Goal: Task Accomplishment & Management: Manage account settings

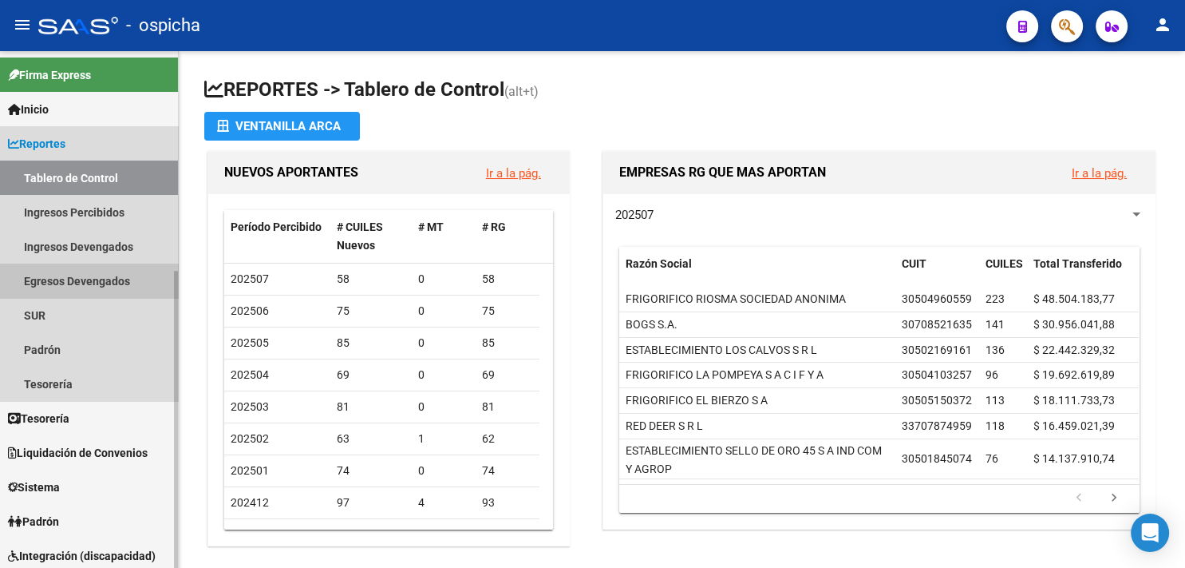
click at [164, 275] on link "Egresos Devengados" at bounding box center [89, 280] width 178 height 34
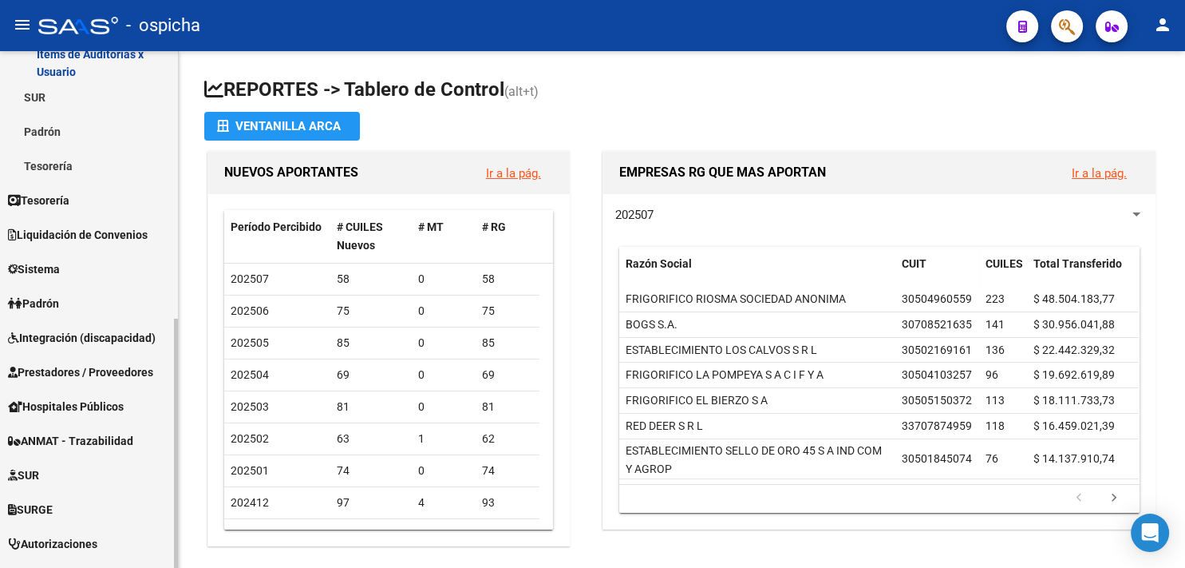
scroll to position [392, 0]
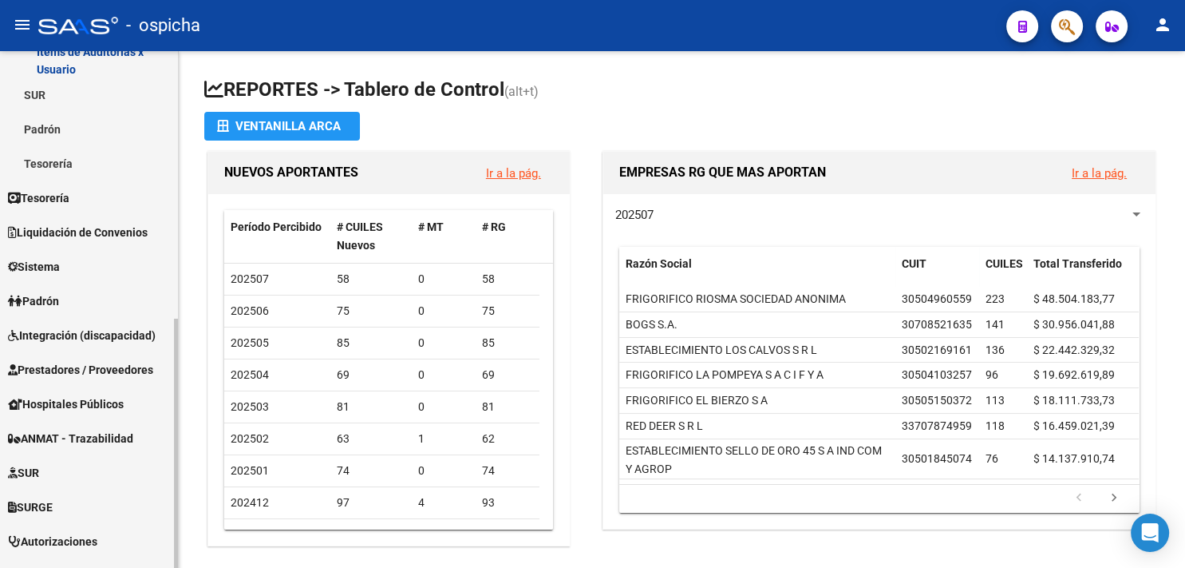
click at [168, 465] on div "Firma Express Inicio Calendario SSS Instructivos Contacto OS Reportes Tablero d…" at bounding box center [91, 194] width 182 height 1070
click at [113, 369] on span "Prestadores / Proveedores" at bounding box center [80, 370] width 145 height 18
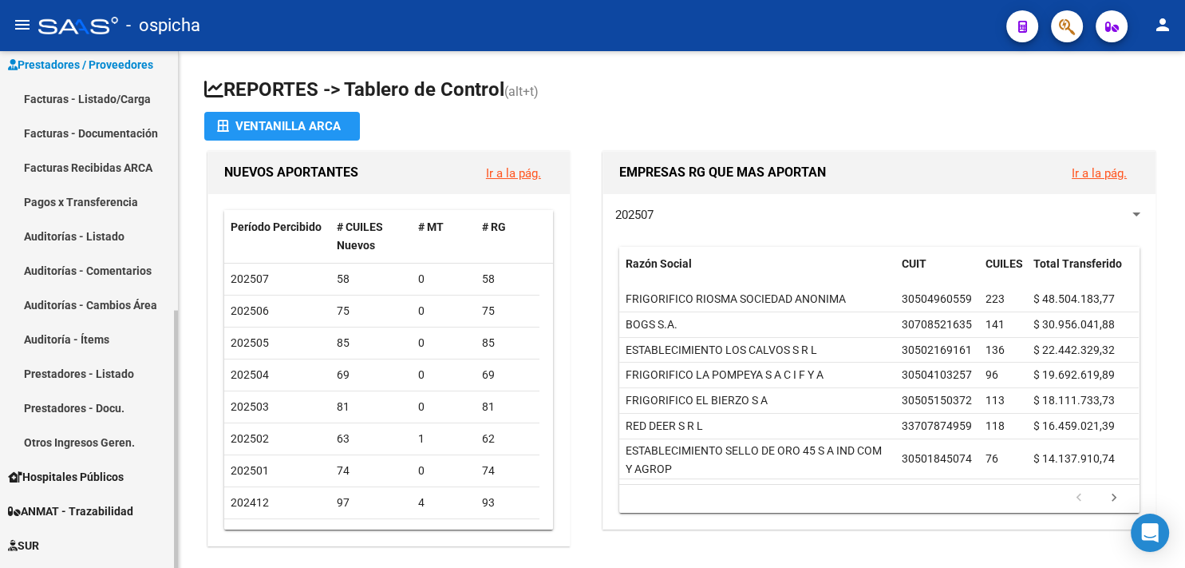
scroll to position [272, 0]
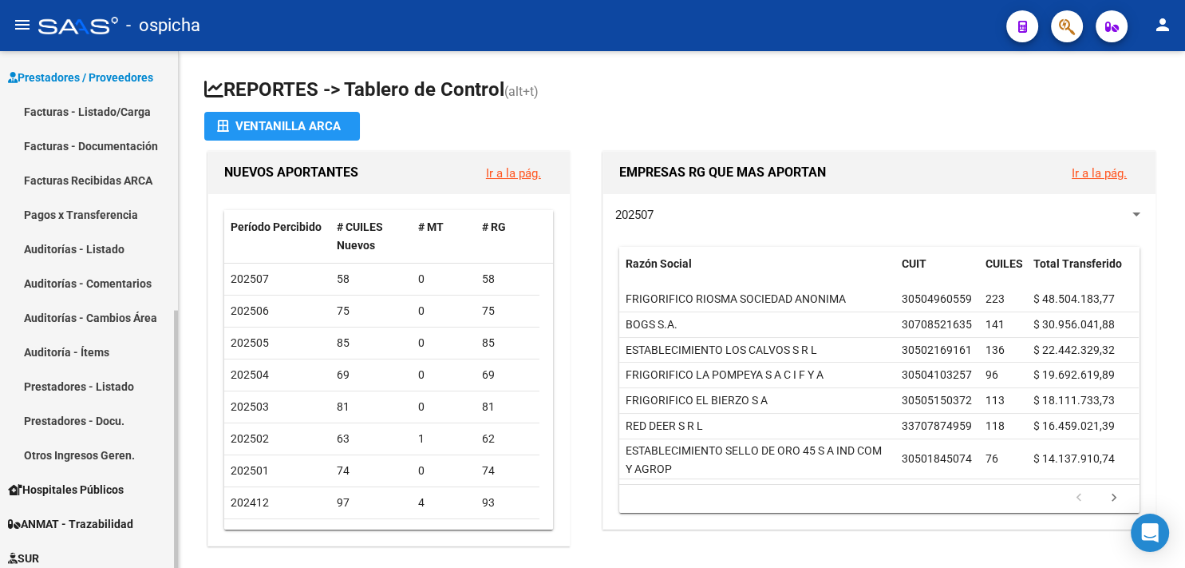
click at [177, 310] on div at bounding box center [176, 439] width 4 height 258
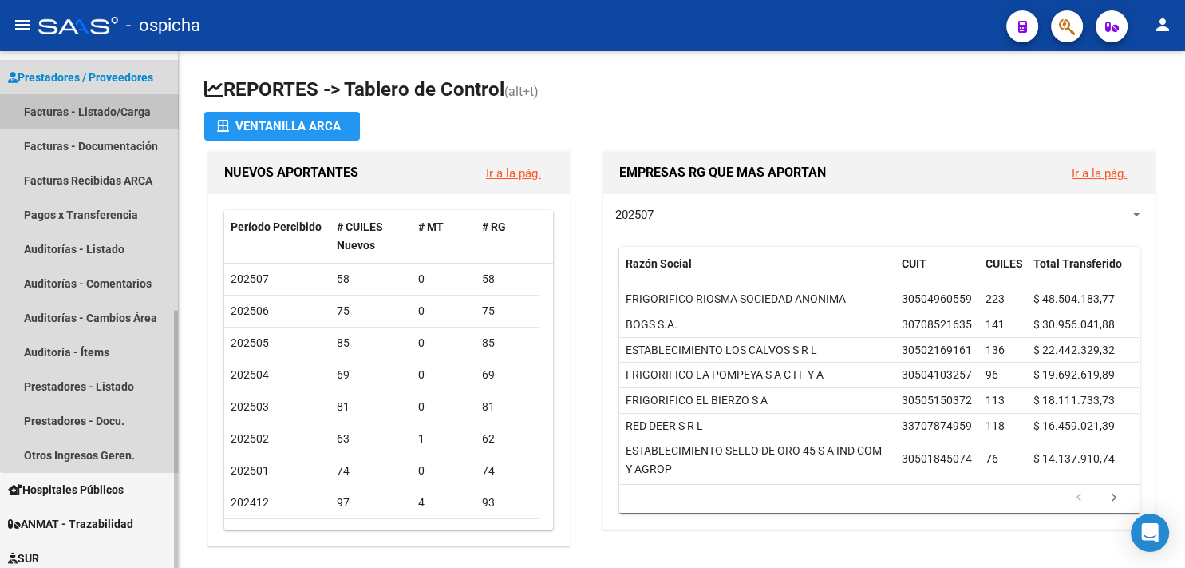
click at [128, 118] on link "Facturas - Listado/Carga" at bounding box center [89, 111] width 178 height 34
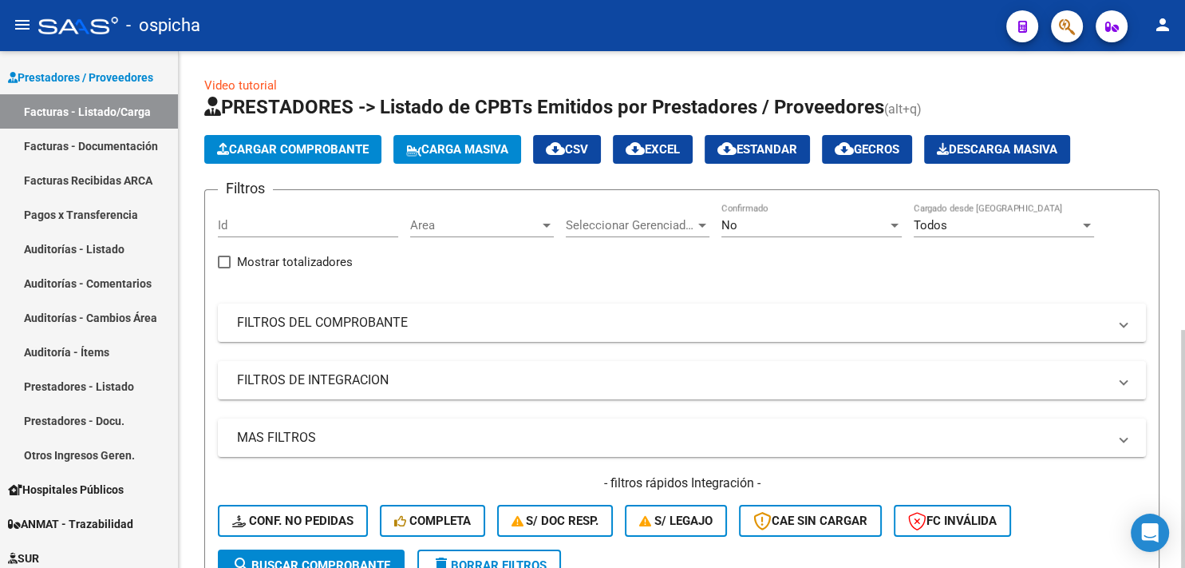
drag, startPoint x: 1141, startPoint y: 115, endPoint x: 1180, endPoint y: 108, distance: 39.0
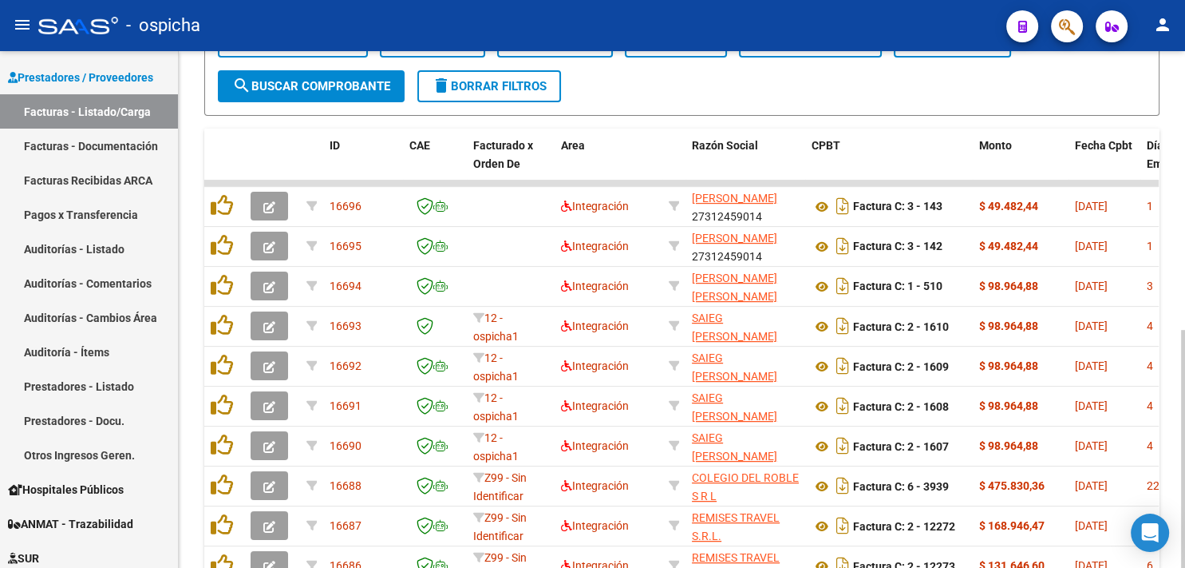
scroll to position [482, 0]
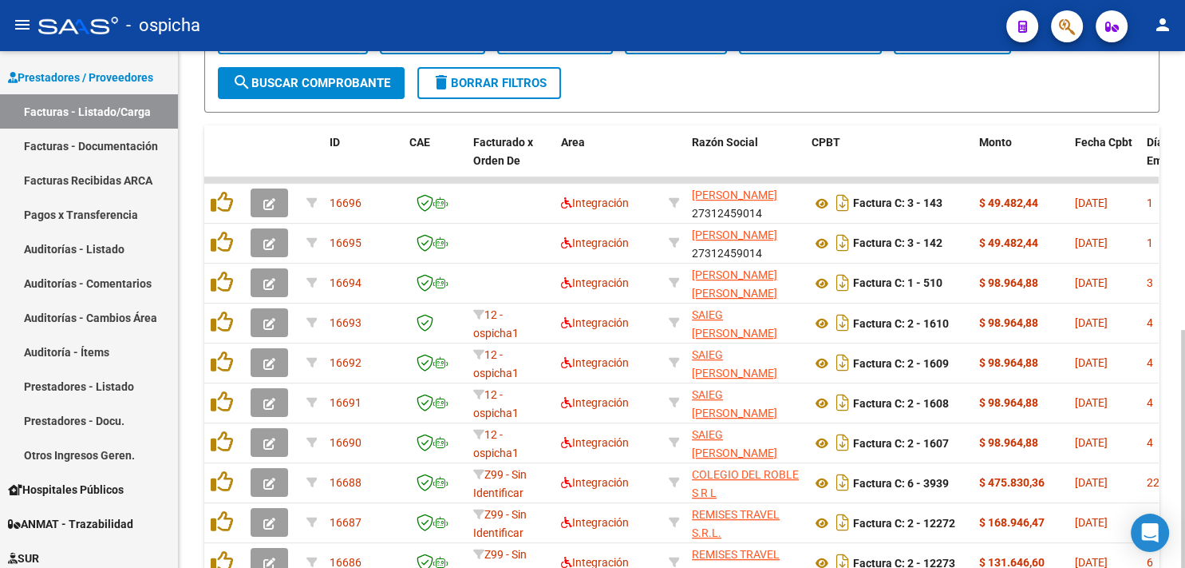
click at [1174, 333] on div "Video tutorial PRESTADORES -> Listado de CPBTs Emitidos por Prestadores / Prove…" at bounding box center [684, 124] width 1011 height 1110
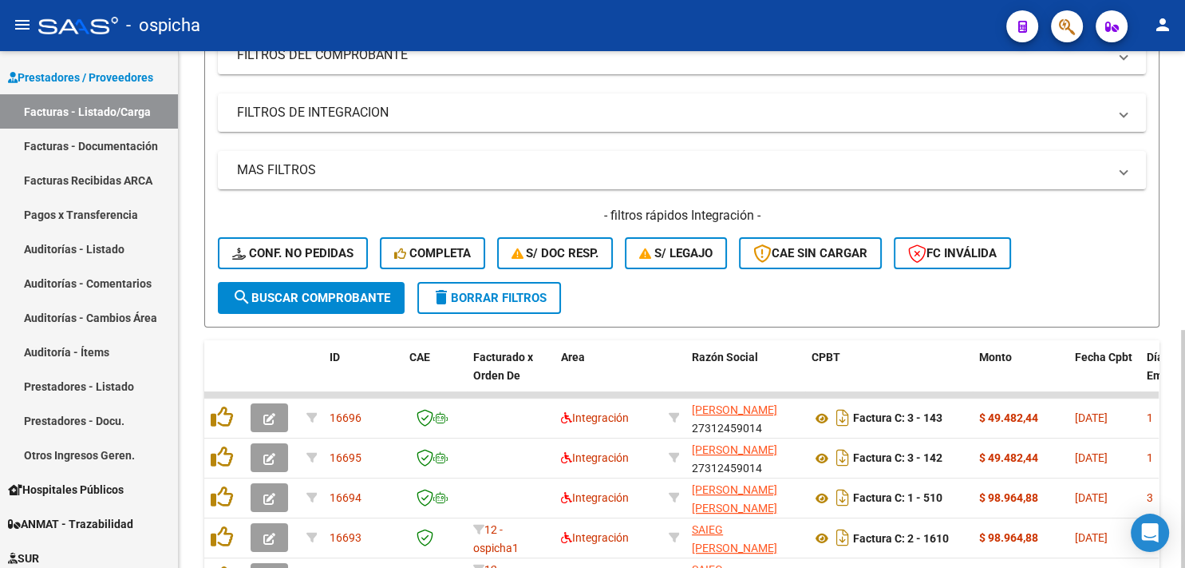
scroll to position [271, 0]
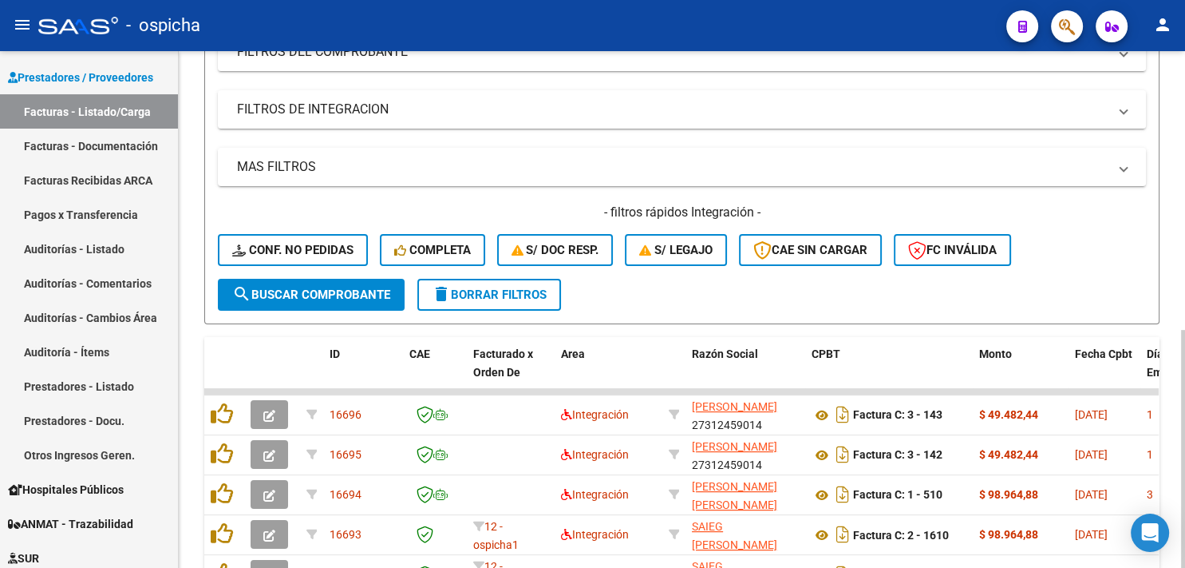
click at [1131, 188] on div "Video tutorial PRESTADORES -> Listado de CPBTs Emitidos por Prestadores / Prove…" at bounding box center [684, 335] width 1011 height 1110
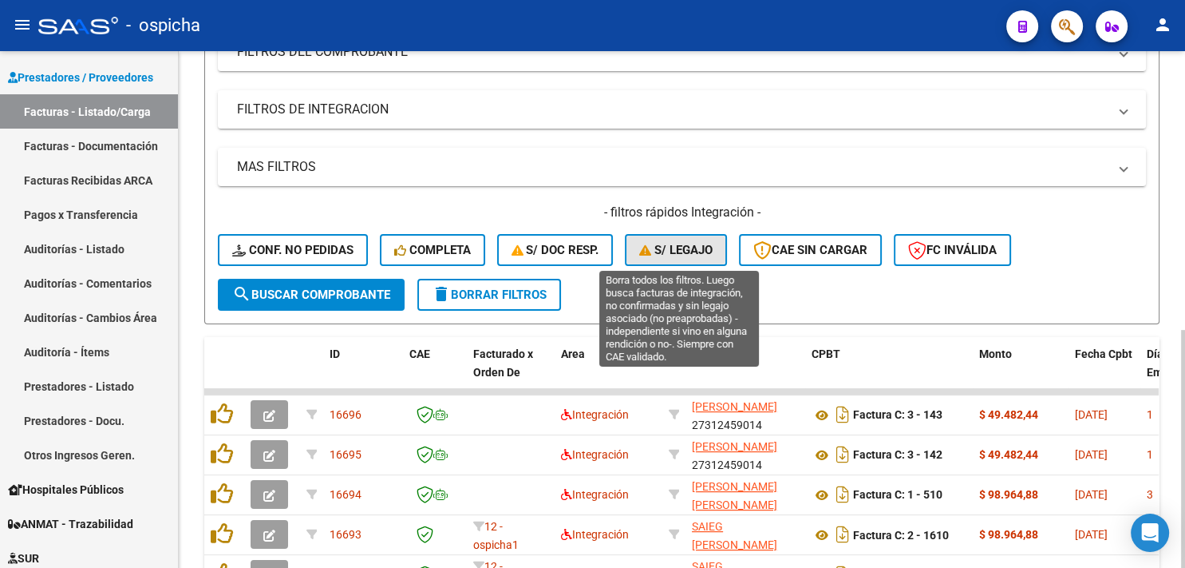
click at [683, 255] on span "S/ legajo" at bounding box center [675, 250] width 73 height 14
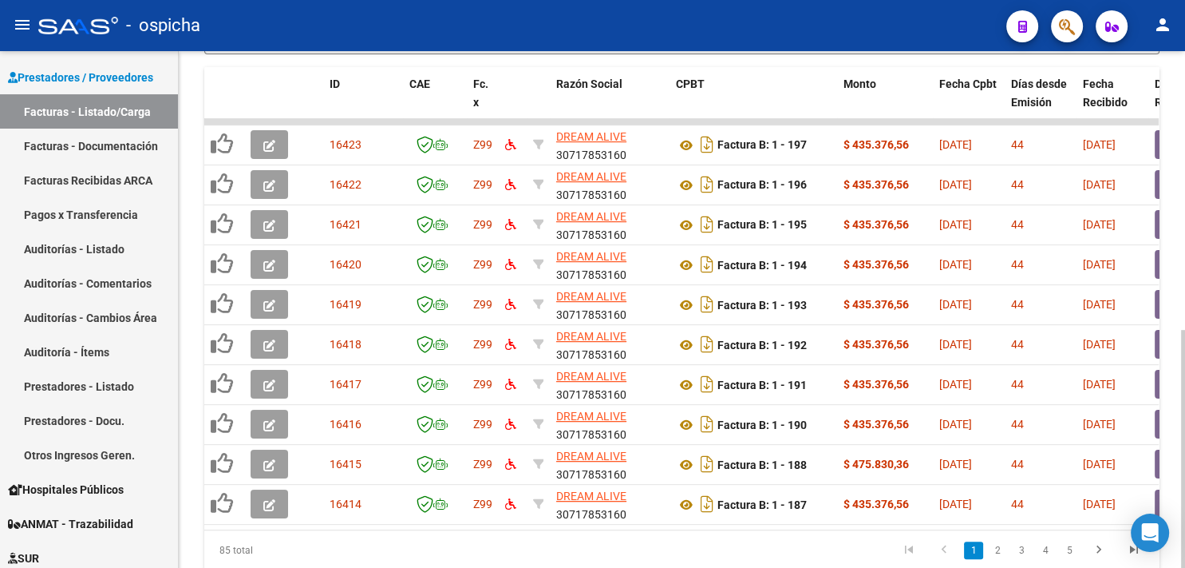
scroll to position [521, 0]
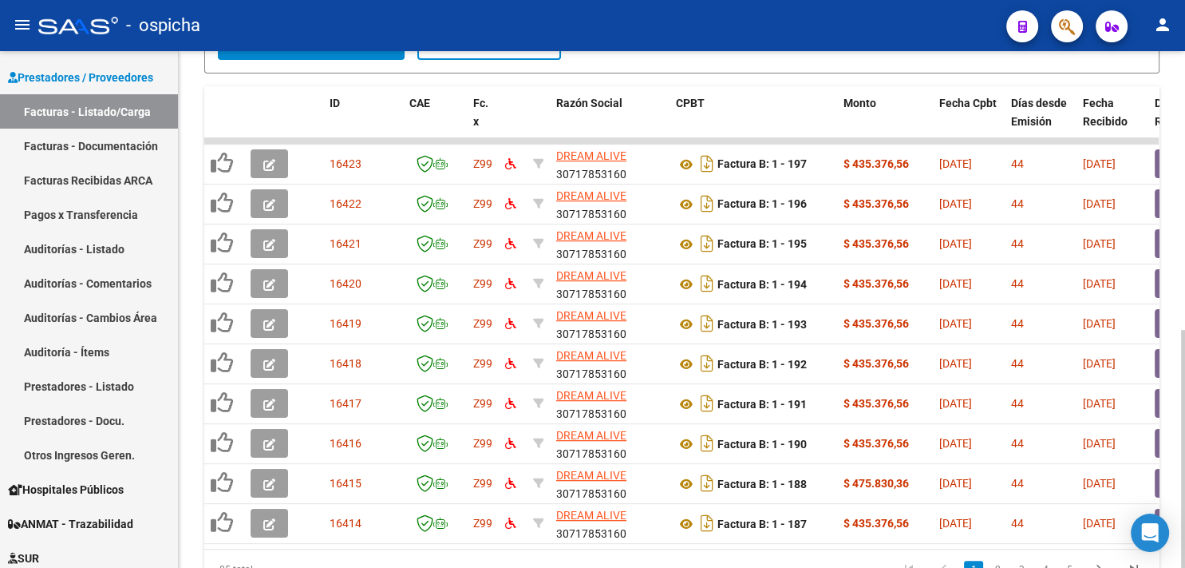
click at [1184, 341] on div at bounding box center [1183, 449] width 4 height 238
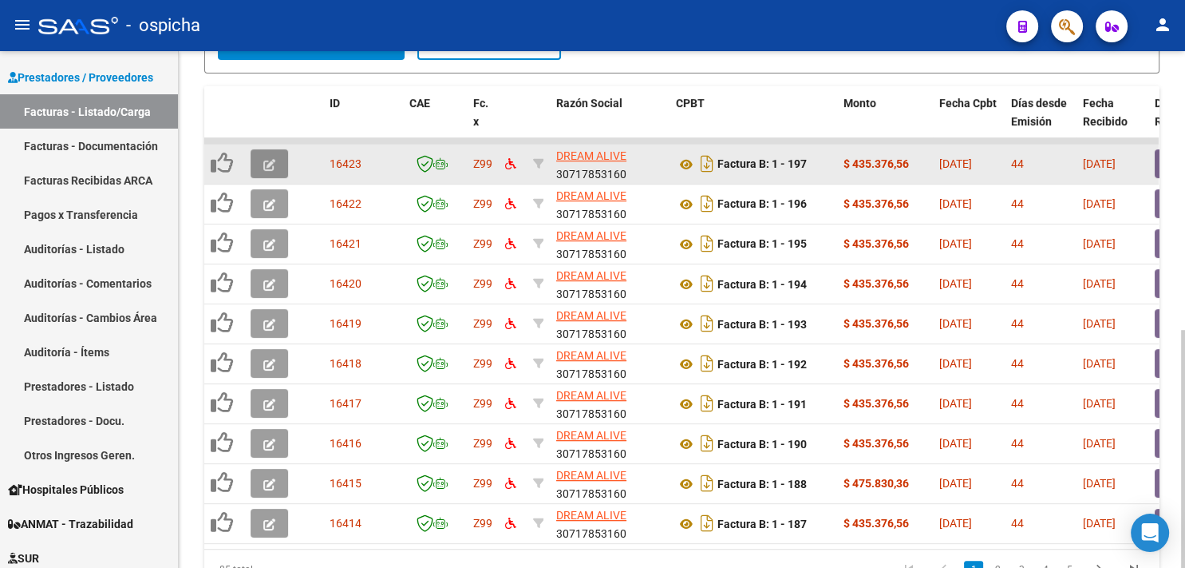
click at [277, 156] on button "button" at bounding box center [270, 163] width 38 height 29
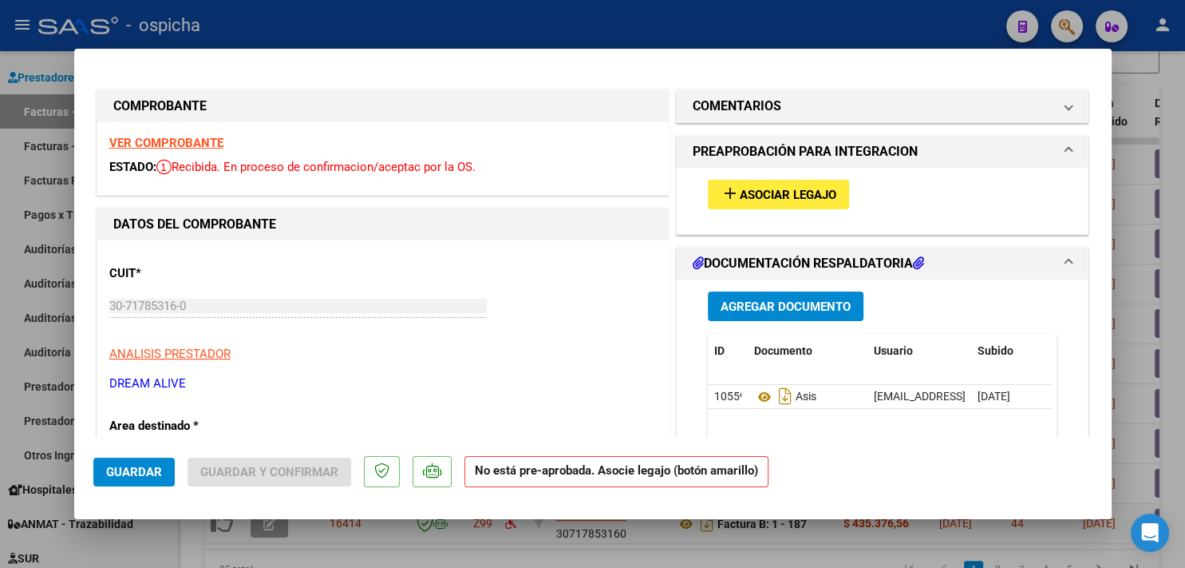
click at [199, 142] on strong "VER COMPROBANTE" at bounding box center [166, 143] width 114 height 14
click at [740, 193] on span "Asociar Legajo" at bounding box center [788, 195] width 97 height 14
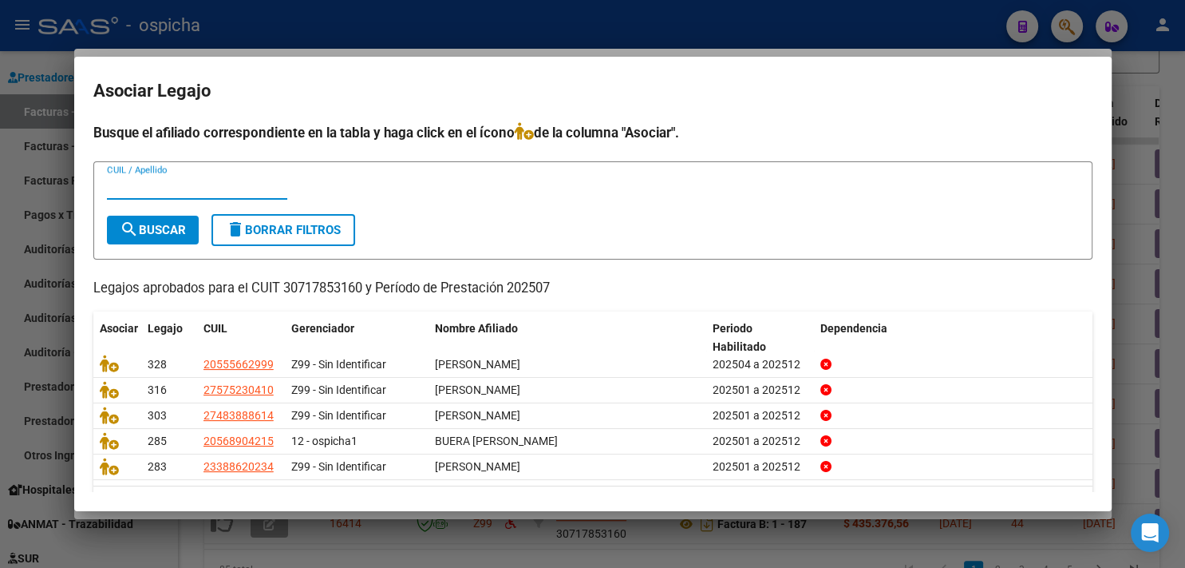
click at [247, 188] on input "CUIL / Apellido" at bounding box center [197, 187] width 180 height 14
type input "aranda"
click at [145, 223] on span "search Buscar" at bounding box center [153, 230] width 66 height 14
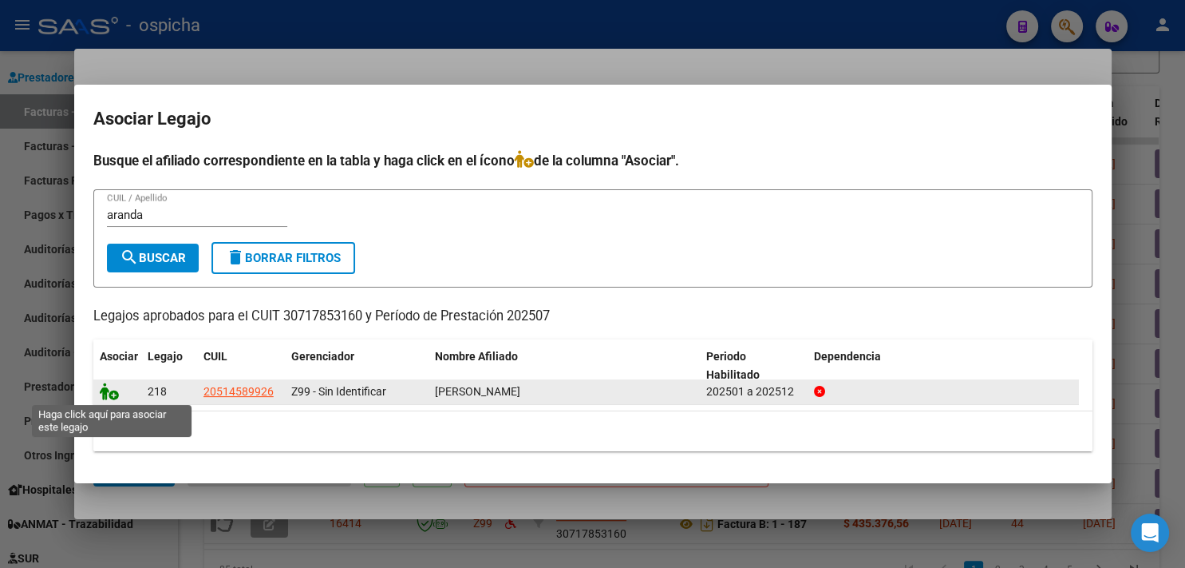
click at [105, 396] on icon at bounding box center [109, 391] width 19 height 18
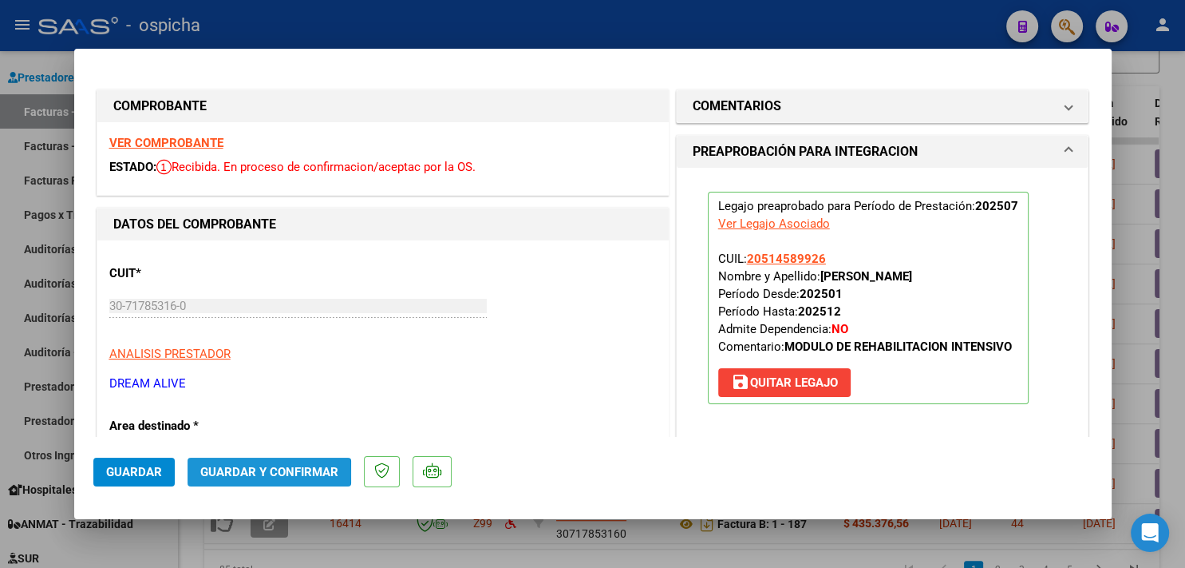
click at [237, 474] on span "Guardar y Confirmar" at bounding box center [269, 472] width 138 height 14
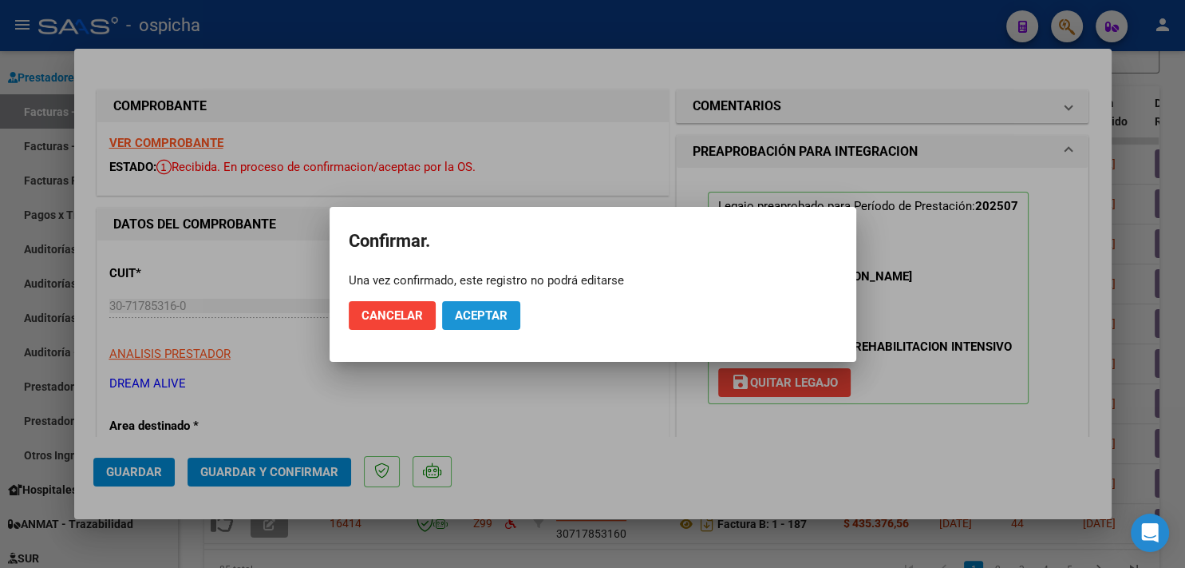
click at [467, 322] on span "Aceptar" at bounding box center [481, 315] width 53 height 14
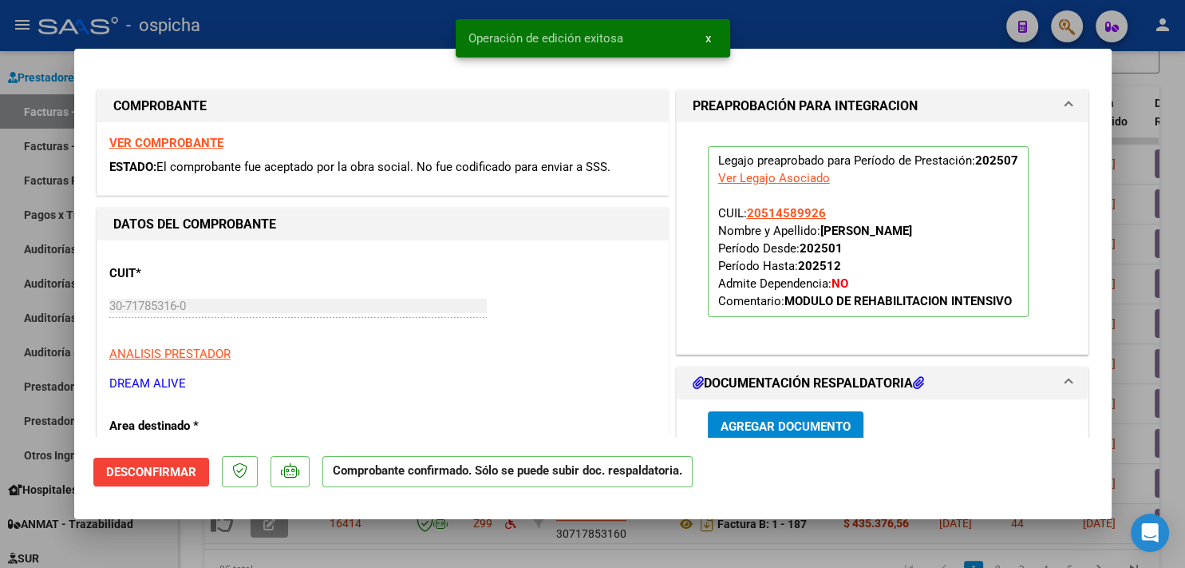
click at [404, 14] on div at bounding box center [592, 284] width 1185 height 568
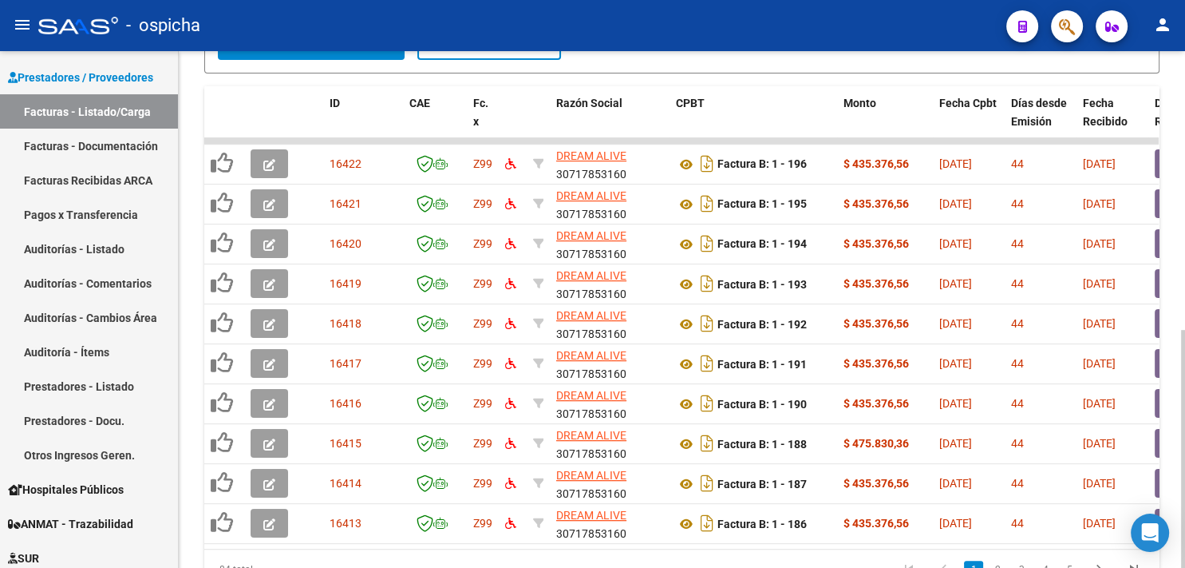
click at [1184, 330] on div at bounding box center [1183, 449] width 4 height 238
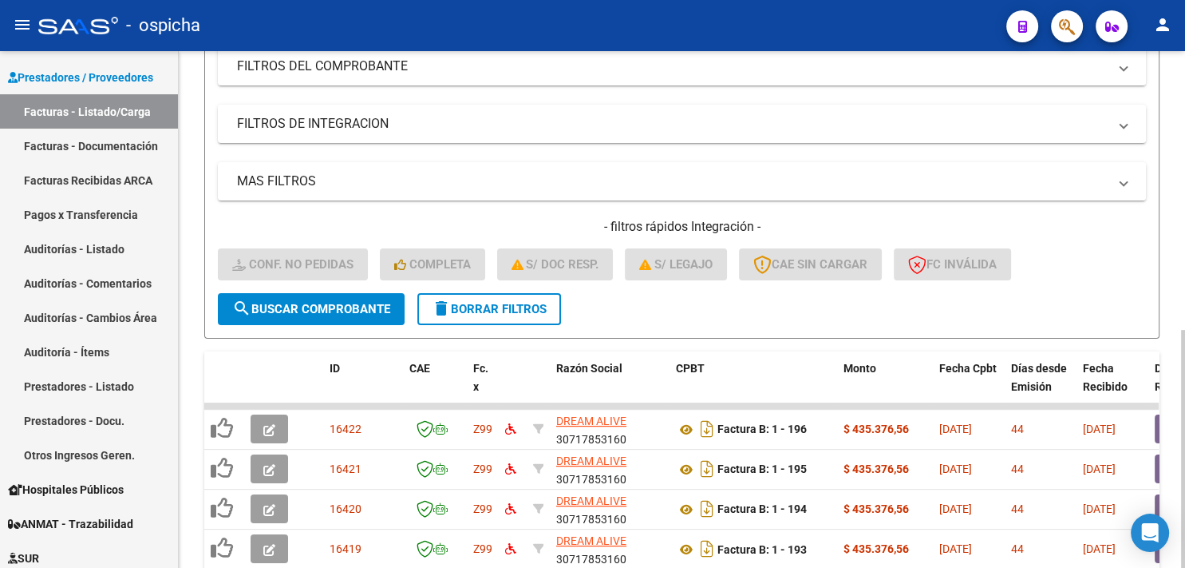
scroll to position [263, 0]
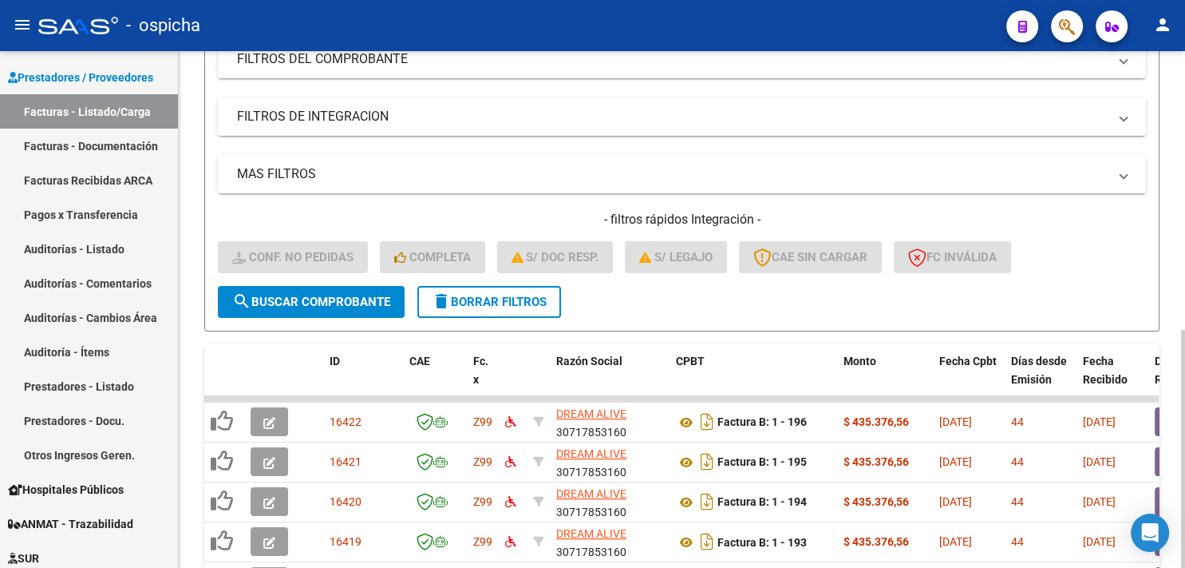
click at [1141, 175] on div "Video tutorial PRESTADORES -> Listado de CPBTs Emitidos por Prestadores / Prove…" at bounding box center [684, 343] width 1011 height 1110
click at [522, 303] on span "delete Borrar Filtros" at bounding box center [489, 302] width 115 height 14
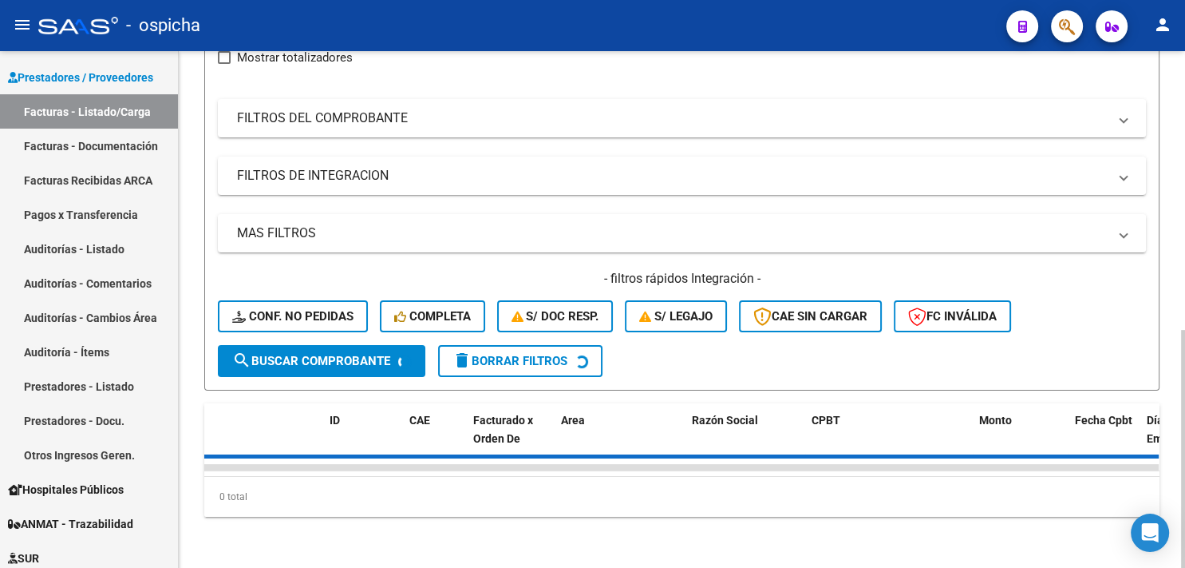
scroll to position [215, 0]
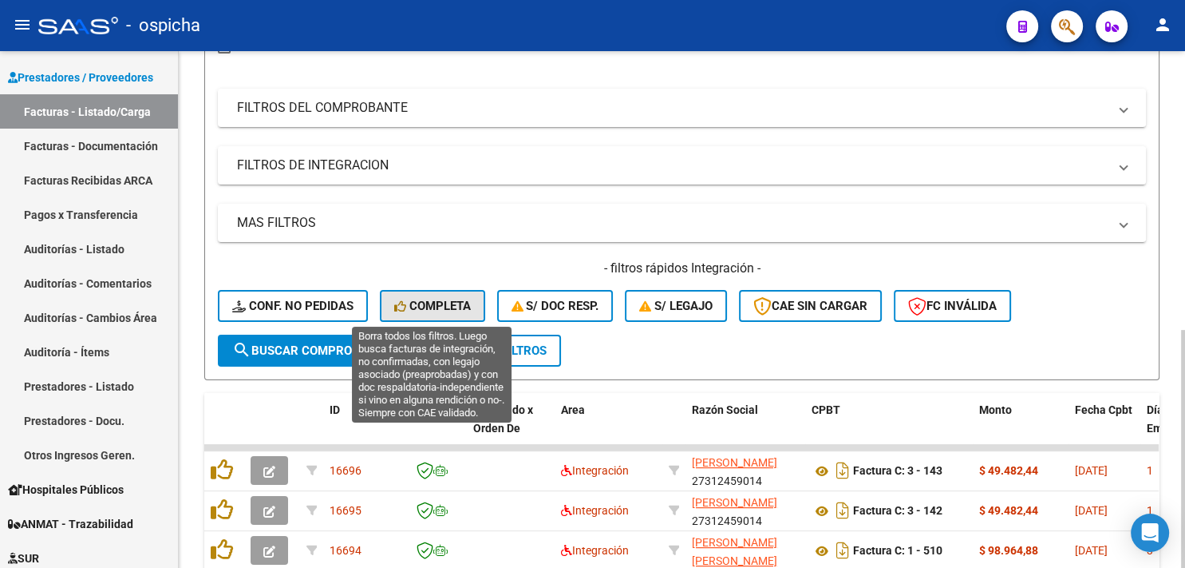
click at [459, 310] on span "Completa" at bounding box center [432, 306] width 77 height 14
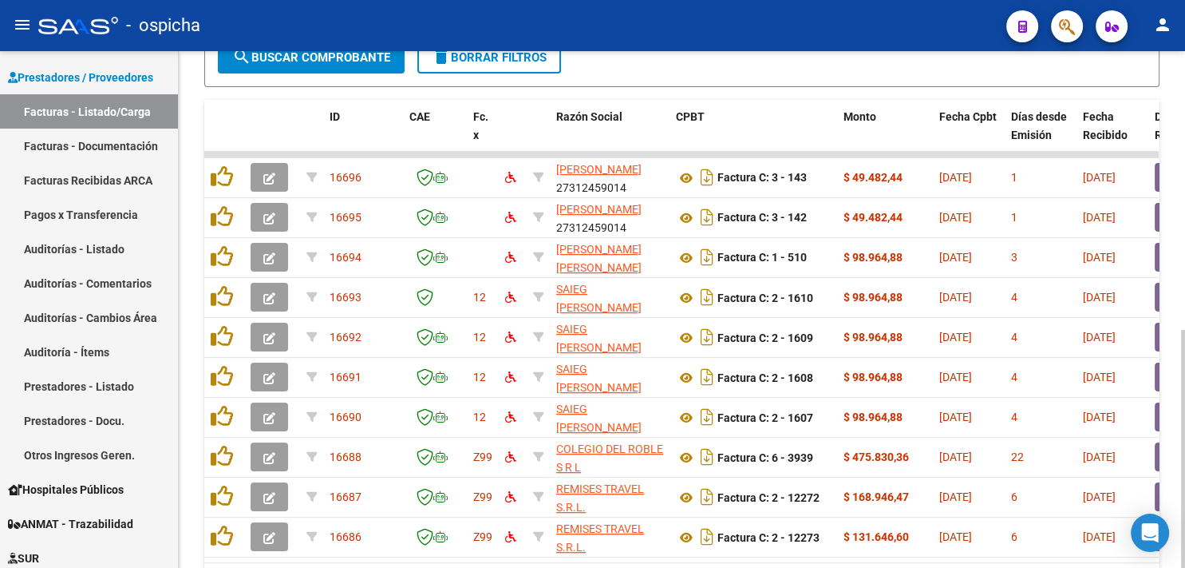
scroll to position [488, 0]
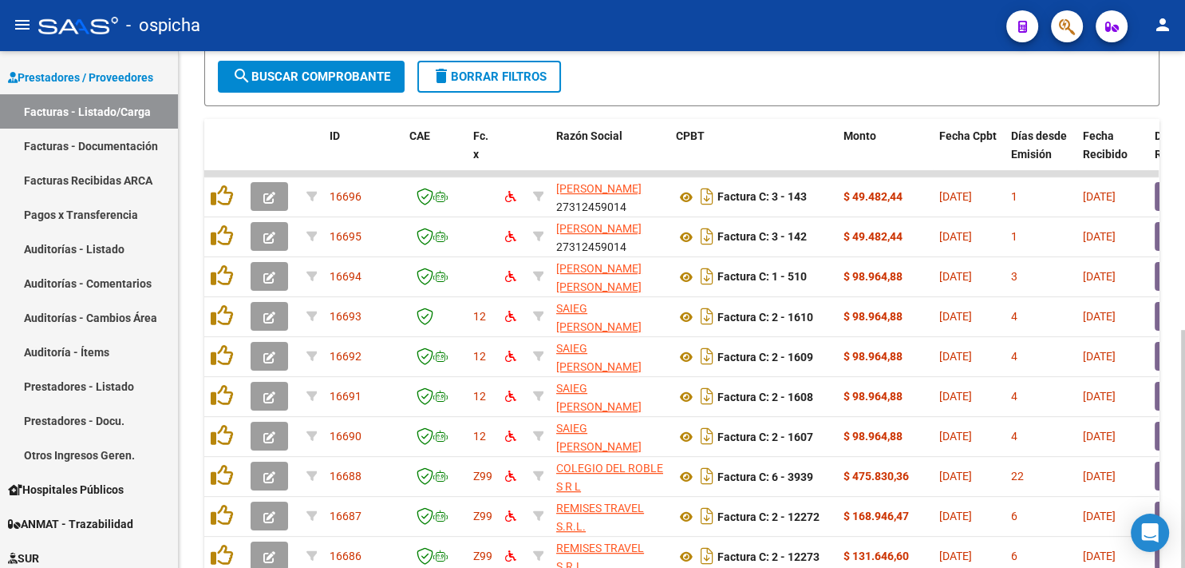
click at [1181, 330] on div at bounding box center [1183, 449] width 4 height 238
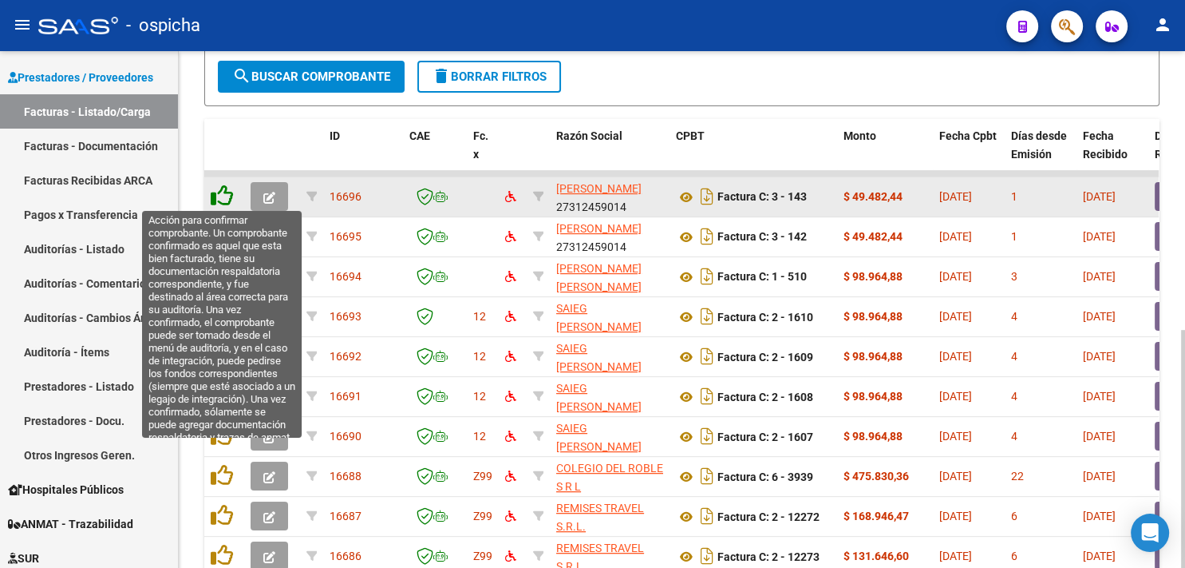
click at [221, 191] on icon at bounding box center [222, 195] width 22 height 22
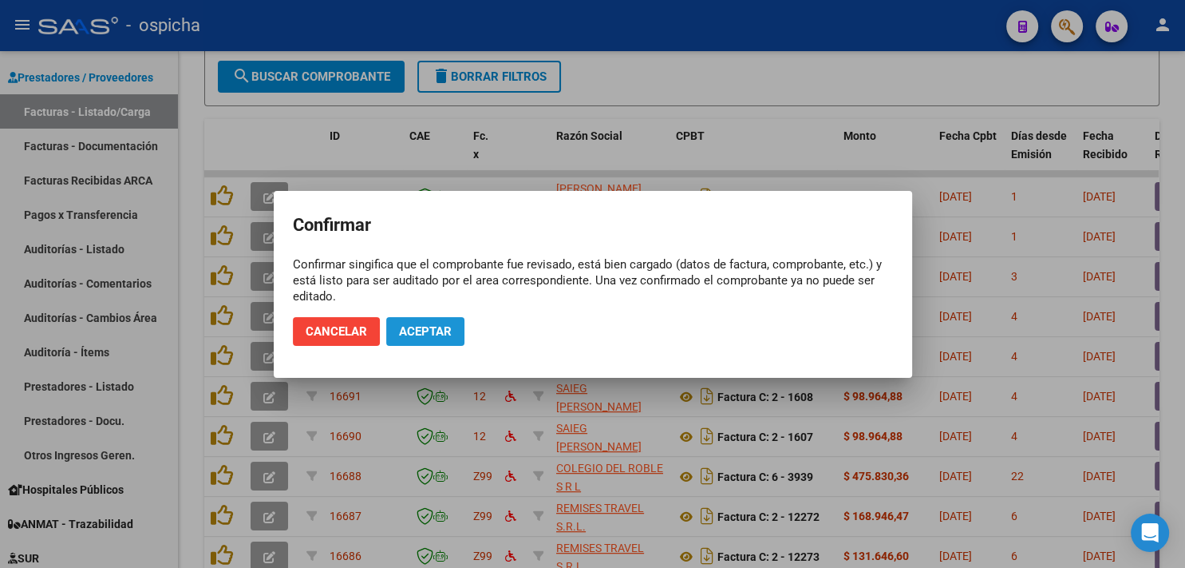
click at [400, 334] on span "Aceptar" at bounding box center [425, 331] width 53 height 14
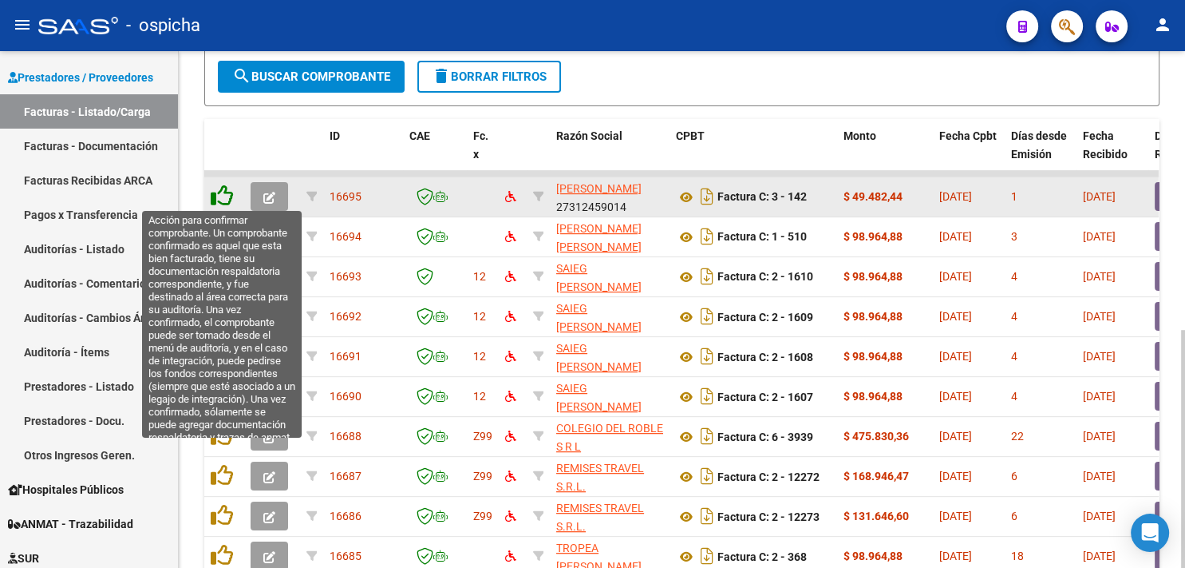
click at [225, 191] on icon at bounding box center [222, 195] width 22 height 22
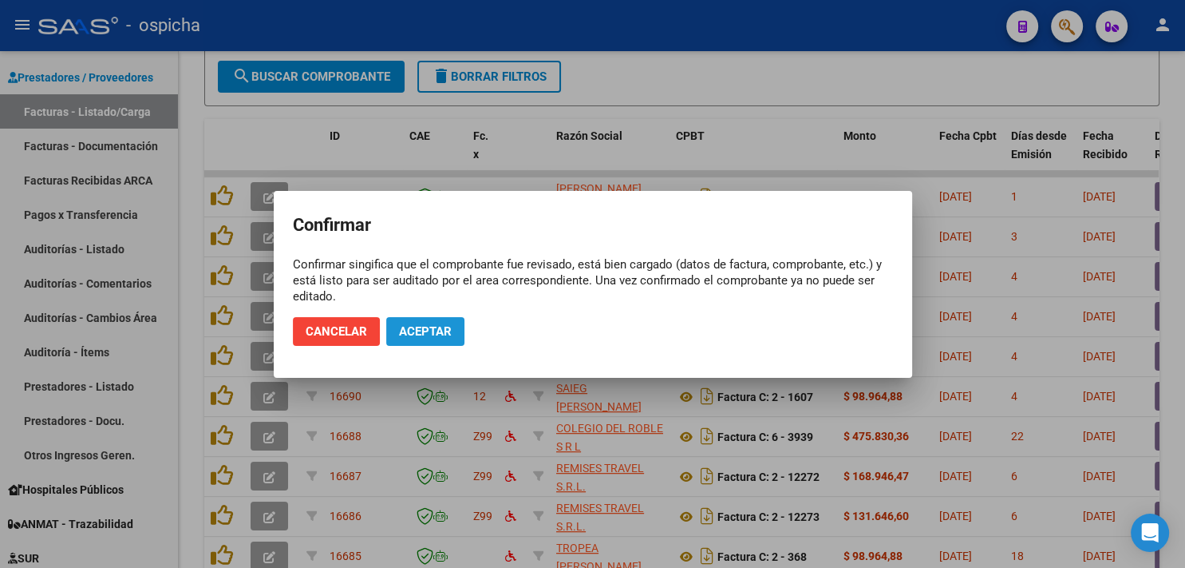
click at [411, 324] on span "Aceptar" at bounding box center [425, 331] width 53 height 14
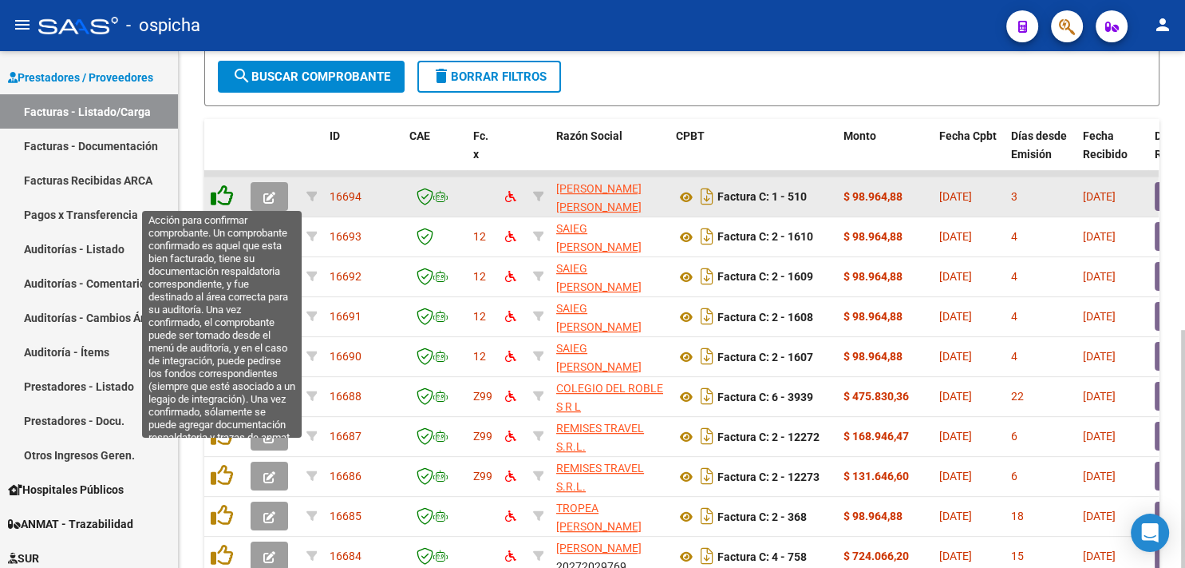
click at [216, 193] on icon at bounding box center [222, 195] width 22 height 22
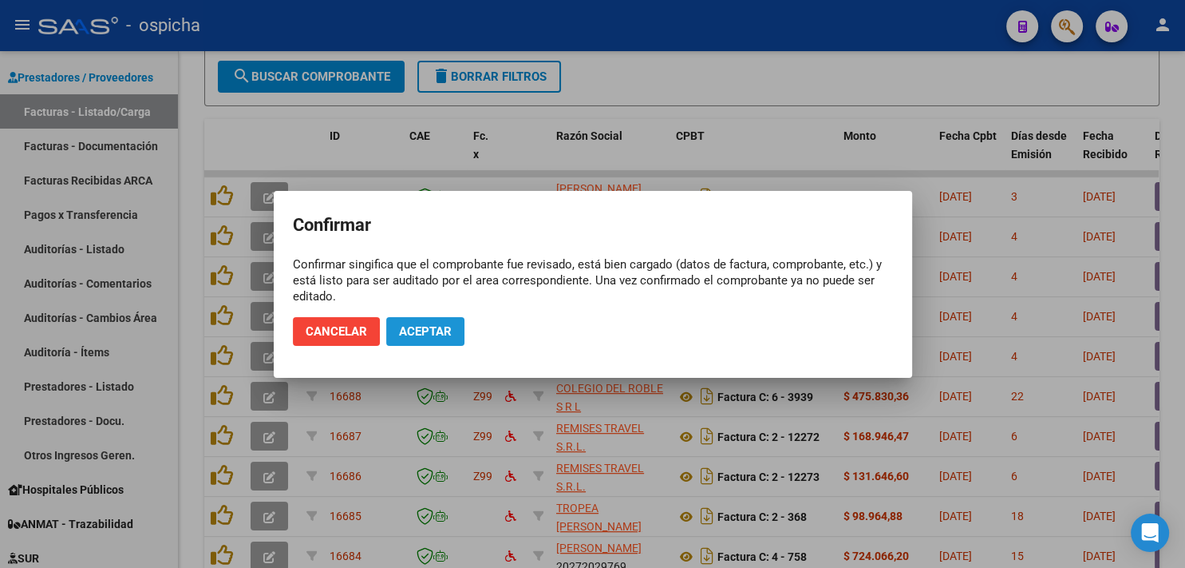
click at [419, 323] on button "Aceptar" at bounding box center [425, 331] width 78 height 29
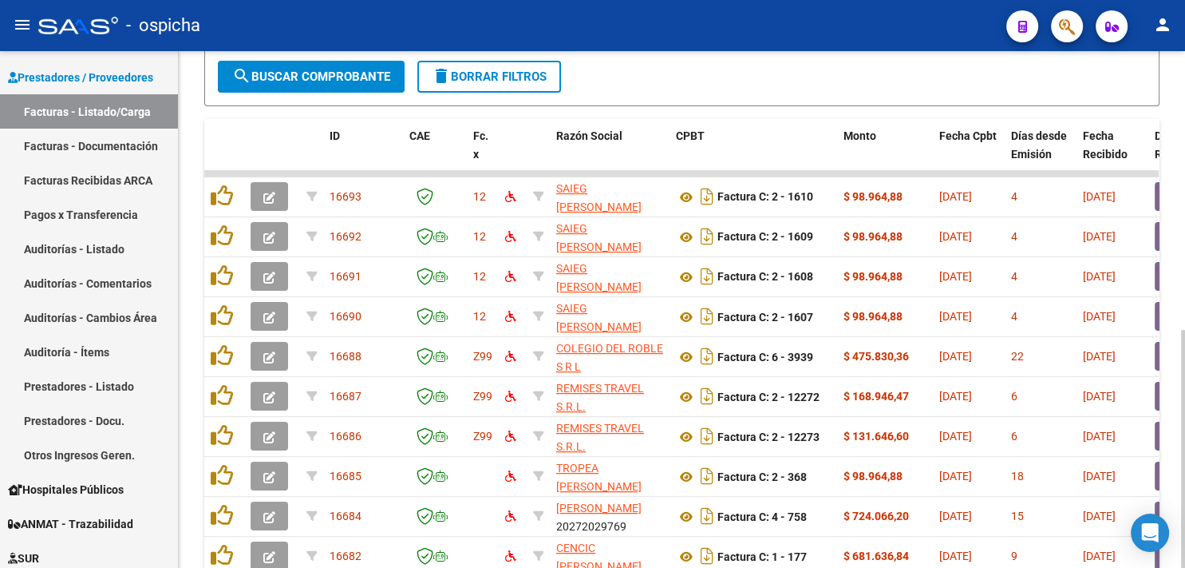
drag, startPoint x: 1180, startPoint y: 350, endPoint x: 1185, endPoint y: 405, distance: 56.1
click at [1185, 405] on div "Video tutorial PRESTADORES -> Listado de CPBTs Emitidos por Prestadores / Prove…" at bounding box center [684, 118] width 1011 height 1110
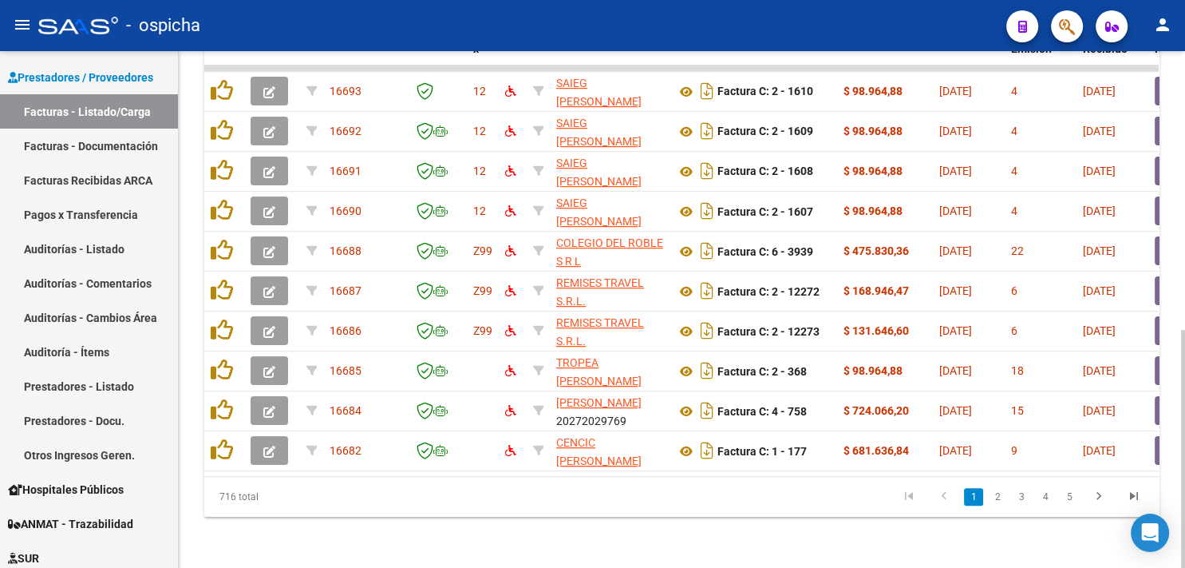
scroll to position [604, 0]
click at [1185, 465] on div at bounding box center [1183, 449] width 4 height 238
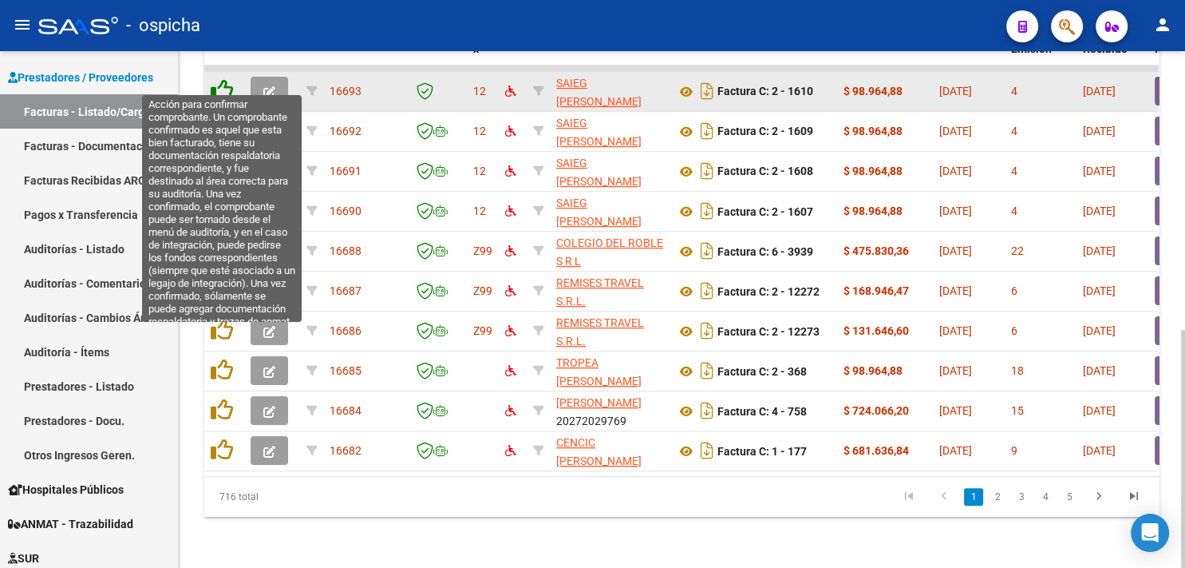
click at [227, 79] on icon at bounding box center [222, 90] width 22 height 22
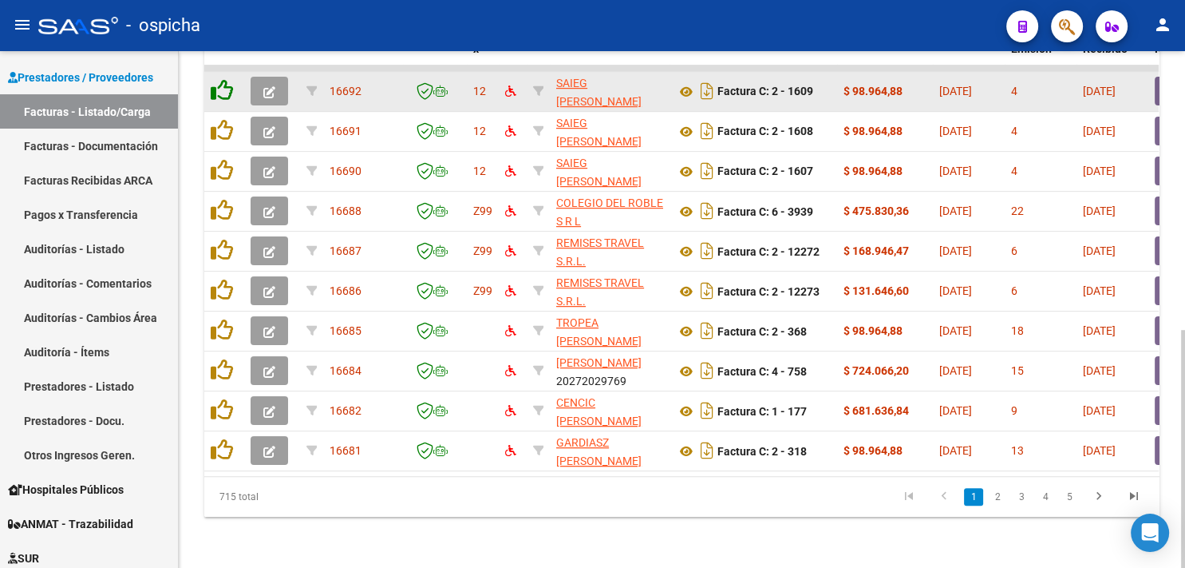
click at [227, 79] on icon at bounding box center [222, 90] width 22 height 22
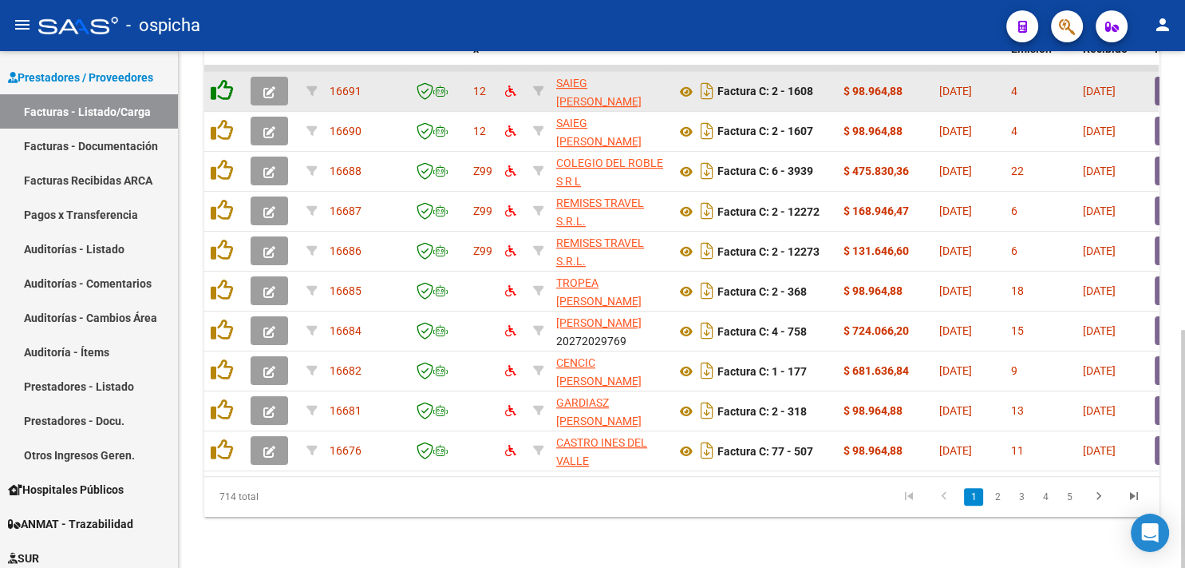
click at [227, 79] on icon at bounding box center [222, 90] width 22 height 22
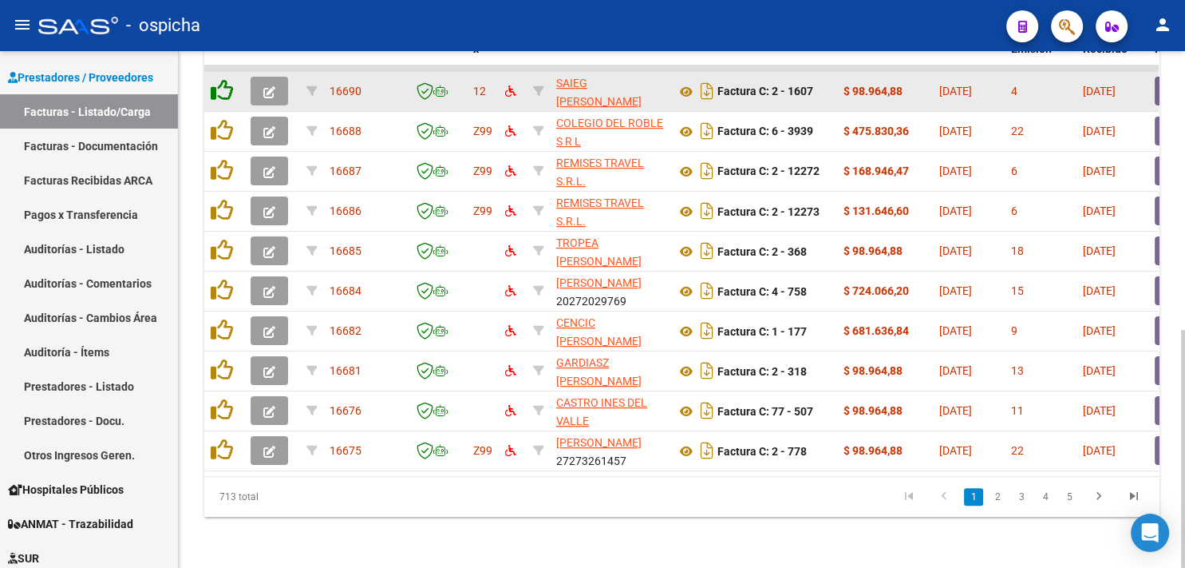
click at [227, 79] on icon at bounding box center [222, 90] width 22 height 22
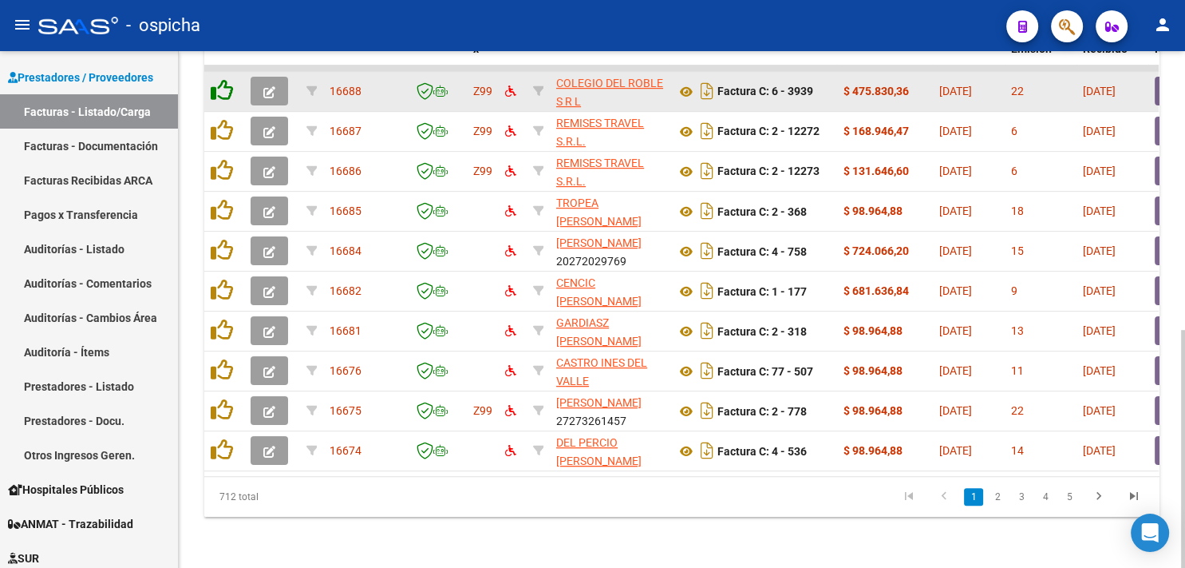
click at [227, 79] on icon at bounding box center [222, 90] width 22 height 22
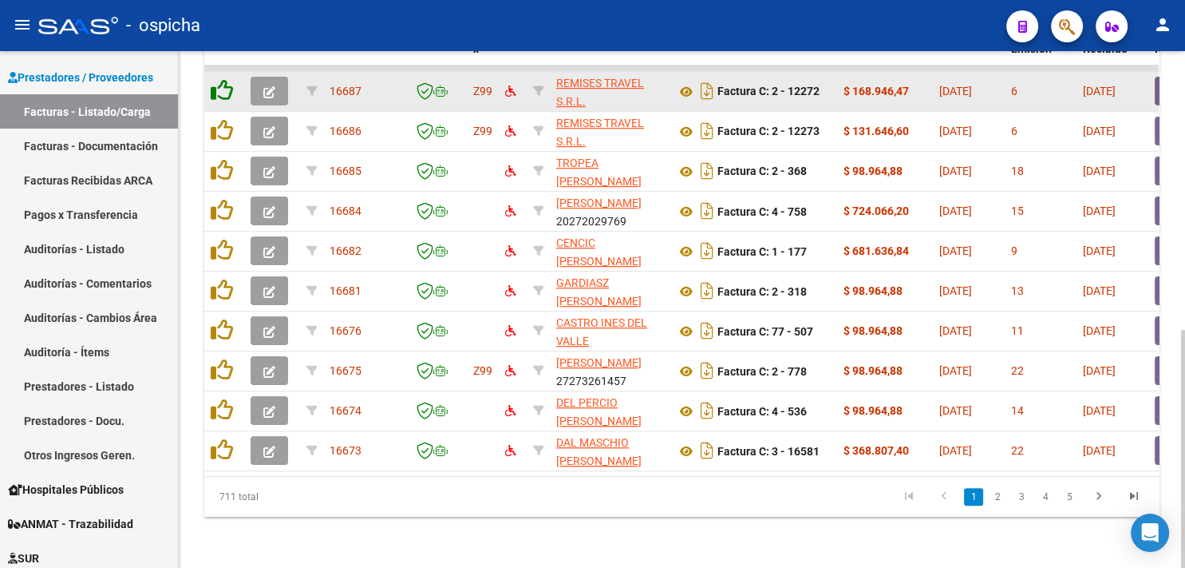
click at [227, 79] on icon at bounding box center [222, 90] width 22 height 22
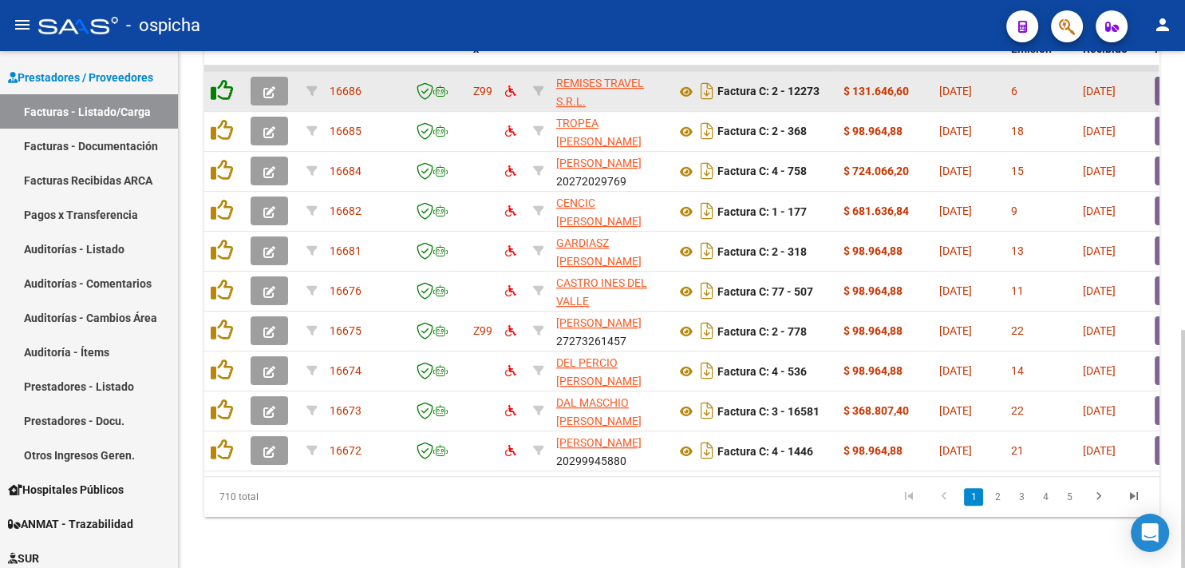
click at [227, 79] on icon at bounding box center [222, 90] width 22 height 22
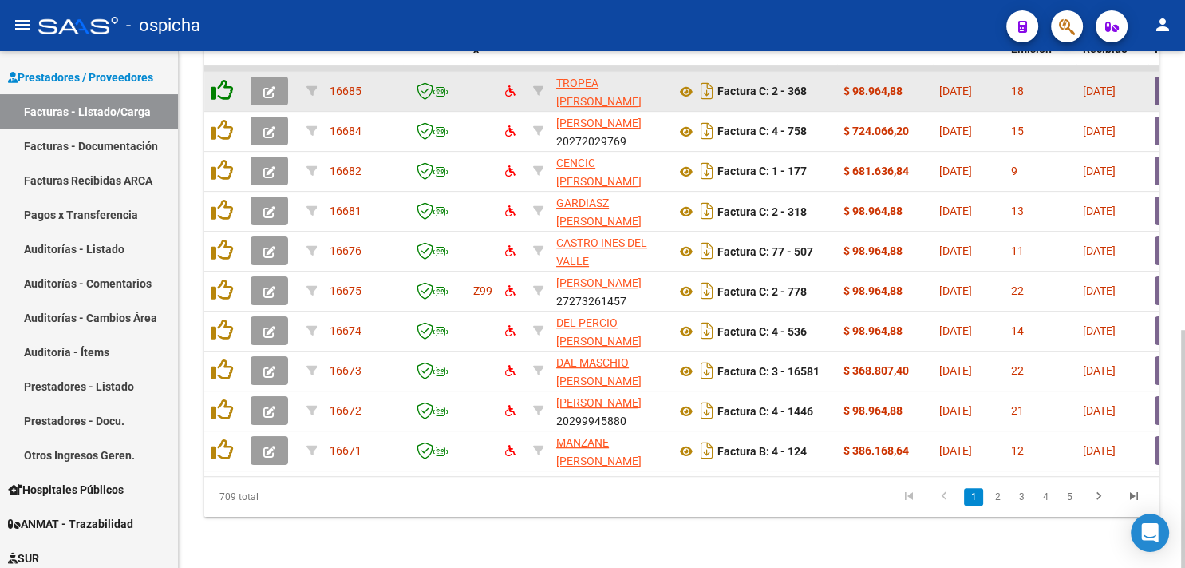
click at [227, 79] on icon at bounding box center [222, 90] width 22 height 22
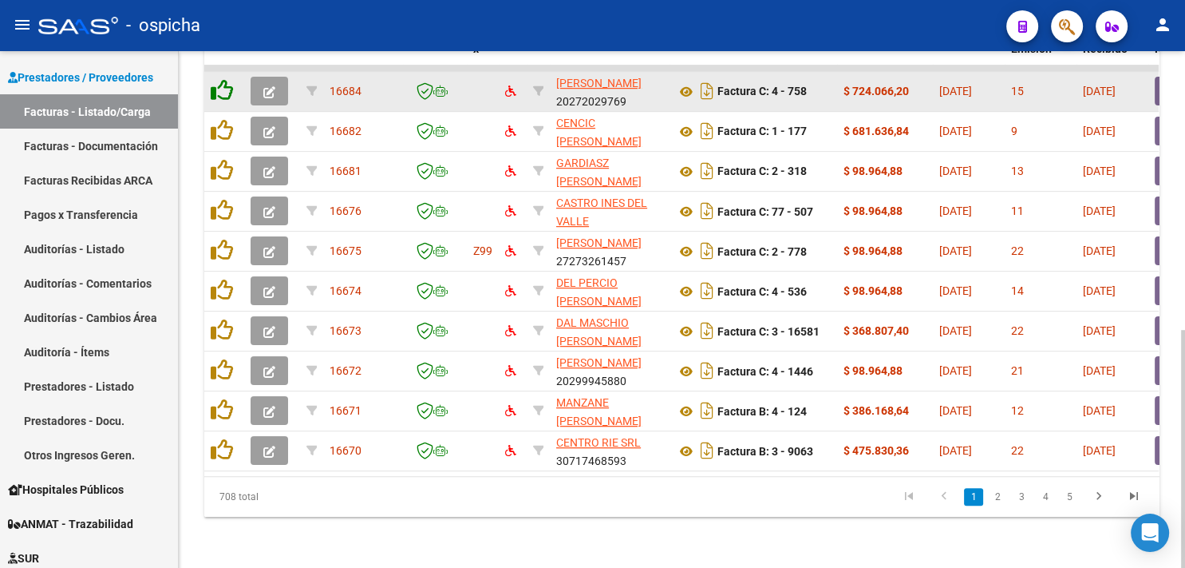
click at [227, 79] on icon at bounding box center [222, 90] width 22 height 22
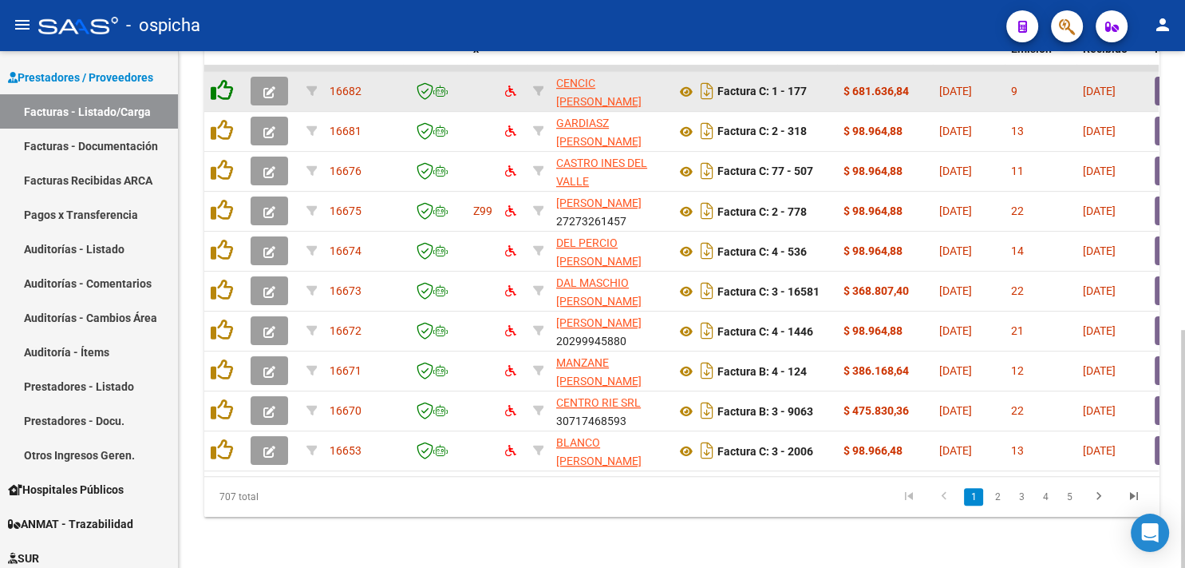
click at [227, 79] on icon at bounding box center [222, 90] width 22 height 22
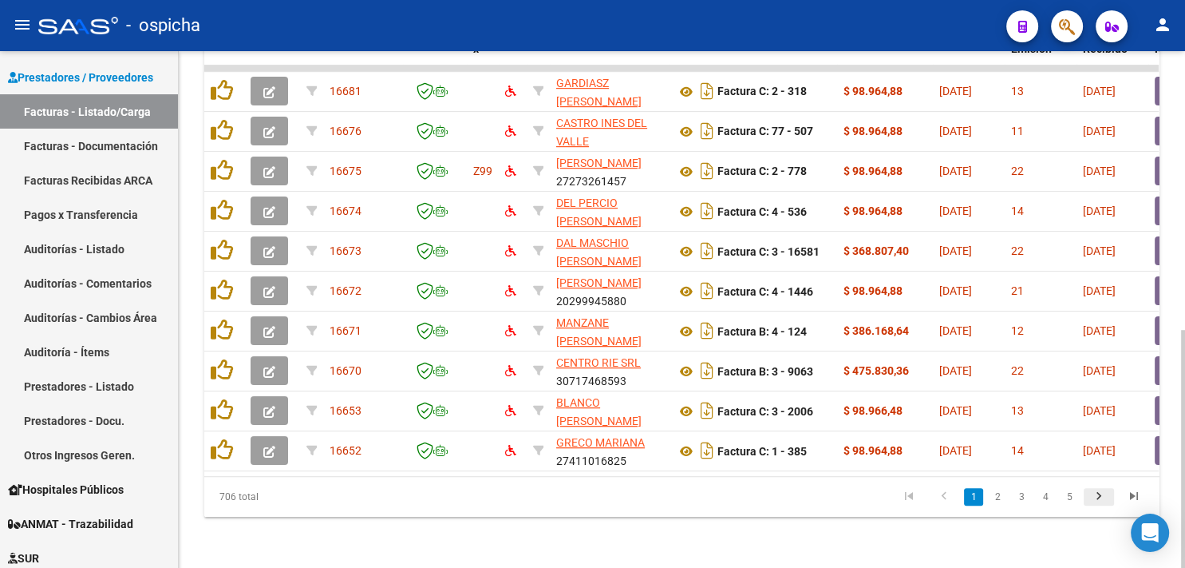
click at [1100, 497] on icon "go to next page" at bounding box center [1099, 497] width 21 height 19
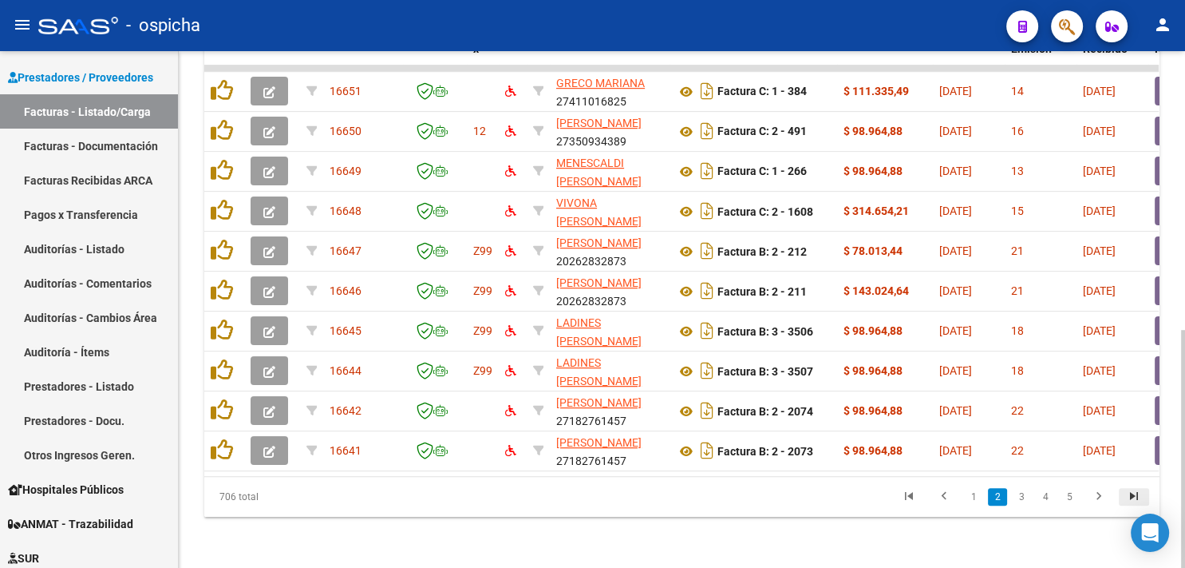
click at [1125, 497] on icon "go to last page" at bounding box center [1134, 497] width 21 height 19
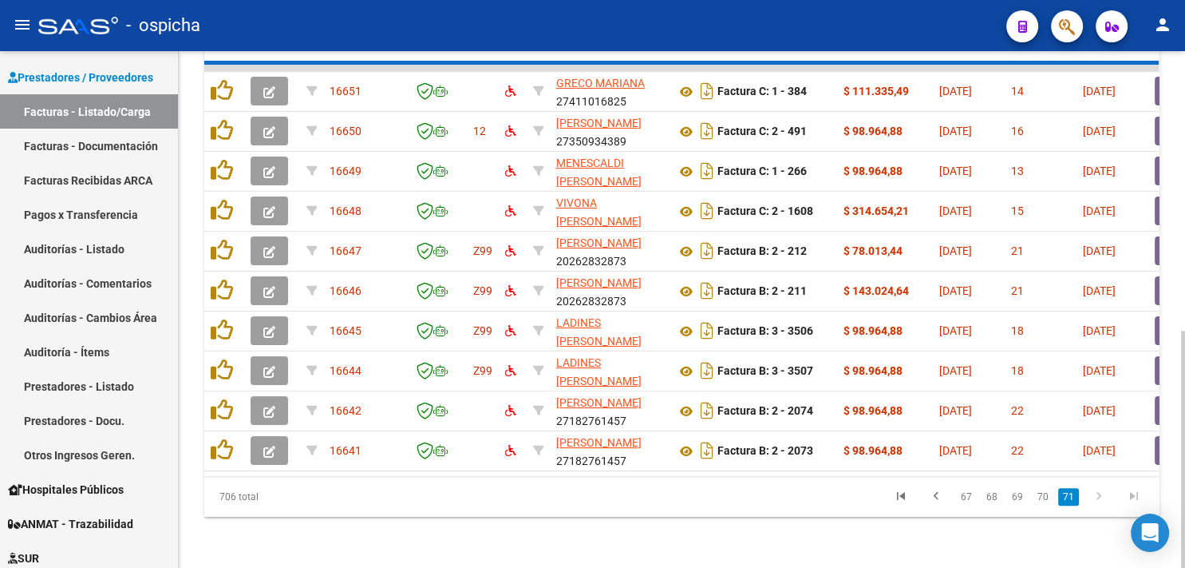
scroll to position [445, 0]
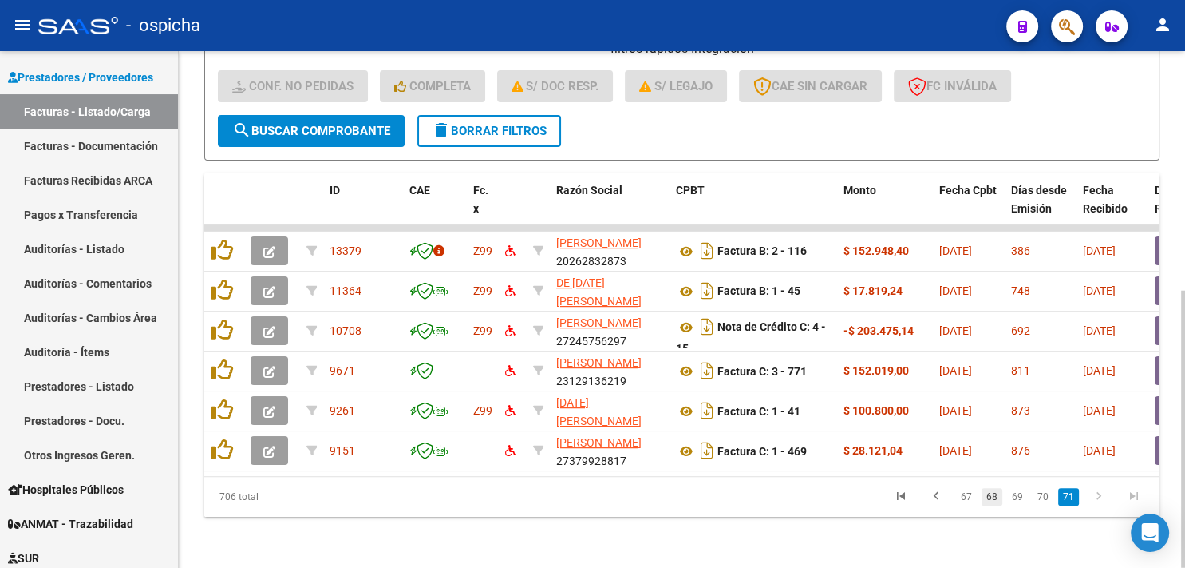
click at [994, 493] on link "68" at bounding box center [992, 497] width 21 height 18
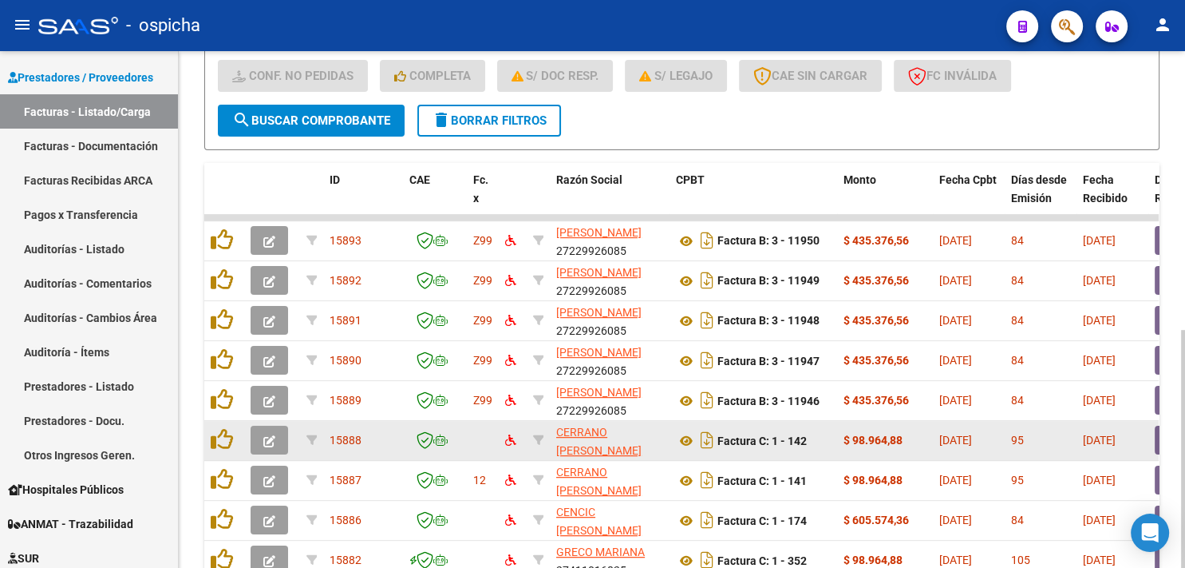
click at [275, 441] on icon "button" at bounding box center [269, 441] width 12 height 12
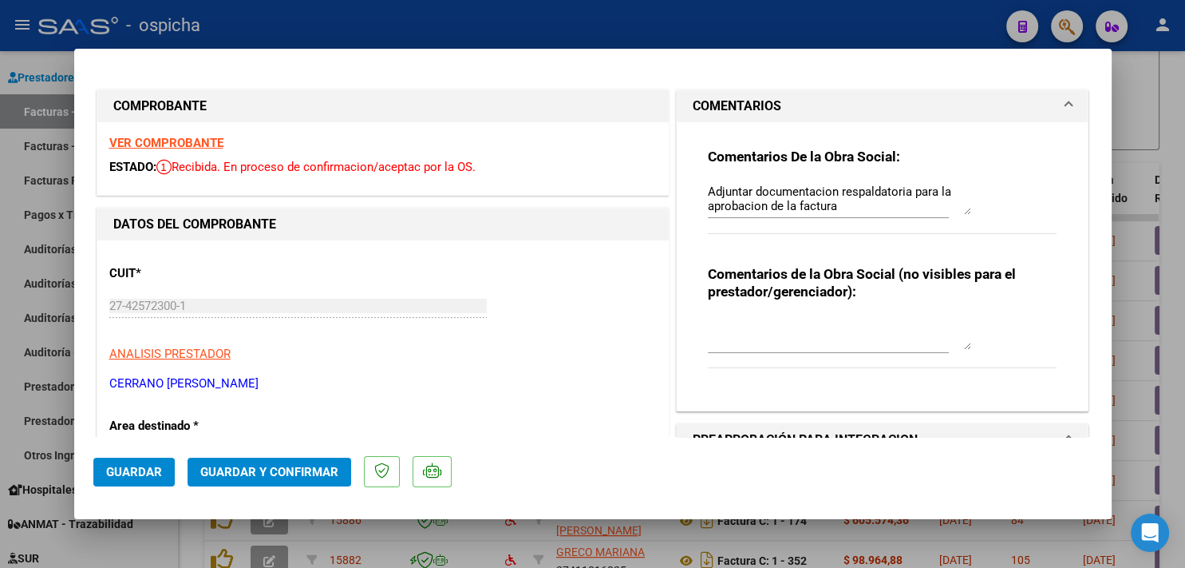
click at [212, 138] on strong "VER COMPROBANTE" at bounding box center [166, 143] width 114 height 14
click at [394, 21] on div at bounding box center [592, 284] width 1185 height 568
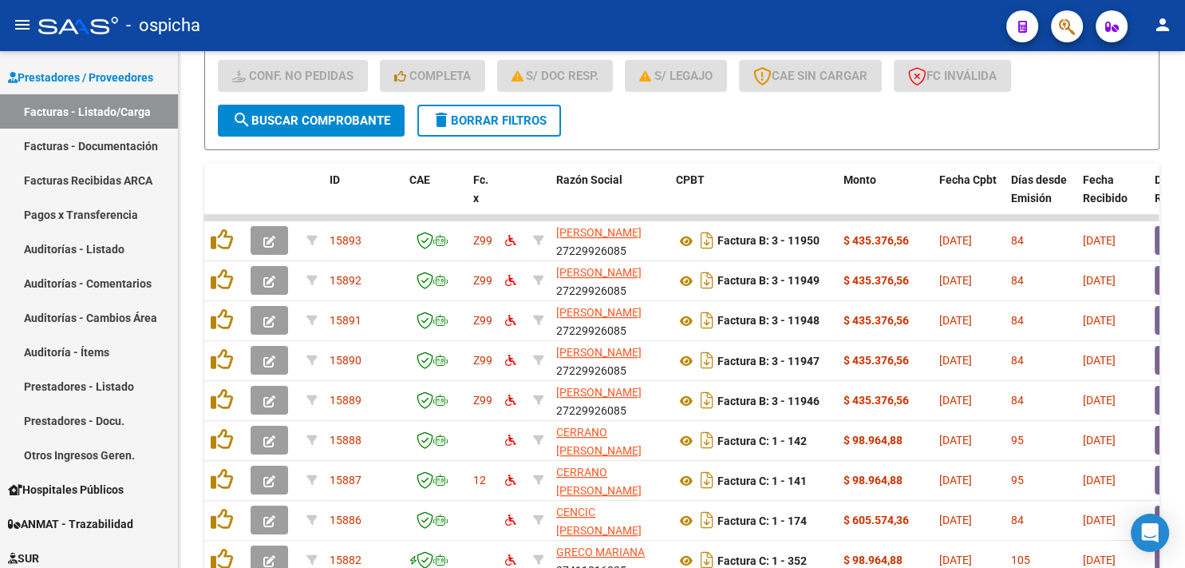
click at [394, 21] on div "- ospicha" at bounding box center [515, 25] width 955 height 35
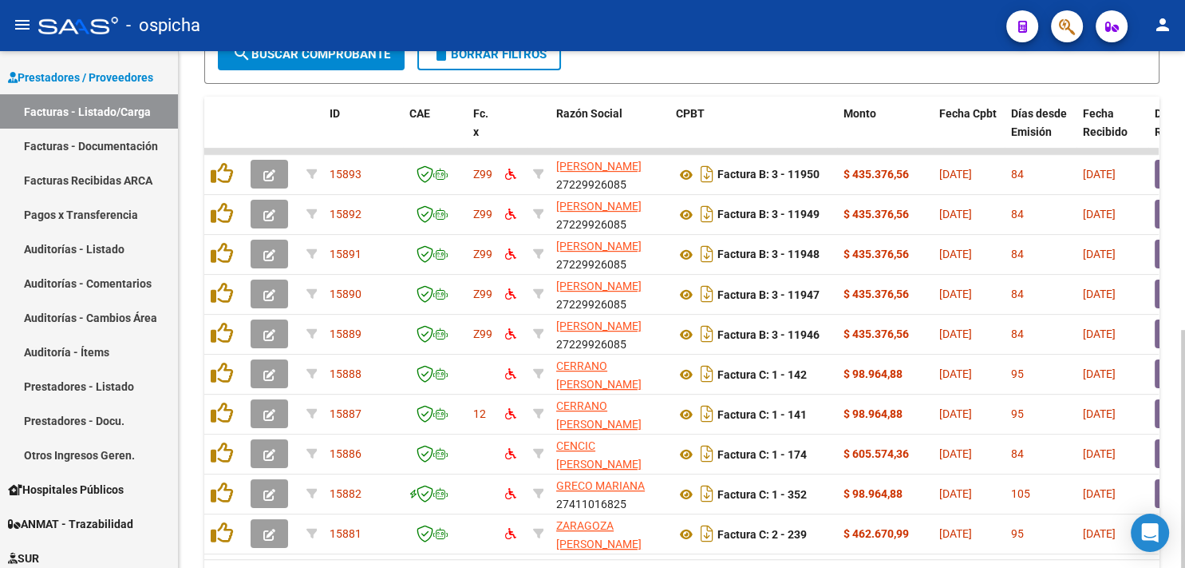
scroll to position [520, 0]
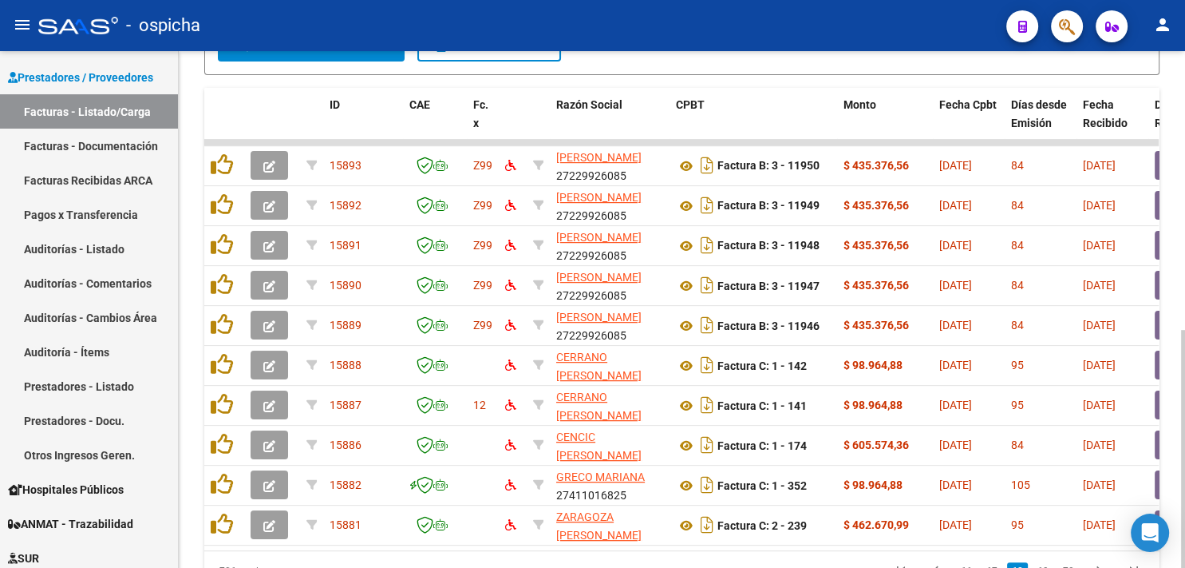
click at [1185, 330] on div at bounding box center [1183, 449] width 4 height 238
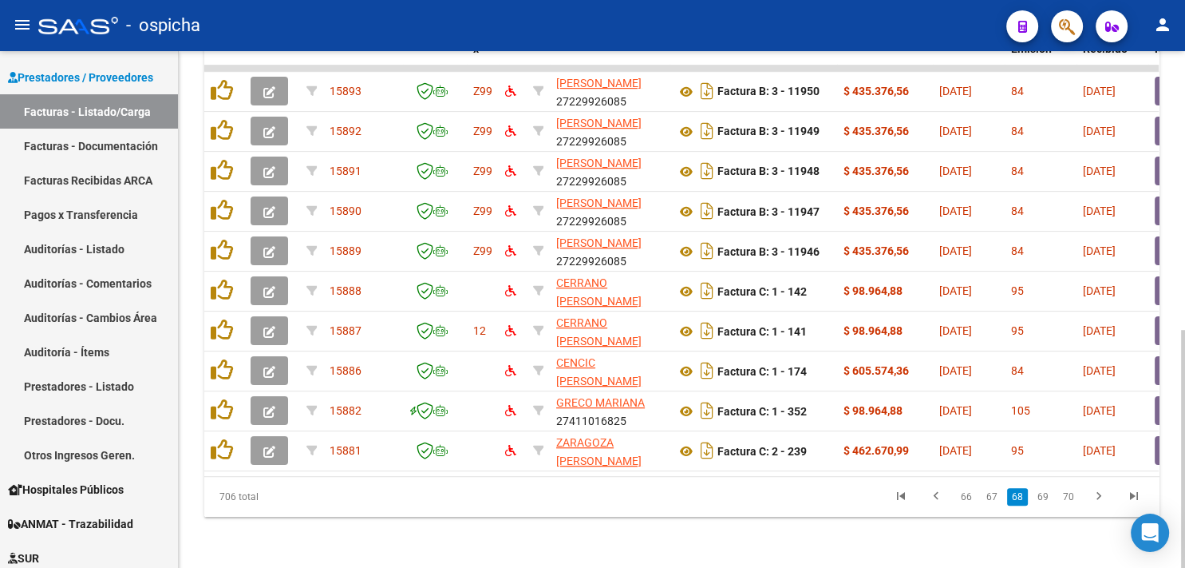
scroll to position [601, 0]
click at [1185, 405] on div at bounding box center [1183, 449] width 4 height 238
click at [1046, 500] on link "69" at bounding box center [1043, 497] width 21 height 18
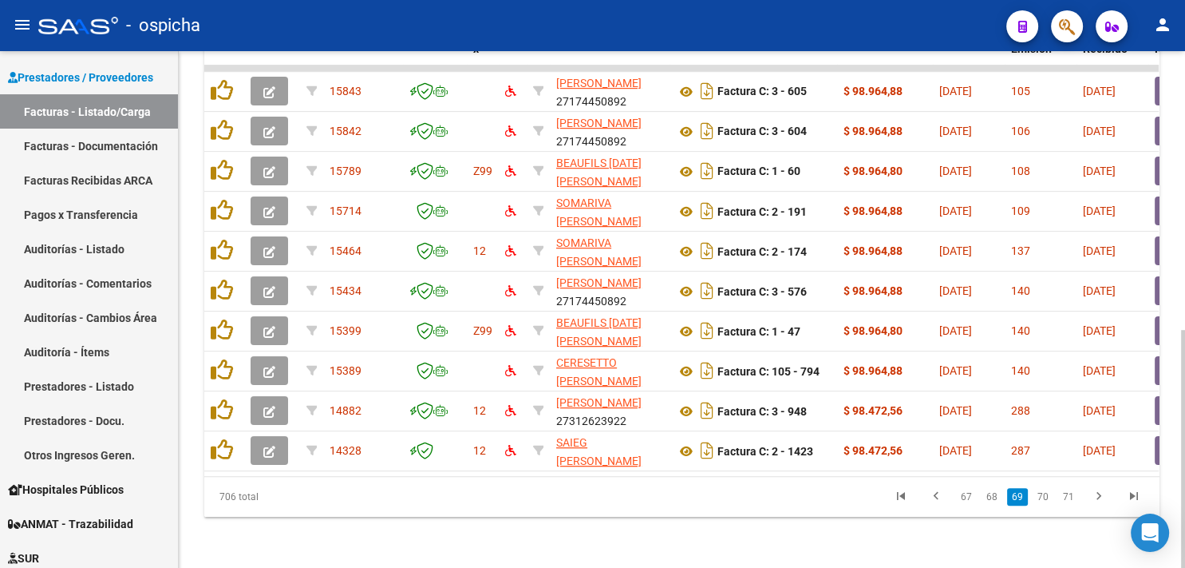
scroll to position [604, 0]
click at [1180, 440] on div "Video tutorial PRESTADORES -> Listado de CPBTs Emitidos por Prestadores / Prove…" at bounding box center [684, 12] width 1011 height 1110
click at [994, 494] on link "68" at bounding box center [992, 497] width 21 height 18
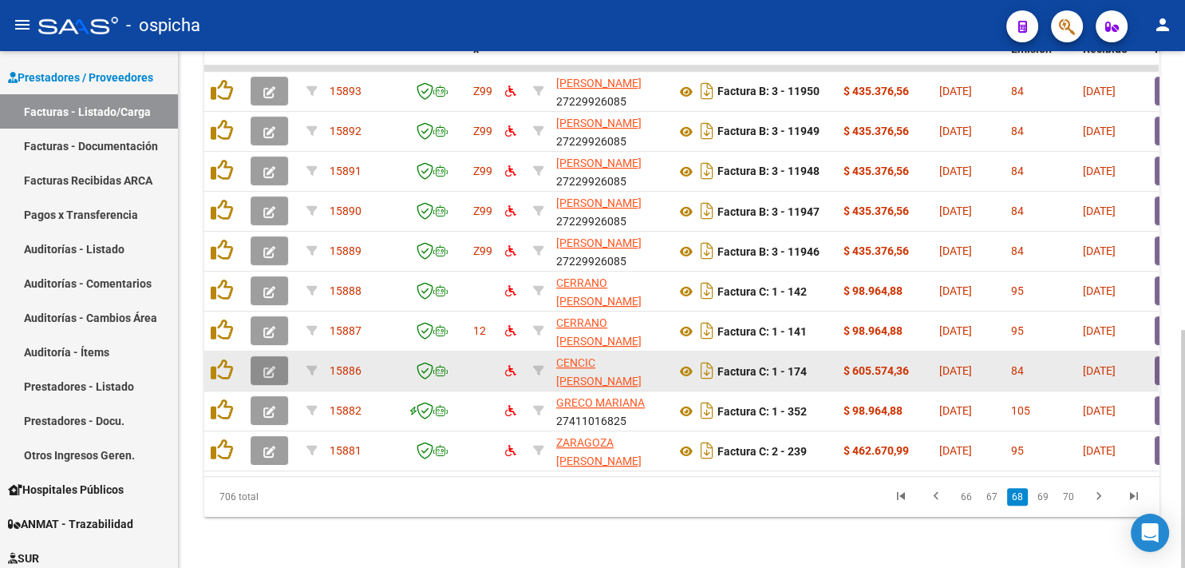
click at [266, 366] on icon "button" at bounding box center [269, 372] width 12 height 12
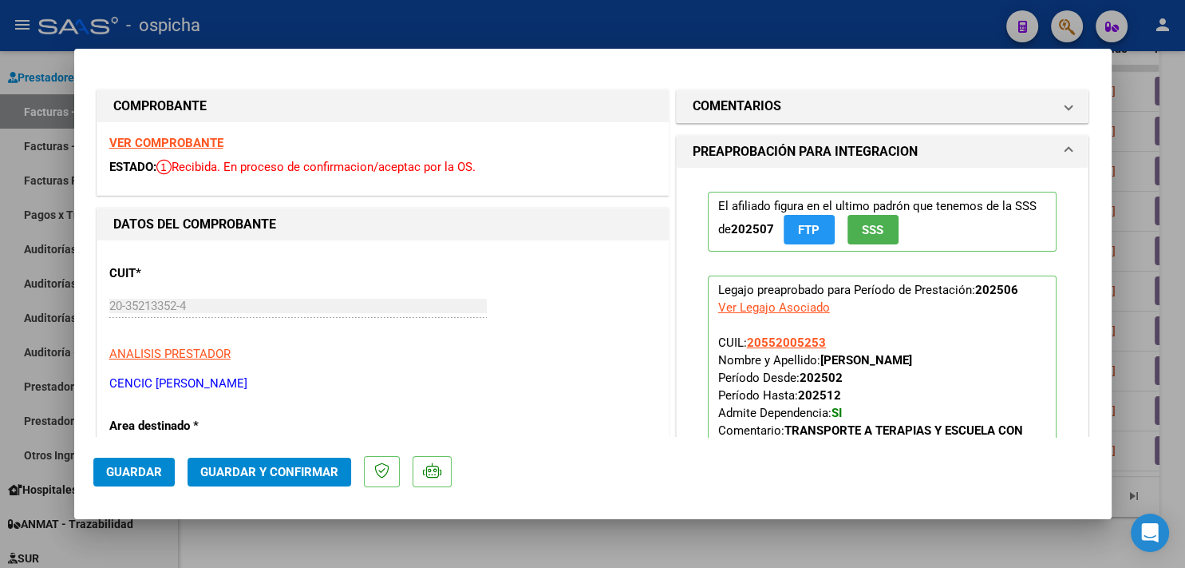
click at [195, 136] on strong "VER COMPROBANTE" at bounding box center [166, 143] width 114 height 14
click at [235, 43] on div at bounding box center [592, 284] width 1185 height 568
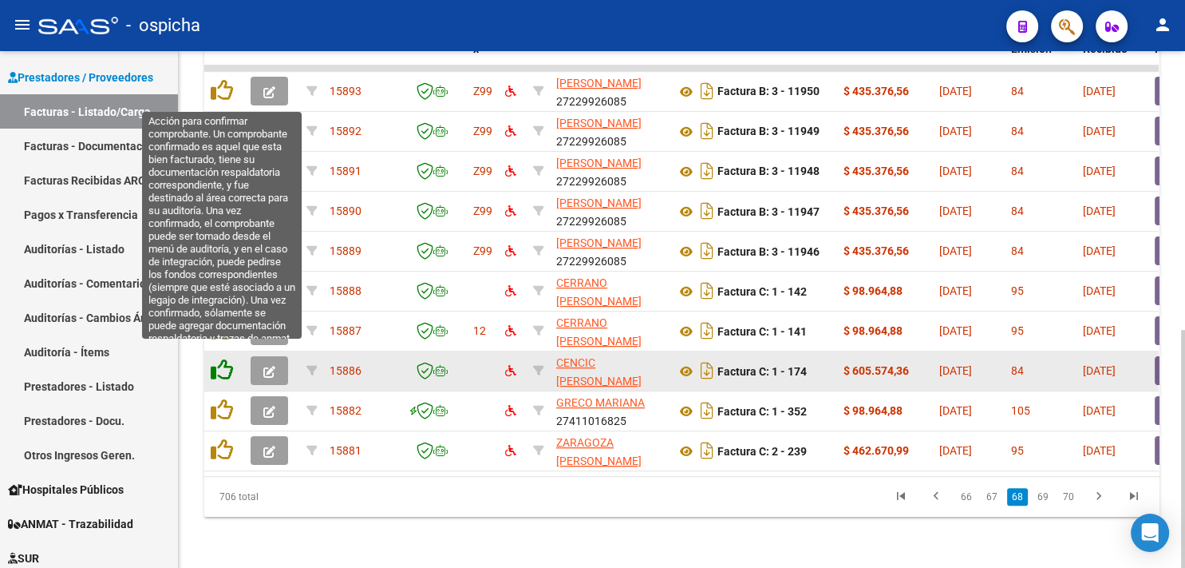
click at [226, 358] on icon at bounding box center [222, 369] width 22 height 22
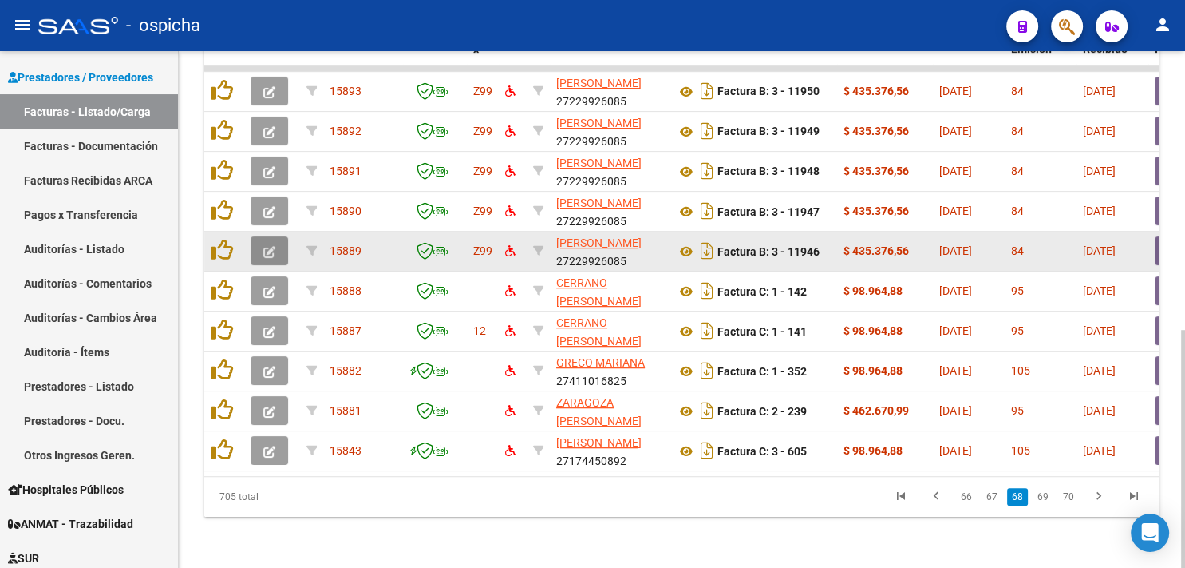
click at [272, 246] on icon "button" at bounding box center [269, 252] width 12 height 12
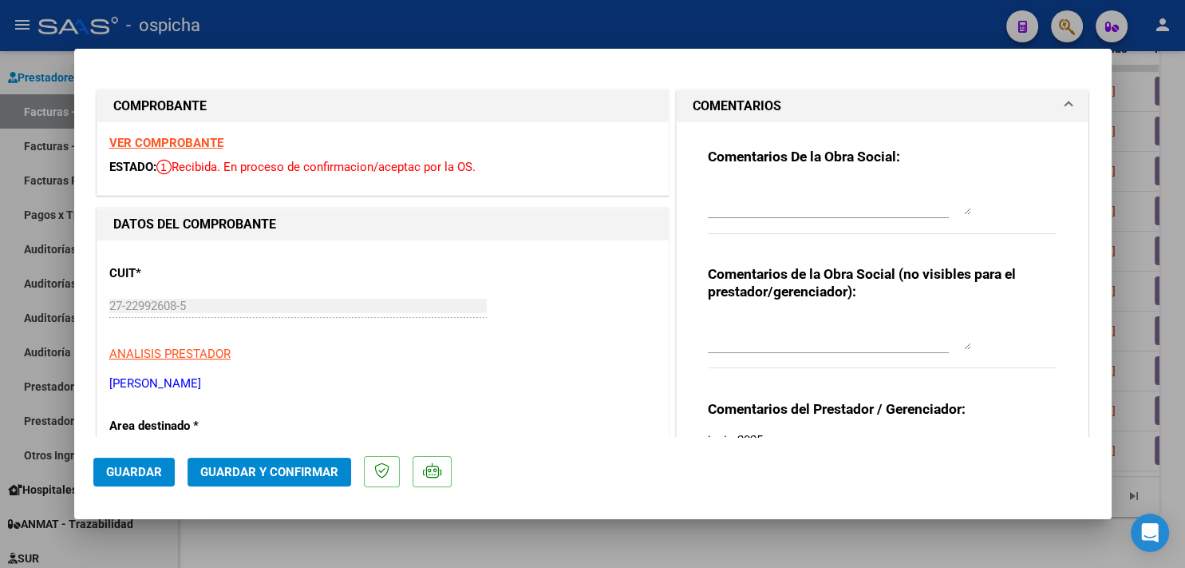
click at [421, 347] on p "ANALISIS PRESTADOR" at bounding box center [383, 354] width 548 height 18
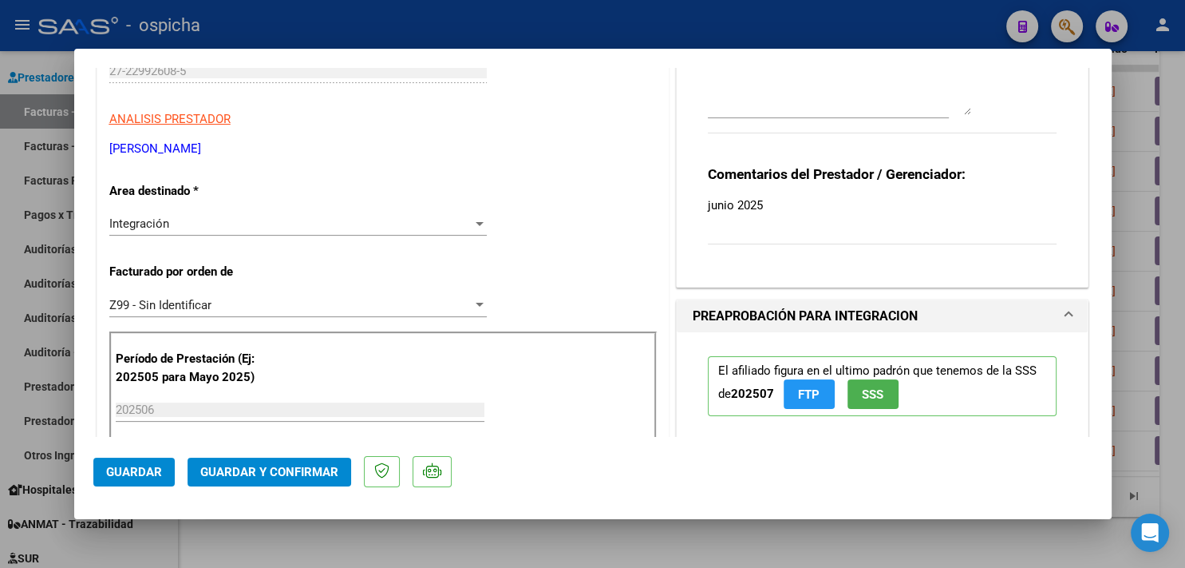
scroll to position [279, 0]
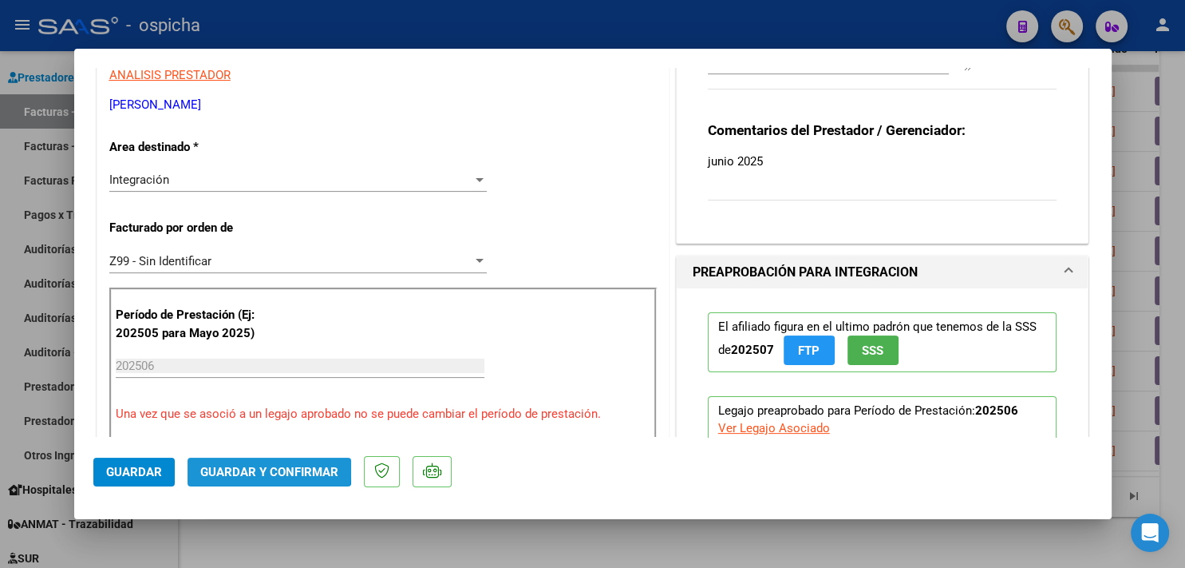
click at [247, 465] on span "Guardar y Confirmar" at bounding box center [269, 472] width 138 height 14
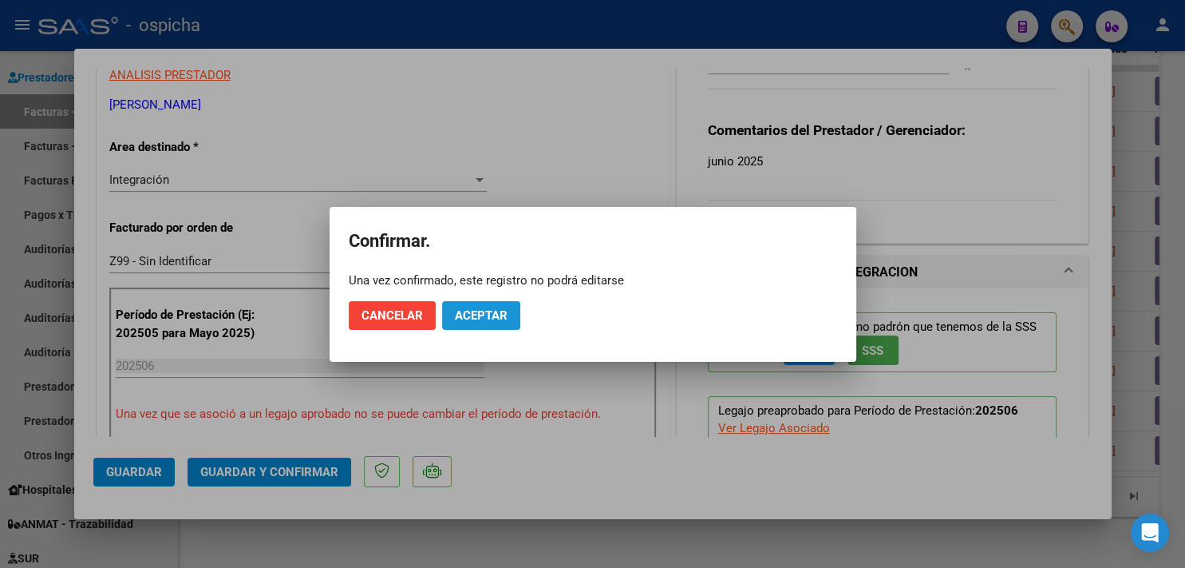
click at [466, 314] on span "Aceptar" at bounding box center [481, 315] width 53 height 14
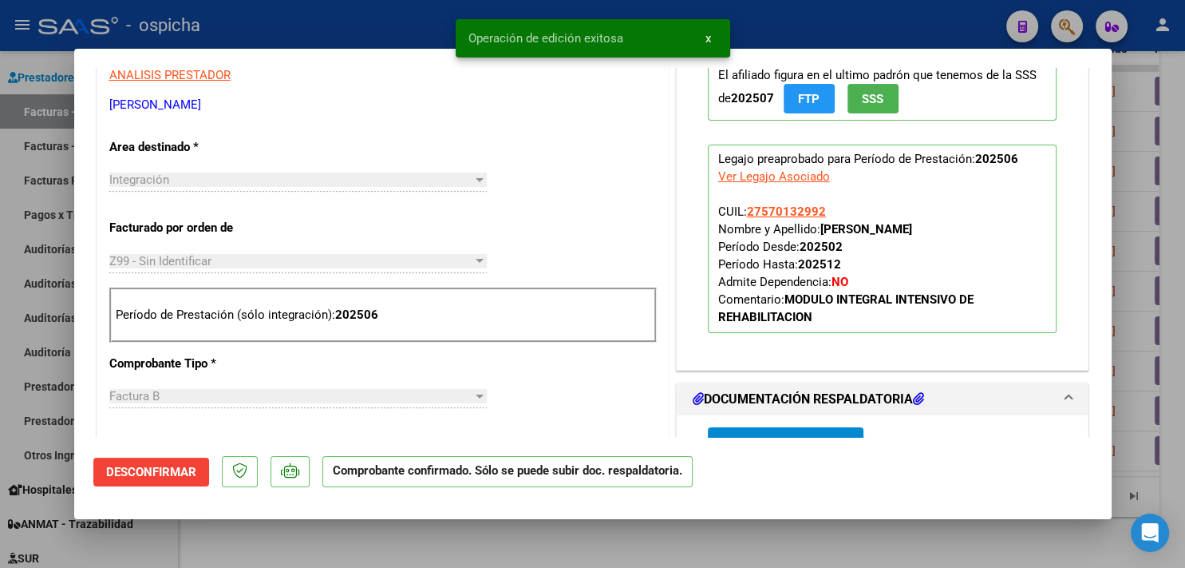
click at [321, 29] on div at bounding box center [592, 284] width 1185 height 568
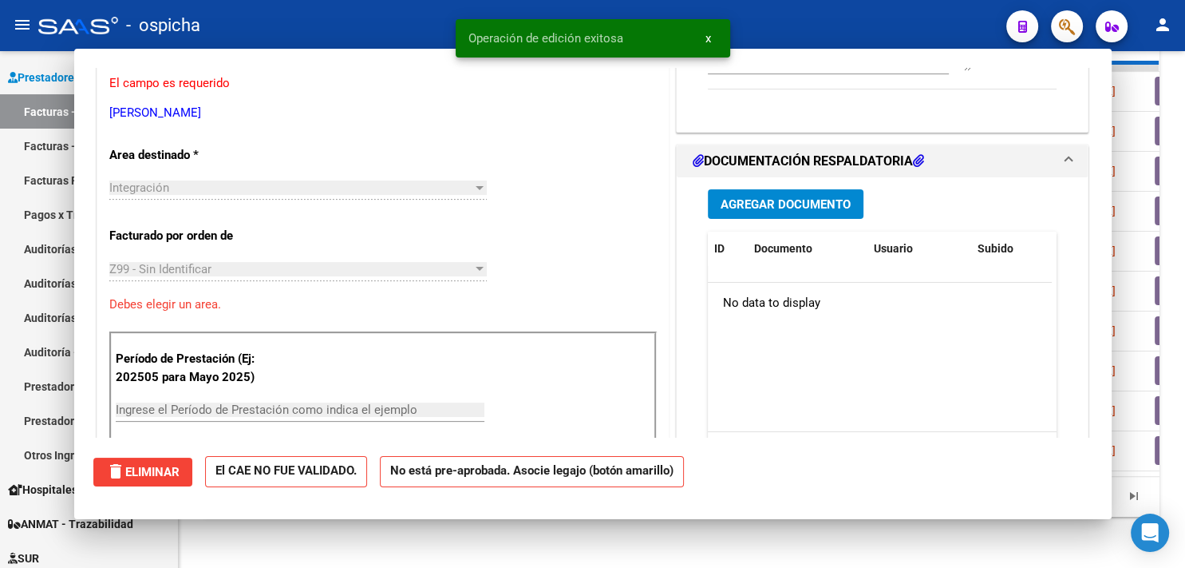
scroll to position [0, 0]
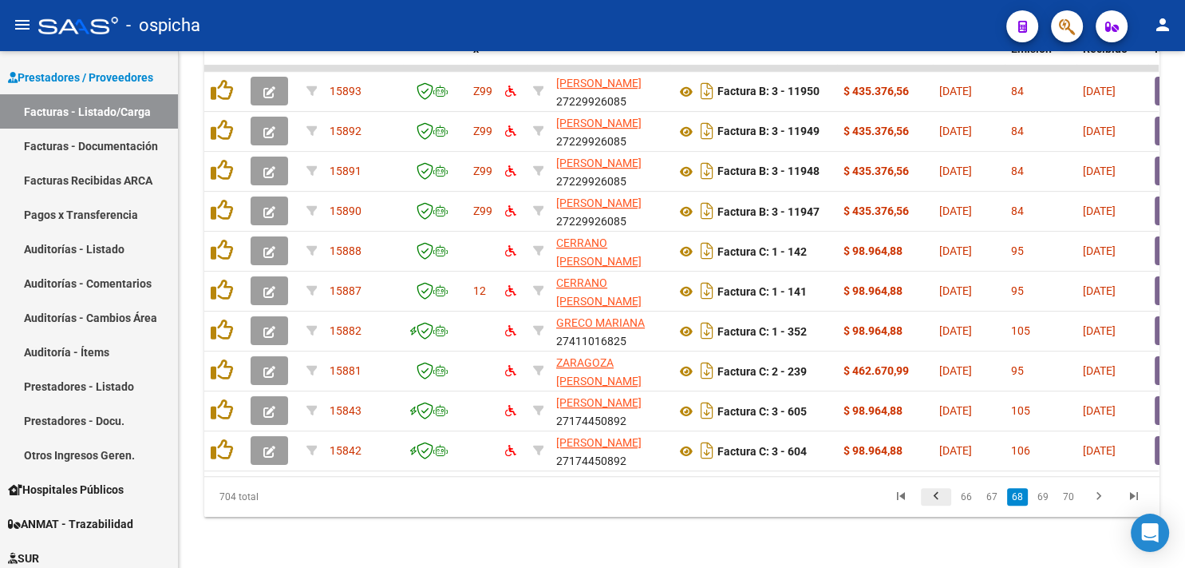
click at [937, 494] on icon "go to previous page" at bounding box center [936, 497] width 21 height 19
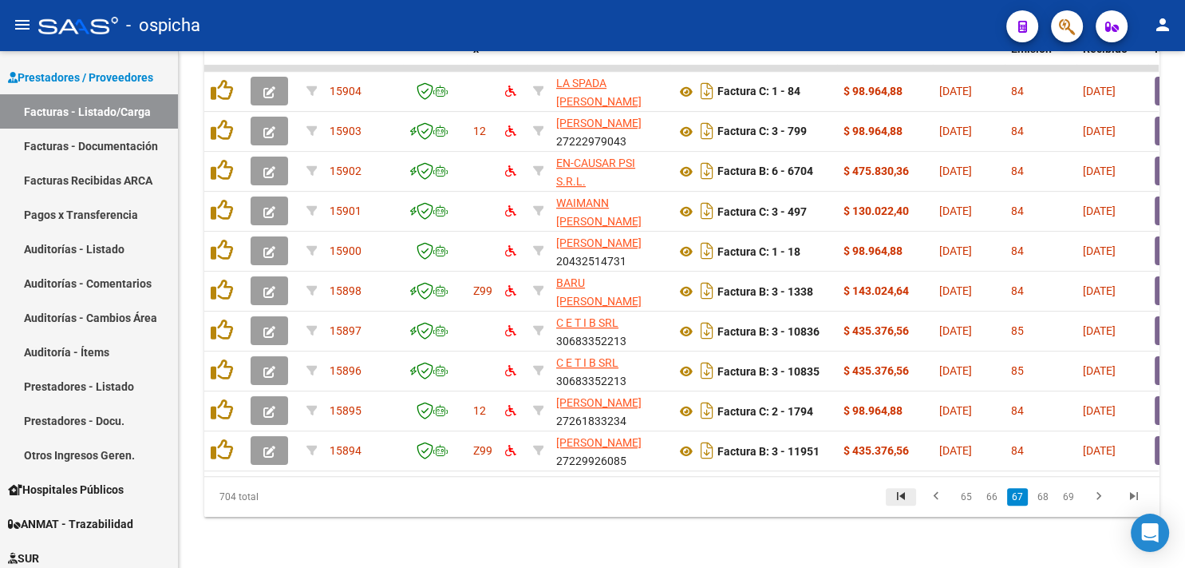
click at [904, 500] on icon "go to first page" at bounding box center [901, 497] width 21 height 19
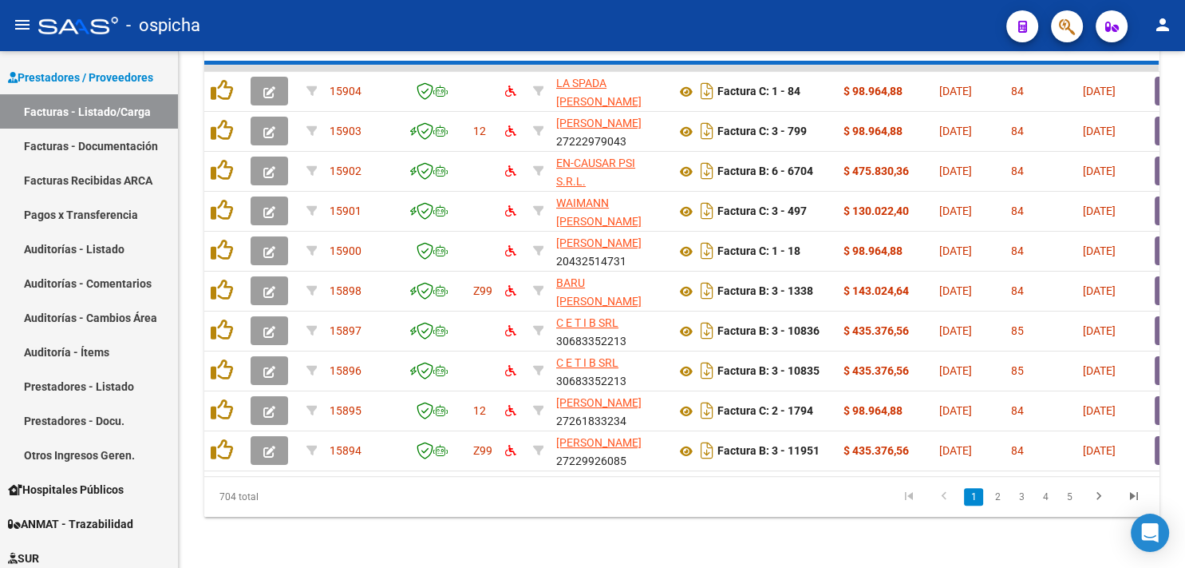
click at [904, 500] on div "704 total 1 2 3 4 5" at bounding box center [681, 497] width 955 height 40
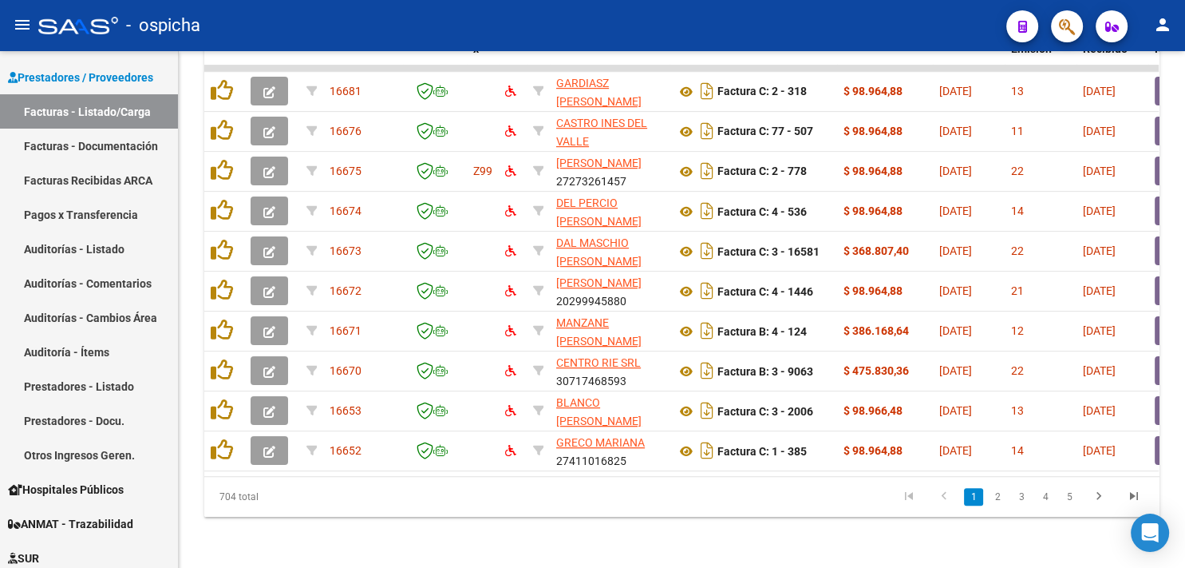
click at [975, 500] on link "1" at bounding box center [973, 497] width 19 height 18
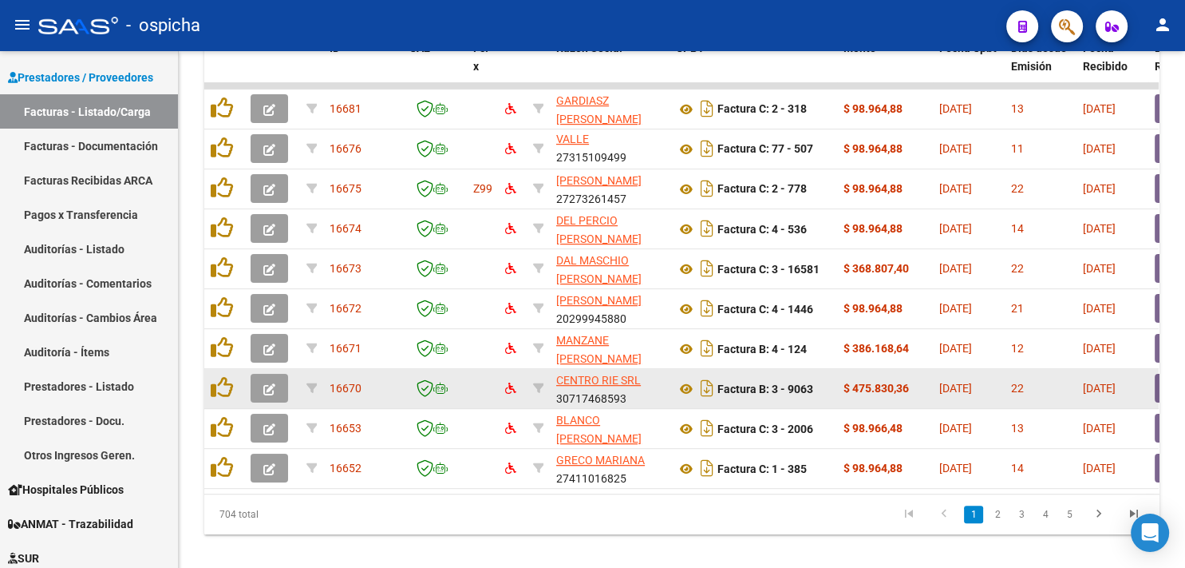
scroll to position [604, 0]
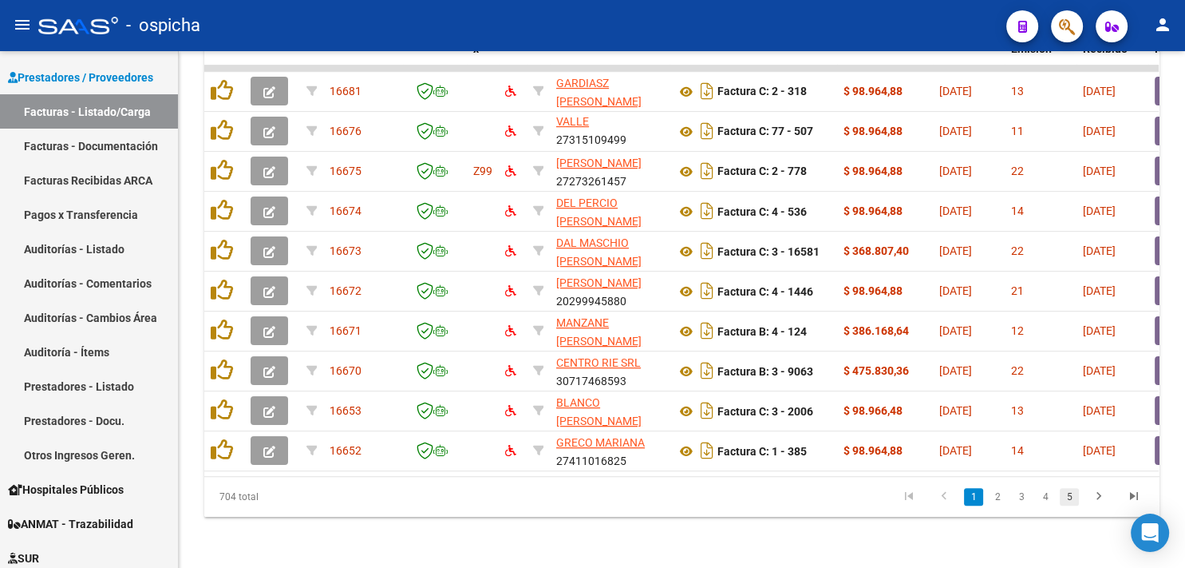
click at [1068, 493] on link "5" at bounding box center [1069, 497] width 19 height 18
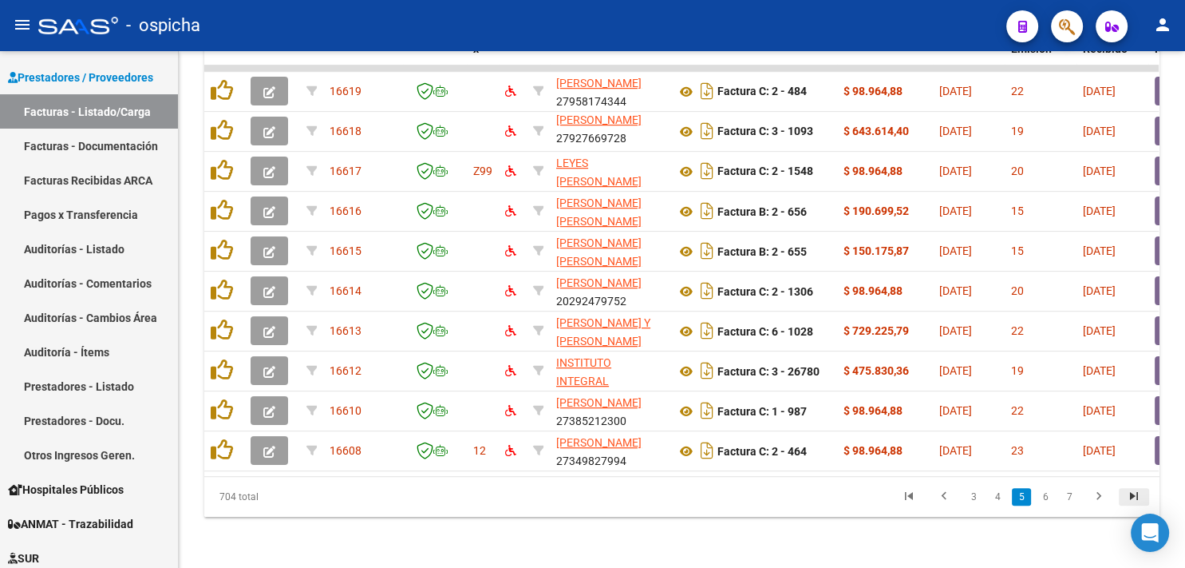
click at [1133, 493] on icon "go to last page" at bounding box center [1134, 497] width 21 height 19
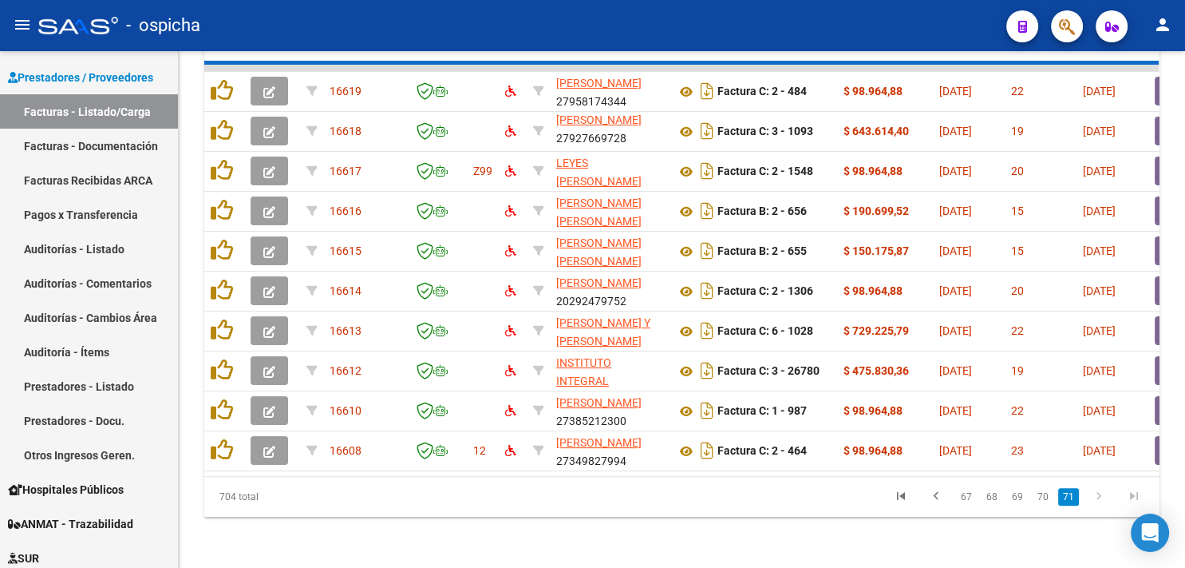
scroll to position [365, 0]
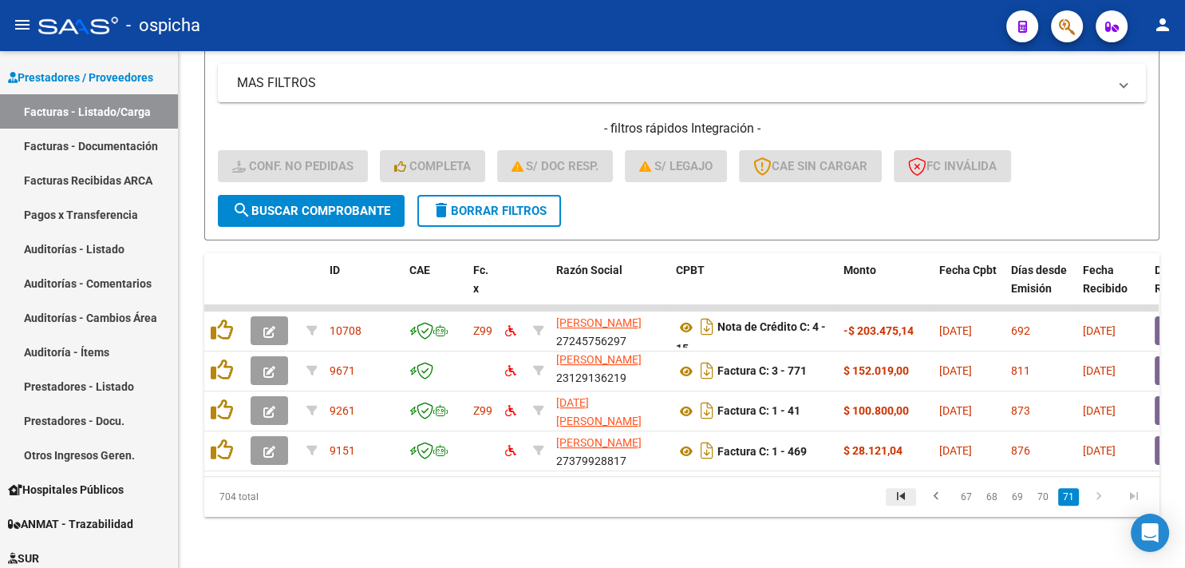
click at [903, 491] on icon "go to first page" at bounding box center [901, 497] width 21 height 19
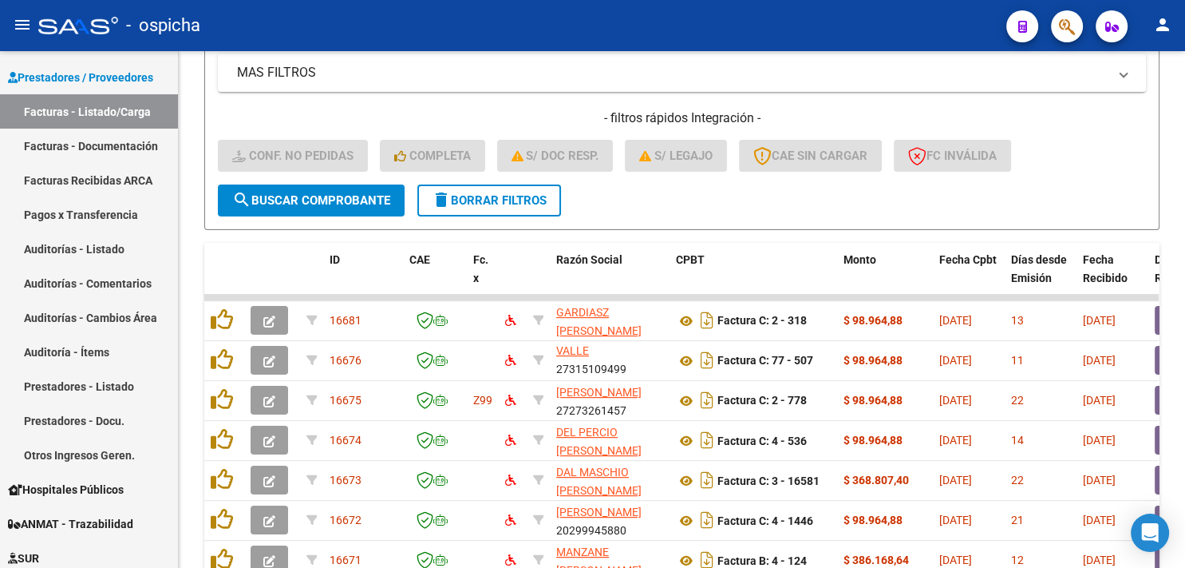
scroll to position [604, 0]
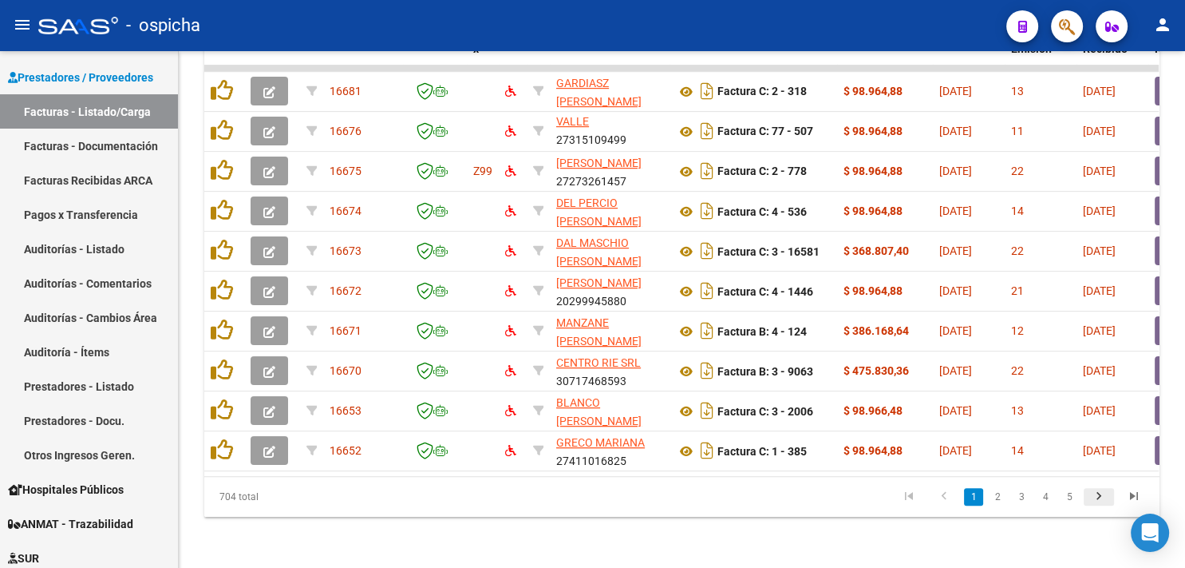
click at [1101, 496] on icon "go to next page" at bounding box center [1099, 497] width 21 height 19
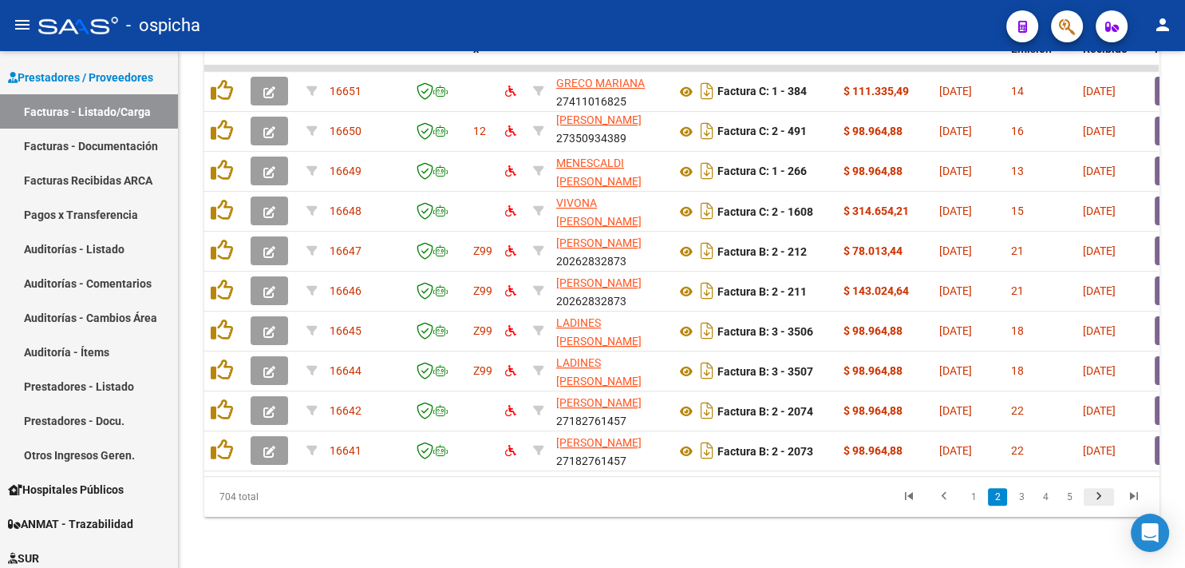
click at [1104, 498] on icon "go to next page" at bounding box center [1099, 497] width 21 height 19
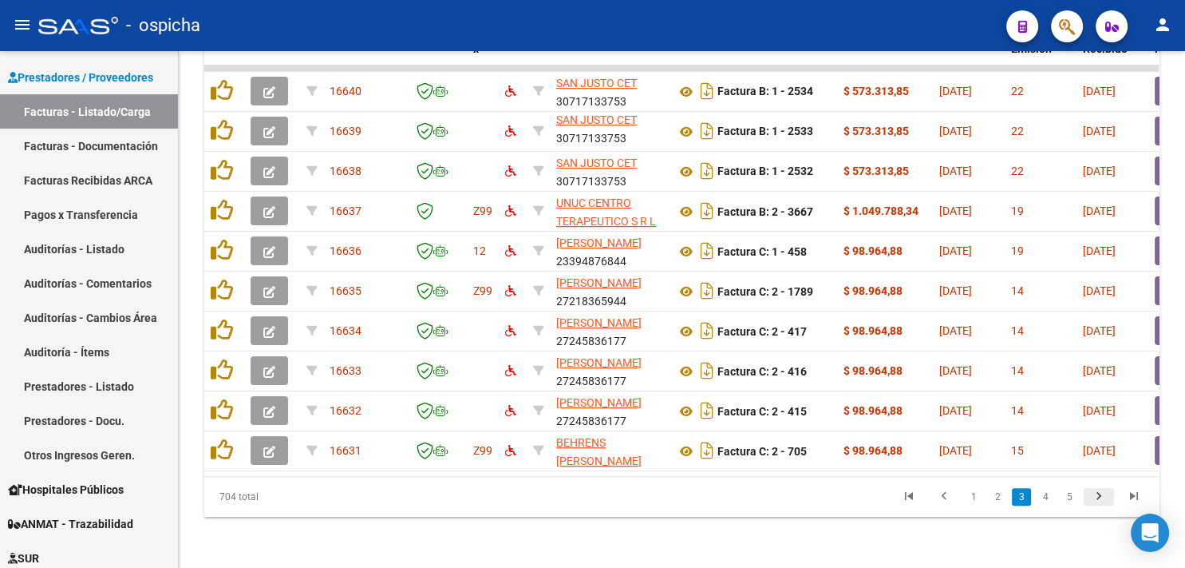
click at [1098, 500] on icon "go to next page" at bounding box center [1099, 497] width 21 height 19
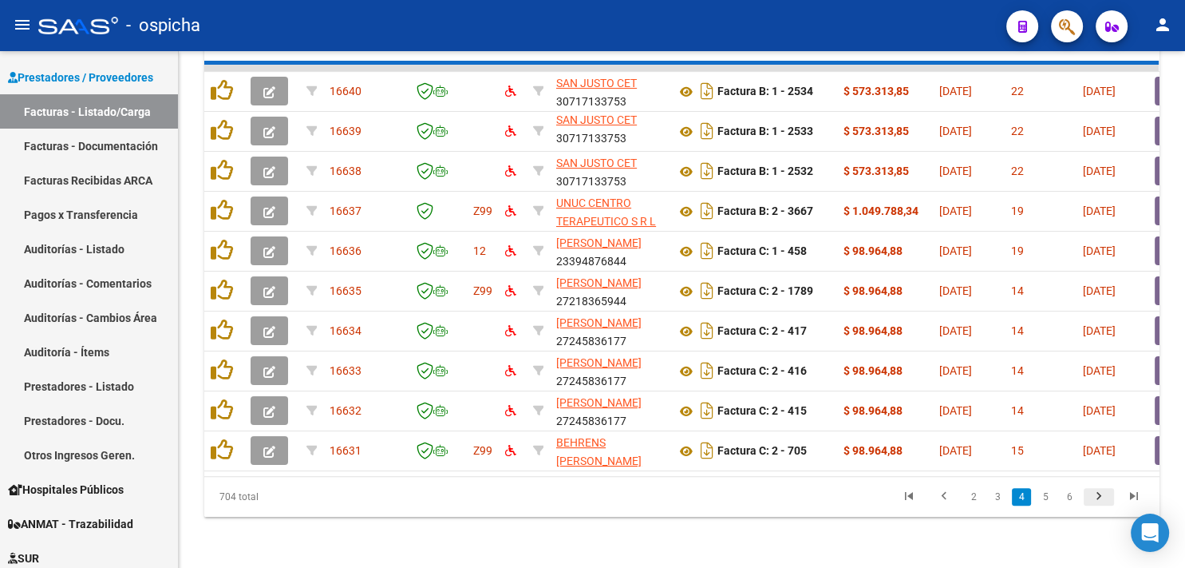
click at [1098, 500] on div "704 total 2 3 4 5 6" at bounding box center [681, 497] width 955 height 40
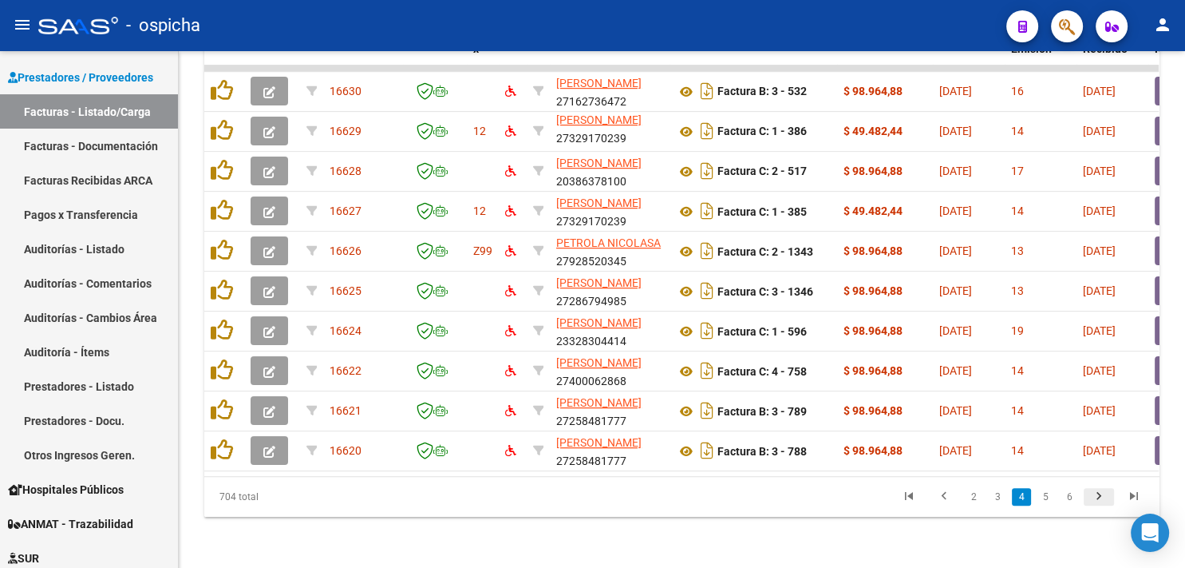
click at [1100, 498] on icon "go to next page" at bounding box center [1099, 497] width 21 height 19
click at [1100, 498] on div "704 total 2 3 4 5 6" at bounding box center [681, 497] width 955 height 40
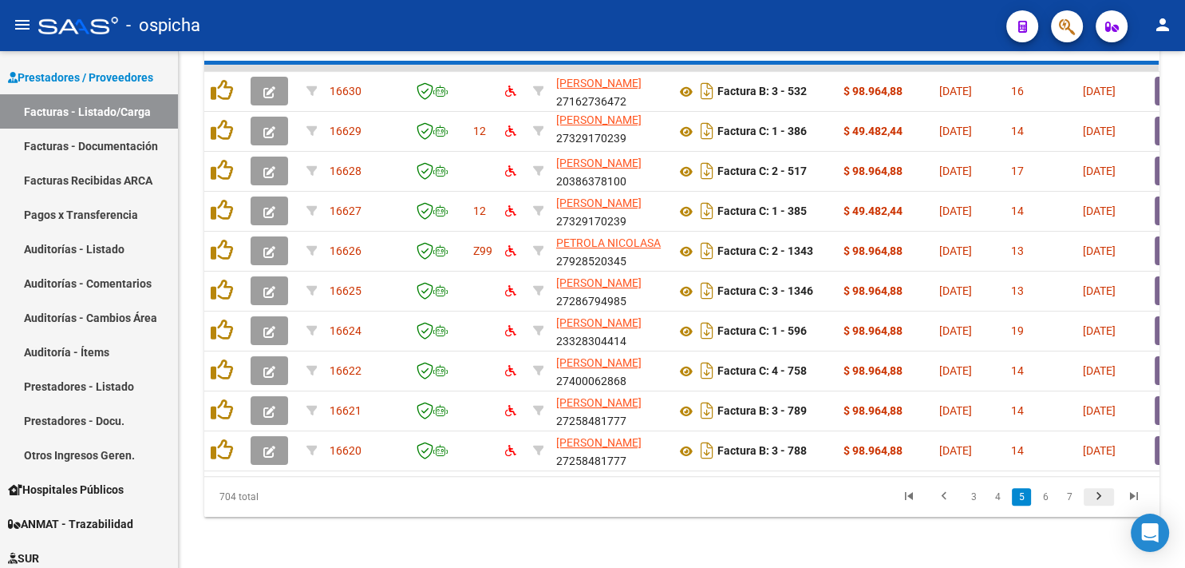
click at [1100, 498] on div "704 total 3 4 5 6 7" at bounding box center [681, 497] width 955 height 40
click at [1097, 497] on div "704 total 3 4 5 6 7" at bounding box center [681, 497] width 955 height 40
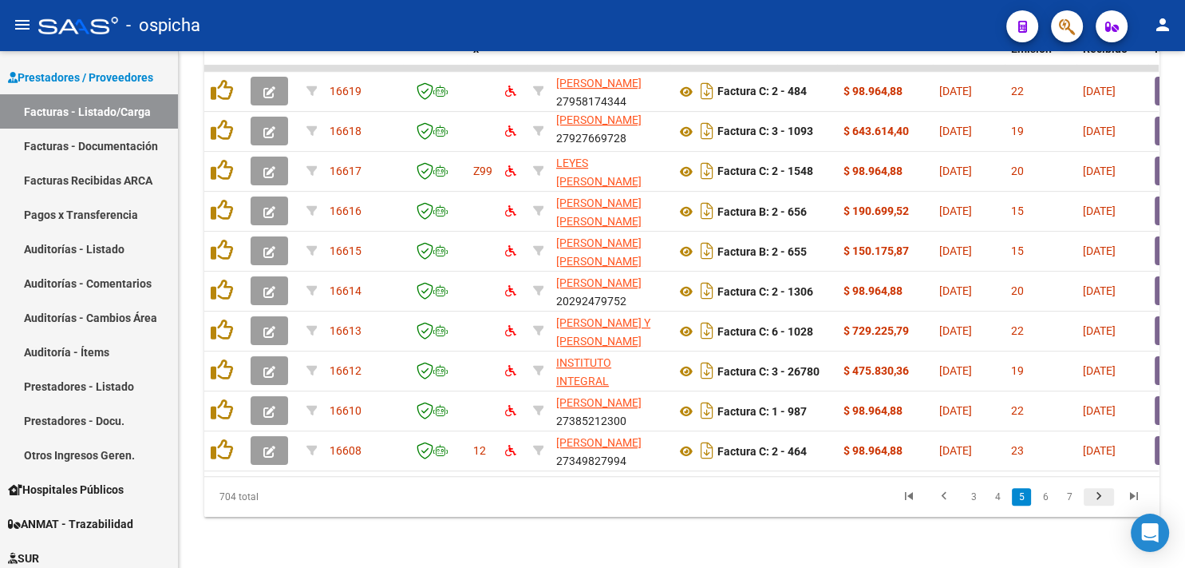
click at [1097, 497] on icon "go to next page" at bounding box center [1099, 497] width 21 height 19
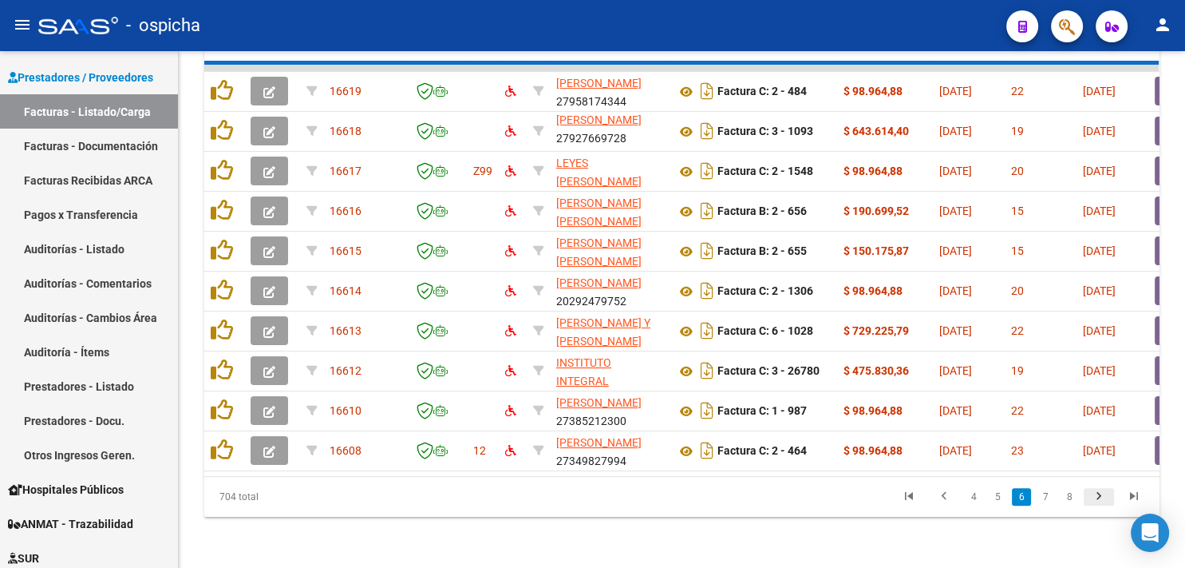
click at [1097, 497] on div "704 total 4 5 6 7 8" at bounding box center [681, 497] width 955 height 40
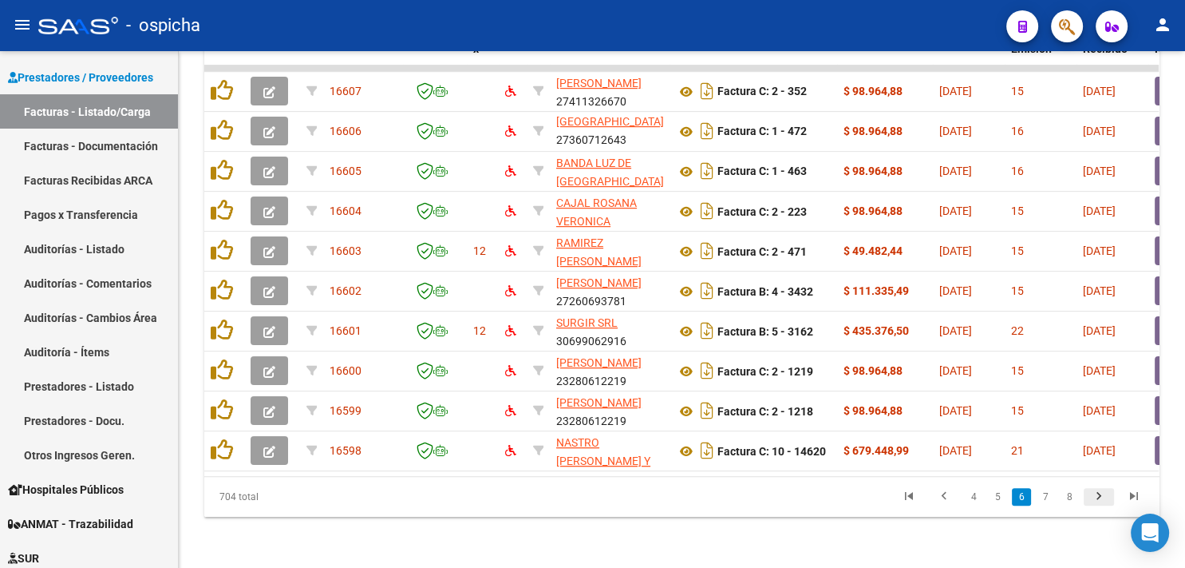
click at [1094, 500] on icon "go to next page" at bounding box center [1099, 497] width 21 height 19
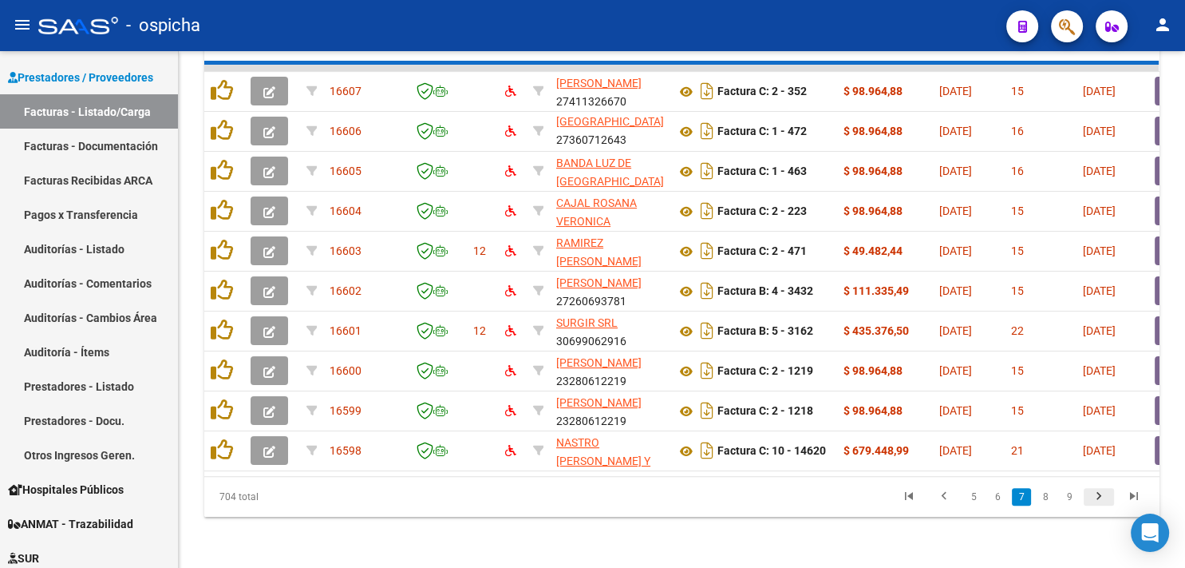
click at [1094, 500] on div "704 total 5 6 7 8 9" at bounding box center [681, 497] width 955 height 40
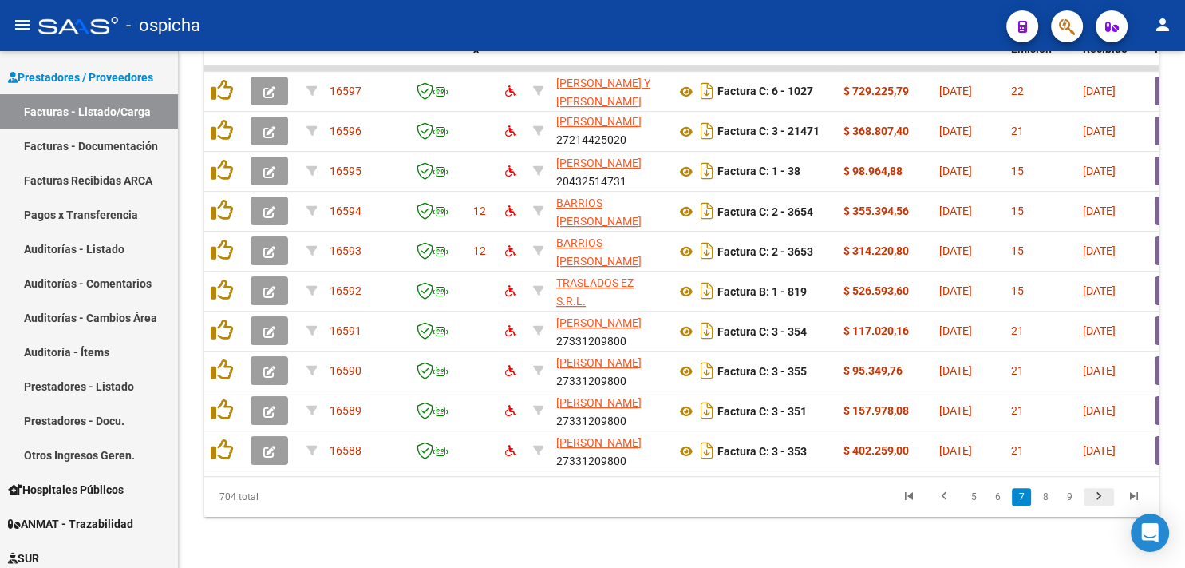
click at [1094, 500] on icon "go to next page" at bounding box center [1099, 497] width 21 height 19
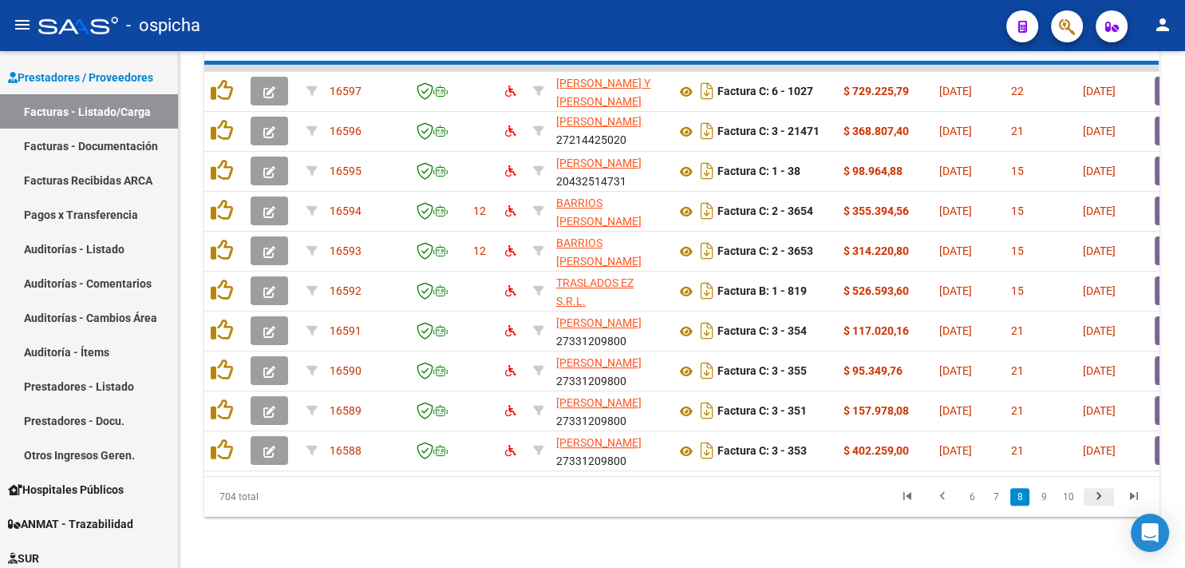
click at [1094, 500] on div "704 total 6 7 8 9 10" at bounding box center [681, 497] width 955 height 40
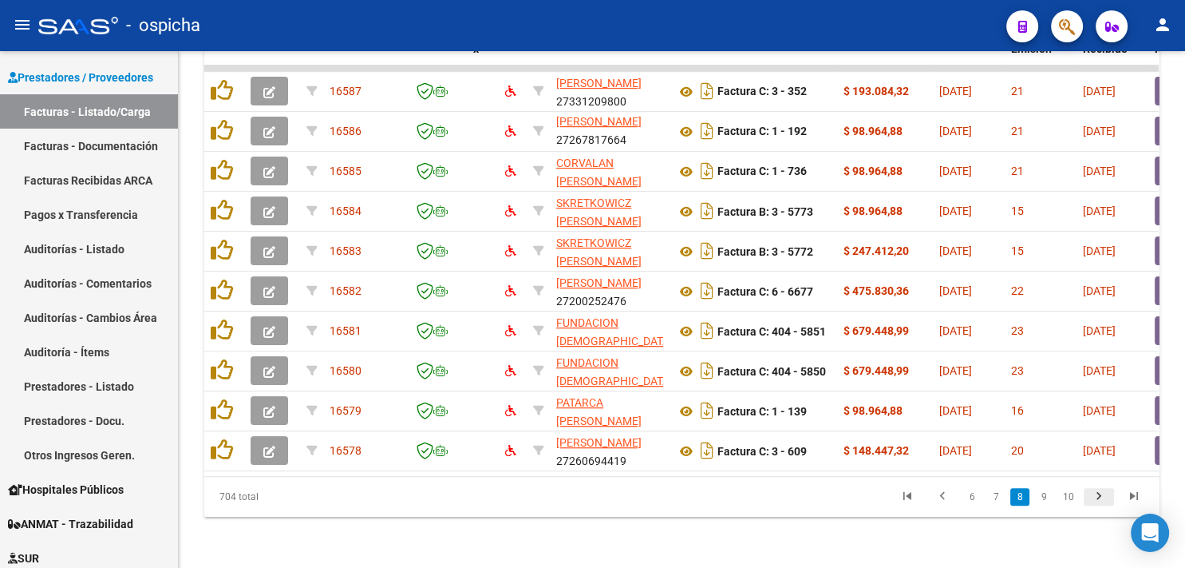
click at [1094, 500] on icon "go to next page" at bounding box center [1099, 497] width 21 height 19
click at [1094, 500] on div "704 total 6 7 8 9 10" at bounding box center [681, 497] width 955 height 40
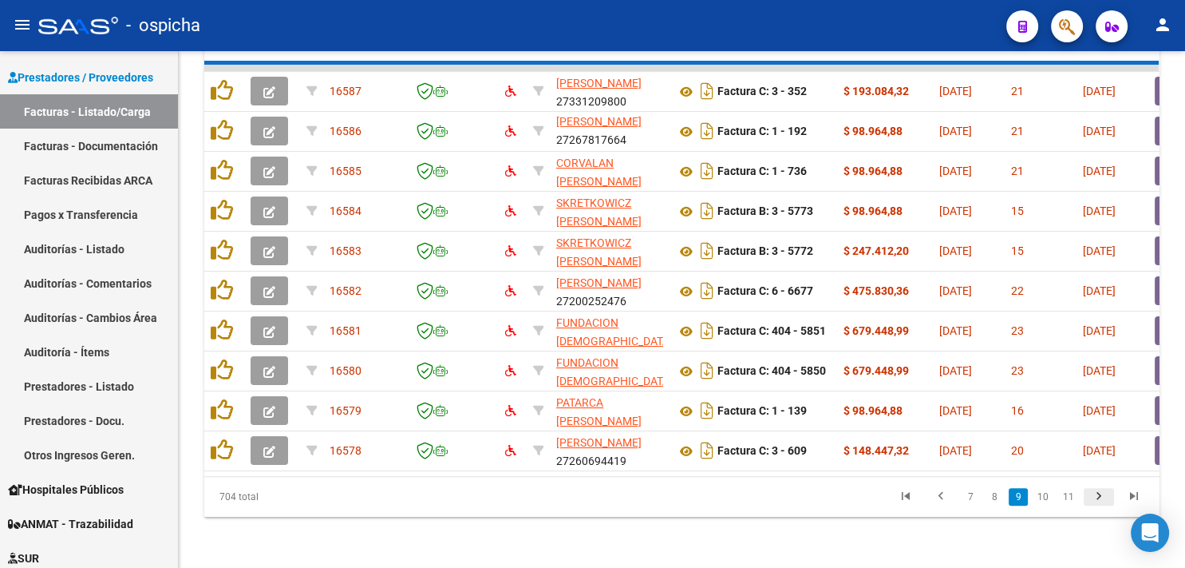
click at [1094, 500] on div "704 total 7 8 9 10 11" at bounding box center [681, 497] width 955 height 40
click at [1094, 500] on icon "go to next page" at bounding box center [1099, 497] width 21 height 19
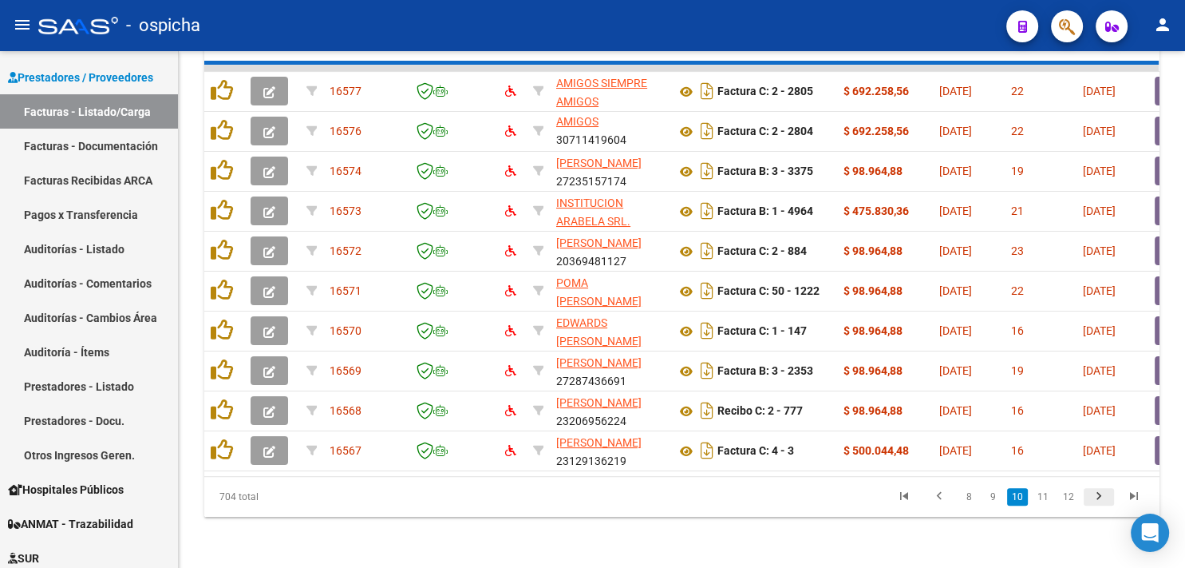
click at [1094, 500] on div "704 total 8 9 10 11 12" at bounding box center [681, 497] width 955 height 40
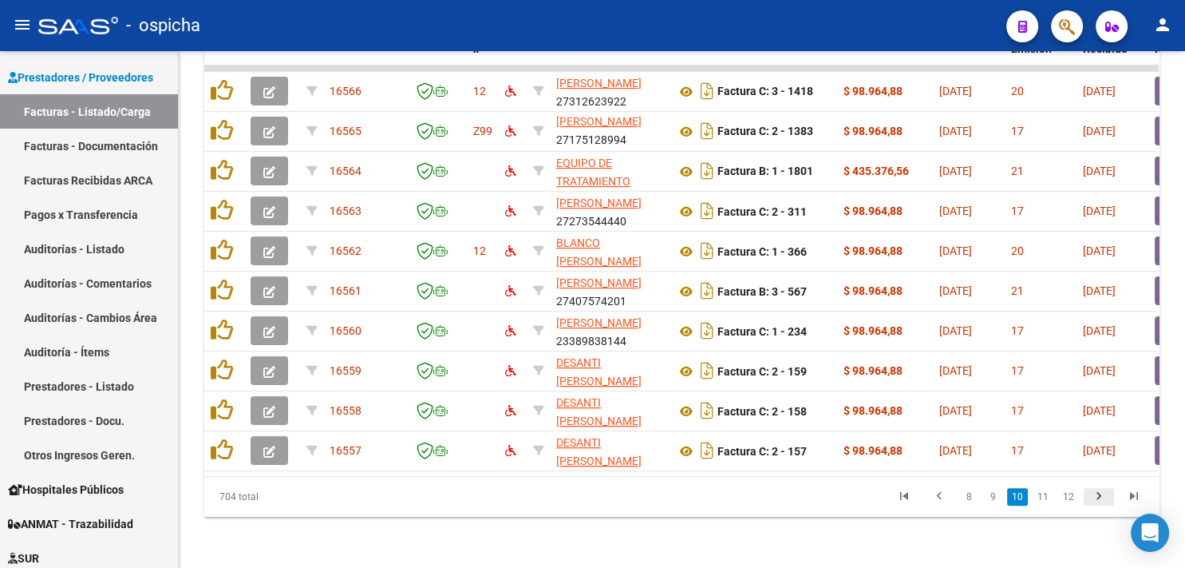
click at [1094, 500] on icon "go to next page" at bounding box center [1099, 497] width 21 height 19
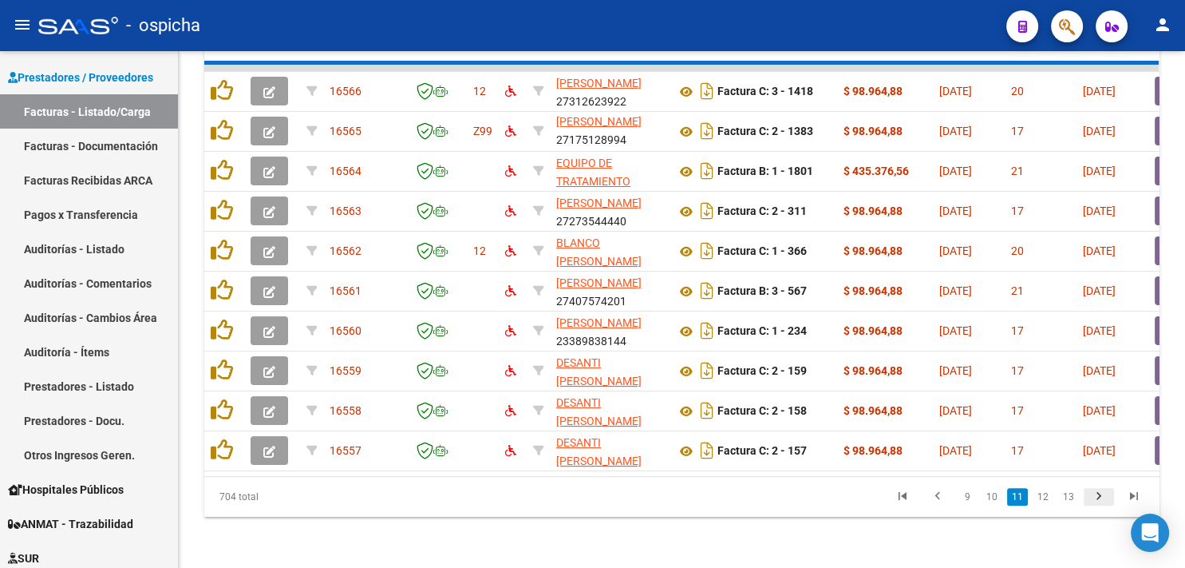
click at [1094, 500] on div "704 total 9 10 11 12 13" at bounding box center [681, 497] width 955 height 40
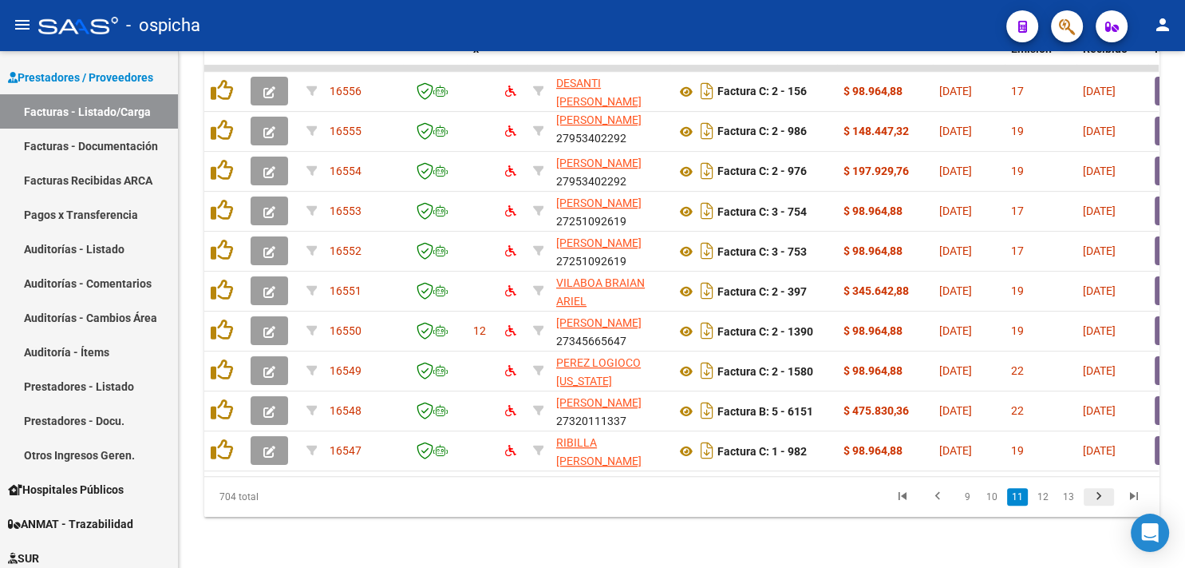
click at [1097, 496] on icon "go to next page" at bounding box center [1099, 497] width 21 height 19
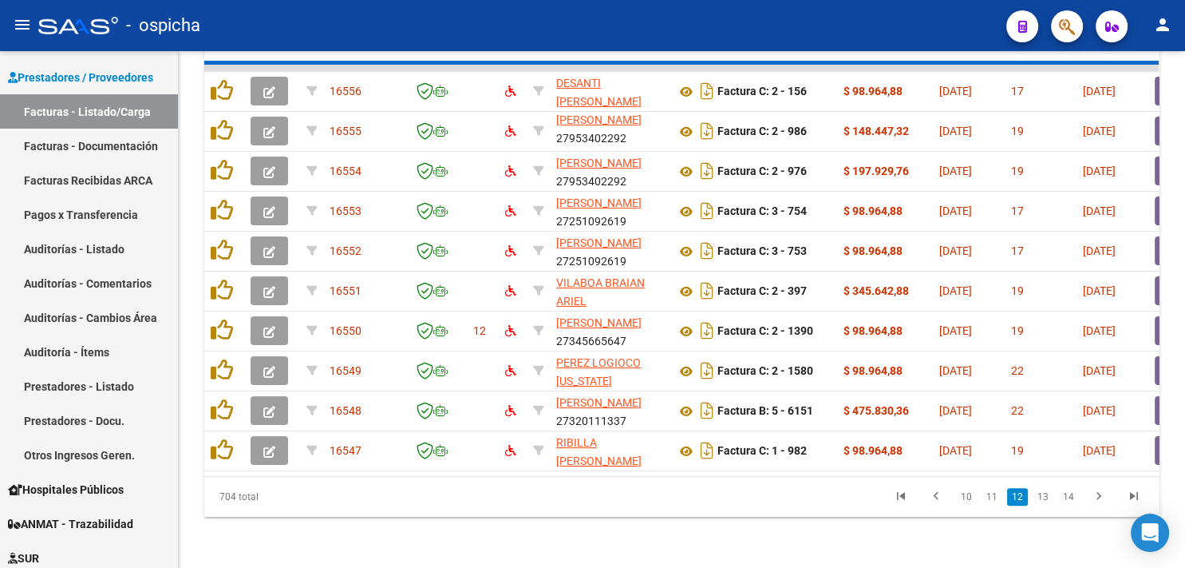
click at [1095, 496] on div "704 total 10 11 12 13 14" at bounding box center [681, 497] width 955 height 40
click at [1095, 496] on icon "go to next page" at bounding box center [1099, 497] width 21 height 19
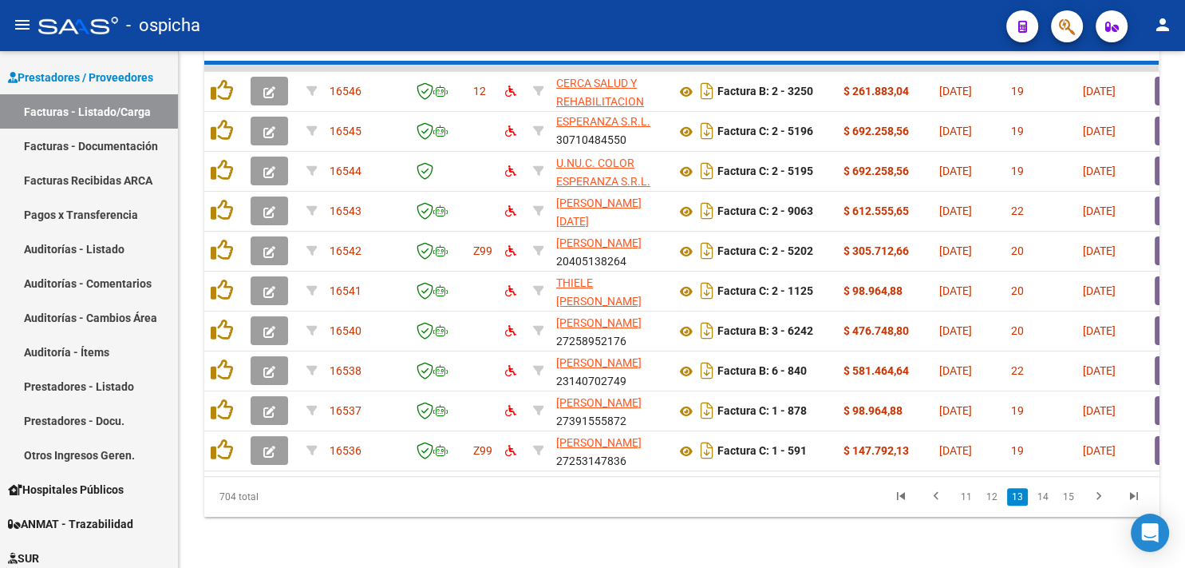
click at [1095, 496] on div "704 total 11 12 13 14 15" at bounding box center [681, 497] width 955 height 40
click at [1095, 496] on icon "go to next page" at bounding box center [1099, 497] width 21 height 19
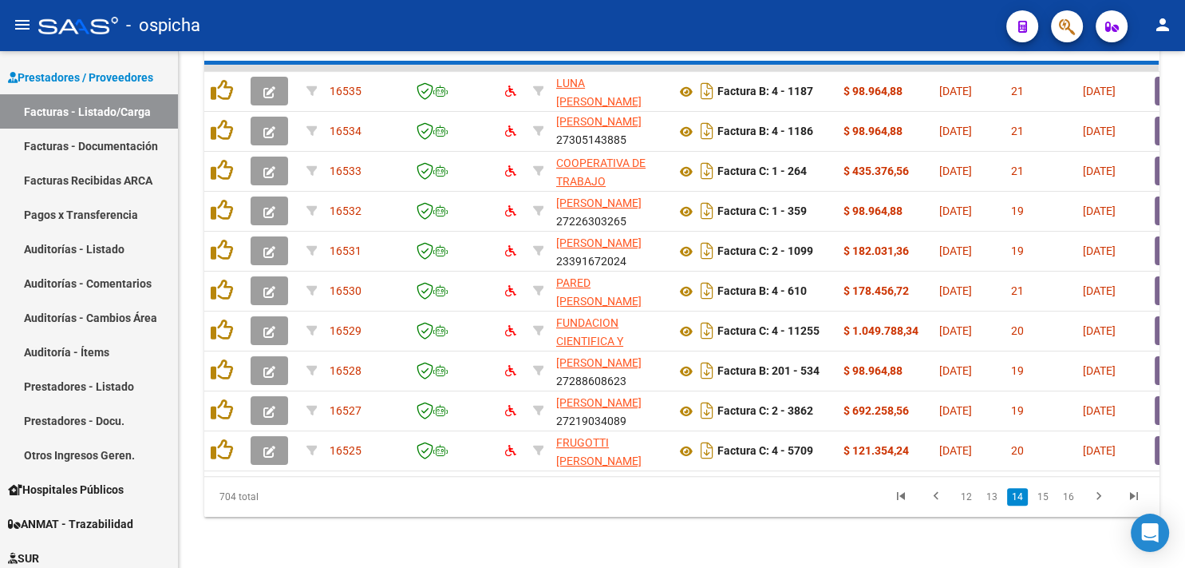
click at [1095, 496] on div "704 total 12 13 14 15 16" at bounding box center [681, 497] width 955 height 40
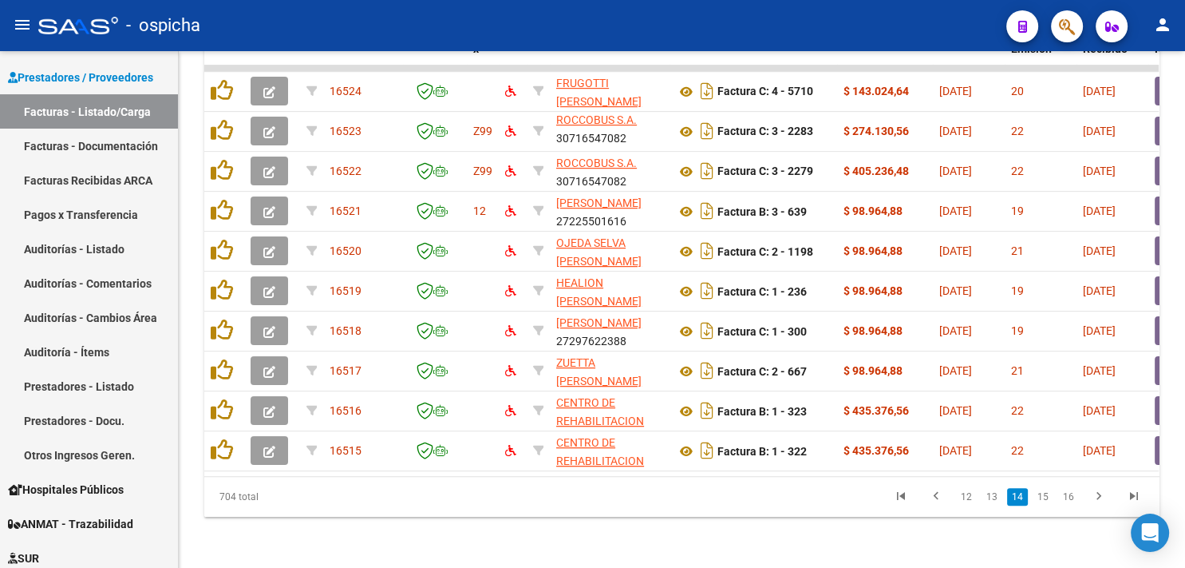
click at [1095, 496] on div "704 total 12 13 14 15 16" at bounding box center [681, 497] width 955 height 40
click at [1095, 496] on icon "go to next page" at bounding box center [1099, 497] width 21 height 19
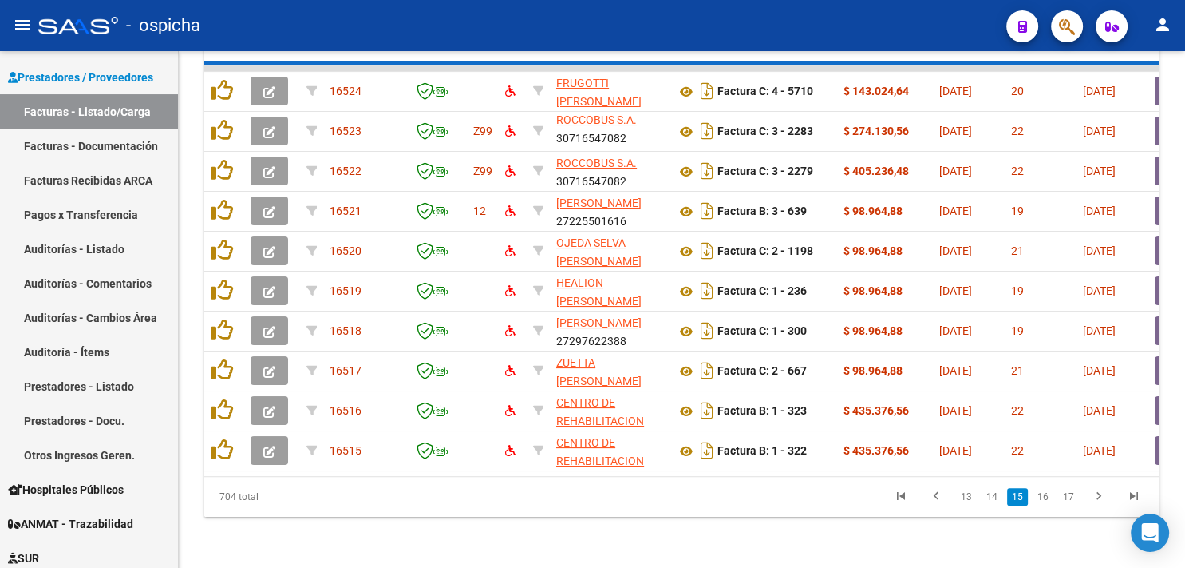
click at [1095, 496] on div "704 total 13 14 15 16 17" at bounding box center [681, 497] width 955 height 40
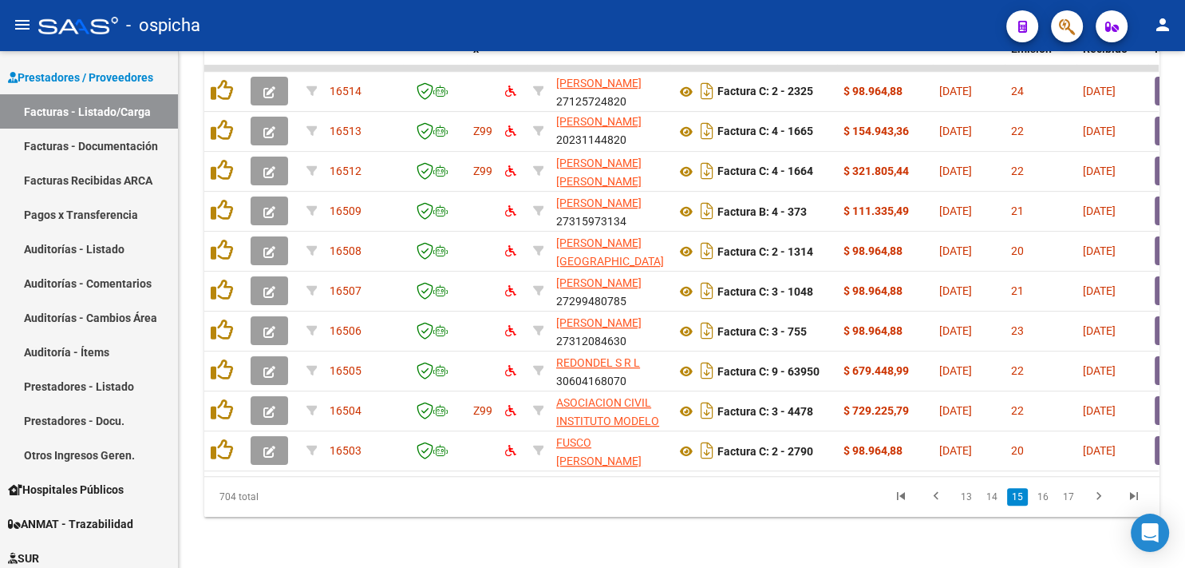
click at [1095, 496] on div "704 total 13 14 15 16 17" at bounding box center [681, 497] width 955 height 40
click at [1095, 496] on icon "go to next page" at bounding box center [1099, 497] width 21 height 19
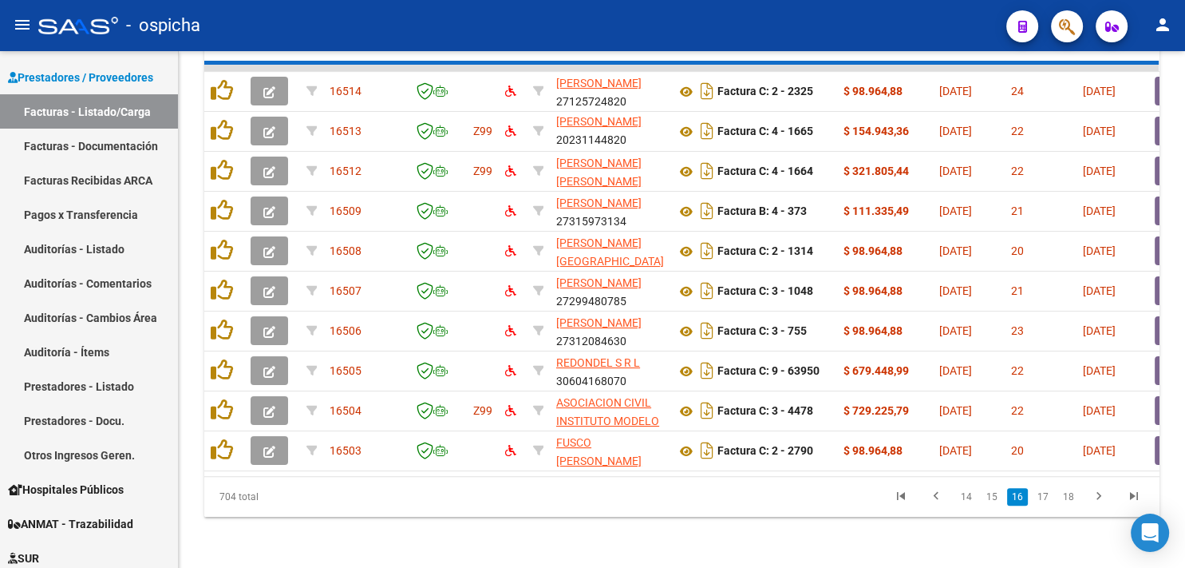
click at [1095, 496] on div "704 total 14 15 16 17 18" at bounding box center [681, 497] width 955 height 40
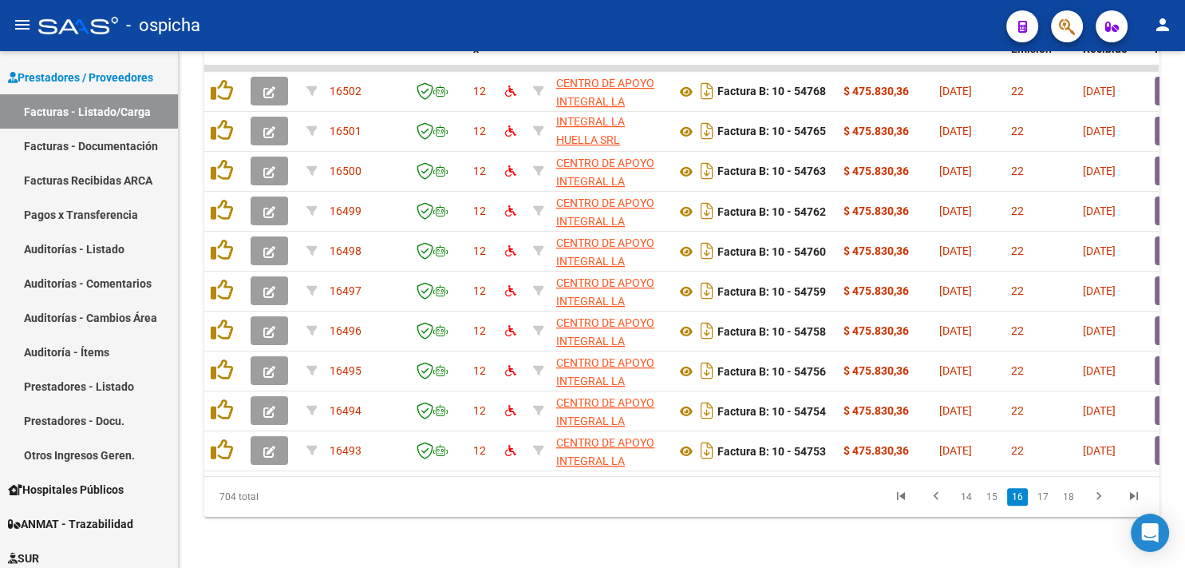
click at [1095, 496] on div "704 total 14 15 16 17 18" at bounding box center [681, 497] width 955 height 40
click at [1095, 496] on icon "go to next page" at bounding box center [1099, 497] width 21 height 19
click at [1095, 496] on div "704 total 14 15 16 17 18" at bounding box center [681, 497] width 955 height 40
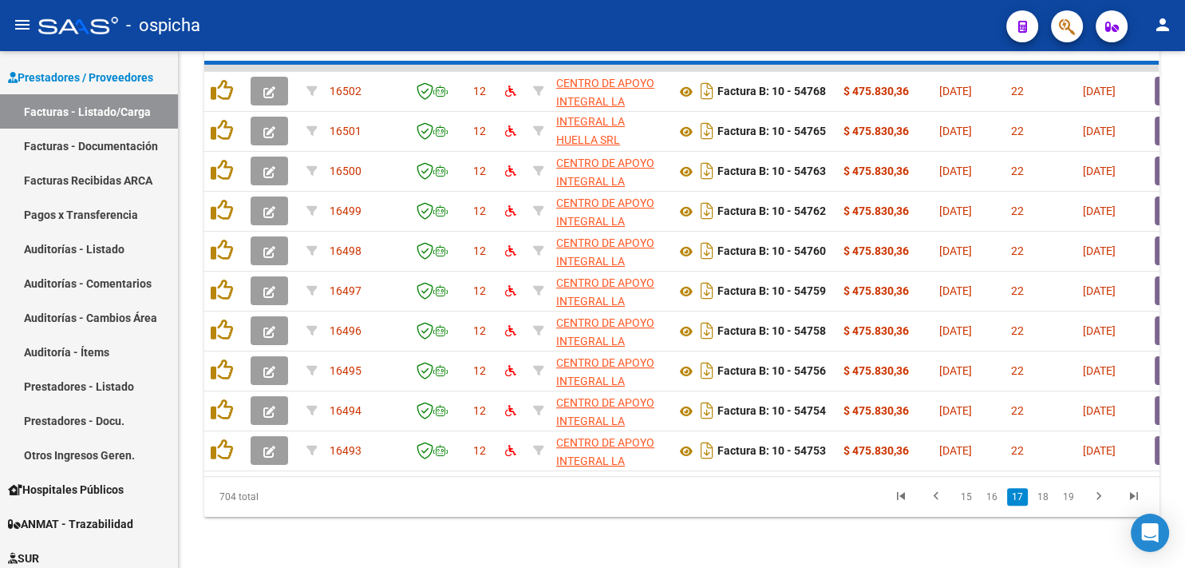
click at [1095, 496] on div "704 total 15 16 17 18 19" at bounding box center [681, 497] width 955 height 40
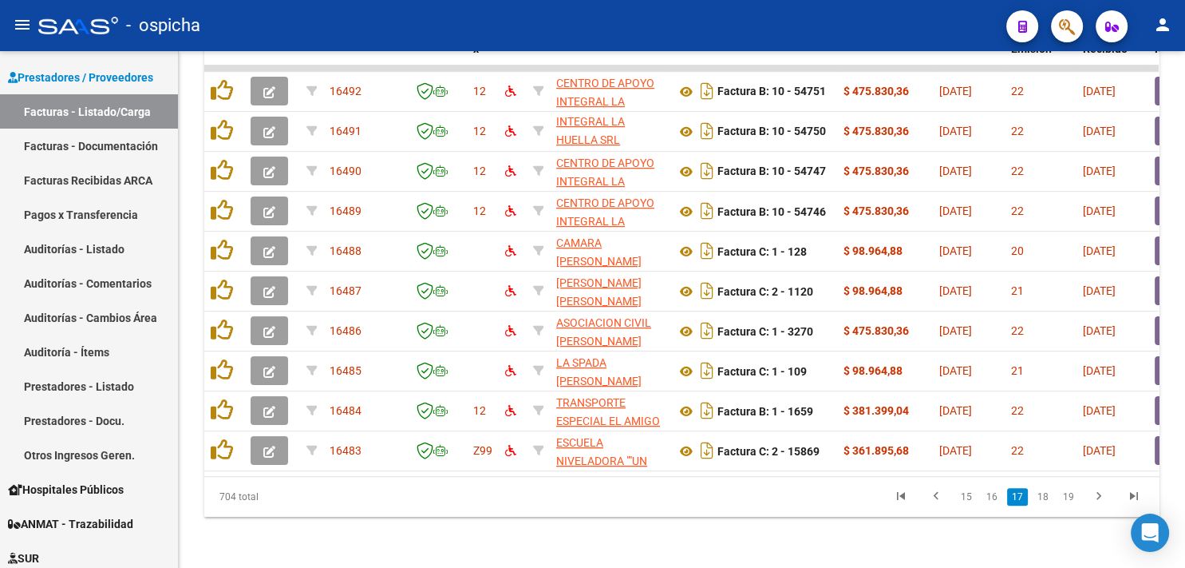
click at [1095, 496] on icon "go to next page" at bounding box center [1099, 497] width 21 height 19
click at [1095, 496] on div "704 total 15 16 17 18 19" at bounding box center [681, 497] width 955 height 40
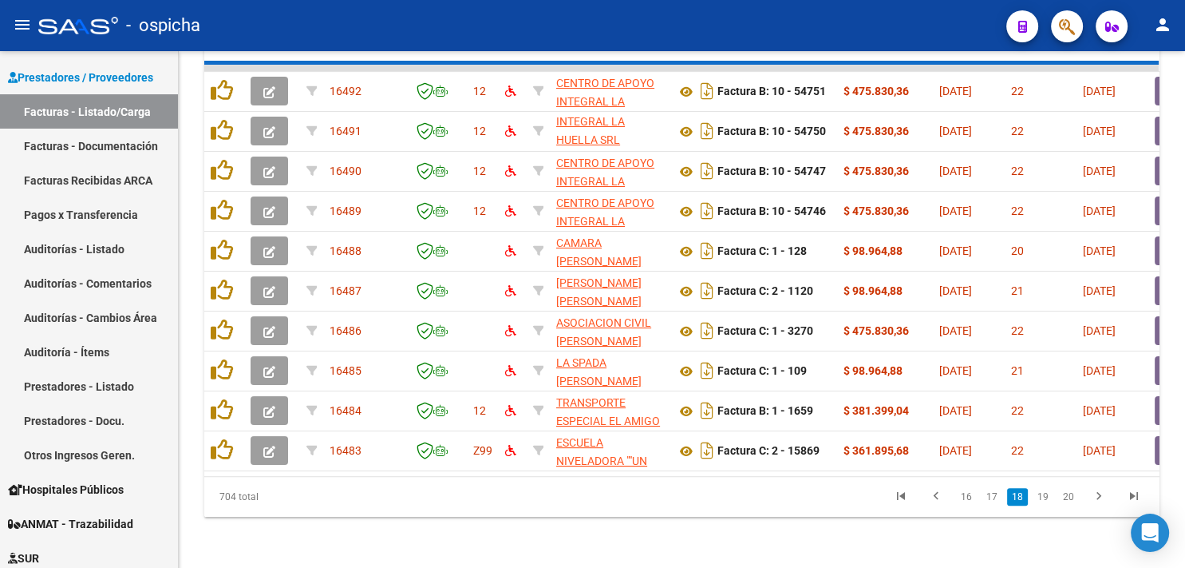
click at [1095, 496] on div "704 total 16 17 18 19 20" at bounding box center [681, 497] width 955 height 40
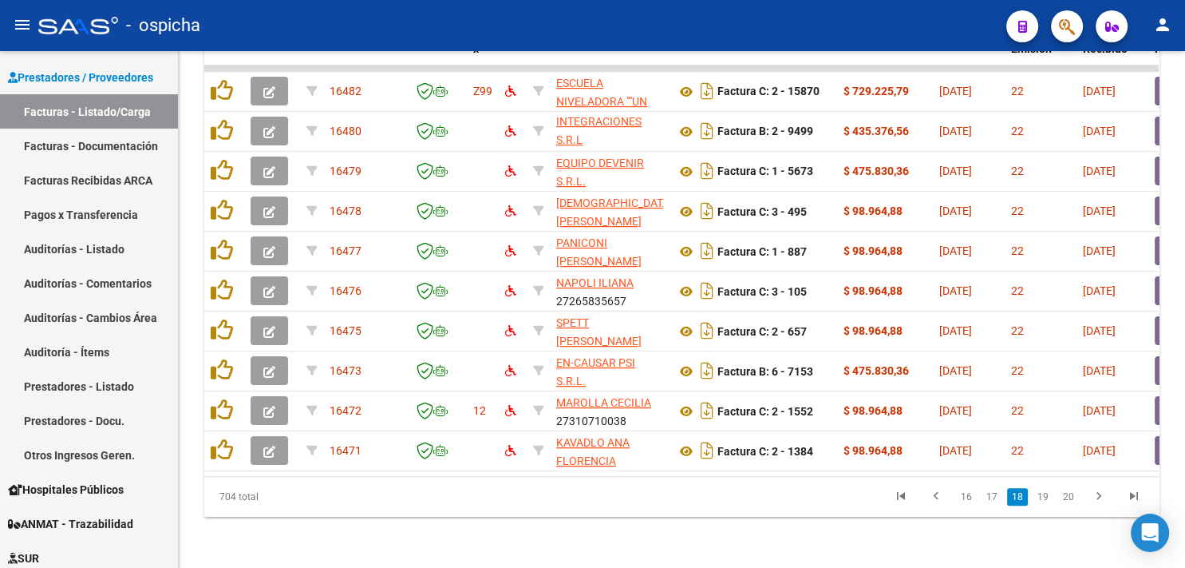
click at [1095, 496] on icon "go to next page" at bounding box center [1099, 497] width 21 height 19
click at [1095, 496] on div "704 total 16 17 18 19 20" at bounding box center [681, 497] width 955 height 40
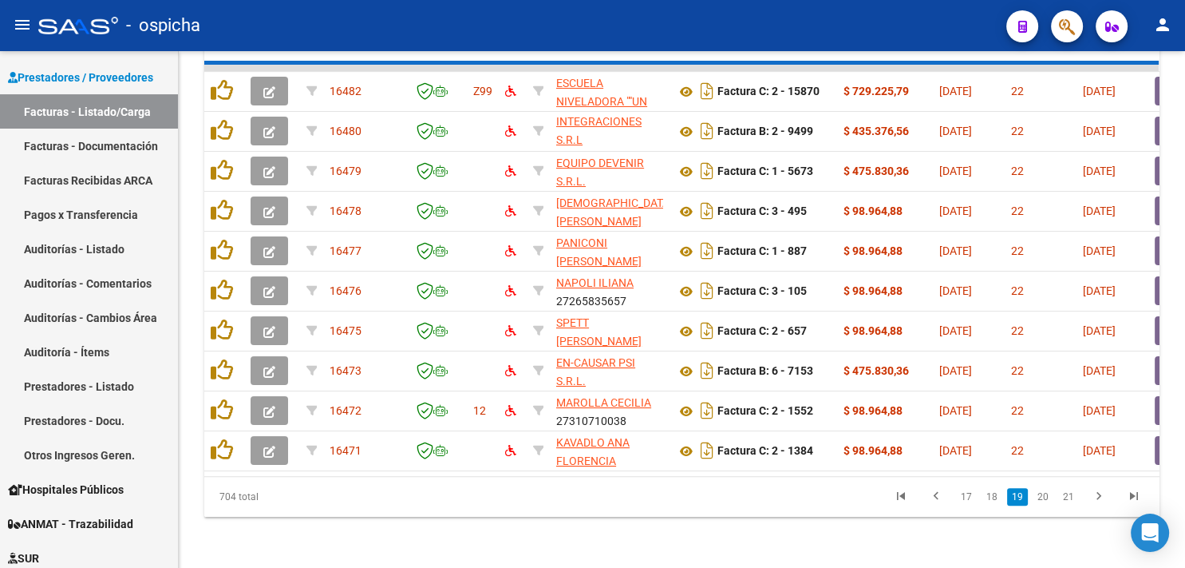
click at [1095, 496] on div "704 total 17 18 19 20 21" at bounding box center [681, 497] width 955 height 40
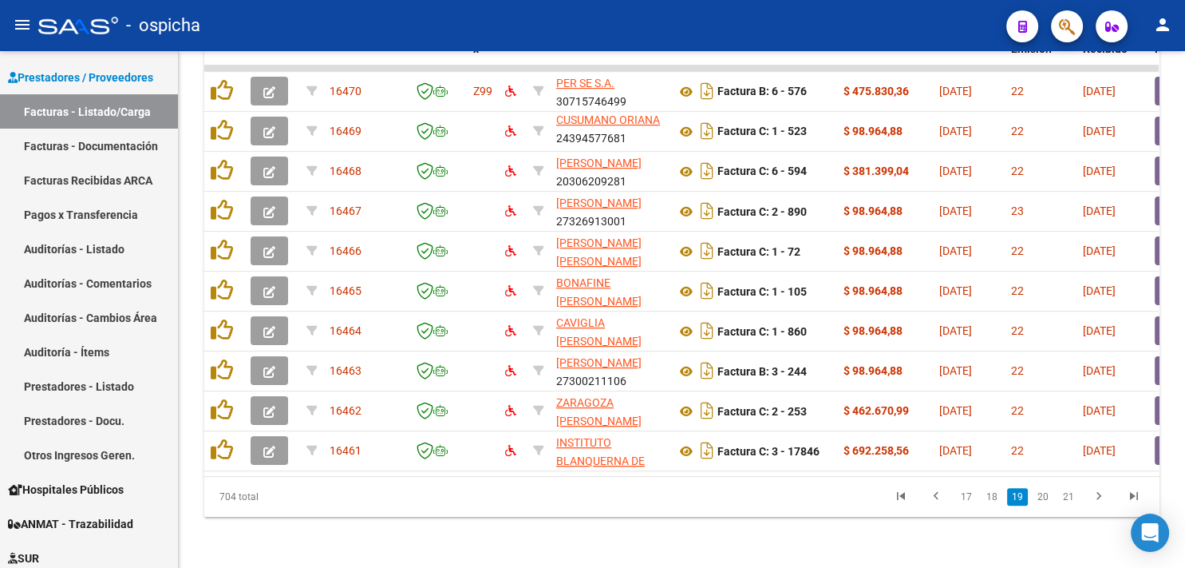
click at [1095, 496] on icon "go to next page" at bounding box center [1099, 497] width 21 height 19
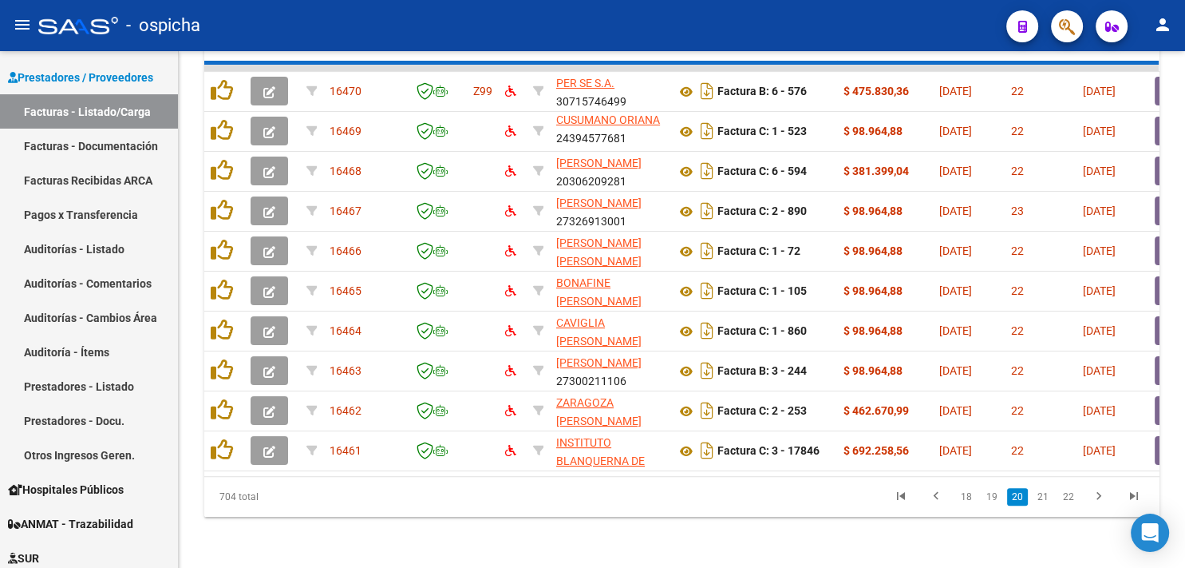
click at [1095, 496] on div "704 total 18 19 20 21 22" at bounding box center [681, 497] width 955 height 40
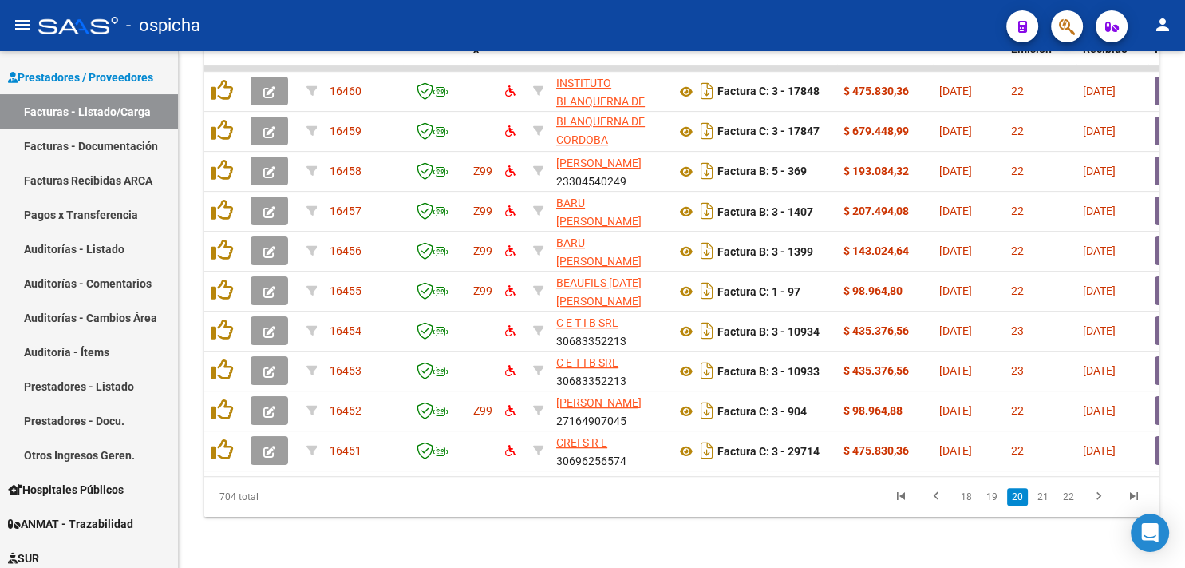
click at [1095, 496] on icon "go to next page" at bounding box center [1099, 497] width 21 height 19
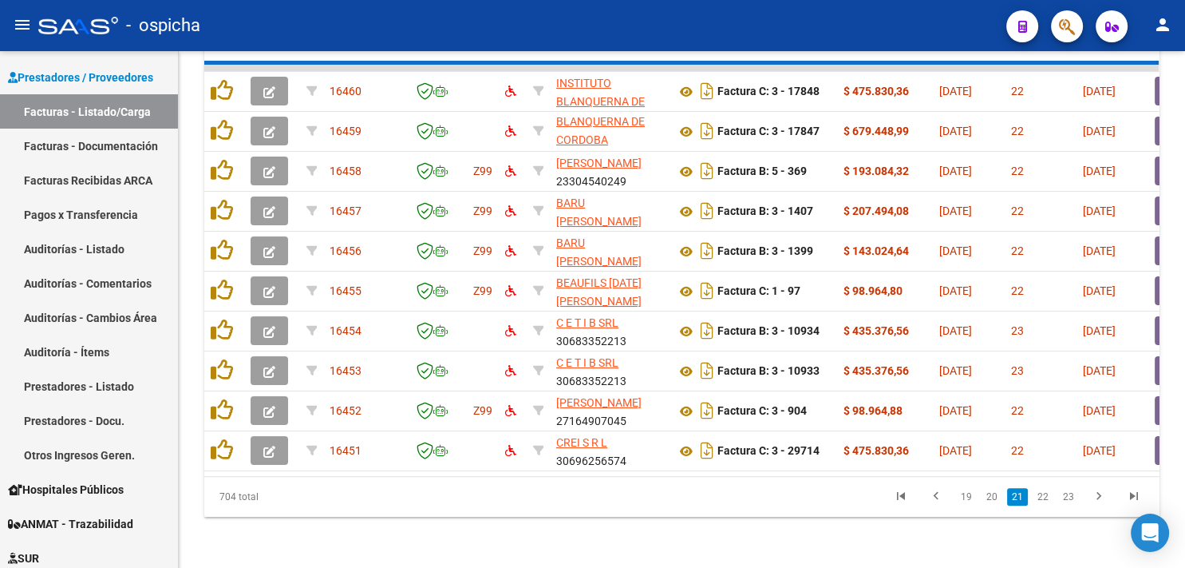
click at [1095, 496] on div "704 total 19 20 21 22 23" at bounding box center [681, 497] width 955 height 40
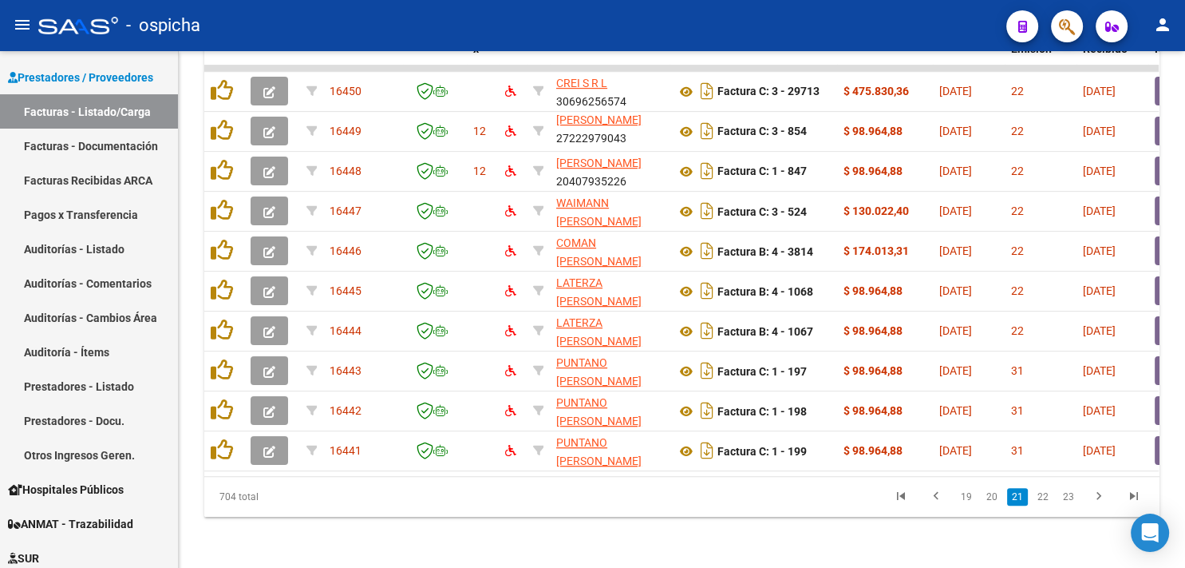
click at [1095, 496] on icon "go to next page" at bounding box center [1099, 497] width 21 height 19
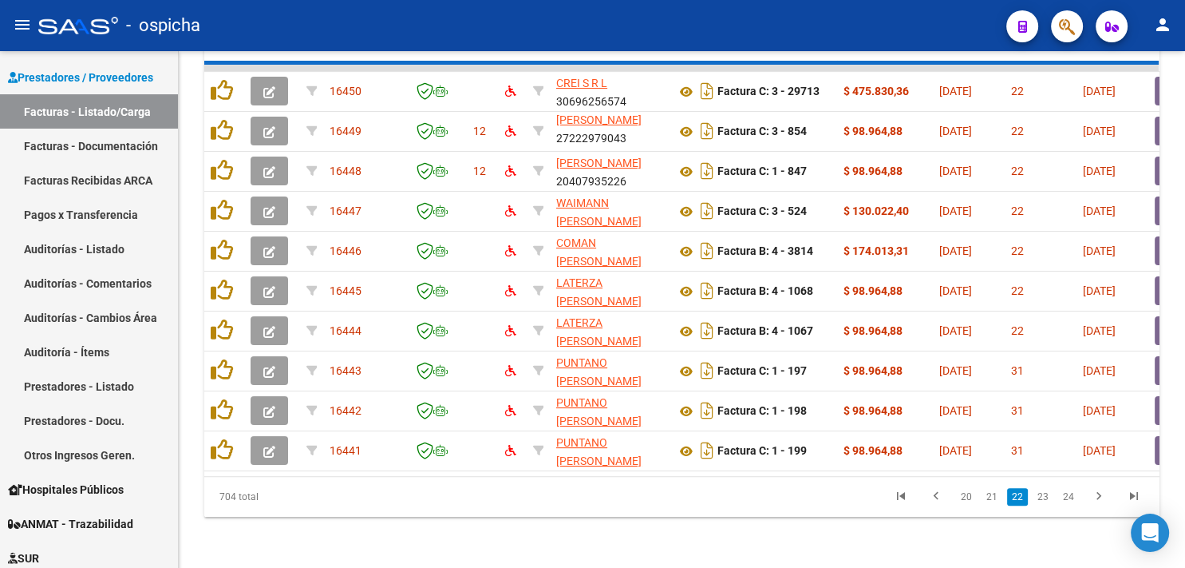
click at [1095, 496] on div "704 total 20 21 22 23 24" at bounding box center [681, 497] width 955 height 40
click at [1095, 496] on icon "go to next page" at bounding box center [1099, 497] width 21 height 19
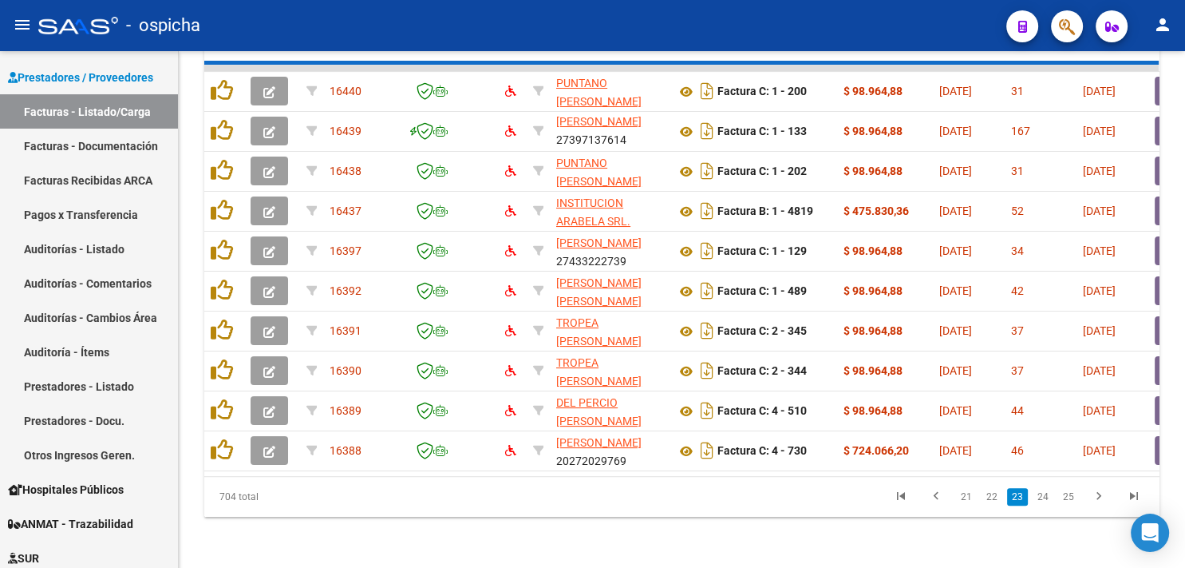
click at [1095, 496] on div "704 total 21 22 23 24 25" at bounding box center [681, 497] width 955 height 40
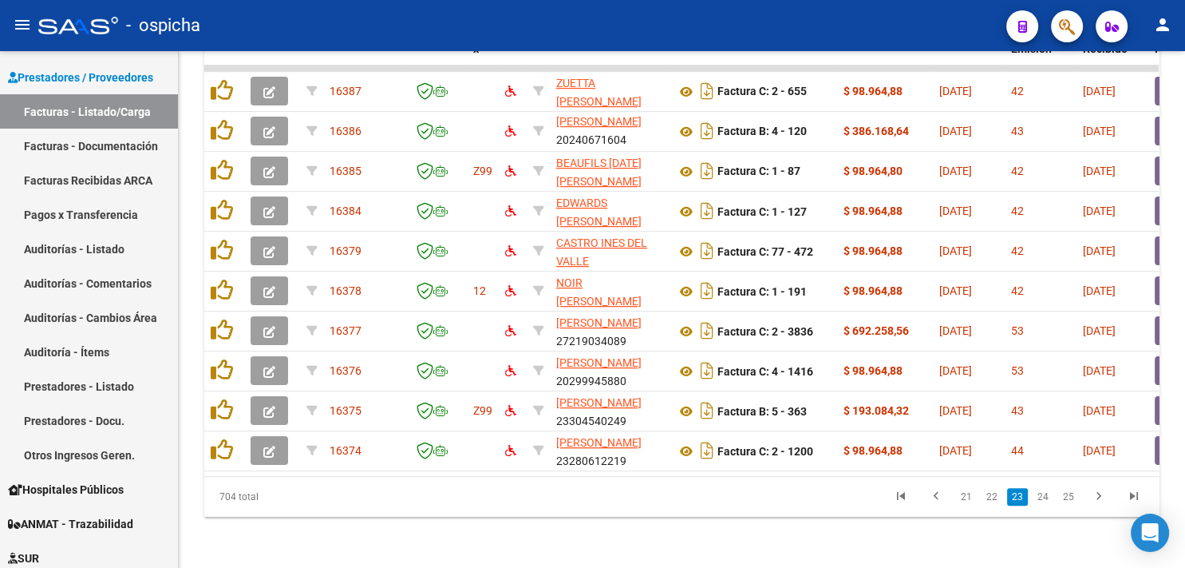
click at [1095, 496] on icon "go to next page" at bounding box center [1099, 497] width 21 height 19
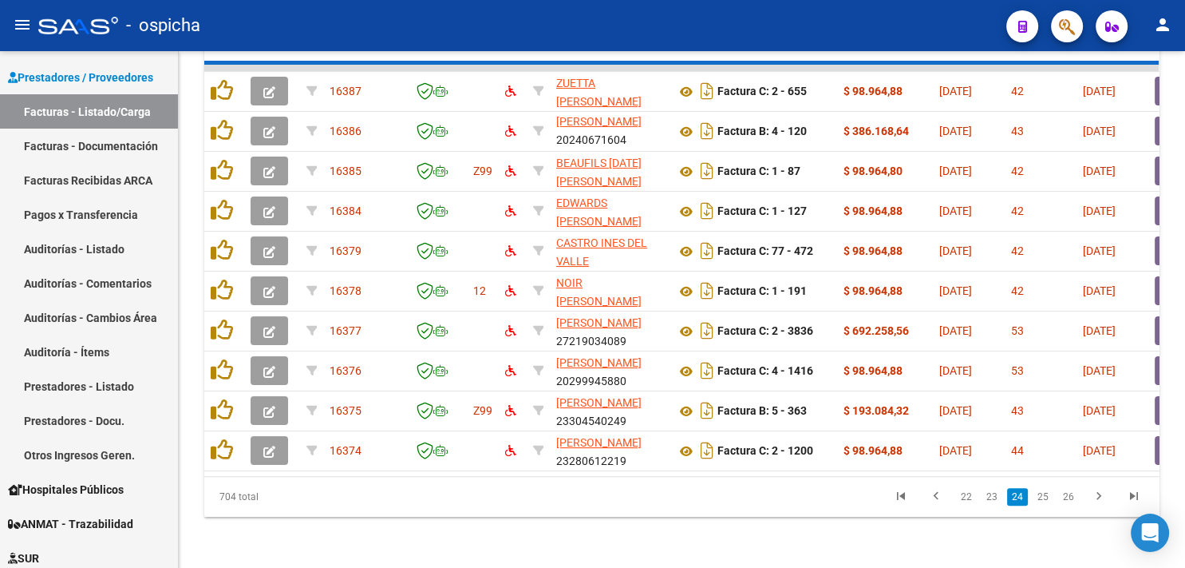
click at [1095, 496] on div "704 total 22 23 24 25 26" at bounding box center [681, 497] width 955 height 40
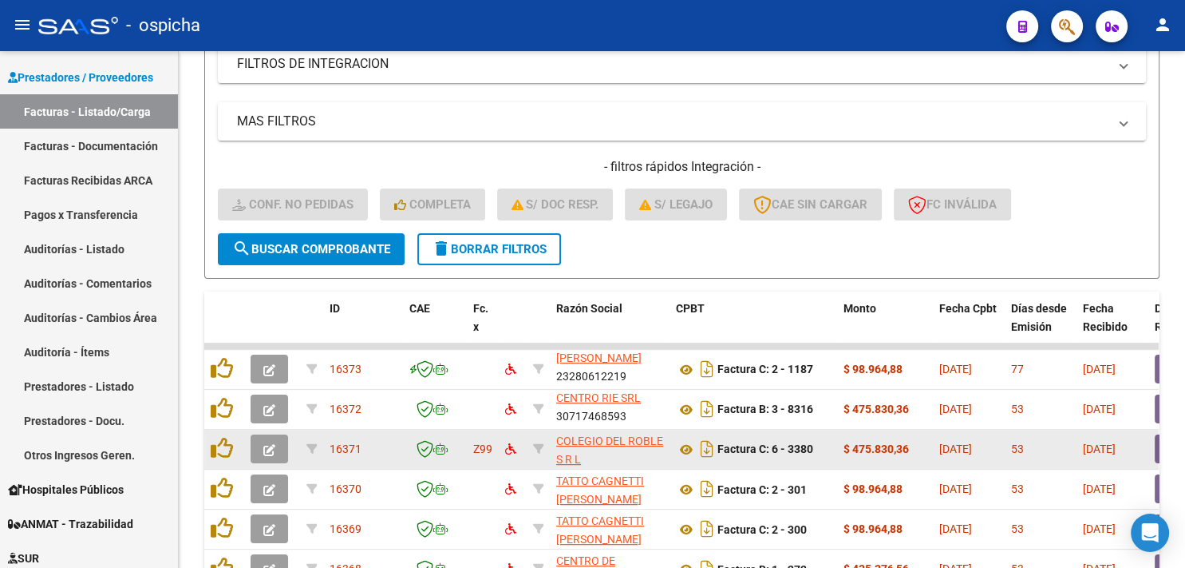
scroll to position [428, 0]
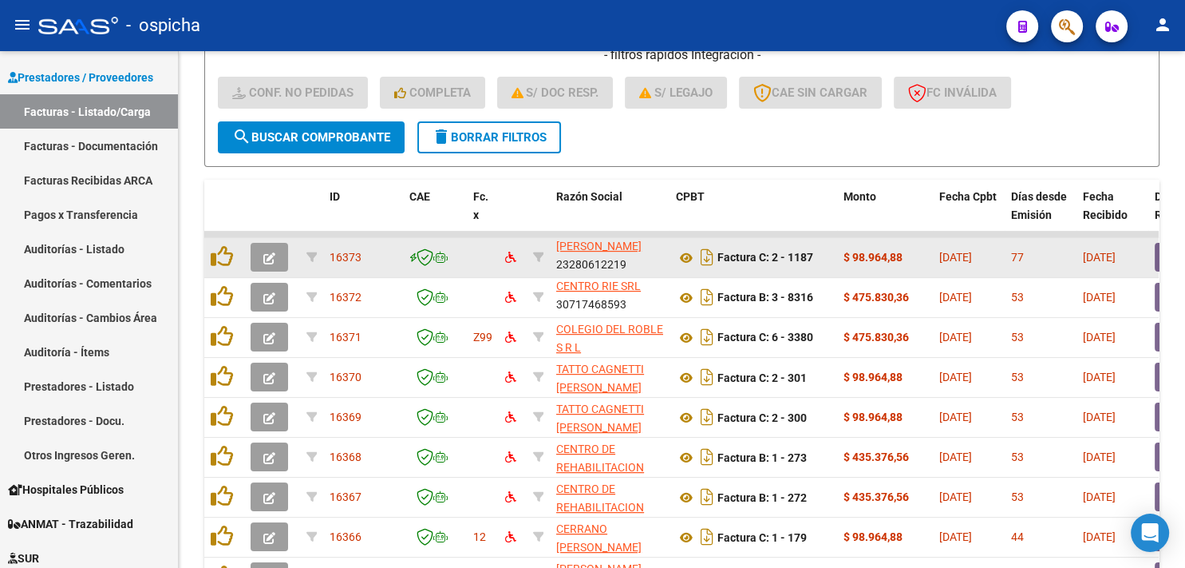
click at [271, 256] on icon "button" at bounding box center [269, 258] width 12 height 12
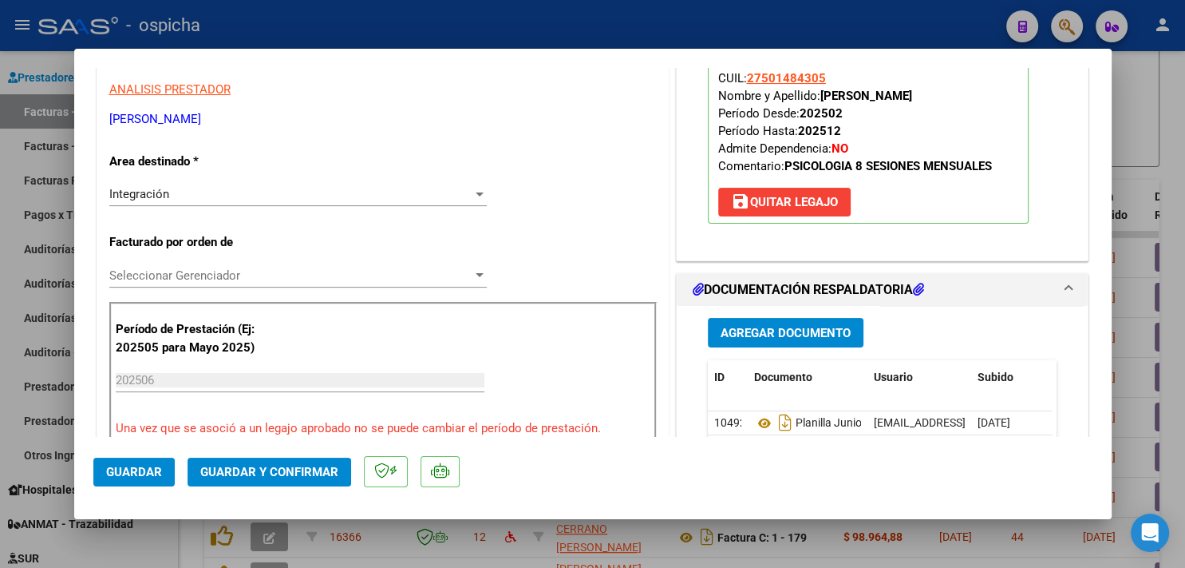
scroll to position [352, 0]
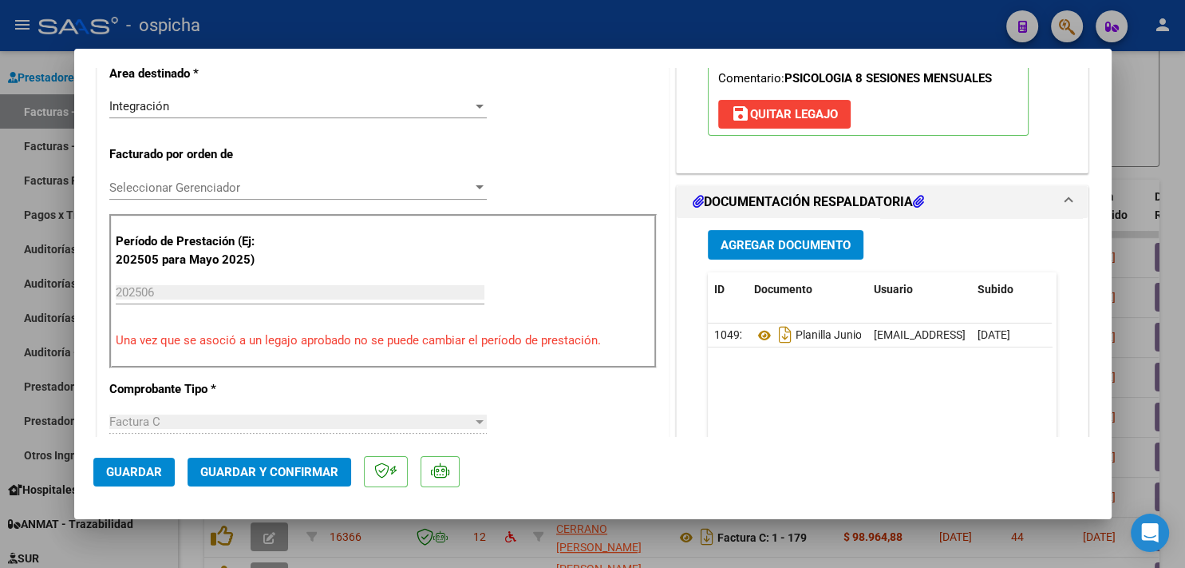
click at [272, 475] on span "Guardar y Confirmar" at bounding box center [269, 472] width 138 height 14
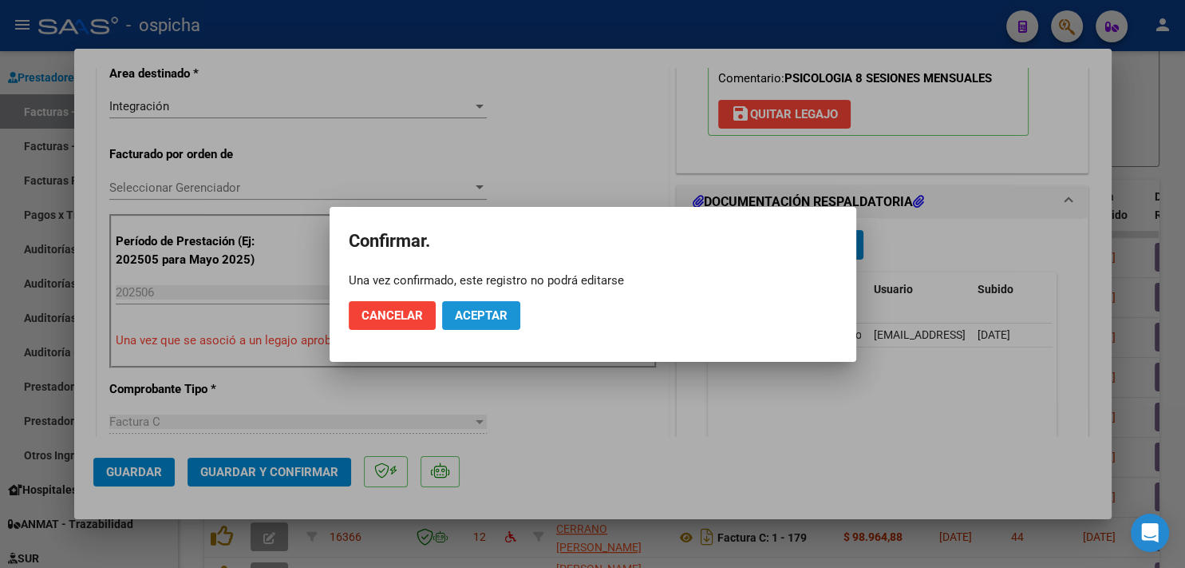
click at [485, 318] on span "Aceptar" at bounding box center [481, 315] width 53 height 14
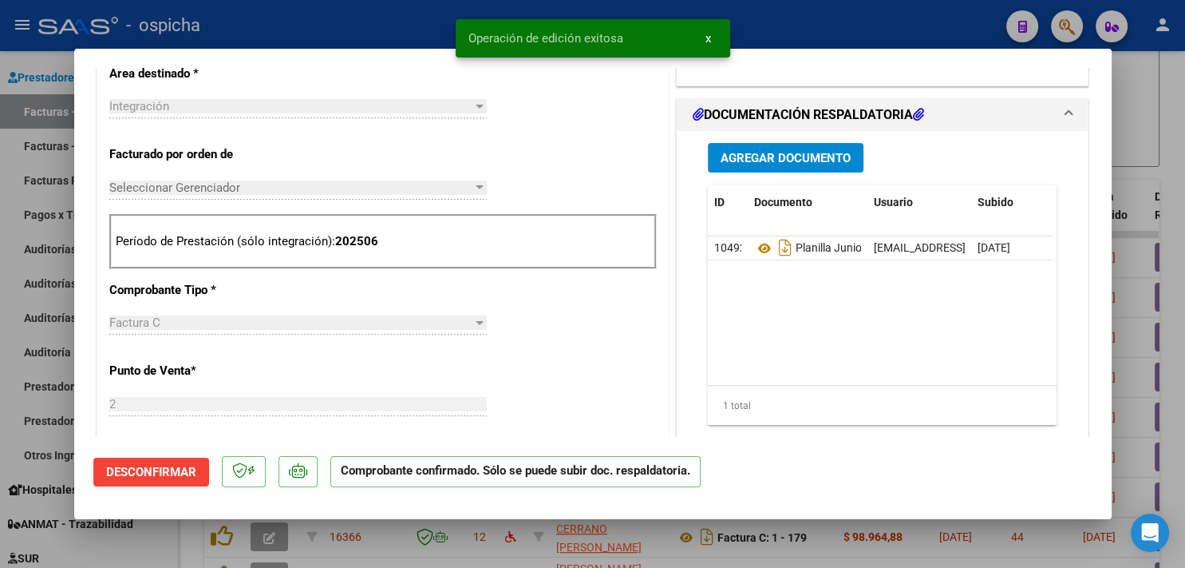
click at [1061, 543] on div at bounding box center [592, 284] width 1185 height 568
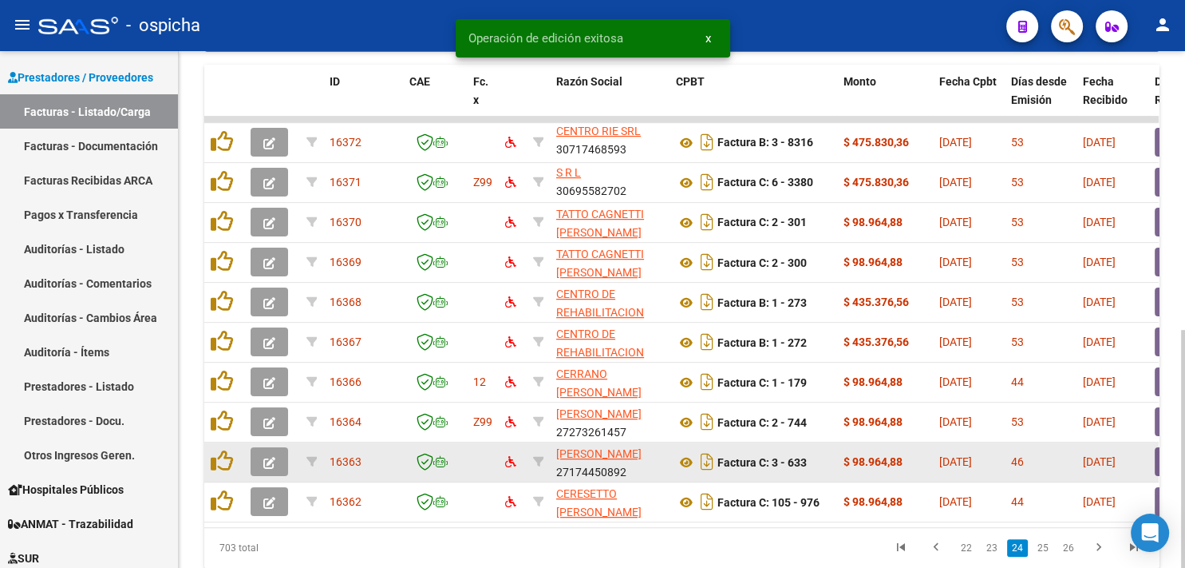
scroll to position [604, 0]
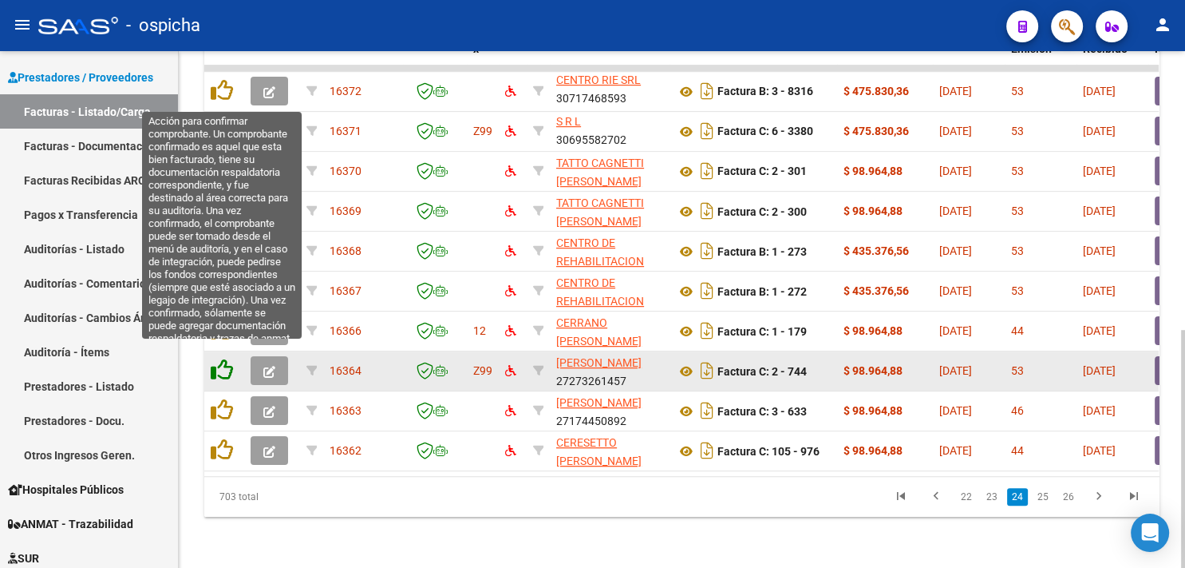
click at [225, 358] on icon at bounding box center [222, 369] width 22 height 22
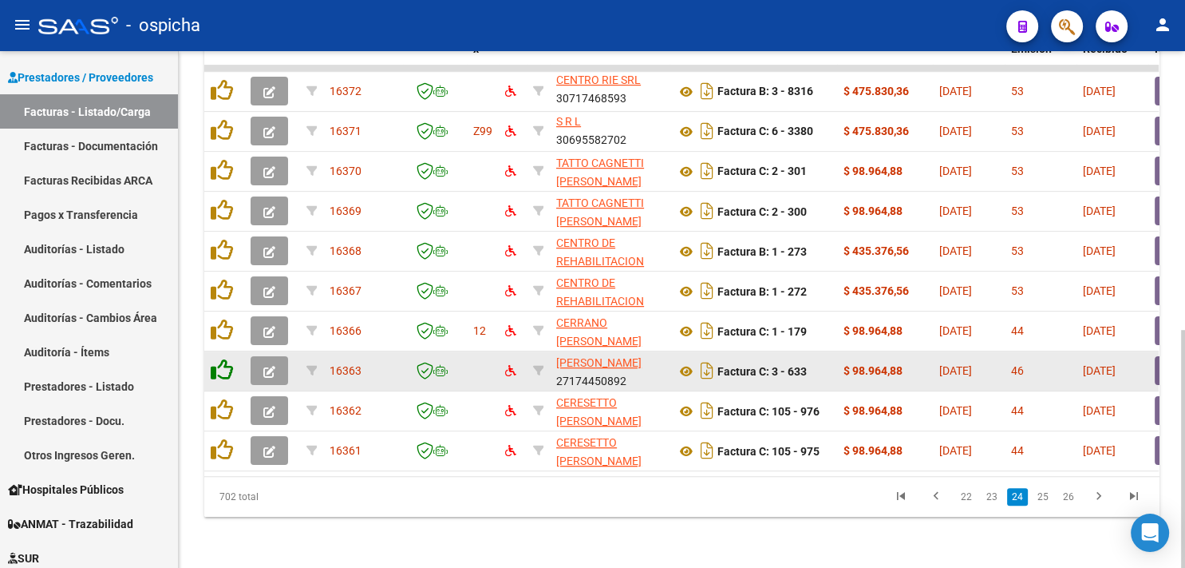
click at [225, 358] on icon at bounding box center [222, 369] width 22 height 22
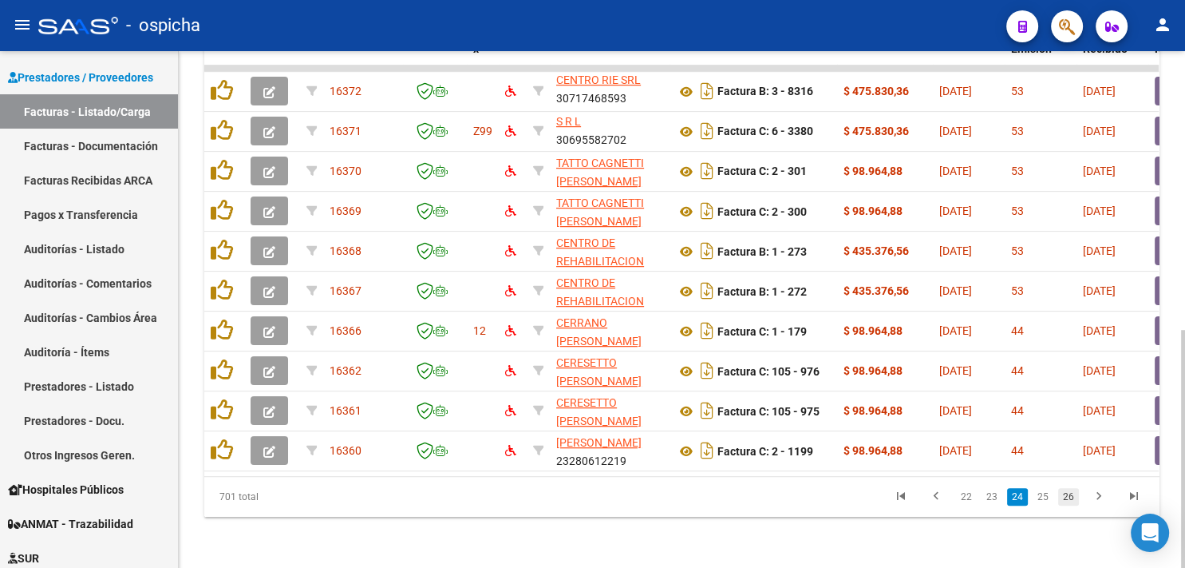
click at [1068, 496] on link "26" at bounding box center [1068, 497] width 21 height 18
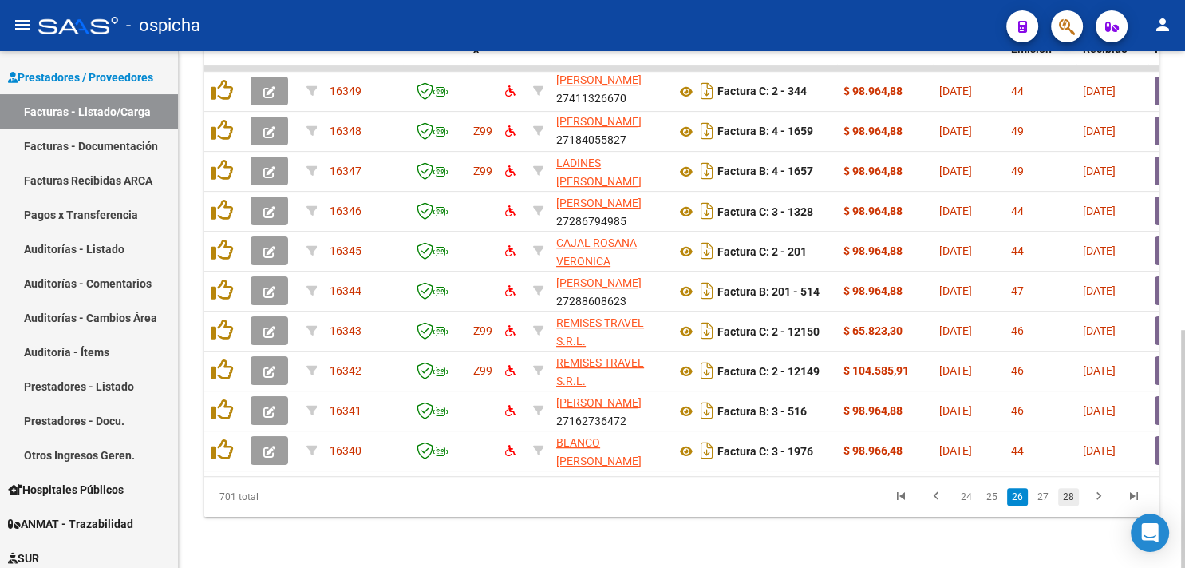
click at [1074, 499] on link "28" at bounding box center [1068, 497] width 21 height 18
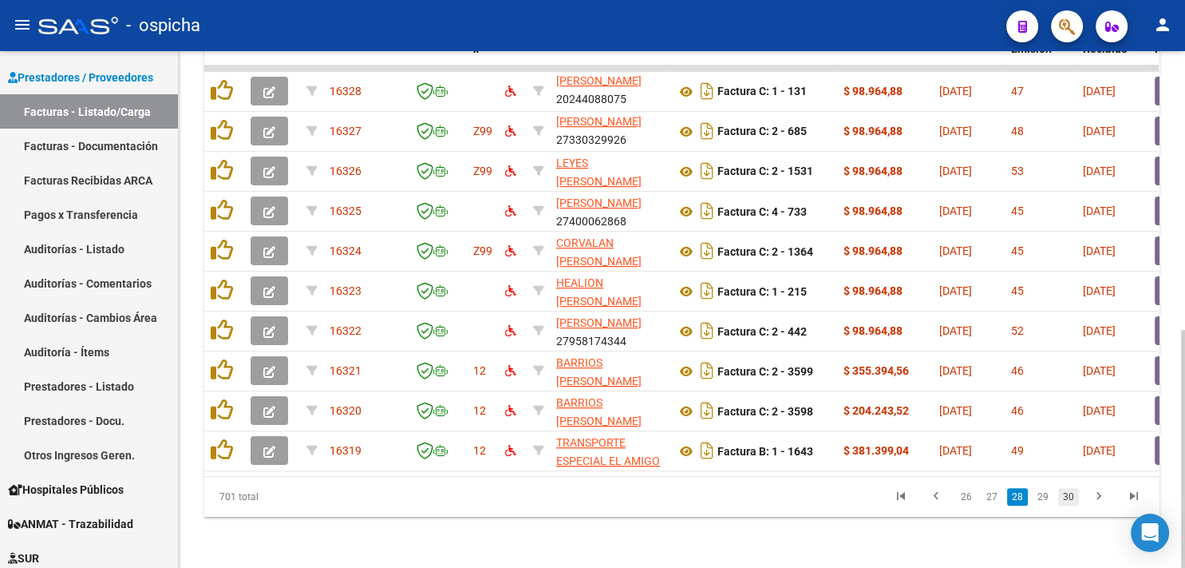
click at [1071, 498] on link "30" at bounding box center [1068, 497] width 21 height 18
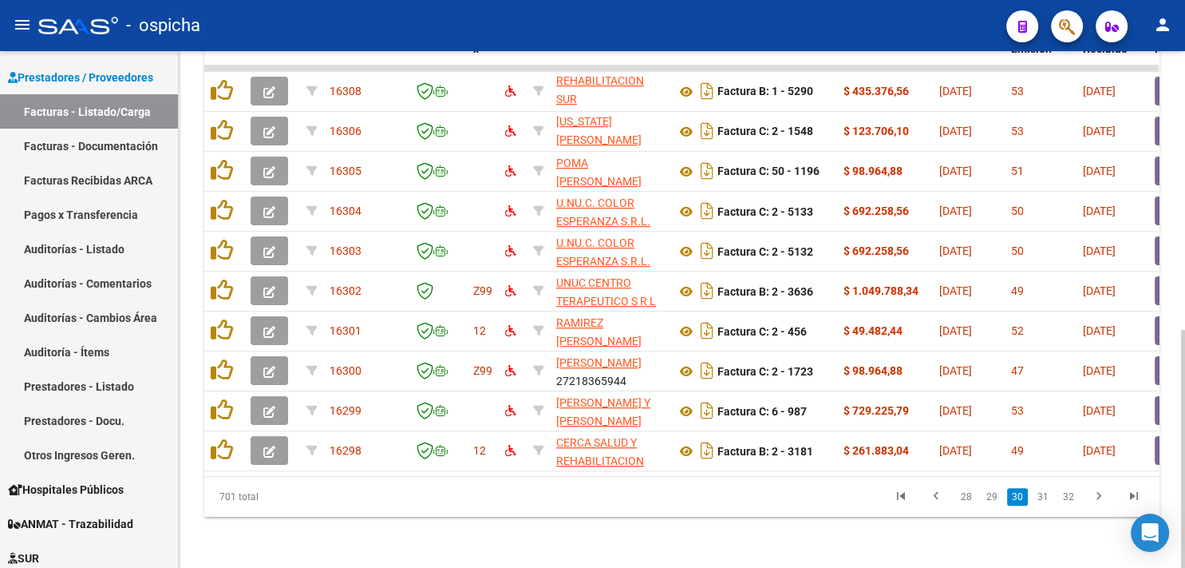
click at [1071, 498] on link "32" at bounding box center [1068, 497] width 21 height 18
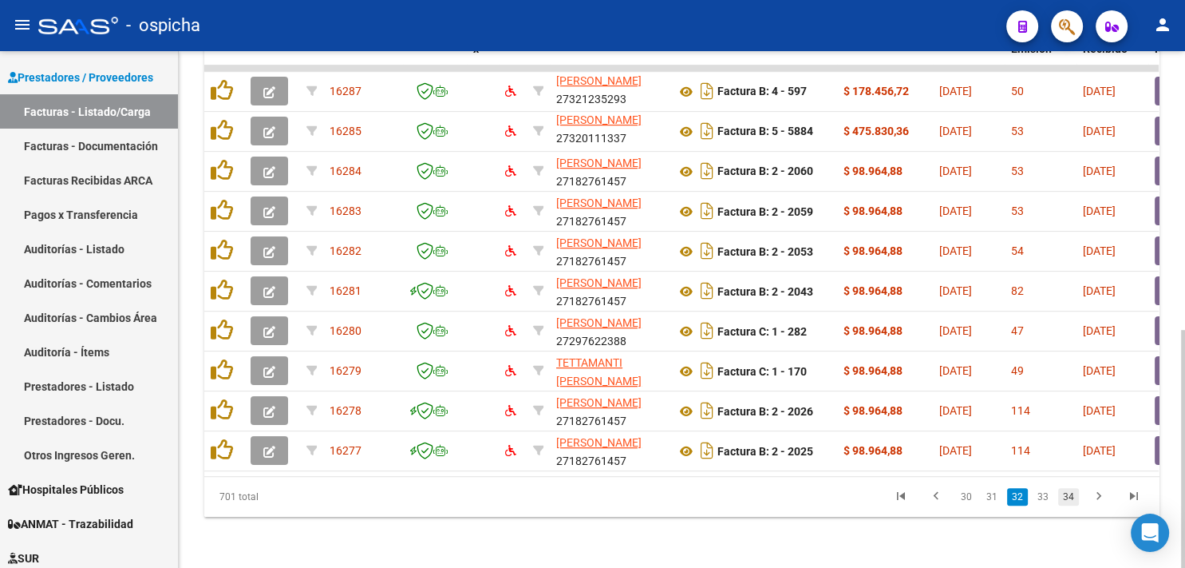
click at [1070, 498] on link "34" at bounding box center [1068, 497] width 21 height 18
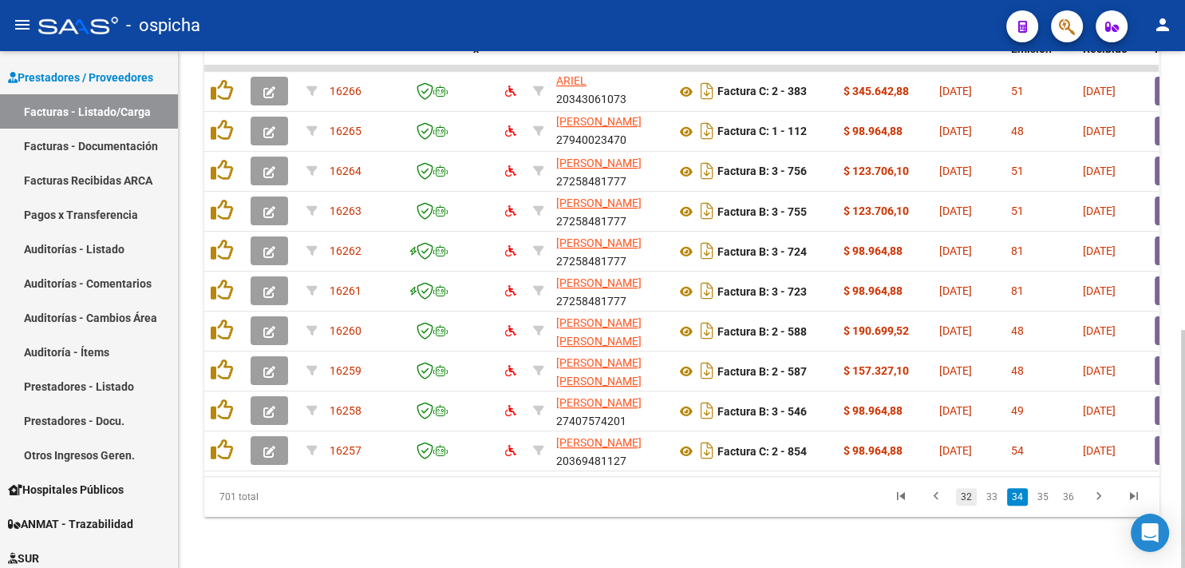
click at [969, 497] on link "32" at bounding box center [966, 497] width 21 height 18
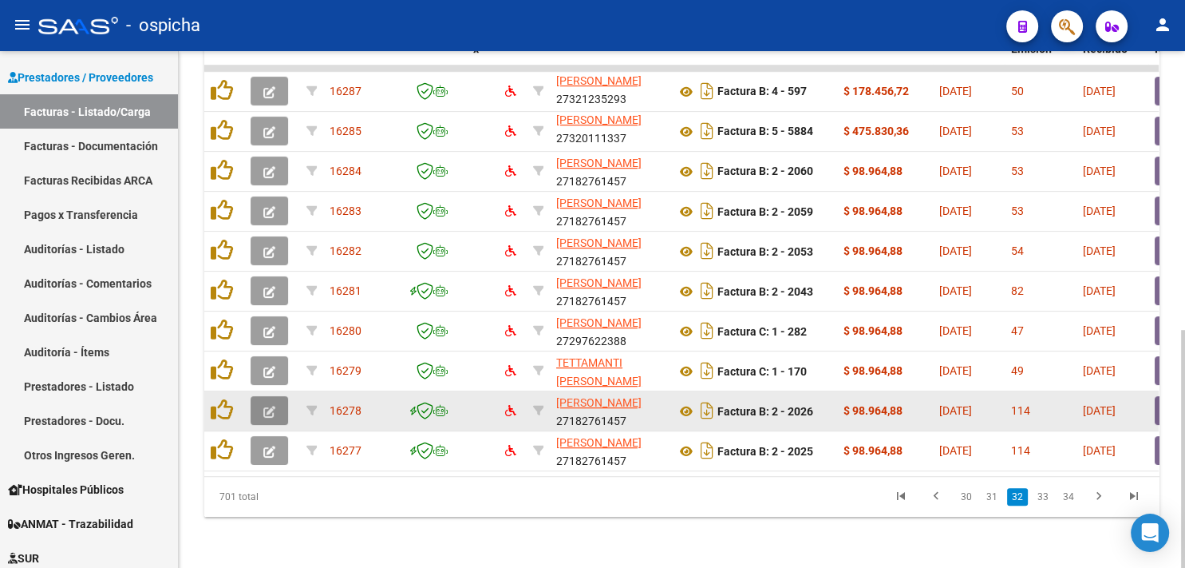
click at [285, 396] on button "button" at bounding box center [270, 410] width 38 height 29
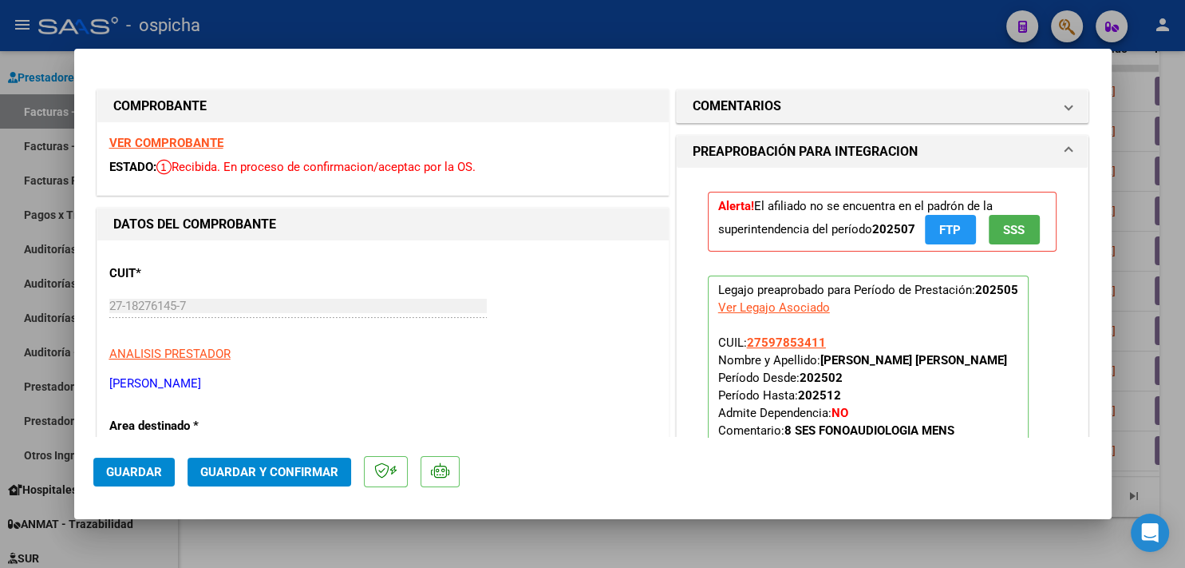
click at [216, 144] on strong "VER COMPROBANTE" at bounding box center [166, 143] width 114 height 14
click at [212, 142] on strong "VER COMPROBANTE" at bounding box center [166, 143] width 114 height 14
click at [658, 527] on div at bounding box center [592, 284] width 1185 height 568
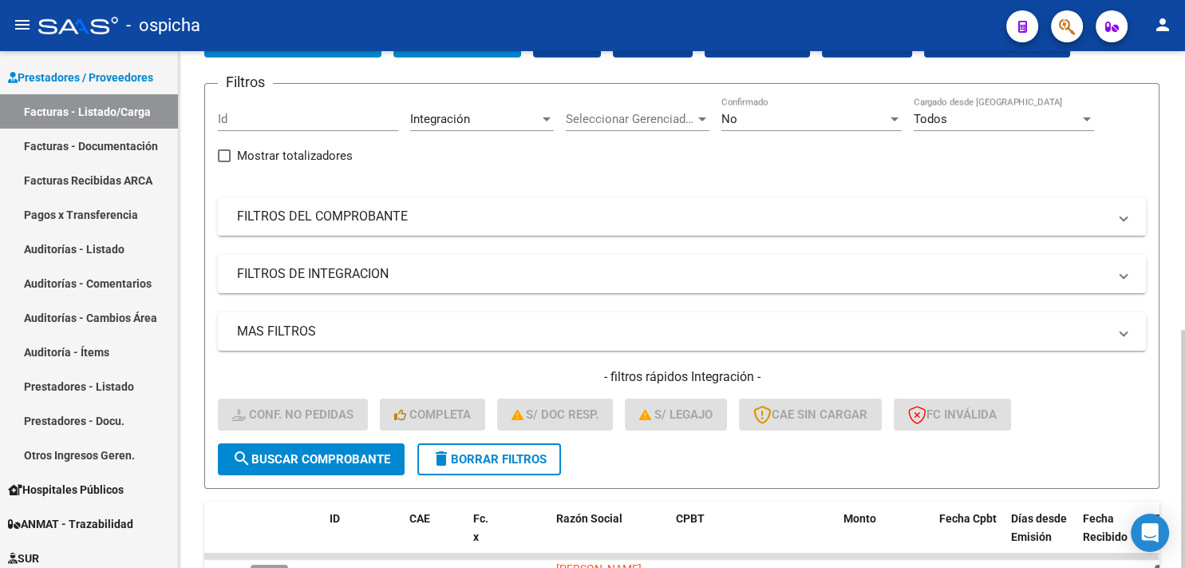
scroll to position [176, 0]
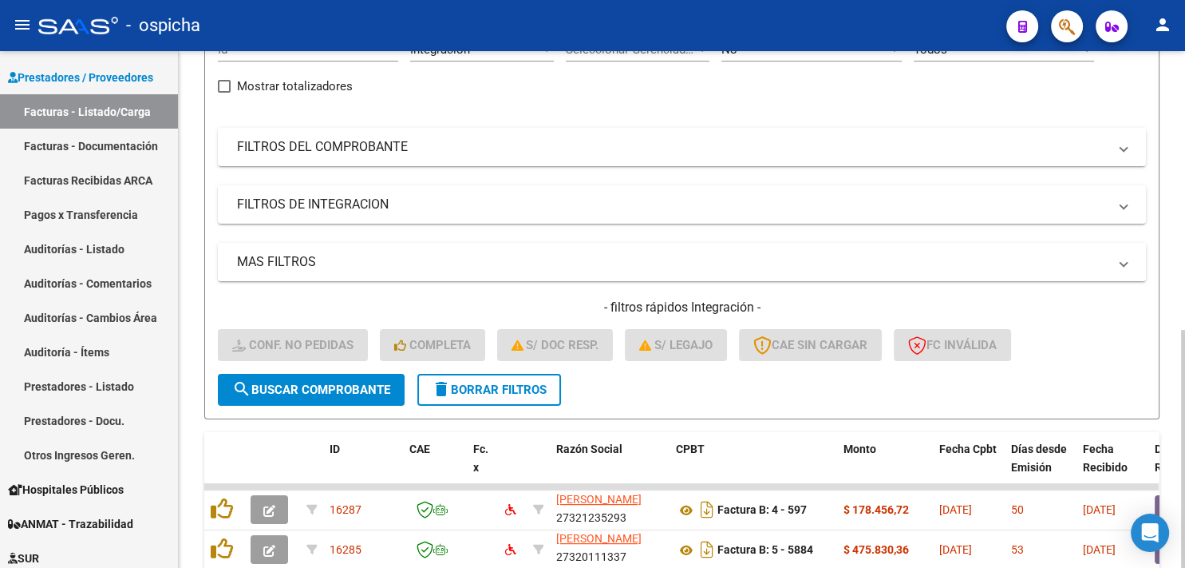
click at [481, 378] on button "delete Borrar Filtros" at bounding box center [489, 390] width 144 height 32
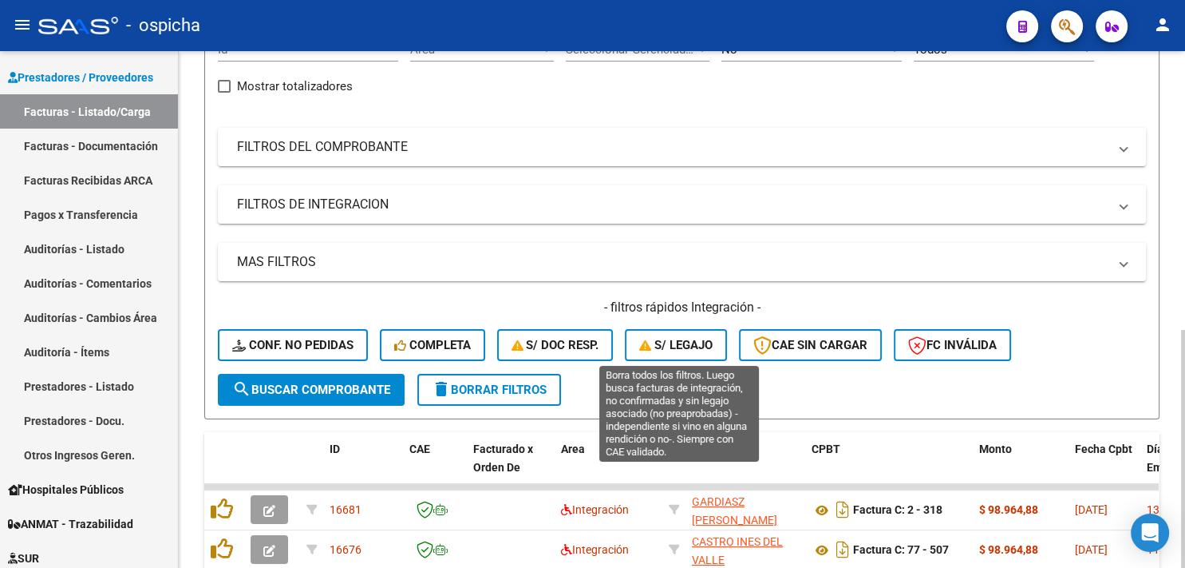
click at [686, 349] on span "S/ legajo" at bounding box center [675, 345] width 73 height 14
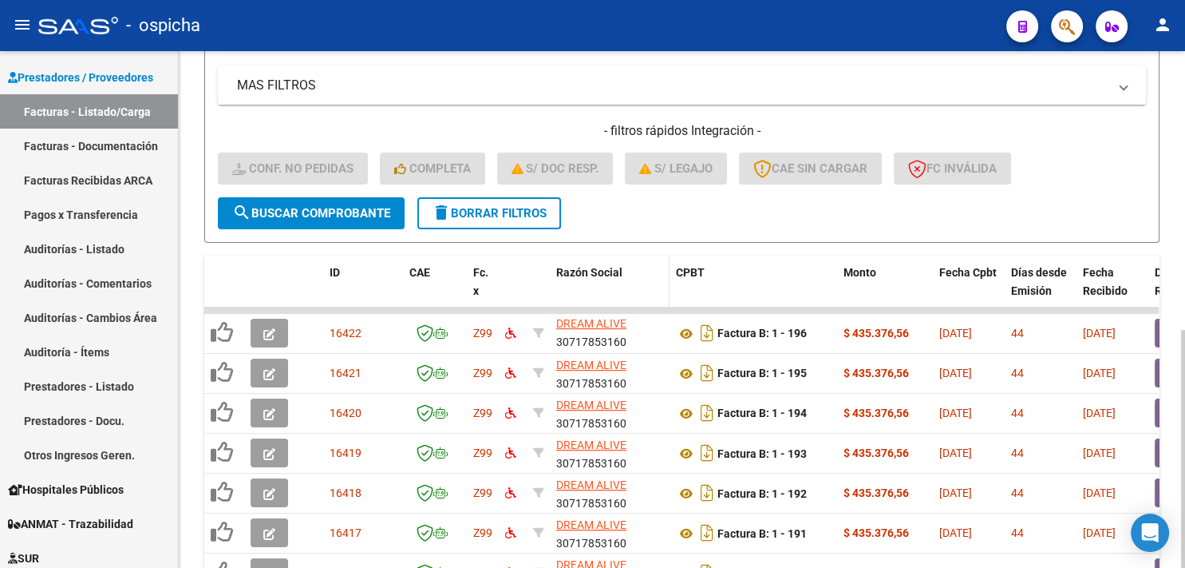
scroll to position [2, 0]
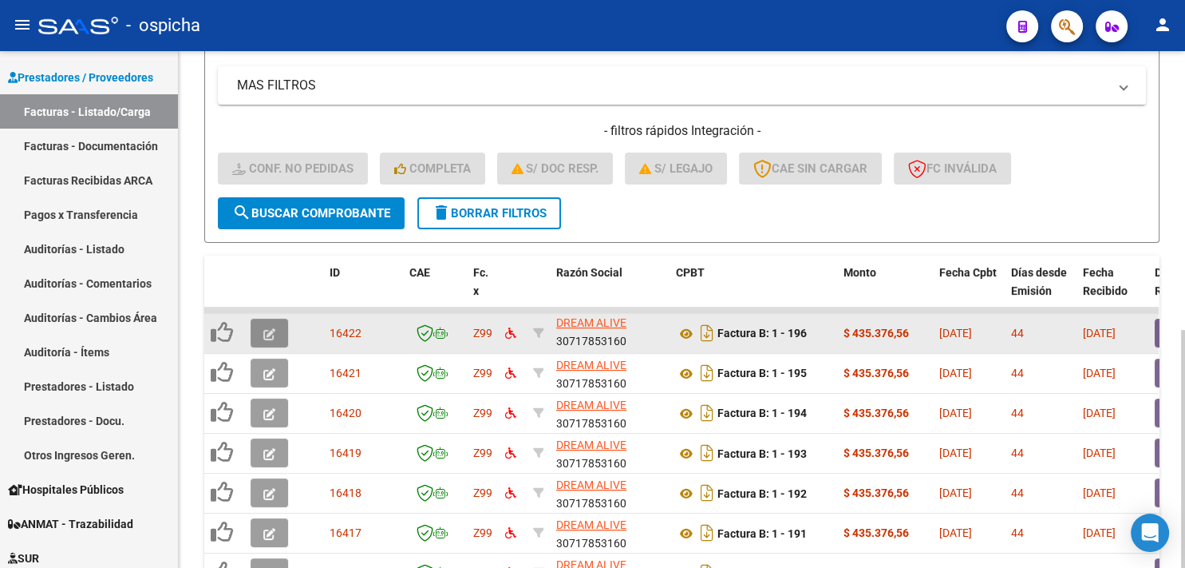
click at [275, 329] on icon "button" at bounding box center [269, 334] width 12 height 12
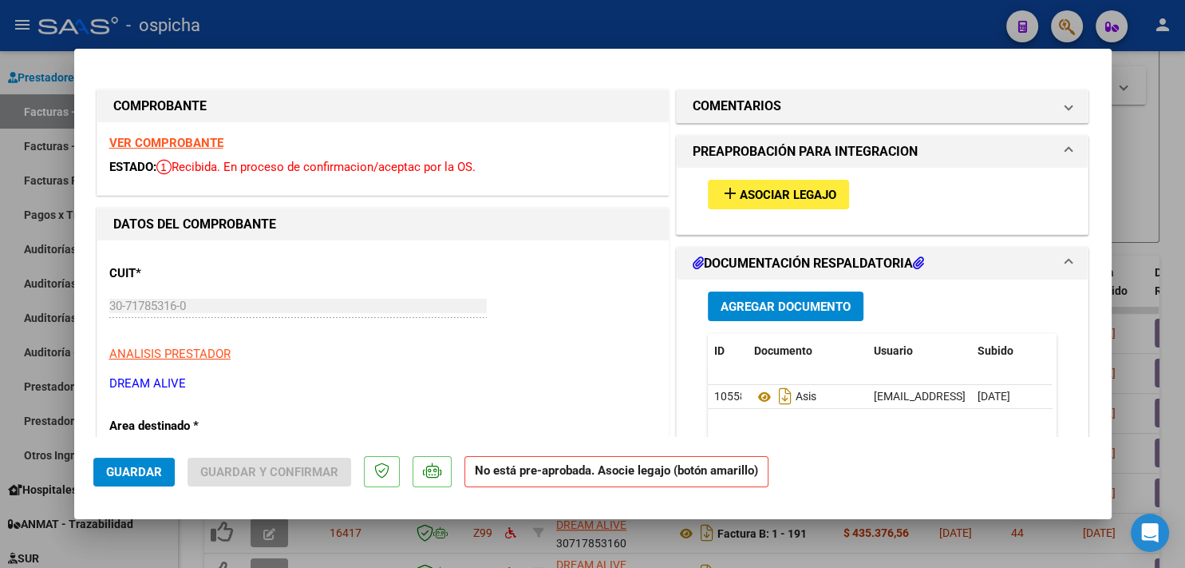
click at [203, 144] on strong "VER COMPROBANTE" at bounding box center [166, 143] width 114 height 14
click at [777, 202] on button "add Asociar Legajo" at bounding box center [778, 195] width 141 height 30
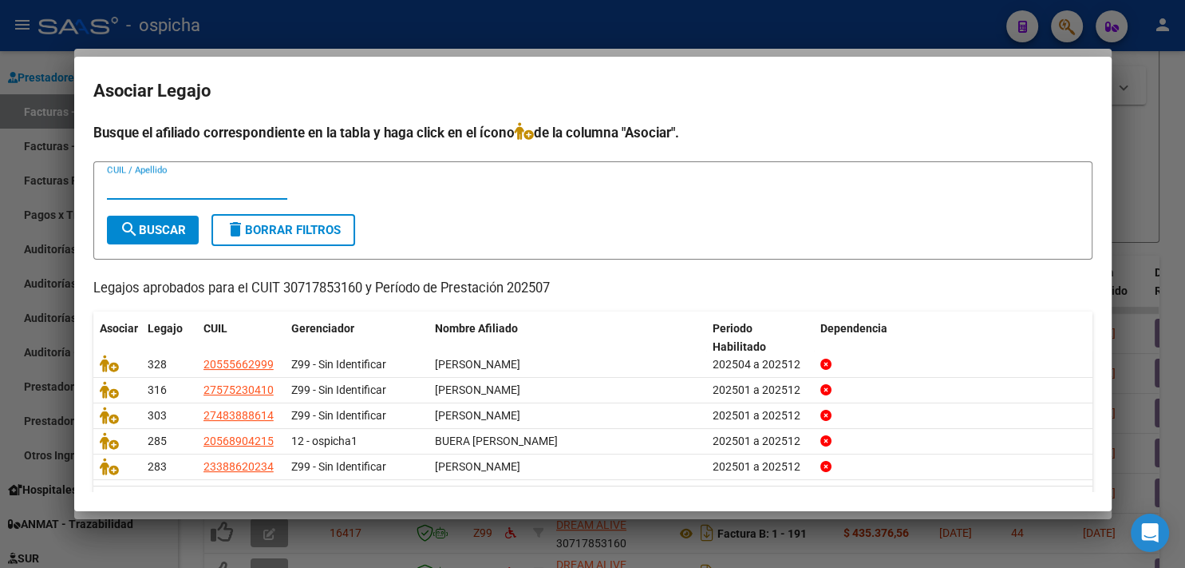
click at [270, 188] on input "CUIL / Apellido" at bounding box center [197, 187] width 180 height 14
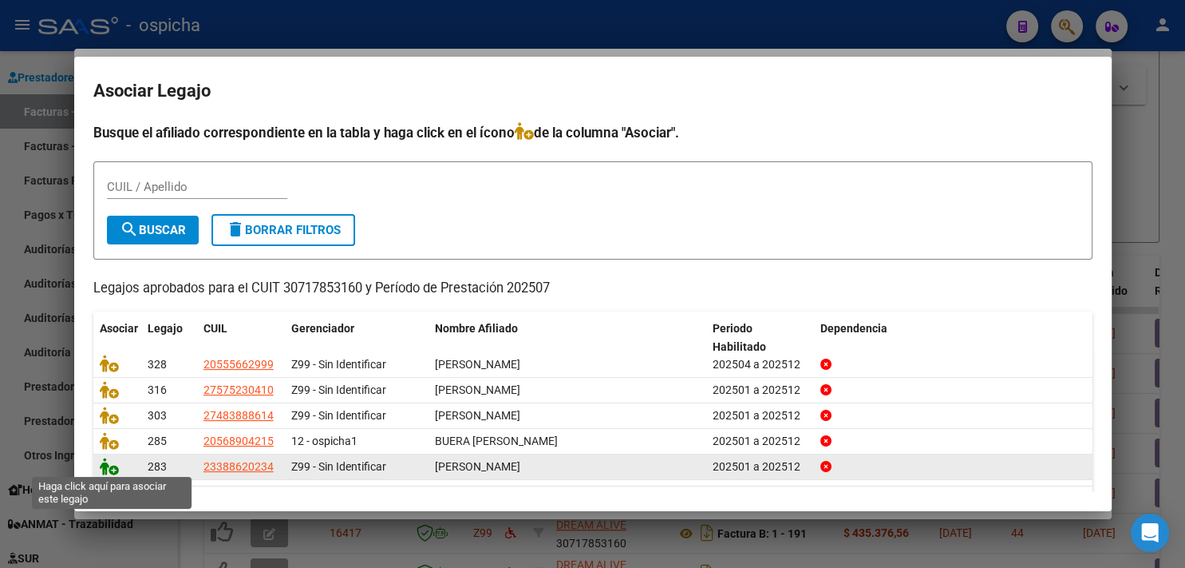
click at [103, 471] on icon at bounding box center [109, 466] width 19 height 18
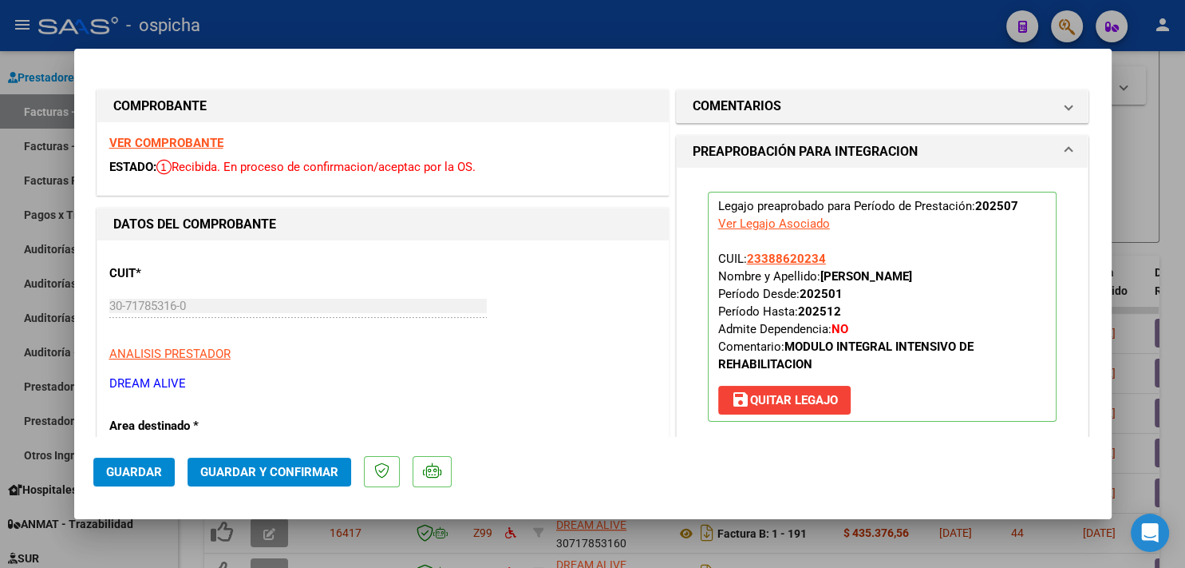
click at [287, 483] on button "Guardar y Confirmar" at bounding box center [270, 471] width 164 height 29
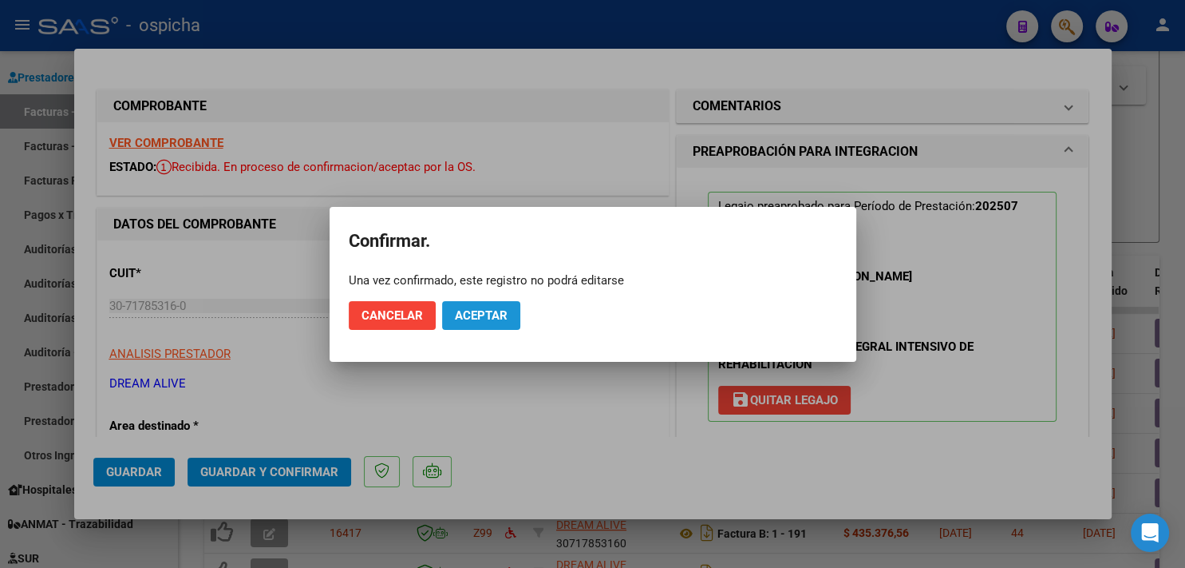
click at [481, 308] on span "Aceptar" at bounding box center [481, 315] width 53 height 14
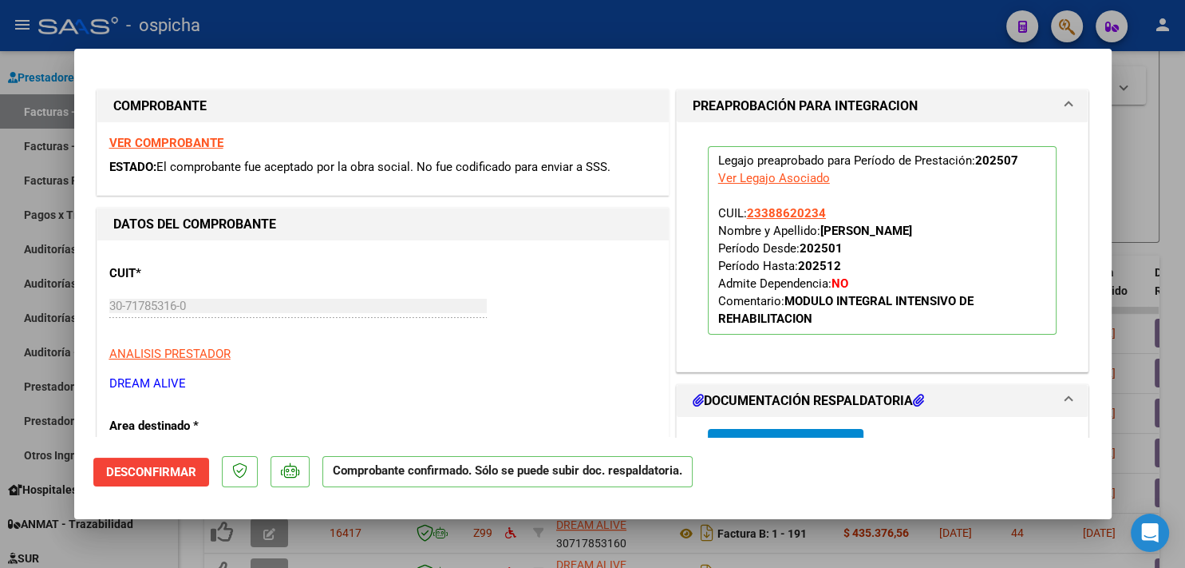
click at [1136, 117] on div at bounding box center [592, 284] width 1185 height 568
type input "$ 0,00"
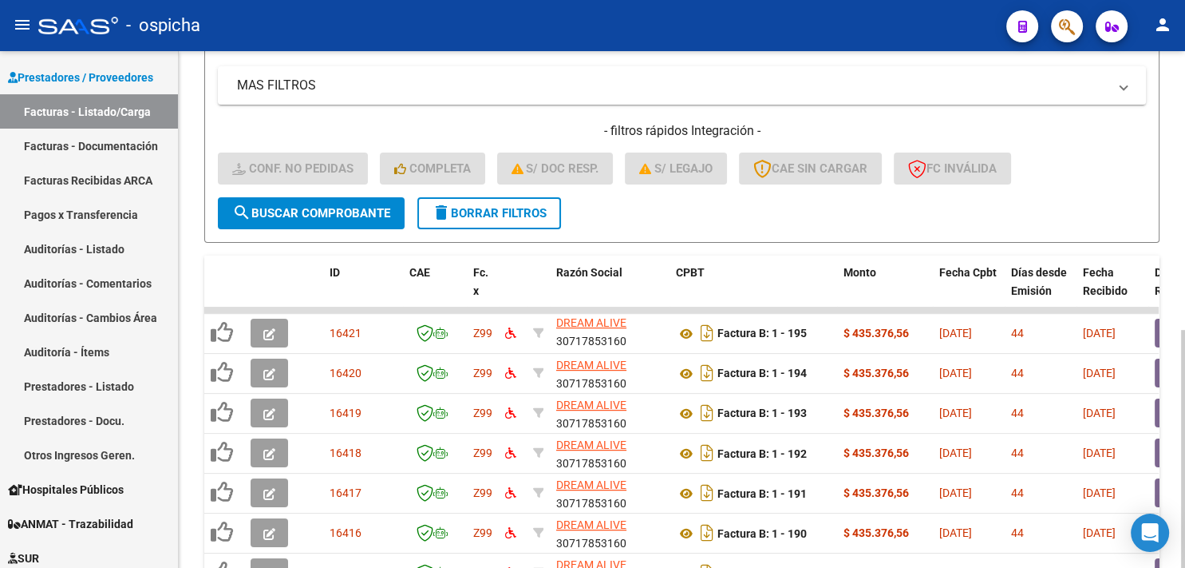
click at [498, 208] on span "delete Borrar Filtros" at bounding box center [489, 213] width 115 height 14
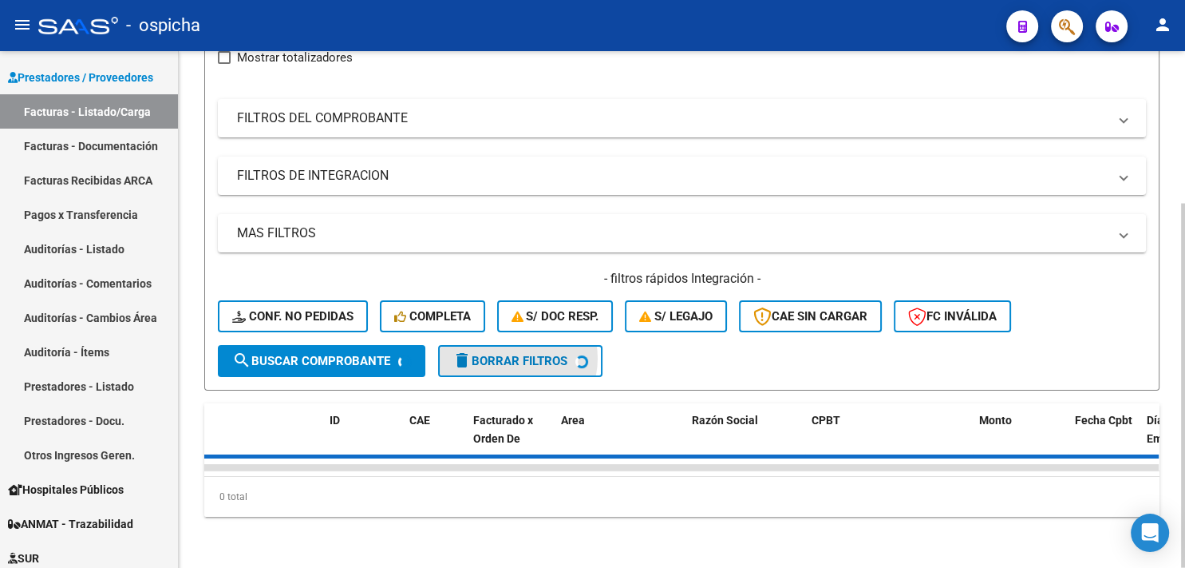
scroll to position [215, 0]
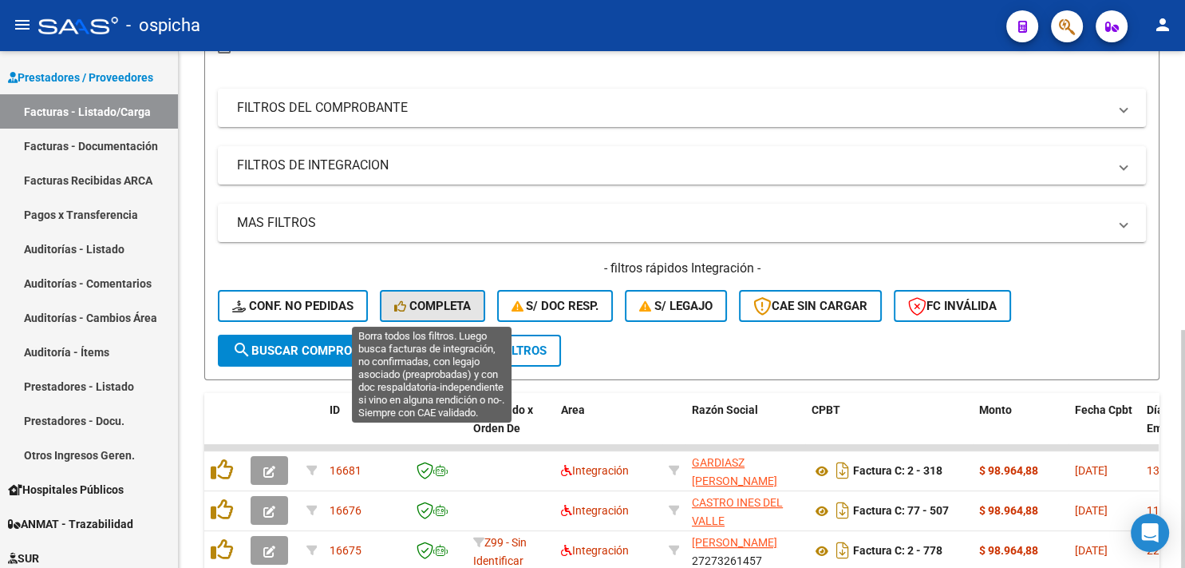
click at [461, 309] on span "Completa" at bounding box center [432, 306] width 77 height 14
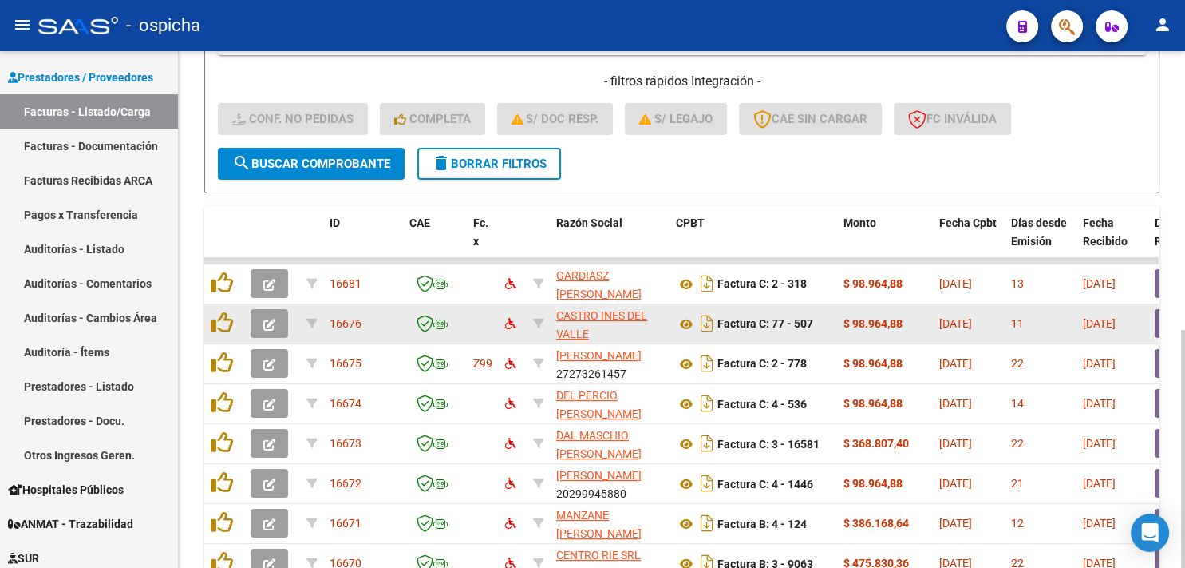
scroll to position [479, 0]
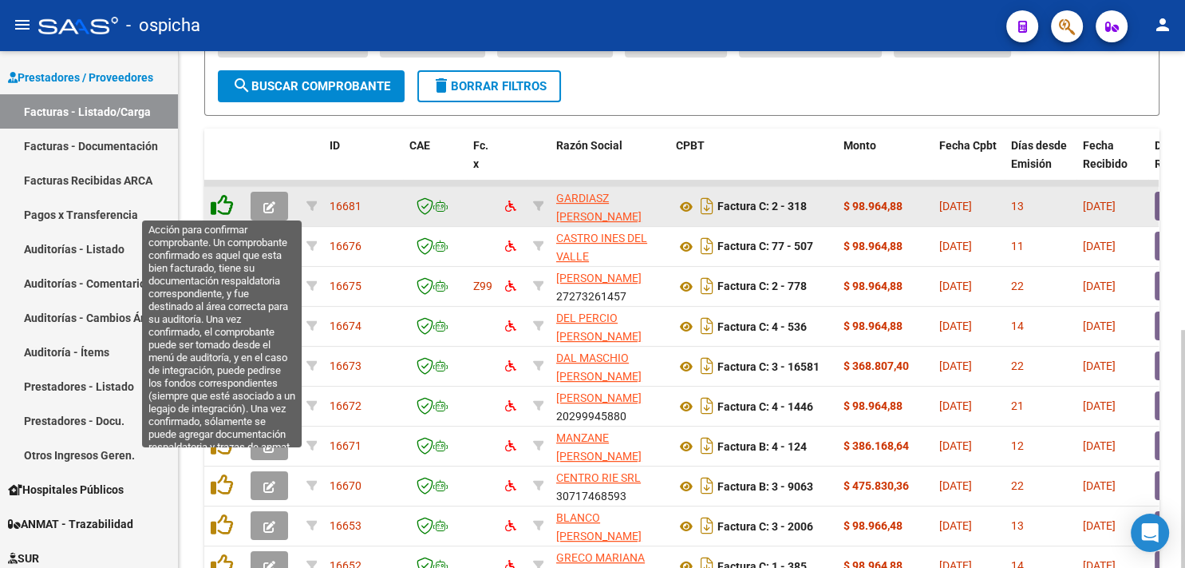
click at [218, 205] on icon at bounding box center [222, 205] width 22 height 22
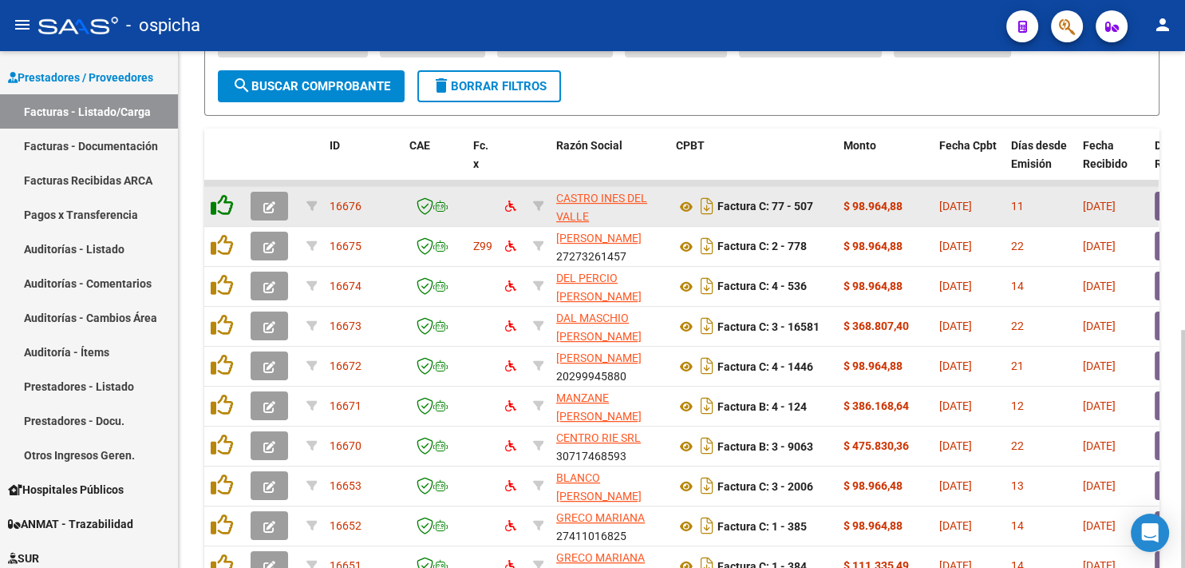
click at [218, 205] on icon at bounding box center [222, 205] width 22 height 22
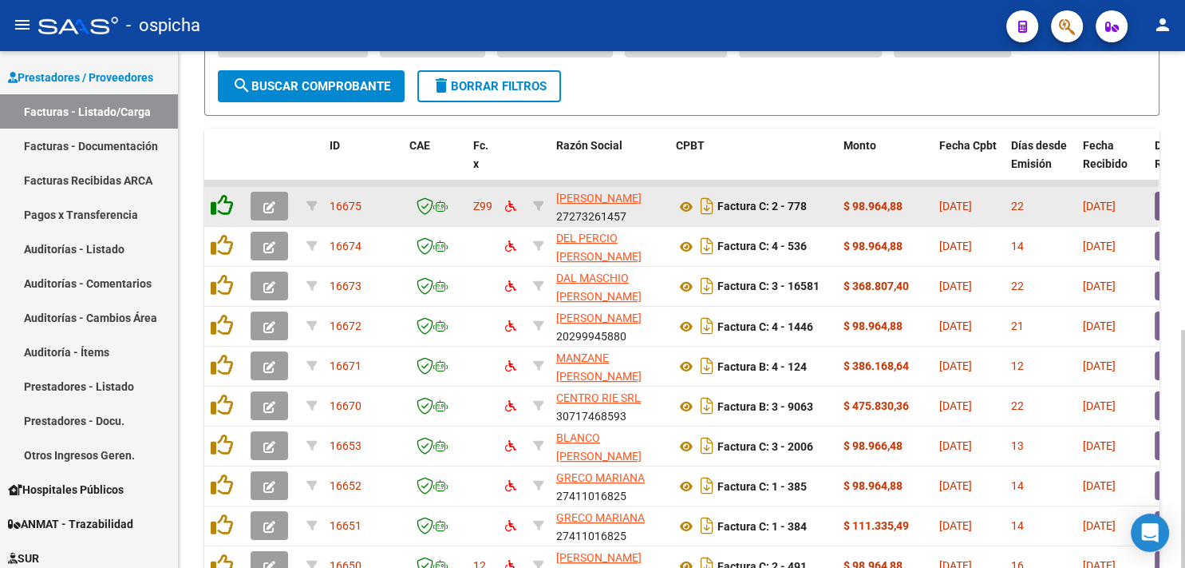
click at [218, 205] on icon at bounding box center [222, 205] width 22 height 22
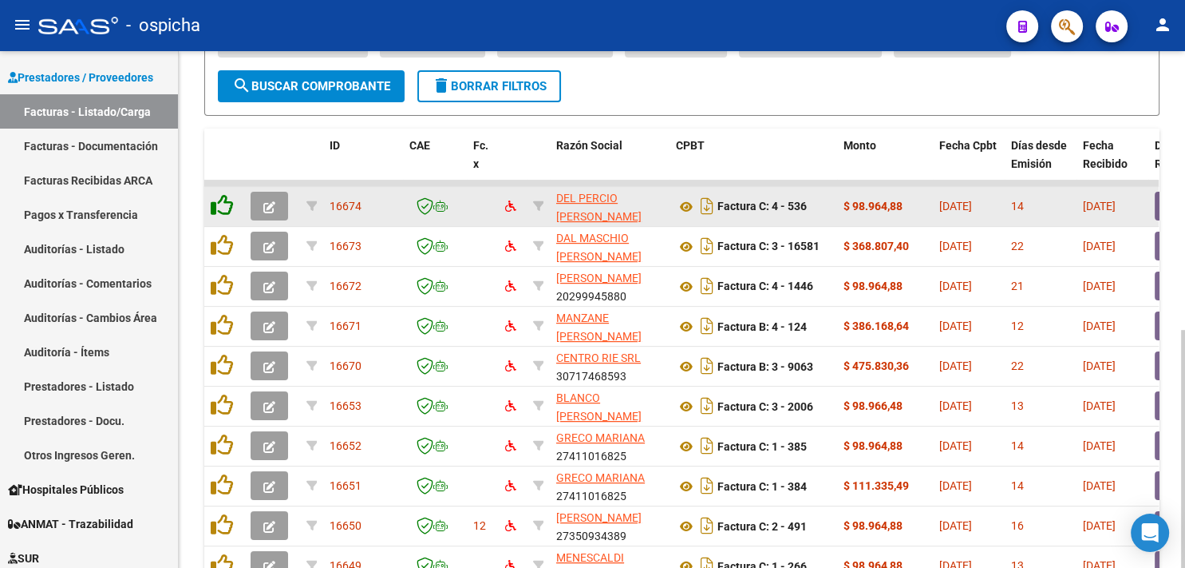
click at [218, 205] on icon at bounding box center [222, 205] width 22 height 22
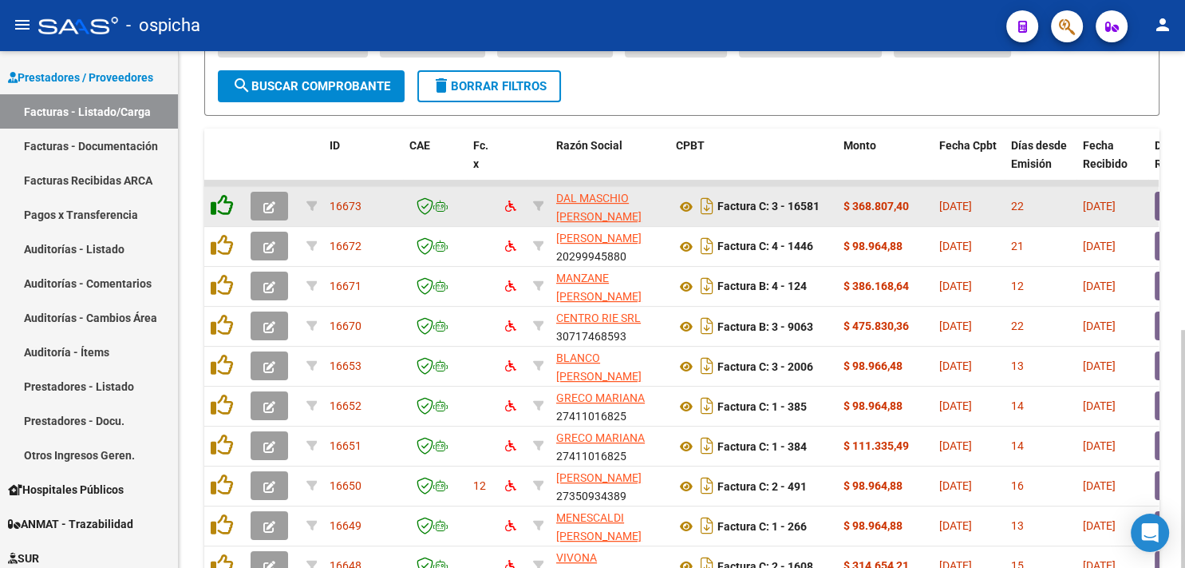
click at [218, 205] on icon at bounding box center [222, 205] width 22 height 22
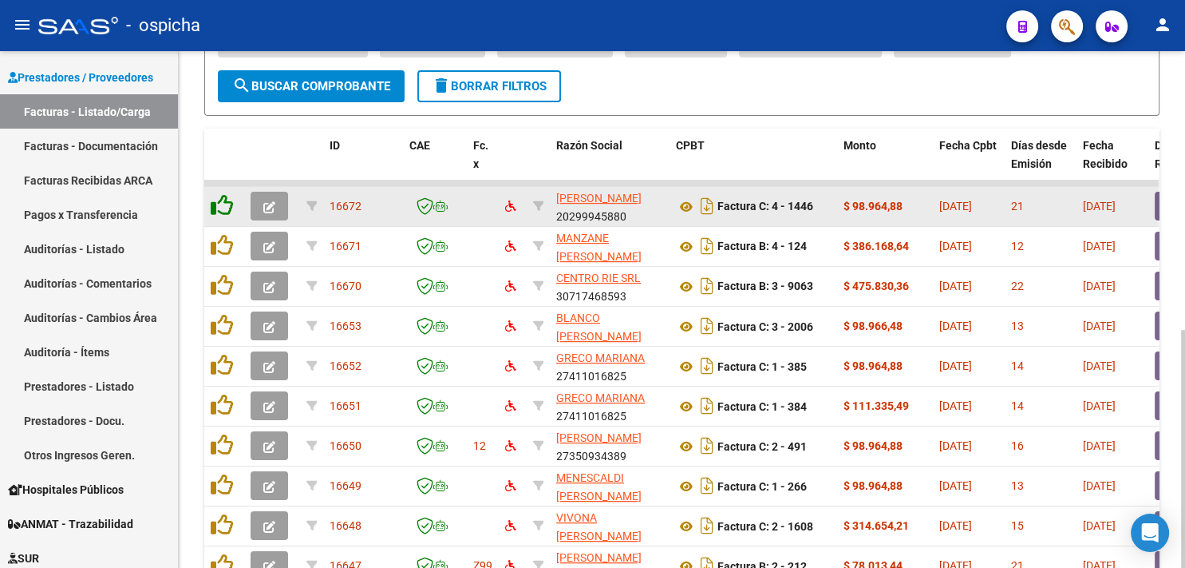
click at [218, 205] on icon at bounding box center [222, 205] width 22 height 22
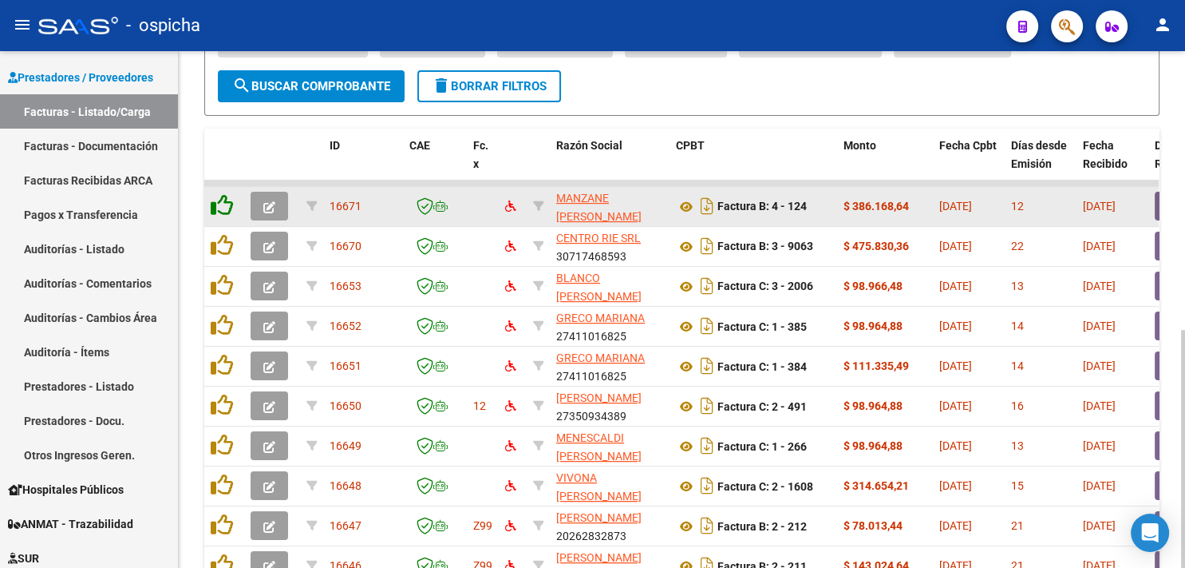
click at [219, 204] on icon at bounding box center [222, 205] width 22 height 22
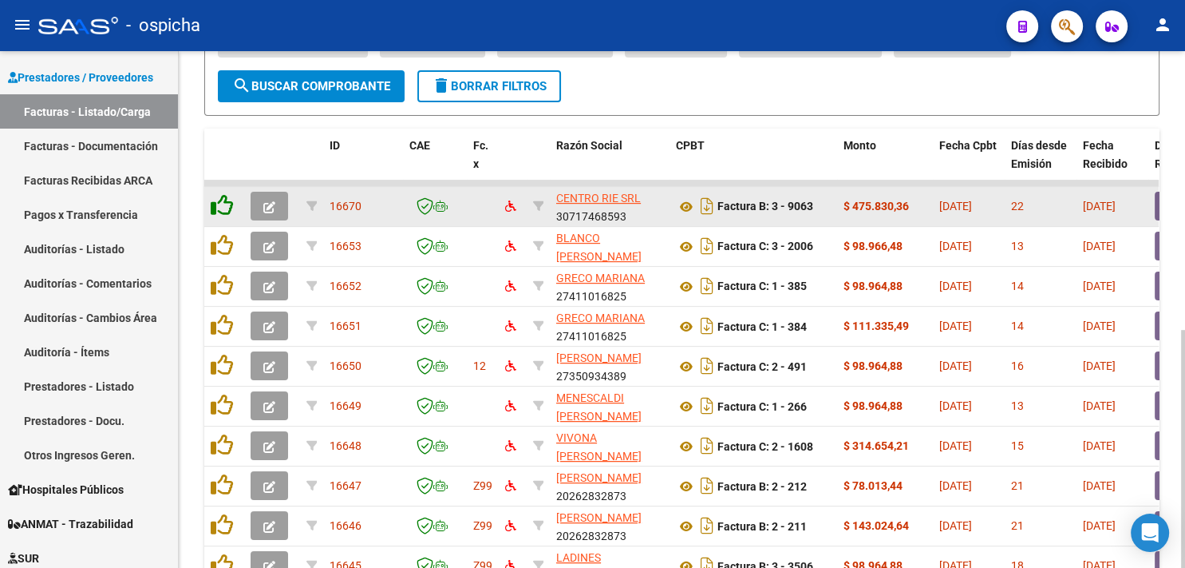
click at [219, 204] on icon at bounding box center [222, 205] width 22 height 22
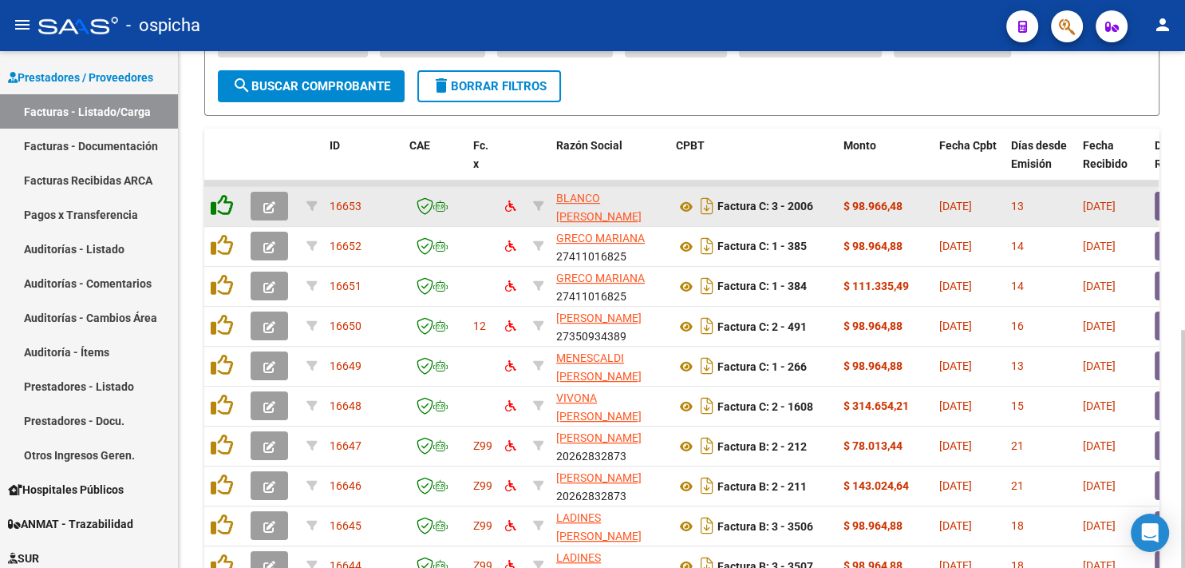
click at [219, 204] on icon at bounding box center [222, 205] width 22 height 22
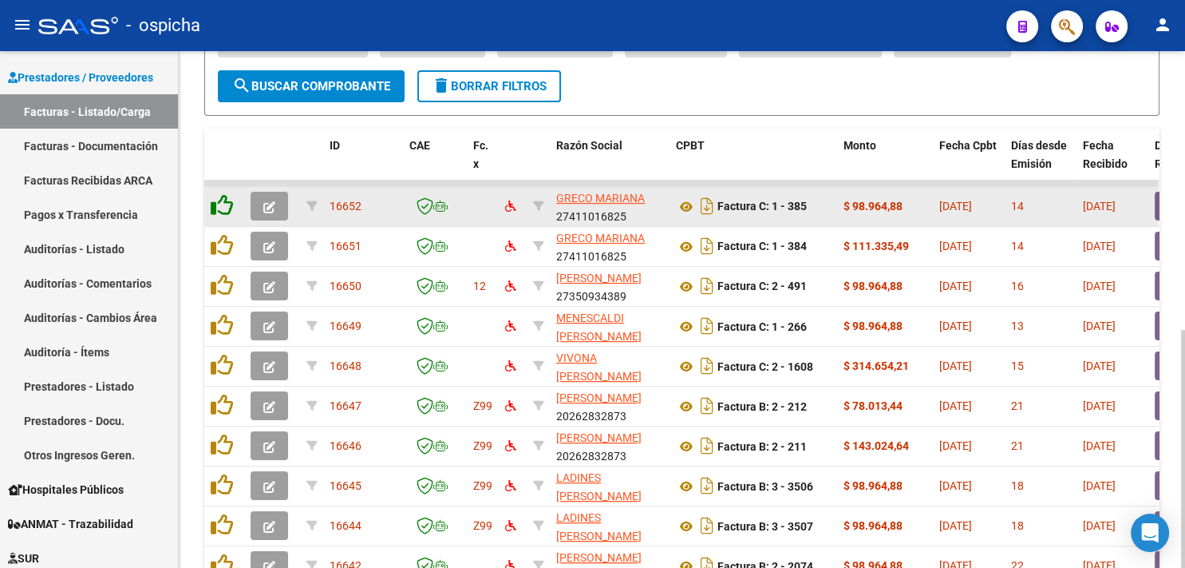
click at [219, 204] on icon at bounding box center [222, 205] width 22 height 22
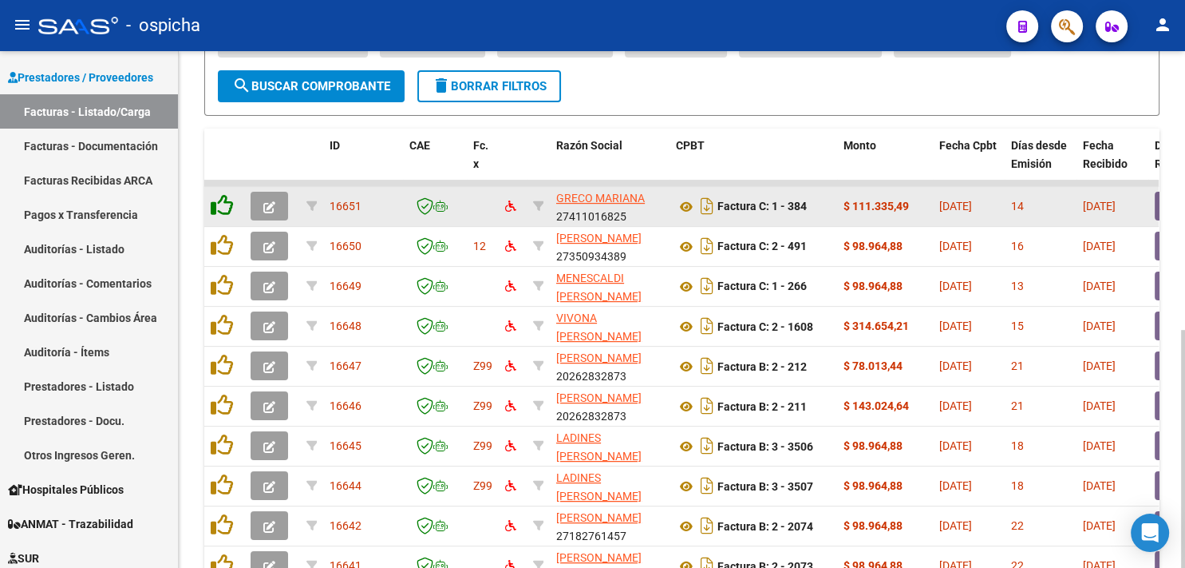
click at [219, 204] on icon at bounding box center [222, 205] width 22 height 22
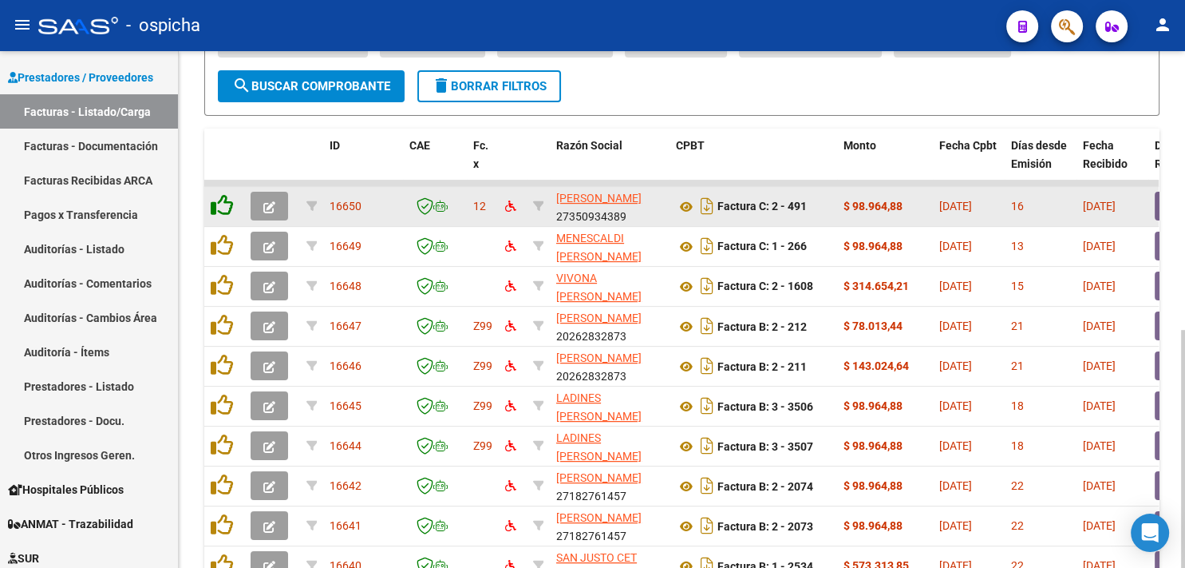
click at [220, 203] on icon at bounding box center [222, 205] width 22 height 22
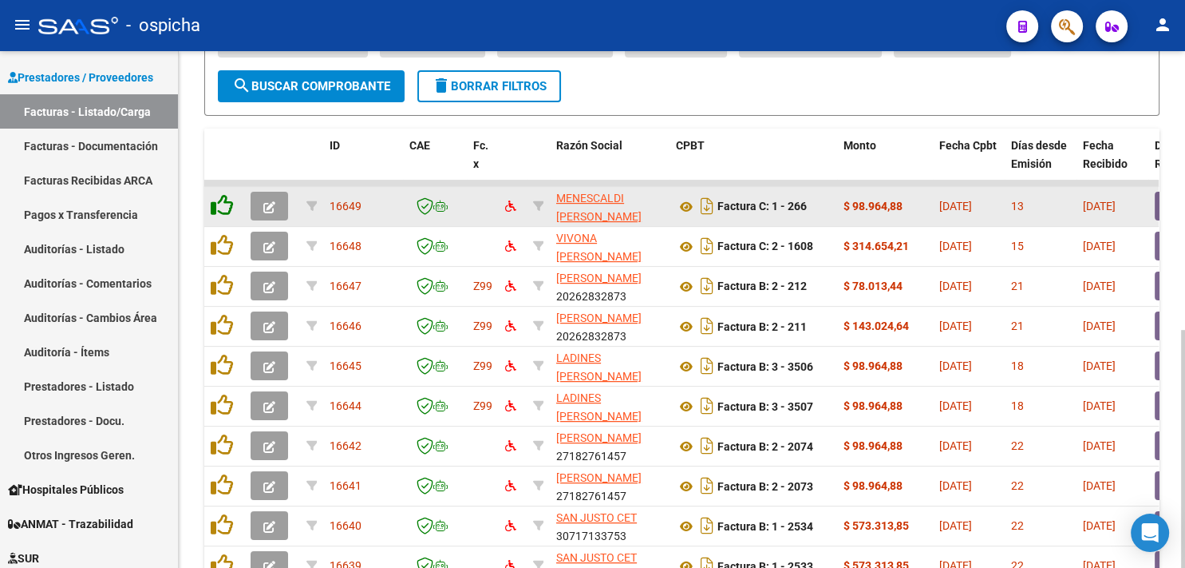
click at [220, 203] on icon at bounding box center [222, 205] width 22 height 22
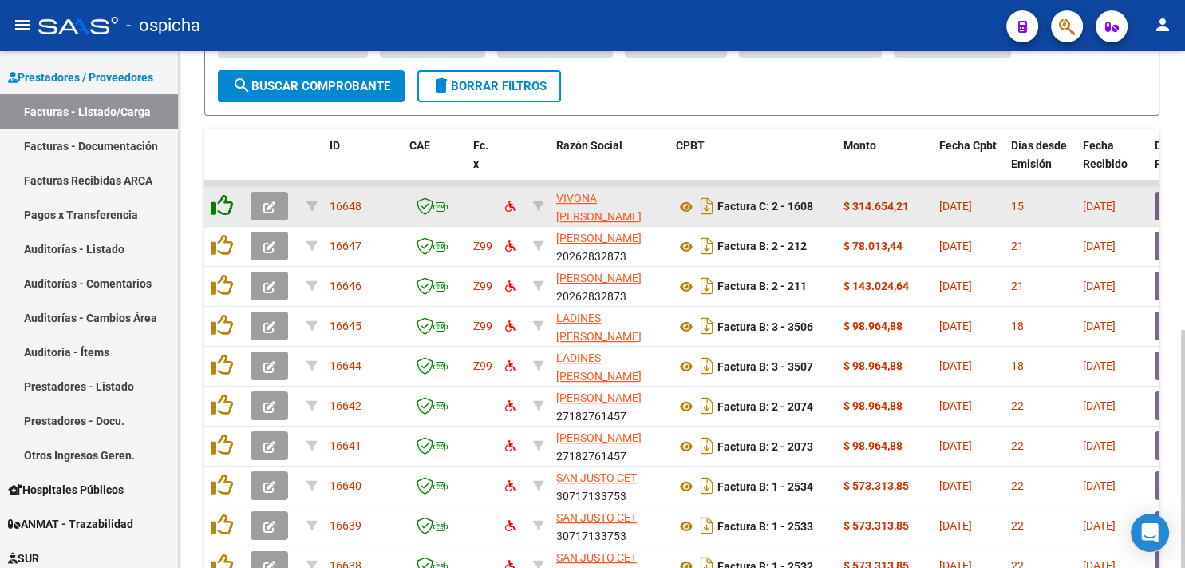
click at [222, 202] on icon at bounding box center [222, 205] width 22 height 22
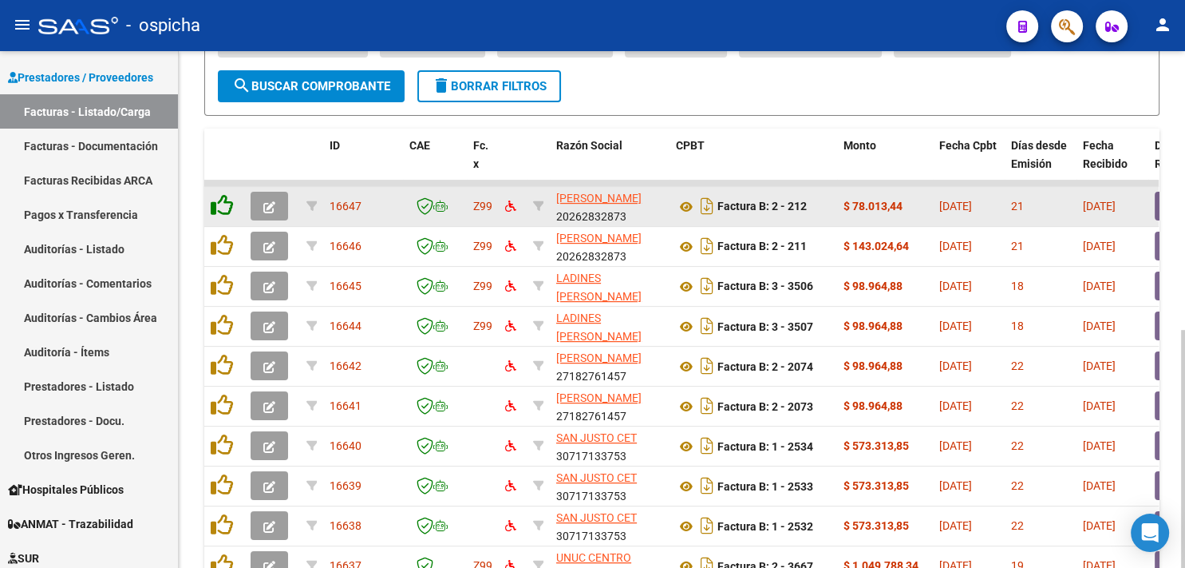
click at [222, 202] on icon at bounding box center [222, 205] width 22 height 22
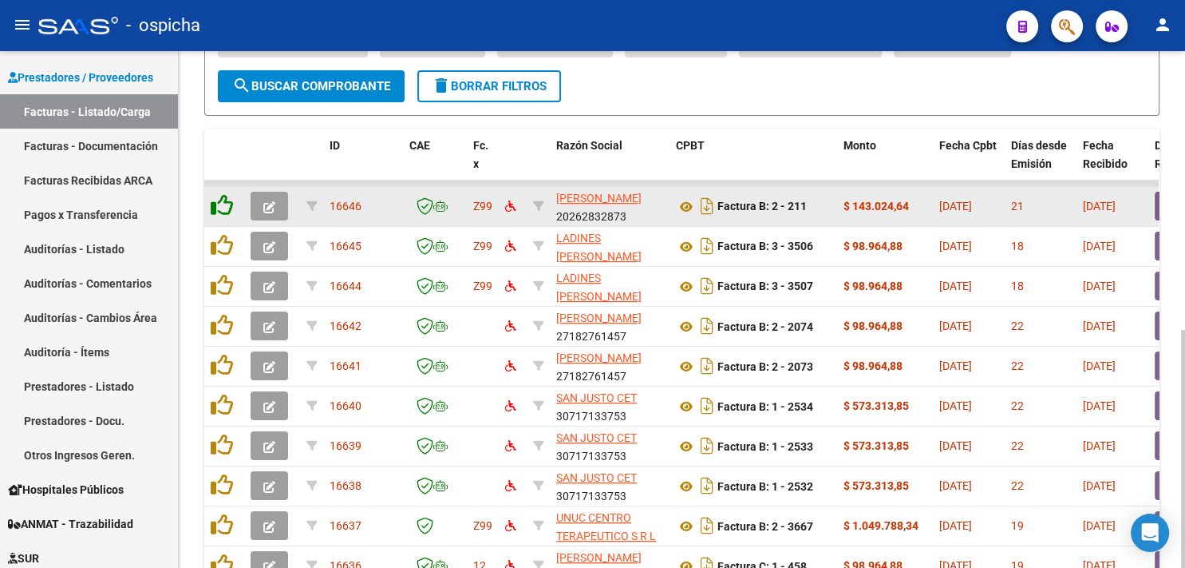
click at [222, 202] on icon at bounding box center [222, 205] width 22 height 22
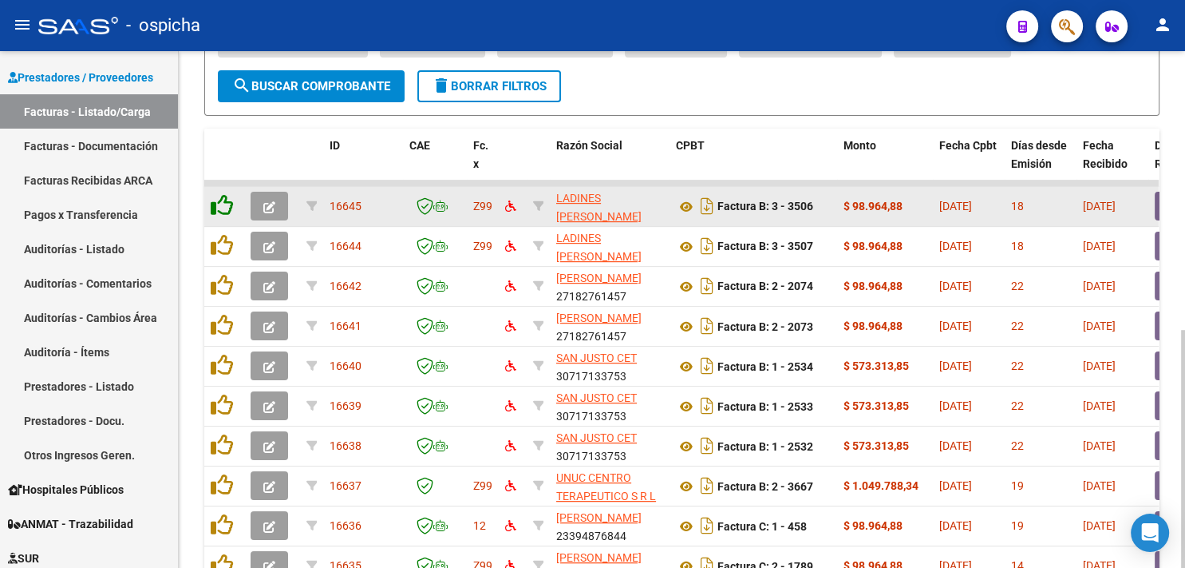
click at [222, 202] on icon at bounding box center [222, 205] width 22 height 22
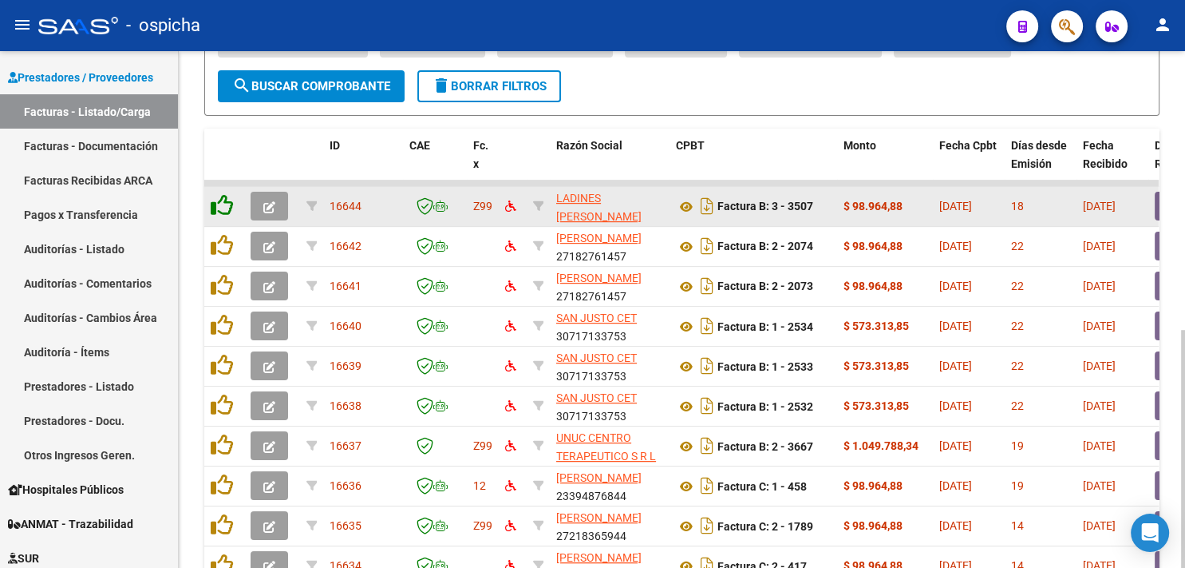
click at [222, 202] on icon at bounding box center [222, 205] width 22 height 22
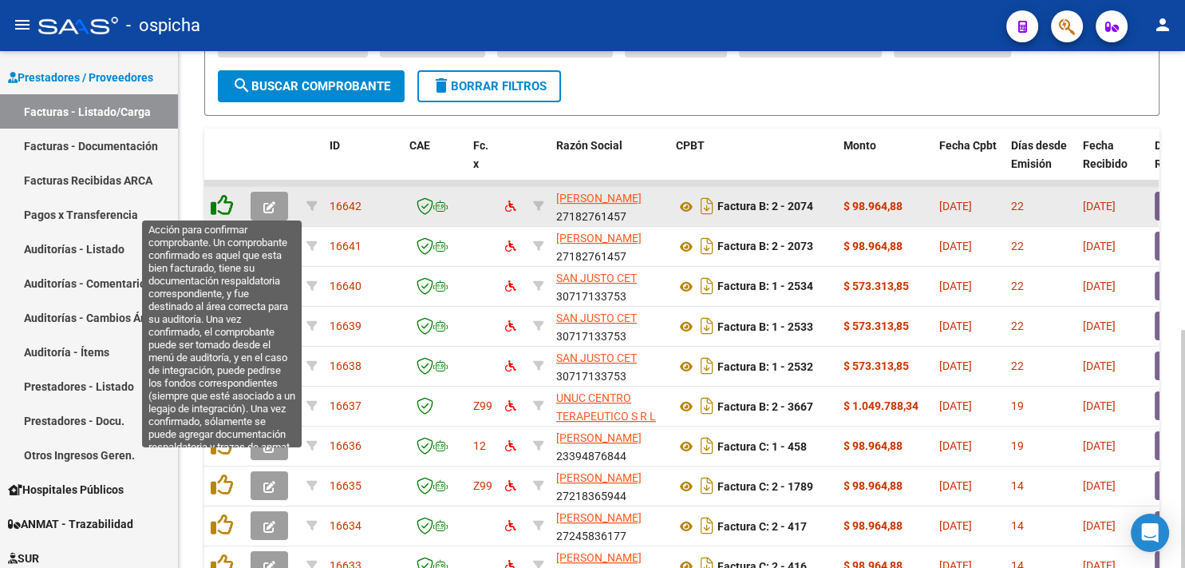
click at [222, 203] on icon at bounding box center [222, 205] width 22 height 22
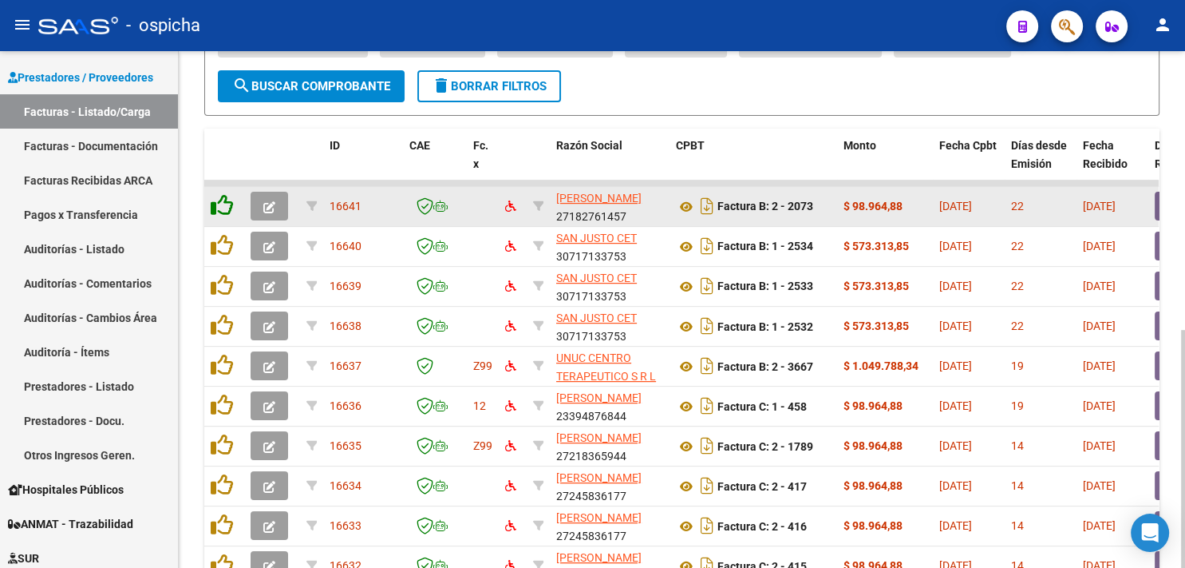
click at [222, 203] on icon at bounding box center [222, 205] width 22 height 22
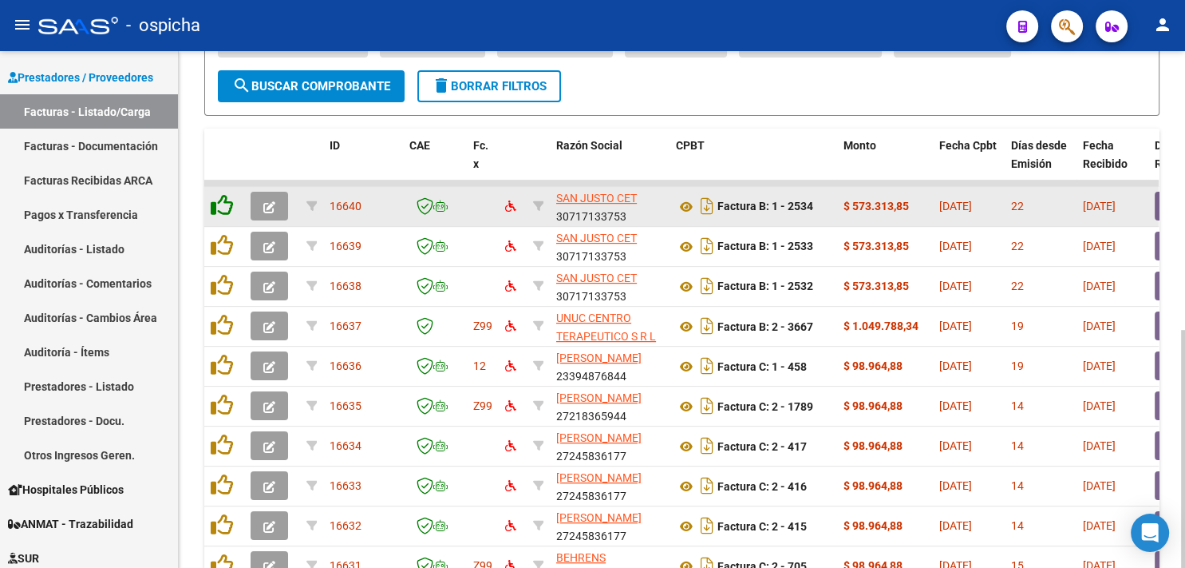
click at [222, 203] on icon at bounding box center [222, 205] width 22 height 22
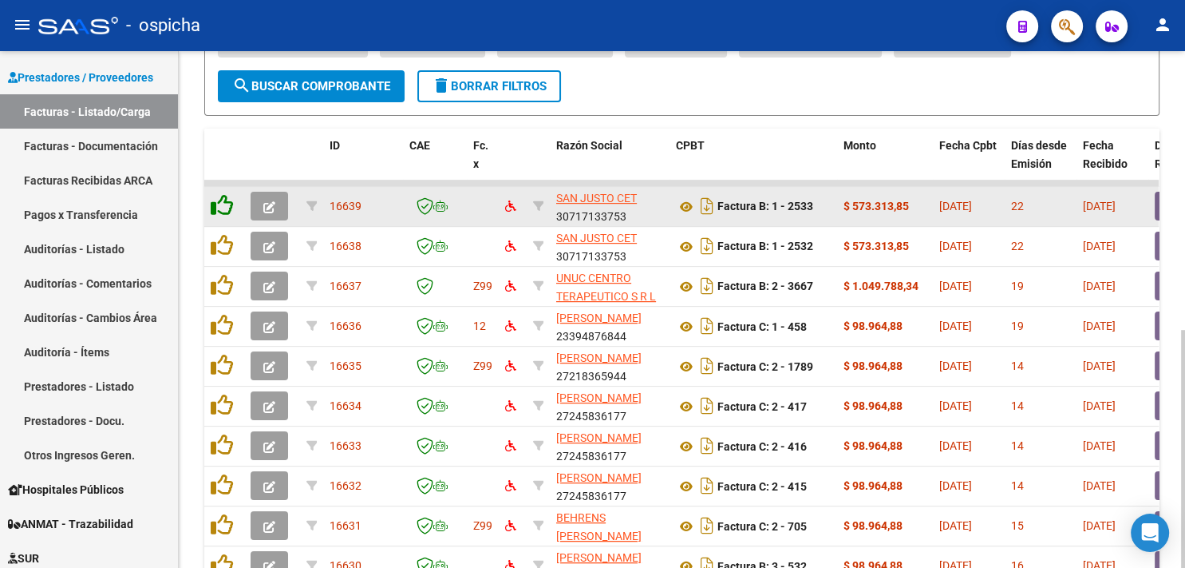
click at [222, 203] on icon at bounding box center [222, 205] width 22 height 22
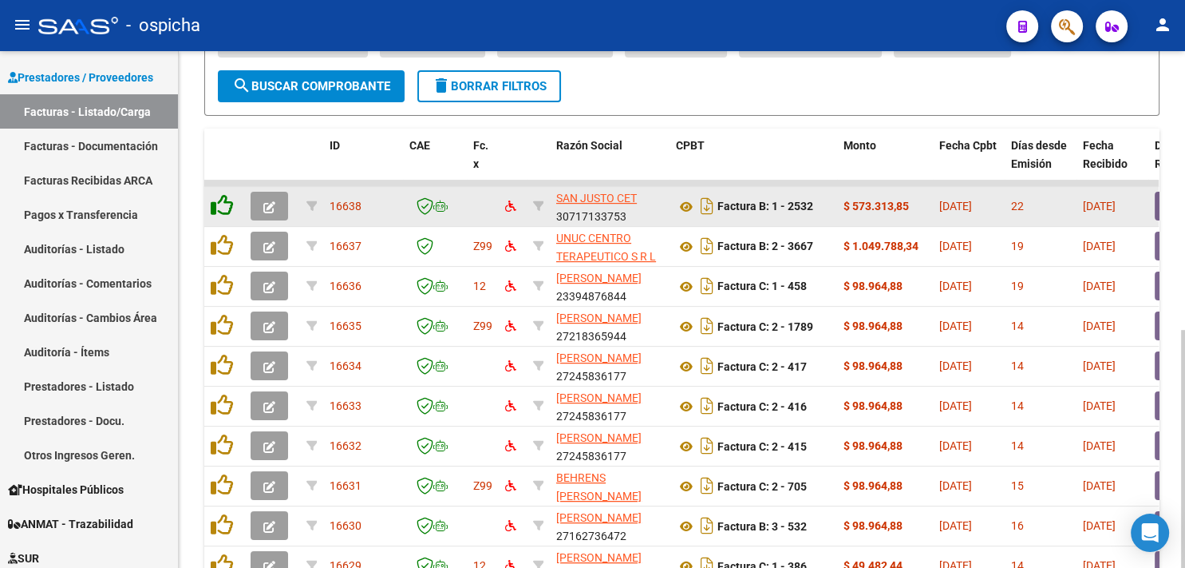
click at [222, 203] on icon at bounding box center [222, 205] width 22 height 22
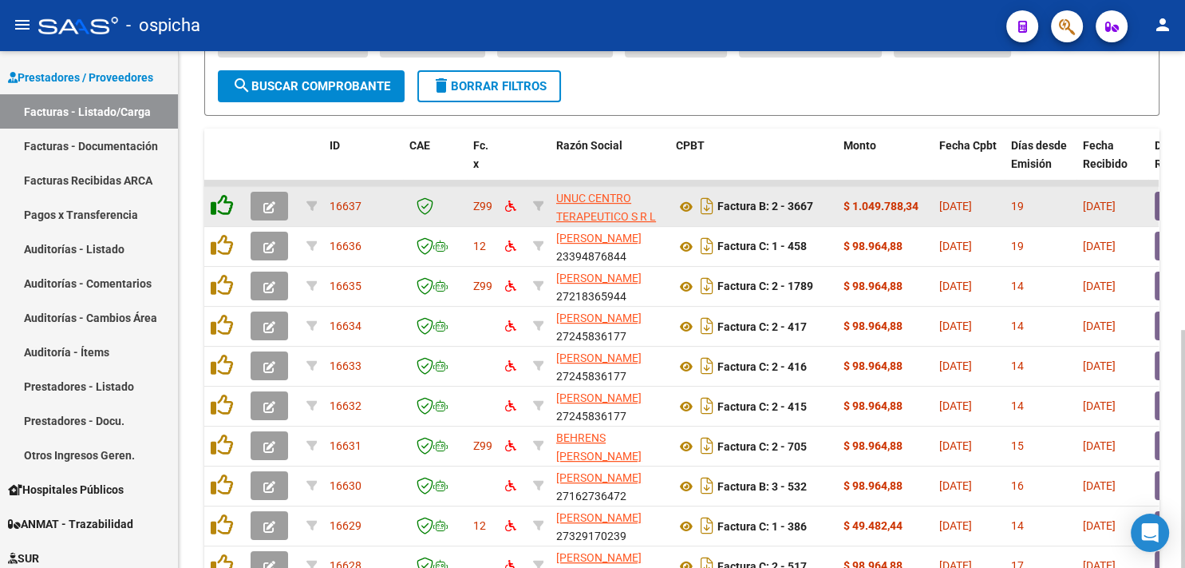
click at [222, 203] on icon at bounding box center [222, 205] width 22 height 22
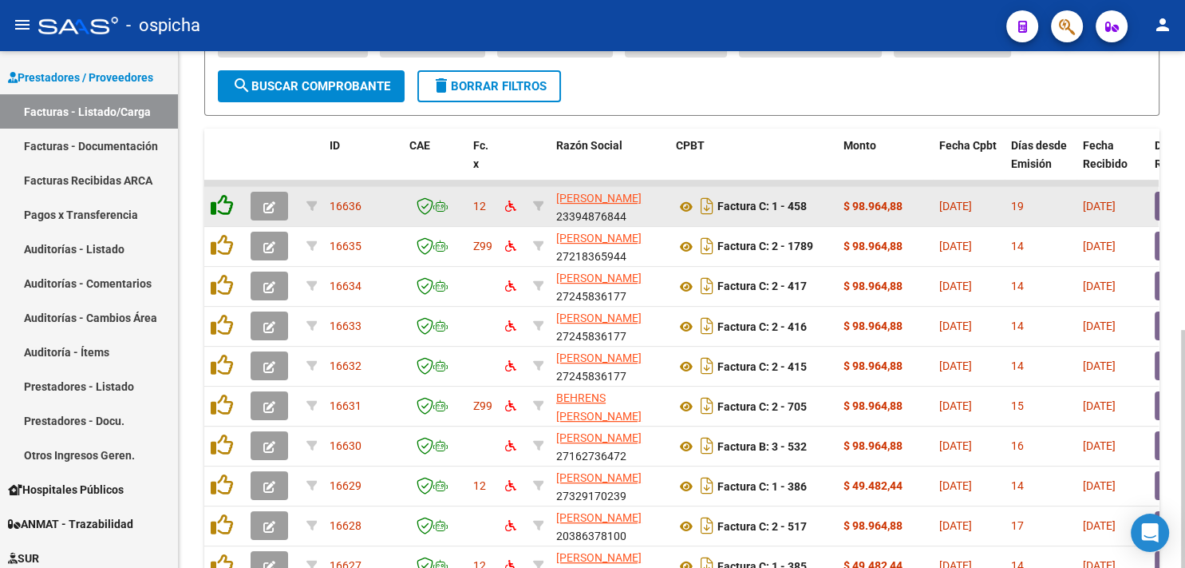
click at [222, 203] on icon at bounding box center [222, 205] width 22 height 22
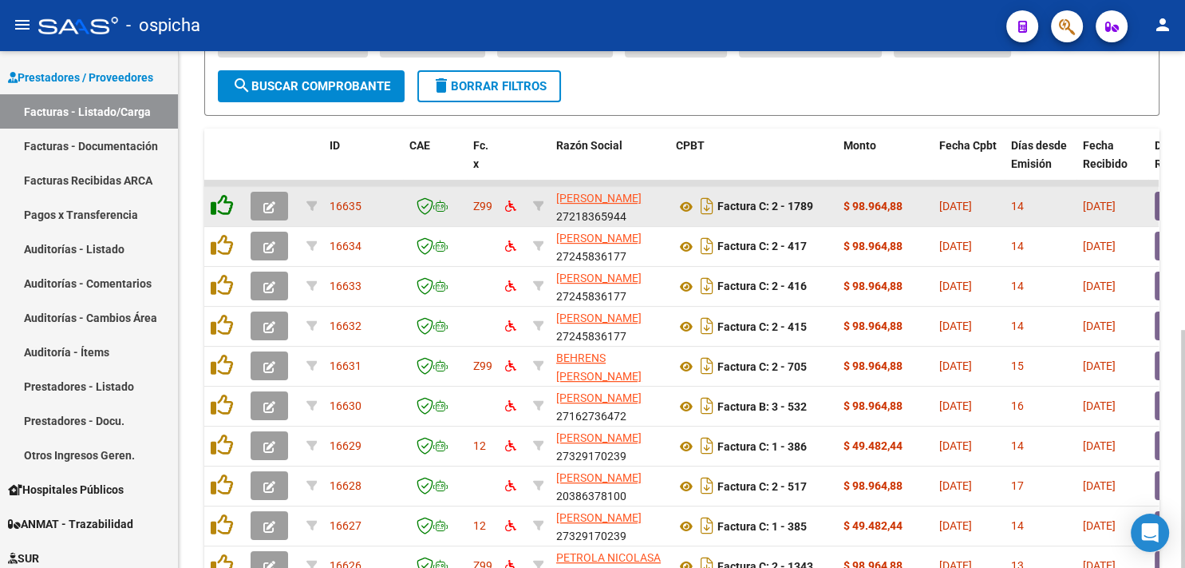
click at [222, 203] on icon at bounding box center [222, 205] width 22 height 22
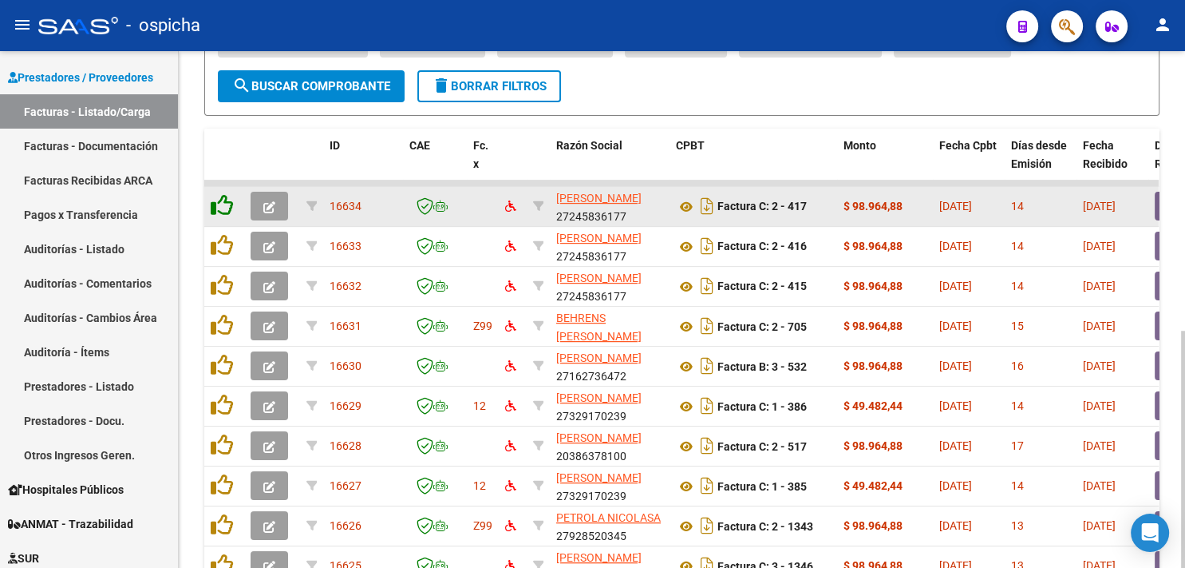
click at [222, 203] on icon at bounding box center [222, 205] width 22 height 22
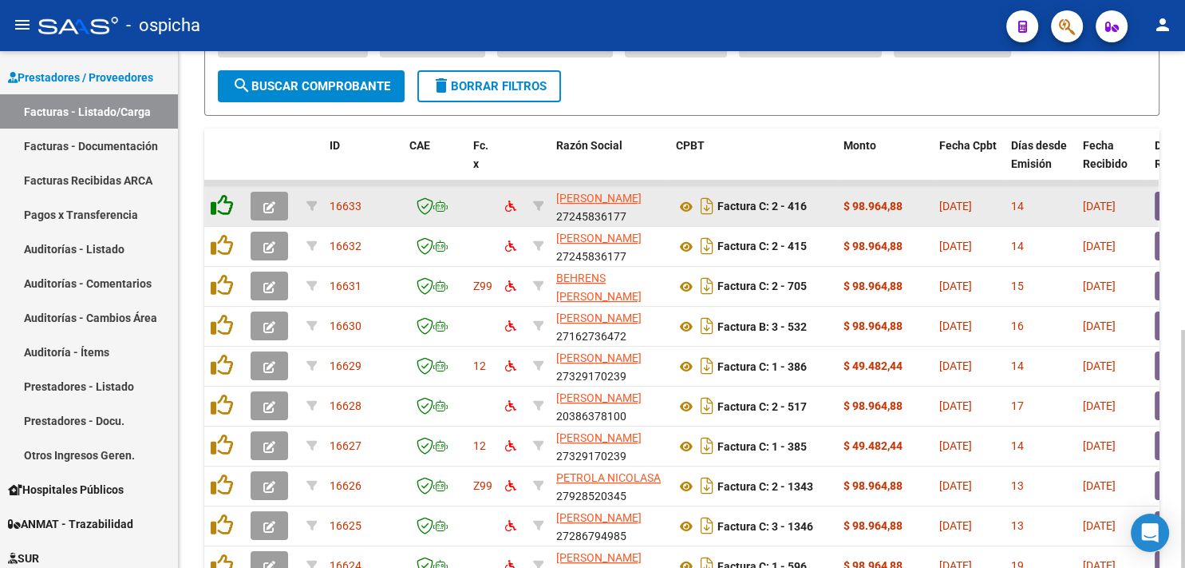
click at [222, 203] on icon at bounding box center [222, 205] width 22 height 22
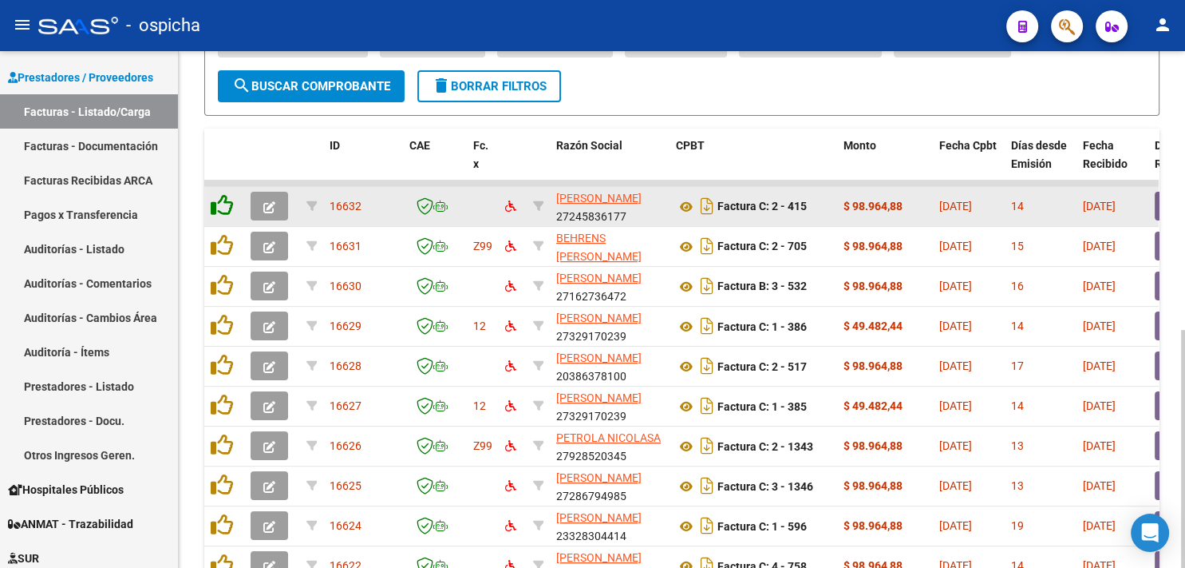
click at [222, 203] on icon at bounding box center [222, 205] width 22 height 22
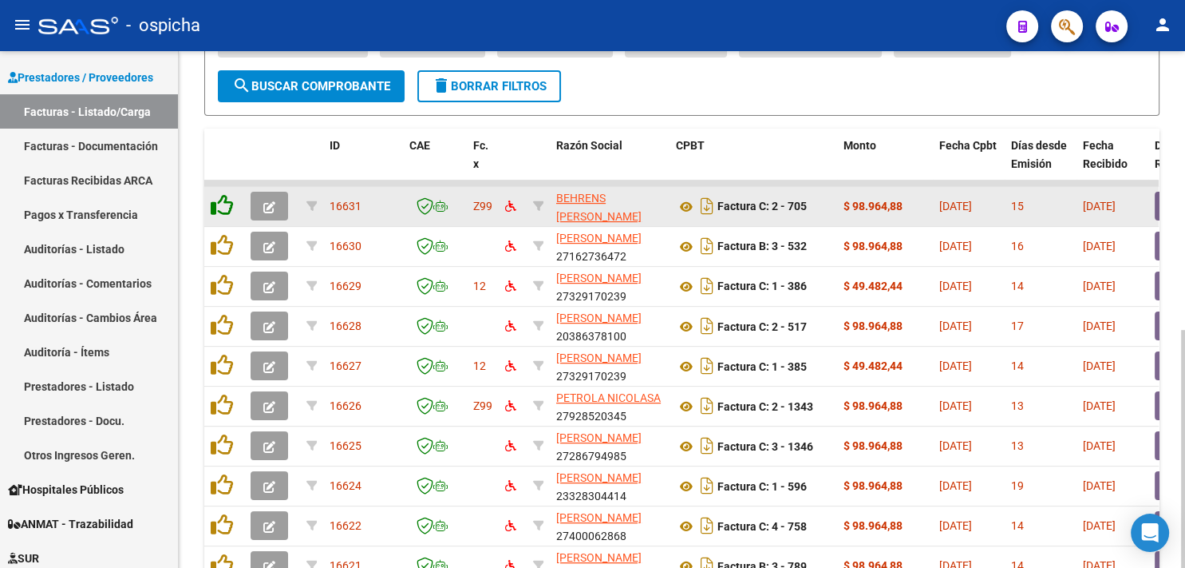
click at [222, 203] on icon at bounding box center [222, 205] width 22 height 22
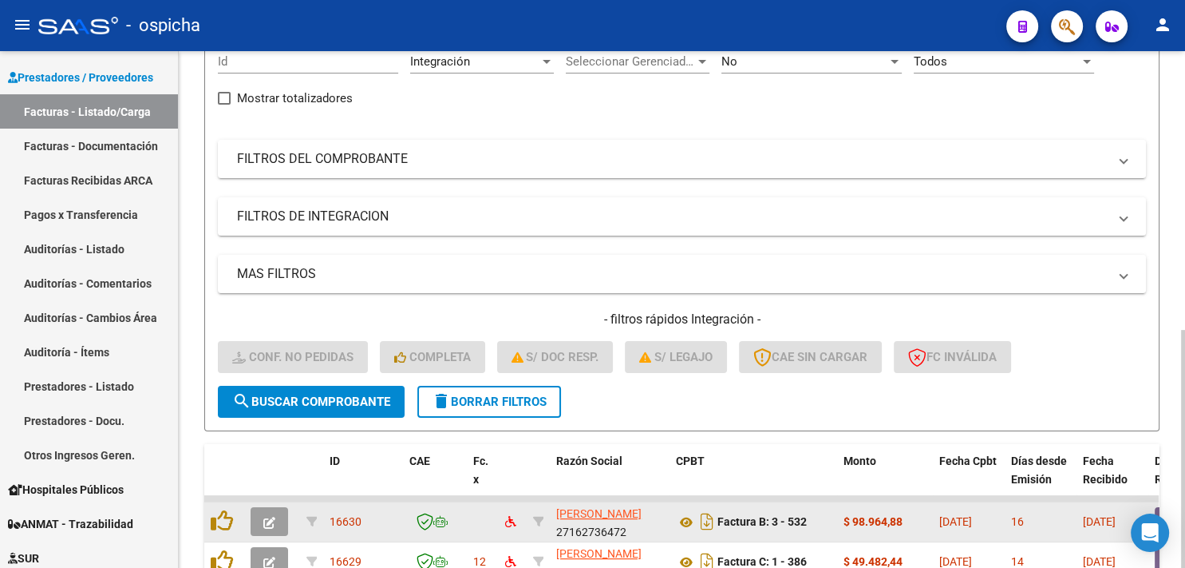
scroll to position [516, 0]
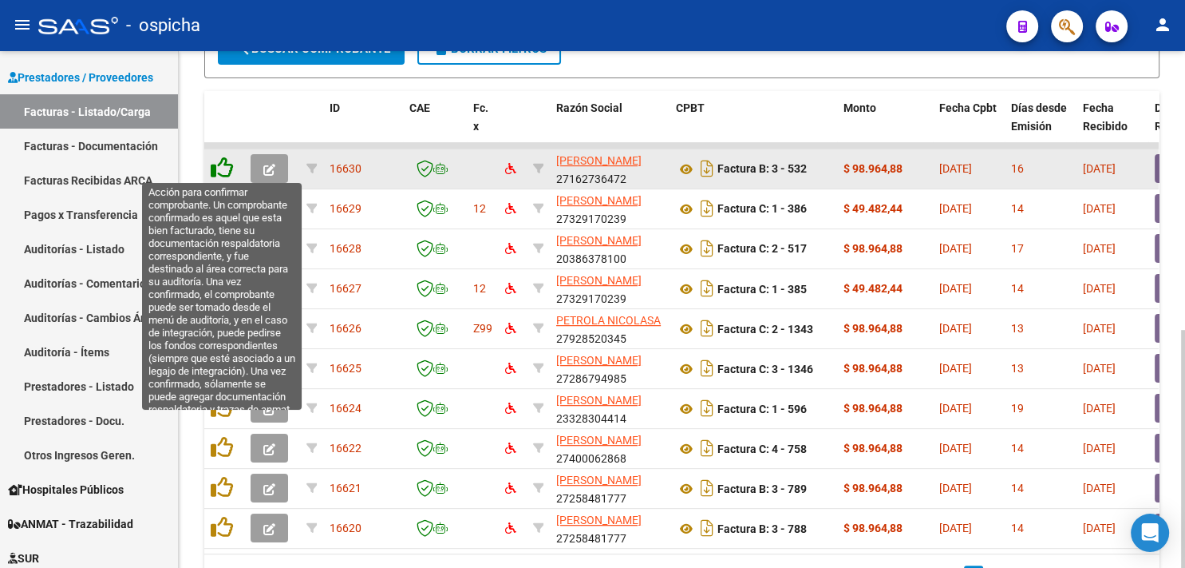
click at [222, 168] on icon at bounding box center [222, 167] width 22 height 22
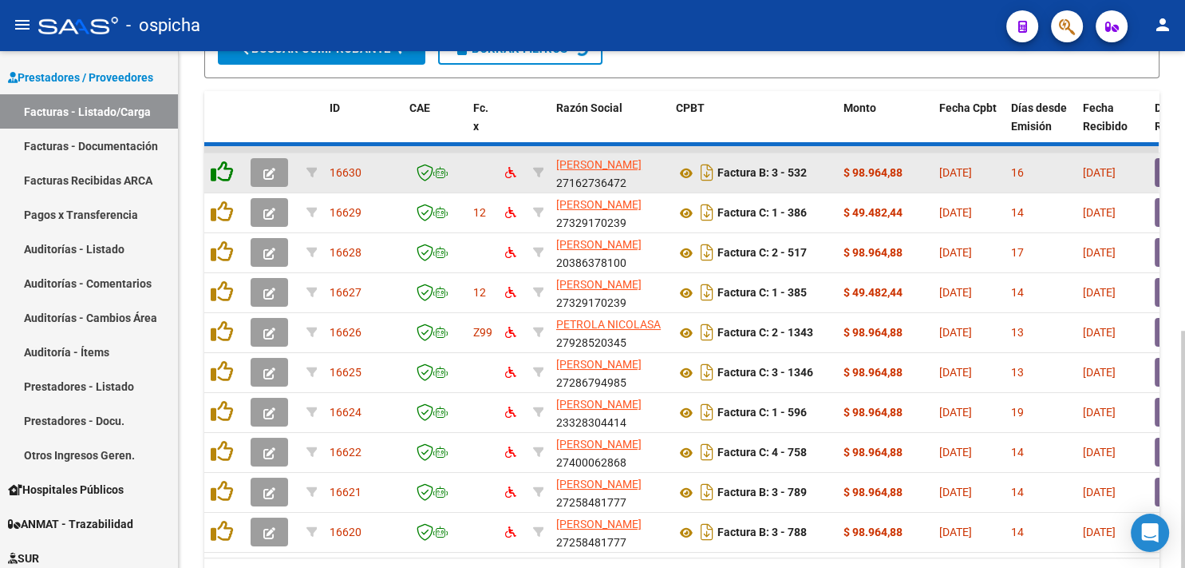
click at [222, 168] on icon at bounding box center [222, 171] width 22 height 22
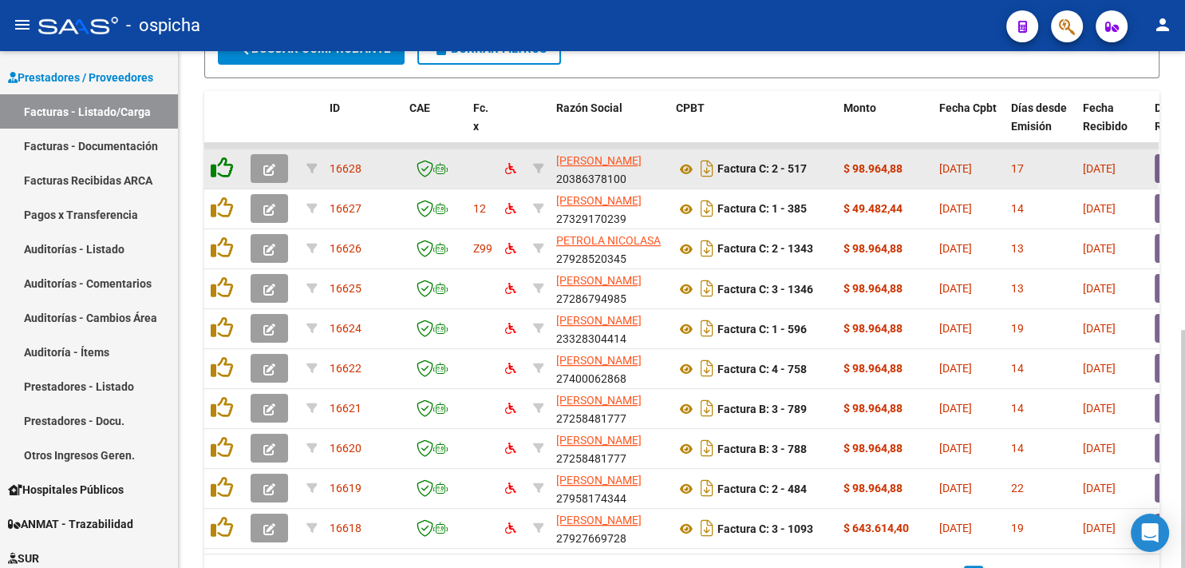
click at [222, 168] on icon at bounding box center [222, 167] width 22 height 22
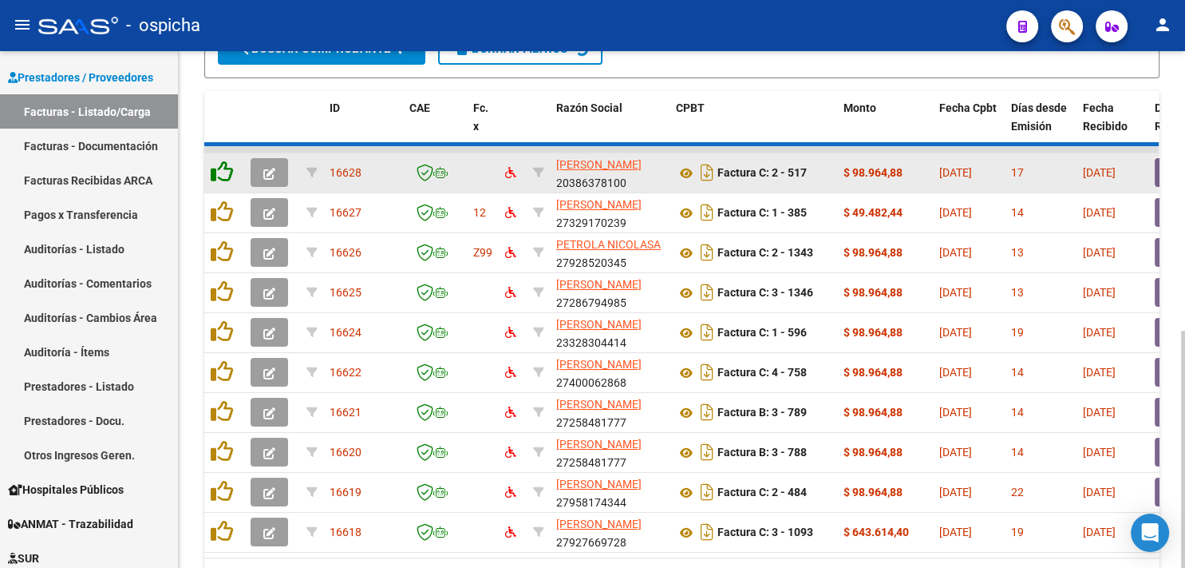
click at [222, 168] on icon at bounding box center [222, 171] width 22 height 22
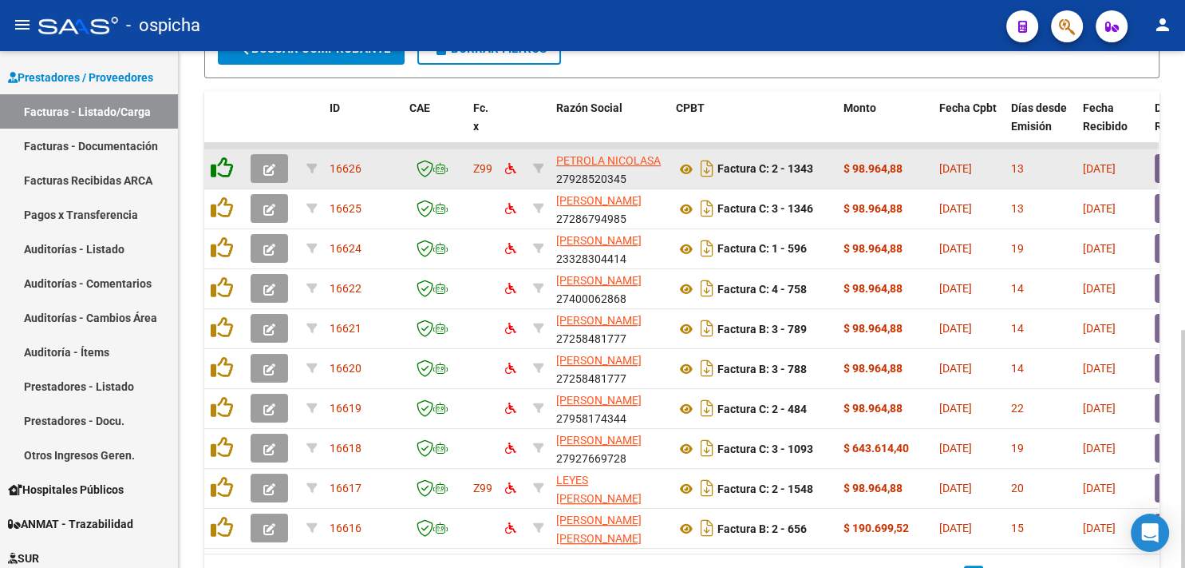
click at [222, 168] on icon at bounding box center [222, 167] width 22 height 22
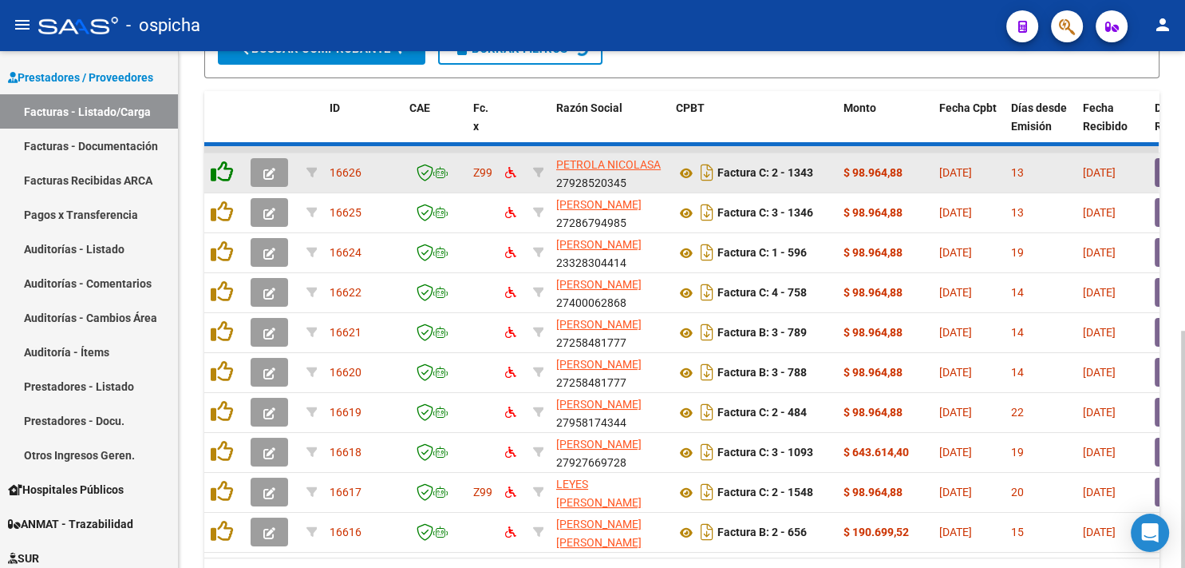
click at [222, 168] on icon at bounding box center [222, 171] width 22 height 22
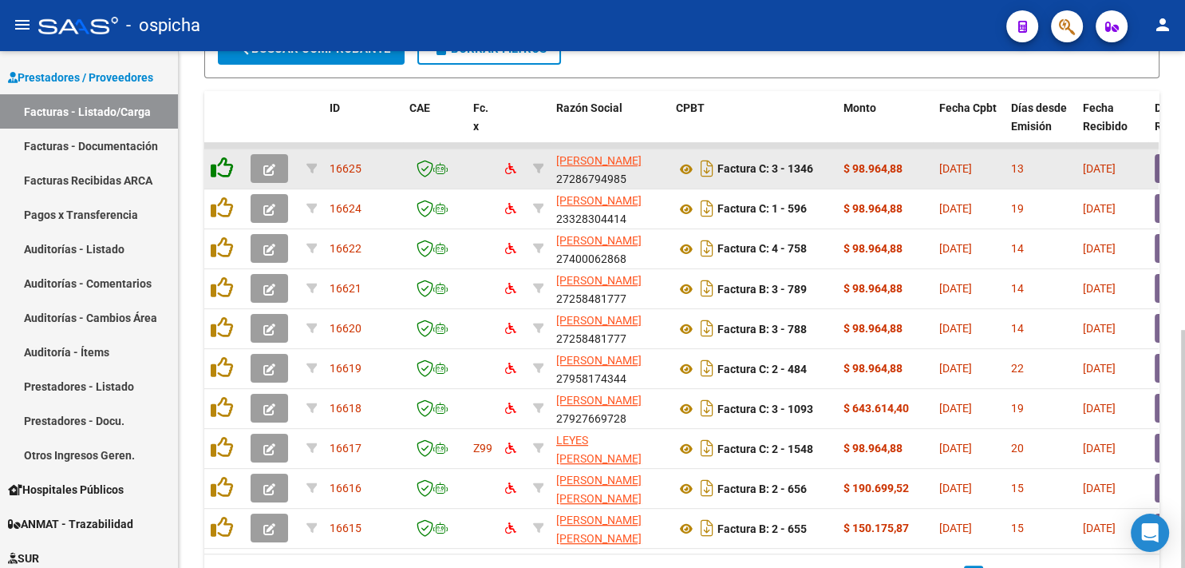
click at [222, 168] on icon at bounding box center [222, 167] width 22 height 22
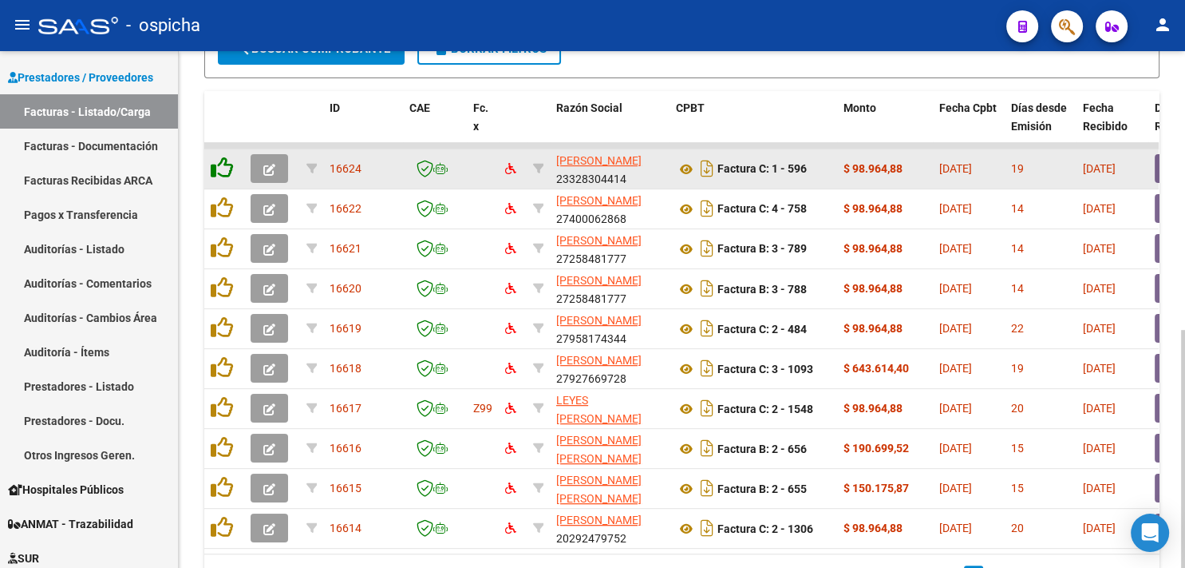
click at [222, 168] on icon at bounding box center [222, 167] width 22 height 22
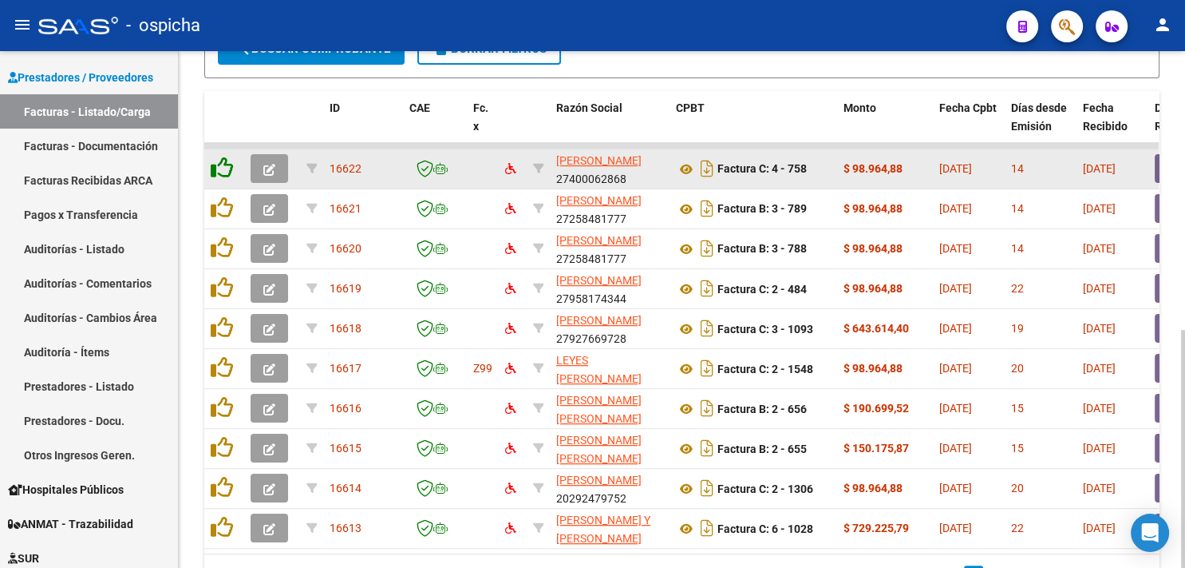
click at [222, 168] on icon at bounding box center [222, 167] width 22 height 22
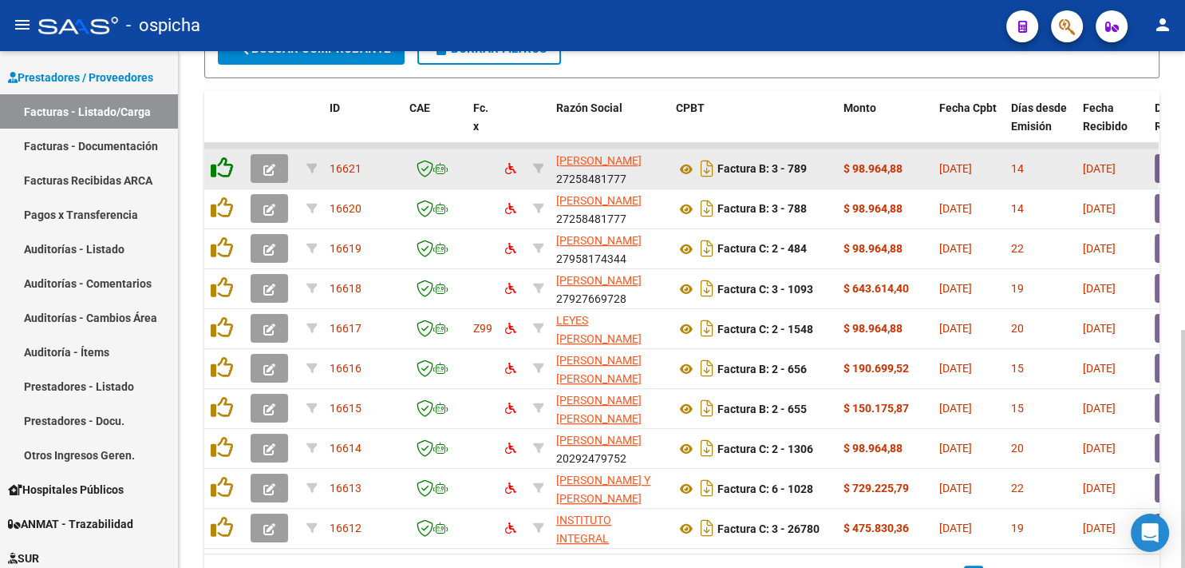
click at [222, 168] on icon at bounding box center [222, 167] width 22 height 22
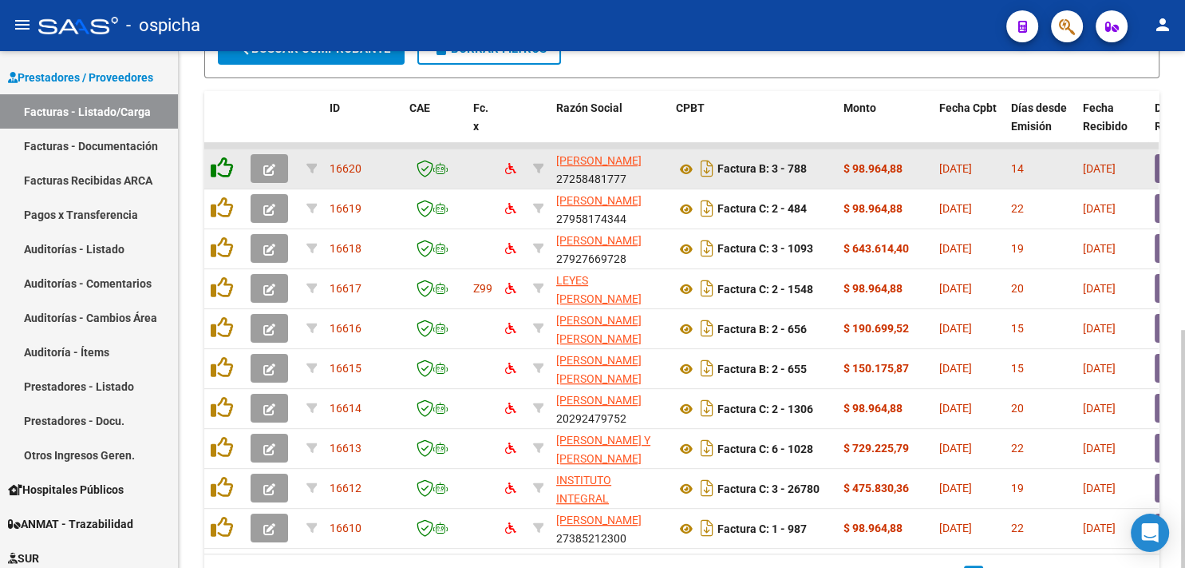
click at [222, 168] on icon at bounding box center [222, 167] width 22 height 22
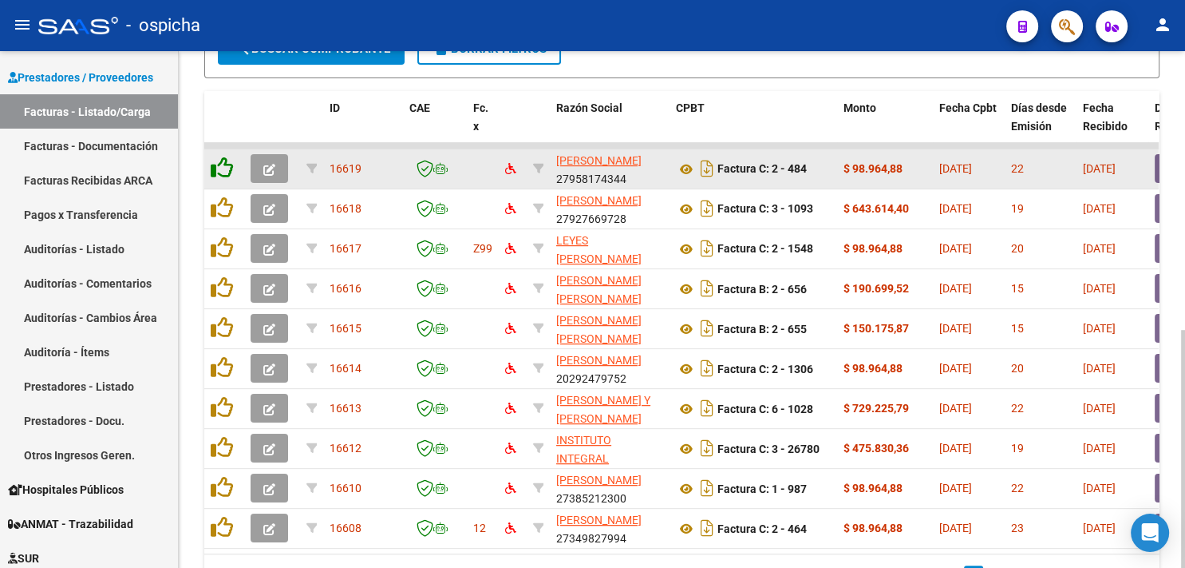
click at [222, 168] on icon at bounding box center [222, 167] width 22 height 22
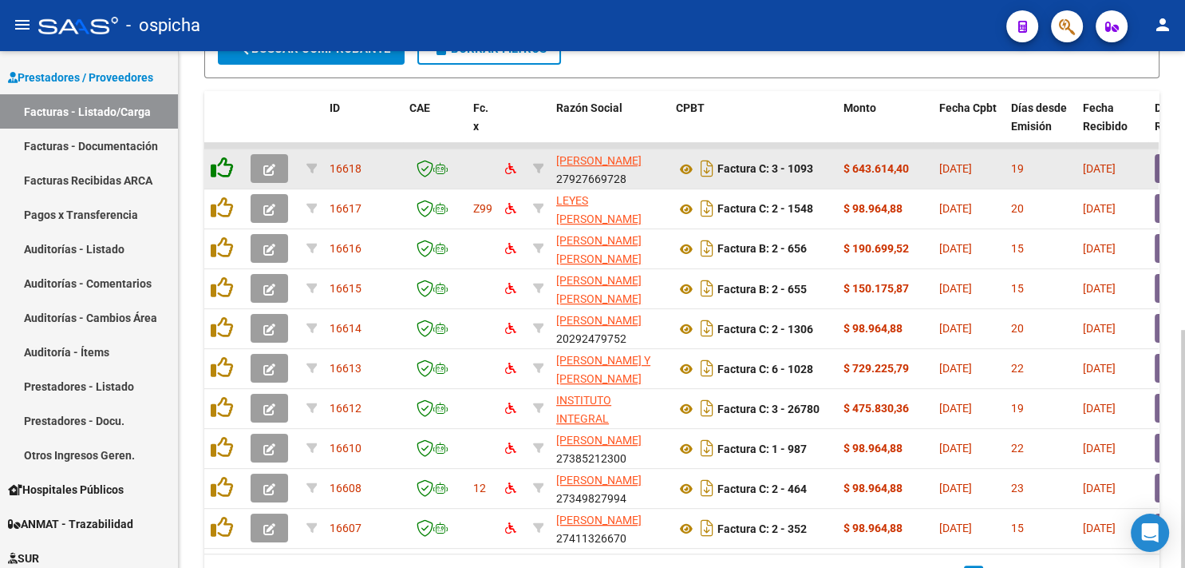
click at [222, 168] on icon at bounding box center [222, 167] width 22 height 22
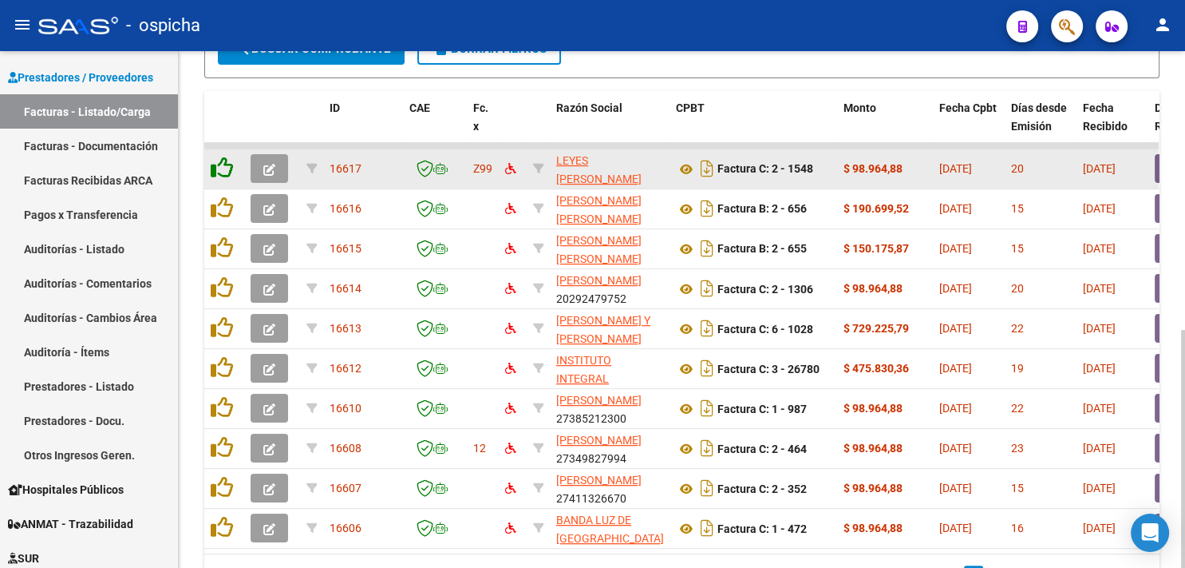
click at [222, 168] on icon at bounding box center [222, 167] width 22 height 22
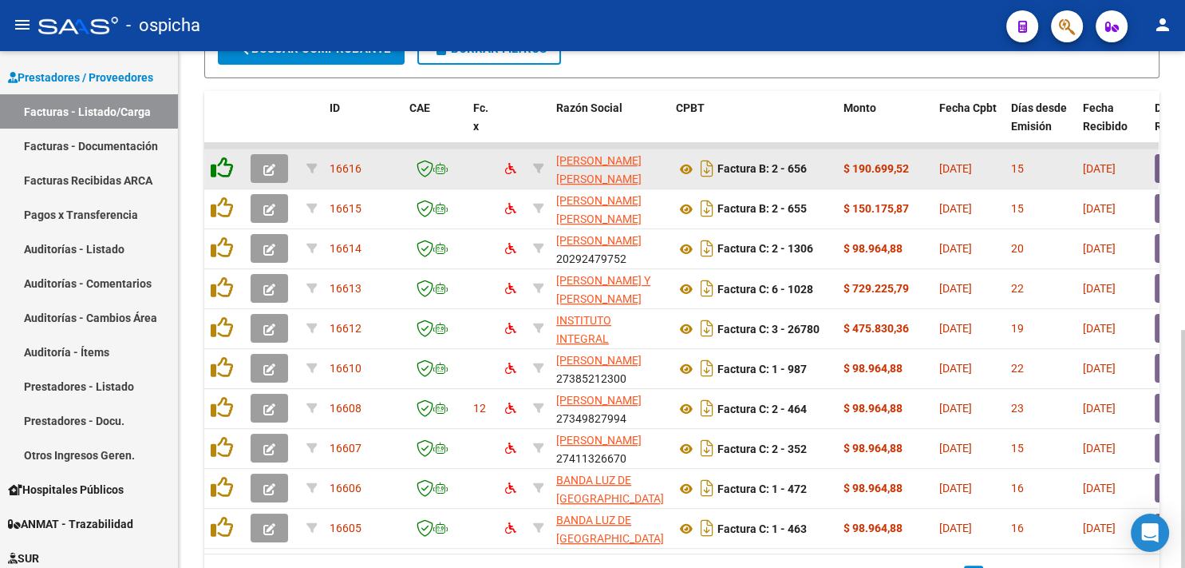
click at [222, 168] on icon at bounding box center [222, 167] width 22 height 22
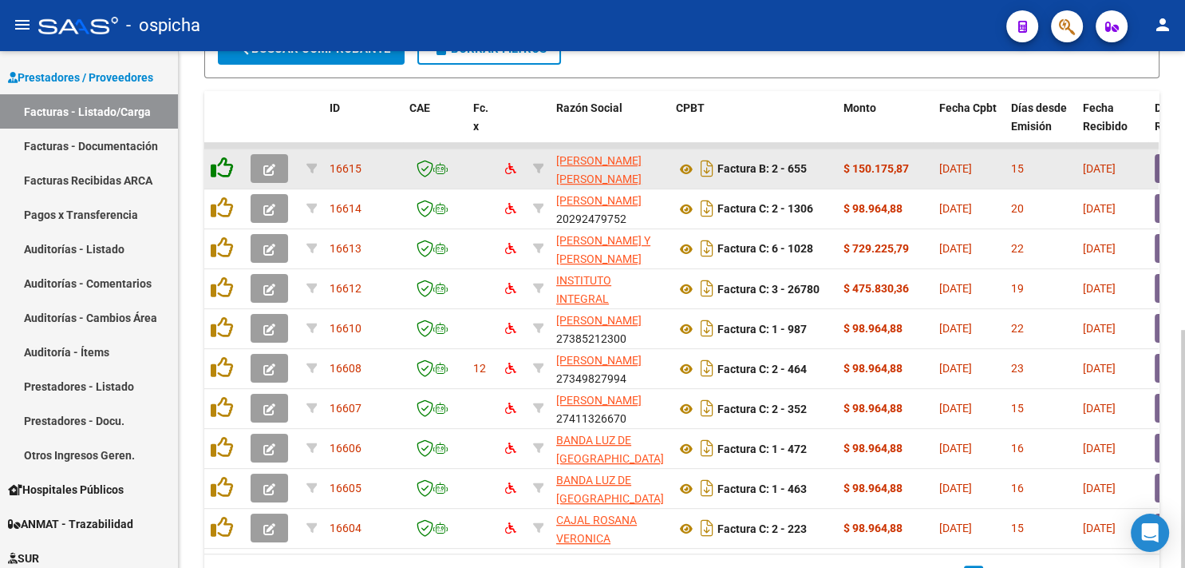
click at [222, 168] on icon at bounding box center [222, 167] width 22 height 22
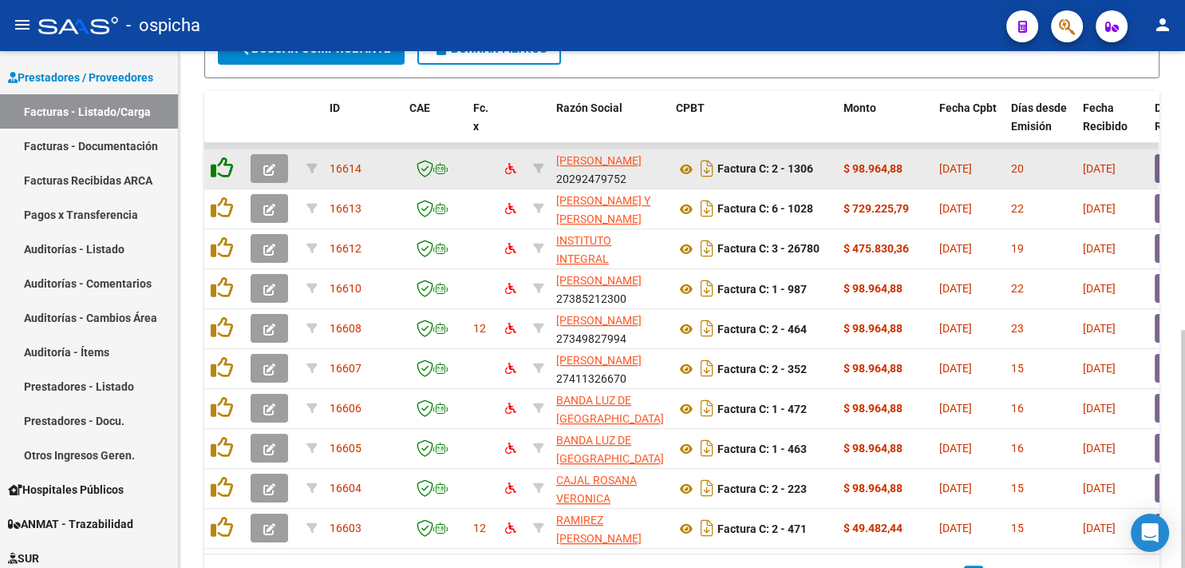
click at [222, 168] on icon at bounding box center [222, 167] width 22 height 22
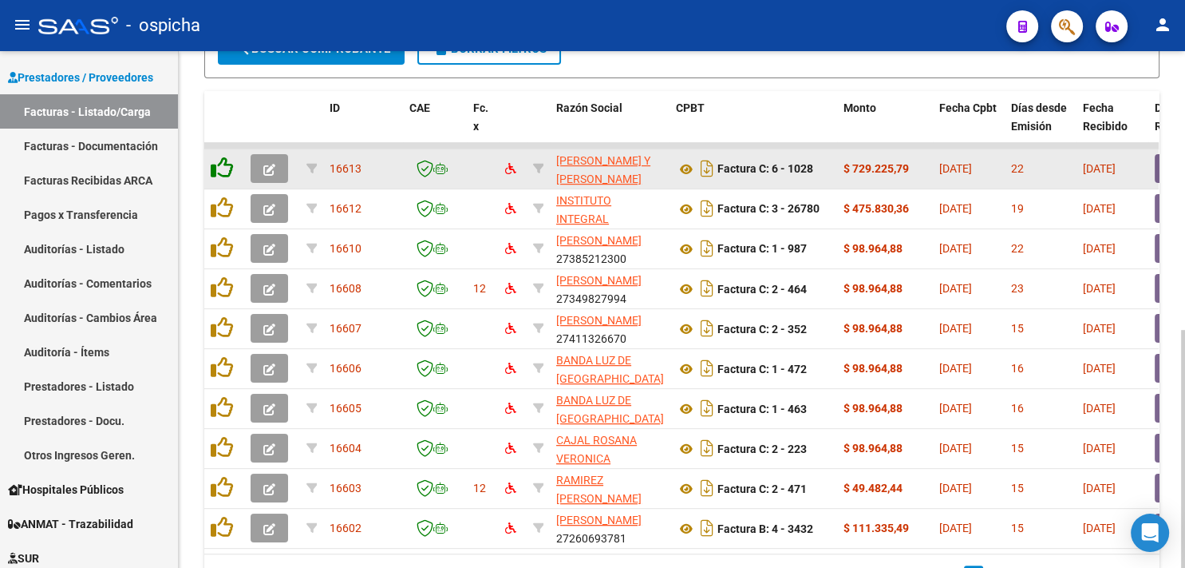
click at [222, 168] on icon at bounding box center [222, 167] width 22 height 22
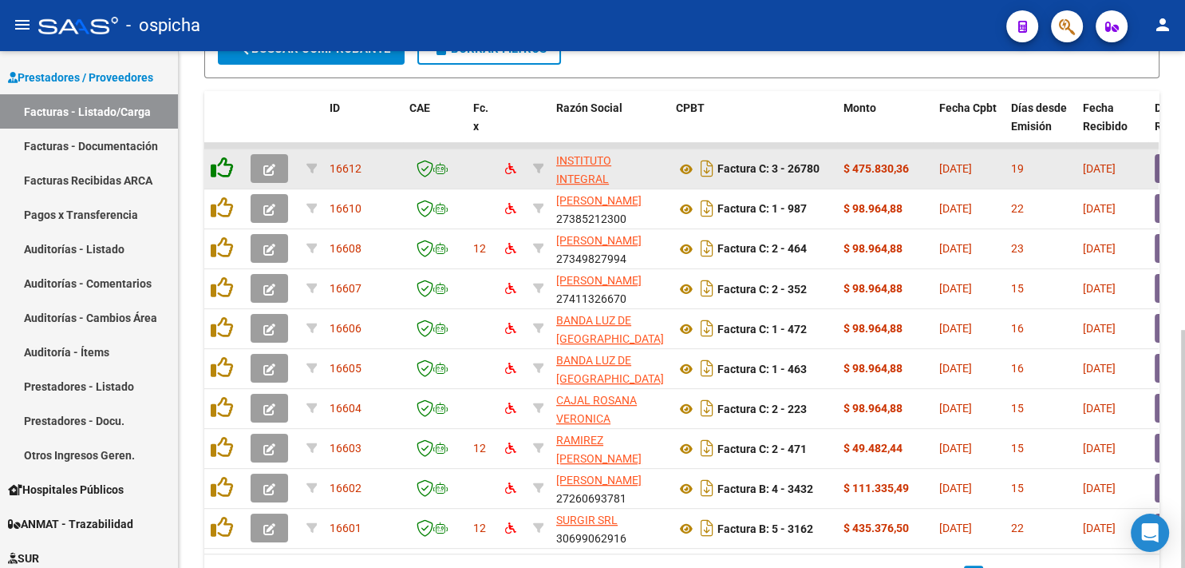
click at [222, 168] on icon at bounding box center [222, 167] width 22 height 22
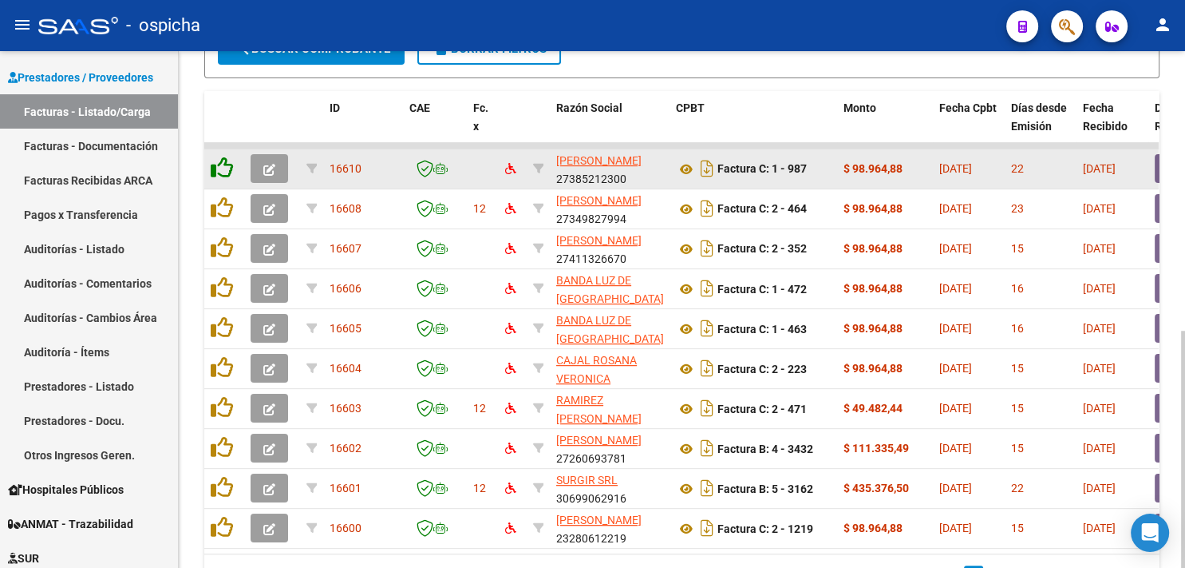
click at [222, 168] on icon at bounding box center [222, 167] width 22 height 22
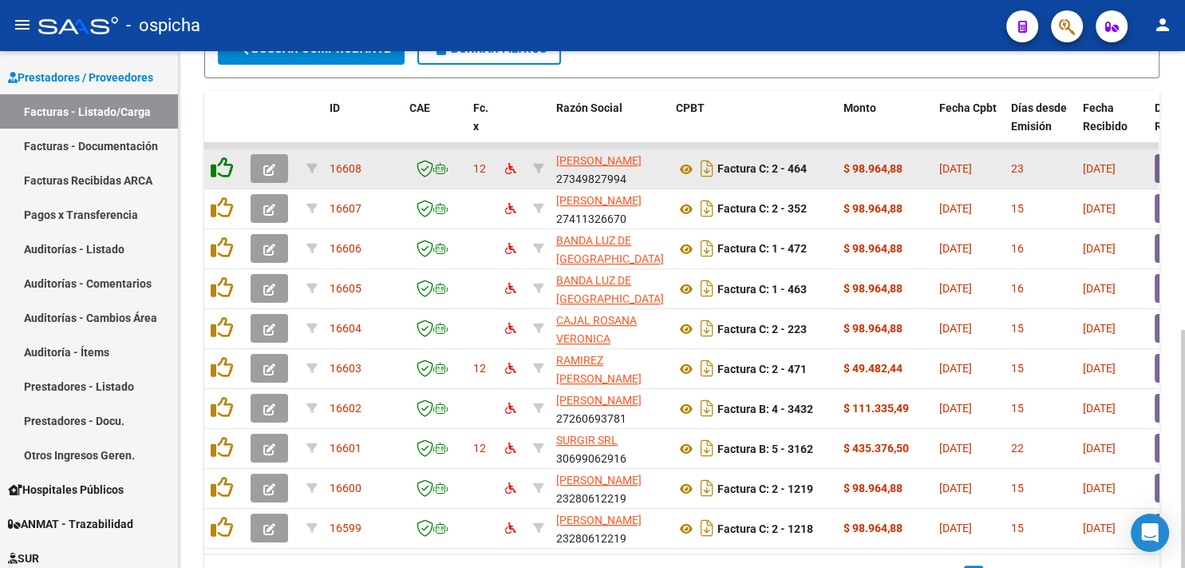
click at [222, 168] on icon at bounding box center [222, 167] width 22 height 22
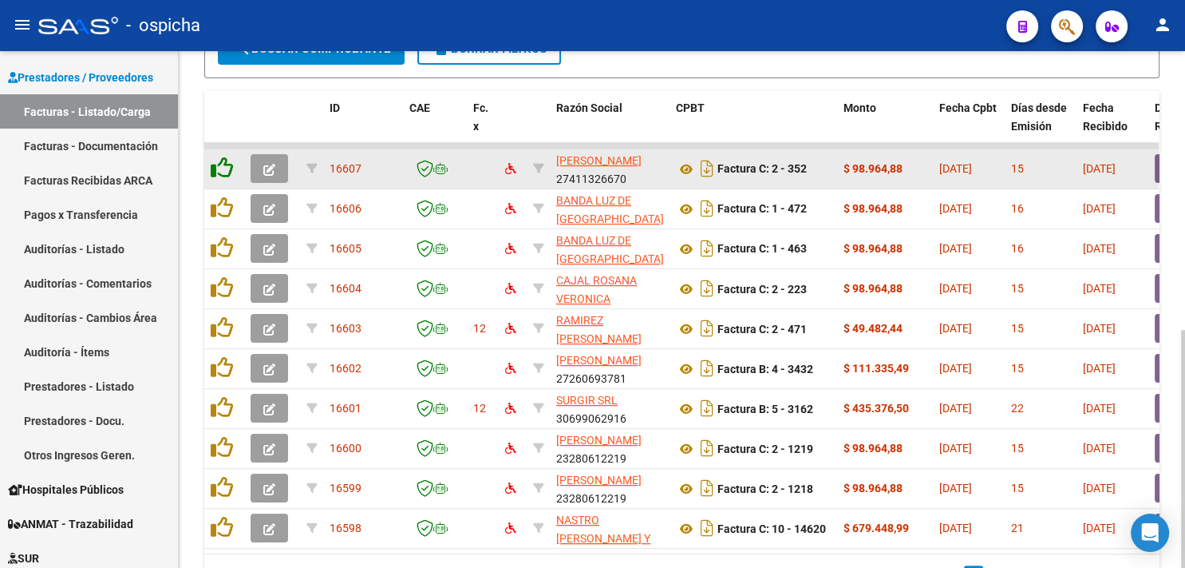
click at [222, 168] on icon at bounding box center [222, 167] width 22 height 22
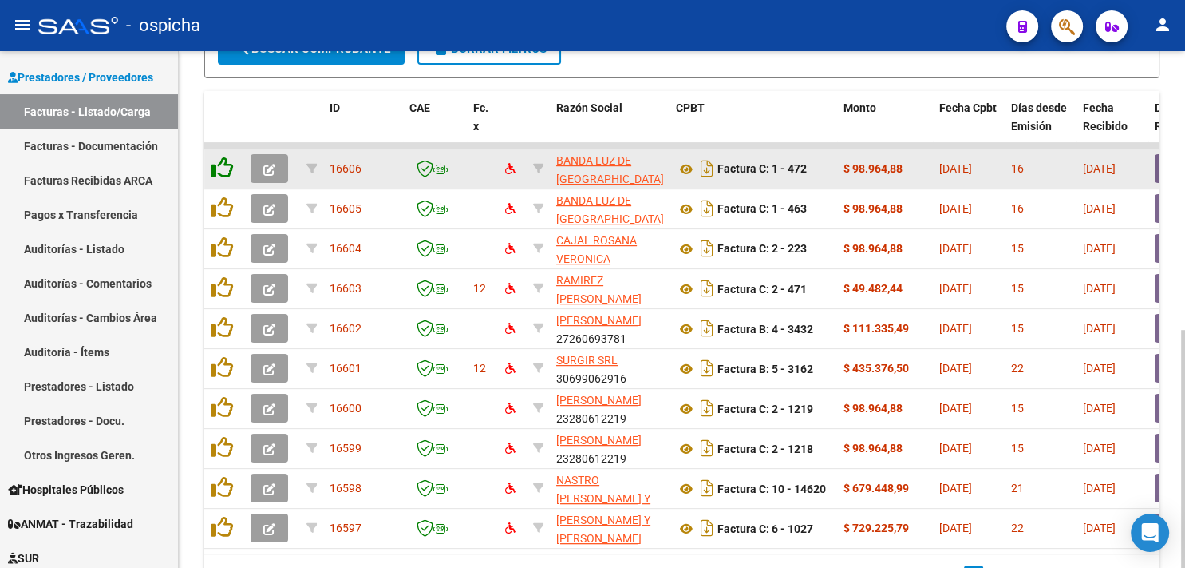
click at [222, 168] on icon at bounding box center [222, 167] width 22 height 22
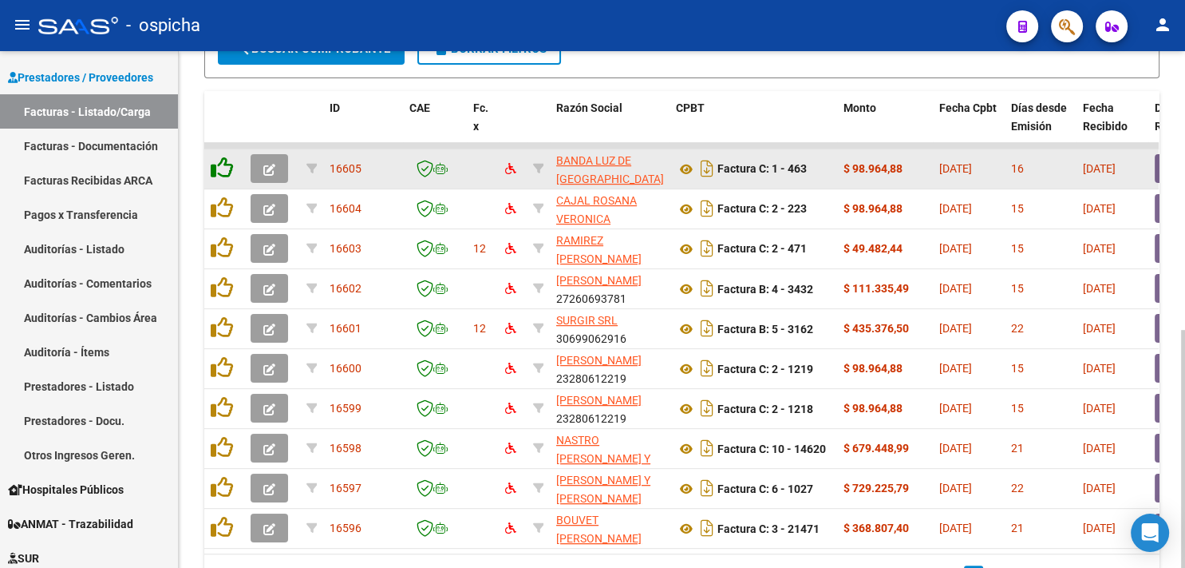
click at [222, 168] on icon at bounding box center [222, 167] width 22 height 22
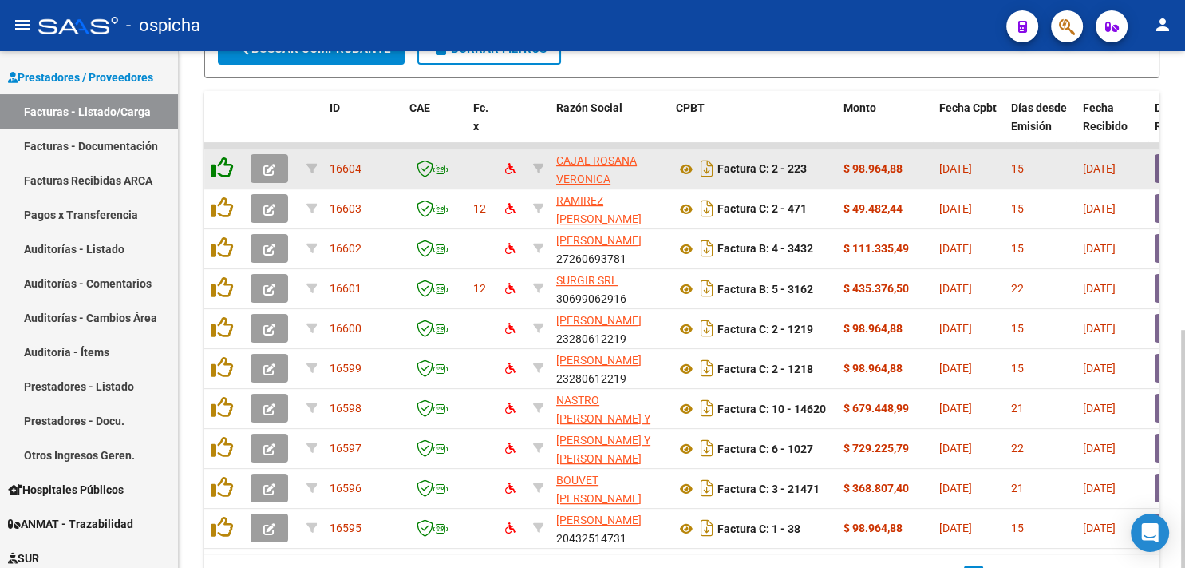
click at [222, 168] on icon at bounding box center [222, 167] width 22 height 22
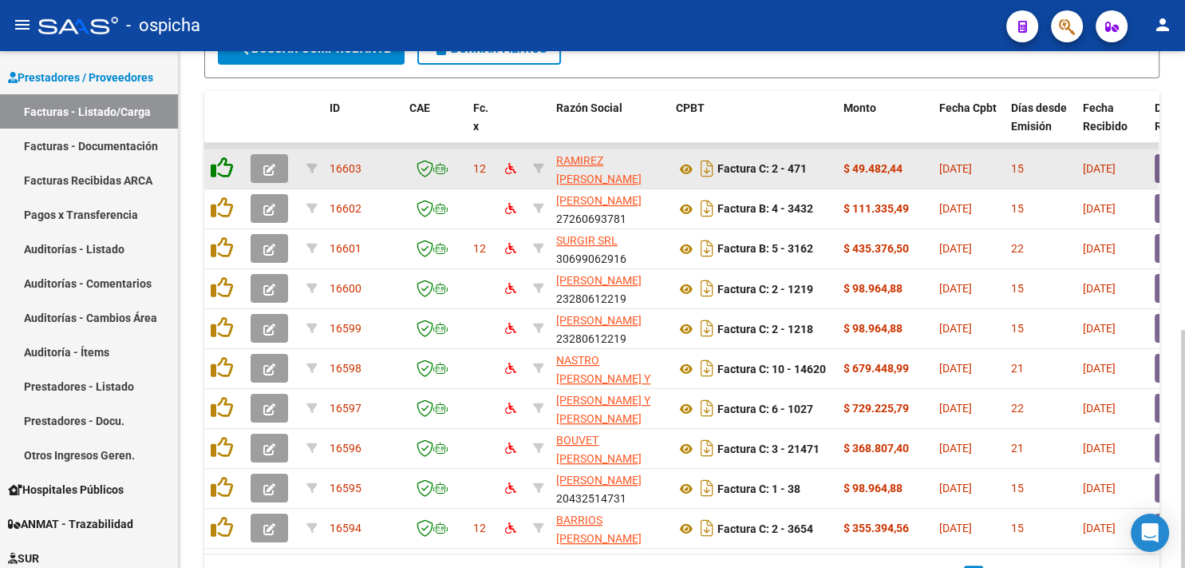
click at [222, 168] on icon at bounding box center [222, 167] width 22 height 22
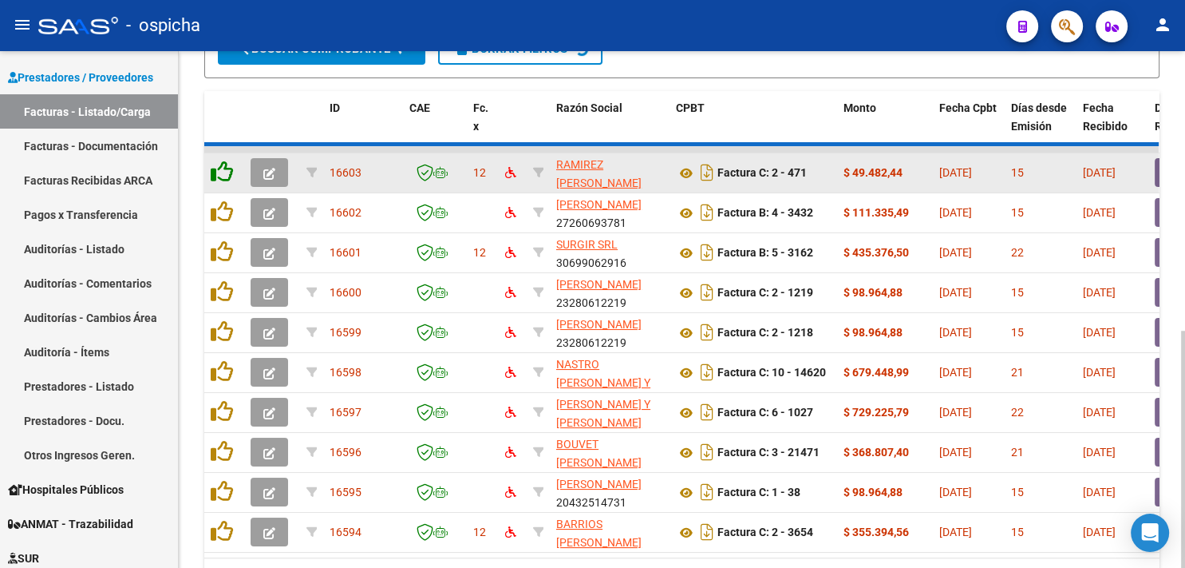
click at [222, 168] on icon at bounding box center [222, 171] width 22 height 22
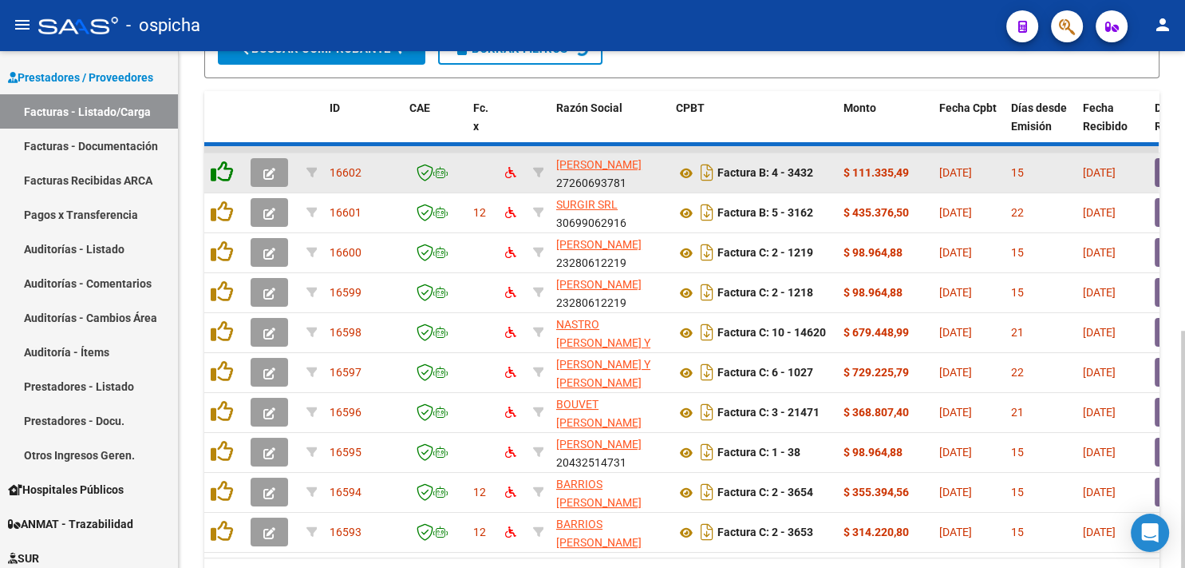
click at [222, 168] on icon at bounding box center [222, 171] width 22 height 22
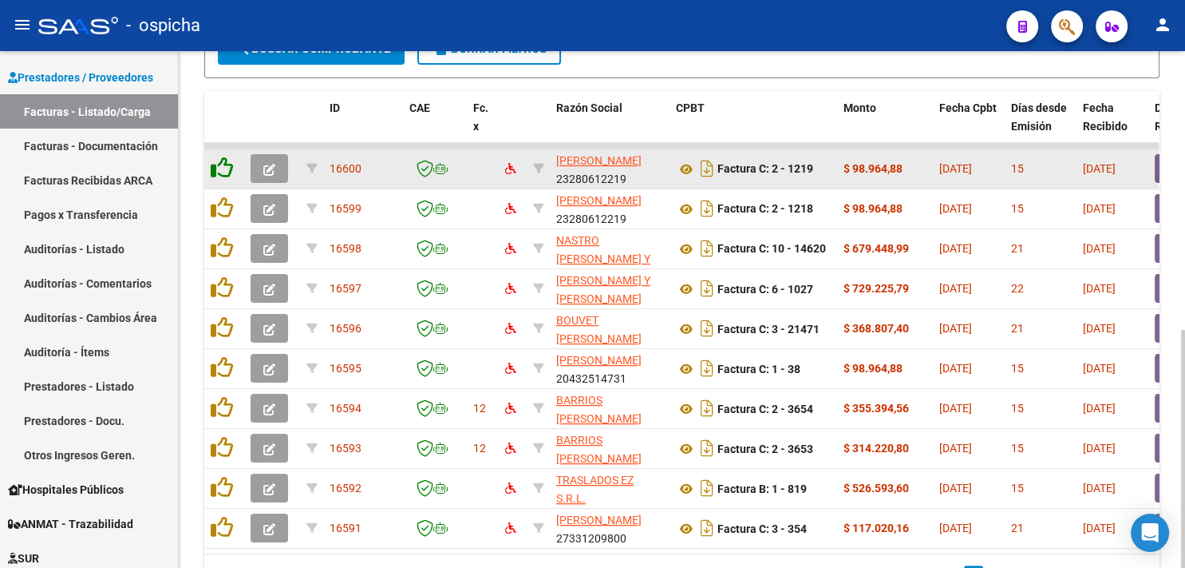
click at [222, 168] on icon at bounding box center [222, 167] width 22 height 22
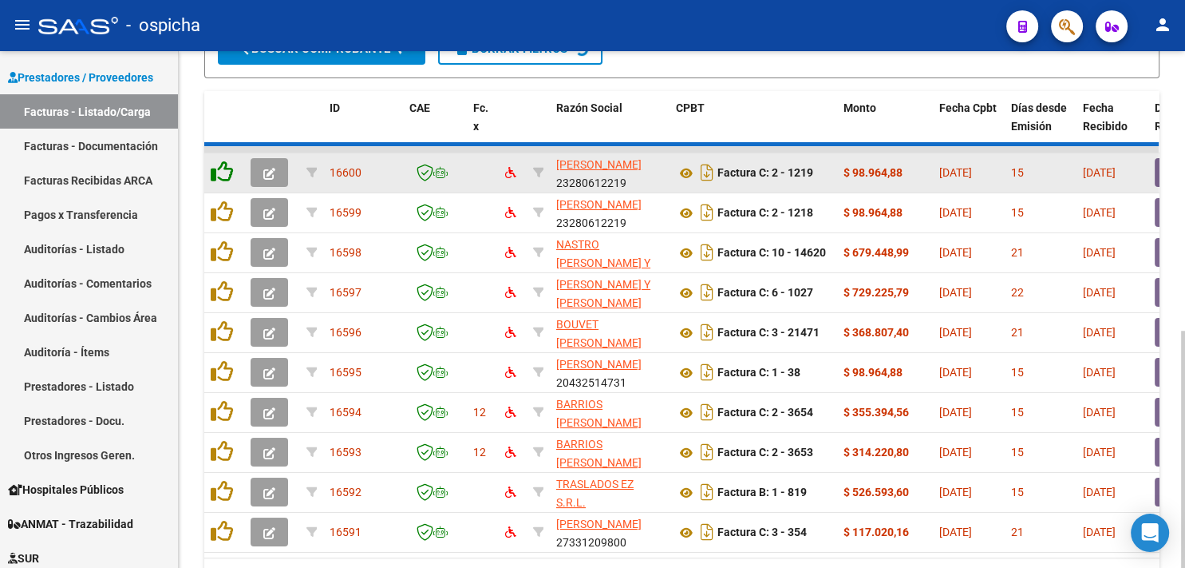
click at [222, 168] on icon at bounding box center [222, 171] width 22 height 22
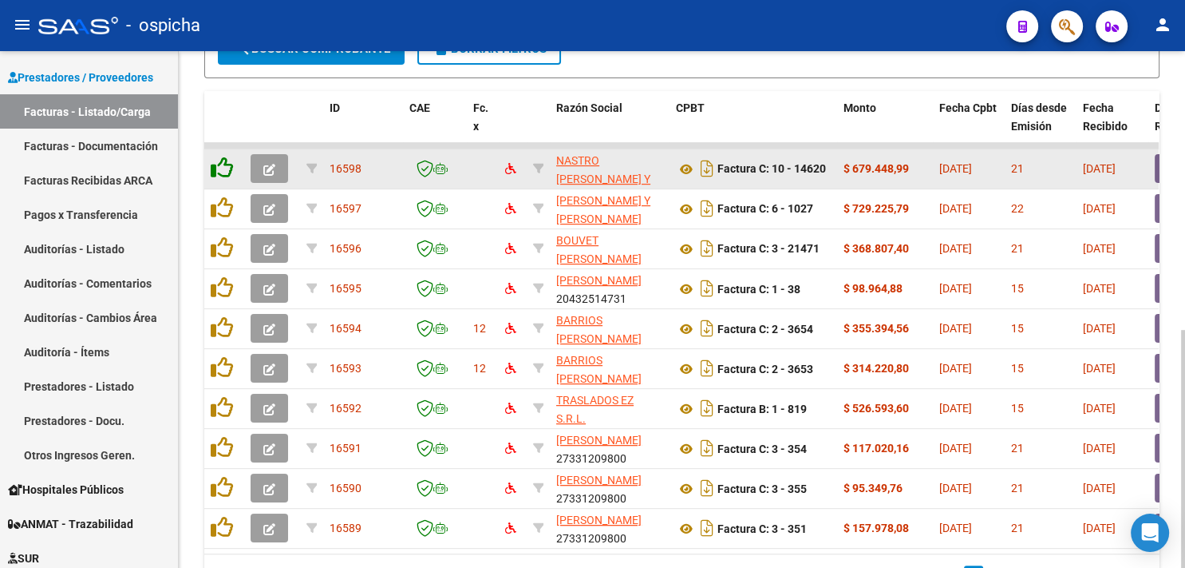
click at [222, 168] on icon at bounding box center [222, 167] width 22 height 22
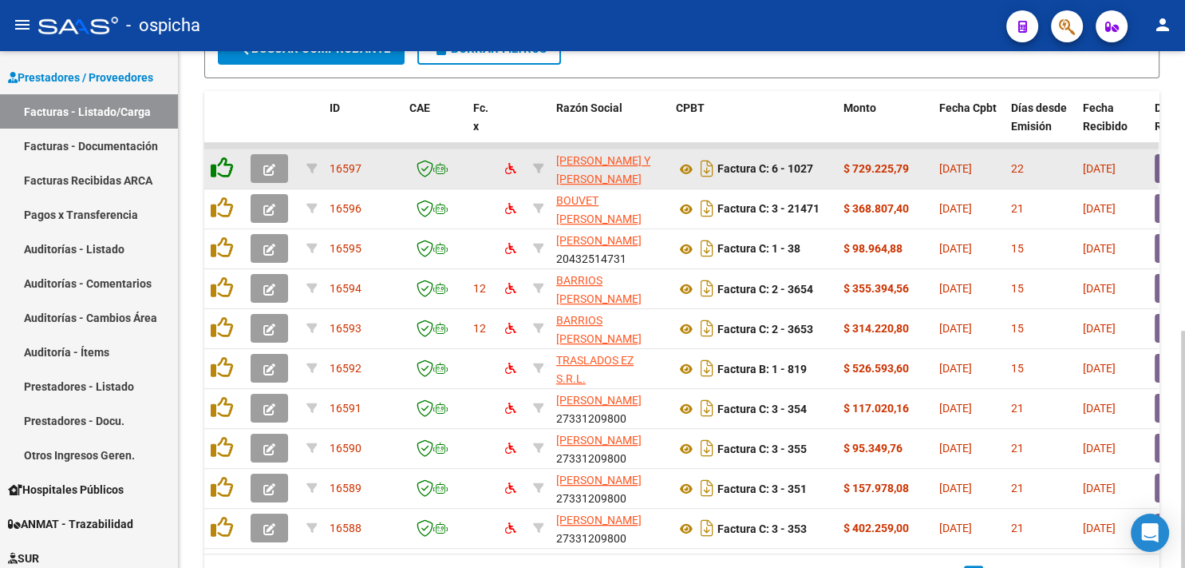
click at [222, 168] on icon at bounding box center [222, 167] width 22 height 22
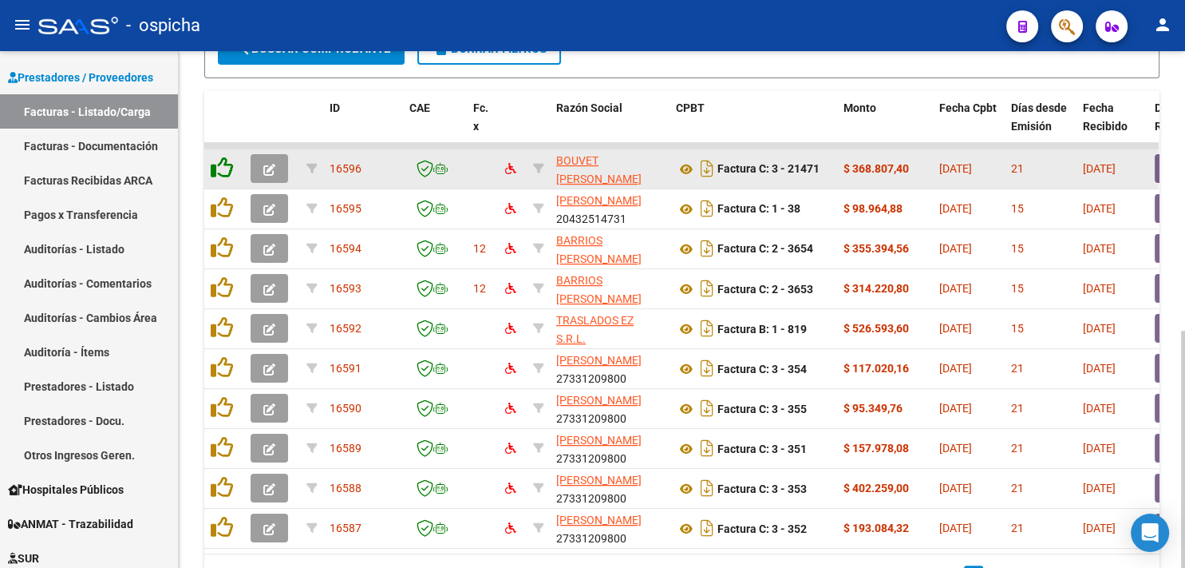
click at [222, 168] on icon at bounding box center [222, 167] width 22 height 22
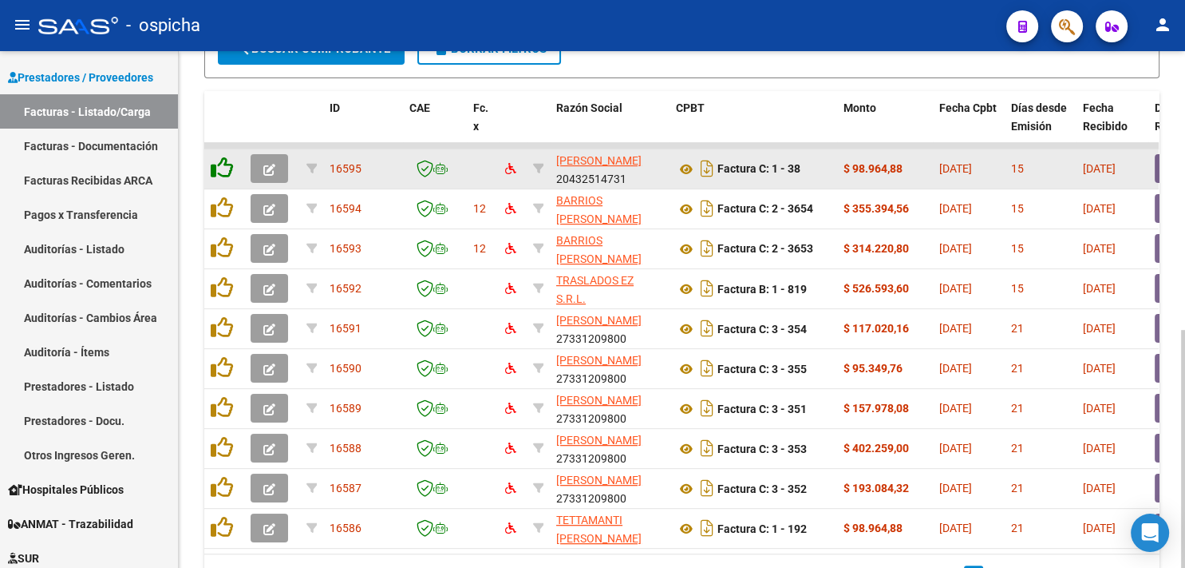
click at [222, 168] on icon at bounding box center [222, 167] width 22 height 22
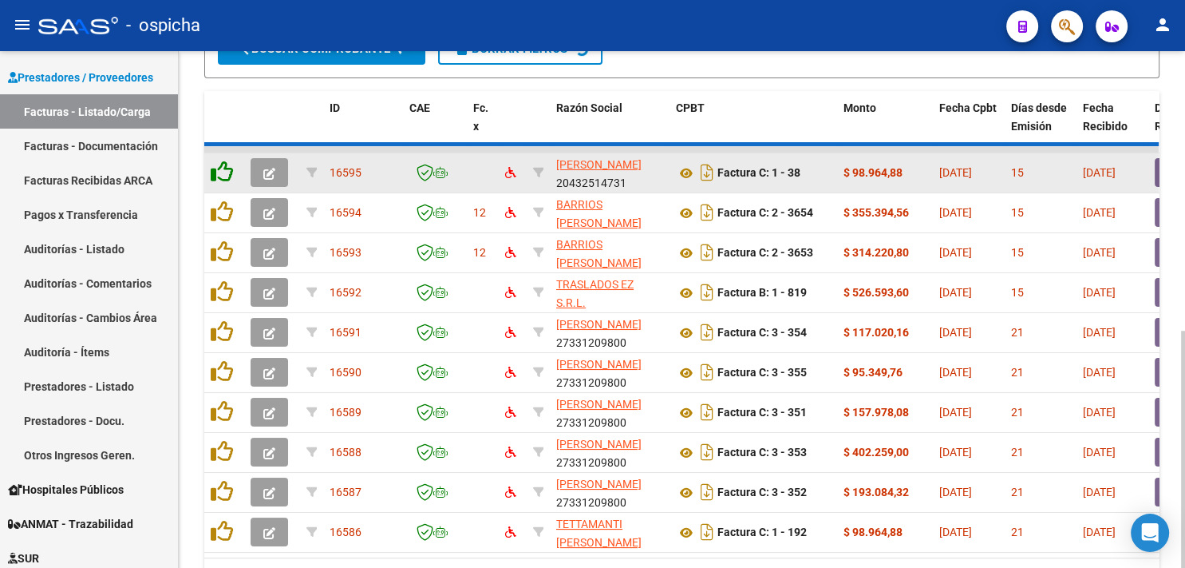
click at [222, 168] on icon at bounding box center [222, 171] width 22 height 22
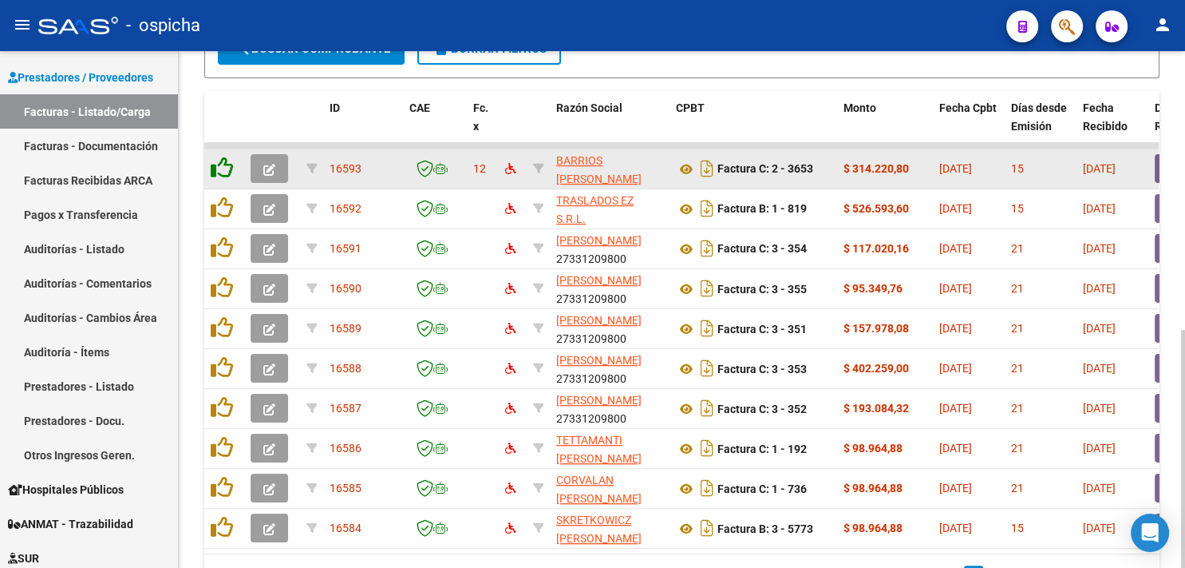
click at [222, 168] on icon at bounding box center [222, 167] width 22 height 22
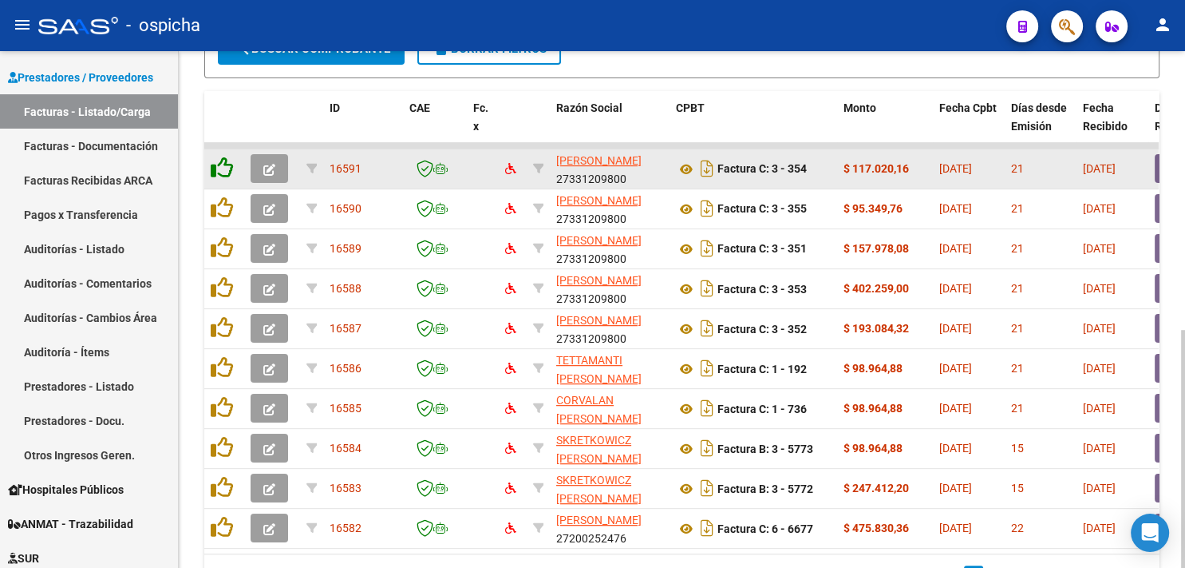
click at [222, 168] on icon at bounding box center [222, 167] width 22 height 22
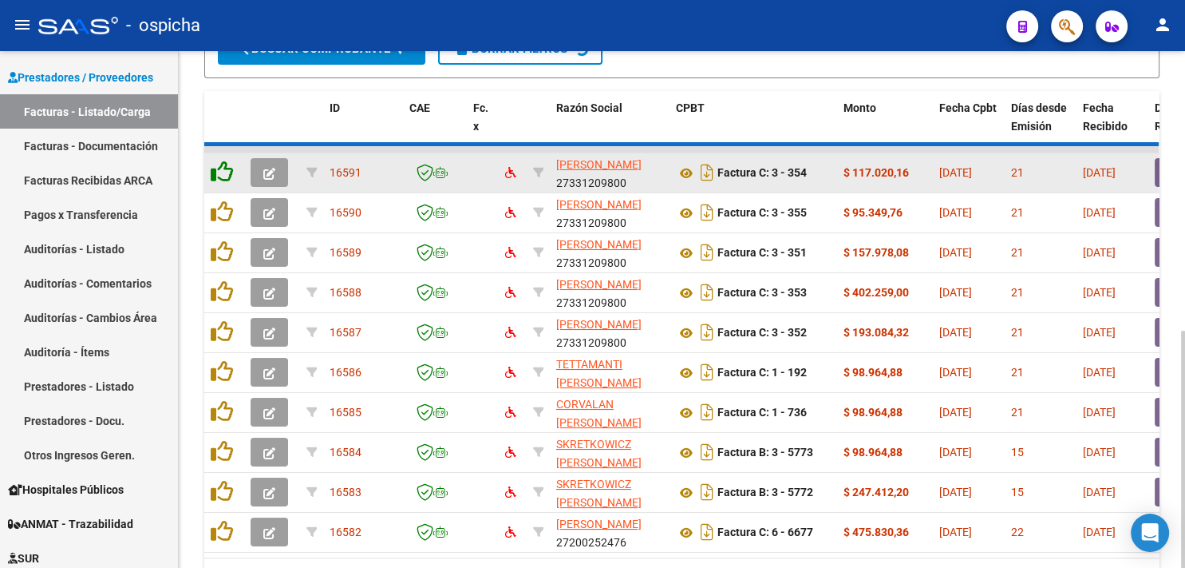
click at [222, 168] on icon at bounding box center [222, 171] width 22 height 22
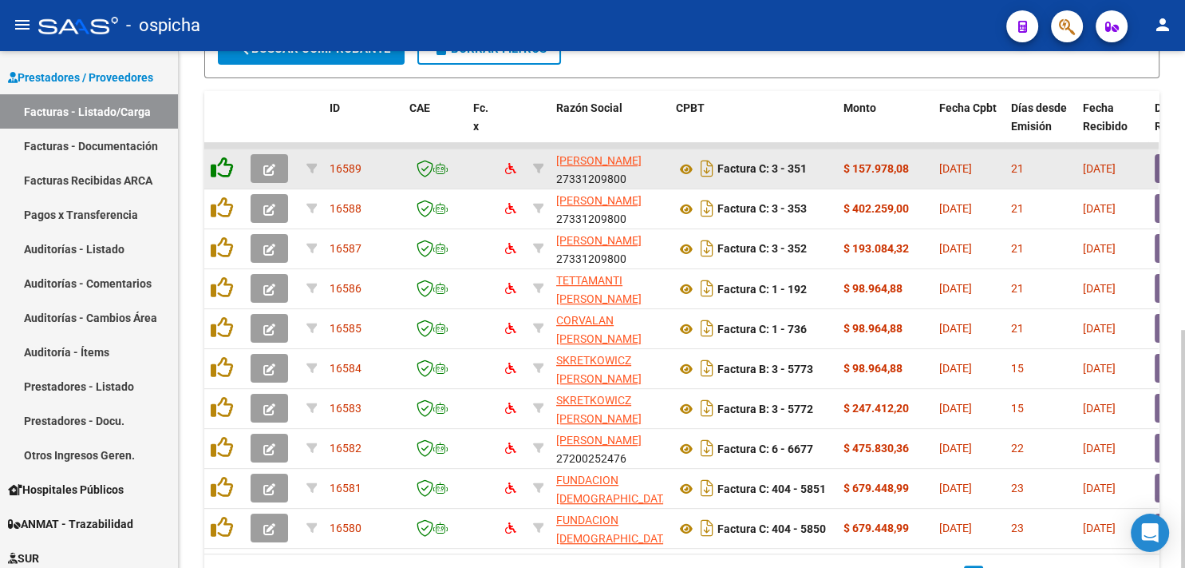
click at [222, 168] on icon at bounding box center [222, 167] width 22 height 22
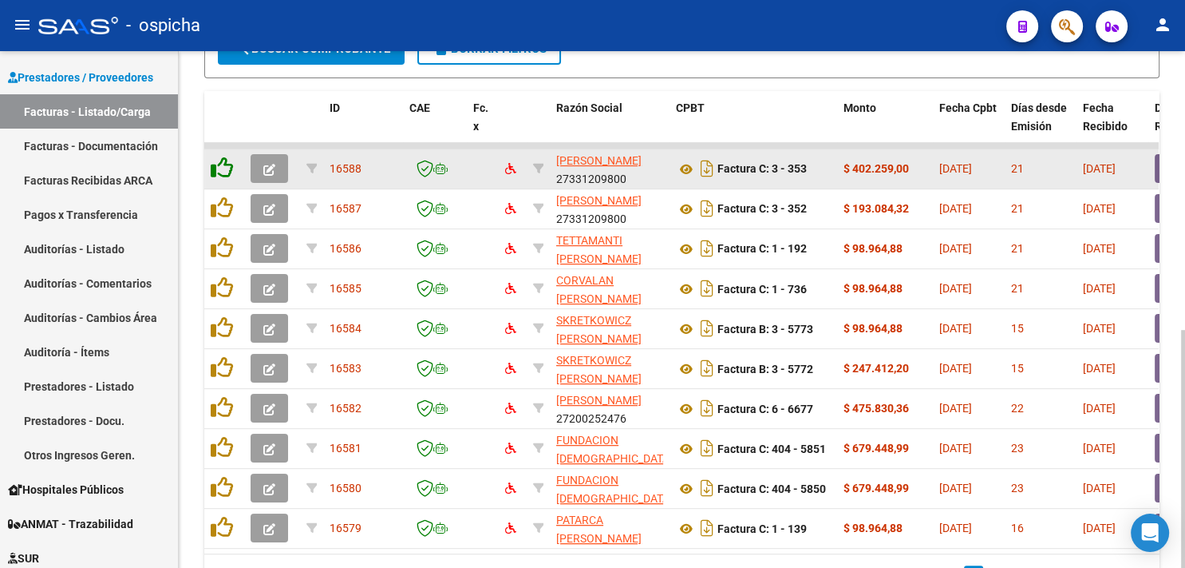
click at [222, 168] on icon at bounding box center [222, 167] width 22 height 22
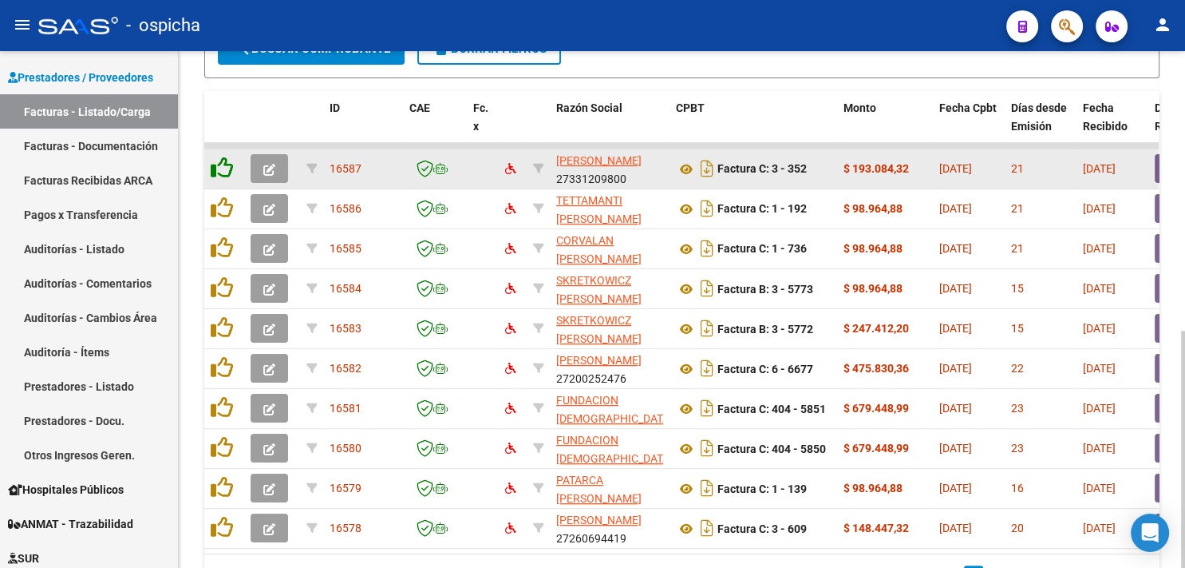
click at [222, 168] on icon at bounding box center [222, 167] width 22 height 22
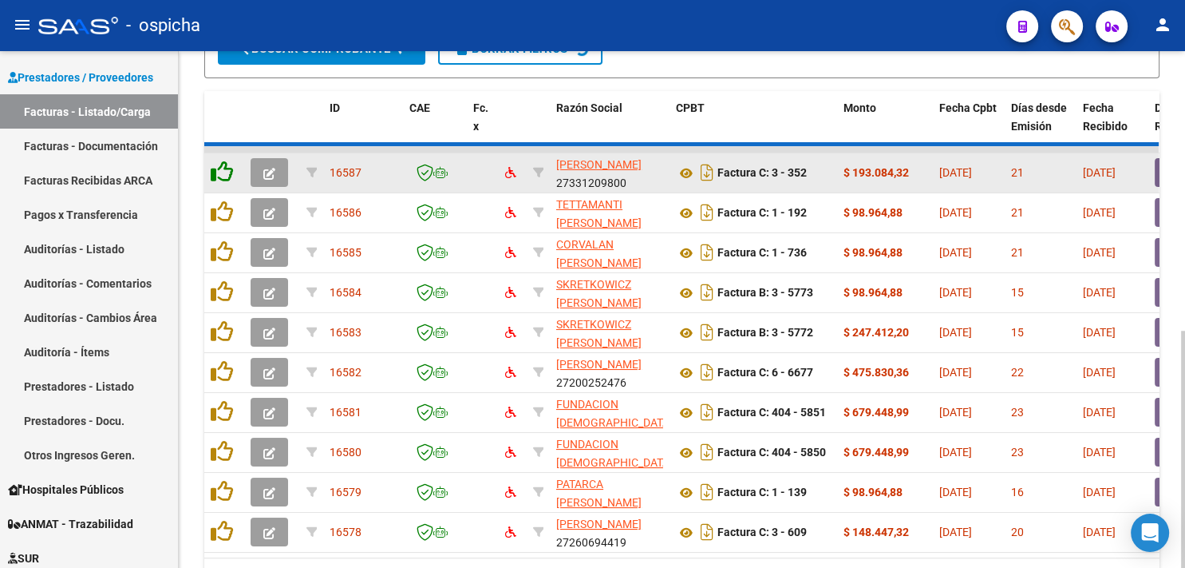
click at [222, 168] on icon at bounding box center [222, 171] width 22 height 22
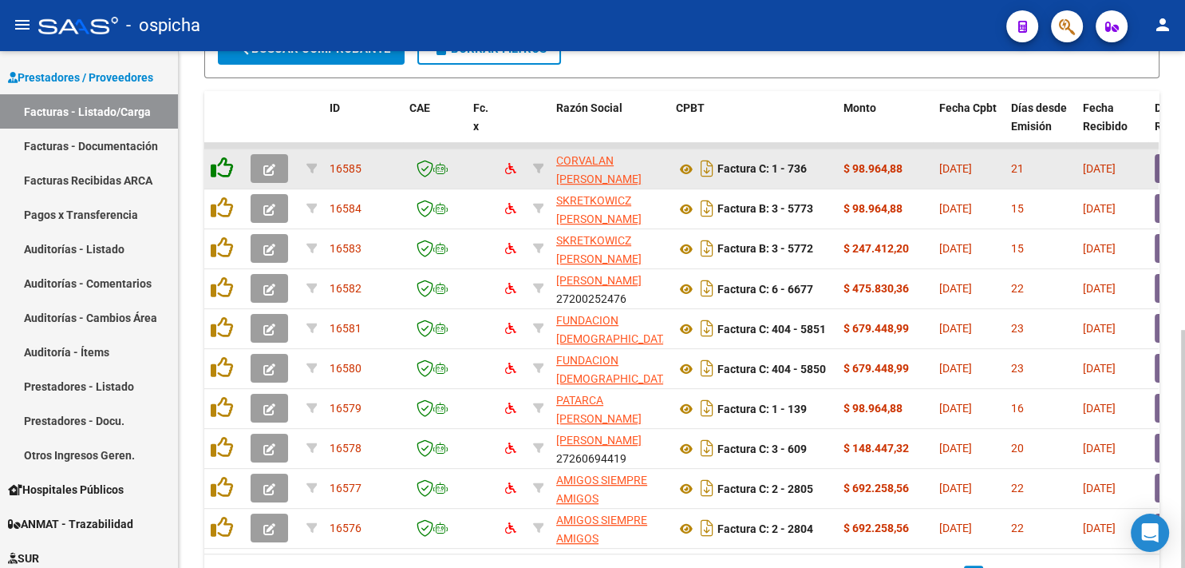
click at [222, 168] on icon at bounding box center [222, 167] width 22 height 22
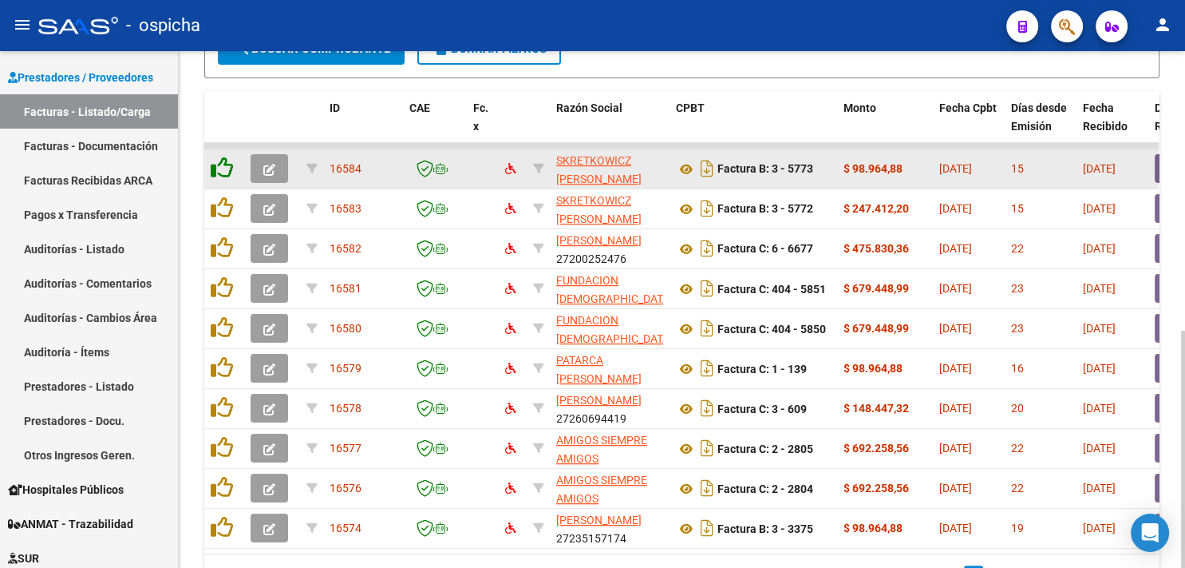
click at [222, 168] on icon at bounding box center [222, 167] width 22 height 22
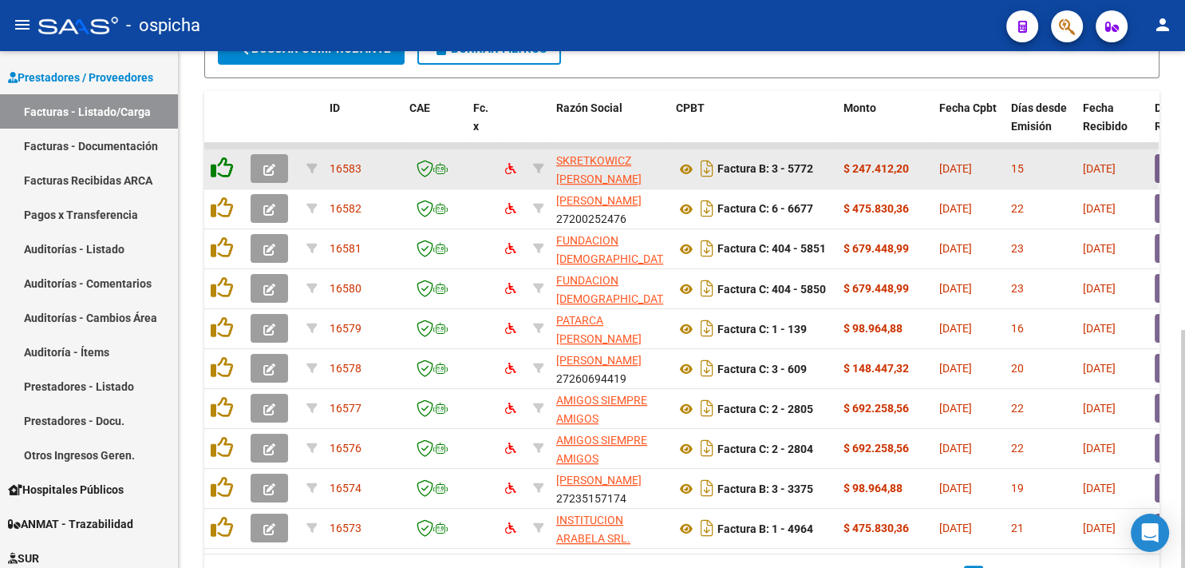
click at [222, 168] on icon at bounding box center [222, 167] width 22 height 22
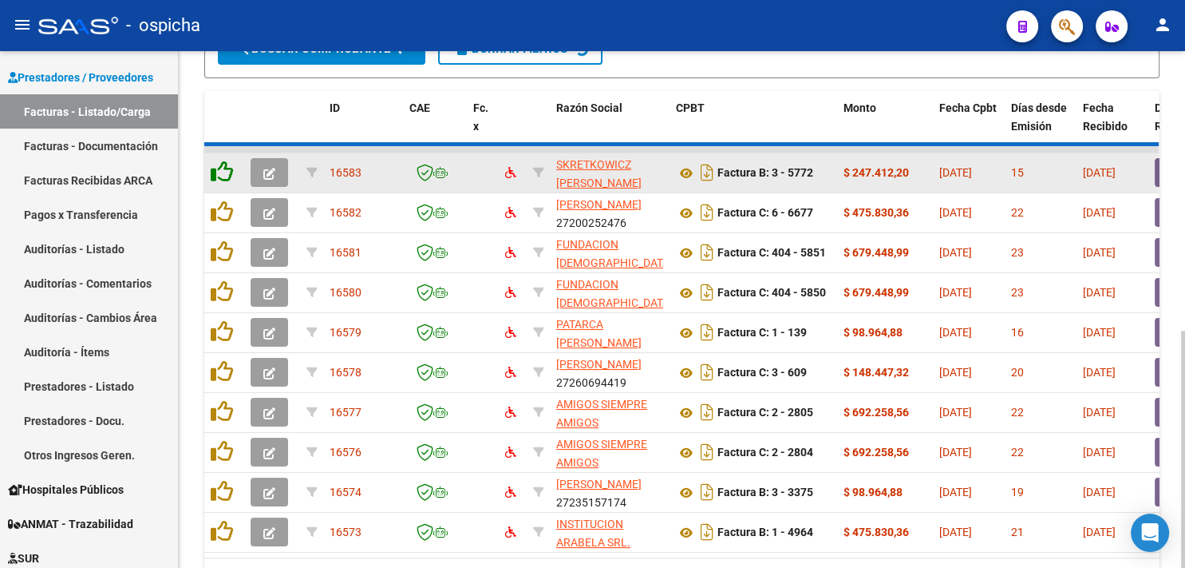
click at [222, 168] on icon at bounding box center [222, 171] width 22 height 22
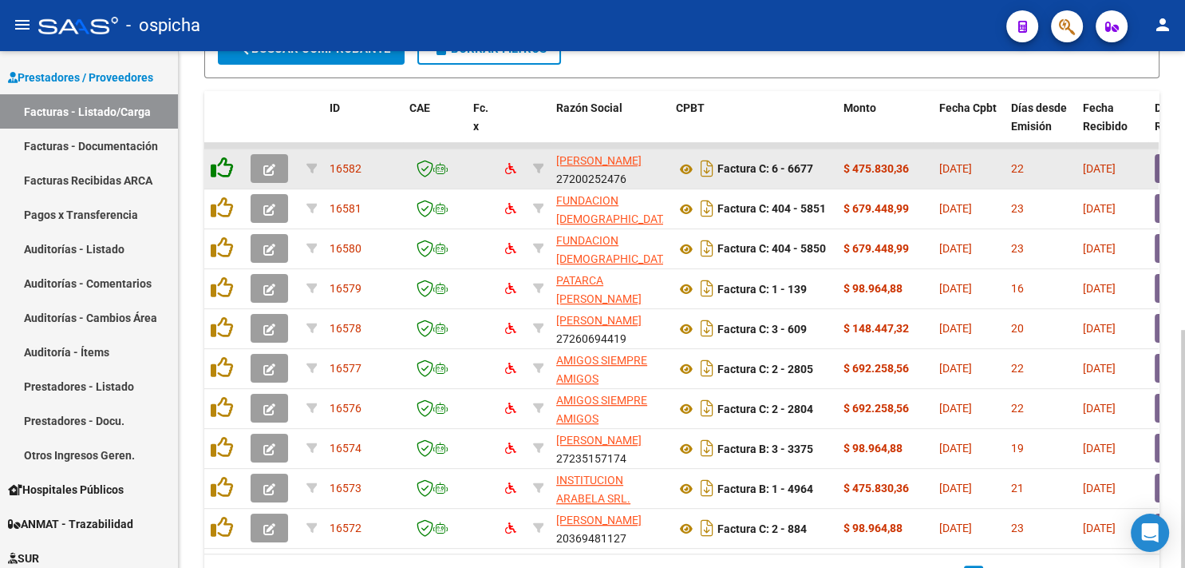
click at [222, 168] on icon at bounding box center [222, 167] width 22 height 22
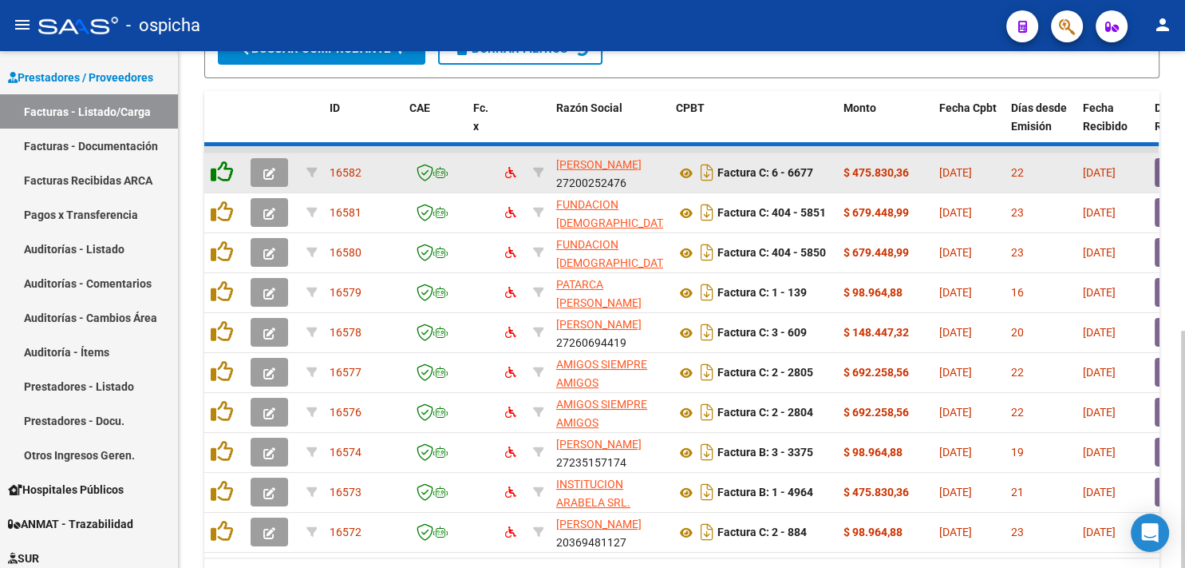
click at [222, 168] on icon at bounding box center [222, 171] width 22 height 22
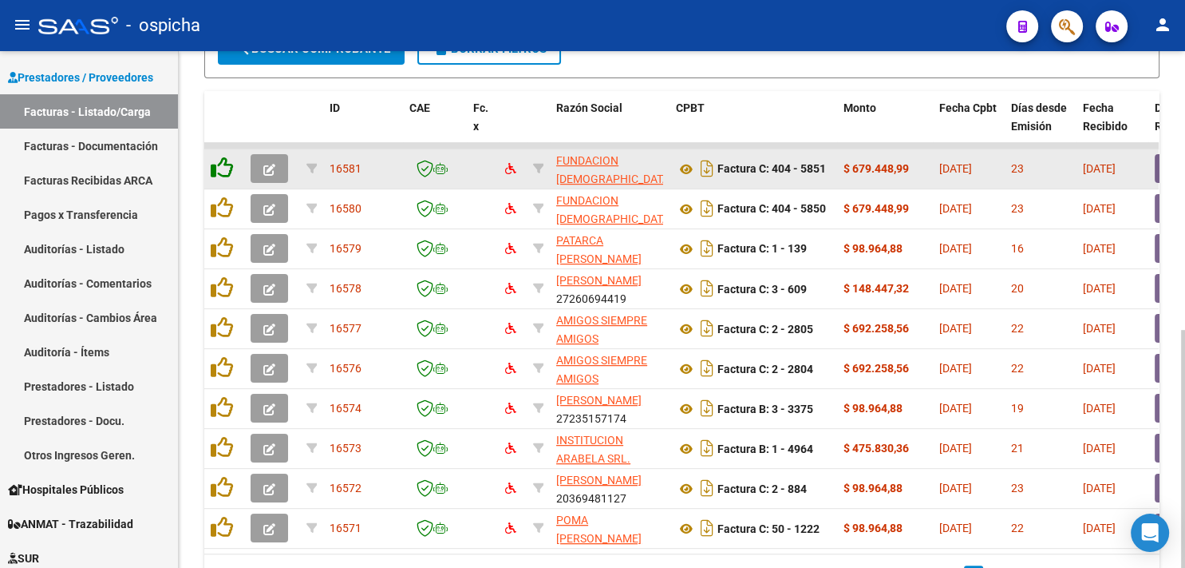
click at [222, 168] on icon at bounding box center [222, 167] width 22 height 22
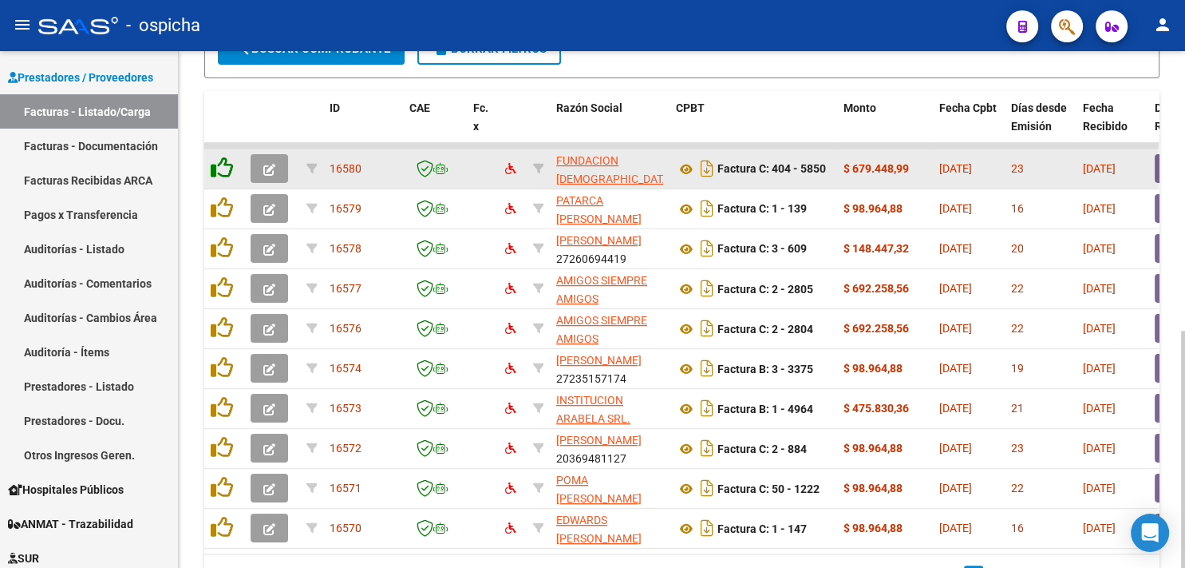
click at [222, 168] on icon at bounding box center [222, 167] width 22 height 22
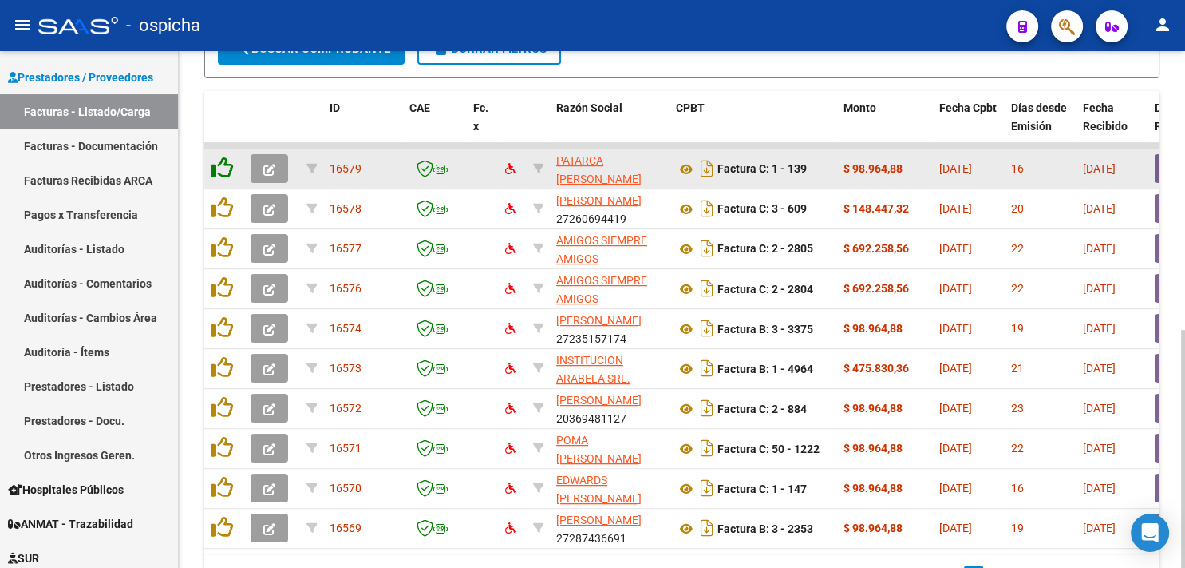
click at [222, 168] on icon at bounding box center [222, 167] width 22 height 22
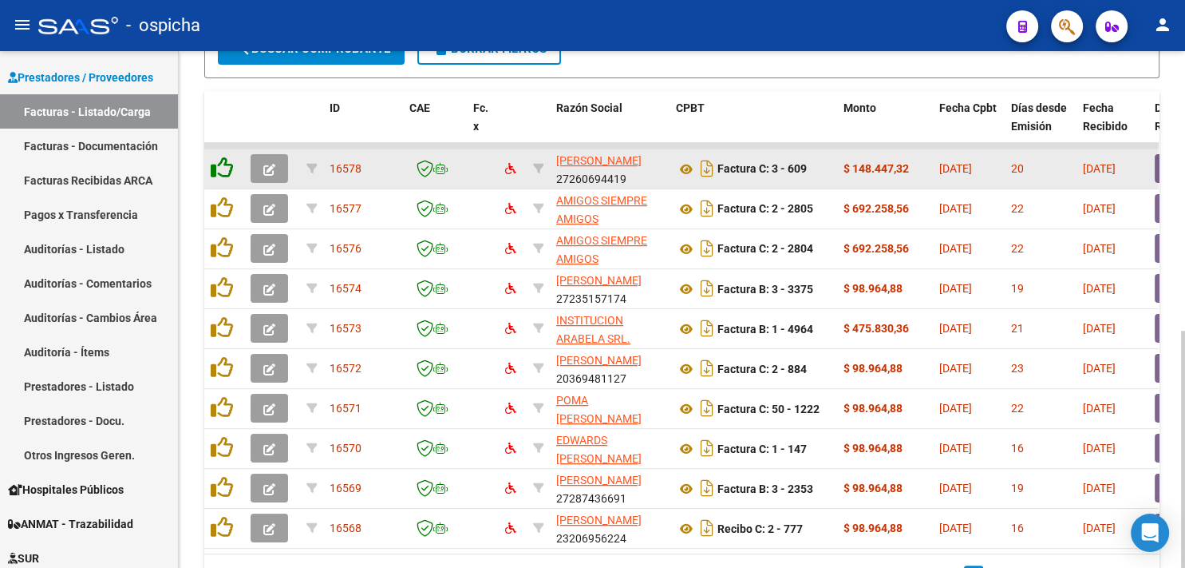
click at [222, 168] on icon at bounding box center [222, 167] width 22 height 22
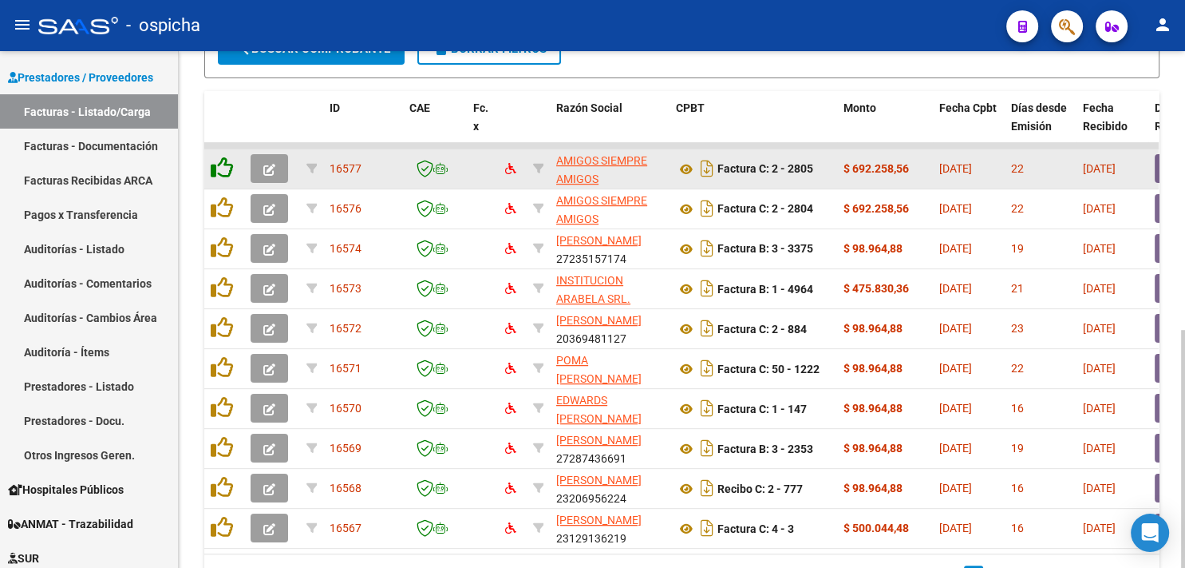
click at [222, 168] on icon at bounding box center [222, 167] width 22 height 22
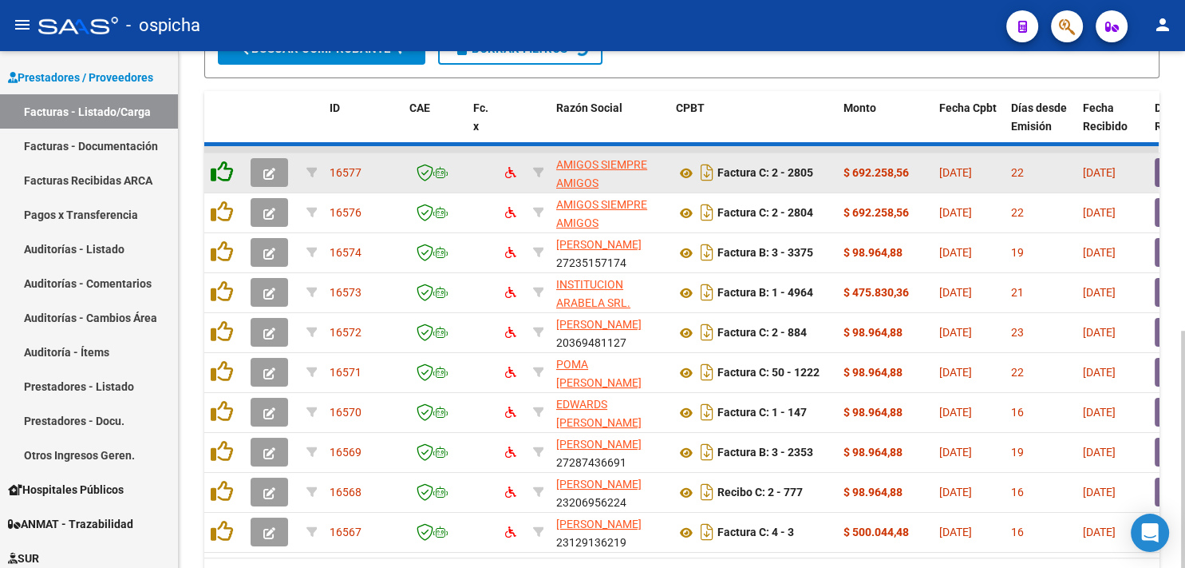
click at [222, 168] on icon at bounding box center [222, 171] width 22 height 22
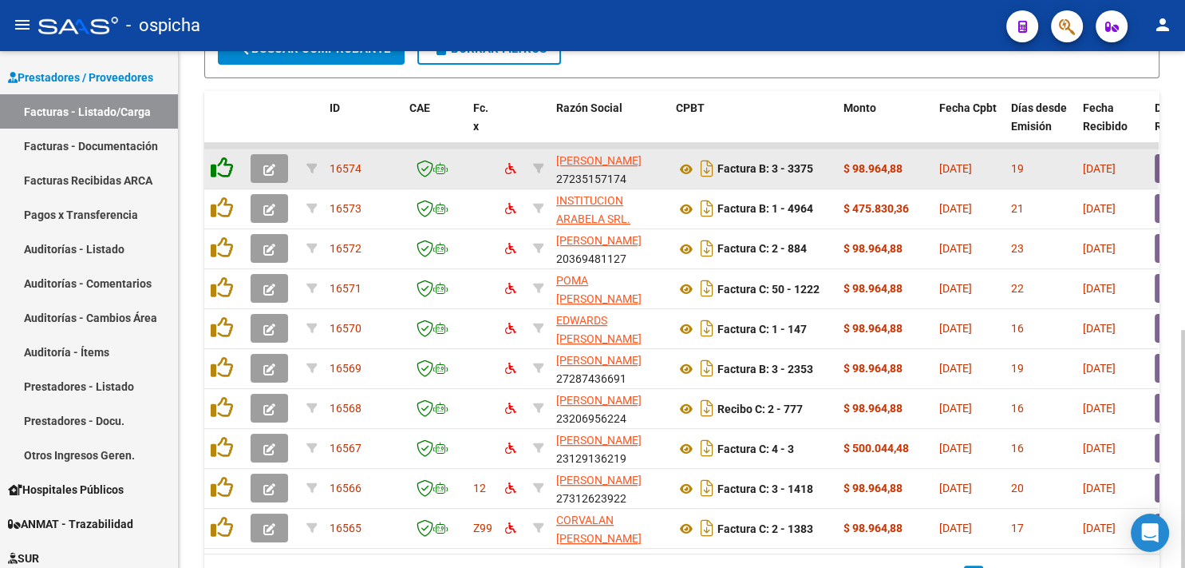
click at [222, 168] on icon at bounding box center [222, 167] width 22 height 22
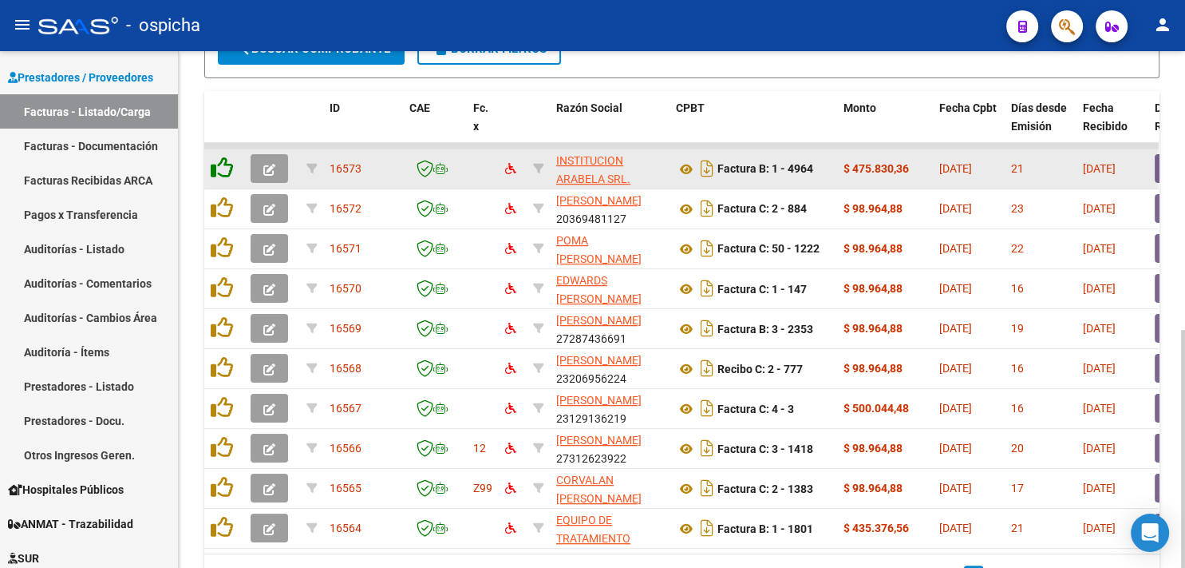
click at [222, 168] on icon at bounding box center [222, 167] width 22 height 22
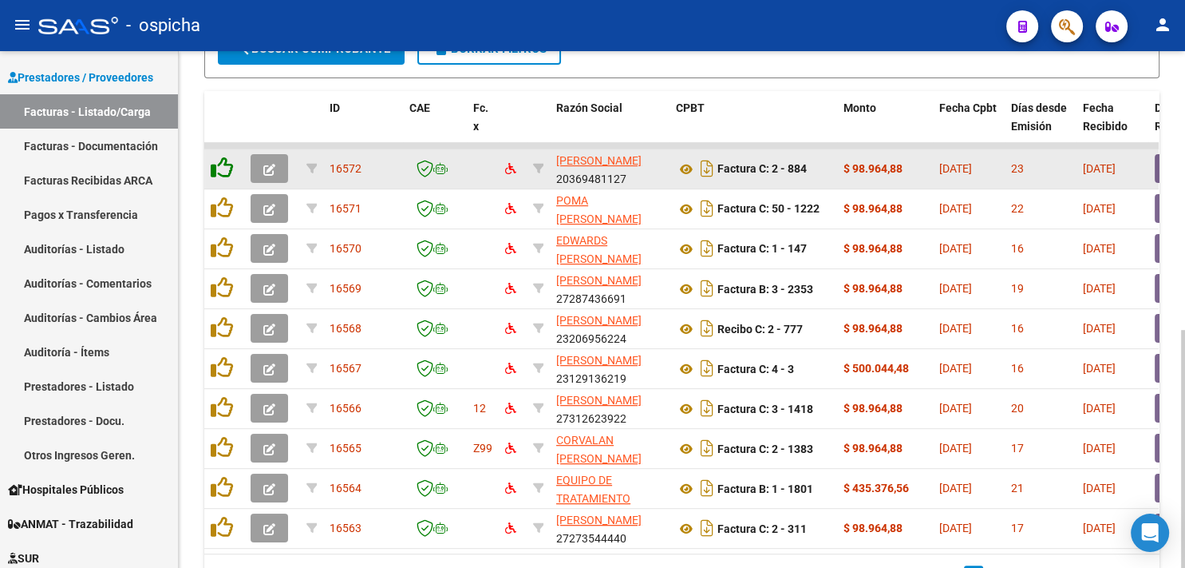
click at [222, 168] on icon at bounding box center [222, 167] width 22 height 22
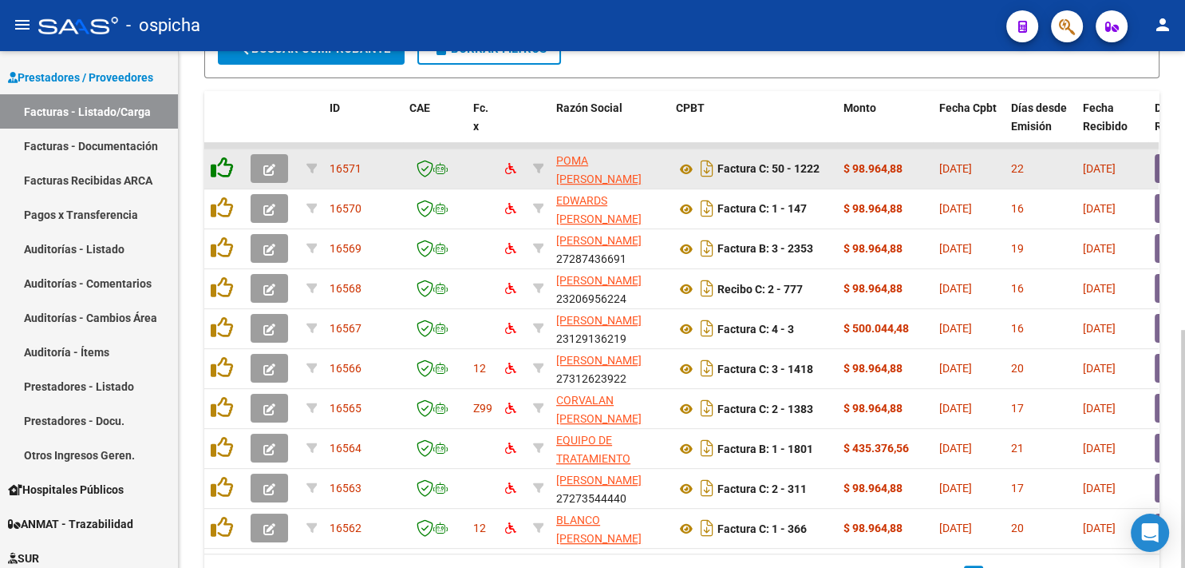
click at [222, 168] on icon at bounding box center [222, 167] width 22 height 22
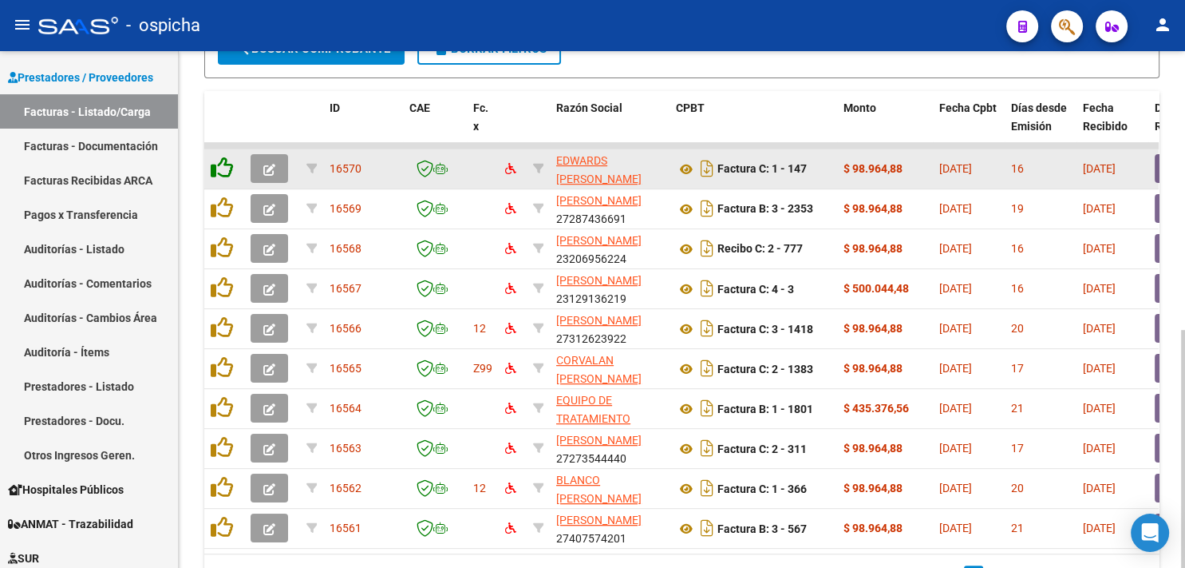
click at [222, 168] on icon at bounding box center [222, 167] width 22 height 22
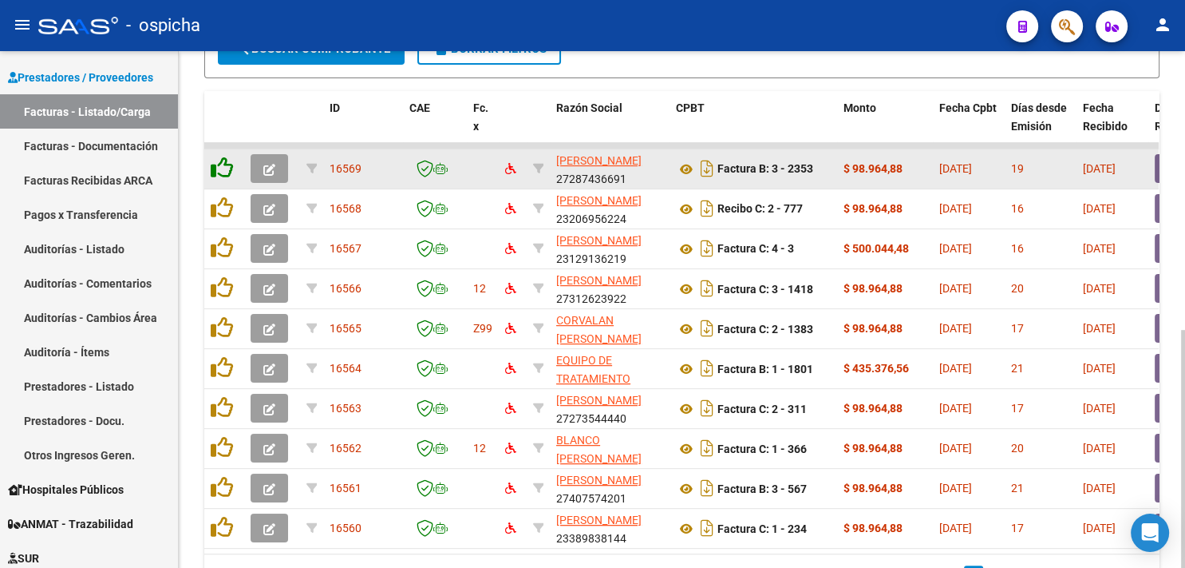
click at [222, 168] on icon at bounding box center [222, 167] width 22 height 22
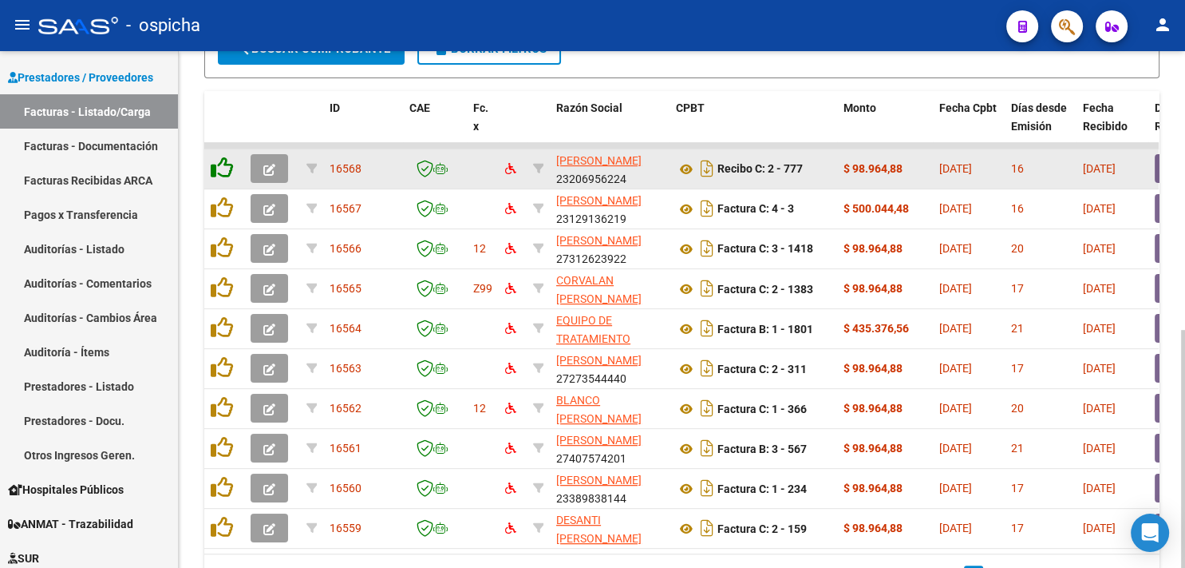
click at [222, 168] on icon at bounding box center [222, 167] width 22 height 22
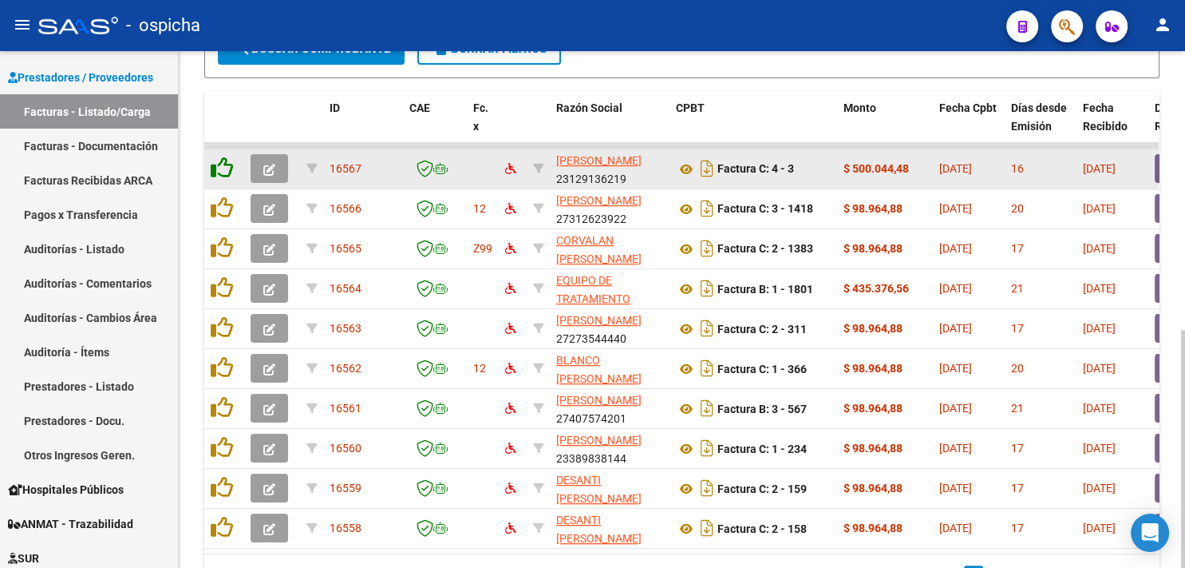
click at [222, 168] on icon at bounding box center [222, 167] width 22 height 22
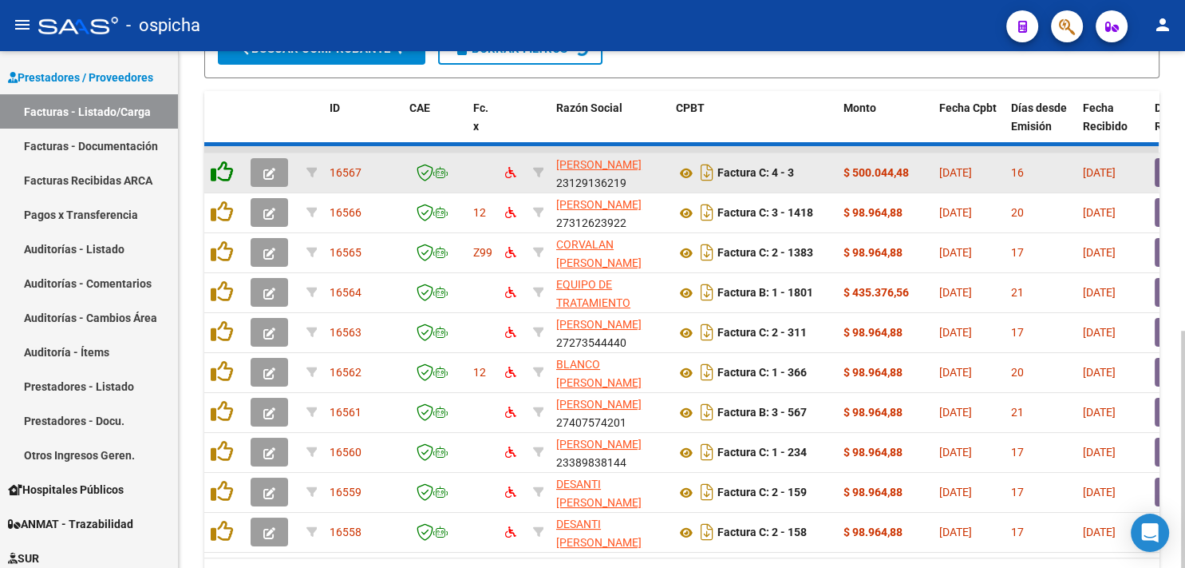
click at [222, 168] on icon at bounding box center [222, 171] width 22 height 22
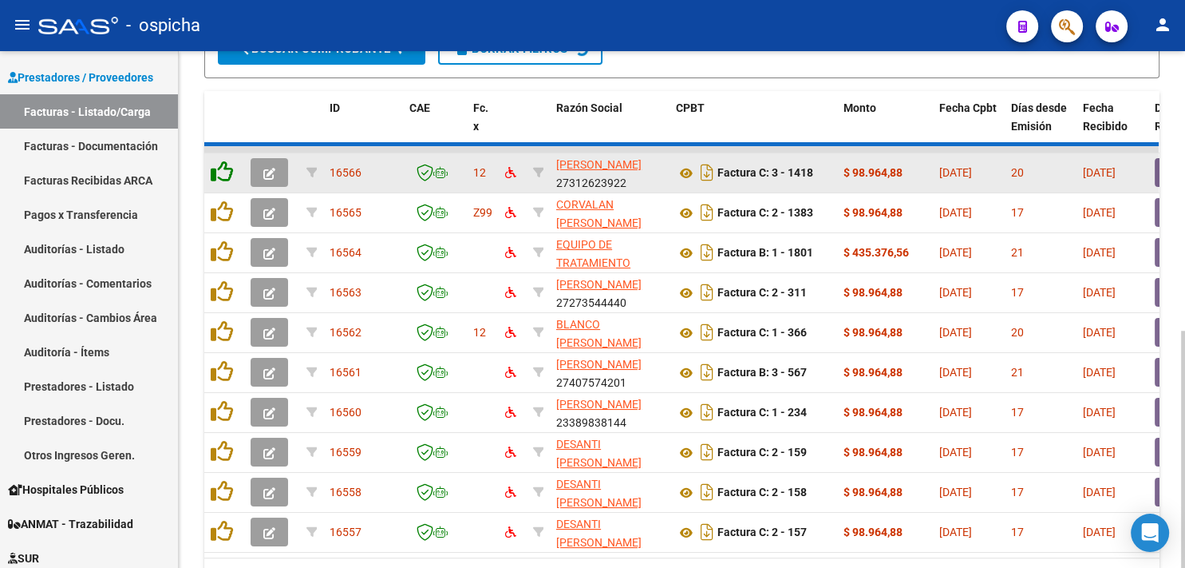
click at [222, 168] on icon at bounding box center [222, 171] width 22 height 22
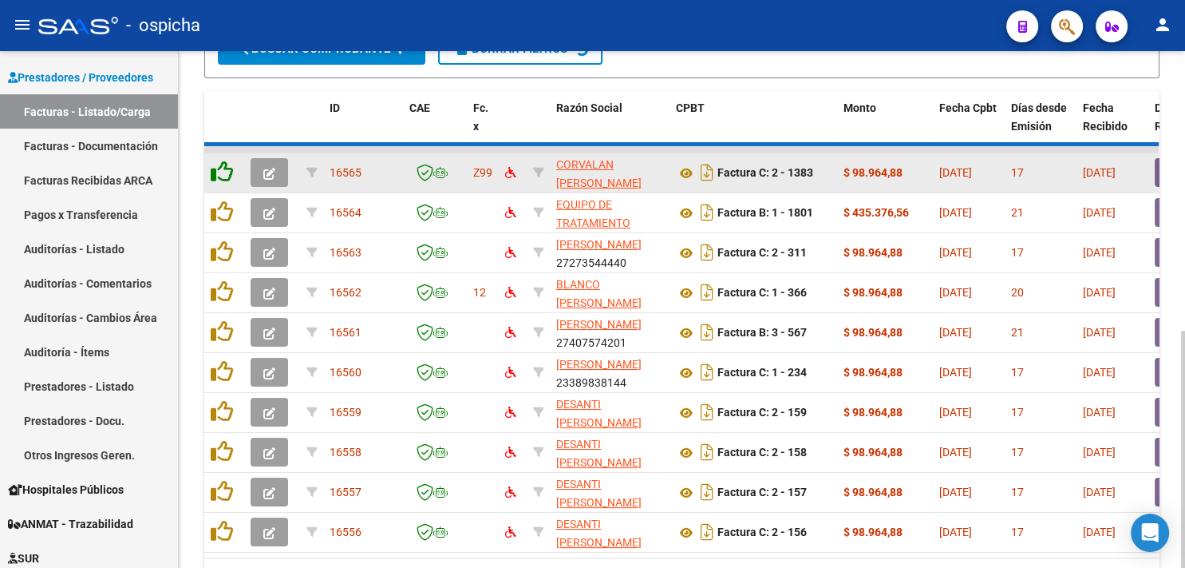
click at [222, 168] on icon at bounding box center [222, 171] width 22 height 22
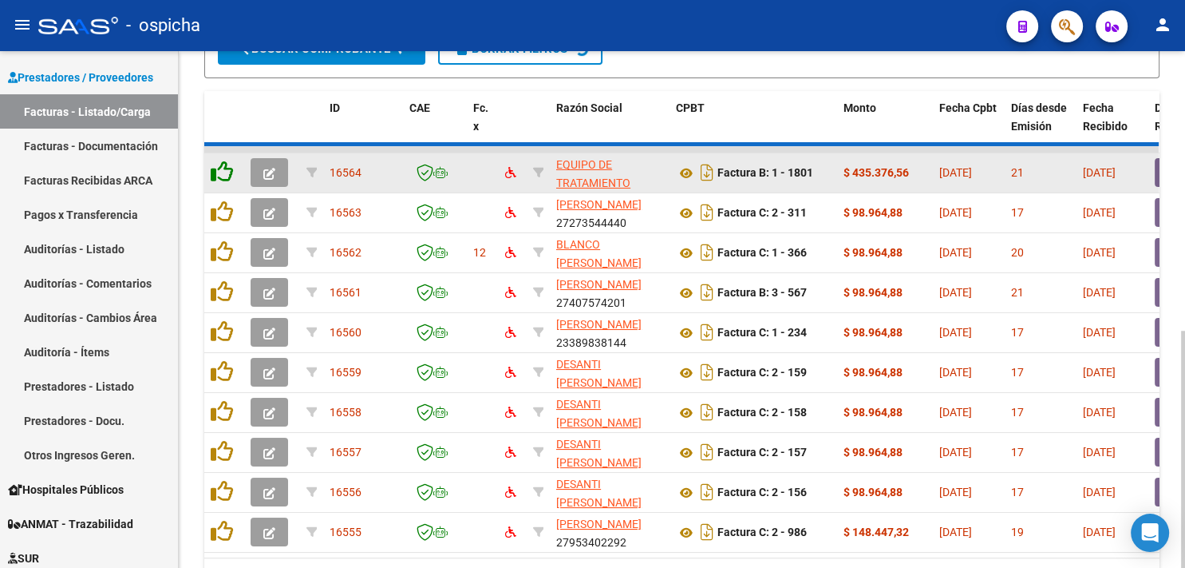
click at [222, 168] on icon at bounding box center [222, 171] width 22 height 22
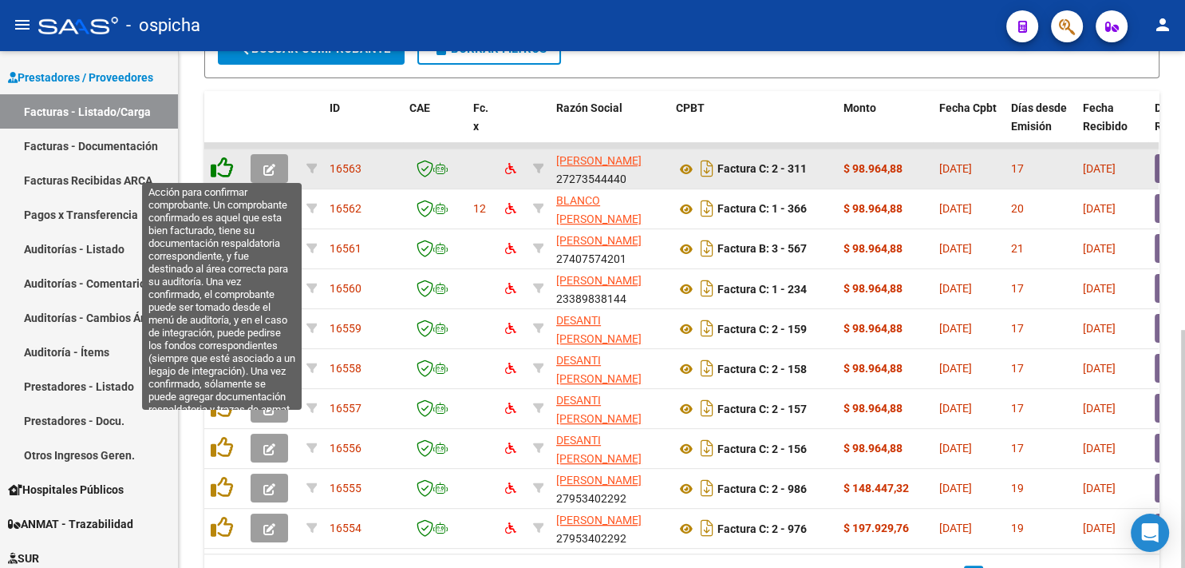
click at [219, 170] on icon at bounding box center [222, 167] width 22 height 22
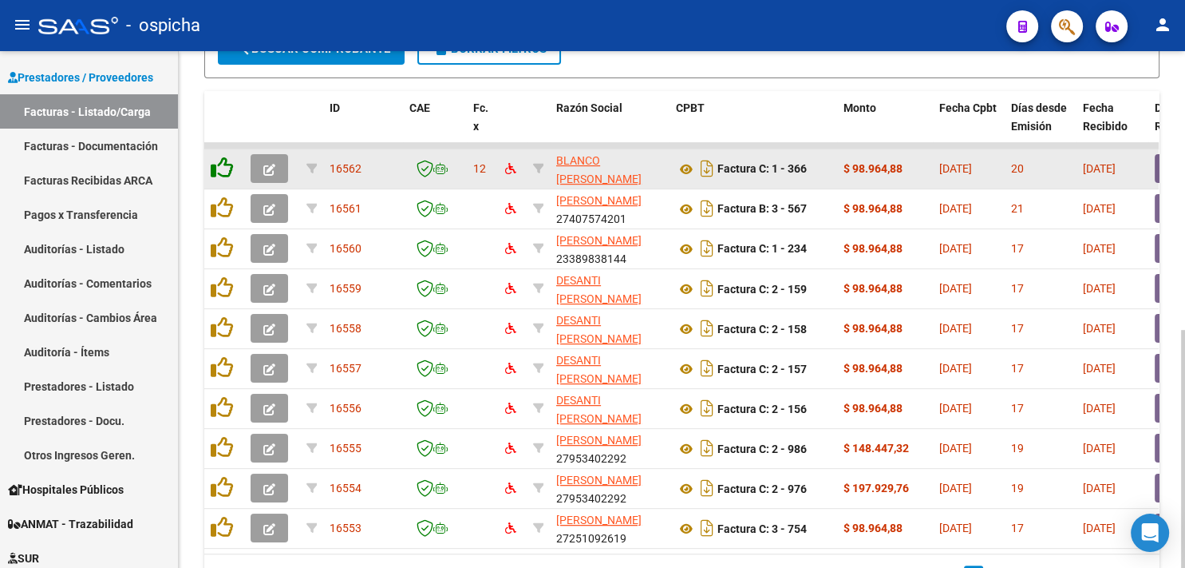
click at [219, 170] on icon at bounding box center [222, 167] width 22 height 22
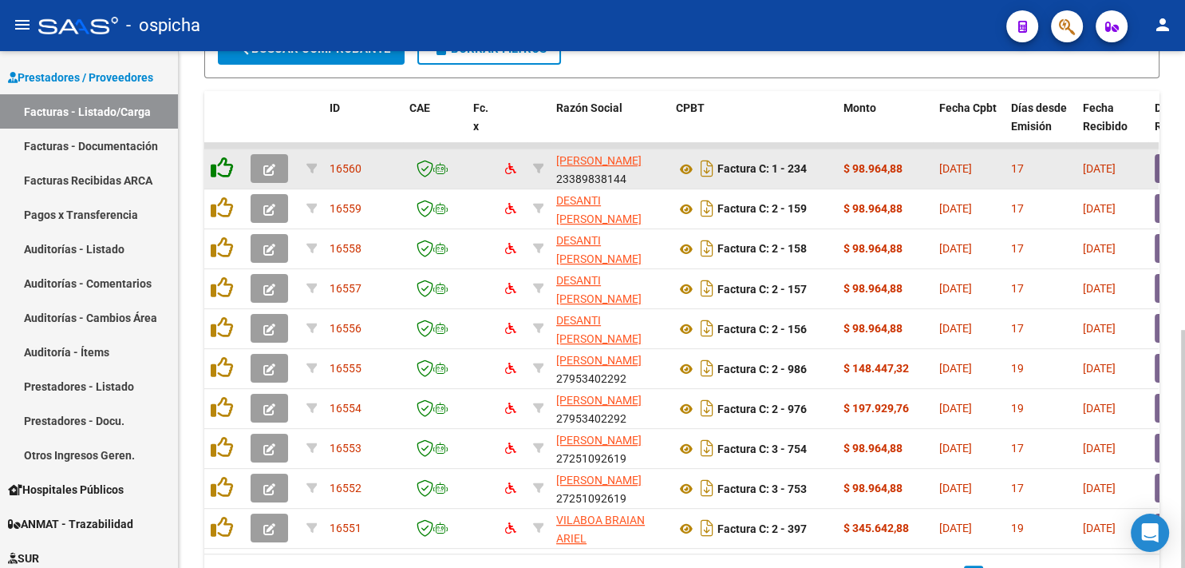
click at [219, 170] on icon at bounding box center [222, 167] width 22 height 22
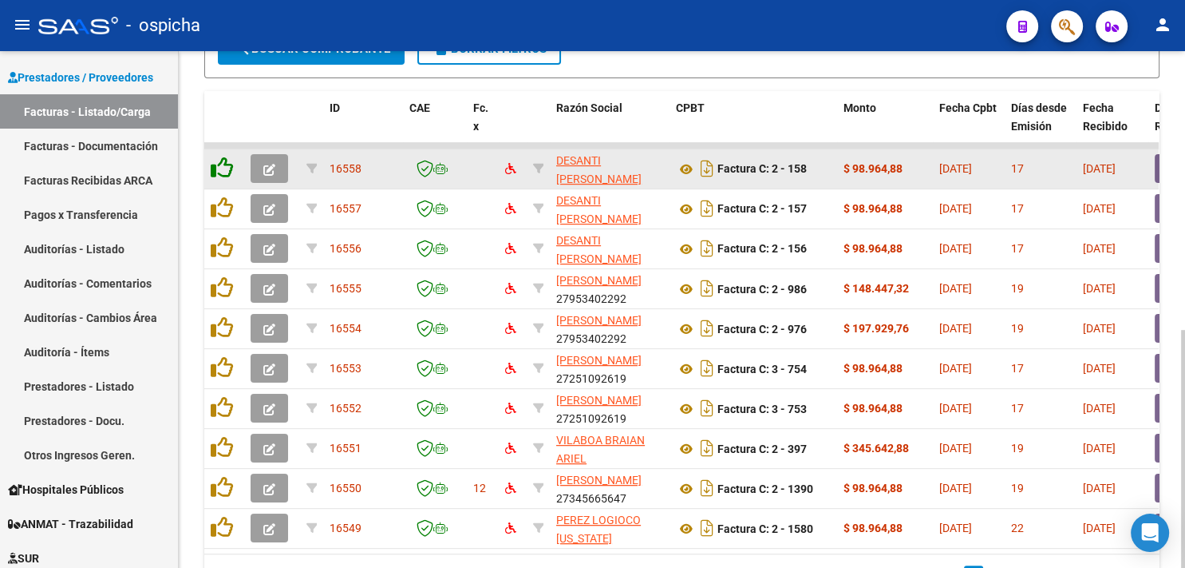
click at [219, 168] on icon at bounding box center [222, 167] width 22 height 22
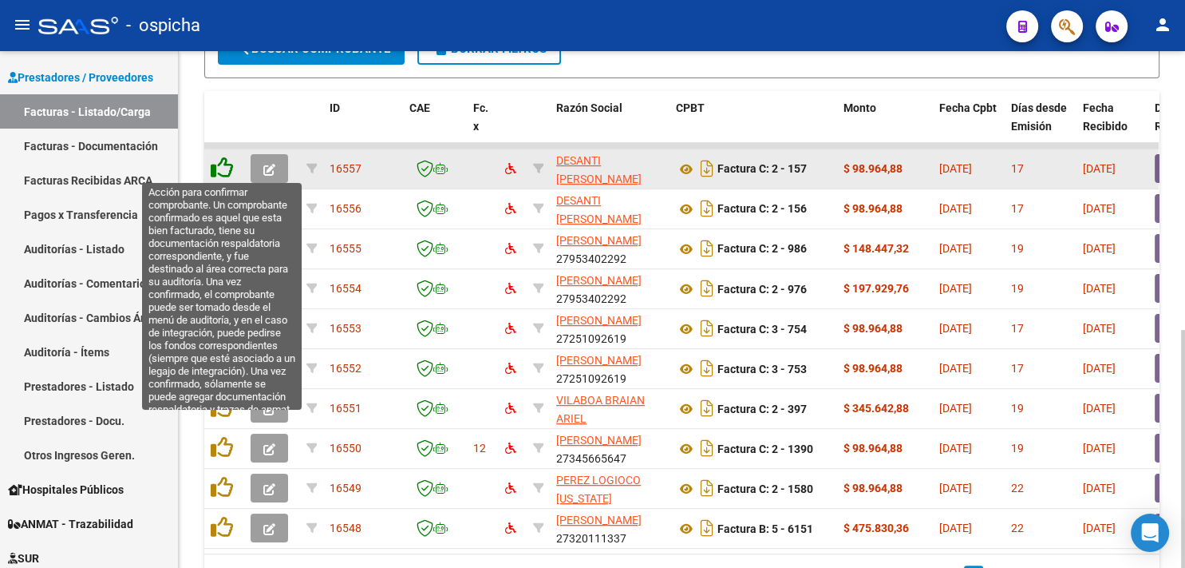
click at [222, 164] on icon at bounding box center [222, 167] width 22 height 22
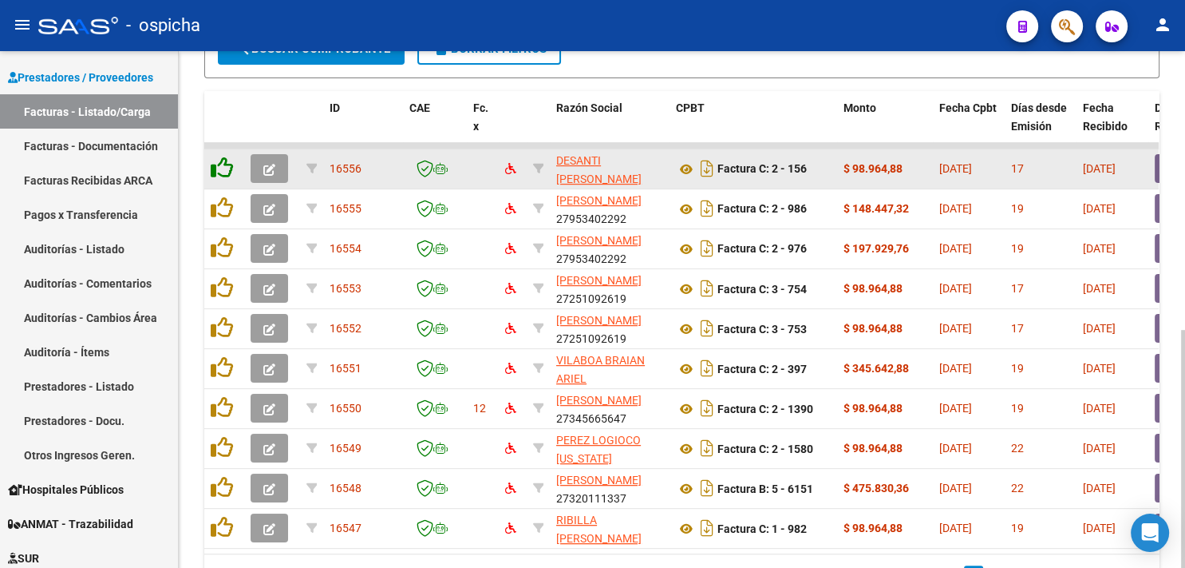
click at [219, 164] on icon at bounding box center [222, 167] width 22 height 22
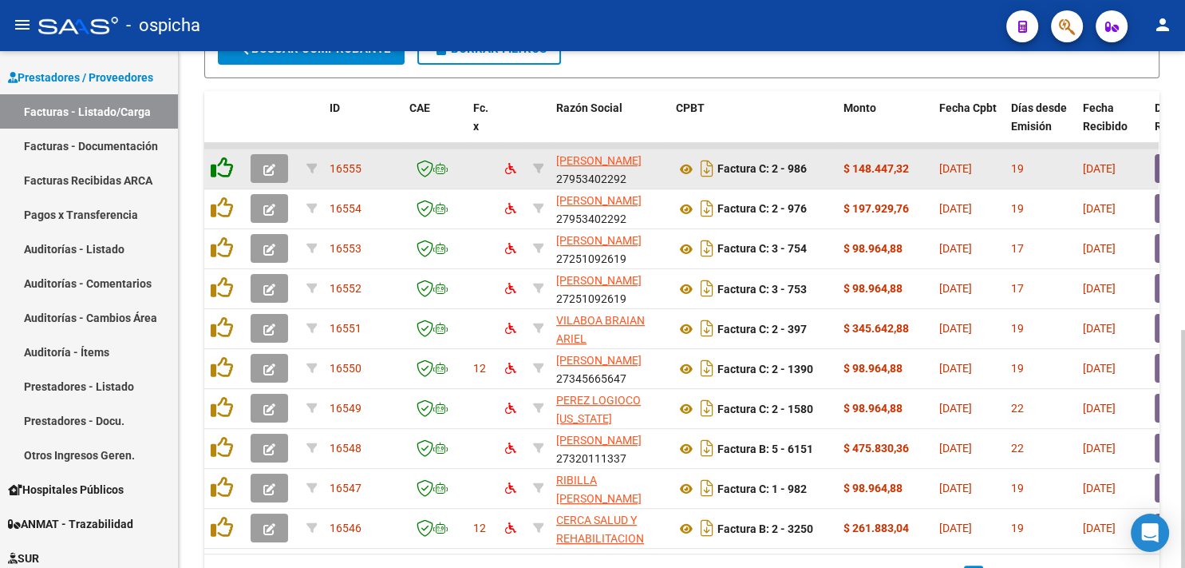
click at [219, 164] on icon at bounding box center [222, 167] width 22 height 22
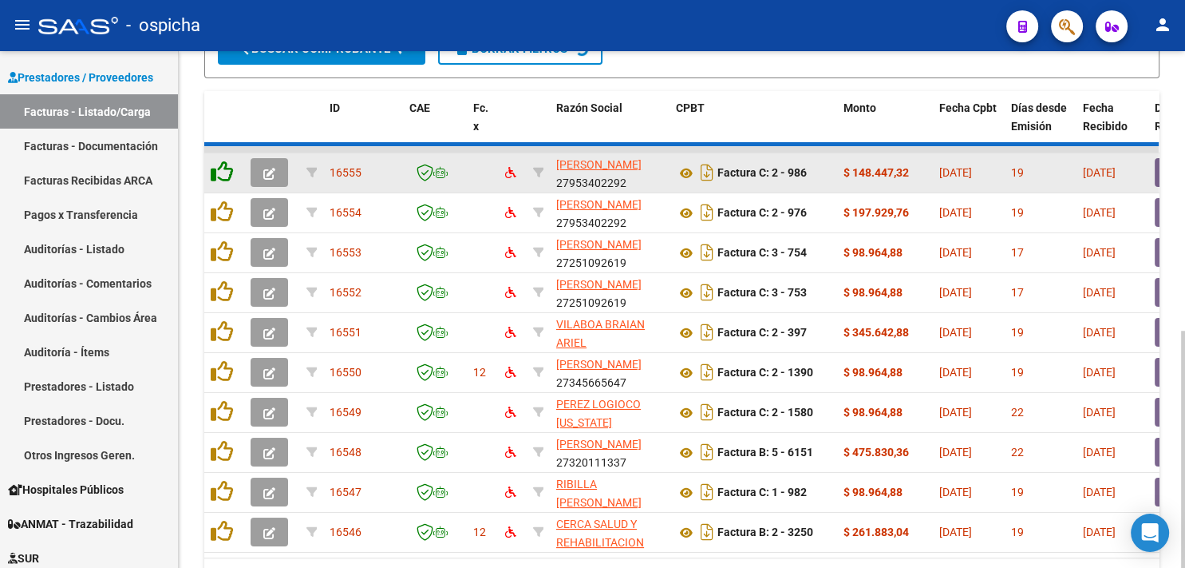
click at [219, 164] on icon at bounding box center [222, 171] width 22 height 22
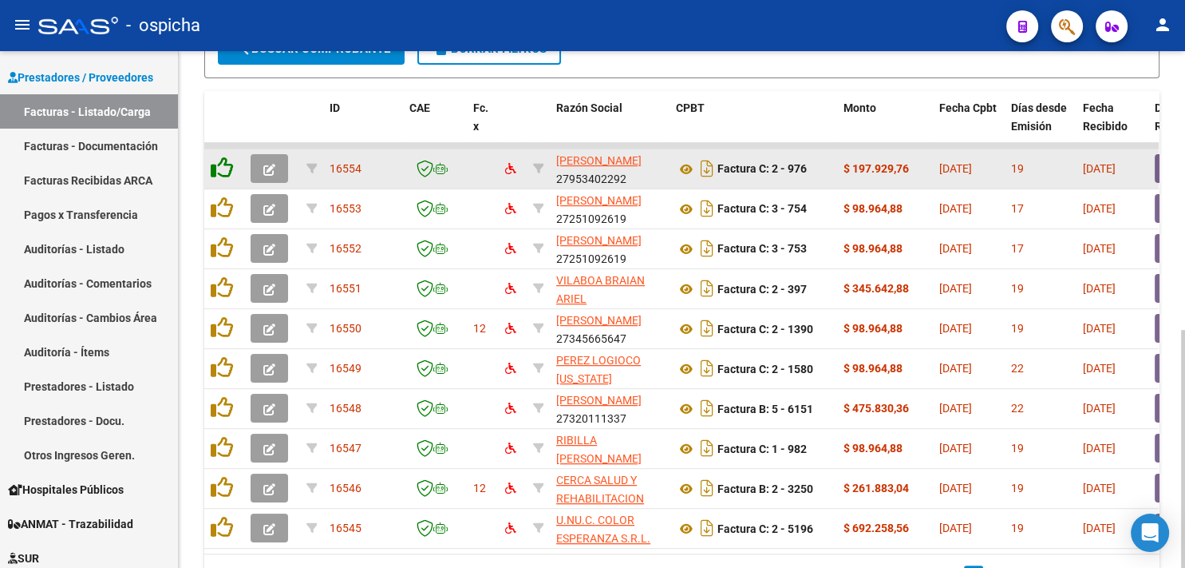
click at [219, 164] on icon at bounding box center [222, 167] width 22 height 22
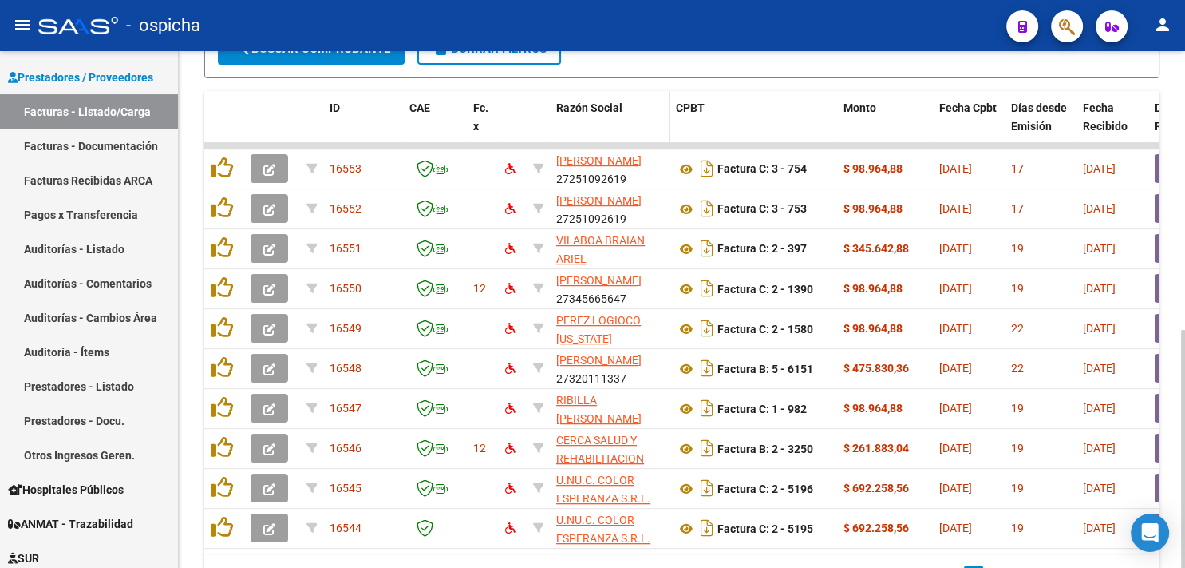
click at [586, 99] on div "Razón Social" at bounding box center [609, 108] width 107 height 18
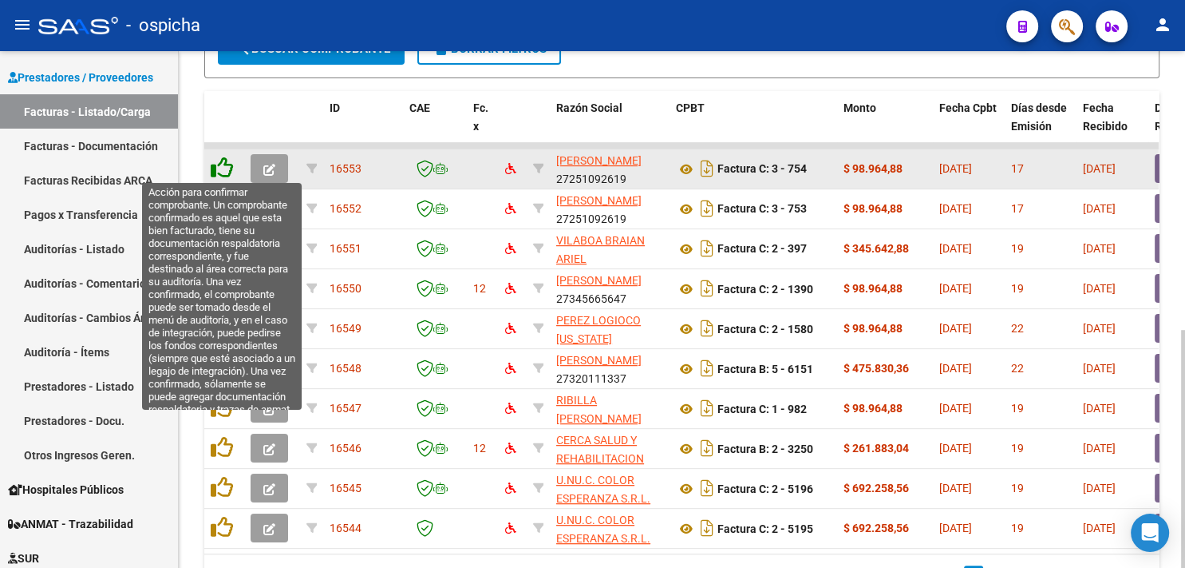
click at [226, 171] on icon at bounding box center [222, 167] width 22 height 22
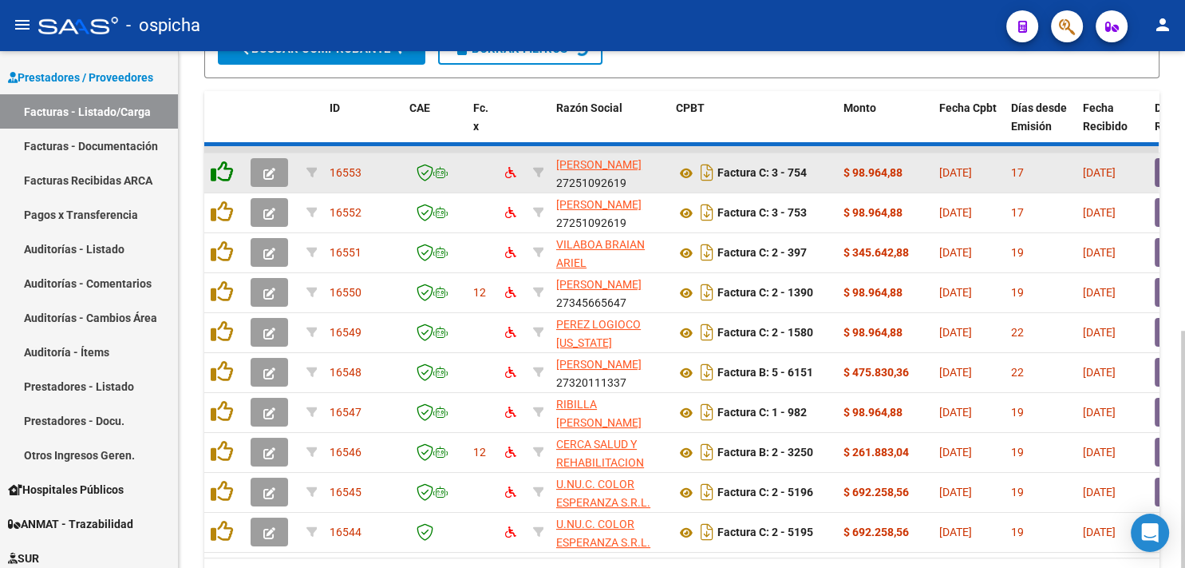
click at [226, 171] on icon at bounding box center [222, 171] width 22 height 22
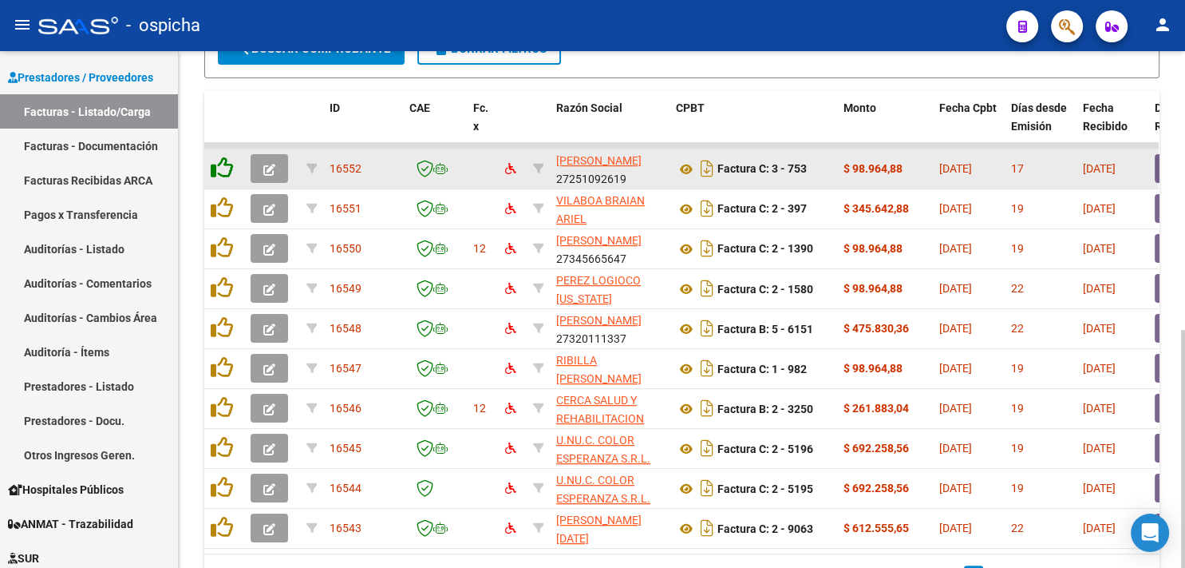
click at [226, 171] on icon at bounding box center [222, 167] width 22 height 22
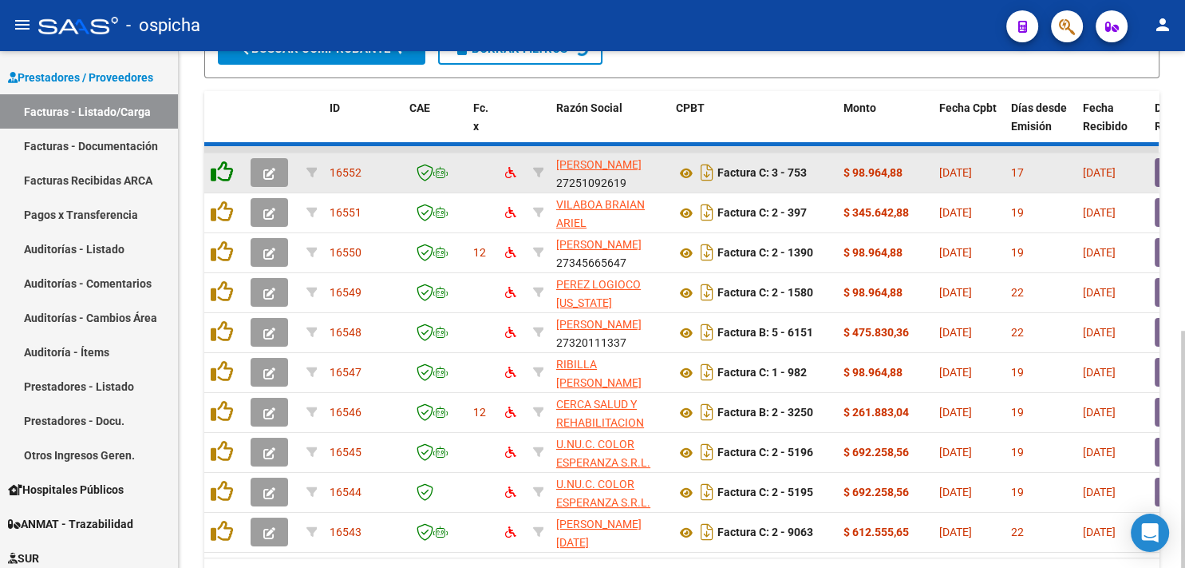
click at [226, 171] on icon at bounding box center [222, 171] width 22 height 22
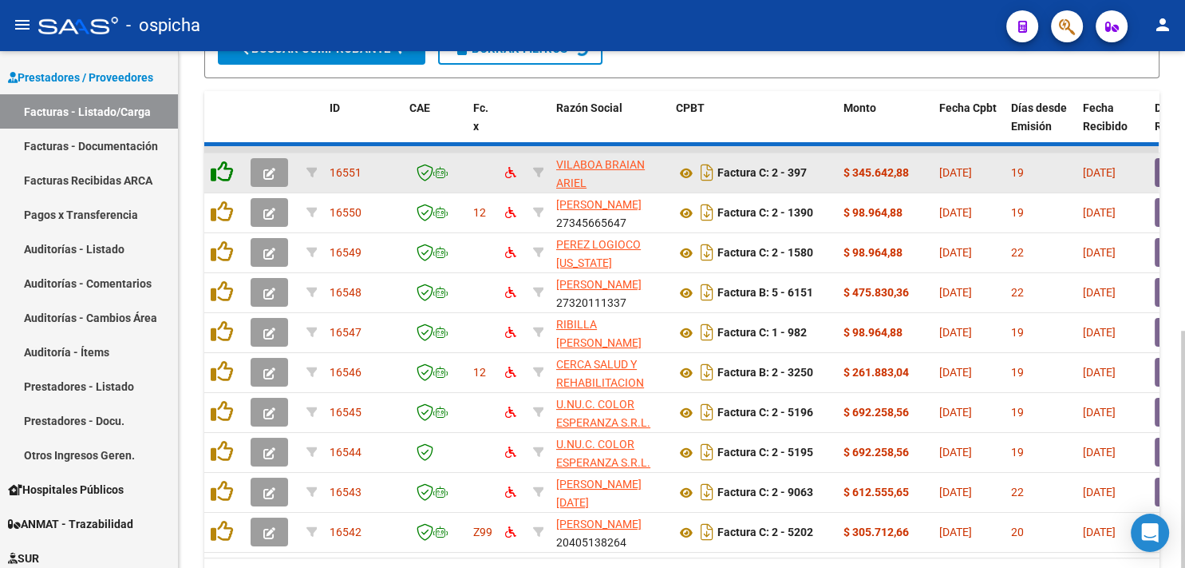
click at [226, 171] on icon at bounding box center [222, 171] width 22 height 22
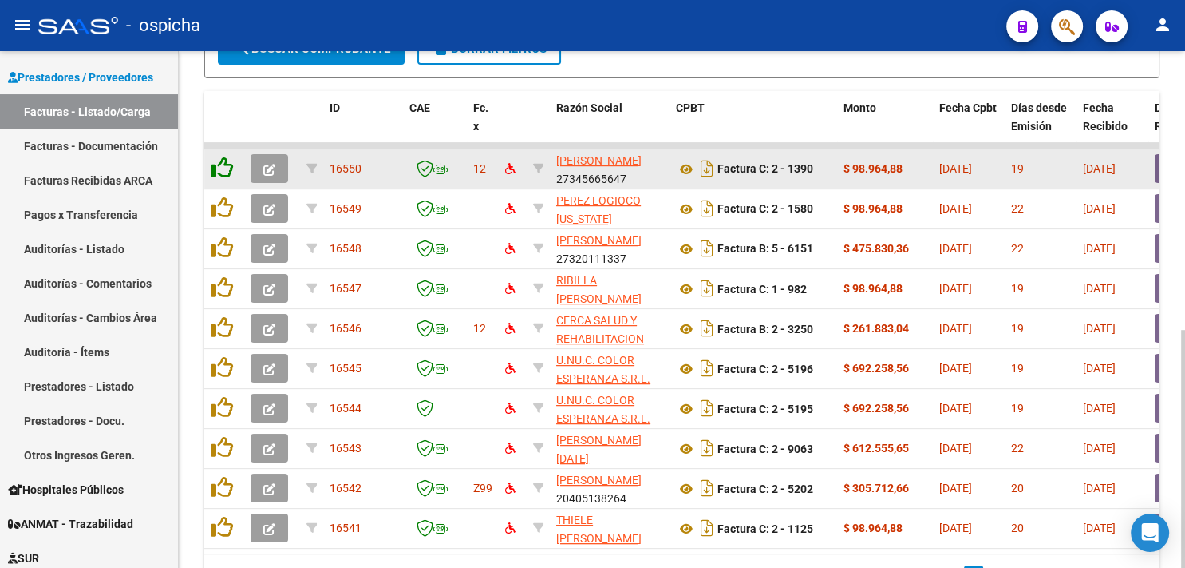
click at [226, 171] on icon at bounding box center [222, 167] width 22 height 22
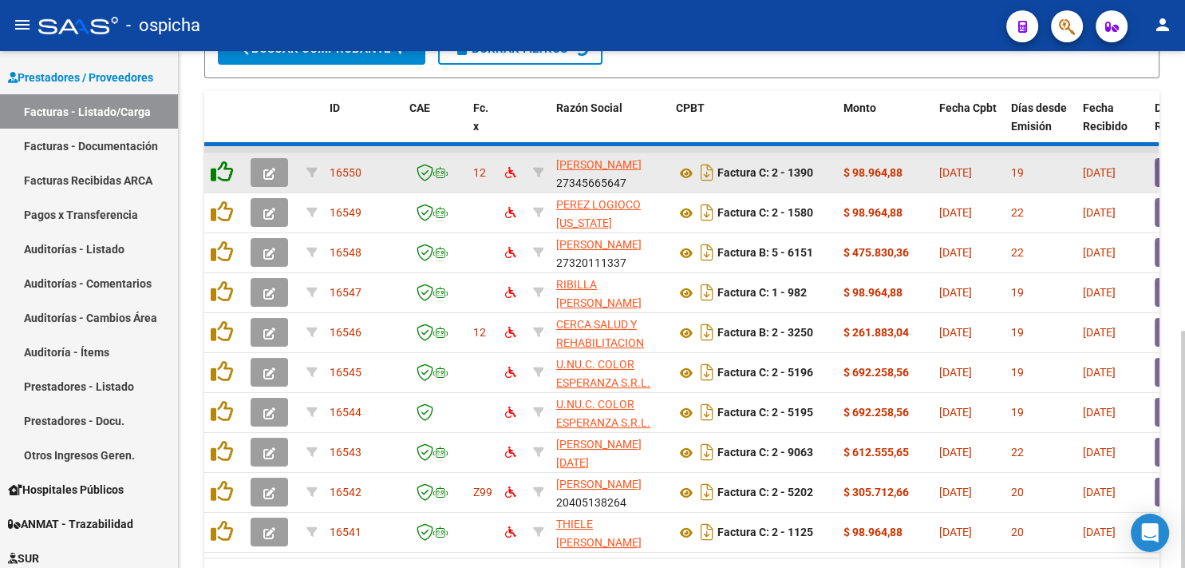
click at [226, 171] on icon at bounding box center [222, 171] width 22 height 22
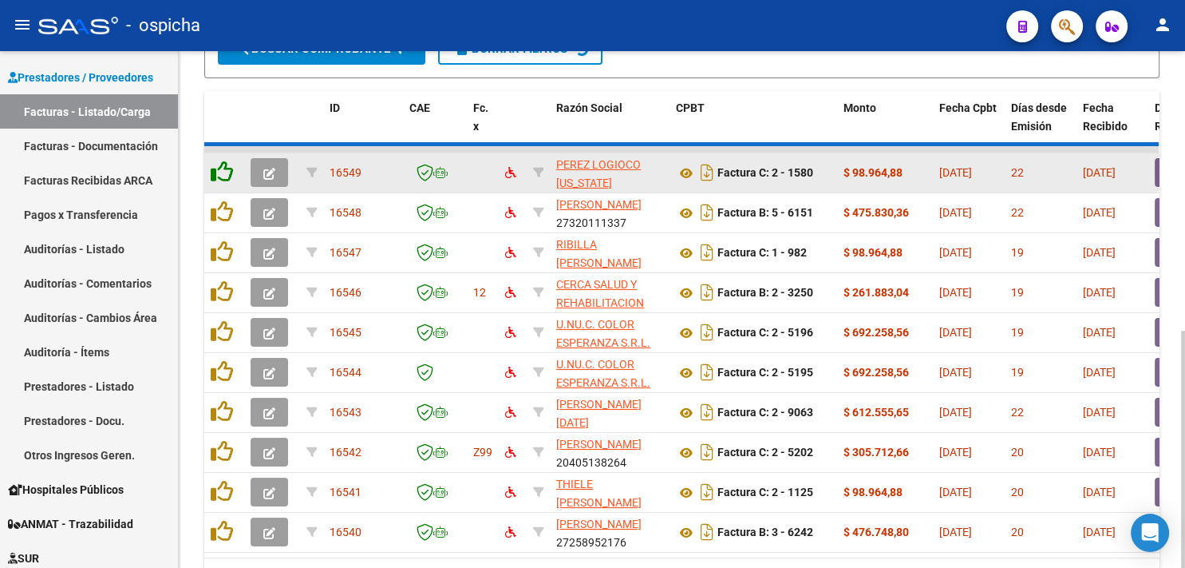
click at [226, 171] on icon at bounding box center [222, 171] width 22 height 22
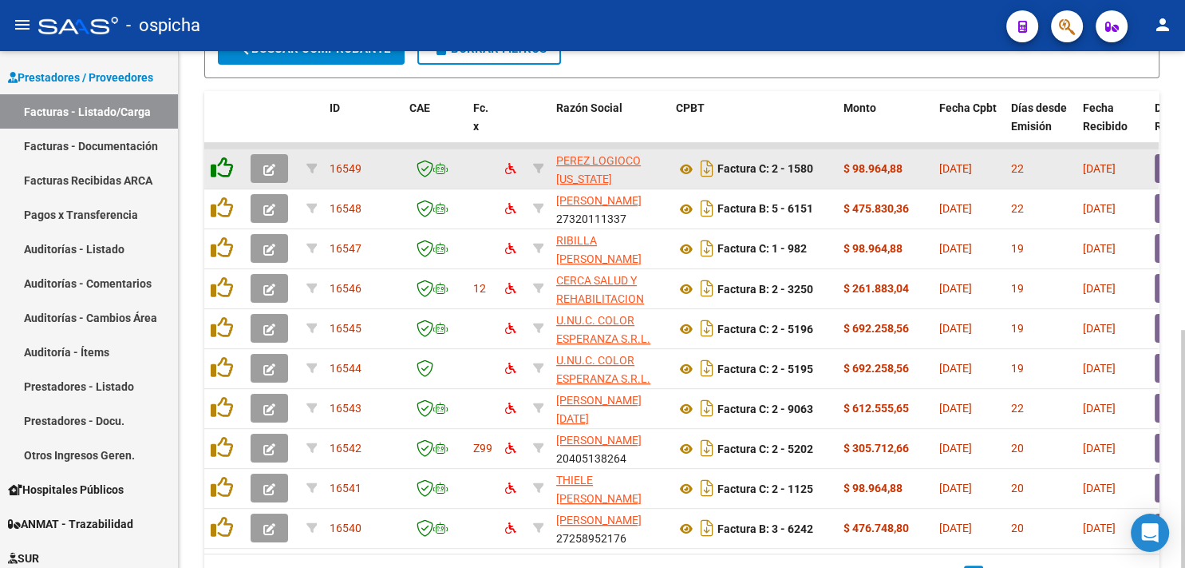
click at [226, 171] on icon at bounding box center [222, 167] width 22 height 22
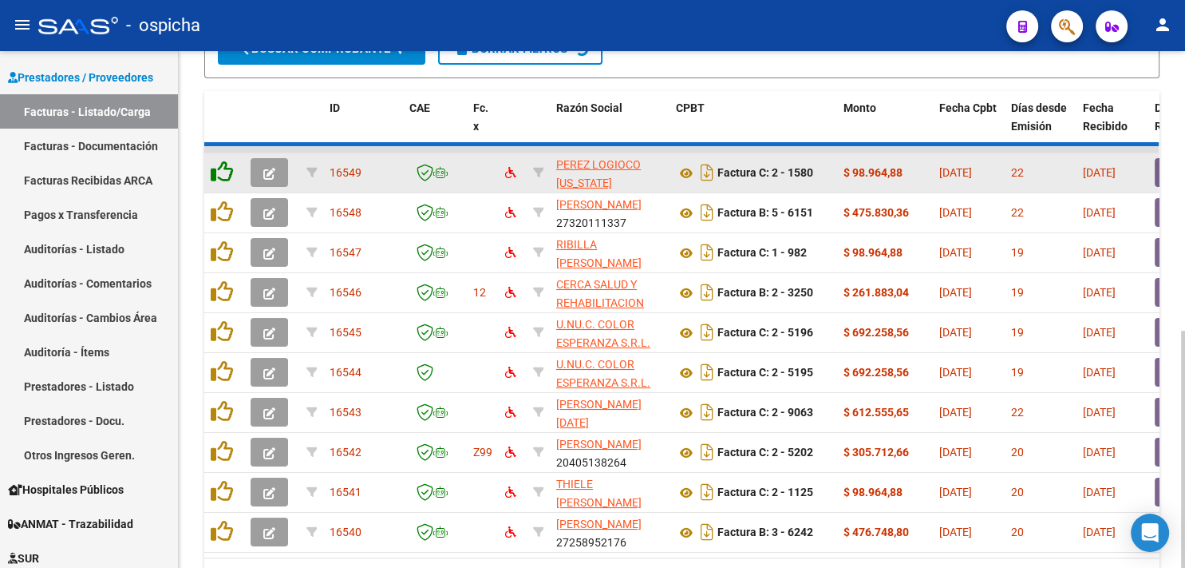
click at [226, 171] on icon at bounding box center [222, 171] width 22 height 22
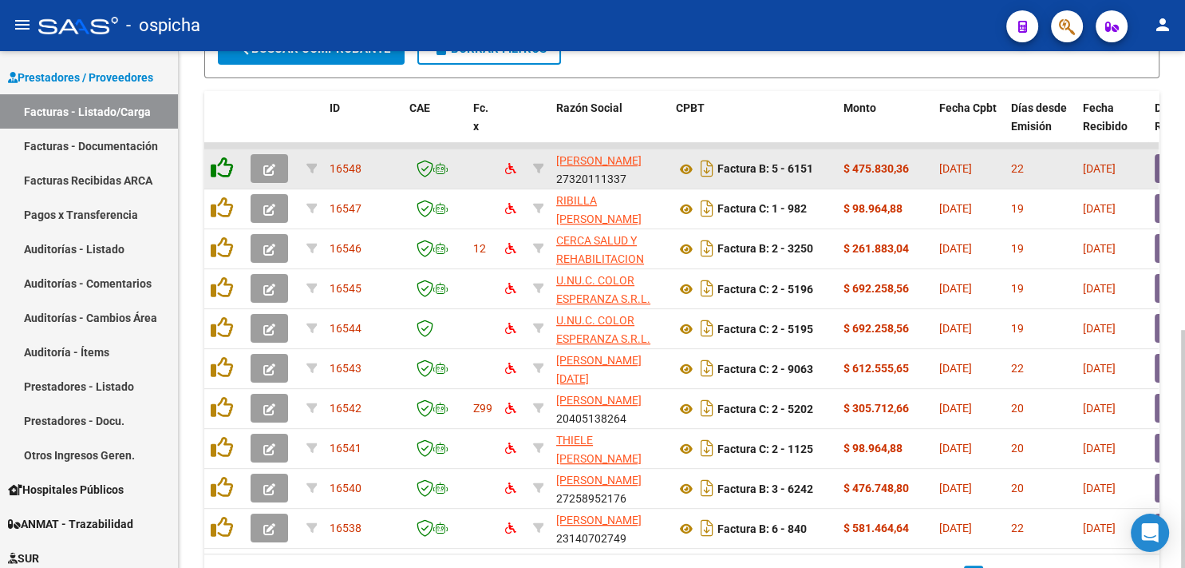
click at [223, 168] on icon at bounding box center [222, 167] width 22 height 22
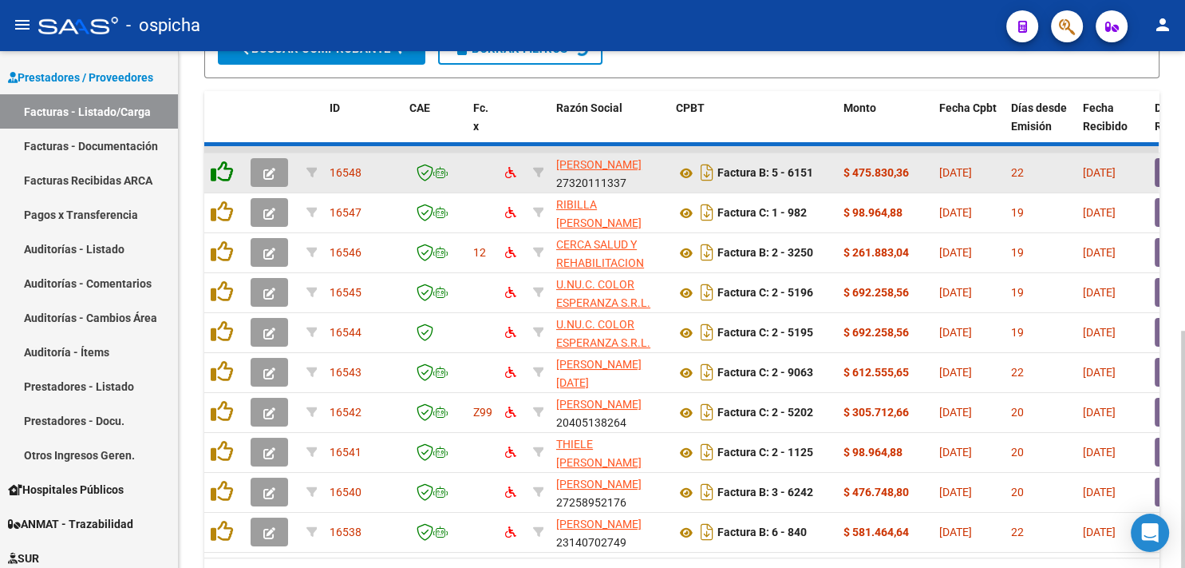
click at [218, 164] on icon at bounding box center [222, 171] width 22 height 22
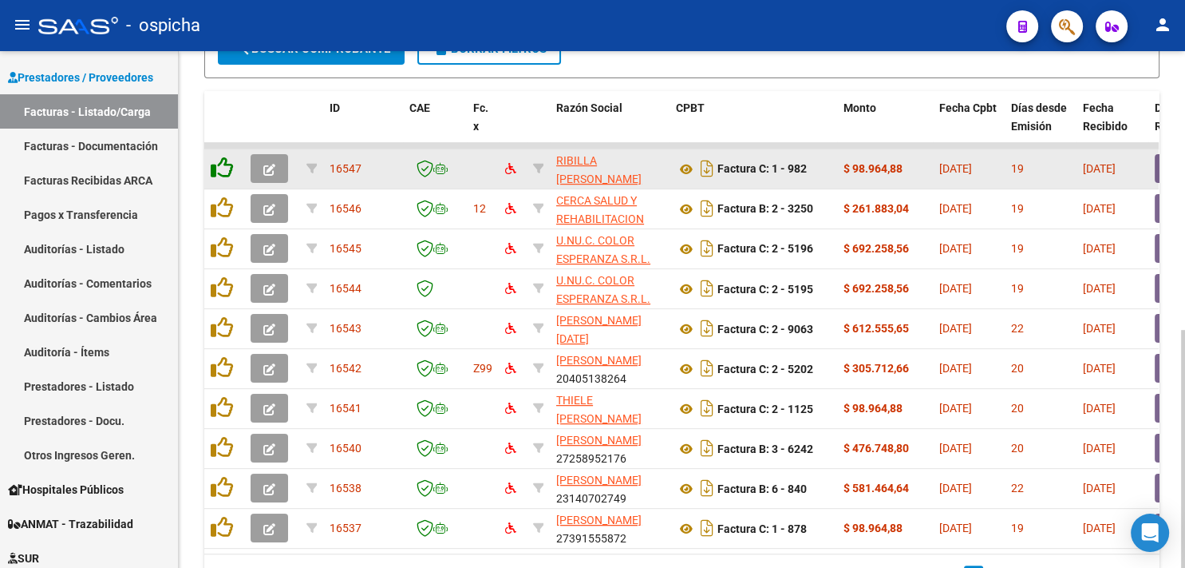
click at [218, 164] on icon at bounding box center [222, 167] width 22 height 22
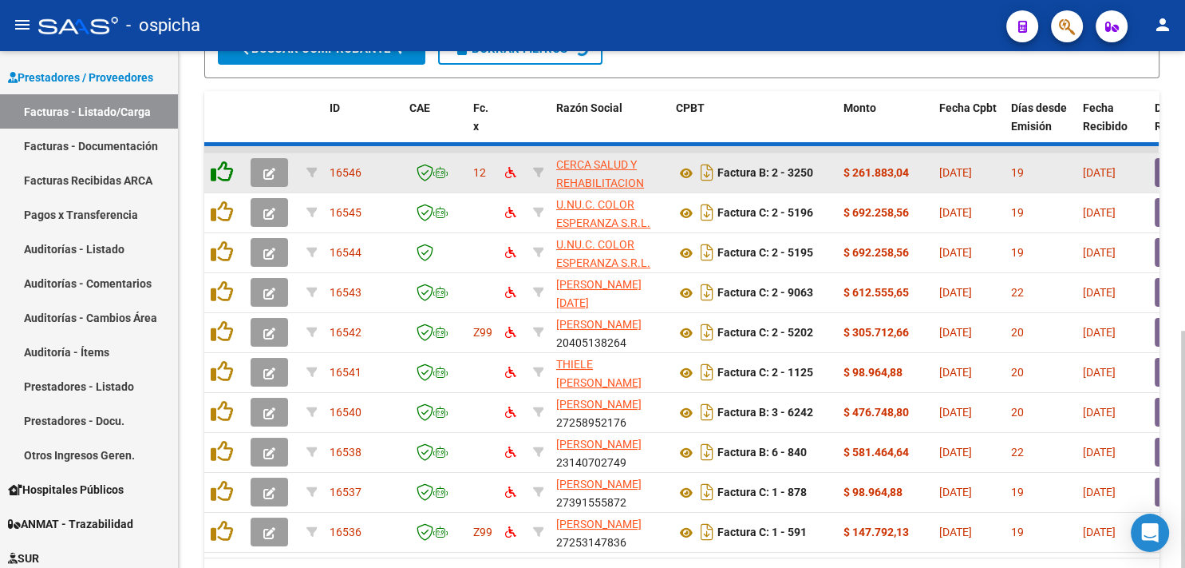
click at [218, 164] on icon at bounding box center [222, 171] width 22 height 22
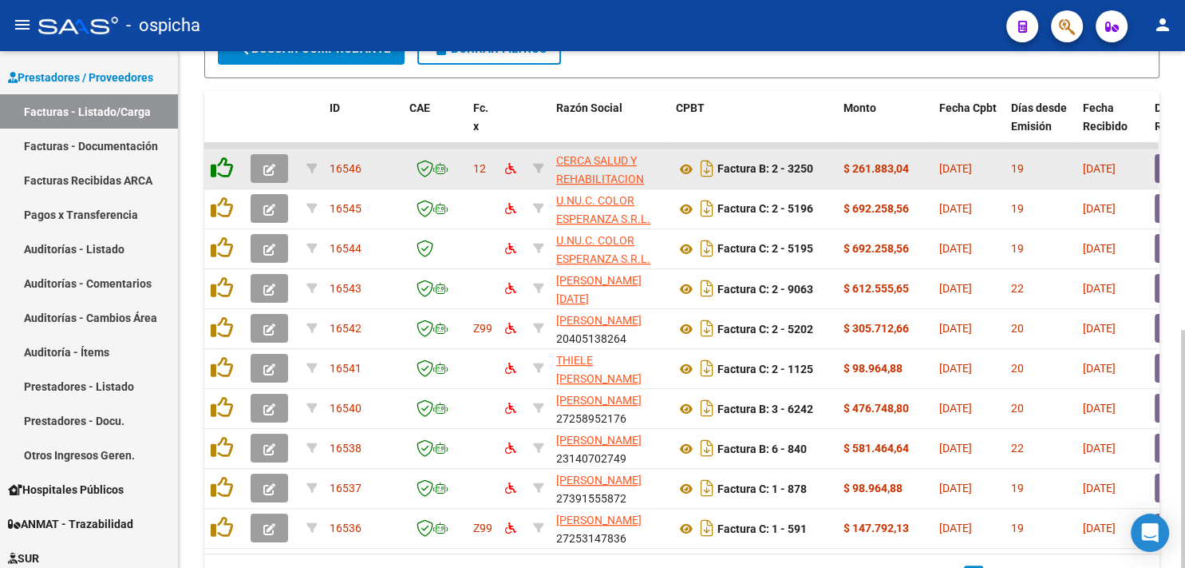
click at [218, 164] on icon at bounding box center [222, 167] width 22 height 22
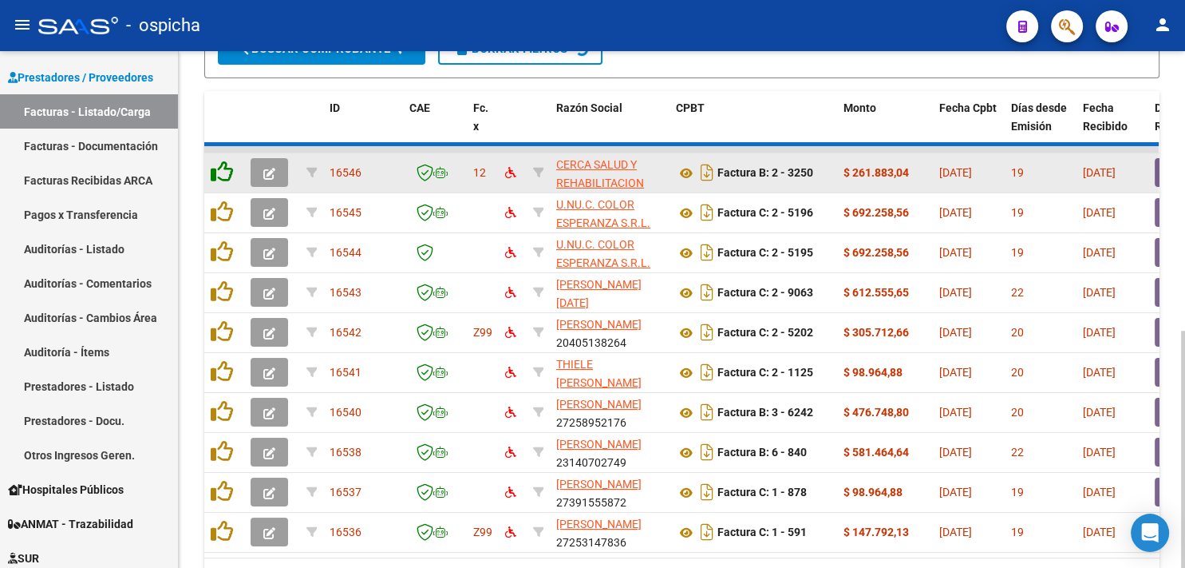
click at [218, 164] on icon at bounding box center [222, 171] width 22 height 22
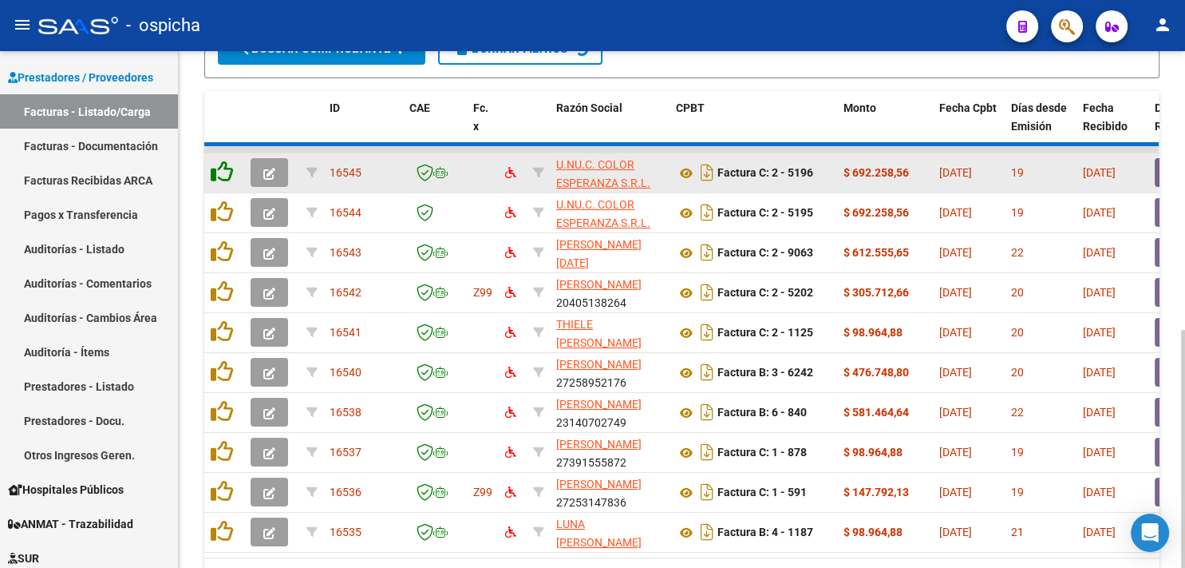
click at [218, 164] on icon at bounding box center [222, 171] width 22 height 22
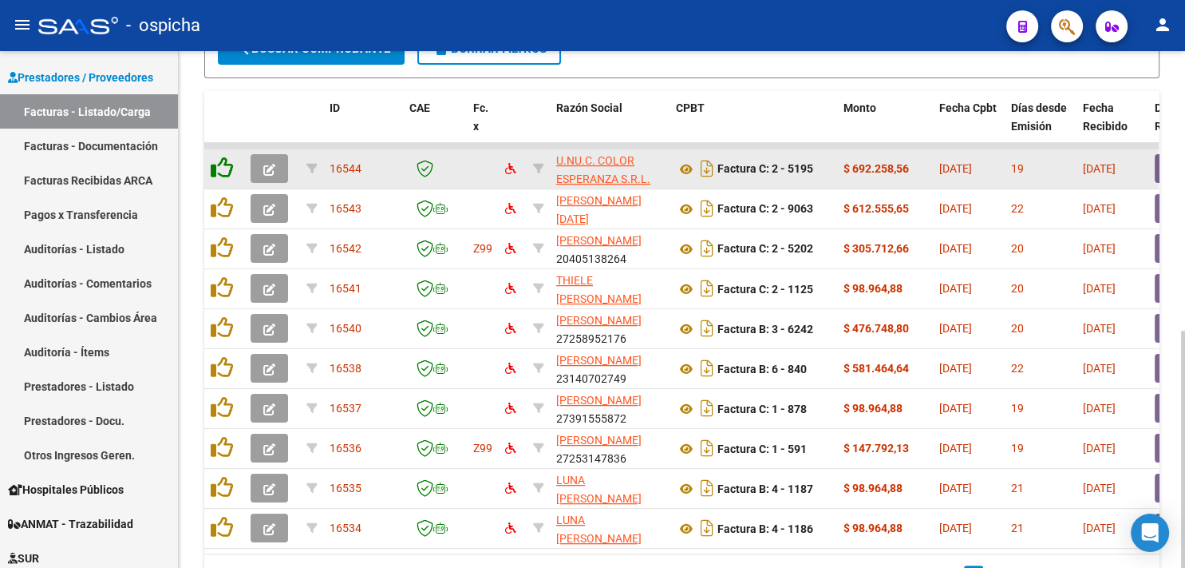
click at [218, 164] on icon at bounding box center [222, 167] width 22 height 22
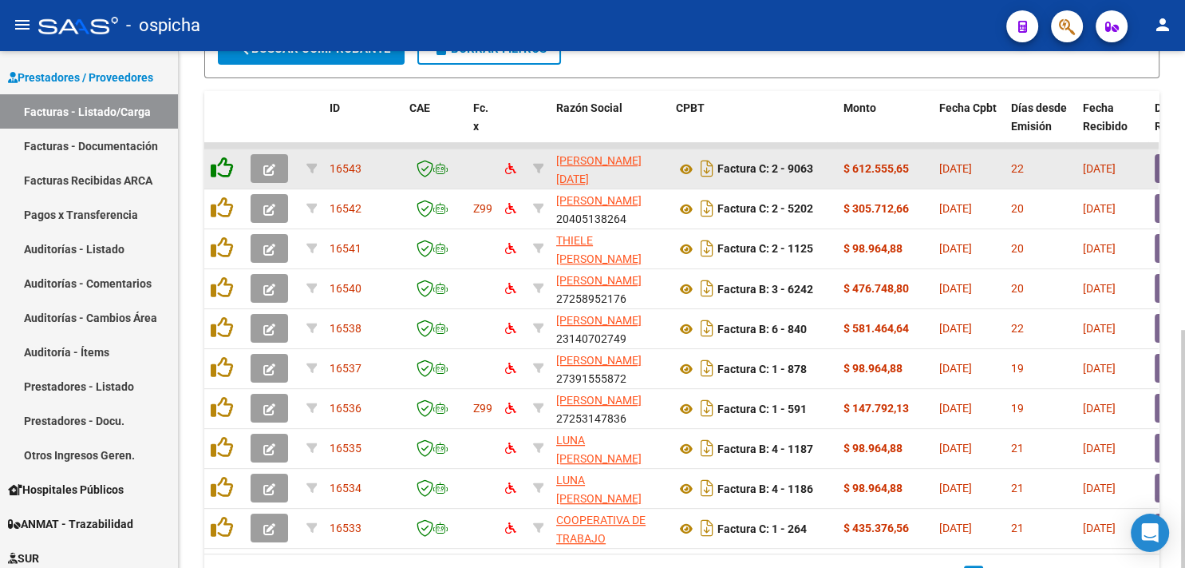
click at [218, 164] on icon at bounding box center [222, 167] width 22 height 22
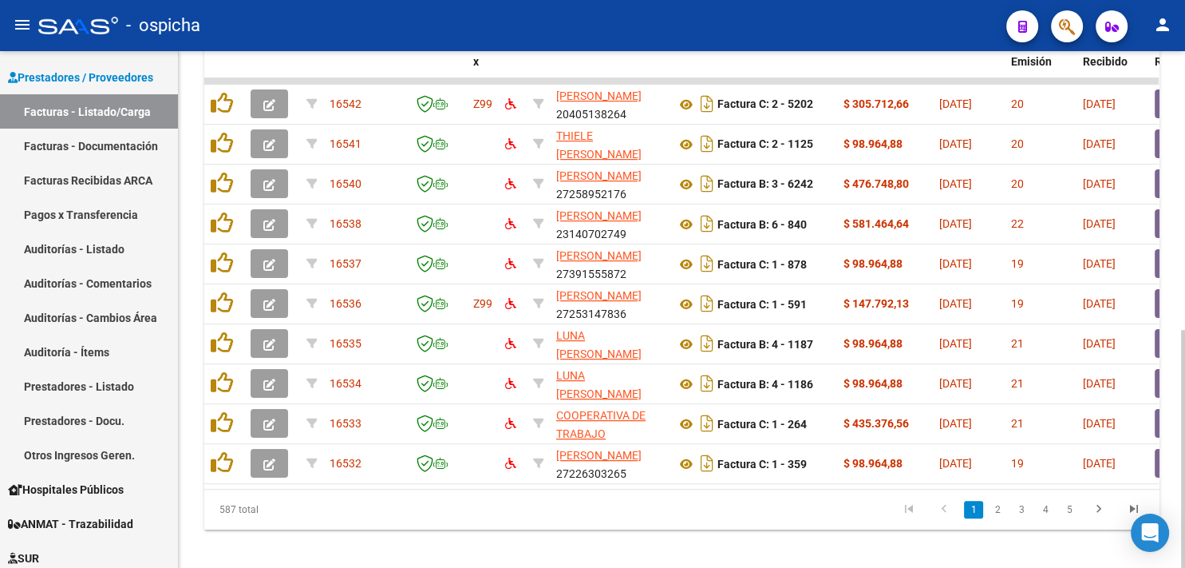
scroll to position [604, 0]
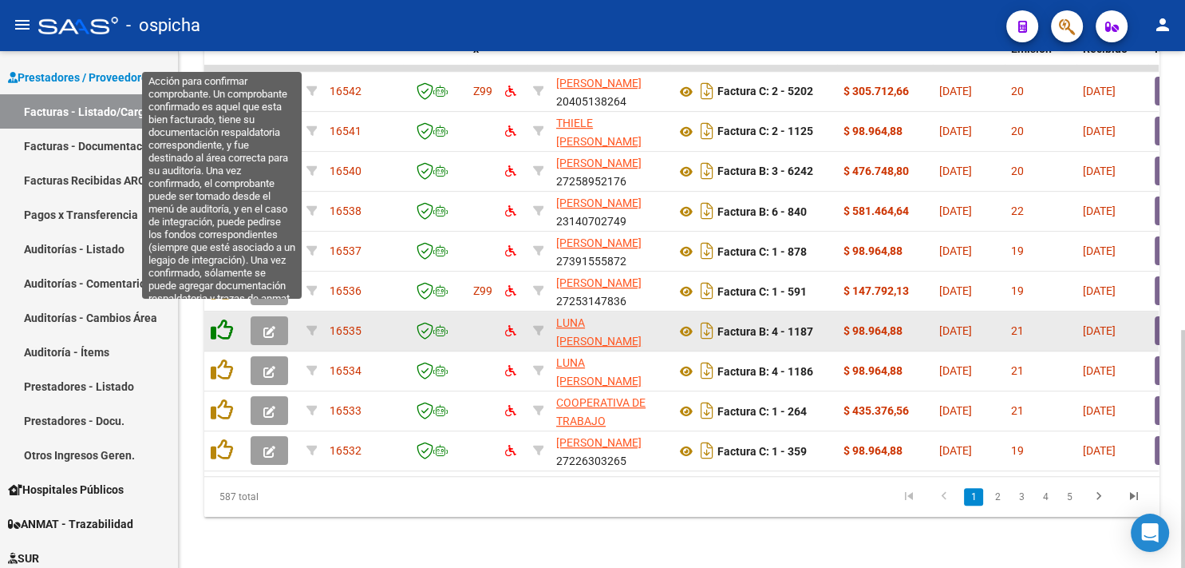
click at [220, 318] on icon at bounding box center [222, 329] width 22 height 22
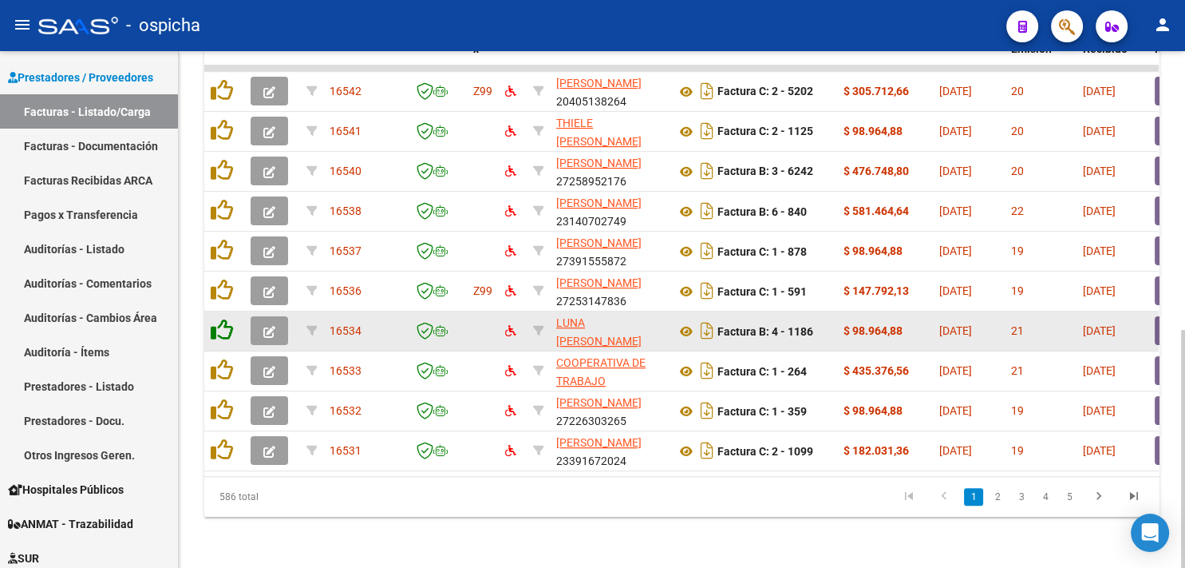
click at [219, 318] on icon at bounding box center [222, 329] width 22 height 22
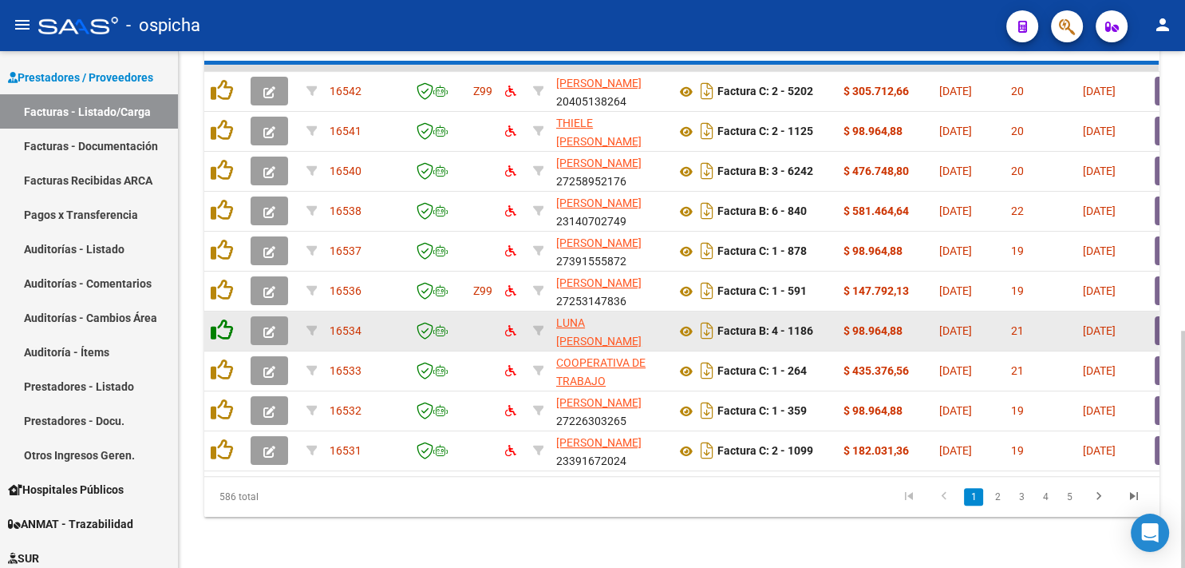
click at [219, 318] on icon at bounding box center [222, 329] width 22 height 22
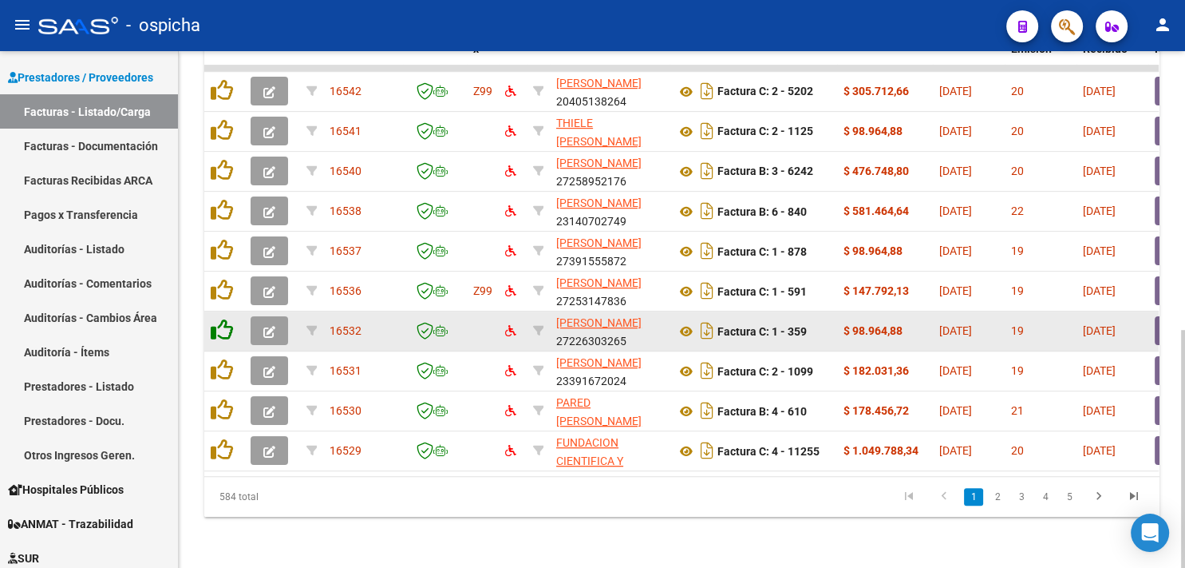
click at [219, 318] on icon at bounding box center [222, 329] width 22 height 22
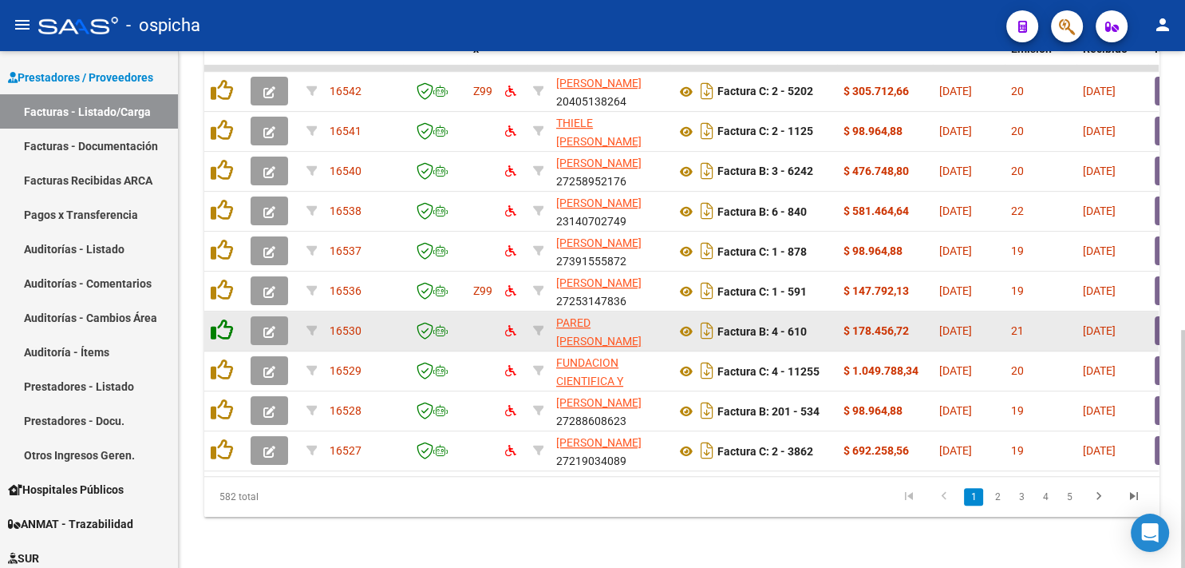
click at [219, 318] on icon at bounding box center [222, 329] width 22 height 22
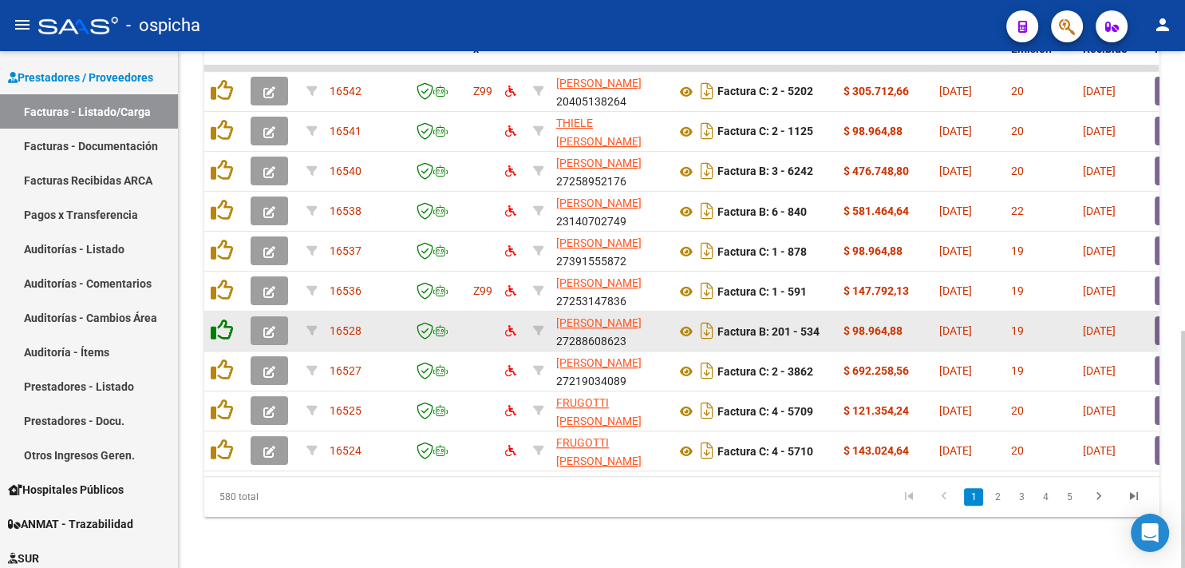
click at [219, 318] on icon at bounding box center [222, 329] width 22 height 22
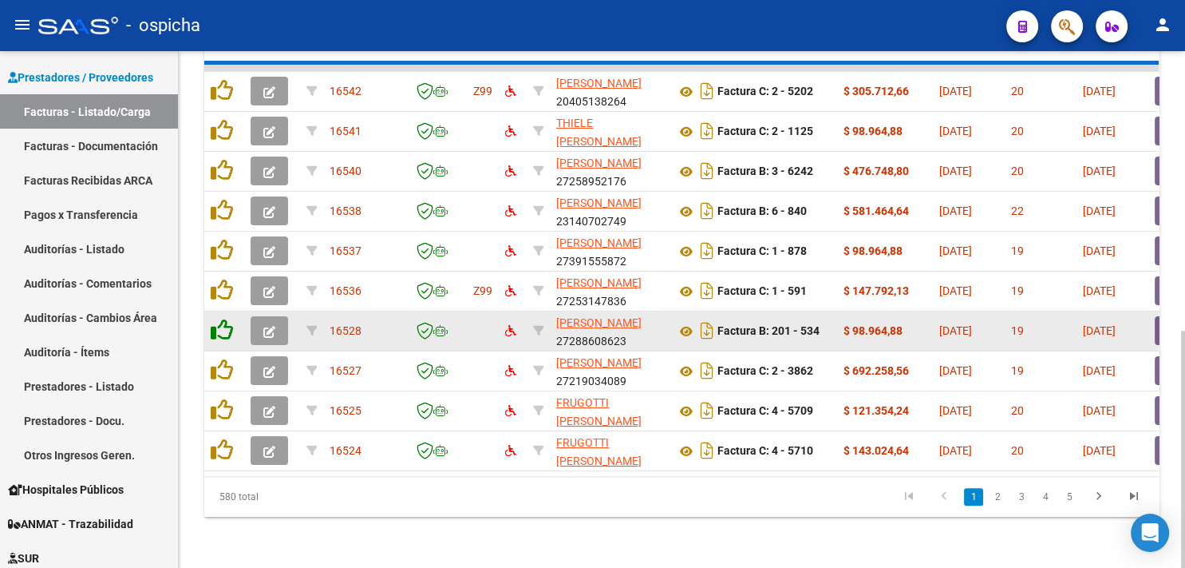
click at [219, 318] on icon at bounding box center [222, 329] width 22 height 22
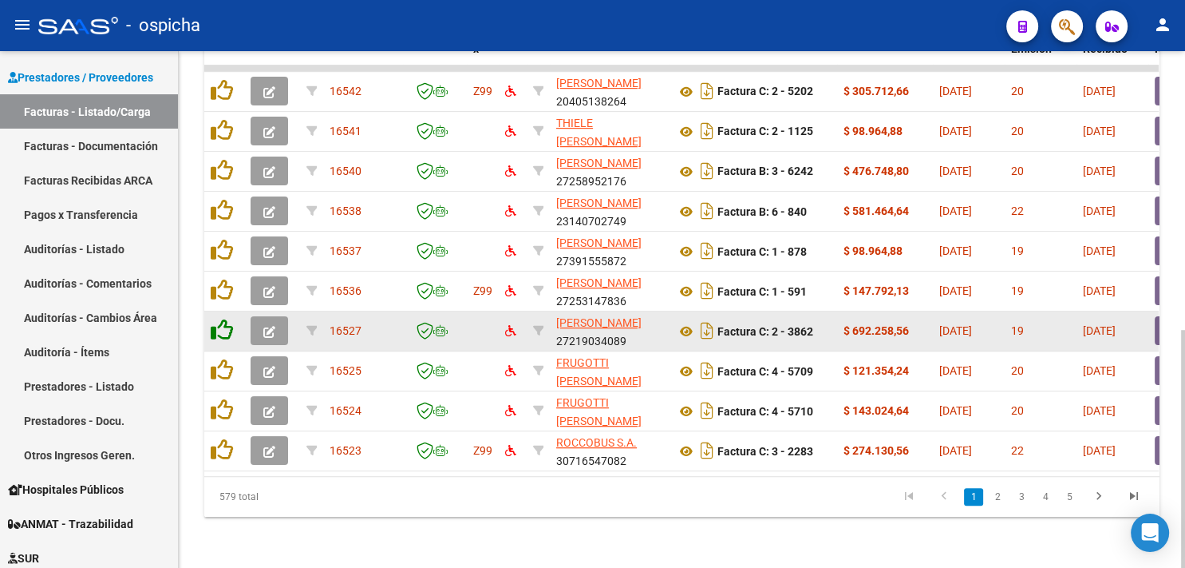
click at [219, 318] on icon at bounding box center [222, 329] width 22 height 22
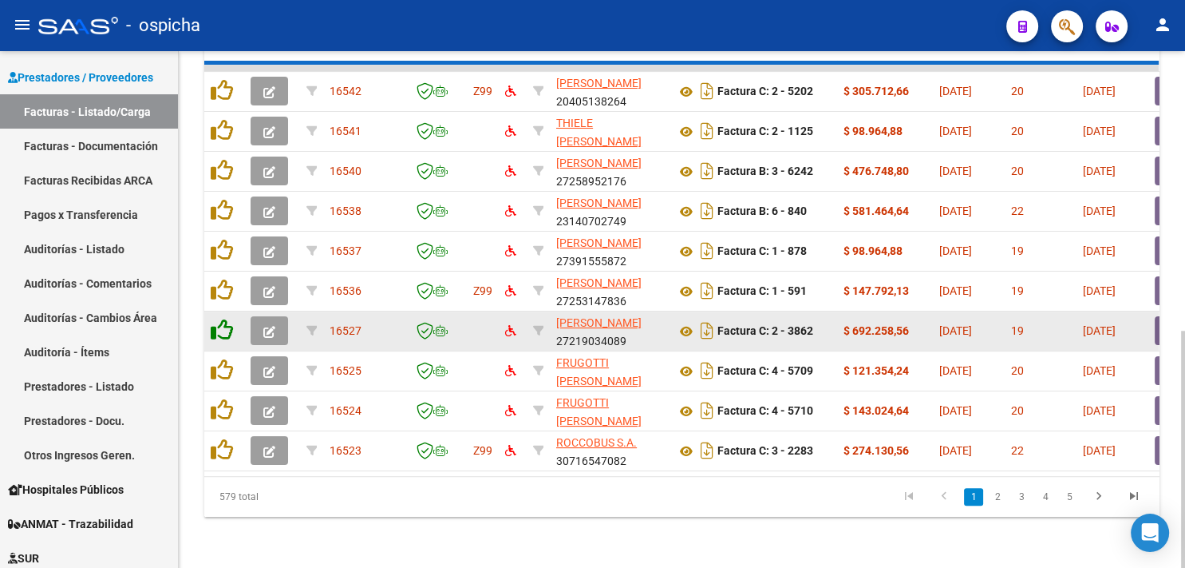
click at [219, 318] on icon at bounding box center [222, 329] width 22 height 22
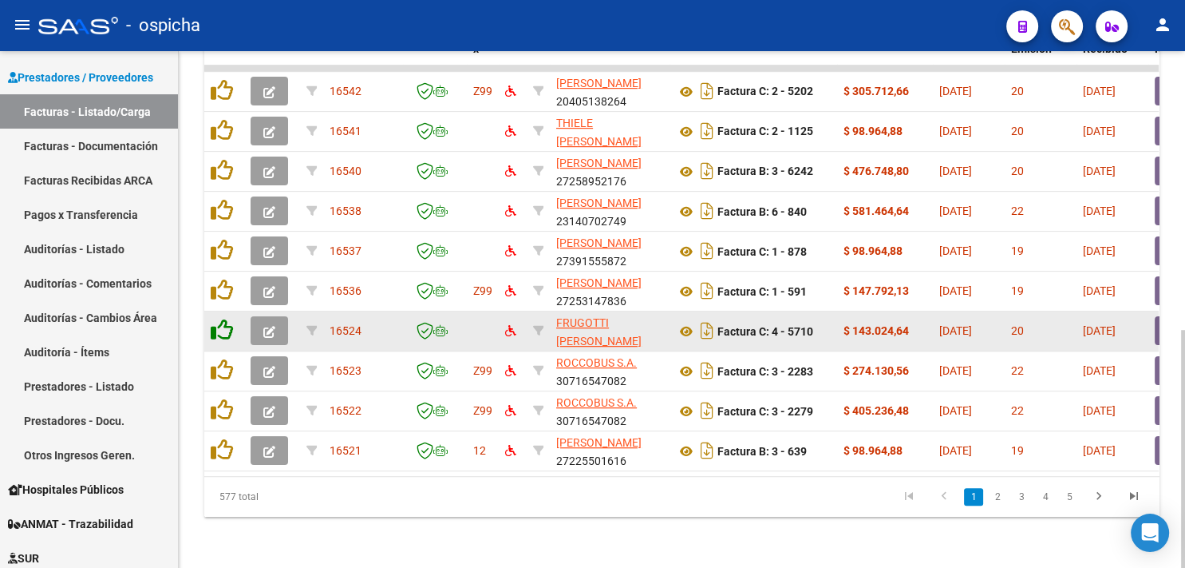
click at [219, 318] on icon at bounding box center [222, 329] width 22 height 22
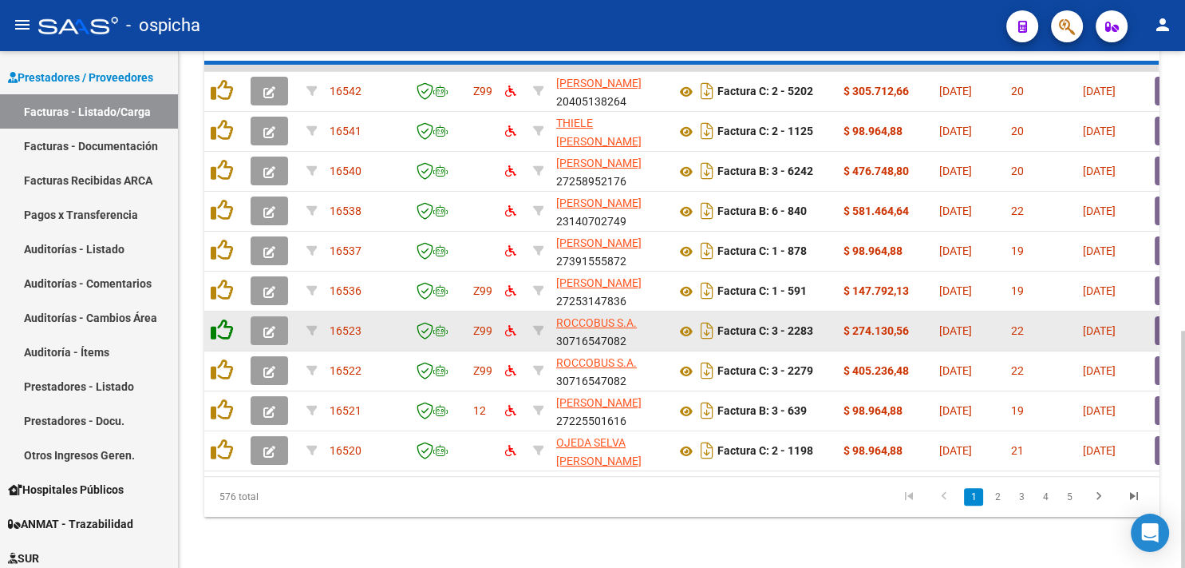
click at [219, 318] on icon at bounding box center [222, 329] width 22 height 22
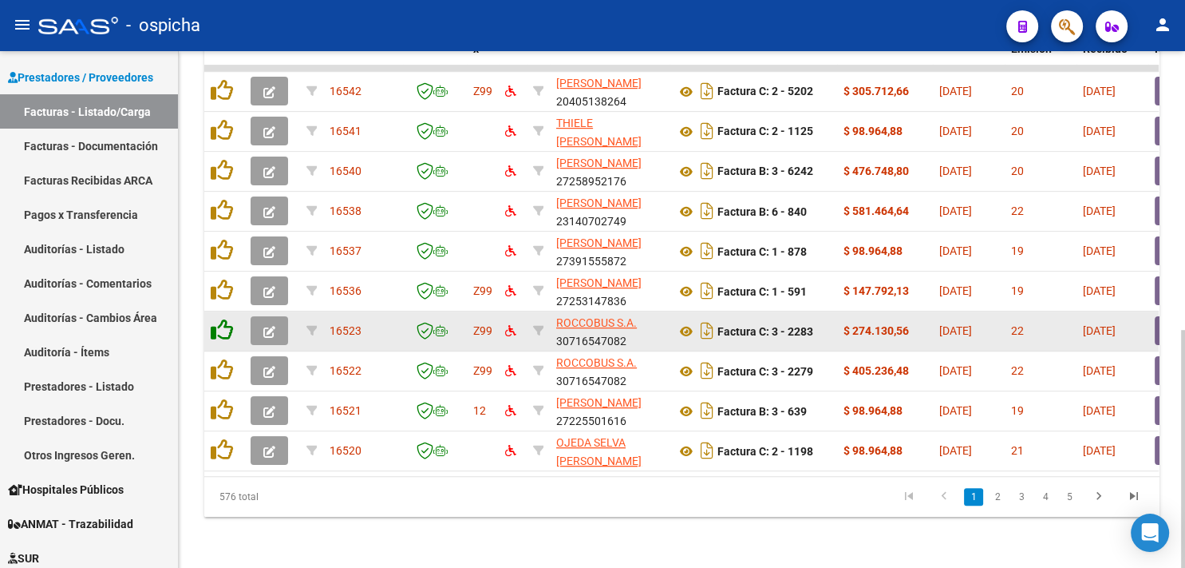
click at [219, 318] on icon at bounding box center [222, 329] width 22 height 22
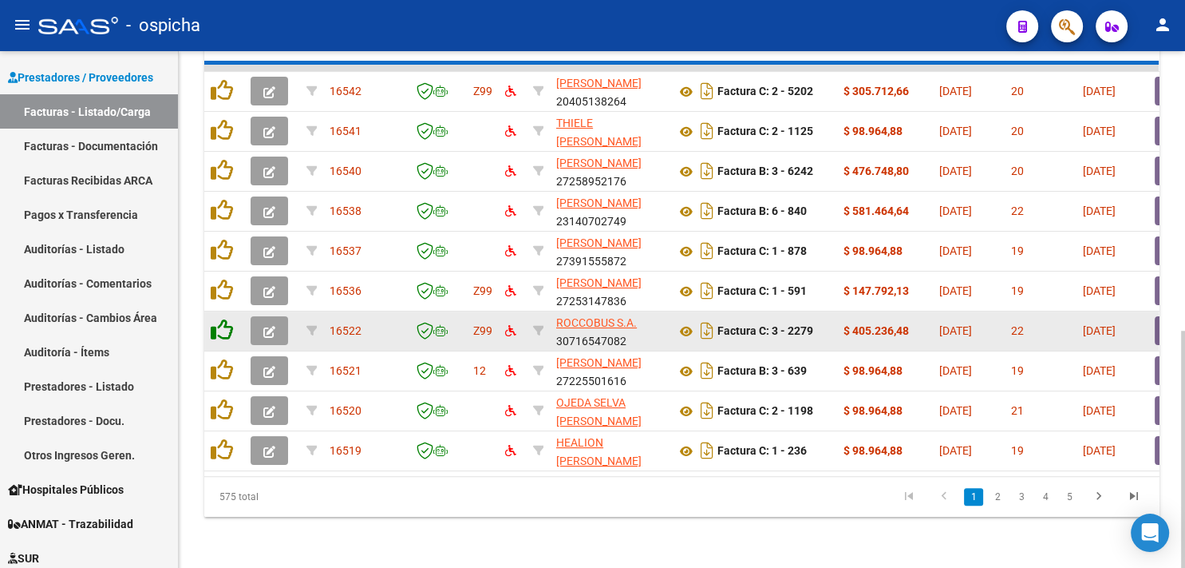
click at [219, 318] on icon at bounding box center [222, 329] width 22 height 22
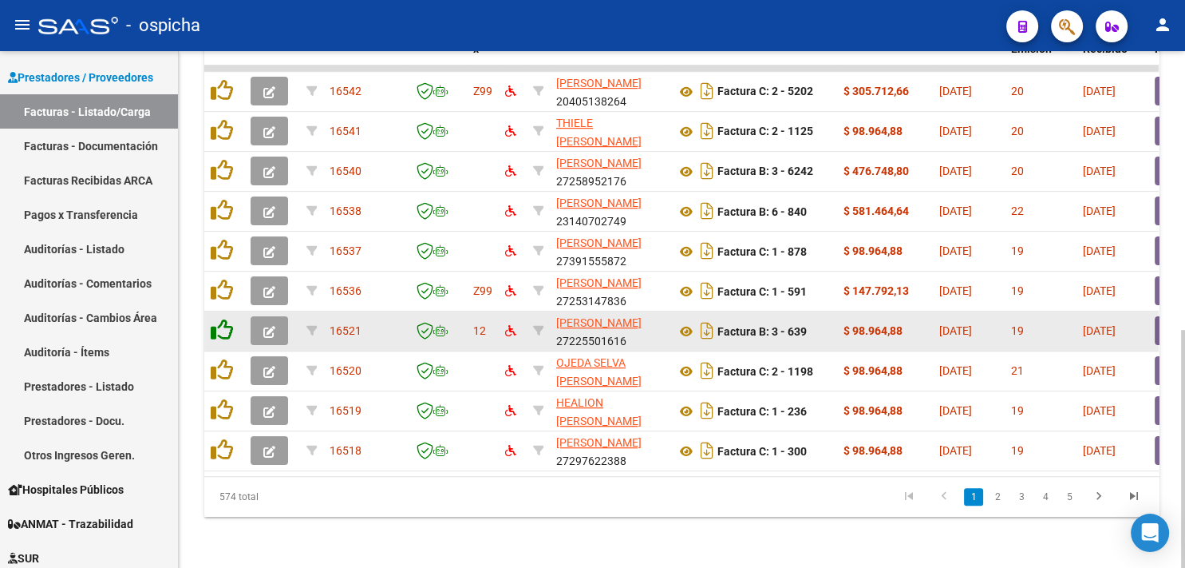
click at [219, 318] on icon at bounding box center [222, 329] width 22 height 22
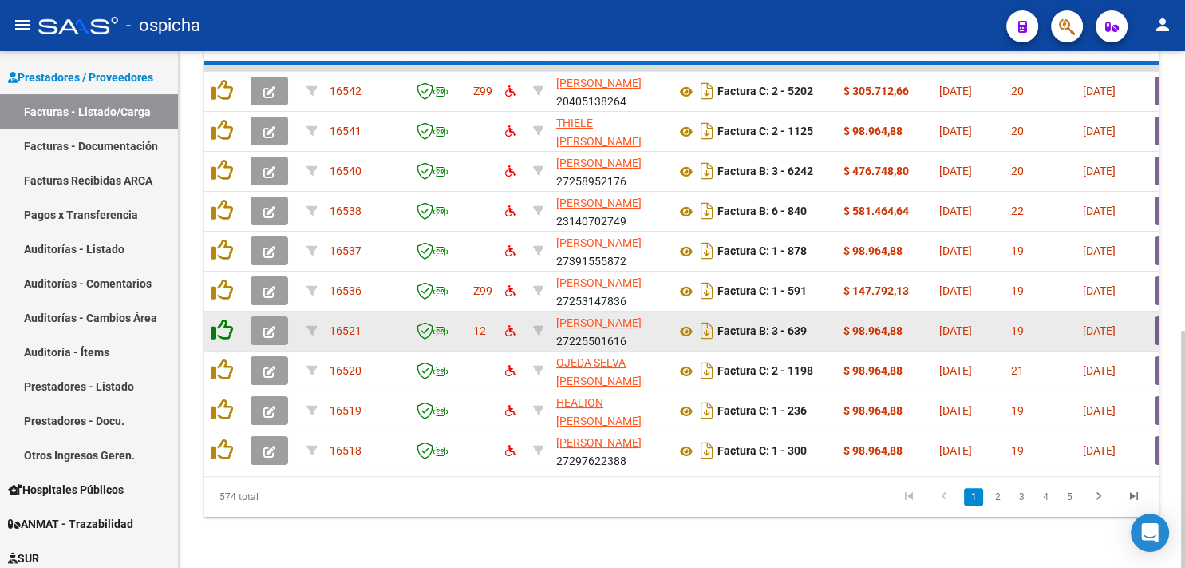
click at [219, 318] on icon at bounding box center [222, 329] width 22 height 22
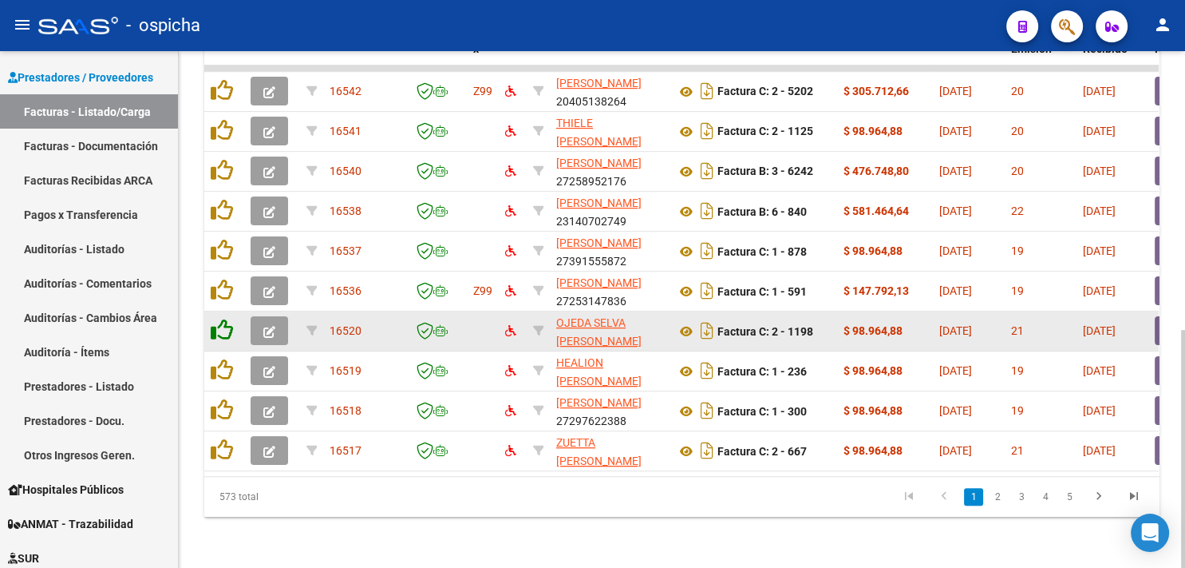
click at [219, 318] on icon at bounding box center [222, 329] width 22 height 22
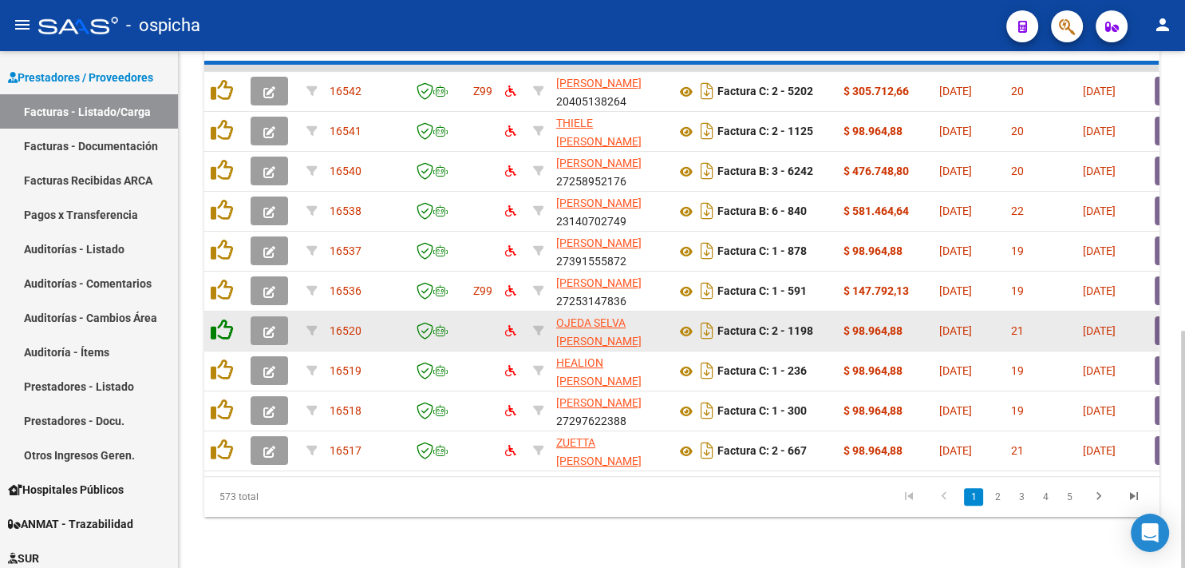
click at [219, 318] on icon at bounding box center [222, 329] width 22 height 22
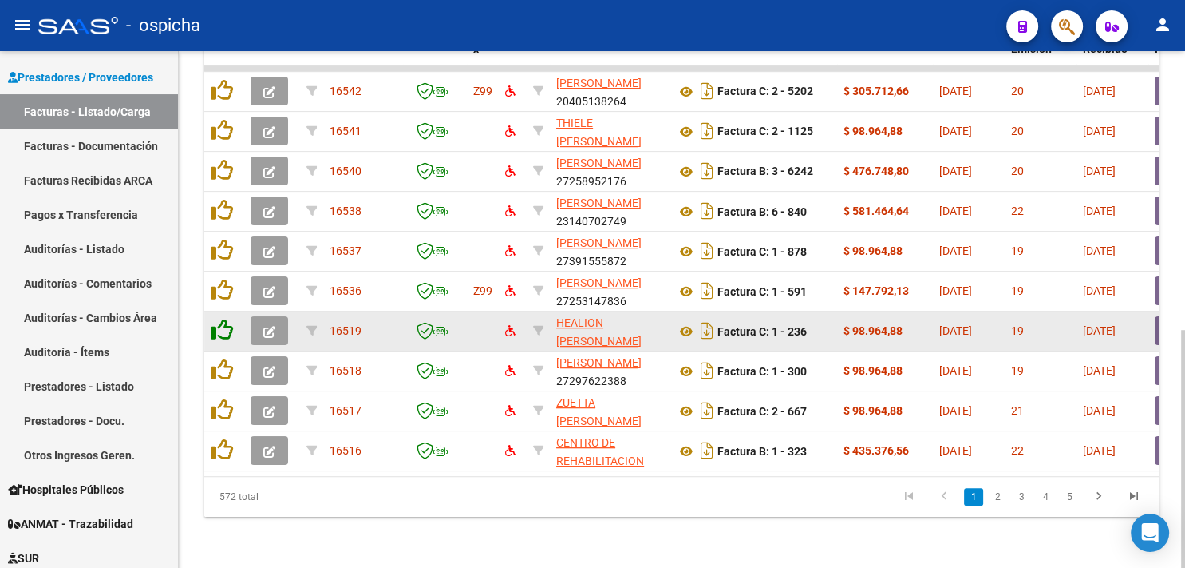
click at [219, 318] on icon at bounding box center [222, 329] width 22 height 22
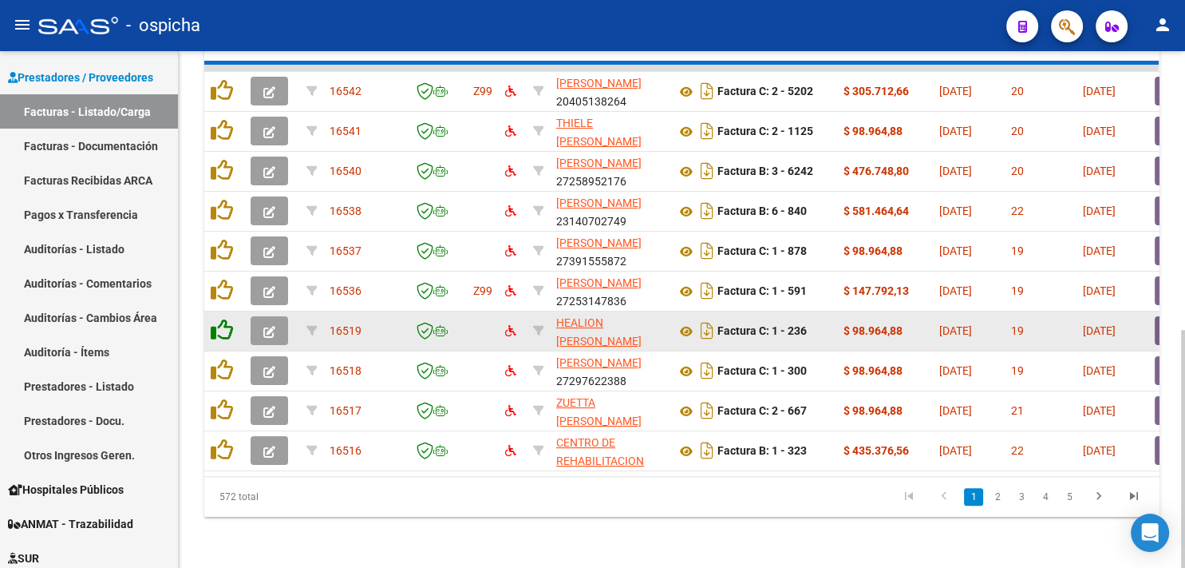
click at [219, 318] on icon at bounding box center [222, 329] width 22 height 22
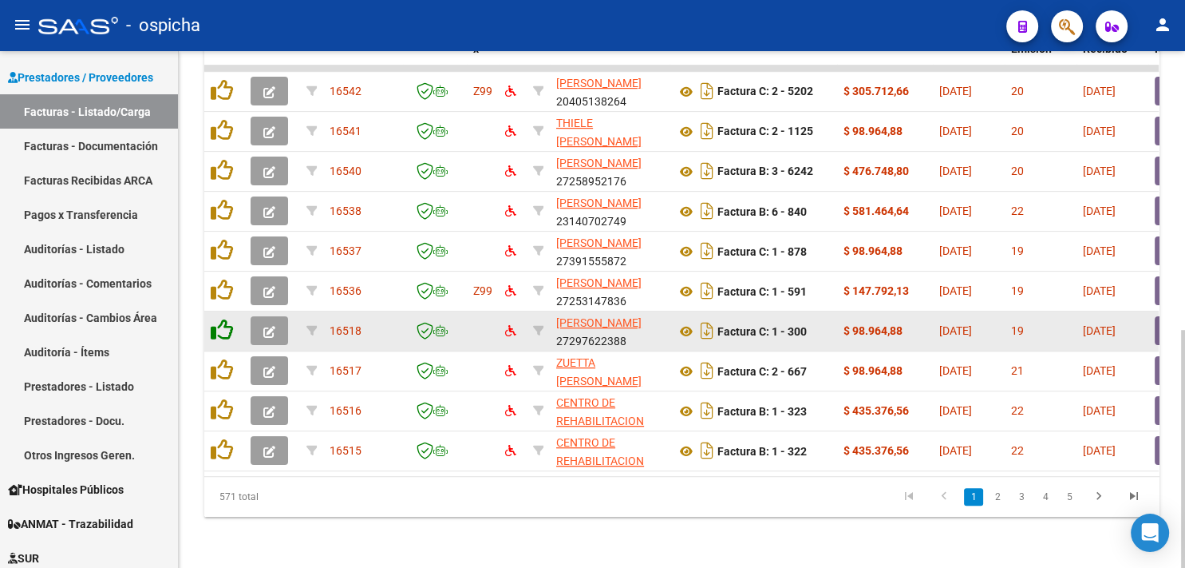
click at [219, 318] on icon at bounding box center [222, 329] width 22 height 22
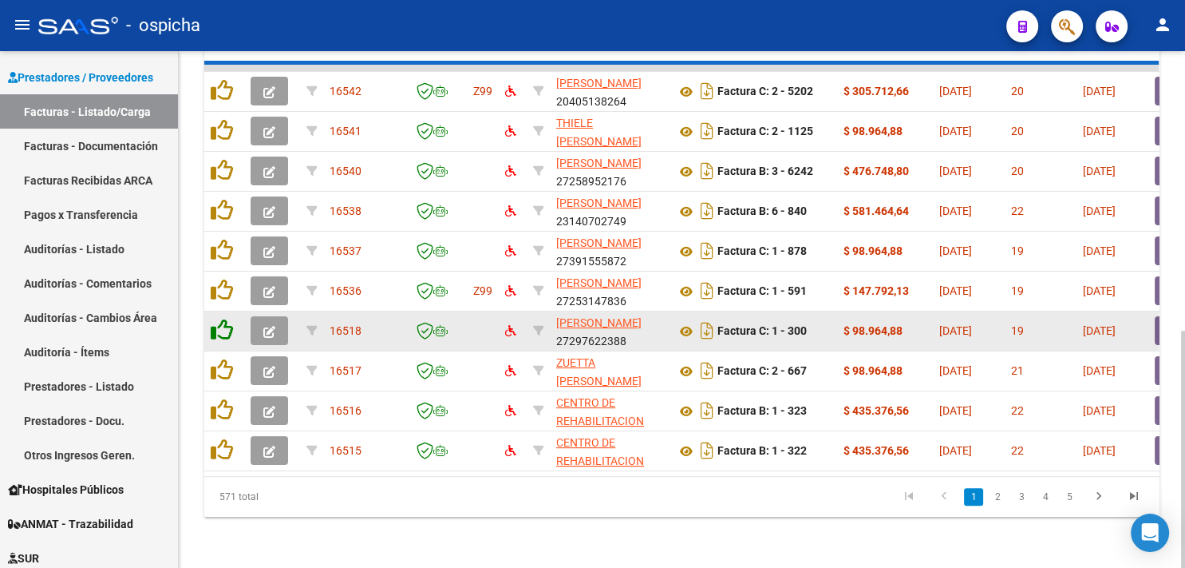
click at [219, 318] on icon at bounding box center [222, 329] width 22 height 22
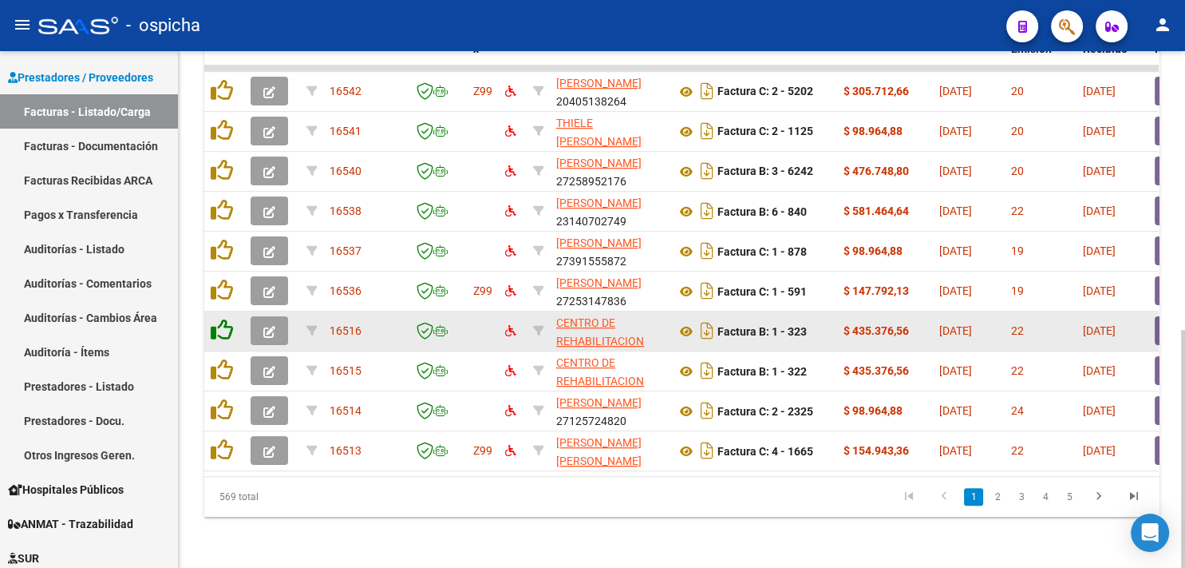
click at [219, 318] on icon at bounding box center [222, 329] width 22 height 22
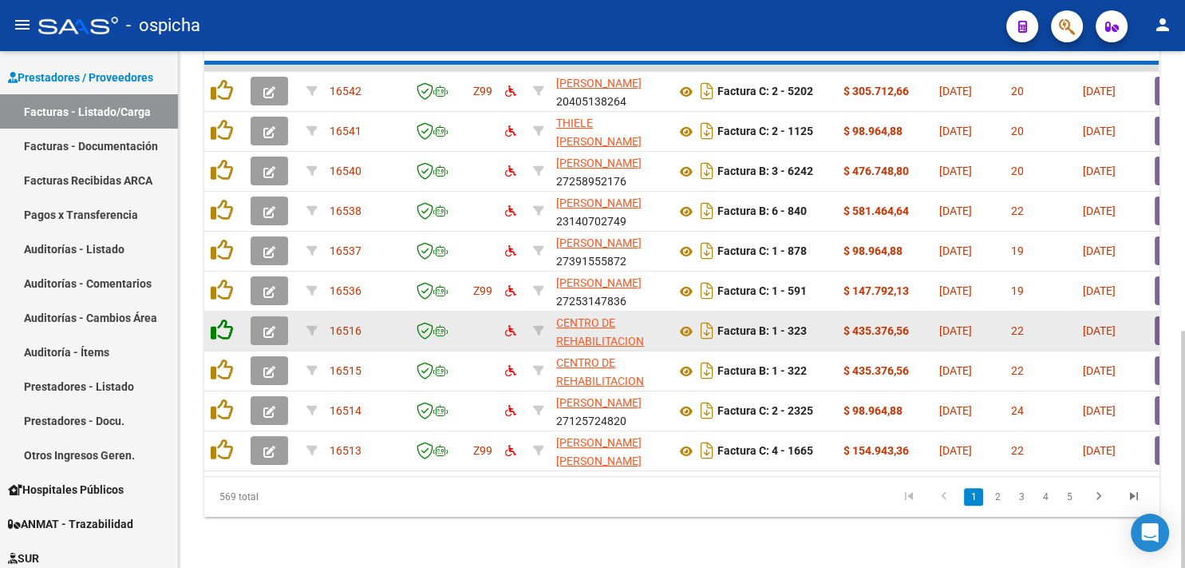
click at [219, 318] on icon at bounding box center [222, 329] width 22 height 22
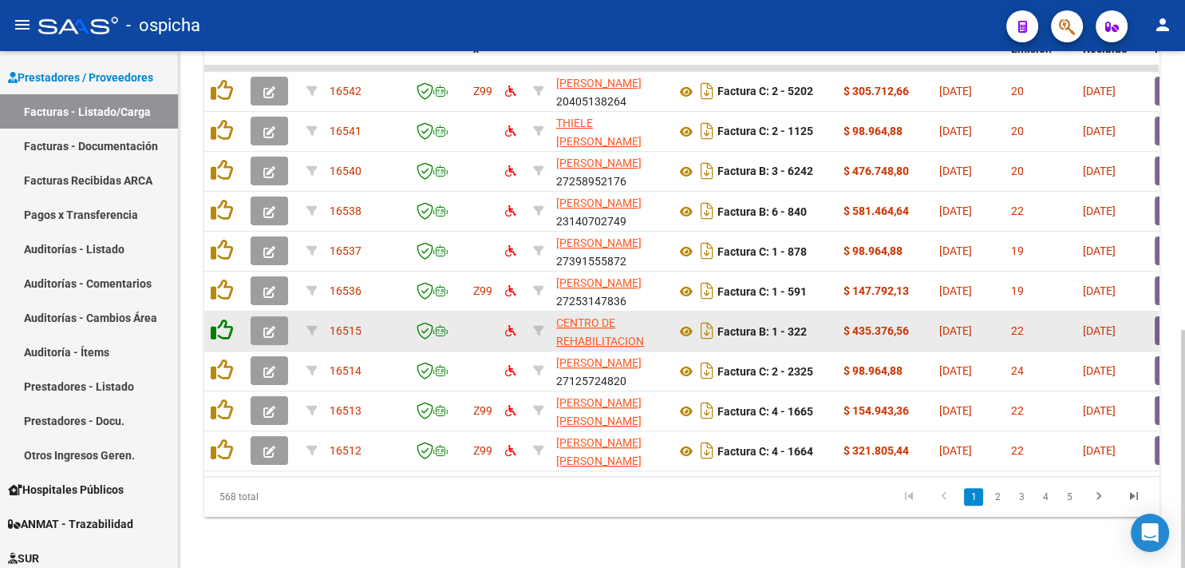
click at [219, 318] on icon at bounding box center [222, 329] width 22 height 22
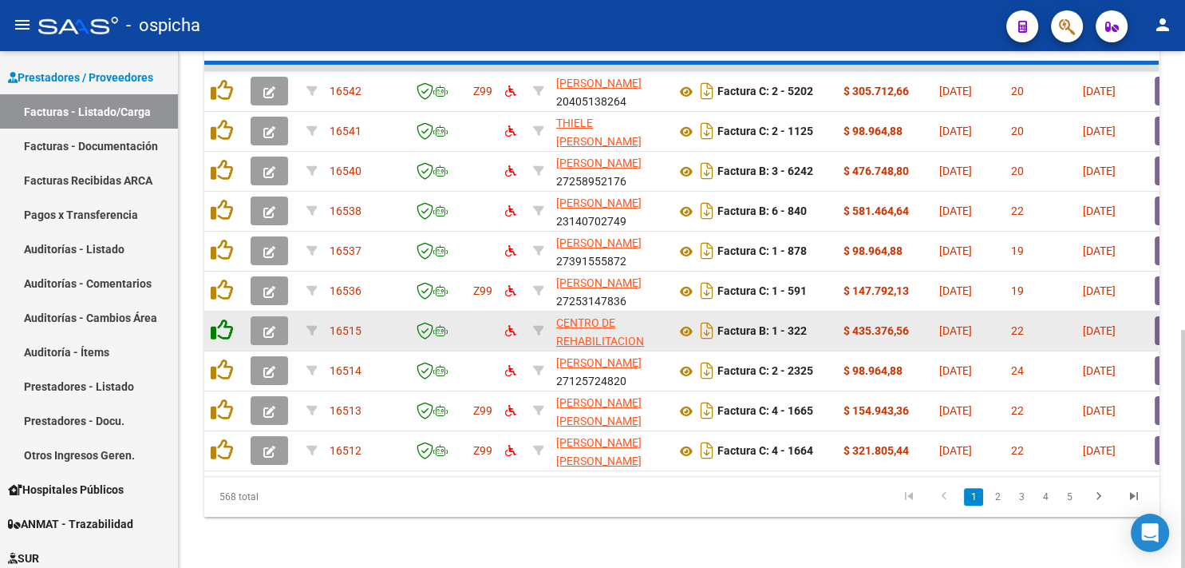
click at [219, 318] on icon at bounding box center [222, 329] width 22 height 22
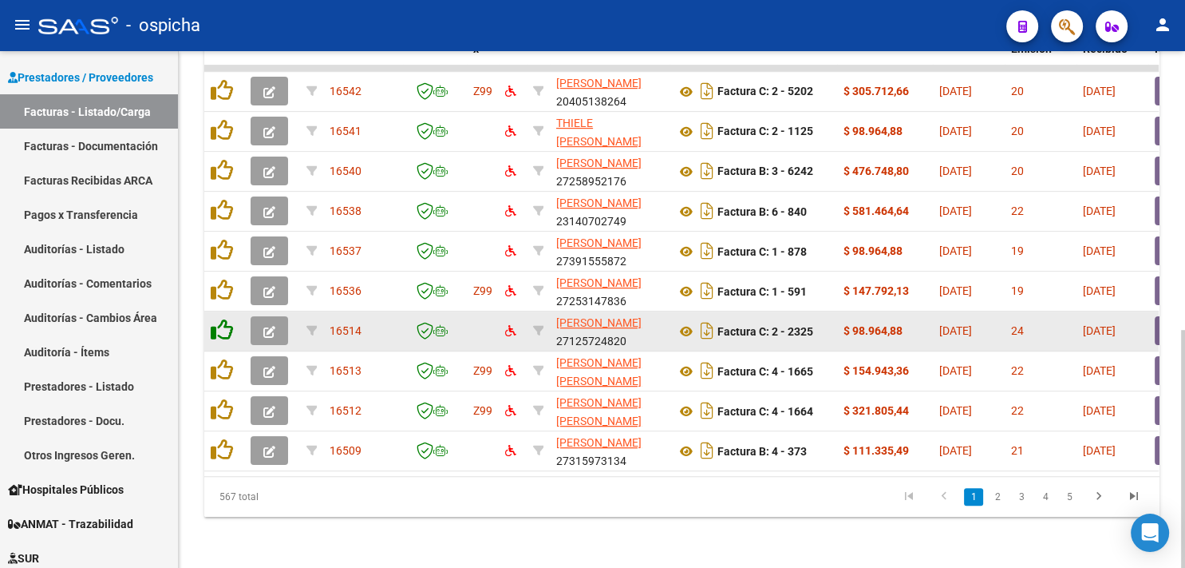
click at [219, 318] on icon at bounding box center [222, 329] width 22 height 22
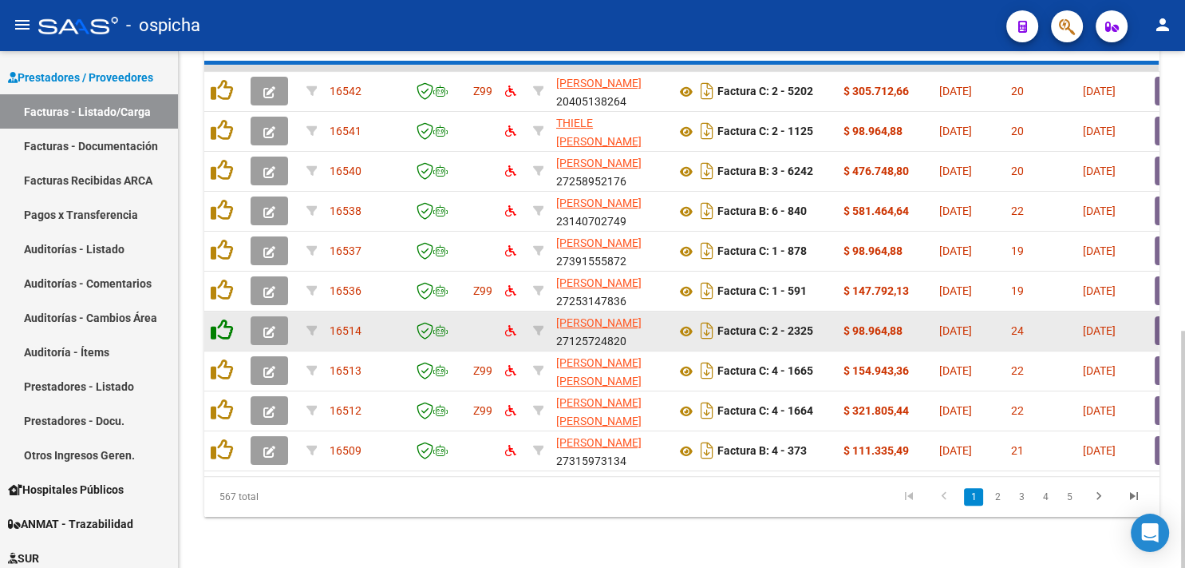
click at [219, 318] on icon at bounding box center [222, 329] width 22 height 22
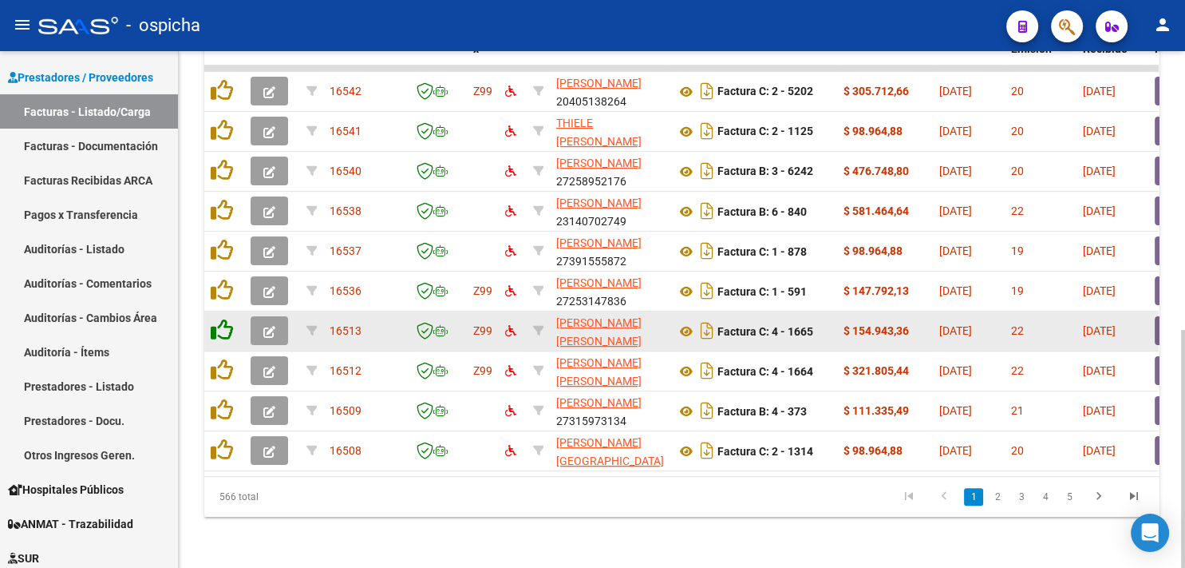
click at [216, 318] on icon at bounding box center [222, 329] width 22 height 22
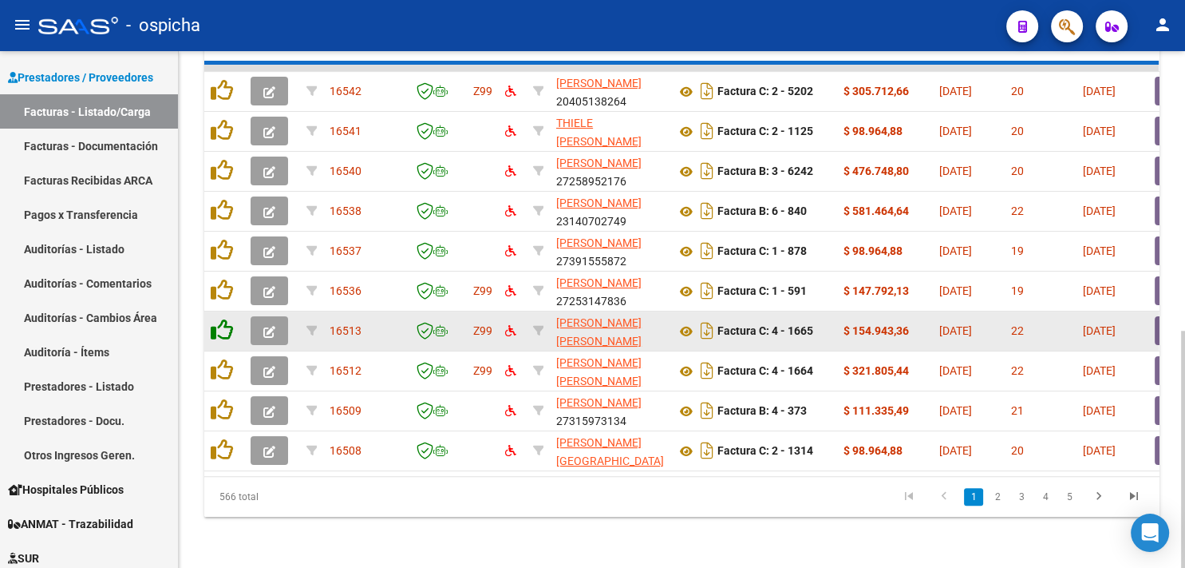
click at [216, 318] on icon at bounding box center [222, 329] width 22 height 22
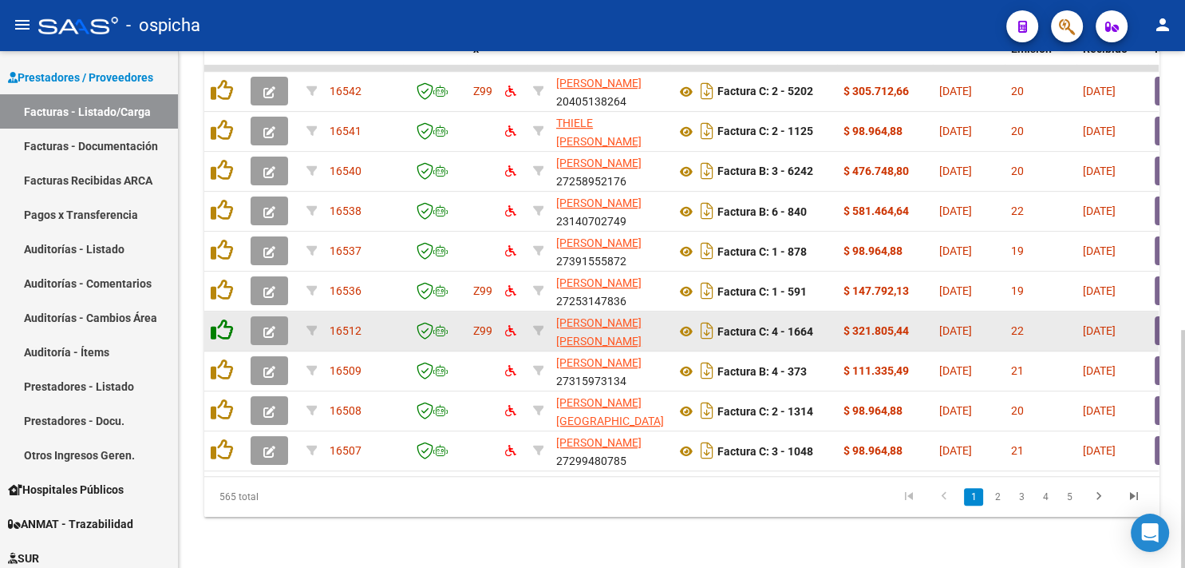
click at [216, 318] on icon at bounding box center [222, 329] width 22 height 22
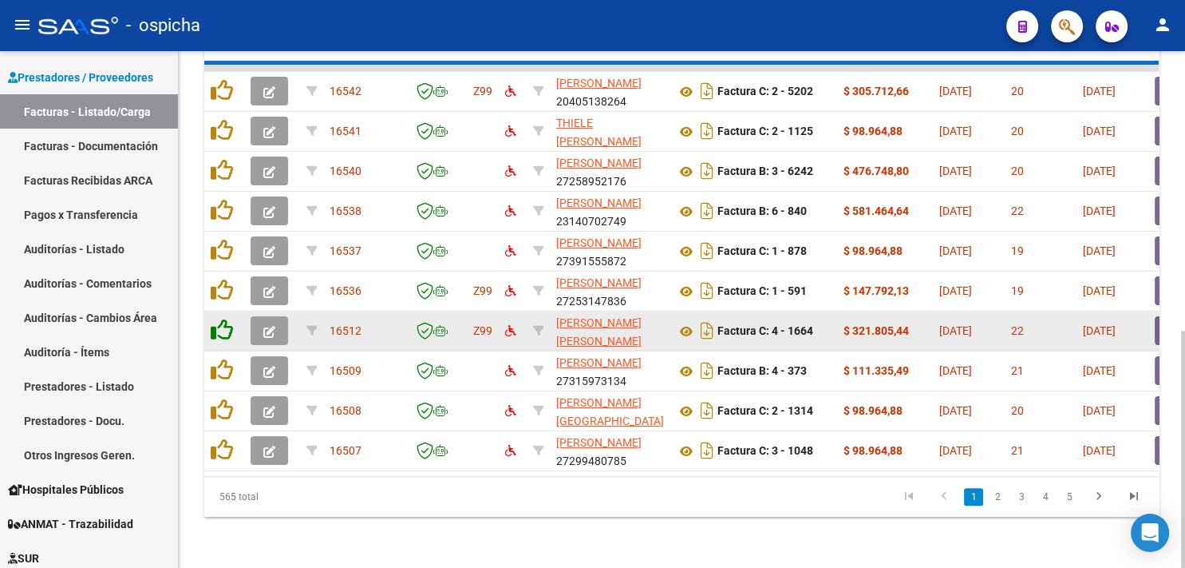
click at [216, 318] on icon at bounding box center [222, 329] width 22 height 22
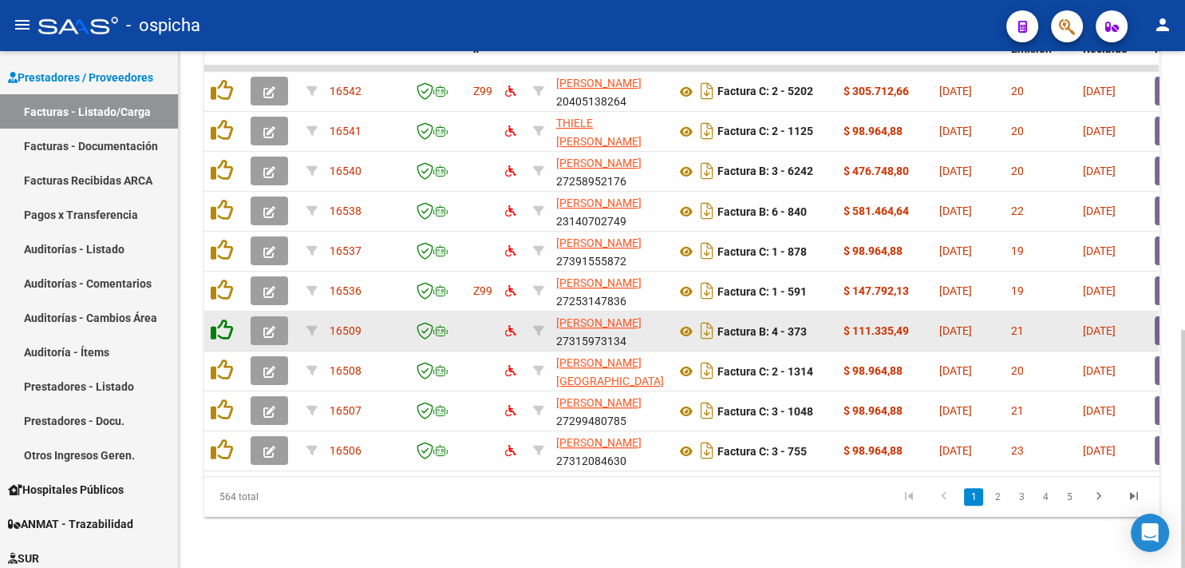
click at [216, 318] on icon at bounding box center [222, 329] width 22 height 22
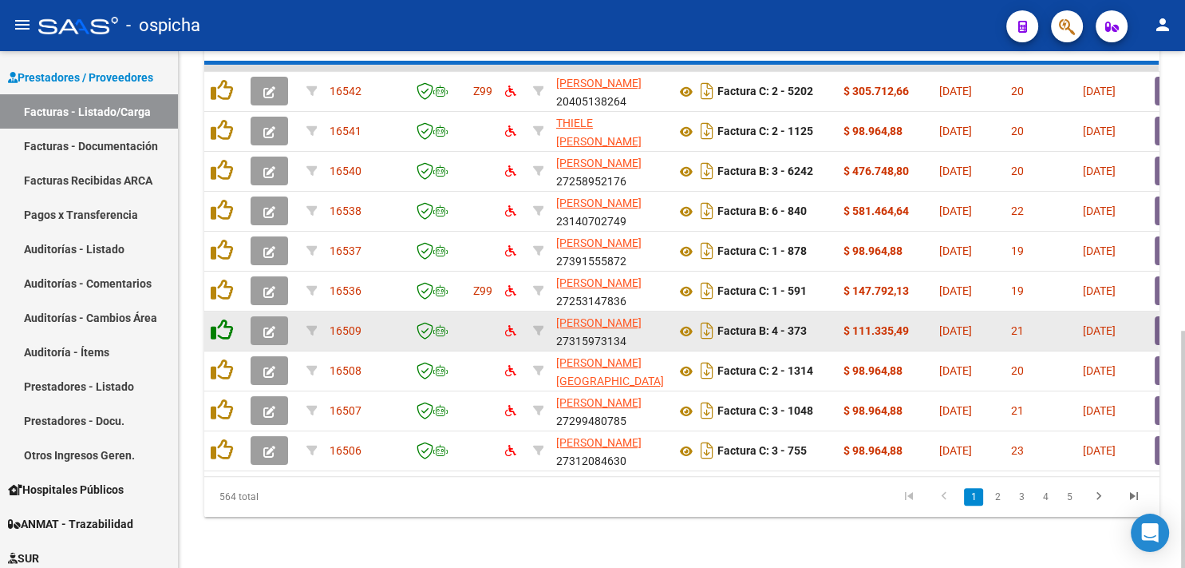
click at [216, 318] on icon at bounding box center [222, 329] width 22 height 22
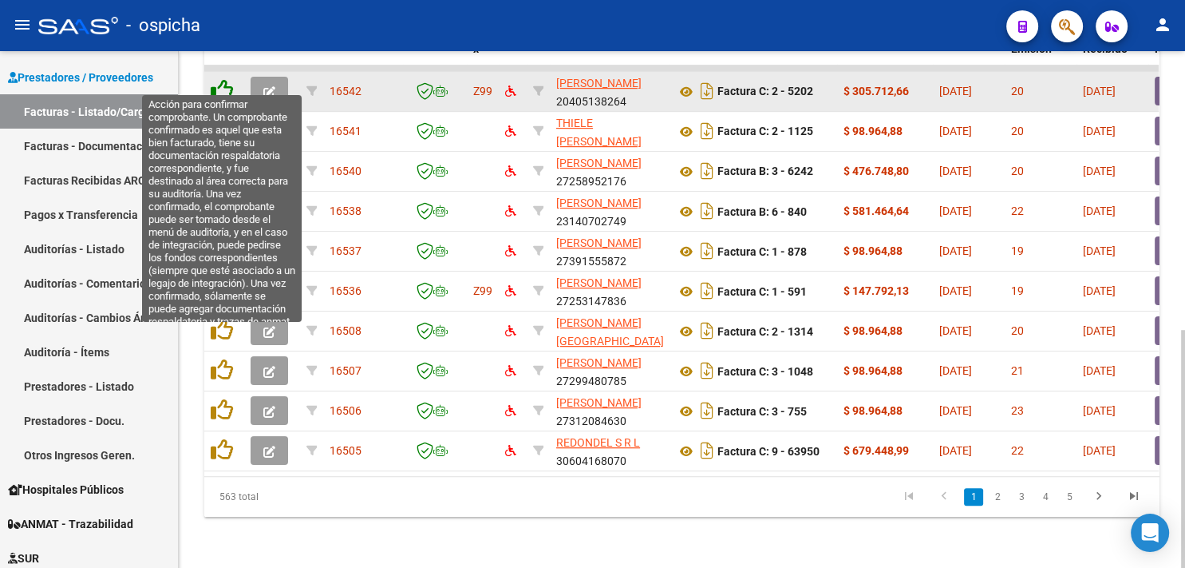
click at [227, 79] on icon at bounding box center [222, 90] width 22 height 22
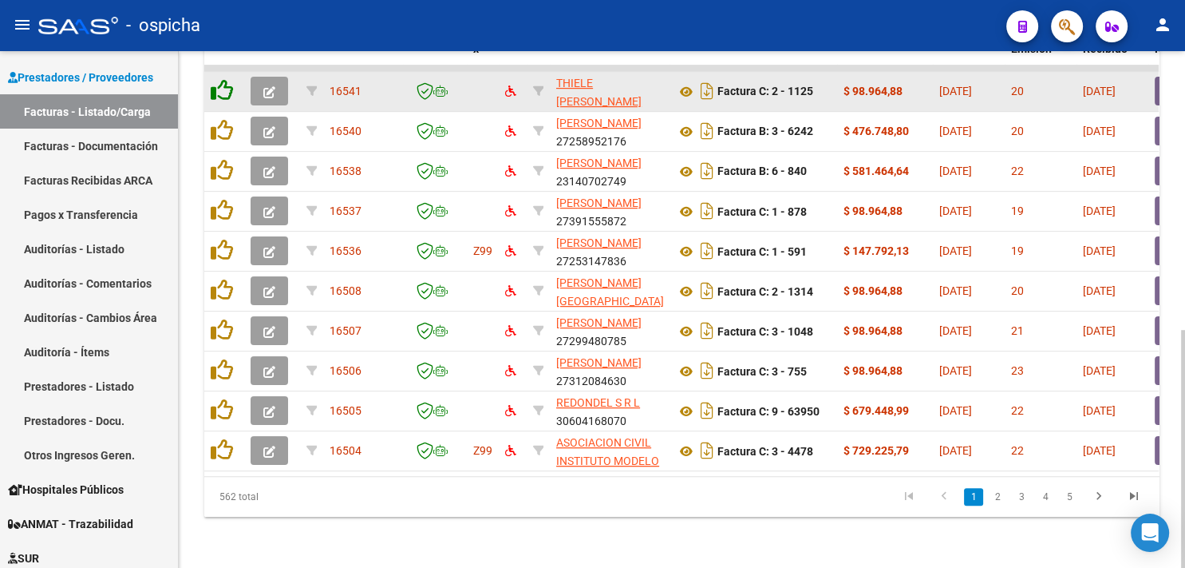
click at [220, 81] on icon at bounding box center [222, 90] width 22 height 22
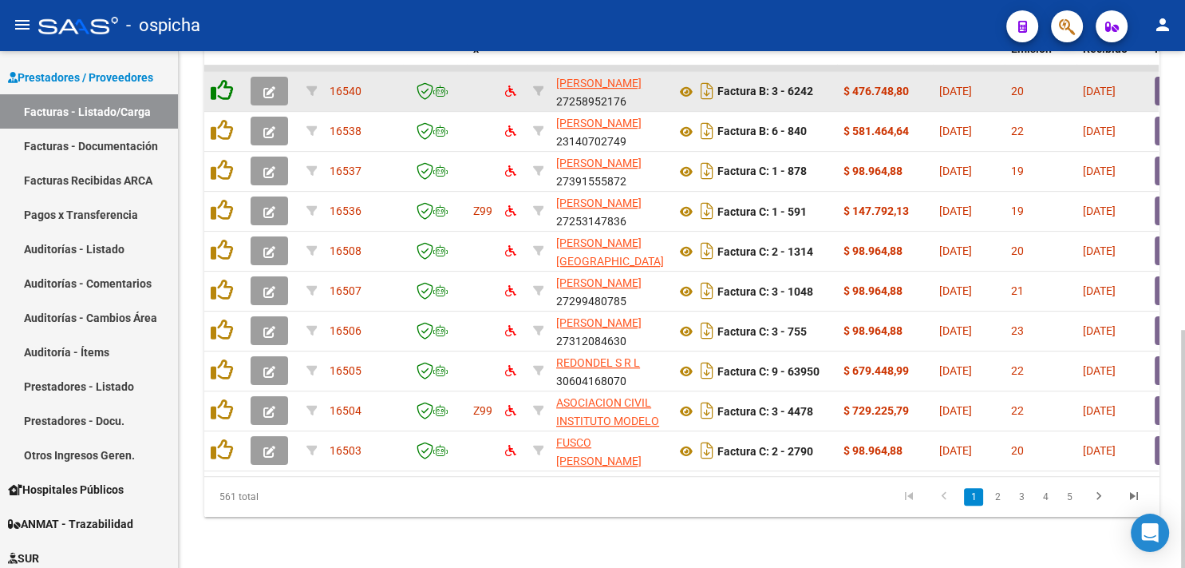
click at [220, 81] on icon at bounding box center [222, 90] width 22 height 22
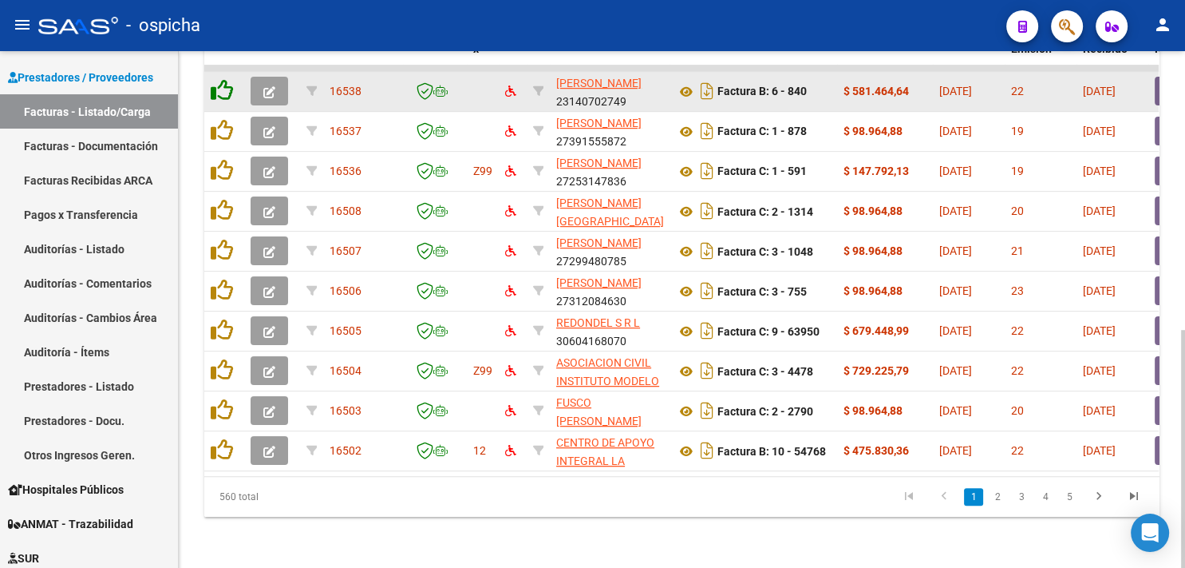
click at [220, 81] on icon at bounding box center [222, 90] width 22 height 22
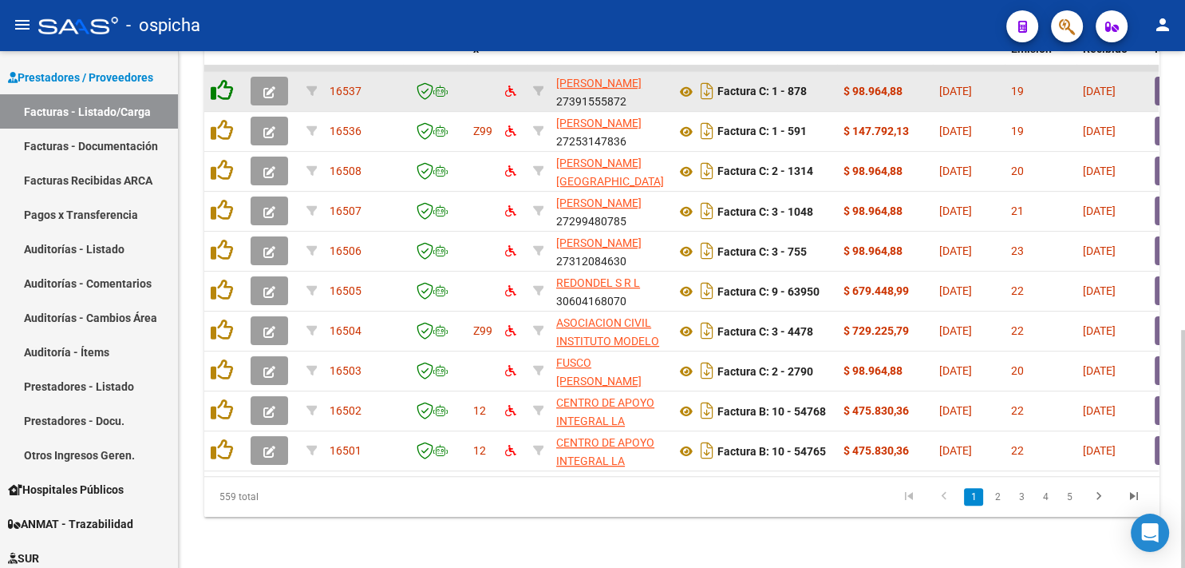
click at [220, 81] on icon at bounding box center [222, 90] width 22 height 22
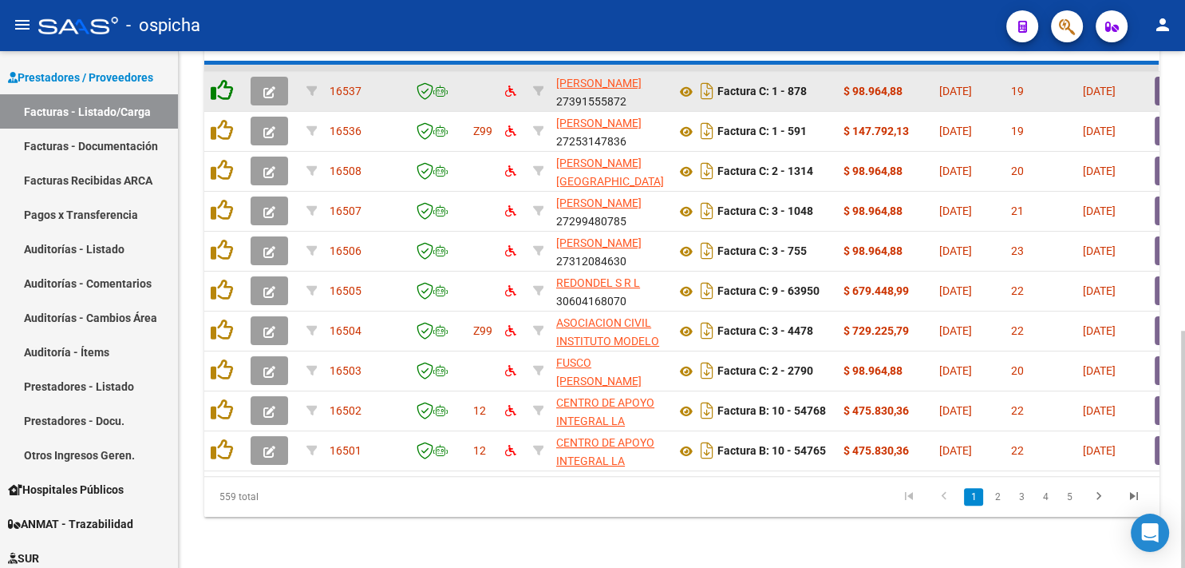
click at [220, 81] on icon at bounding box center [222, 90] width 22 height 22
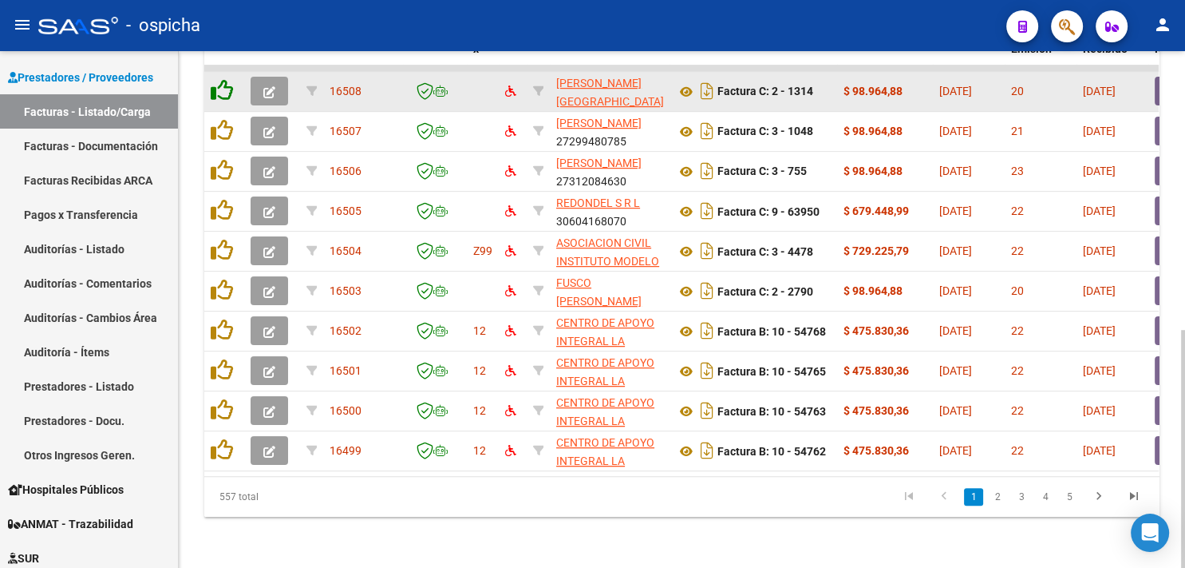
click at [220, 81] on icon at bounding box center [222, 90] width 22 height 22
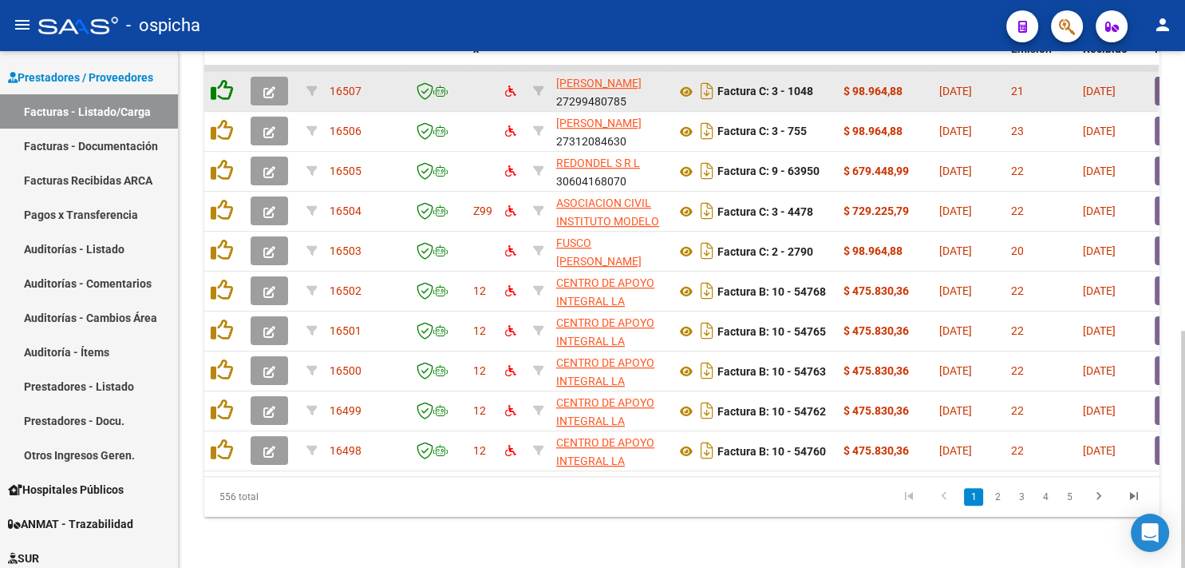
click at [220, 81] on icon at bounding box center [222, 90] width 22 height 22
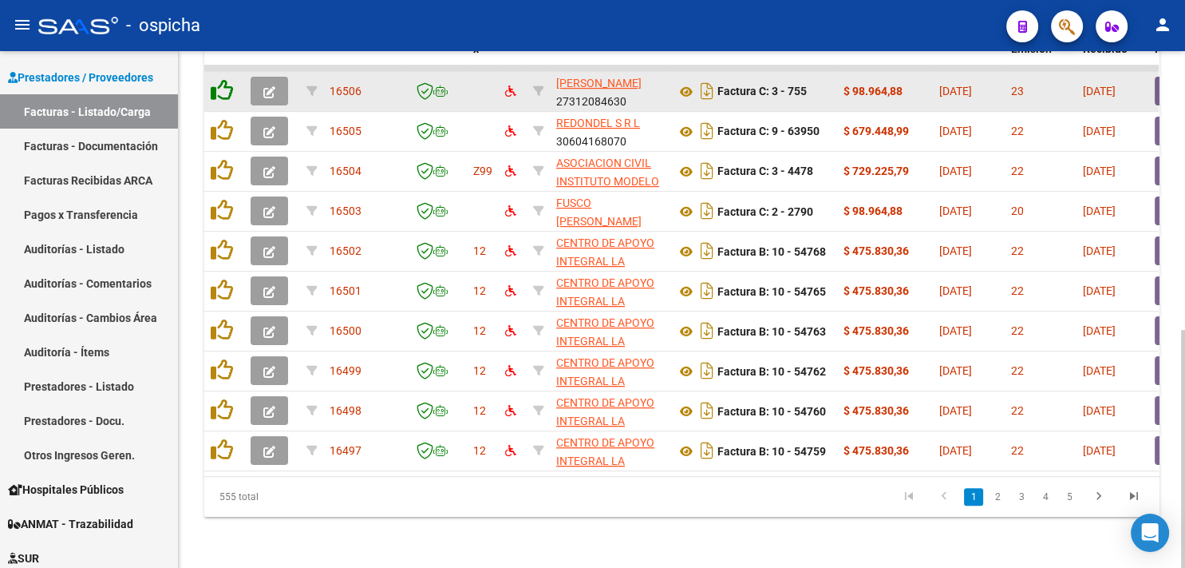
click at [220, 81] on icon at bounding box center [222, 90] width 22 height 22
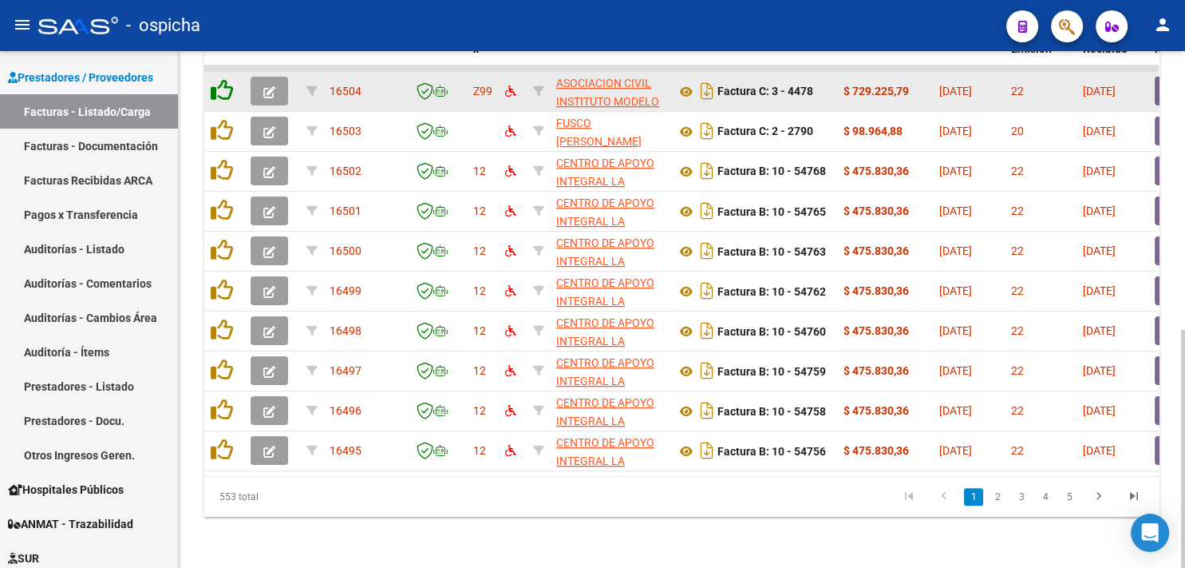
click at [220, 81] on icon at bounding box center [222, 90] width 22 height 22
click at [219, 81] on icon at bounding box center [222, 90] width 22 height 22
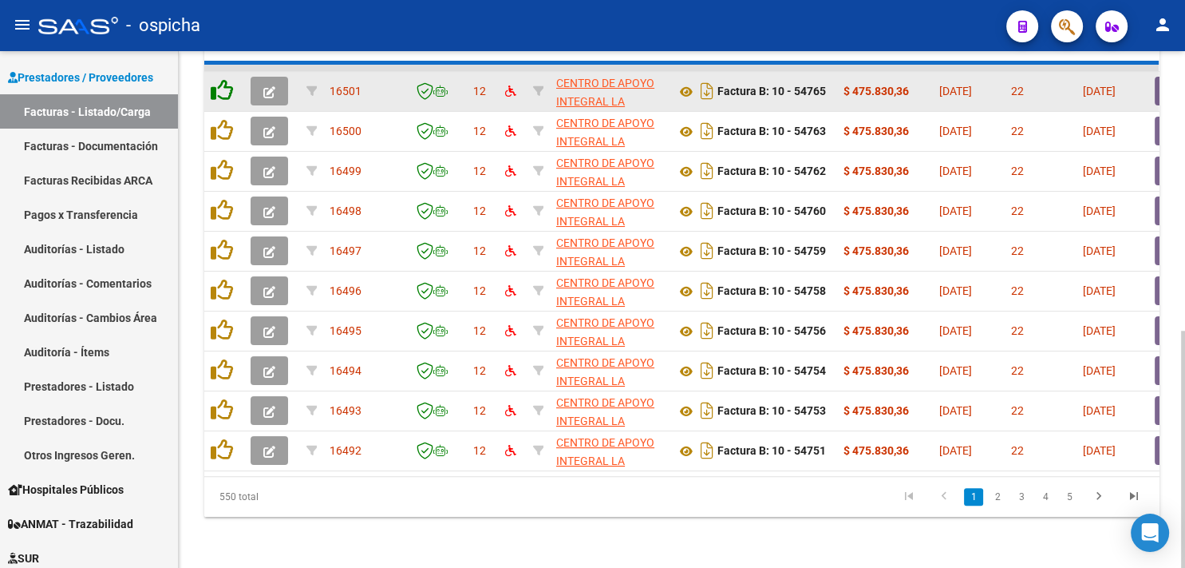
click at [219, 81] on icon at bounding box center [222, 90] width 22 height 22
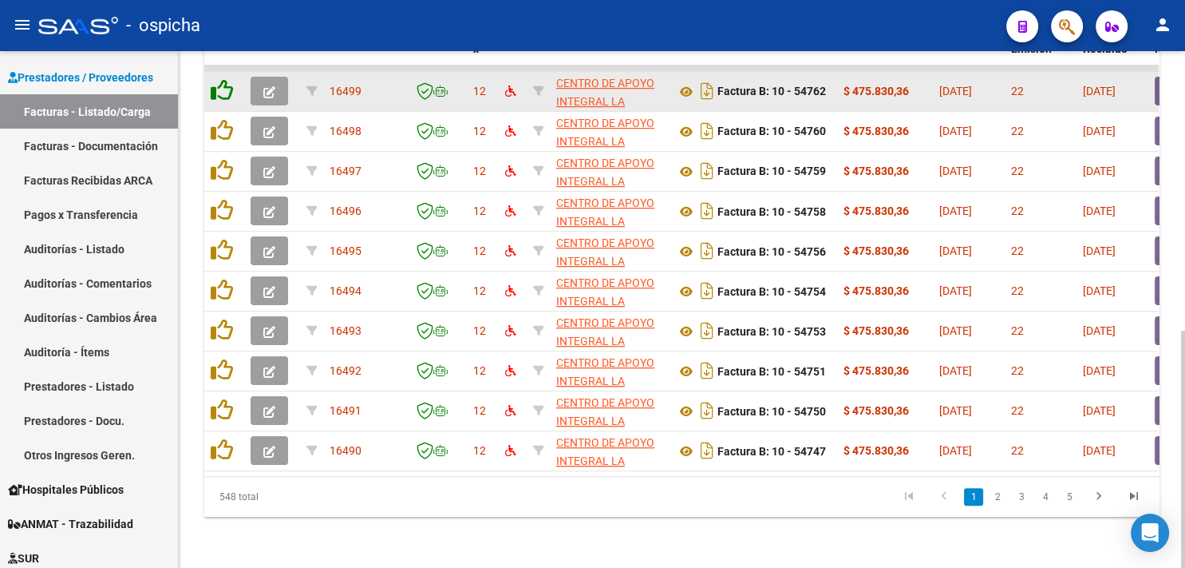
click at [219, 81] on icon at bounding box center [222, 90] width 22 height 22
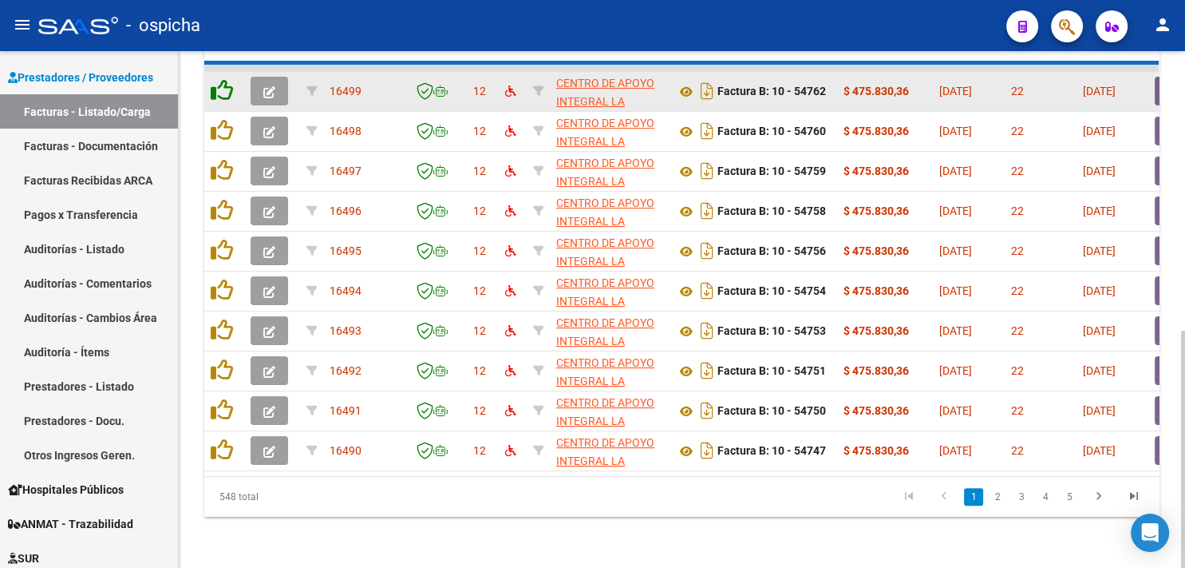
click at [219, 81] on icon at bounding box center [222, 90] width 22 height 22
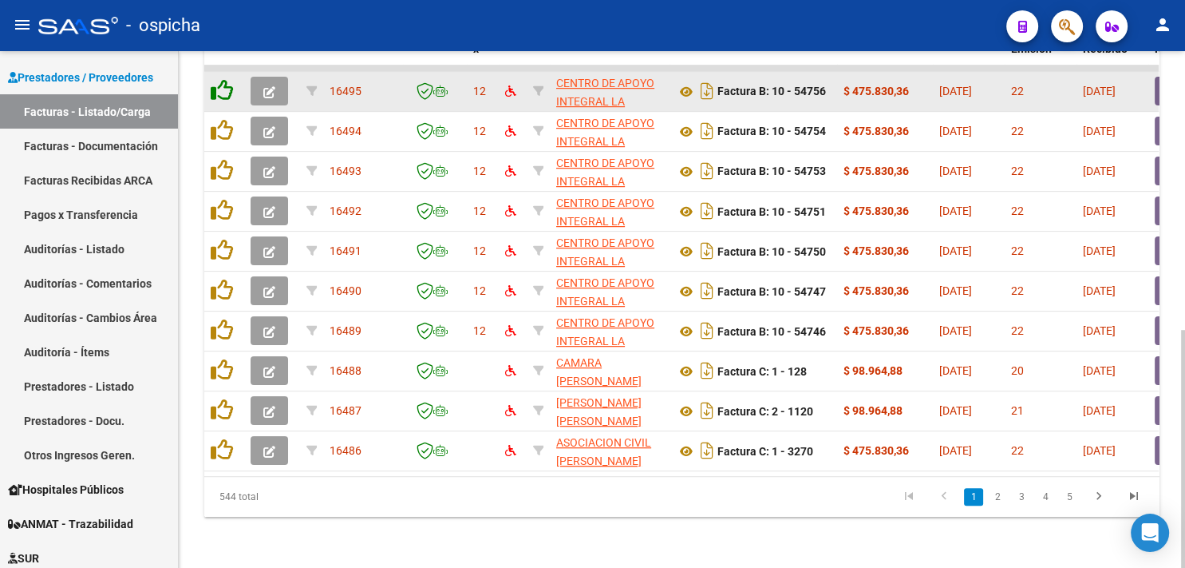
click at [219, 81] on icon at bounding box center [222, 90] width 22 height 22
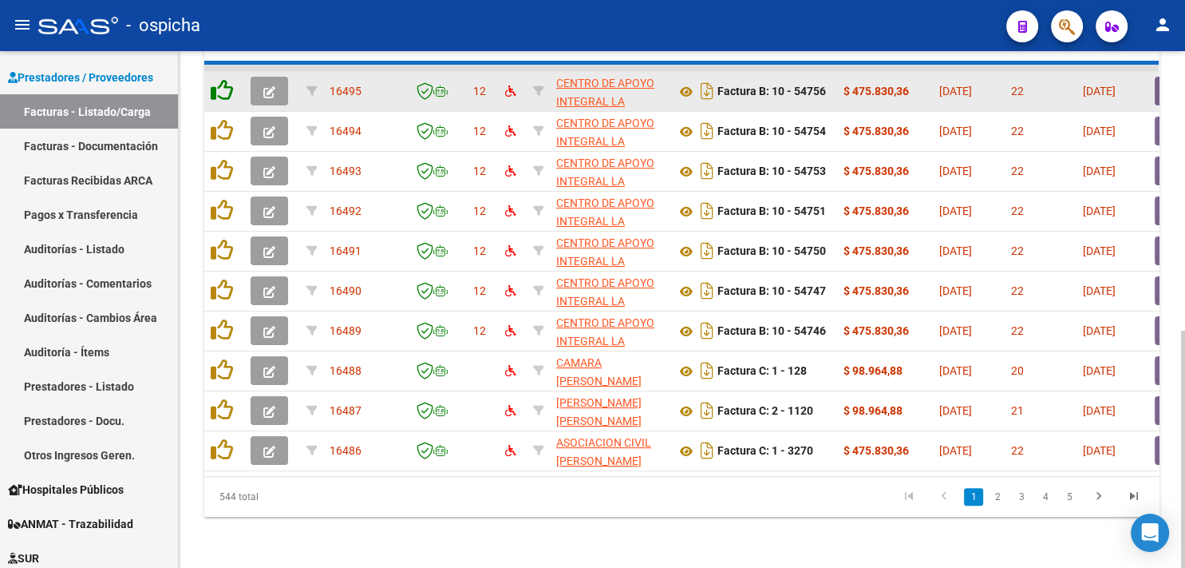
click at [219, 81] on icon at bounding box center [222, 90] width 22 height 22
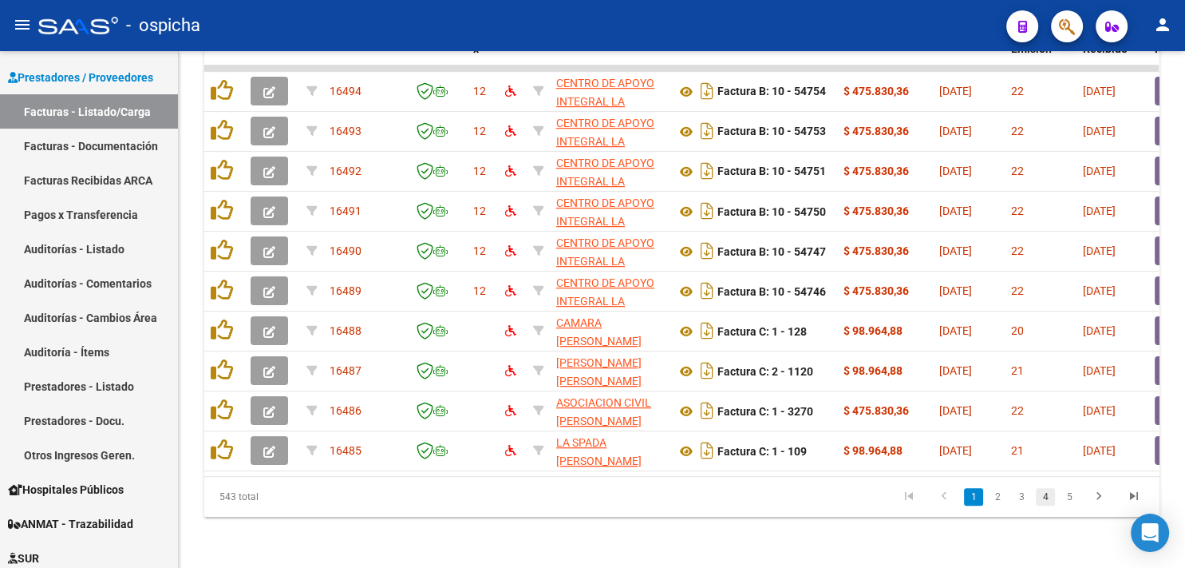
click at [1050, 496] on link "4" at bounding box center [1045, 497] width 19 height 18
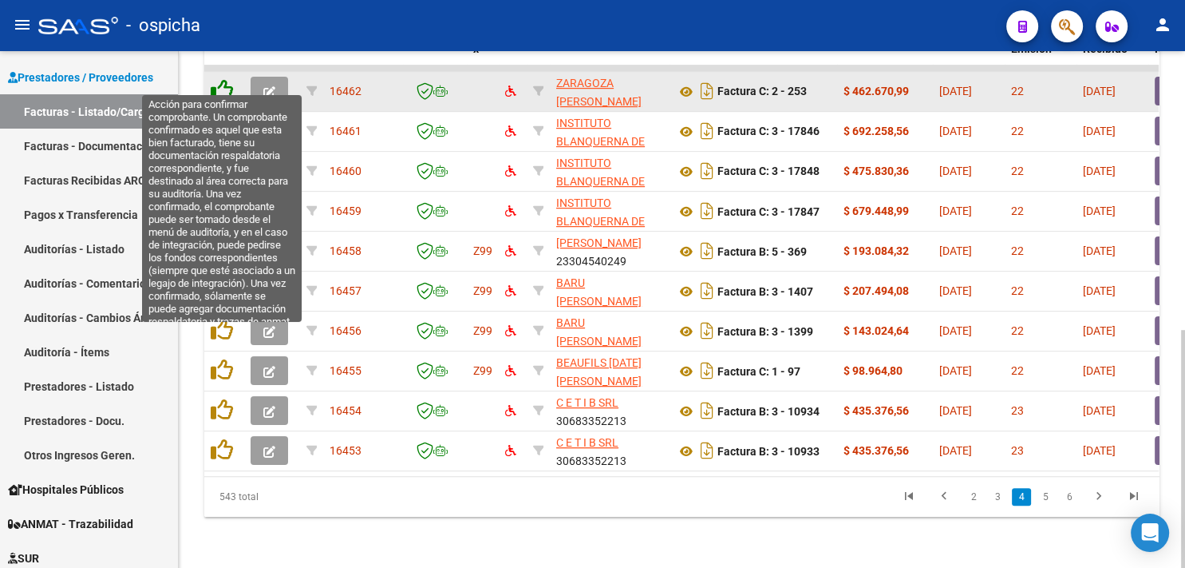
click at [221, 79] on icon at bounding box center [222, 90] width 22 height 22
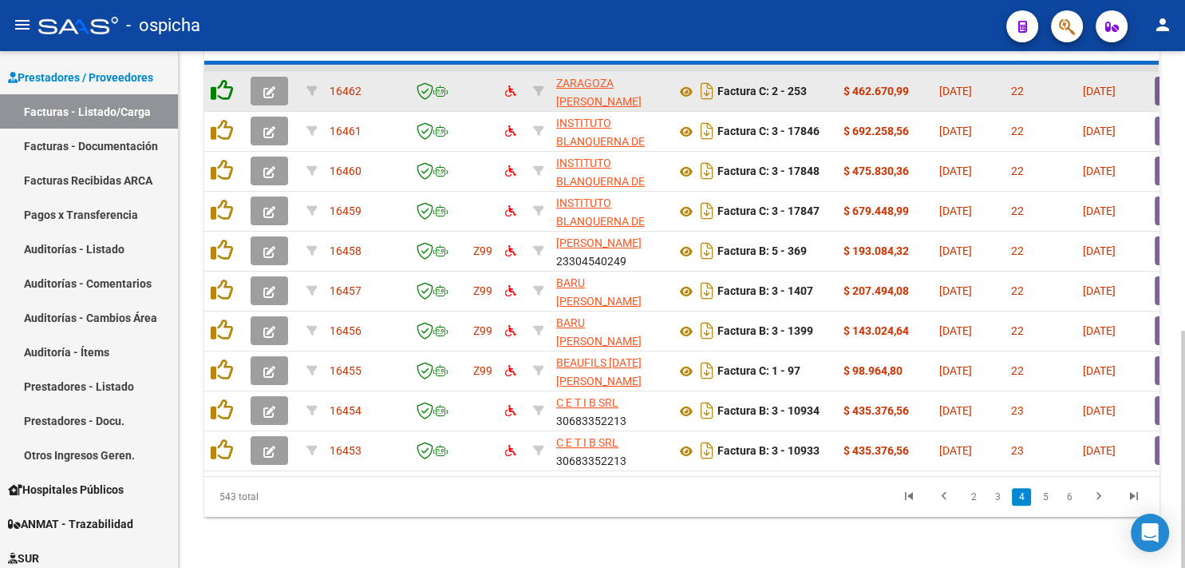
click at [221, 79] on icon at bounding box center [222, 90] width 22 height 22
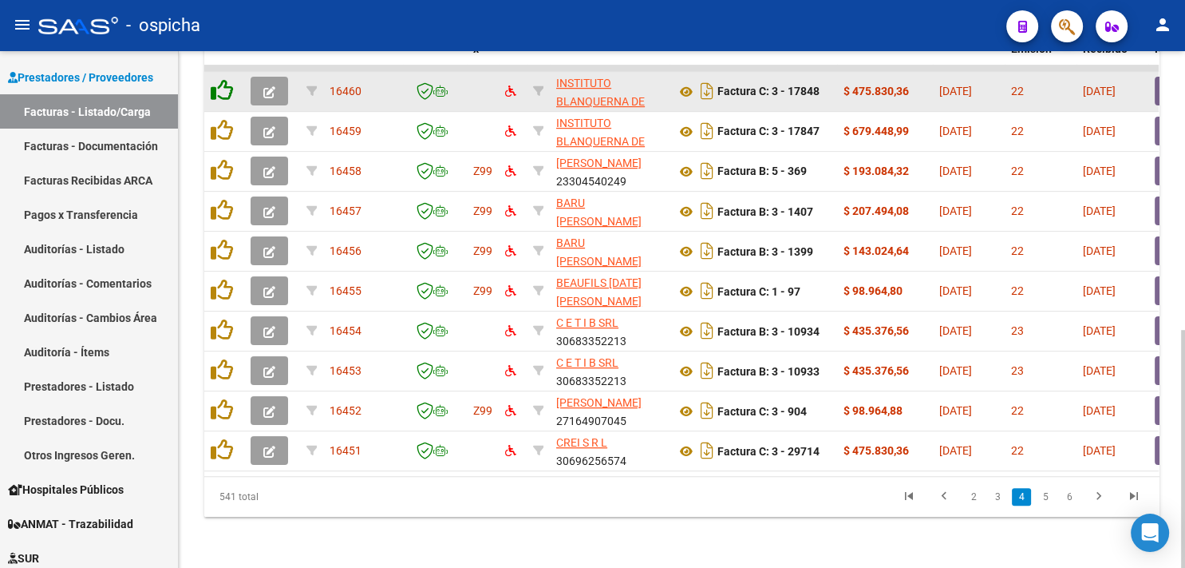
click at [221, 79] on icon at bounding box center [222, 90] width 22 height 22
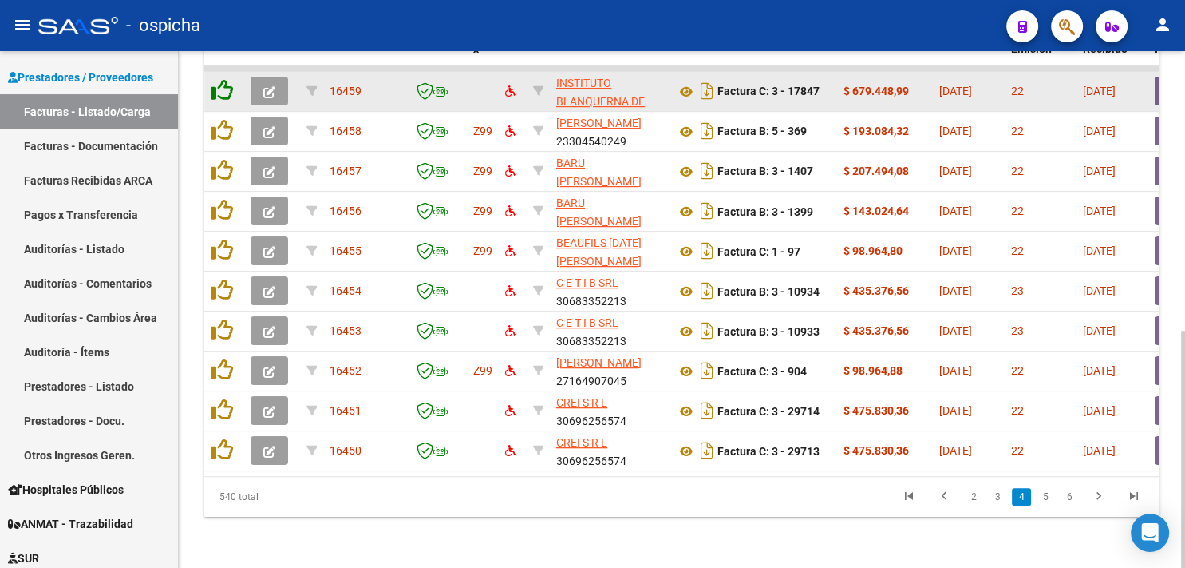
click at [221, 79] on icon at bounding box center [222, 90] width 22 height 22
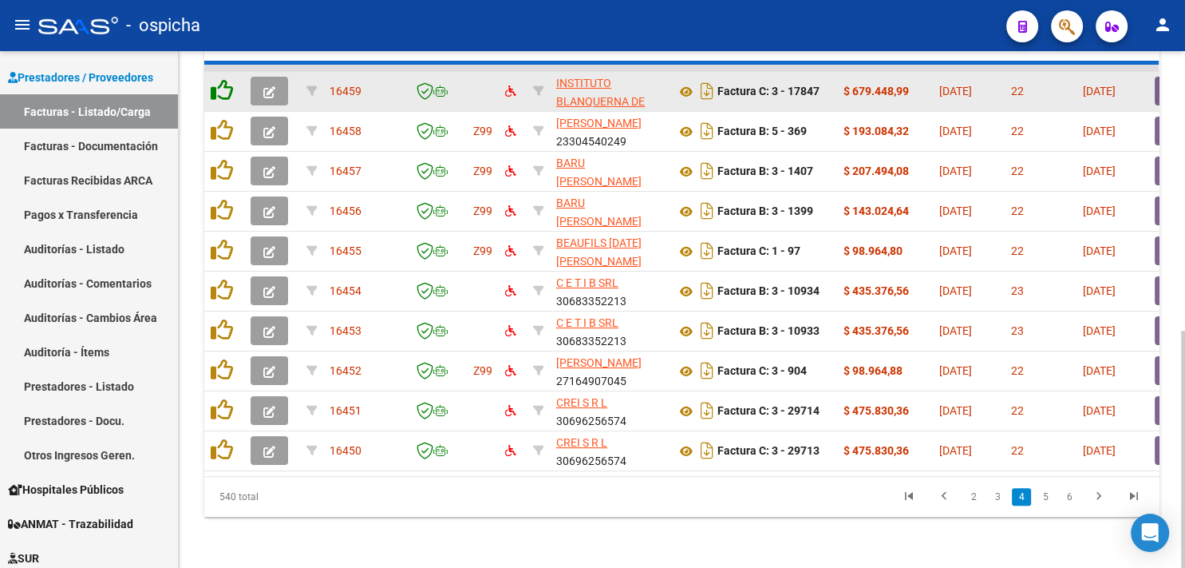
click at [221, 79] on icon at bounding box center [222, 90] width 22 height 22
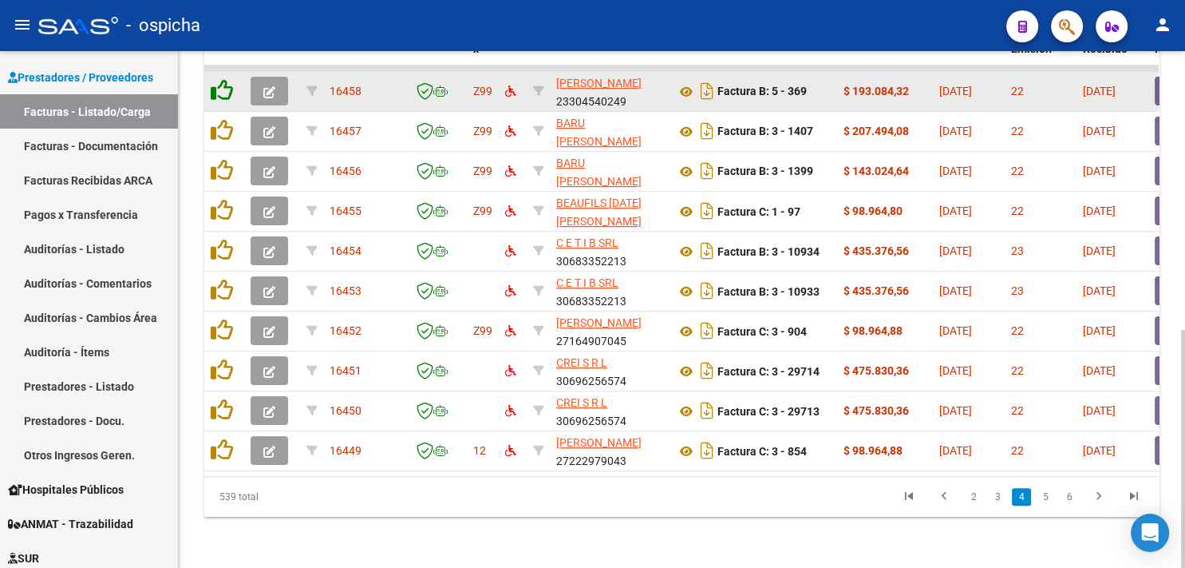
click at [221, 79] on icon at bounding box center [222, 90] width 22 height 22
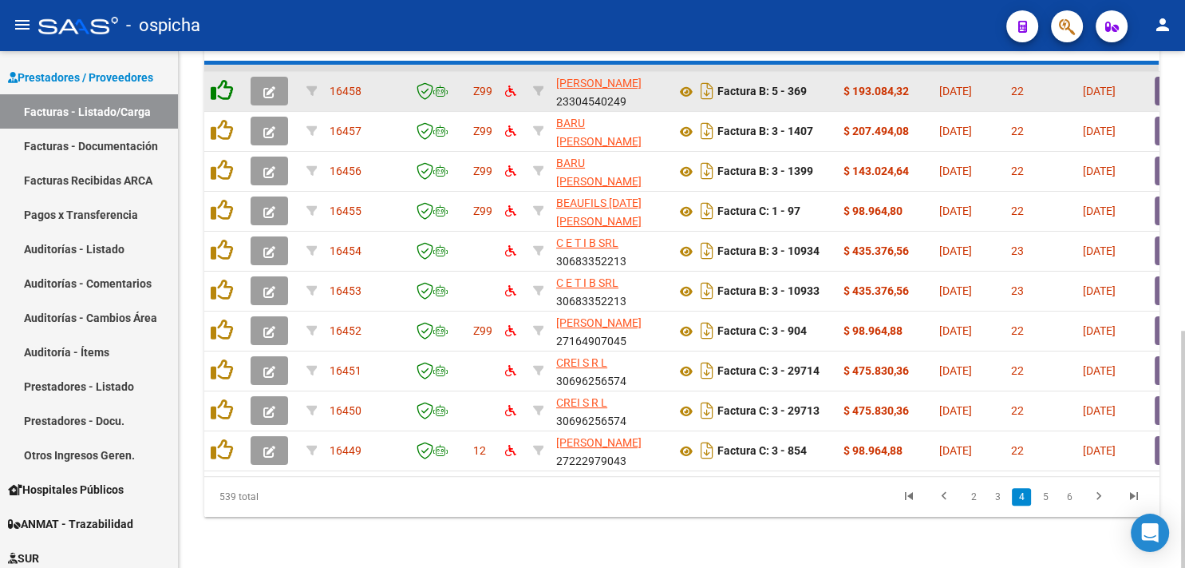
click at [221, 79] on icon at bounding box center [222, 90] width 22 height 22
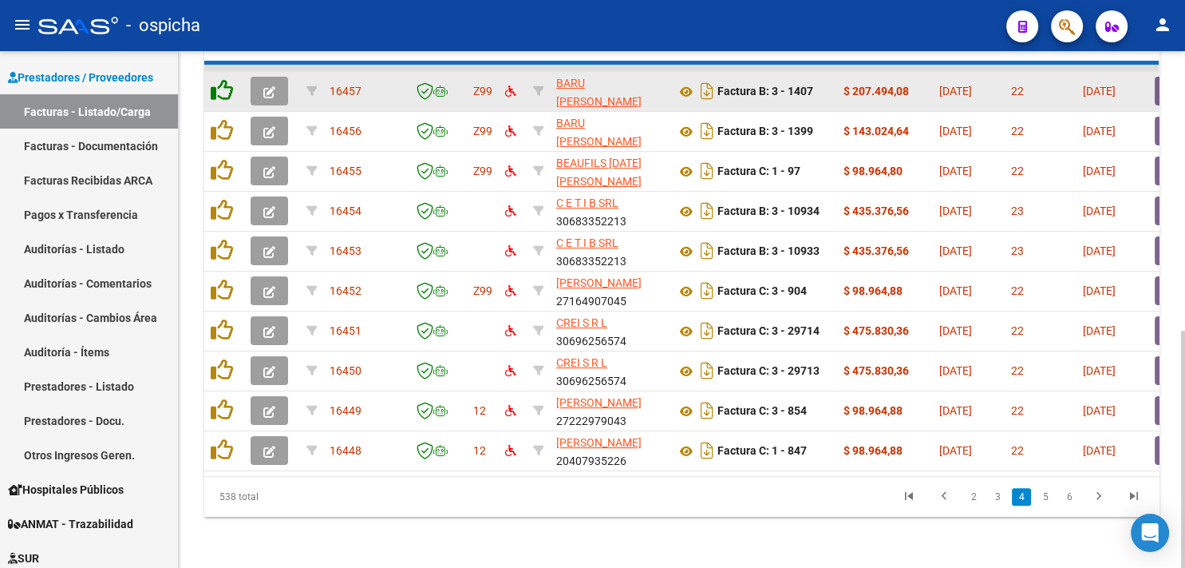
click at [221, 79] on icon at bounding box center [222, 90] width 22 height 22
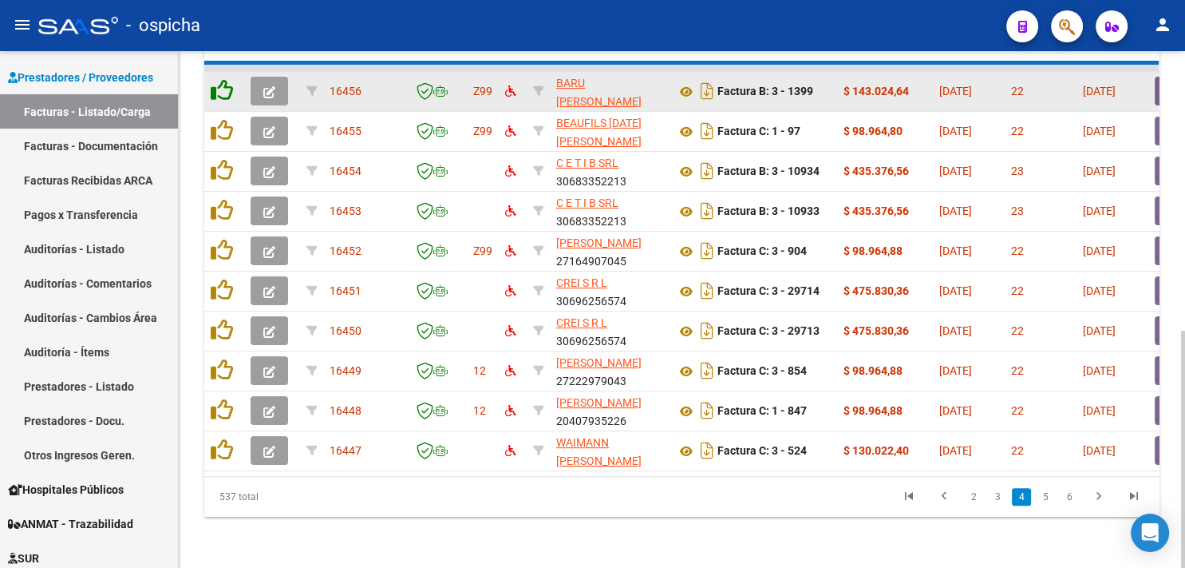
click at [221, 79] on icon at bounding box center [222, 90] width 22 height 22
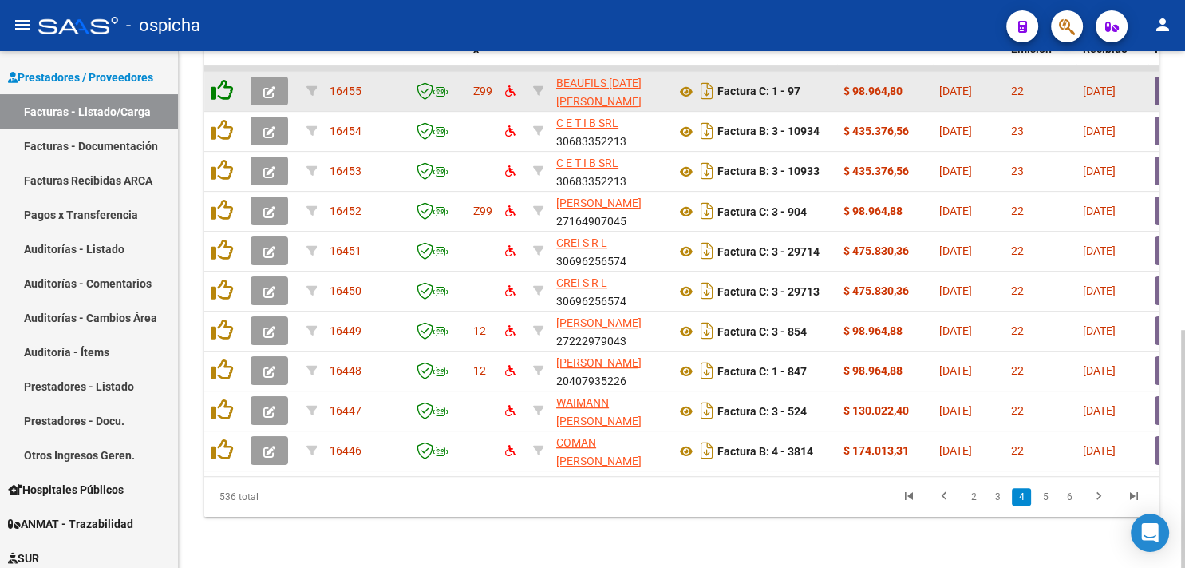
click at [221, 79] on icon at bounding box center [222, 90] width 22 height 22
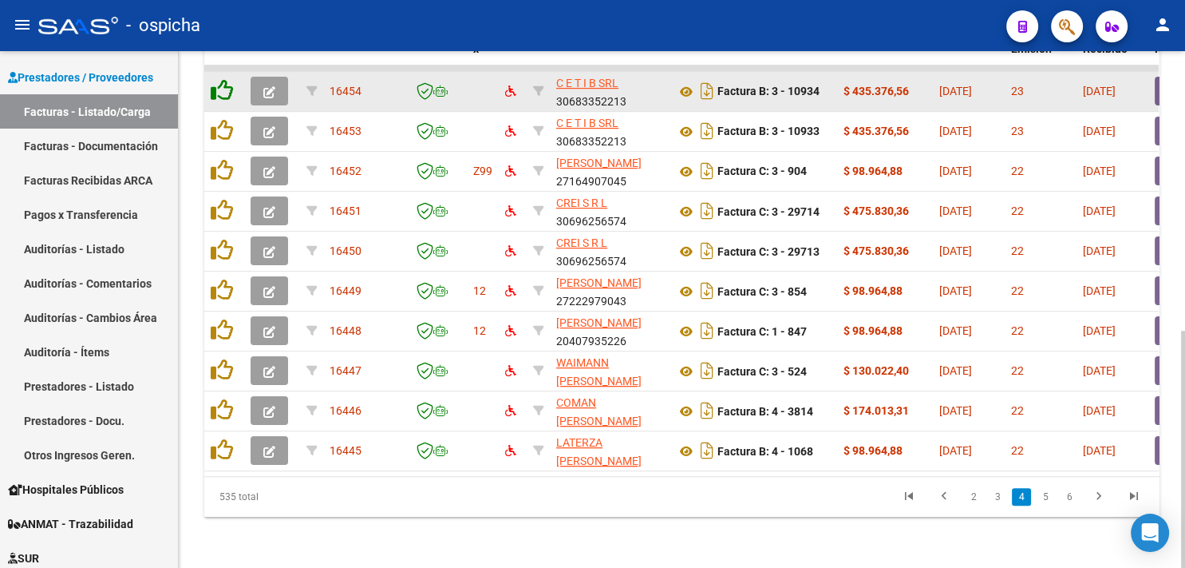
click at [221, 79] on icon at bounding box center [222, 90] width 22 height 22
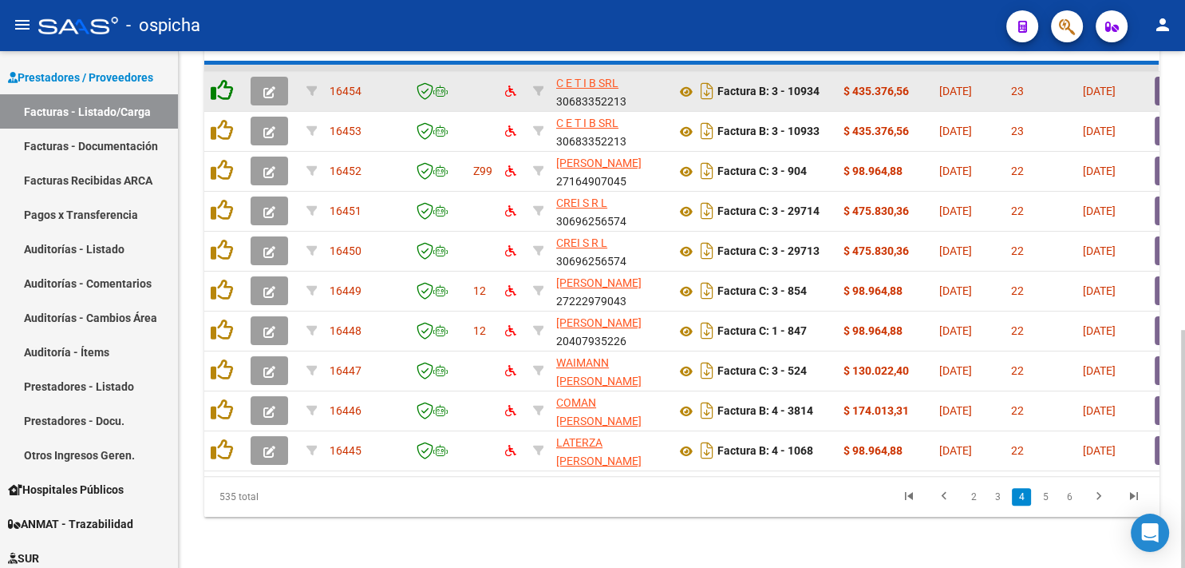
click at [221, 79] on icon at bounding box center [222, 90] width 22 height 22
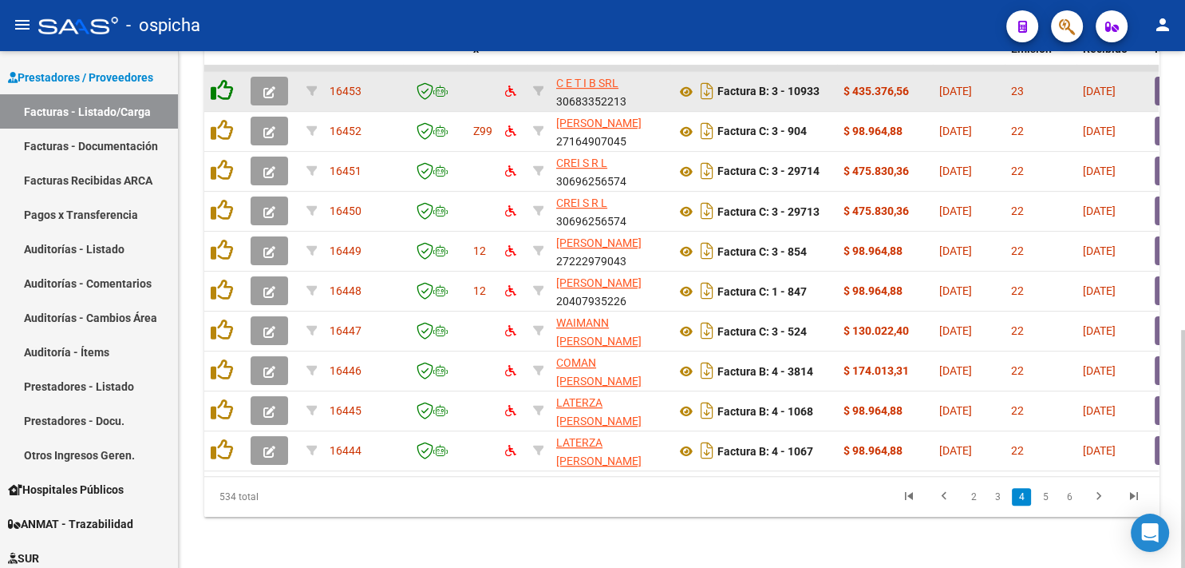
click at [221, 79] on icon at bounding box center [222, 90] width 22 height 22
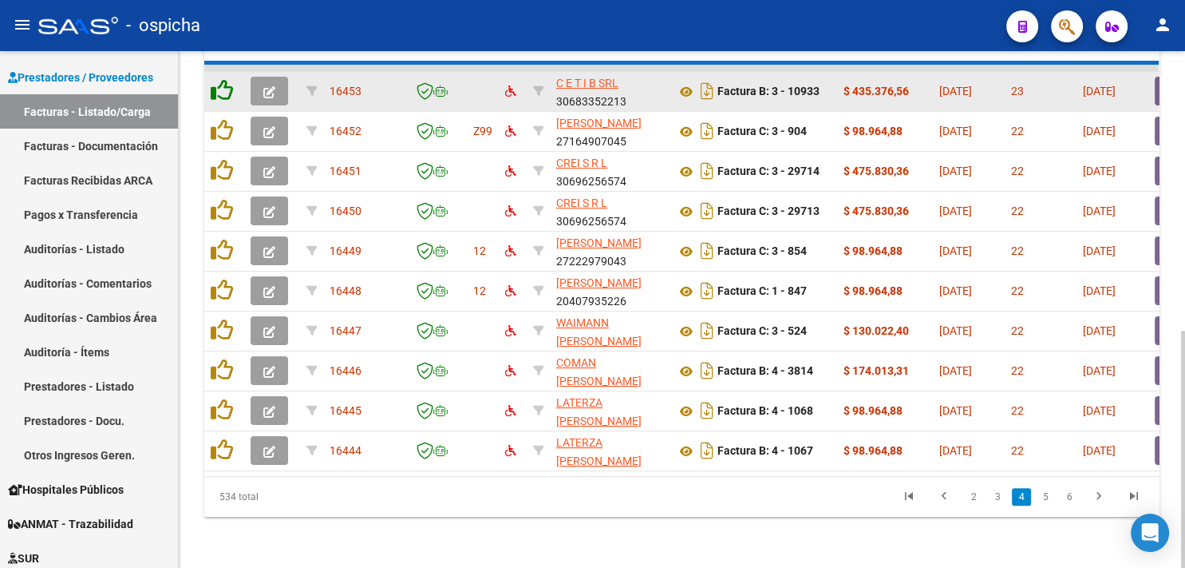
click at [221, 79] on icon at bounding box center [222, 90] width 22 height 22
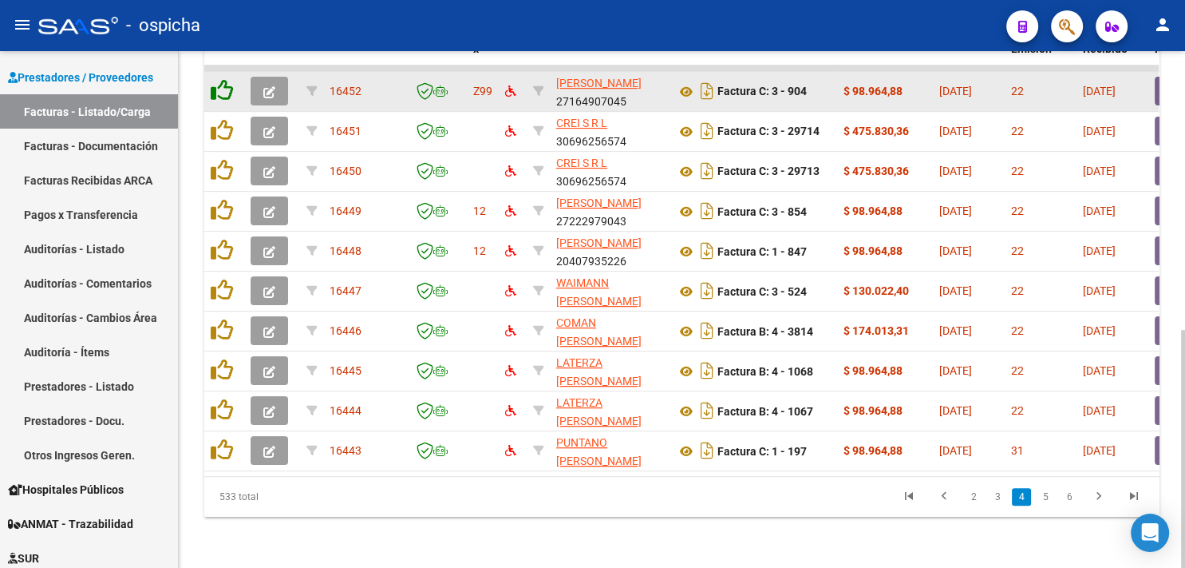
click at [221, 79] on icon at bounding box center [222, 90] width 22 height 22
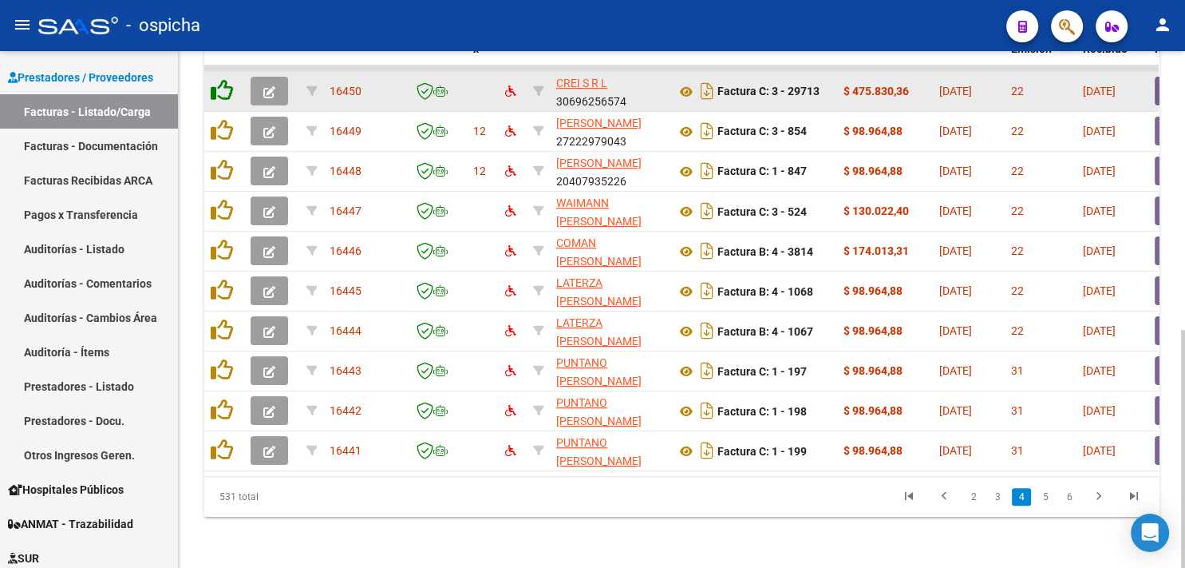
click at [221, 79] on icon at bounding box center [222, 90] width 22 height 22
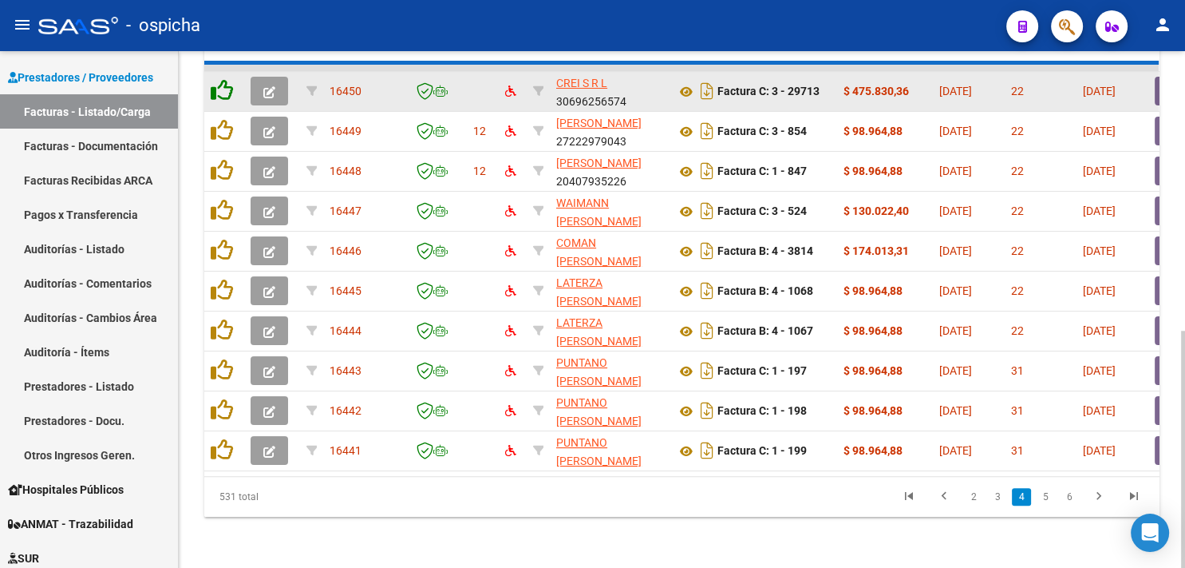
click at [221, 79] on icon at bounding box center [222, 90] width 22 height 22
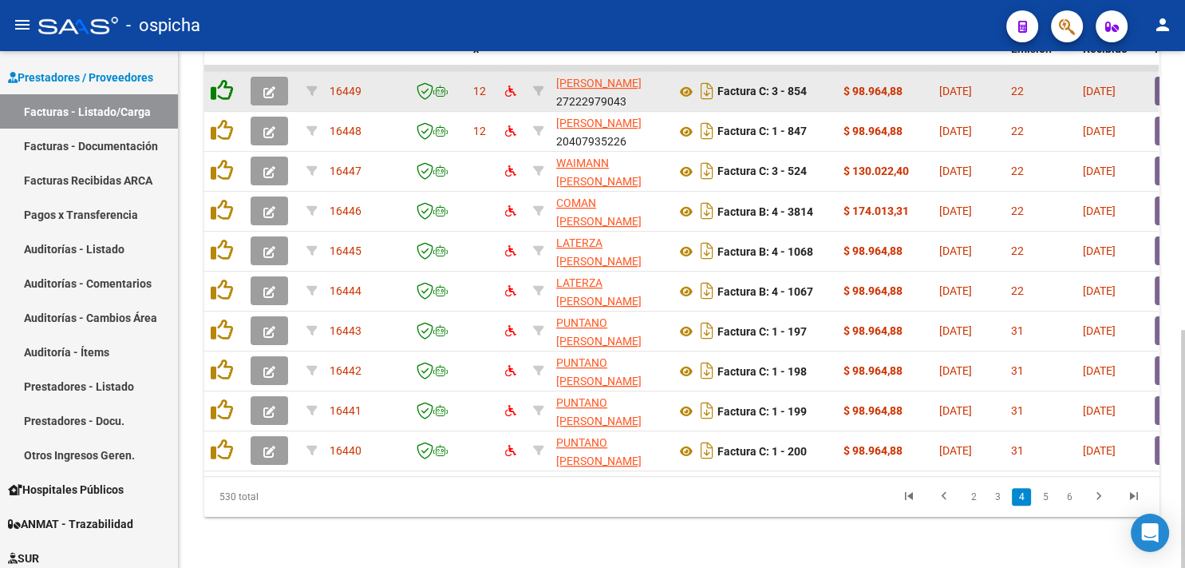
click at [221, 79] on icon at bounding box center [222, 90] width 22 height 22
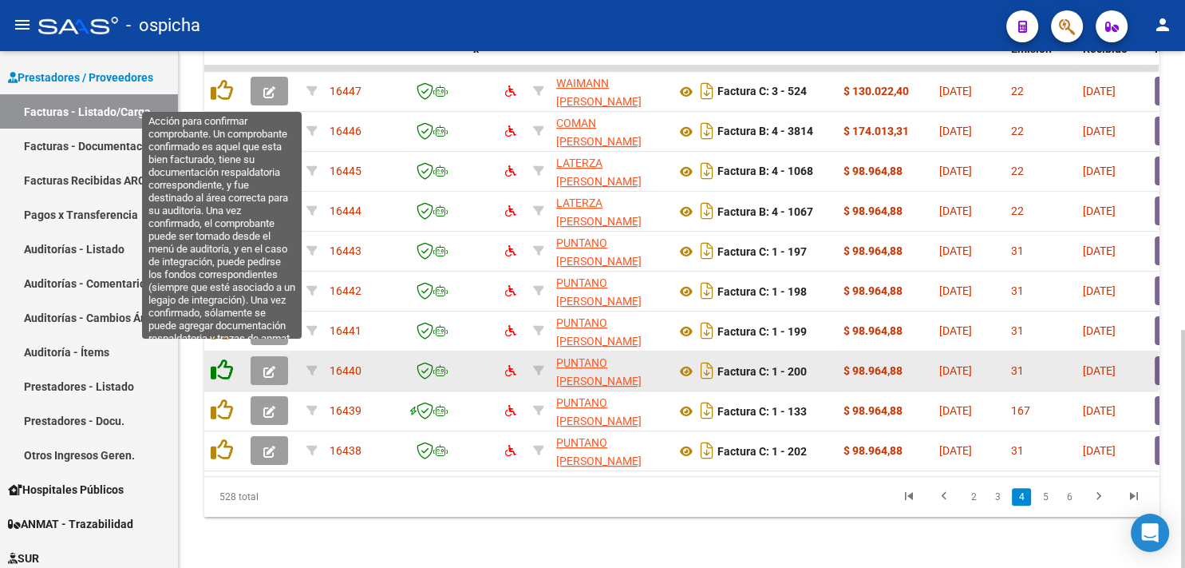
click at [223, 358] on icon at bounding box center [222, 369] width 22 height 22
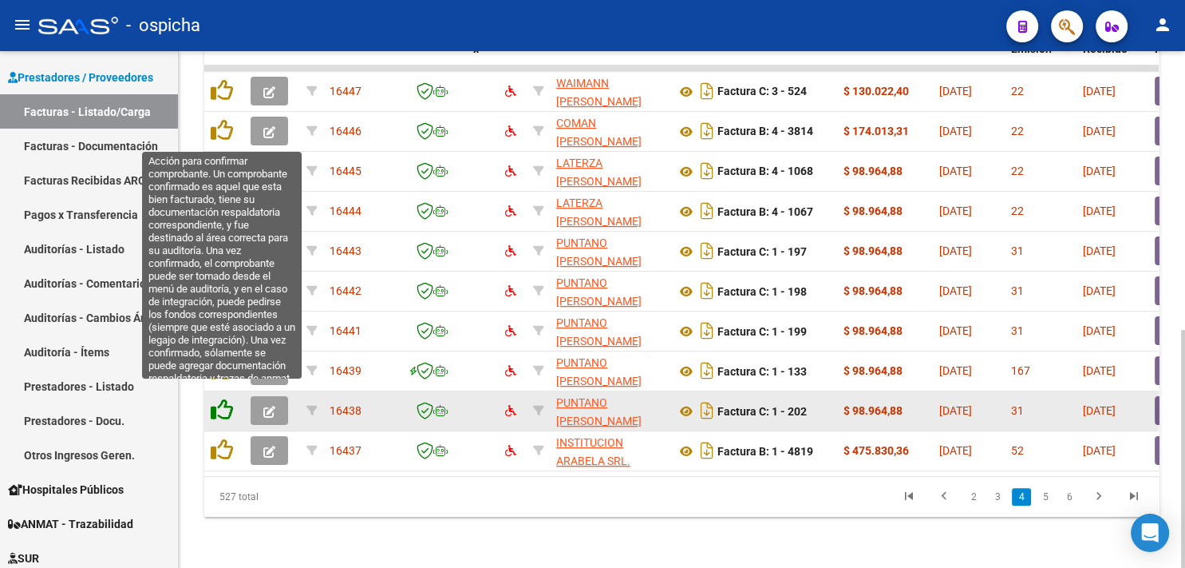
click at [220, 401] on icon at bounding box center [222, 409] width 22 height 22
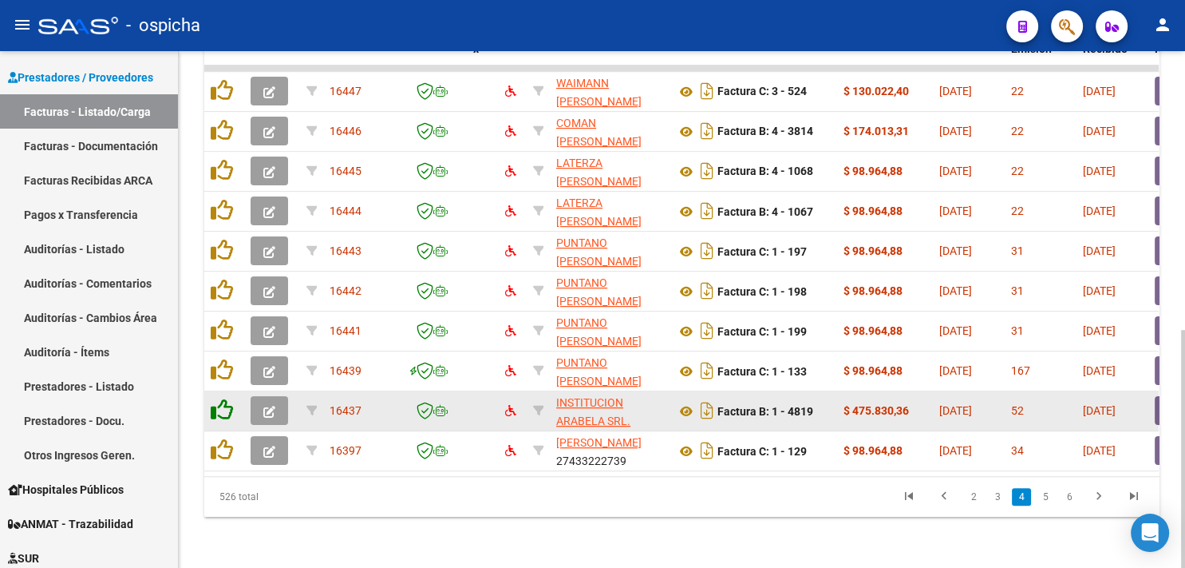
click at [220, 401] on icon at bounding box center [222, 409] width 22 height 22
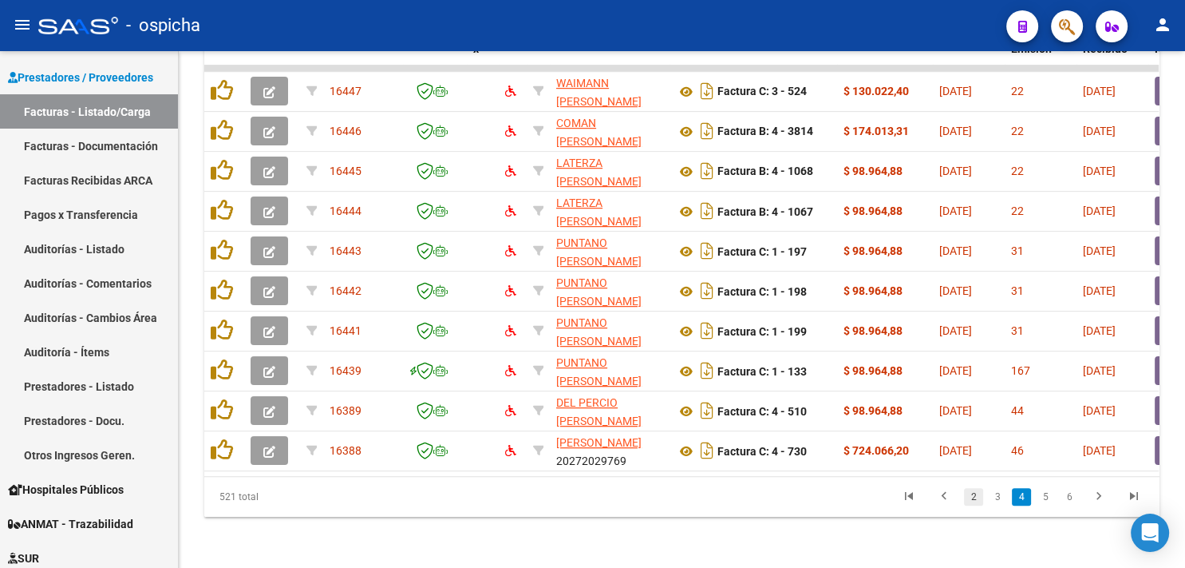
click at [972, 493] on link "2" at bounding box center [973, 497] width 19 height 18
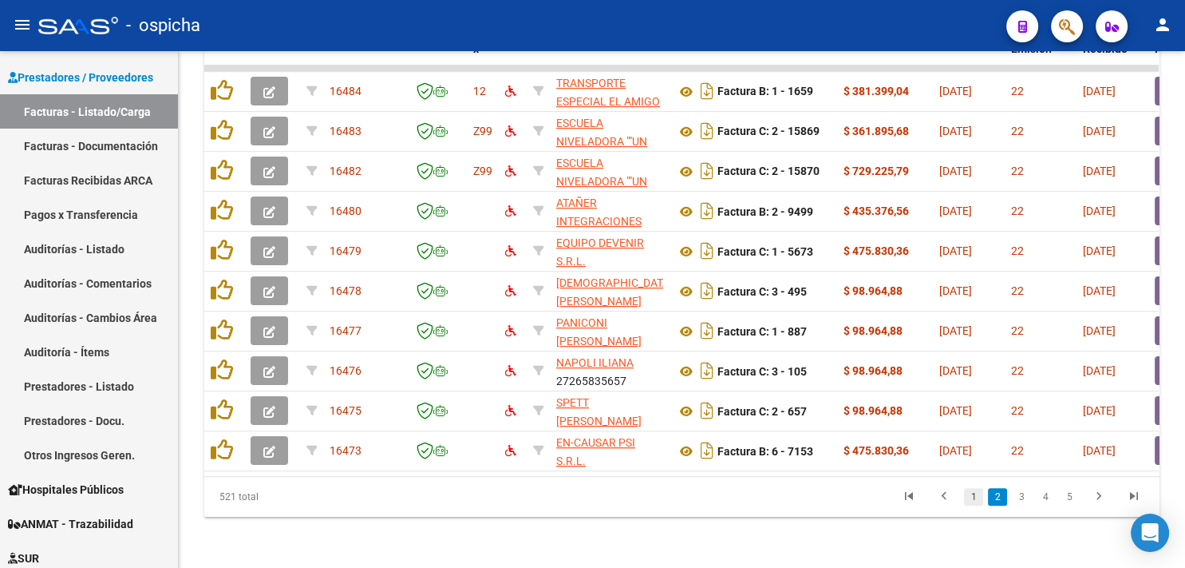
click at [973, 499] on link "1" at bounding box center [973, 497] width 19 height 18
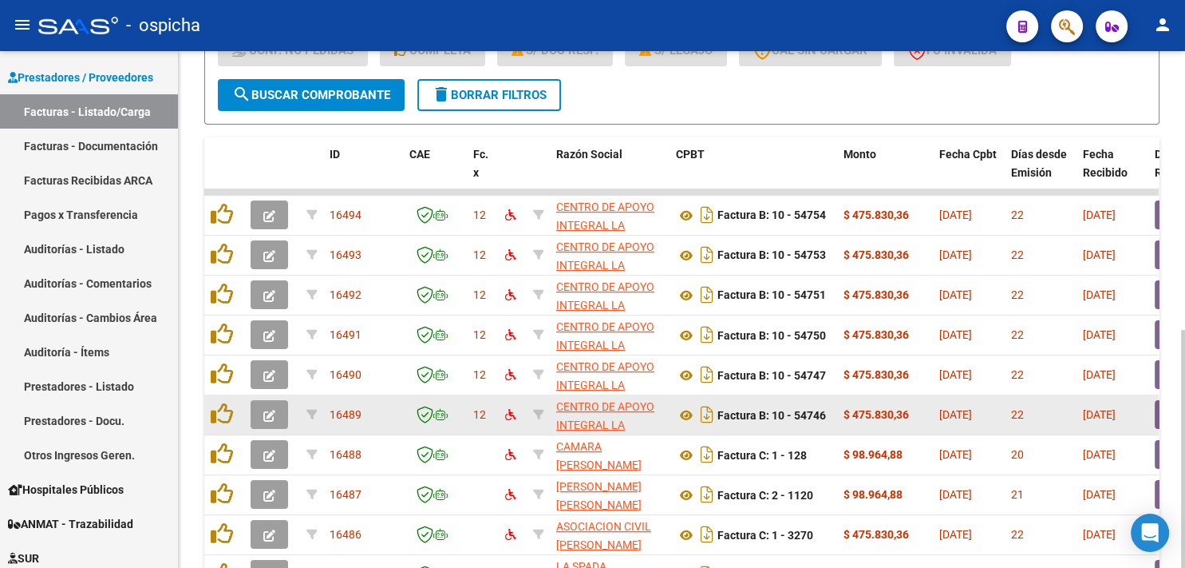
scroll to position [516, 0]
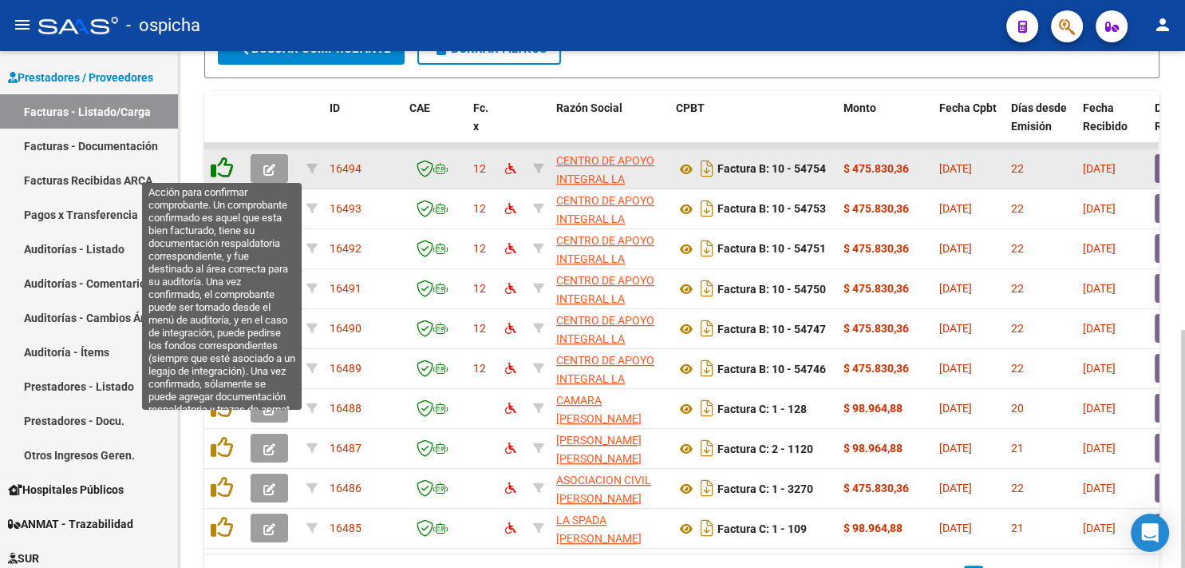
click at [222, 168] on icon at bounding box center [222, 167] width 22 height 22
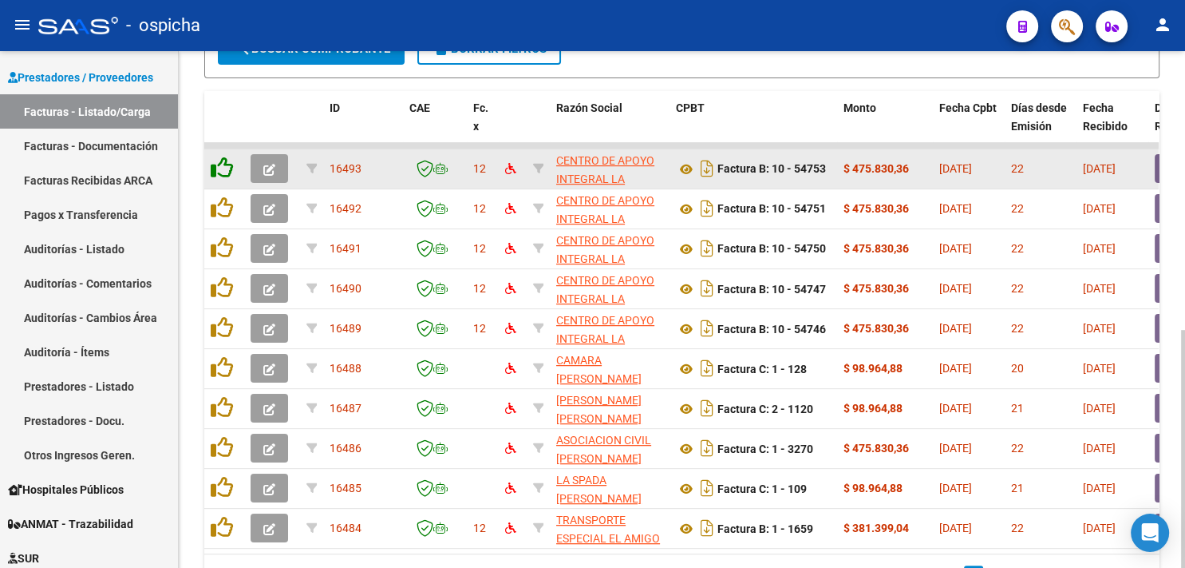
click at [222, 168] on icon at bounding box center [222, 167] width 22 height 22
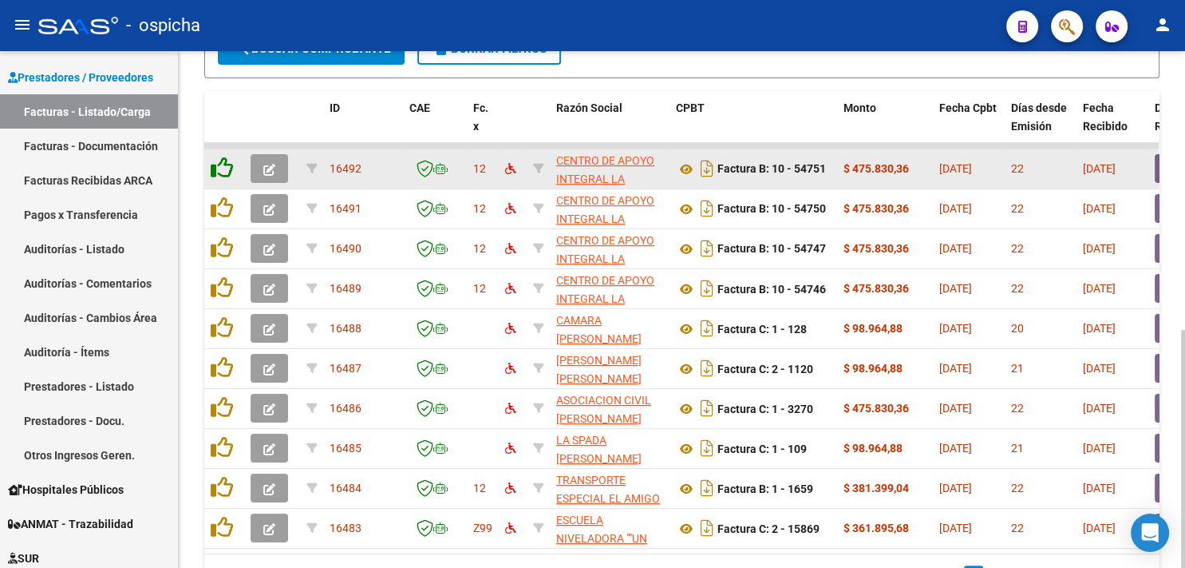
click at [222, 168] on icon at bounding box center [222, 167] width 22 height 22
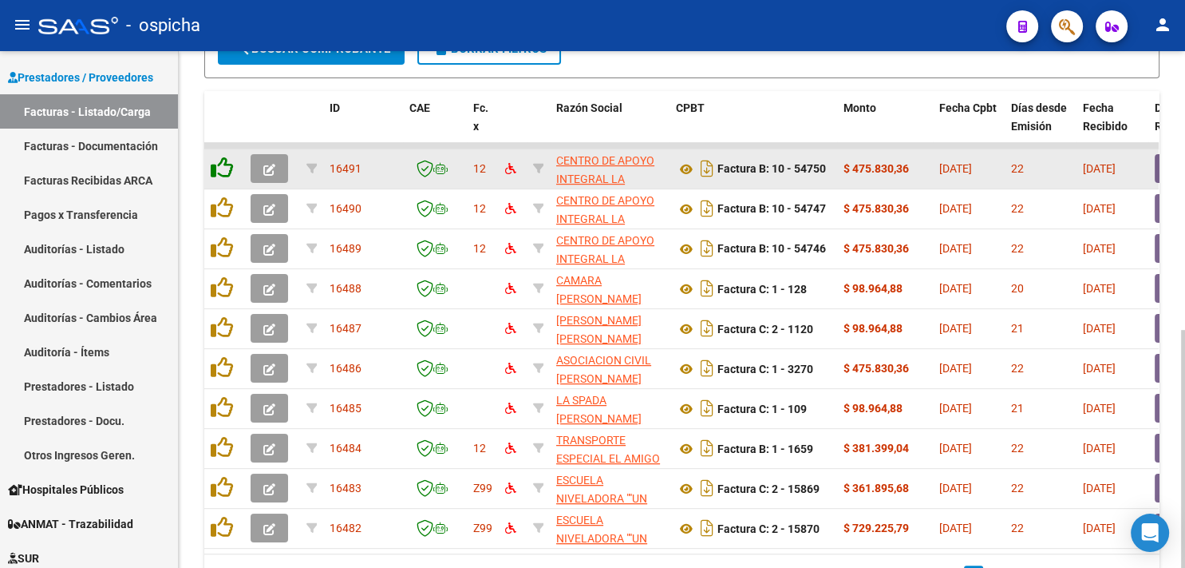
click at [222, 168] on icon at bounding box center [222, 167] width 22 height 22
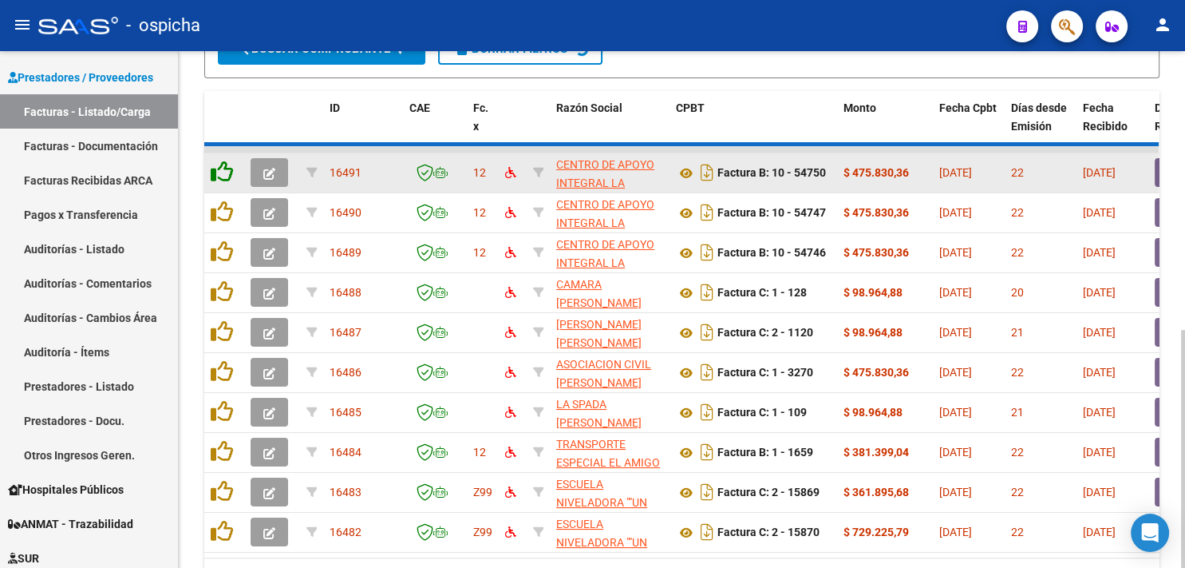
click at [222, 168] on icon at bounding box center [222, 171] width 22 height 22
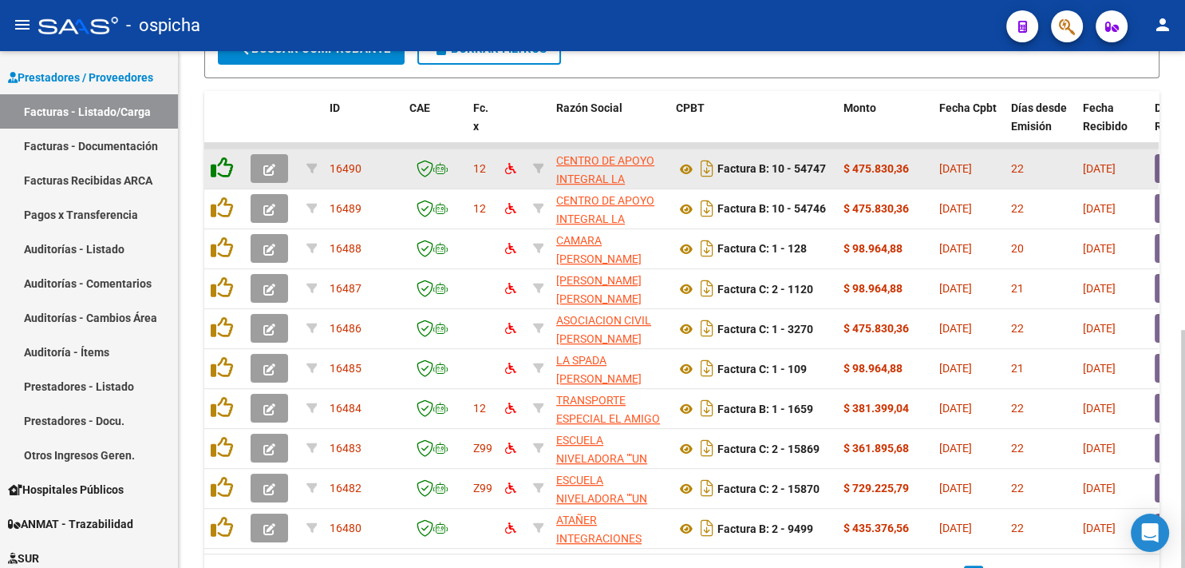
click at [223, 168] on icon at bounding box center [222, 167] width 22 height 22
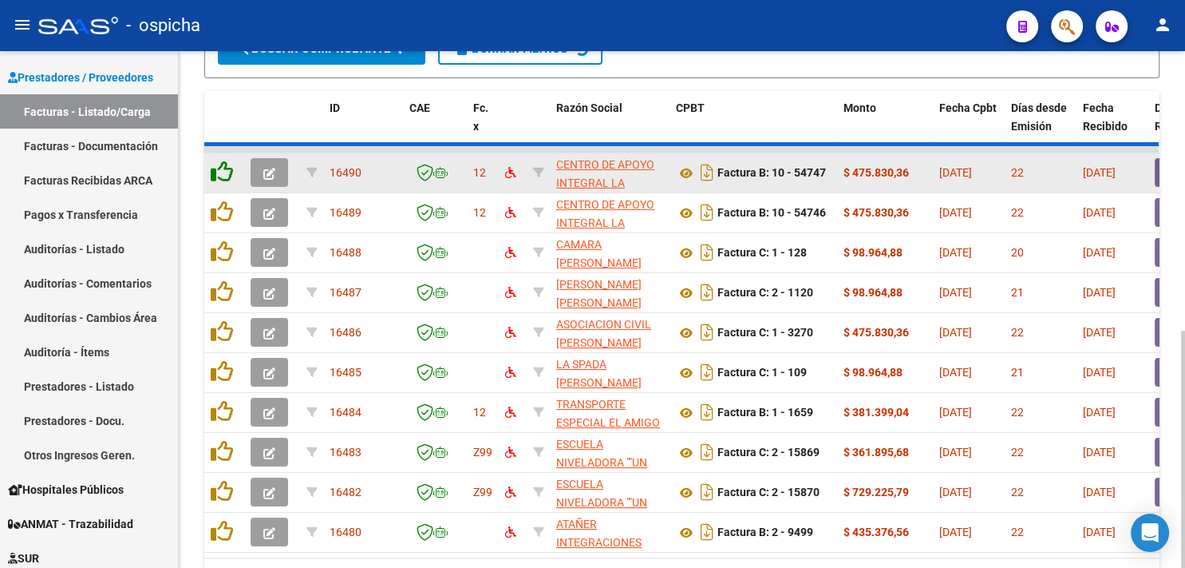
click at [223, 168] on icon at bounding box center [222, 171] width 22 height 22
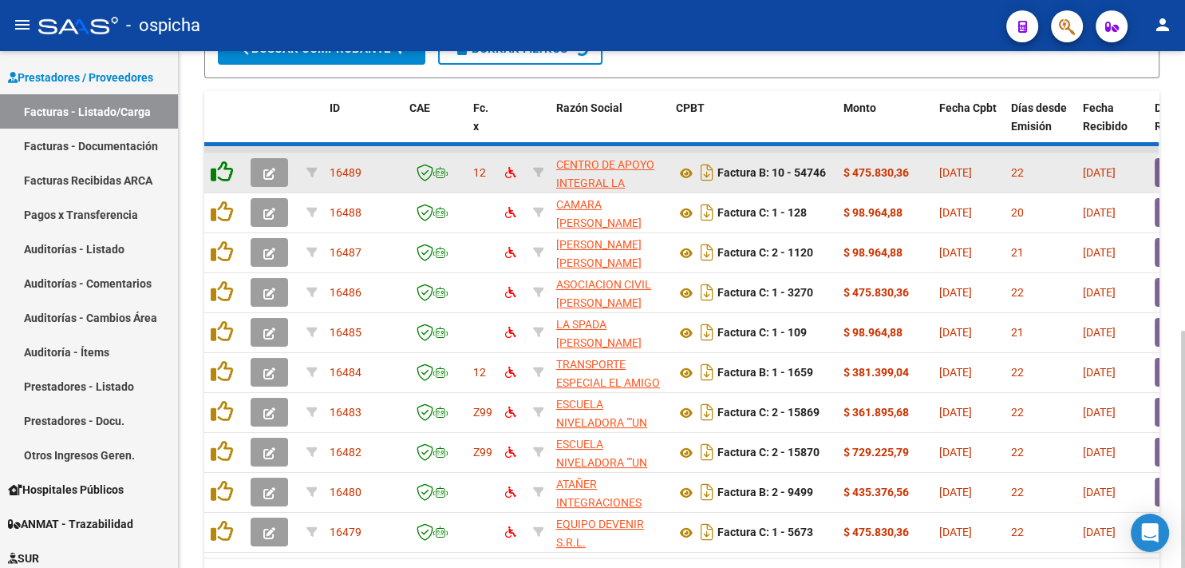
click at [223, 168] on icon at bounding box center [222, 171] width 22 height 22
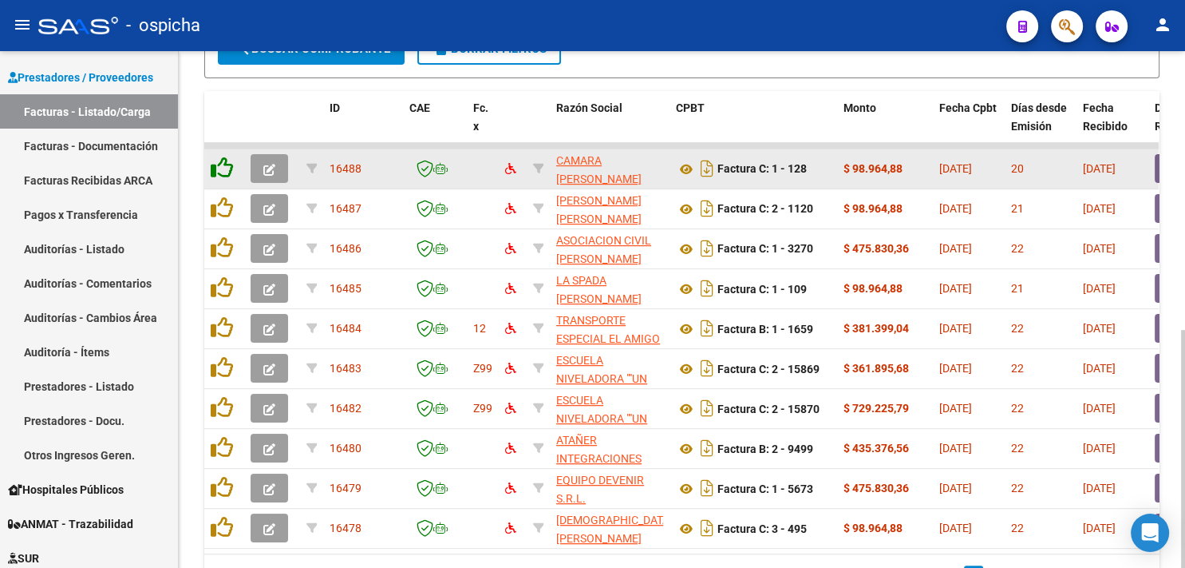
click at [223, 168] on icon at bounding box center [222, 167] width 22 height 22
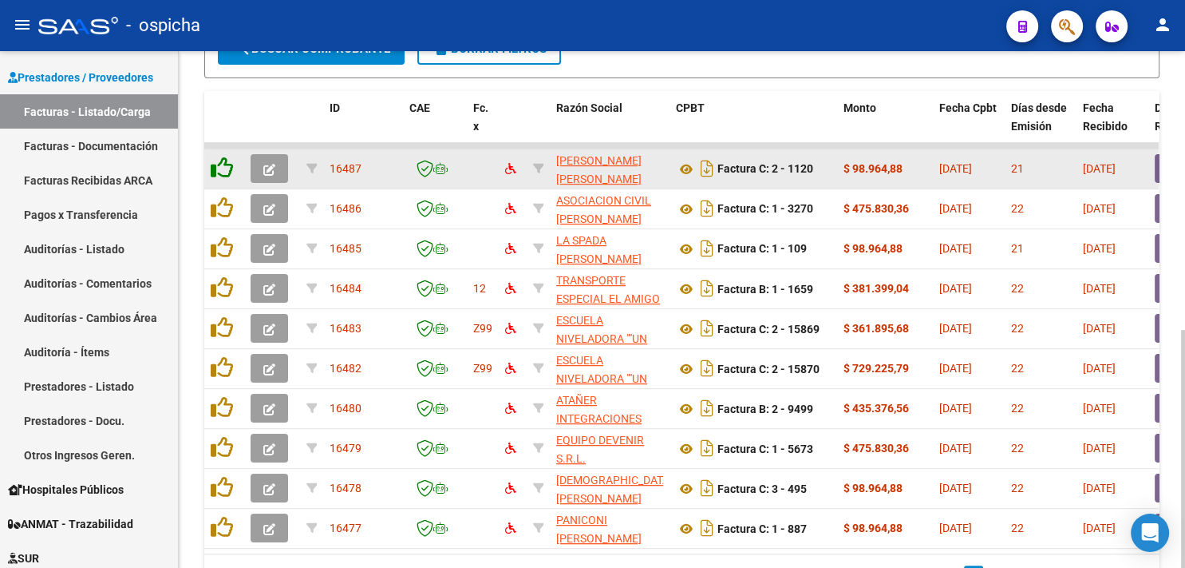
click at [223, 168] on icon at bounding box center [222, 167] width 22 height 22
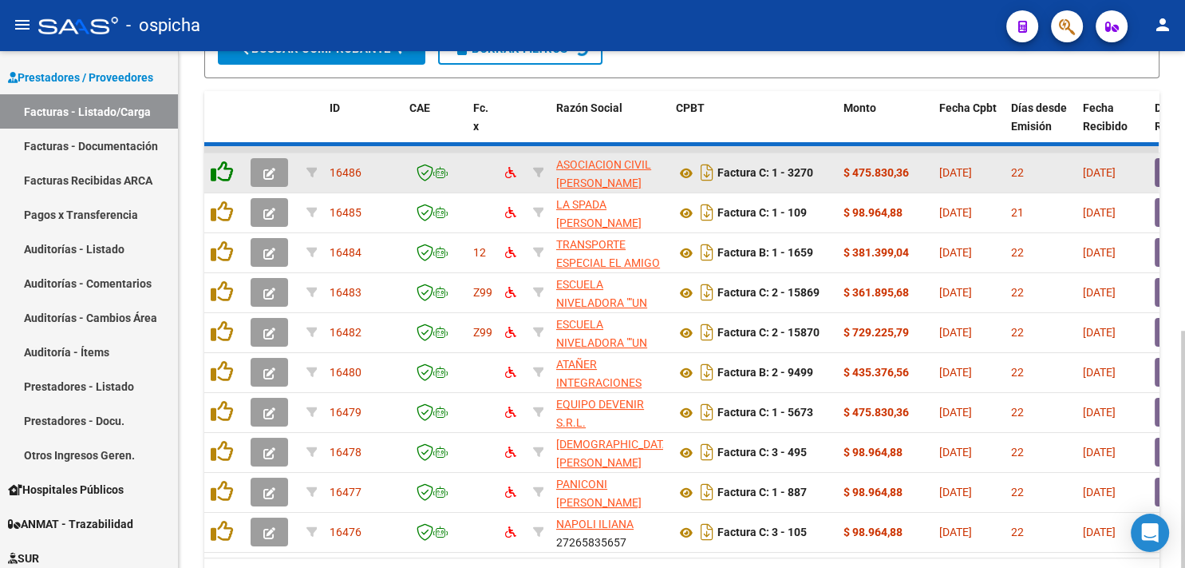
click at [223, 168] on icon at bounding box center [222, 171] width 22 height 22
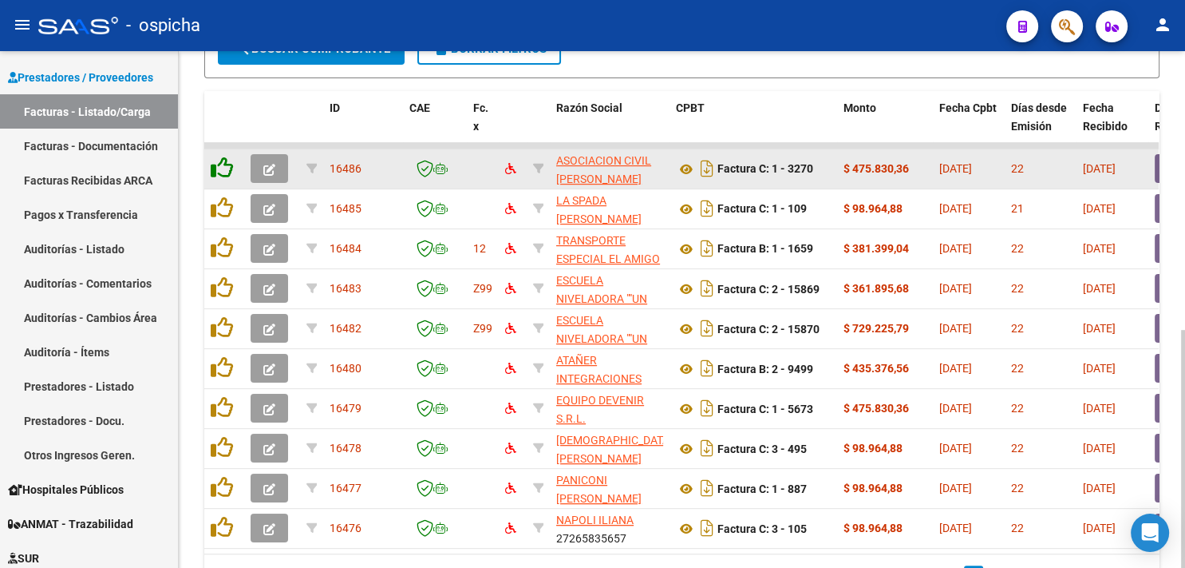
click at [223, 168] on icon at bounding box center [222, 167] width 22 height 22
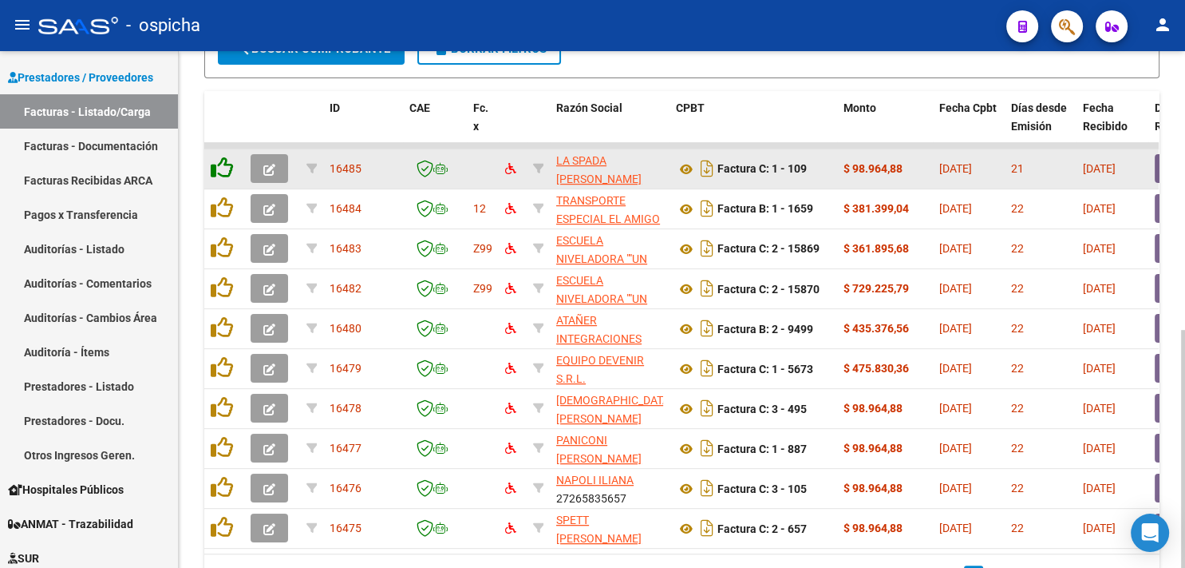
click at [223, 168] on icon at bounding box center [222, 167] width 22 height 22
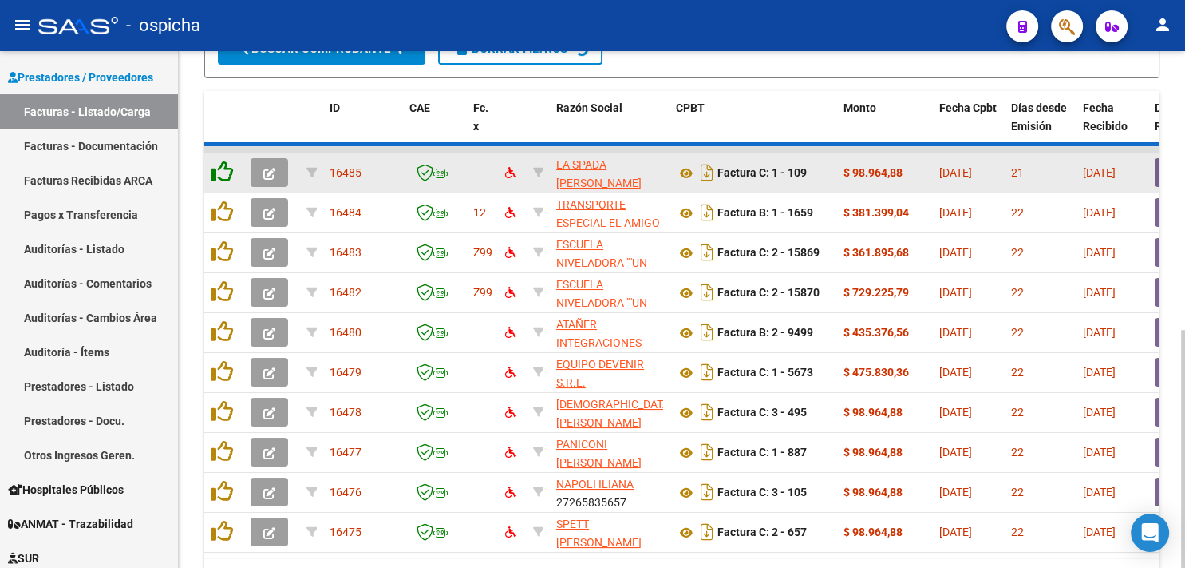
click at [223, 168] on icon at bounding box center [222, 171] width 22 height 22
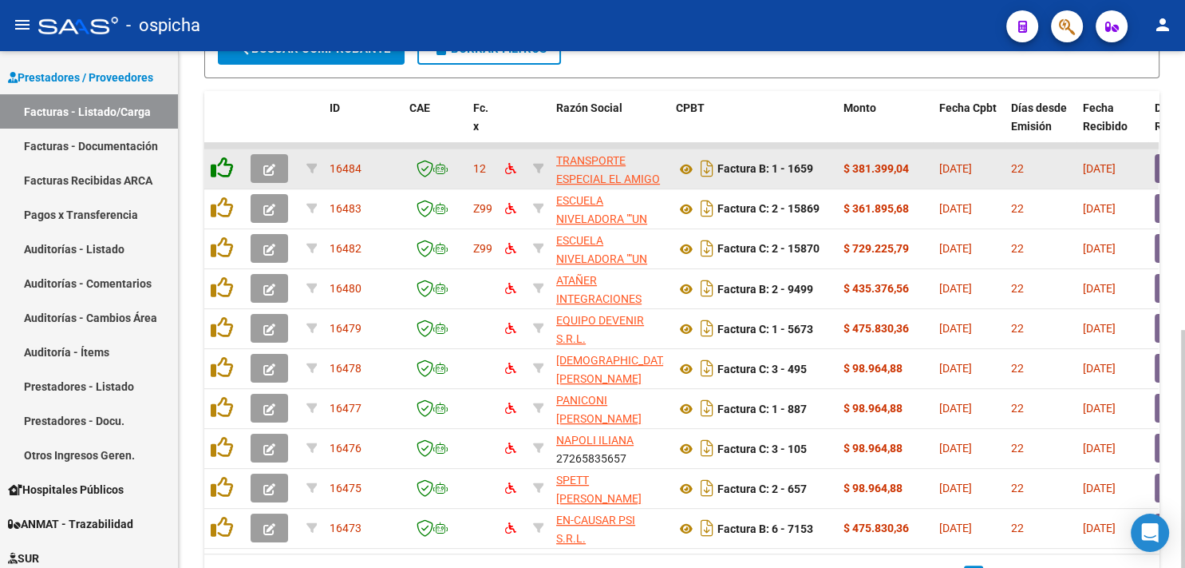
click at [223, 168] on icon at bounding box center [222, 167] width 22 height 22
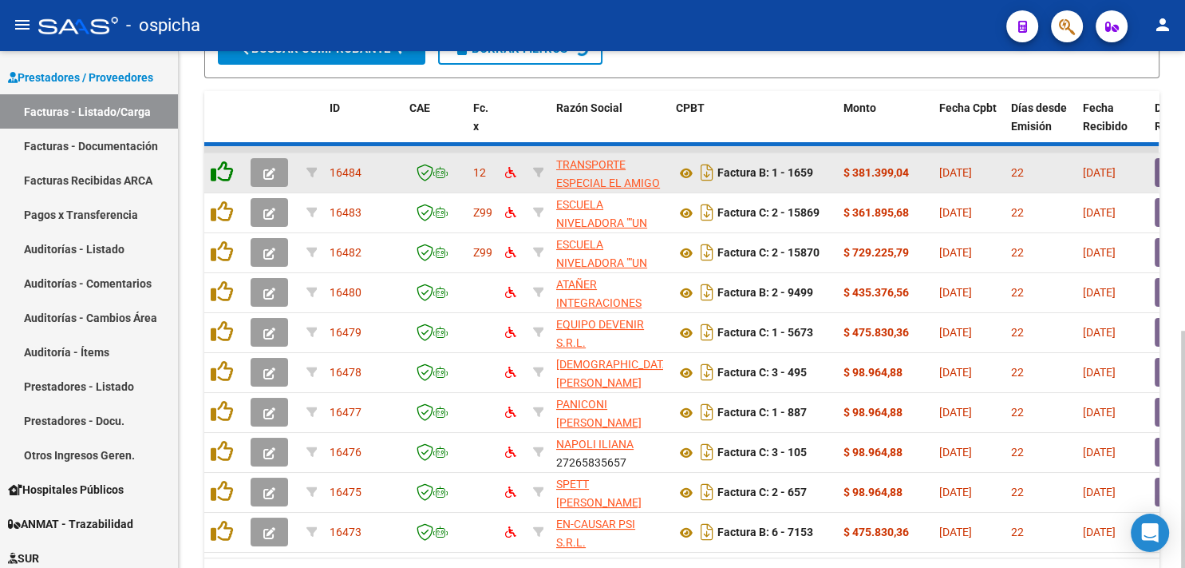
click at [223, 168] on icon at bounding box center [222, 171] width 22 height 22
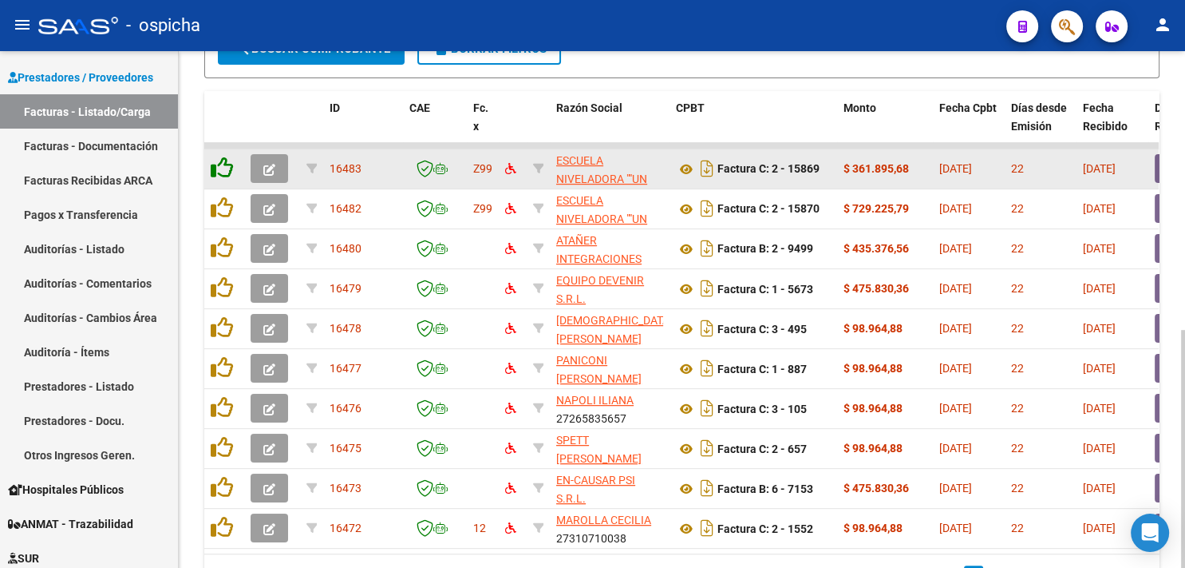
click at [223, 168] on icon at bounding box center [222, 167] width 22 height 22
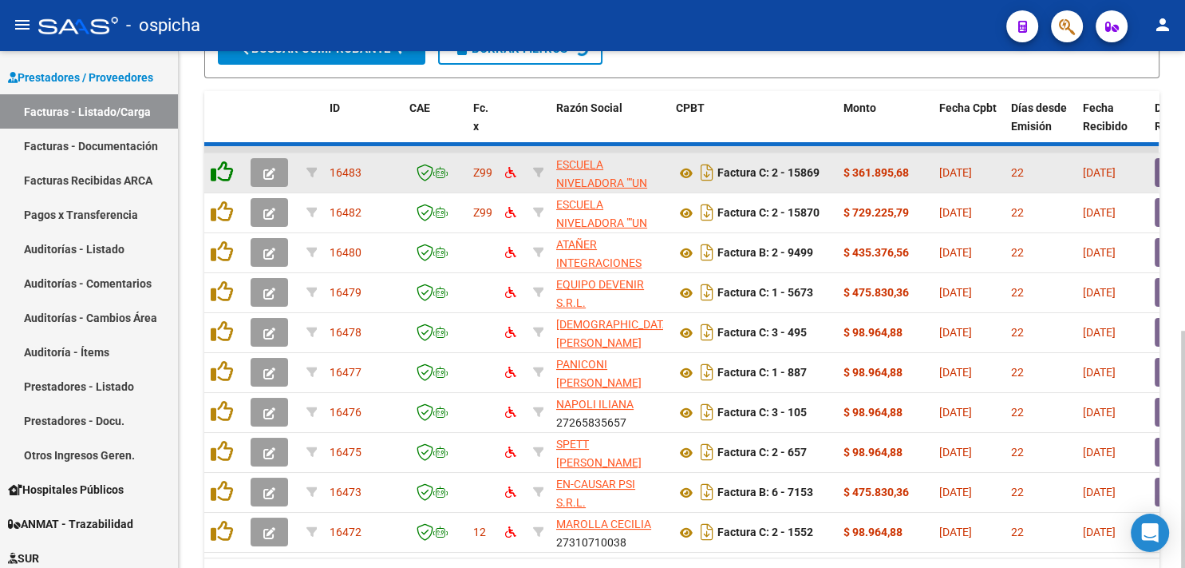
click at [223, 168] on icon at bounding box center [222, 171] width 22 height 22
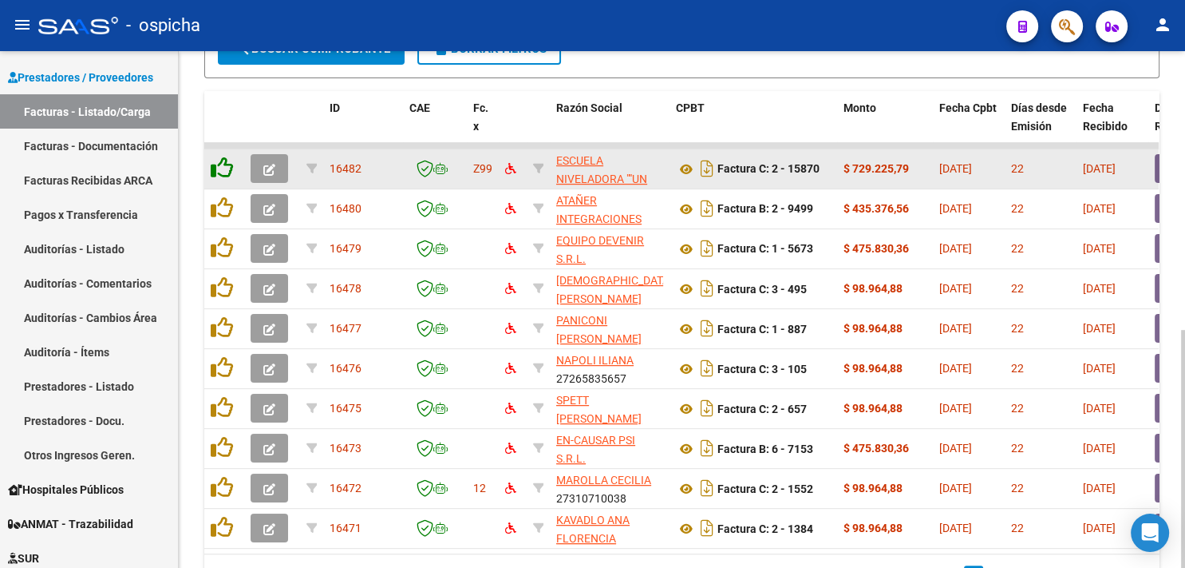
click at [223, 168] on icon at bounding box center [222, 167] width 22 height 22
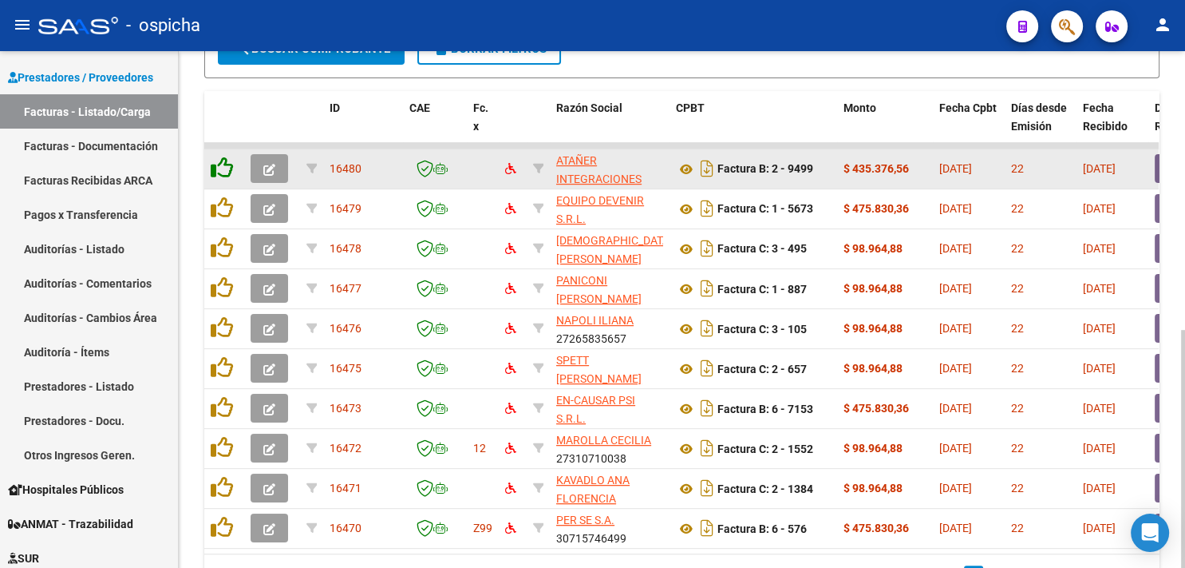
click at [223, 168] on icon at bounding box center [222, 167] width 22 height 22
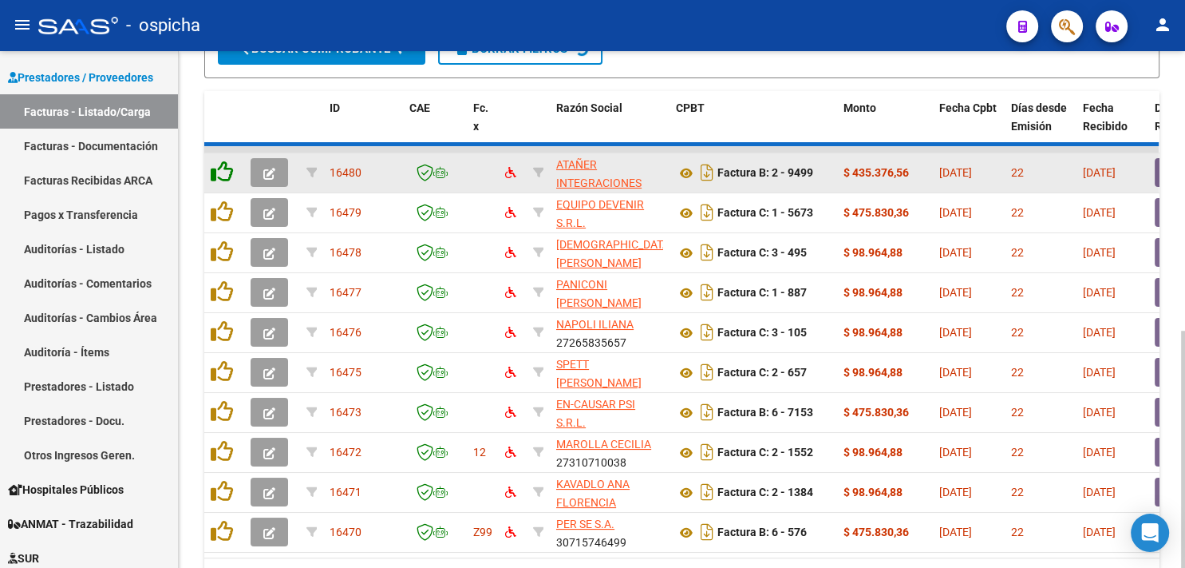
click at [223, 168] on icon at bounding box center [222, 171] width 22 height 22
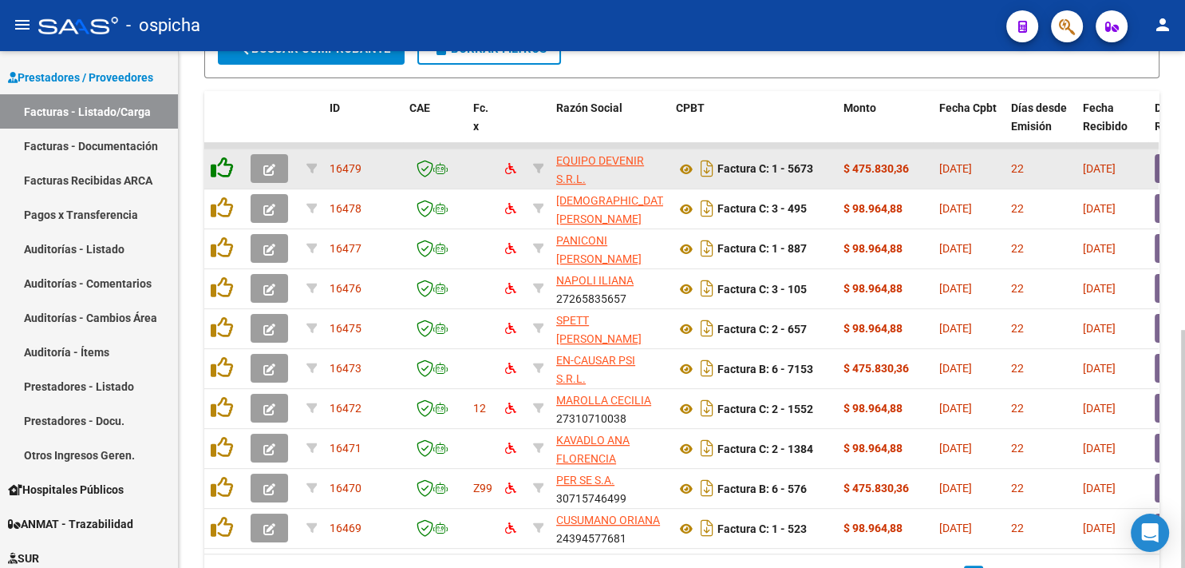
click at [223, 168] on icon at bounding box center [222, 167] width 22 height 22
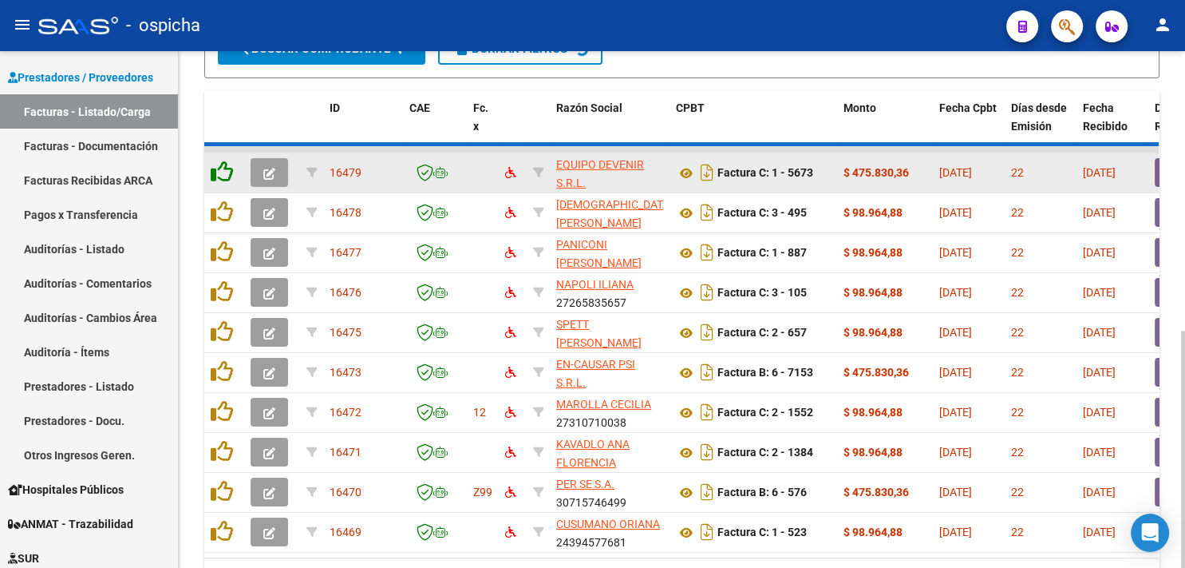
click at [223, 168] on icon at bounding box center [222, 171] width 22 height 22
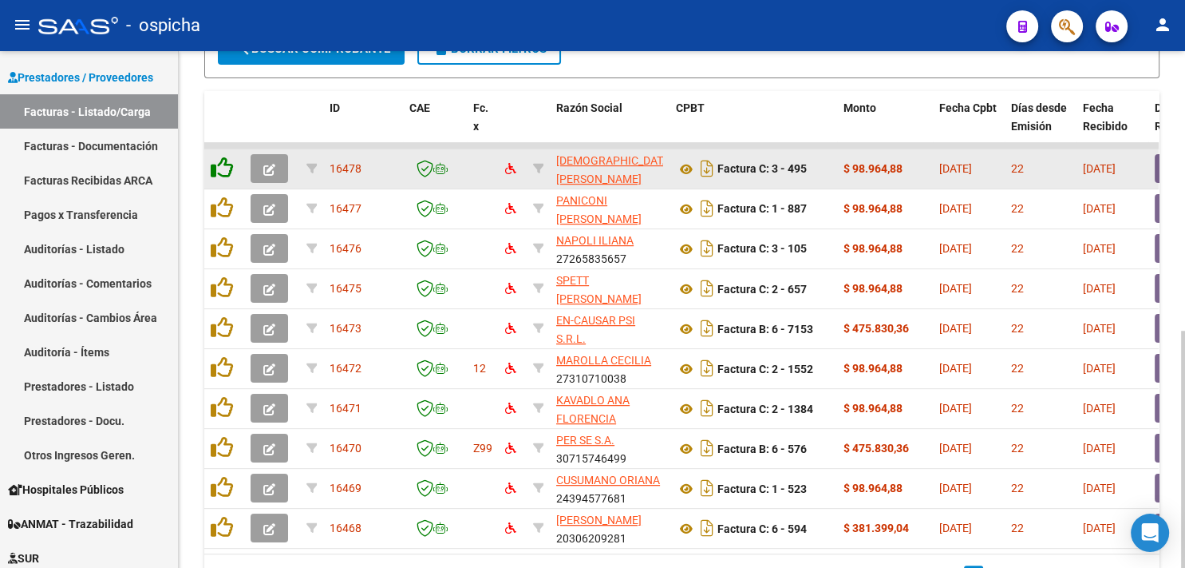
click at [223, 168] on icon at bounding box center [222, 167] width 22 height 22
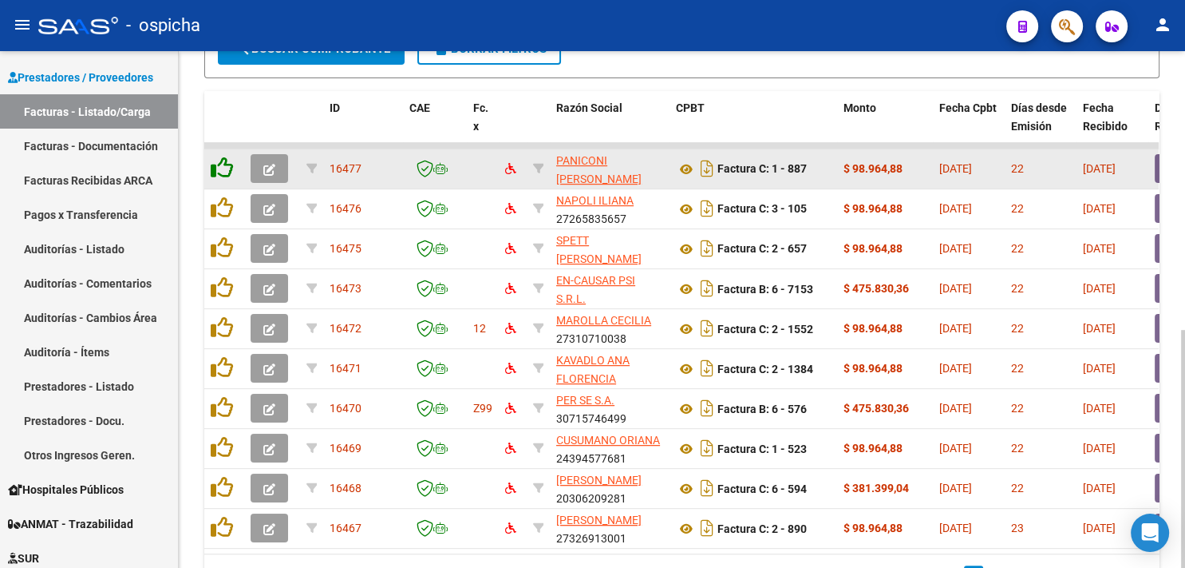
click at [223, 168] on icon at bounding box center [222, 167] width 22 height 22
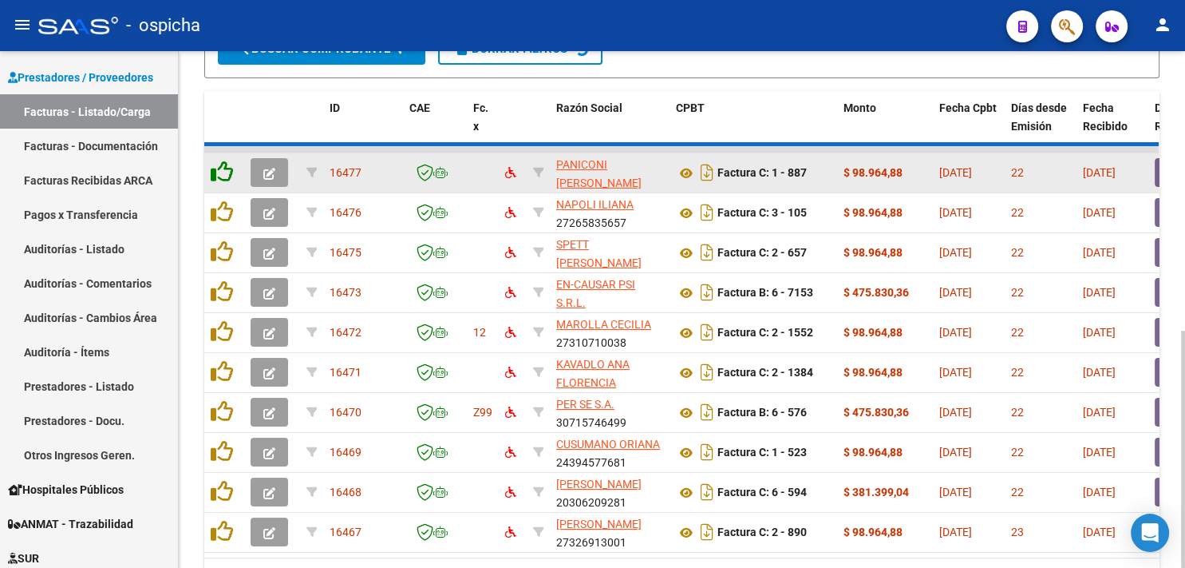
click at [223, 168] on icon at bounding box center [222, 171] width 22 height 22
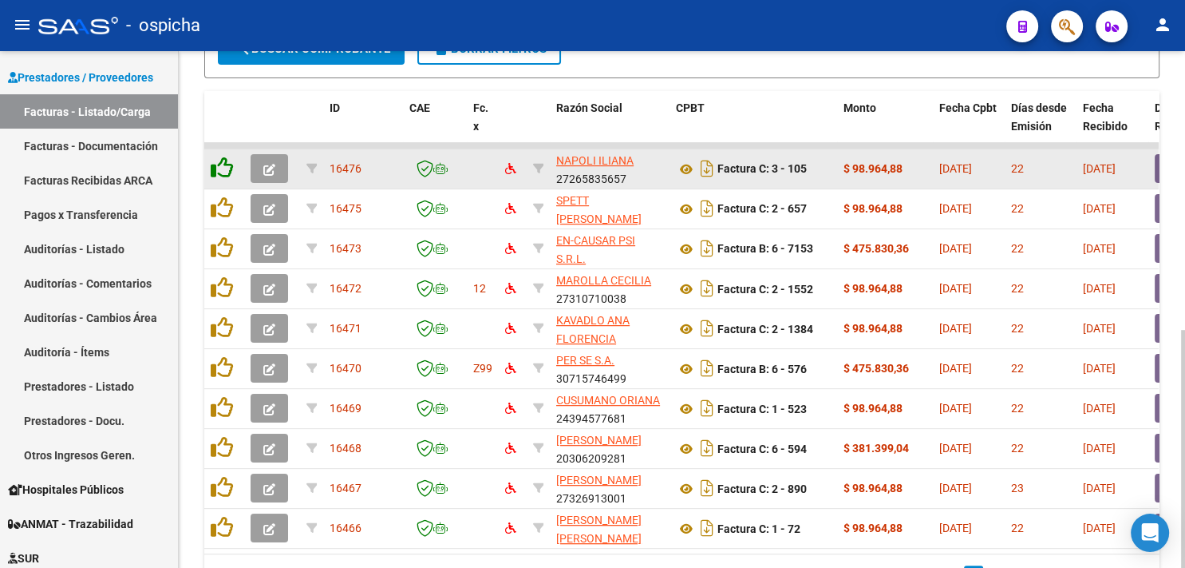
click at [223, 168] on icon at bounding box center [222, 167] width 22 height 22
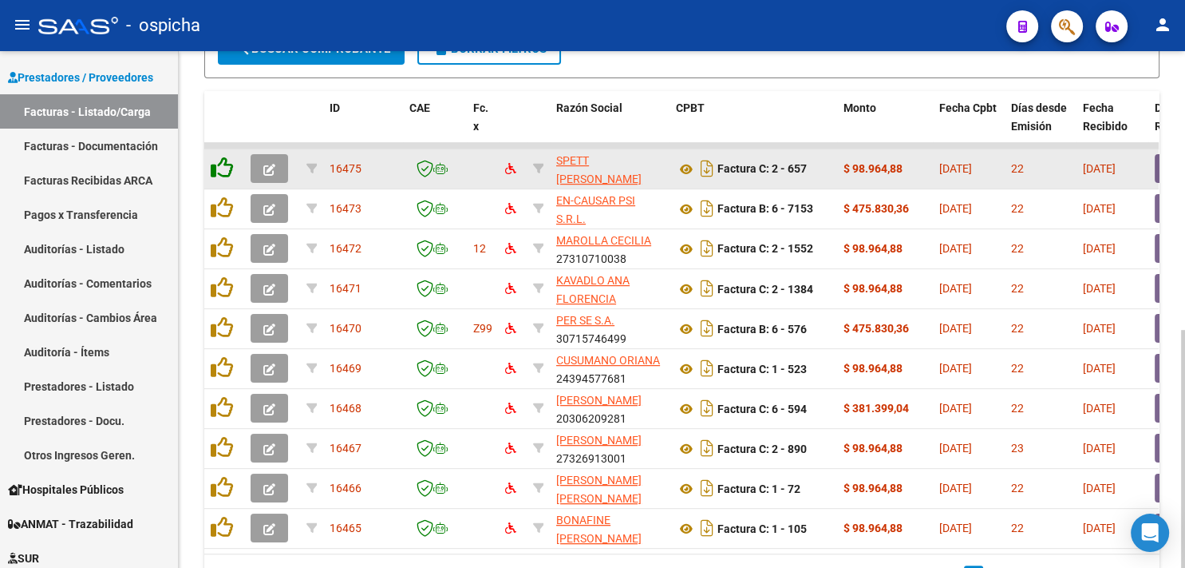
click at [223, 168] on icon at bounding box center [222, 167] width 22 height 22
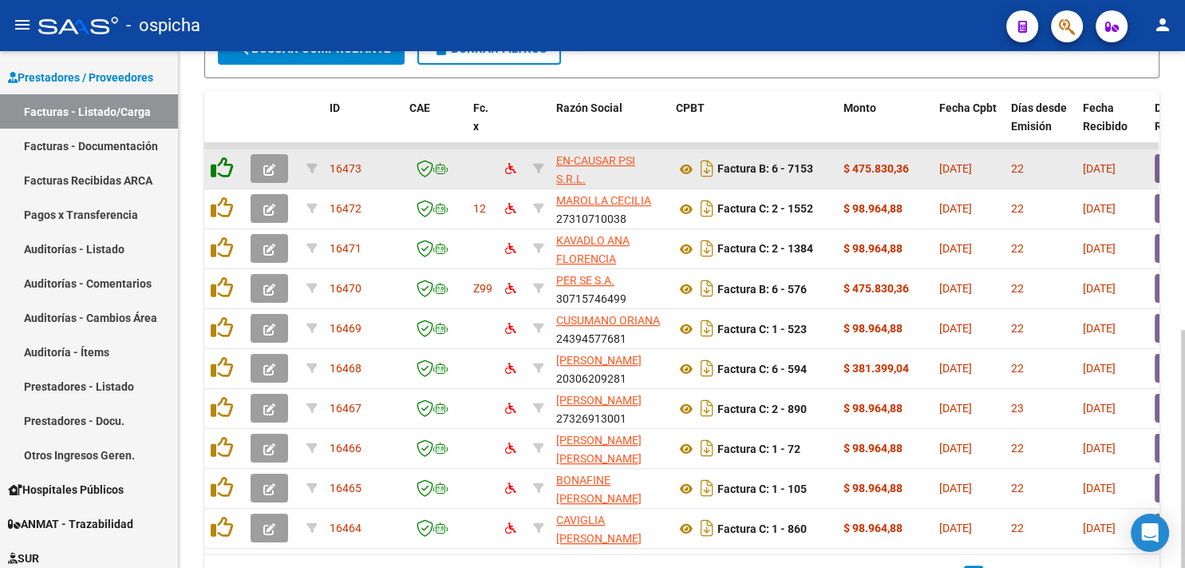
click at [223, 168] on icon at bounding box center [222, 167] width 22 height 22
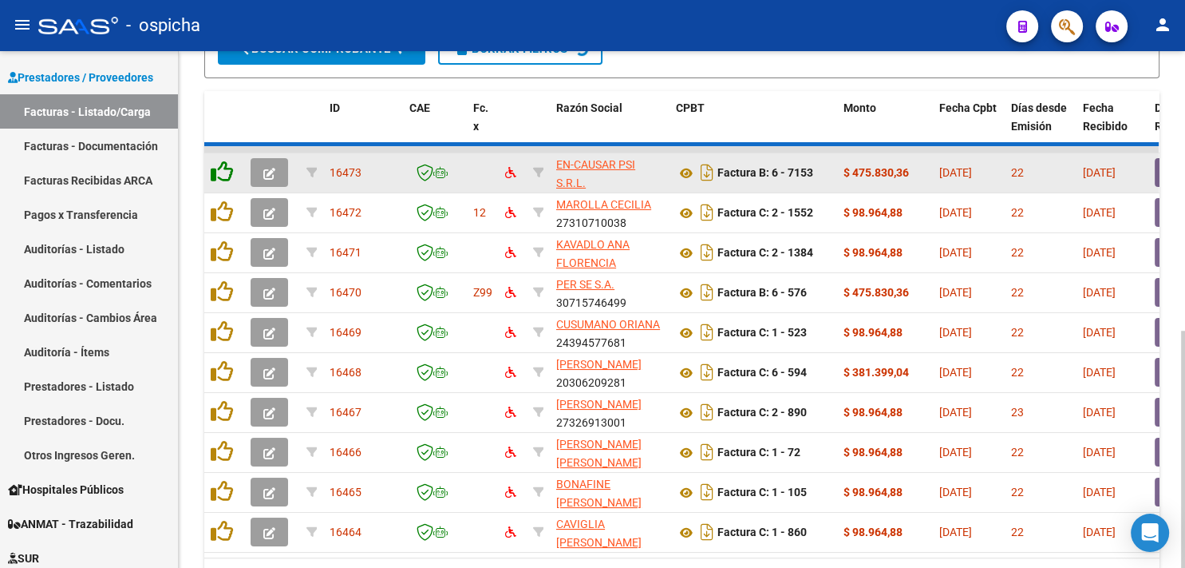
click at [223, 168] on icon at bounding box center [222, 171] width 22 height 22
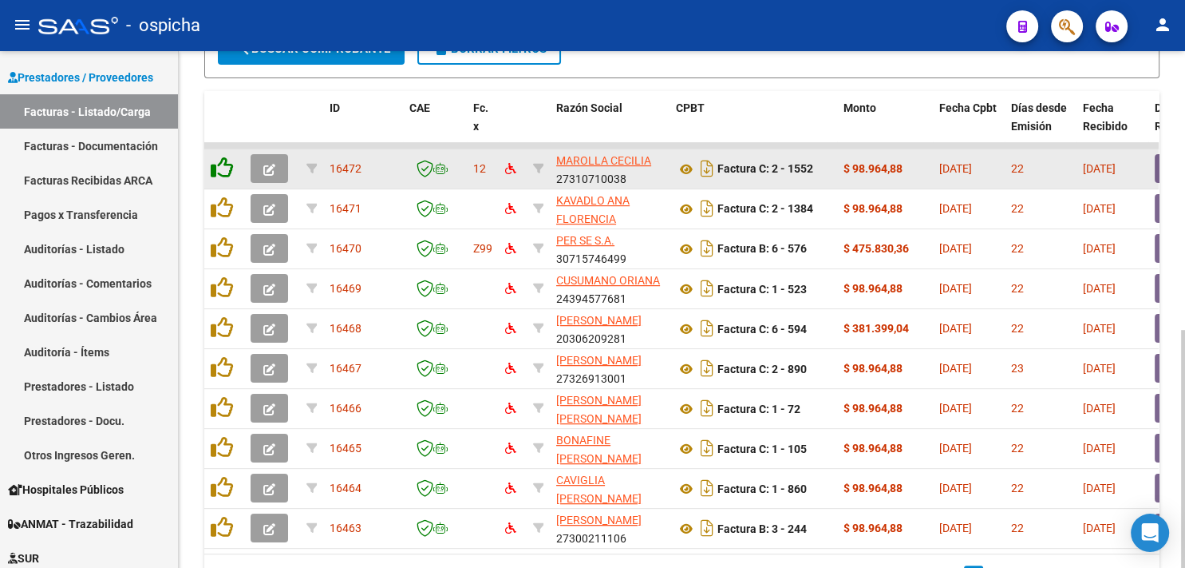
click at [223, 168] on icon at bounding box center [222, 167] width 22 height 22
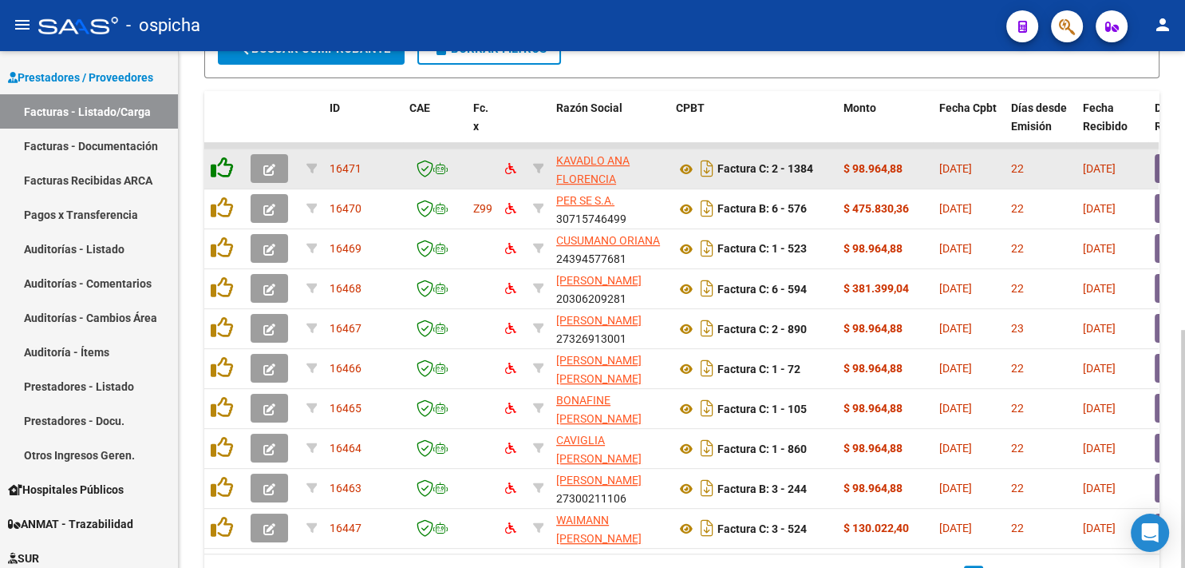
click at [223, 168] on icon at bounding box center [222, 167] width 22 height 22
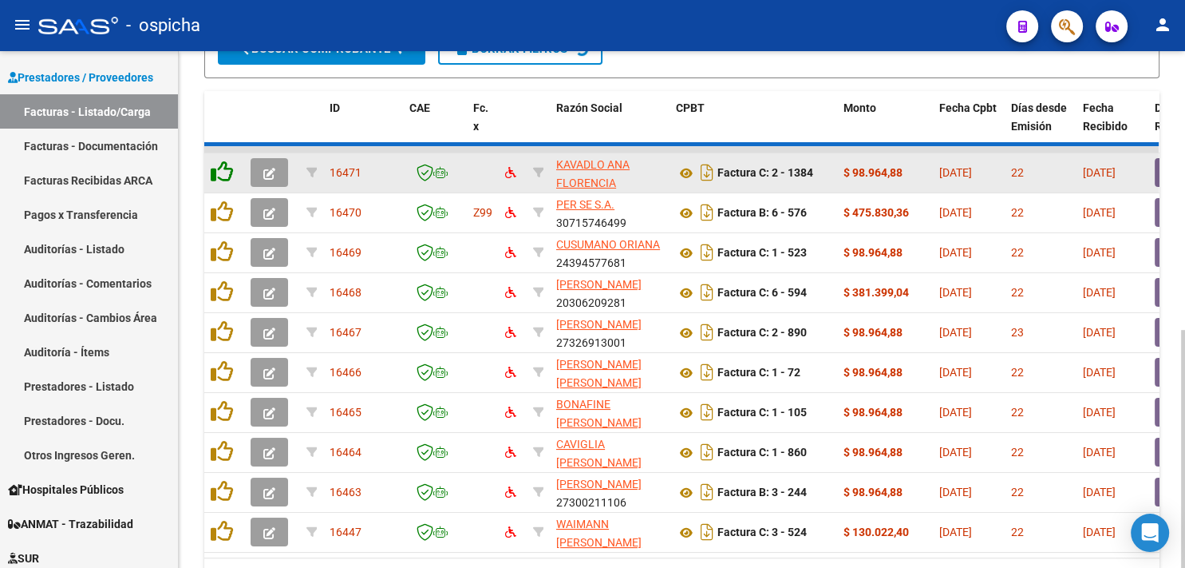
click at [223, 168] on icon at bounding box center [222, 171] width 22 height 22
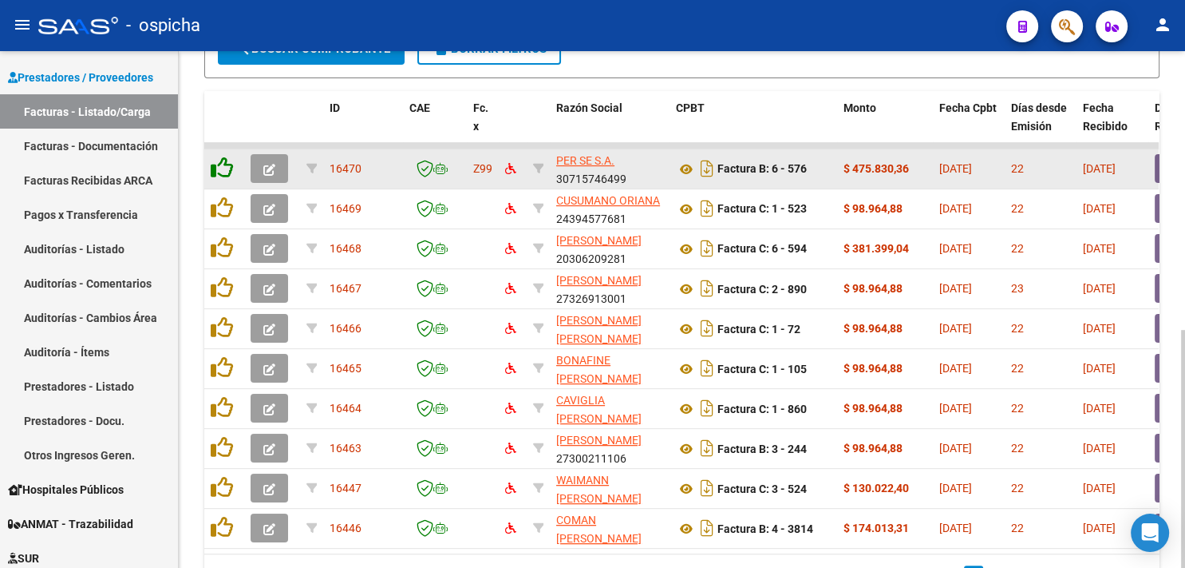
click at [223, 168] on icon at bounding box center [222, 167] width 22 height 22
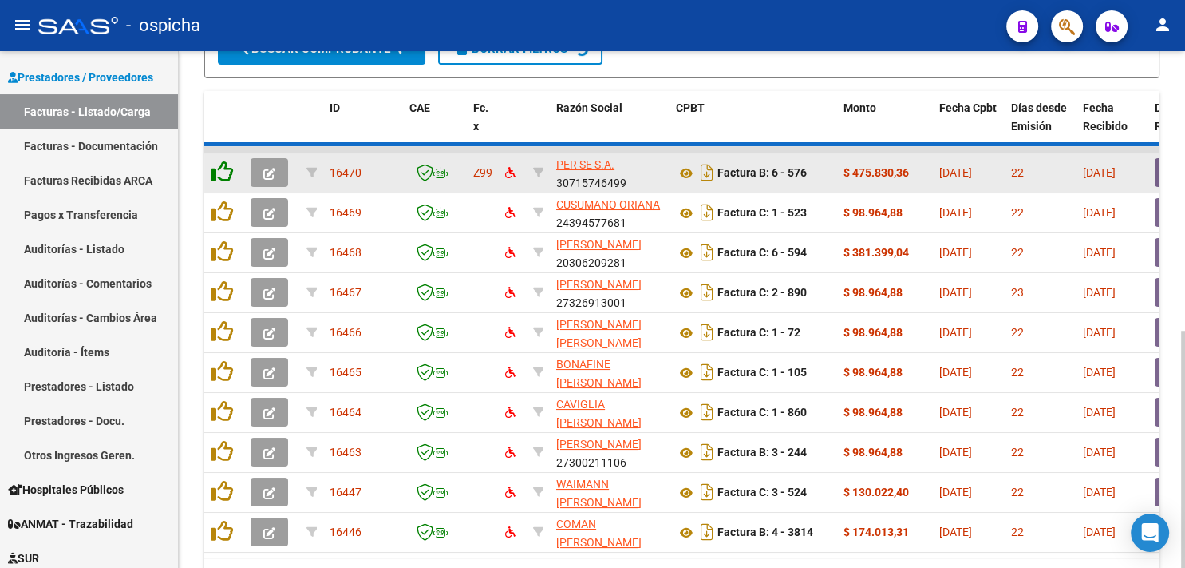
click at [223, 168] on icon at bounding box center [222, 171] width 22 height 22
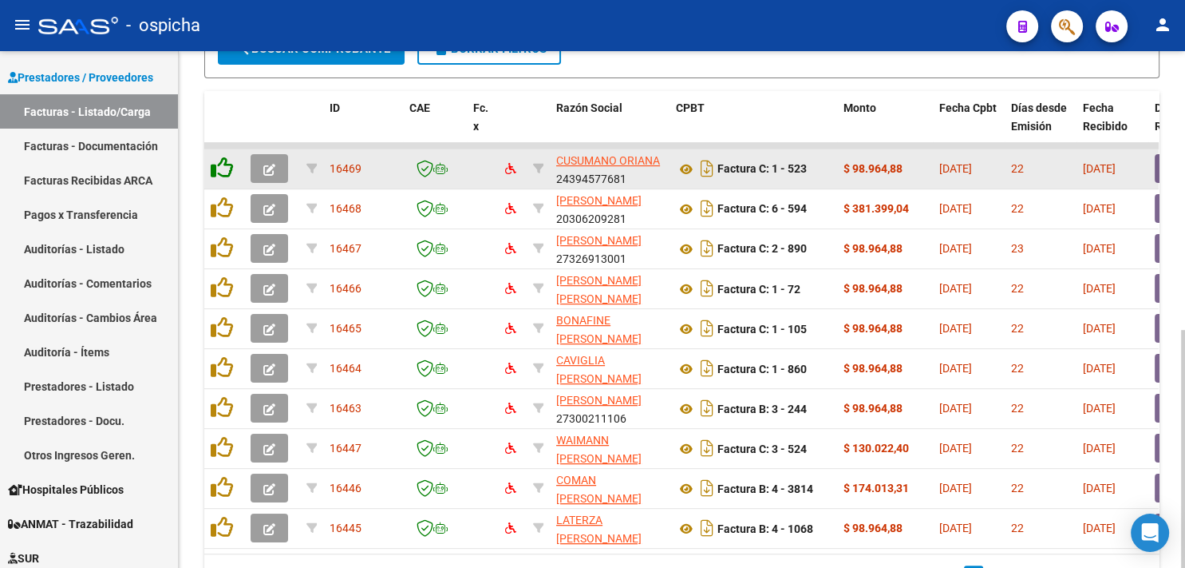
click at [223, 168] on icon at bounding box center [222, 167] width 22 height 22
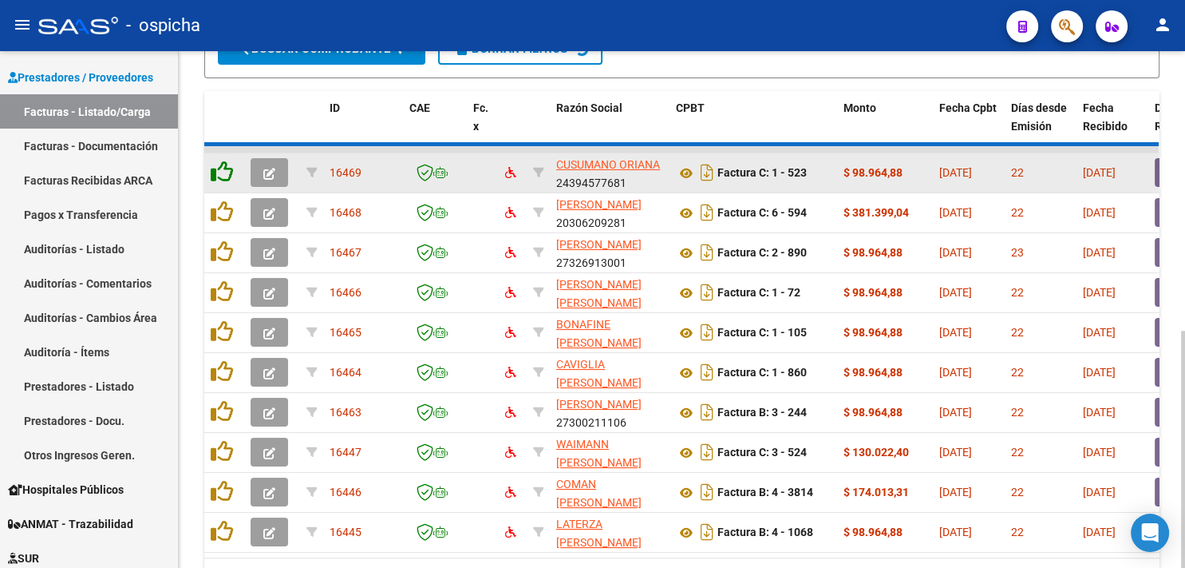
click at [223, 168] on icon at bounding box center [222, 171] width 22 height 22
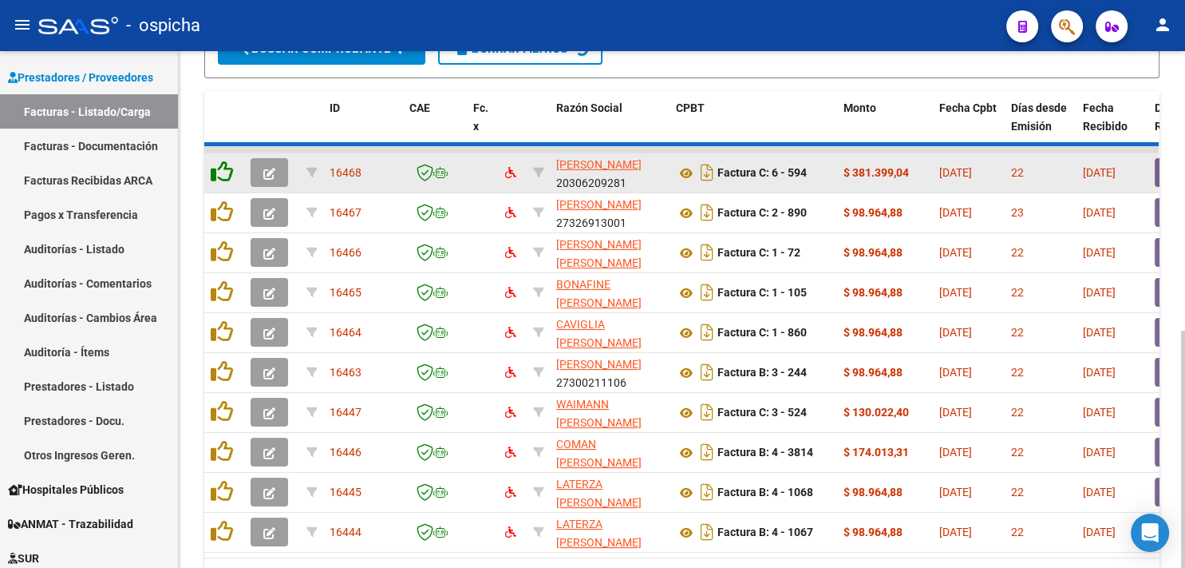
click at [223, 168] on icon at bounding box center [222, 171] width 22 height 22
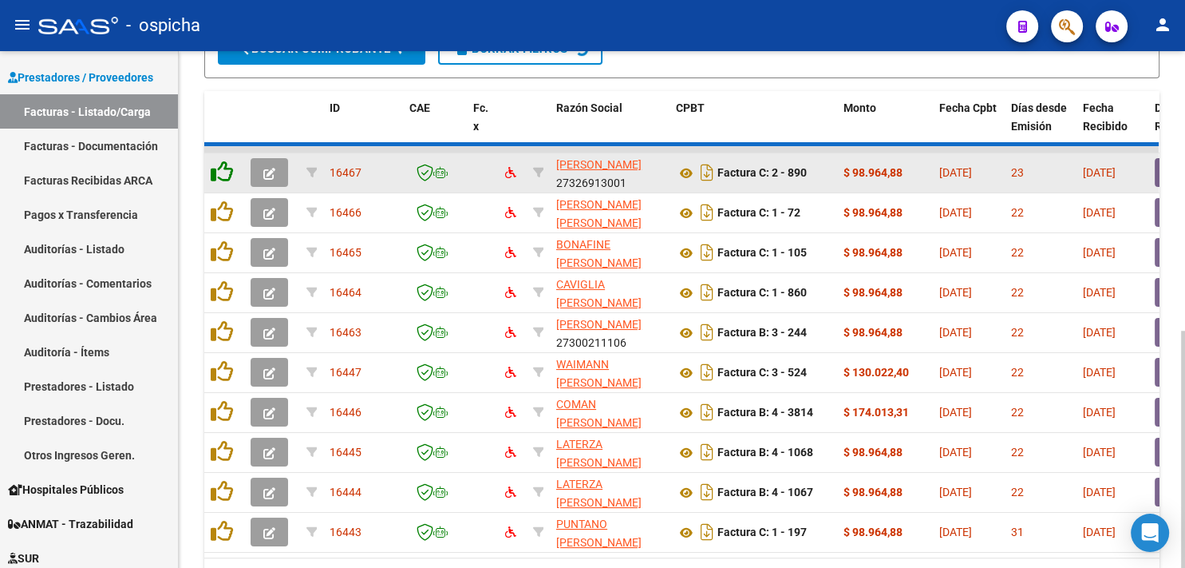
click at [223, 168] on icon at bounding box center [222, 171] width 22 height 22
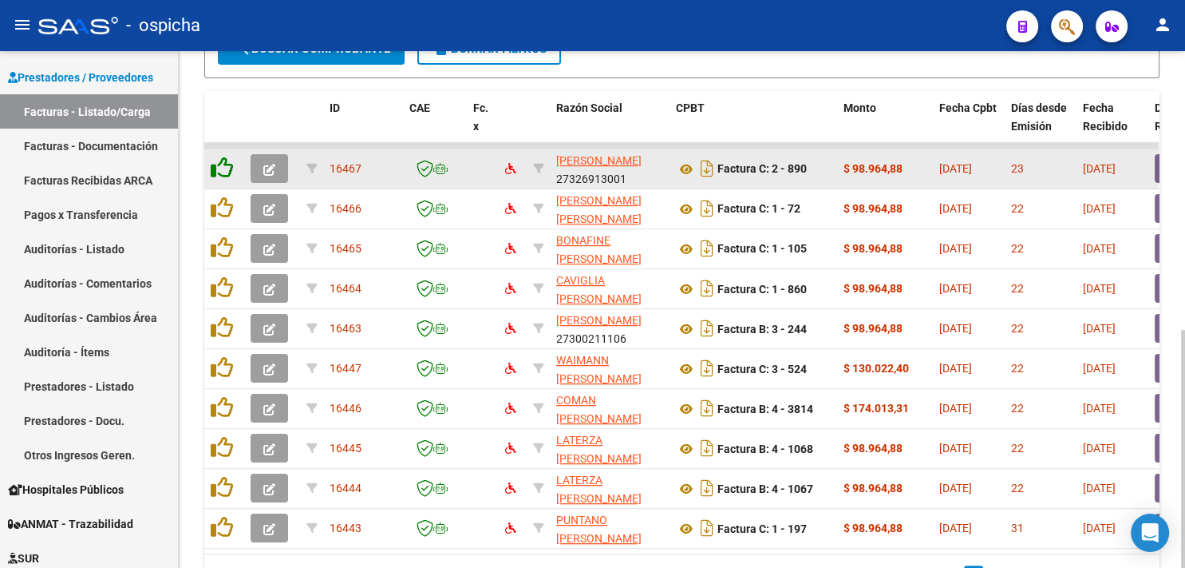
click at [223, 168] on icon at bounding box center [222, 167] width 22 height 22
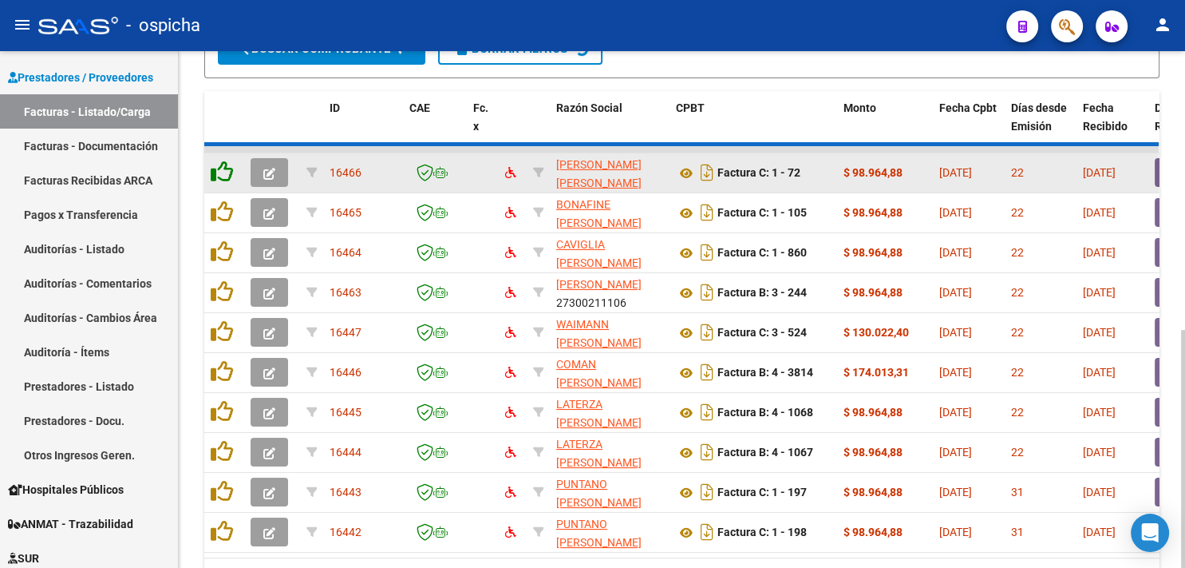
click at [223, 168] on icon at bounding box center [222, 171] width 22 height 22
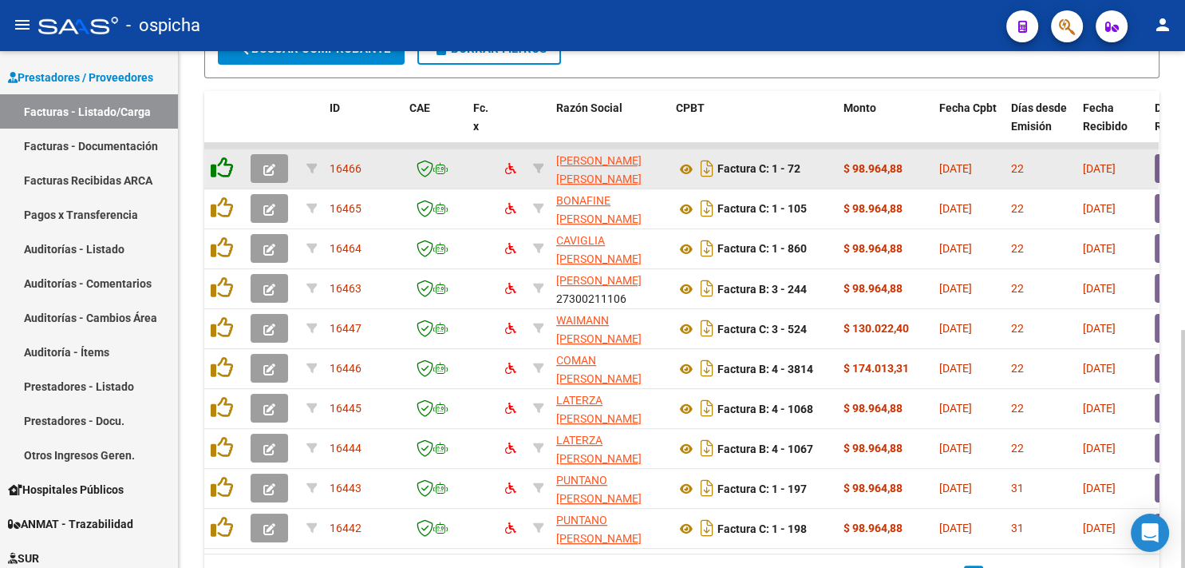
click at [223, 168] on icon at bounding box center [222, 167] width 22 height 22
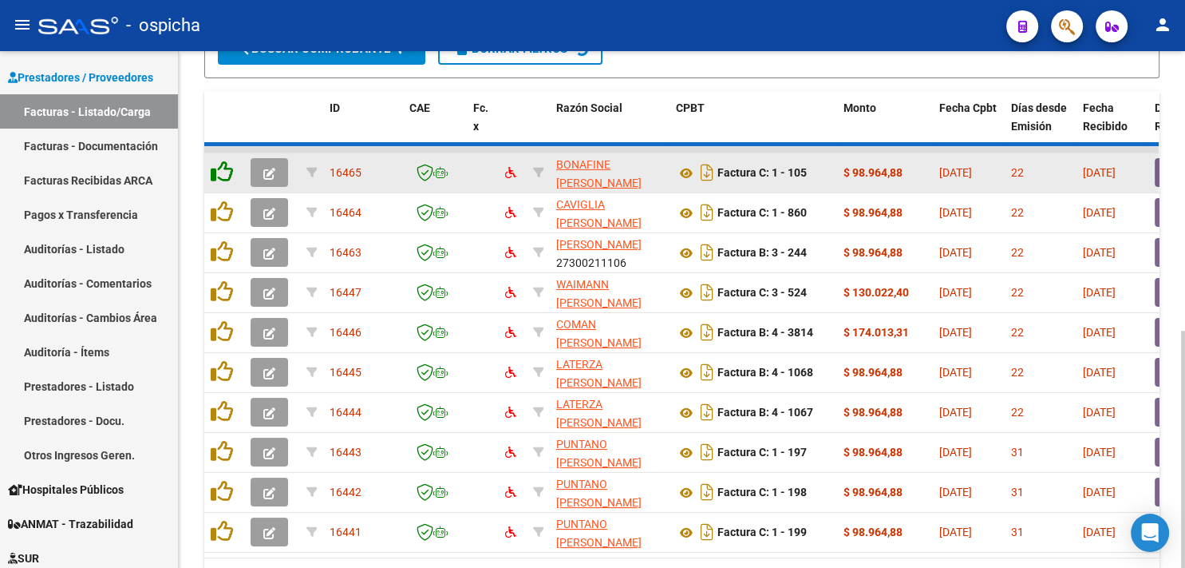
click at [223, 168] on icon at bounding box center [222, 171] width 22 height 22
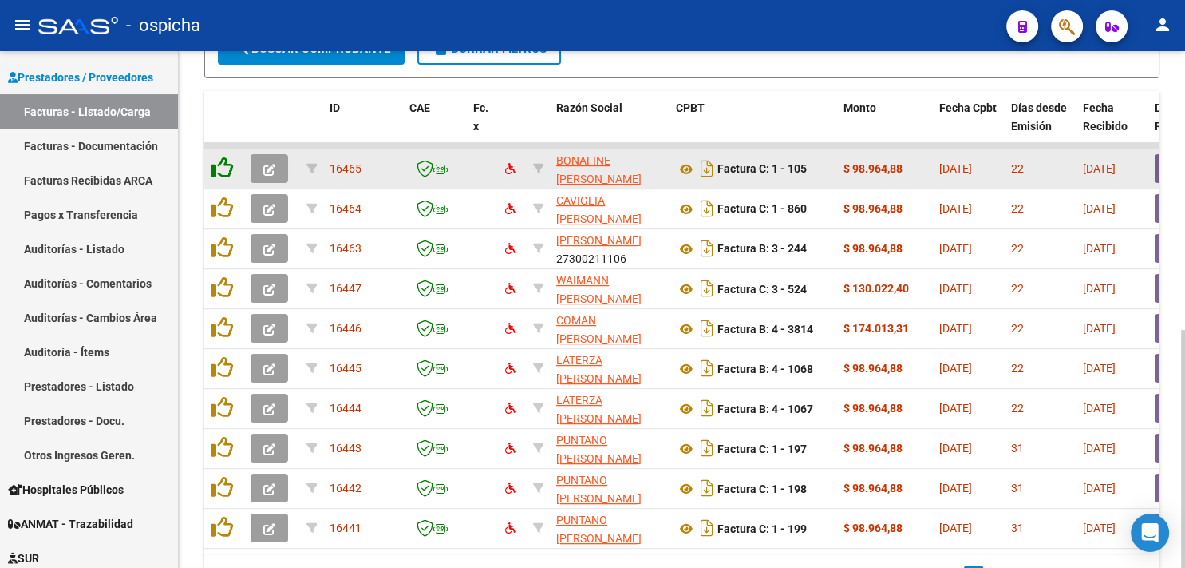
click at [223, 168] on icon at bounding box center [222, 167] width 22 height 22
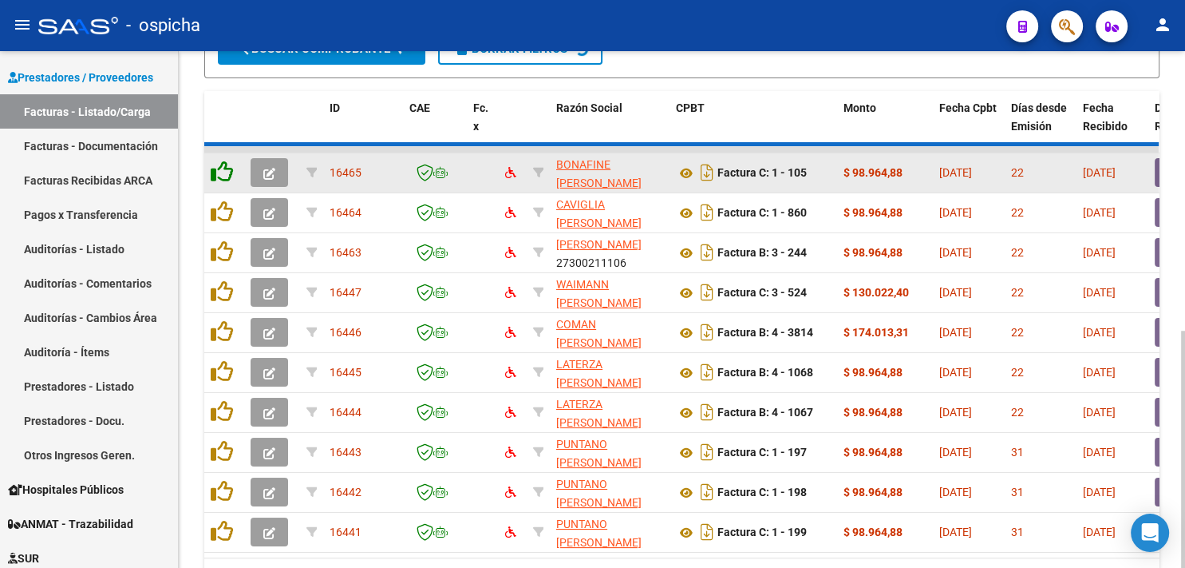
click at [223, 168] on icon at bounding box center [222, 171] width 22 height 22
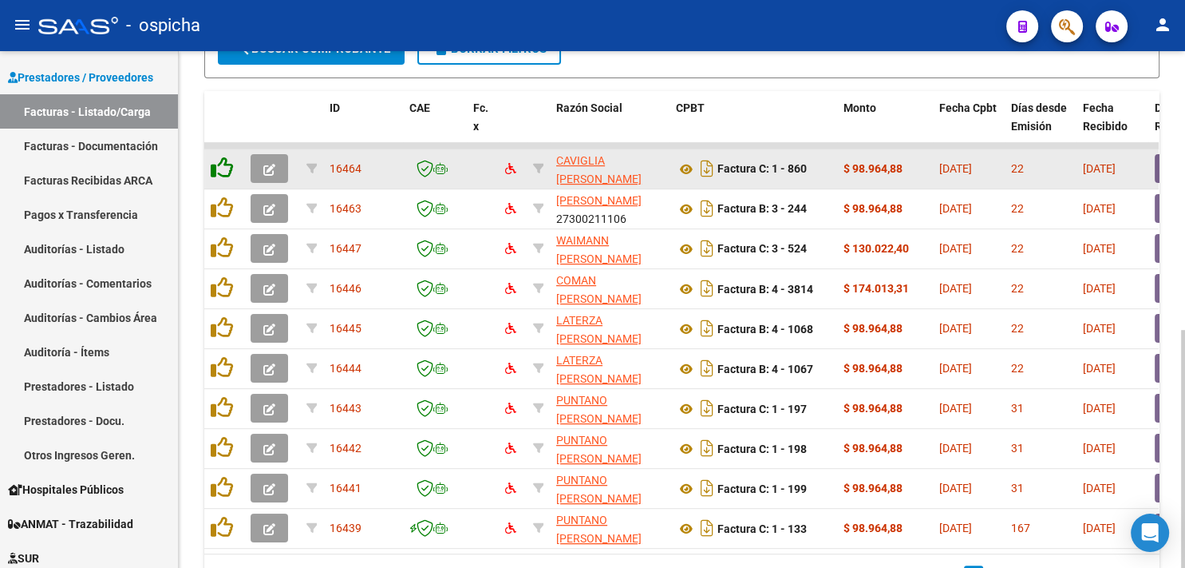
click at [223, 168] on icon at bounding box center [222, 167] width 22 height 22
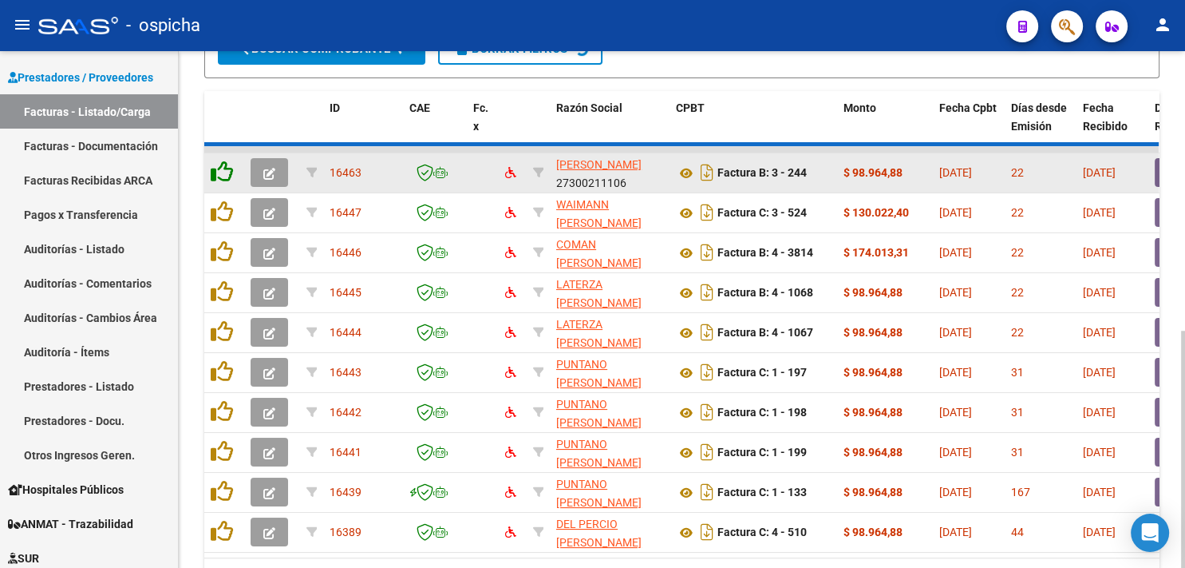
click at [223, 168] on icon at bounding box center [222, 171] width 22 height 22
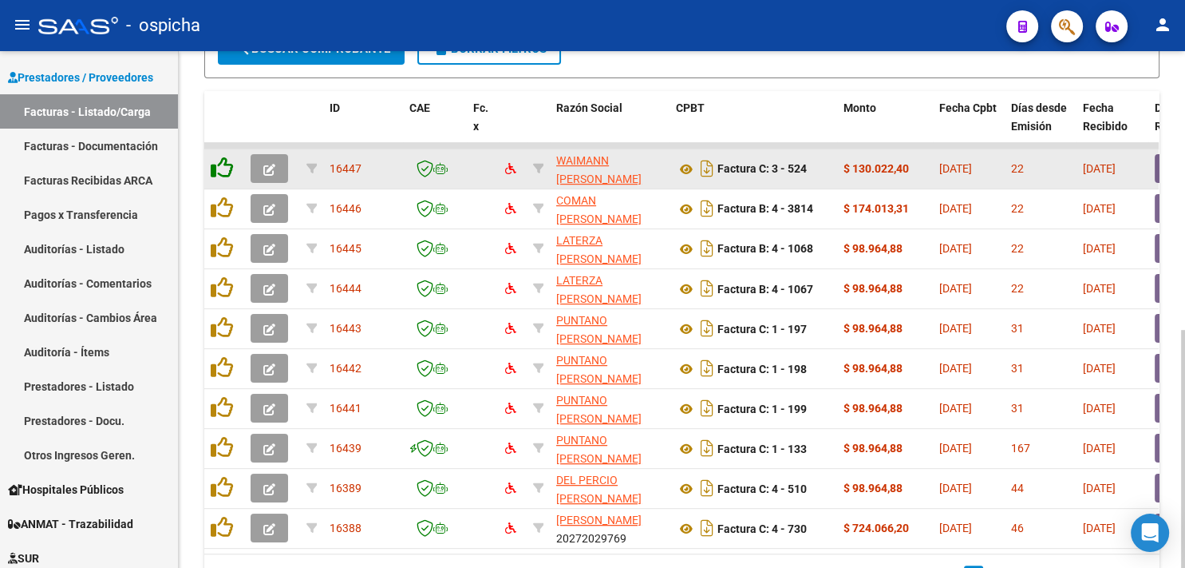
click at [223, 168] on icon at bounding box center [222, 167] width 22 height 22
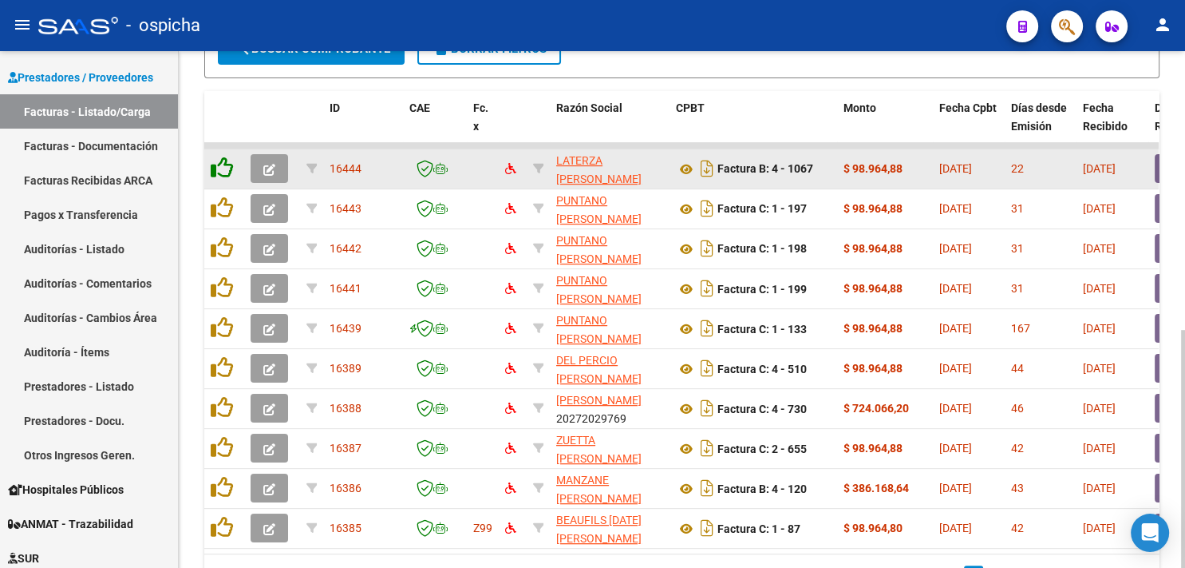
scroll to position [604, 0]
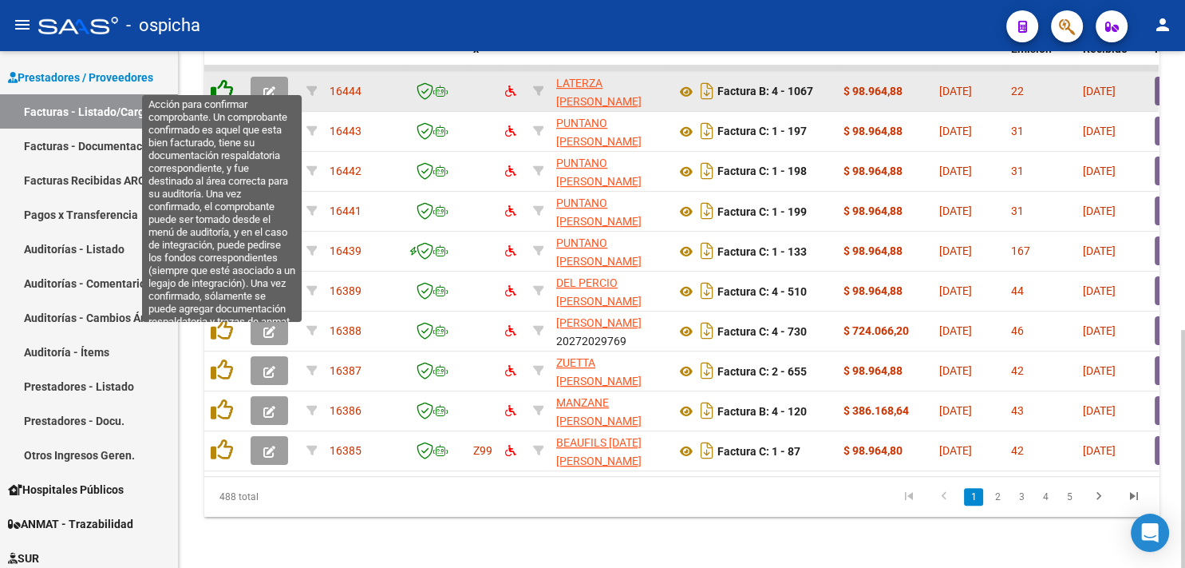
click at [227, 84] on icon at bounding box center [222, 90] width 22 height 22
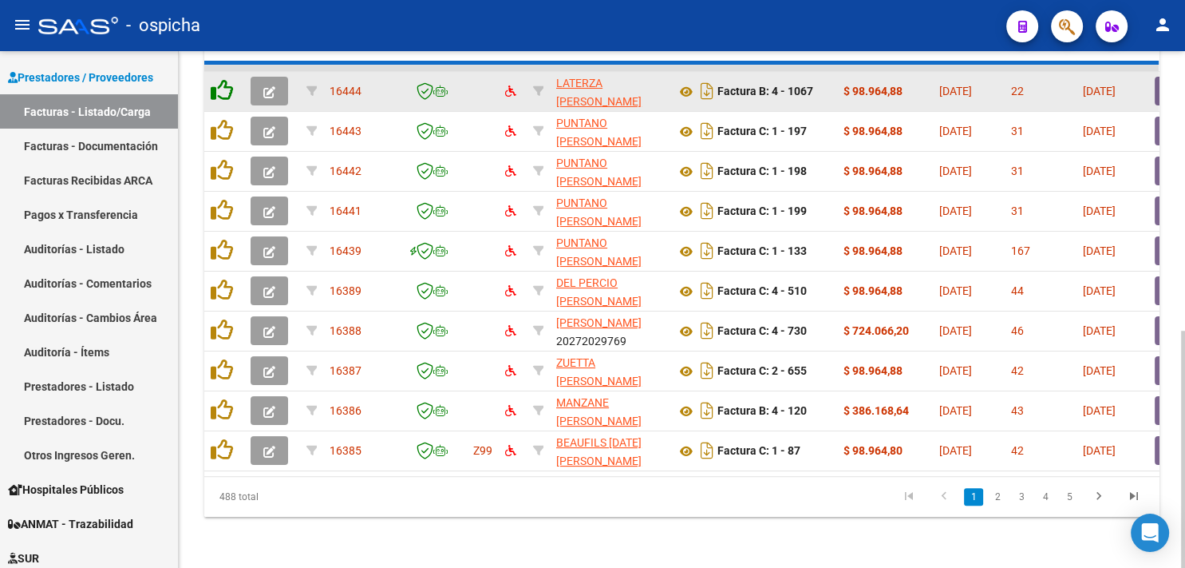
click at [227, 84] on icon at bounding box center [222, 90] width 22 height 22
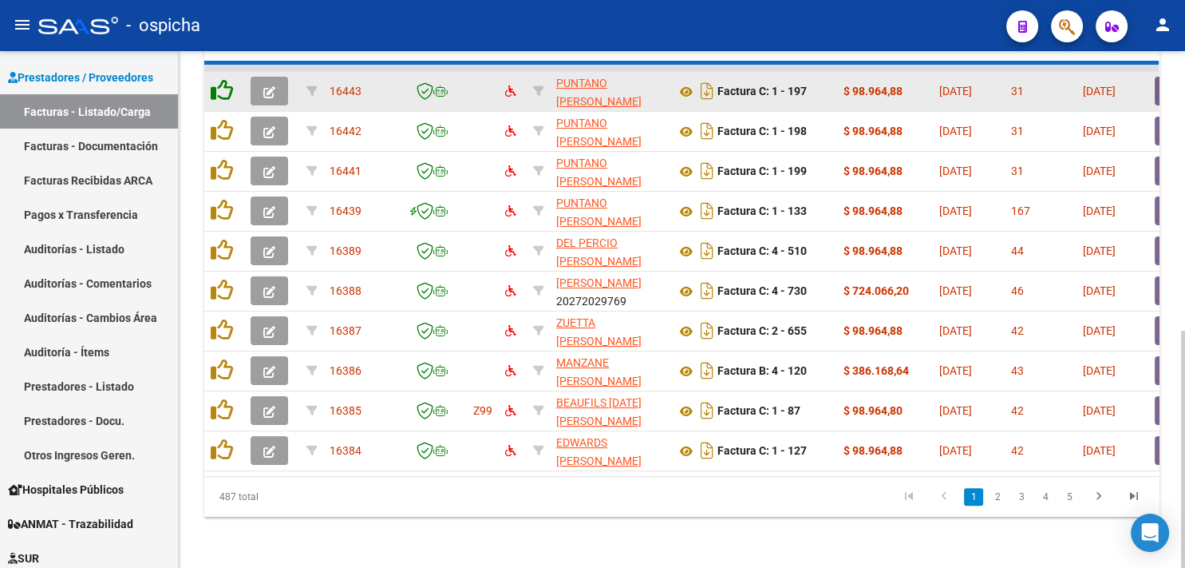
click at [227, 84] on icon at bounding box center [222, 90] width 22 height 22
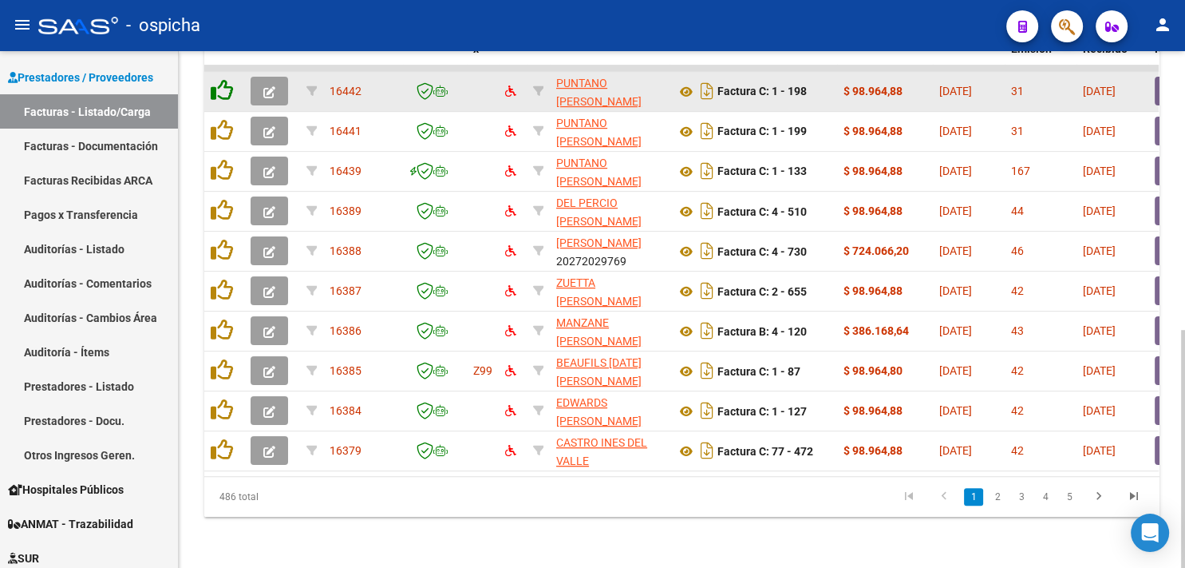
click at [227, 84] on icon at bounding box center [222, 90] width 22 height 22
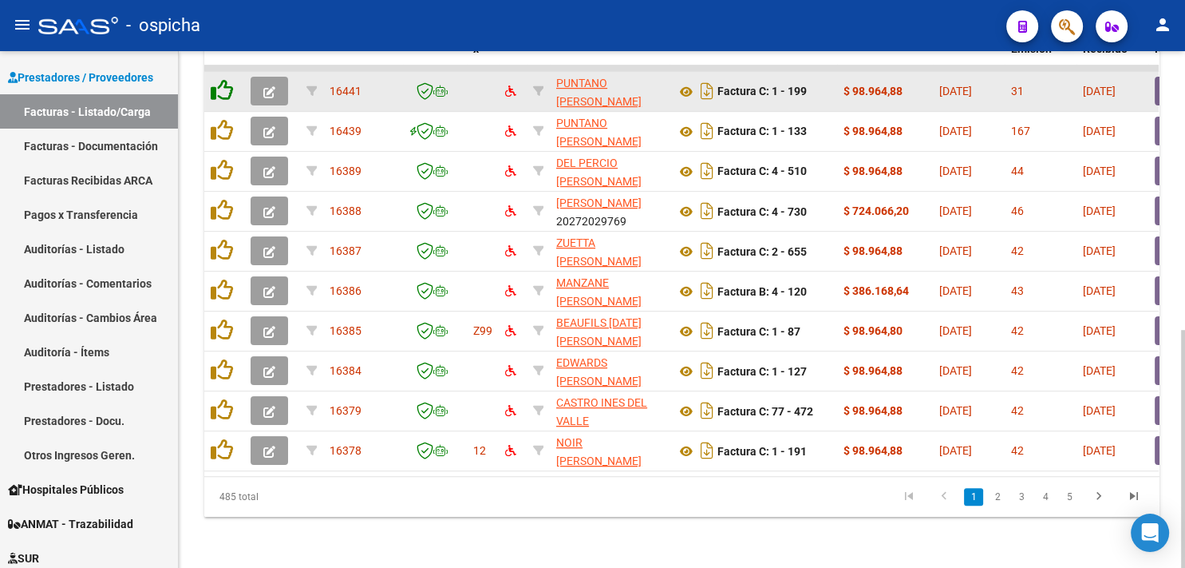
click at [227, 84] on icon at bounding box center [222, 90] width 22 height 22
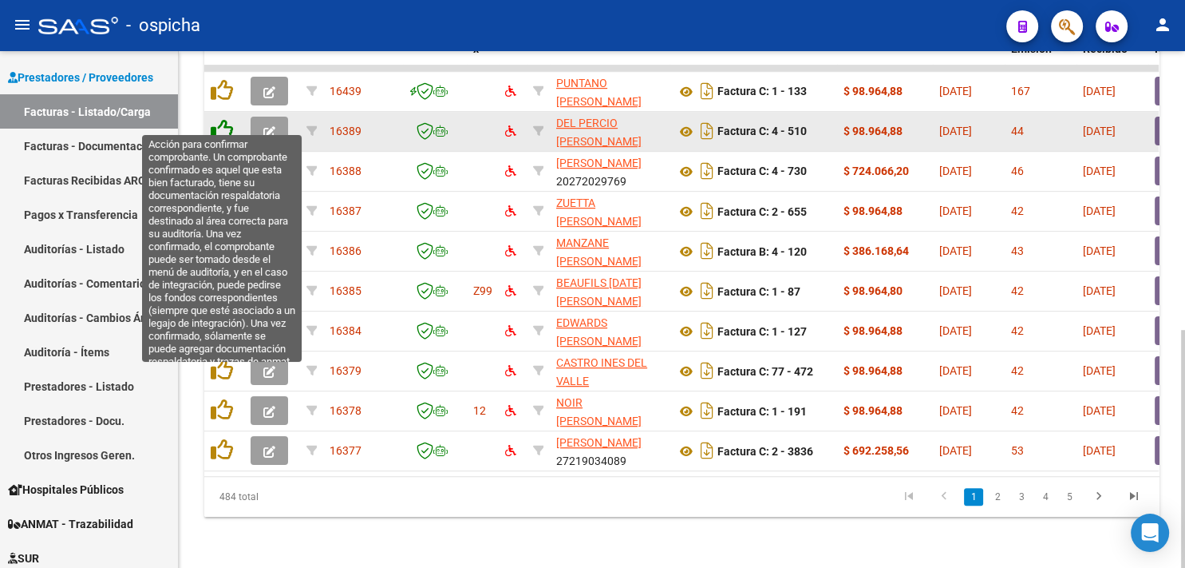
click at [219, 121] on icon at bounding box center [222, 130] width 22 height 22
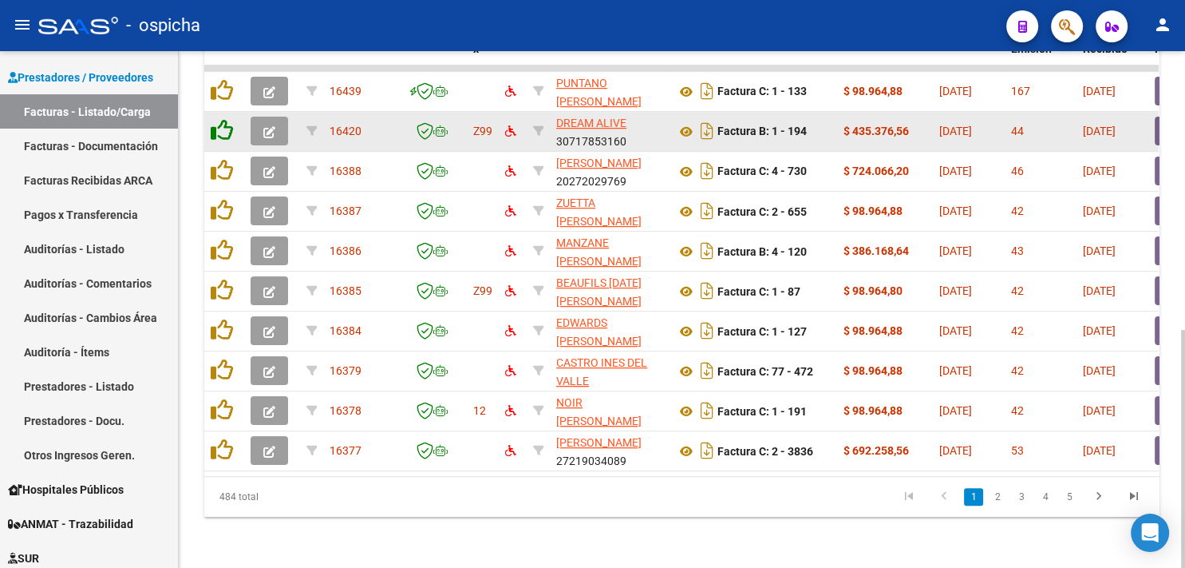
click at [219, 121] on icon at bounding box center [222, 130] width 22 height 22
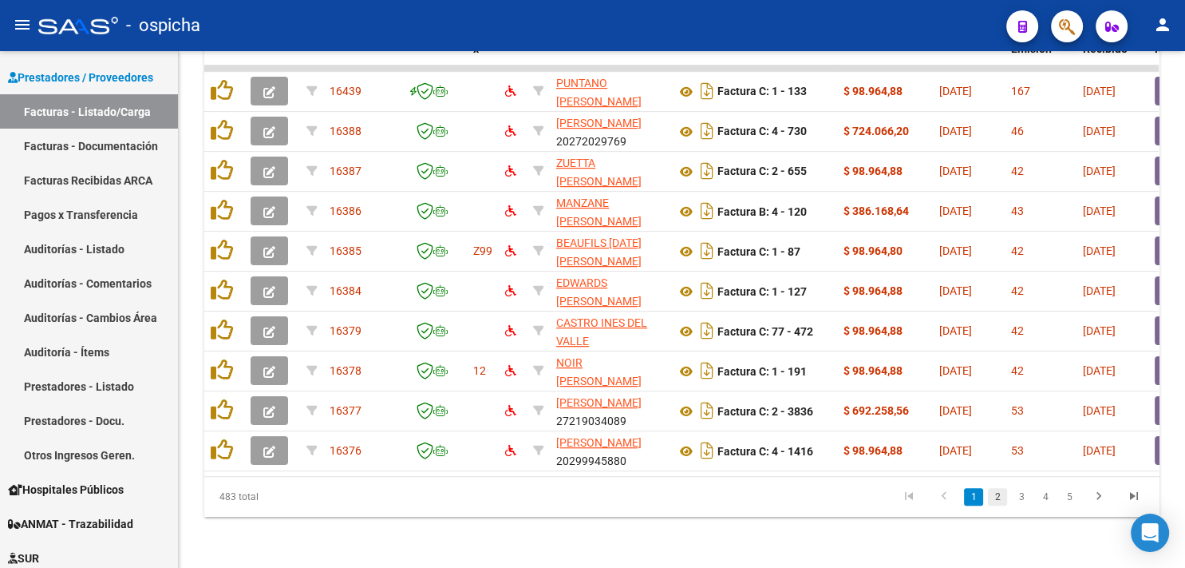
click at [998, 496] on link "2" at bounding box center [997, 497] width 19 height 18
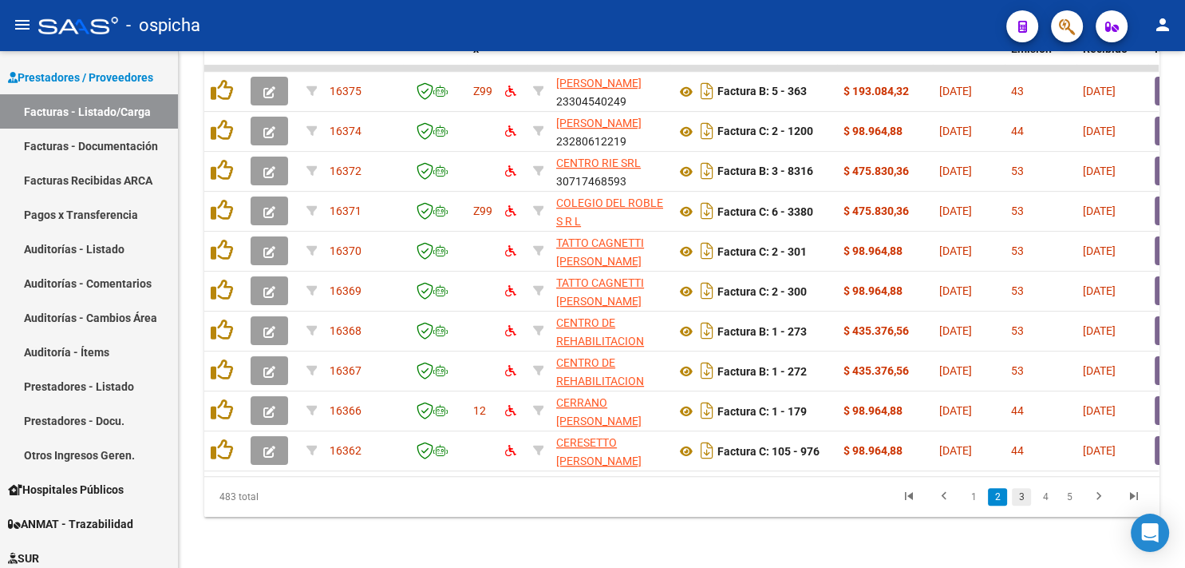
click at [1020, 495] on link "3" at bounding box center [1021, 497] width 19 height 18
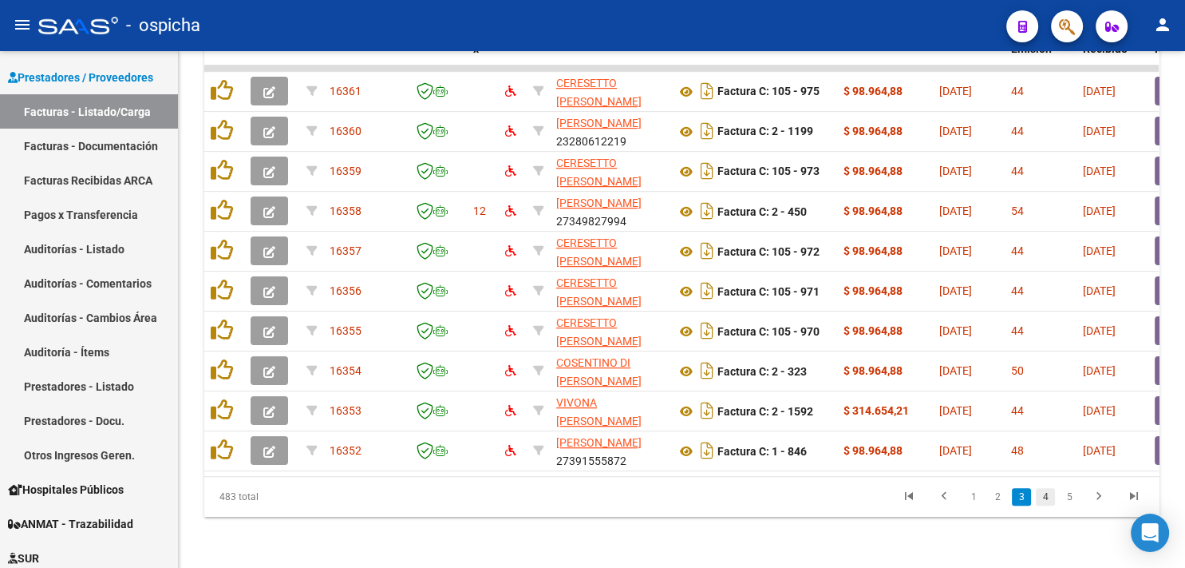
click at [1041, 493] on link "4" at bounding box center [1045, 497] width 19 height 18
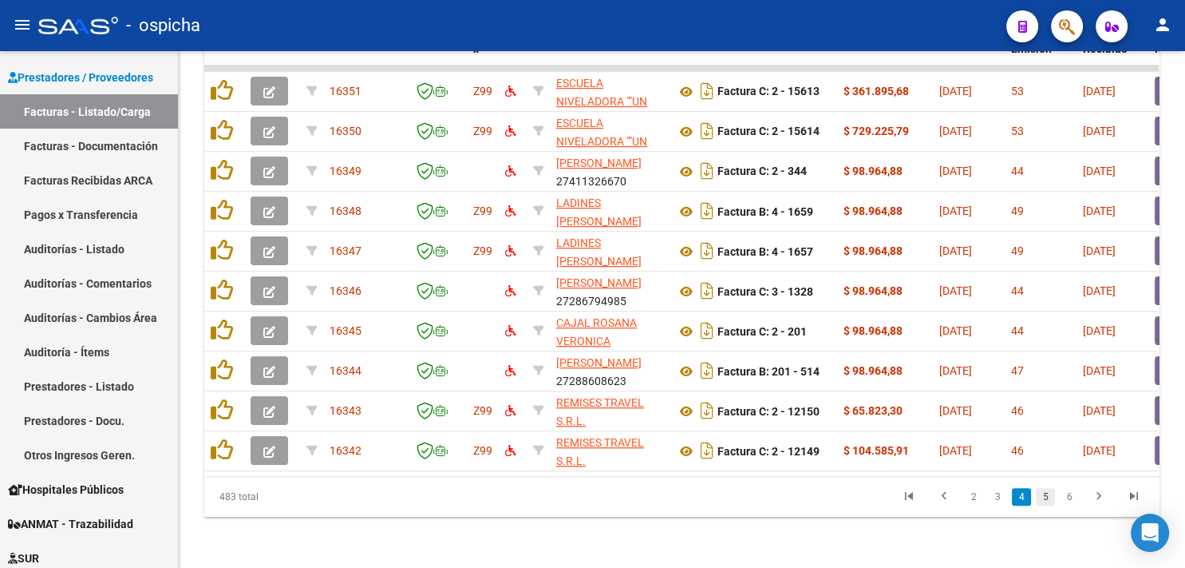
click at [1046, 497] on link "5" at bounding box center [1045, 497] width 19 height 18
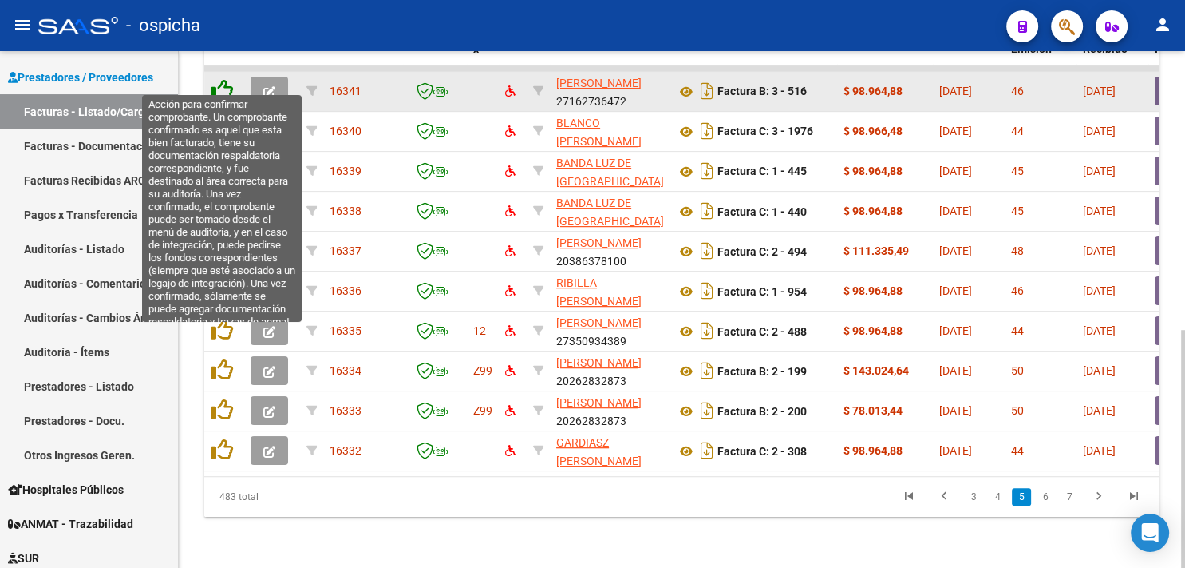
click at [215, 80] on icon at bounding box center [222, 90] width 22 height 22
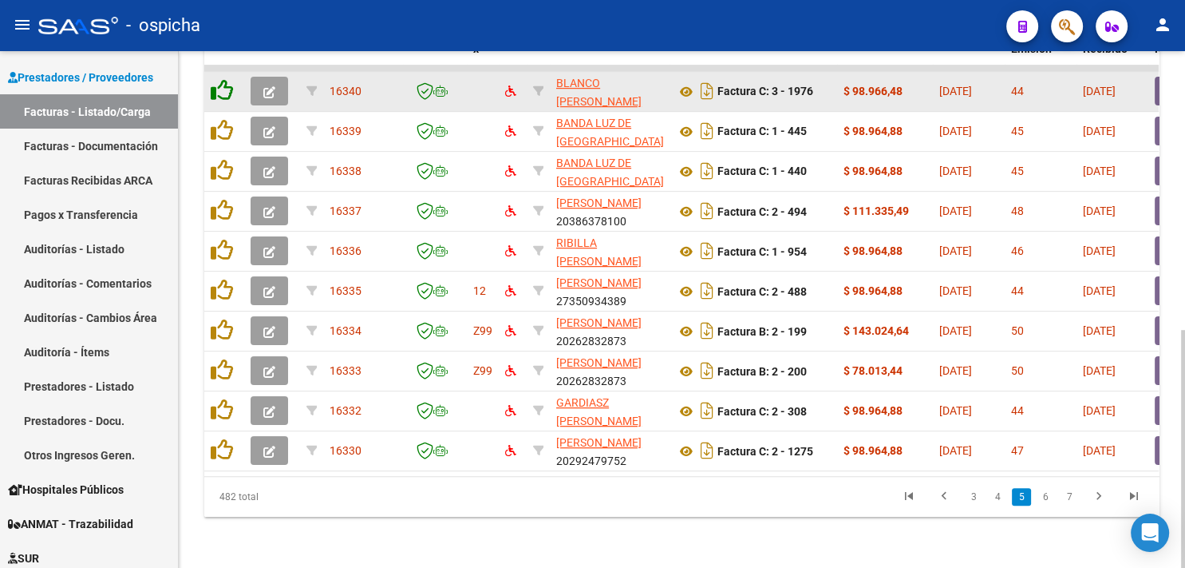
click at [215, 80] on icon at bounding box center [222, 90] width 22 height 22
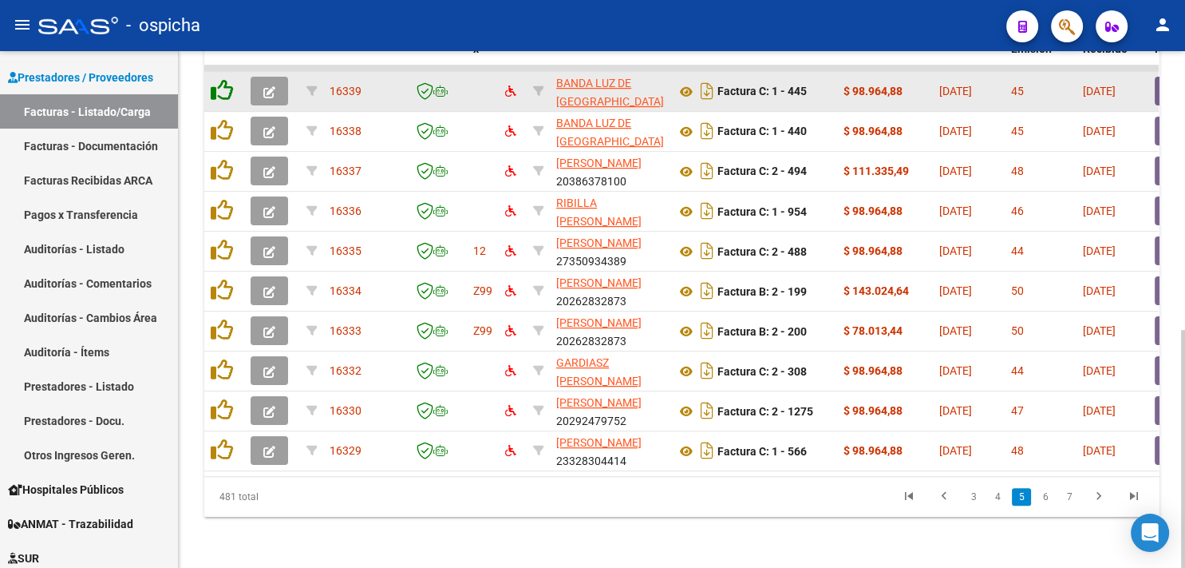
click at [215, 80] on icon at bounding box center [222, 90] width 22 height 22
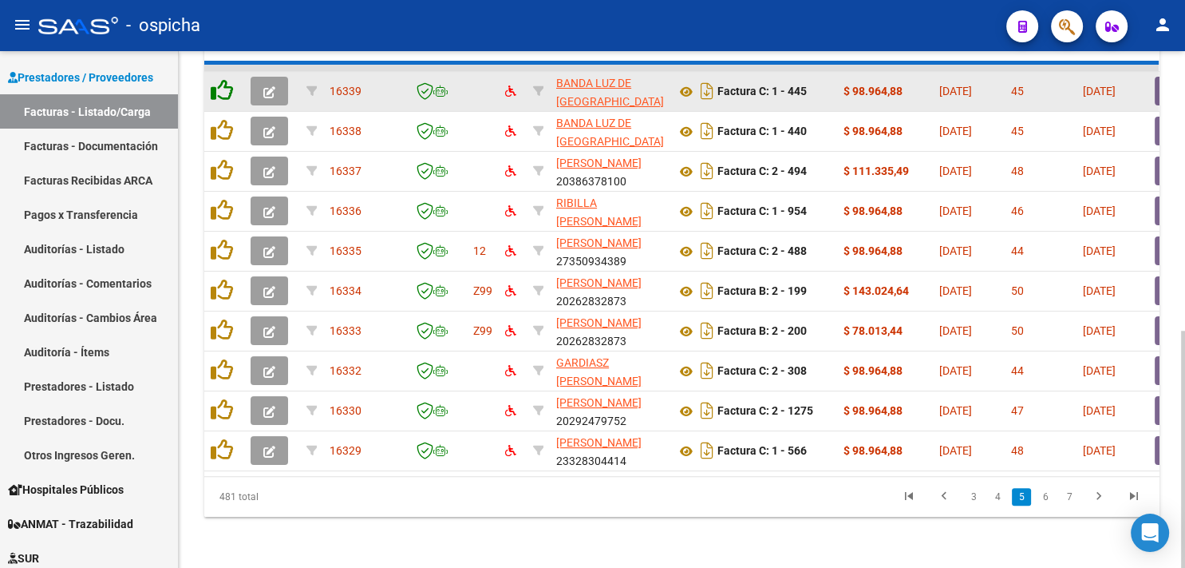
click at [215, 80] on icon at bounding box center [222, 90] width 22 height 22
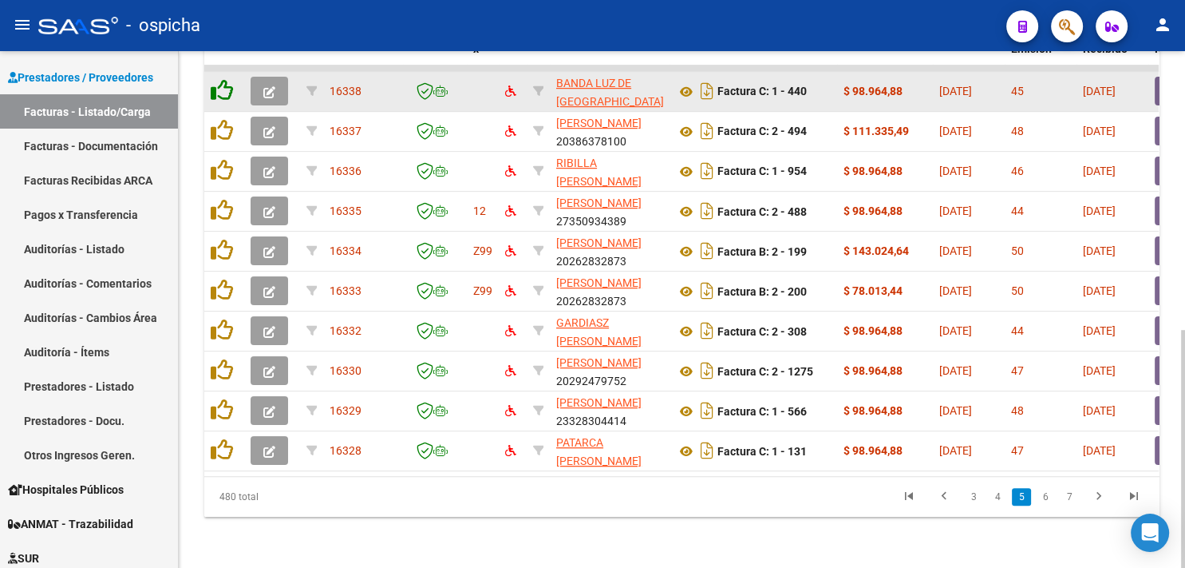
click at [215, 80] on icon at bounding box center [222, 90] width 22 height 22
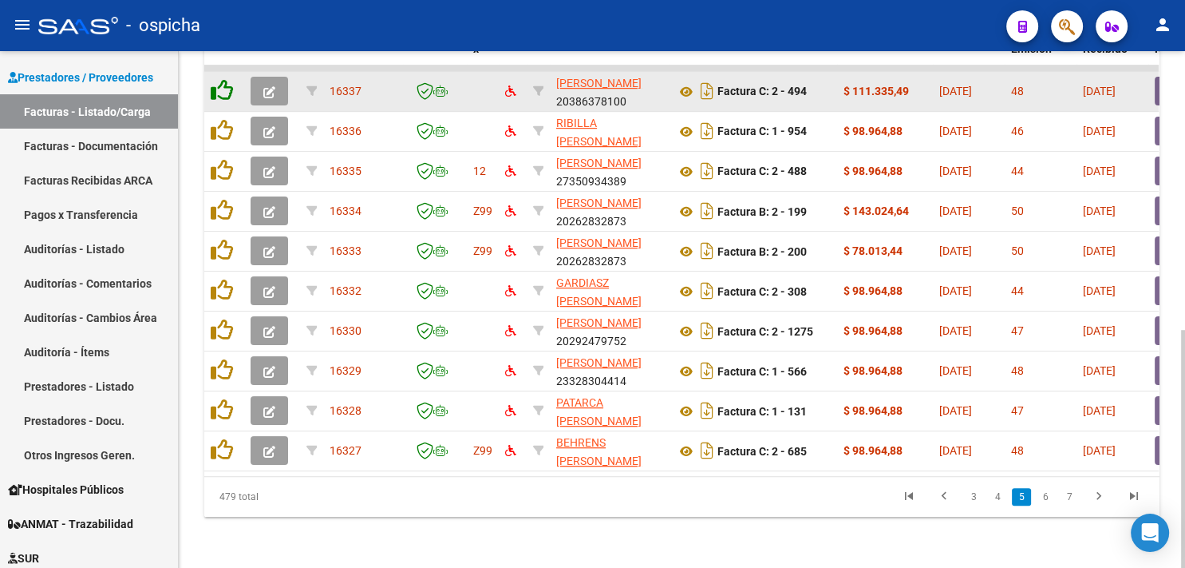
click at [215, 80] on icon at bounding box center [222, 90] width 22 height 22
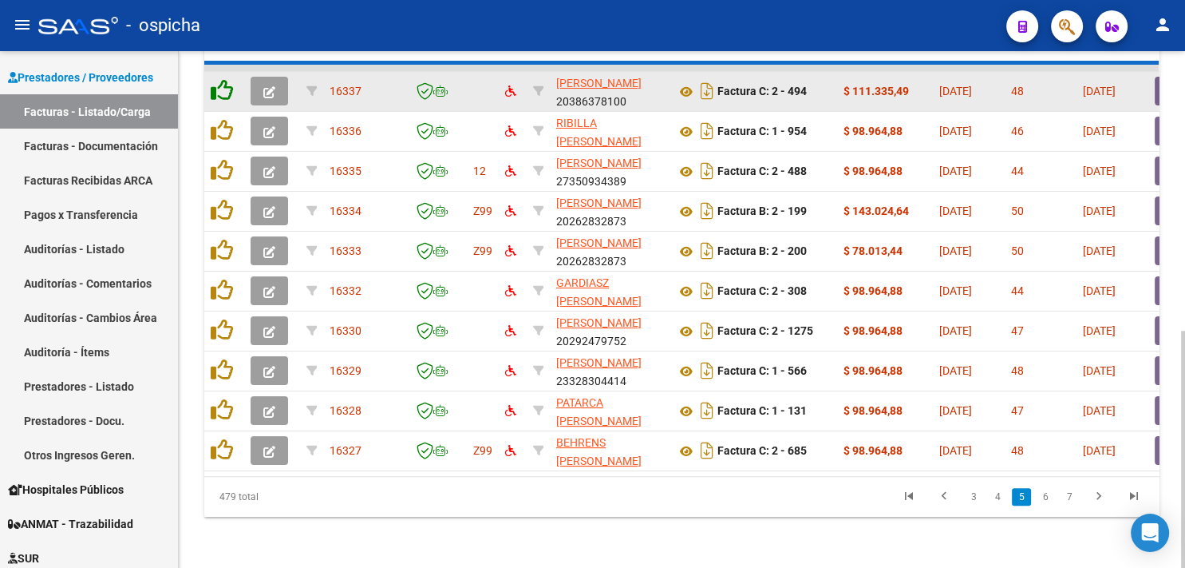
click at [215, 80] on icon at bounding box center [222, 90] width 22 height 22
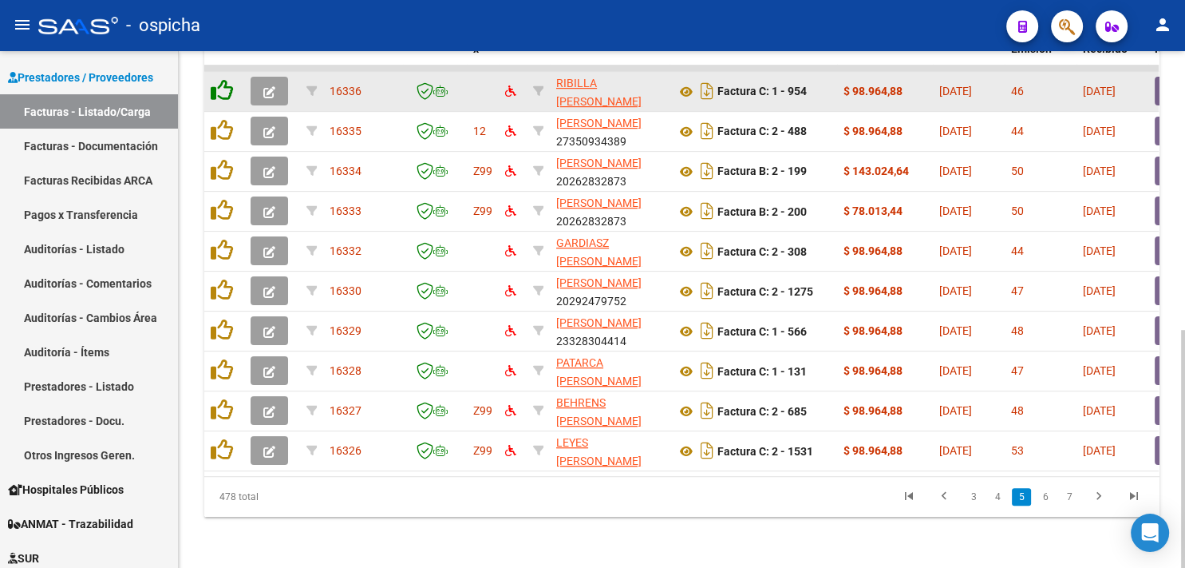
click at [215, 80] on icon at bounding box center [222, 90] width 22 height 22
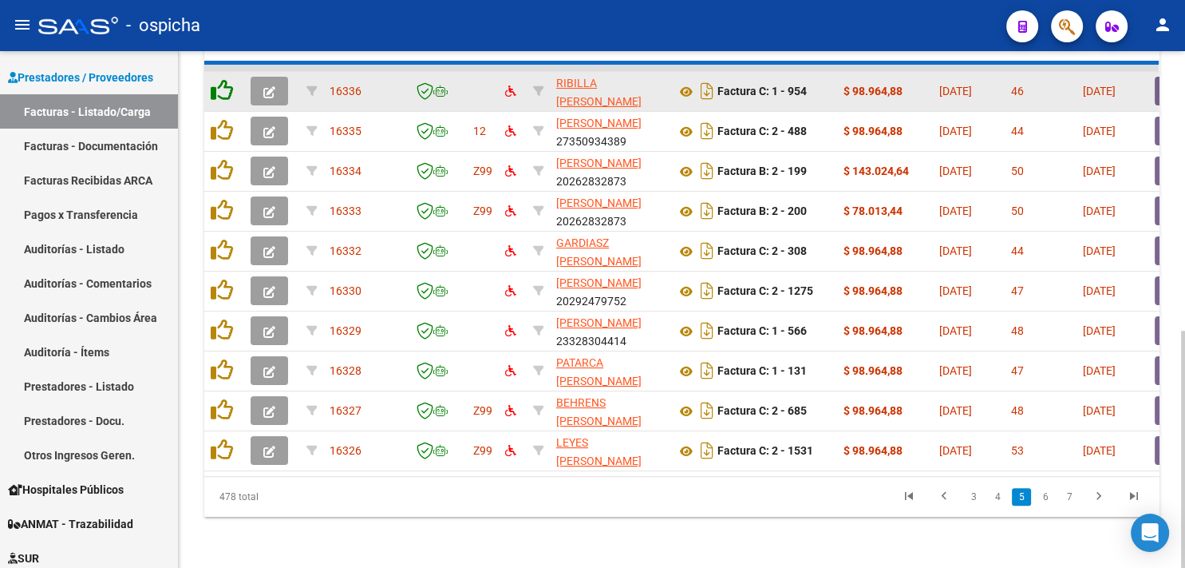
click at [215, 80] on icon at bounding box center [222, 90] width 22 height 22
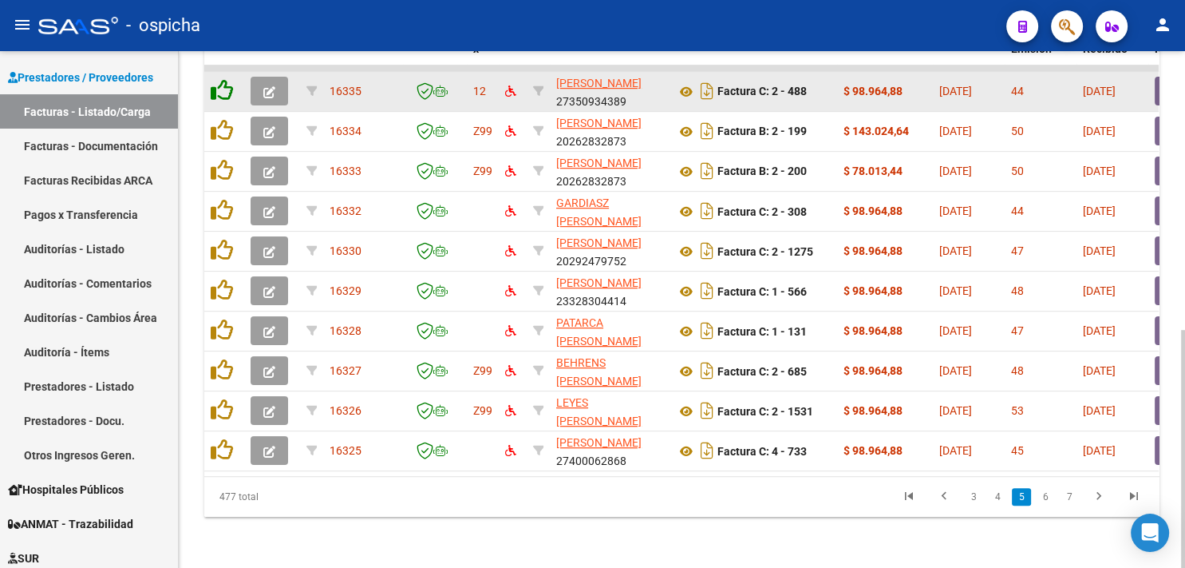
click at [215, 80] on icon at bounding box center [222, 90] width 22 height 22
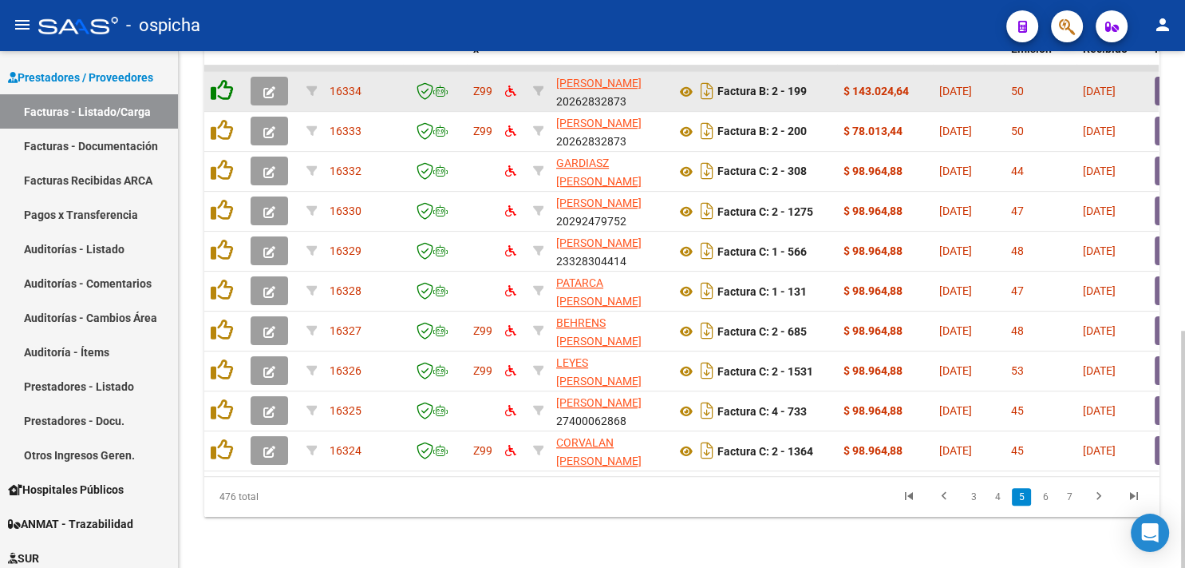
click at [215, 80] on icon at bounding box center [222, 90] width 22 height 22
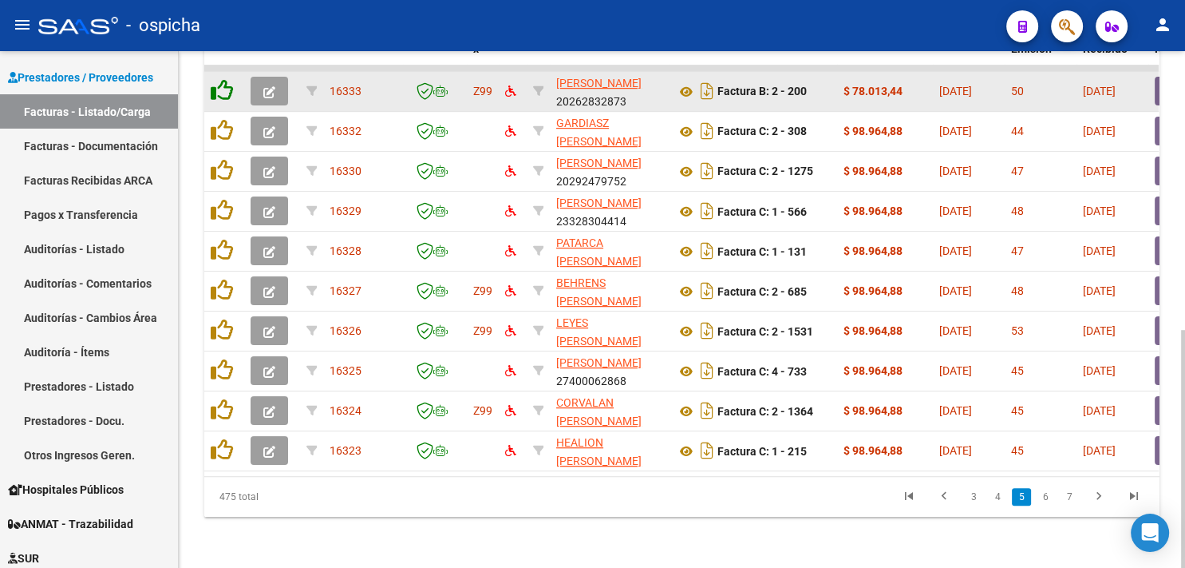
click at [215, 80] on icon at bounding box center [222, 90] width 22 height 22
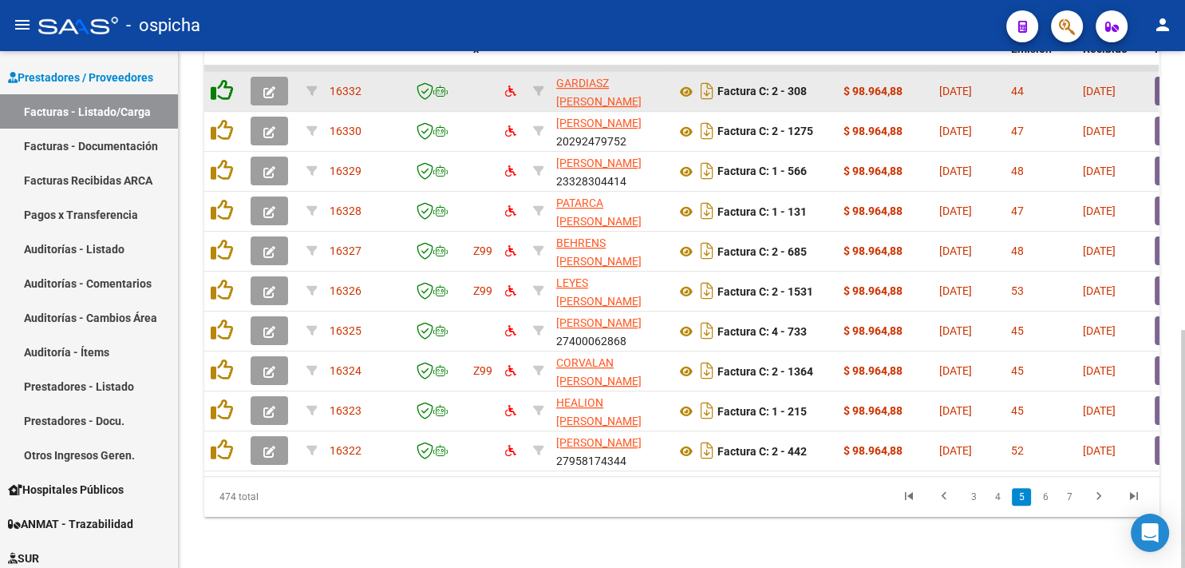
click at [215, 80] on icon at bounding box center [222, 90] width 22 height 22
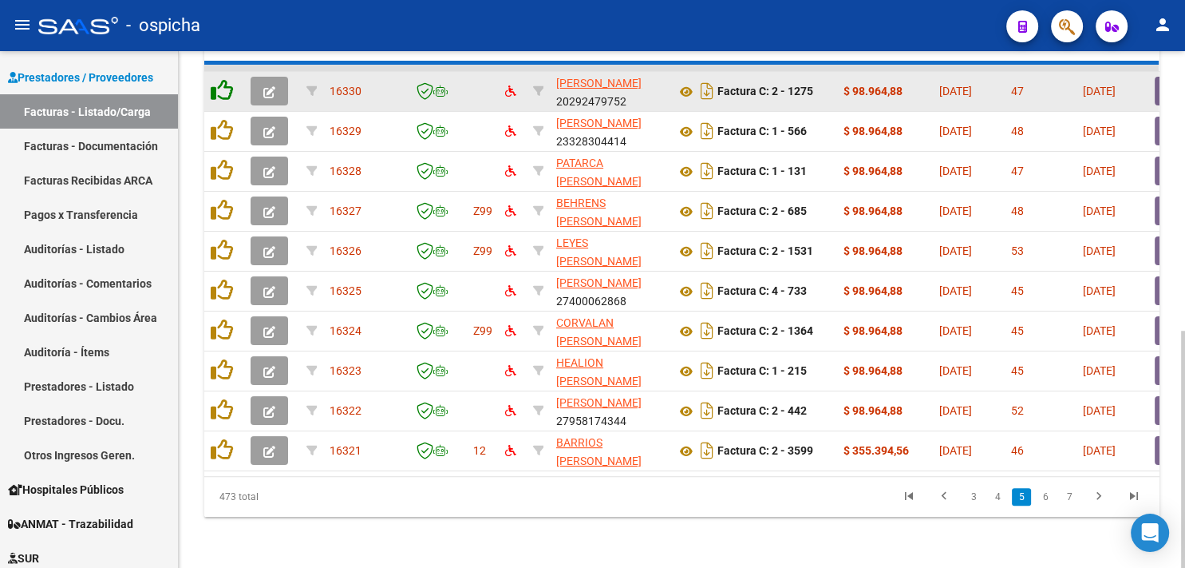
click at [215, 80] on icon at bounding box center [222, 90] width 22 height 22
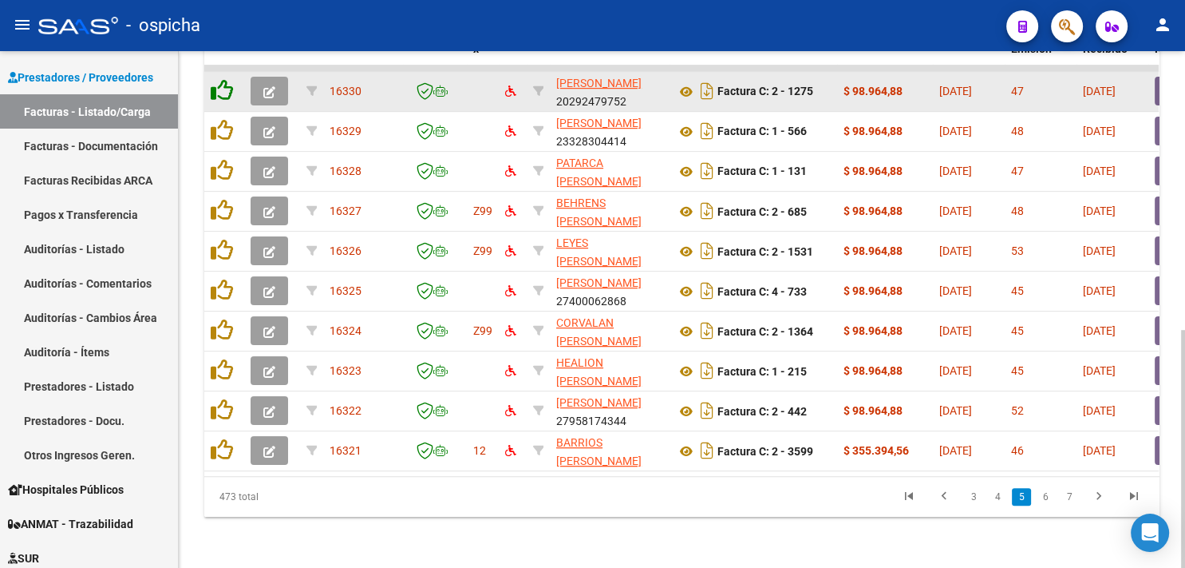
click at [215, 80] on icon at bounding box center [222, 90] width 22 height 22
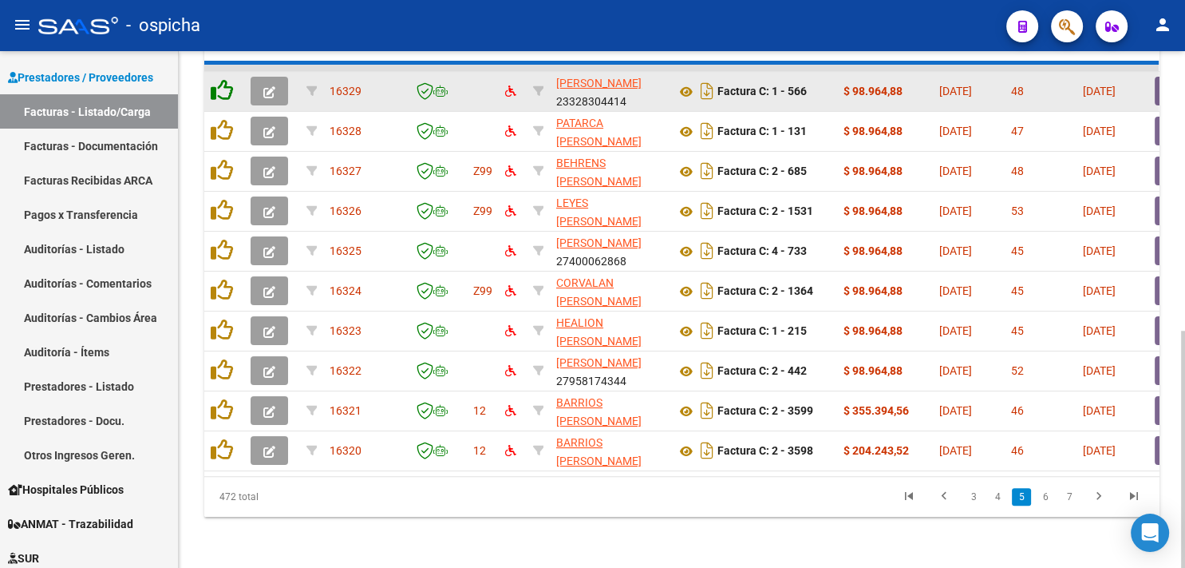
click at [215, 80] on icon at bounding box center [222, 90] width 22 height 22
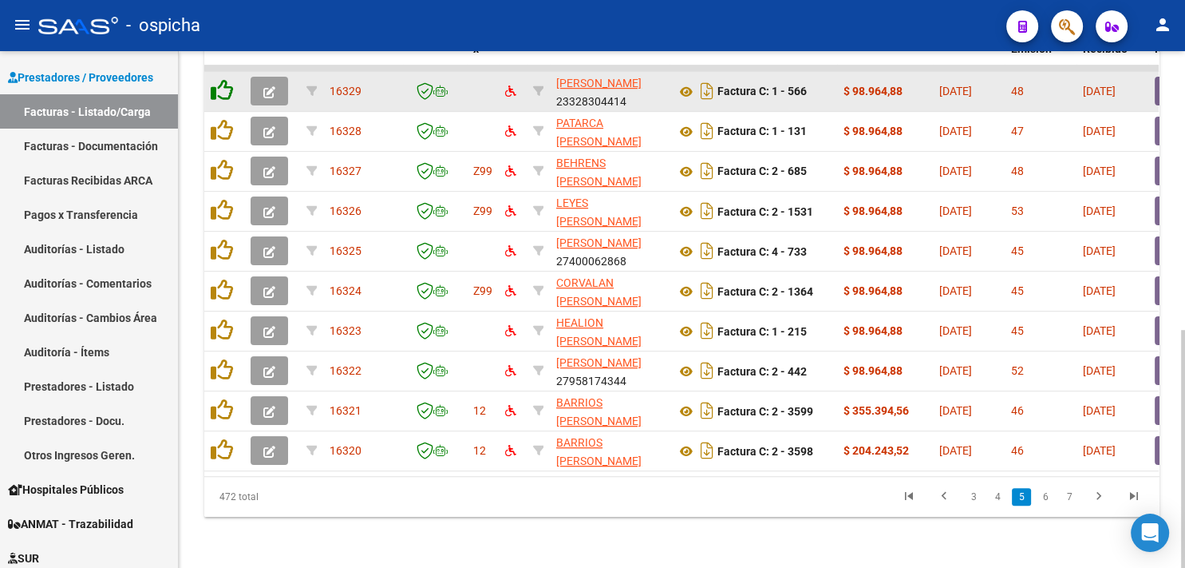
click at [215, 80] on icon at bounding box center [222, 90] width 22 height 22
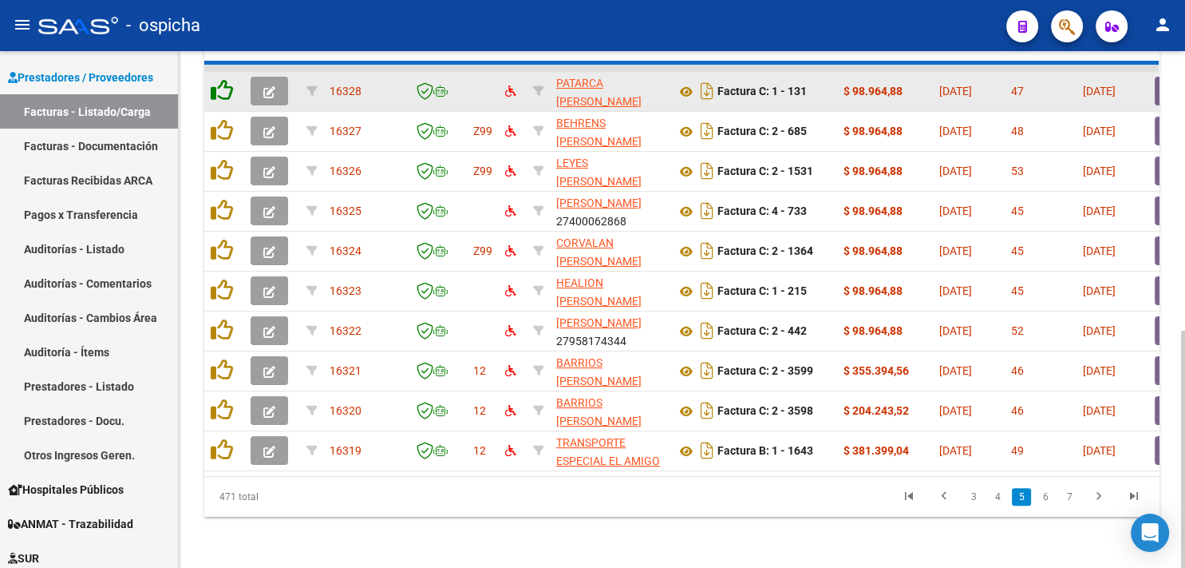
click at [215, 80] on icon at bounding box center [222, 90] width 22 height 22
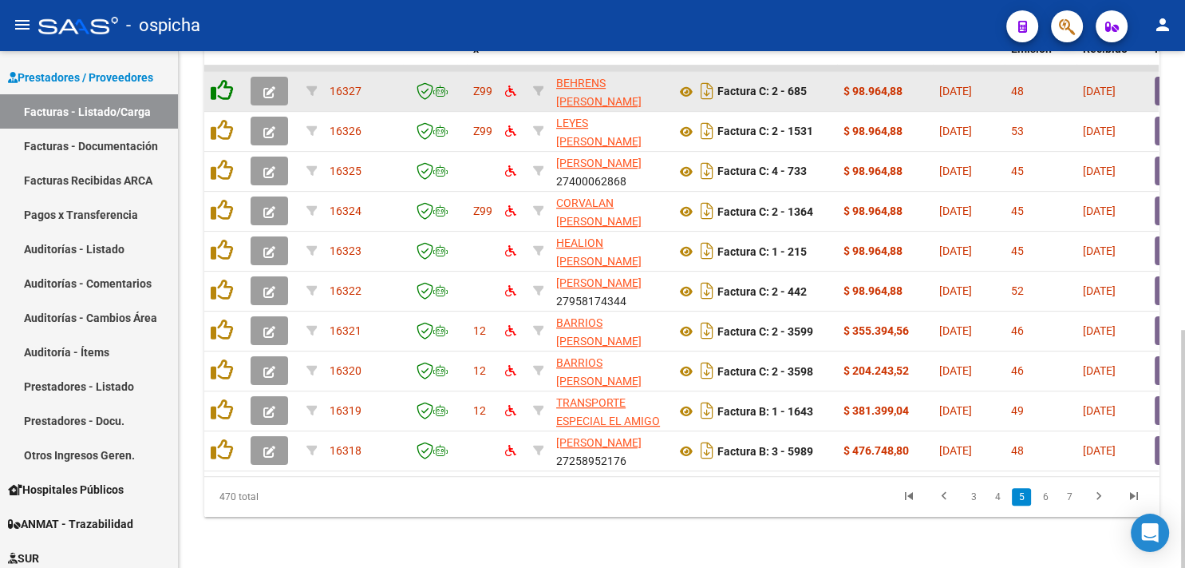
click at [215, 80] on icon at bounding box center [222, 90] width 22 height 22
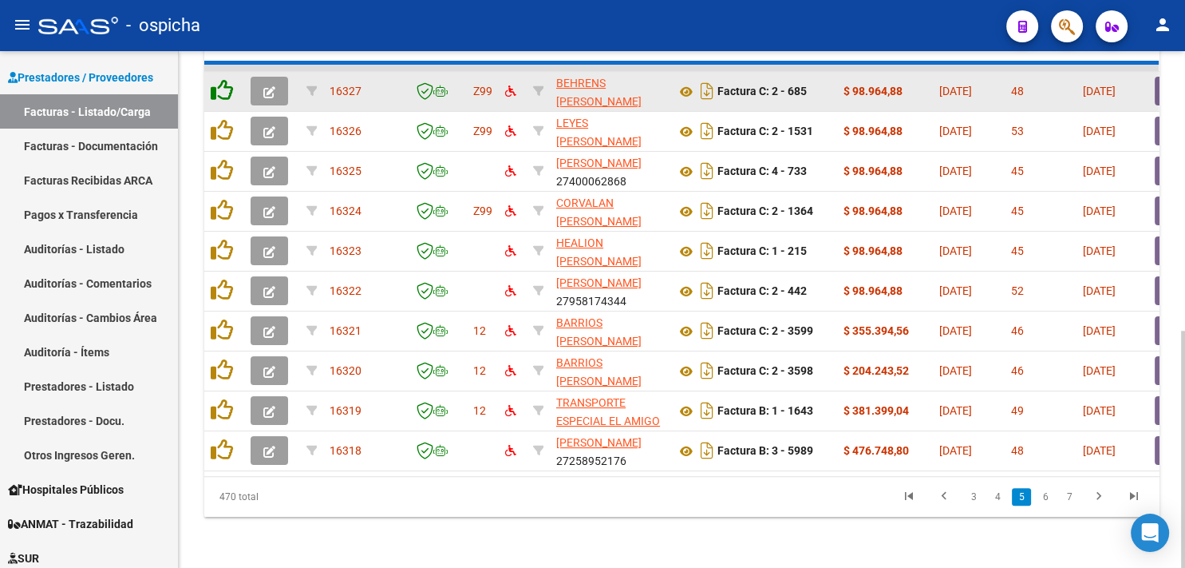
click at [215, 80] on icon at bounding box center [222, 90] width 22 height 22
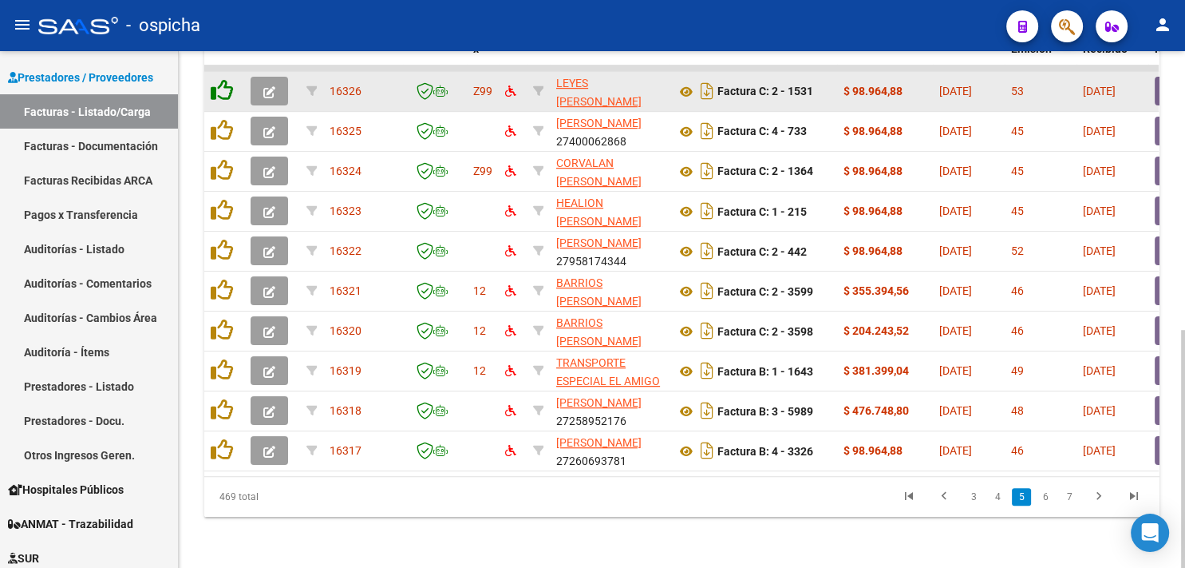
click at [215, 80] on icon at bounding box center [222, 90] width 22 height 22
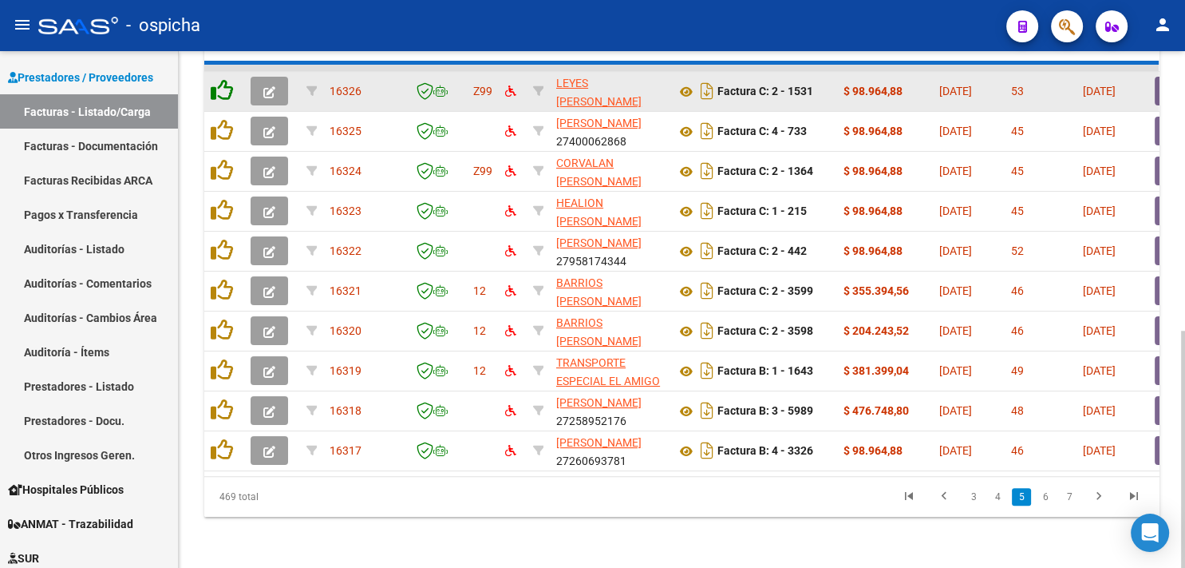
click at [215, 80] on icon at bounding box center [222, 90] width 22 height 22
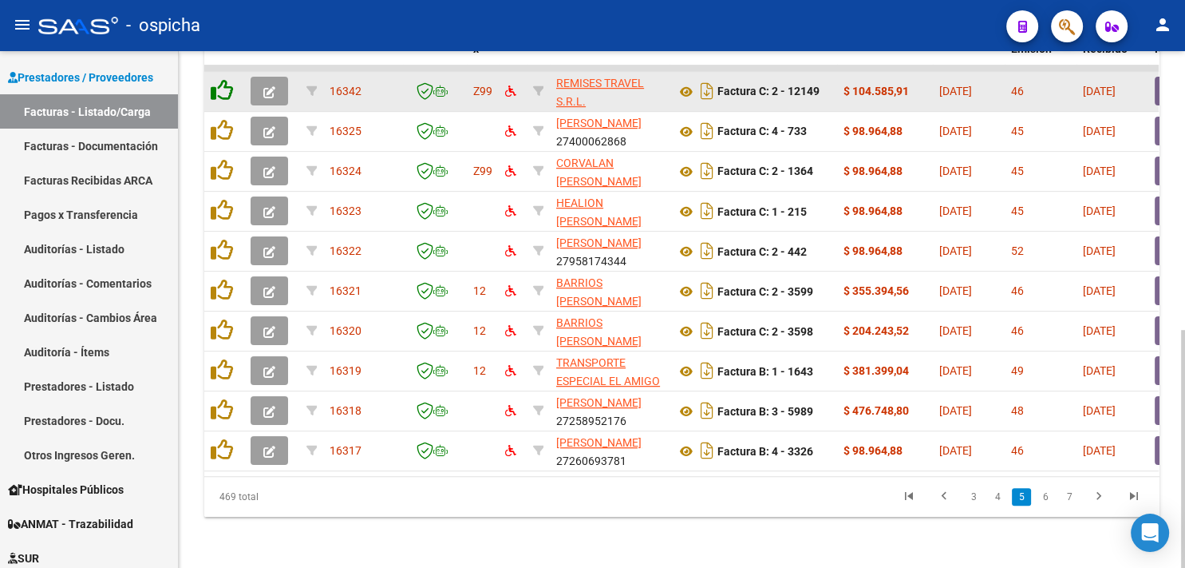
click at [215, 80] on icon at bounding box center [222, 90] width 22 height 22
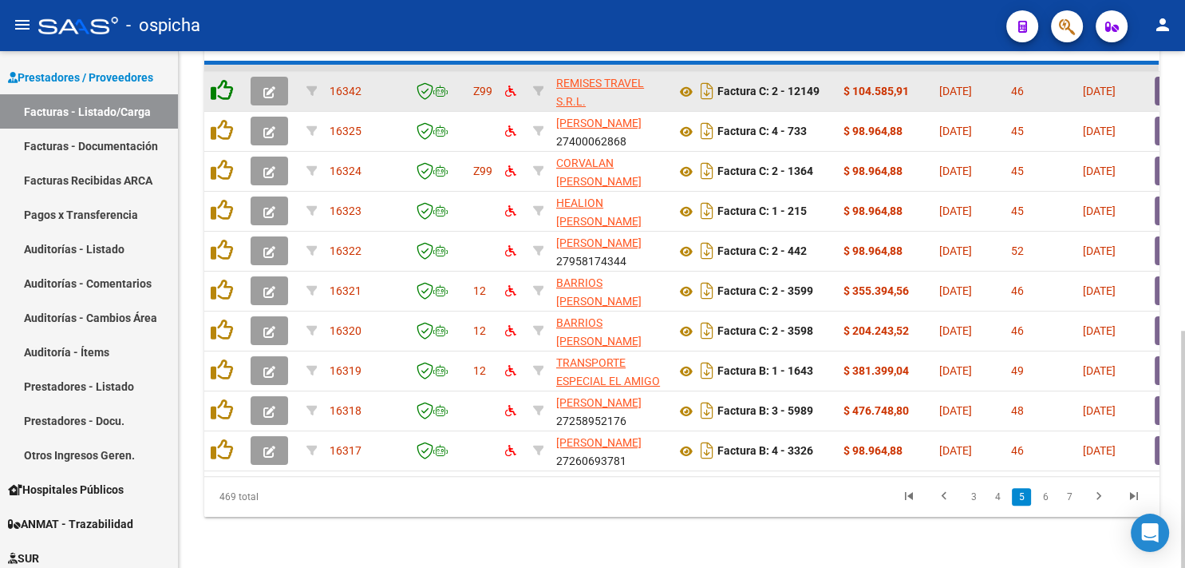
click at [215, 80] on icon at bounding box center [222, 90] width 22 height 22
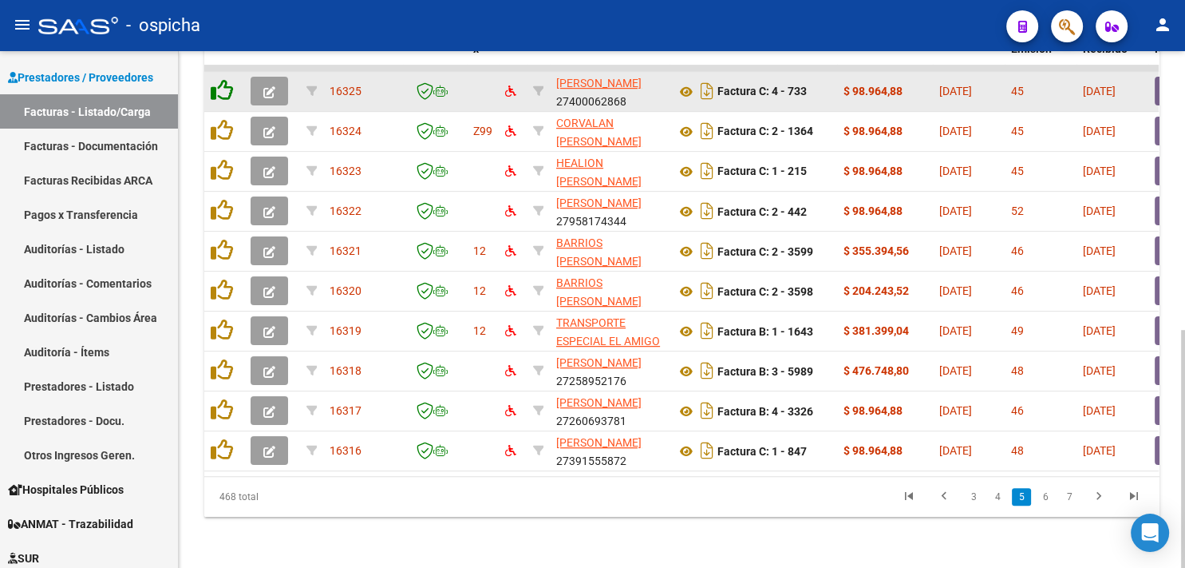
click at [215, 80] on icon at bounding box center [222, 90] width 22 height 22
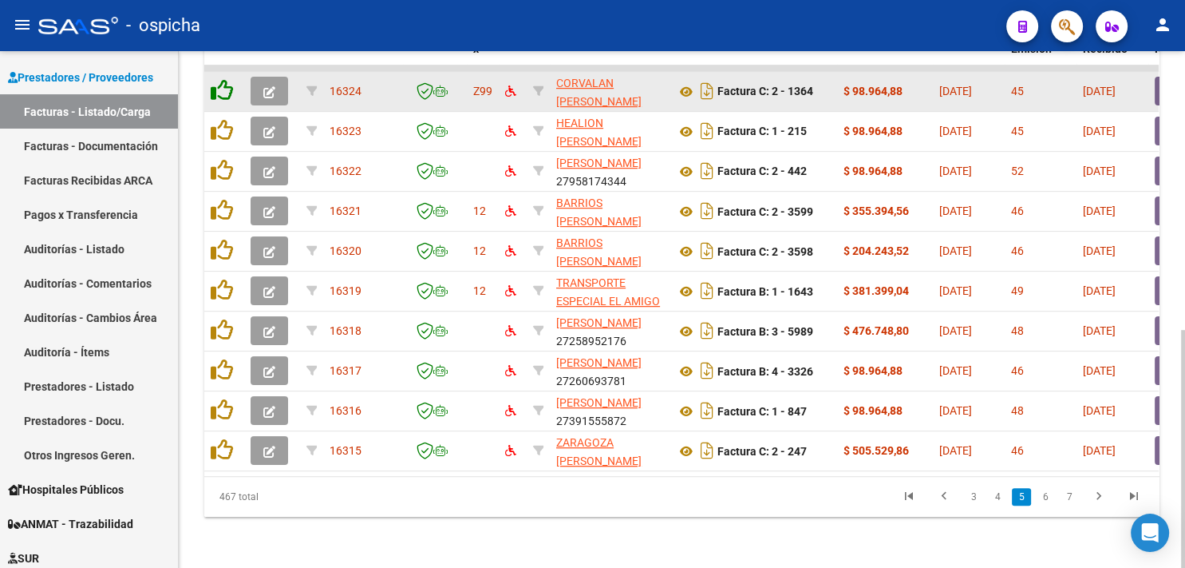
click at [215, 80] on icon at bounding box center [222, 90] width 22 height 22
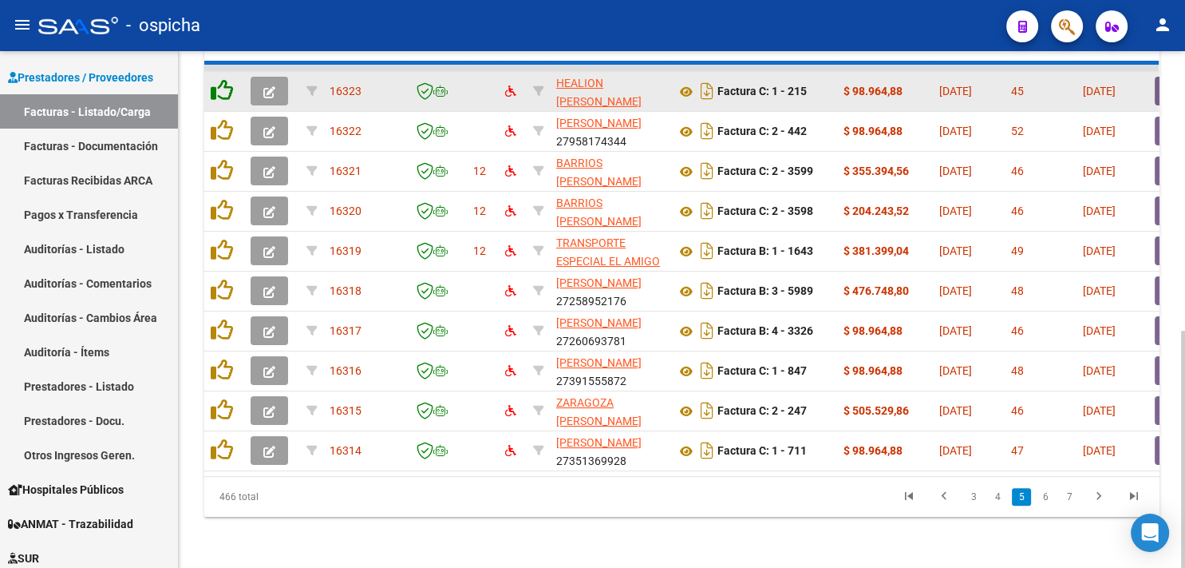
click at [215, 80] on icon at bounding box center [222, 90] width 22 height 22
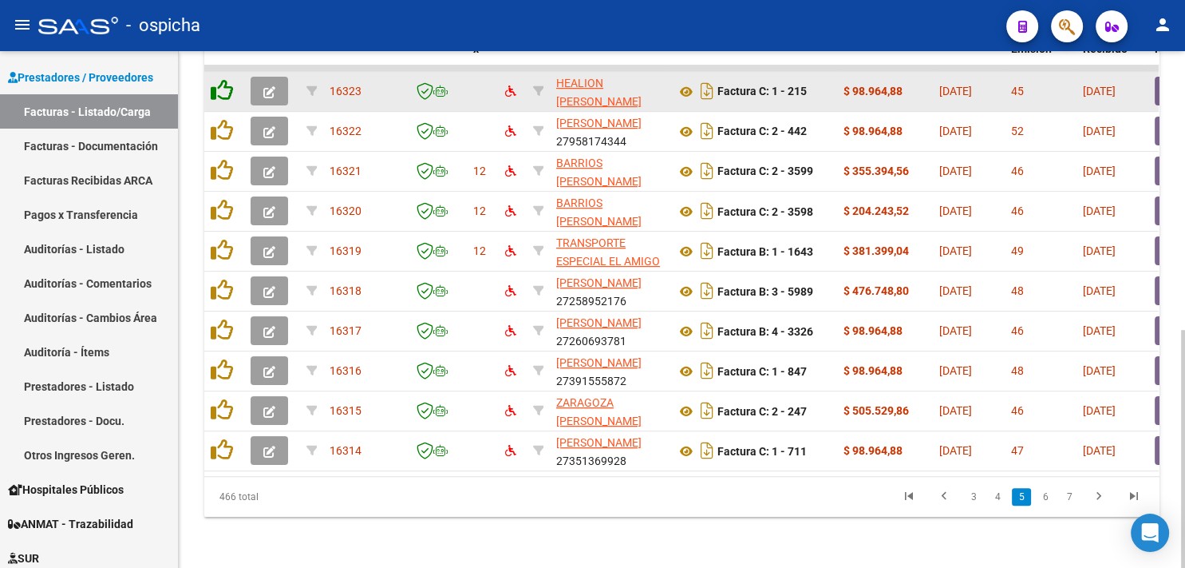
click at [215, 80] on icon at bounding box center [222, 90] width 22 height 22
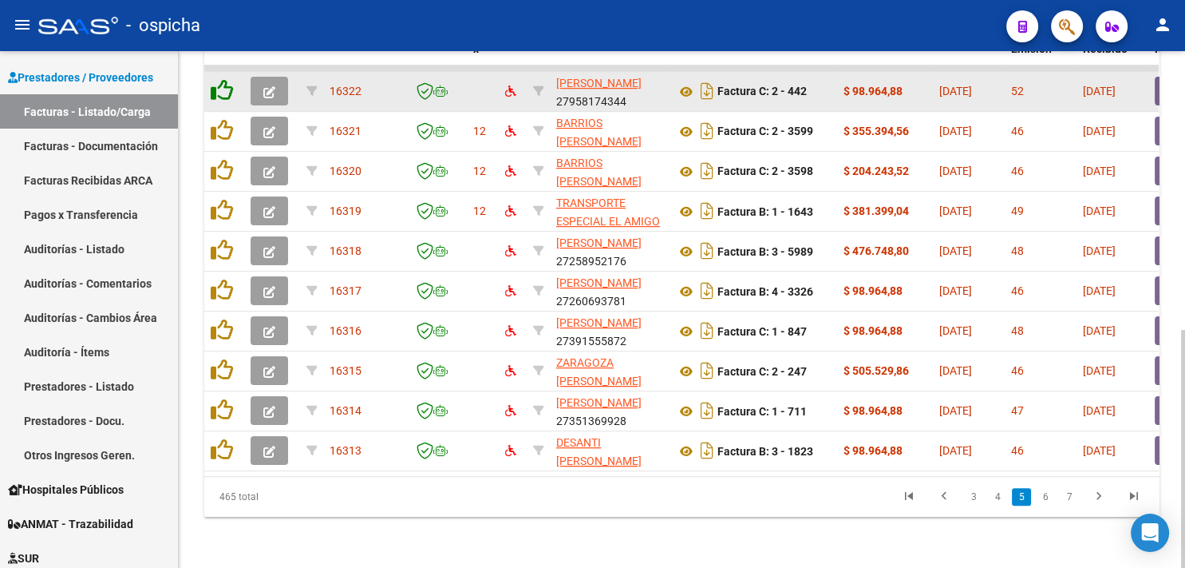
click at [215, 80] on icon at bounding box center [222, 90] width 22 height 22
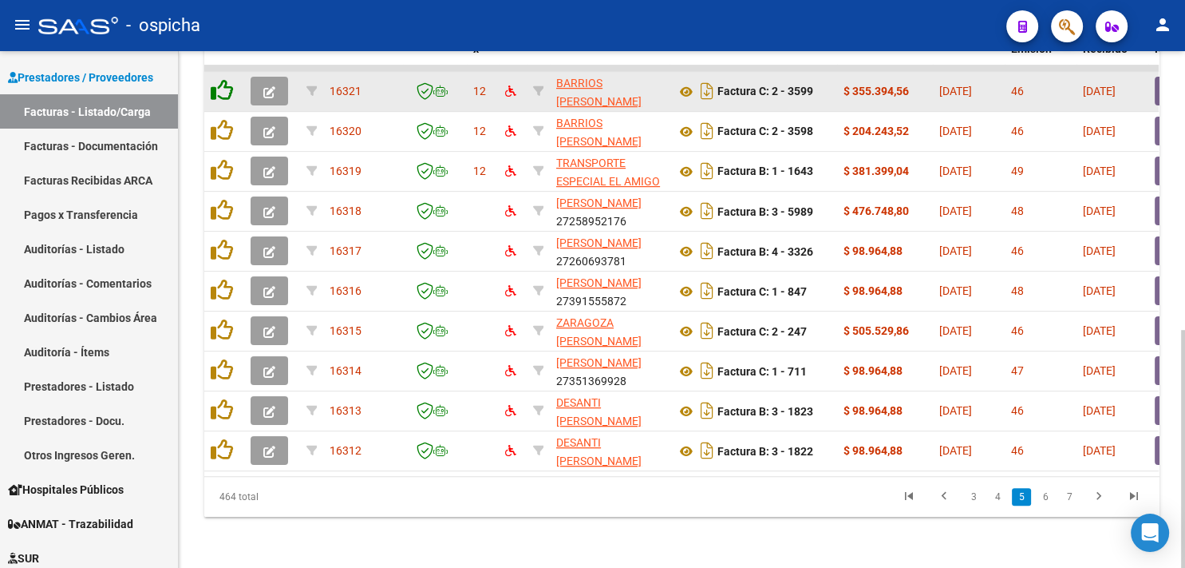
click at [215, 80] on icon at bounding box center [222, 90] width 22 height 22
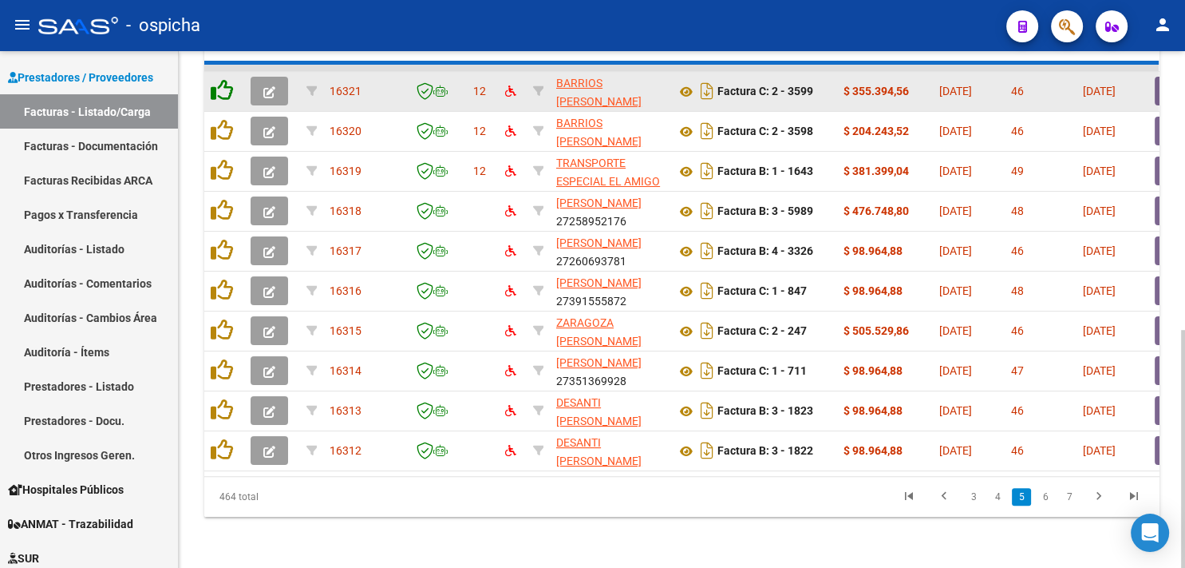
click at [215, 80] on icon at bounding box center [222, 90] width 22 height 22
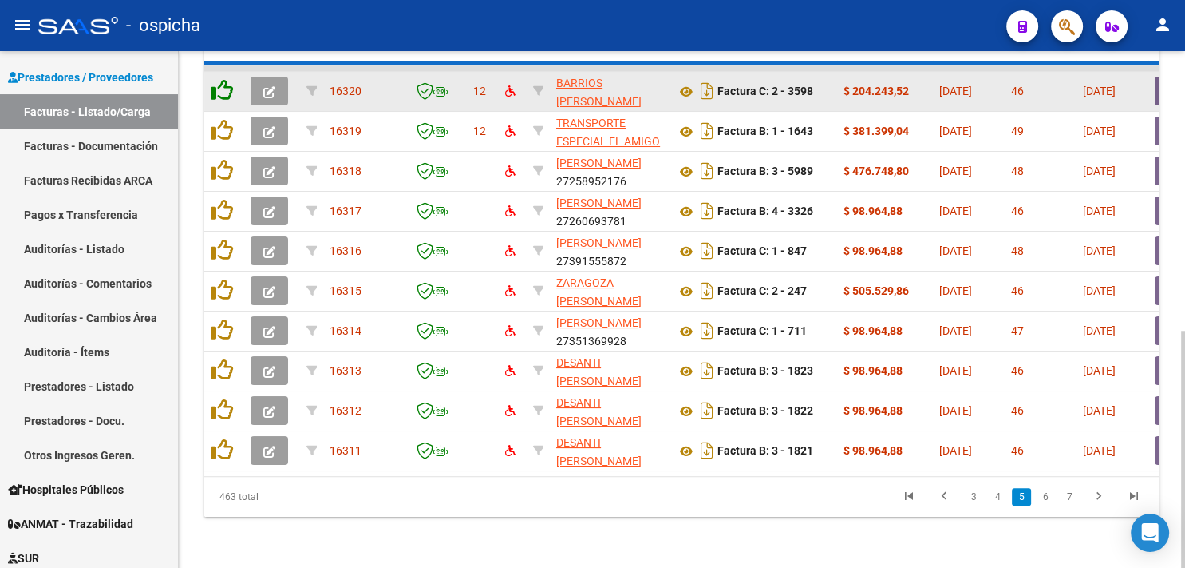
click at [215, 80] on icon at bounding box center [222, 90] width 22 height 22
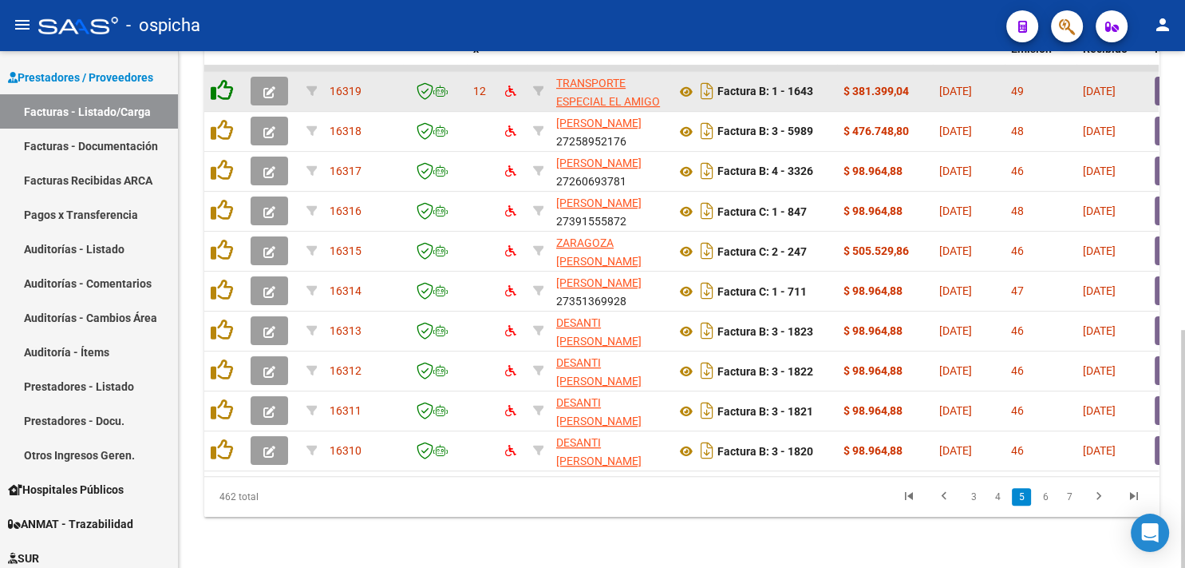
click at [215, 80] on icon at bounding box center [222, 90] width 22 height 22
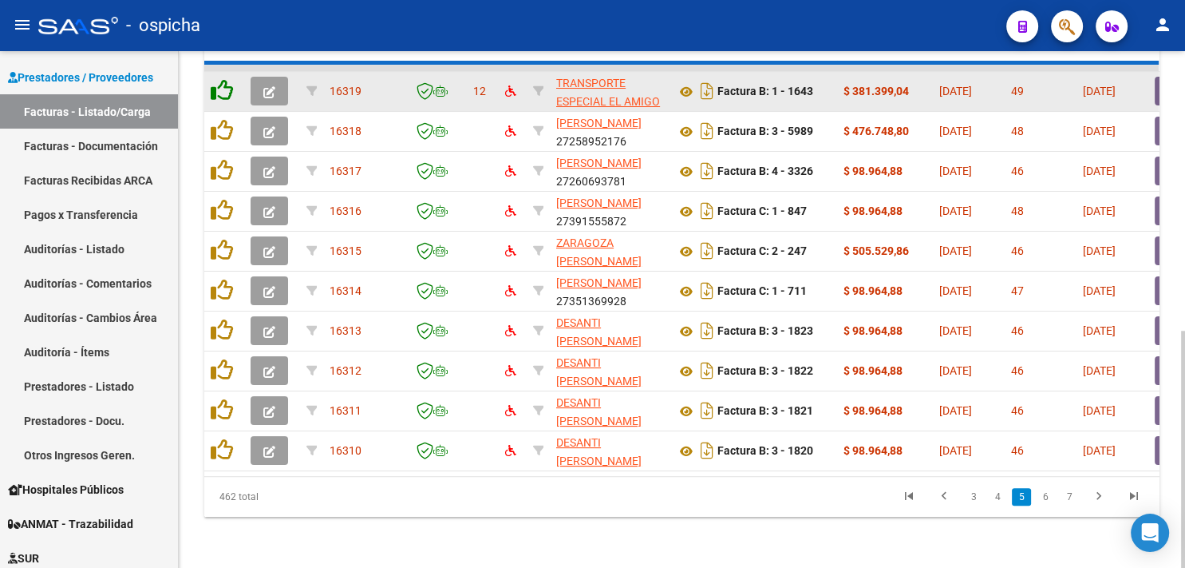
click at [215, 80] on icon at bounding box center [222, 90] width 22 height 22
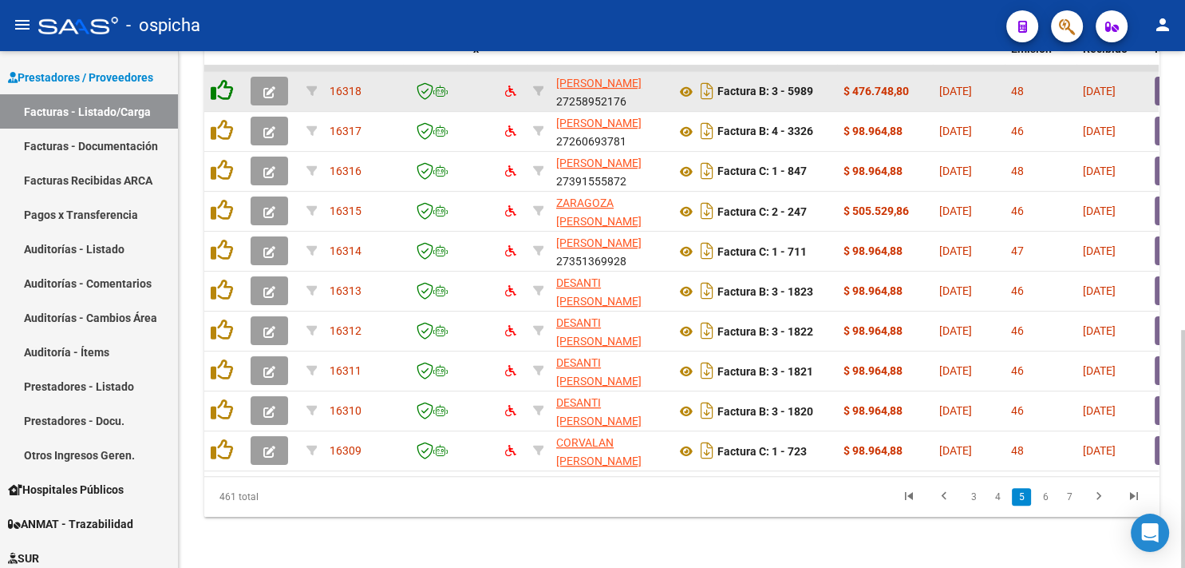
click at [215, 80] on icon at bounding box center [222, 90] width 22 height 22
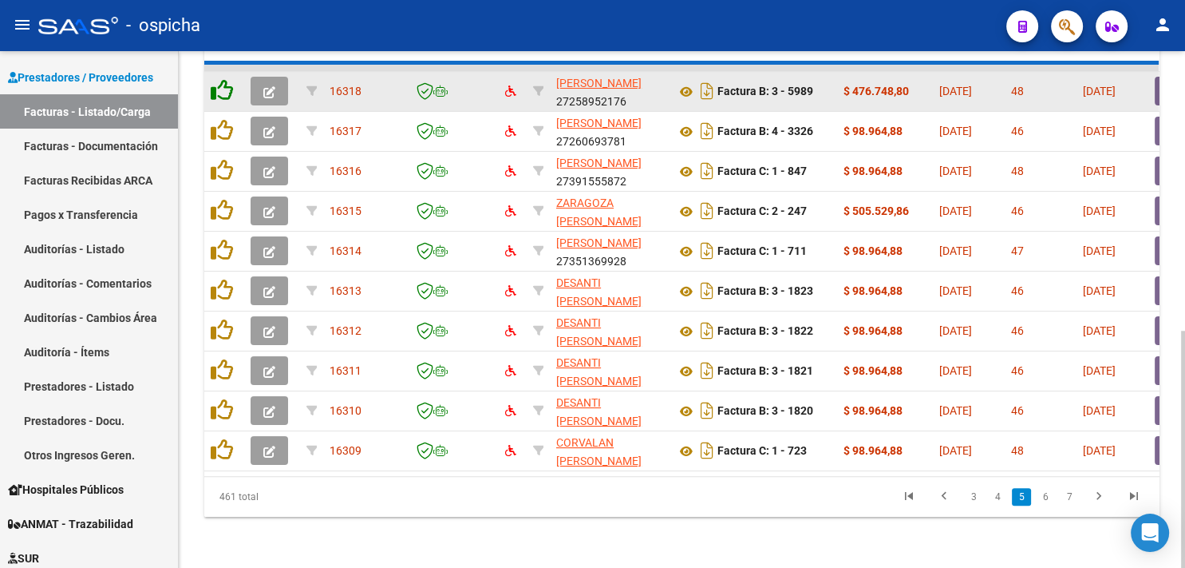
click at [215, 80] on icon at bounding box center [222, 90] width 22 height 22
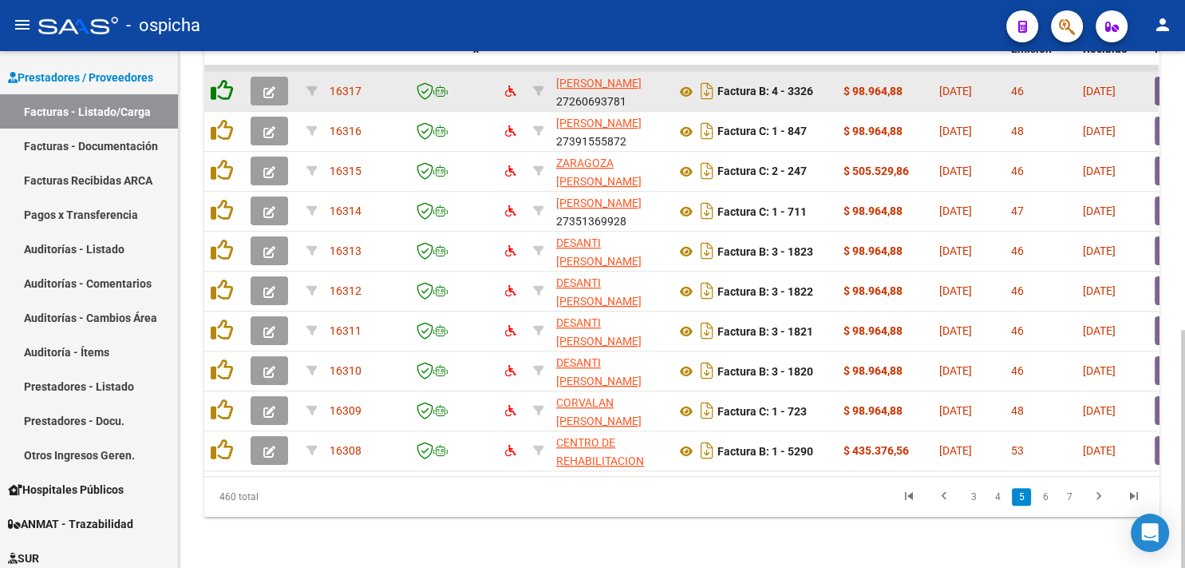
click at [215, 80] on icon at bounding box center [222, 90] width 22 height 22
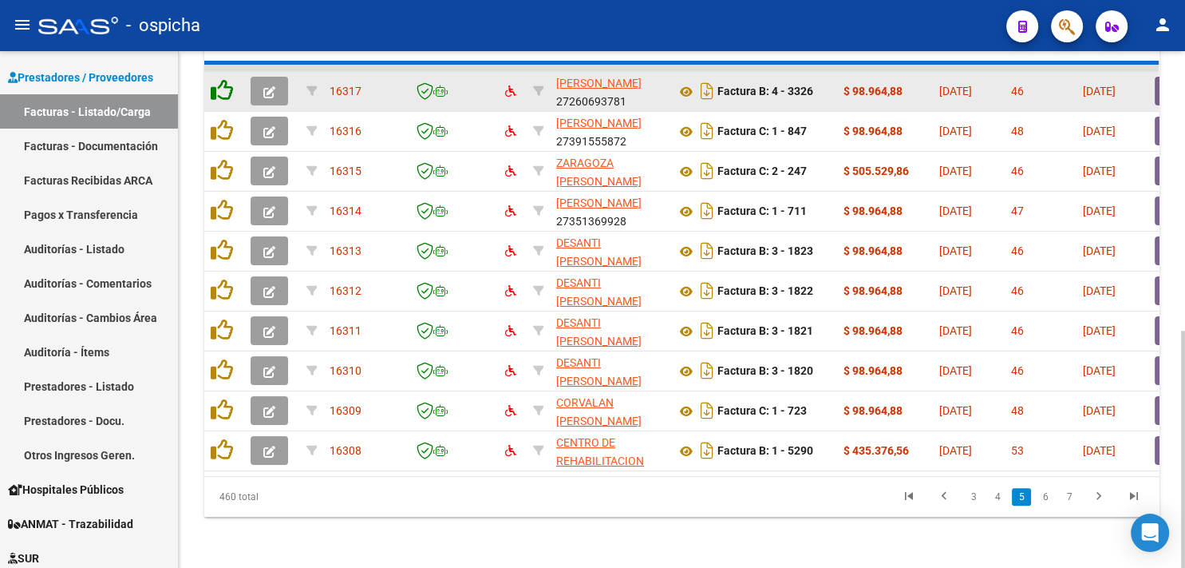
click at [215, 80] on icon at bounding box center [222, 90] width 22 height 22
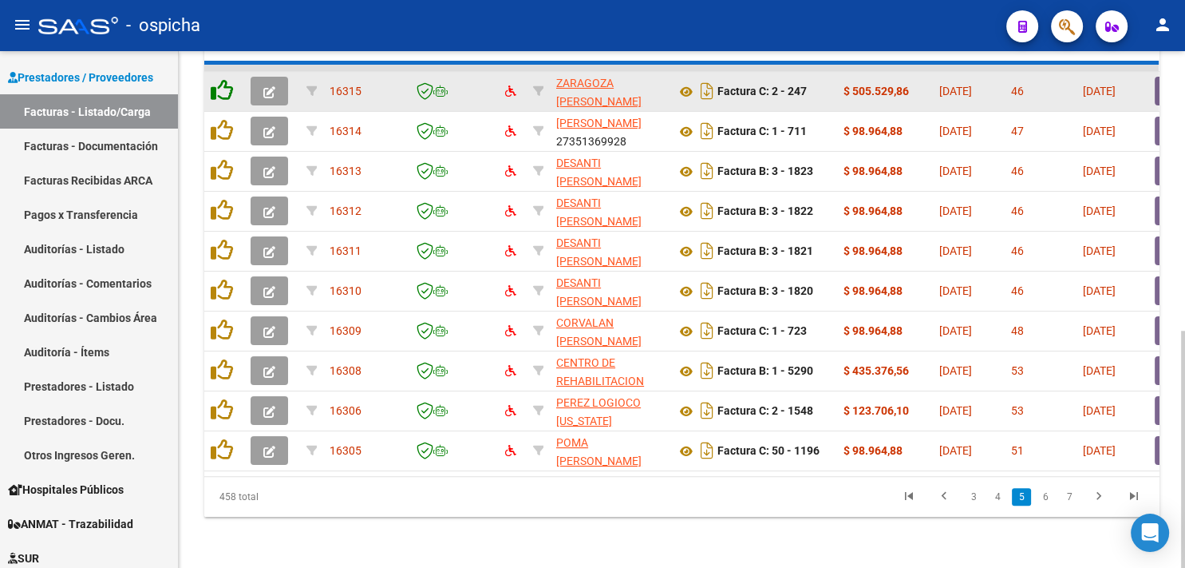
click at [215, 80] on icon at bounding box center [222, 90] width 22 height 22
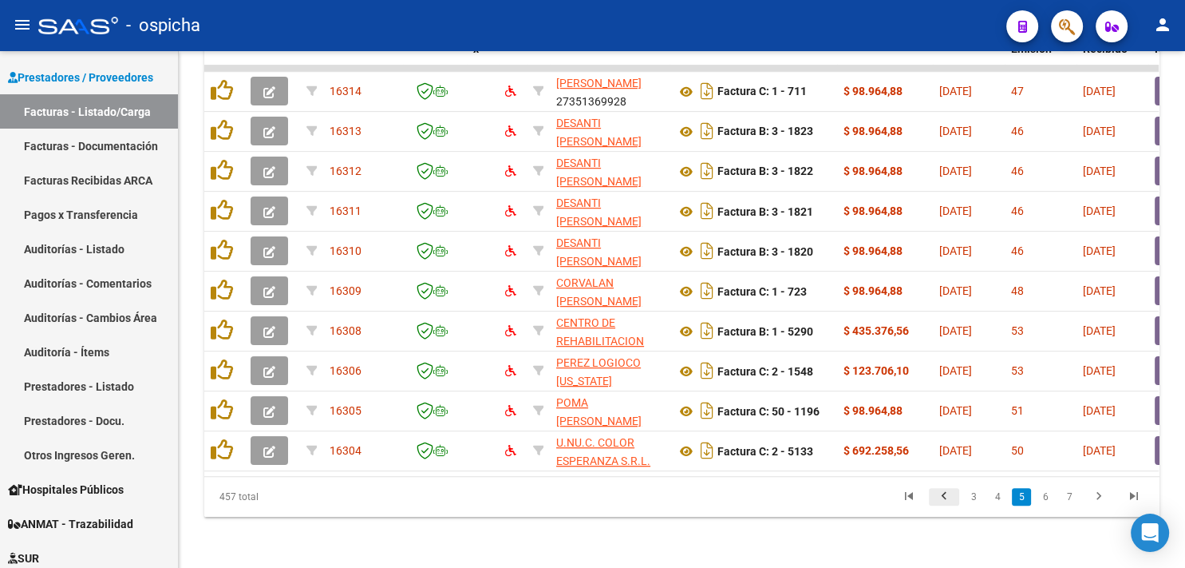
click at [941, 496] on icon "go to previous page" at bounding box center [944, 497] width 21 height 19
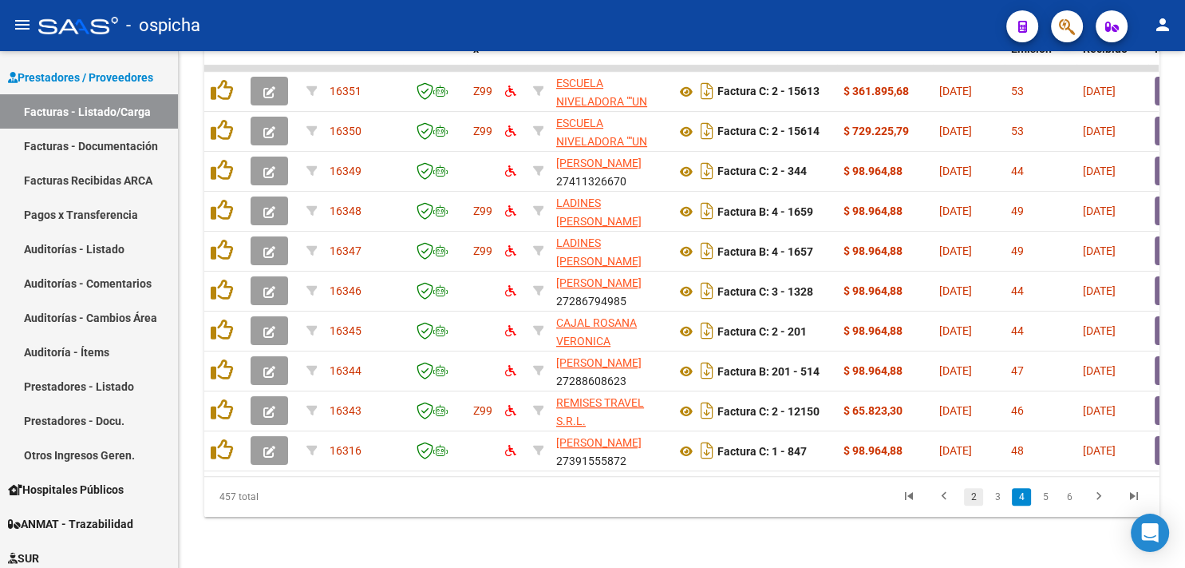
click at [971, 496] on link "2" at bounding box center [973, 497] width 19 height 18
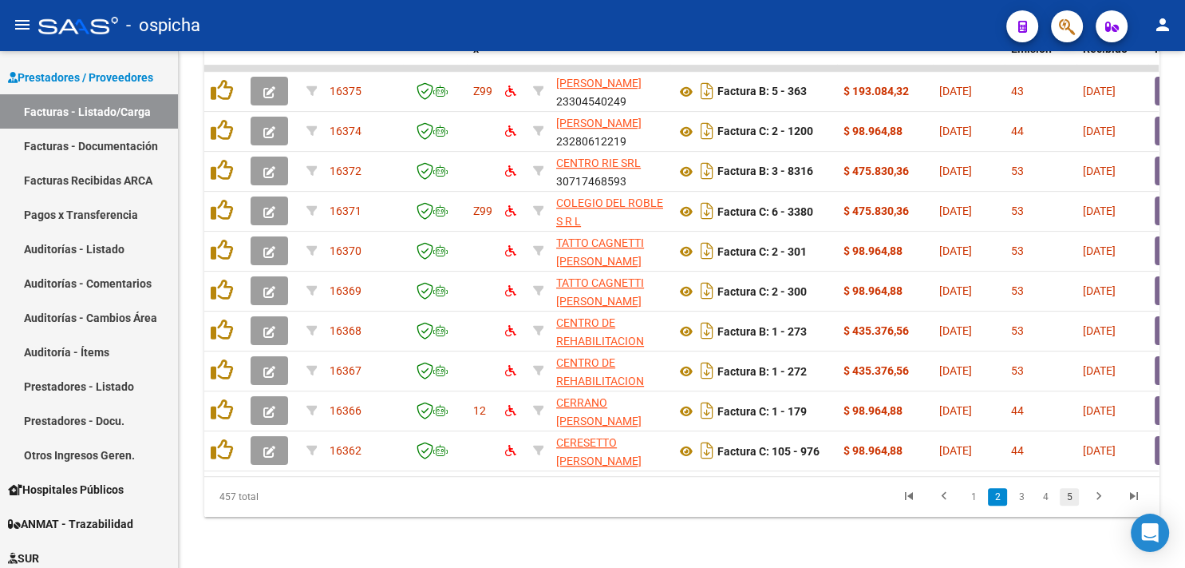
click at [1066, 498] on link "5" at bounding box center [1069, 497] width 19 height 18
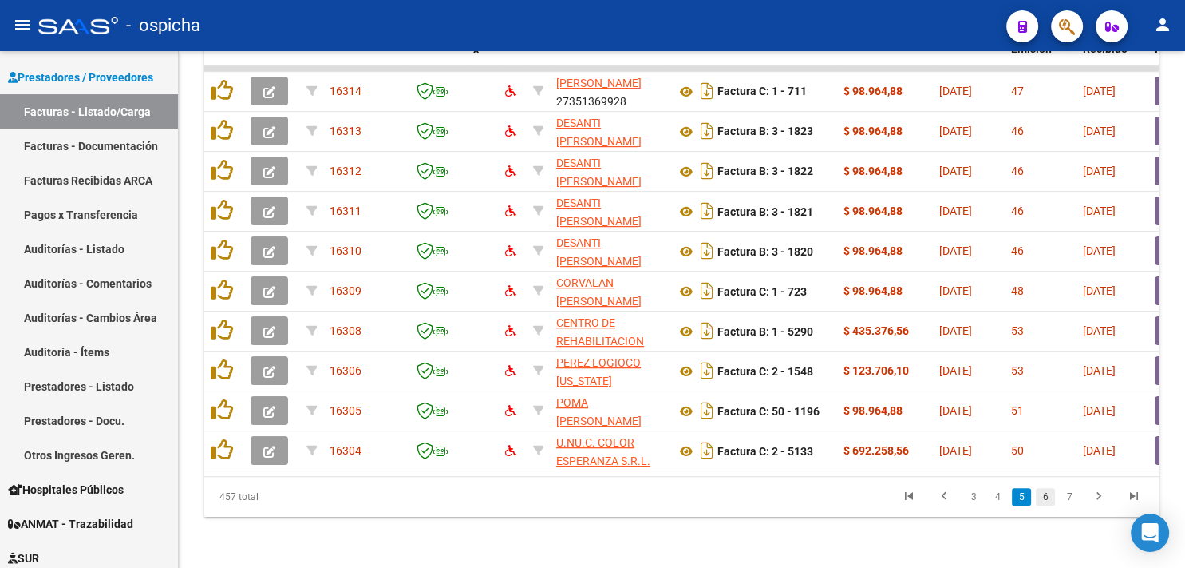
click at [1049, 500] on link "6" at bounding box center [1045, 497] width 19 height 18
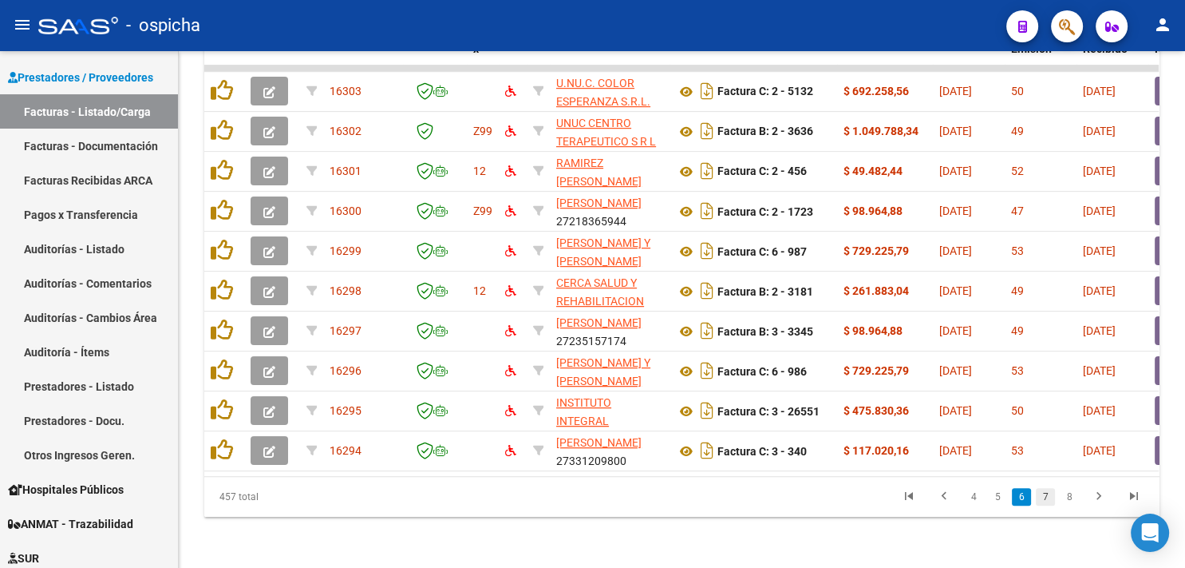
click at [1051, 497] on link "7" at bounding box center [1045, 497] width 19 height 18
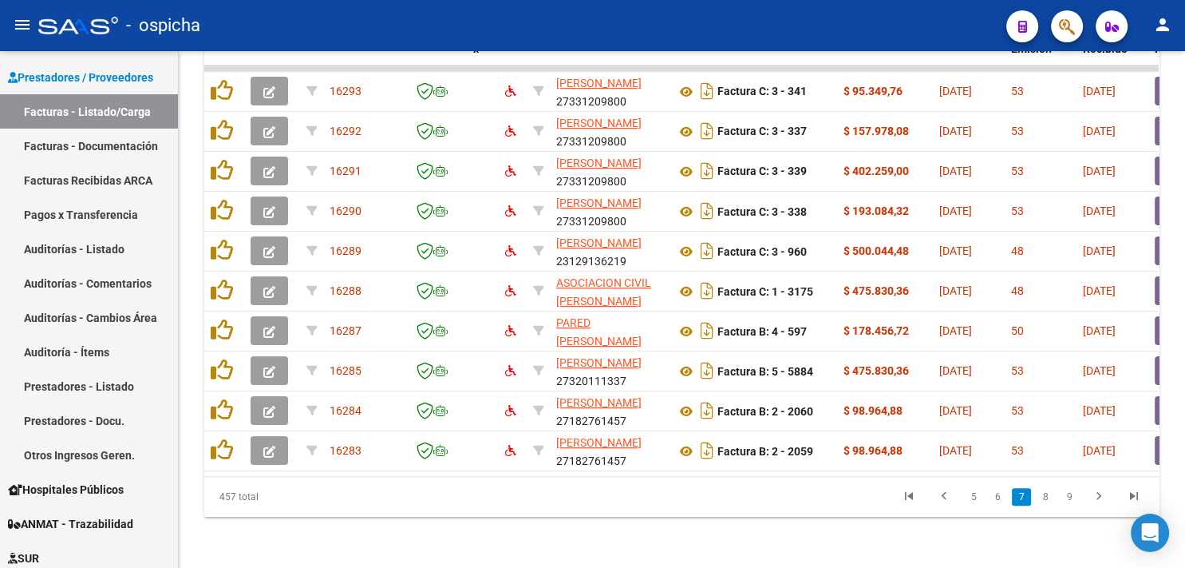
click at [1049, 497] on link "8" at bounding box center [1045, 497] width 19 height 18
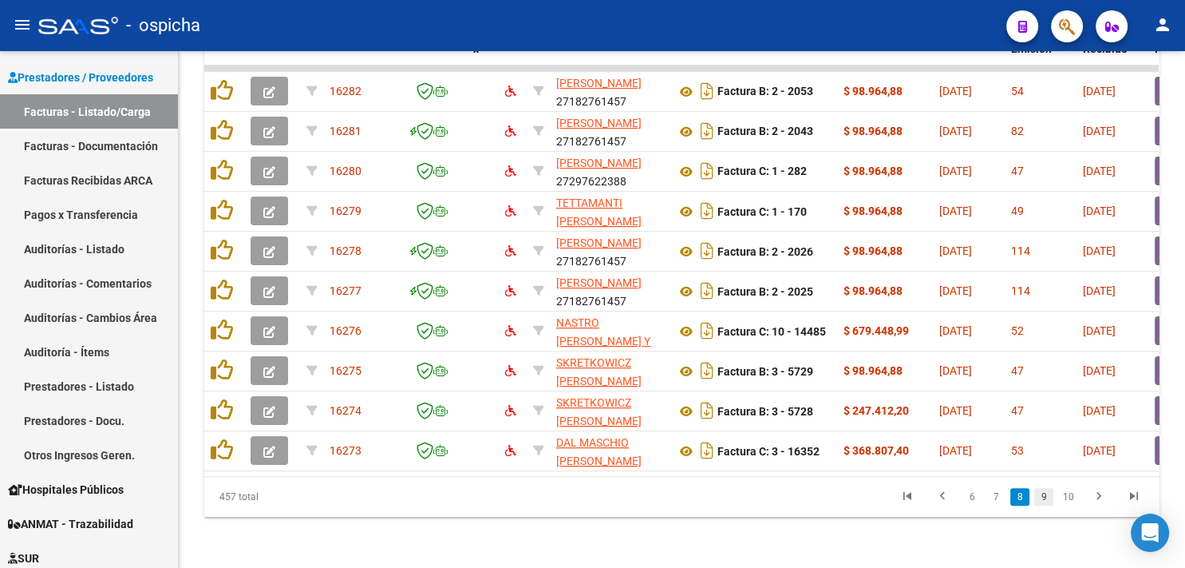
click at [1054, 497] on li "9" at bounding box center [1044, 496] width 24 height 27
click at [1046, 497] on link "9" at bounding box center [1043, 497] width 19 height 18
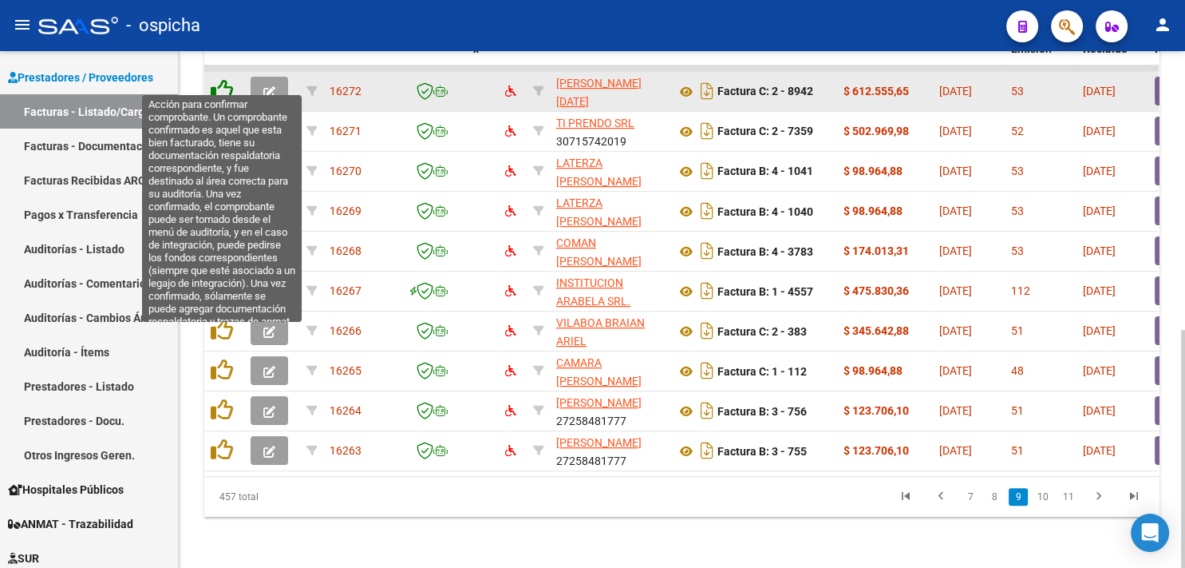
click at [223, 79] on icon at bounding box center [222, 90] width 22 height 22
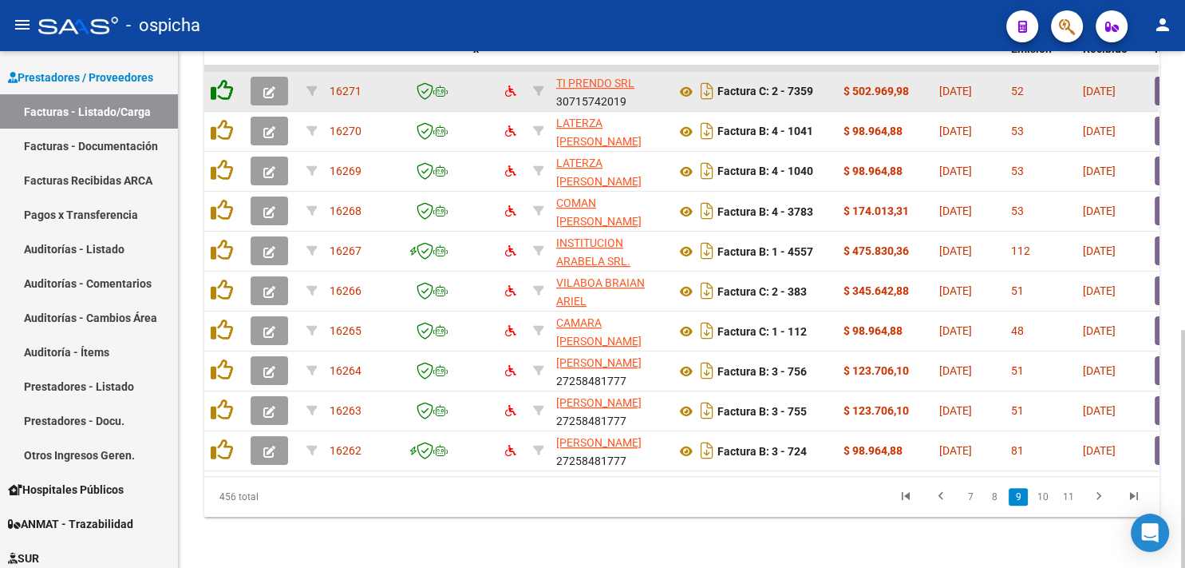
click at [223, 79] on icon at bounding box center [222, 90] width 22 height 22
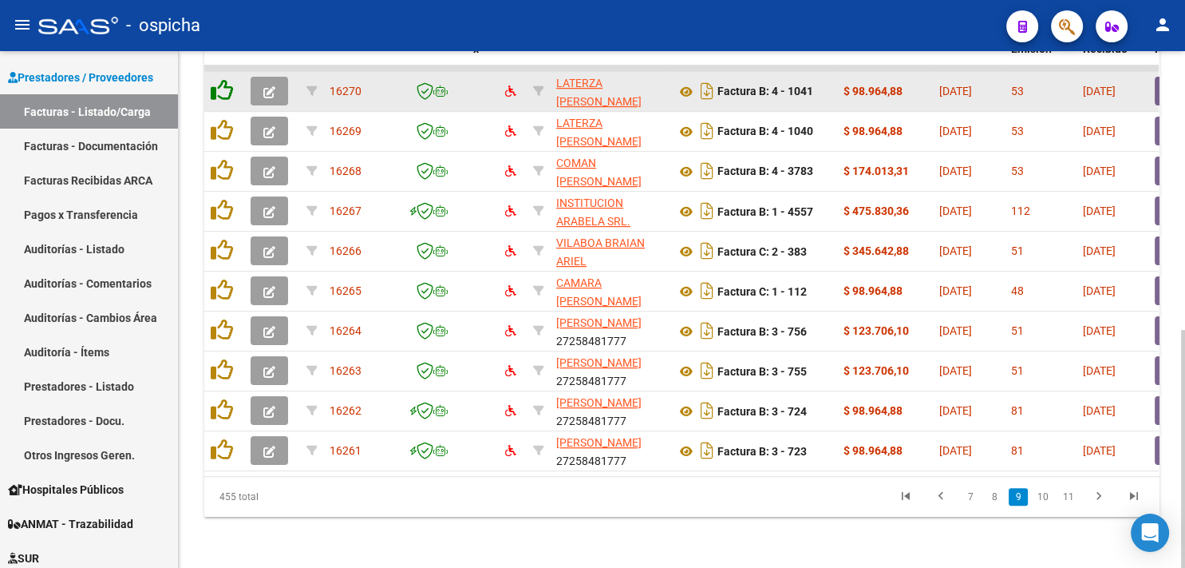
click at [223, 79] on icon at bounding box center [222, 90] width 22 height 22
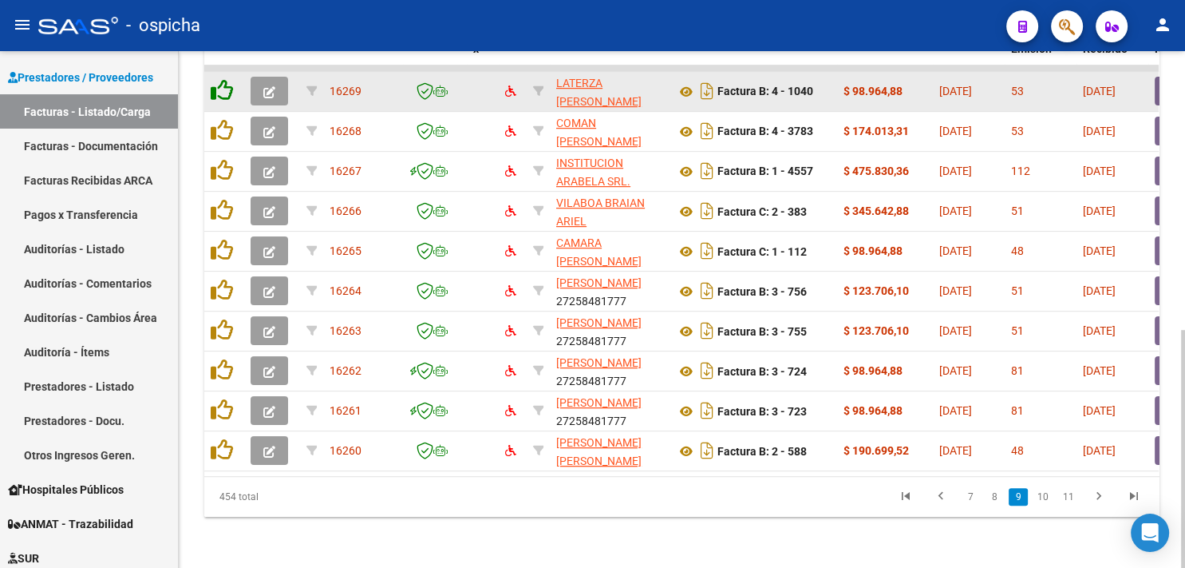
click at [223, 79] on icon at bounding box center [222, 90] width 22 height 22
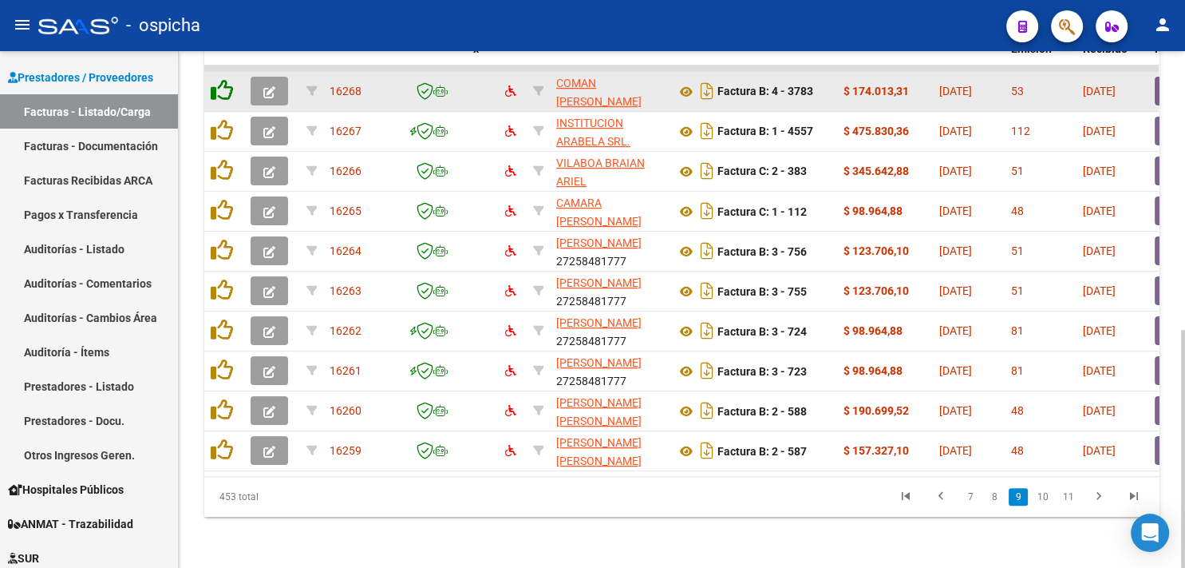
click at [222, 79] on icon at bounding box center [222, 90] width 22 height 22
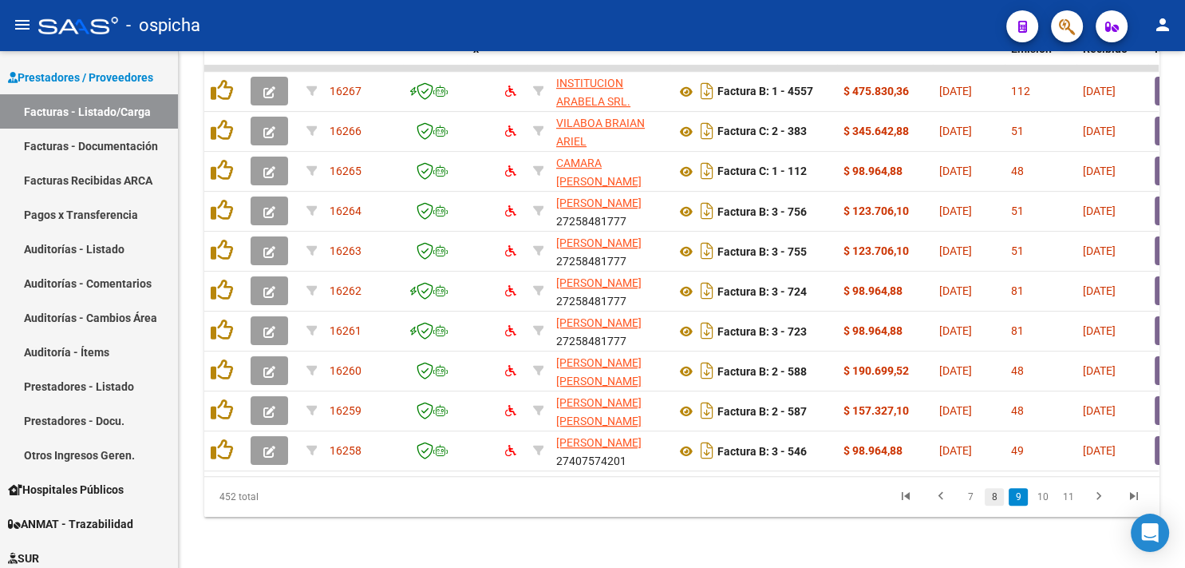
click at [998, 497] on link "8" at bounding box center [994, 497] width 19 height 18
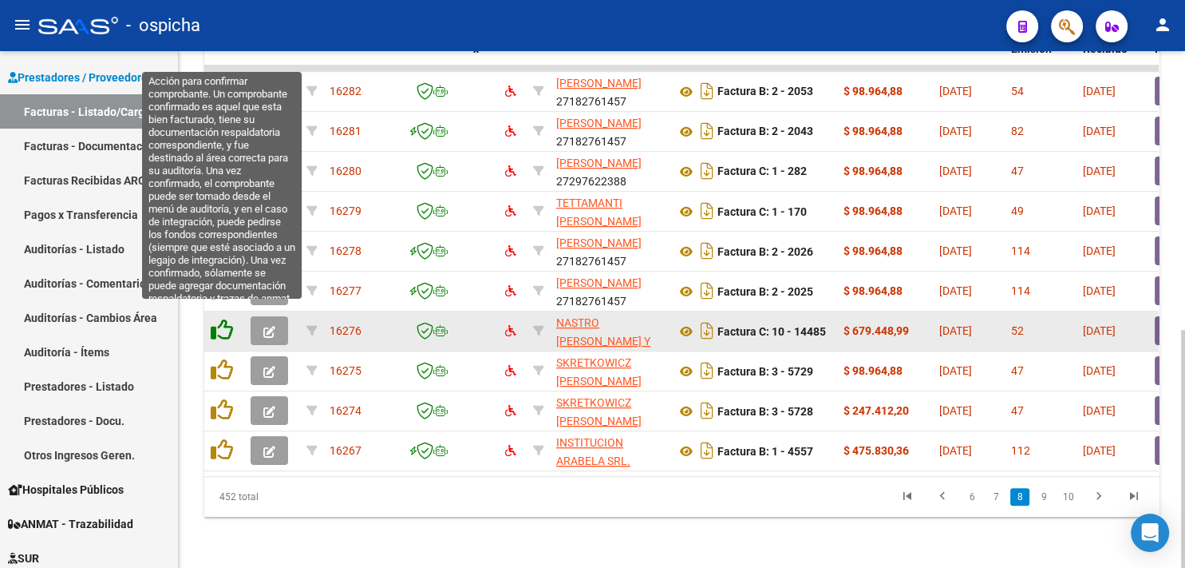
click at [224, 318] on icon at bounding box center [222, 329] width 22 height 22
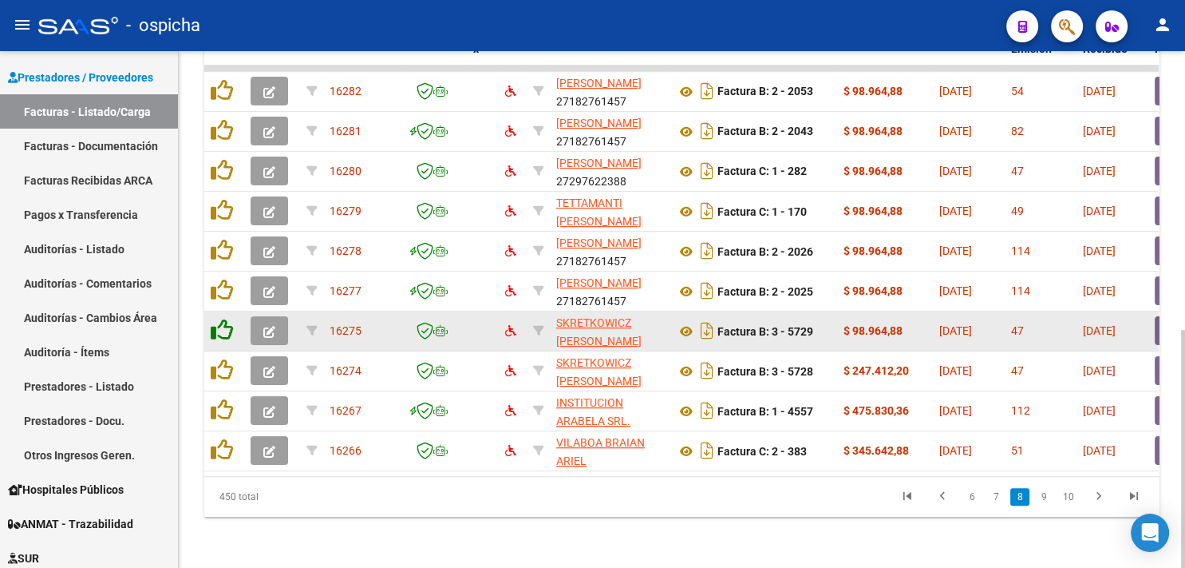
click at [224, 318] on icon at bounding box center [222, 329] width 22 height 22
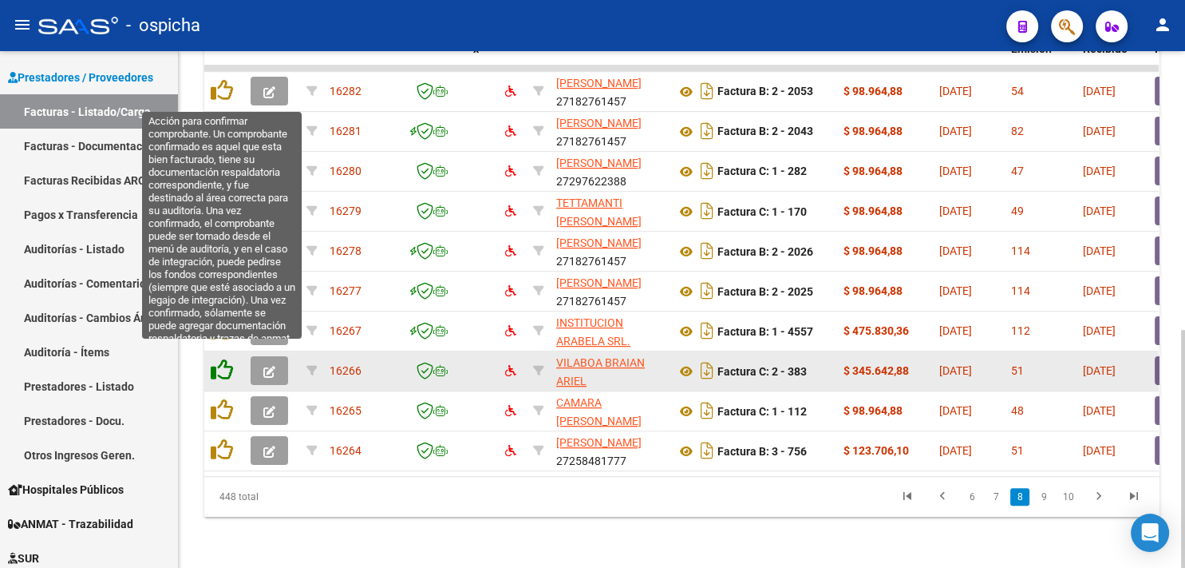
click at [222, 359] on icon at bounding box center [222, 369] width 22 height 22
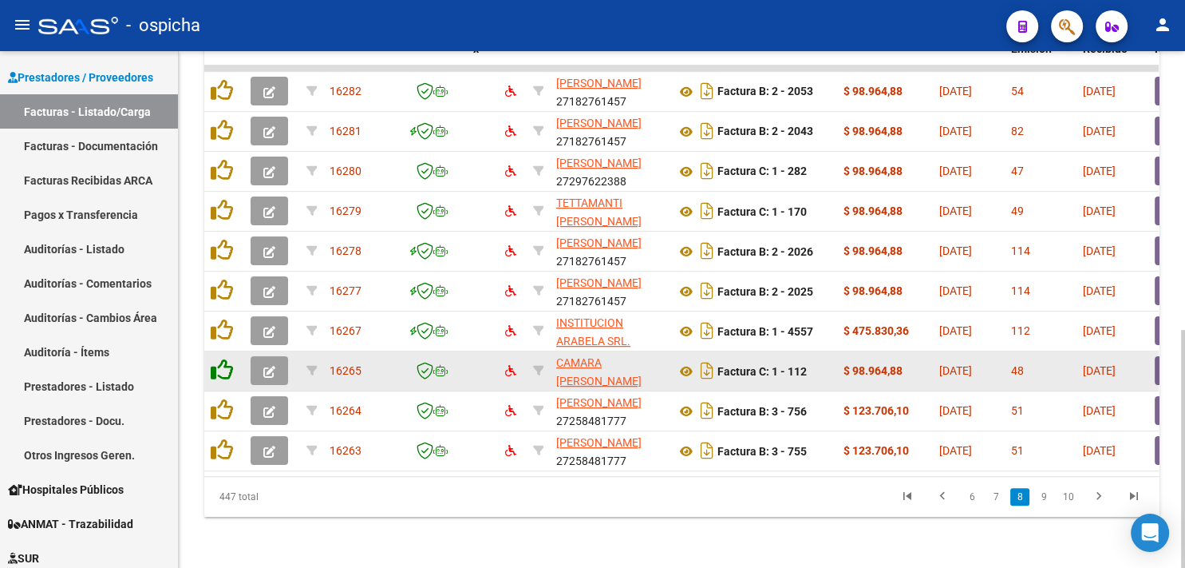
click at [222, 359] on icon at bounding box center [222, 369] width 22 height 22
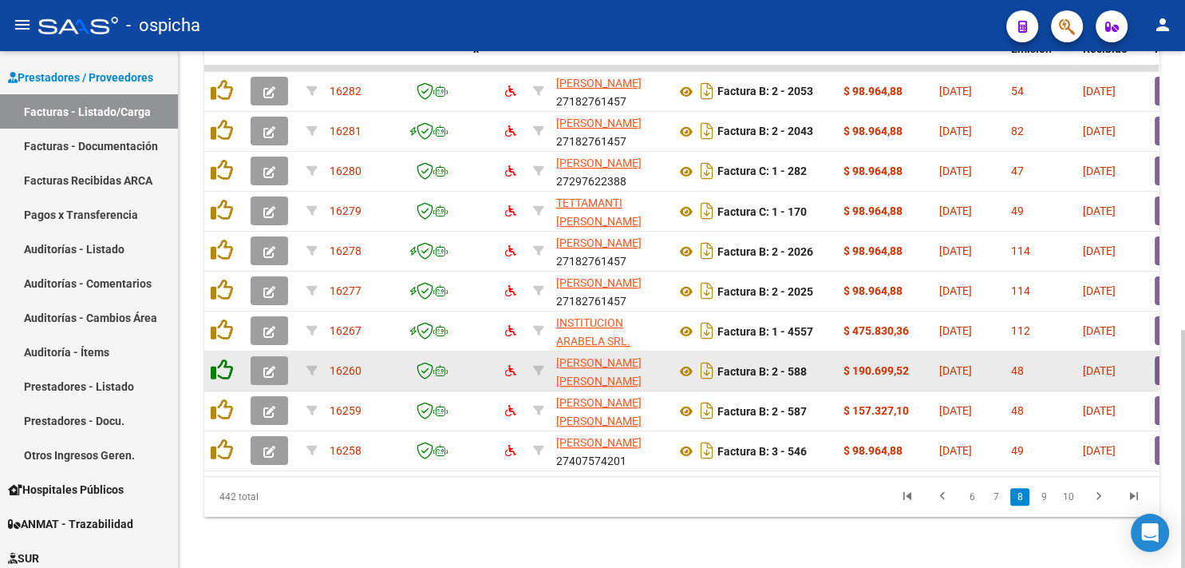
click at [222, 359] on icon at bounding box center [222, 369] width 22 height 22
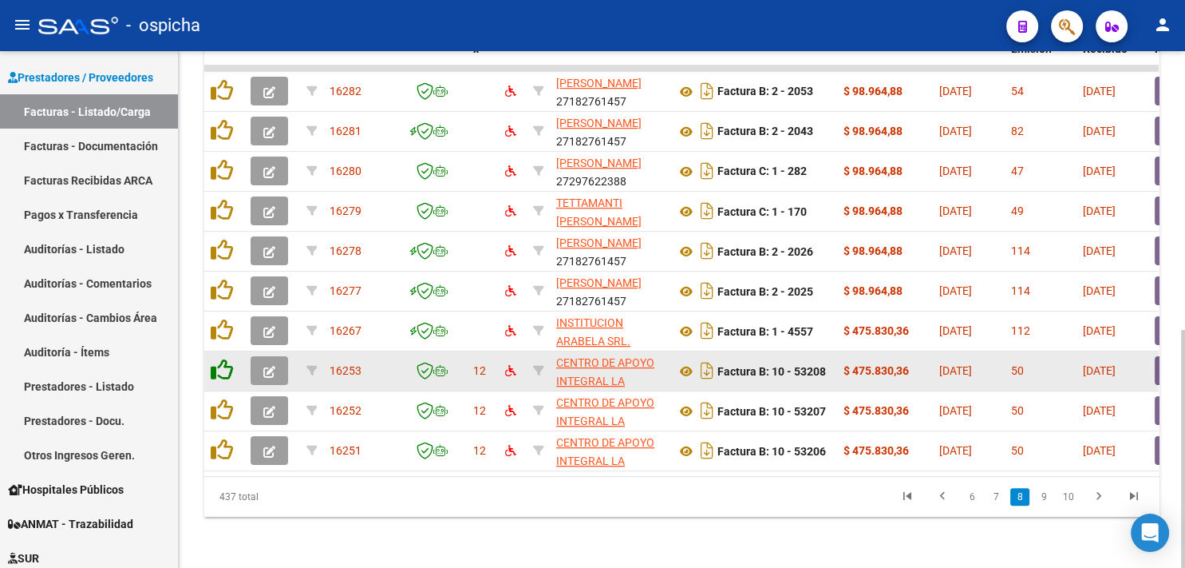
click at [222, 359] on icon at bounding box center [222, 369] width 22 height 22
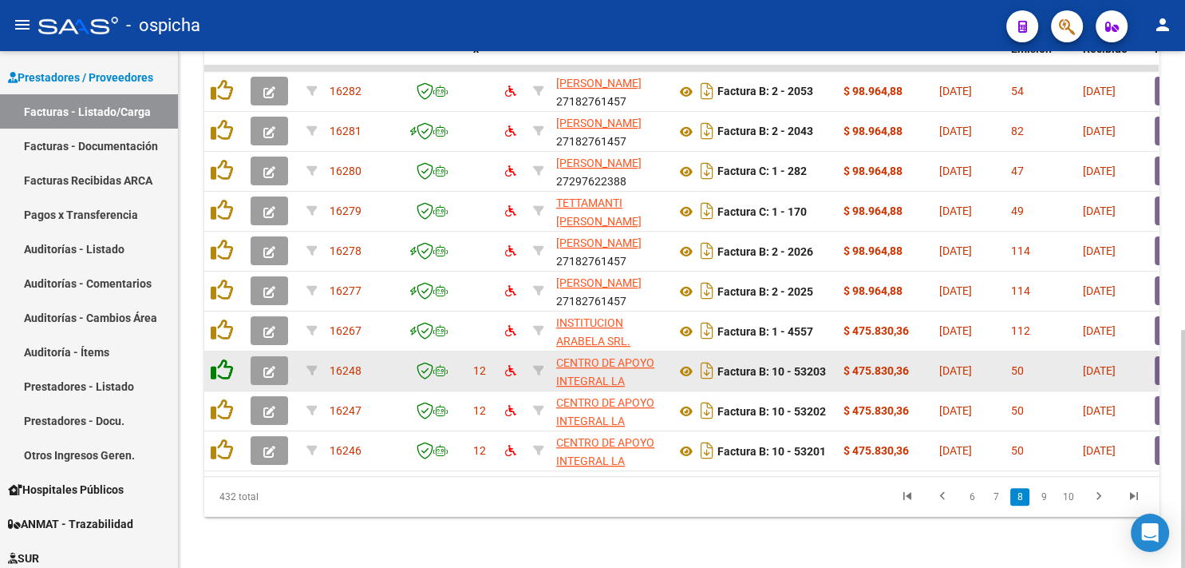
click at [222, 359] on icon at bounding box center [222, 369] width 22 height 22
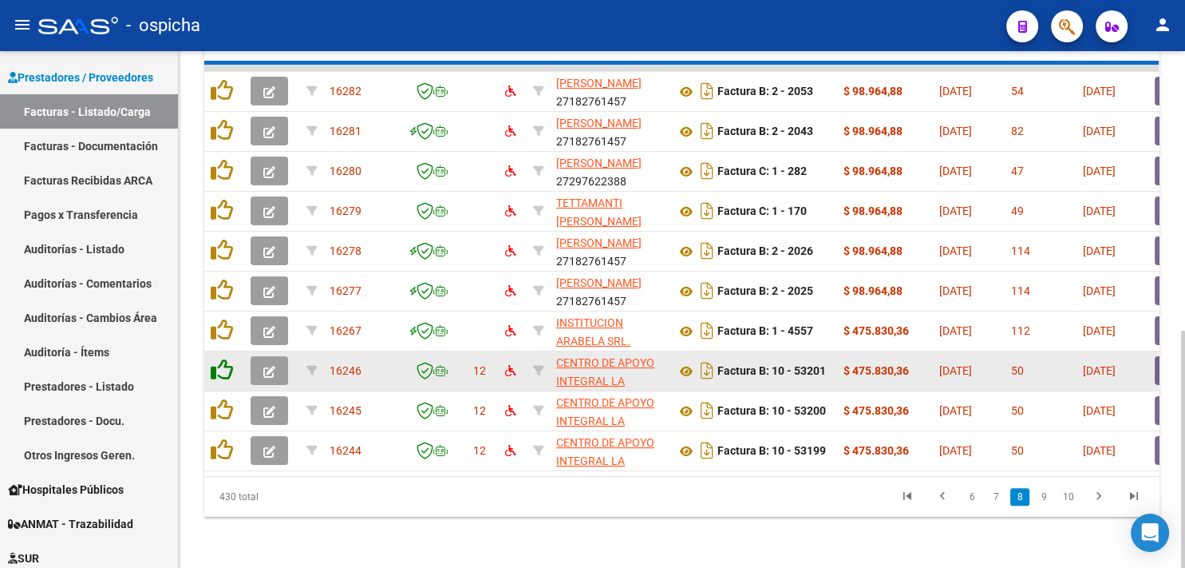
click at [222, 359] on icon at bounding box center [222, 369] width 22 height 22
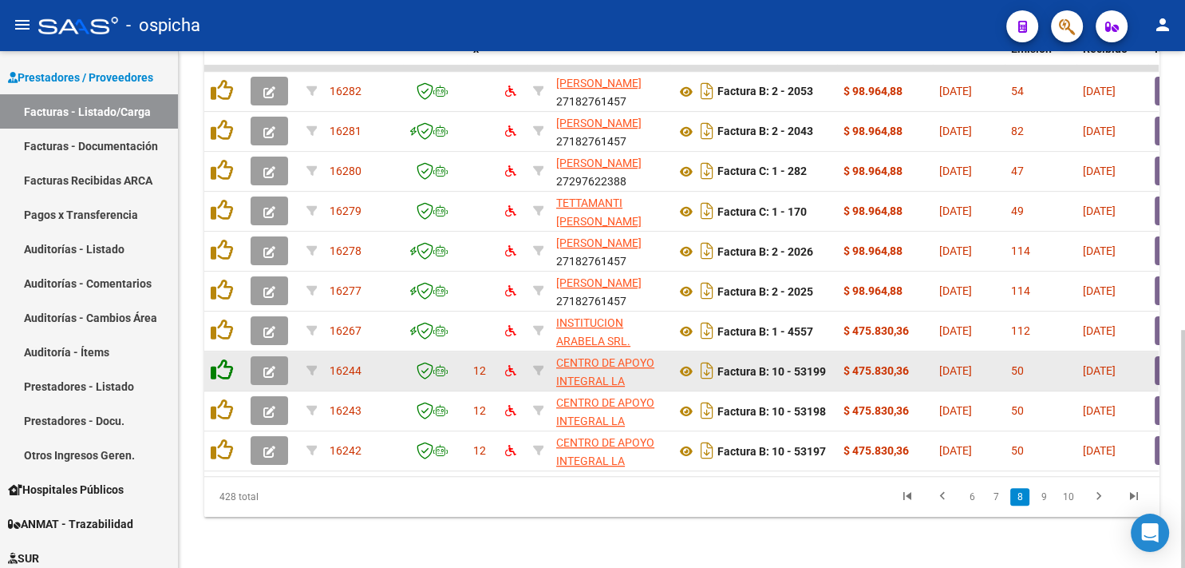
click at [222, 359] on icon at bounding box center [222, 369] width 22 height 22
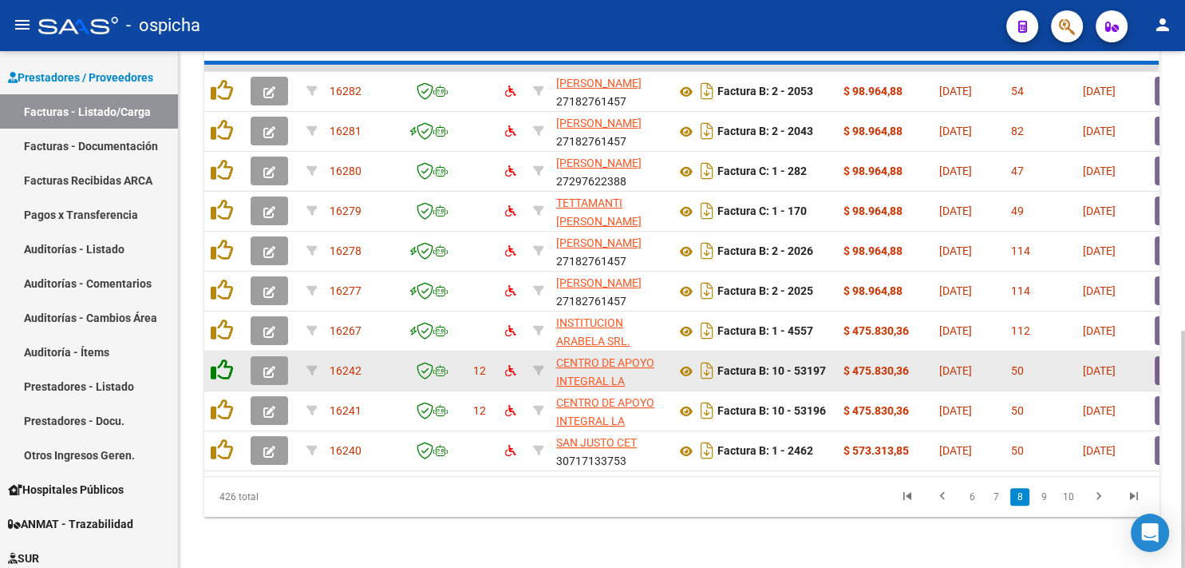
click at [222, 359] on icon at bounding box center [222, 369] width 22 height 22
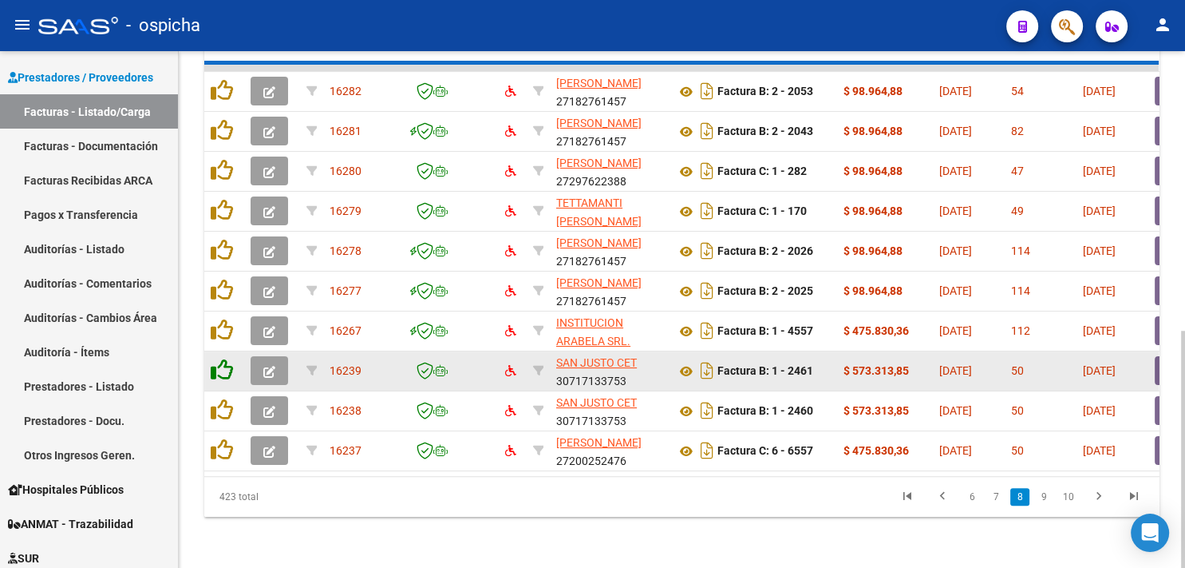
click at [222, 359] on icon at bounding box center [222, 369] width 22 height 22
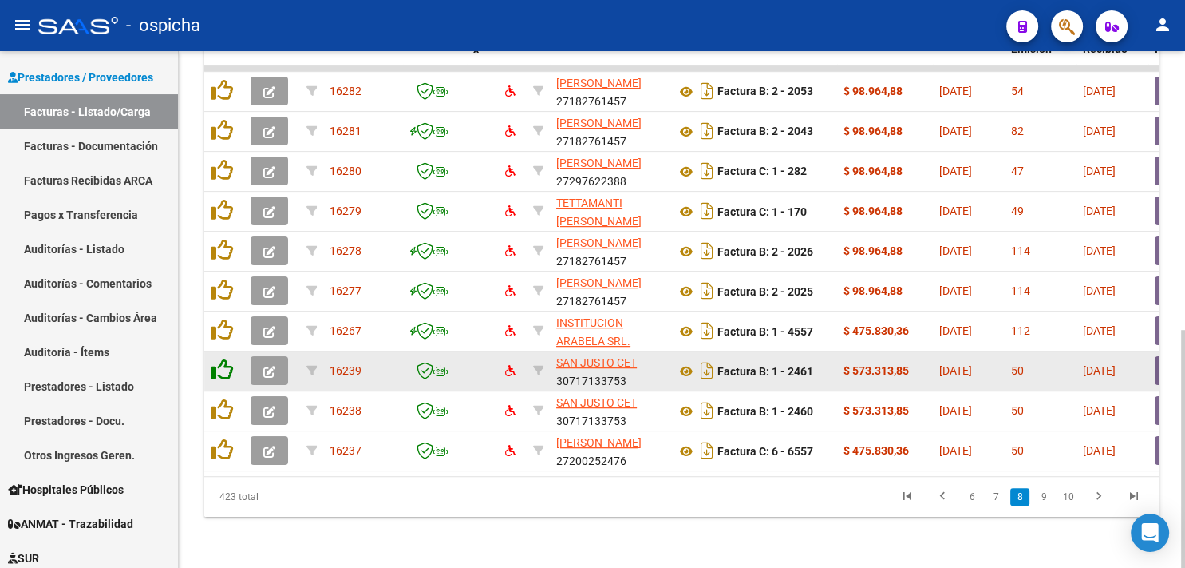
click at [222, 359] on icon at bounding box center [222, 369] width 22 height 22
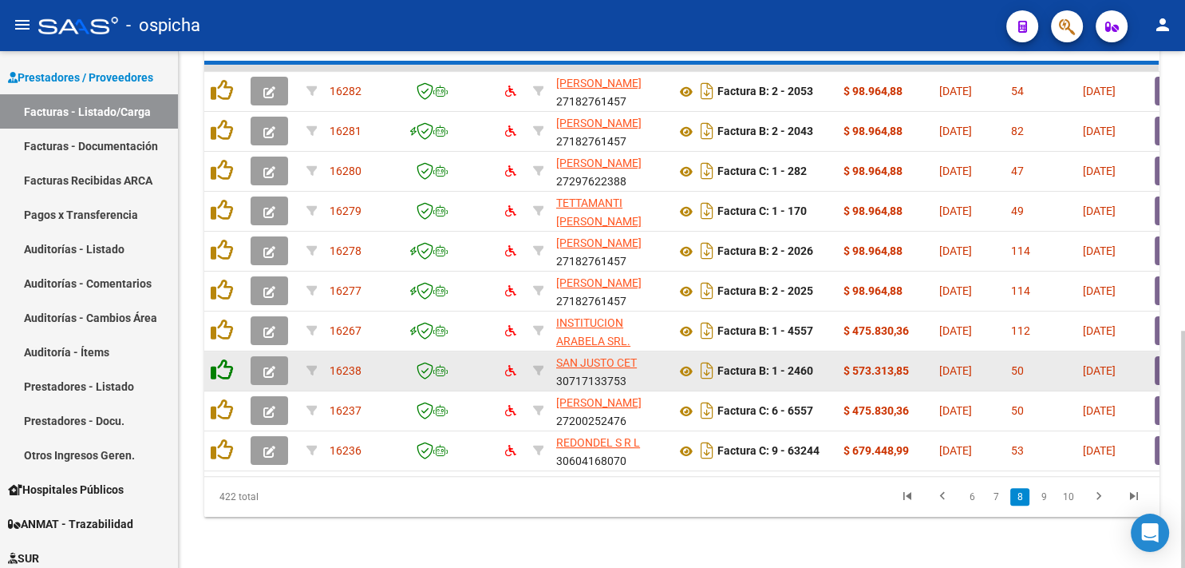
click at [222, 359] on icon at bounding box center [222, 369] width 22 height 22
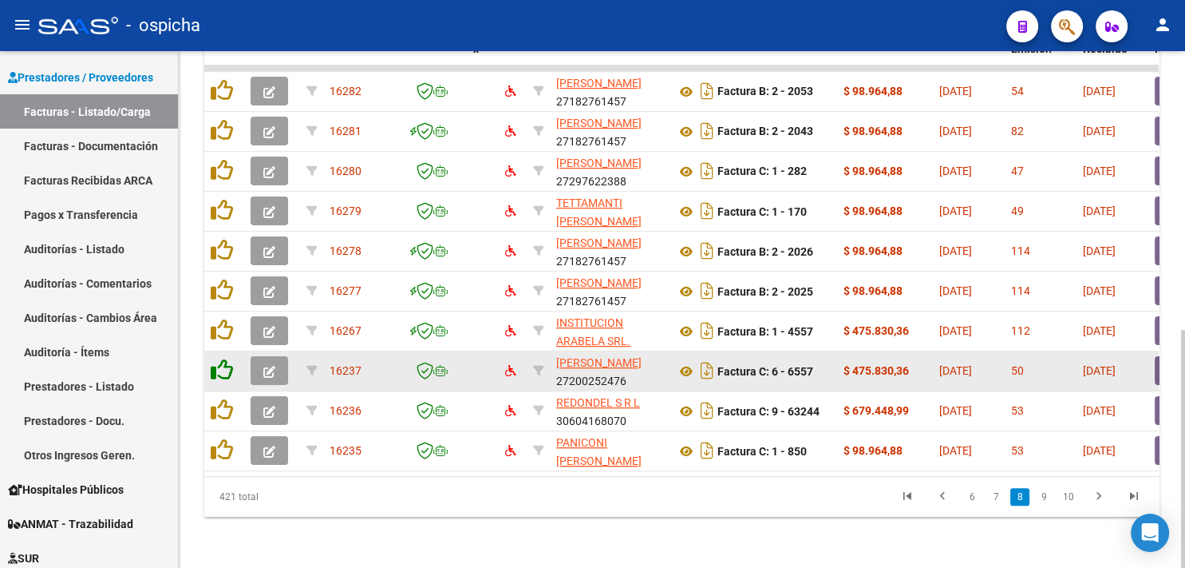
click at [222, 359] on icon at bounding box center [222, 369] width 22 height 22
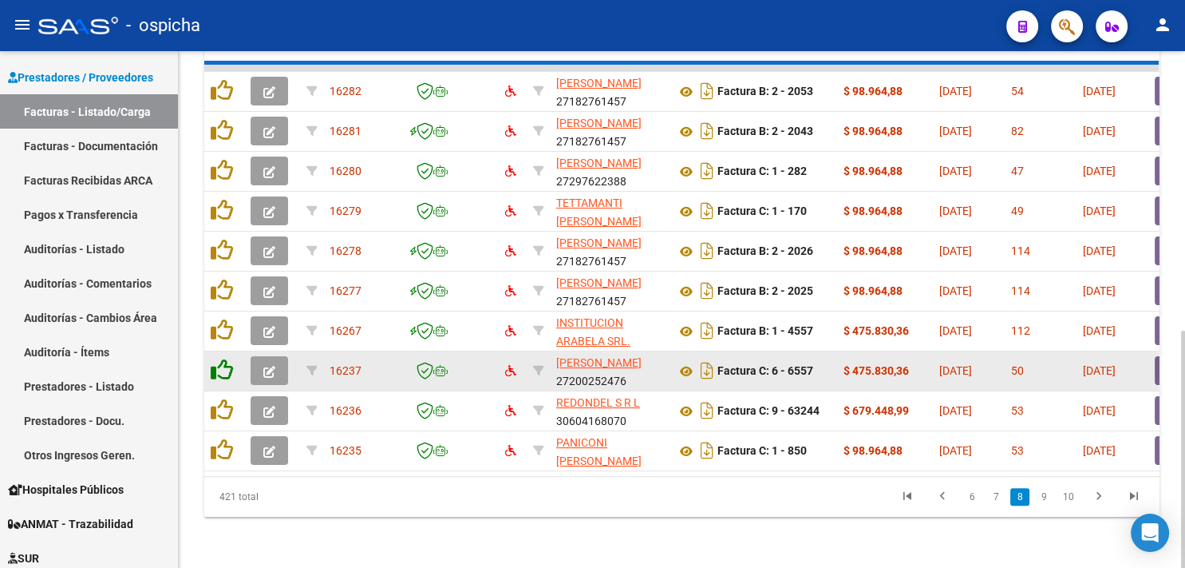
click at [222, 359] on icon at bounding box center [222, 369] width 22 height 22
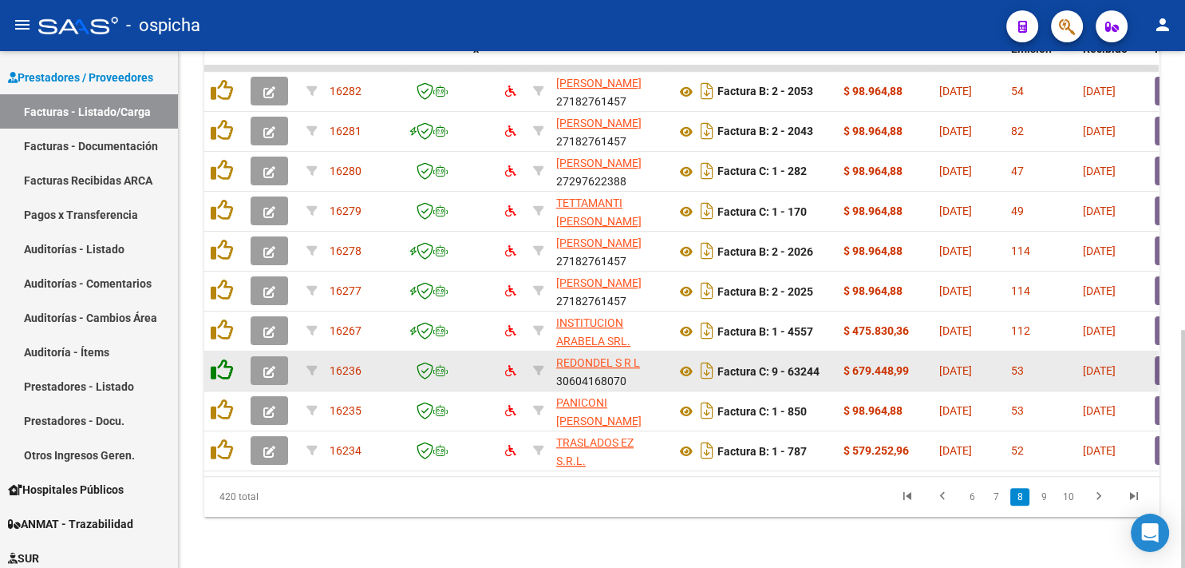
click at [222, 359] on icon at bounding box center [222, 369] width 22 height 22
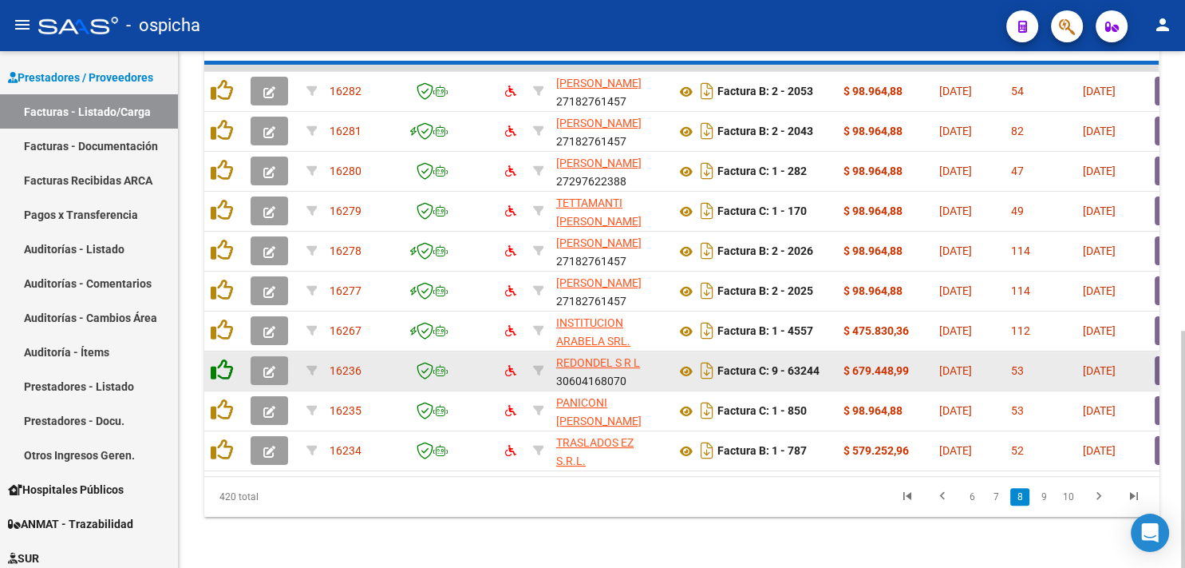
click at [222, 359] on icon at bounding box center [222, 369] width 22 height 22
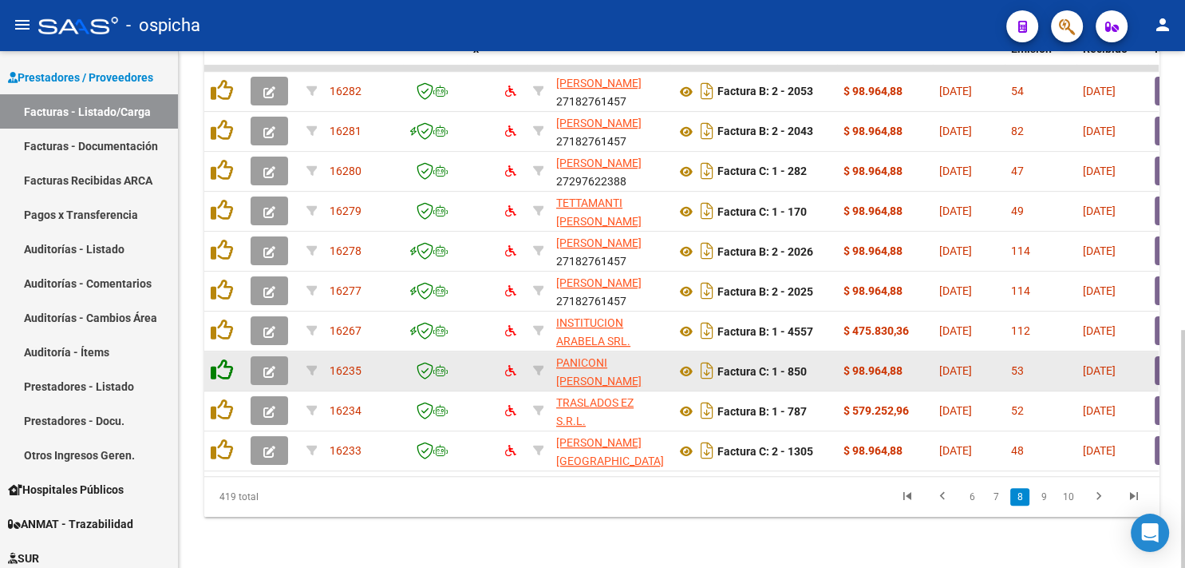
click at [222, 359] on icon at bounding box center [222, 369] width 22 height 22
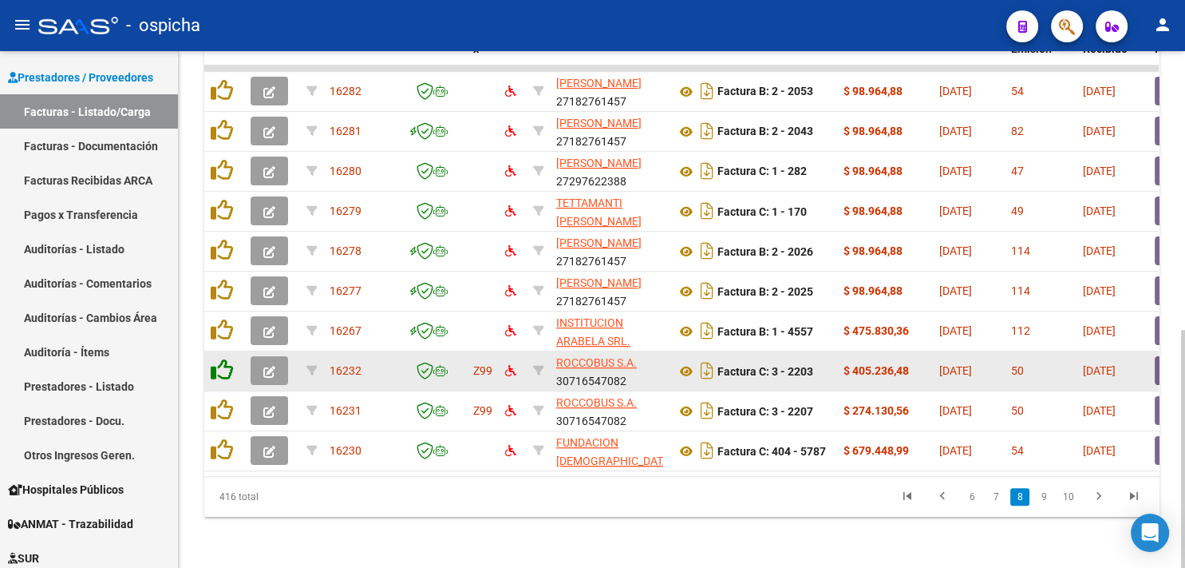
click at [222, 359] on icon at bounding box center [222, 369] width 22 height 22
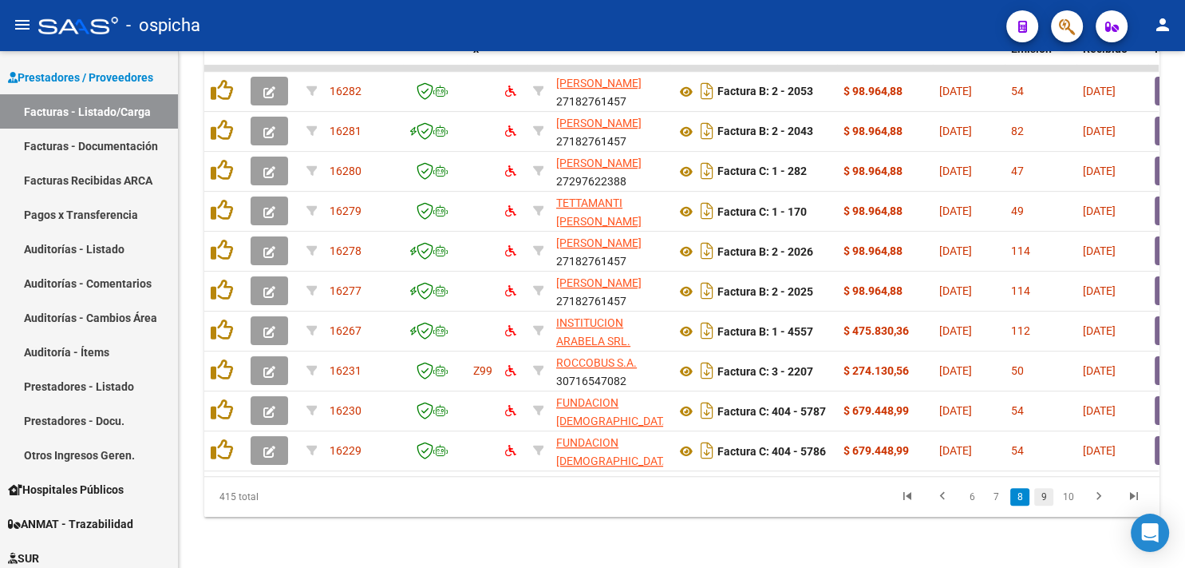
click at [1042, 496] on link "9" at bounding box center [1043, 497] width 19 height 18
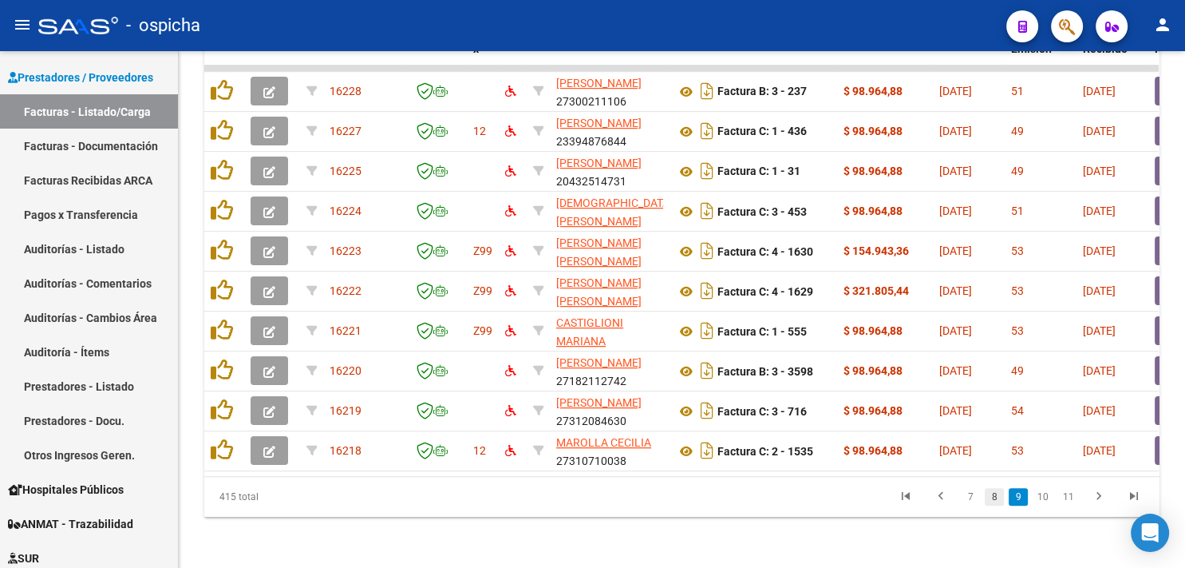
click at [1002, 496] on link "8" at bounding box center [994, 497] width 19 height 18
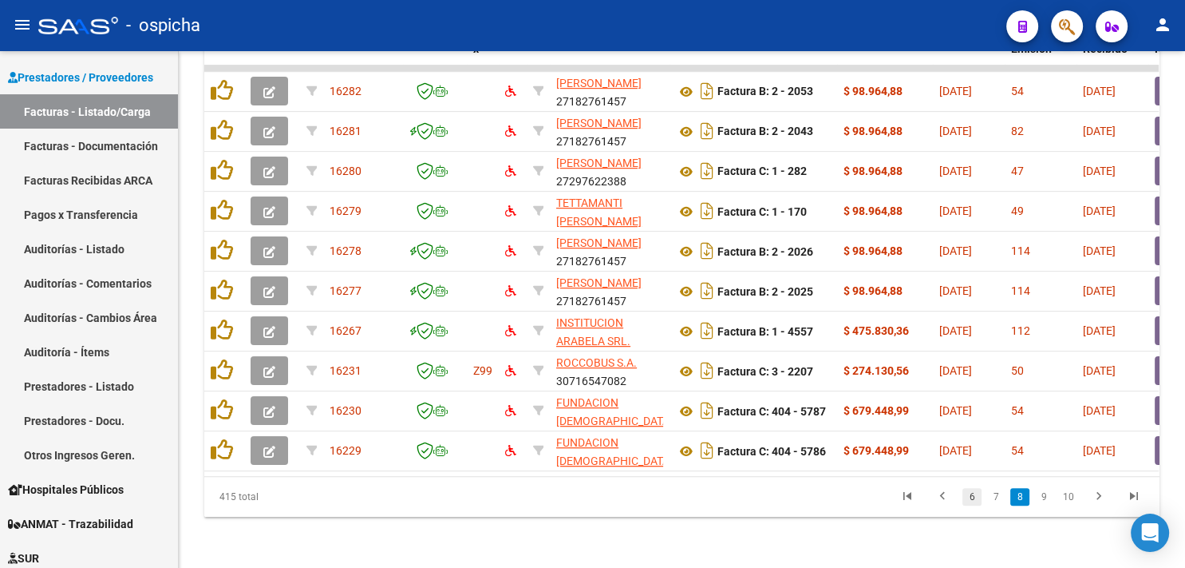
click at [972, 493] on link "6" at bounding box center [972, 497] width 19 height 18
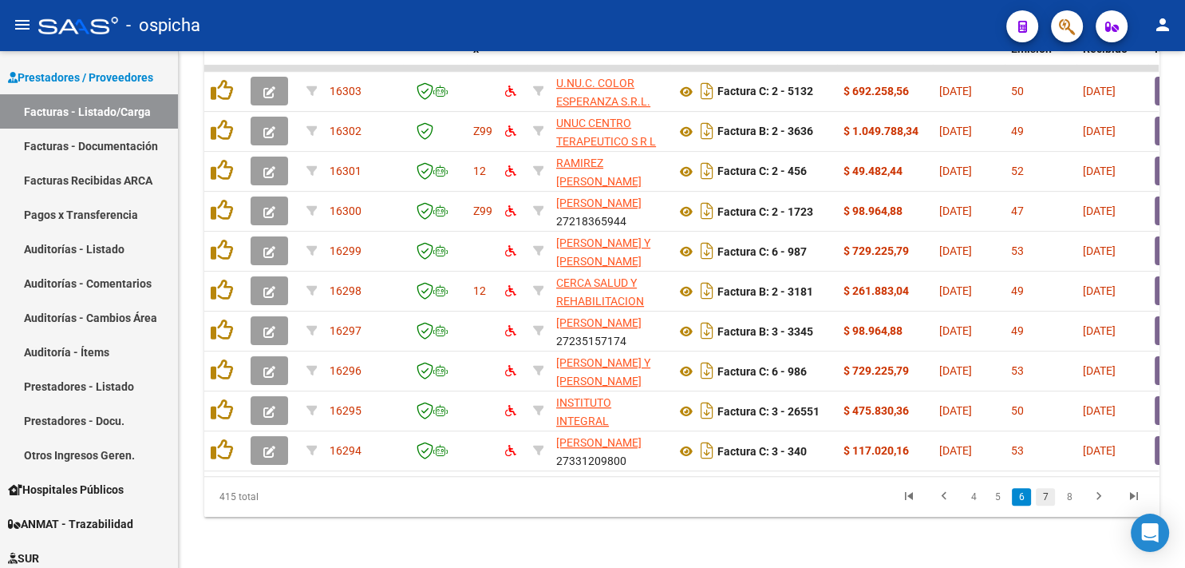
click at [1038, 492] on link "7" at bounding box center [1045, 497] width 19 height 18
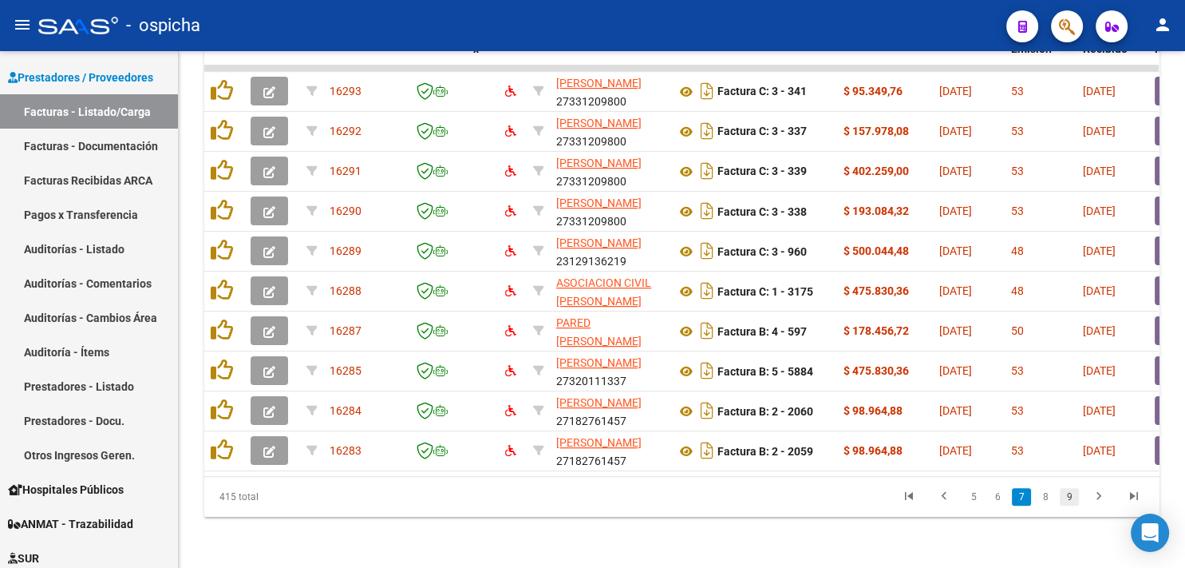
click at [1071, 496] on link "9" at bounding box center [1069, 497] width 19 height 18
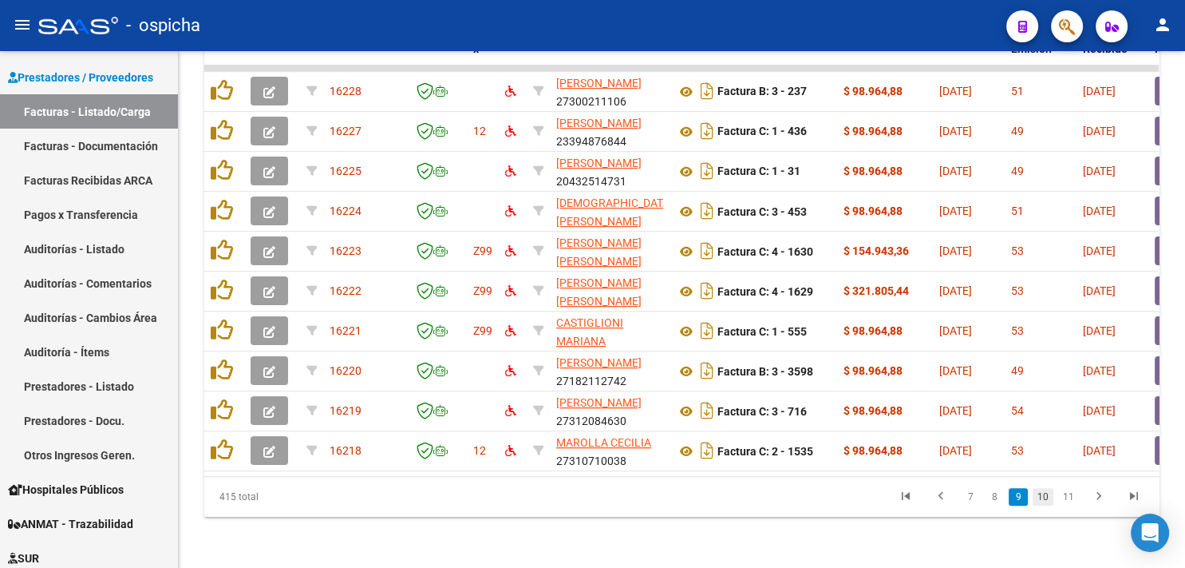
click at [1046, 498] on link "10" at bounding box center [1043, 497] width 21 height 18
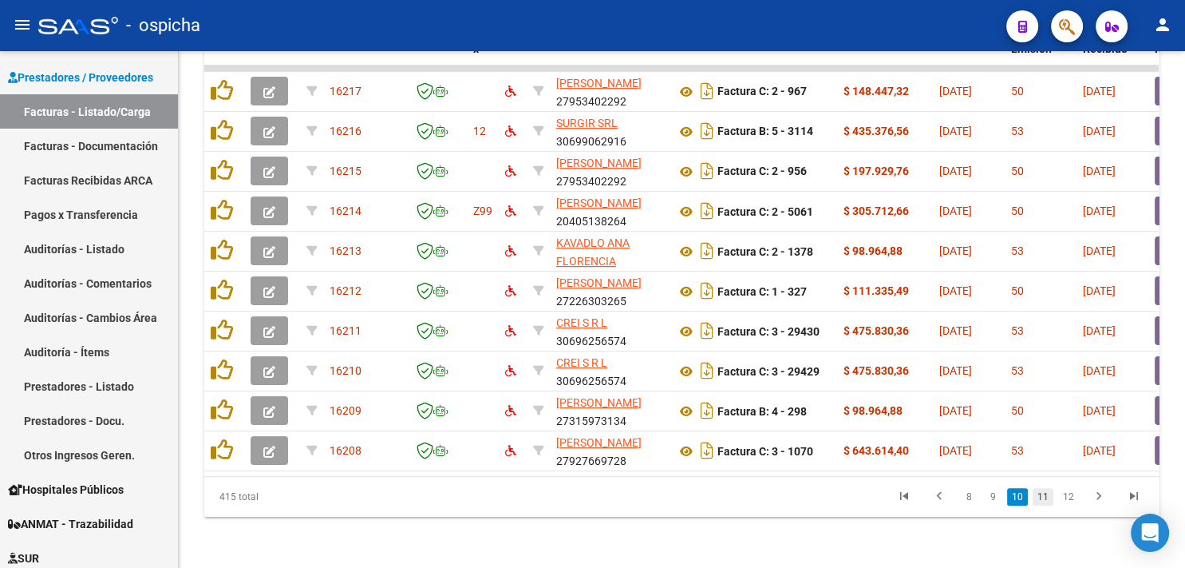
click at [1047, 497] on link "11" at bounding box center [1043, 497] width 21 height 18
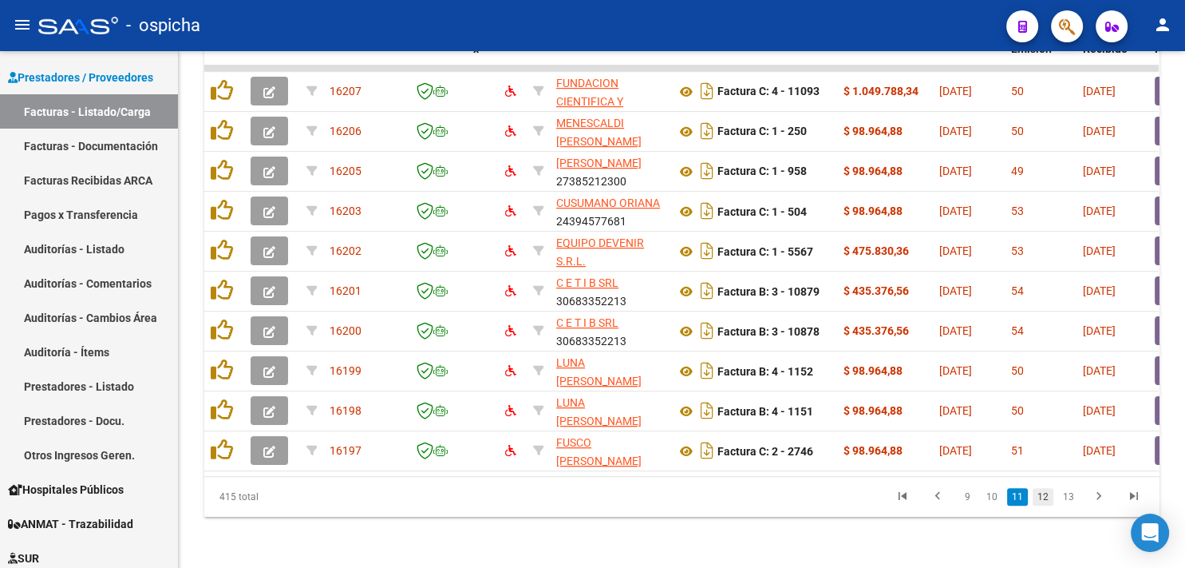
click at [1049, 496] on link "12" at bounding box center [1043, 497] width 21 height 18
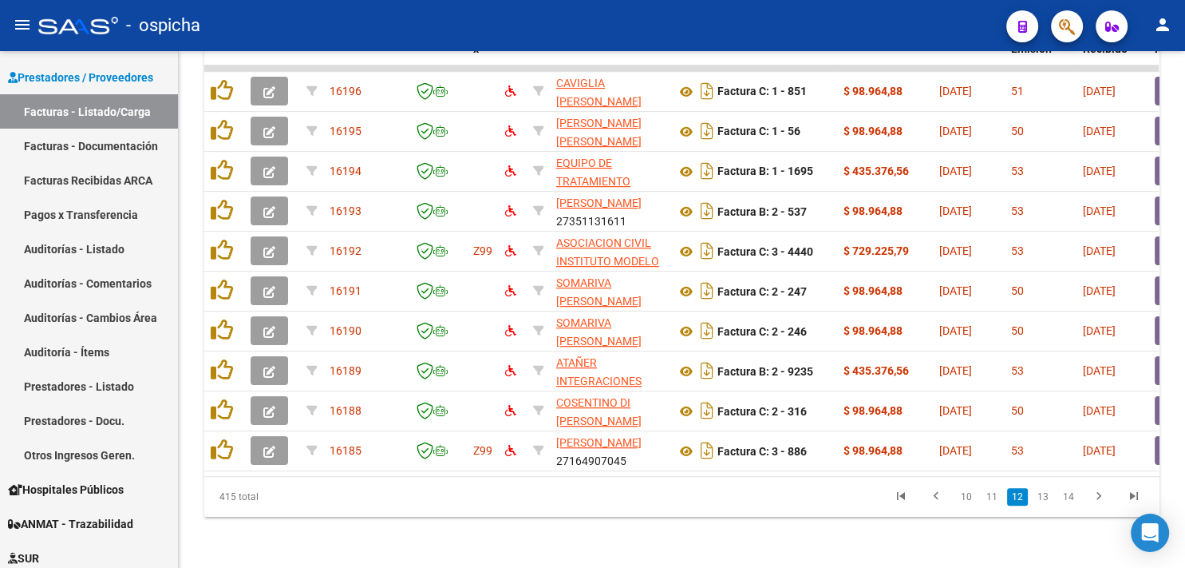
click at [1049, 496] on link "13" at bounding box center [1043, 497] width 21 height 18
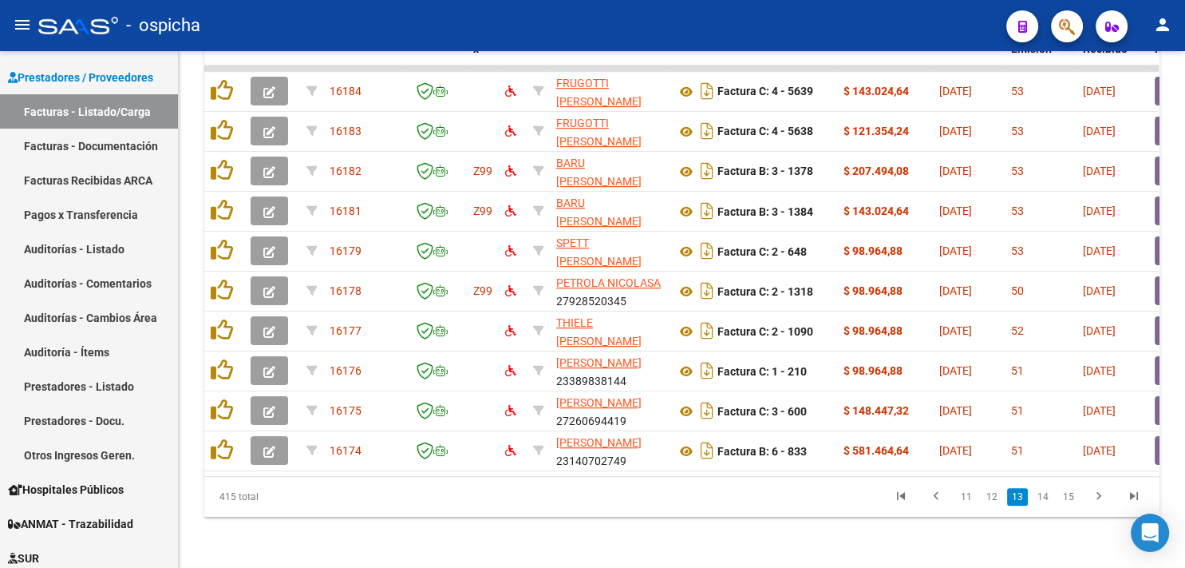
click at [1049, 496] on link "14" at bounding box center [1043, 497] width 21 height 18
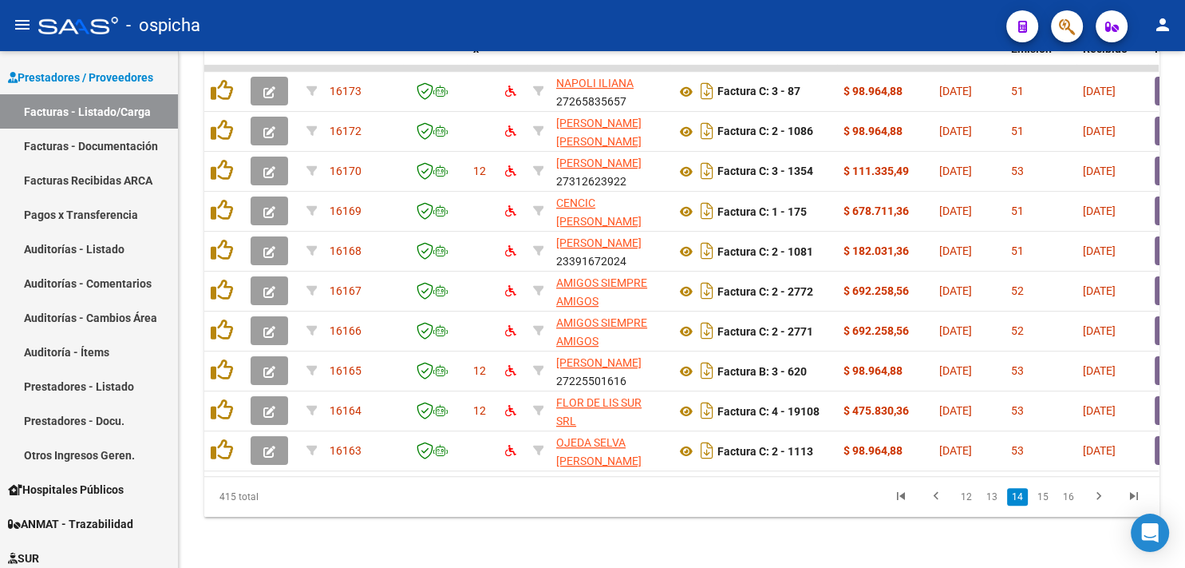
click at [1049, 496] on link "15" at bounding box center [1043, 497] width 21 height 18
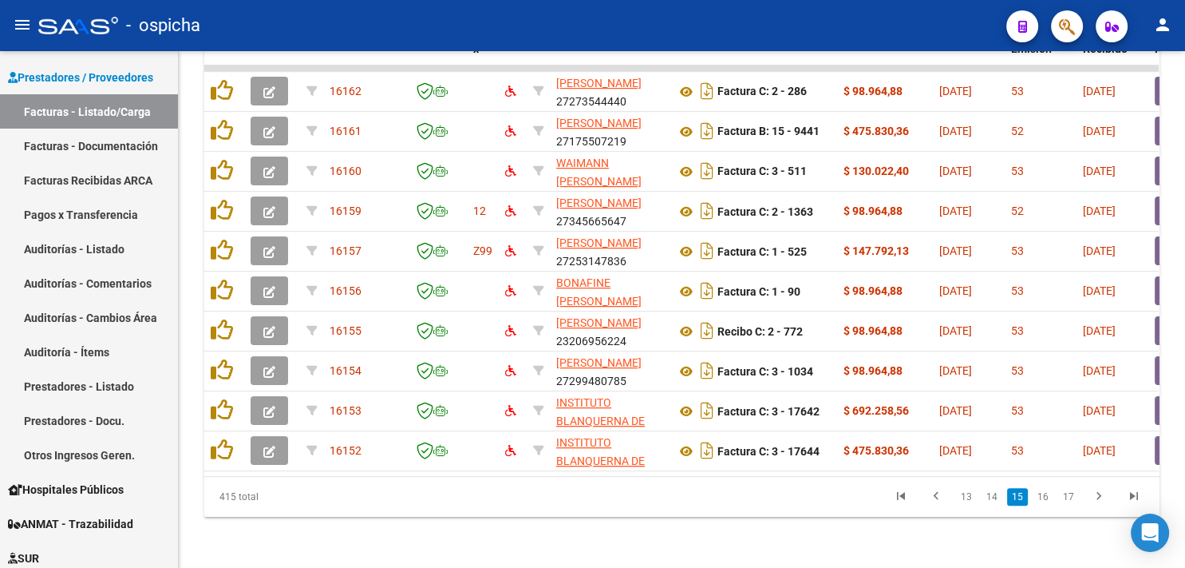
click at [1049, 496] on link "16" at bounding box center [1043, 497] width 21 height 18
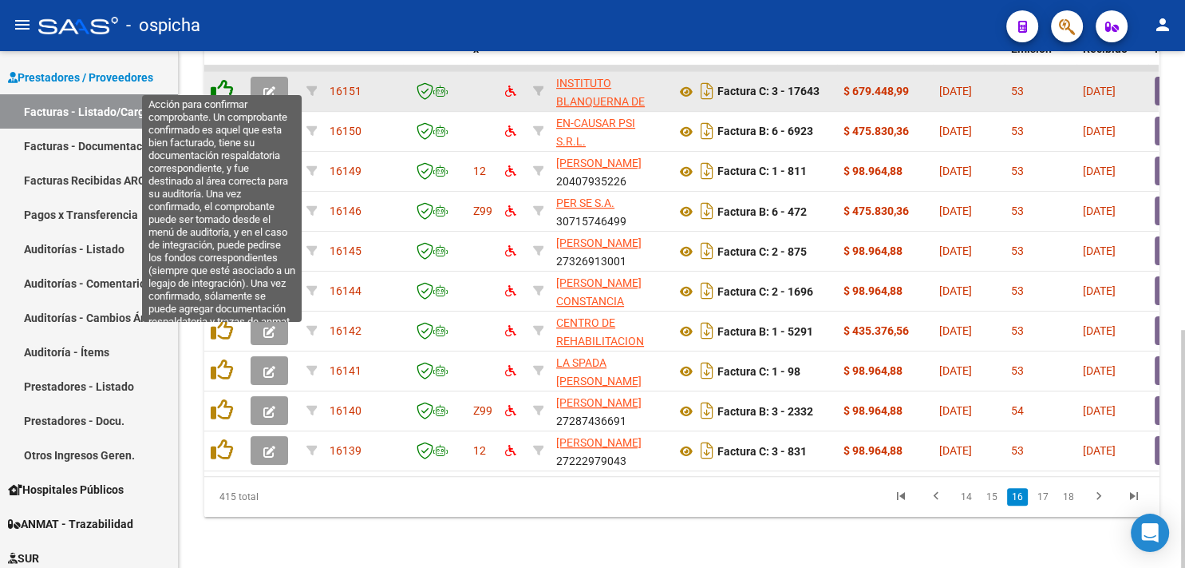
click at [217, 79] on icon at bounding box center [222, 90] width 22 height 22
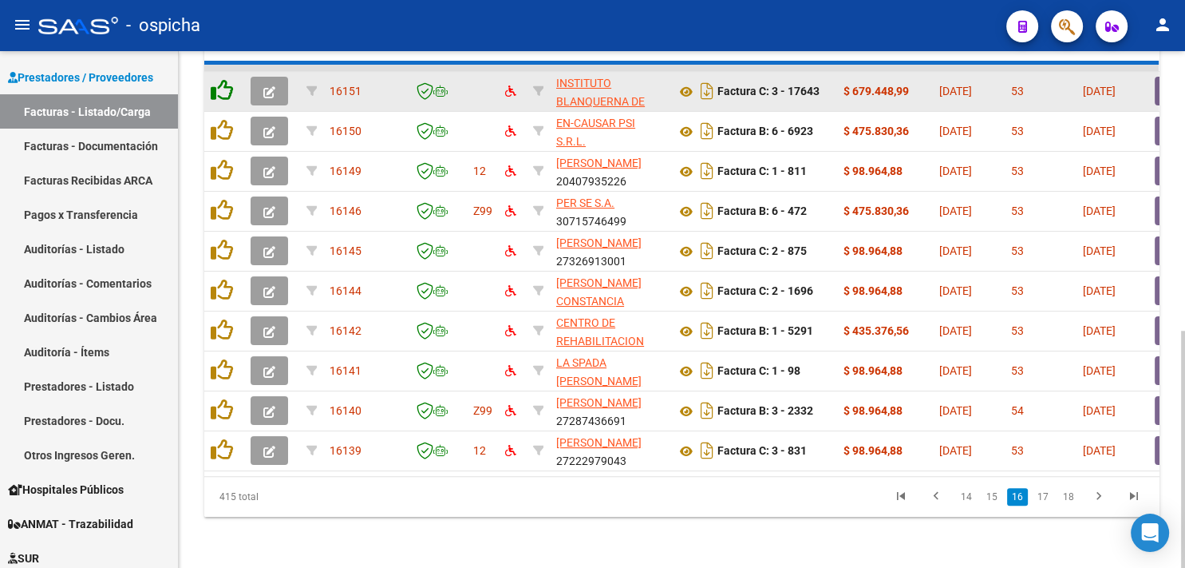
click at [217, 79] on icon at bounding box center [222, 90] width 22 height 22
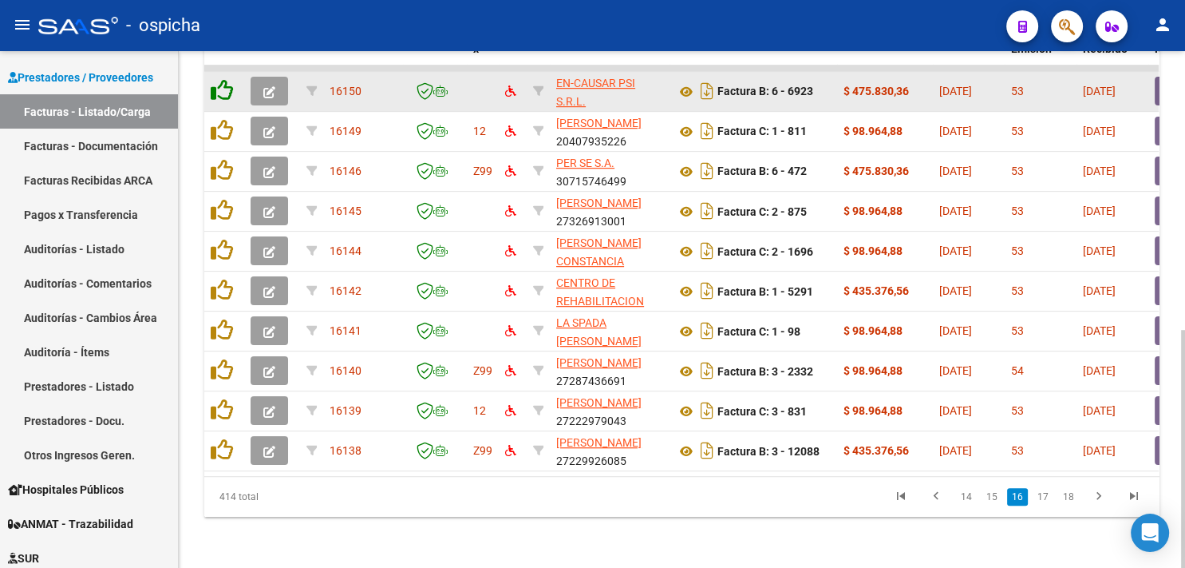
click at [217, 79] on icon at bounding box center [222, 90] width 22 height 22
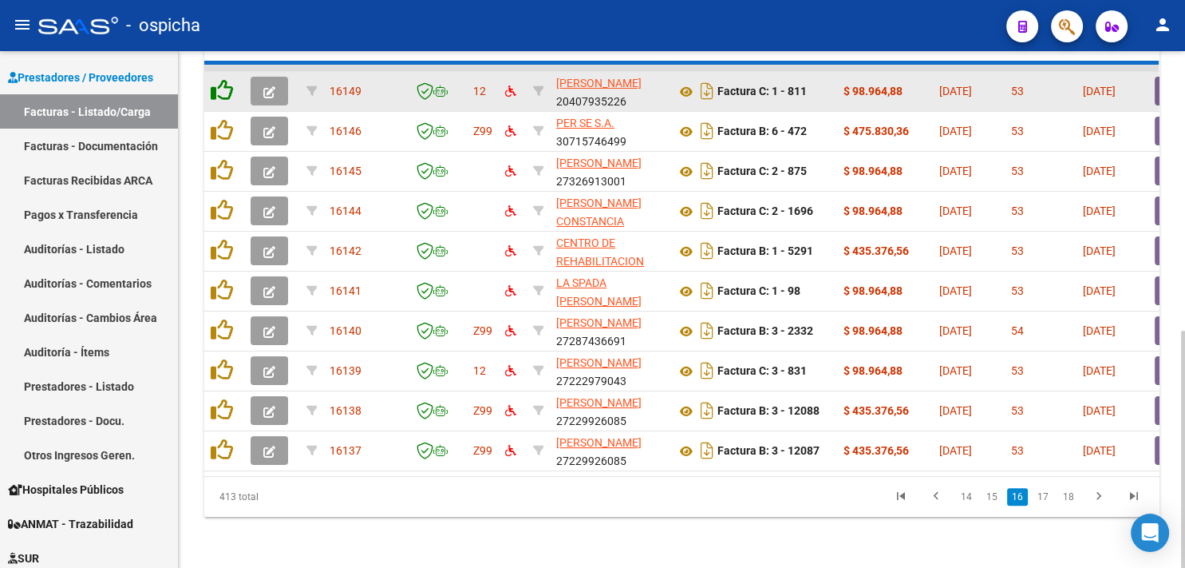
click at [217, 79] on icon at bounding box center [222, 90] width 22 height 22
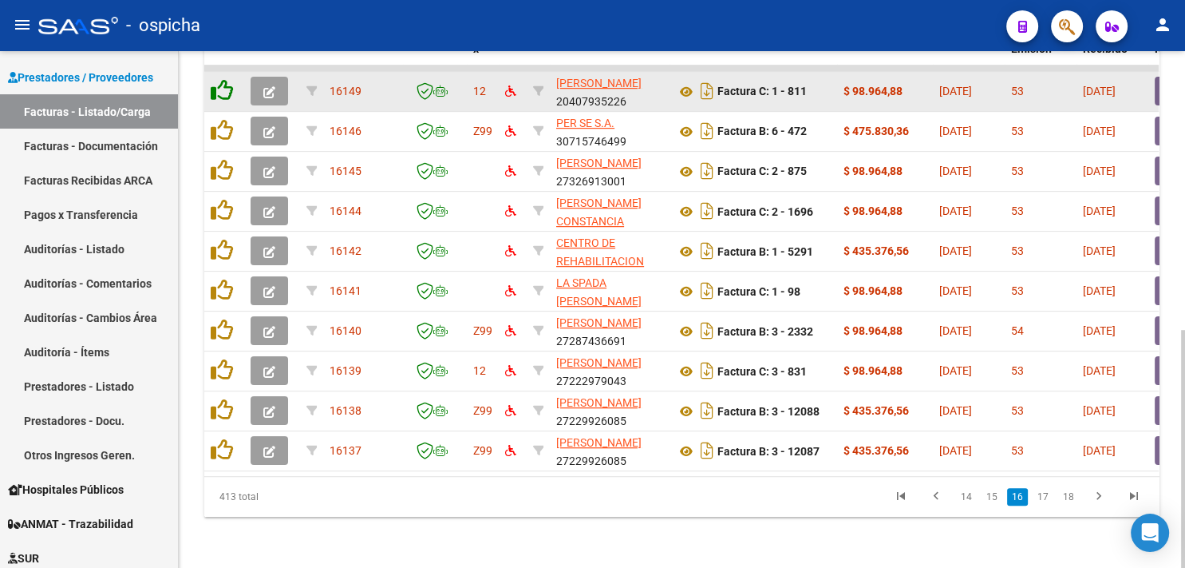
click at [217, 79] on icon at bounding box center [222, 90] width 22 height 22
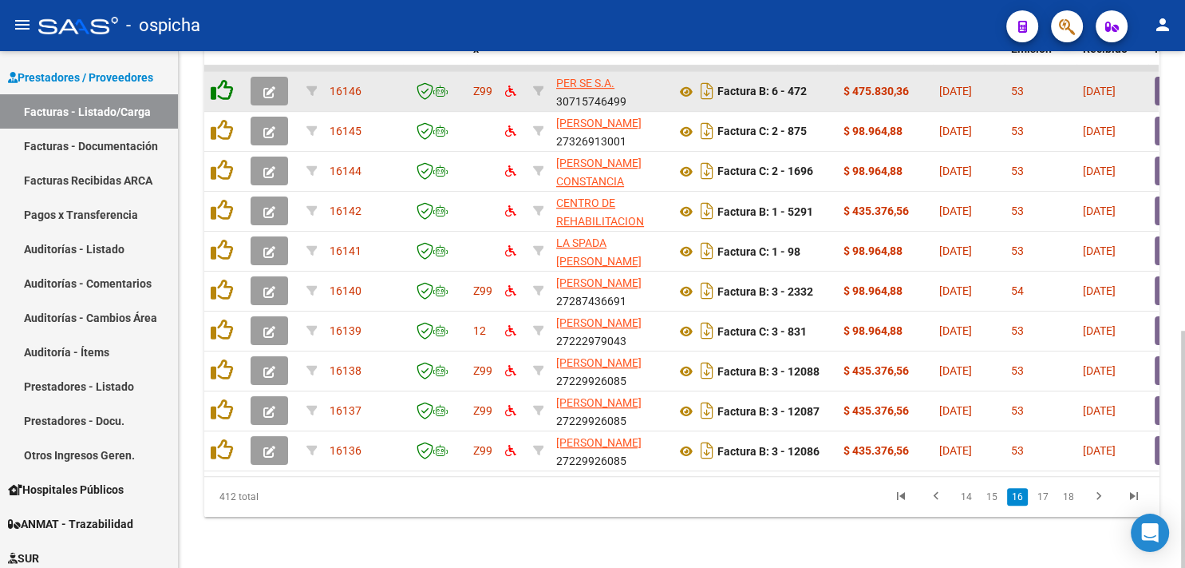
click at [217, 79] on icon at bounding box center [222, 90] width 22 height 22
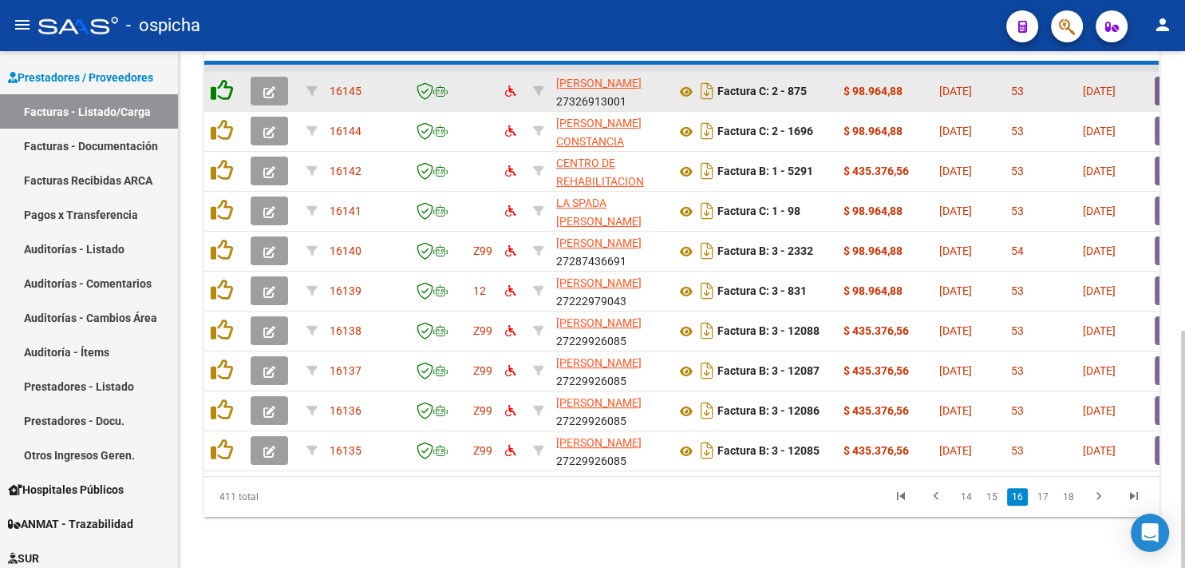
click at [217, 79] on icon at bounding box center [222, 90] width 22 height 22
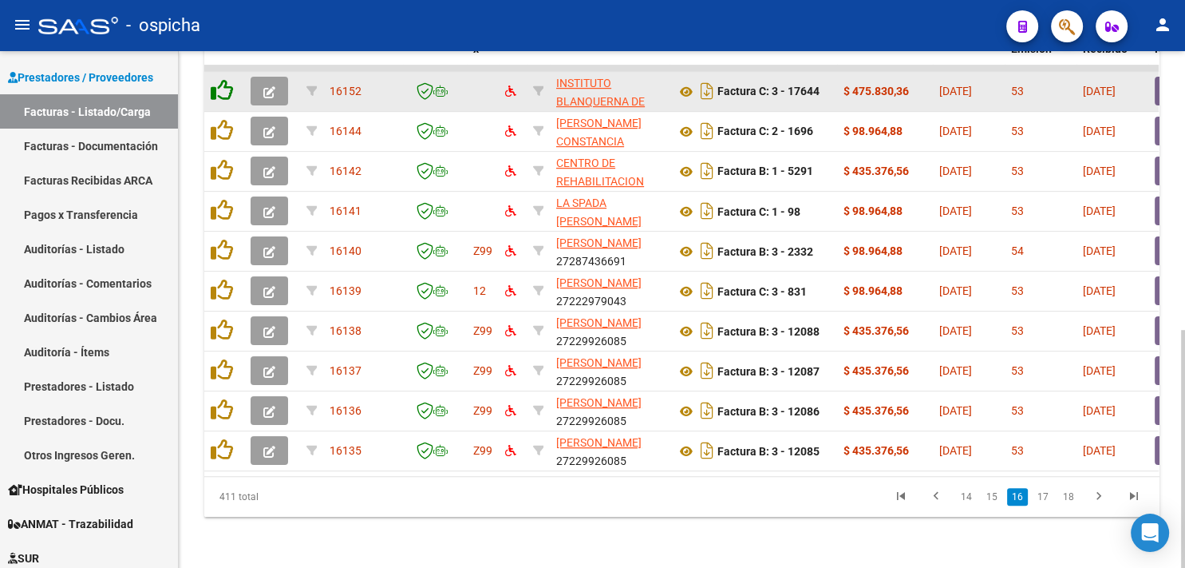
click at [217, 79] on icon at bounding box center [222, 90] width 22 height 22
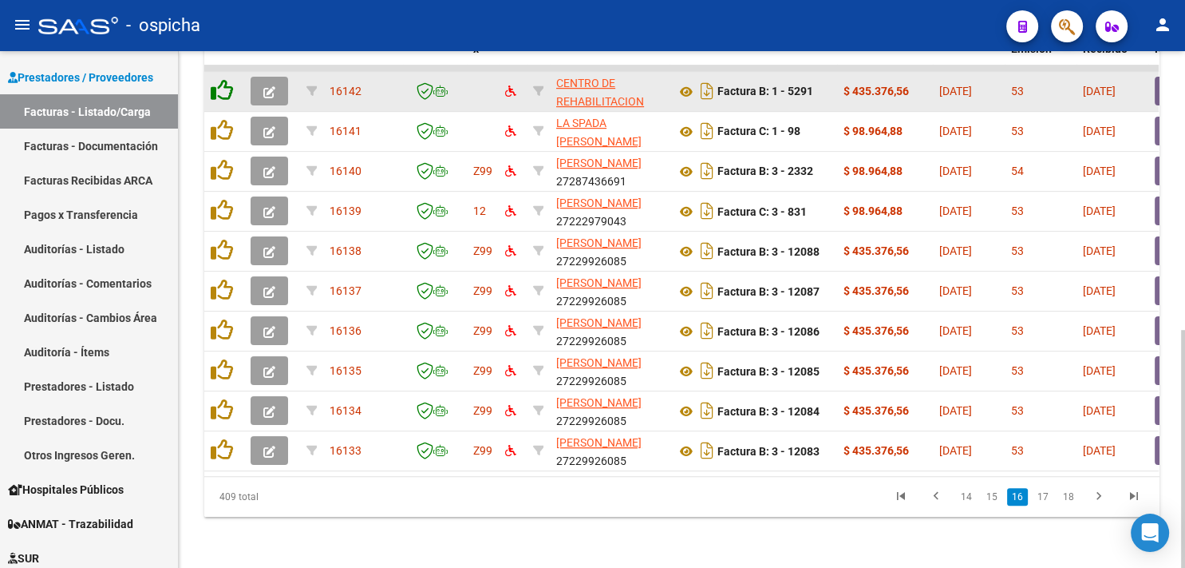
click at [217, 79] on icon at bounding box center [222, 90] width 22 height 22
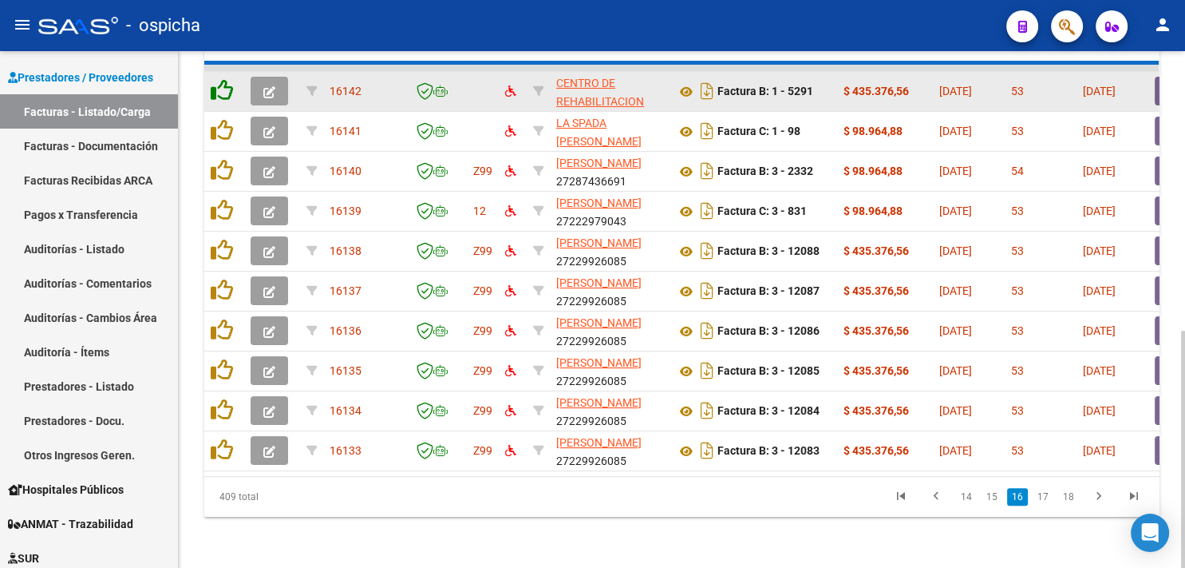
click at [217, 79] on icon at bounding box center [222, 90] width 22 height 22
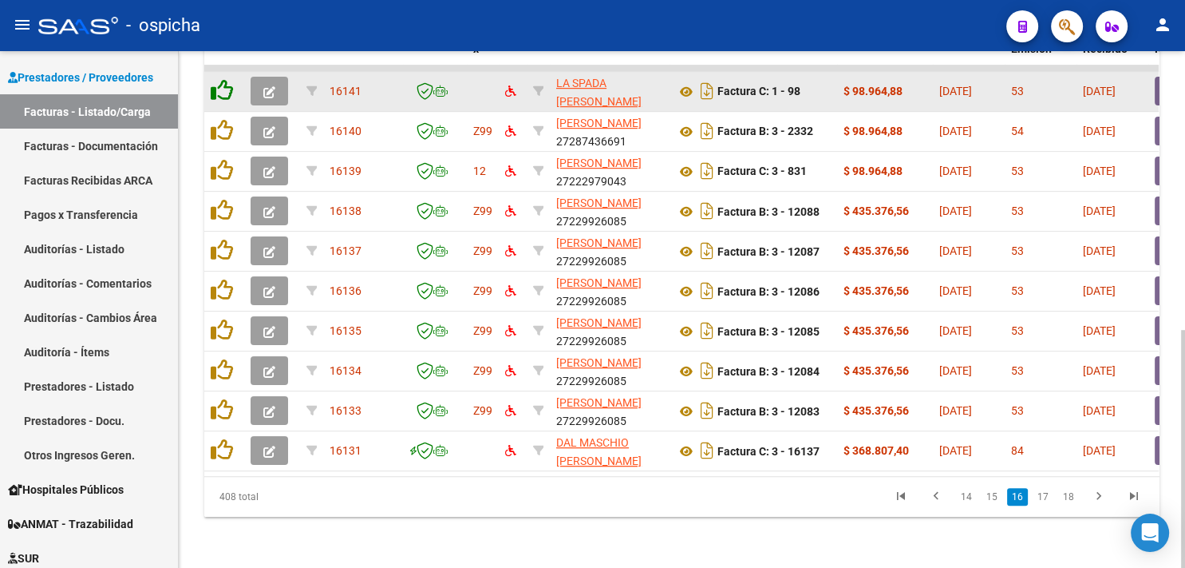
click at [217, 79] on icon at bounding box center [222, 90] width 22 height 22
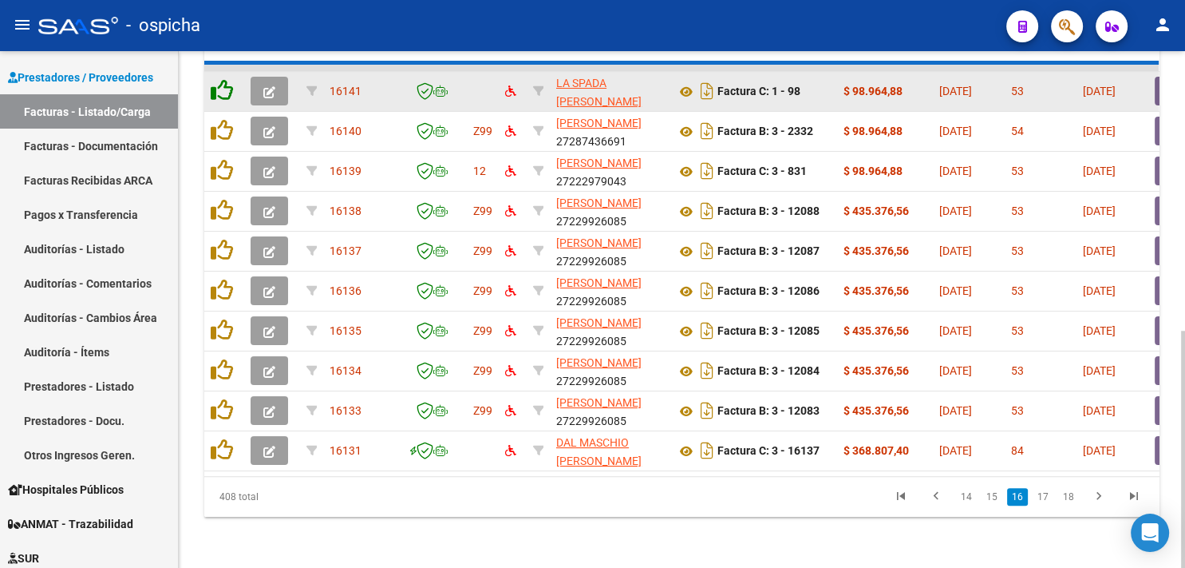
click at [217, 79] on icon at bounding box center [222, 90] width 22 height 22
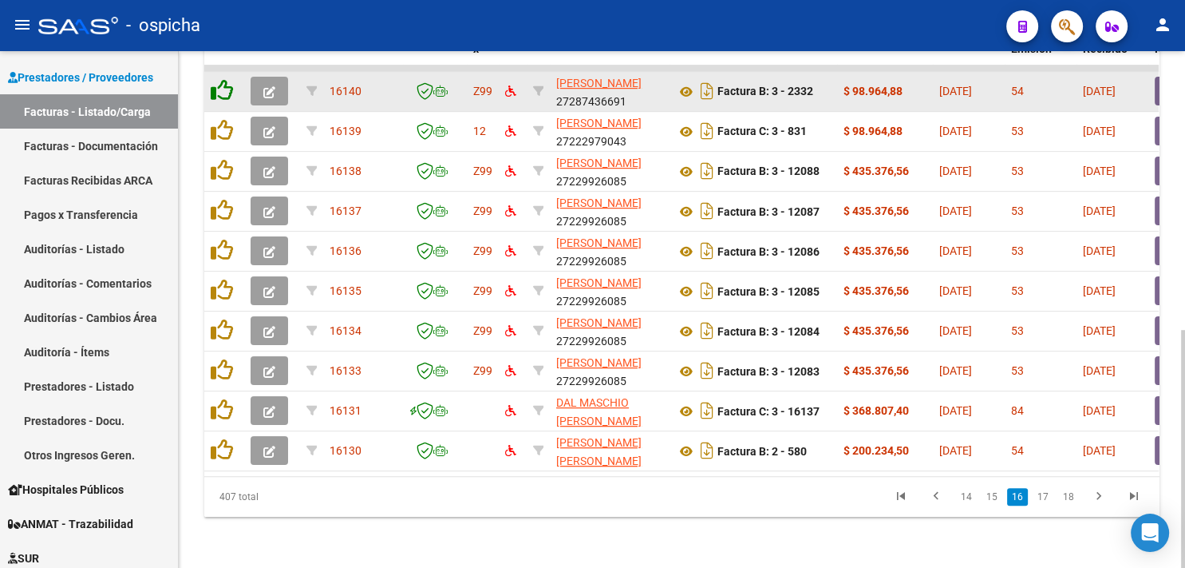
click at [217, 79] on icon at bounding box center [222, 90] width 22 height 22
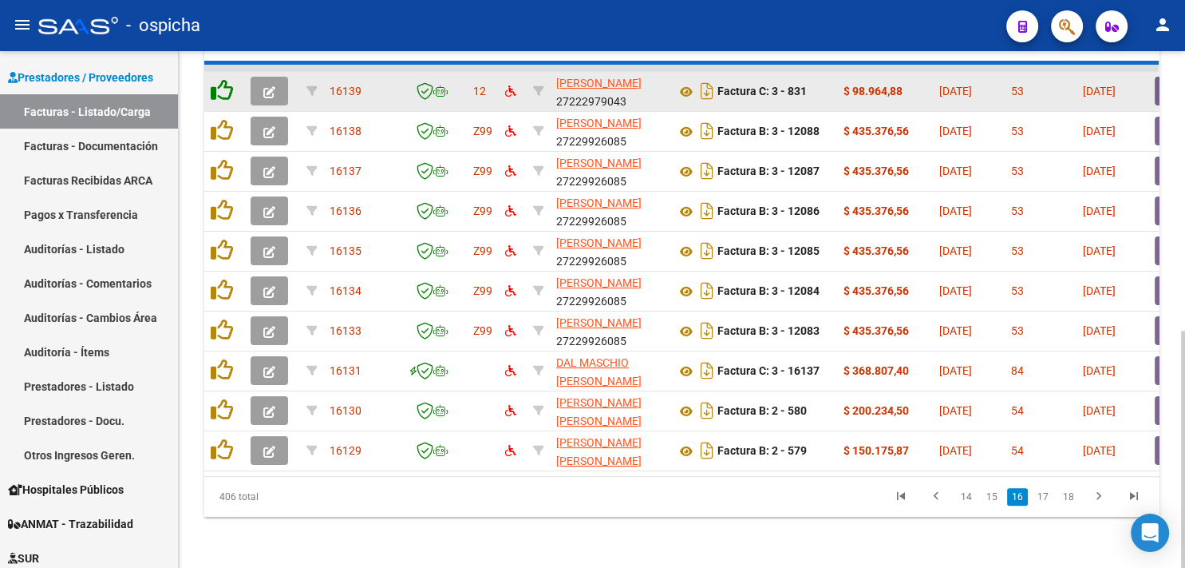
click at [217, 79] on icon at bounding box center [222, 90] width 22 height 22
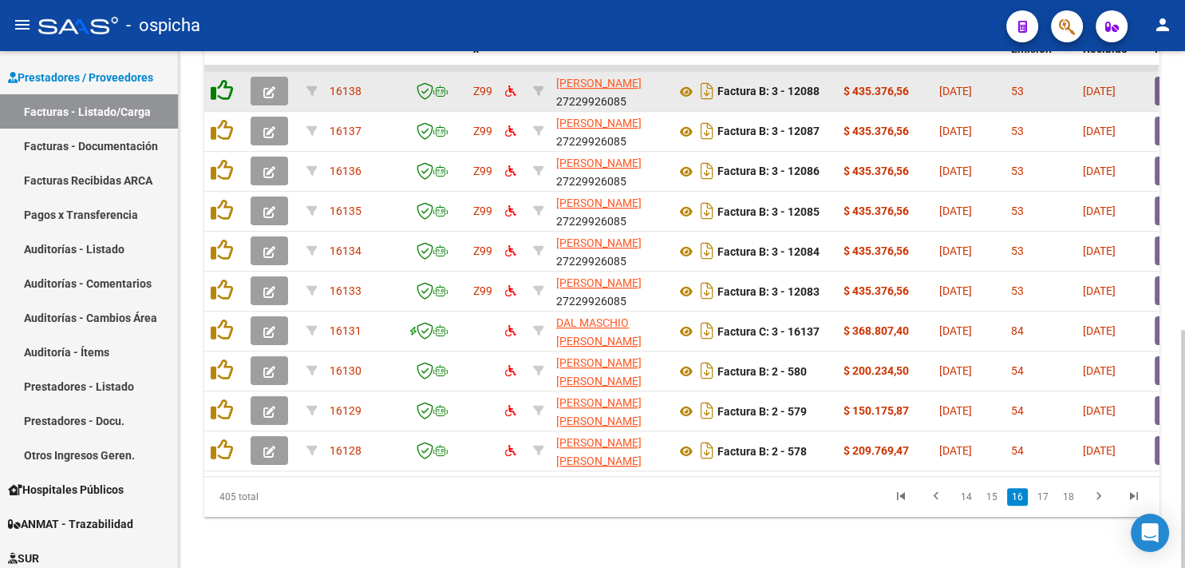
click at [217, 79] on icon at bounding box center [222, 90] width 22 height 22
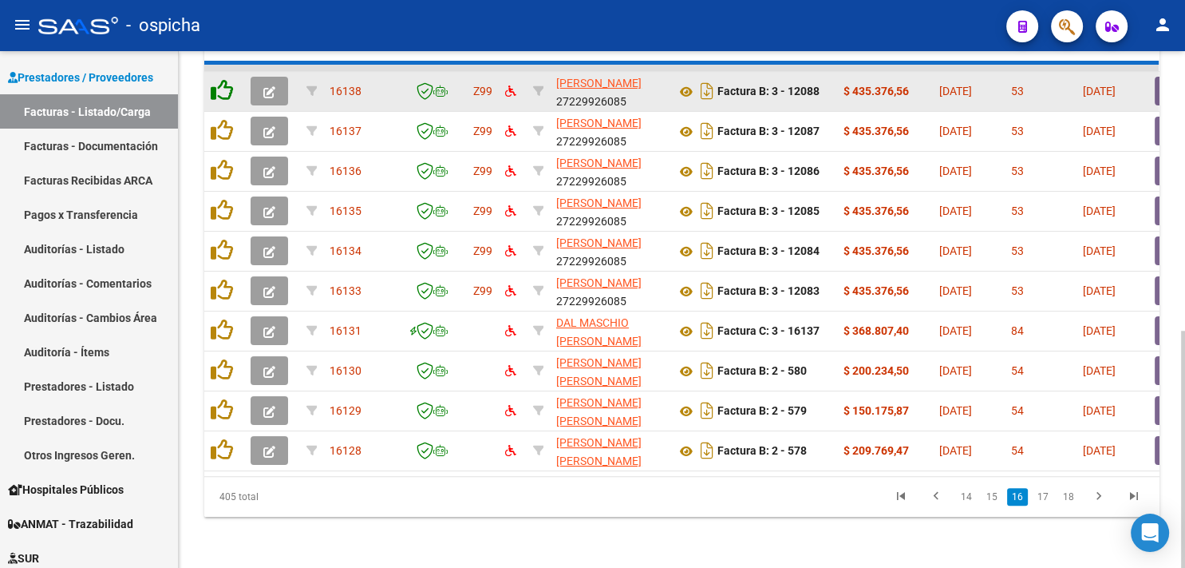
click at [217, 79] on icon at bounding box center [222, 90] width 22 height 22
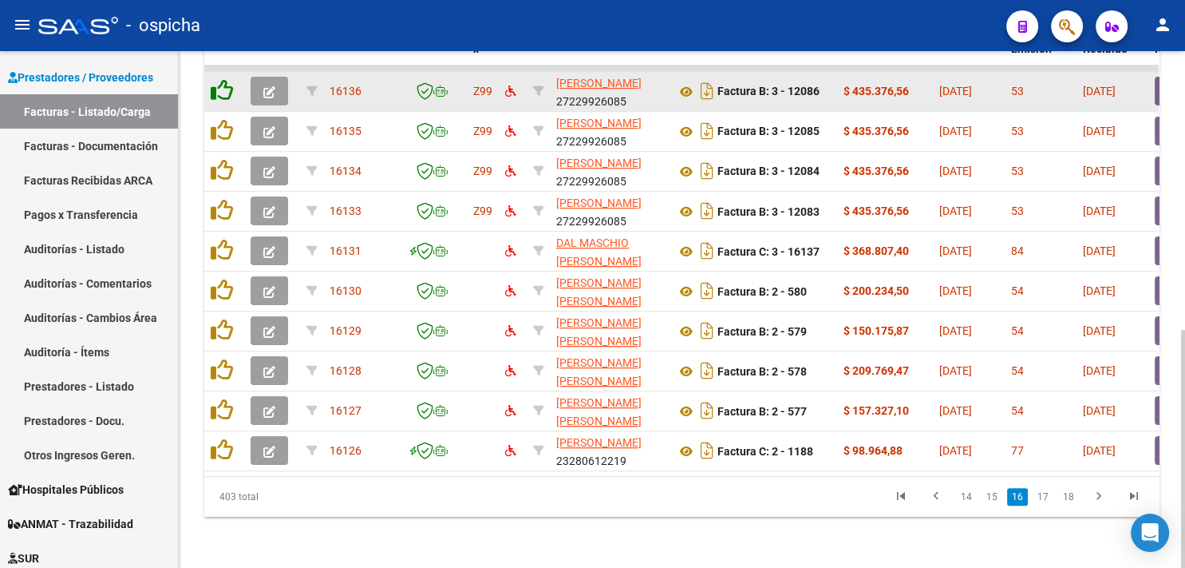
click at [217, 79] on icon at bounding box center [222, 90] width 22 height 22
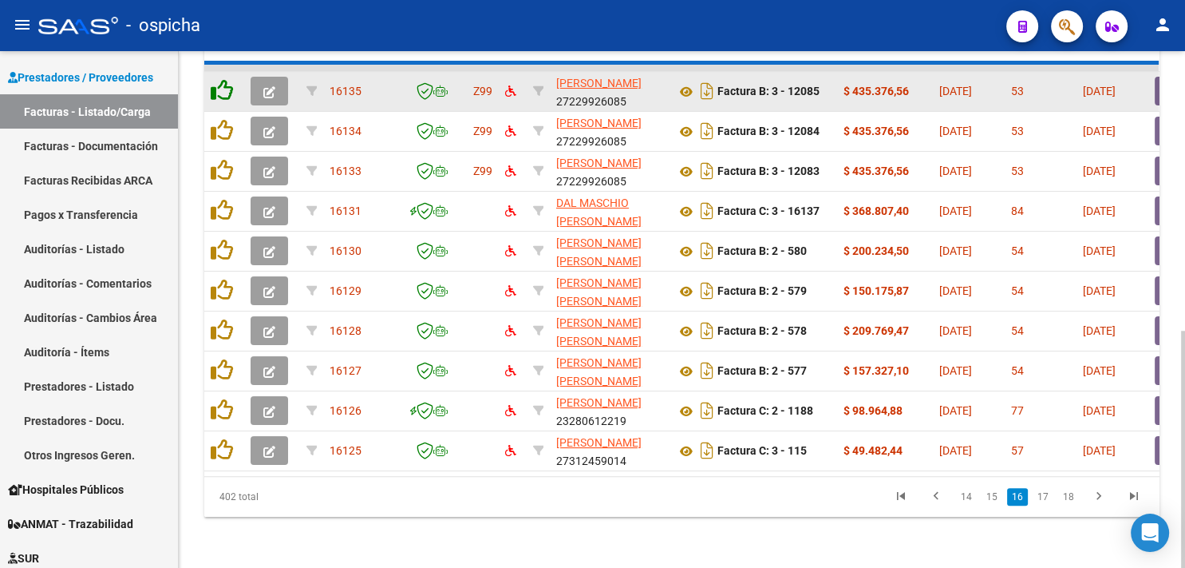
click at [217, 79] on icon at bounding box center [222, 90] width 22 height 22
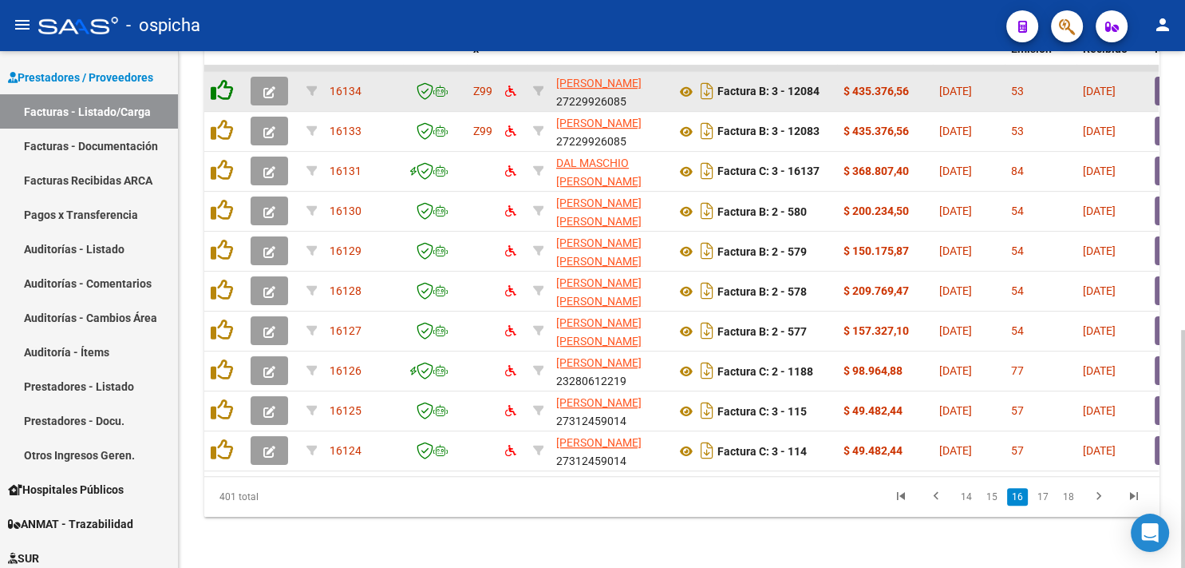
click at [217, 79] on icon at bounding box center [222, 90] width 22 height 22
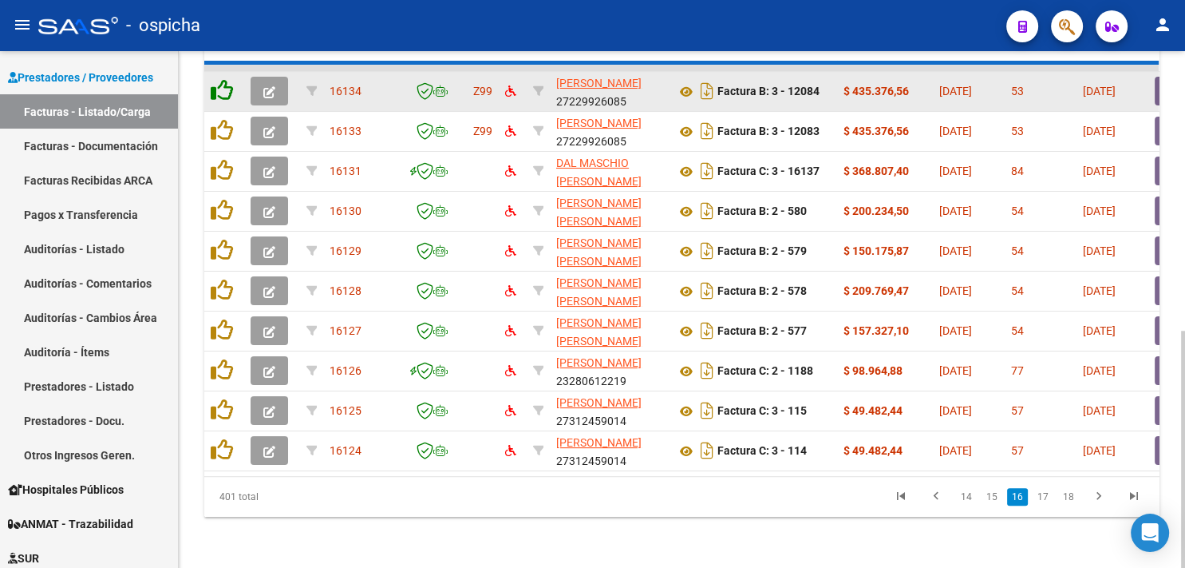
click at [217, 79] on icon at bounding box center [222, 90] width 22 height 22
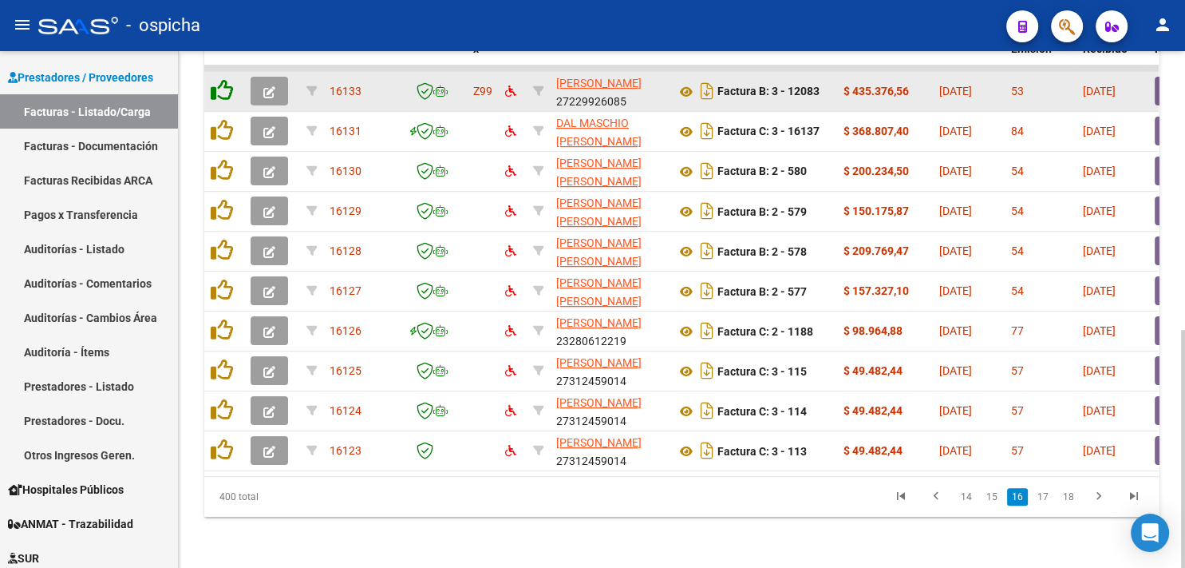
click at [217, 79] on icon at bounding box center [222, 90] width 22 height 22
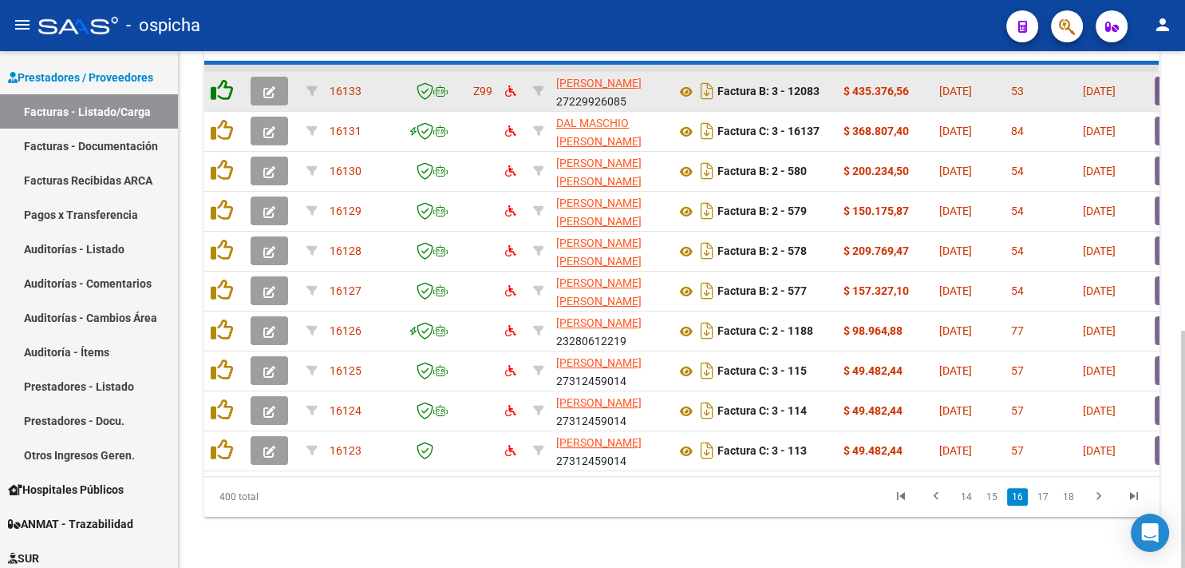
click at [217, 79] on icon at bounding box center [222, 90] width 22 height 22
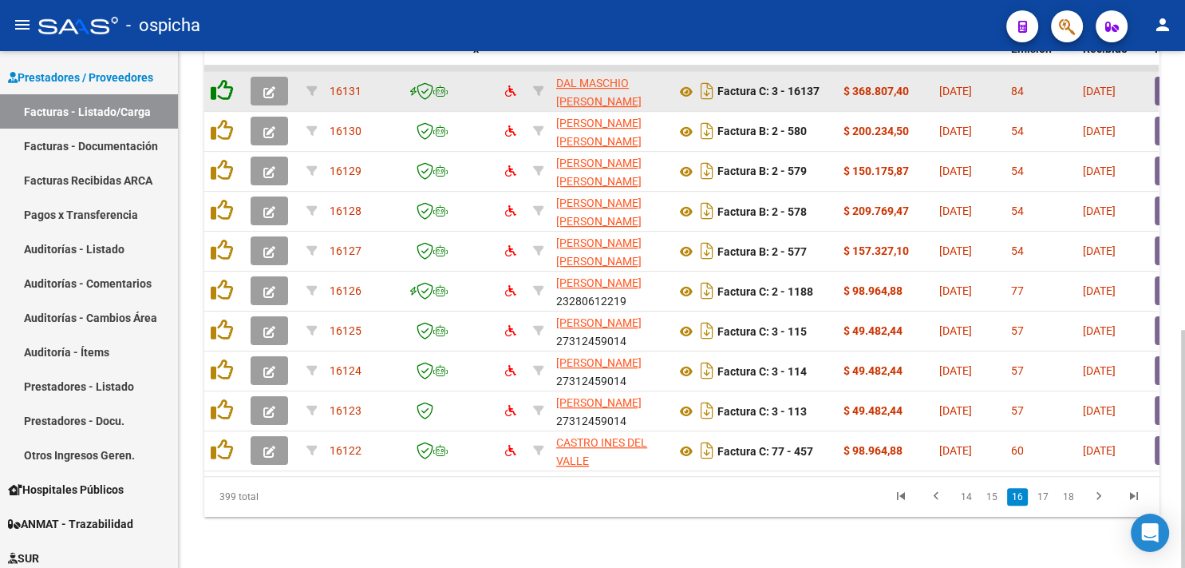
click at [217, 79] on icon at bounding box center [222, 90] width 22 height 22
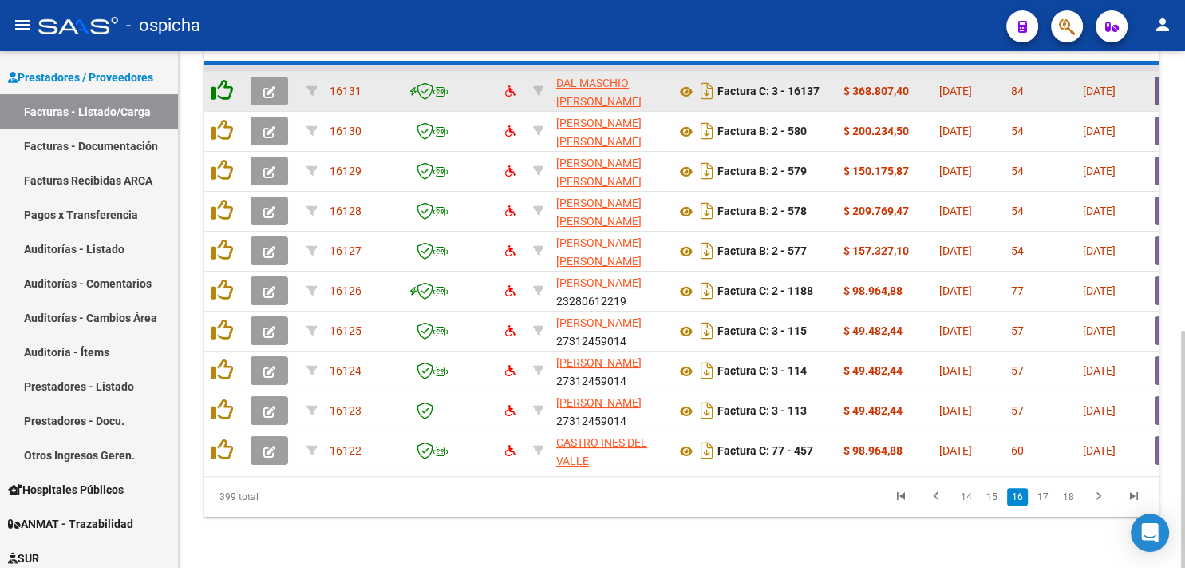
click at [217, 79] on icon at bounding box center [222, 90] width 22 height 22
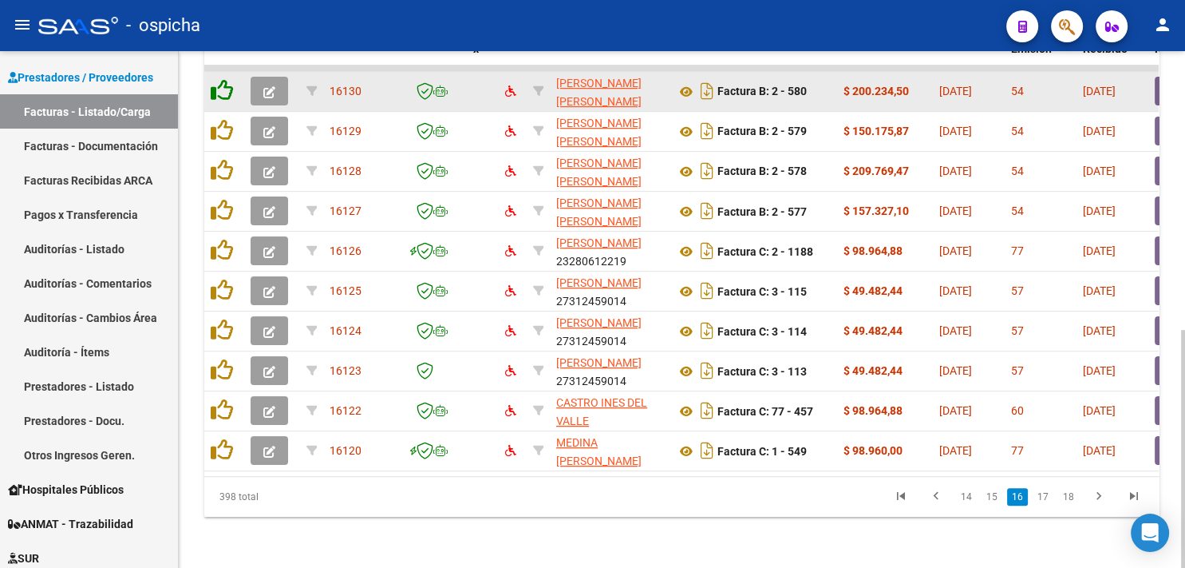
click at [217, 79] on icon at bounding box center [222, 90] width 22 height 22
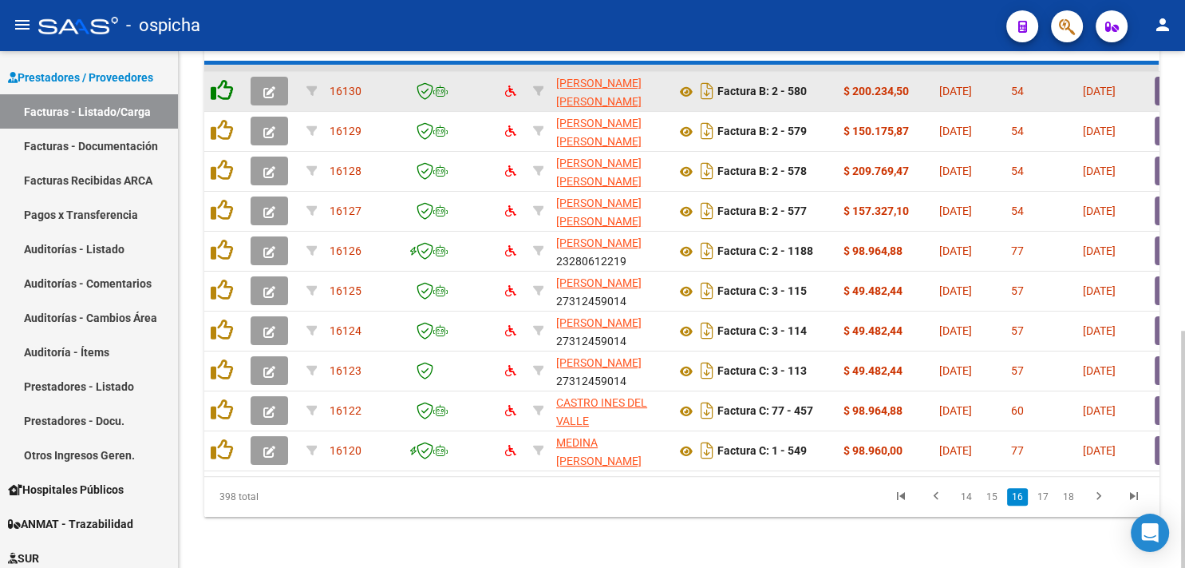
click at [217, 79] on icon at bounding box center [222, 90] width 22 height 22
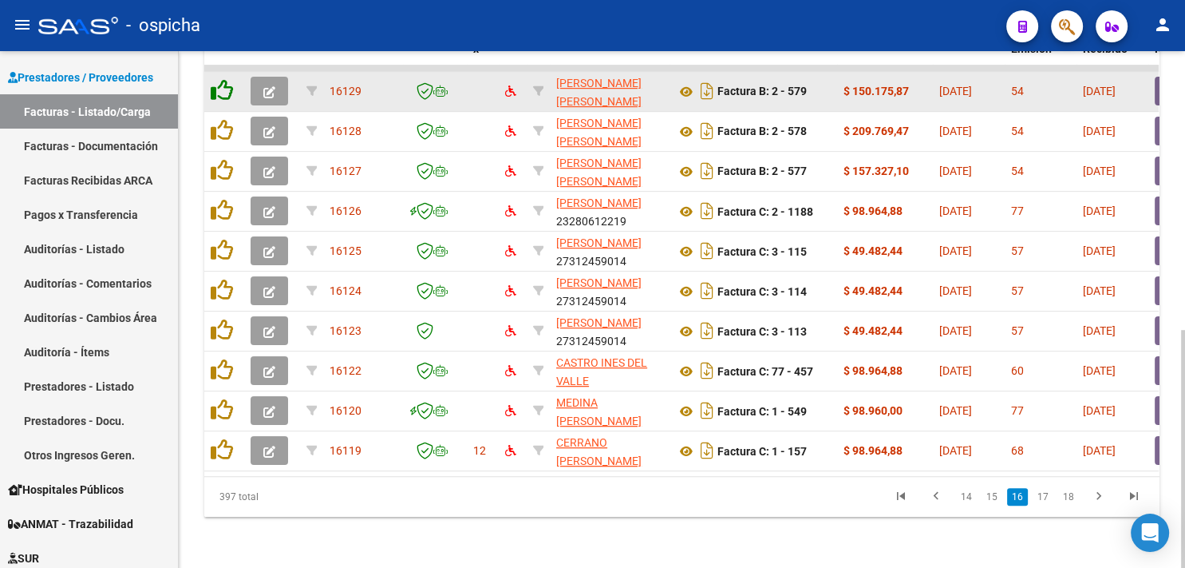
click at [217, 79] on icon at bounding box center [222, 90] width 22 height 22
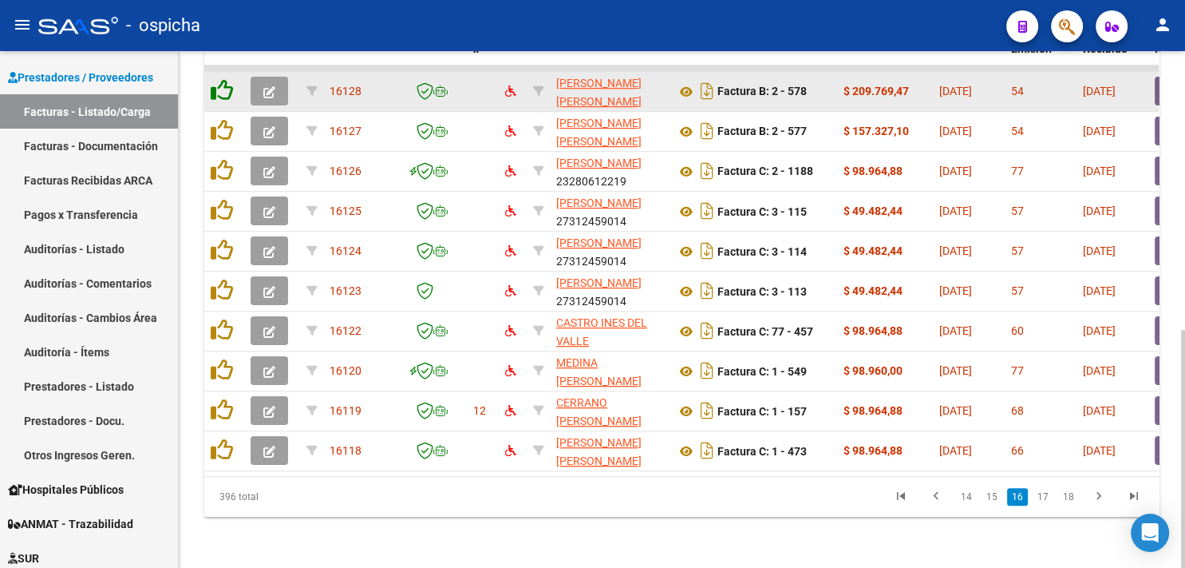
click at [217, 79] on icon at bounding box center [222, 90] width 22 height 22
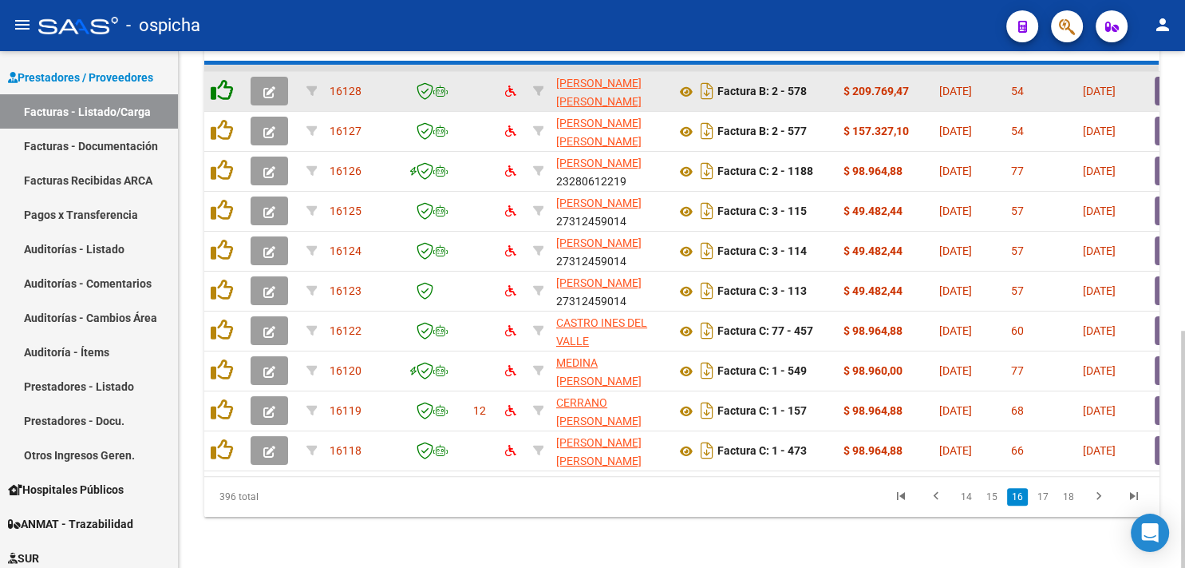
click at [217, 79] on icon at bounding box center [222, 90] width 22 height 22
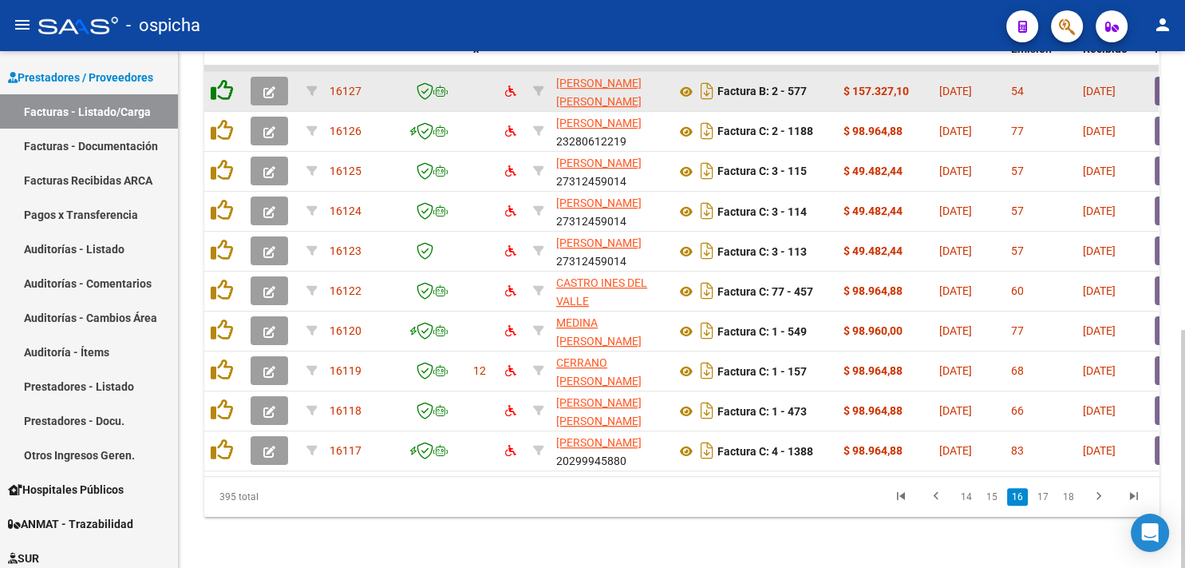
click at [217, 79] on icon at bounding box center [222, 90] width 22 height 22
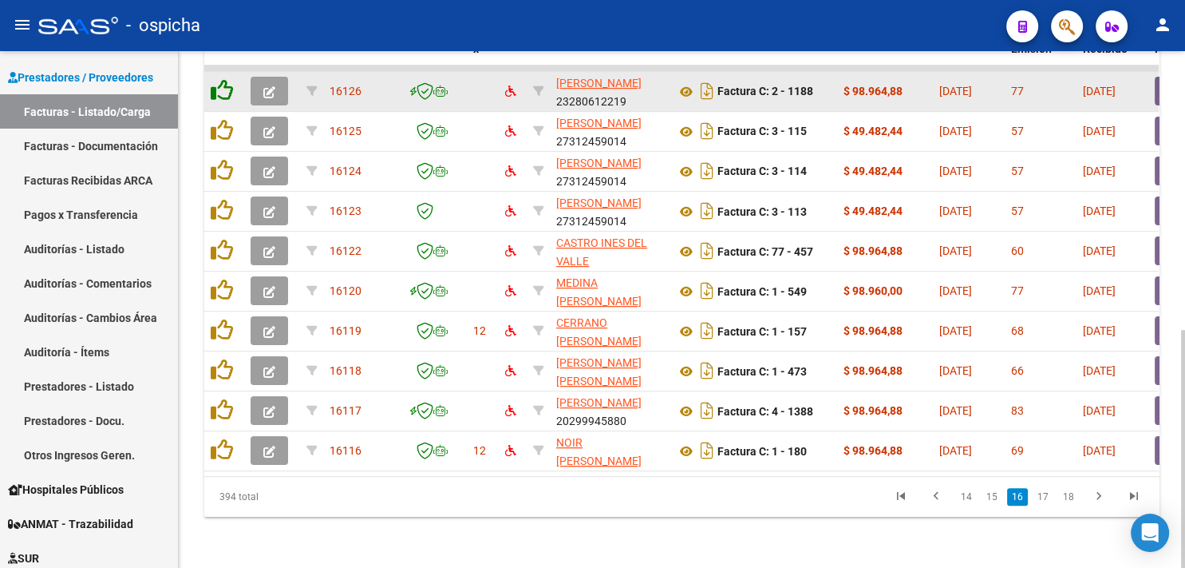
click at [217, 79] on icon at bounding box center [222, 90] width 22 height 22
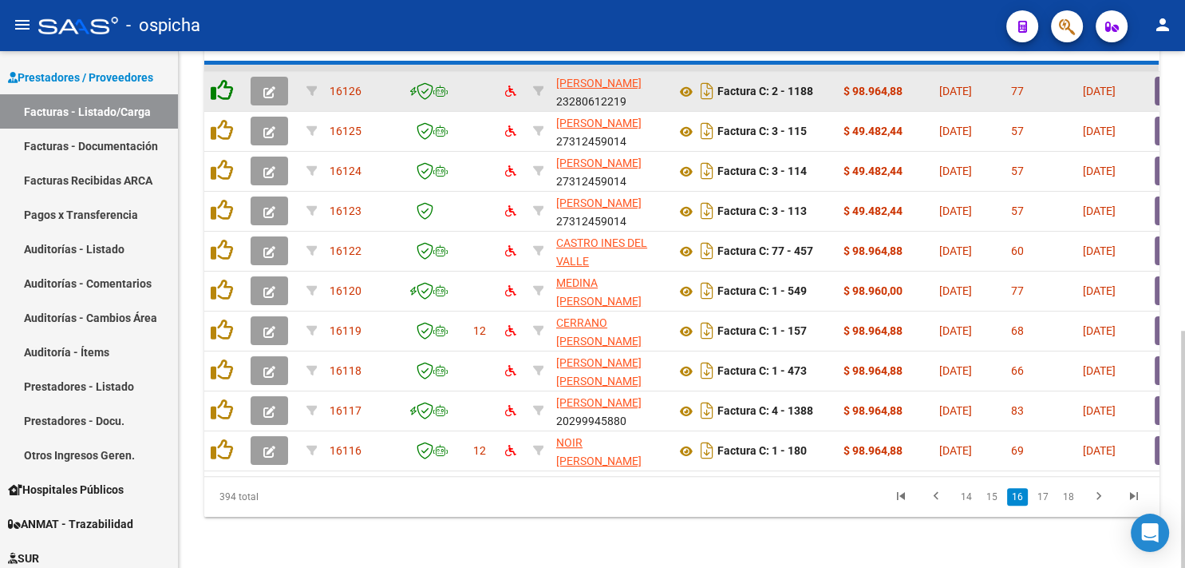
click at [217, 79] on icon at bounding box center [222, 90] width 22 height 22
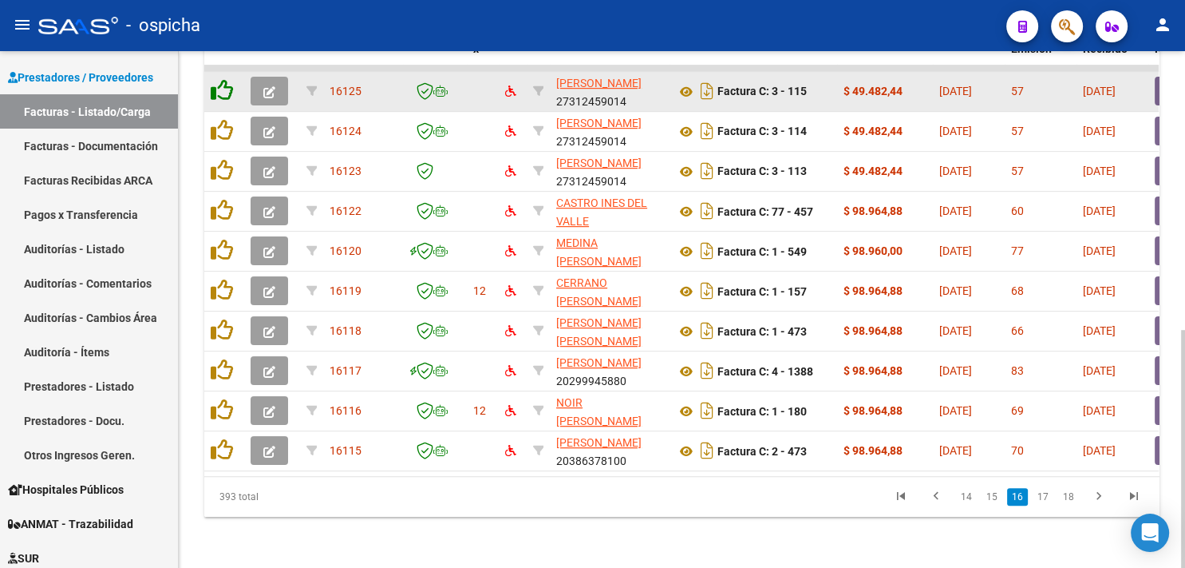
click at [217, 79] on icon at bounding box center [222, 90] width 22 height 22
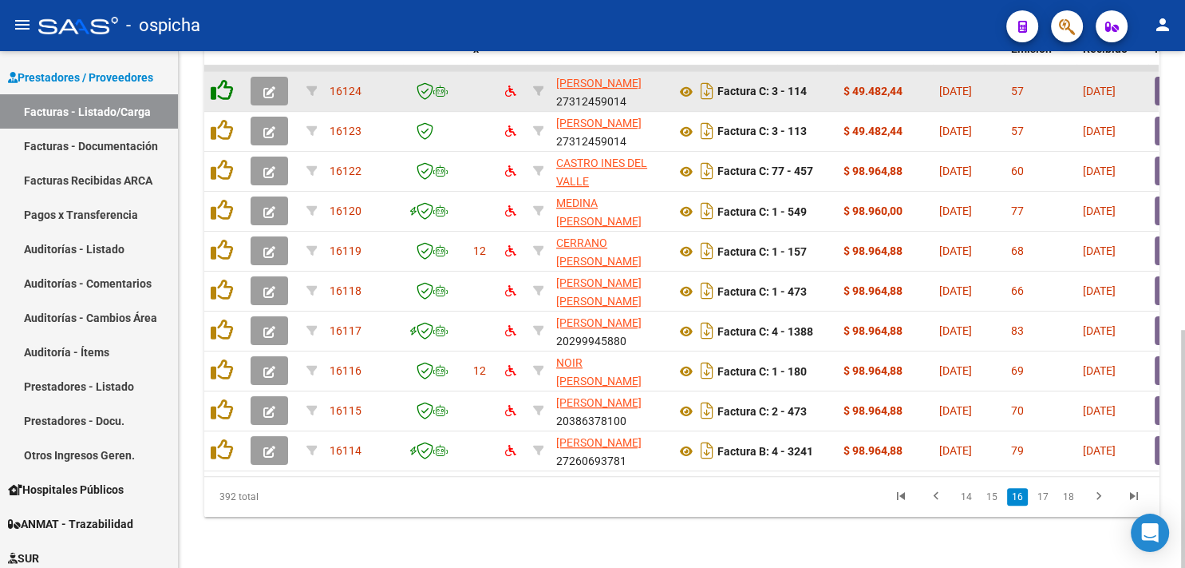
click at [217, 79] on icon at bounding box center [222, 90] width 22 height 22
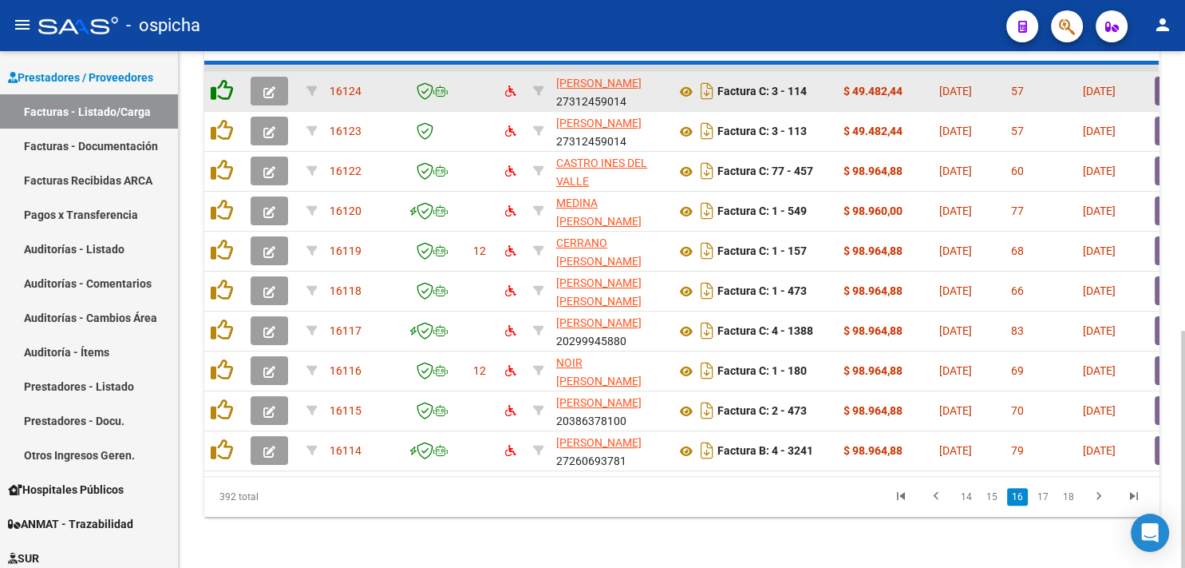
click at [217, 79] on icon at bounding box center [222, 90] width 22 height 22
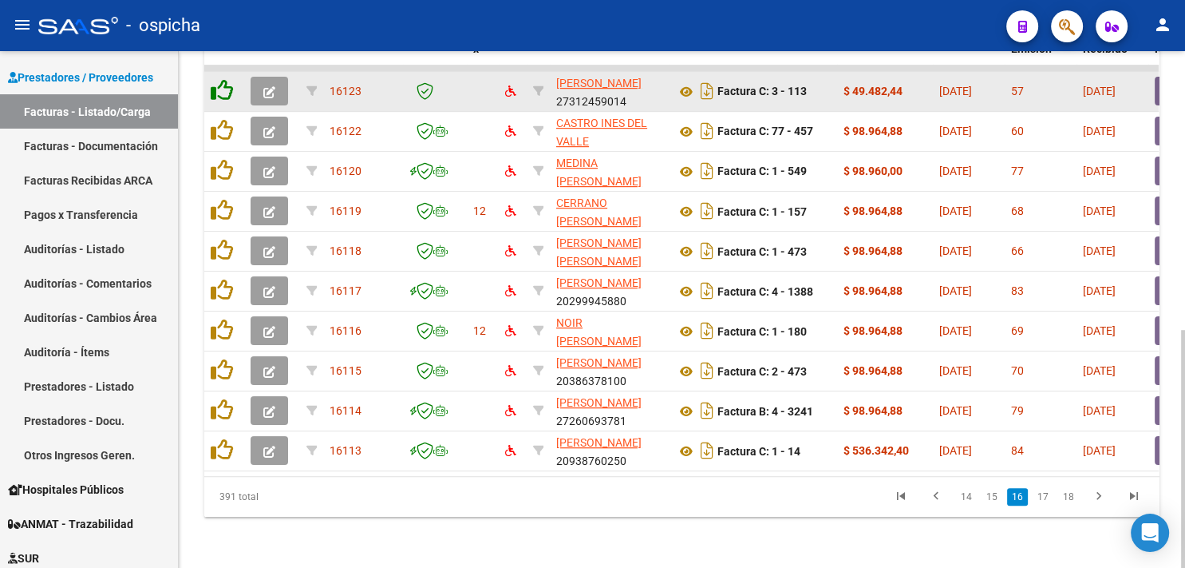
click at [217, 79] on icon at bounding box center [222, 90] width 22 height 22
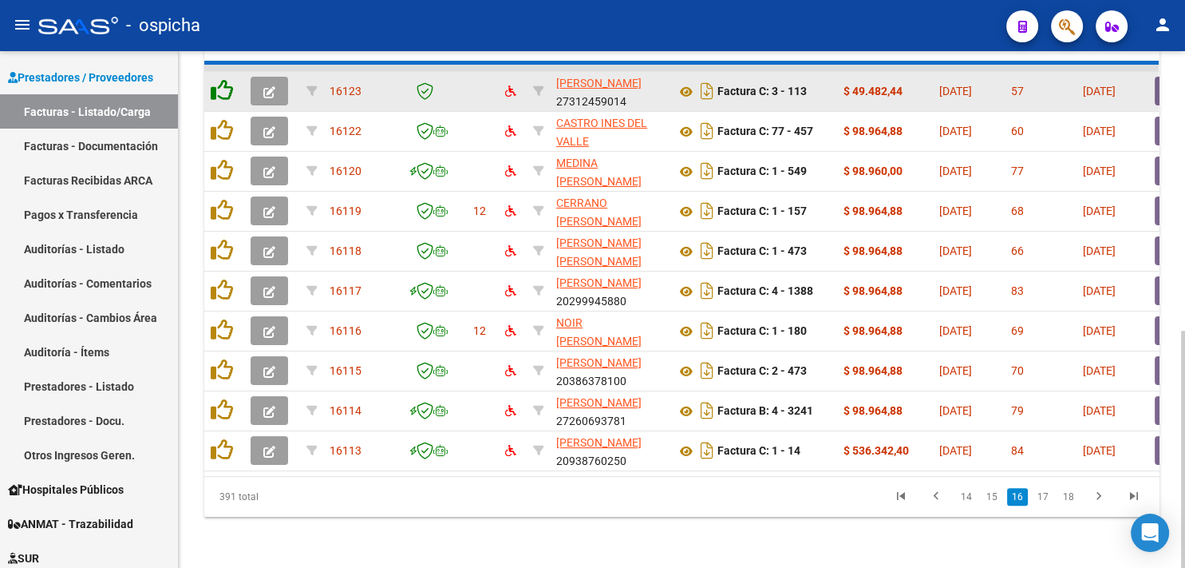
click at [217, 79] on icon at bounding box center [222, 90] width 22 height 22
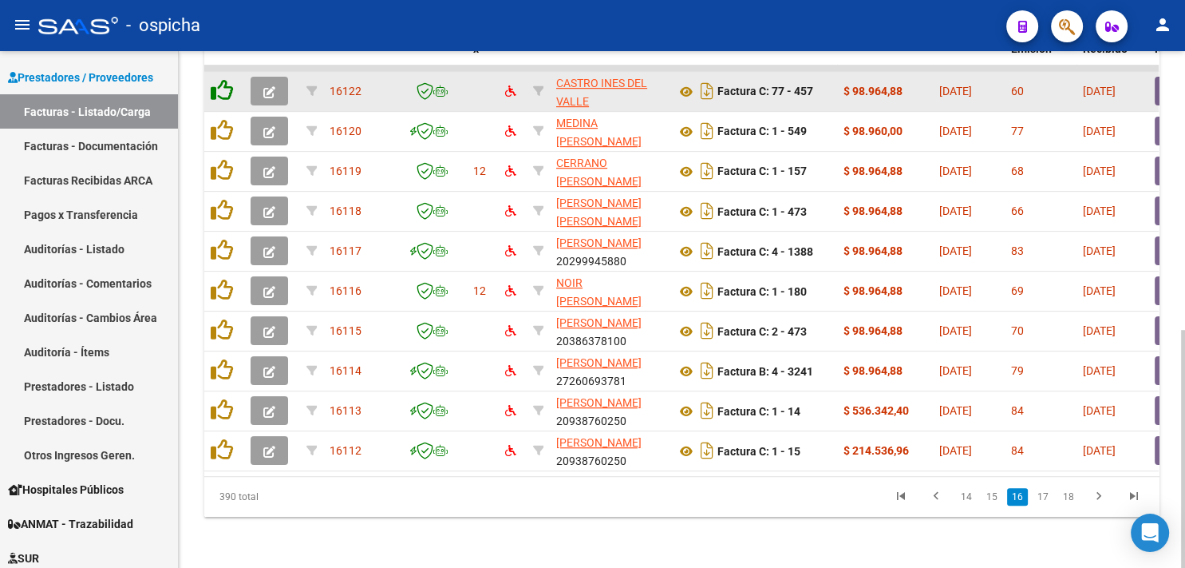
click at [217, 79] on icon at bounding box center [222, 90] width 22 height 22
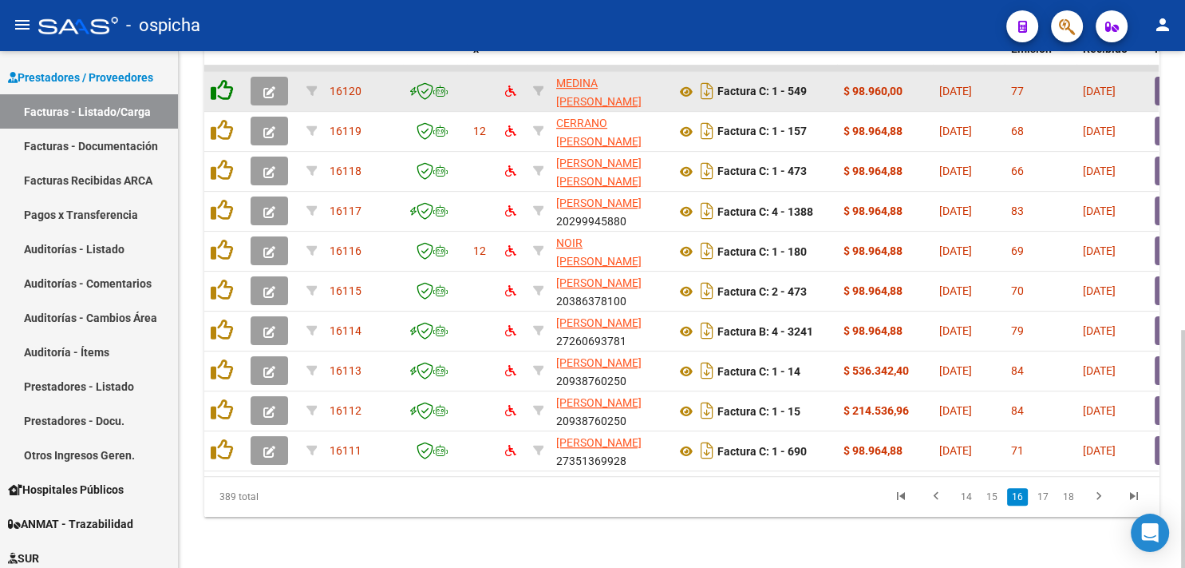
click at [217, 79] on icon at bounding box center [222, 90] width 22 height 22
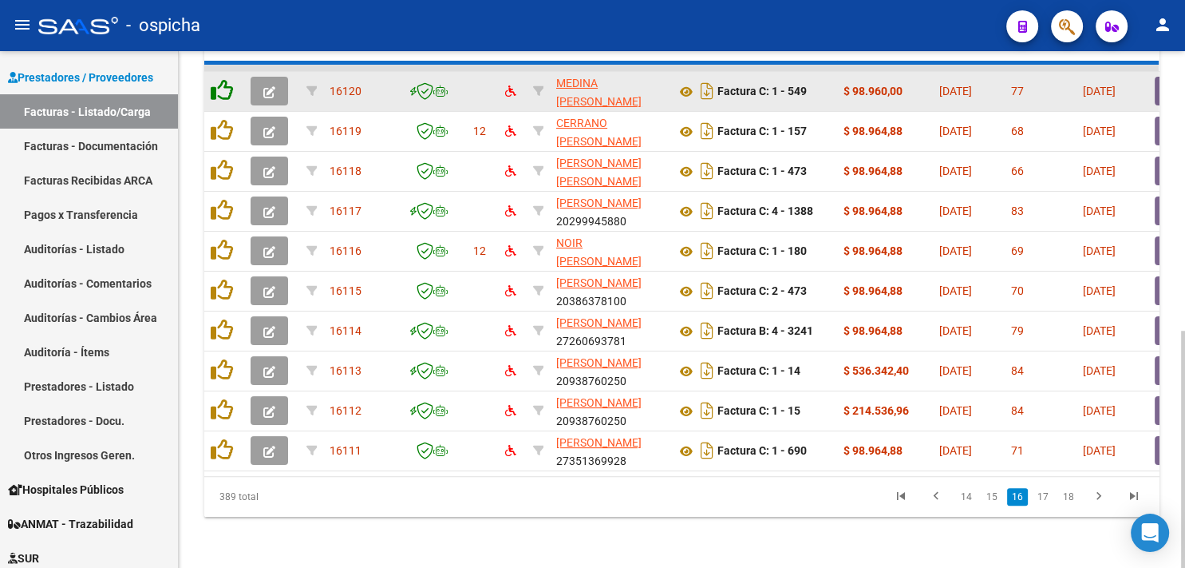
click at [217, 79] on icon at bounding box center [222, 90] width 22 height 22
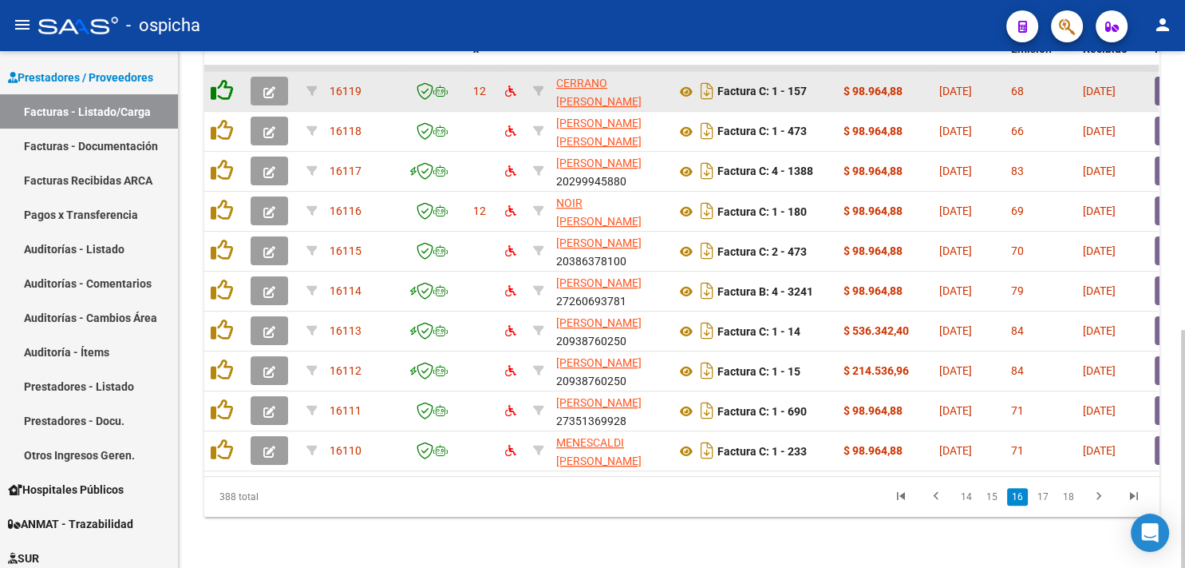
click at [217, 79] on icon at bounding box center [222, 90] width 22 height 22
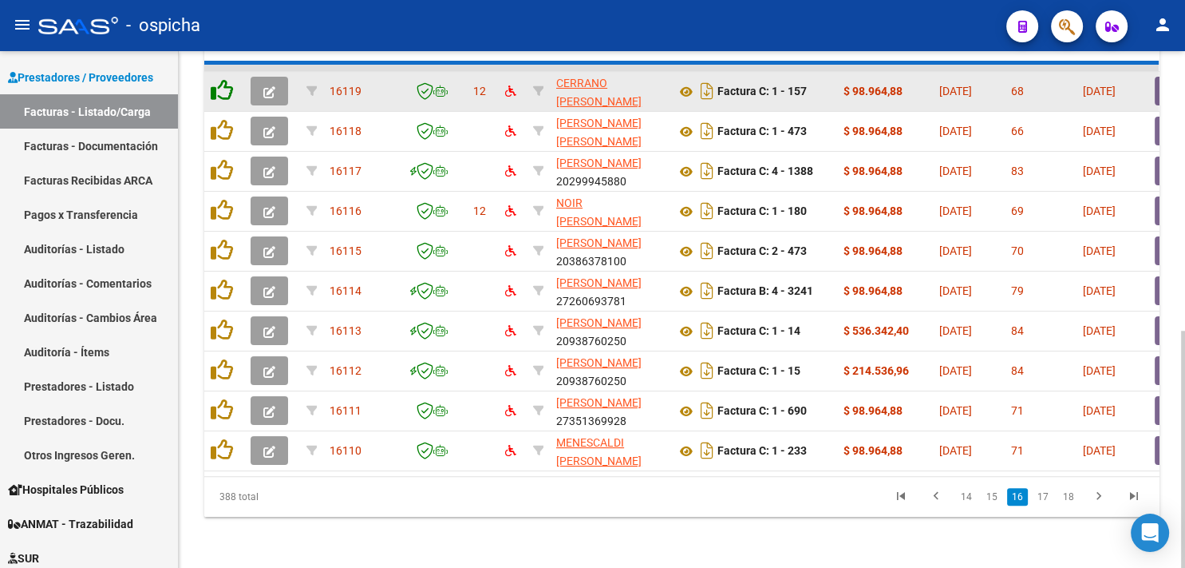
click at [217, 79] on icon at bounding box center [222, 90] width 22 height 22
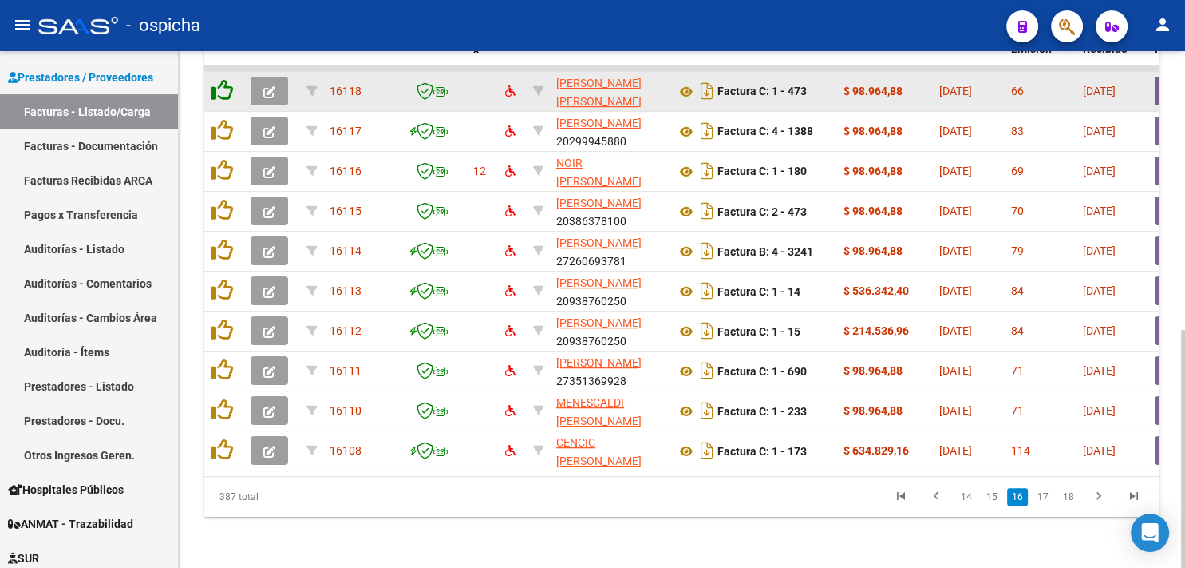
click at [217, 79] on icon at bounding box center [222, 90] width 22 height 22
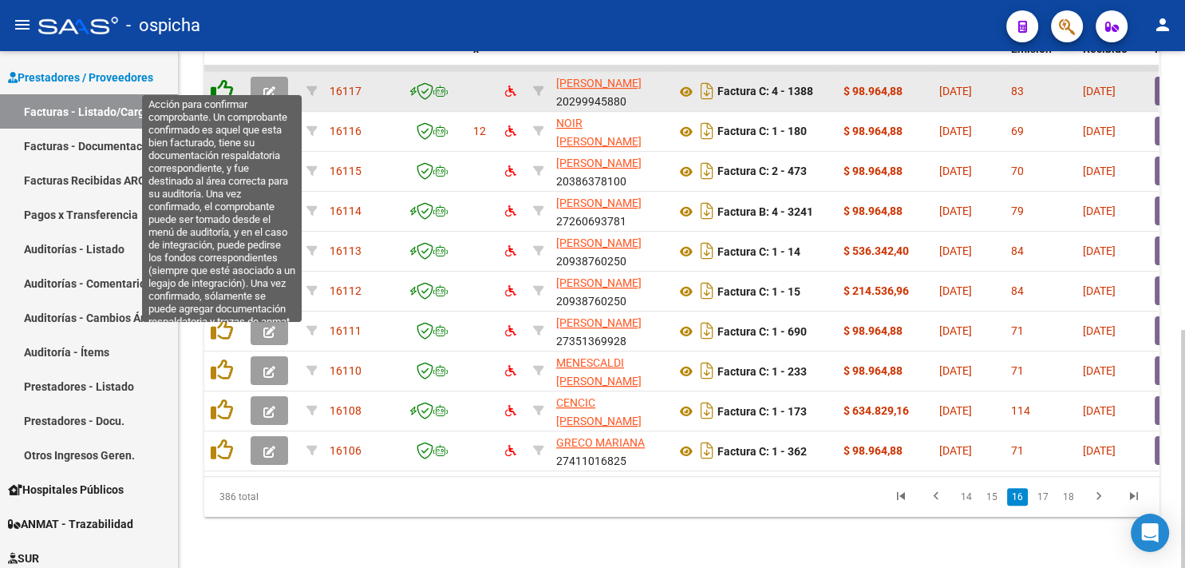
click at [219, 79] on icon at bounding box center [222, 90] width 22 height 22
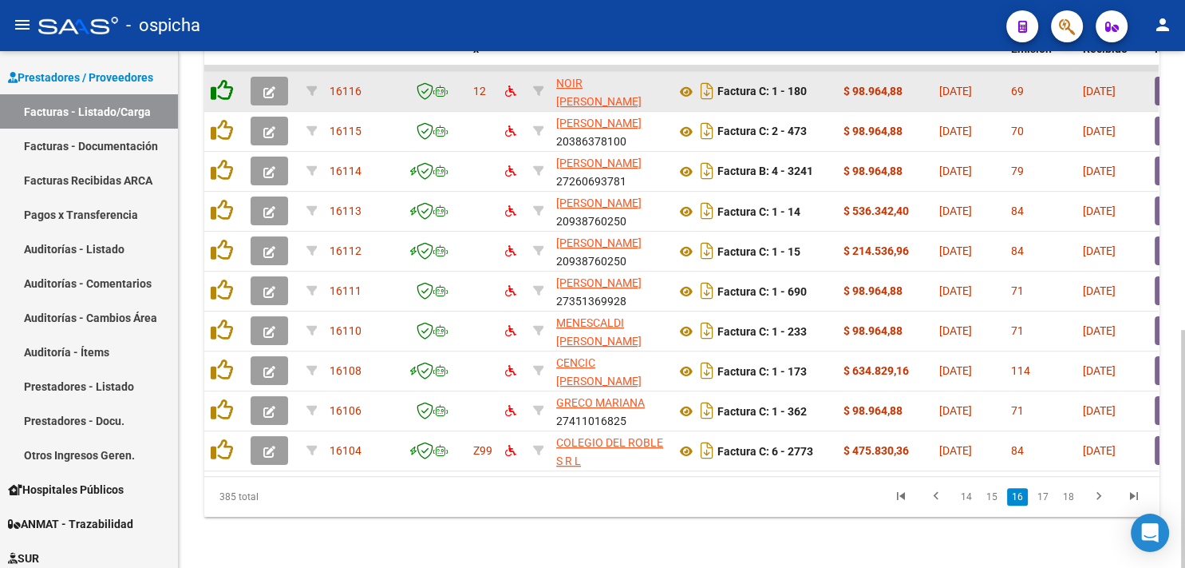
click at [219, 79] on icon at bounding box center [222, 90] width 22 height 22
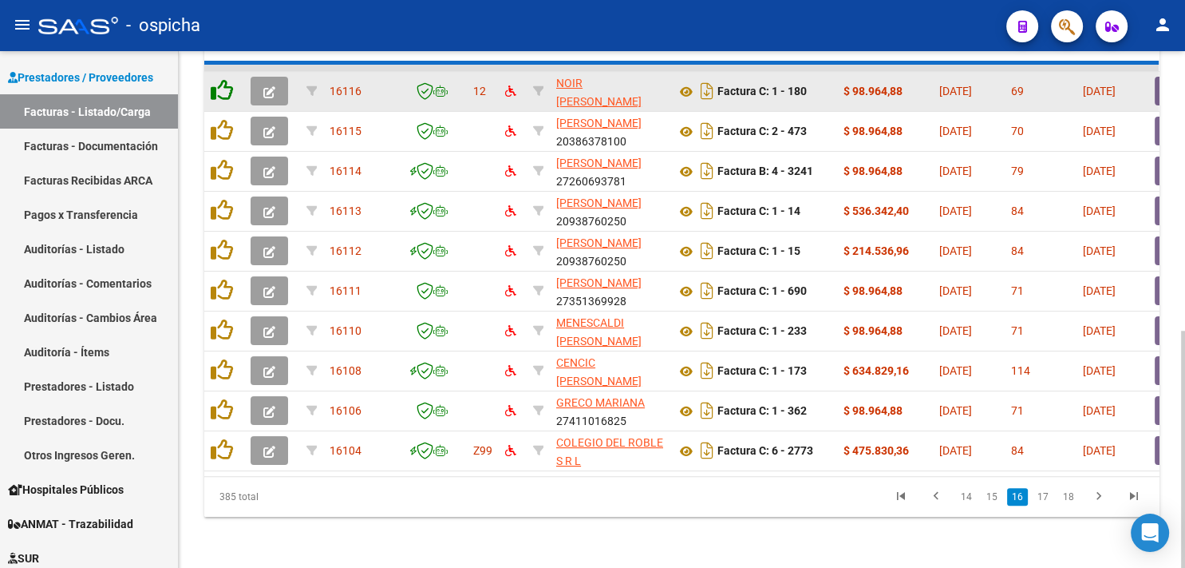
click at [219, 79] on icon at bounding box center [222, 90] width 22 height 22
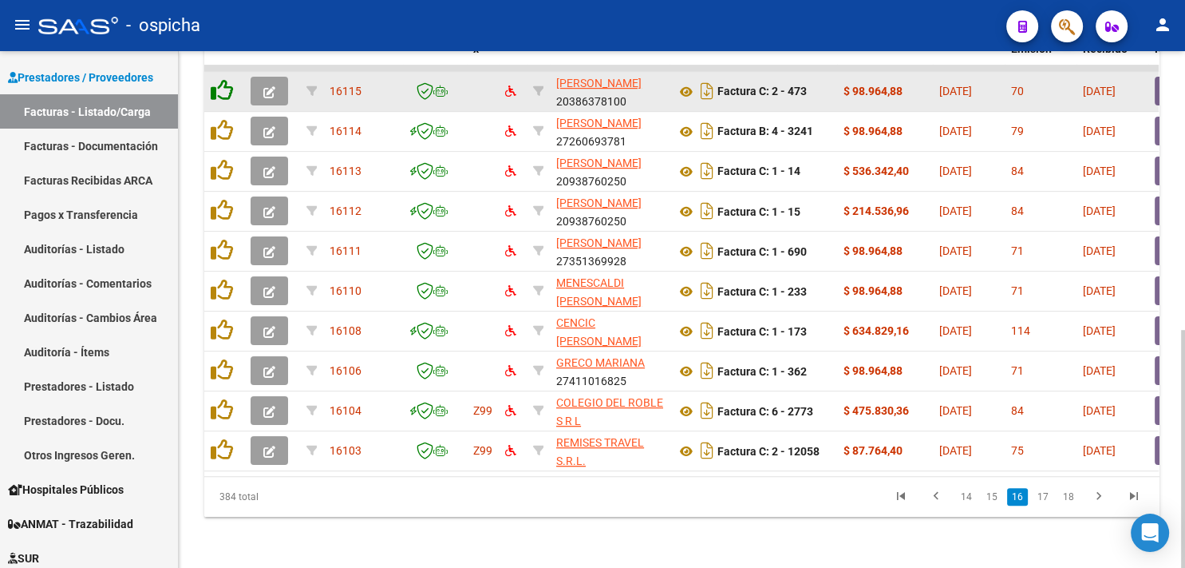
click at [219, 79] on icon at bounding box center [222, 90] width 22 height 22
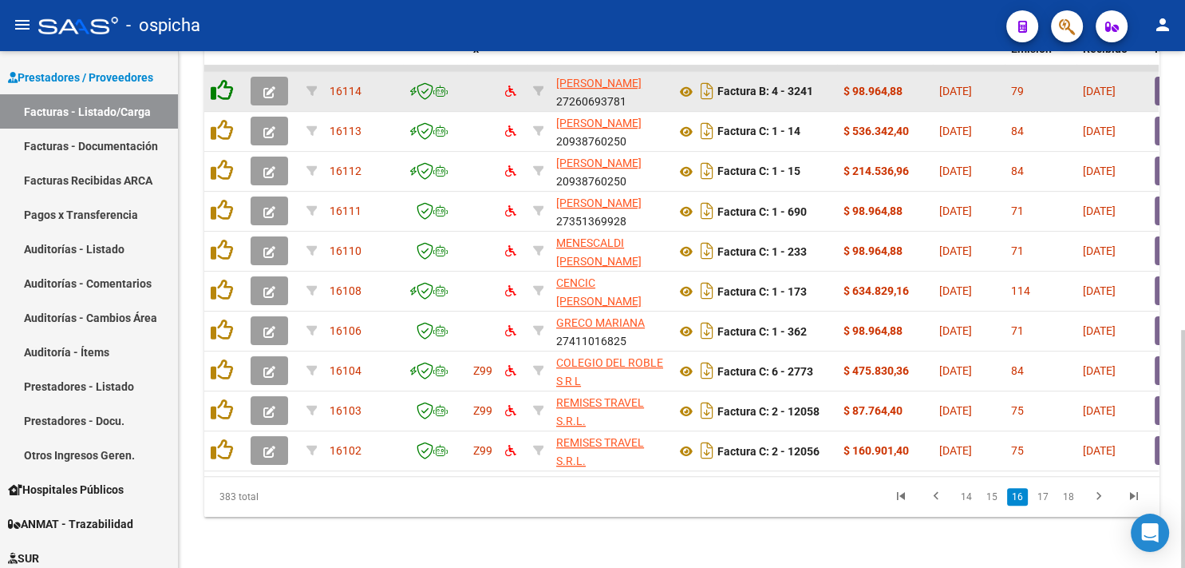
click at [219, 79] on icon at bounding box center [222, 90] width 22 height 22
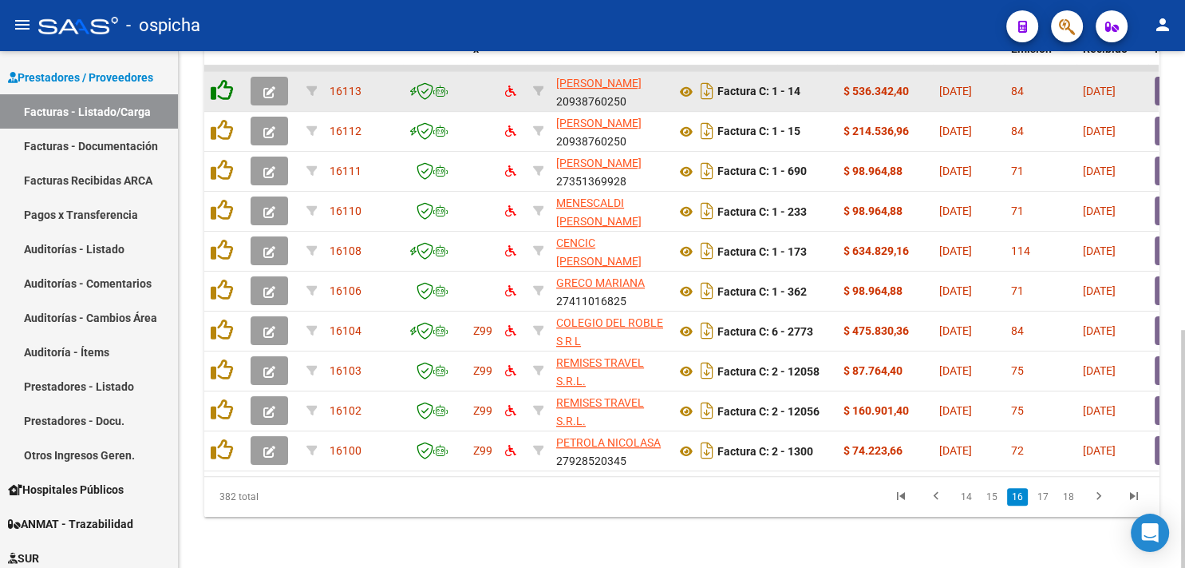
click at [219, 79] on icon at bounding box center [222, 90] width 22 height 22
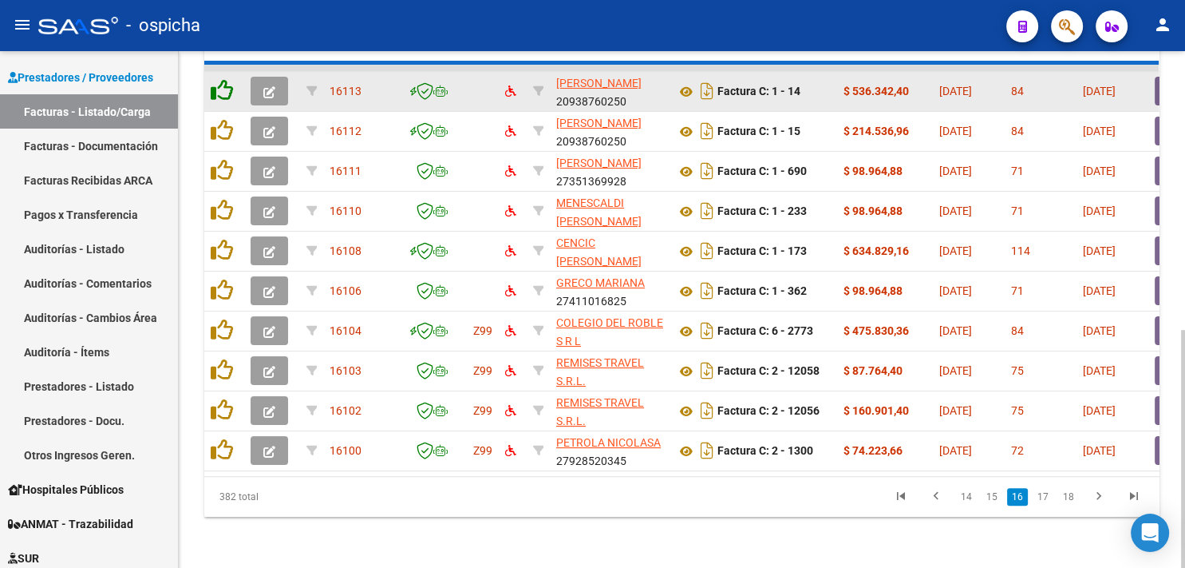
click at [219, 79] on icon at bounding box center [222, 90] width 22 height 22
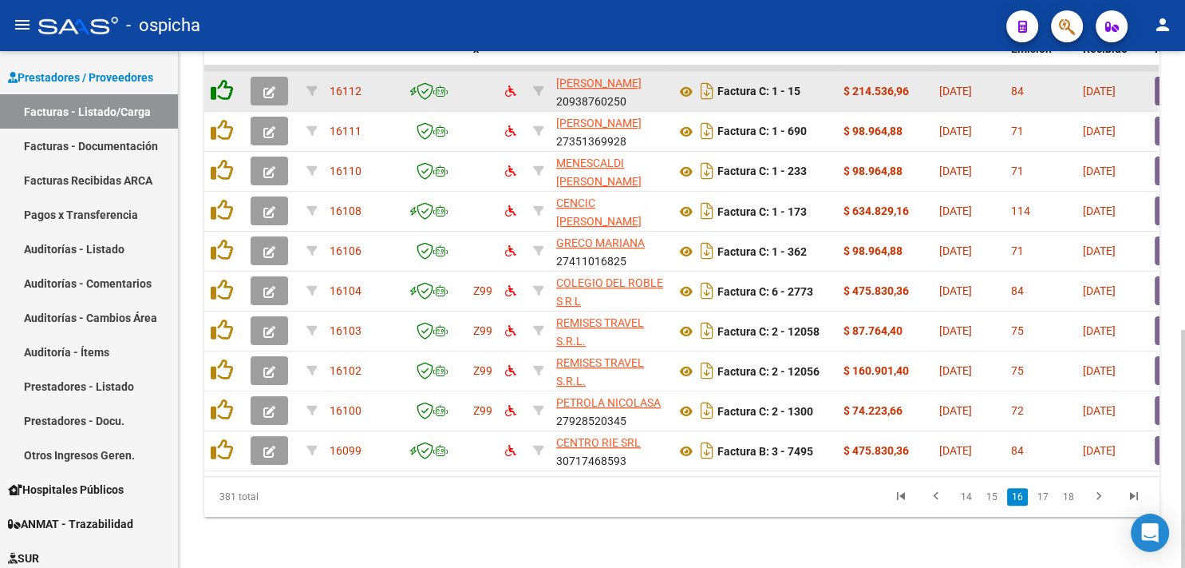
click at [219, 79] on icon at bounding box center [222, 90] width 22 height 22
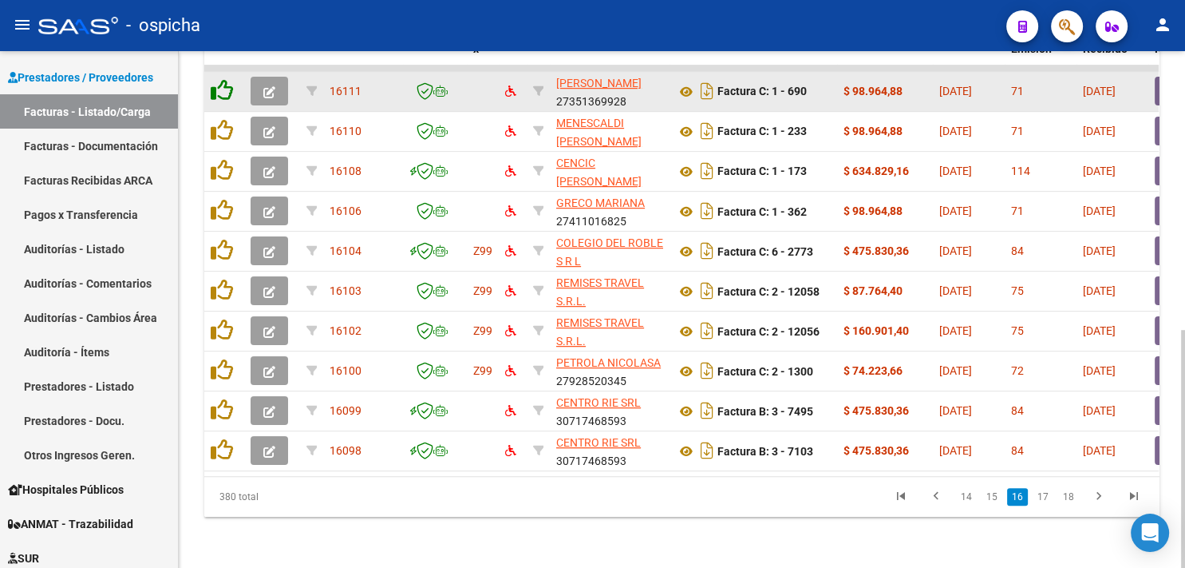
click at [219, 79] on icon at bounding box center [222, 90] width 22 height 22
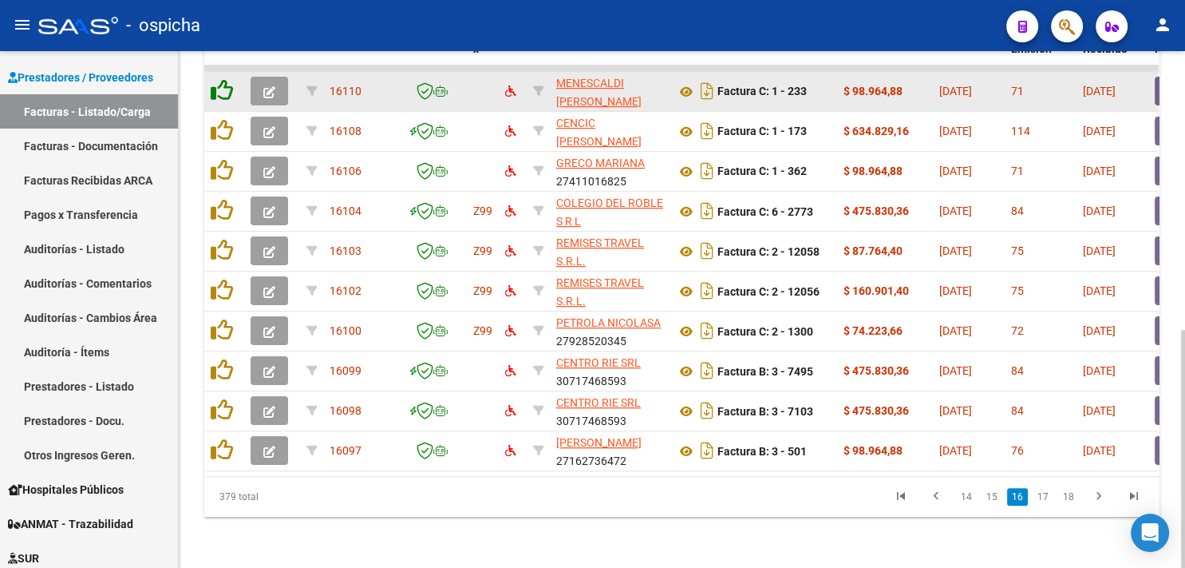
click at [219, 79] on icon at bounding box center [222, 90] width 22 height 22
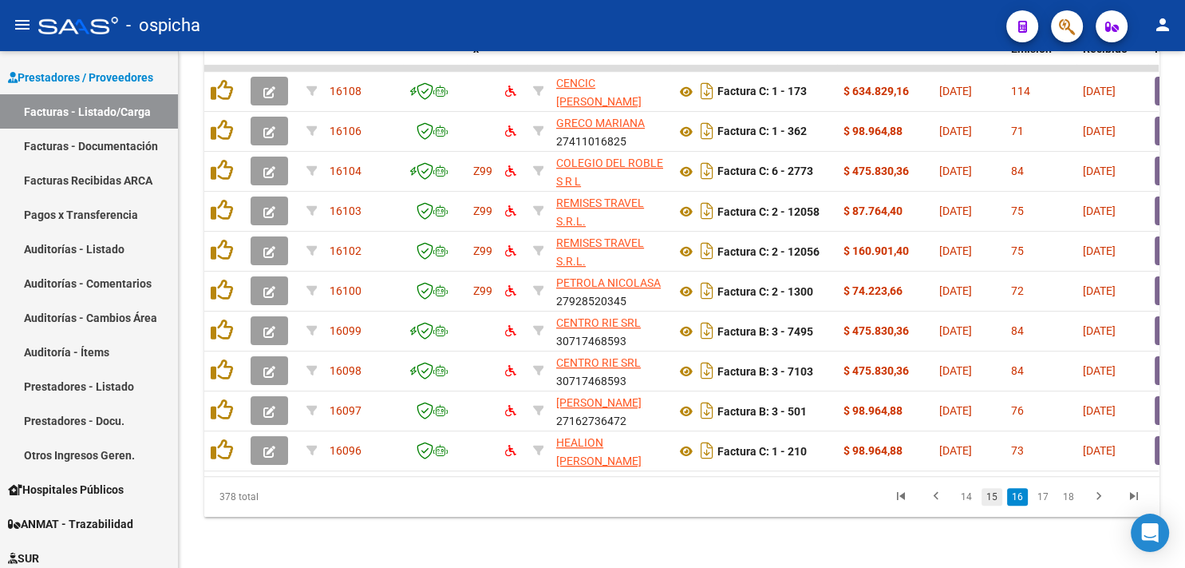
click at [996, 498] on link "15" at bounding box center [992, 497] width 21 height 18
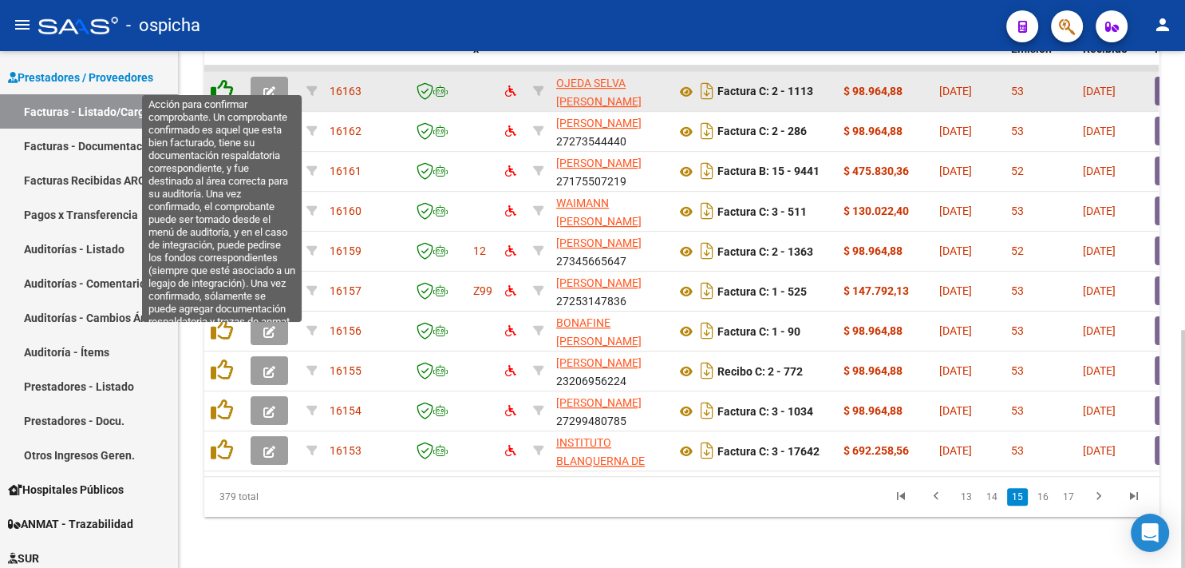
click at [220, 79] on icon at bounding box center [222, 90] width 22 height 22
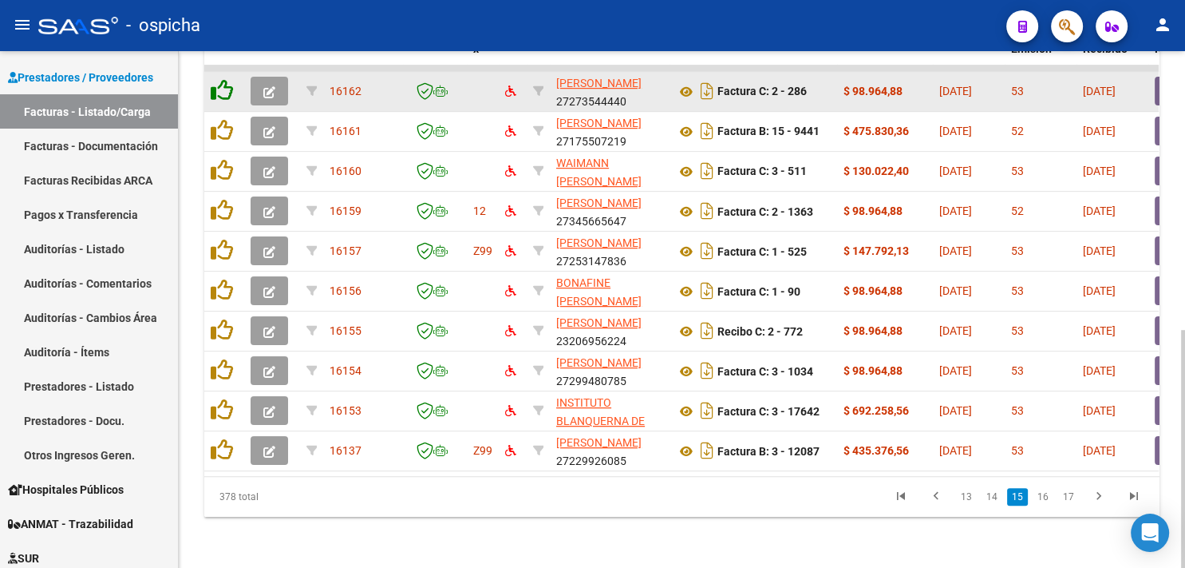
click at [220, 79] on icon at bounding box center [222, 90] width 22 height 22
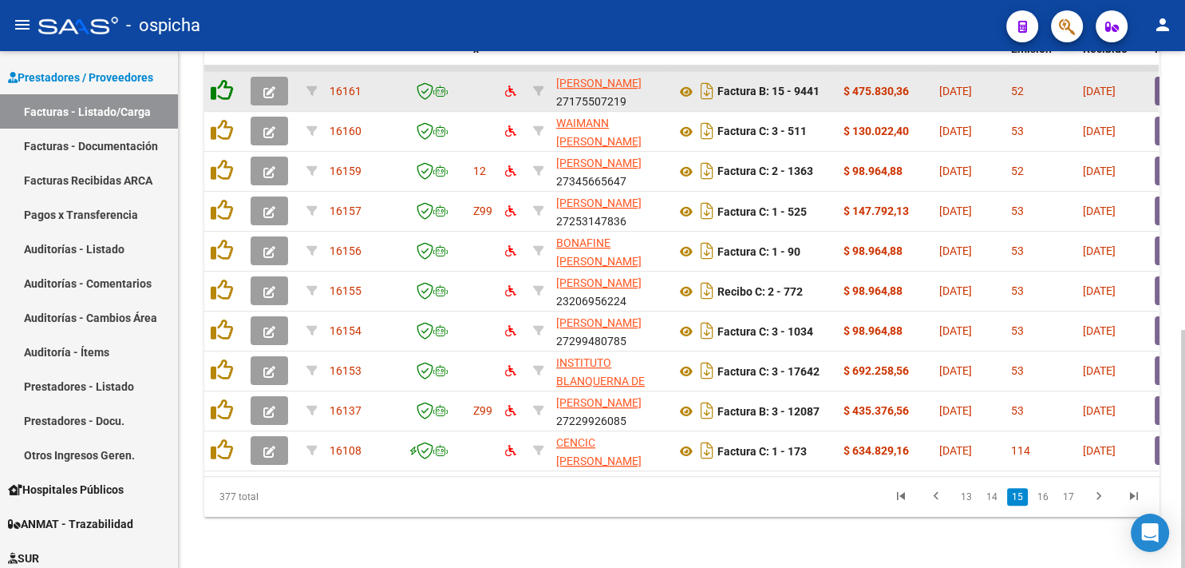
click at [223, 79] on icon at bounding box center [222, 90] width 22 height 22
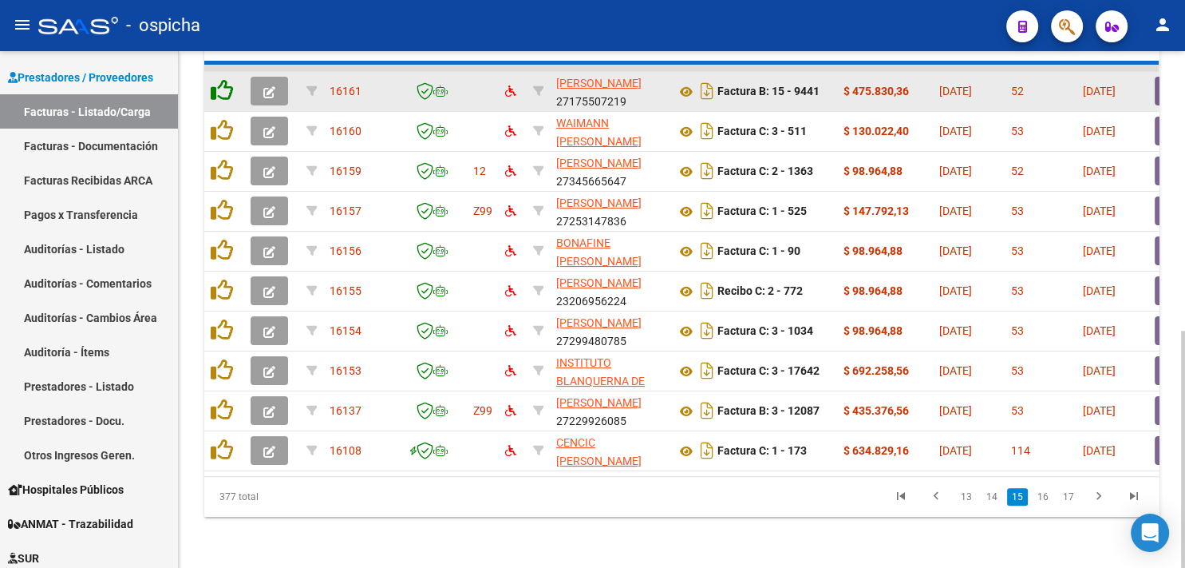
click at [223, 79] on icon at bounding box center [222, 90] width 22 height 22
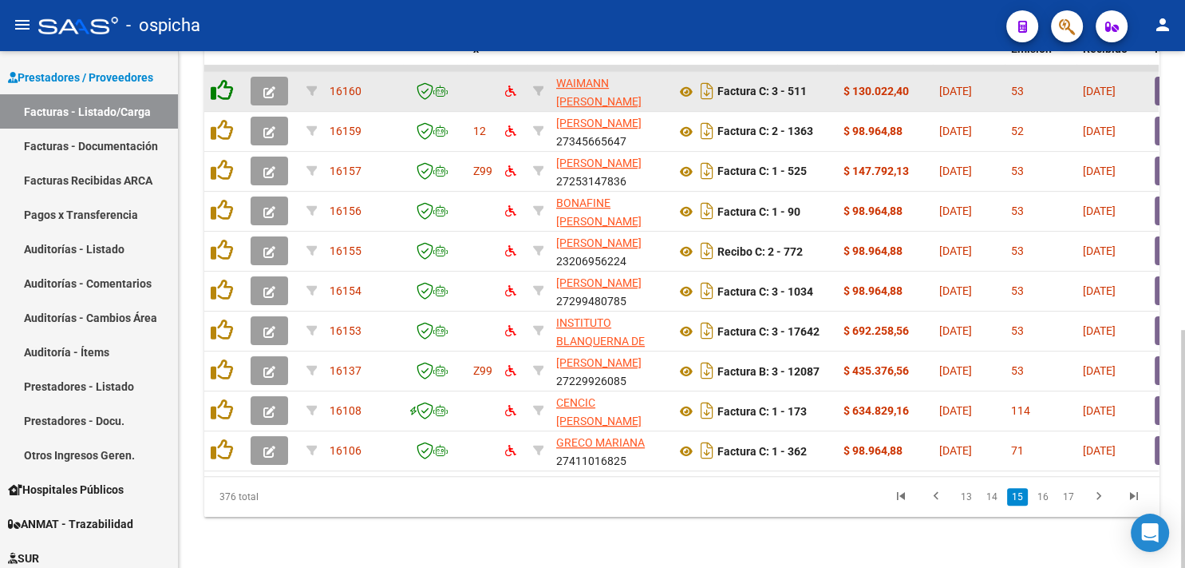
click at [223, 79] on icon at bounding box center [222, 90] width 22 height 22
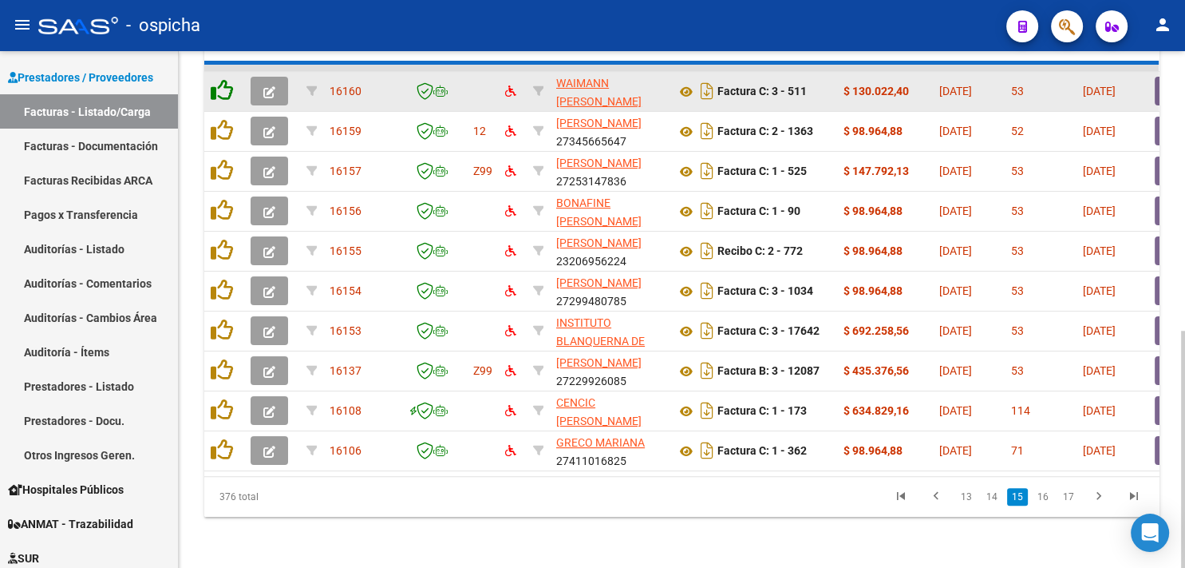
click at [223, 79] on icon at bounding box center [222, 90] width 22 height 22
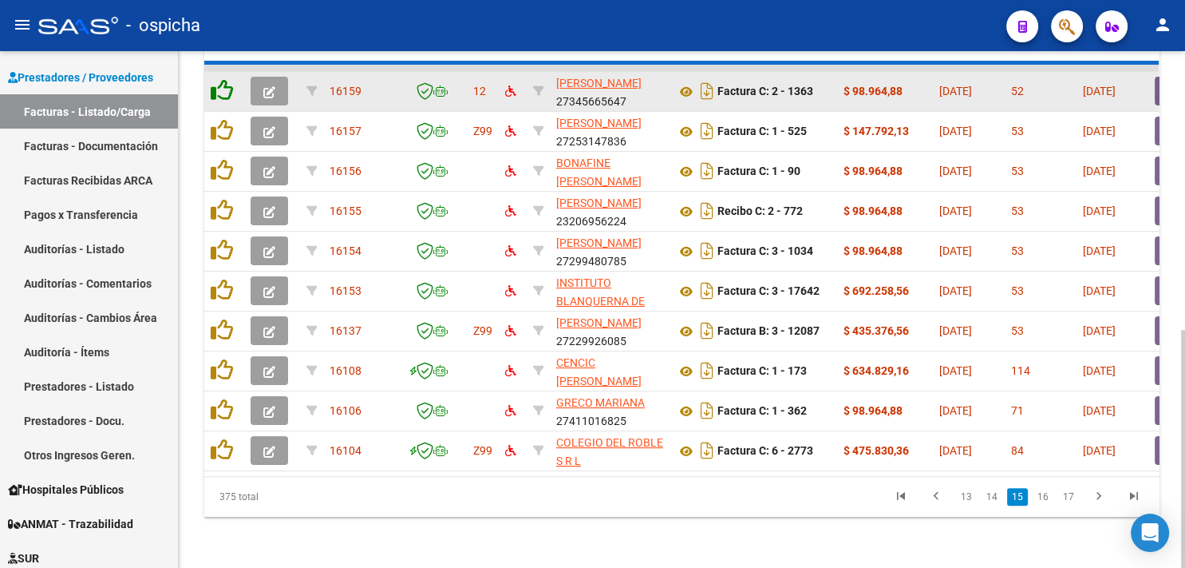
click at [223, 79] on icon at bounding box center [222, 90] width 22 height 22
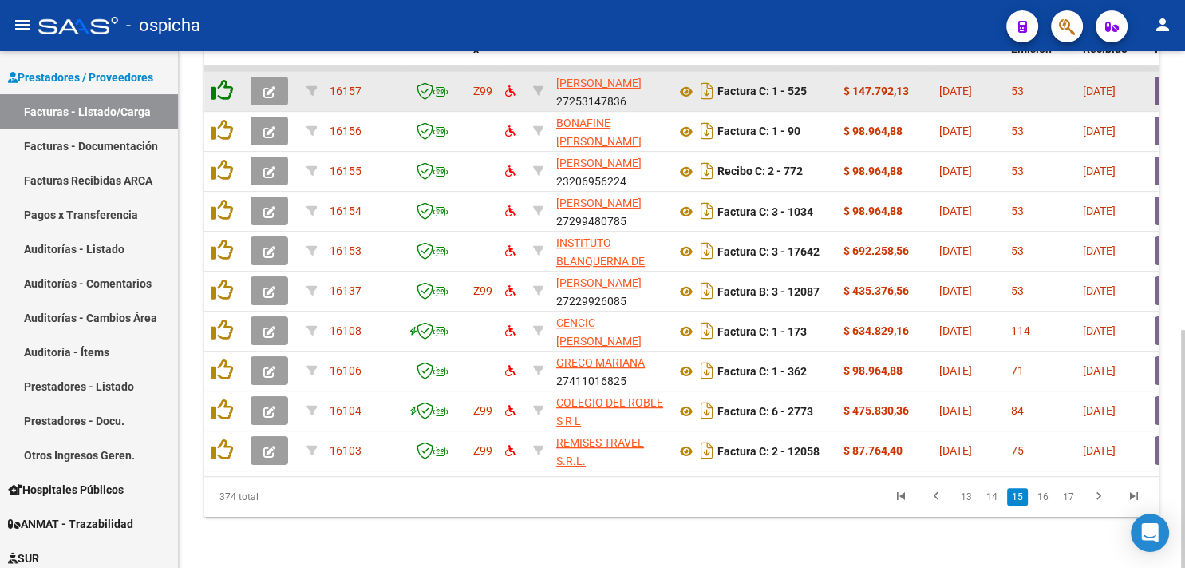
click at [223, 79] on icon at bounding box center [222, 90] width 22 height 22
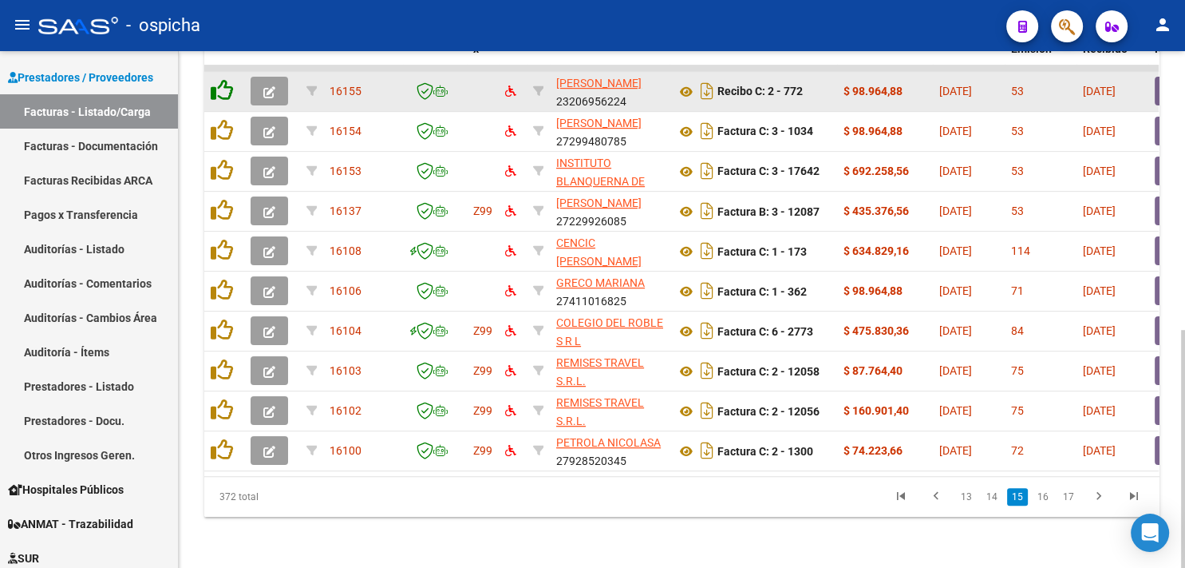
click at [223, 79] on icon at bounding box center [222, 90] width 22 height 22
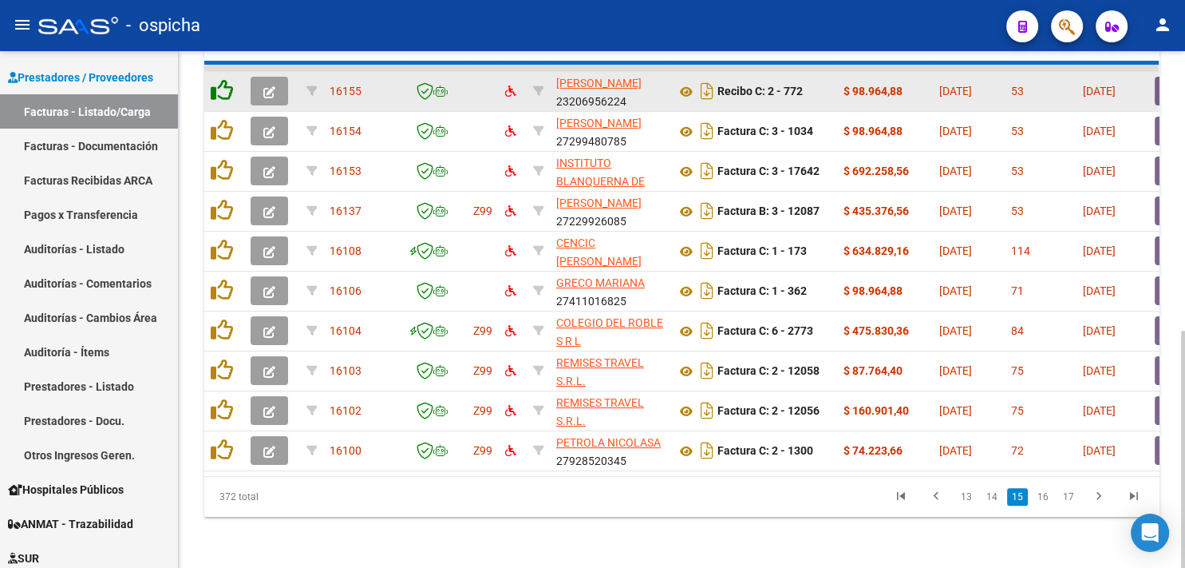
click at [223, 79] on icon at bounding box center [222, 90] width 22 height 22
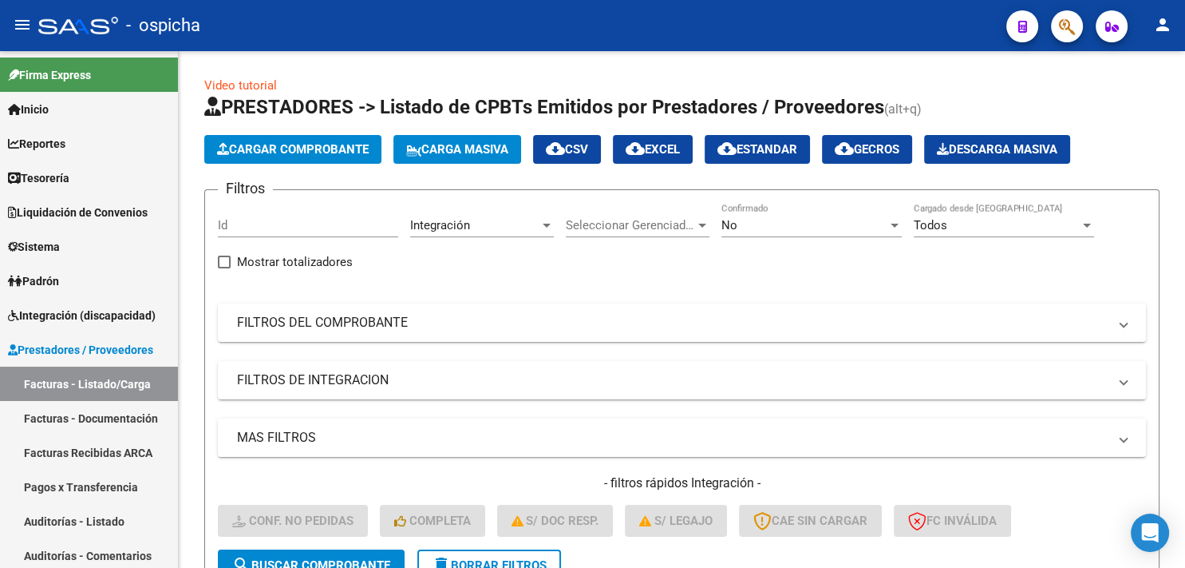
scroll to position [604, 0]
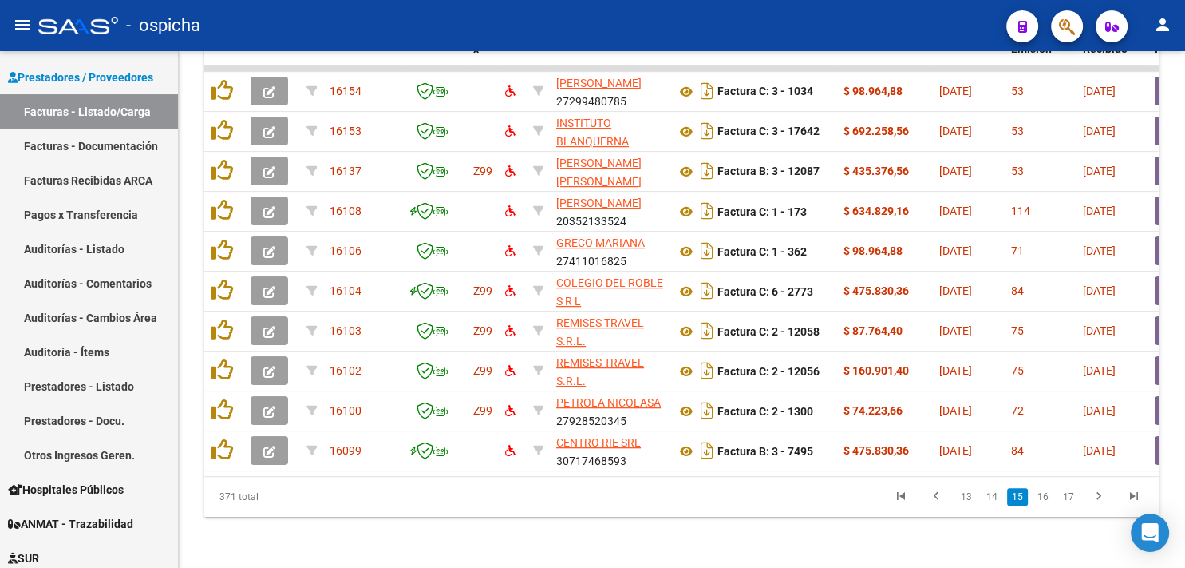
click at [223, 79] on icon at bounding box center [222, 90] width 22 height 22
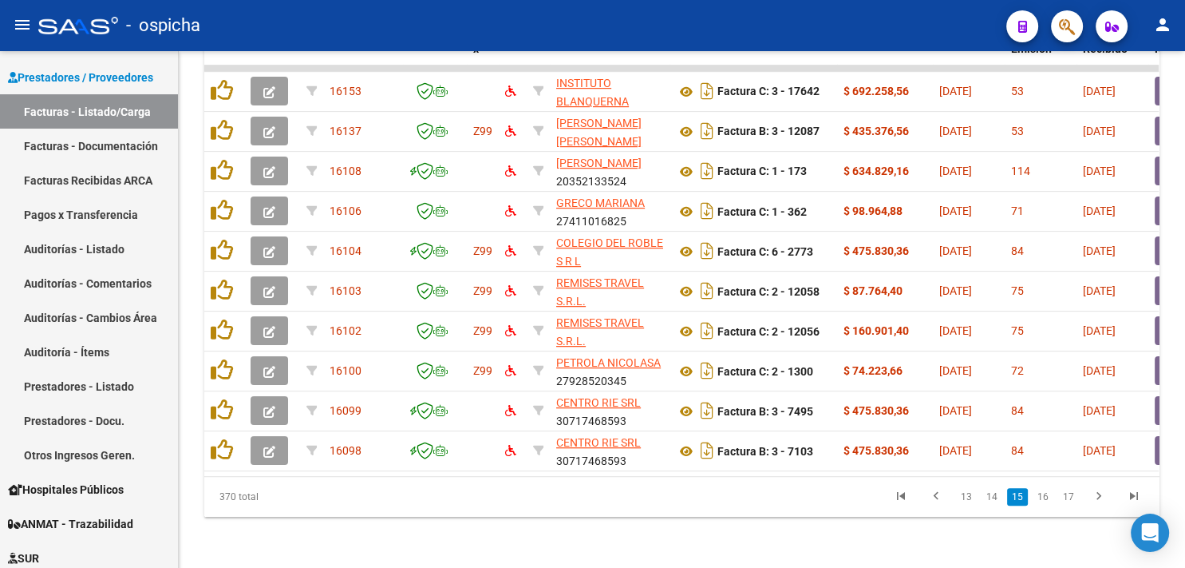
click at [223, 79] on icon at bounding box center [222, 90] width 22 height 22
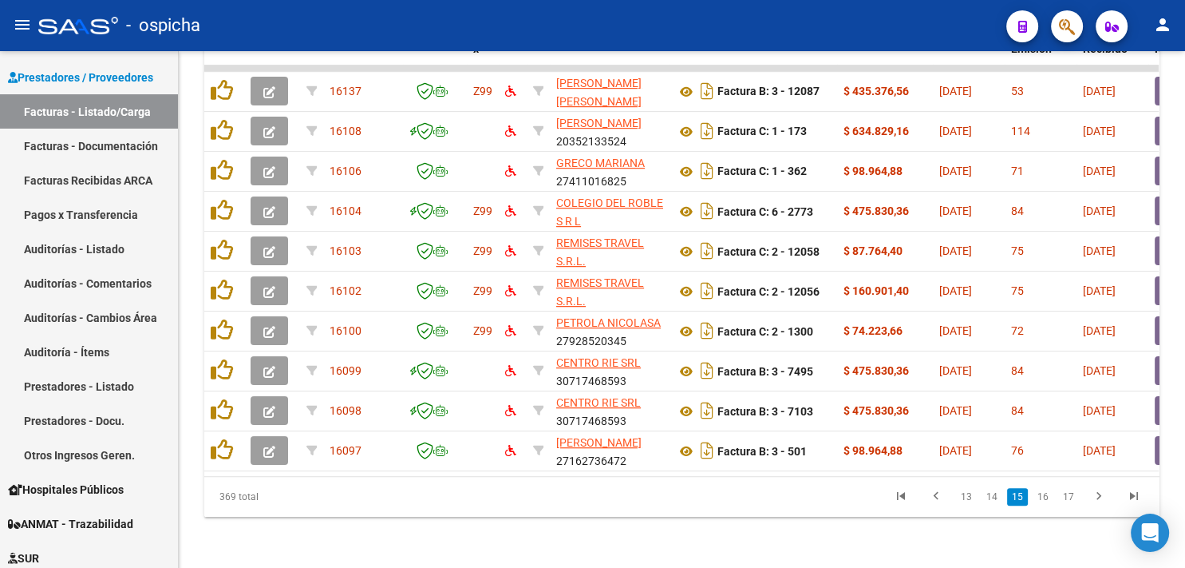
click at [223, 79] on icon at bounding box center [222, 90] width 22 height 22
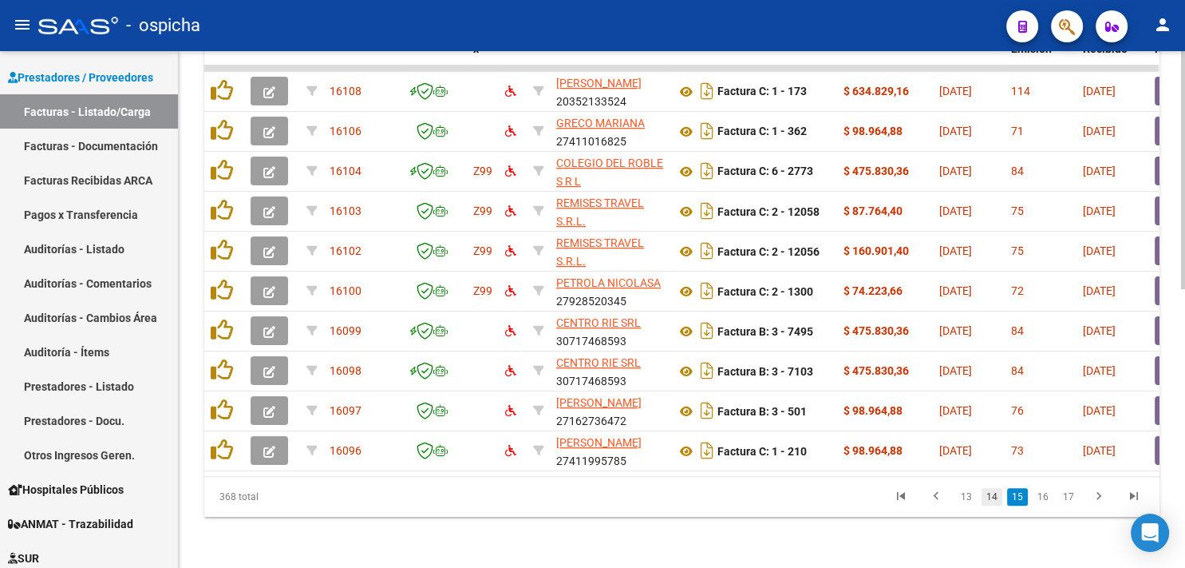
click at [999, 499] on link "14" at bounding box center [992, 497] width 21 height 18
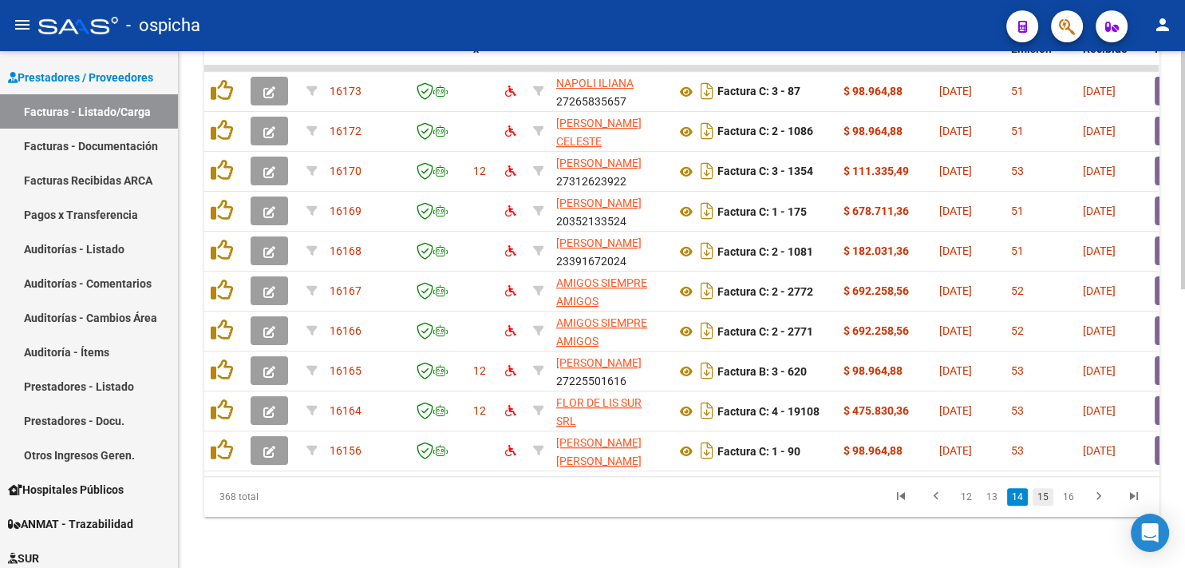
click at [1046, 503] on link "15" at bounding box center [1043, 497] width 21 height 18
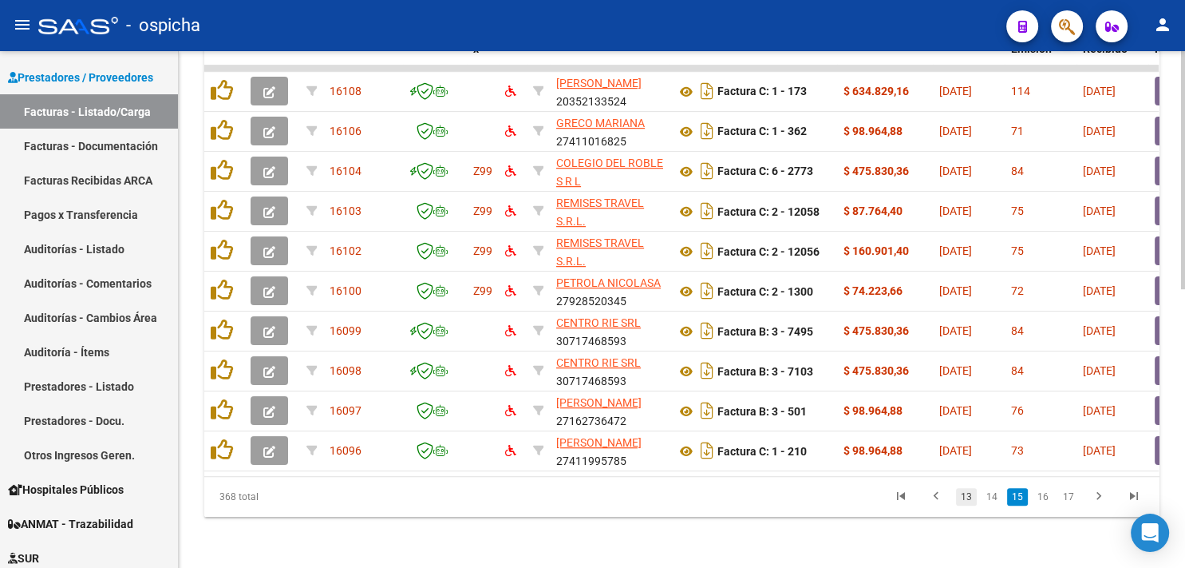
click at [967, 496] on link "13" at bounding box center [966, 497] width 21 height 18
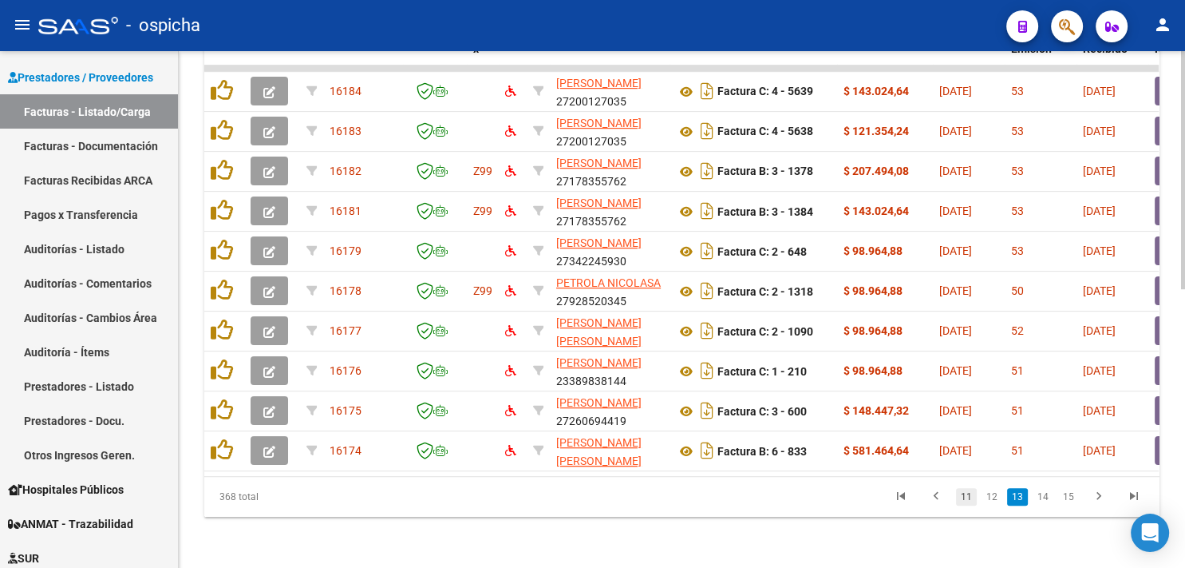
click at [969, 497] on link "11" at bounding box center [966, 497] width 21 height 18
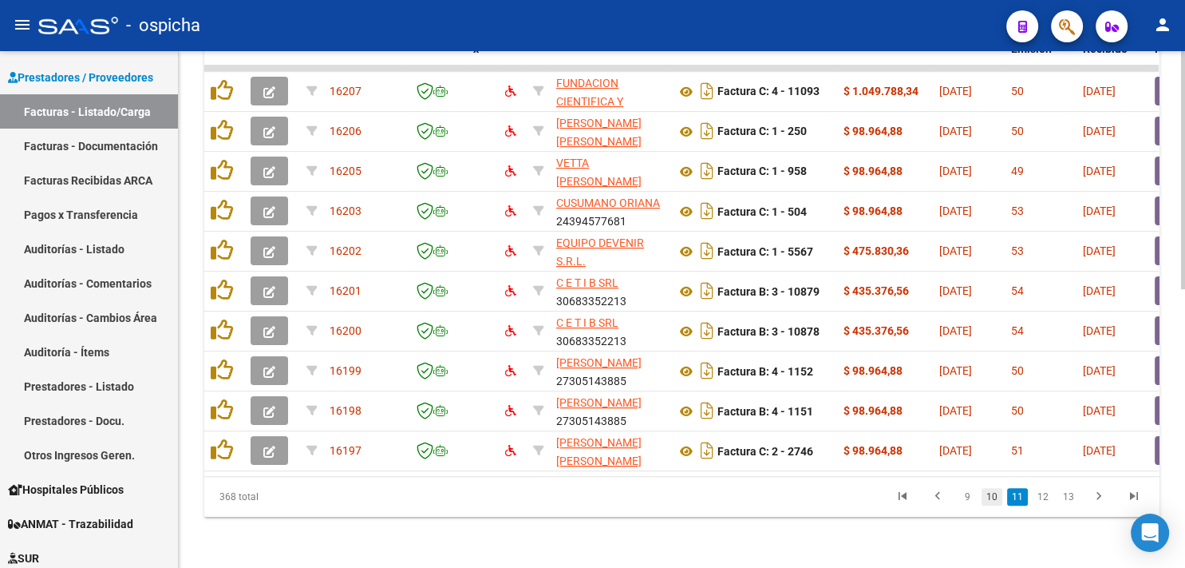
click at [998, 496] on link "10" at bounding box center [992, 497] width 21 height 18
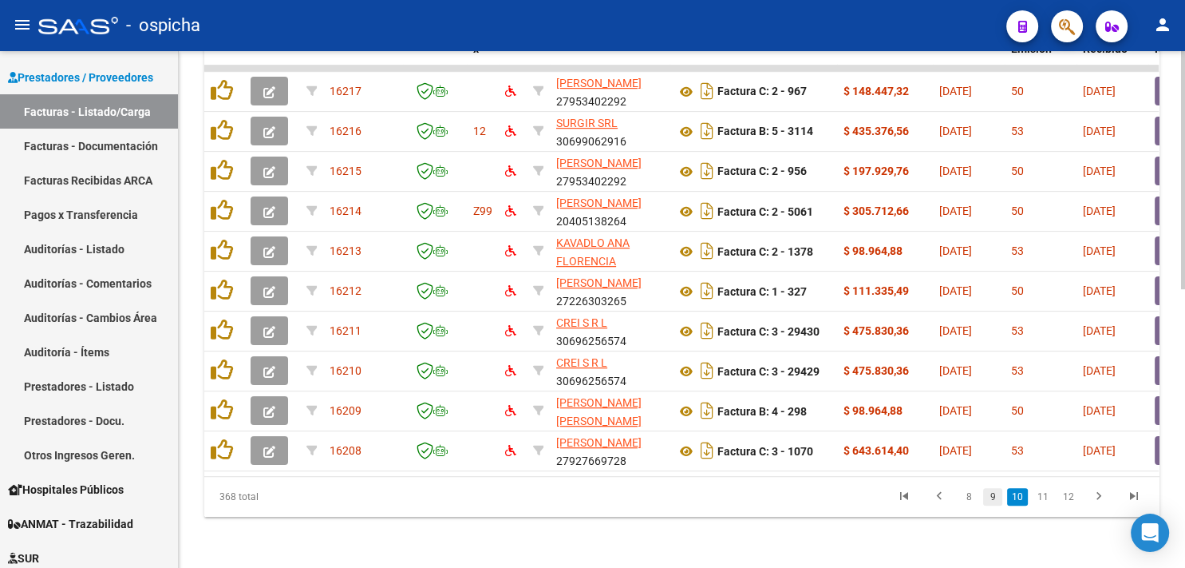
click at [995, 500] on link "9" at bounding box center [992, 497] width 19 height 18
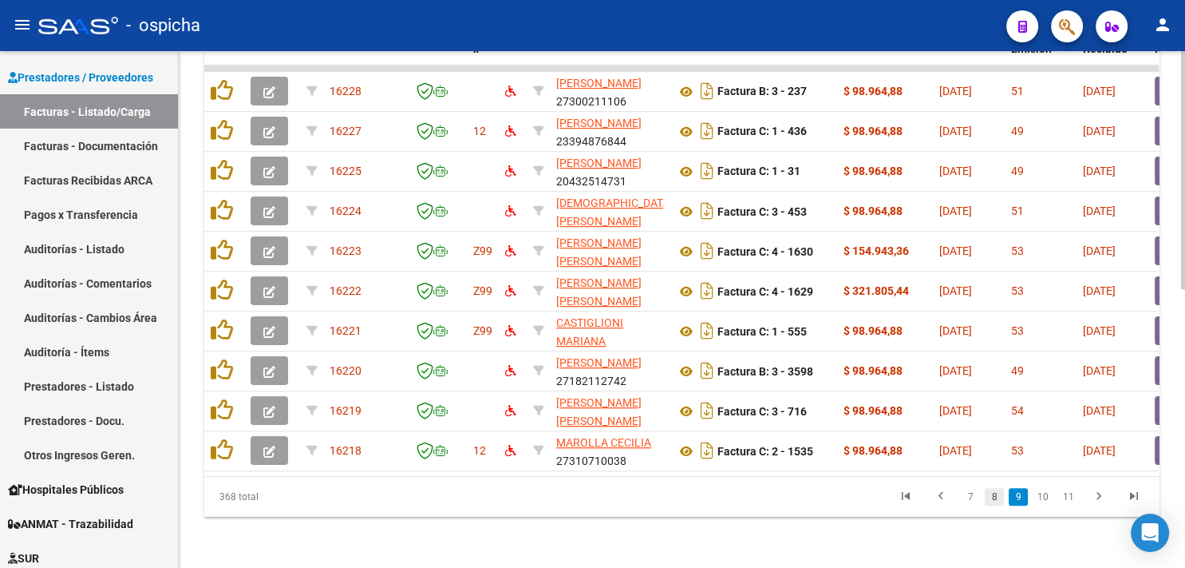
click at [993, 498] on link "8" at bounding box center [994, 497] width 19 height 18
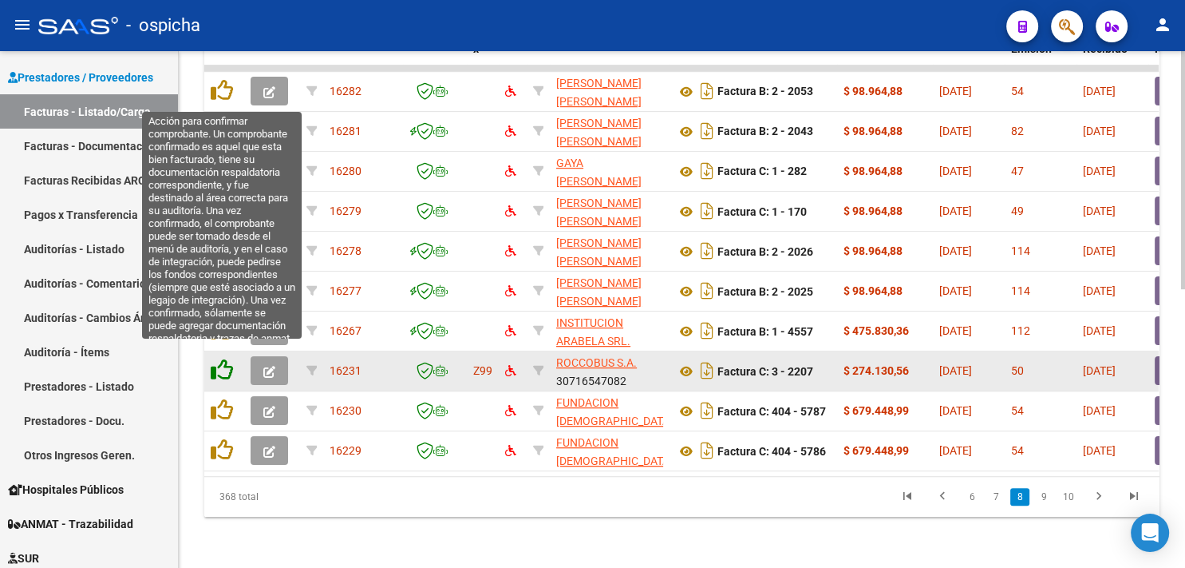
click at [224, 359] on icon at bounding box center [222, 369] width 22 height 22
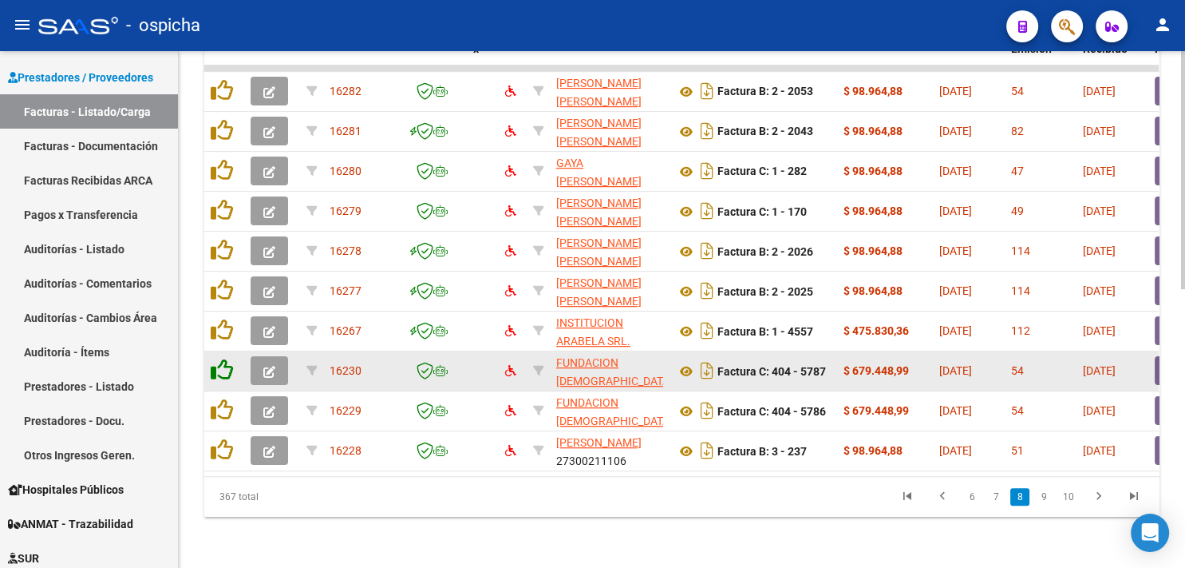
click at [224, 359] on icon at bounding box center [222, 369] width 22 height 22
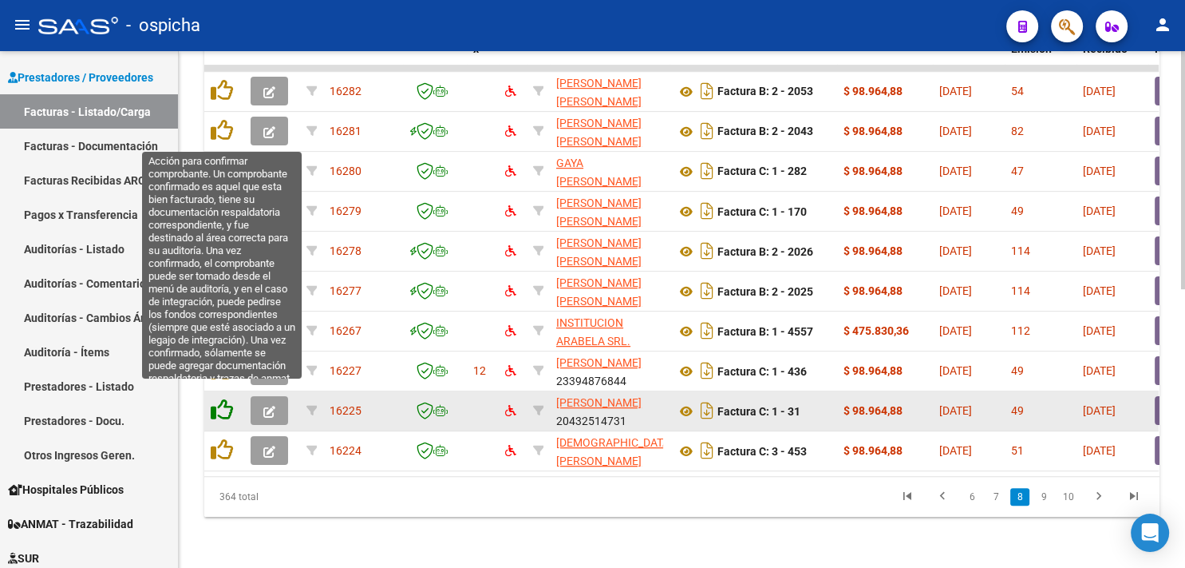
click at [224, 402] on icon at bounding box center [222, 409] width 22 height 22
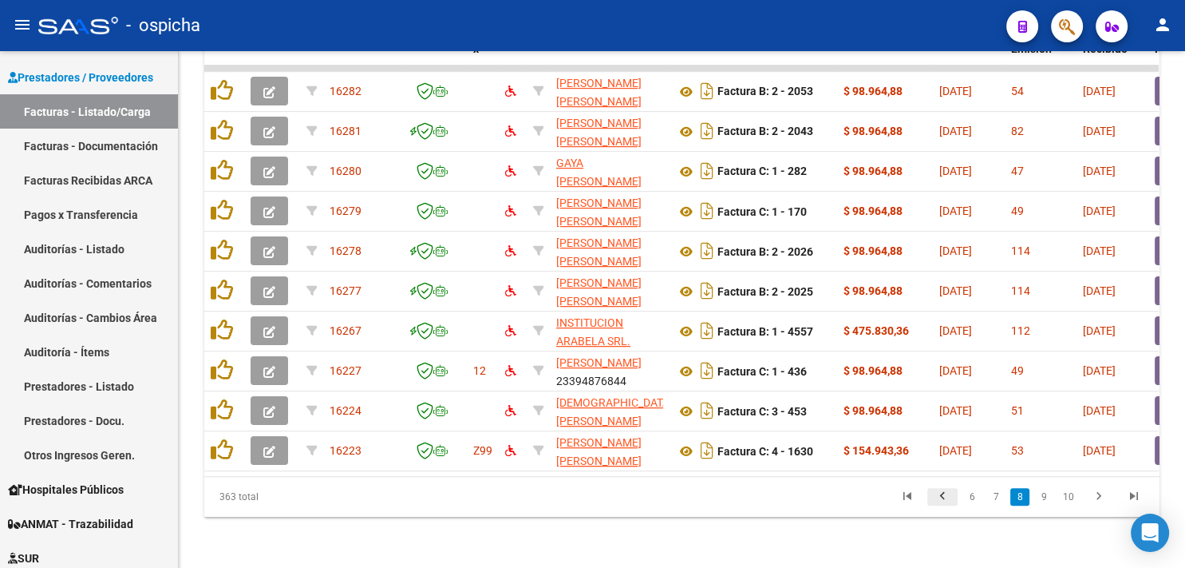
click at [941, 499] on icon "go to previous page" at bounding box center [942, 497] width 21 height 19
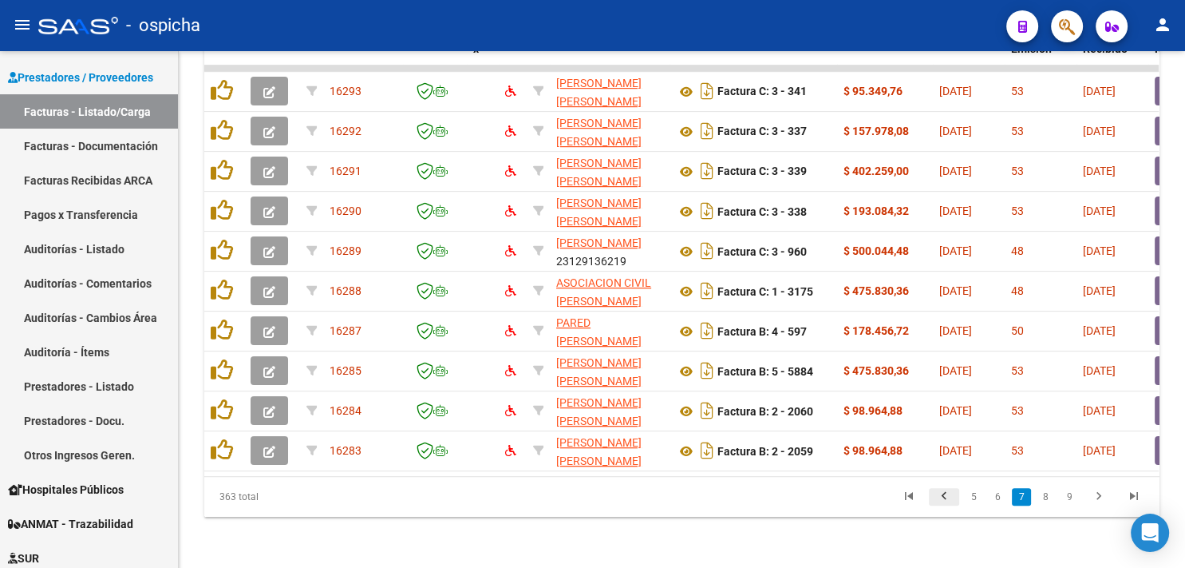
click at [944, 497] on icon "go to previous page" at bounding box center [944, 497] width 21 height 19
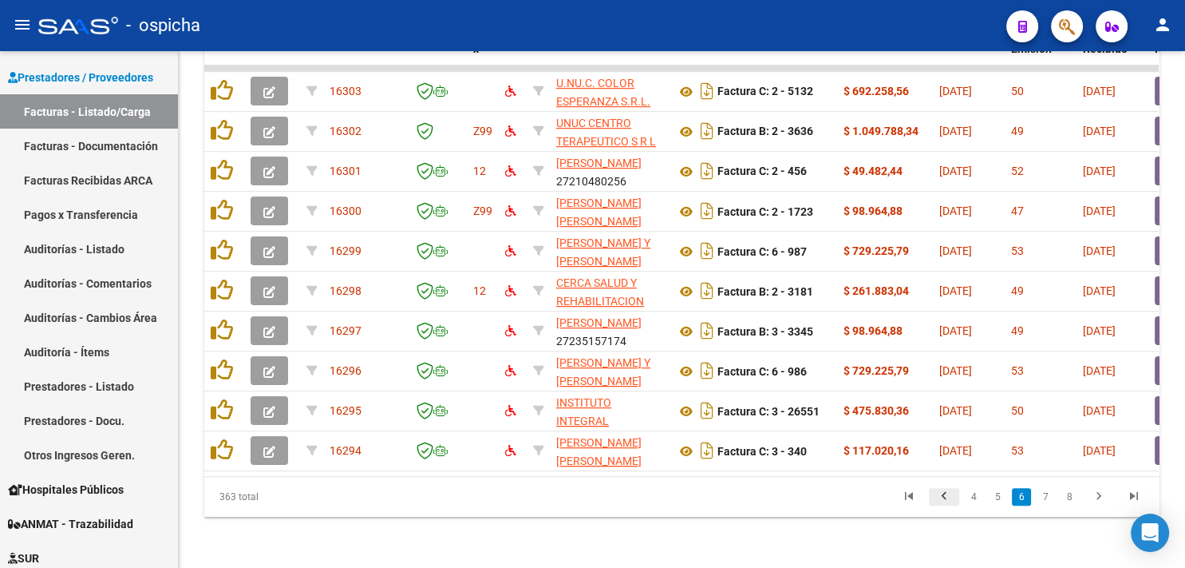
click at [944, 497] on icon "go to previous page" at bounding box center [944, 497] width 21 height 19
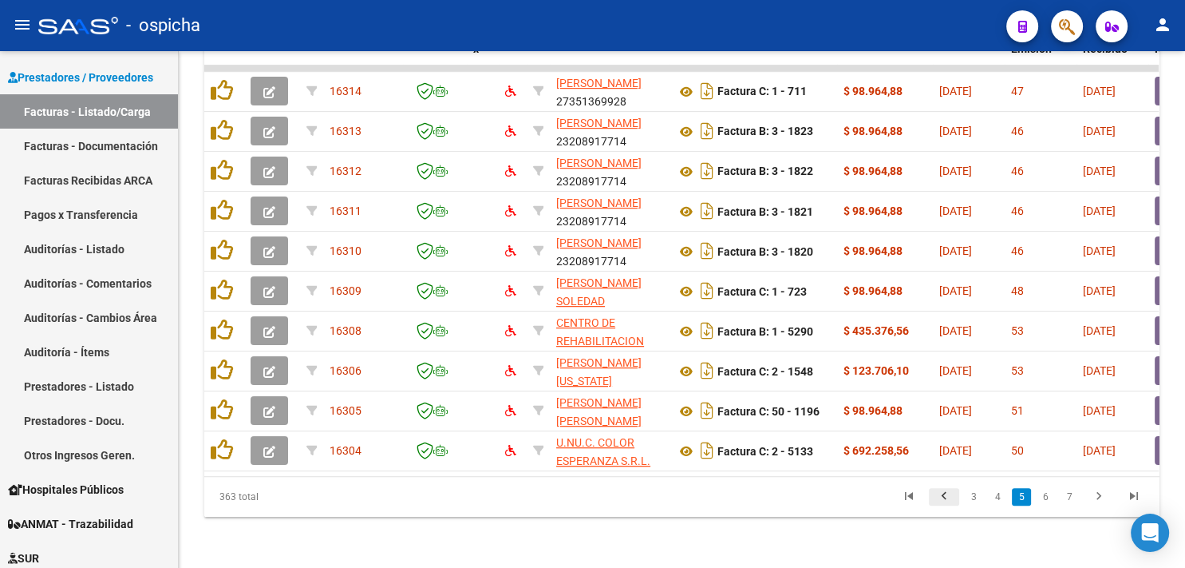
click at [944, 497] on icon "go to previous page" at bounding box center [944, 497] width 21 height 19
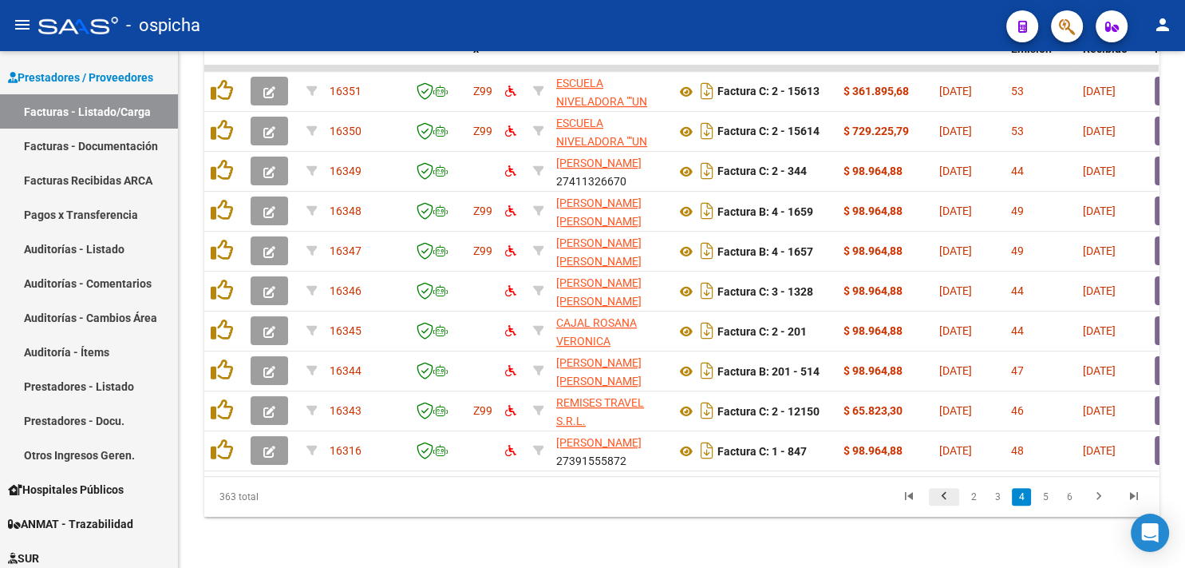
click at [944, 500] on icon "go to previous page" at bounding box center [944, 497] width 21 height 19
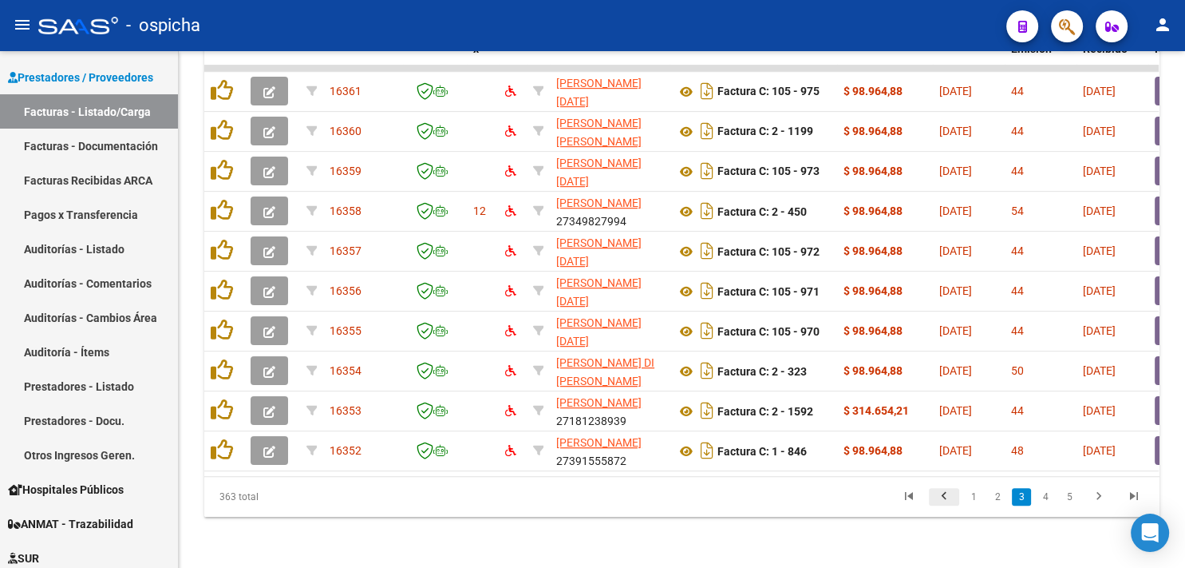
click at [944, 500] on icon "go to previous page" at bounding box center [944, 497] width 21 height 19
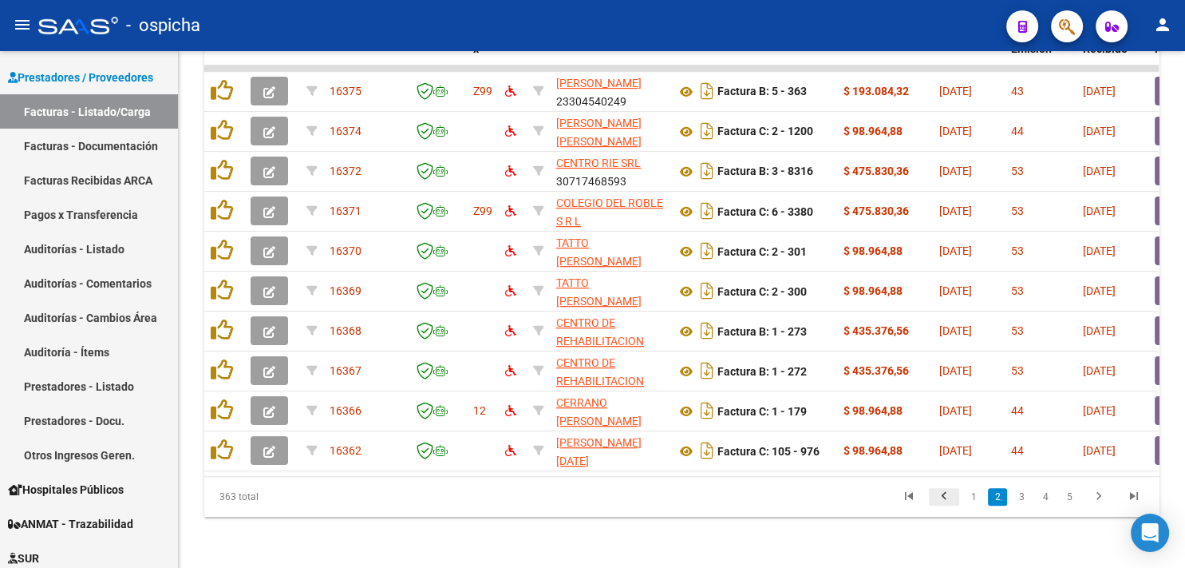
click at [944, 500] on icon "go to previous page" at bounding box center [944, 497] width 21 height 19
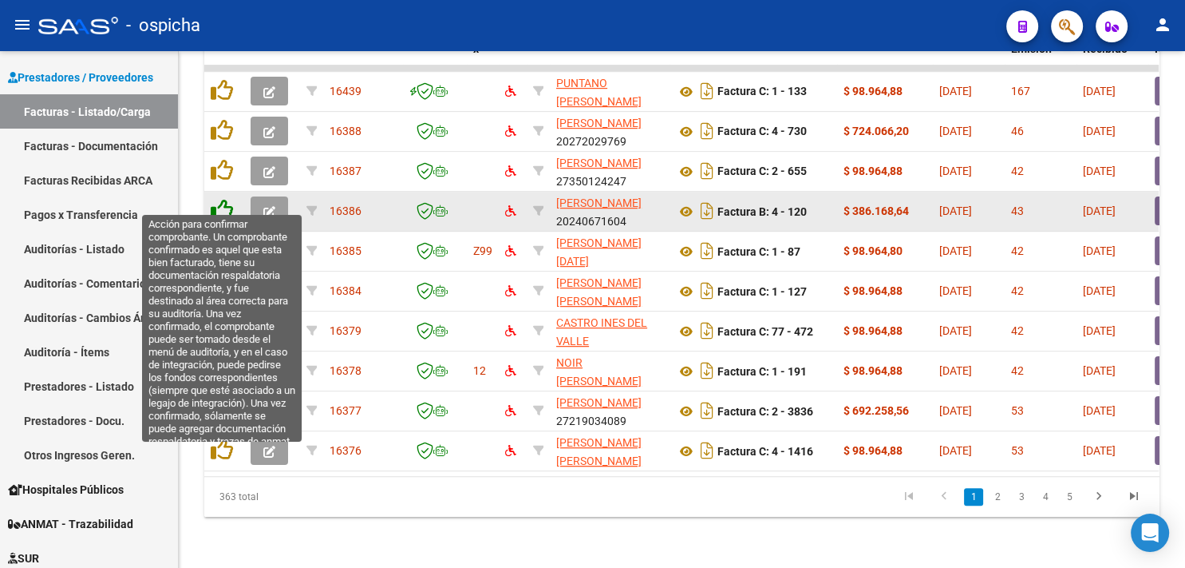
click at [221, 199] on icon at bounding box center [222, 210] width 22 height 22
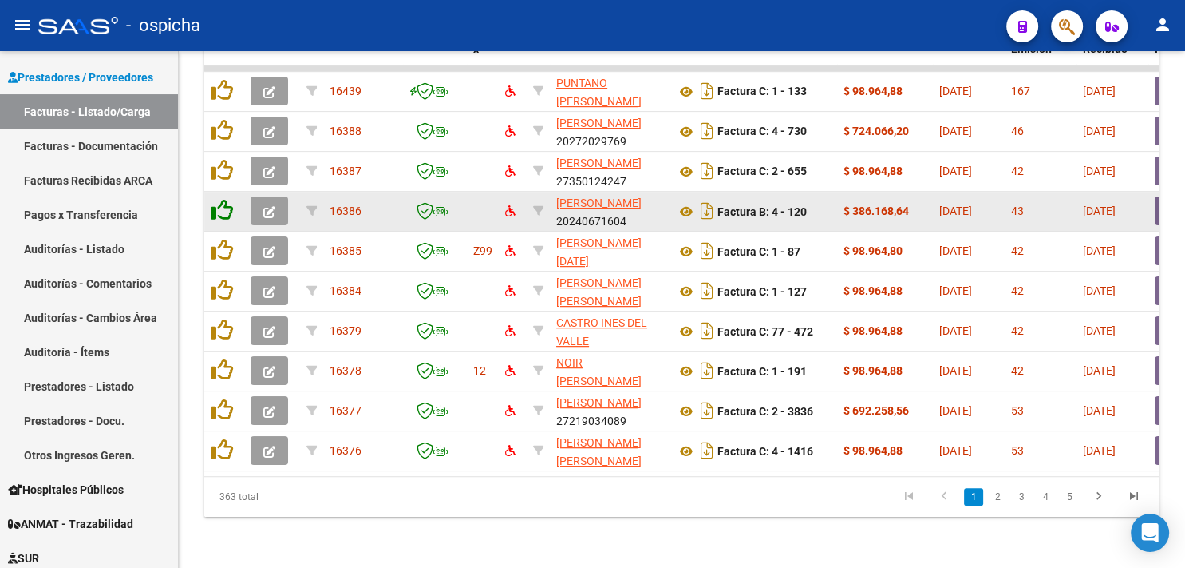
click at [221, 199] on icon at bounding box center [222, 210] width 22 height 22
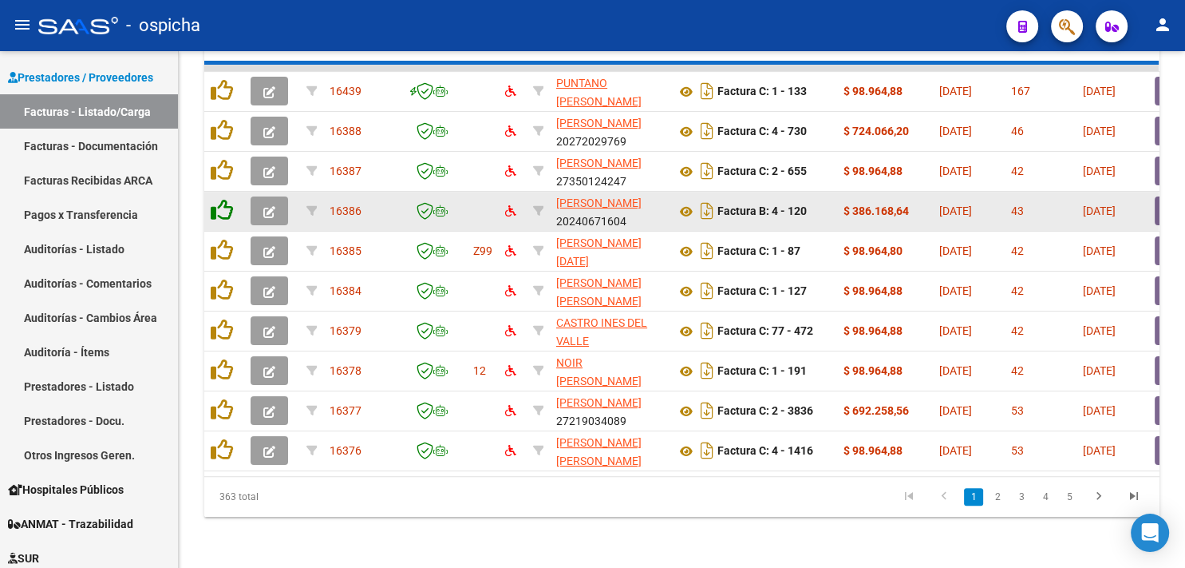
click at [221, 199] on icon at bounding box center [222, 210] width 22 height 22
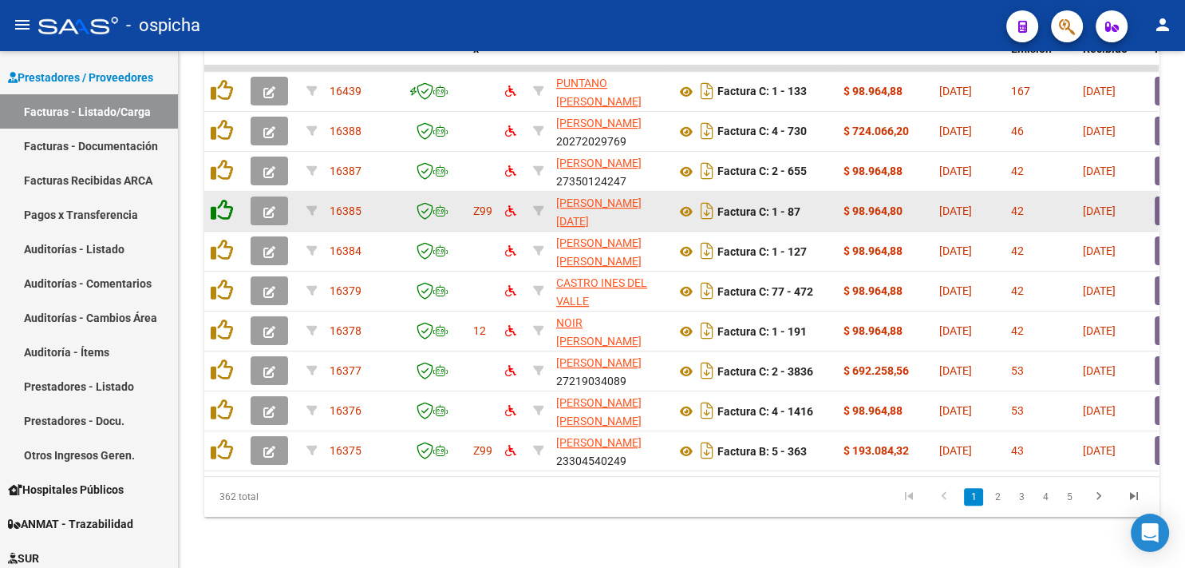
click at [221, 199] on icon at bounding box center [222, 210] width 22 height 22
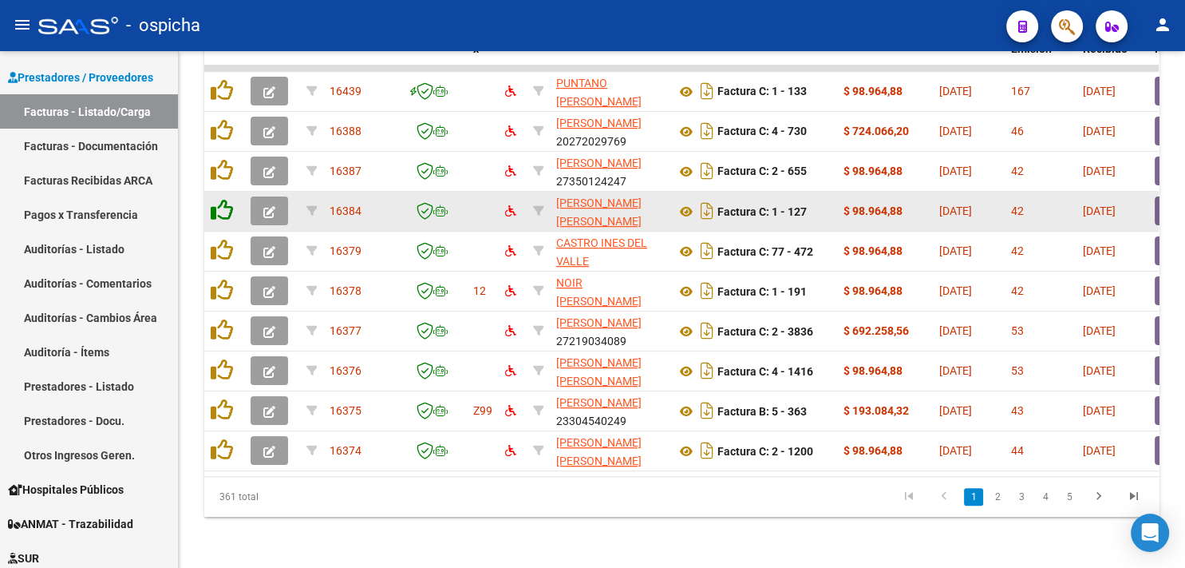
click at [221, 199] on icon at bounding box center [222, 210] width 22 height 22
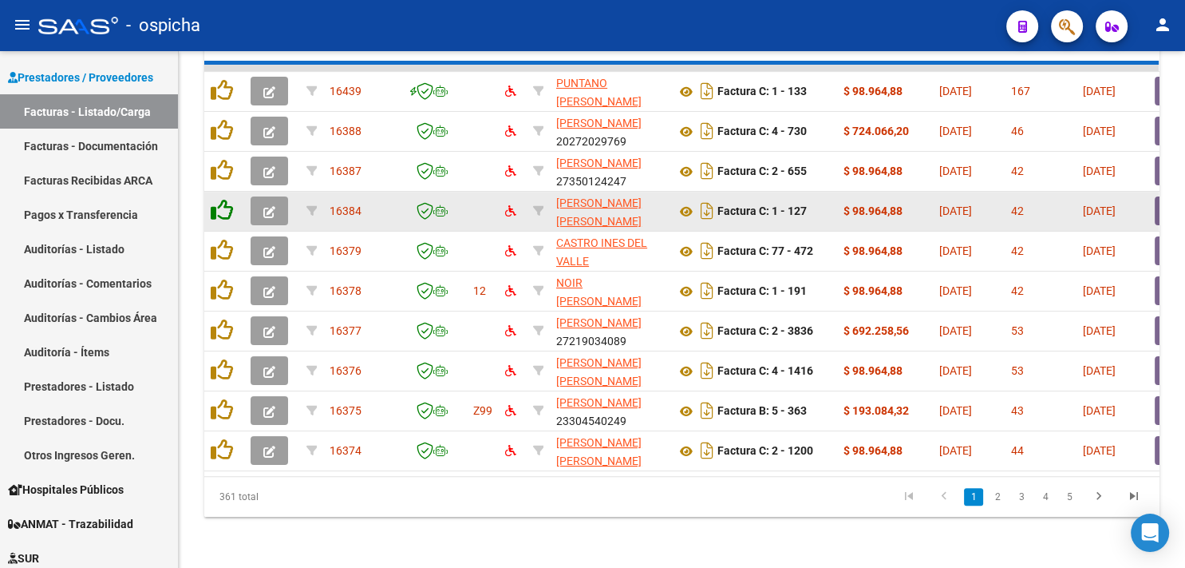
click at [221, 199] on icon at bounding box center [222, 210] width 22 height 22
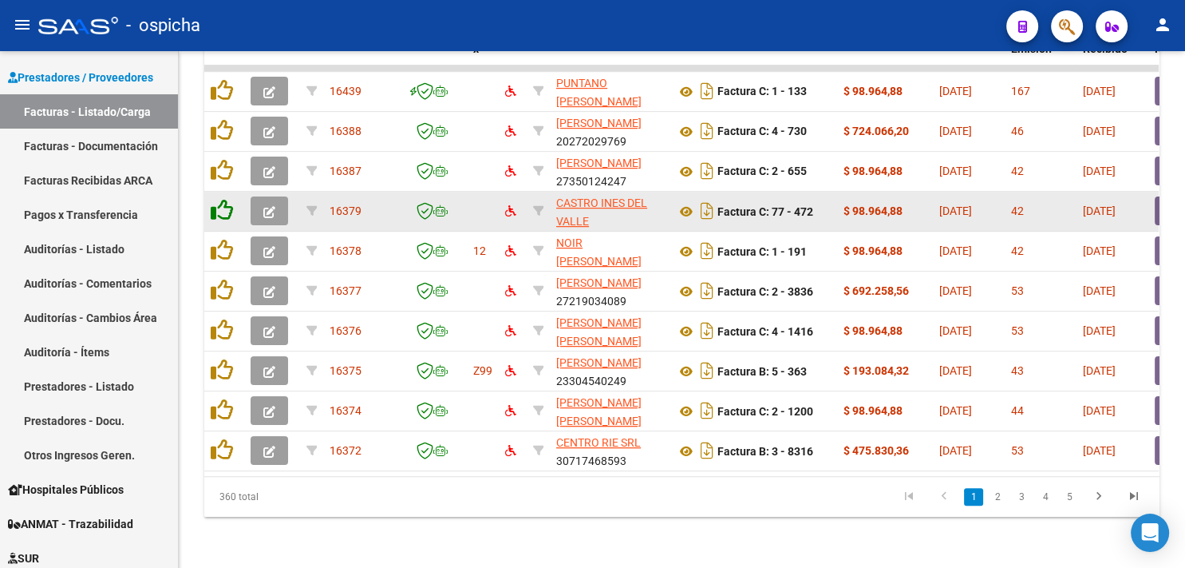
click at [221, 199] on icon at bounding box center [222, 210] width 22 height 22
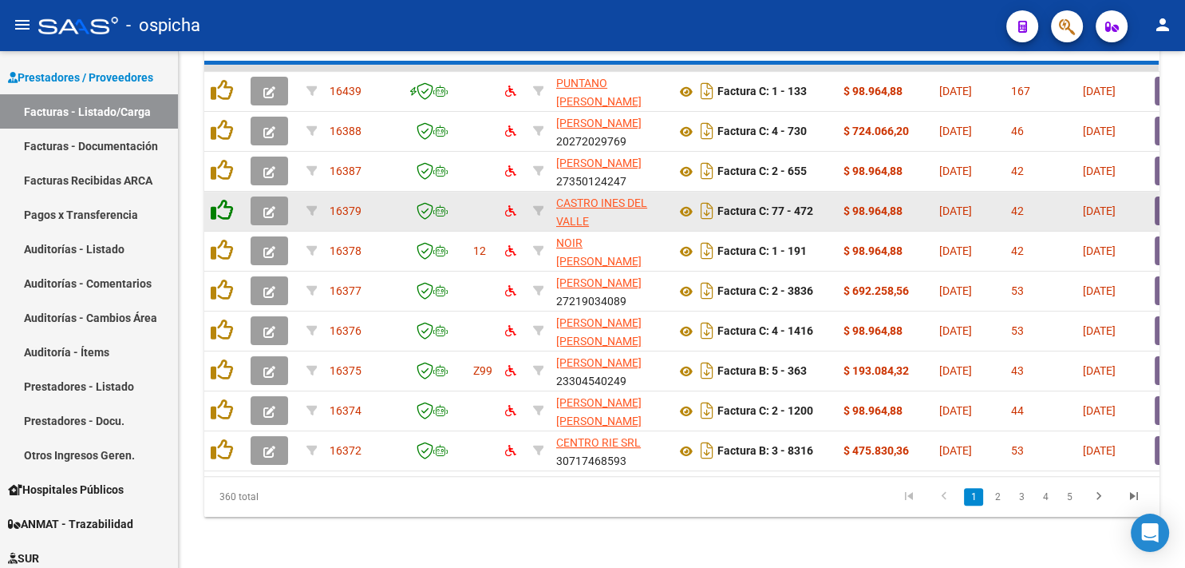
click at [221, 199] on icon at bounding box center [222, 210] width 22 height 22
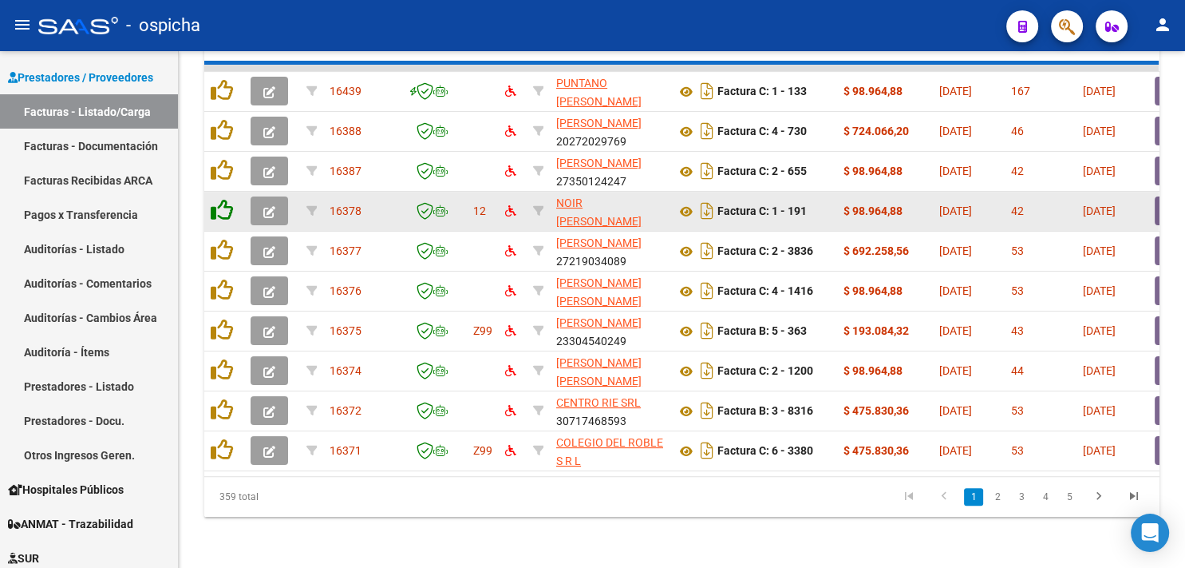
click at [221, 199] on icon at bounding box center [222, 210] width 22 height 22
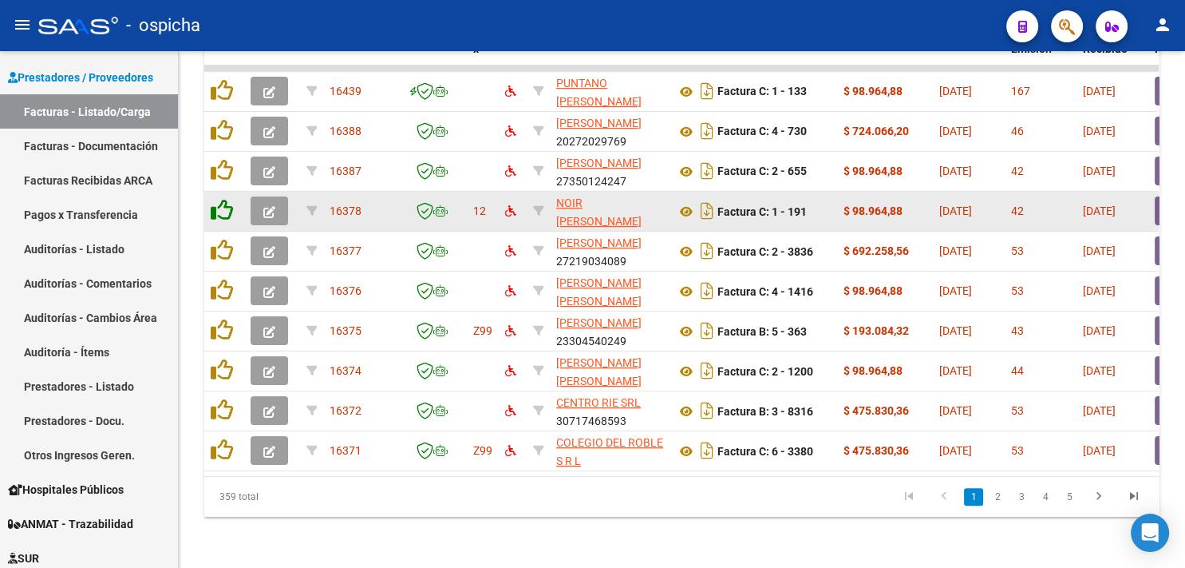
click at [221, 199] on icon at bounding box center [222, 210] width 22 height 22
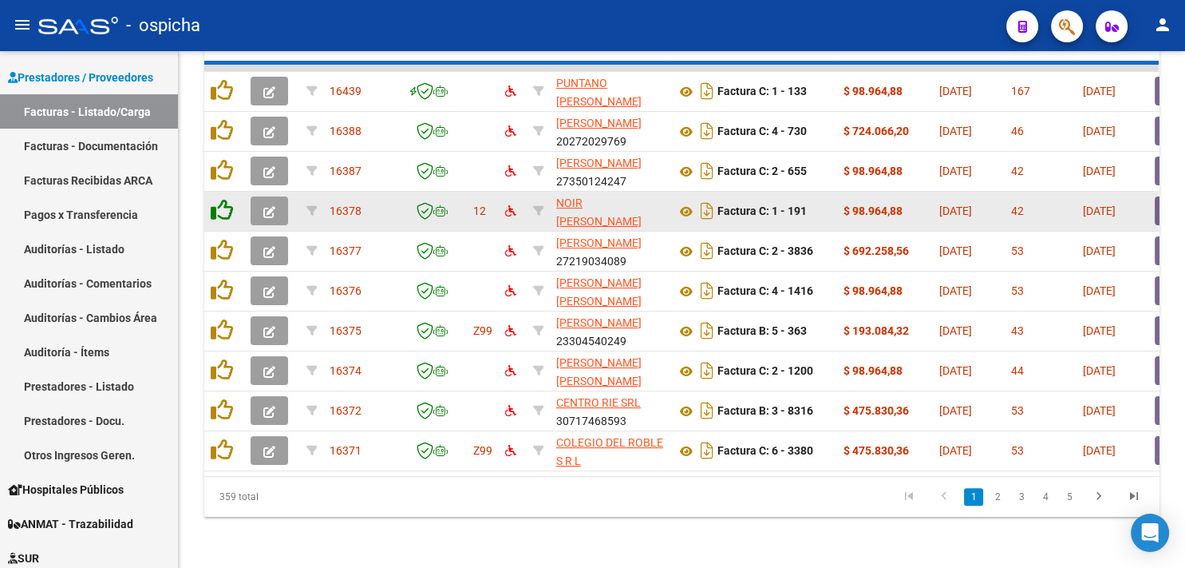
click at [221, 199] on icon at bounding box center [222, 210] width 22 height 22
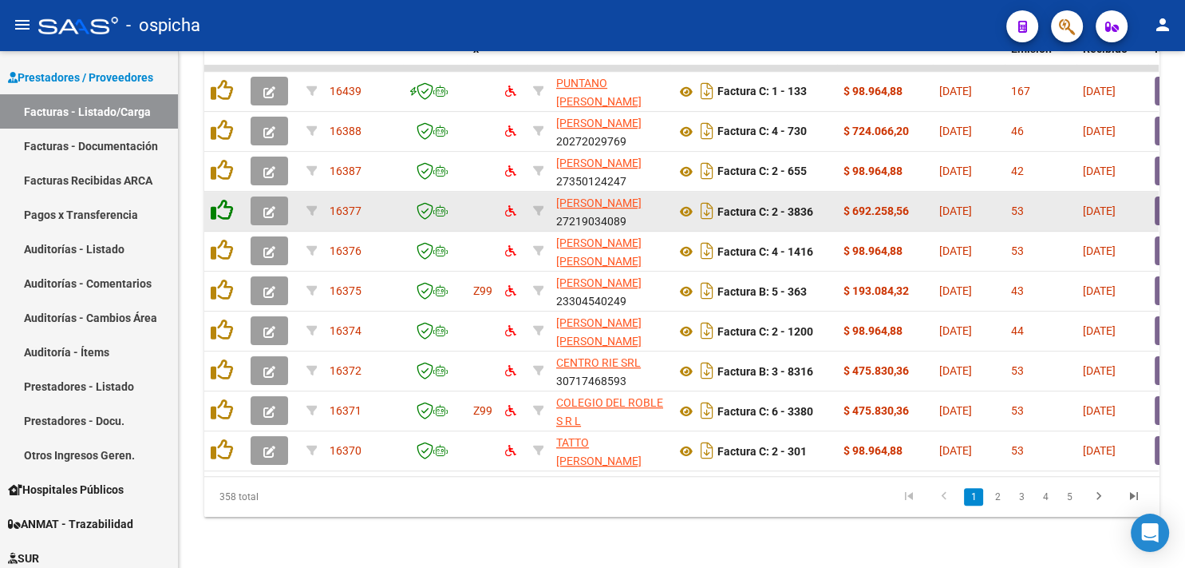
click at [221, 199] on icon at bounding box center [222, 210] width 22 height 22
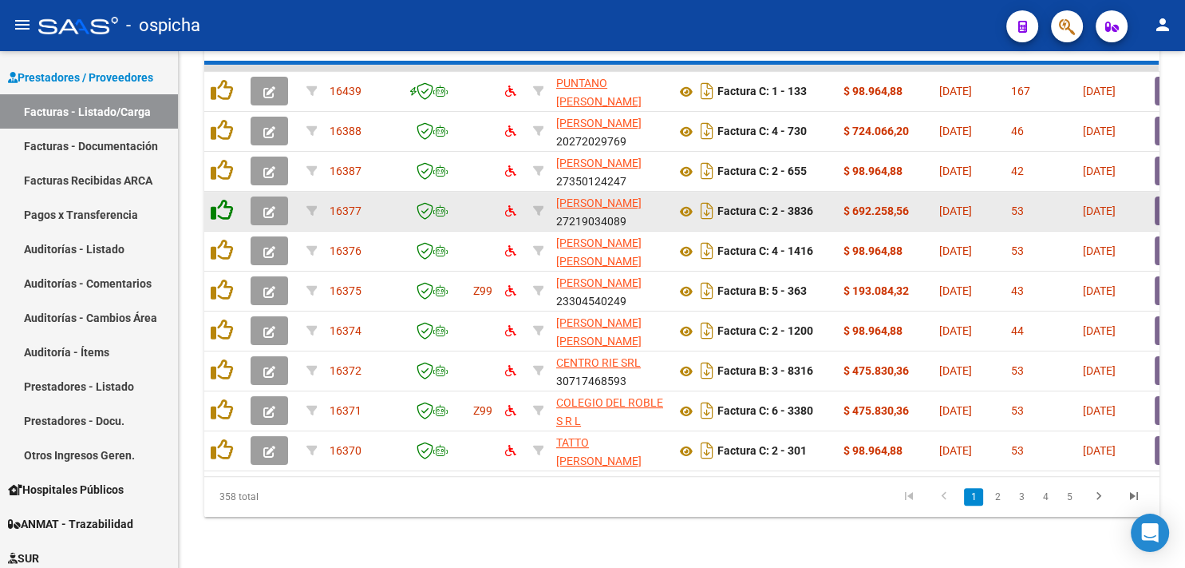
click at [221, 199] on icon at bounding box center [222, 210] width 22 height 22
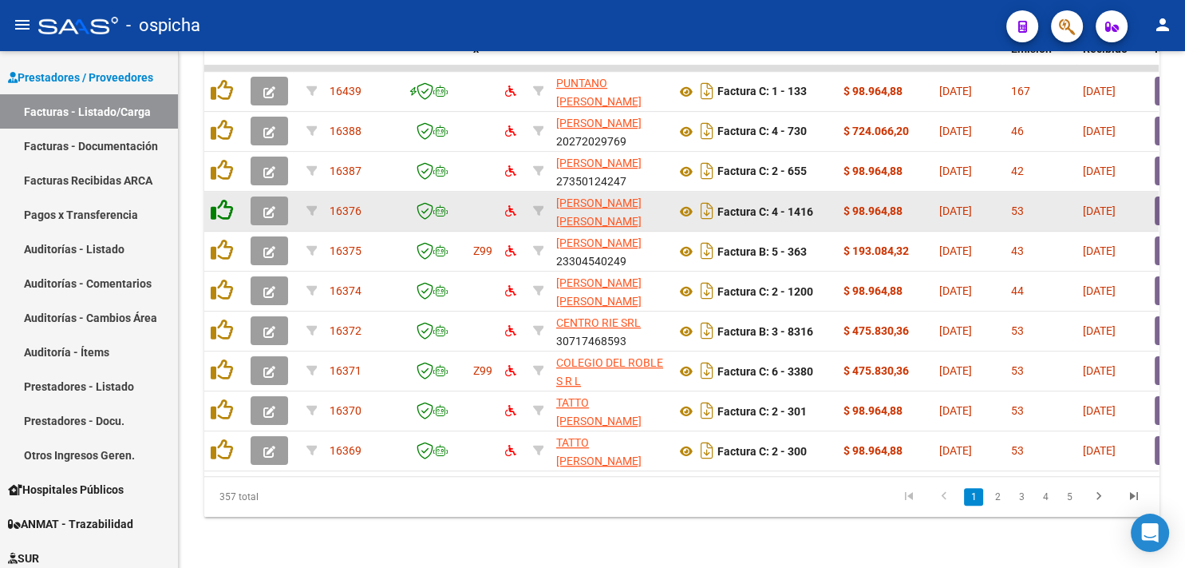
click at [221, 199] on icon at bounding box center [222, 210] width 22 height 22
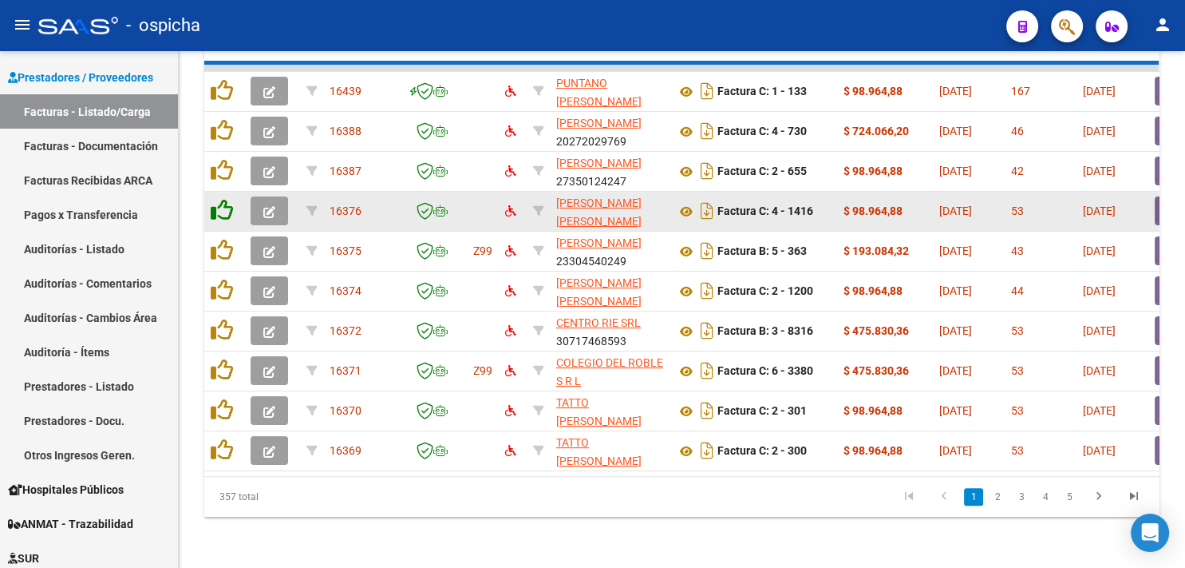
click at [221, 199] on icon at bounding box center [222, 210] width 22 height 22
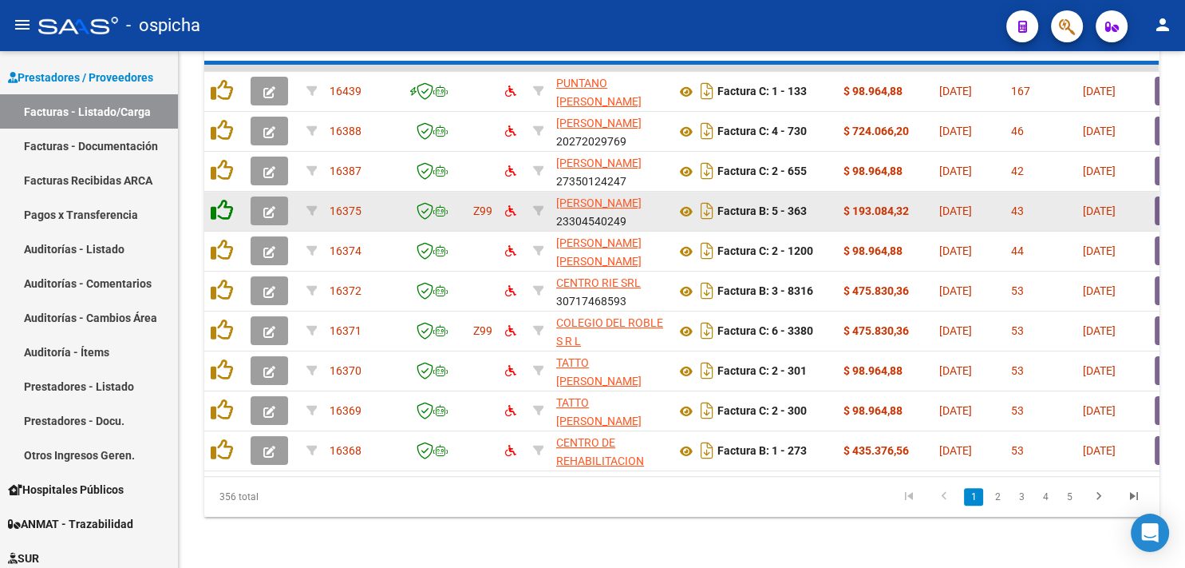
click at [221, 199] on icon at bounding box center [222, 210] width 22 height 22
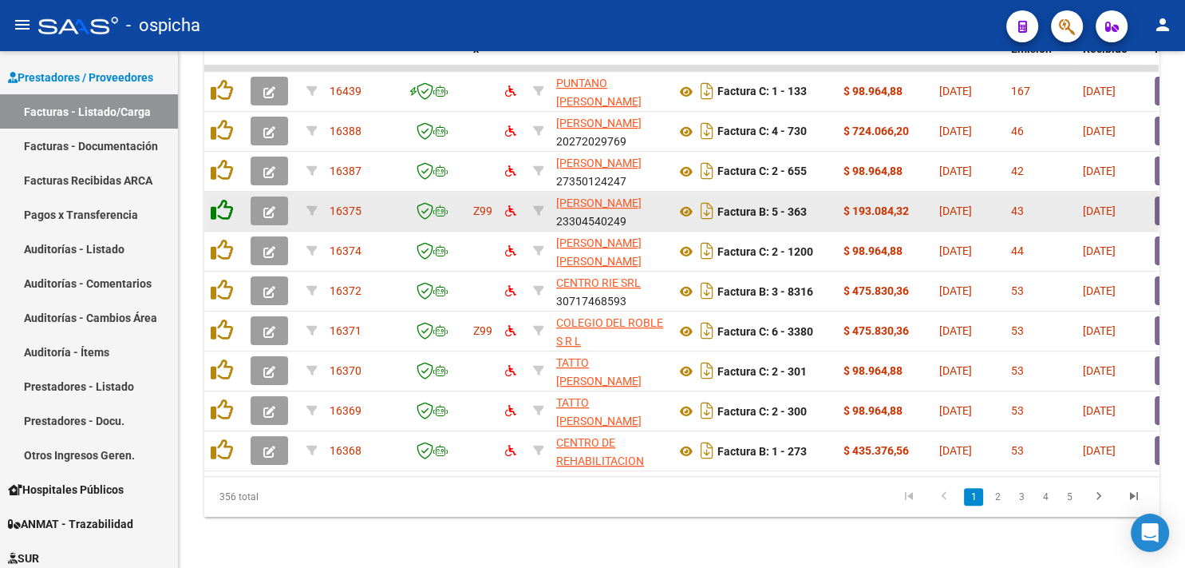
click at [221, 199] on icon at bounding box center [222, 210] width 22 height 22
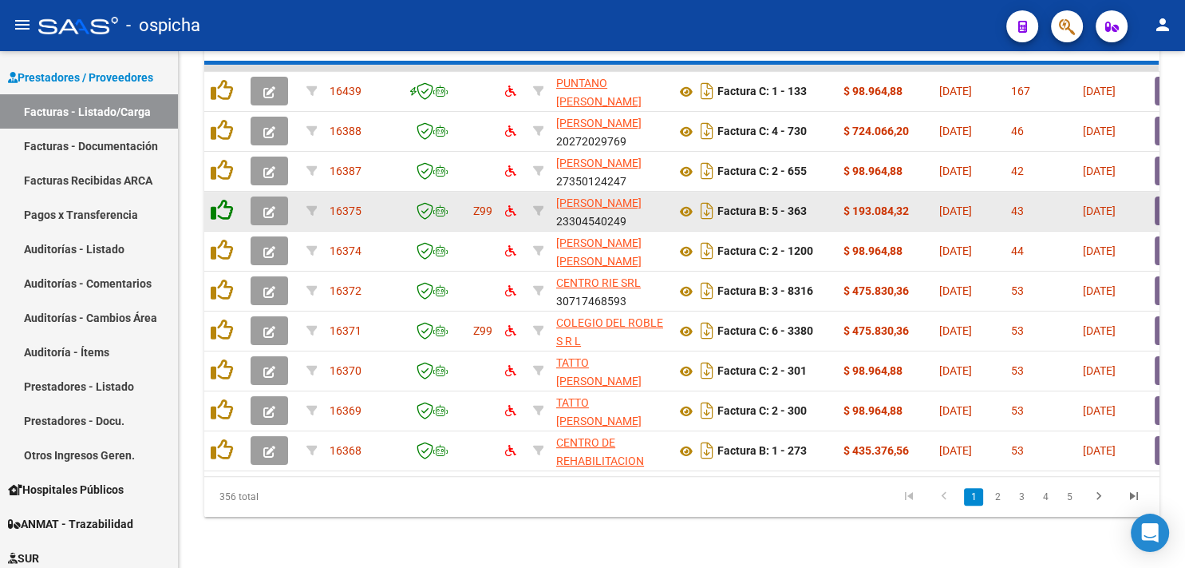
click at [221, 199] on icon at bounding box center [222, 210] width 22 height 22
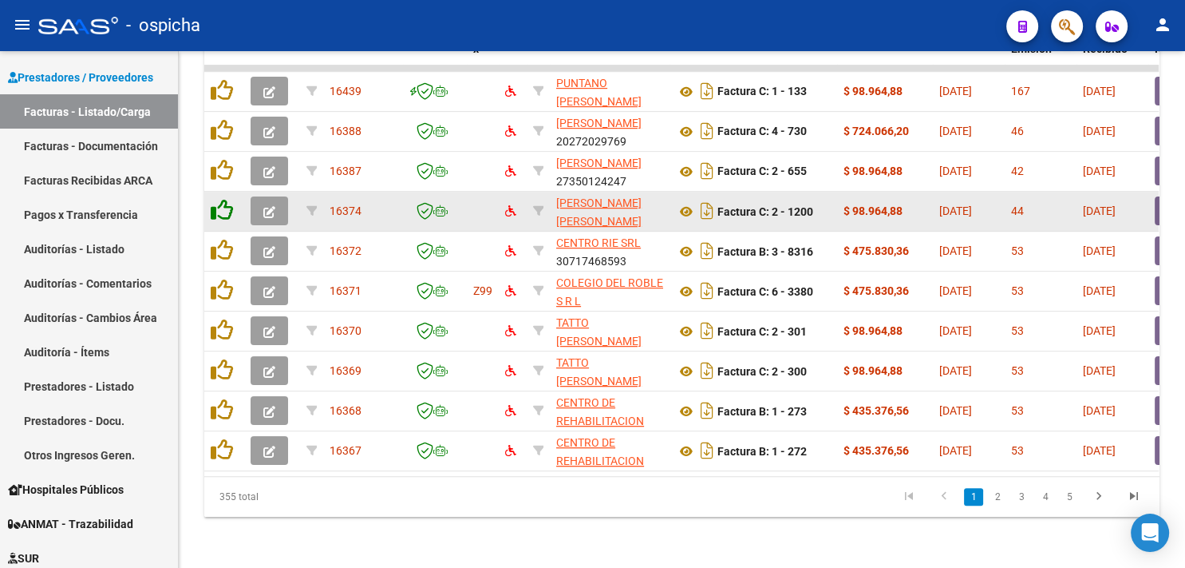
click at [221, 199] on icon at bounding box center [222, 210] width 22 height 22
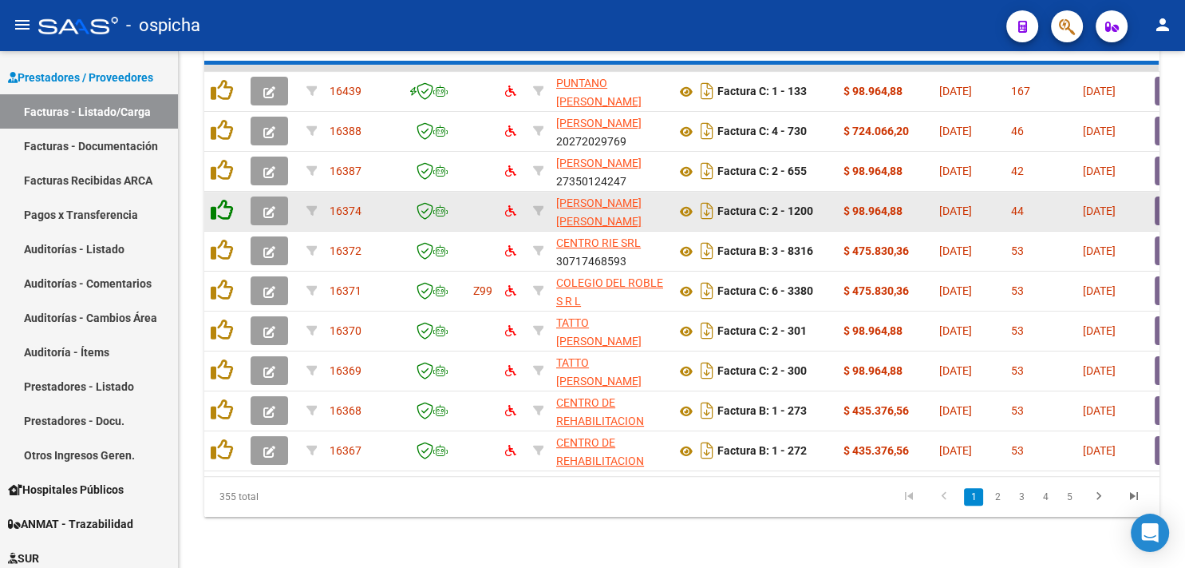
click at [221, 199] on icon at bounding box center [222, 210] width 22 height 22
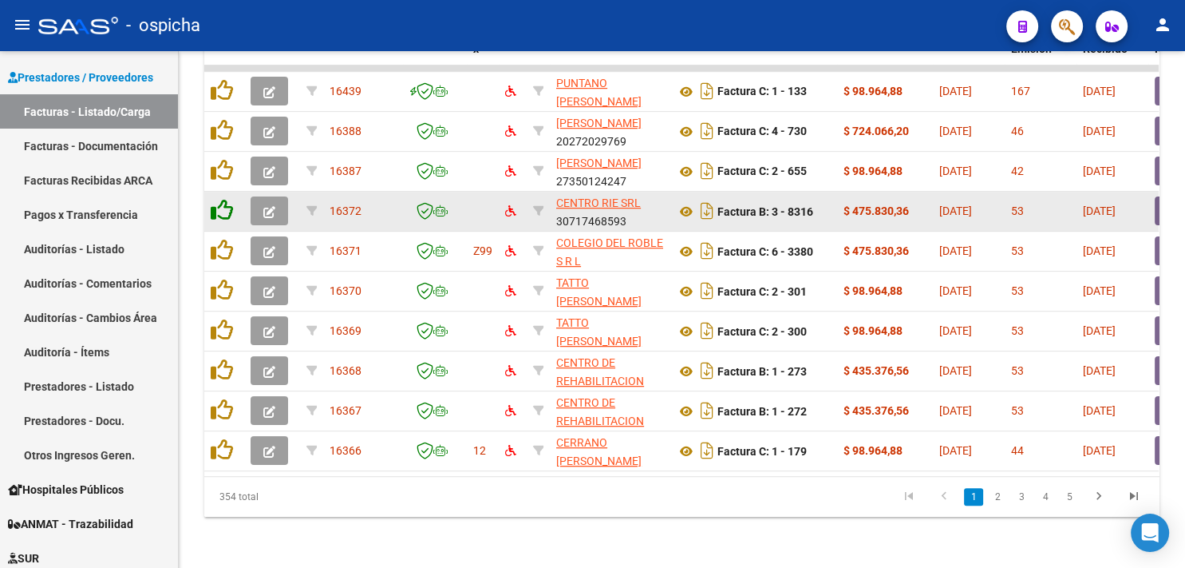
click at [221, 199] on icon at bounding box center [222, 210] width 22 height 22
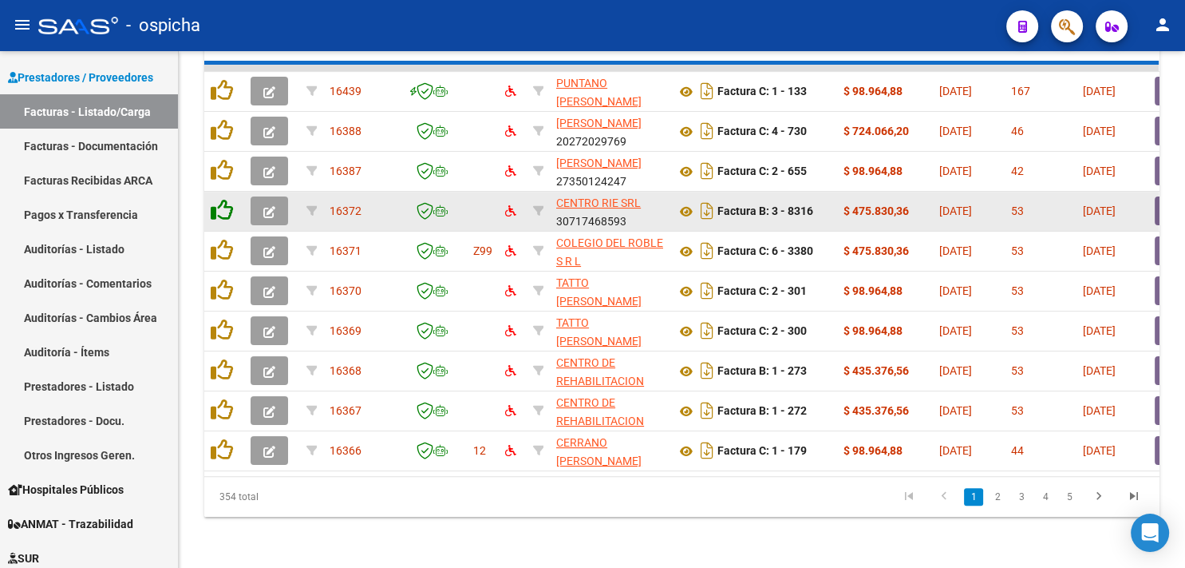
click at [221, 199] on icon at bounding box center [222, 210] width 22 height 22
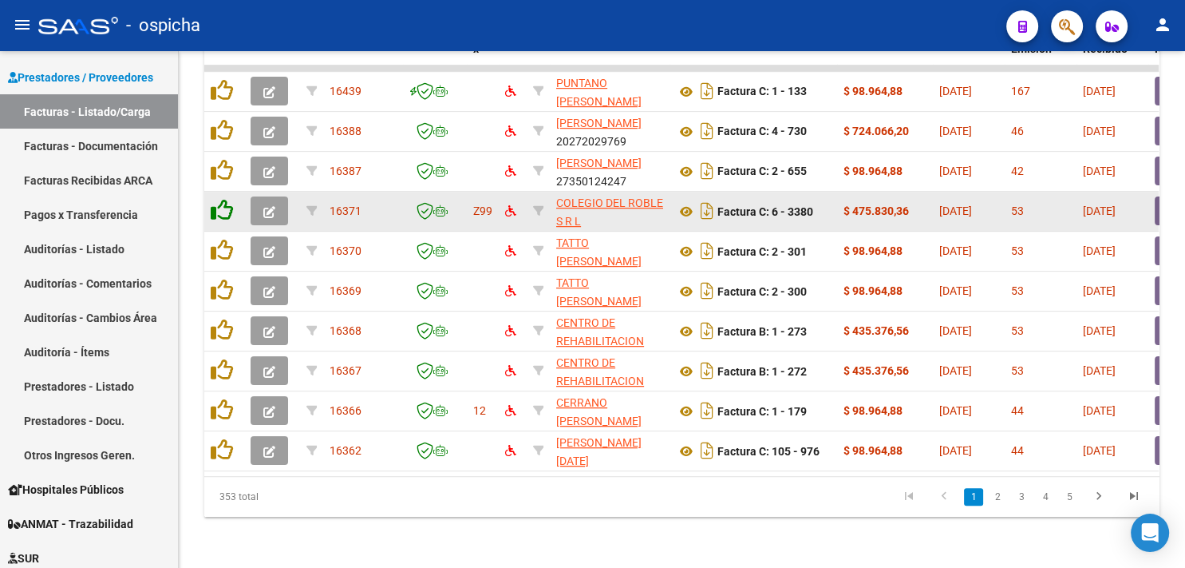
click at [221, 199] on icon at bounding box center [222, 210] width 22 height 22
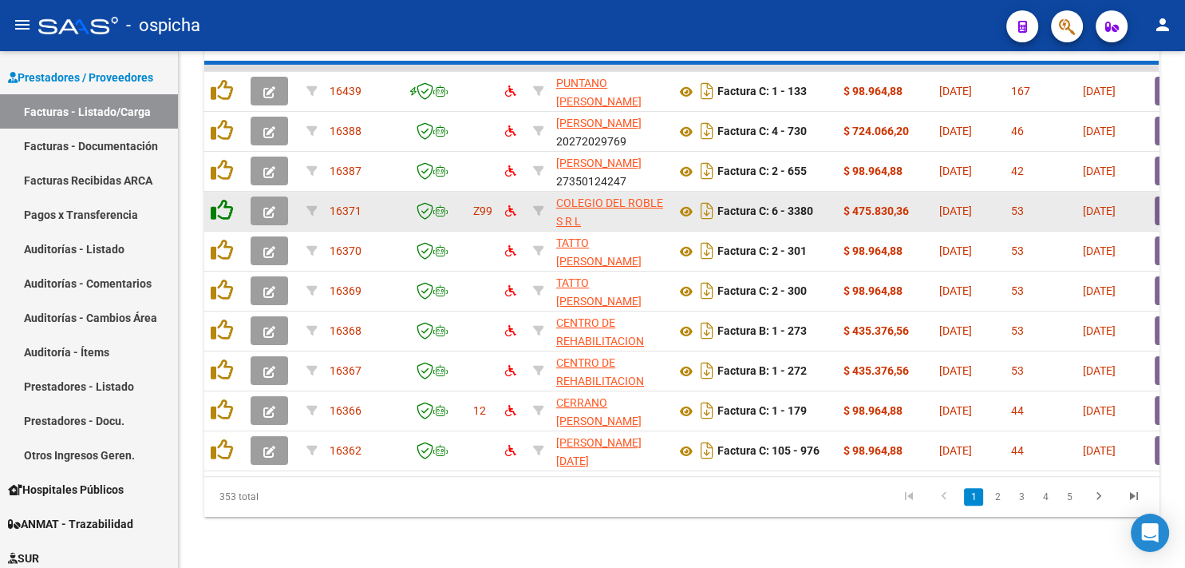
click at [221, 199] on icon at bounding box center [222, 210] width 22 height 22
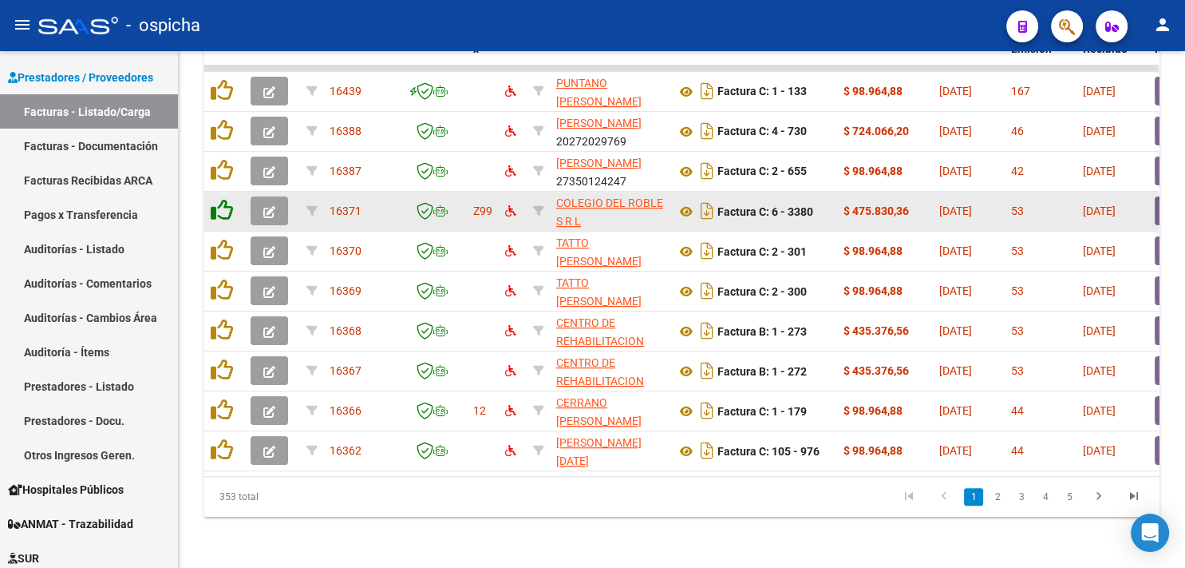
click at [221, 199] on icon at bounding box center [222, 210] width 22 height 22
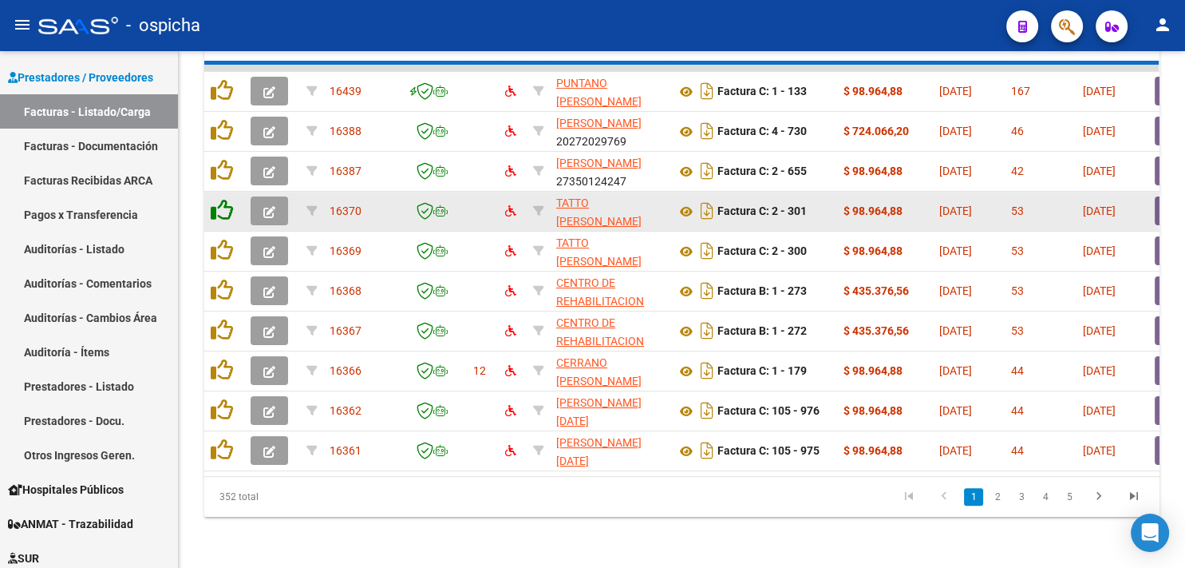
click at [221, 199] on icon at bounding box center [222, 210] width 22 height 22
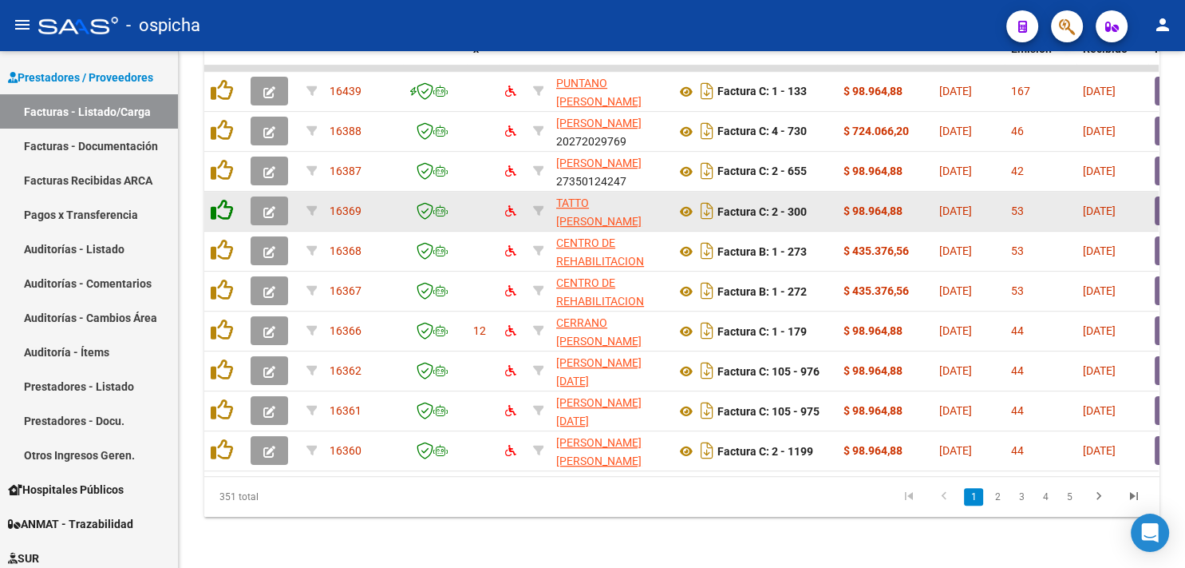
click at [221, 199] on icon at bounding box center [222, 210] width 22 height 22
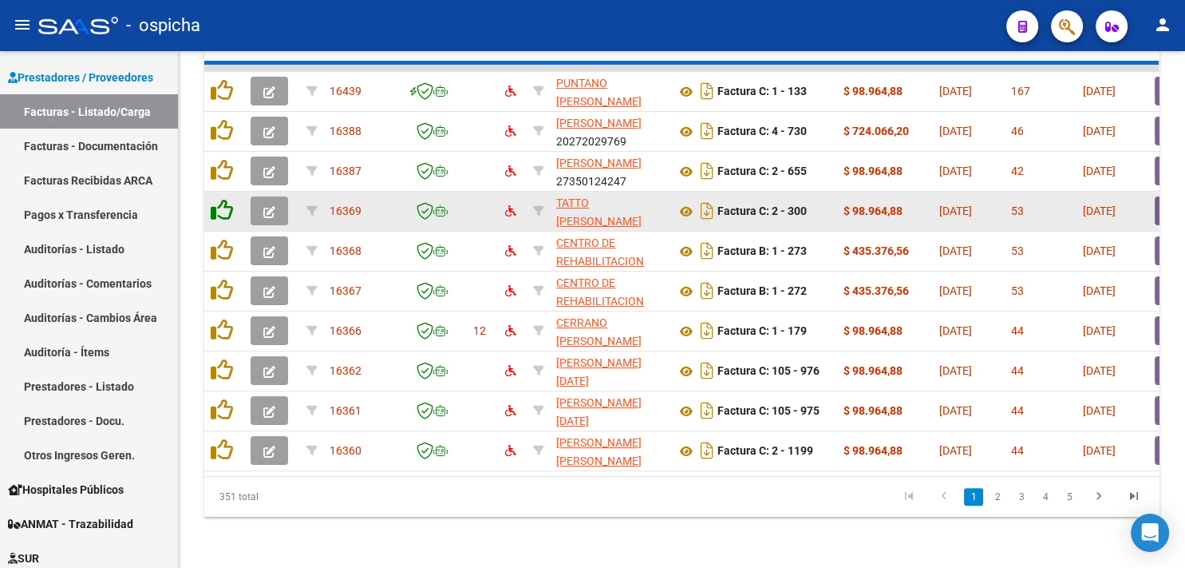
click at [221, 199] on icon at bounding box center [222, 210] width 22 height 22
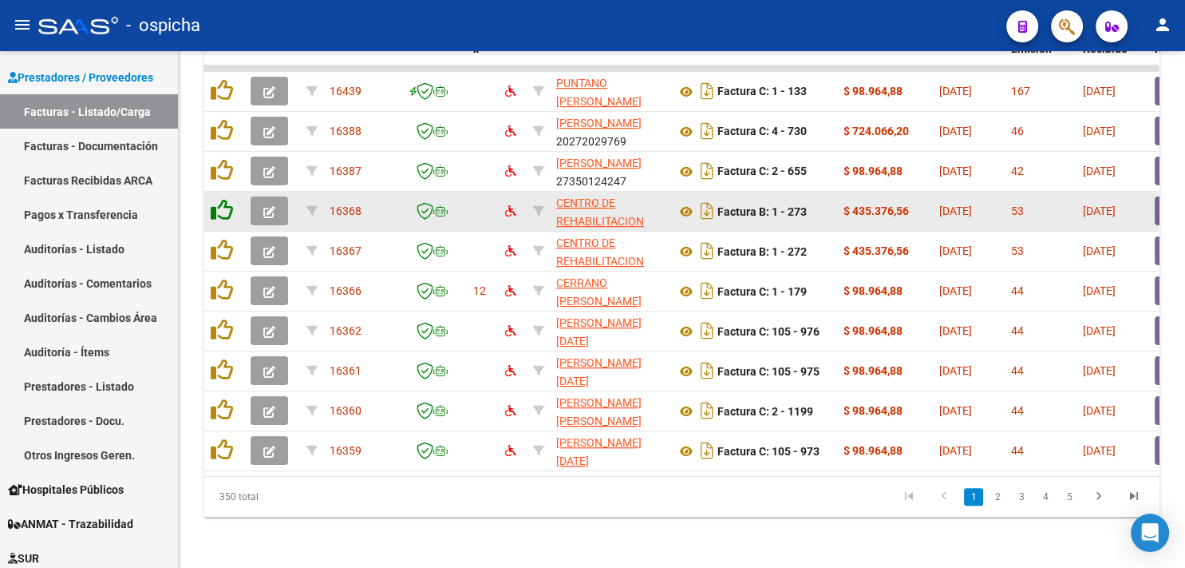
click at [221, 199] on icon at bounding box center [222, 210] width 22 height 22
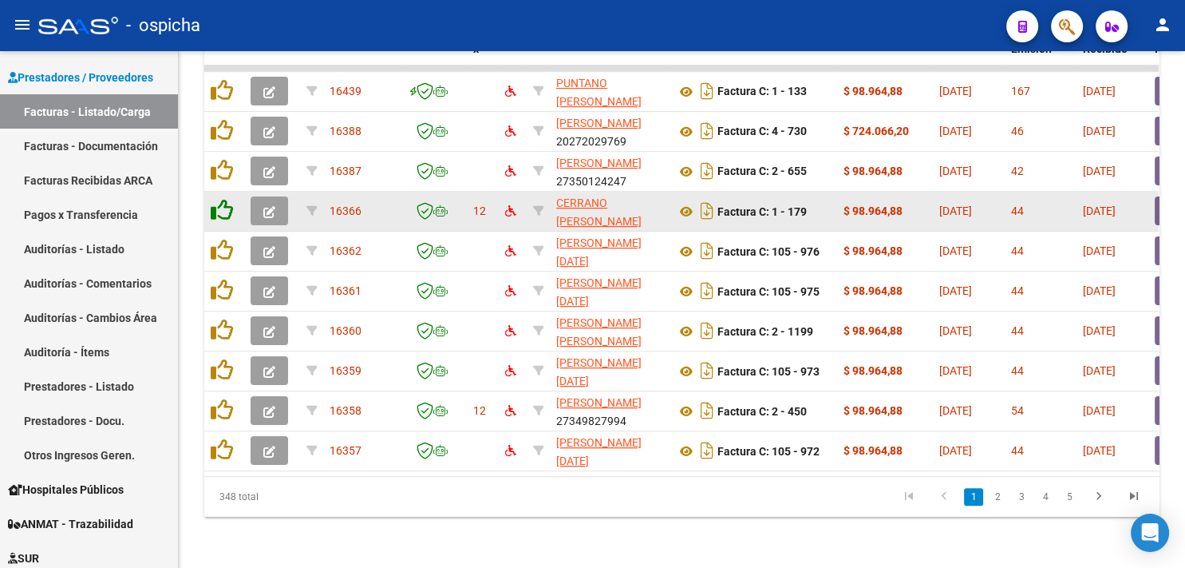
click at [221, 199] on icon at bounding box center [222, 210] width 22 height 22
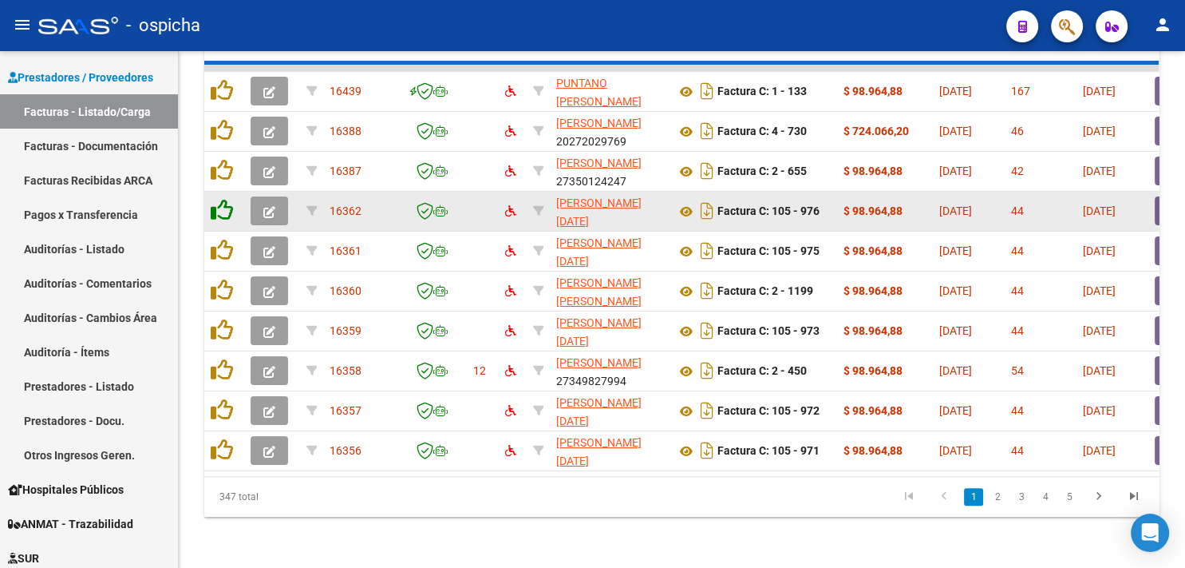
click at [221, 199] on icon at bounding box center [222, 210] width 22 height 22
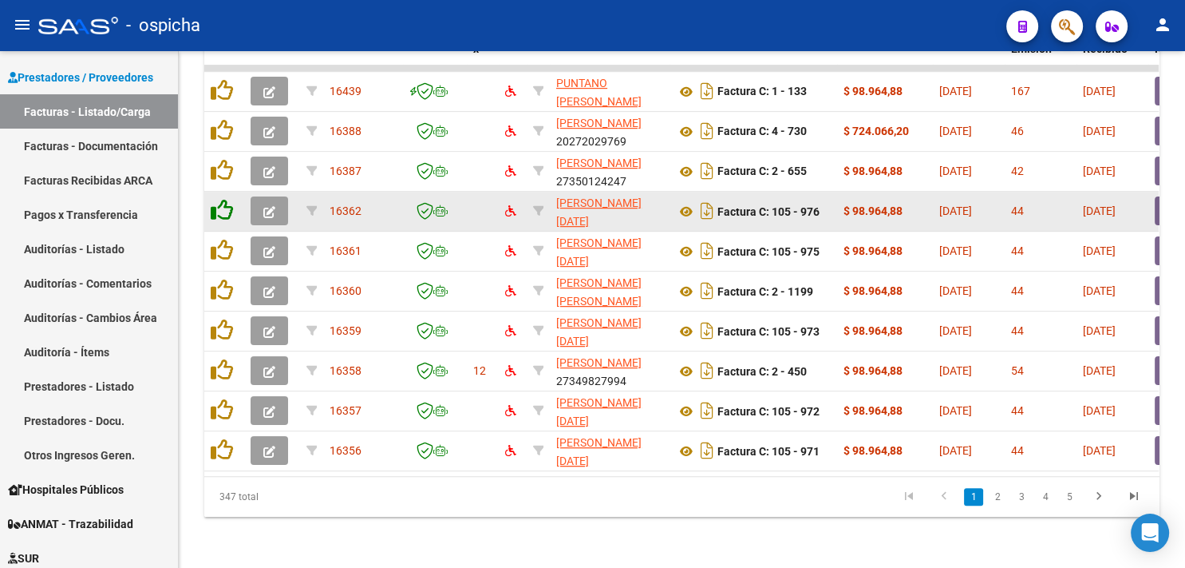
click at [221, 199] on icon at bounding box center [222, 210] width 22 height 22
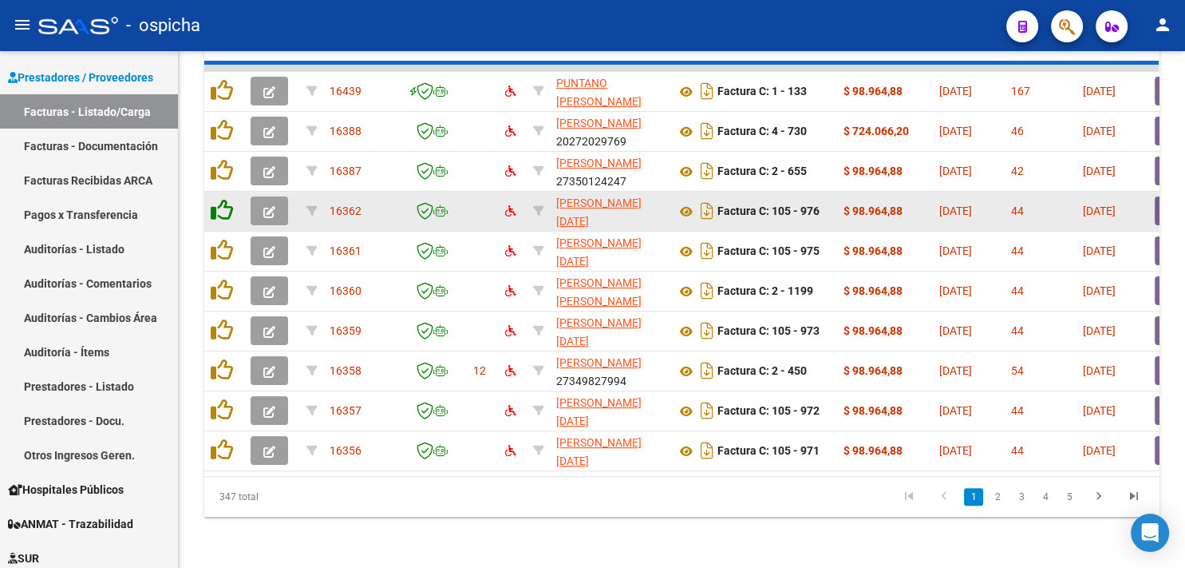
click at [221, 199] on icon at bounding box center [222, 210] width 22 height 22
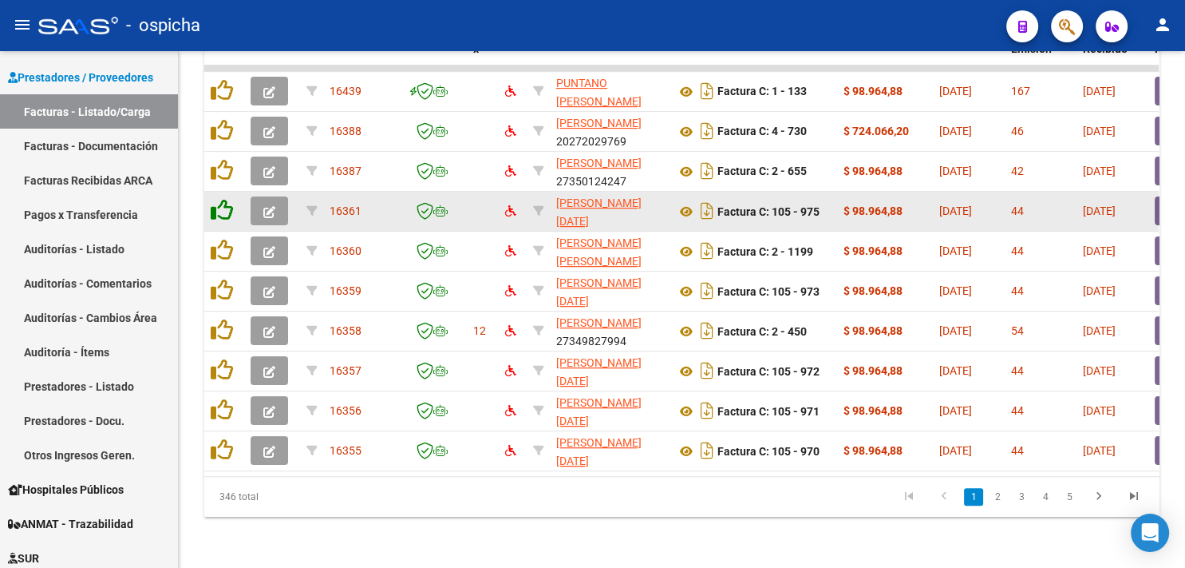
click at [221, 199] on icon at bounding box center [222, 210] width 22 height 22
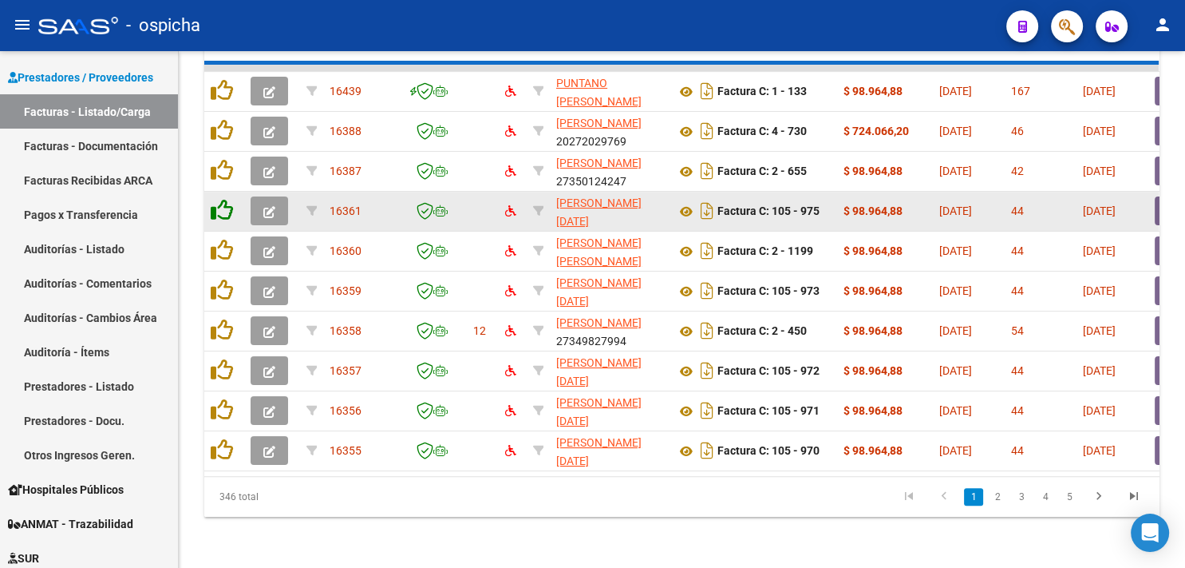
click at [221, 199] on icon at bounding box center [222, 210] width 22 height 22
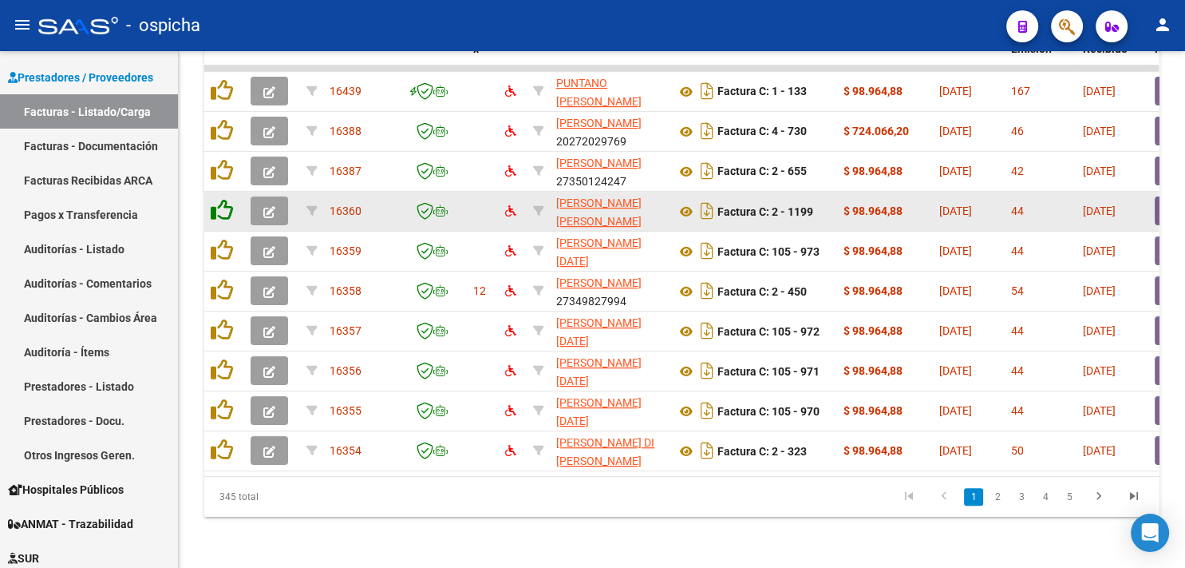
click at [221, 199] on icon at bounding box center [222, 210] width 22 height 22
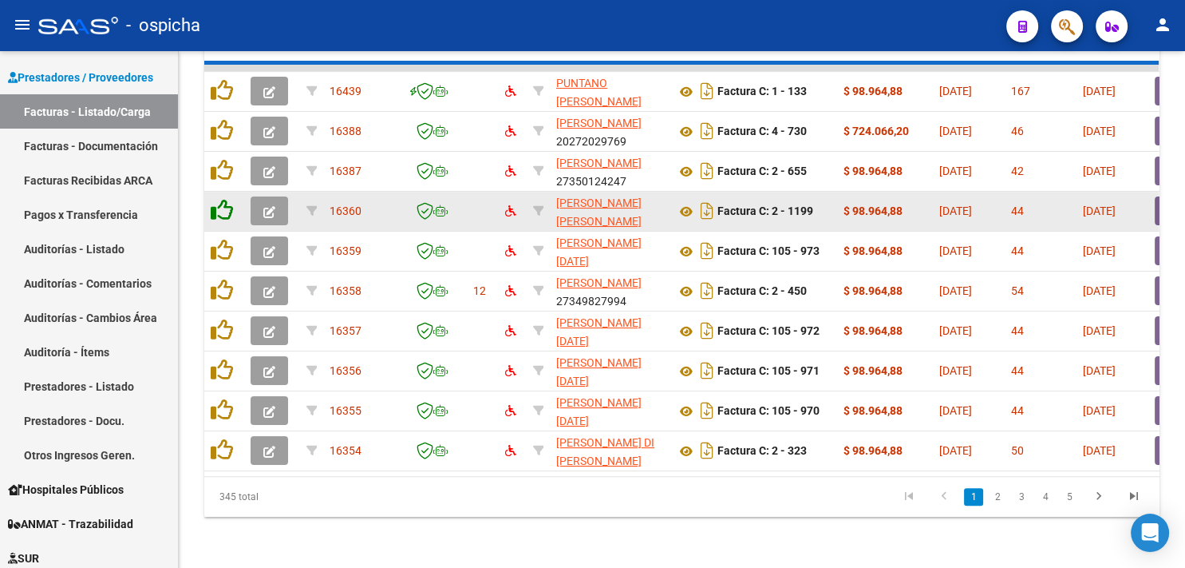
click at [221, 199] on icon at bounding box center [222, 210] width 22 height 22
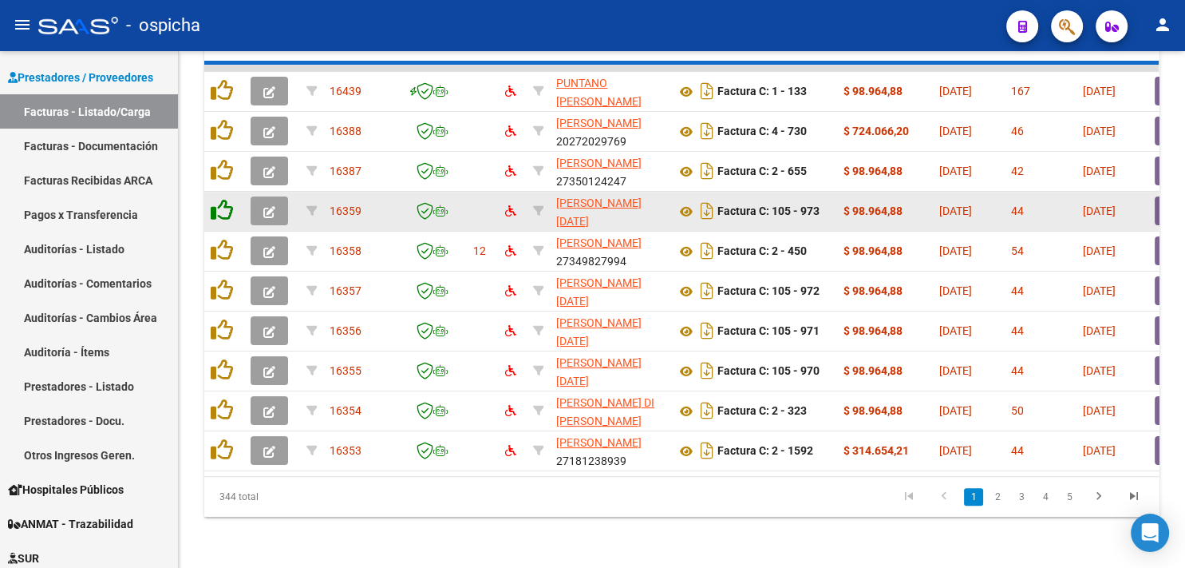
click at [221, 199] on icon at bounding box center [222, 210] width 22 height 22
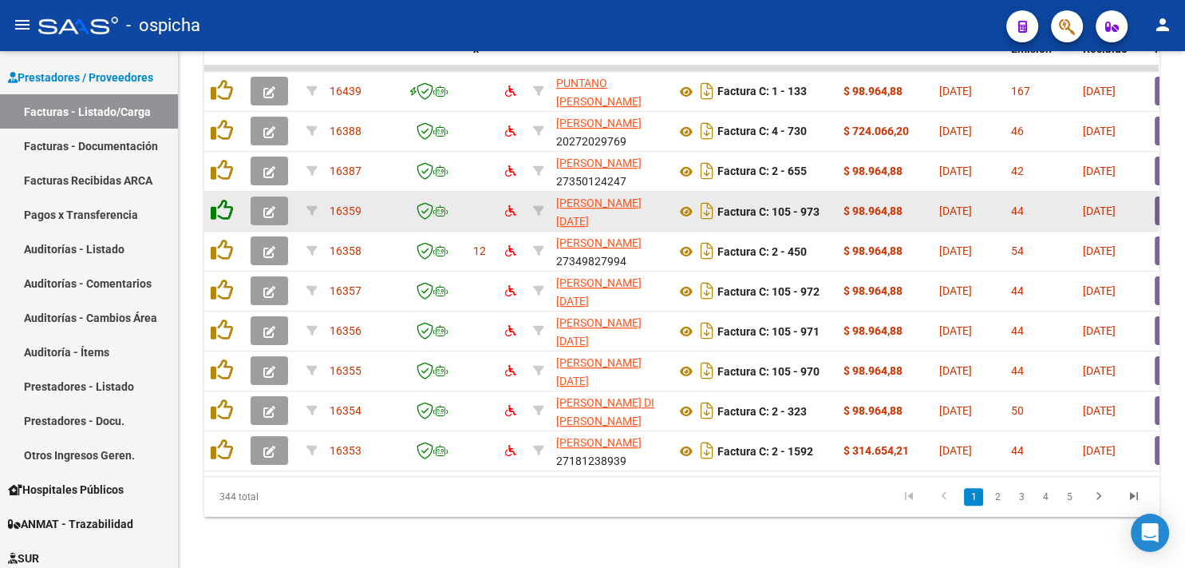
click at [221, 199] on icon at bounding box center [222, 210] width 22 height 22
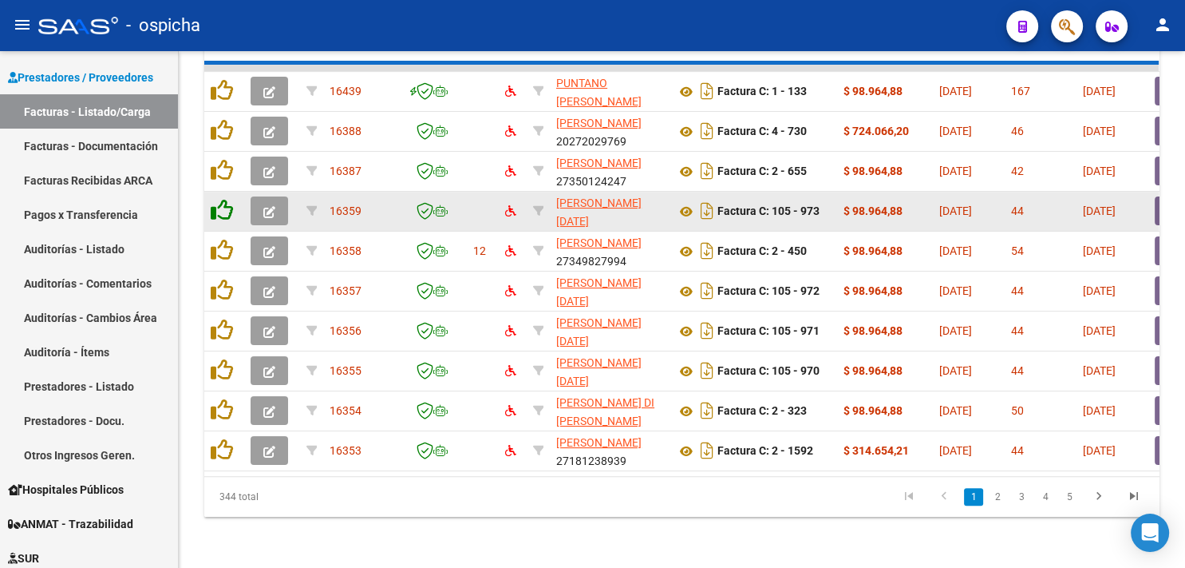
click at [221, 199] on icon at bounding box center [222, 210] width 22 height 22
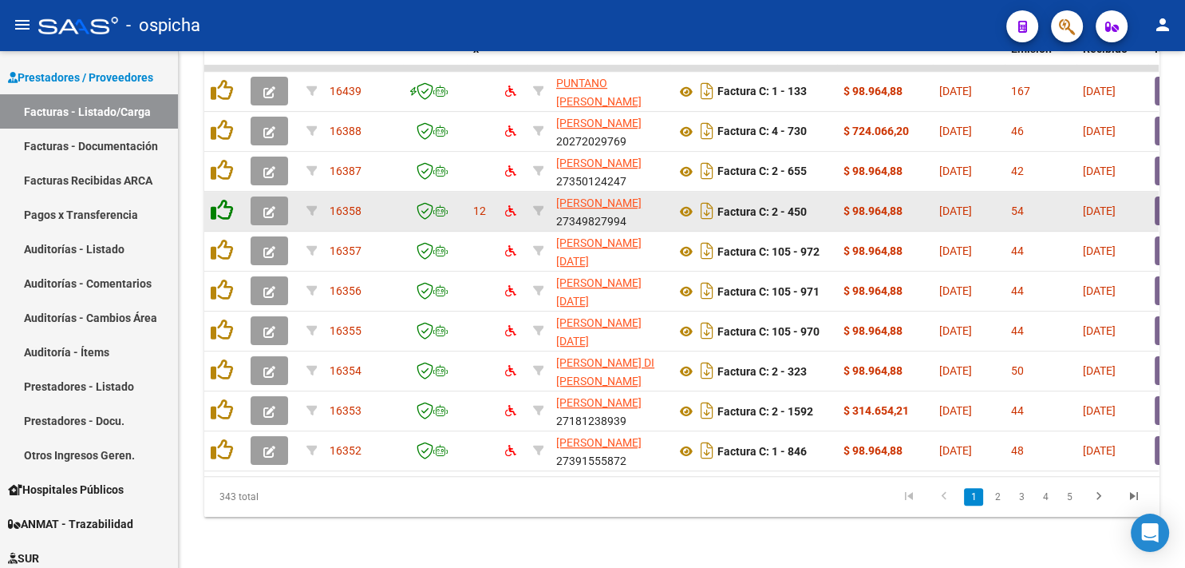
click at [221, 199] on icon at bounding box center [222, 210] width 22 height 22
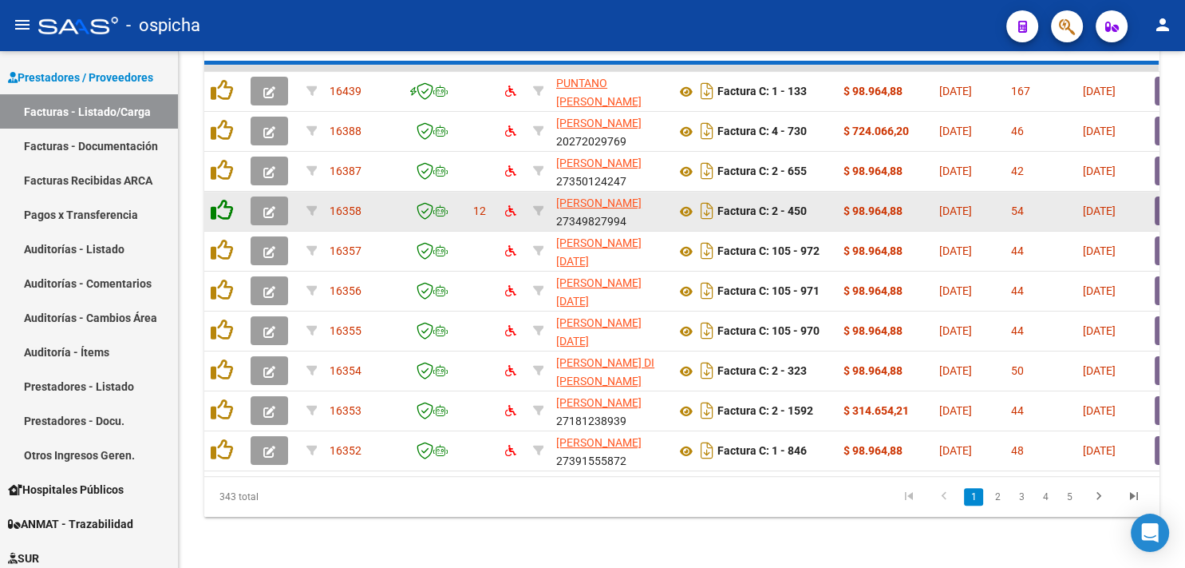
click at [221, 199] on icon at bounding box center [222, 210] width 22 height 22
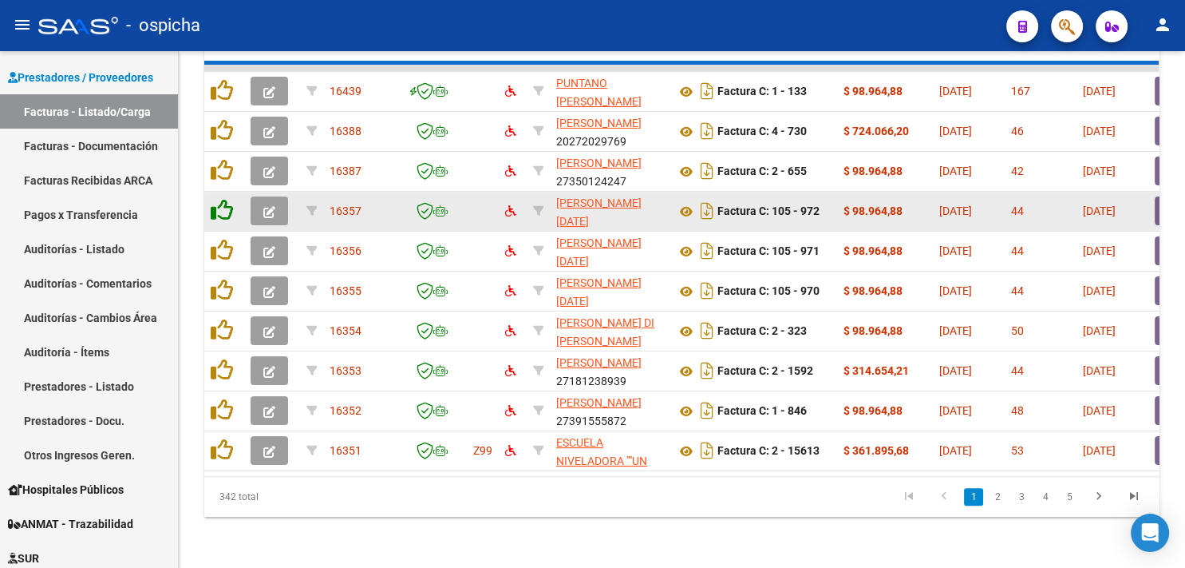
click at [221, 199] on icon at bounding box center [222, 210] width 22 height 22
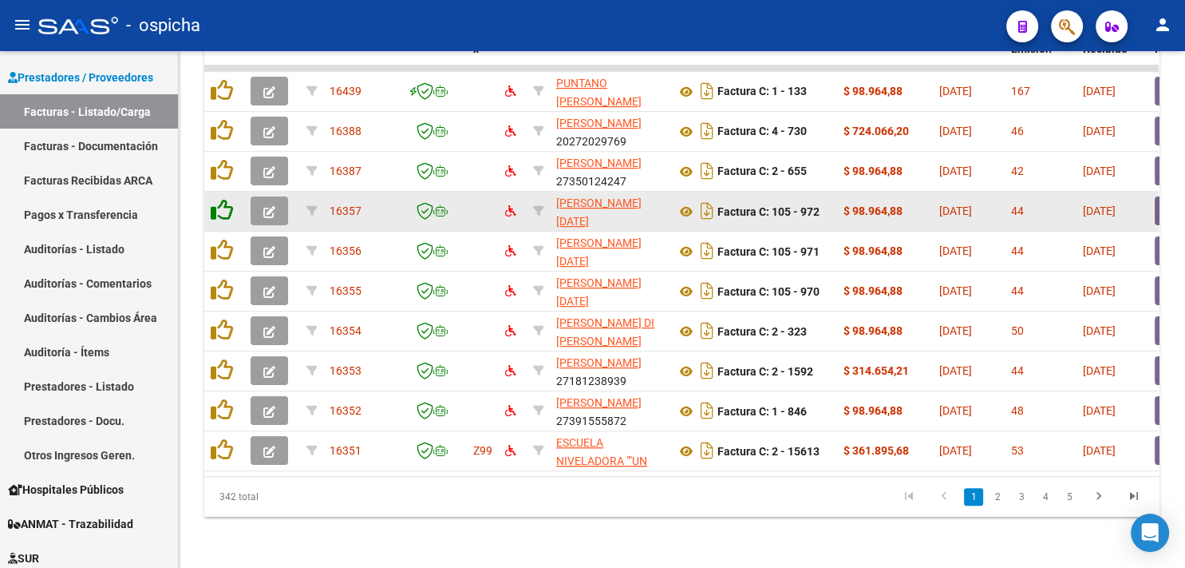
click at [221, 199] on icon at bounding box center [222, 210] width 22 height 22
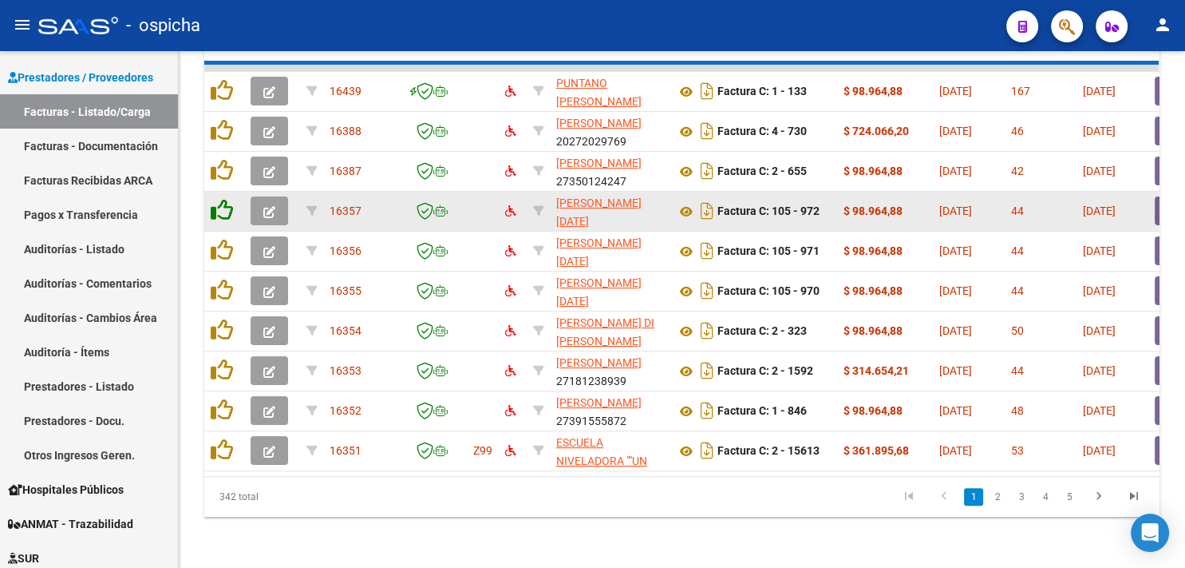
click at [221, 199] on icon at bounding box center [222, 210] width 22 height 22
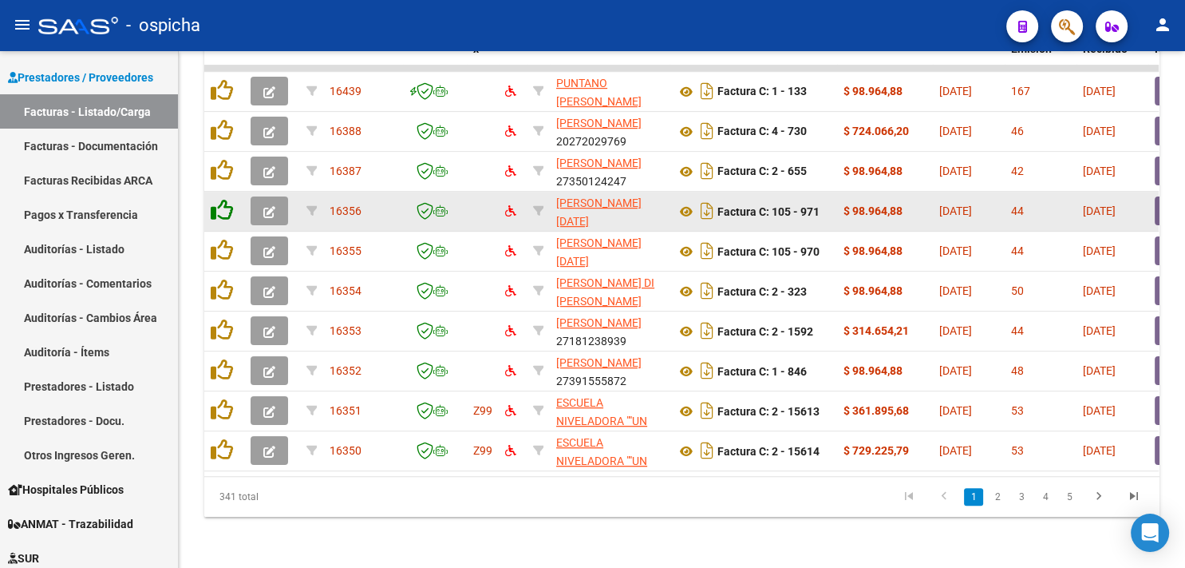
click at [221, 199] on icon at bounding box center [222, 210] width 22 height 22
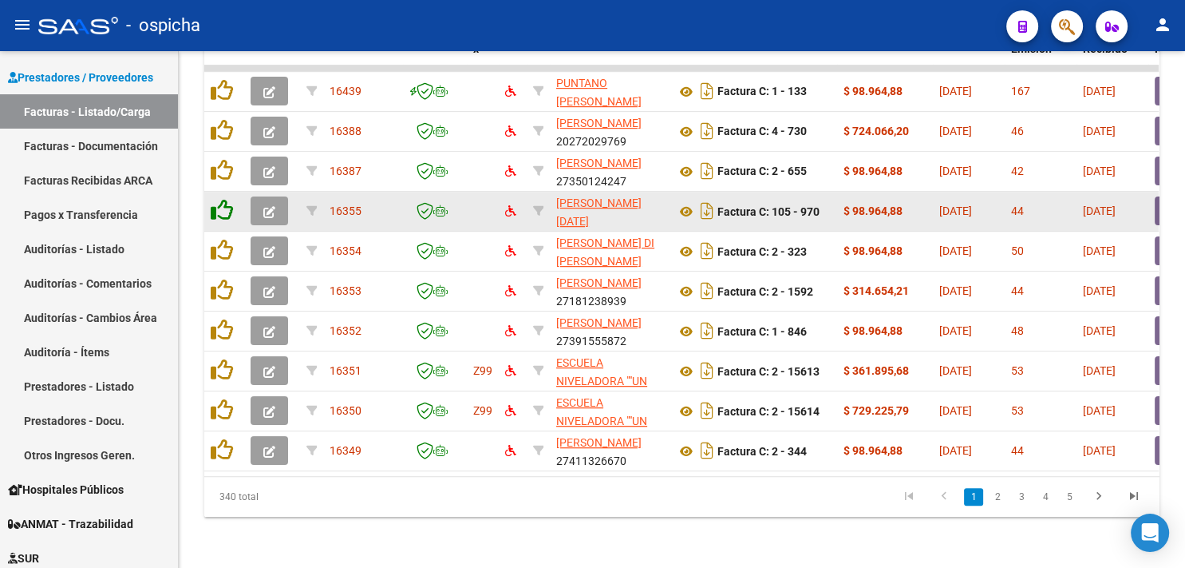
click at [221, 199] on icon at bounding box center [222, 210] width 22 height 22
click at [222, 199] on icon at bounding box center [222, 210] width 22 height 22
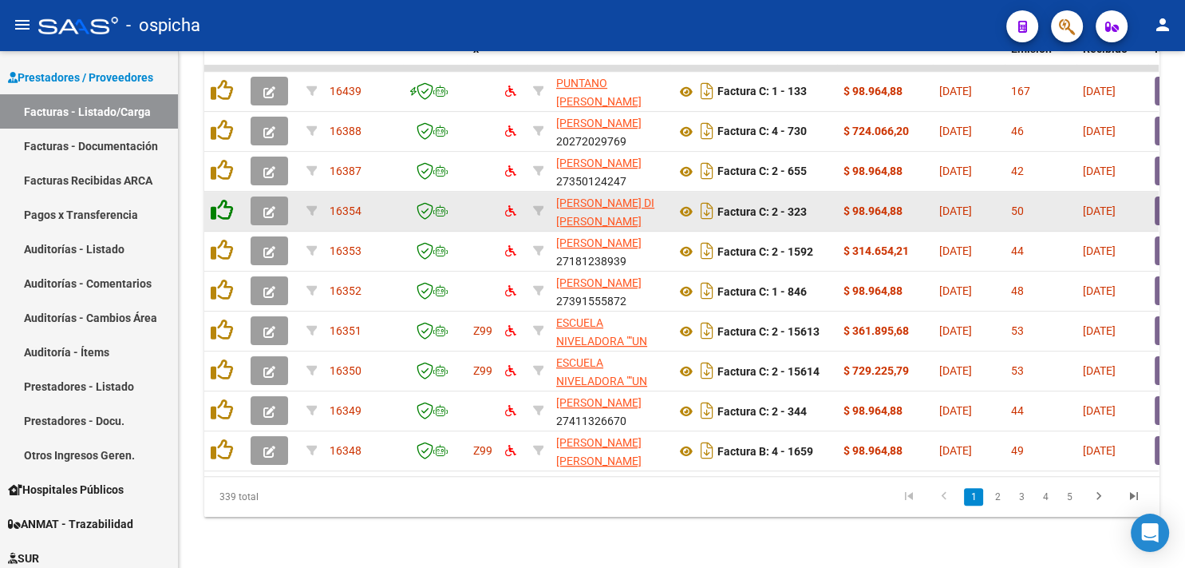
click at [221, 199] on icon at bounding box center [222, 210] width 22 height 22
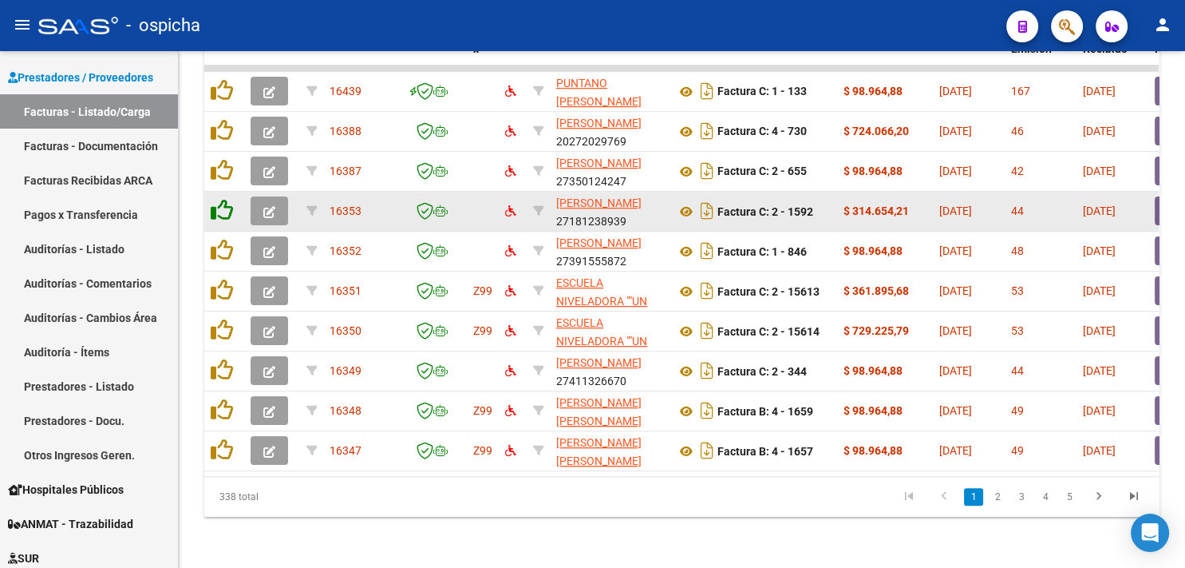
click at [221, 199] on icon at bounding box center [222, 210] width 22 height 22
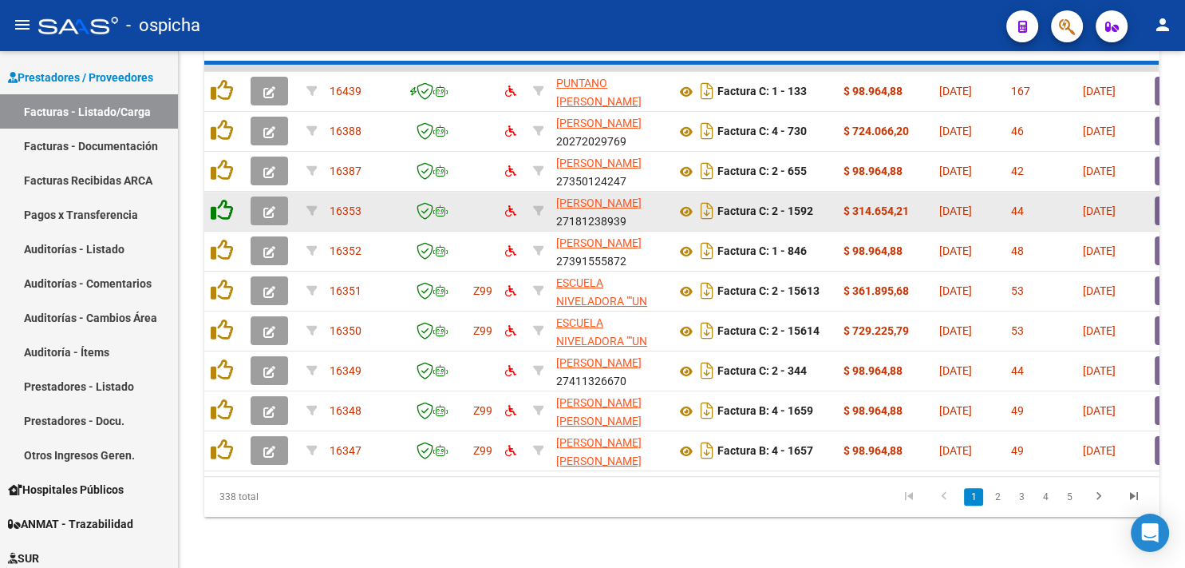
click at [221, 199] on icon at bounding box center [222, 210] width 22 height 22
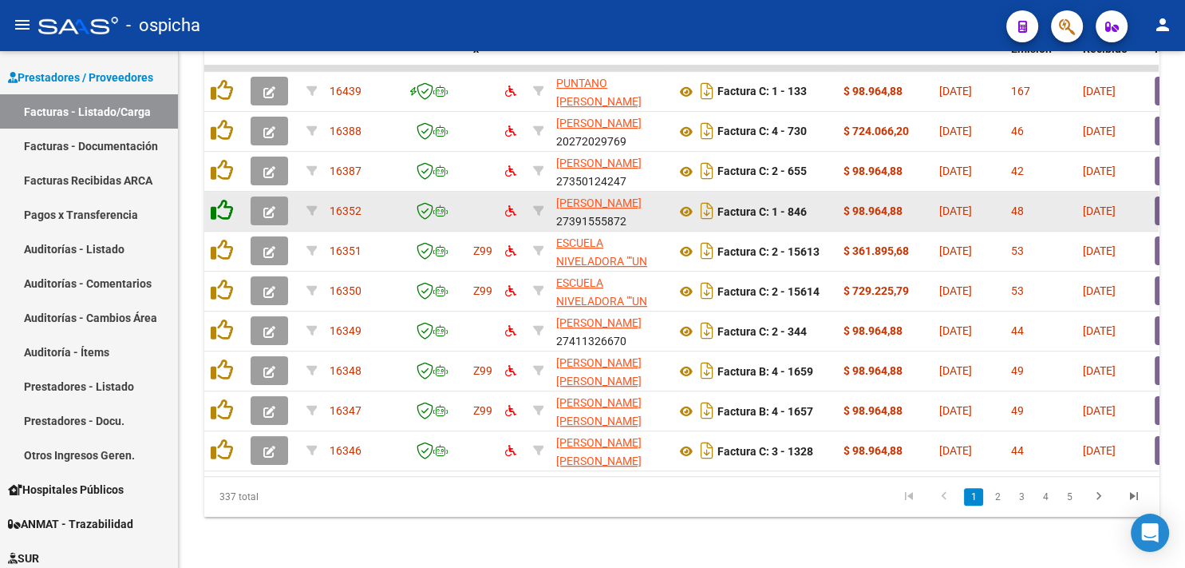
click at [221, 199] on icon at bounding box center [222, 210] width 22 height 22
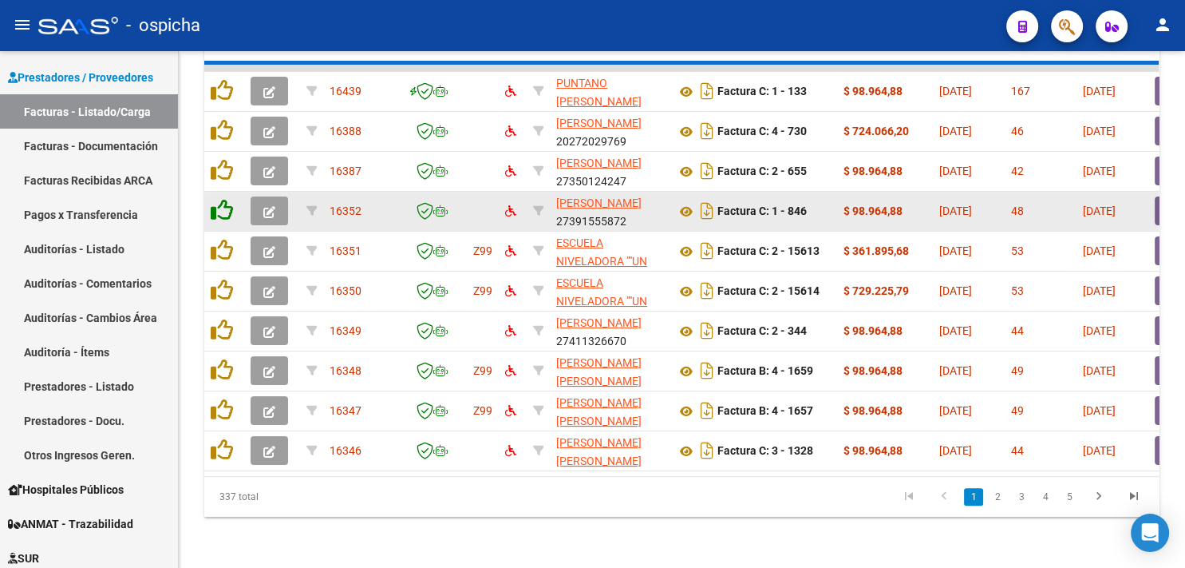
click at [221, 199] on icon at bounding box center [222, 210] width 22 height 22
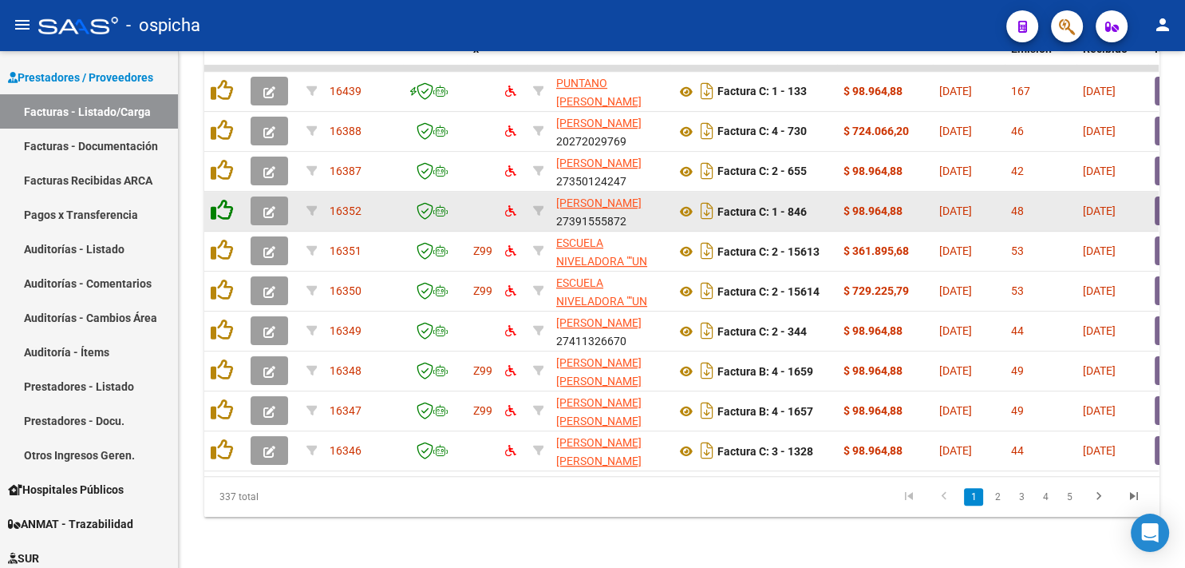
click at [221, 199] on icon at bounding box center [222, 210] width 22 height 22
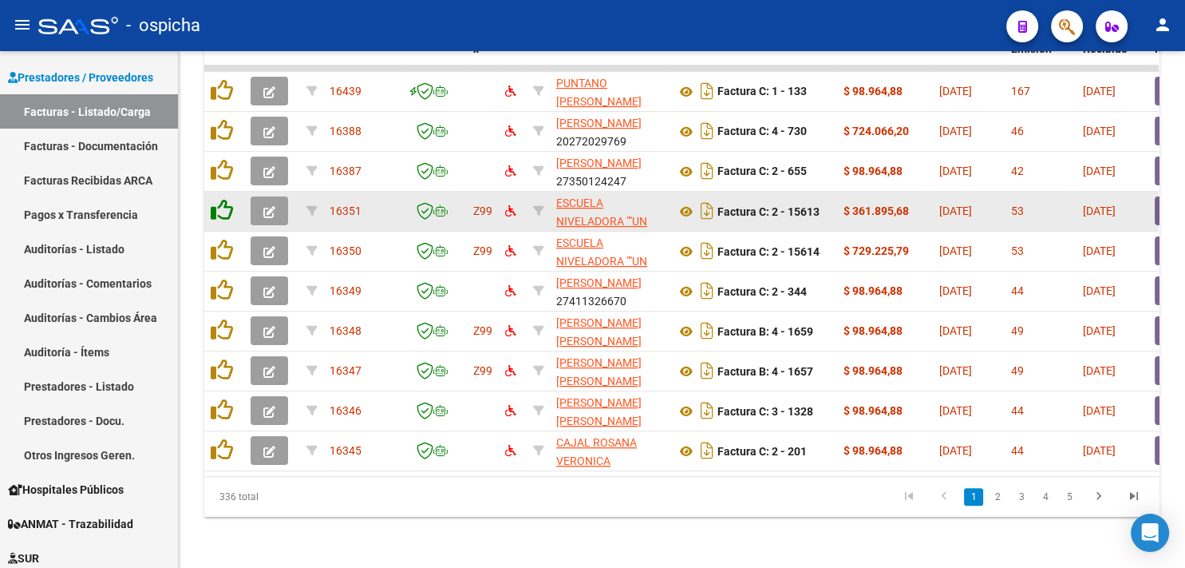
click at [221, 199] on icon at bounding box center [222, 210] width 22 height 22
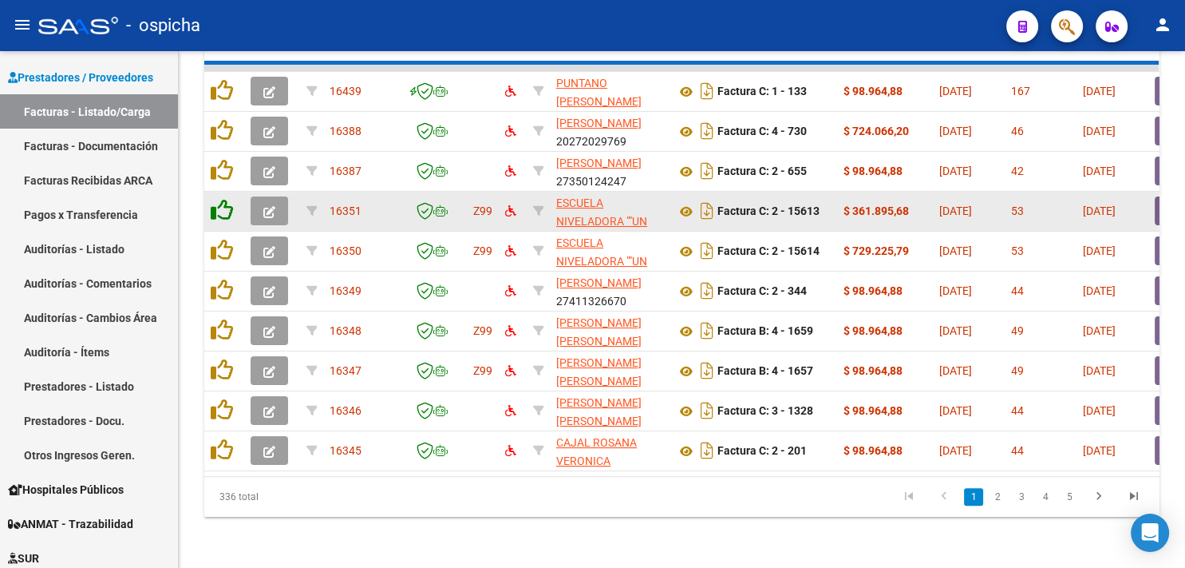
click at [221, 199] on icon at bounding box center [222, 210] width 22 height 22
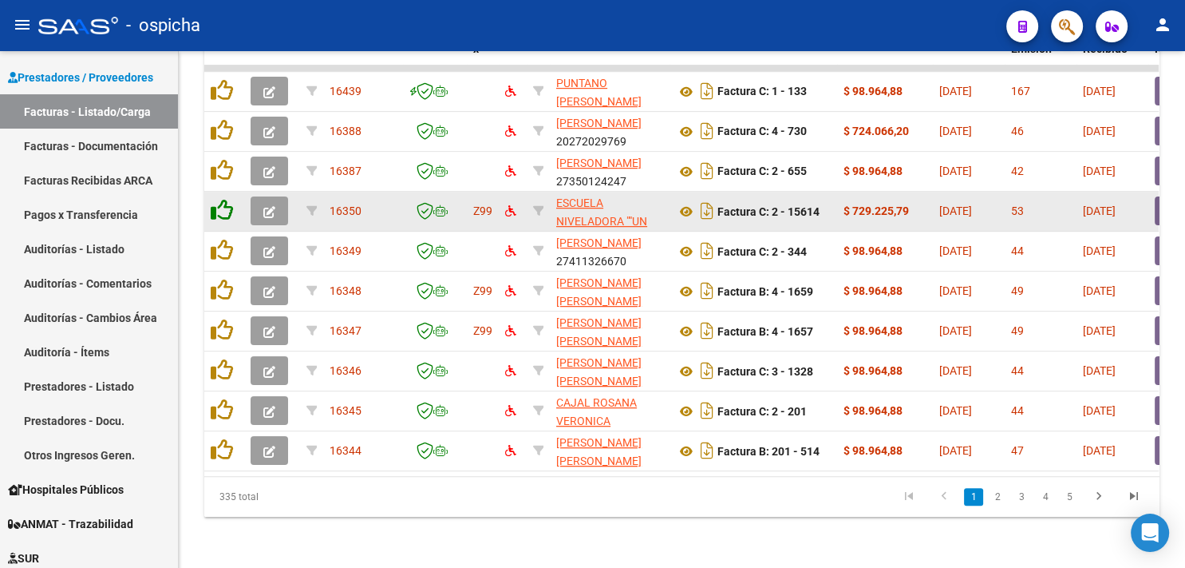
click at [221, 199] on icon at bounding box center [222, 210] width 22 height 22
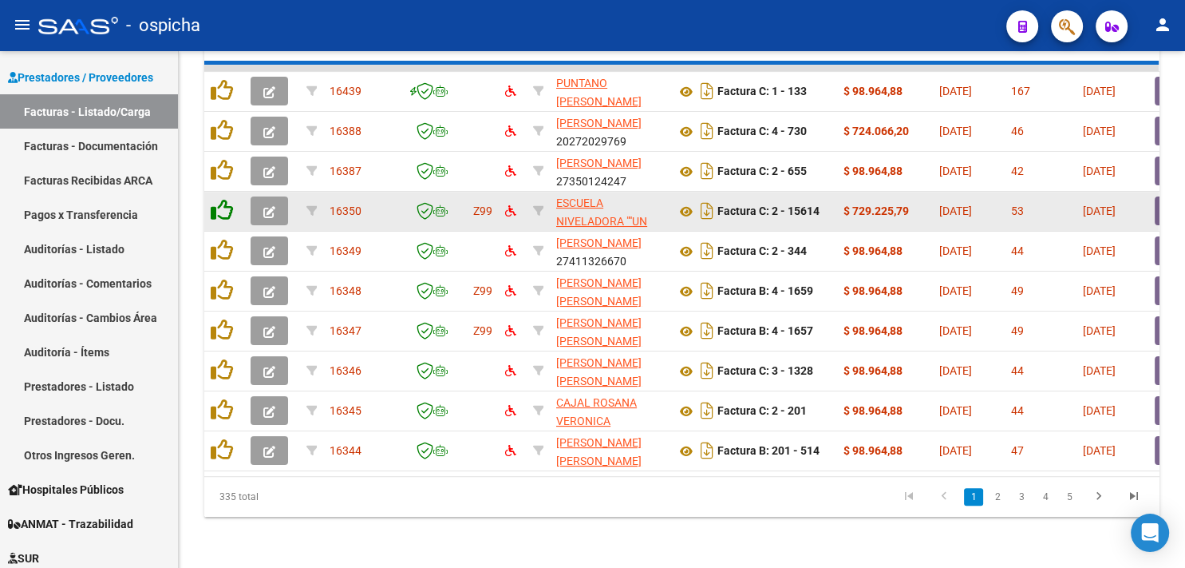
click at [221, 199] on icon at bounding box center [222, 210] width 22 height 22
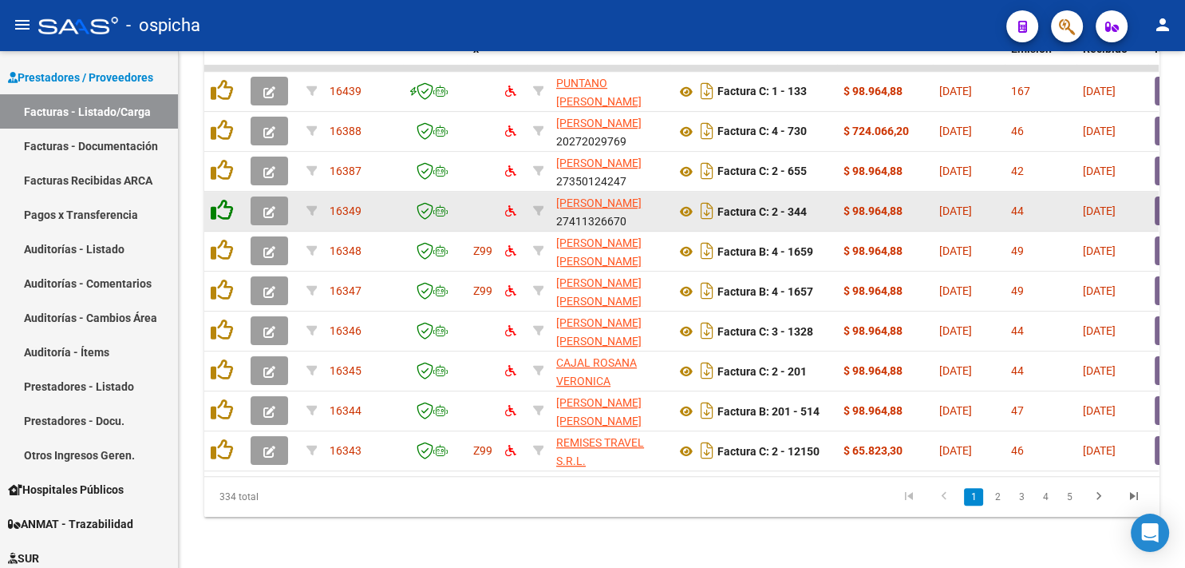
click at [221, 199] on icon at bounding box center [222, 210] width 22 height 22
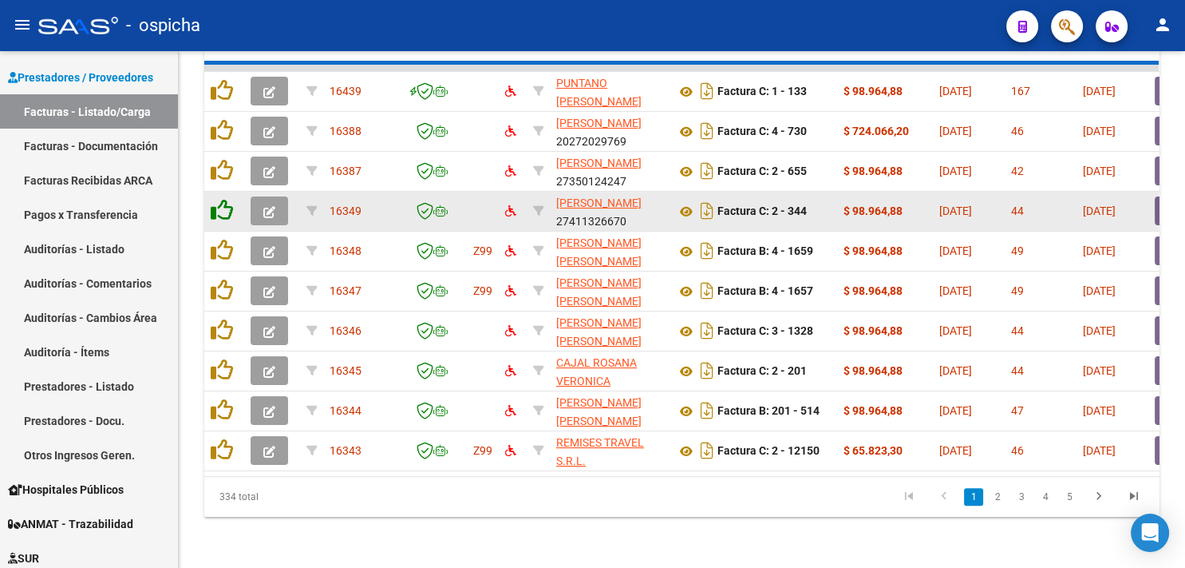
click at [221, 199] on icon at bounding box center [222, 210] width 22 height 22
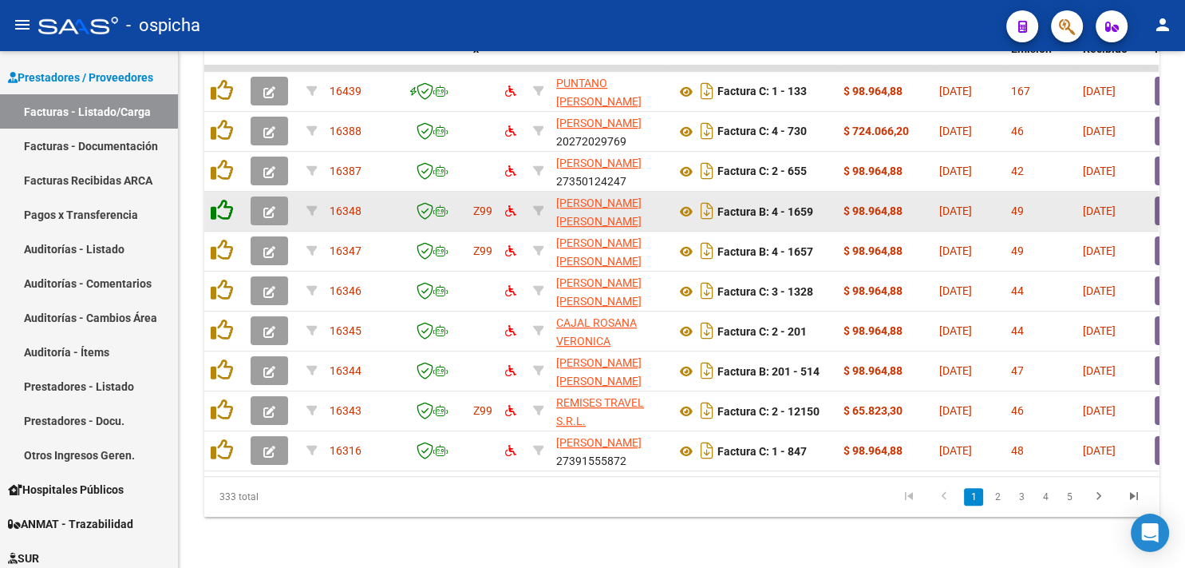
click at [221, 199] on icon at bounding box center [222, 210] width 22 height 22
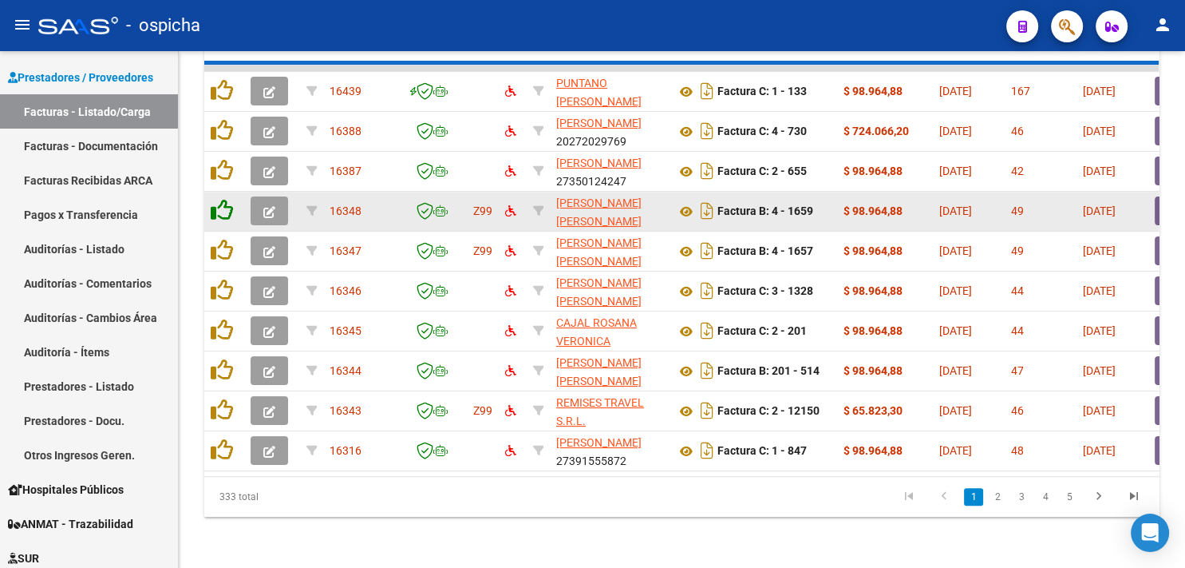
click at [221, 199] on icon at bounding box center [222, 210] width 22 height 22
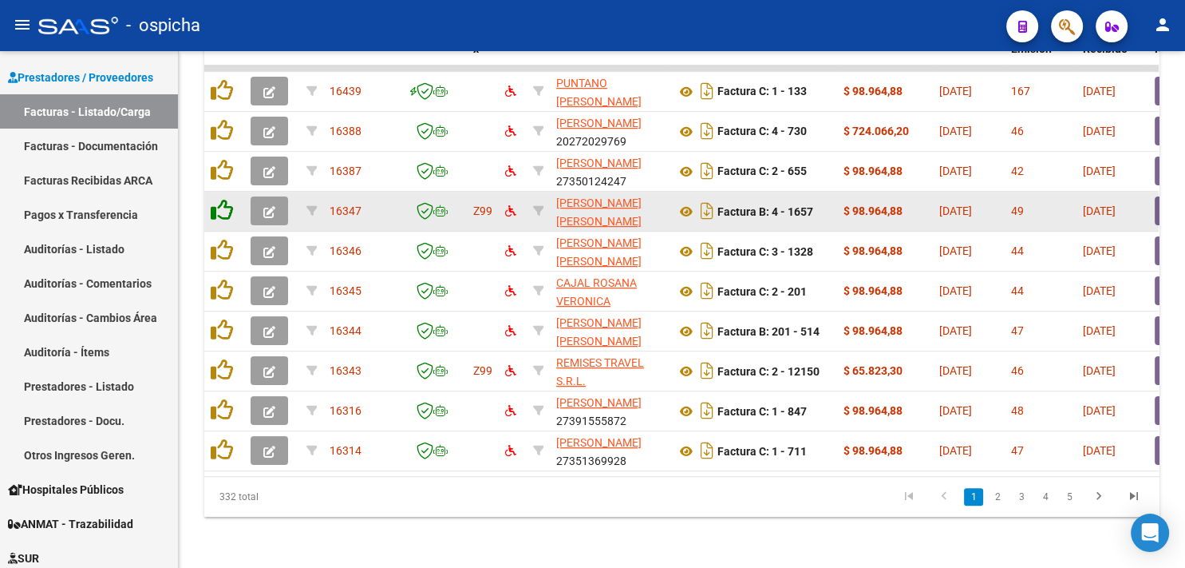
click at [221, 199] on icon at bounding box center [222, 210] width 22 height 22
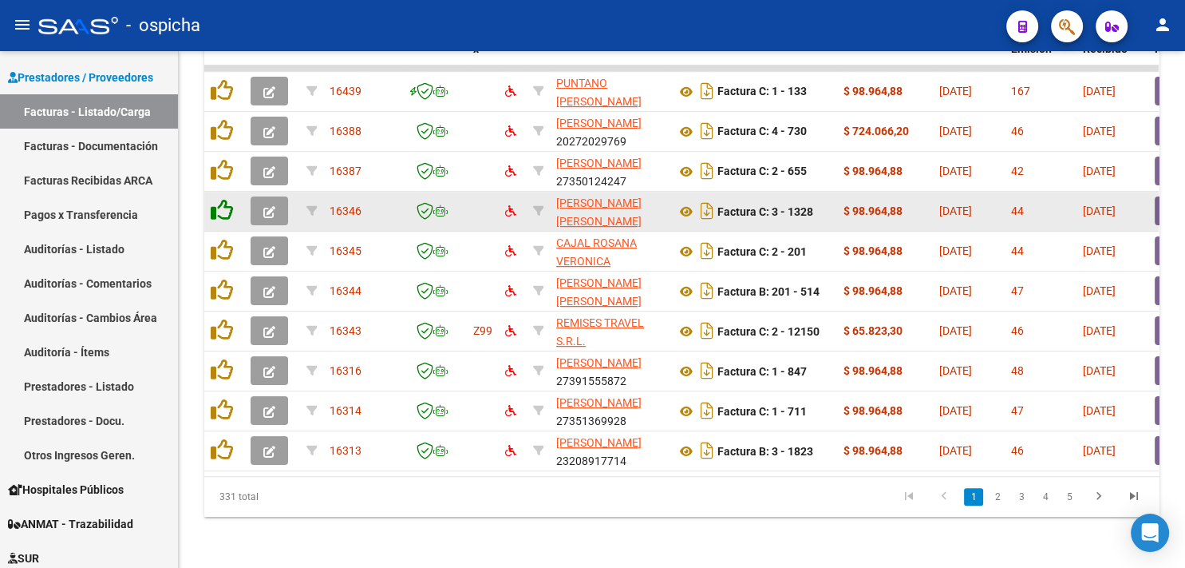
click at [221, 199] on icon at bounding box center [222, 210] width 22 height 22
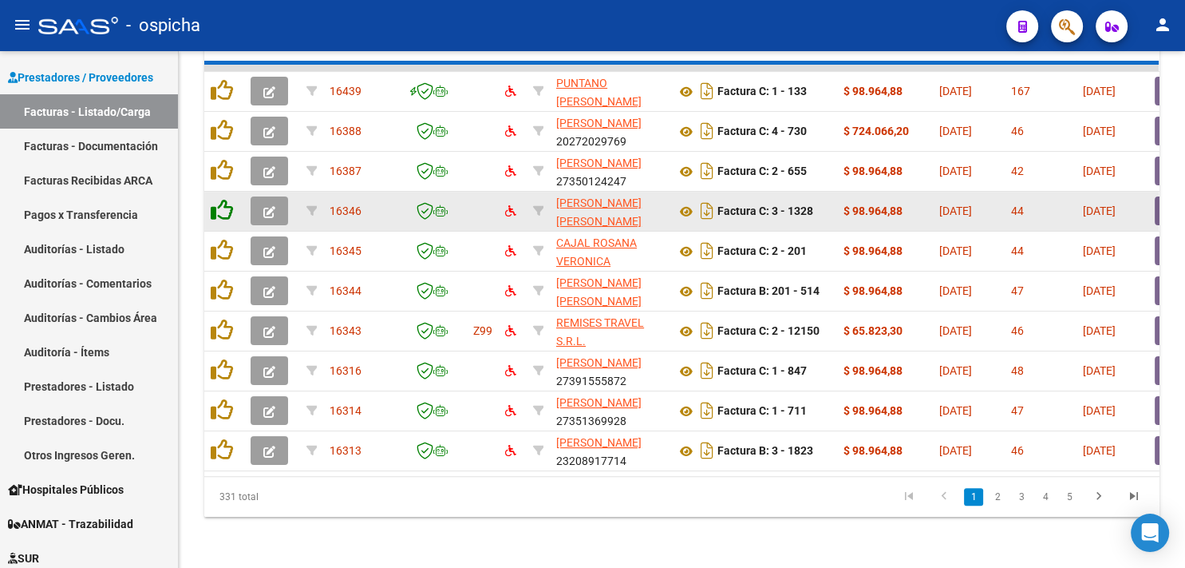
click at [221, 199] on icon at bounding box center [222, 210] width 22 height 22
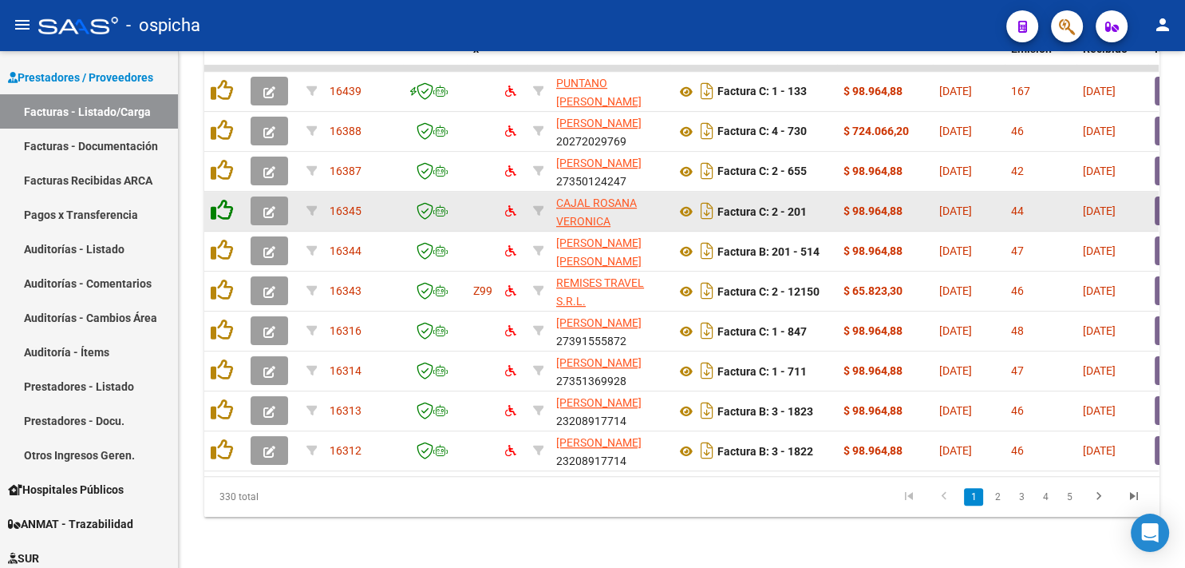
click at [221, 199] on icon at bounding box center [222, 210] width 22 height 22
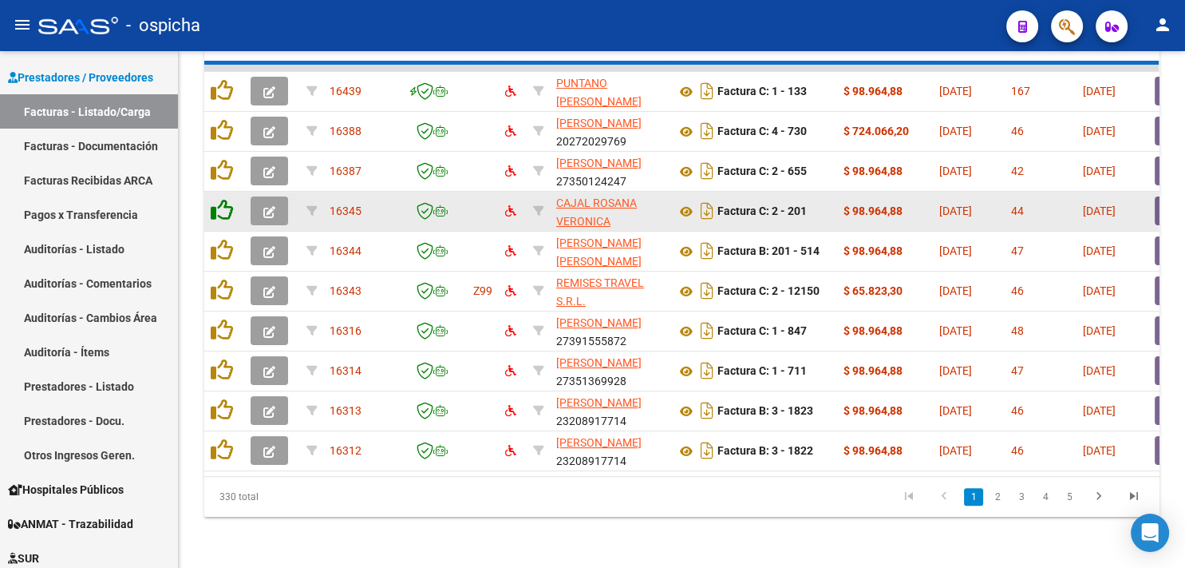
click at [221, 199] on icon at bounding box center [222, 210] width 22 height 22
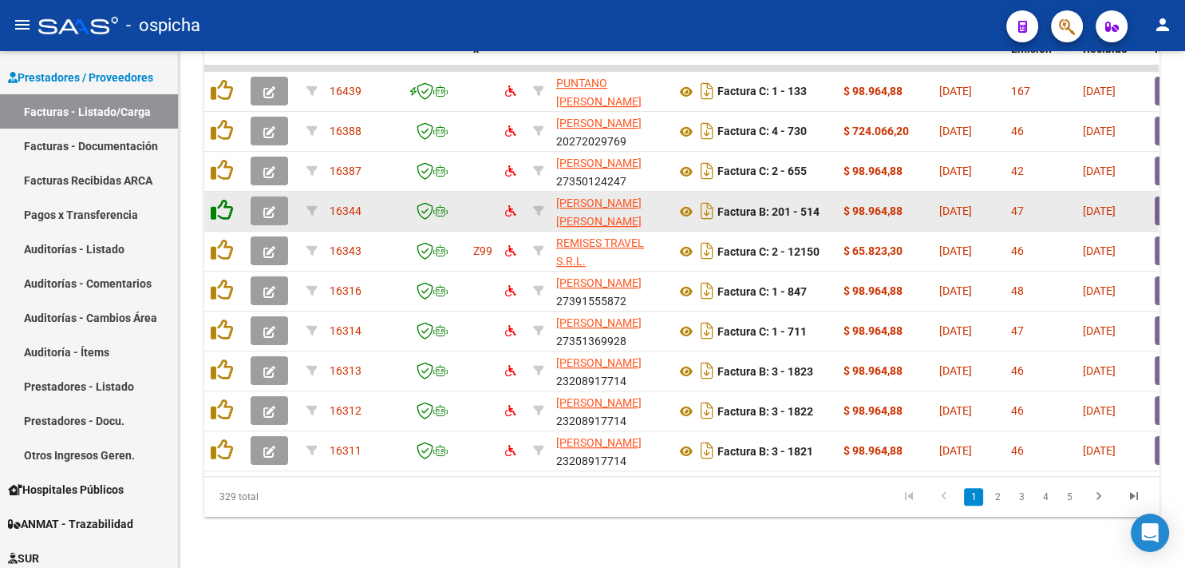
click at [221, 199] on icon at bounding box center [222, 210] width 22 height 22
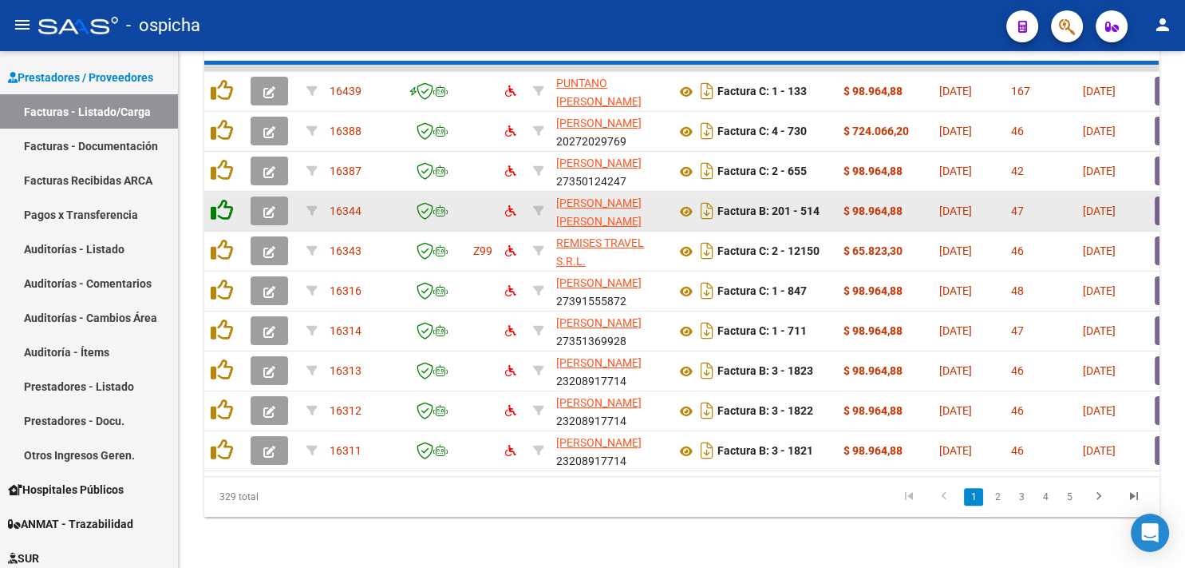
click at [221, 199] on icon at bounding box center [222, 210] width 22 height 22
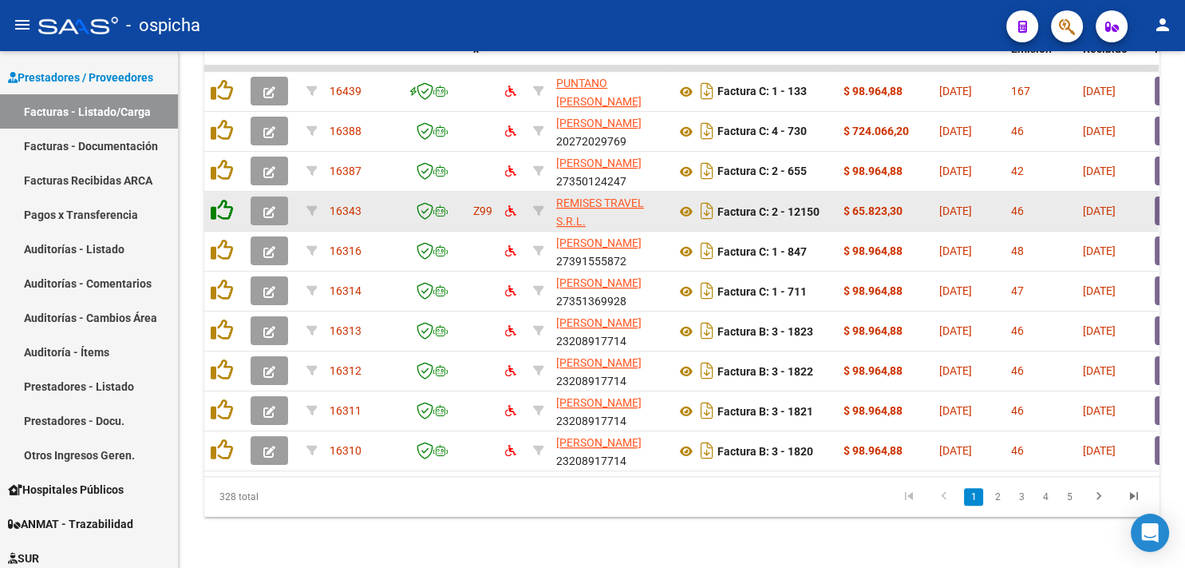
click at [221, 199] on icon at bounding box center [222, 210] width 22 height 22
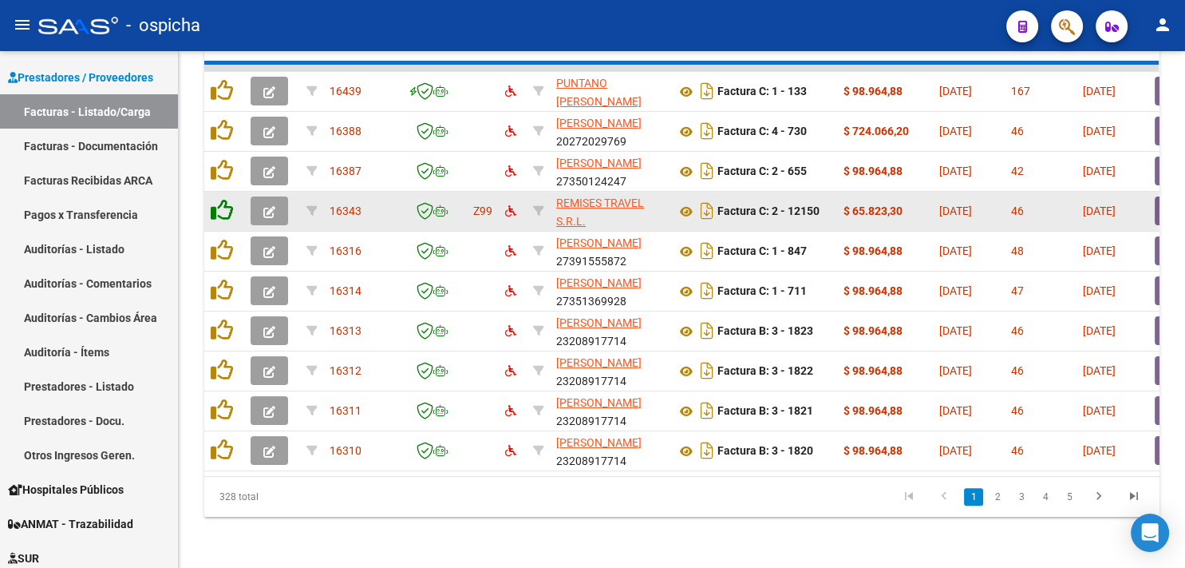
click at [221, 199] on icon at bounding box center [222, 210] width 22 height 22
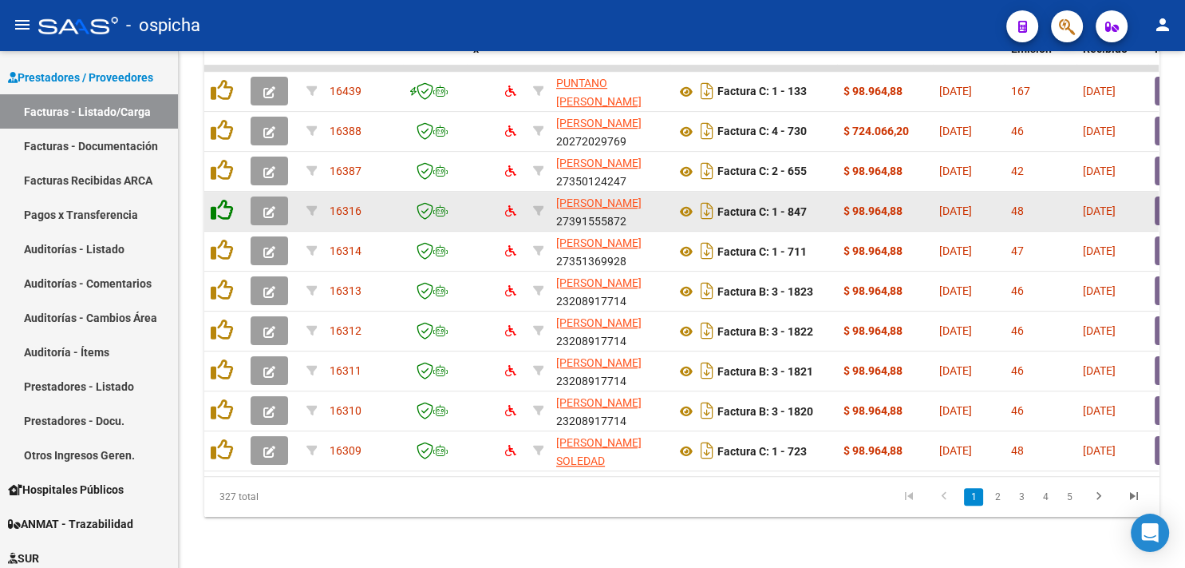
click at [221, 199] on icon at bounding box center [222, 210] width 22 height 22
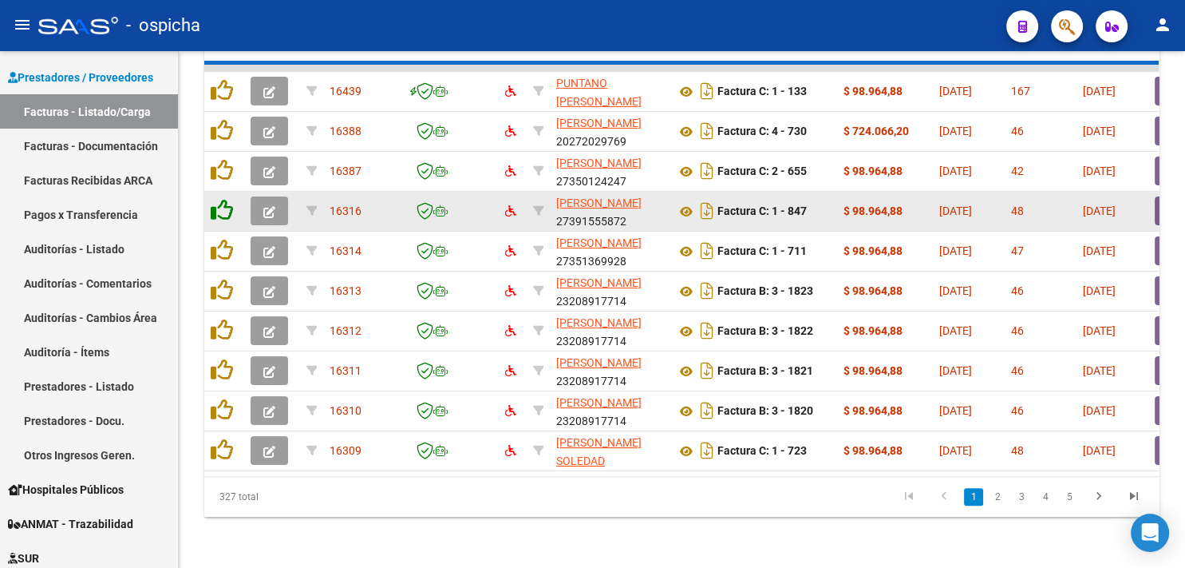
click at [221, 199] on icon at bounding box center [222, 210] width 22 height 22
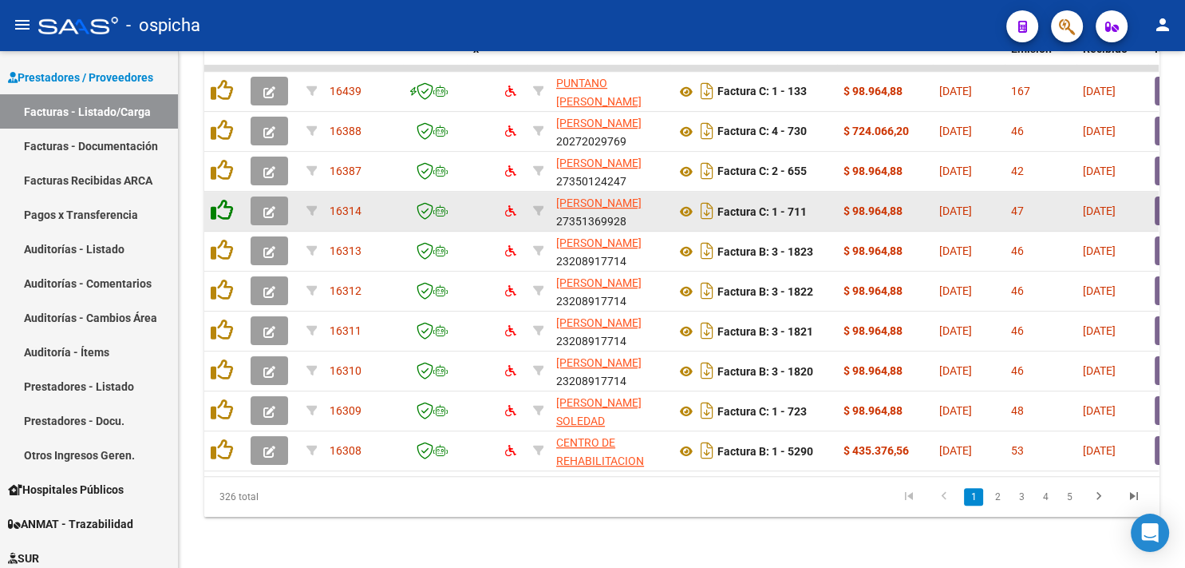
click at [221, 199] on icon at bounding box center [222, 210] width 22 height 22
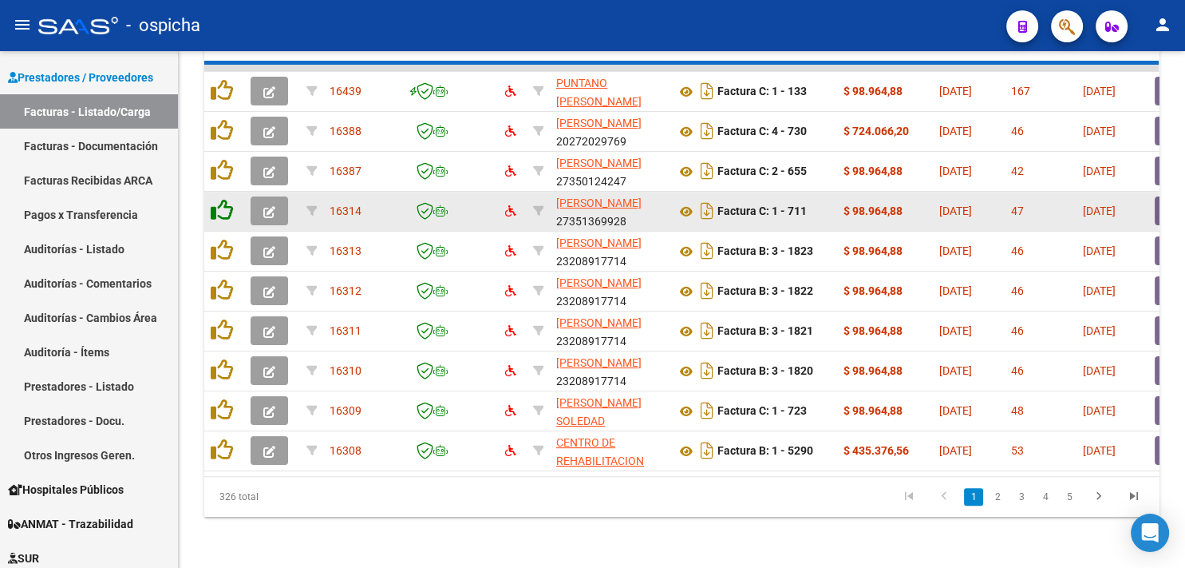
click at [221, 199] on icon at bounding box center [222, 210] width 22 height 22
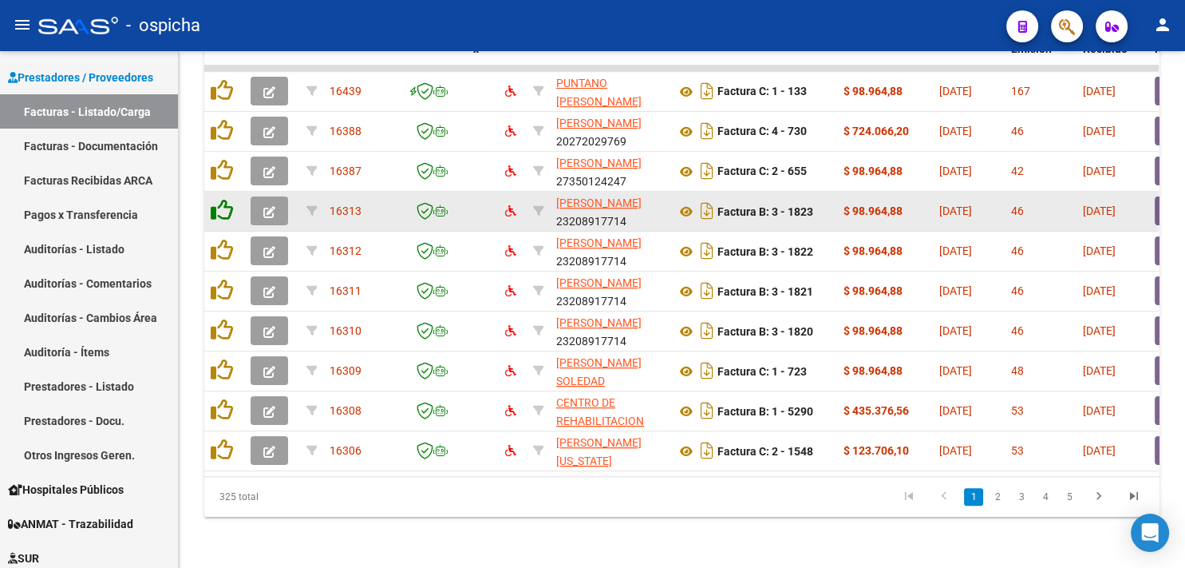
click at [221, 199] on icon at bounding box center [222, 210] width 22 height 22
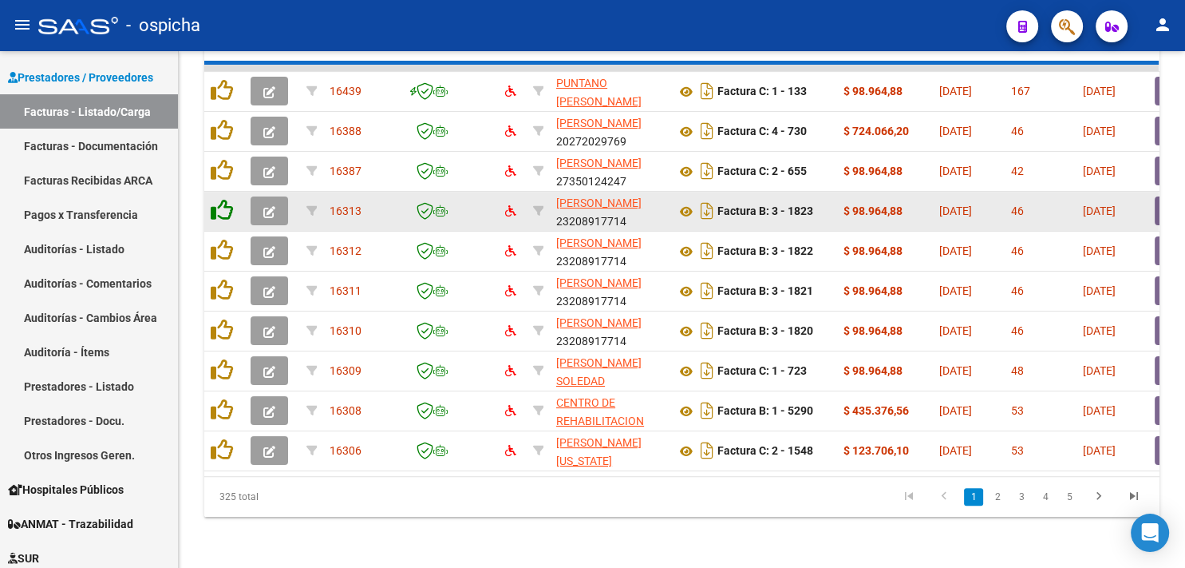
click at [221, 199] on icon at bounding box center [222, 210] width 22 height 22
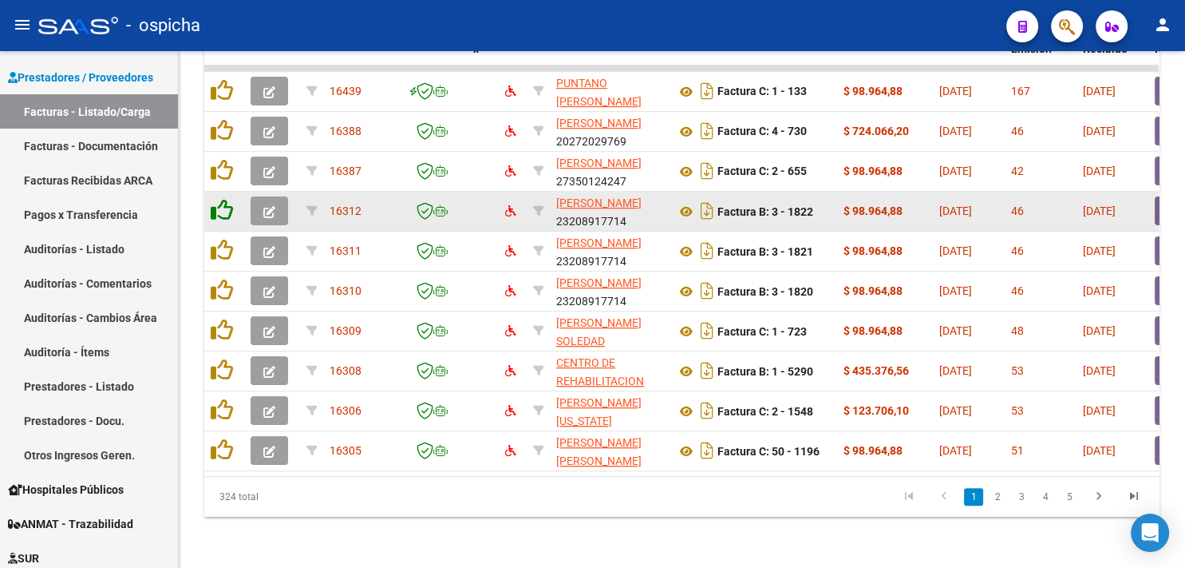
click at [221, 199] on icon at bounding box center [222, 210] width 22 height 22
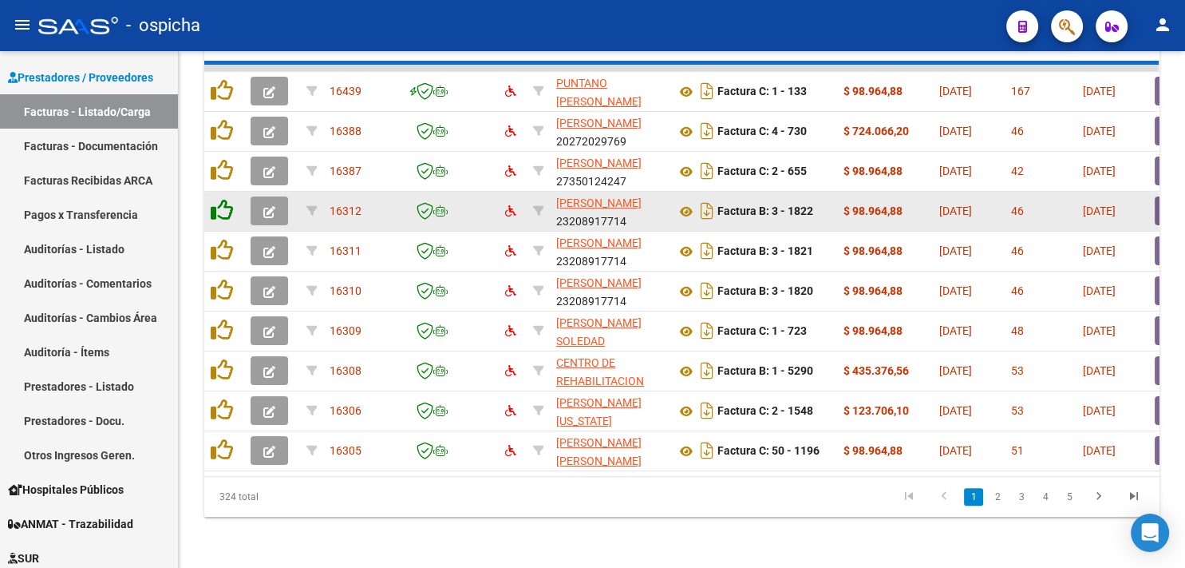
click at [221, 199] on icon at bounding box center [222, 210] width 22 height 22
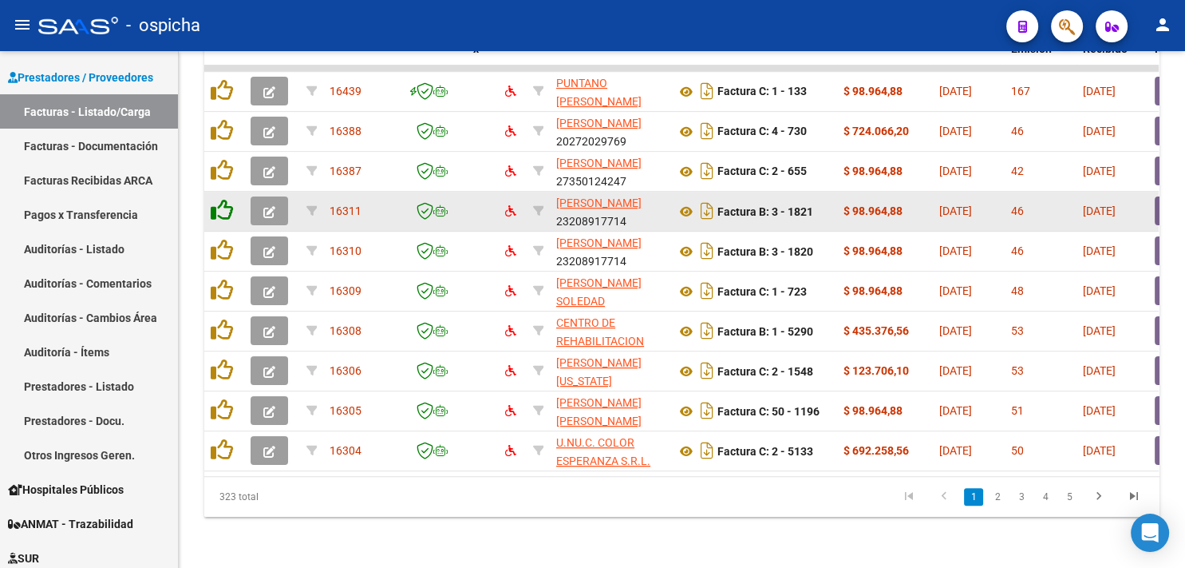
click at [221, 199] on icon at bounding box center [222, 210] width 22 height 22
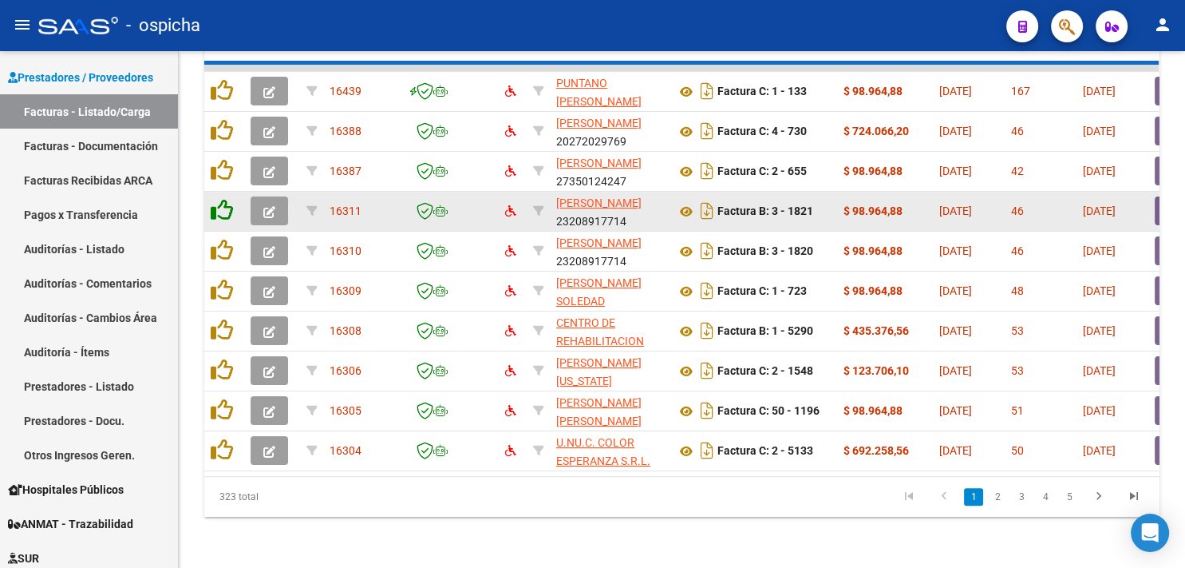
click at [221, 199] on icon at bounding box center [222, 210] width 22 height 22
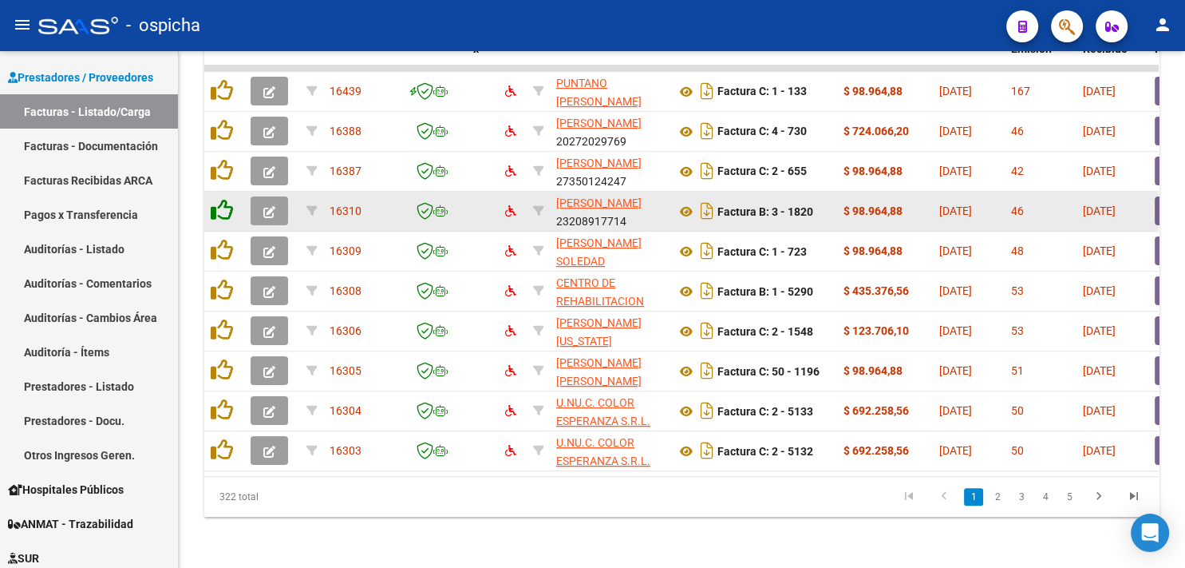
click at [221, 199] on icon at bounding box center [222, 210] width 22 height 22
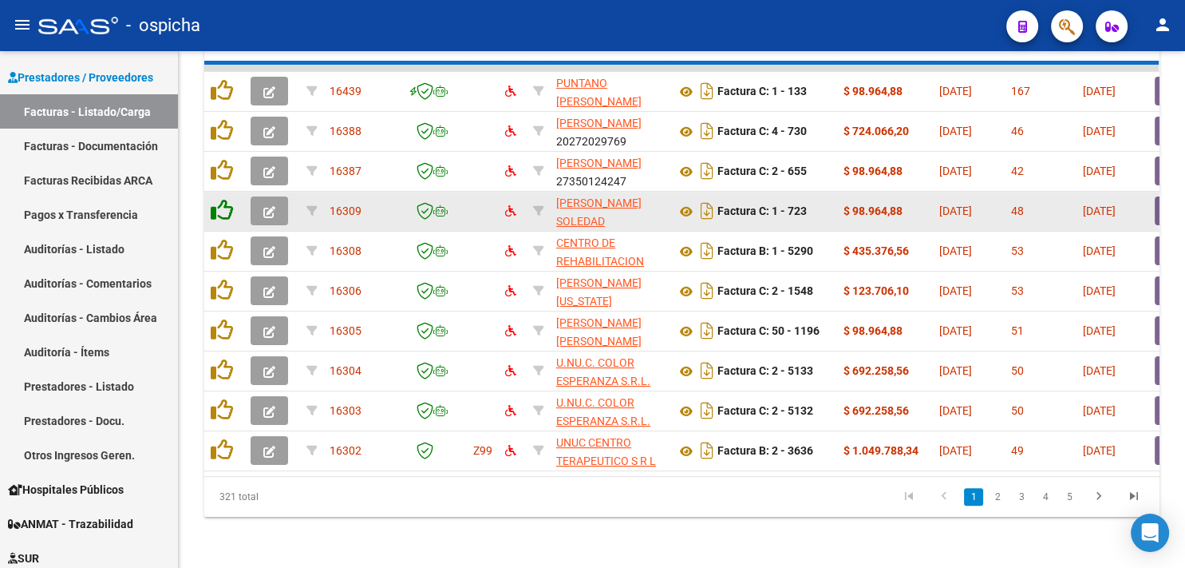
click at [221, 199] on icon at bounding box center [222, 210] width 22 height 22
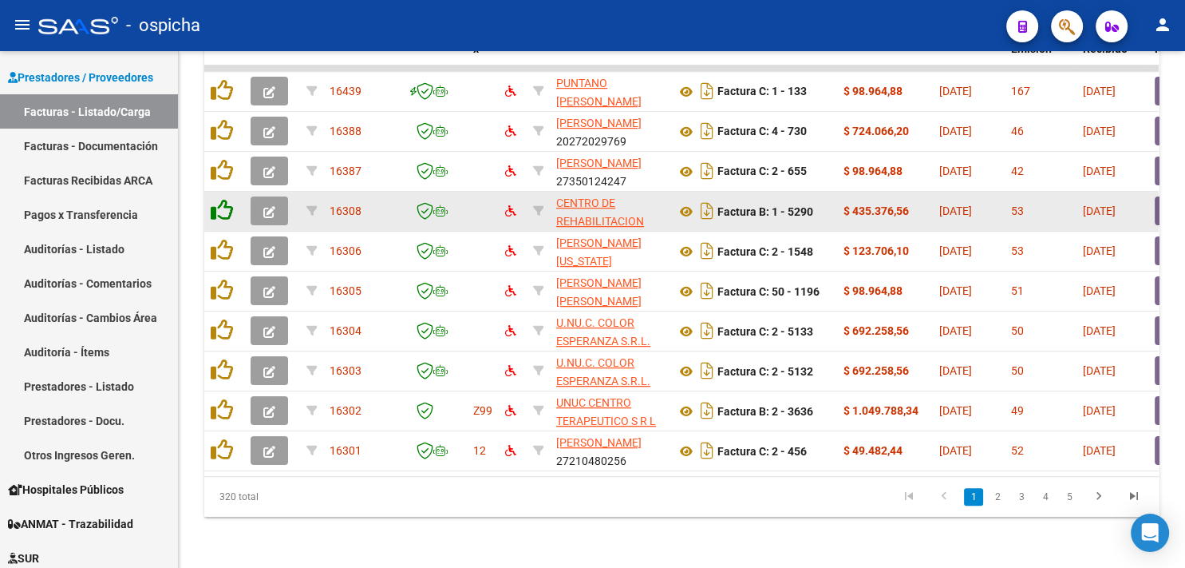
click at [221, 199] on icon at bounding box center [222, 210] width 22 height 22
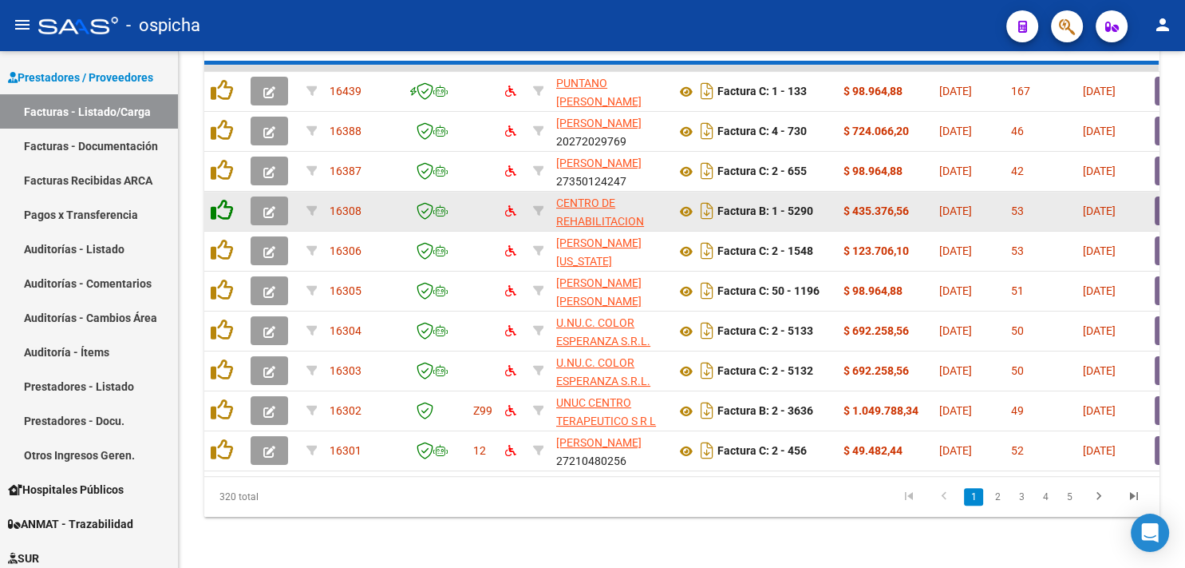
click at [221, 199] on icon at bounding box center [222, 210] width 22 height 22
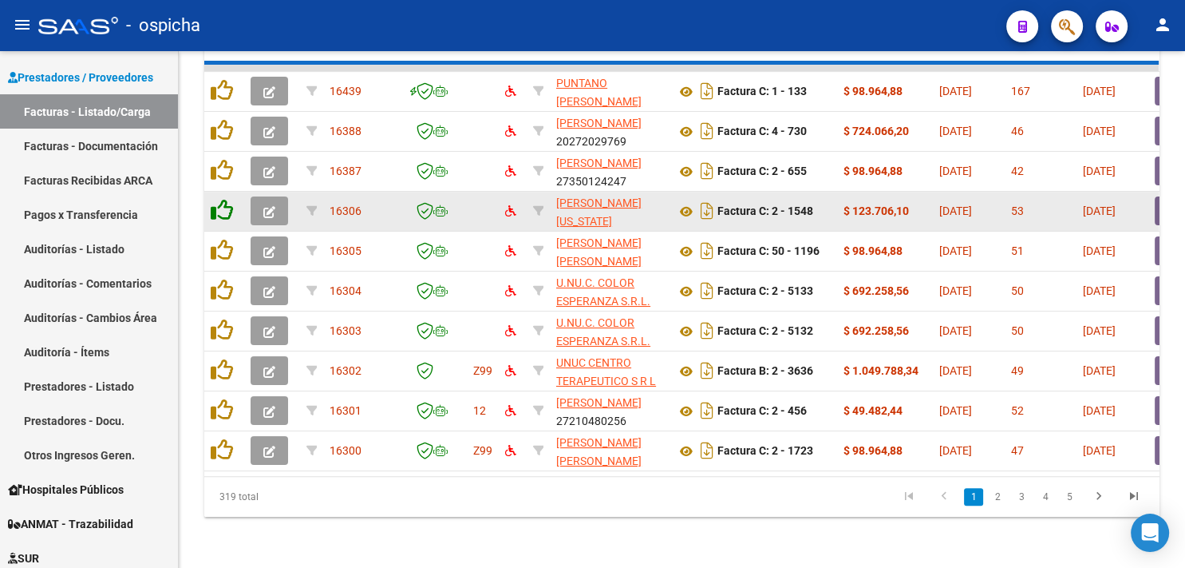
click at [221, 199] on icon at bounding box center [222, 210] width 22 height 22
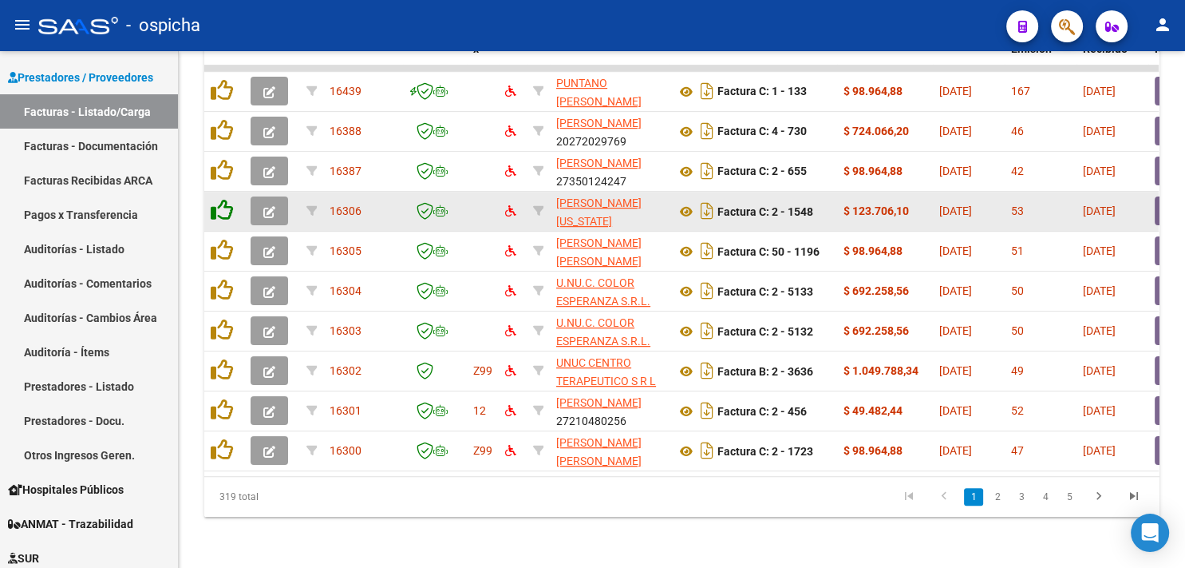
click at [221, 199] on icon at bounding box center [222, 210] width 22 height 22
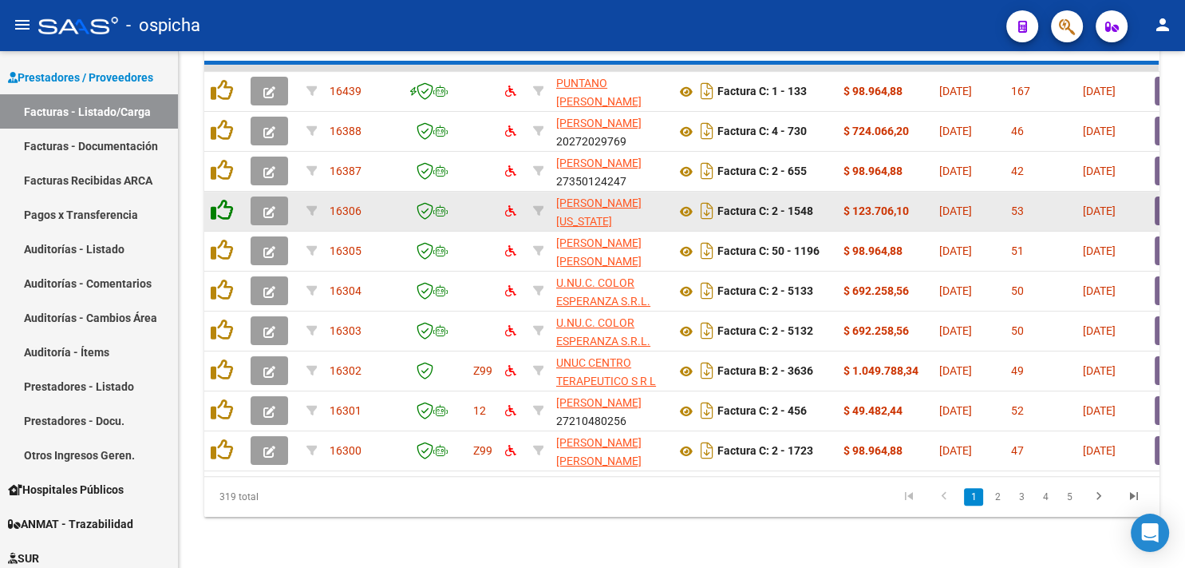
click at [221, 199] on icon at bounding box center [222, 210] width 22 height 22
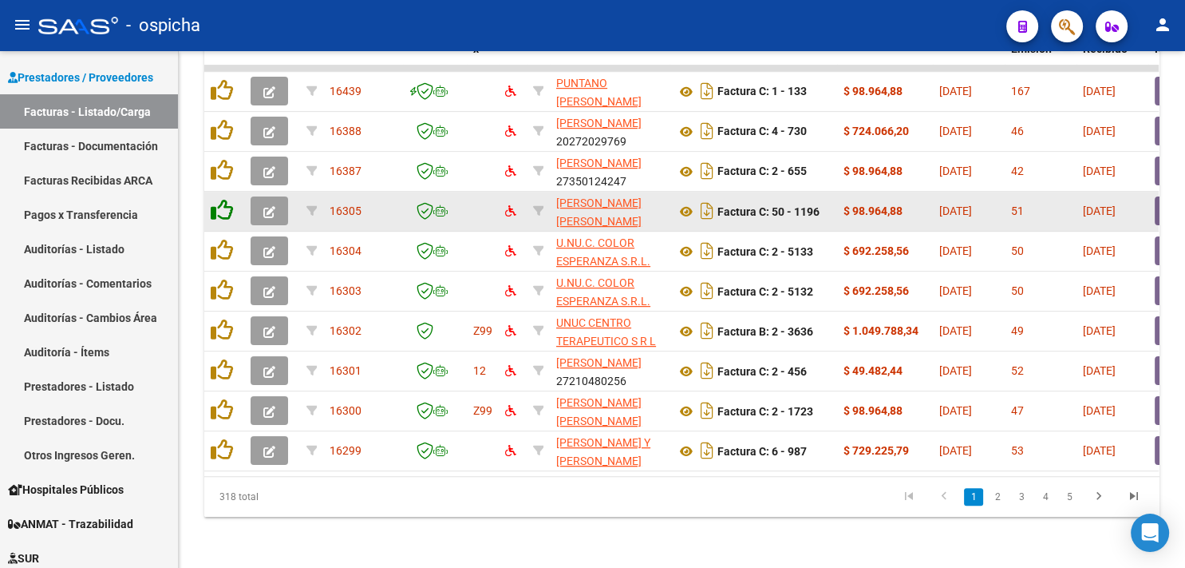
click at [221, 199] on icon at bounding box center [222, 210] width 22 height 22
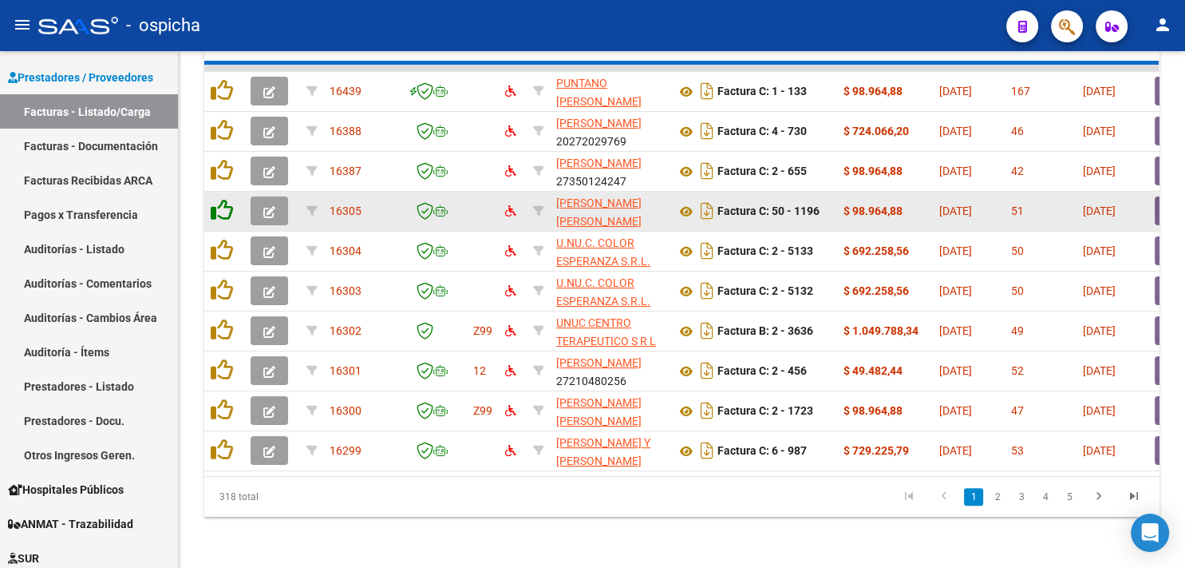
click at [221, 199] on icon at bounding box center [222, 210] width 22 height 22
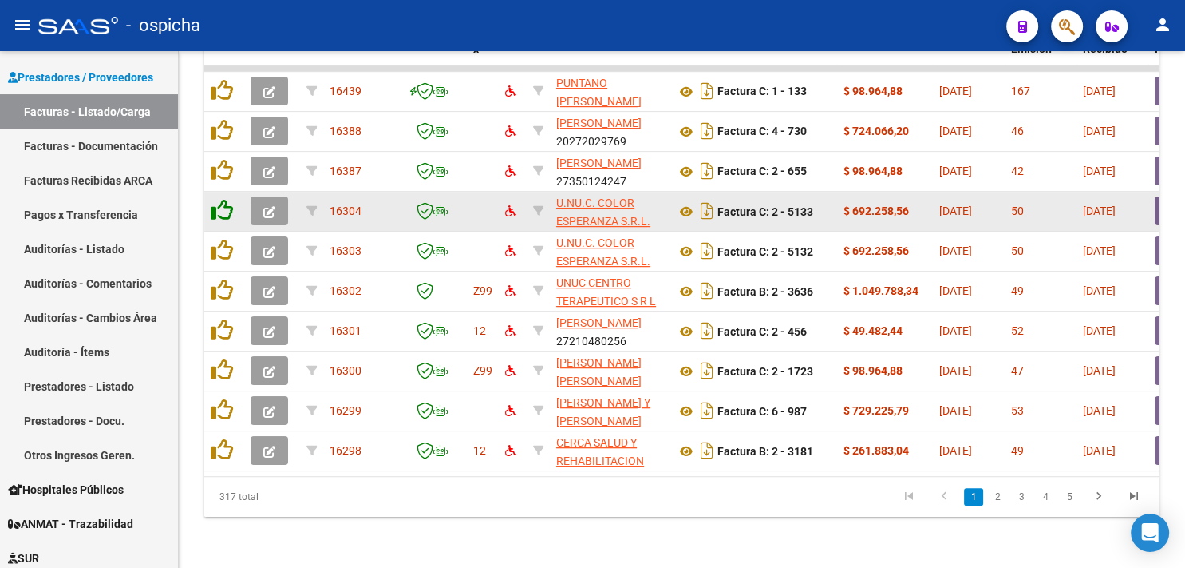
click at [221, 199] on icon at bounding box center [222, 210] width 22 height 22
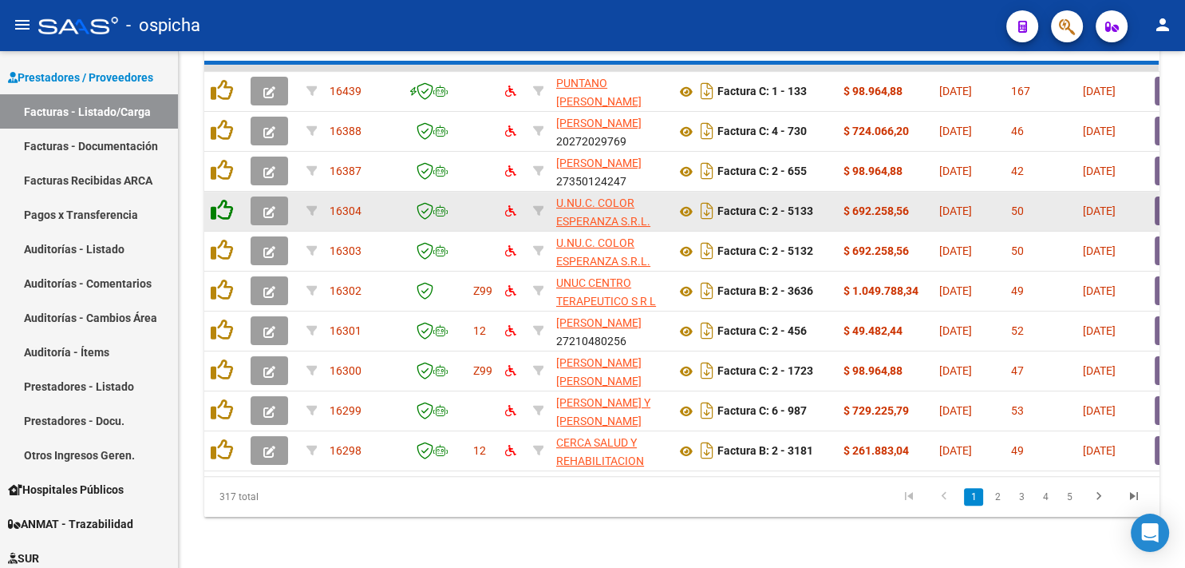
click at [221, 199] on icon at bounding box center [222, 210] width 22 height 22
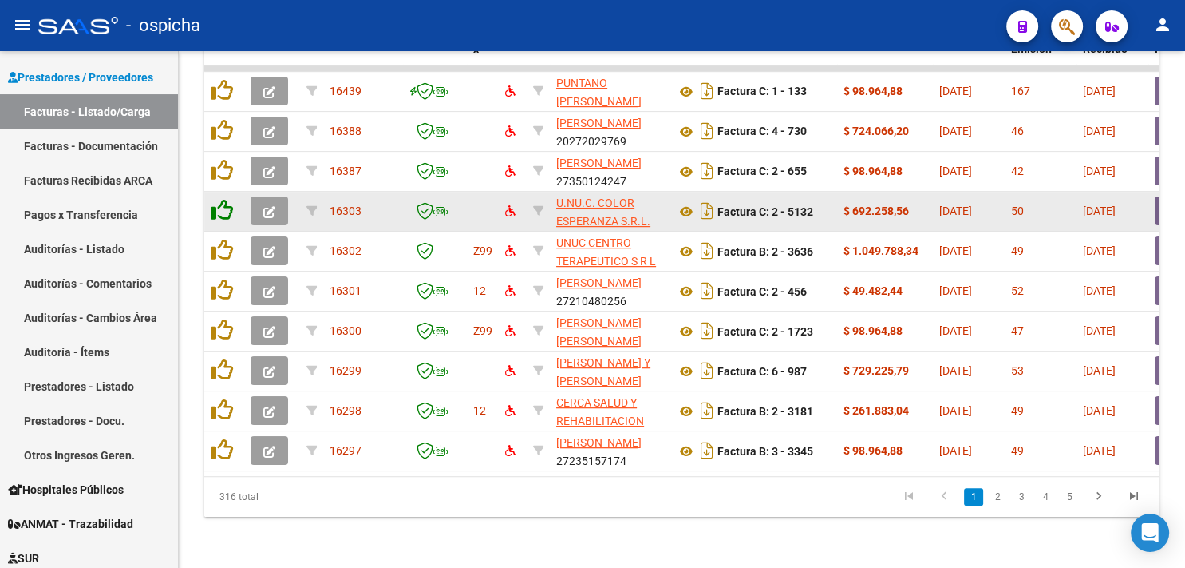
click at [221, 199] on icon at bounding box center [222, 210] width 22 height 22
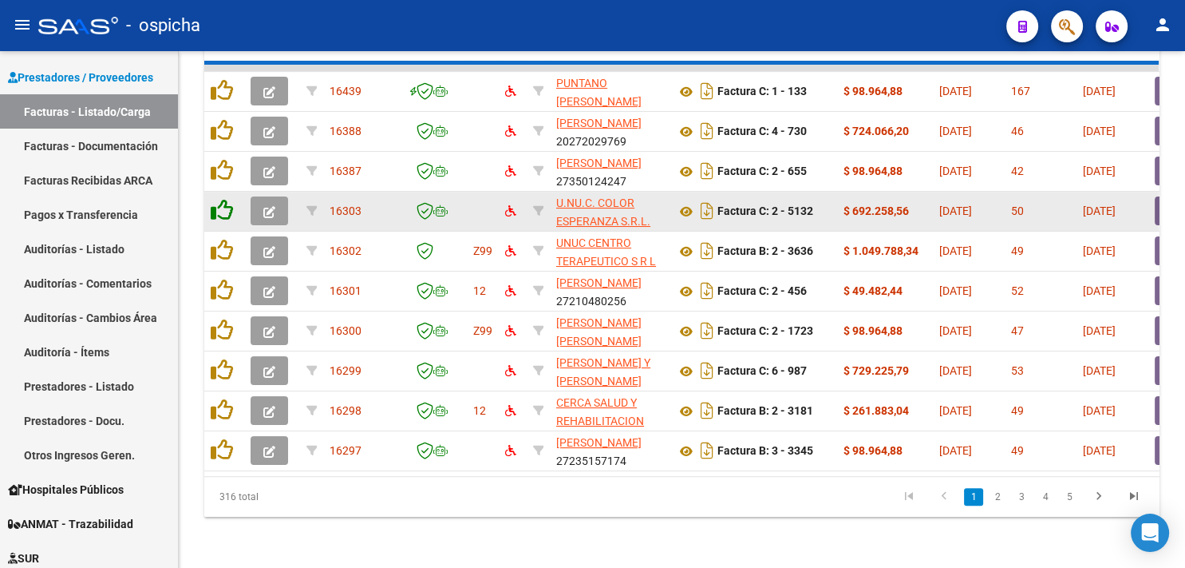
click at [221, 199] on icon at bounding box center [222, 210] width 22 height 22
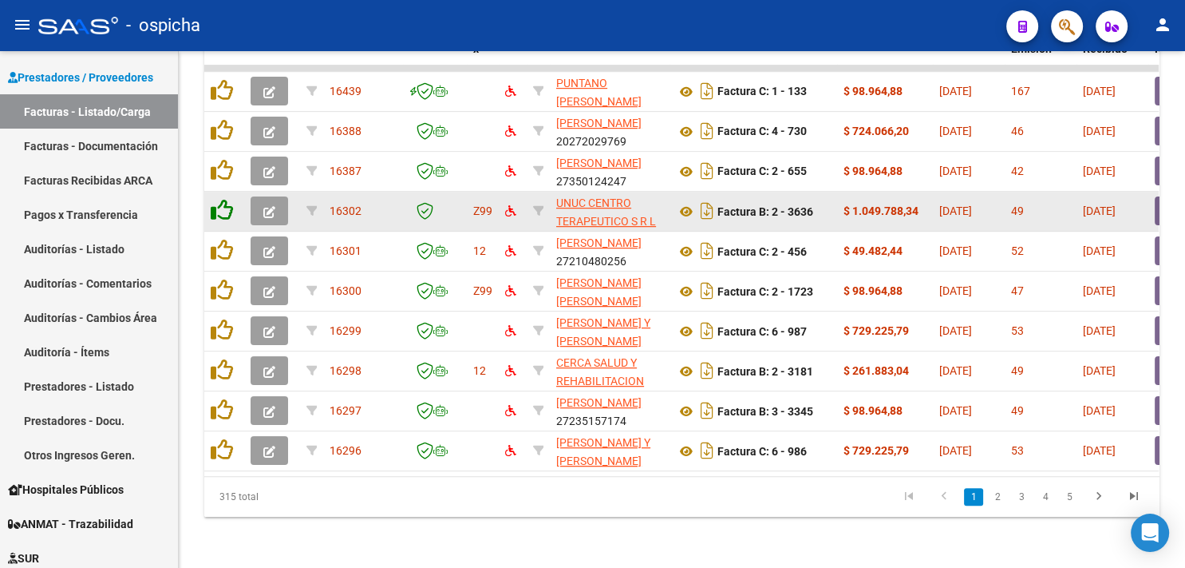
click at [221, 199] on icon at bounding box center [222, 210] width 22 height 22
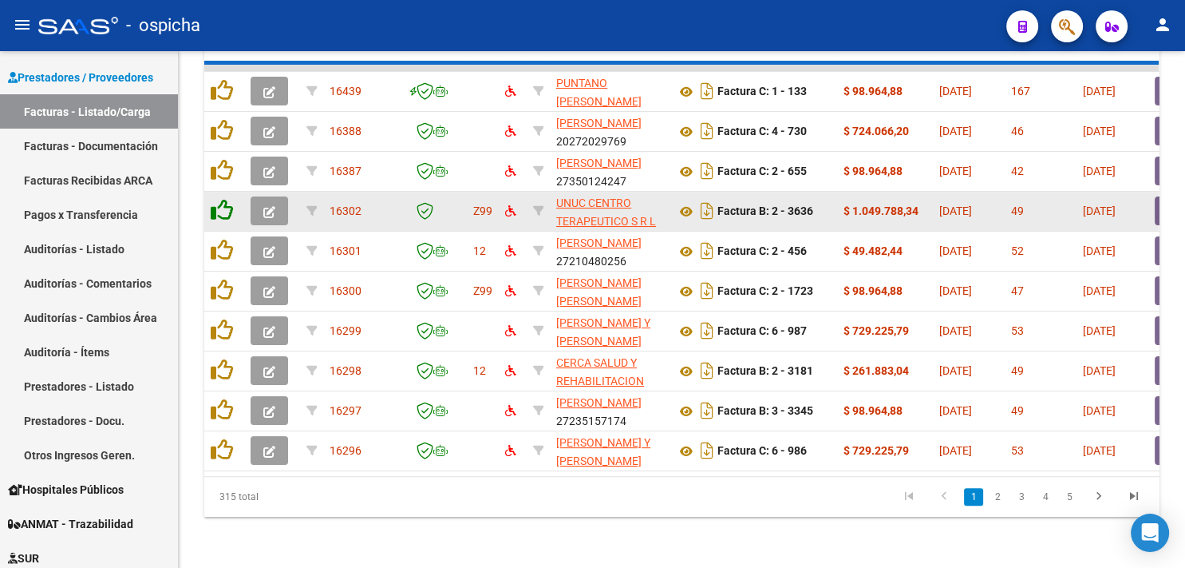
click at [221, 199] on icon at bounding box center [222, 210] width 22 height 22
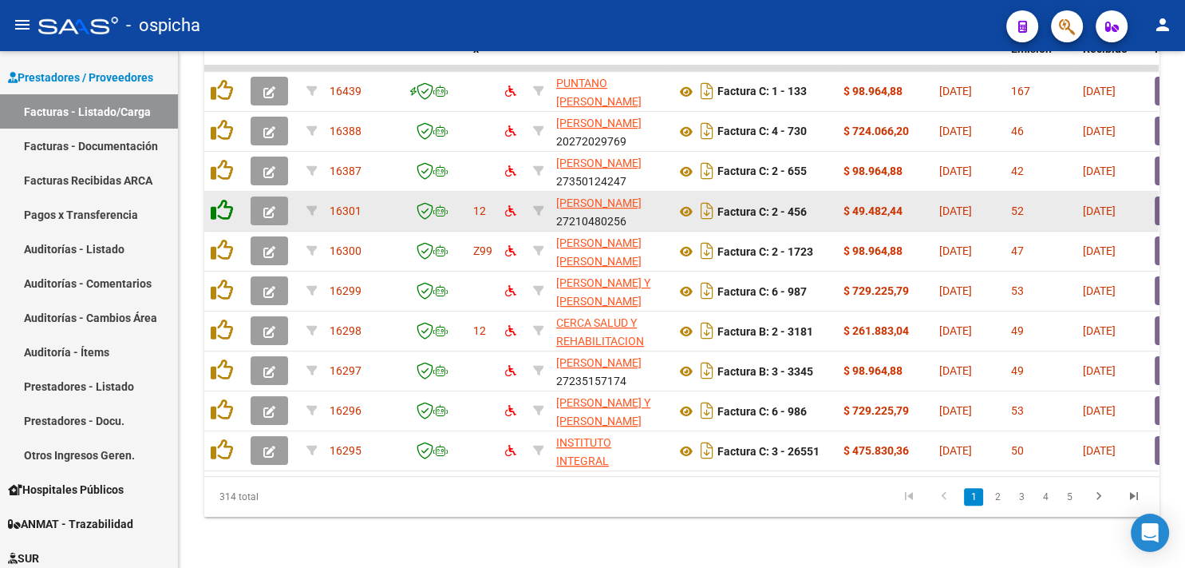
click at [221, 199] on icon at bounding box center [222, 210] width 22 height 22
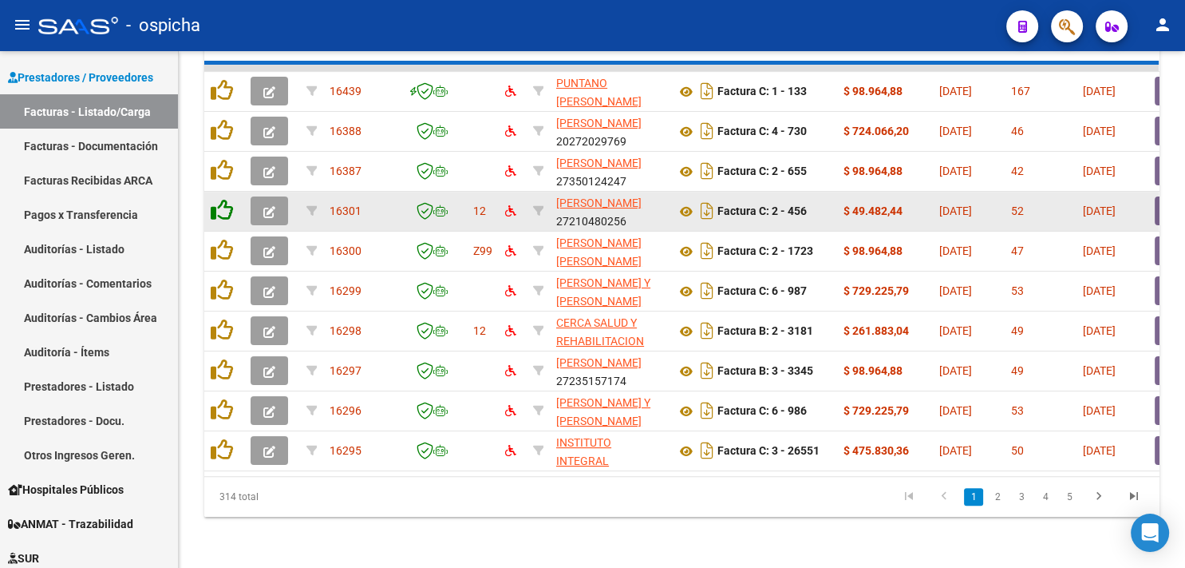
click at [221, 199] on icon at bounding box center [222, 210] width 22 height 22
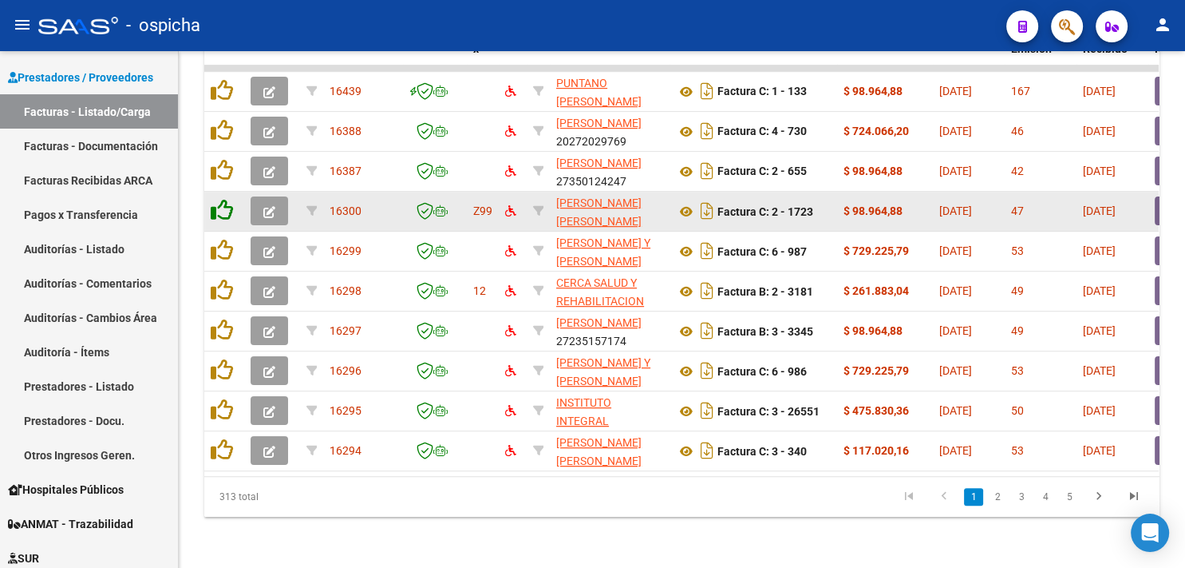
click at [221, 199] on icon at bounding box center [222, 210] width 22 height 22
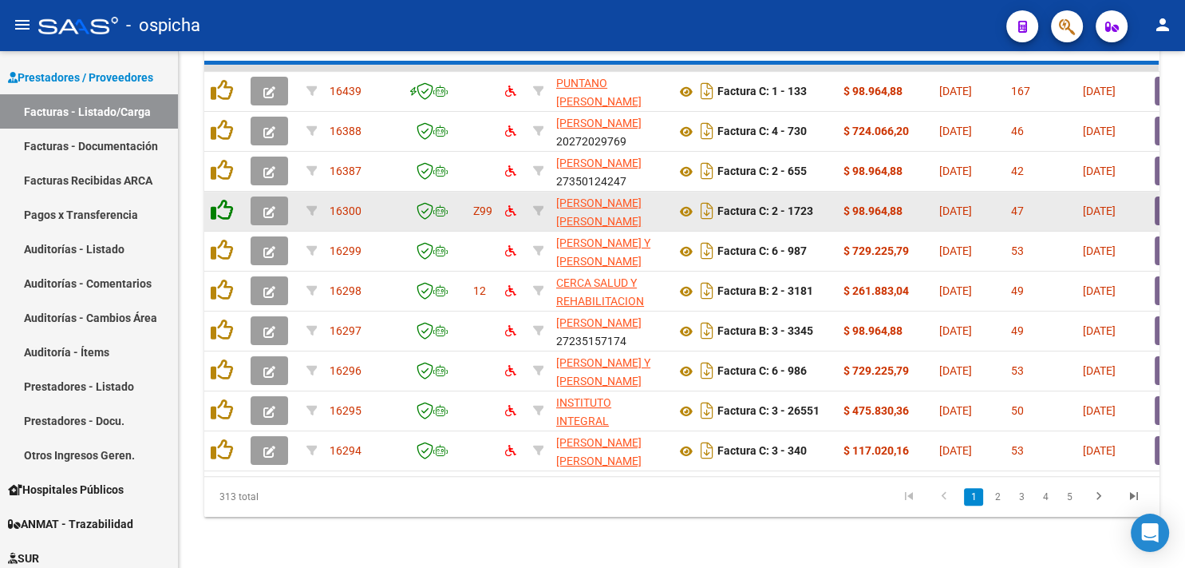
click at [221, 199] on icon at bounding box center [222, 210] width 22 height 22
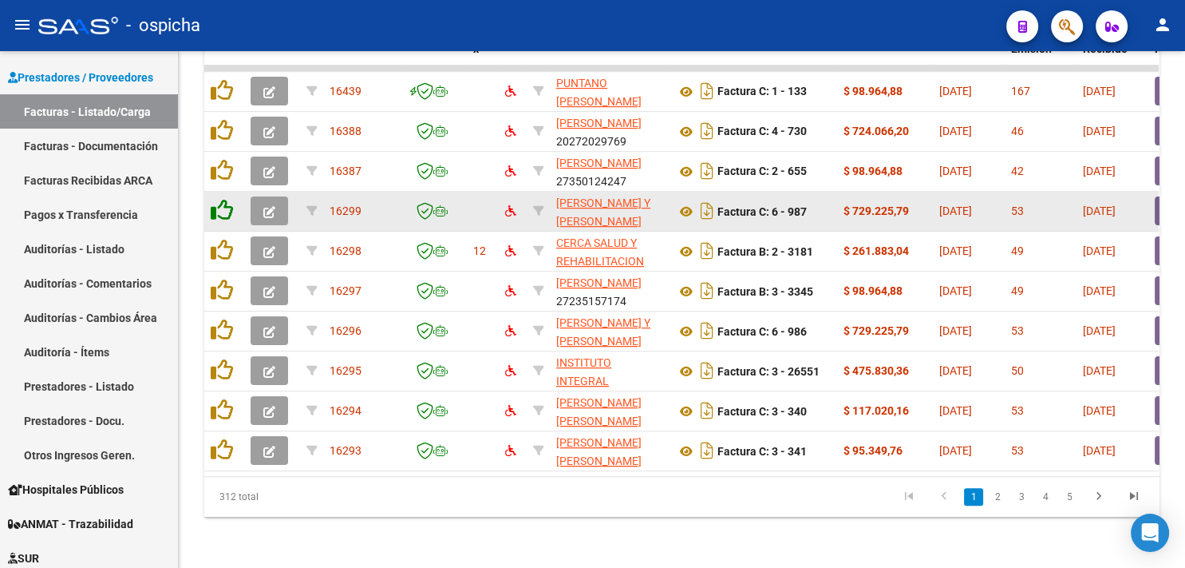
click at [221, 199] on icon at bounding box center [222, 210] width 22 height 22
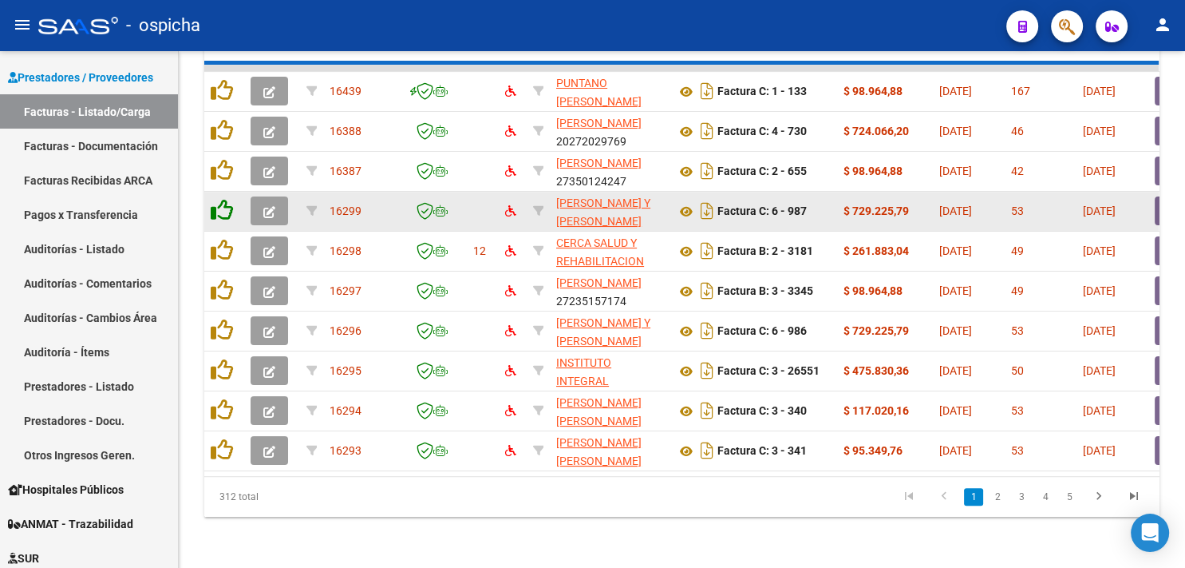
click at [221, 199] on icon at bounding box center [222, 210] width 22 height 22
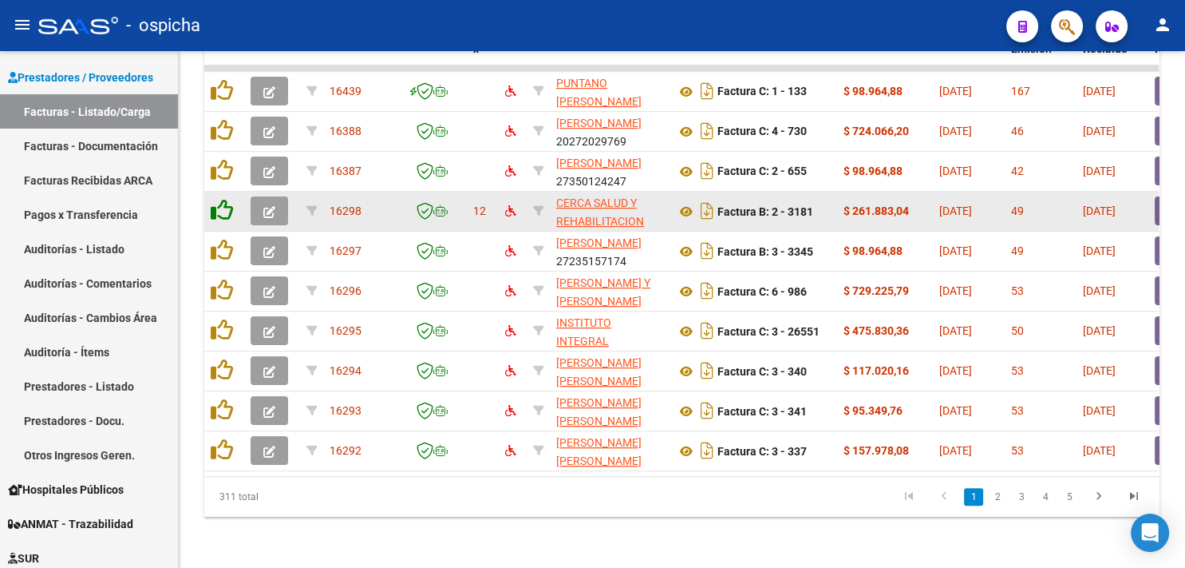
click at [221, 199] on icon at bounding box center [222, 210] width 22 height 22
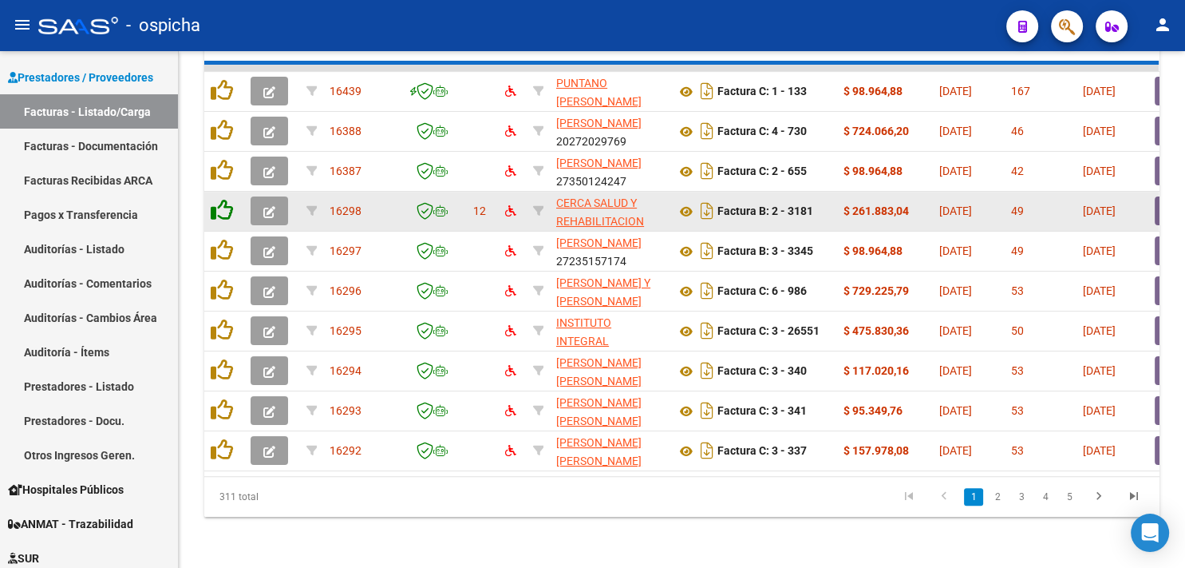
click at [221, 199] on icon at bounding box center [222, 210] width 22 height 22
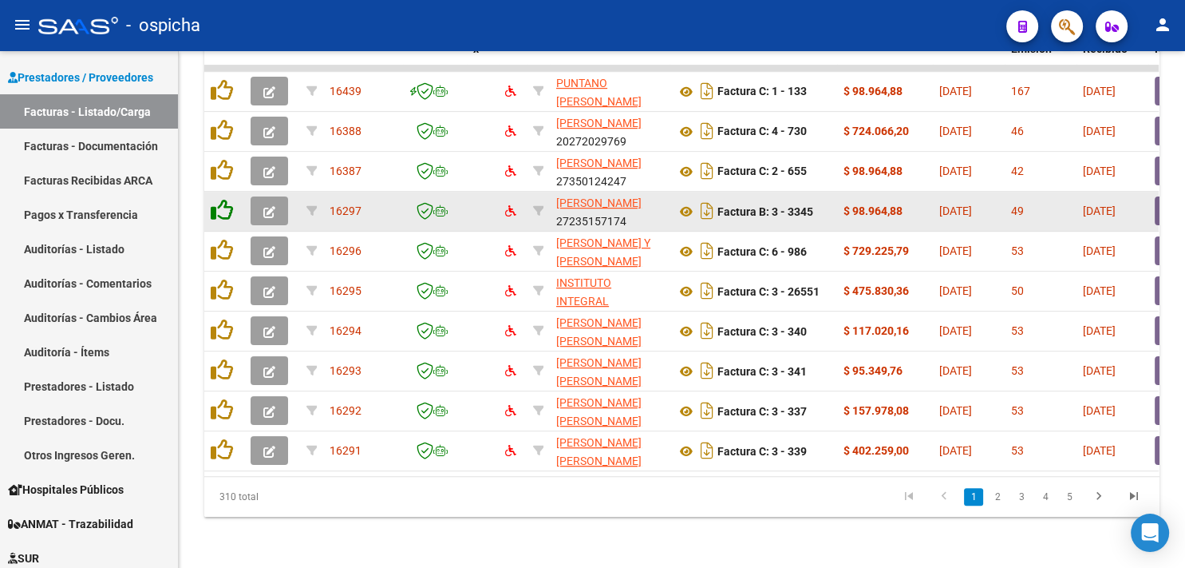
click at [221, 199] on icon at bounding box center [222, 210] width 22 height 22
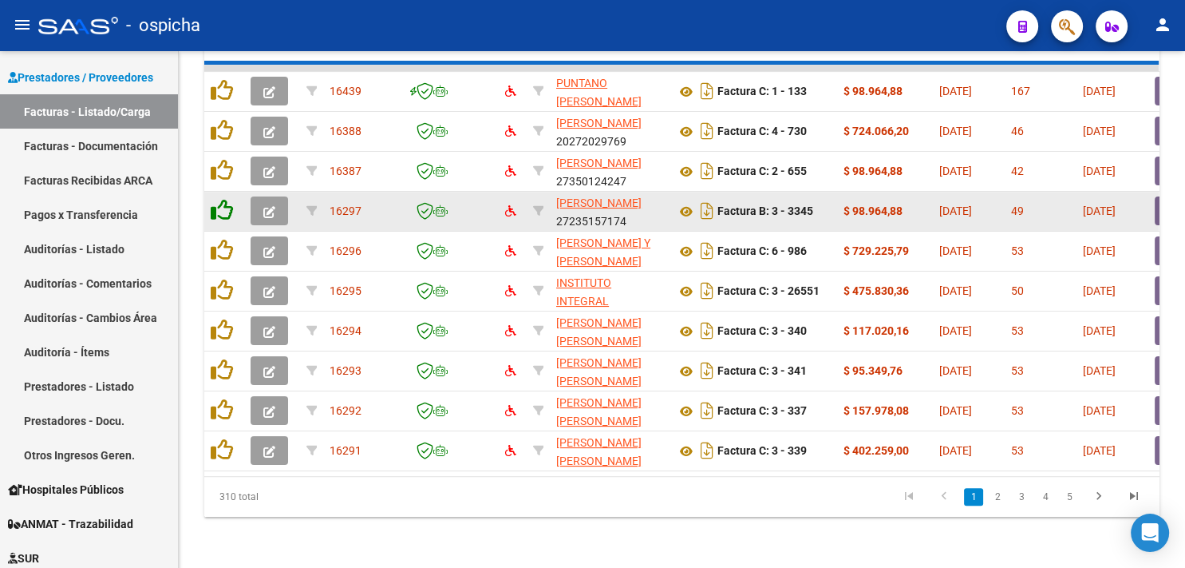
click at [221, 199] on icon at bounding box center [222, 210] width 22 height 22
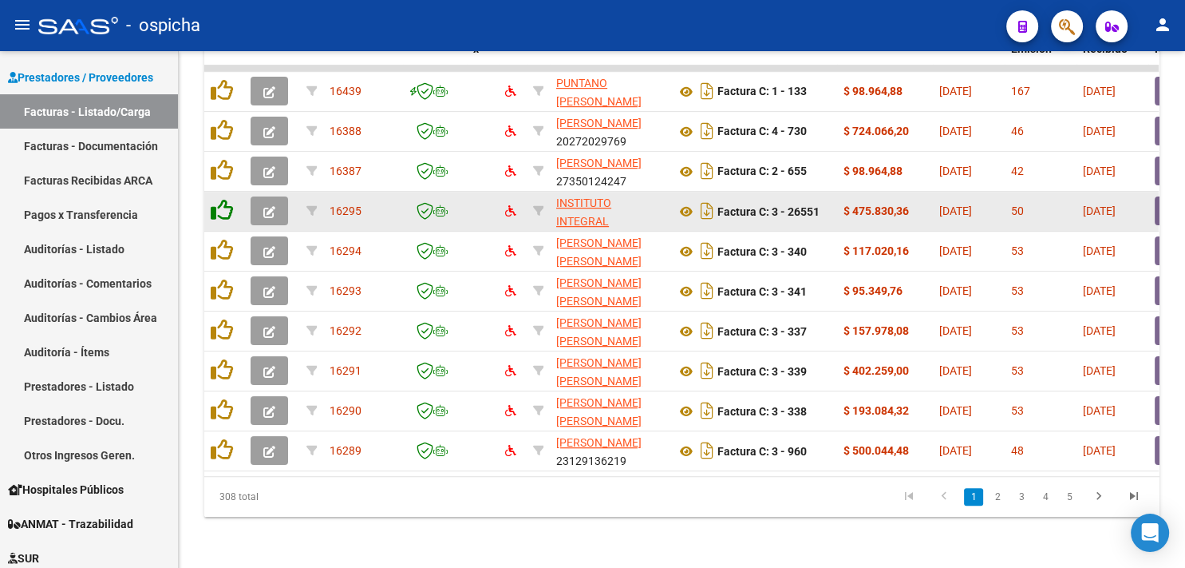
click at [221, 199] on icon at bounding box center [222, 210] width 22 height 22
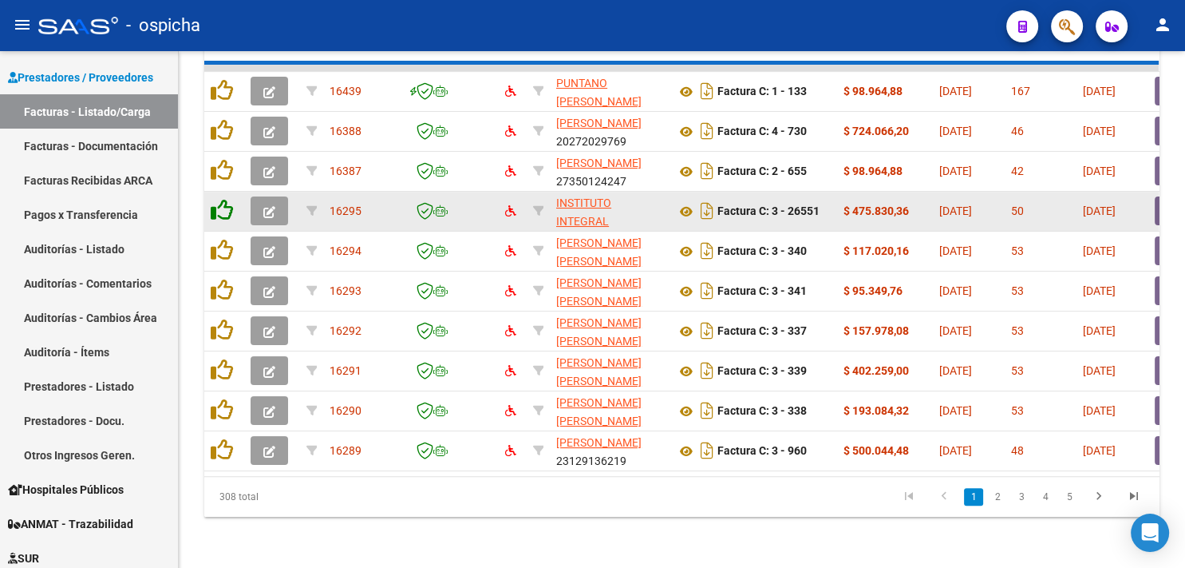
click at [221, 199] on icon at bounding box center [222, 210] width 22 height 22
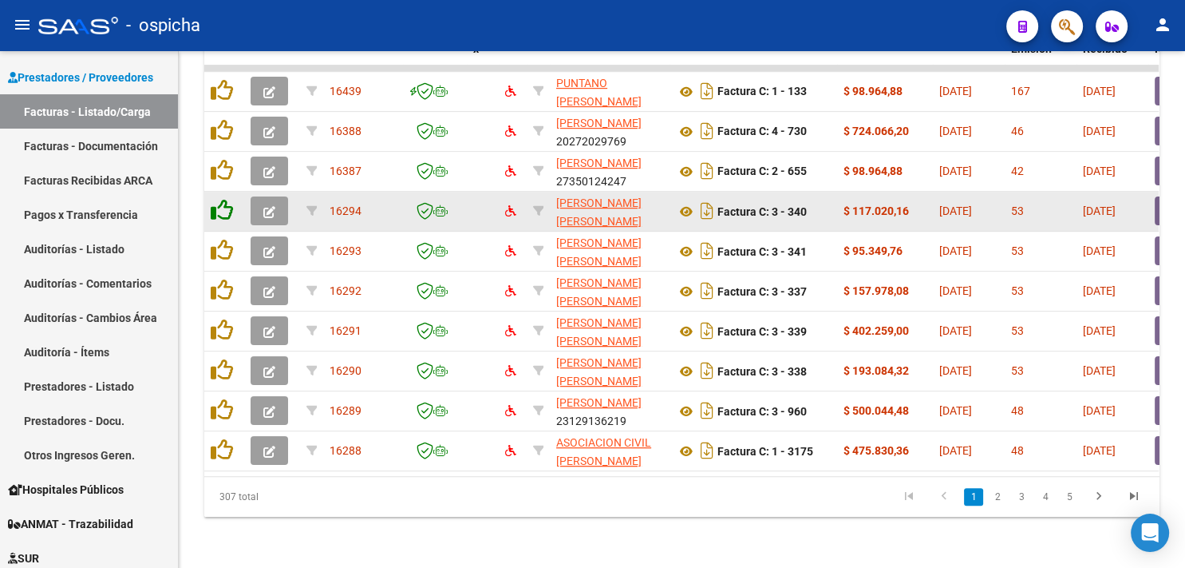
click at [221, 199] on icon at bounding box center [222, 210] width 22 height 22
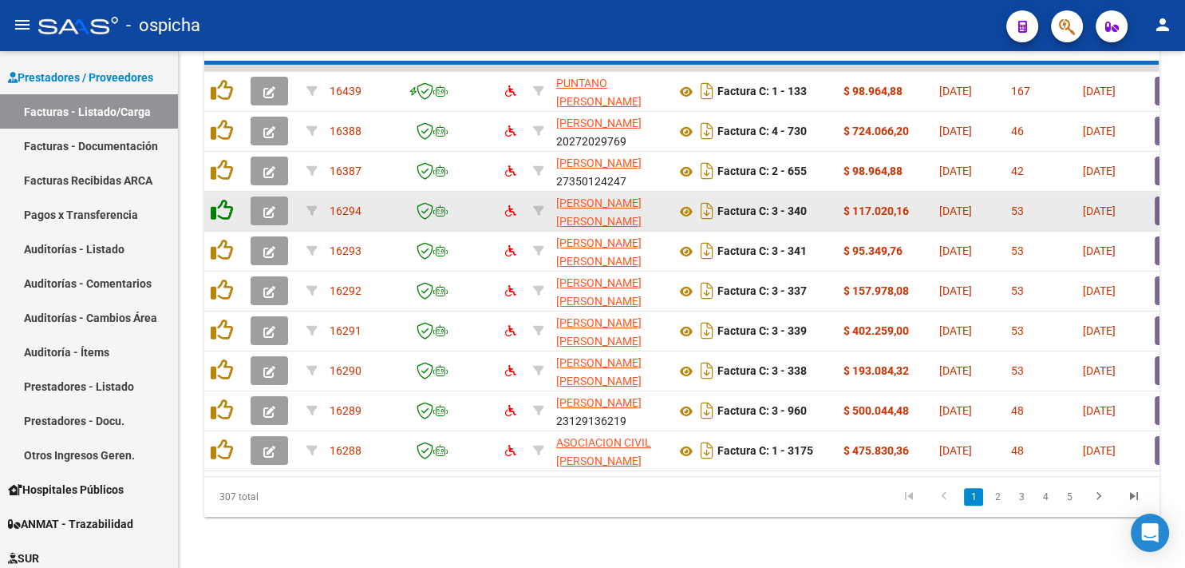
click at [221, 199] on icon at bounding box center [222, 210] width 22 height 22
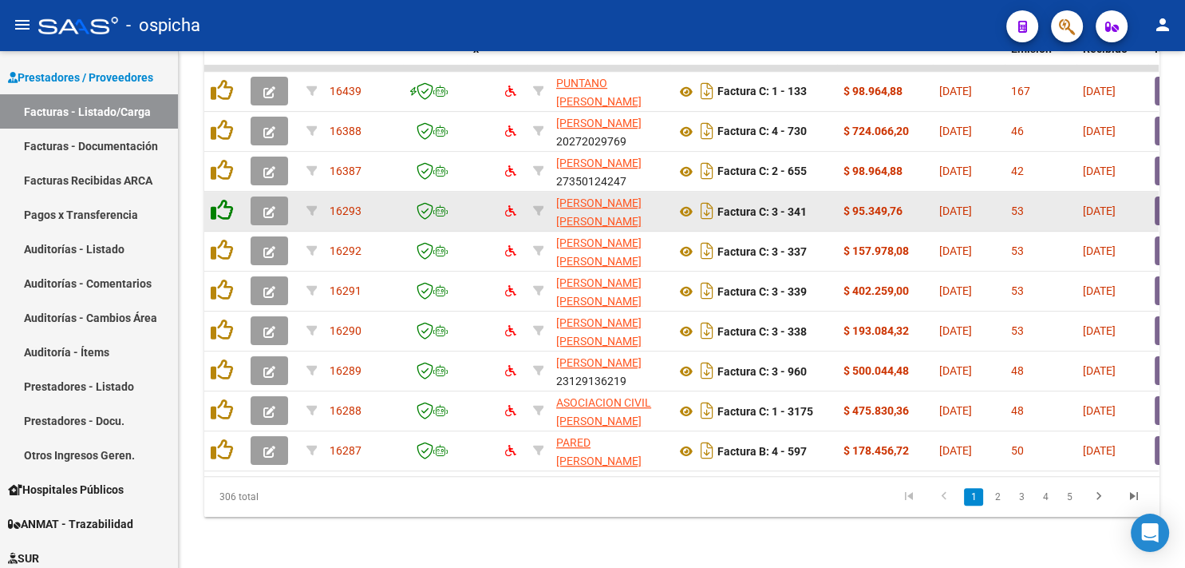
click at [221, 199] on icon at bounding box center [222, 210] width 22 height 22
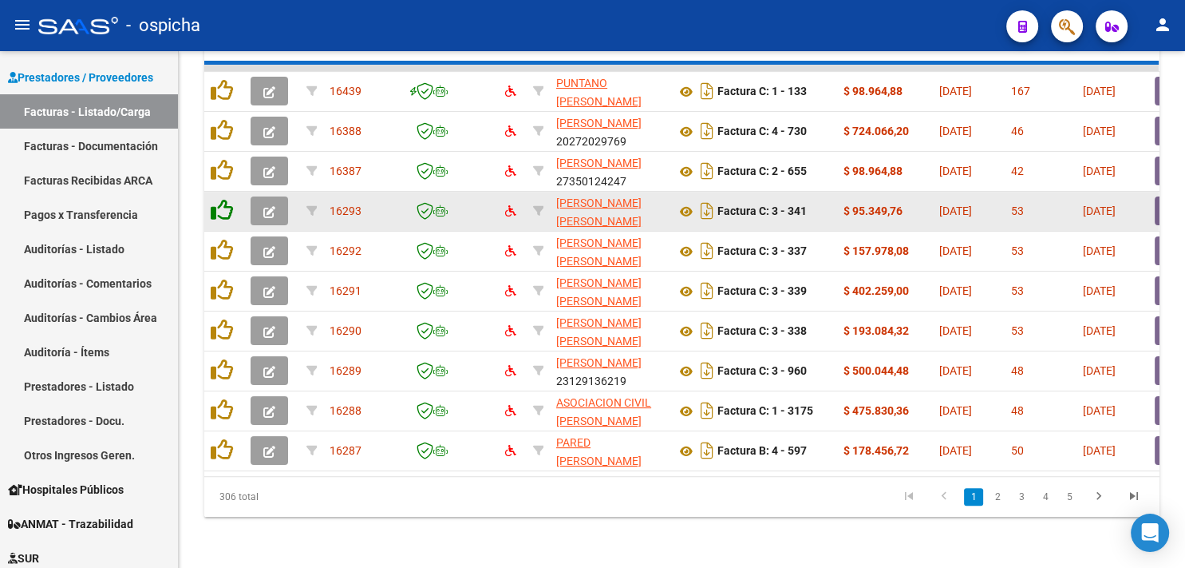
click at [221, 199] on icon at bounding box center [222, 210] width 22 height 22
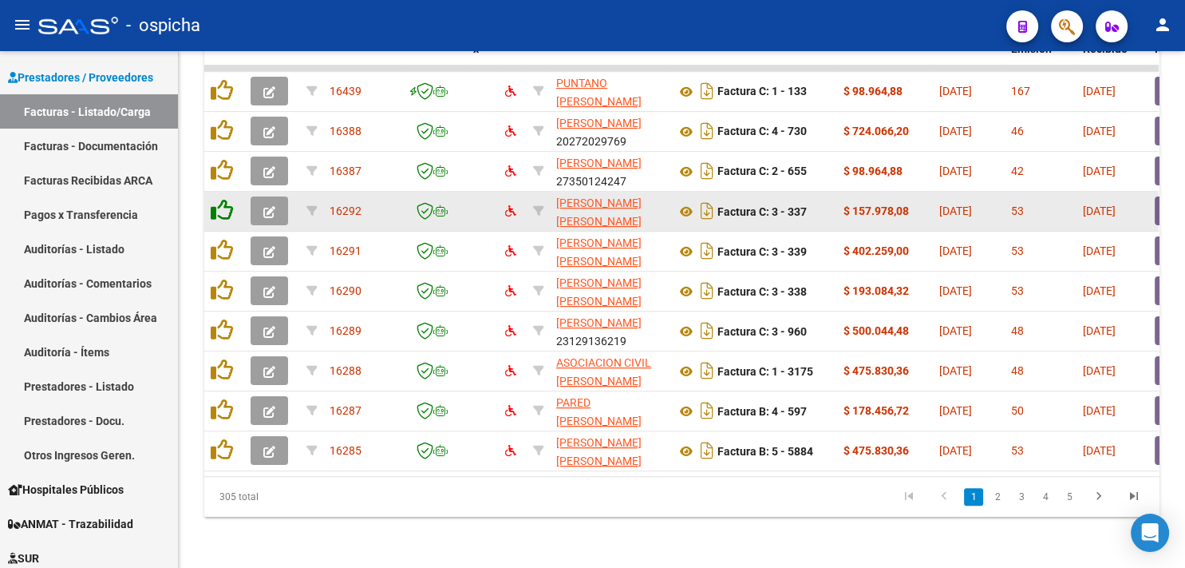
click at [221, 199] on icon at bounding box center [222, 210] width 22 height 22
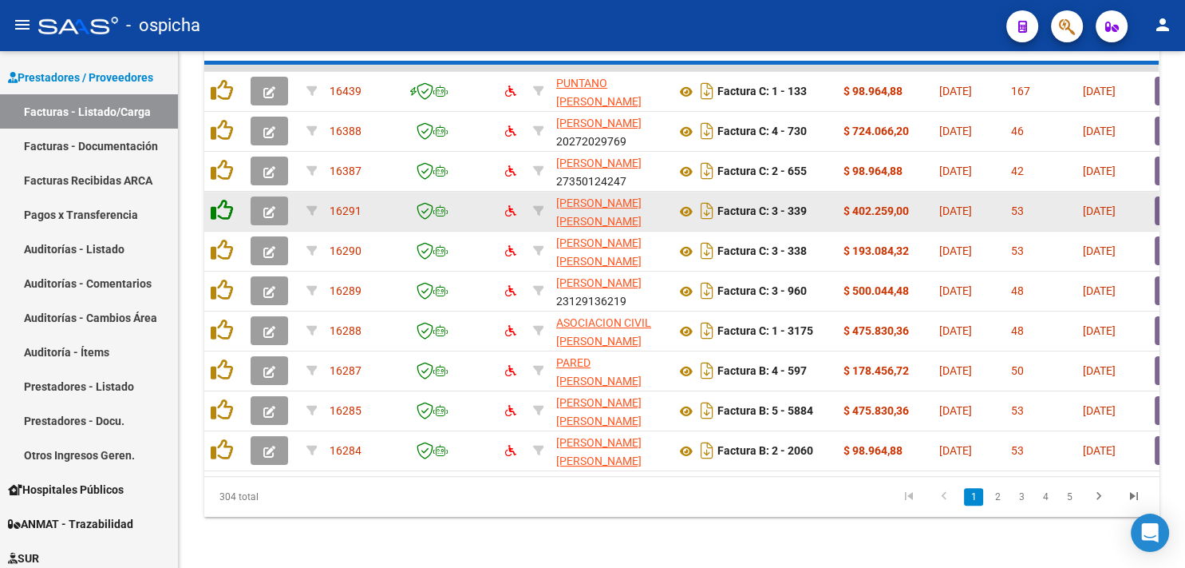
click at [221, 199] on icon at bounding box center [222, 210] width 22 height 22
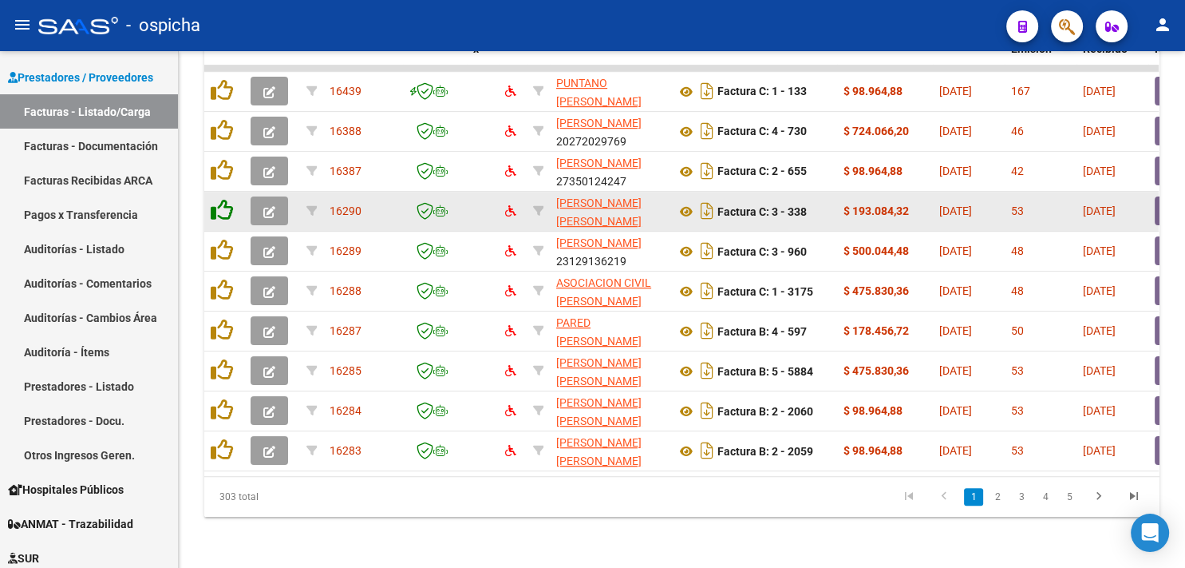
click at [221, 199] on icon at bounding box center [222, 210] width 22 height 22
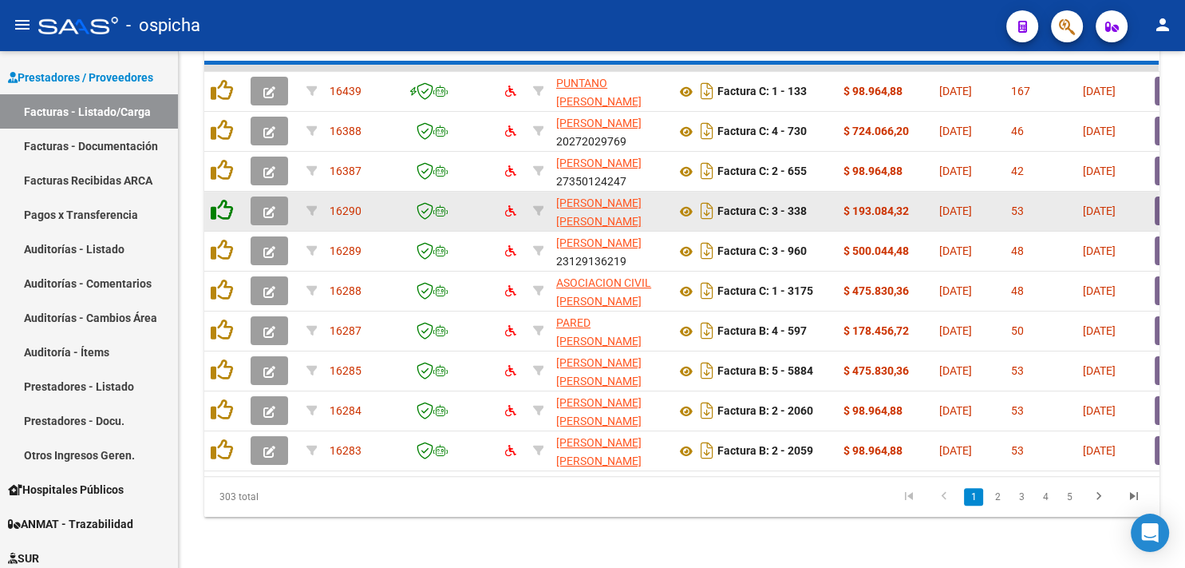
click at [221, 199] on icon at bounding box center [222, 210] width 22 height 22
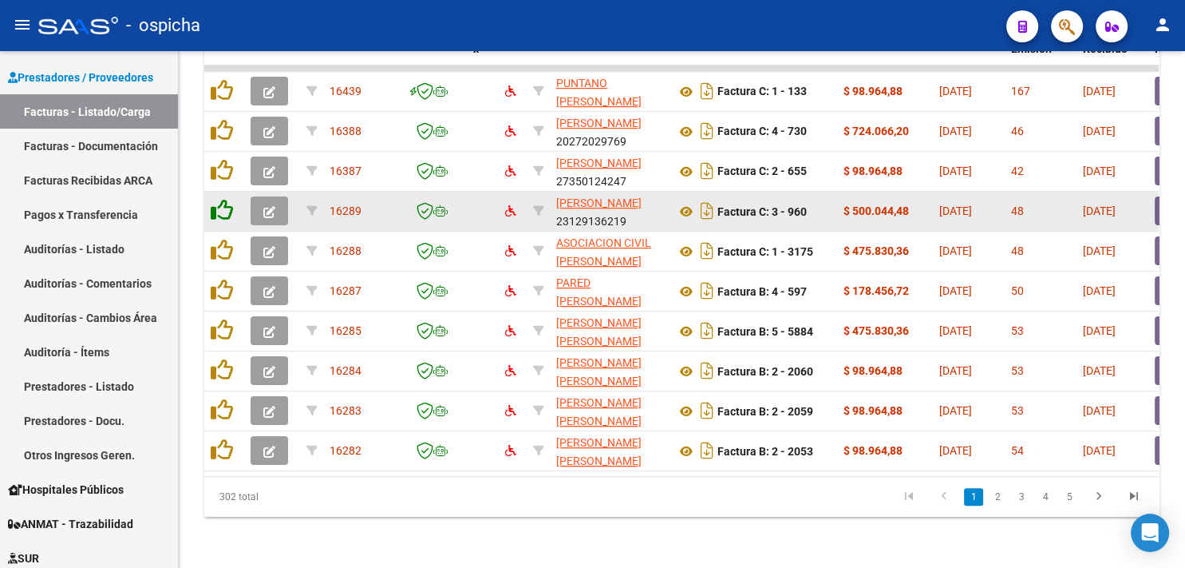
click at [221, 199] on icon at bounding box center [222, 210] width 22 height 22
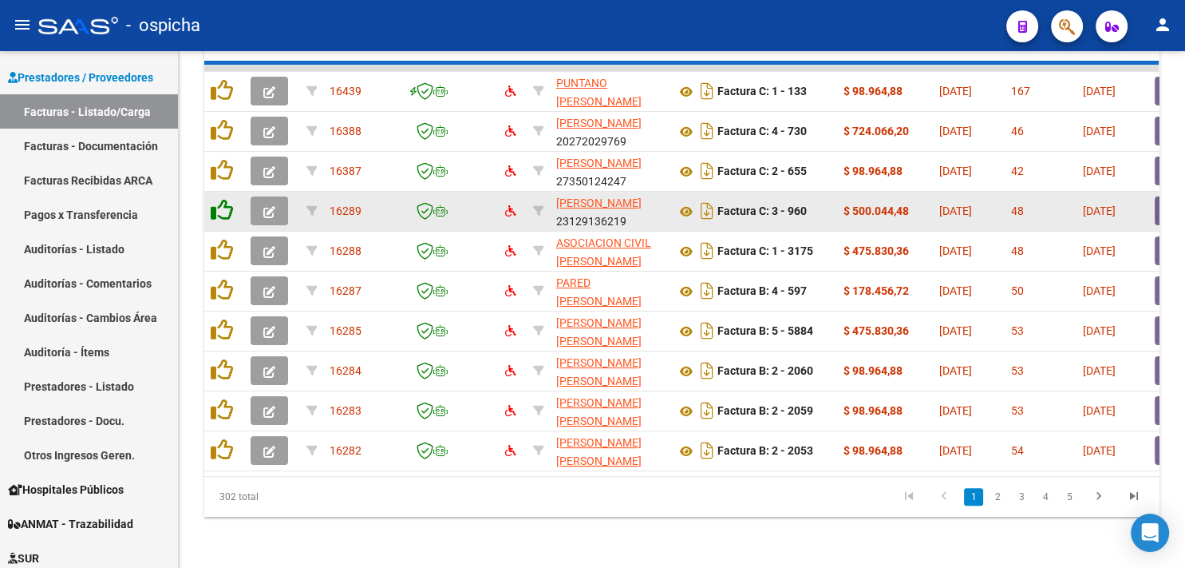
click at [221, 199] on icon at bounding box center [222, 210] width 22 height 22
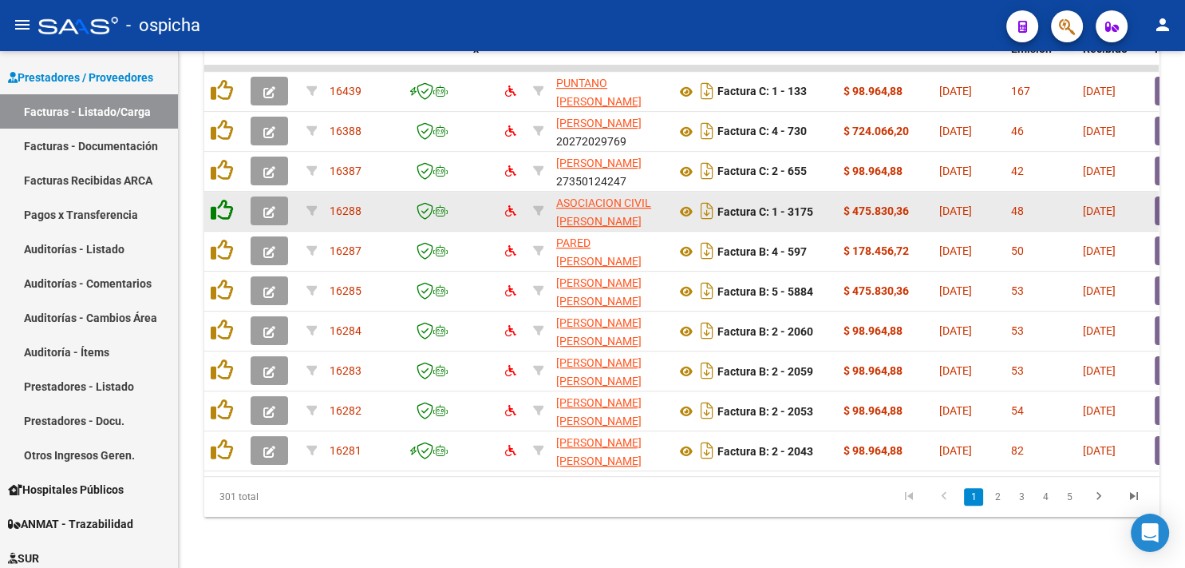
click at [221, 199] on icon at bounding box center [222, 210] width 22 height 22
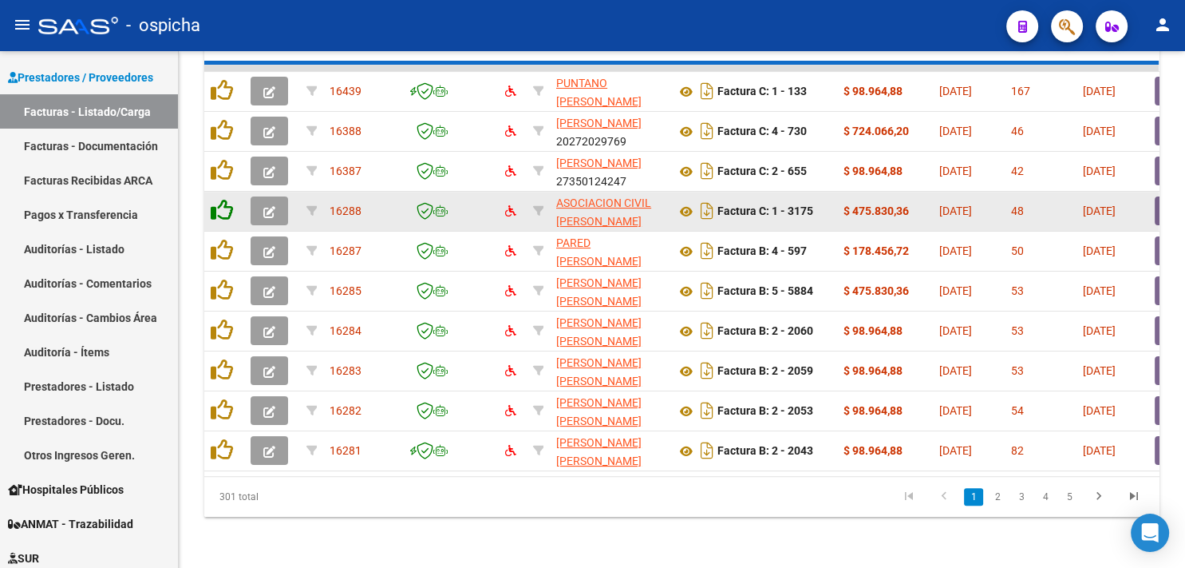
click at [221, 199] on icon at bounding box center [222, 210] width 22 height 22
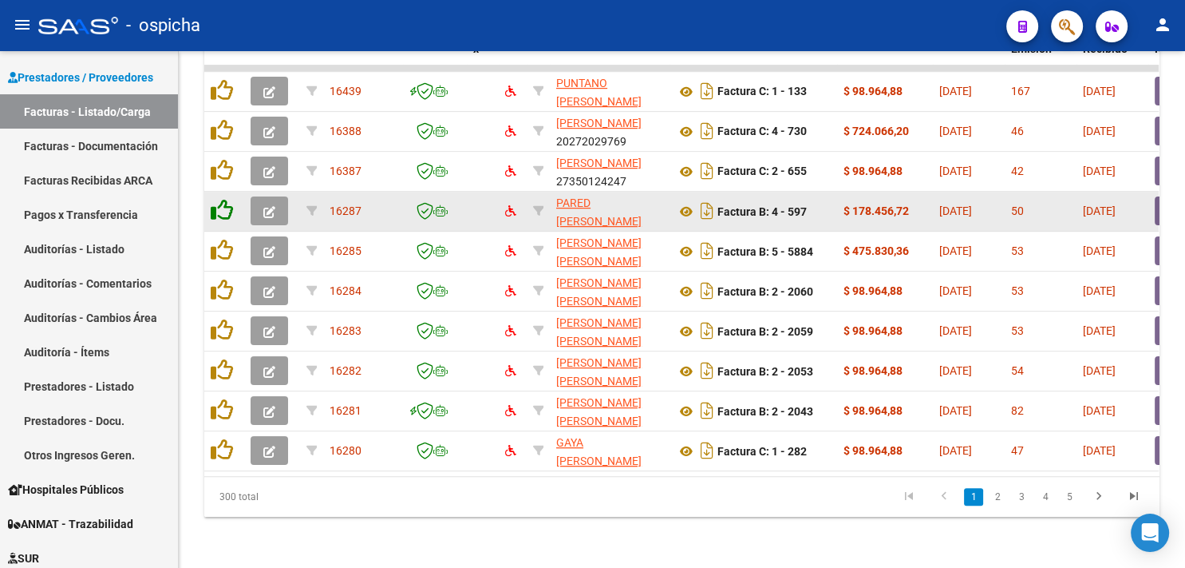
click at [221, 199] on icon at bounding box center [222, 210] width 22 height 22
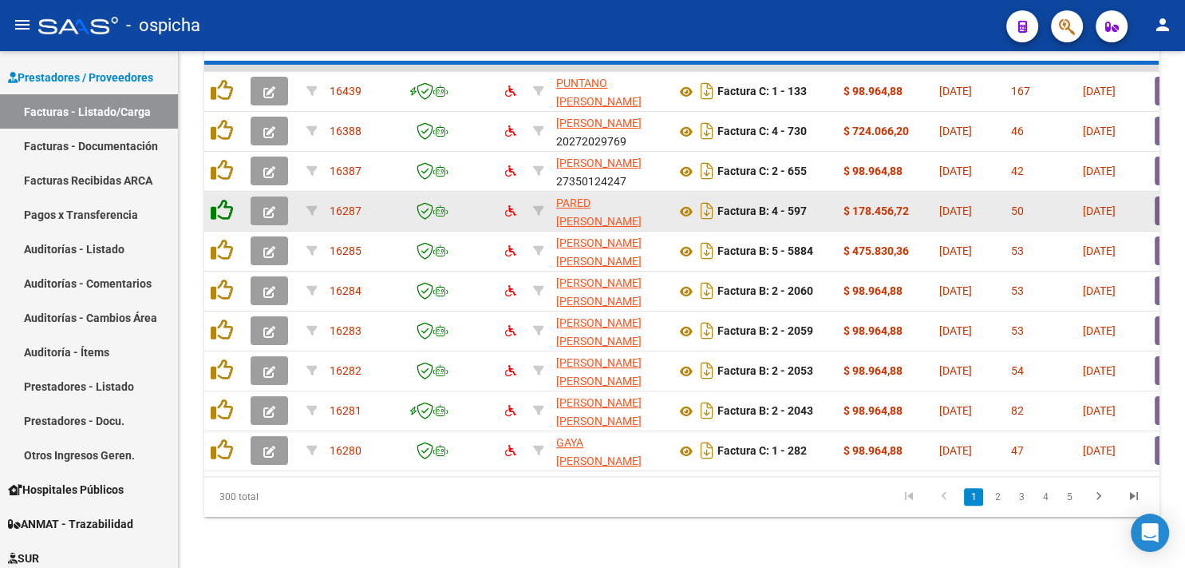
click at [221, 199] on icon at bounding box center [222, 210] width 22 height 22
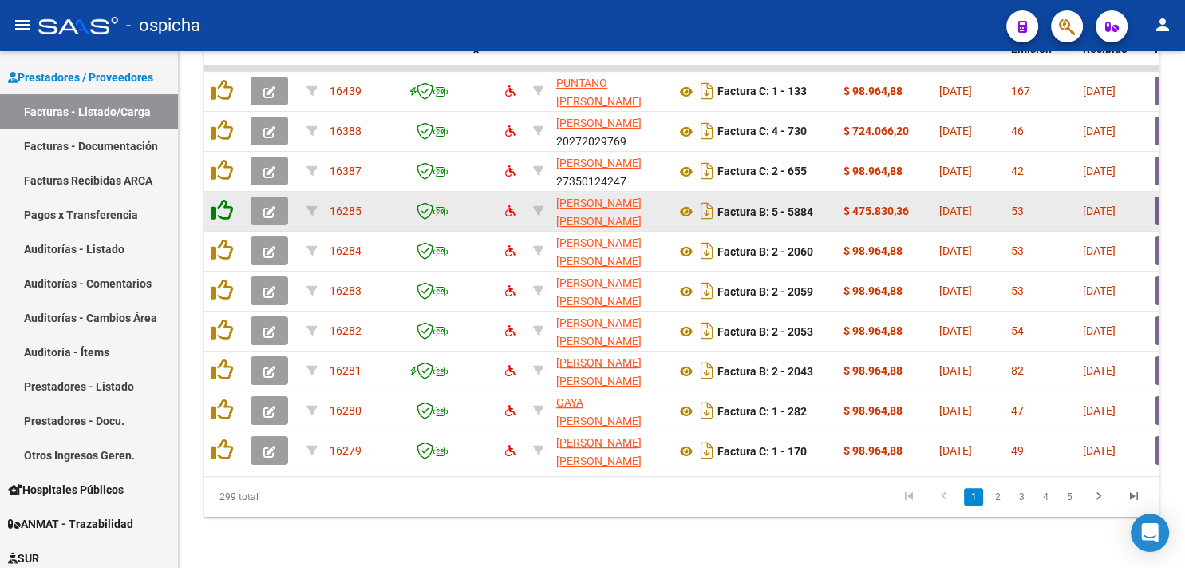
click at [221, 199] on icon at bounding box center [222, 210] width 22 height 22
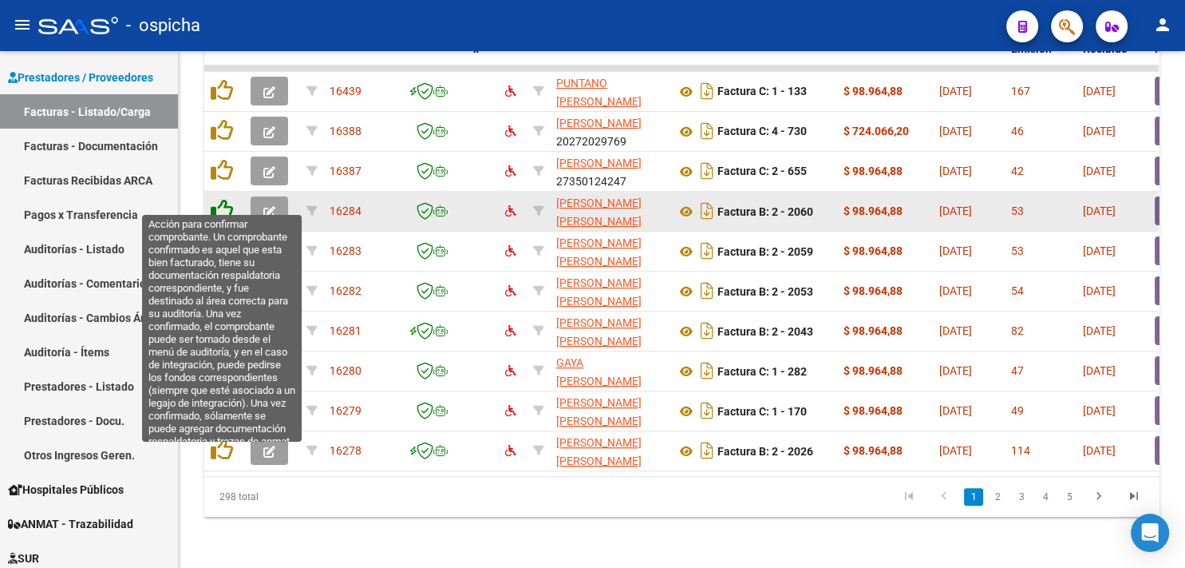
click at [217, 199] on icon at bounding box center [222, 210] width 22 height 22
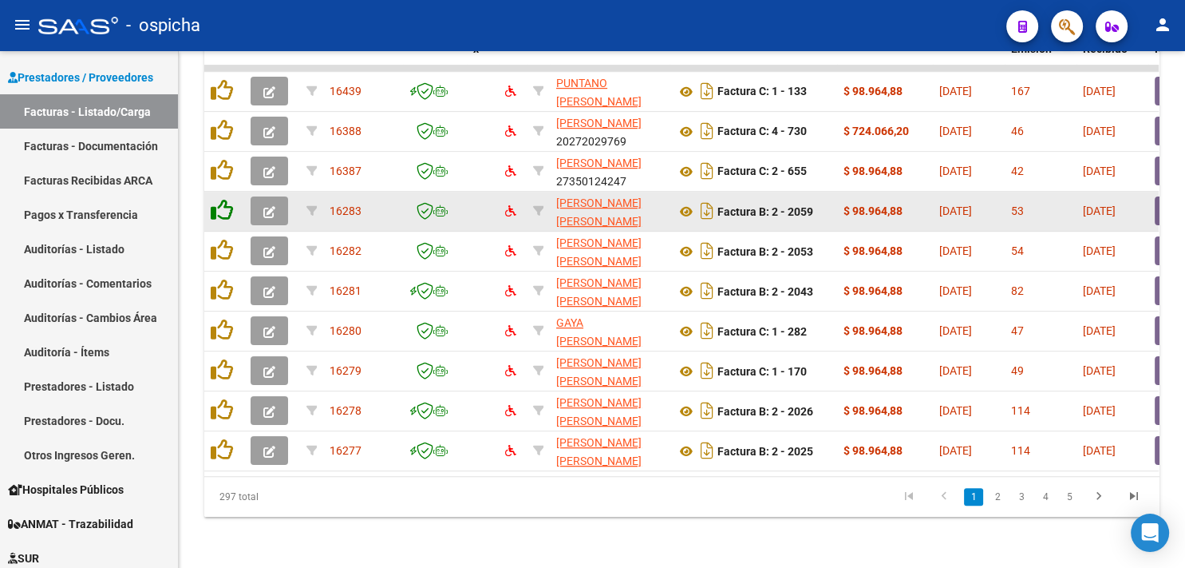
click at [217, 199] on icon at bounding box center [222, 210] width 22 height 22
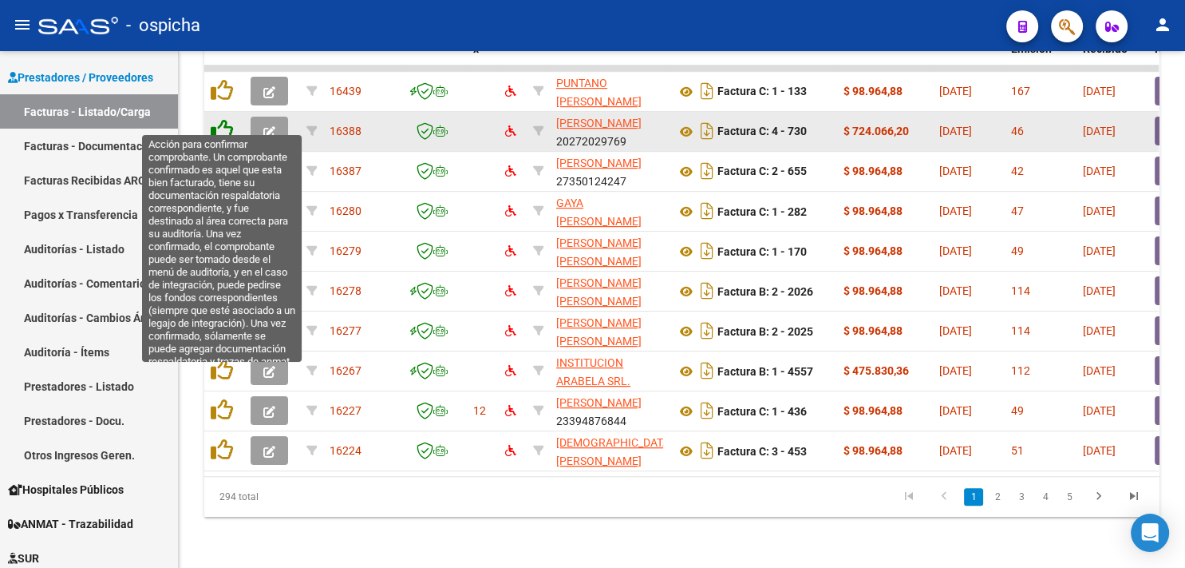
click at [219, 125] on icon at bounding box center [222, 130] width 22 height 22
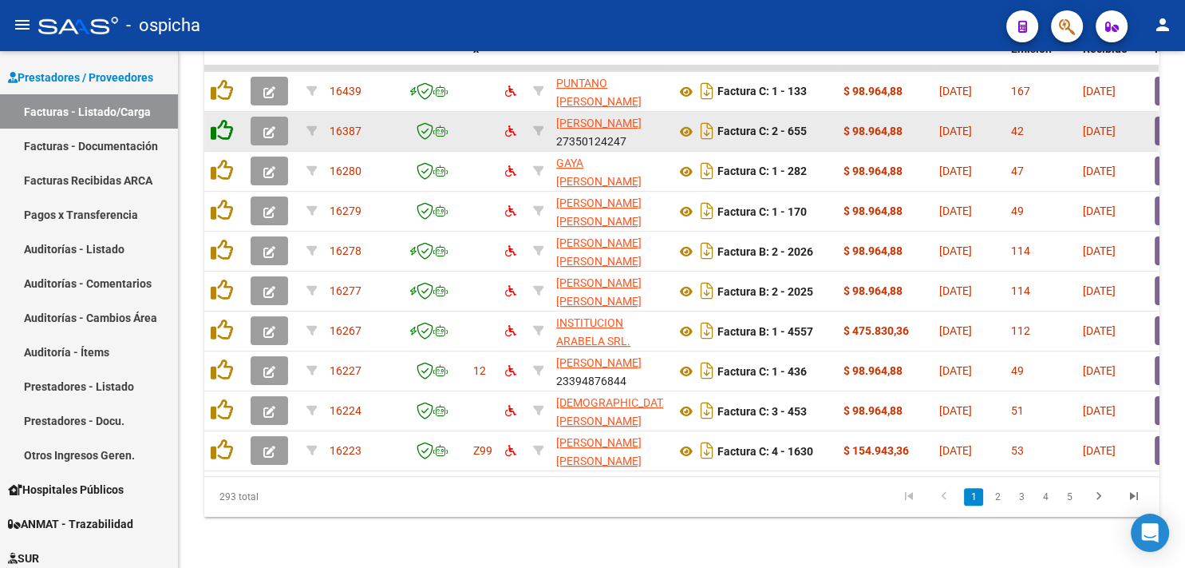
click at [219, 125] on icon at bounding box center [222, 130] width 22 height 22
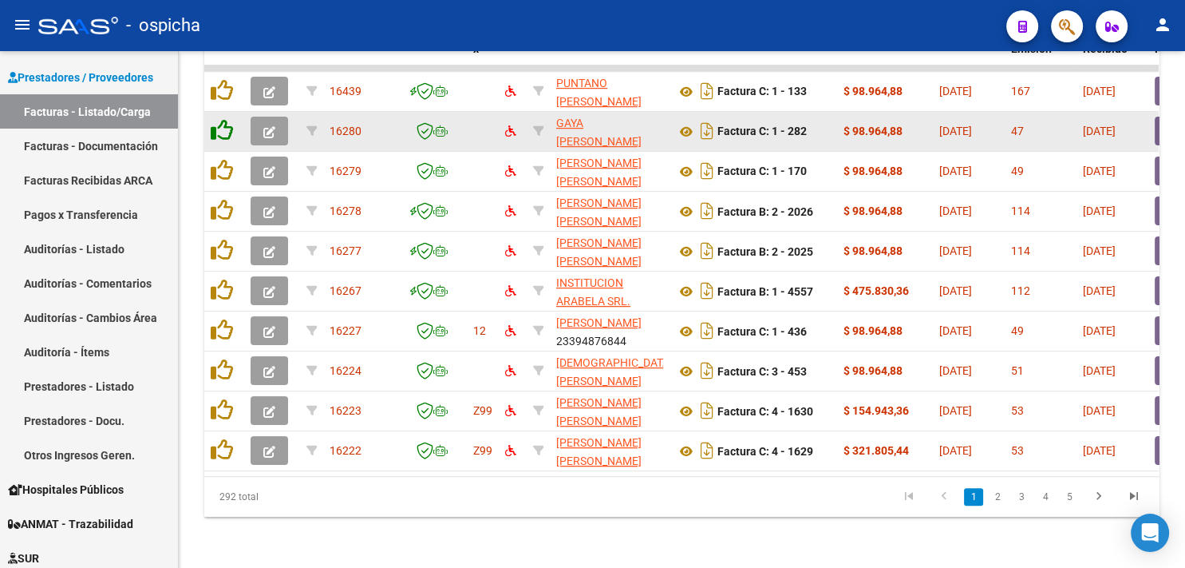
click at [219, 125] on icon at bounding box center [222, 130] width 22 height 22
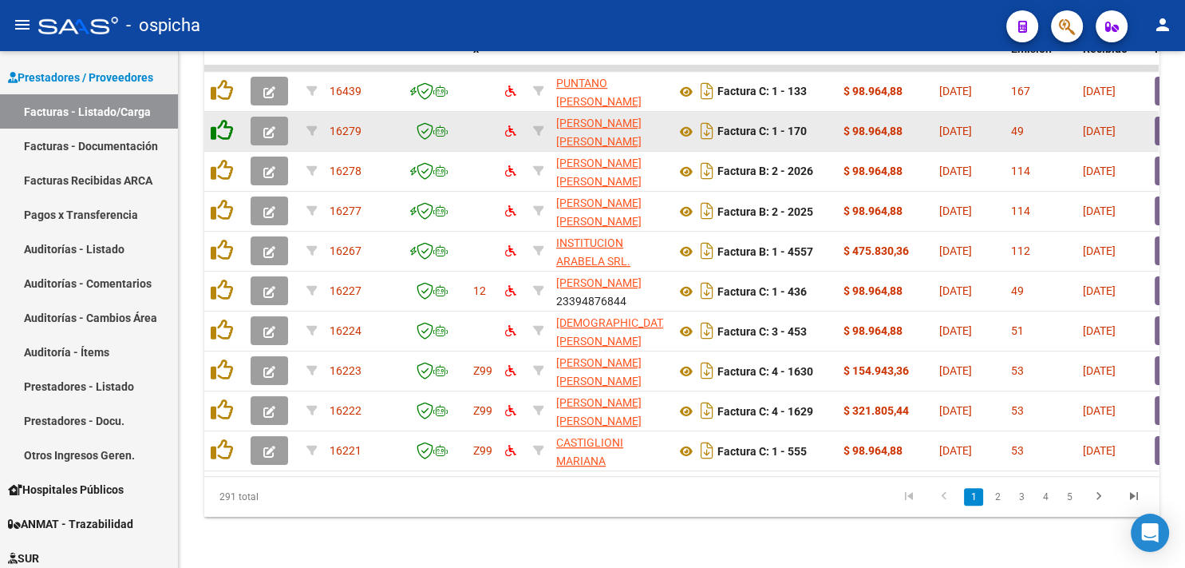
click at [219, 125] on icon at bounding box center [222, 130] width 22 height 22
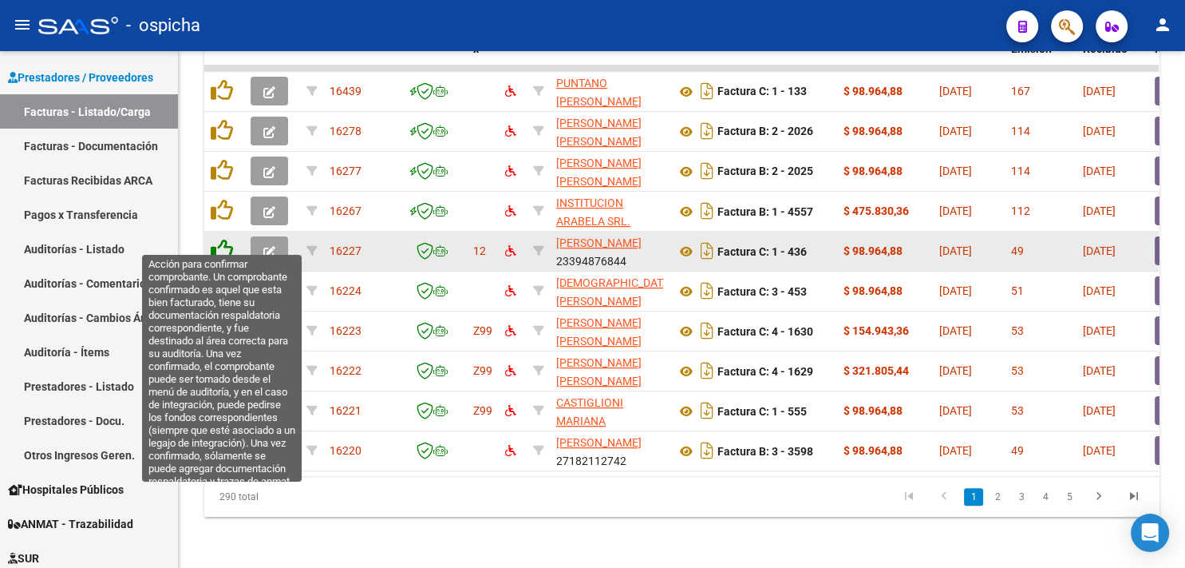
click at [228, 239] on icon at bounding box center [222, 250] width 22 height 22
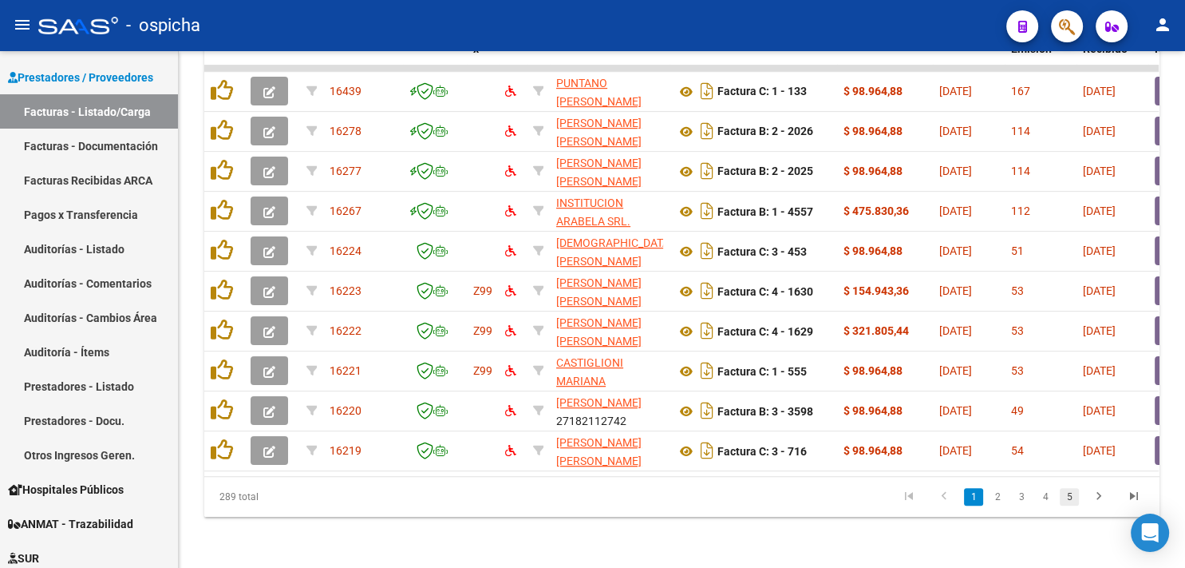
click at [1071, 498] on link "5" at bounding box center [1069, 497] width 19 height 18
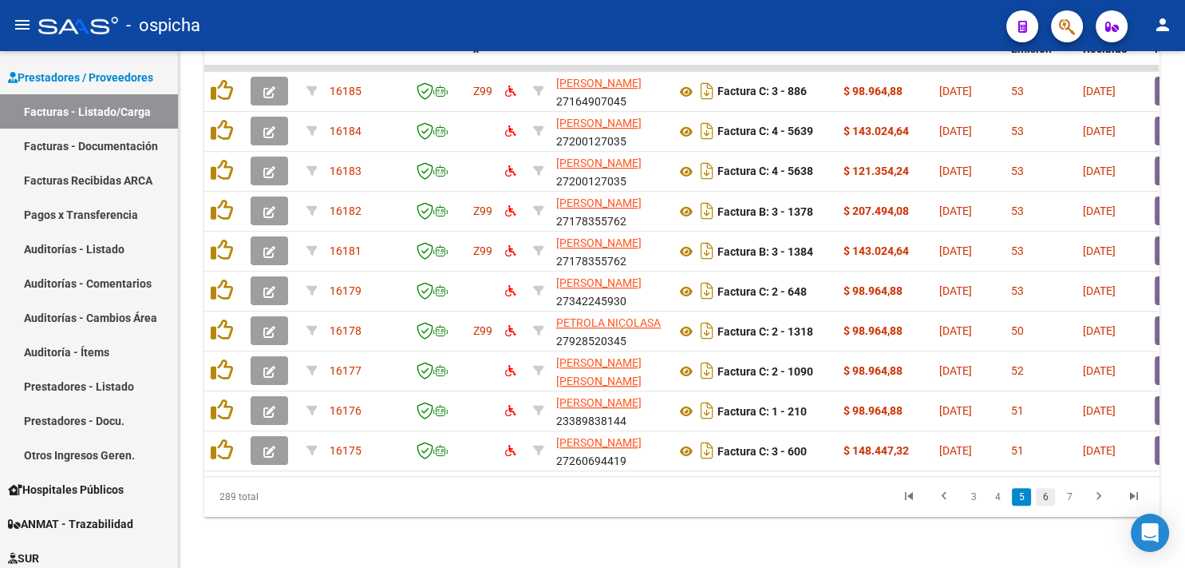
click at [1046, 499] on link "6" at bounding box center [1045, 497] width 19 height 18
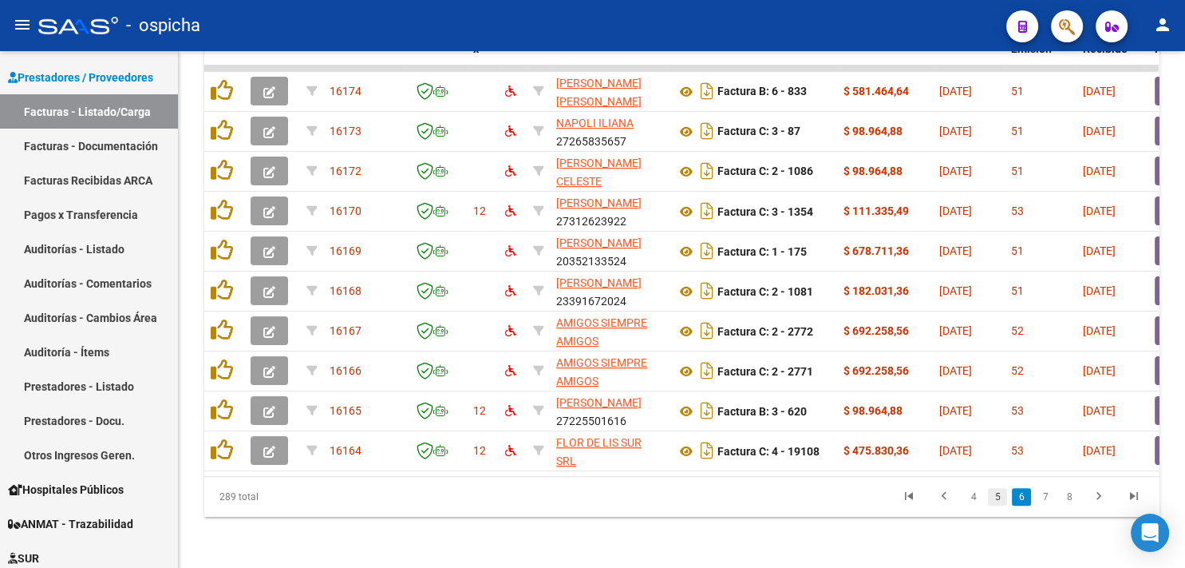
click at [1001, 497] on link "5" at bounding box center [997, 497] width 19 height 18
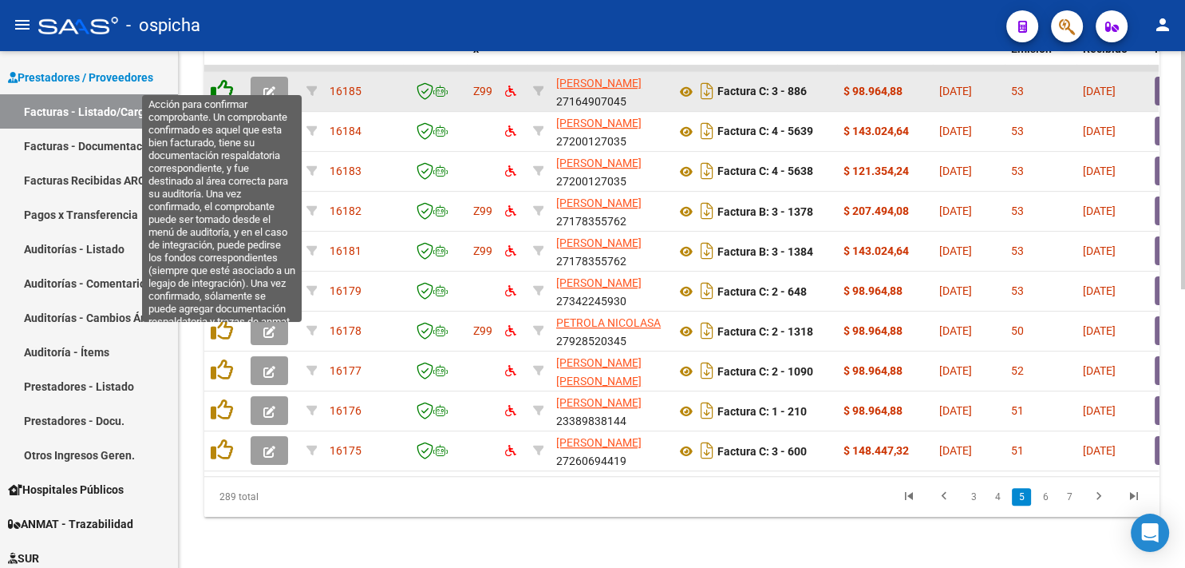
click at [218, 84] on icon at bounding box center [222, 90] width 22 height 22
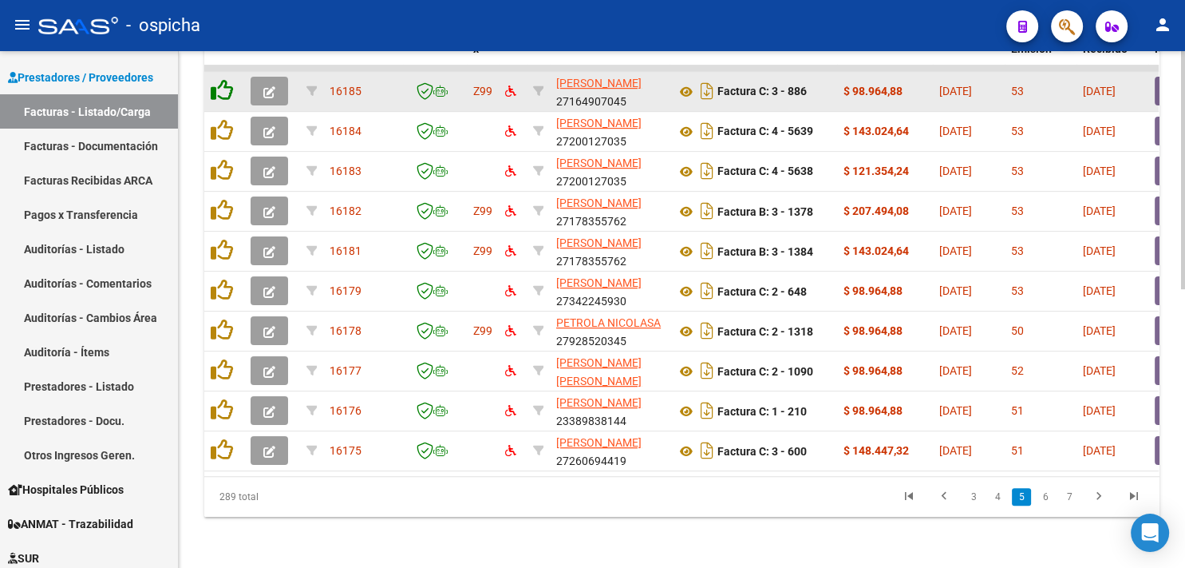
click at [218, 84] on icon at bounding box center [222, 90] width 22 height 22
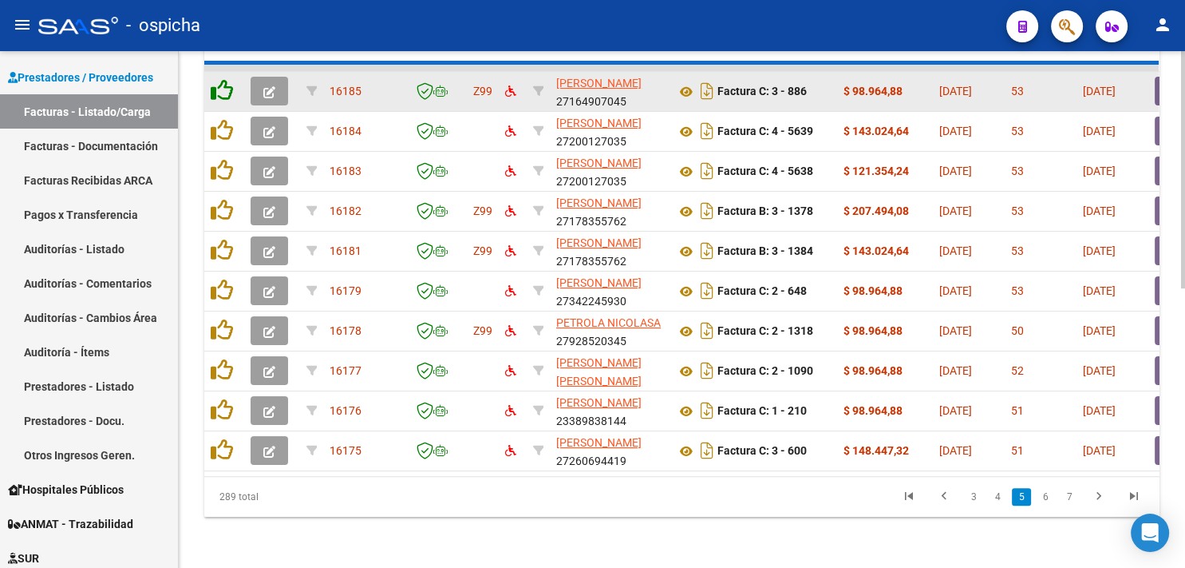
click at [218, 84] on icon at bounding box center [222, 90] width 22 height 22
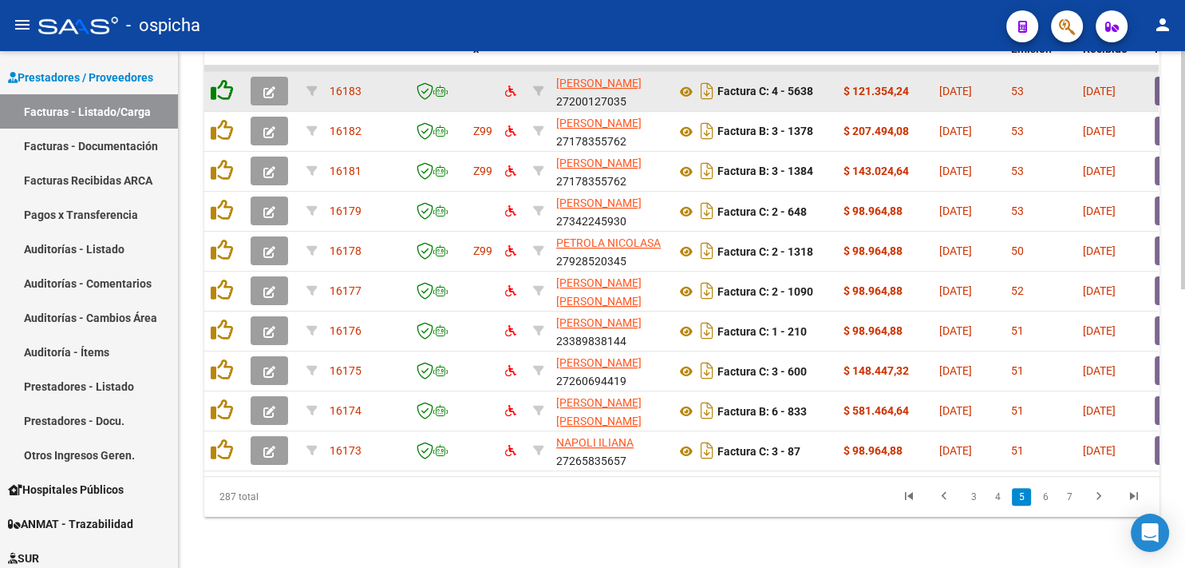
click at [218, 84] on icon at bounding box center [222, 90] width 22 height 22
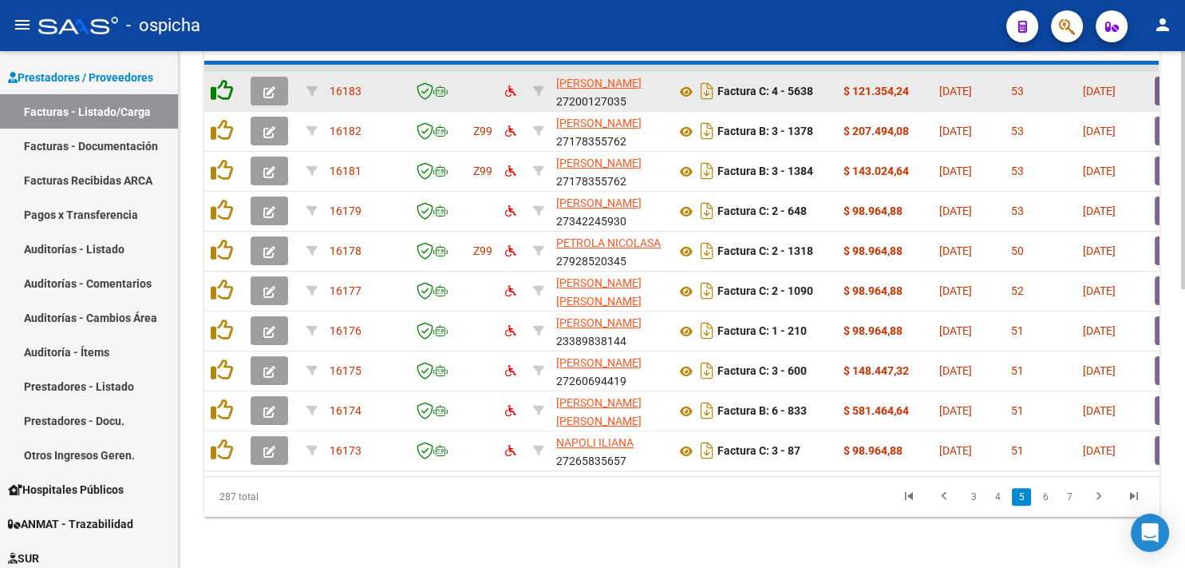
click at [218, 84] on icon at bounding box center [222, 90] width 22 height 22
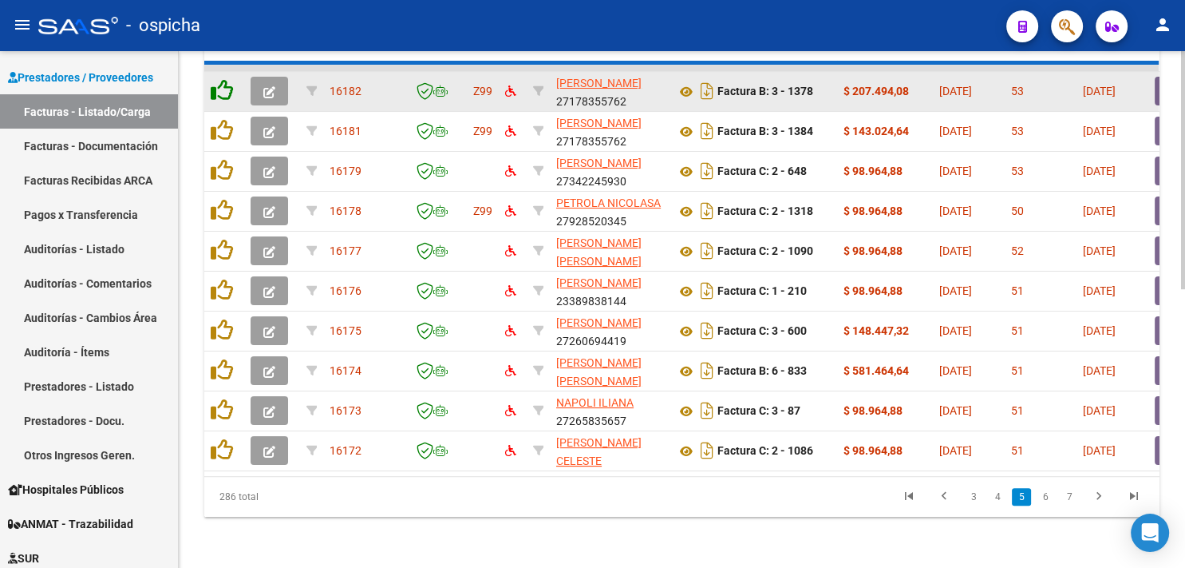
click at [218, 84] on icon at bounding box center [222, 90] width 22 height 22
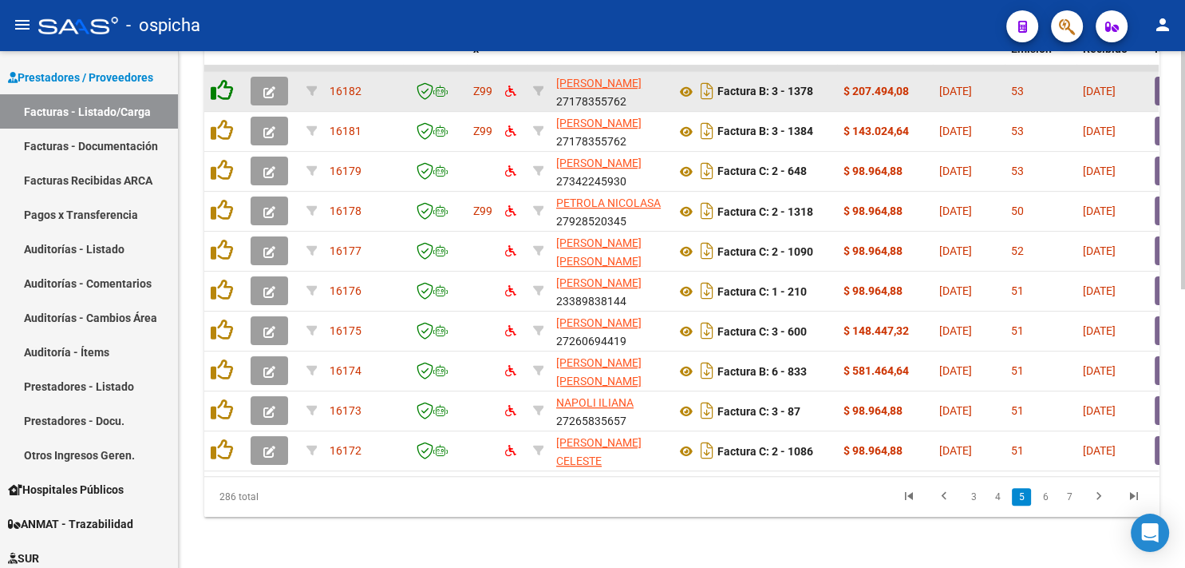
click at [218, 84] on icon at bounding box center [222, 90] width 22 height 22
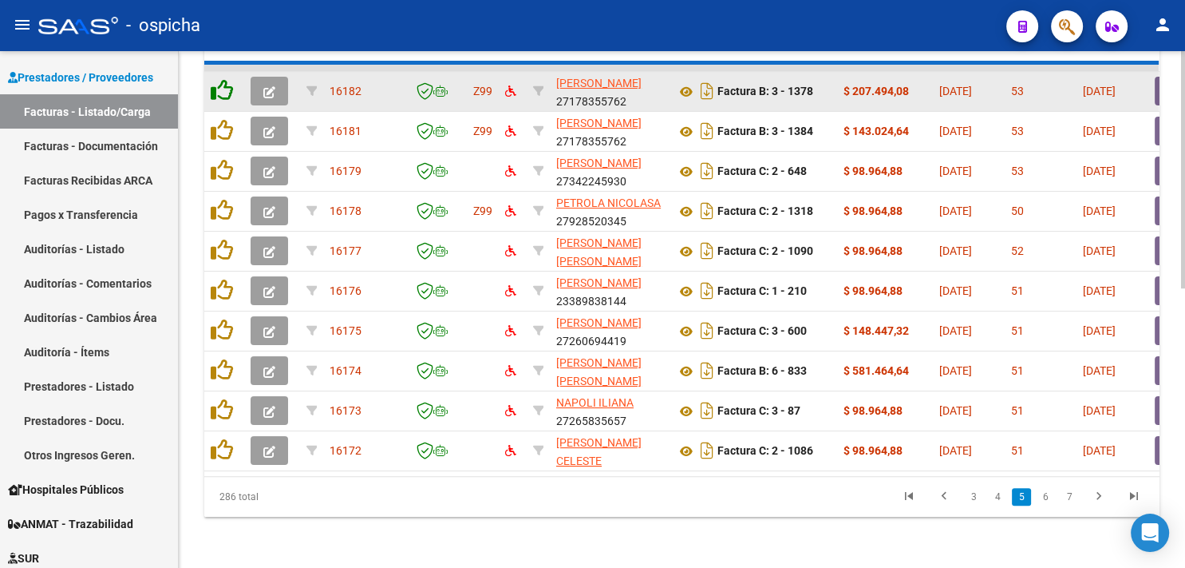
click at [218, 84] on icon at bounding box center [222, 90] width 22 height 22
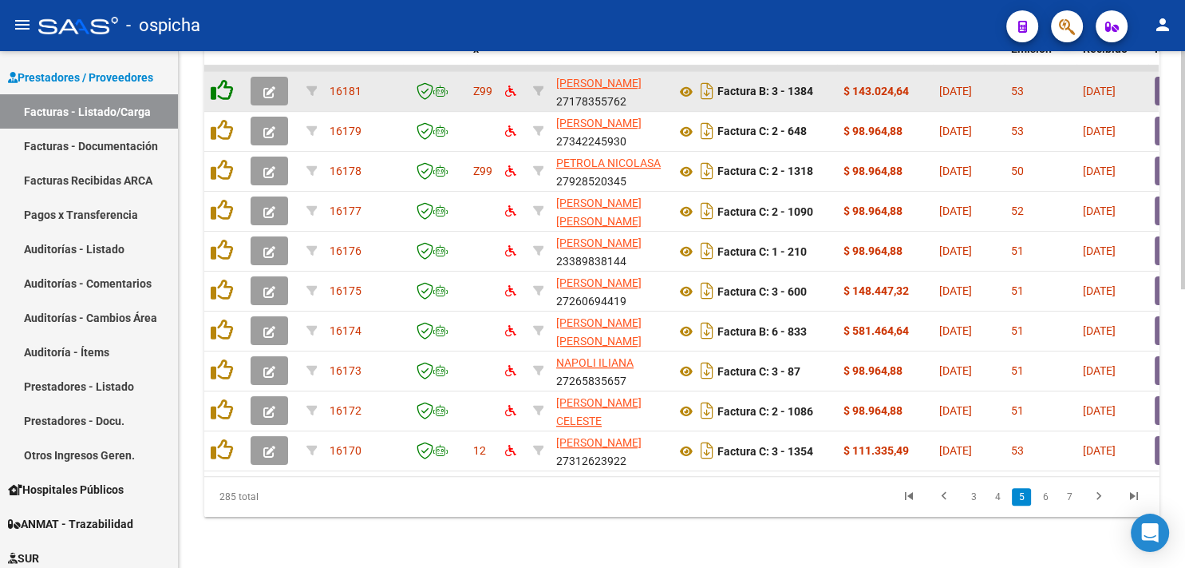
click at [218, 84] on icon at bounding box center [222, 90] width 22 height 22
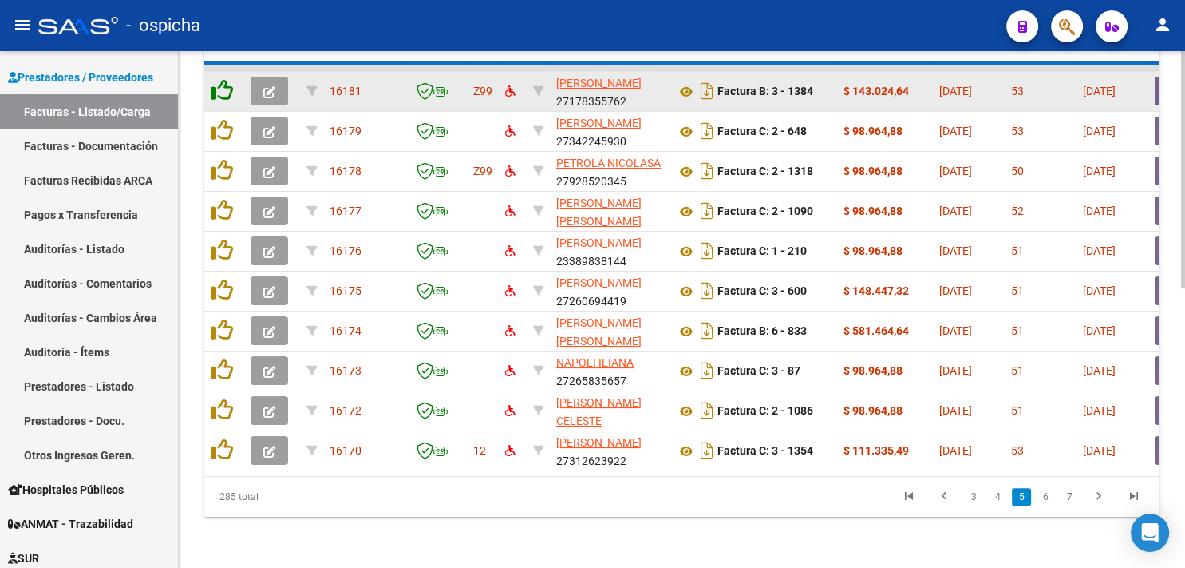
click at [218, 84] on icon at bounding box center [222, 90] width 22 height 22
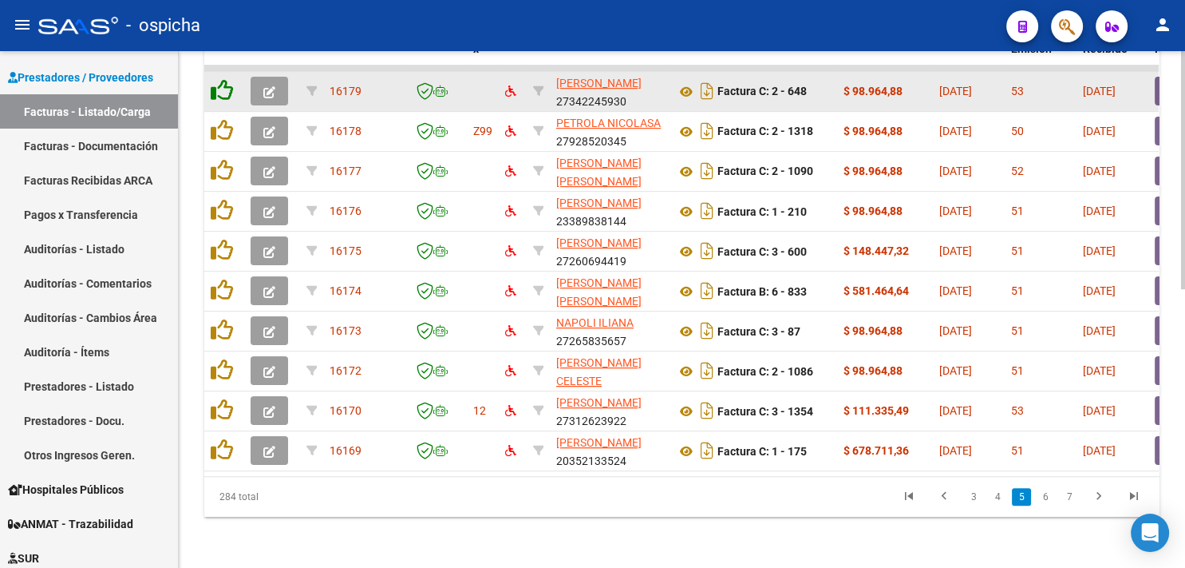
click at [218, 84] on icon at bounding box center [222, 90] width 22 height 22
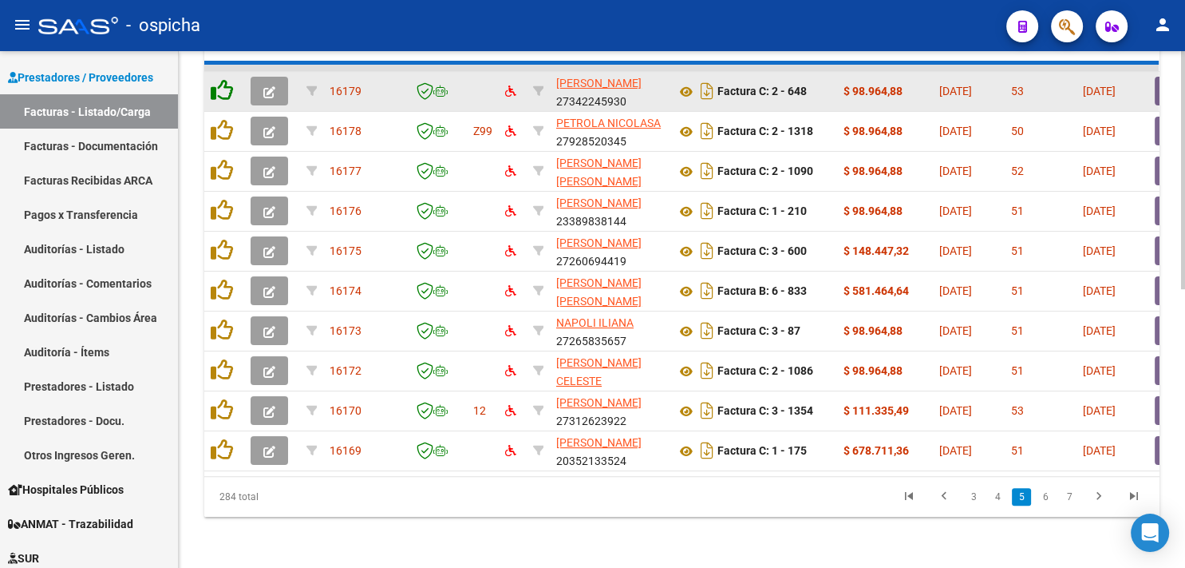
click at [218, 84] on icon at bounding box center [222, 90] width 22 height 22
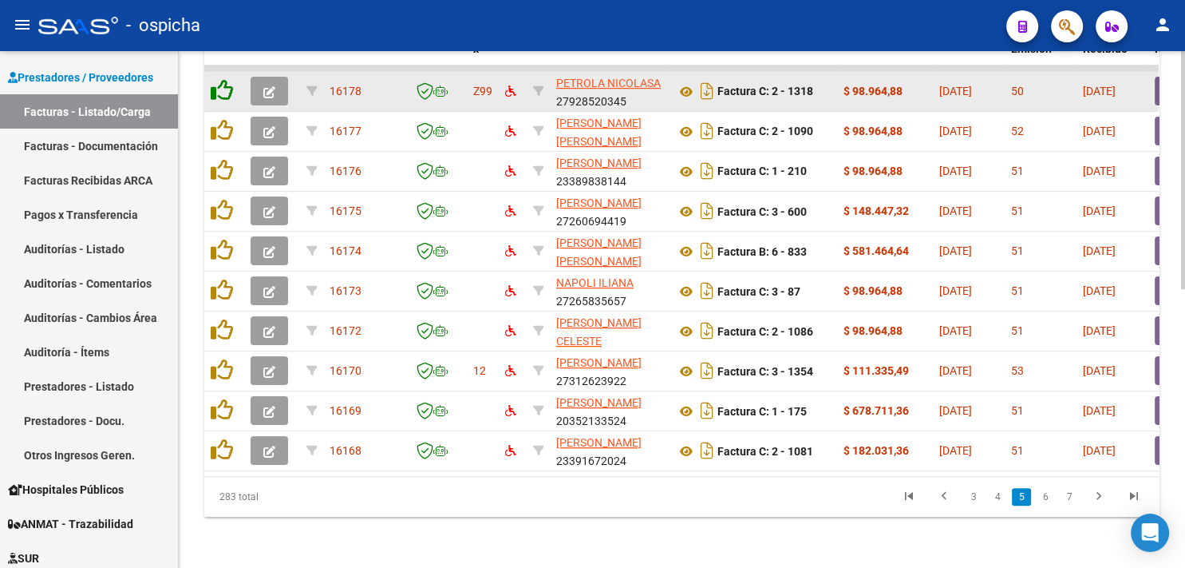
click at [218, 84] on icon at bounding box center [222, 90] width 22 height 22
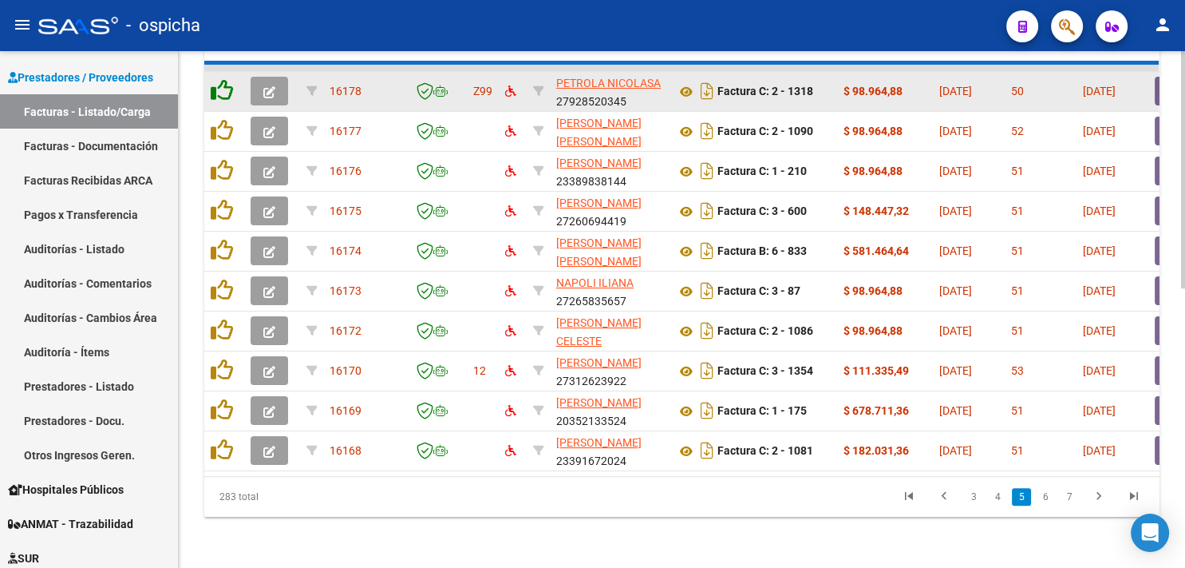
click at [218, 84] on icon at bounding box center [222, 90] width 22 height 22
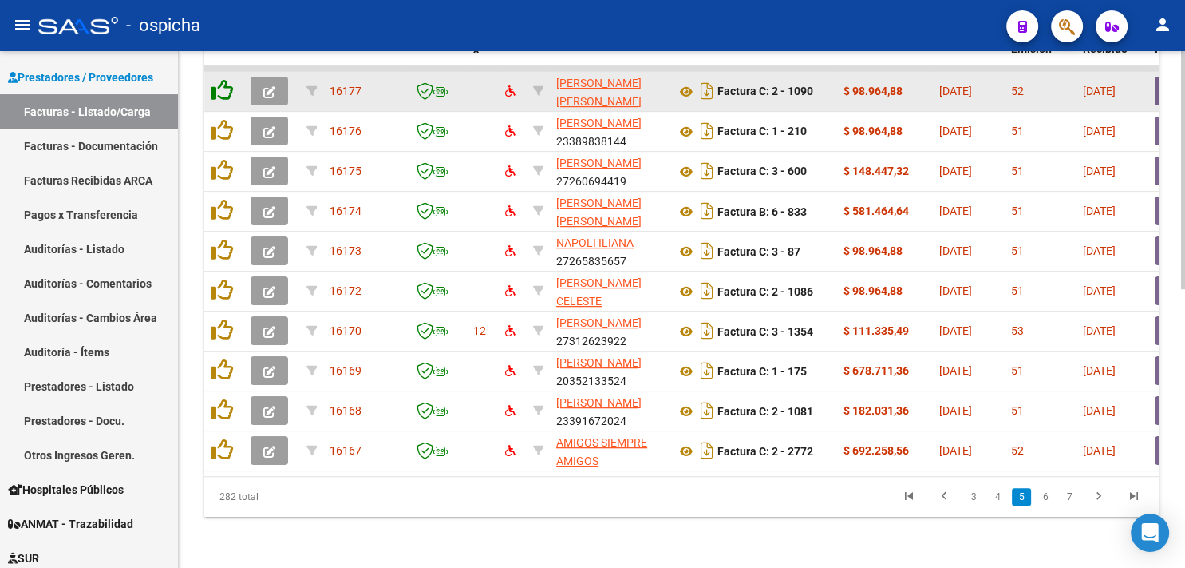
click at [218, 84] on icon at bounding box center [222, 90] width 22 height 22
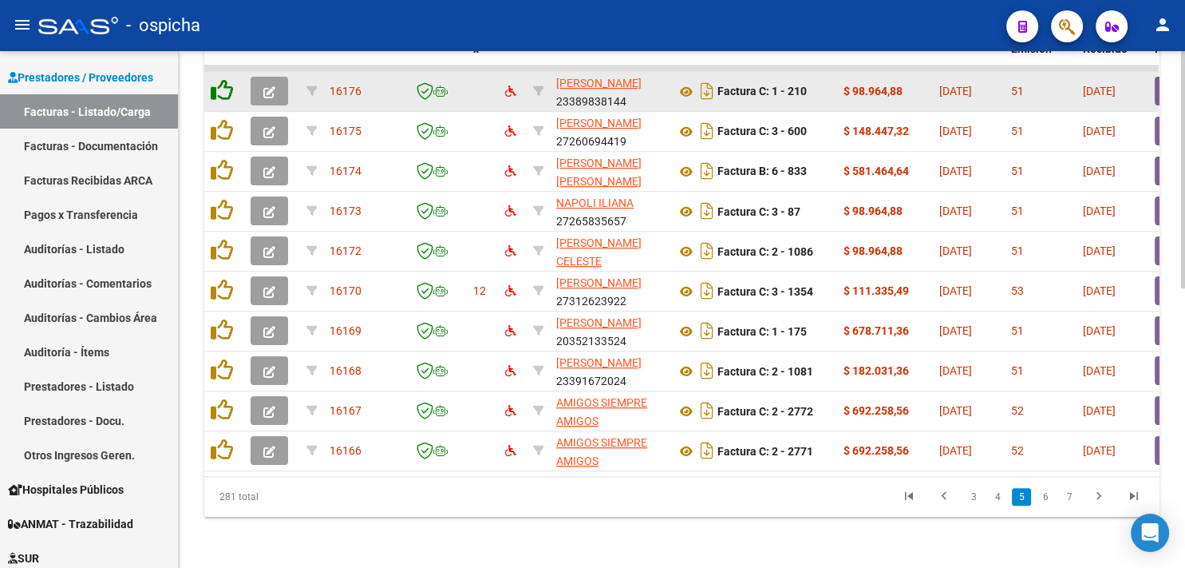
click at [218, 84] on icon at bounding box center [222, 90] width 22 height 22
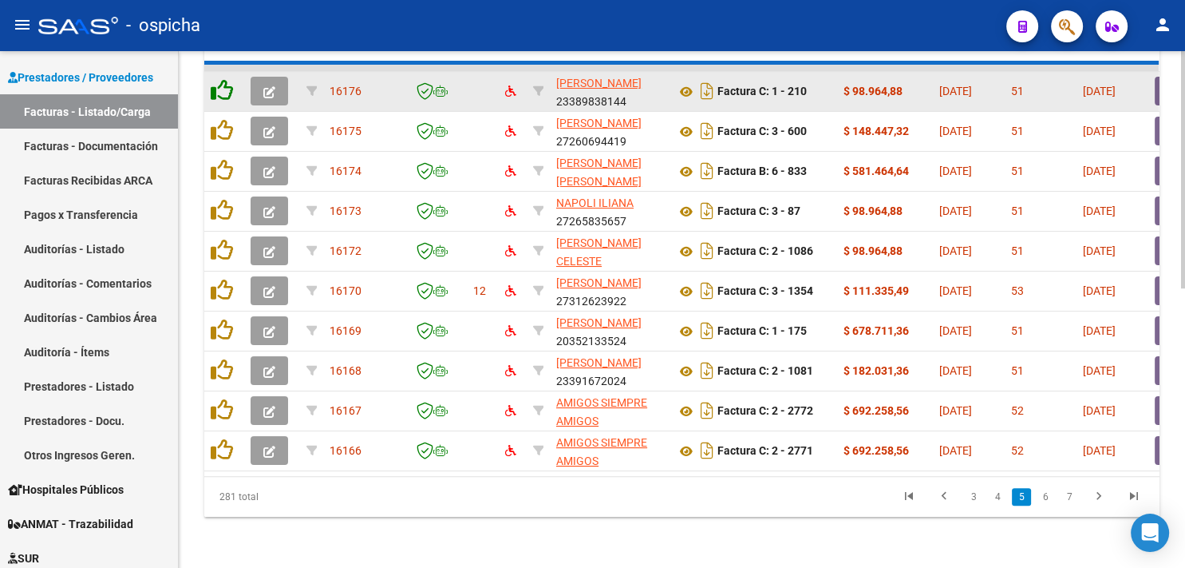
click at [218, 84] on icon at bounding box center [222, 90] width 22 height 22
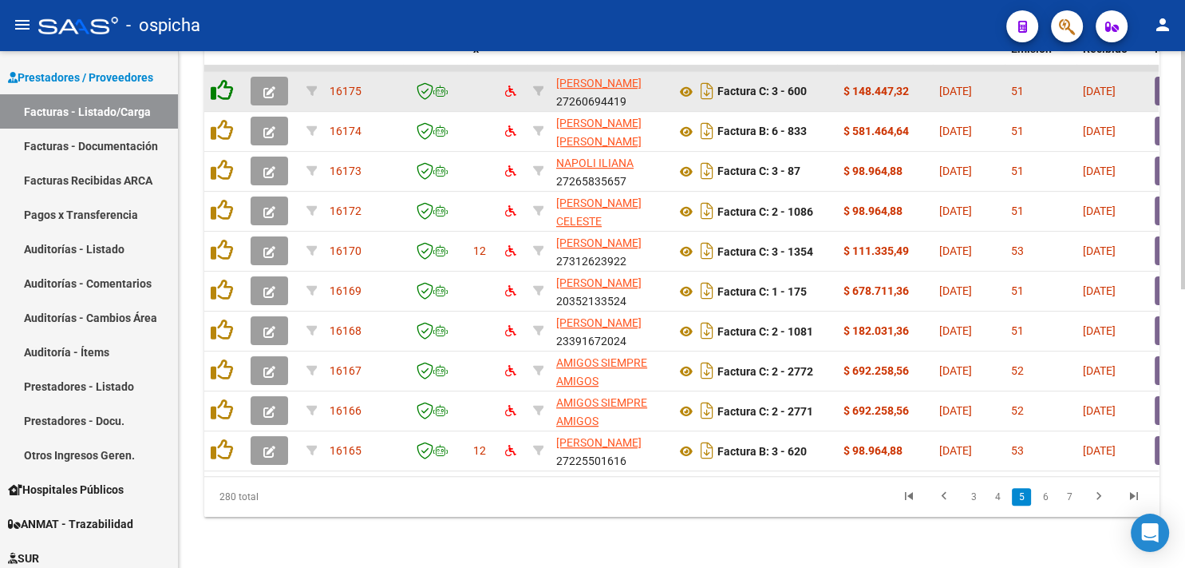
click at [218, 84] on icon at bounding box center [222, 90] width 22 height 22
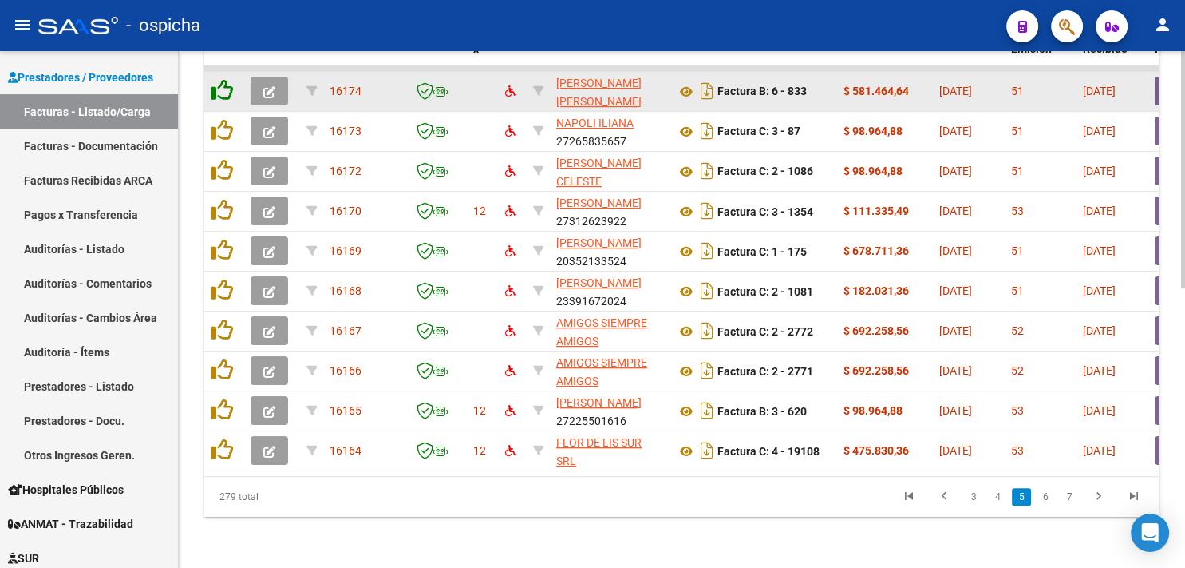
click at [218, 84] on icon at bounding box center [222, 90] width 22 height 22
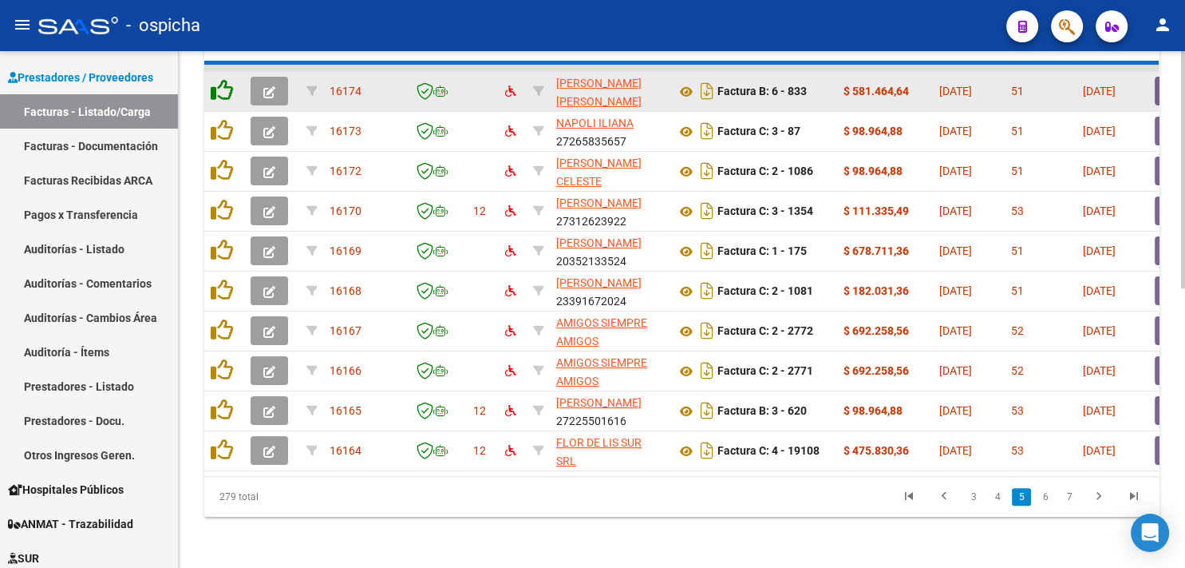
click at [218, 84] on icon at bounding box center [222, 90] width 22 height 22
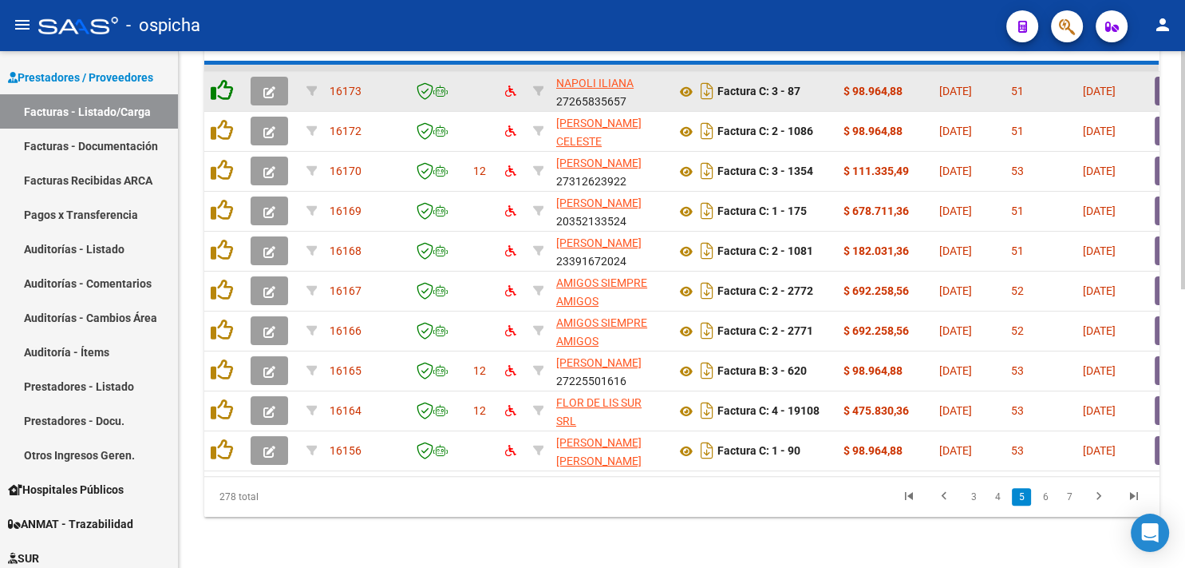
click at [218, 84] on icon at bounding box center [222, 90] width 22 height 22
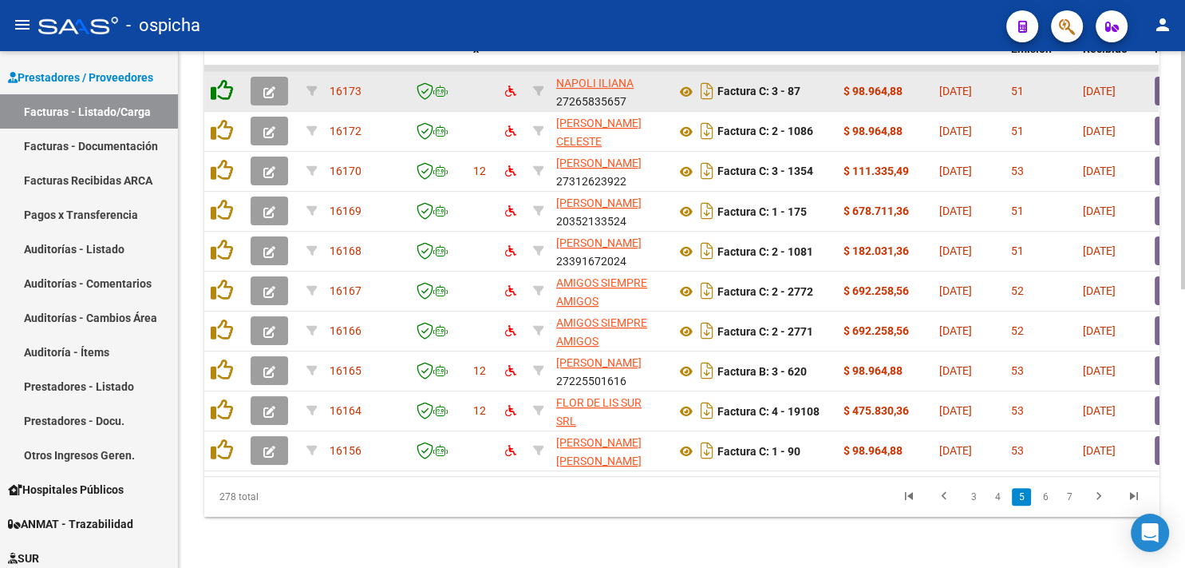
click at [218, 84] on icon at bounding box center [222, 90] width 22 height 22
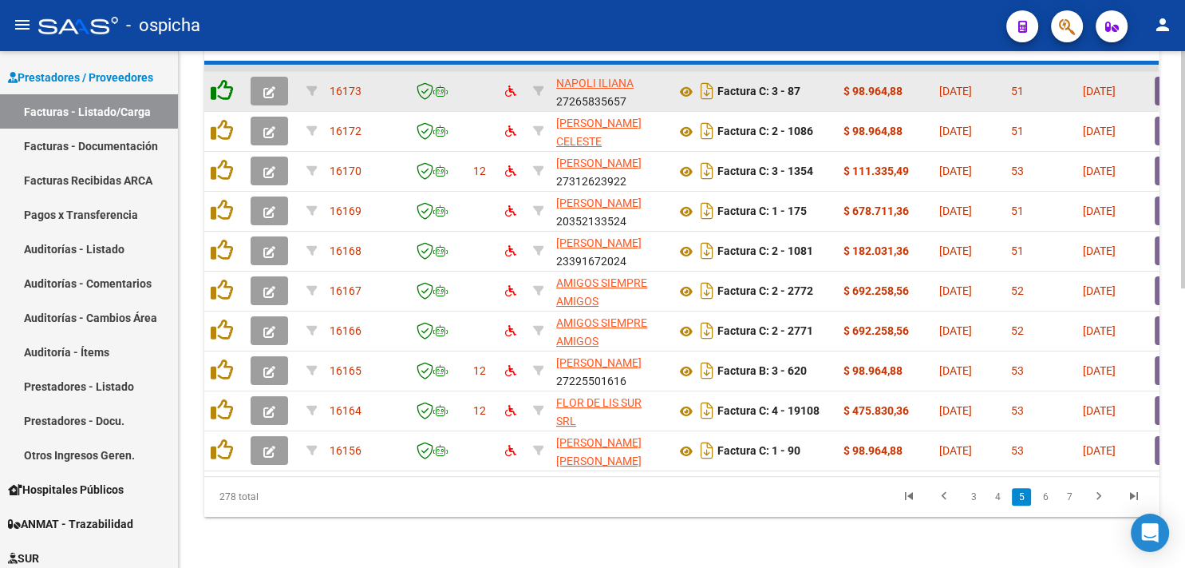
click at [218, 84] on icon at bounding box center [222, 90] width 22 height 22
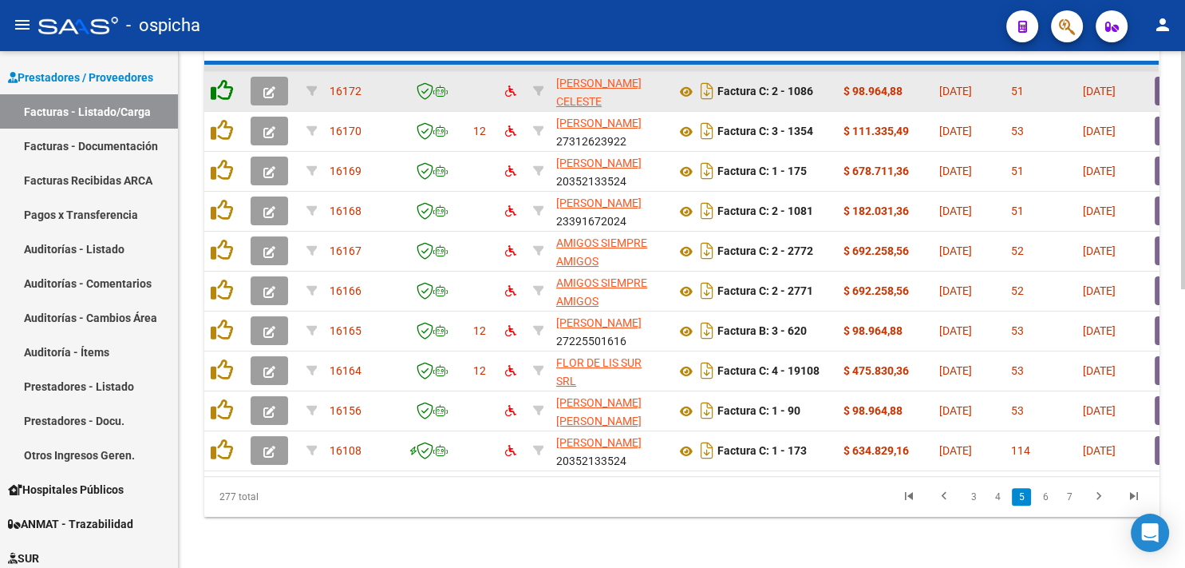
click at [218, 84] on icon at bounding box center [222, 90] width 22 height 22
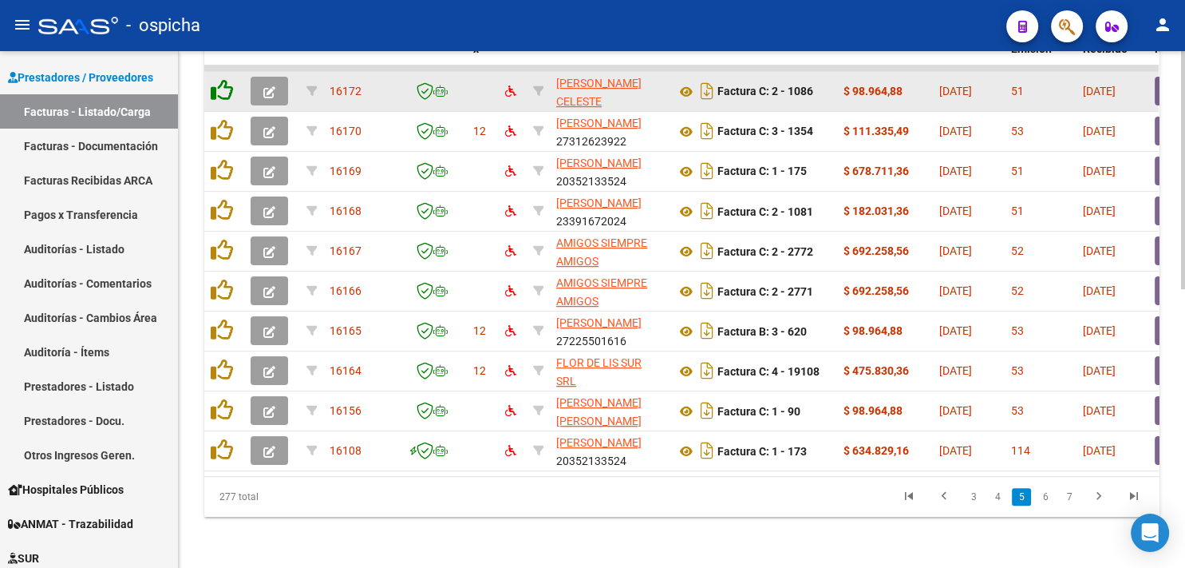
click at [218, 84] on icon at bounding box center [222, 90] width 22 height 22
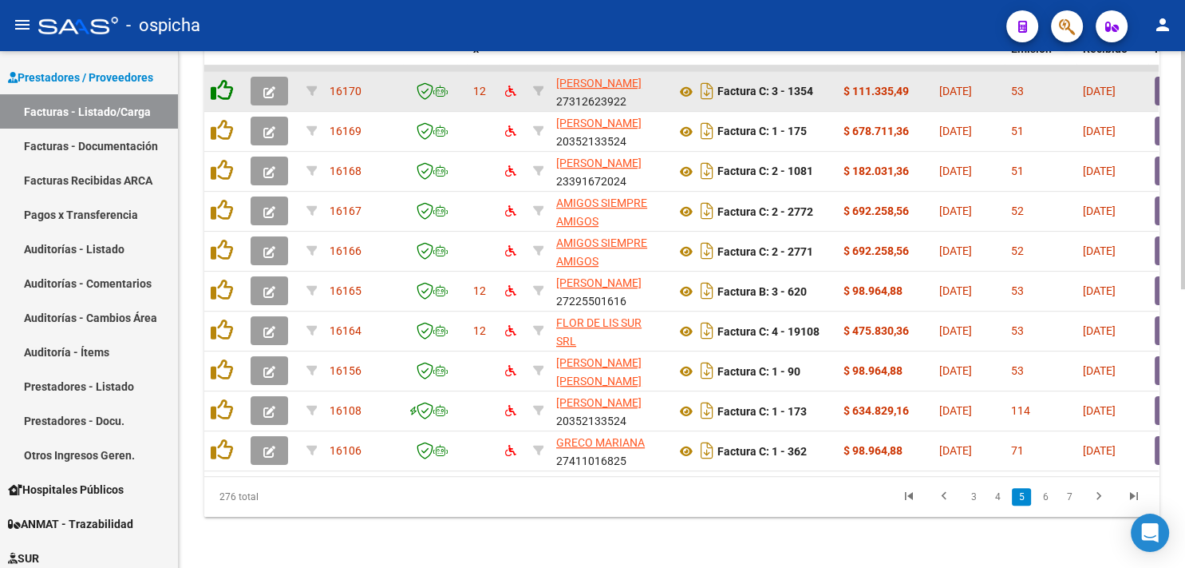
click at [216, 81] on icon at bounding box center [222, 90] width 22 height 22
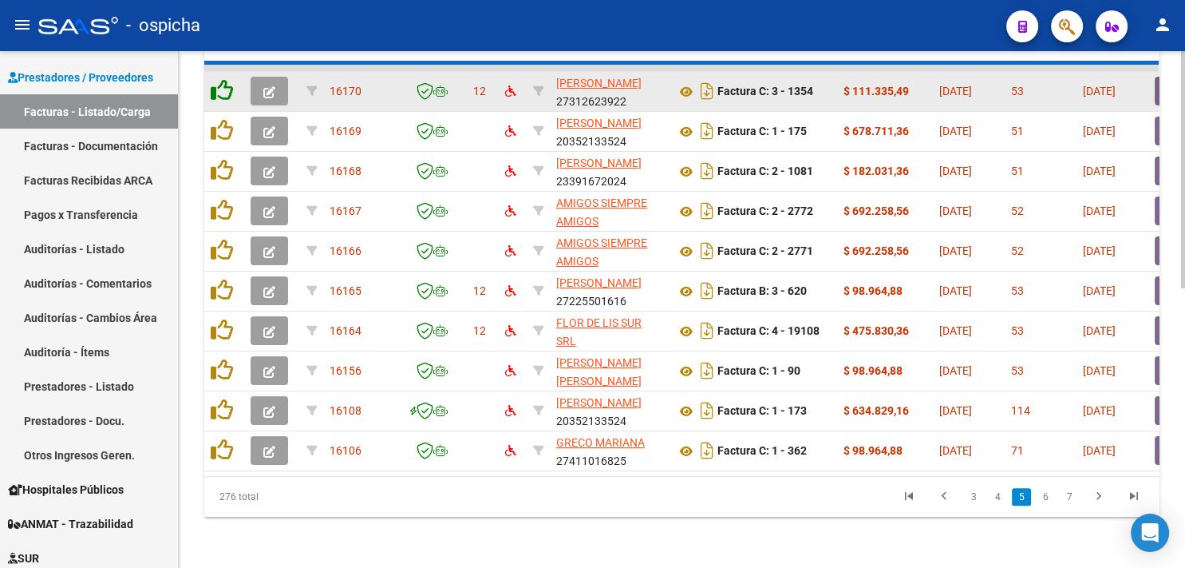
click at [216, 81] on icon at bounding box center [222, 90] width 22 height 22
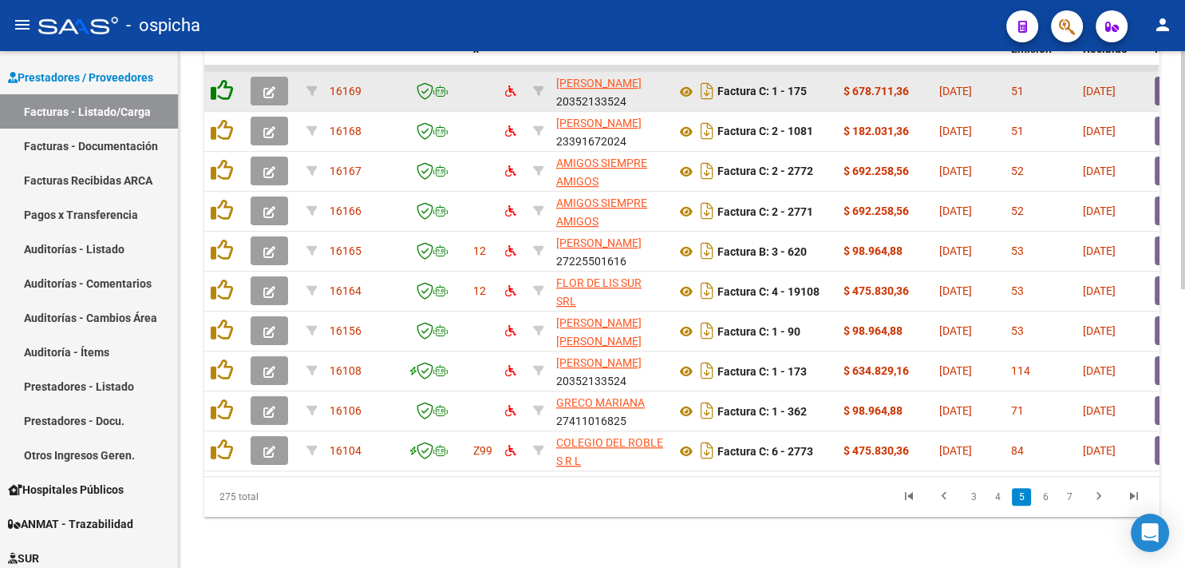
click at [216, 81] on icon at bounding box center [222, 90] width 22 height 22
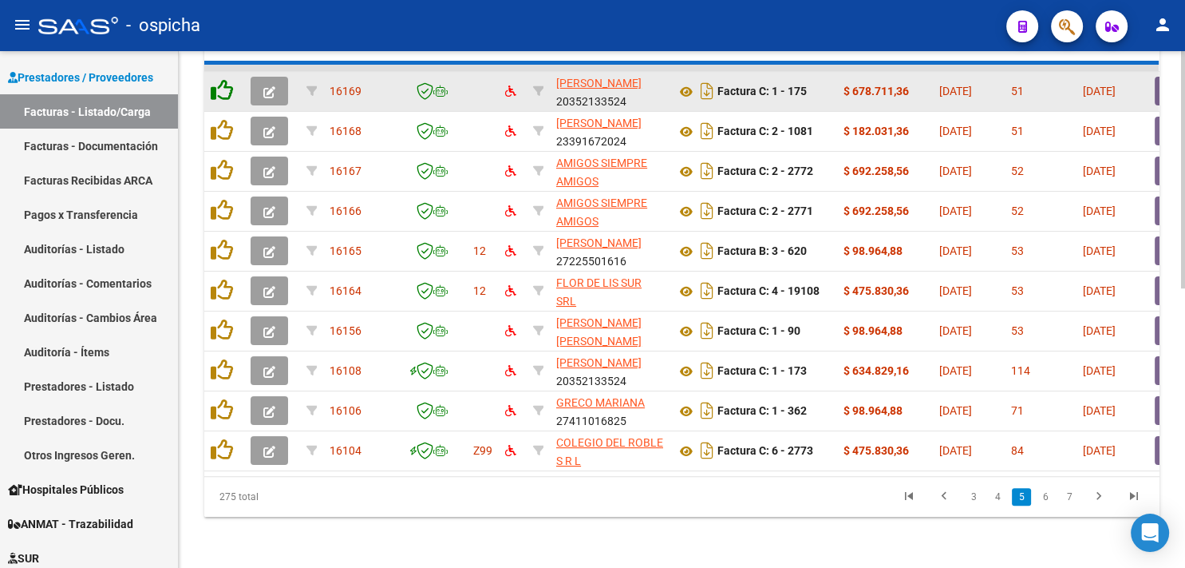
click at [216, 81] on icon at bounding box center [222, 90] width 22 height 22
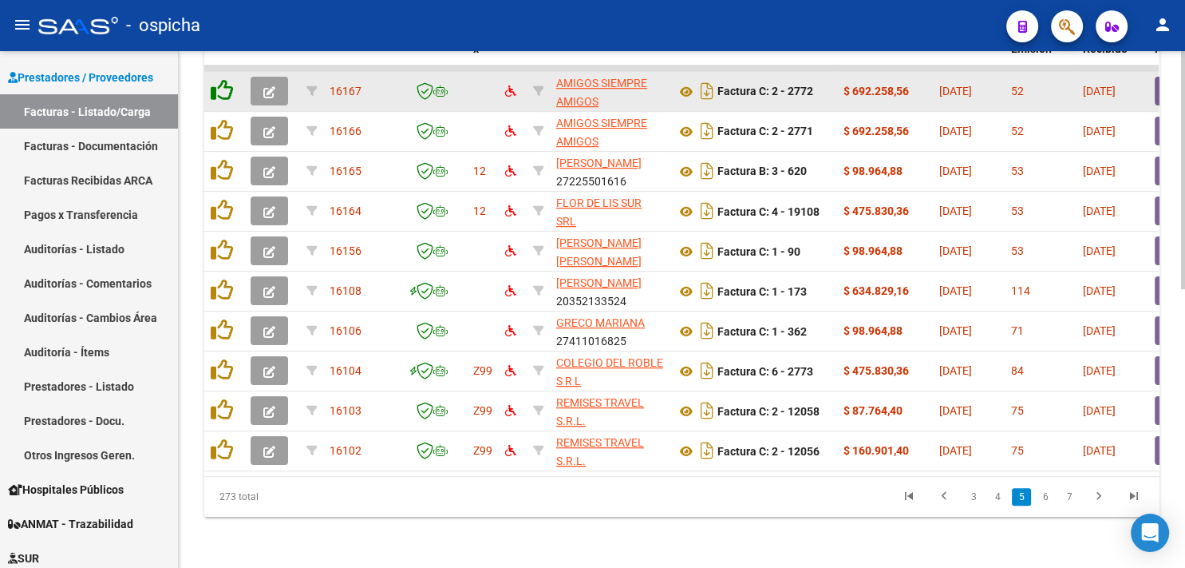
click at [216, 81] on icon at bounding box center [222, 90] width 22 height 22
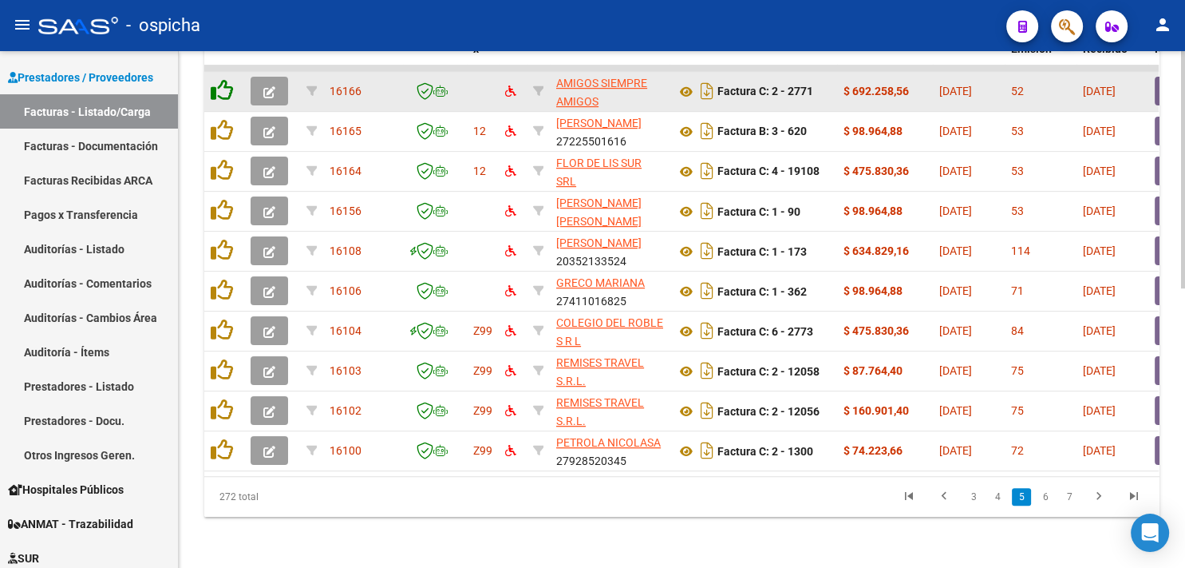
click at [216, 81] on icon at bounding box center [222, 90] width 22 height 22
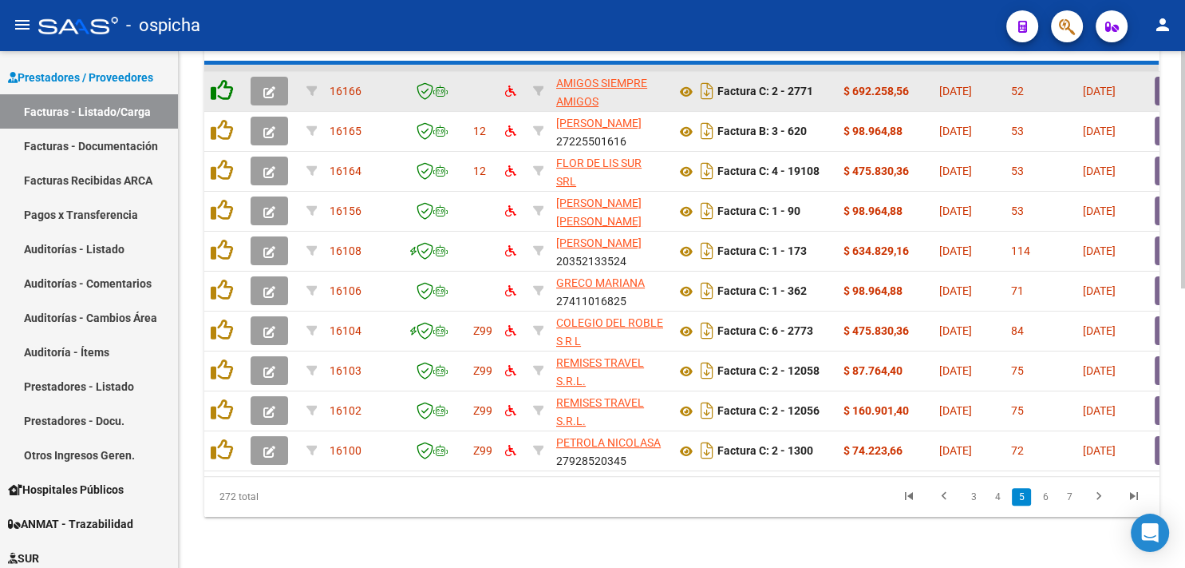
click at [216, 81] on icon at bounding box center [222, 90] width 22 height 22
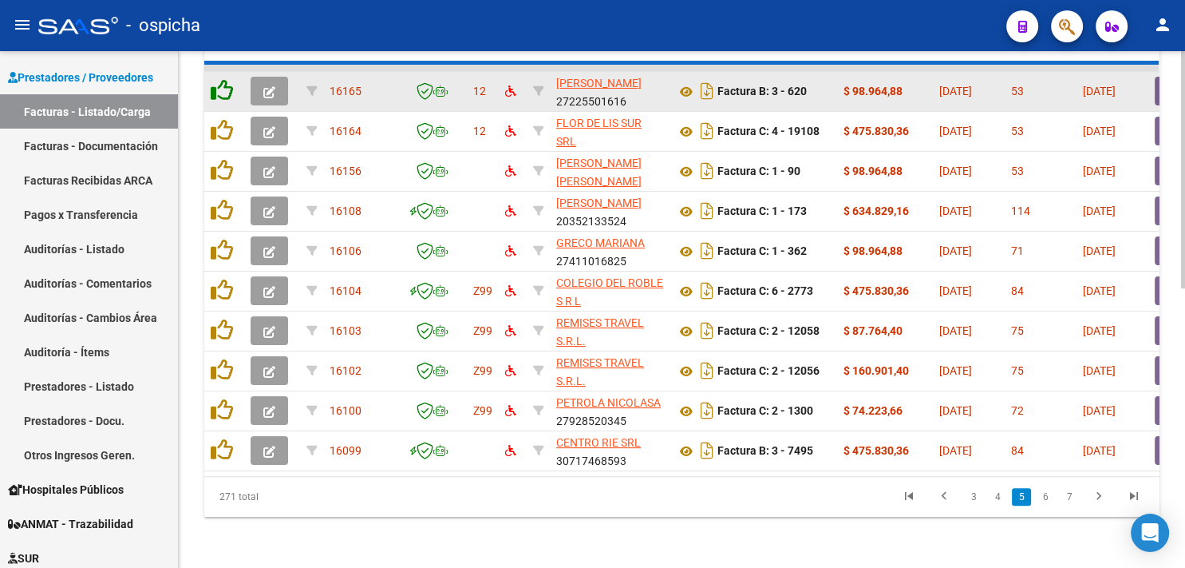
click at [216, 81] on icon at bounding box center [222, 90] width 22 height 22
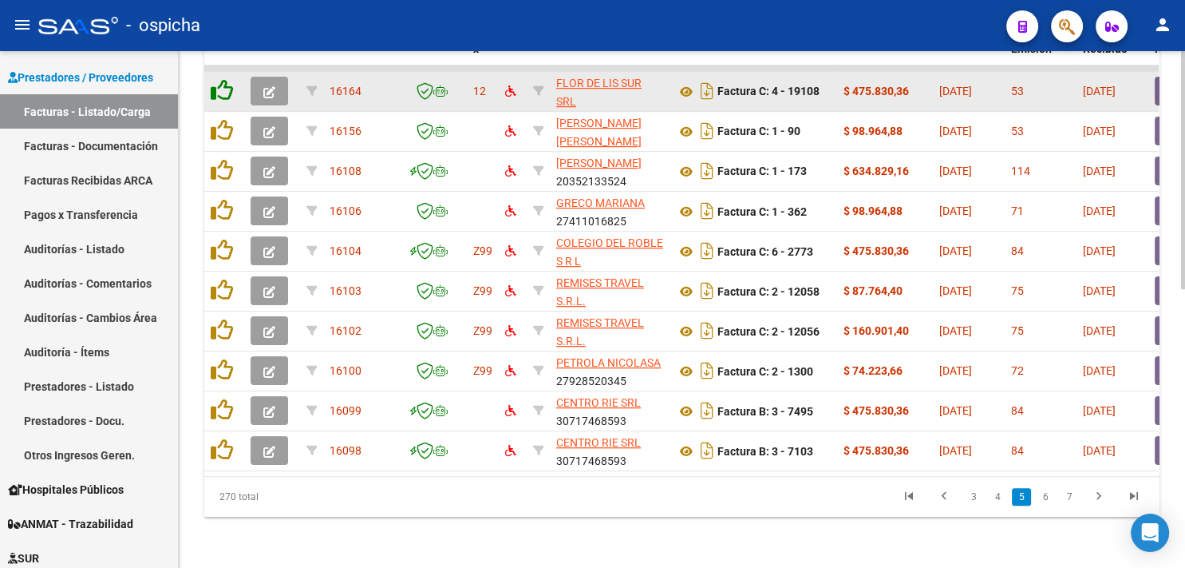
click at [216, 81] on icon at bounding box center [222, 90] width 22 height 22
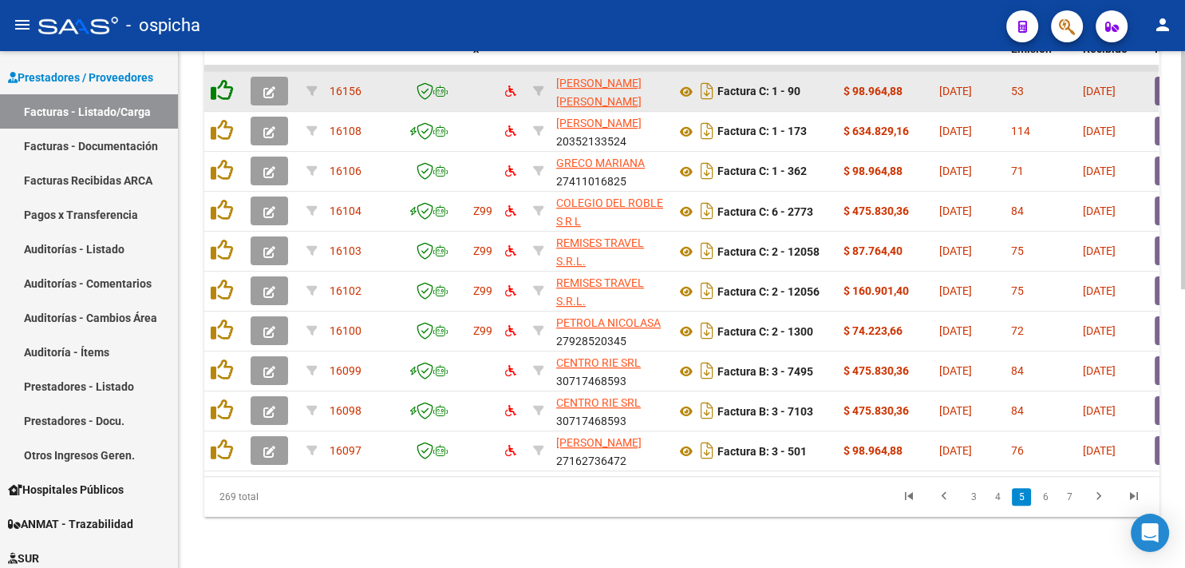
click at [216, 81] on icon at bounding box center [222, 90] width 22 height 22
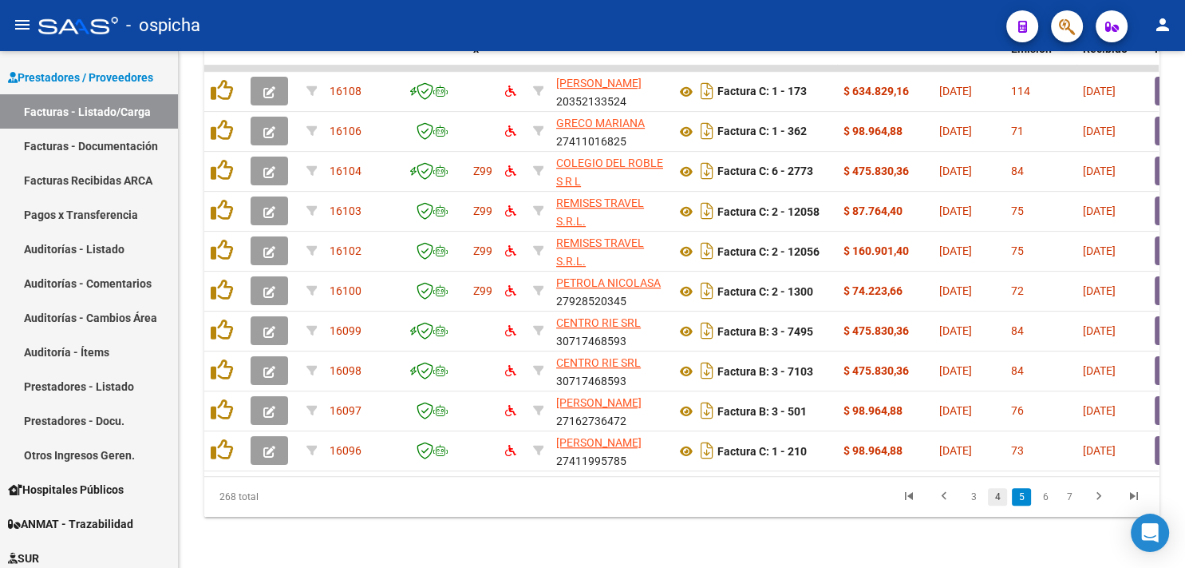
click at [992, 496] on link "4" at bounding box center [997, 497] width 19 height 18
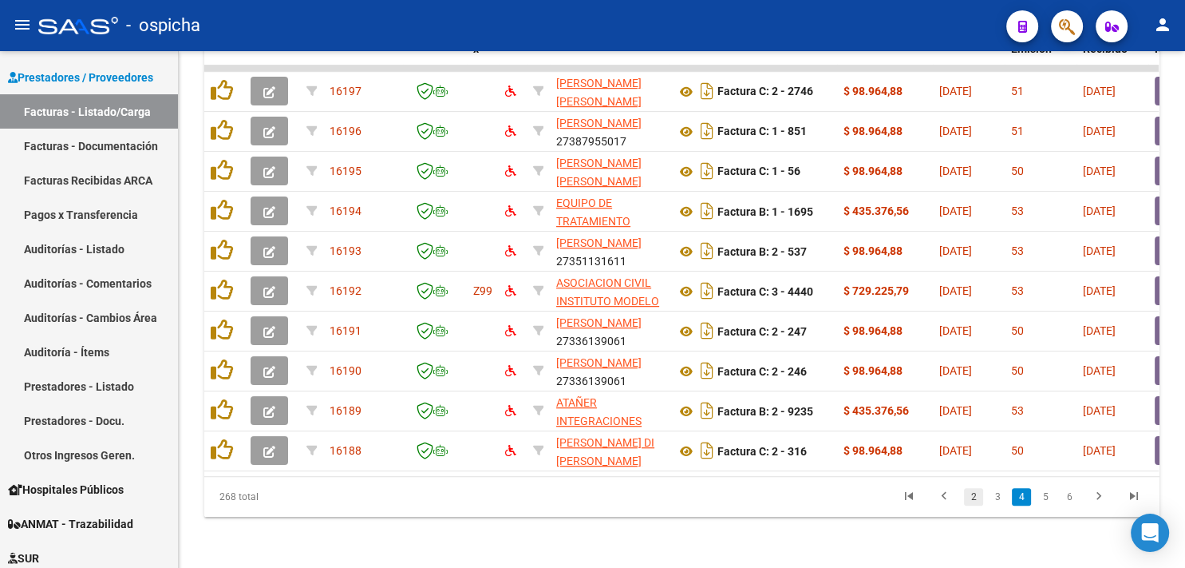
click at [975, 500] on link "2" at bounding box center [973, 497] width 19 height 18
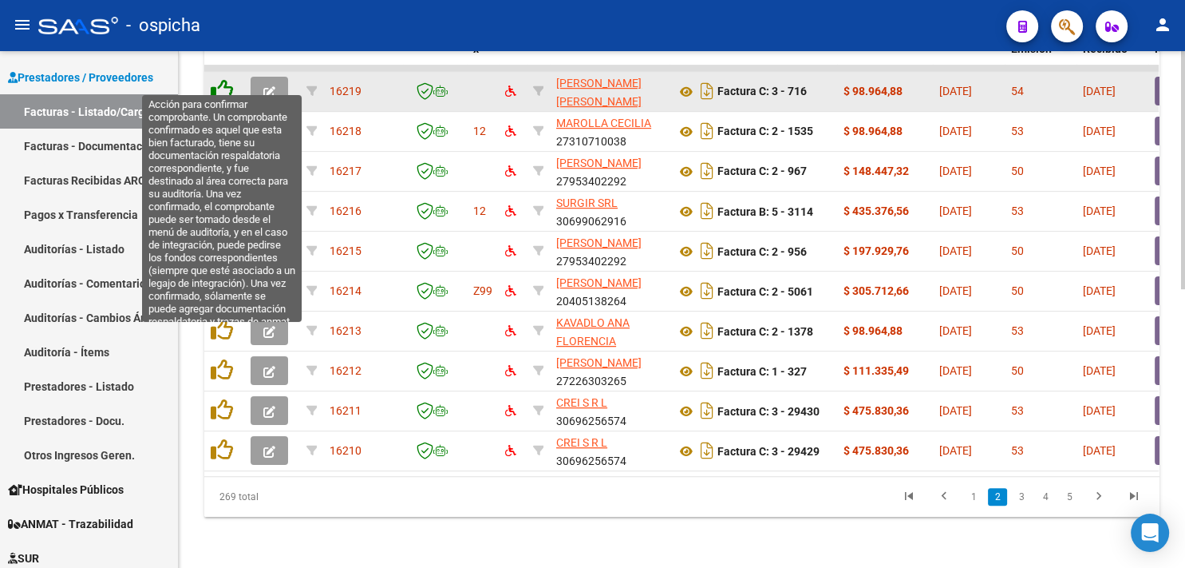
click at [220, 79] on icon at bounding box center [222, 90] width 22 height 22
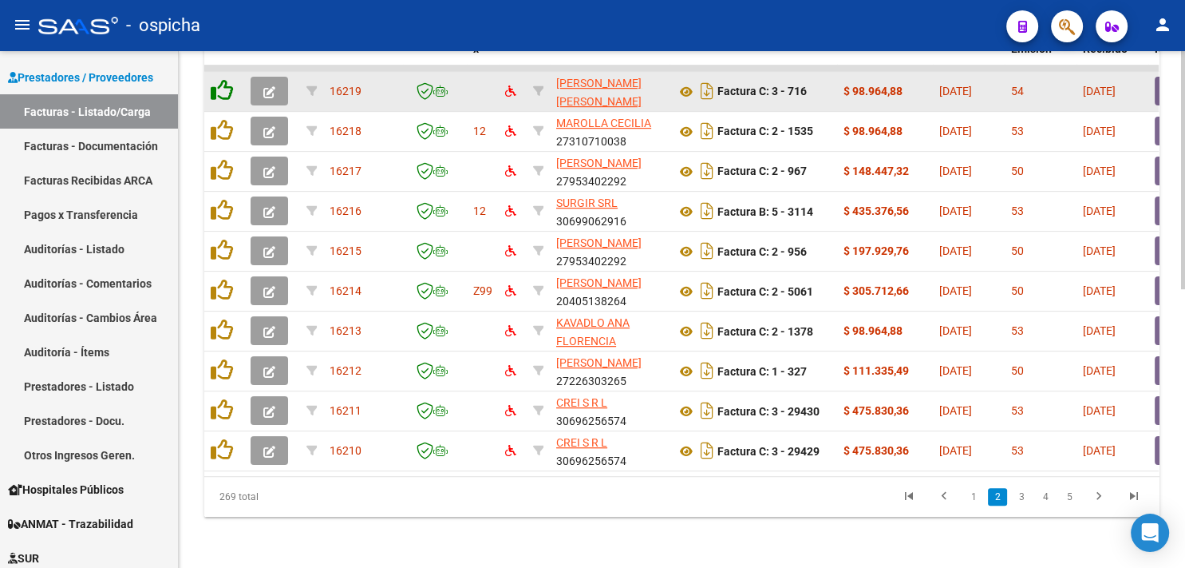
click at [220, 79] on icon at bounding box center [222, 90] width 22 height 22
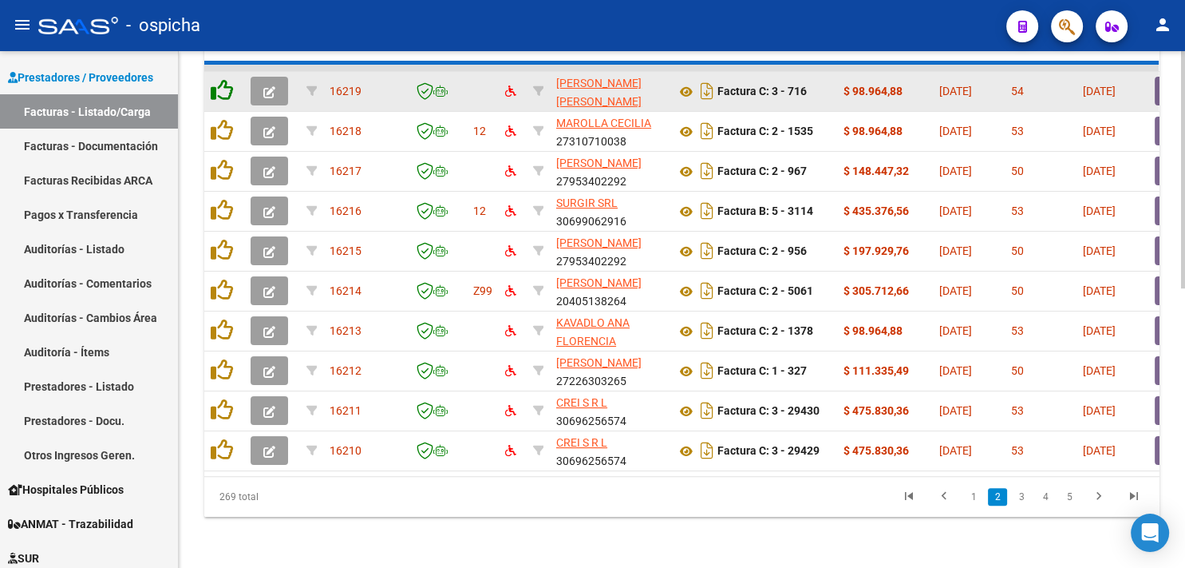
click at [220, 79] on icon at bounding box center [222, 90] width 22 height 22
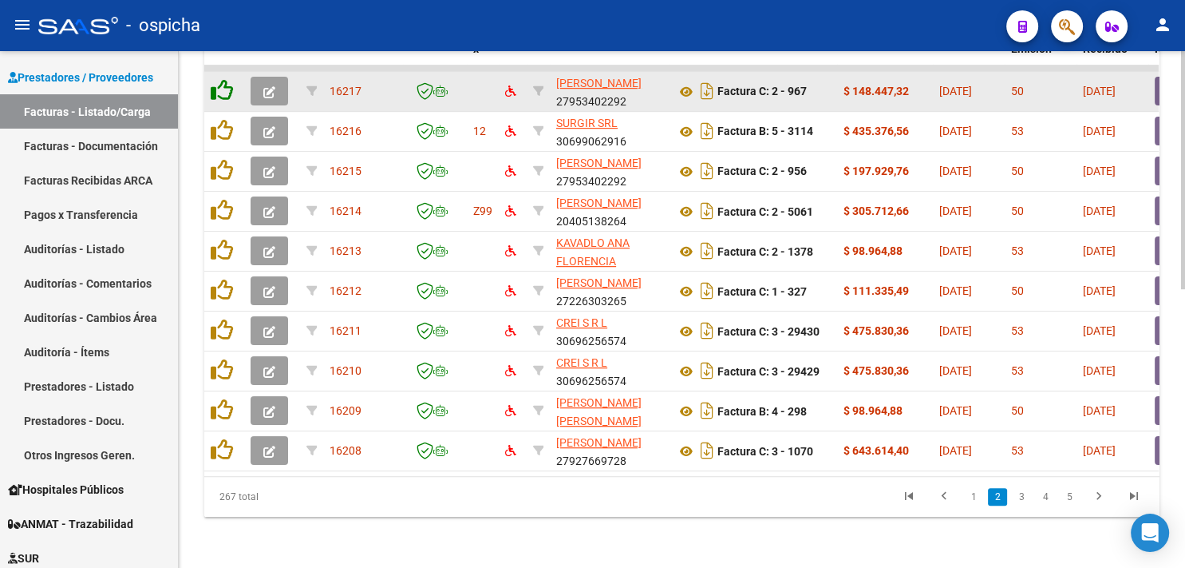
click at [220, 79] on icon at bounding box center [222, 90] width 22 height 22
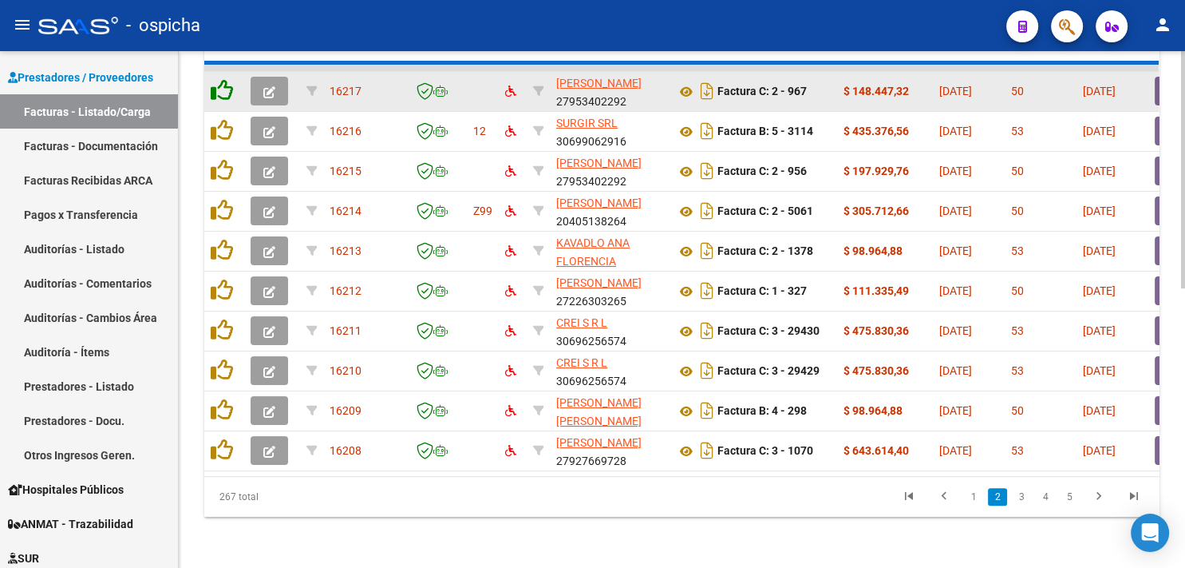
click at [220, 79] on icon at bounding box center [222, 90] width 22 height 22
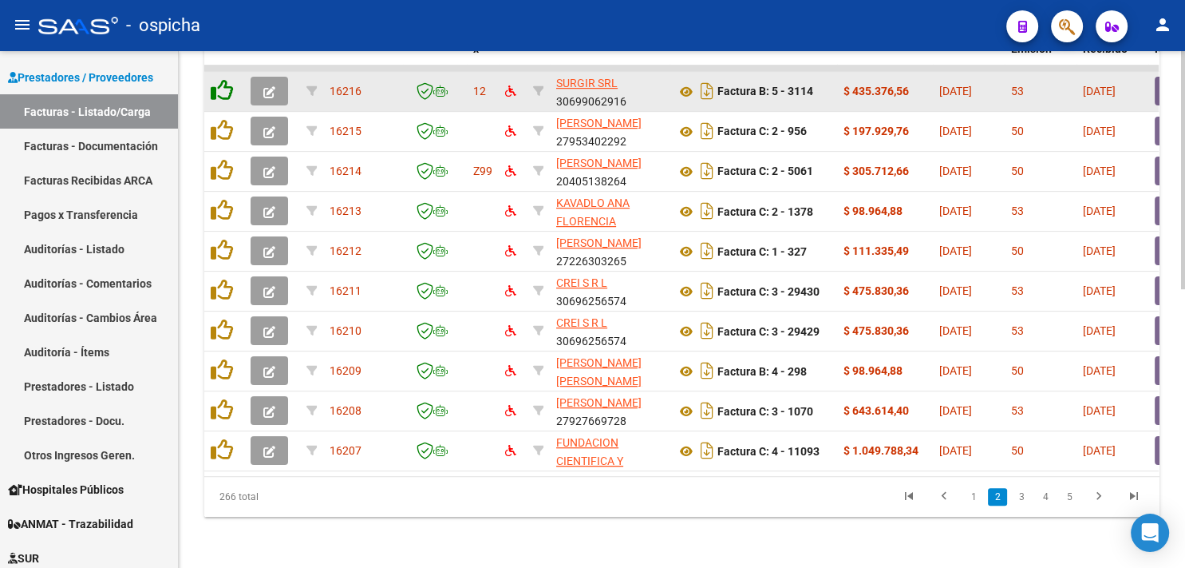
click at [220, 79] on icon at bounding box center [222, 90] width 22 height 22
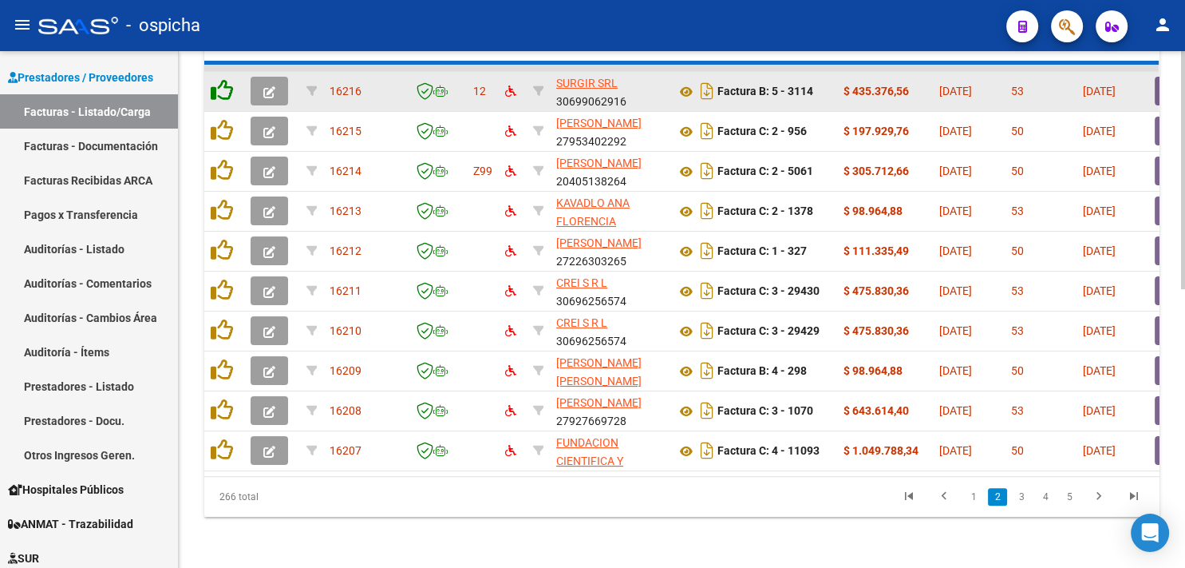
click at [220, 79] on icon at bounding box center [222, 90] width 22 height 22
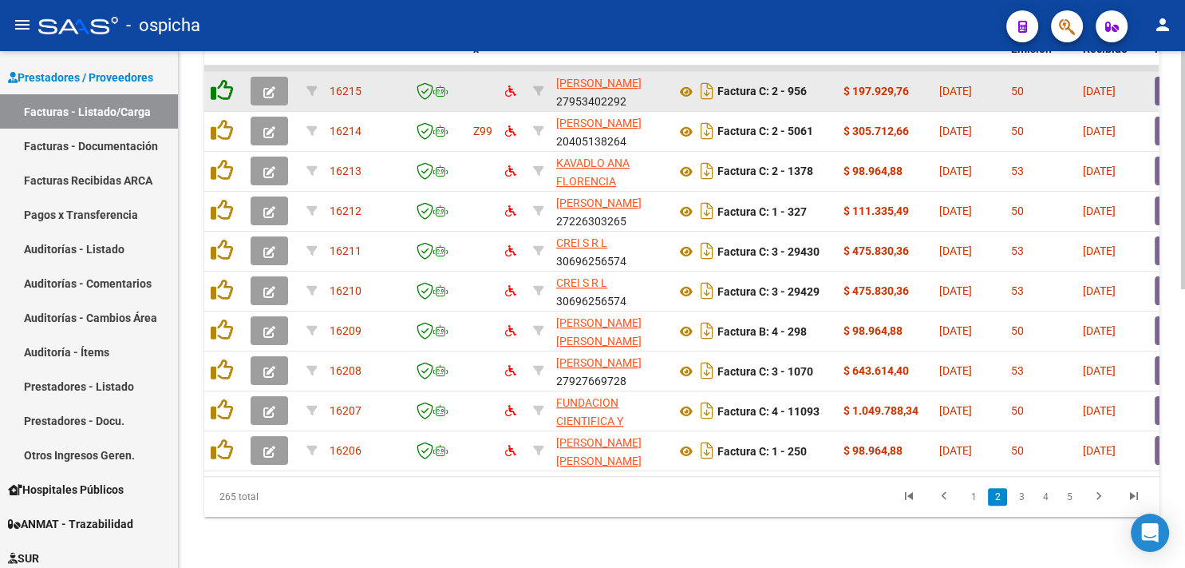
click at [220, 79] on icon at bounding box center [222, 90] width 22 height 22
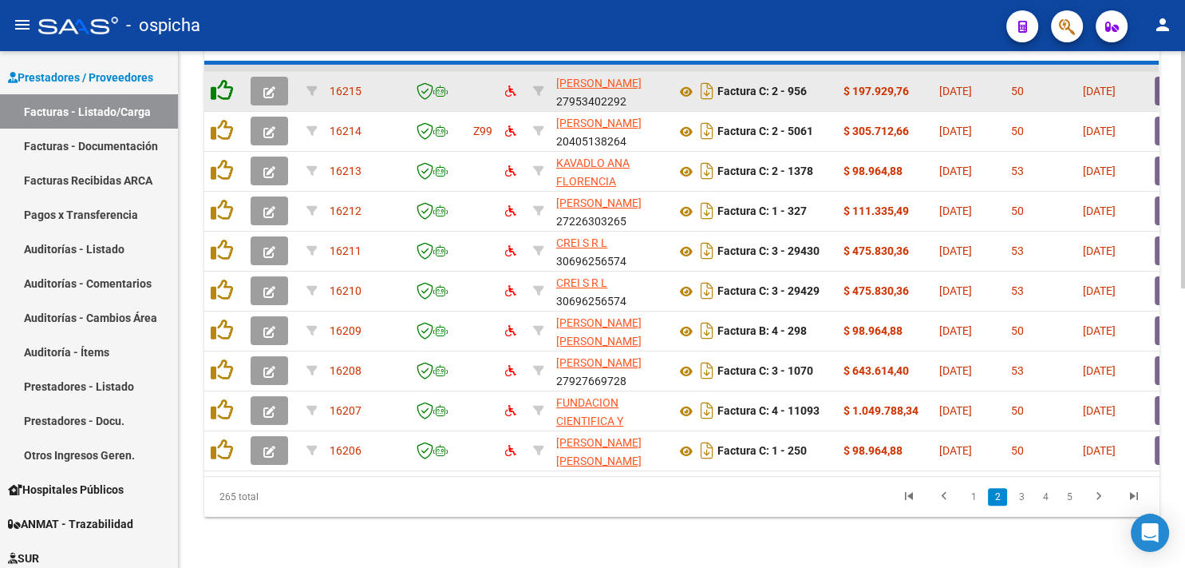
click at [220, 79] on icon at bounding box center [222, 90] width 22 height 22
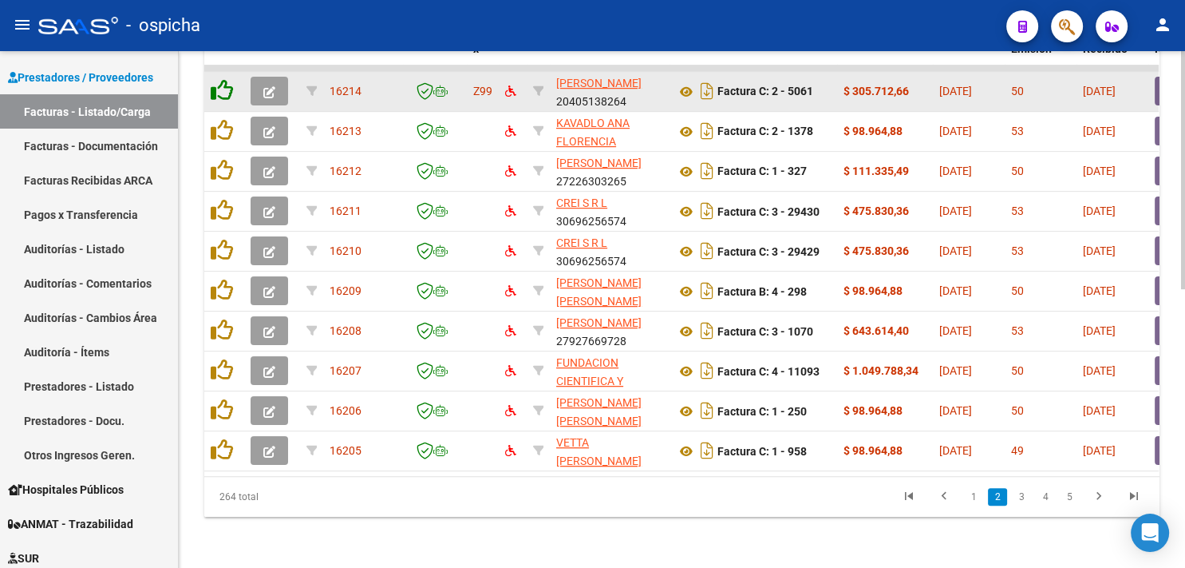
click at [220, 79] on icon at bounding box center [222, 90] width 22 height 22
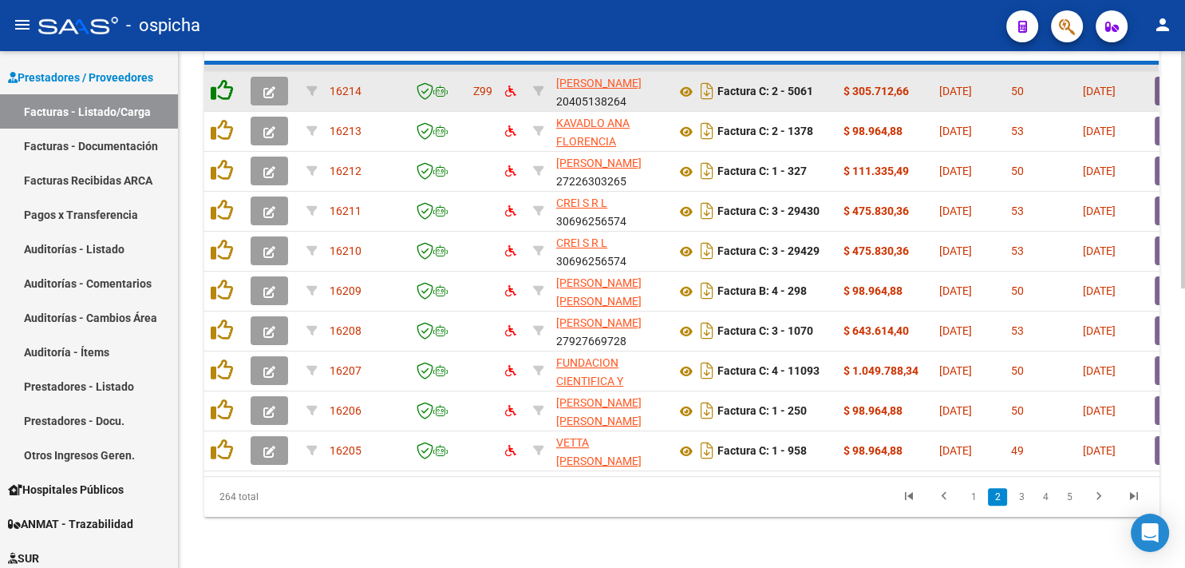
click at [220, 79] on icon at bounding box center [222, 90] width 22 height 22
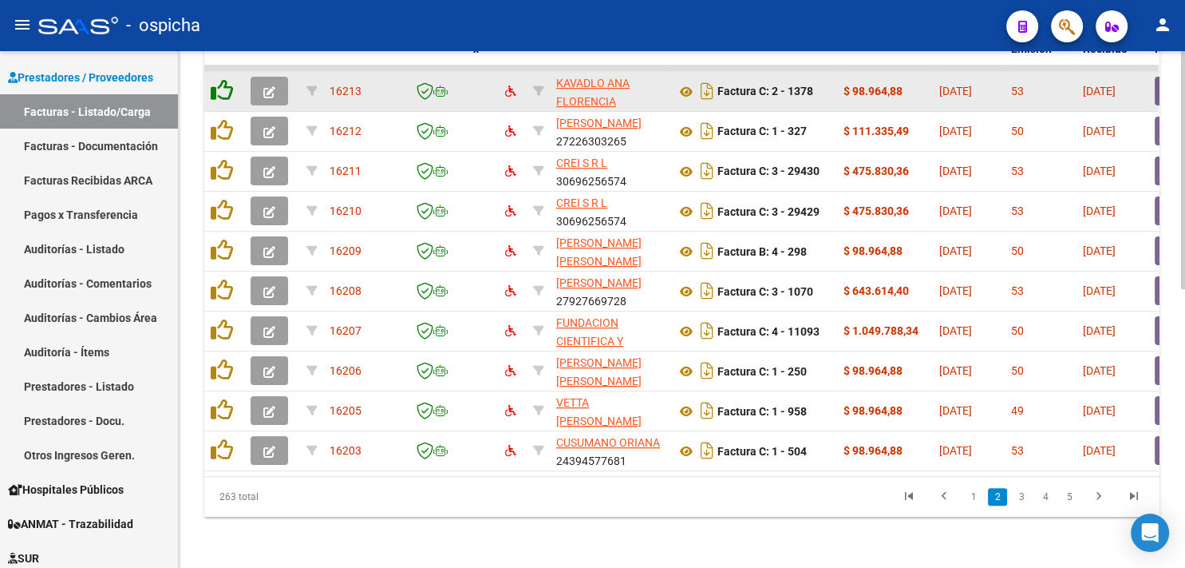
click at [220, 79] on icon at bounding box center [222, 90] width 22 height 22
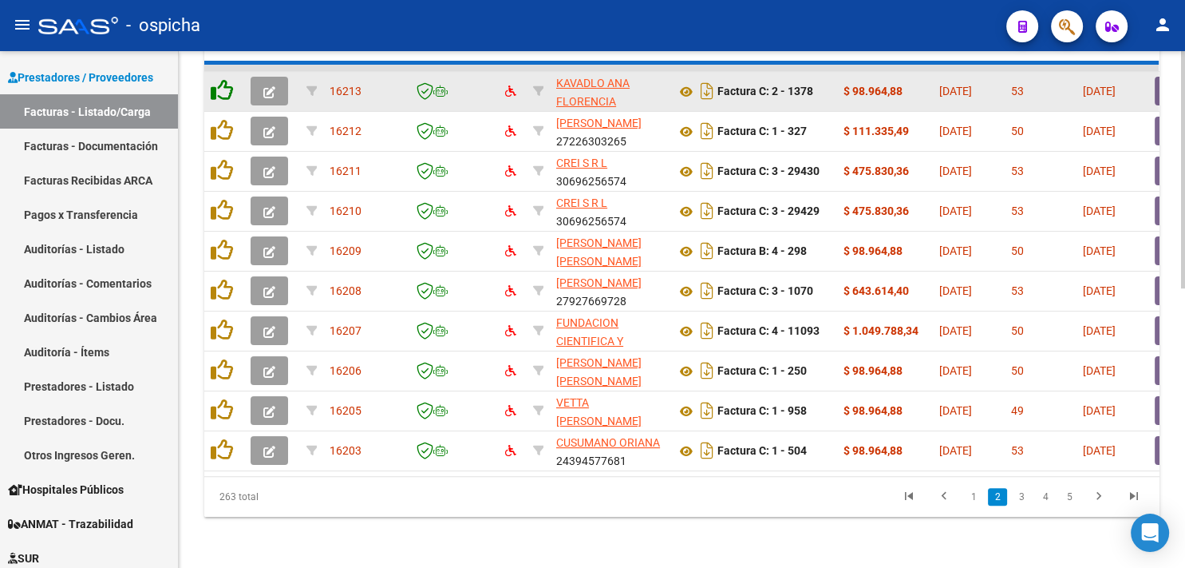
click at [220, 79] on icon at bounding box center [222, 90] width 22 height 22
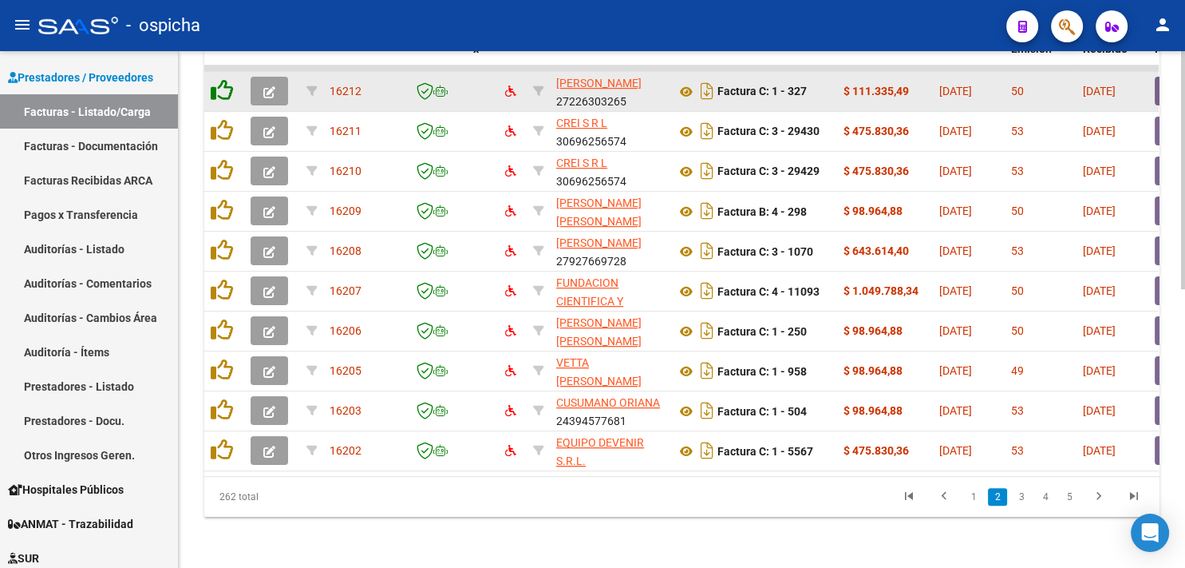
click at [220, 79] on icon at bounding box center [222, 90] width 22 height 22
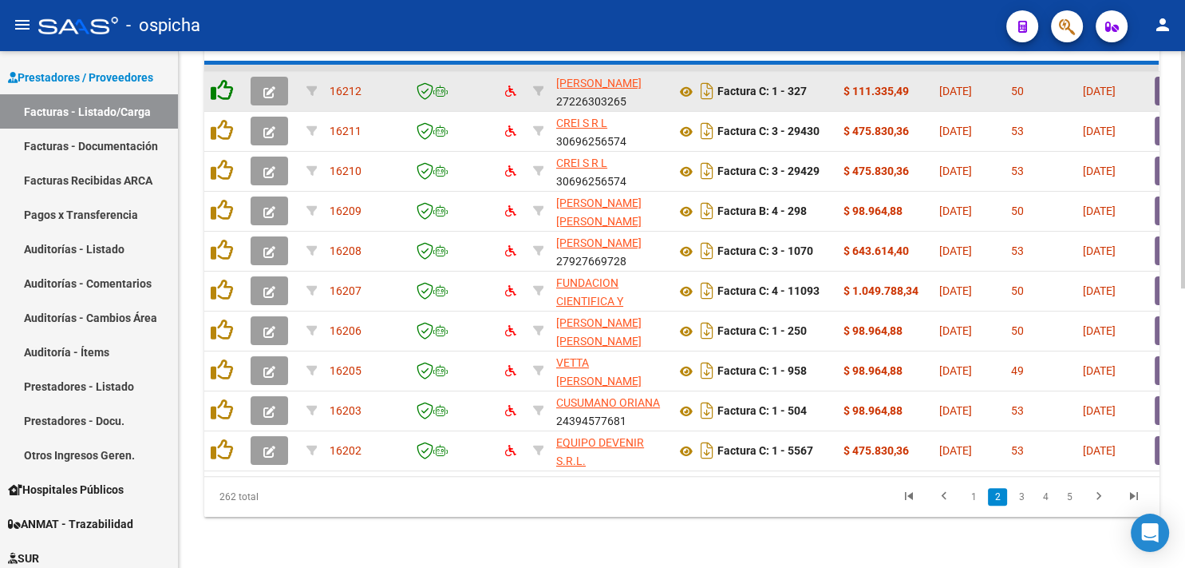
click at [220, 79] on icon at bounding box center [222, 90] width 22 height 22
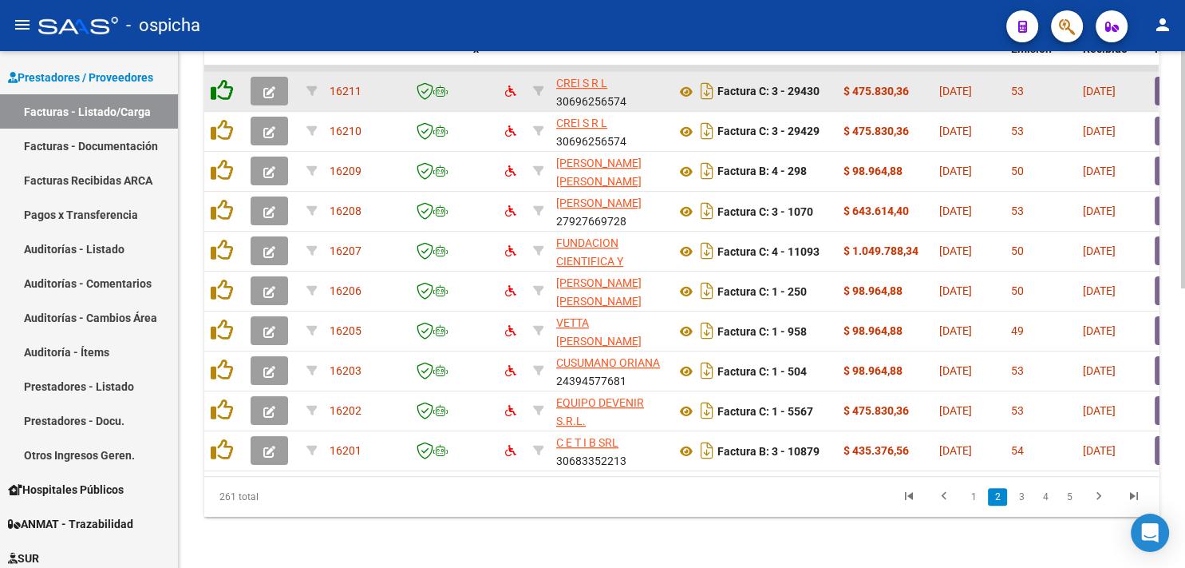
click at [220, 79] on icon at bounding box center [222, 90] width 22 height 22
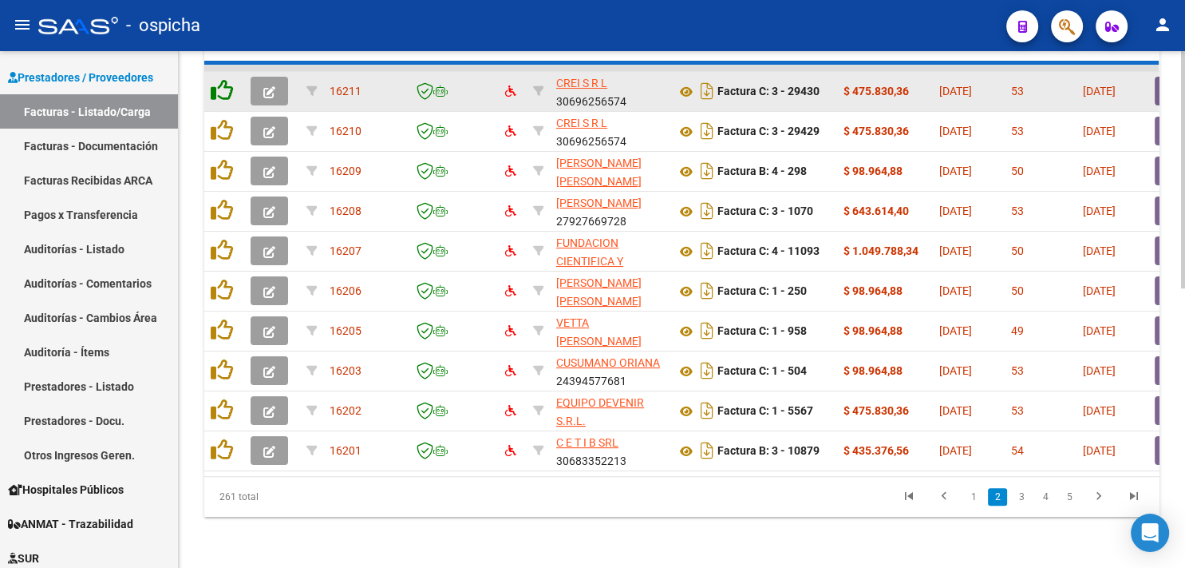
click at [220, 79] on icon at bounding box center [222, 90] width 22 height 22
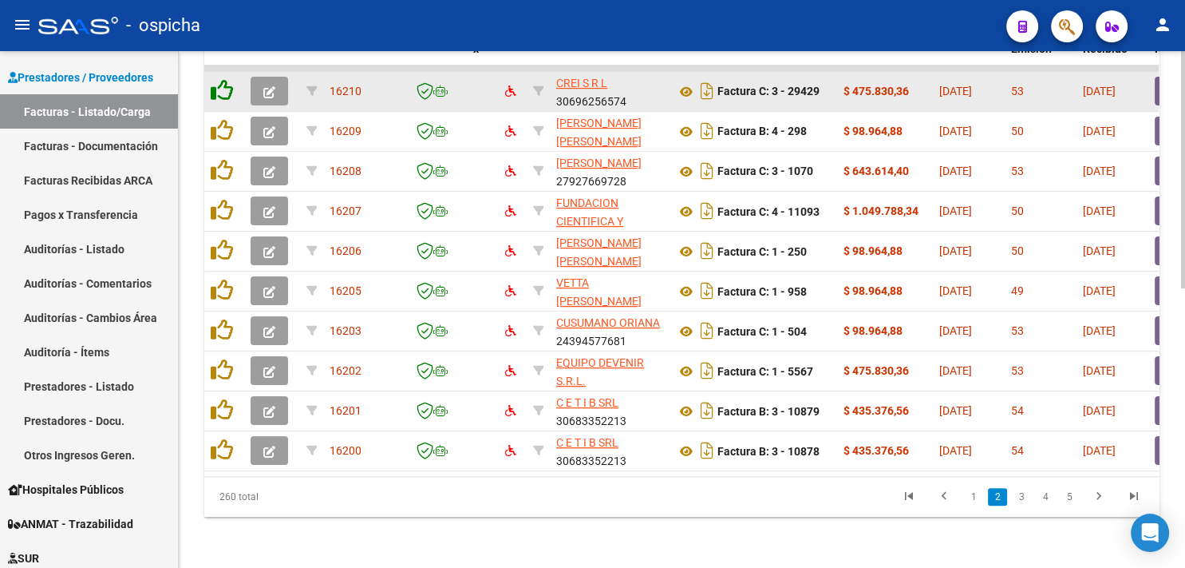
click at [220, 79] on icon at bounding box center [222, 90] width 22 height 22
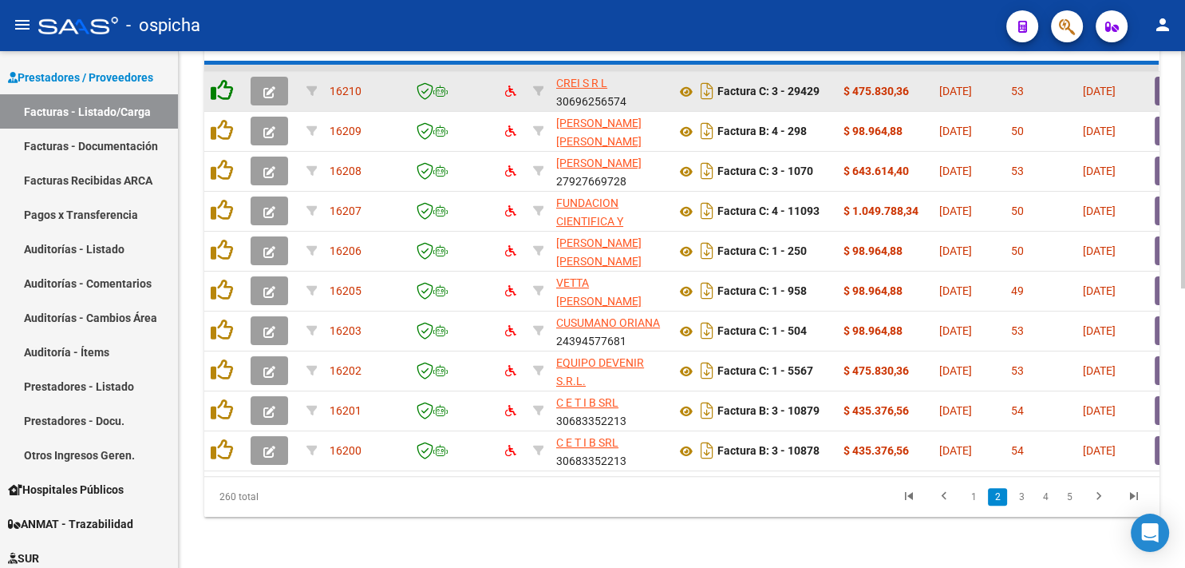
click at [220, 79] on icon at bounding box center [222, 90] width 22 height 22
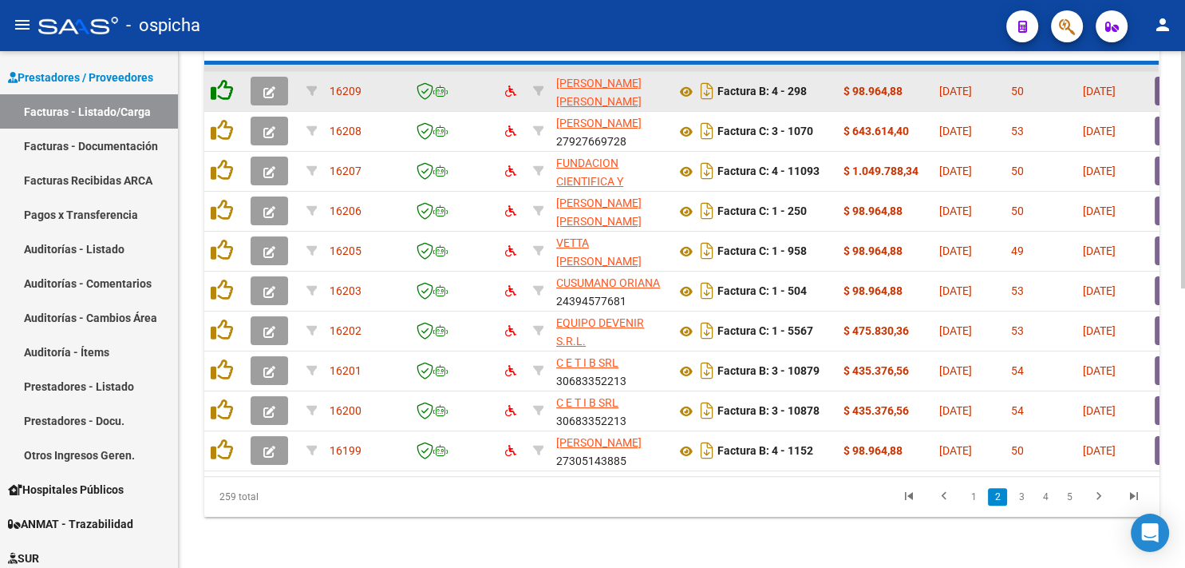
click at [220, 79] on icon at bounding box center [222, 90] width 22 height 22
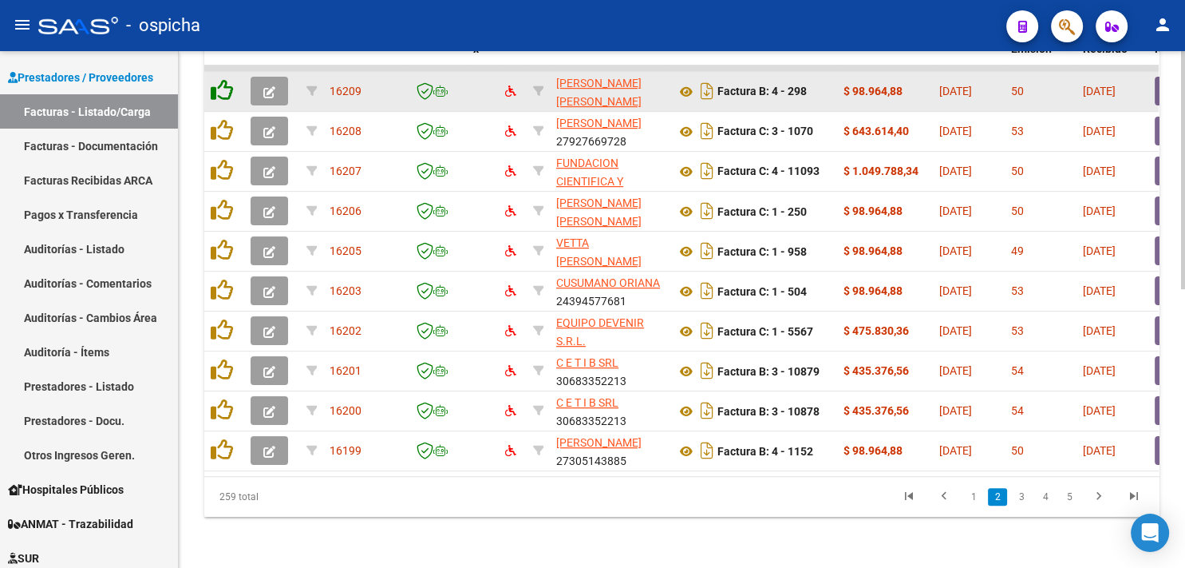
click at [220, 79] on icon at bounding box center [222, 90] width 22 height 22
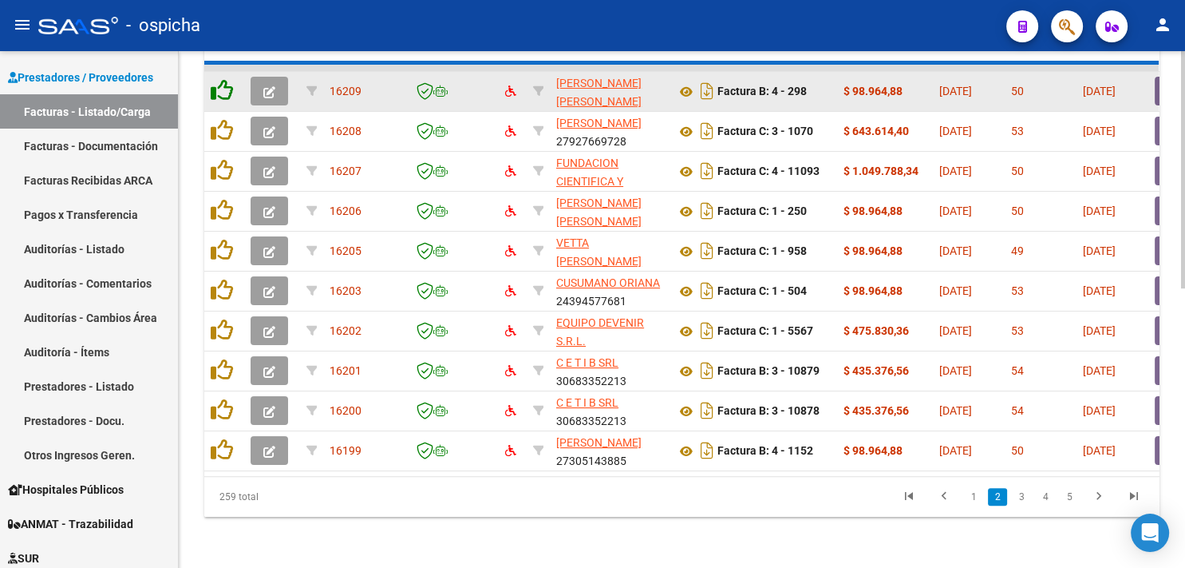
click at [220, 79] on icon at bounding box center [222, 90] width 22 height 22
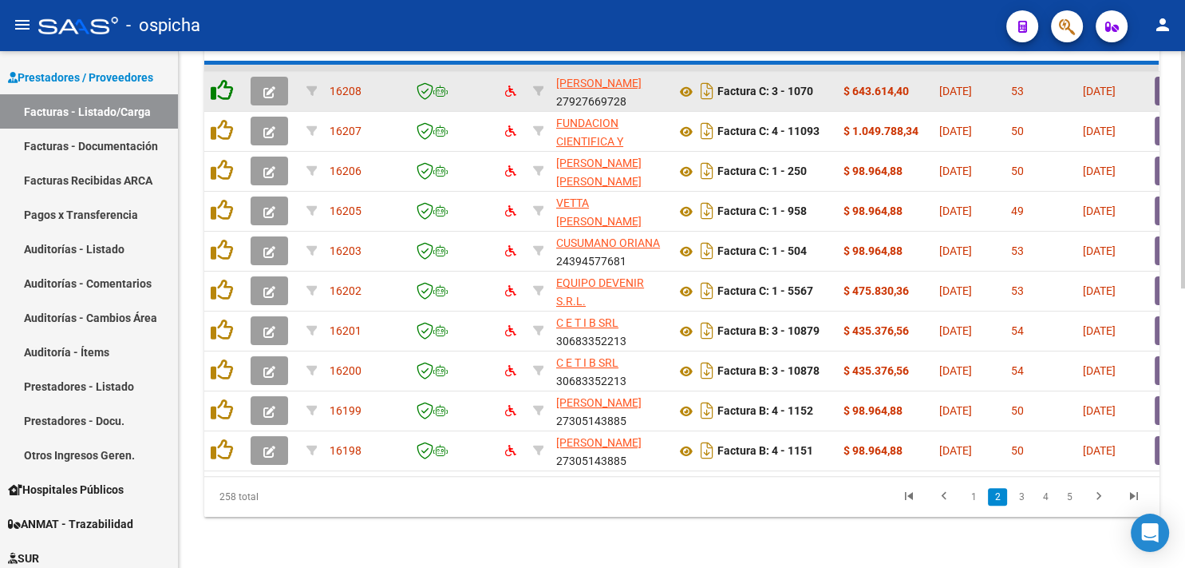
click at [220, 79] on icon at bounding box center [222, 90] width 22 height 22
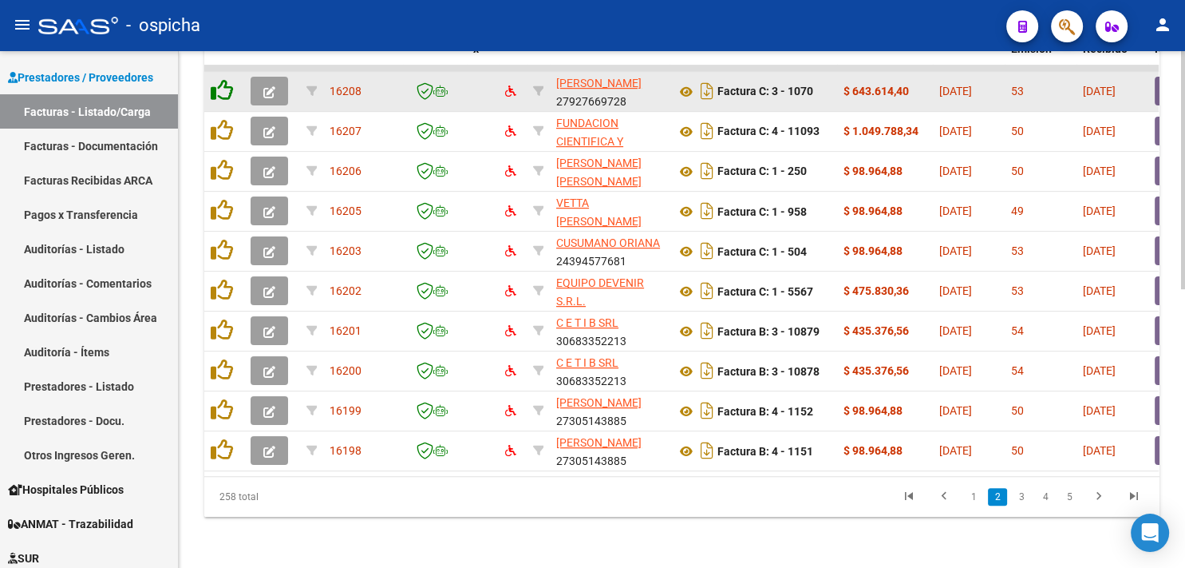
click at [220, 79] on icon at bounding box center [222, 90] width 22 height 22
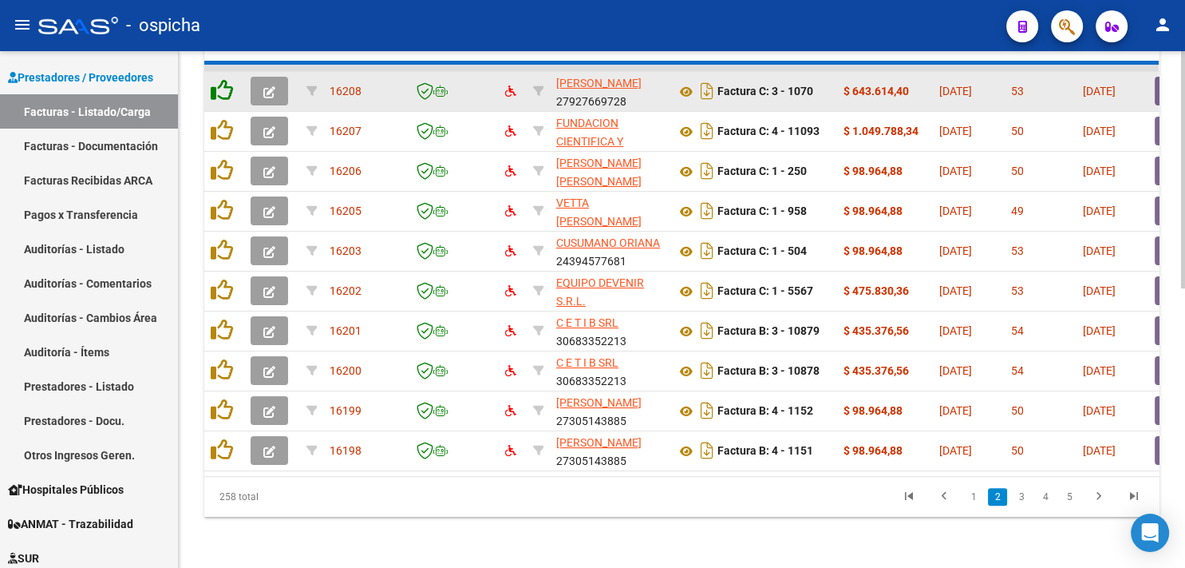
click at [220, 79] on icon at bounding box center [222, 90] width 22 height 22
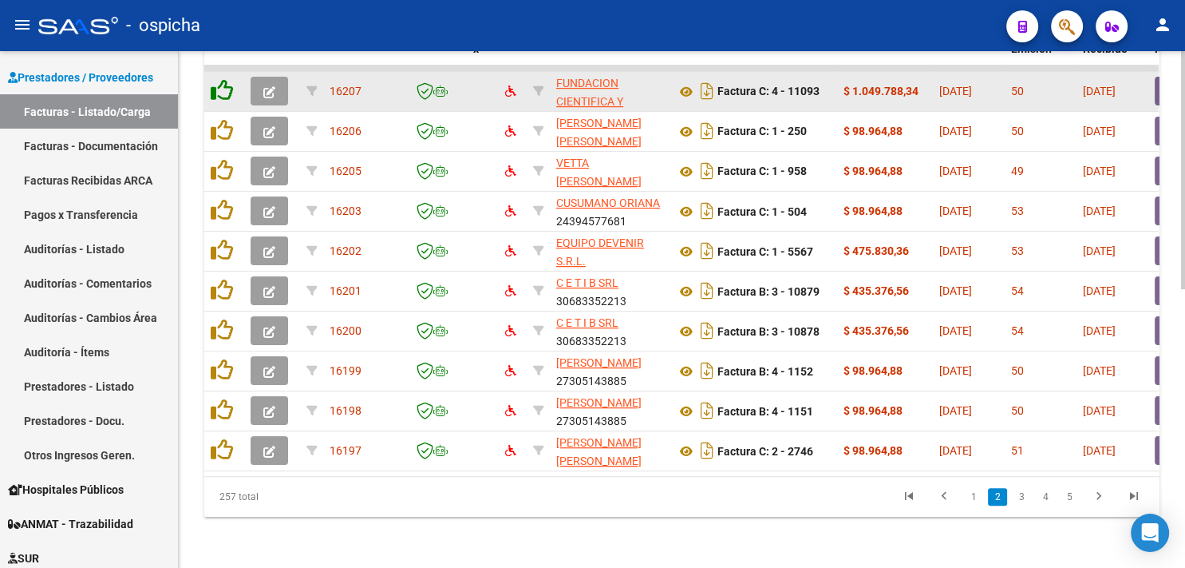
click at [220, 79] on icon at bounding box center [222, 90] width 22 height 22
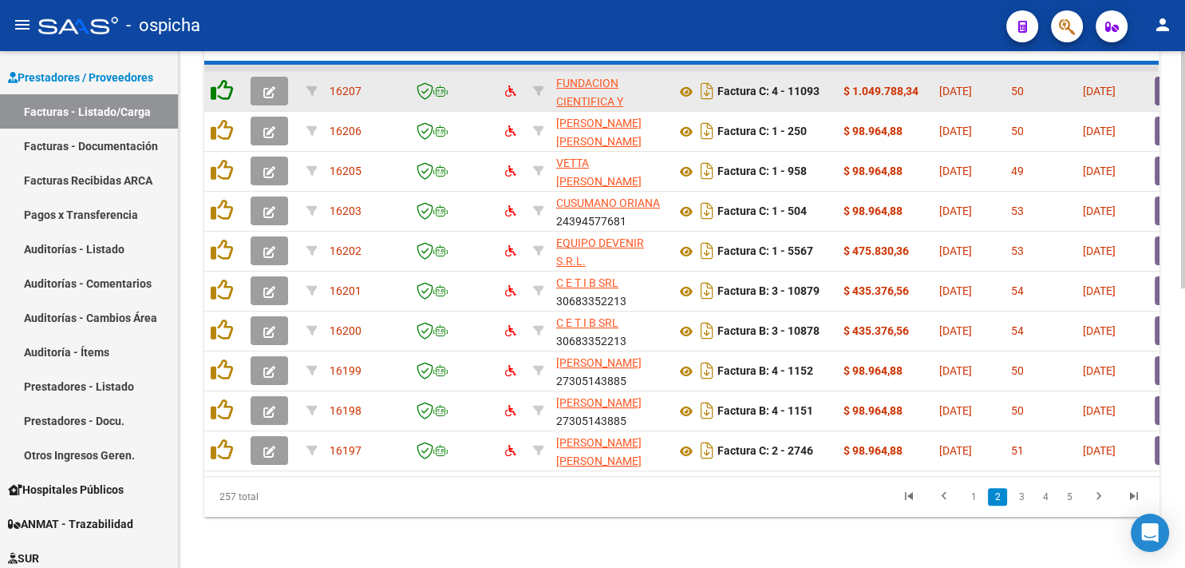
click at [220, 79] on icon at bounding box center [222, 90] width 22 height 22
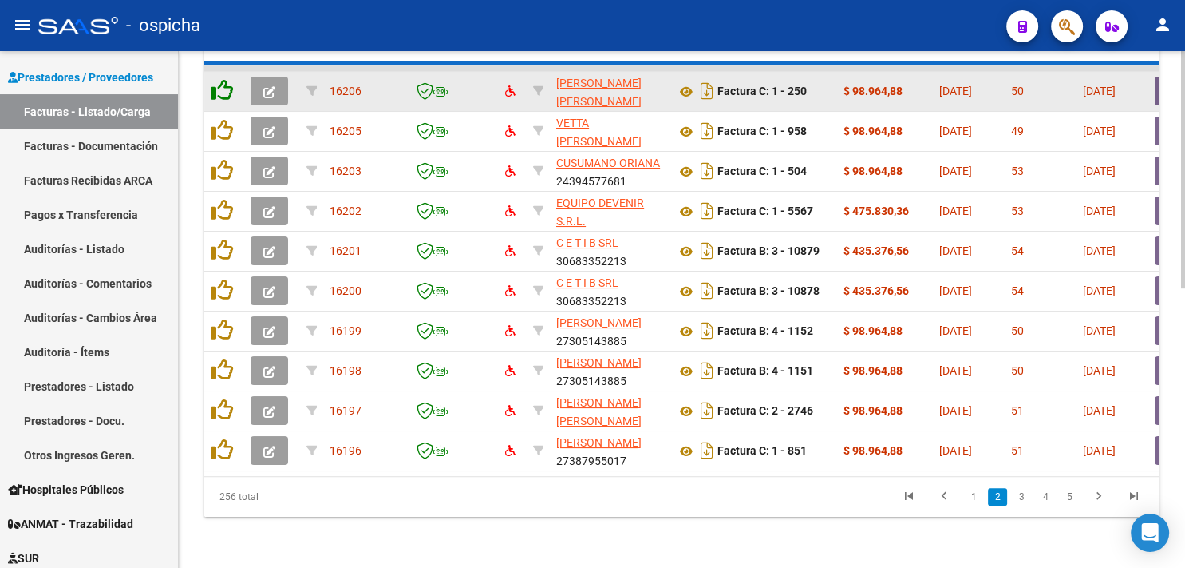
click at [220, 79] on icon at bounding box center [222, 90] width 22 height 22
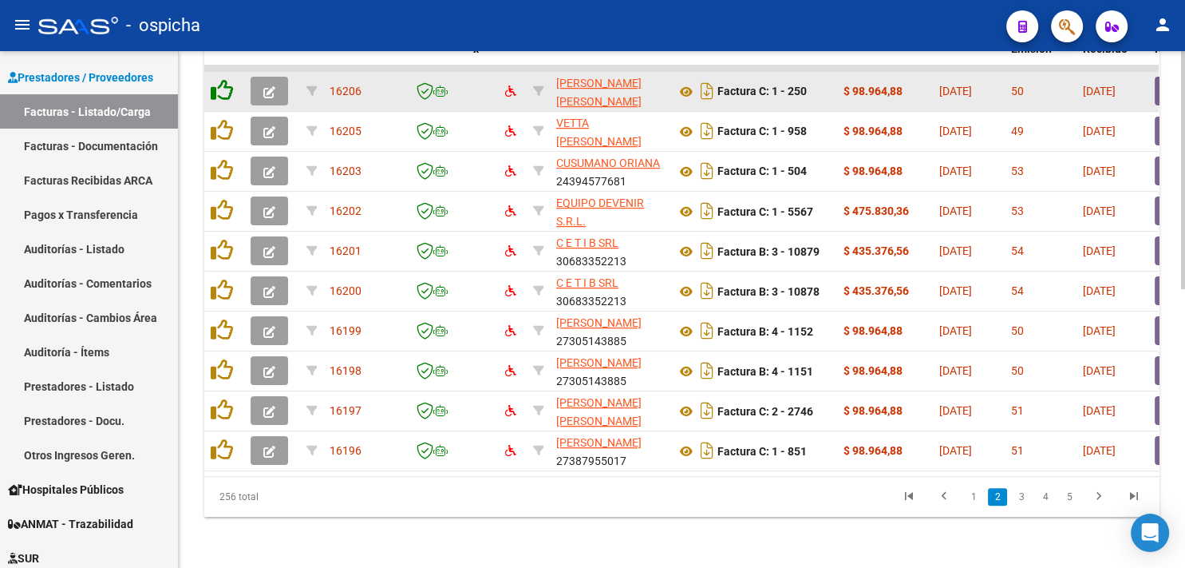
click at [220, 79] on icon at bounding box center [222, 90] width 22 height 22
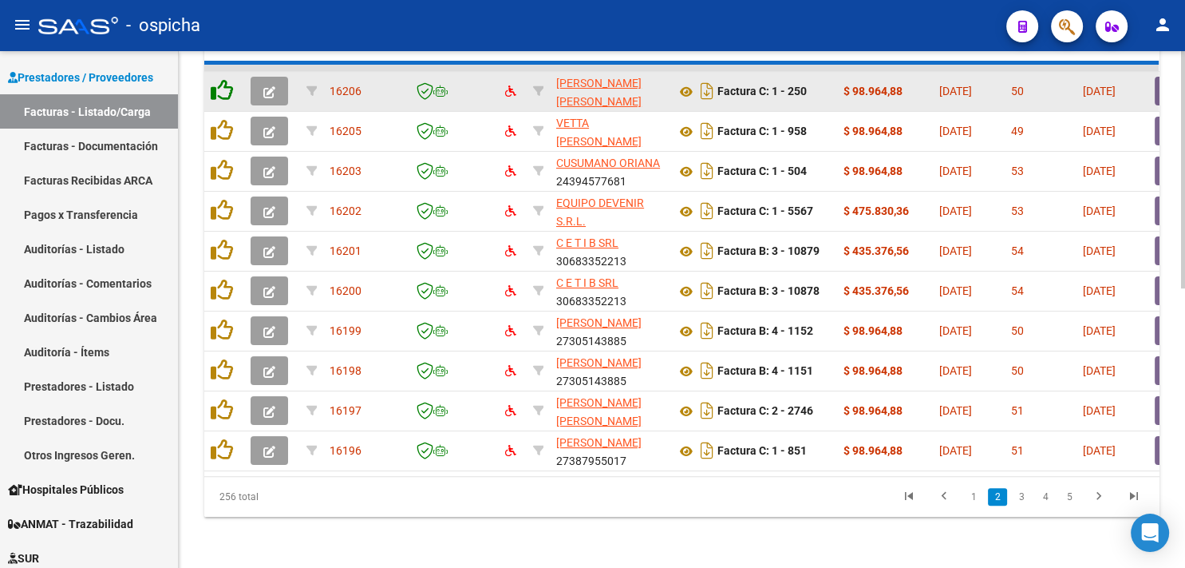
click at [220, 79] on icon at bounding box center [222, 90] width 22 height 22
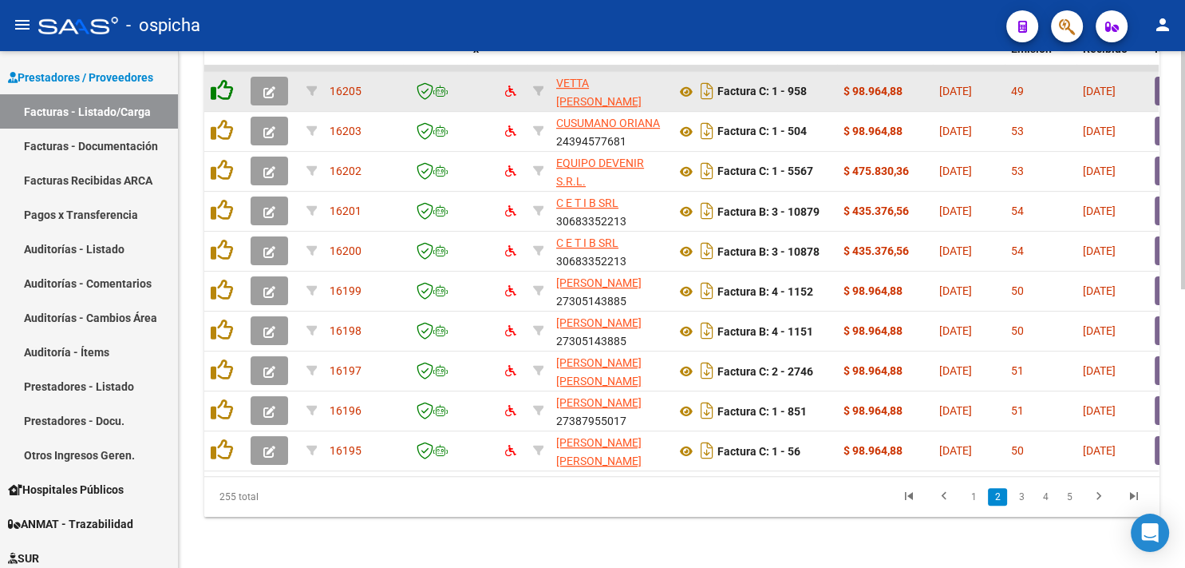
click at [220, 79] on icon at bounding box center [222, 90] width 22 height 22
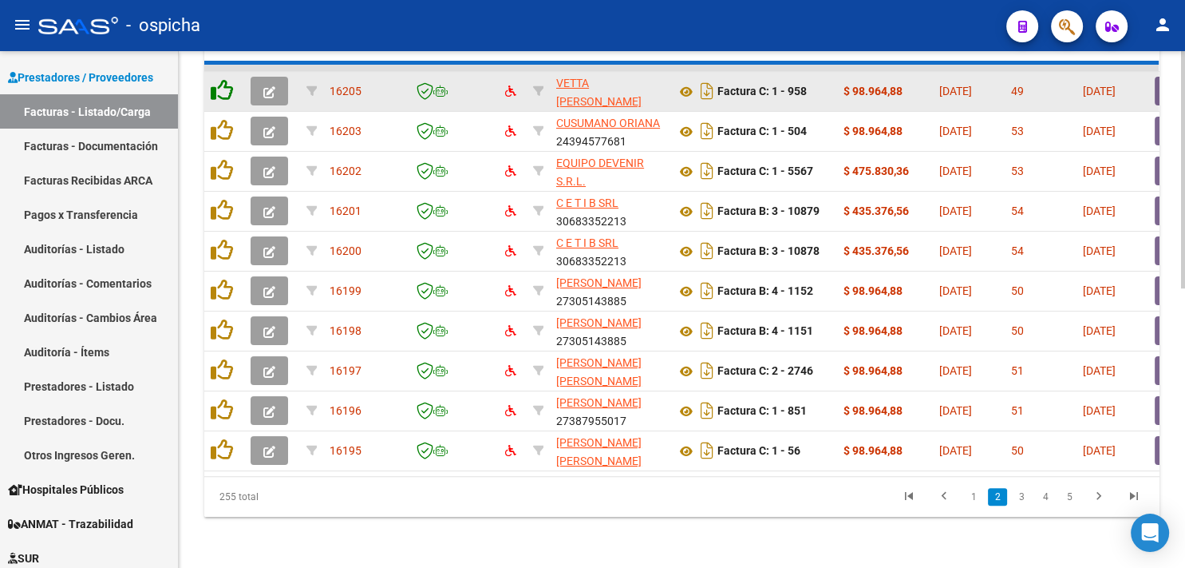
click at [220, 79] on icon at bounding box center [222, 90] width 22 height 22
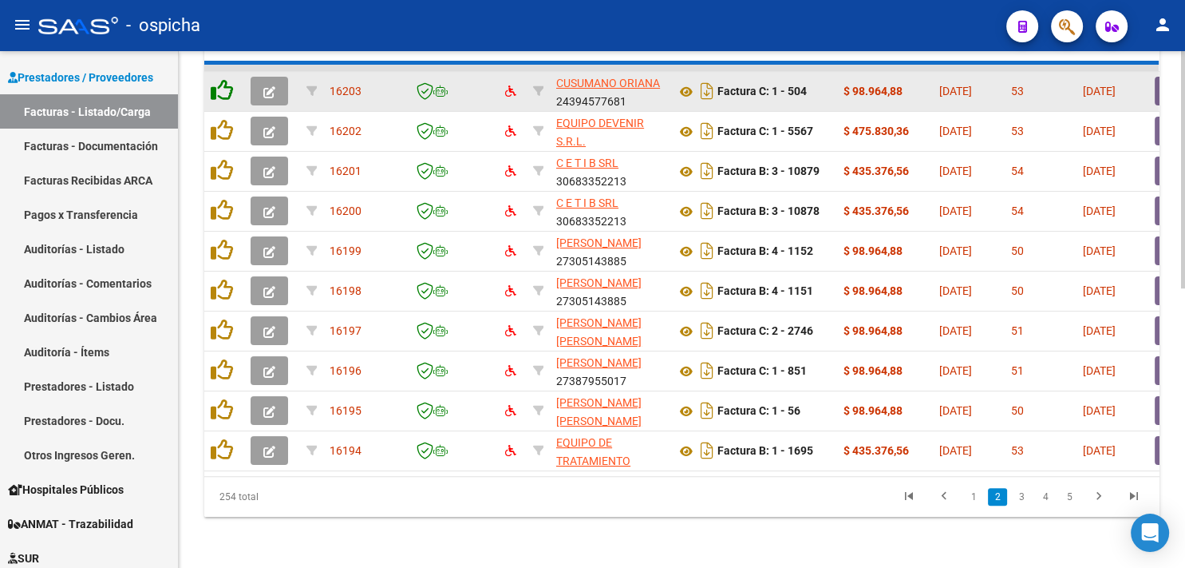
click at [220, 79] on icon at bounding box center [222, 90] width 22 height 22
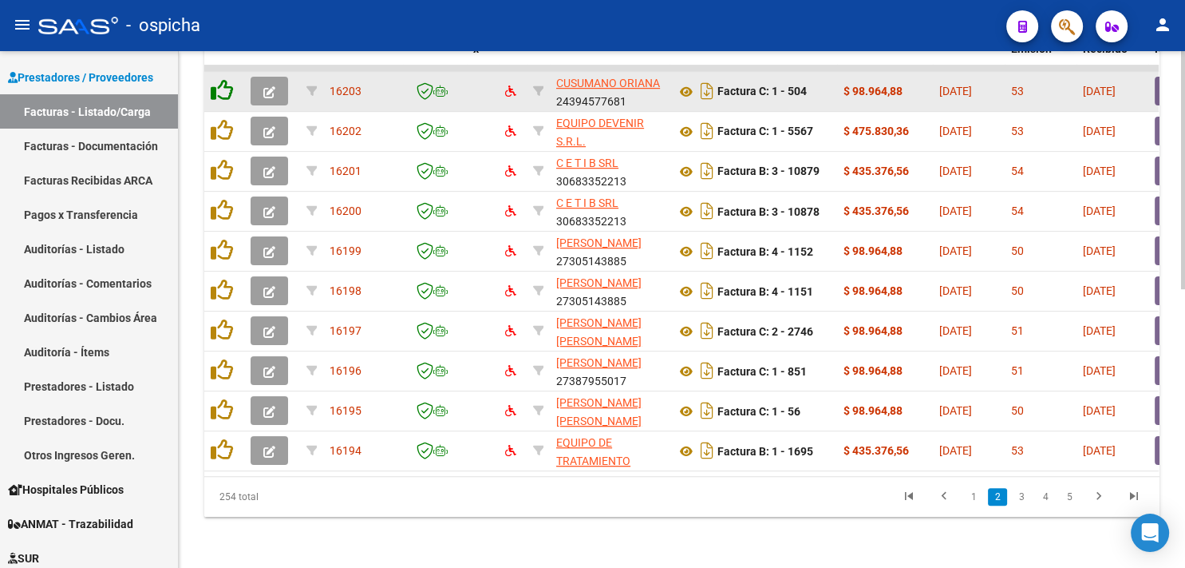
click at [220, 79] on icon at bounding box center [222, 90] width 22 height 22
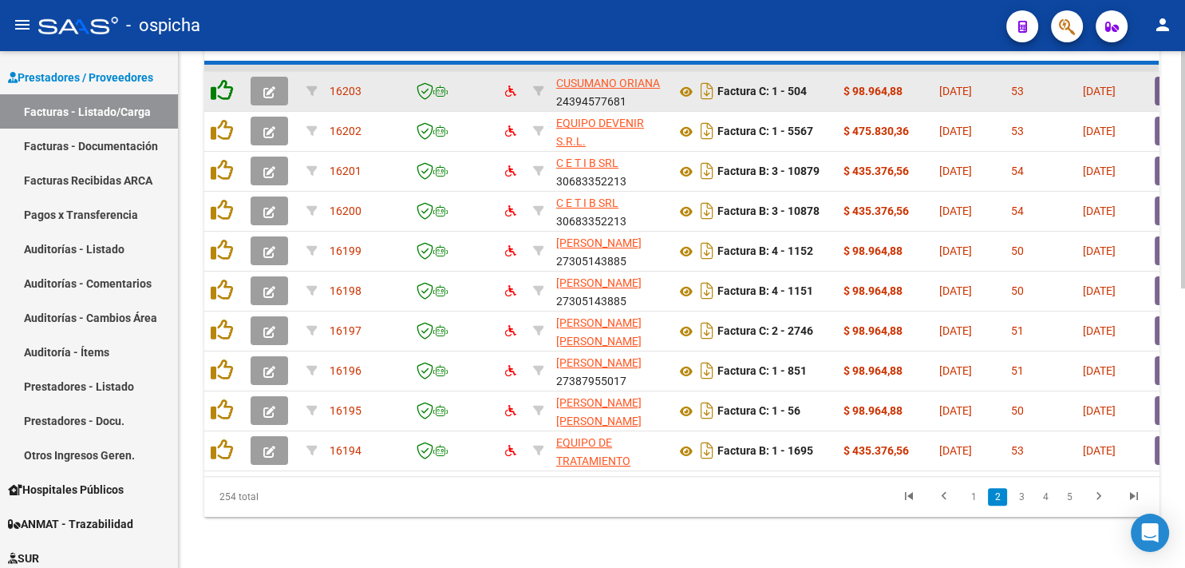
click at [220, 79] on icon at bounding box center [222, 90] width 22 height 22
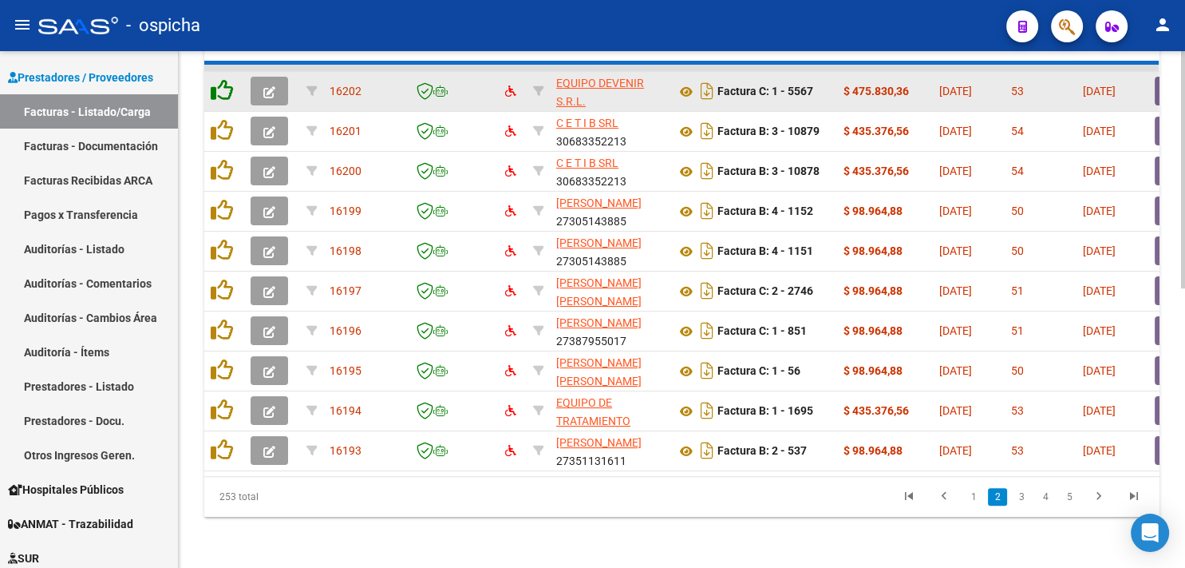
click at [220, 79] on icon at bounding box center [222, 90] width 22 height 22
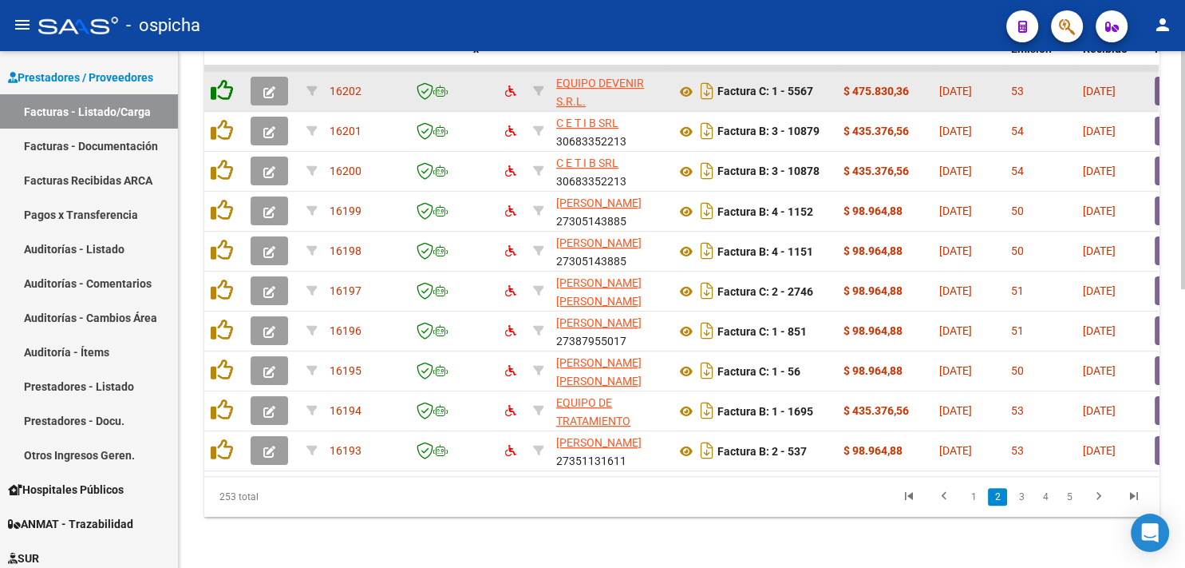
click at [220, 79] on icon at bounding box center [222, 90] width 22 height 22
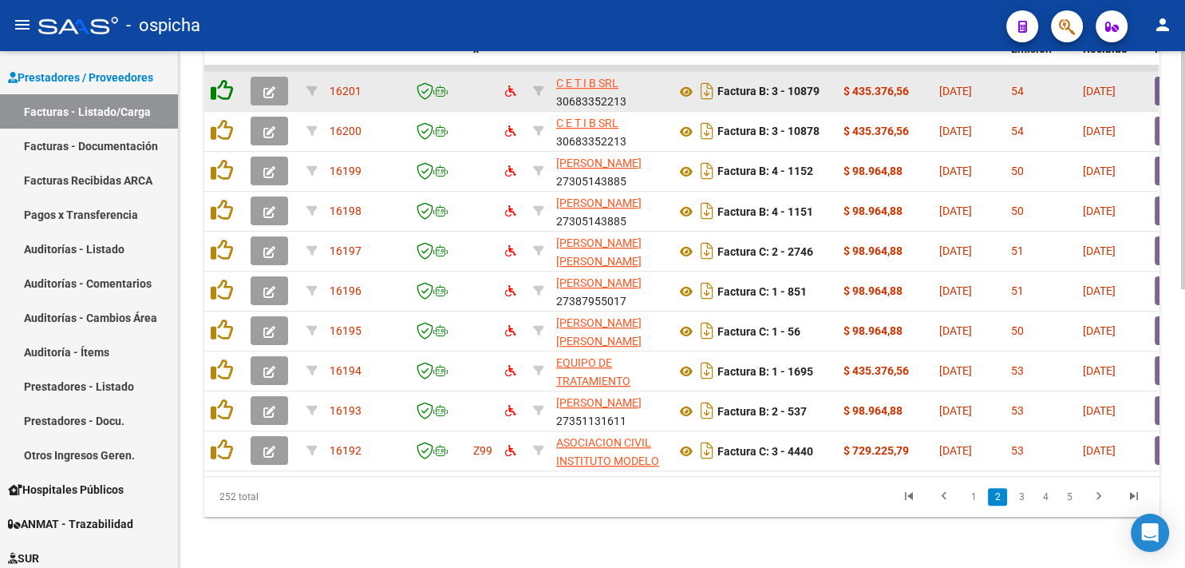
click at [220, 79] on icon at bounding box center [222, 90] width 22 height 22
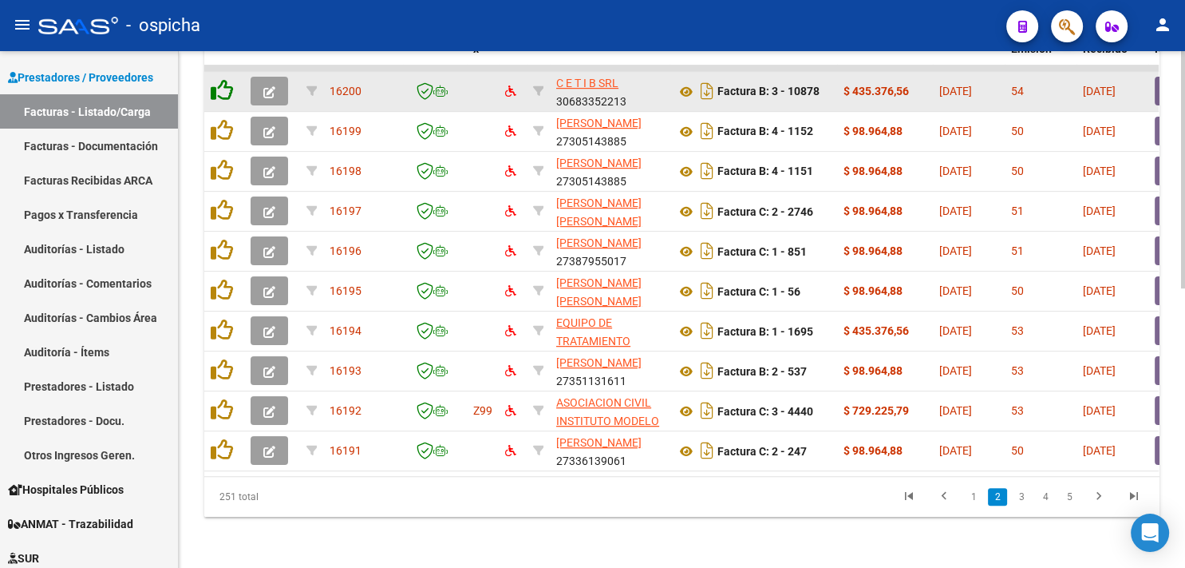
click at [220, 79] on icon at bounding box center [222, 90] width 22 height 22
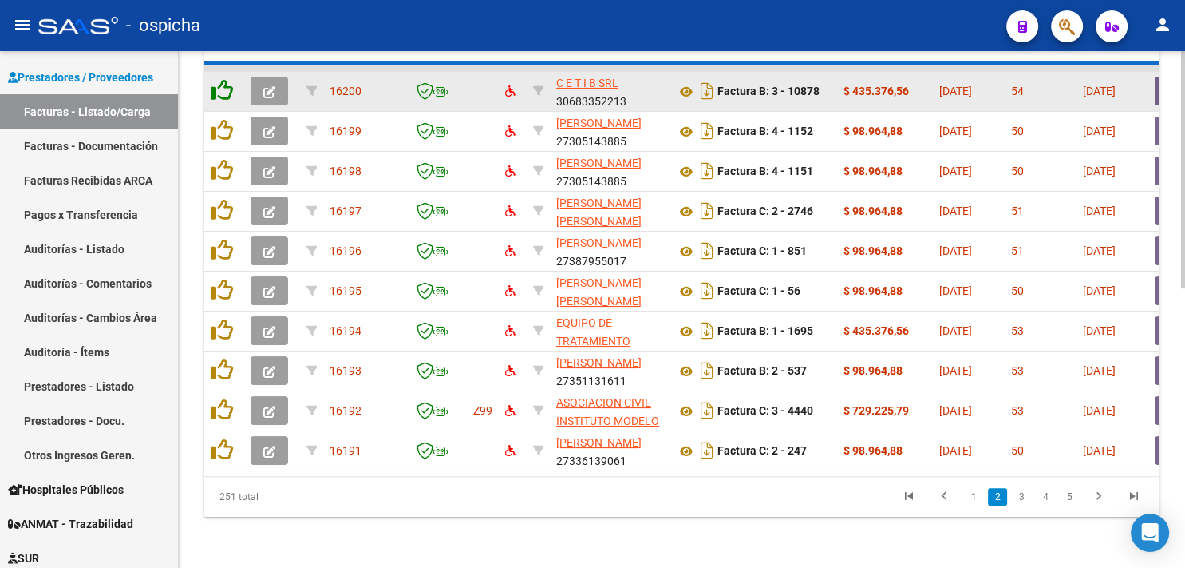
click at [220, 79] on icon at bounding box center [222, 90] width 22 height 22
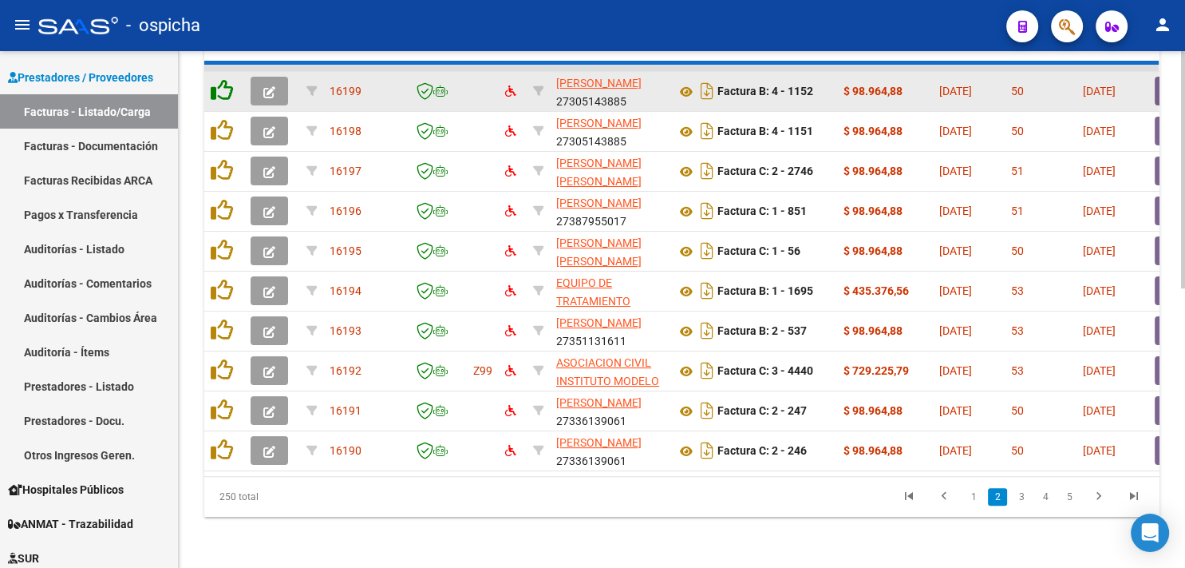
click at [220, 79] on icon at bounding box center [222, 90] width 22 height 22
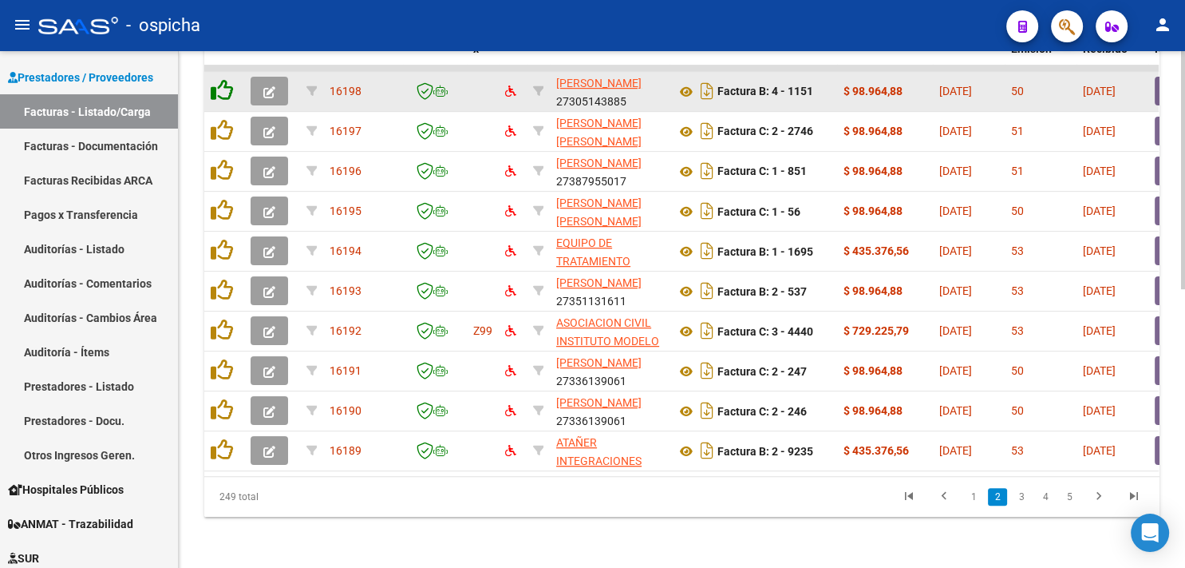
click at [220, 79] on icon at bounding box center [222, 90] width 22 height 22
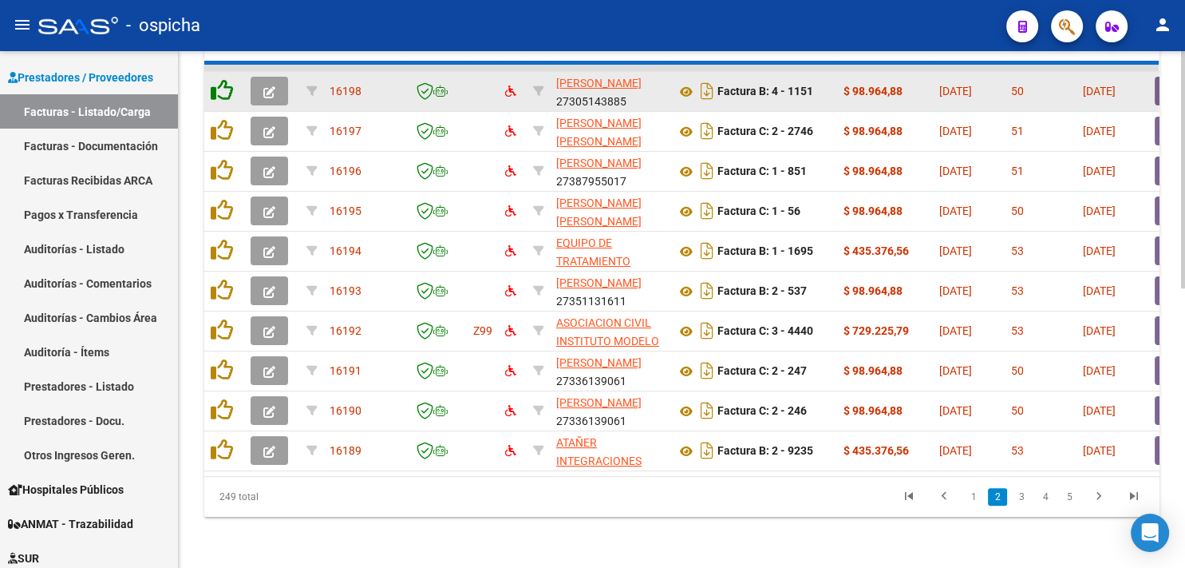
click at [220, 79] on icon at bounding box center [222, 90] width 22 height 22
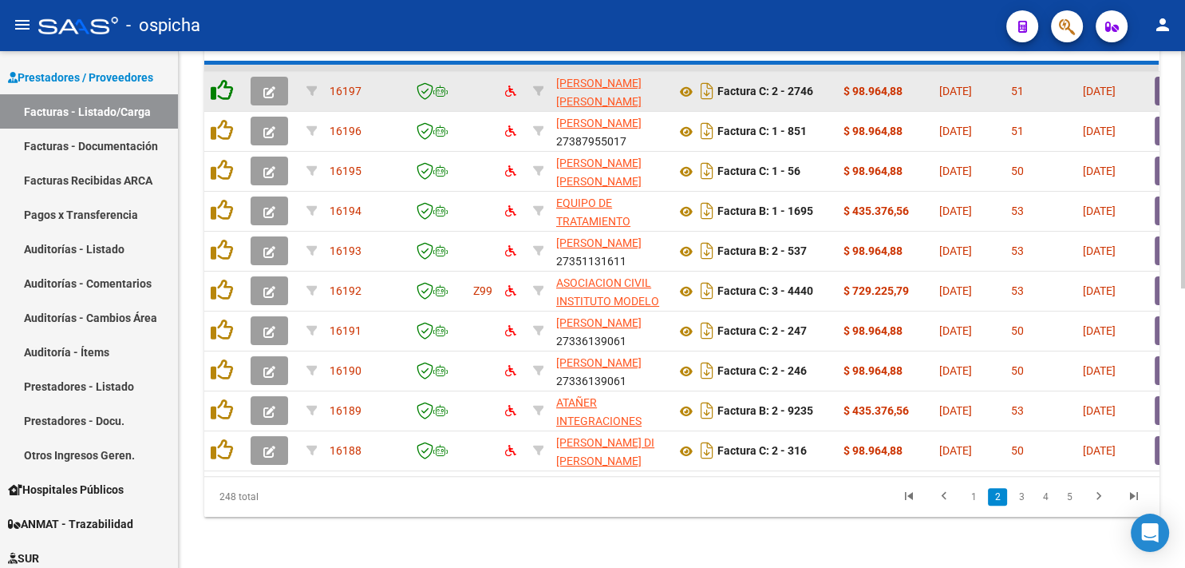
click at [220, 79] on icon at bounding box center [222, 90] width 22 height 22
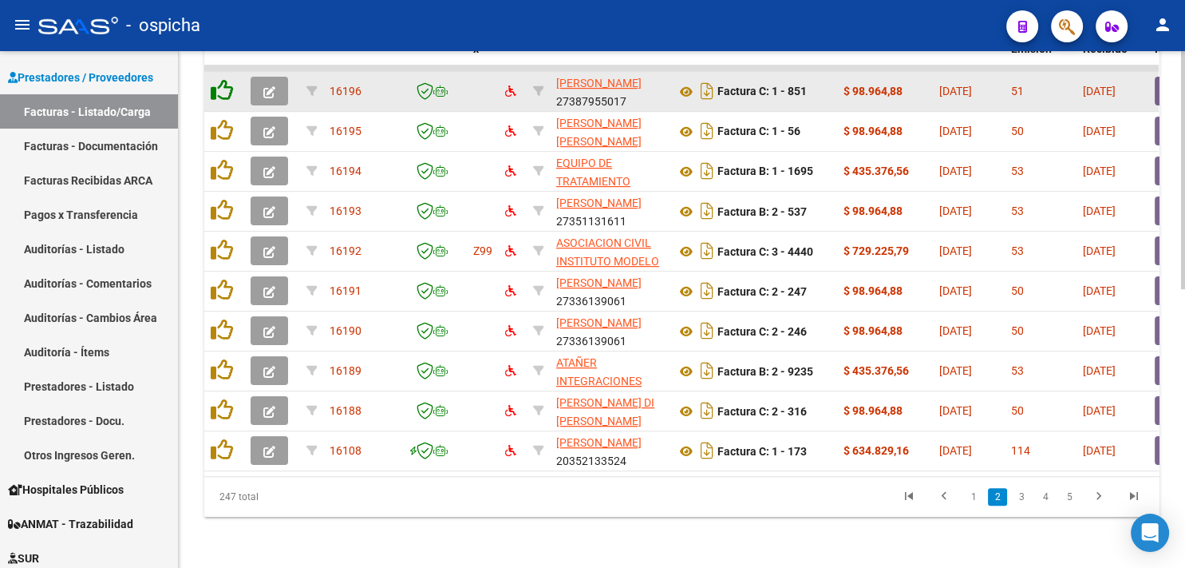
click at [220, 79] on icon at bounding box center [222, 90] width 22 height 22
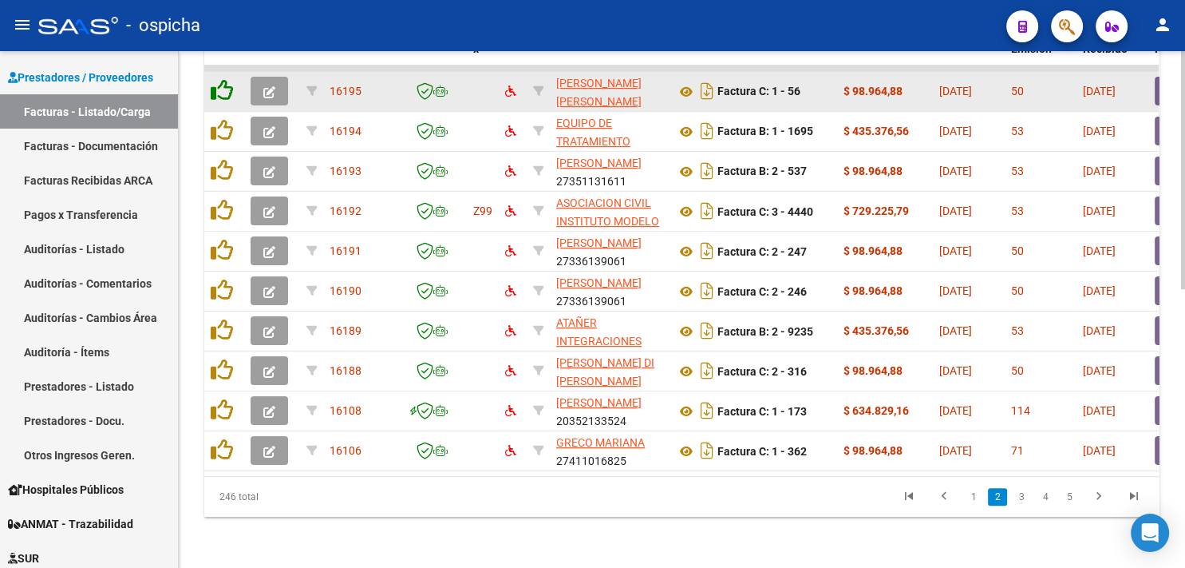
click at [220, 79] on icon at bounding box center [222, 90] width 22 height 22
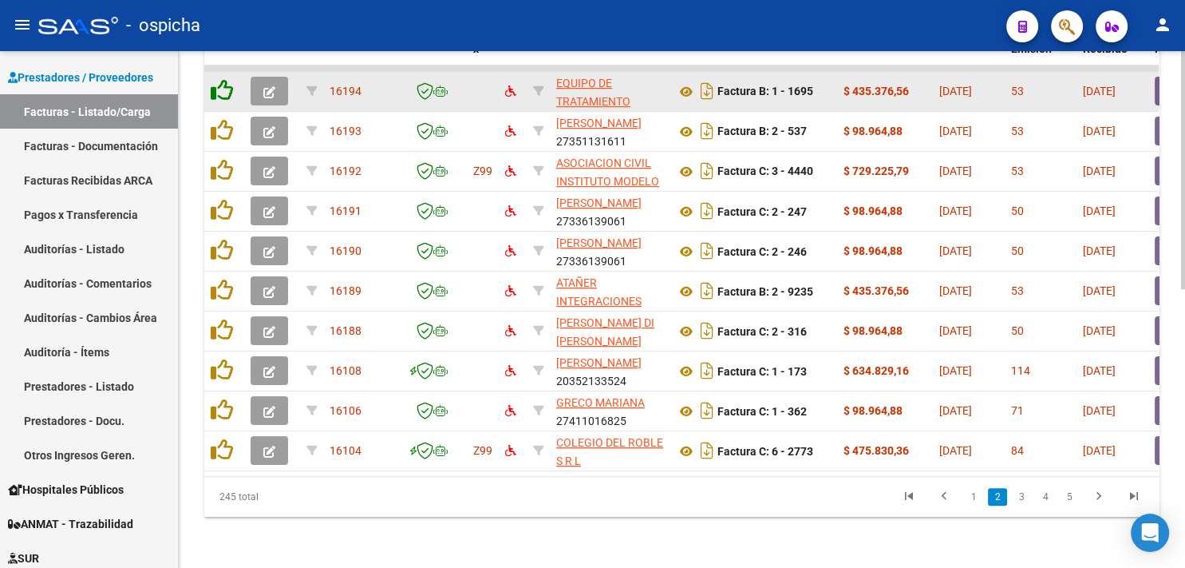
click at [220, 79] on icon at bounding box center [222, 90] width 22 height 22
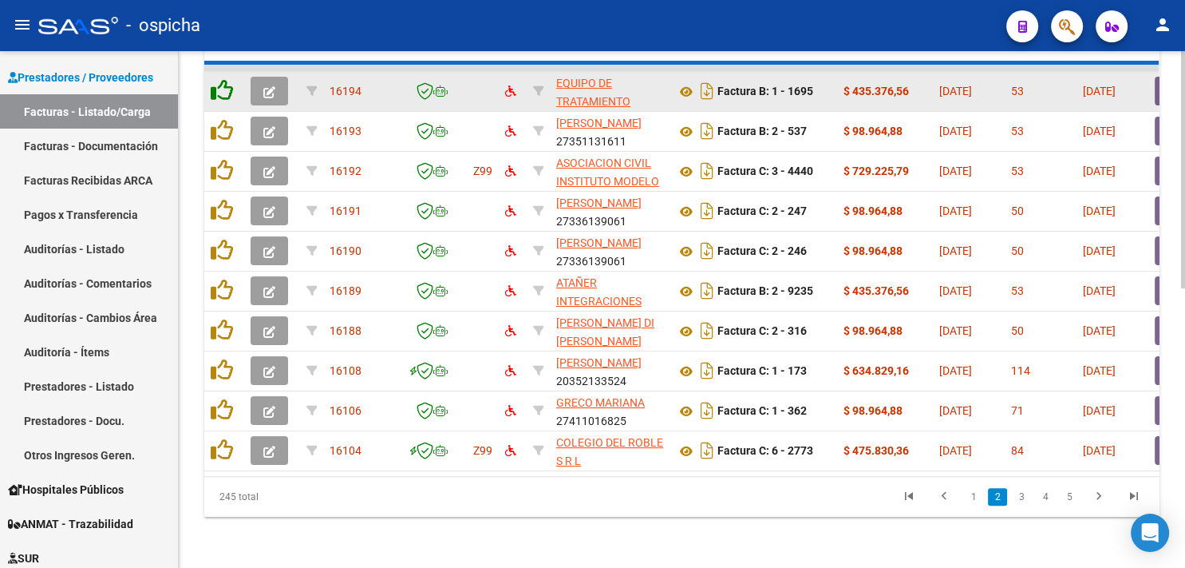
click at [220, 79] on icon at bounding box center [222, 90] width 22 height 22
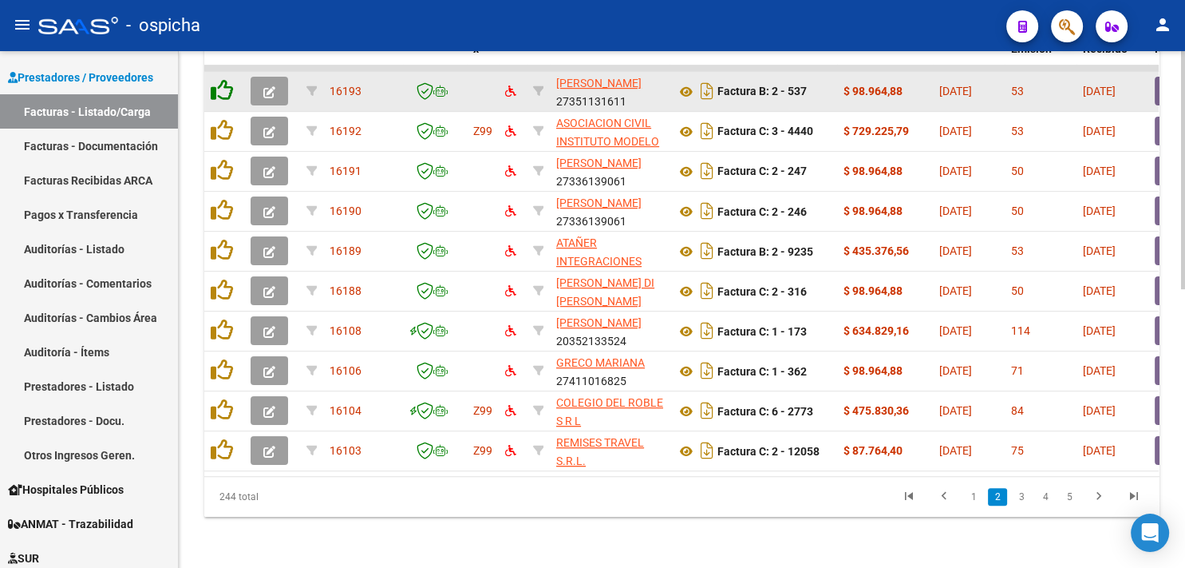
click at [220, 79] on icon at bounding box center [222, 90] width 22 height 22
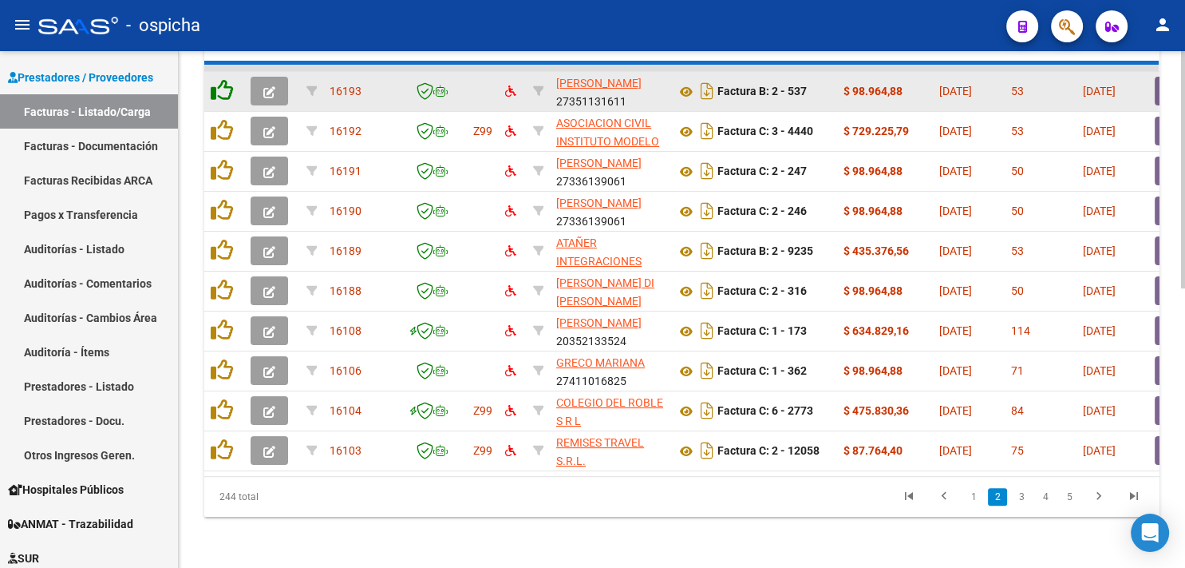
click at [220, 79] on icon at bounding box center [222, 90] width 22 height 22
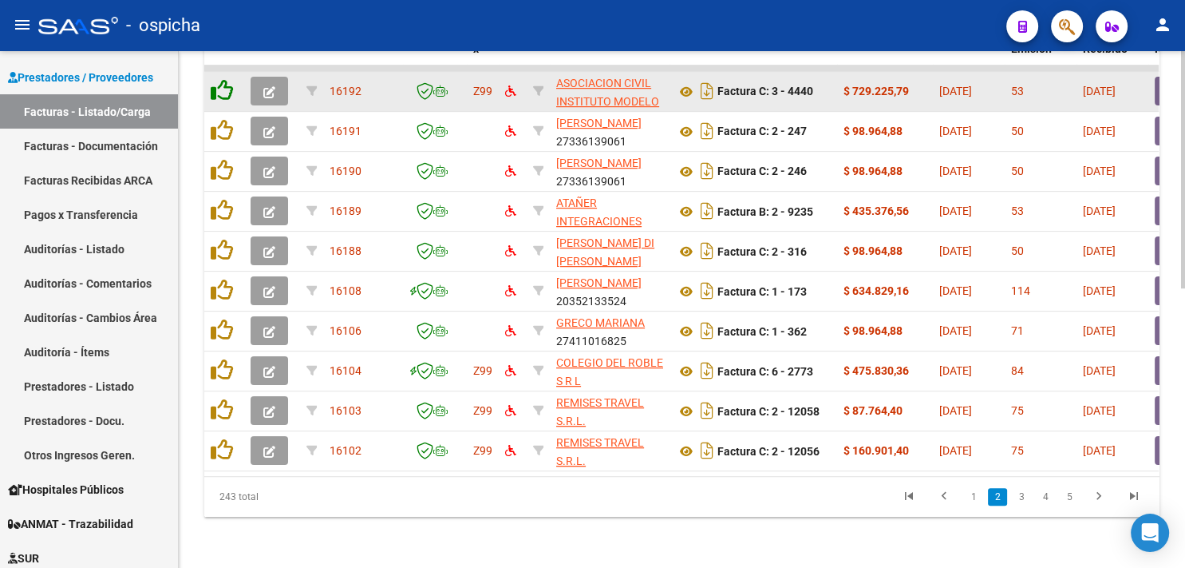
click at [220, 79] on icon at bounding box center [222, 90] width 22 height 22
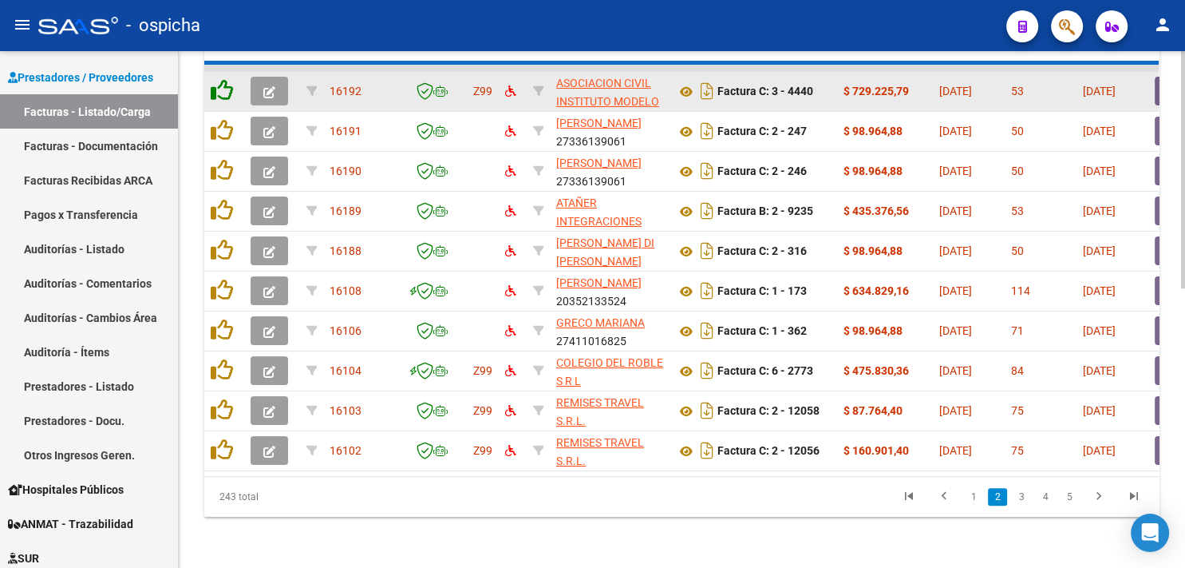
click at [220, 79] on icon at bounding box center [222, 90] width 22 height 22
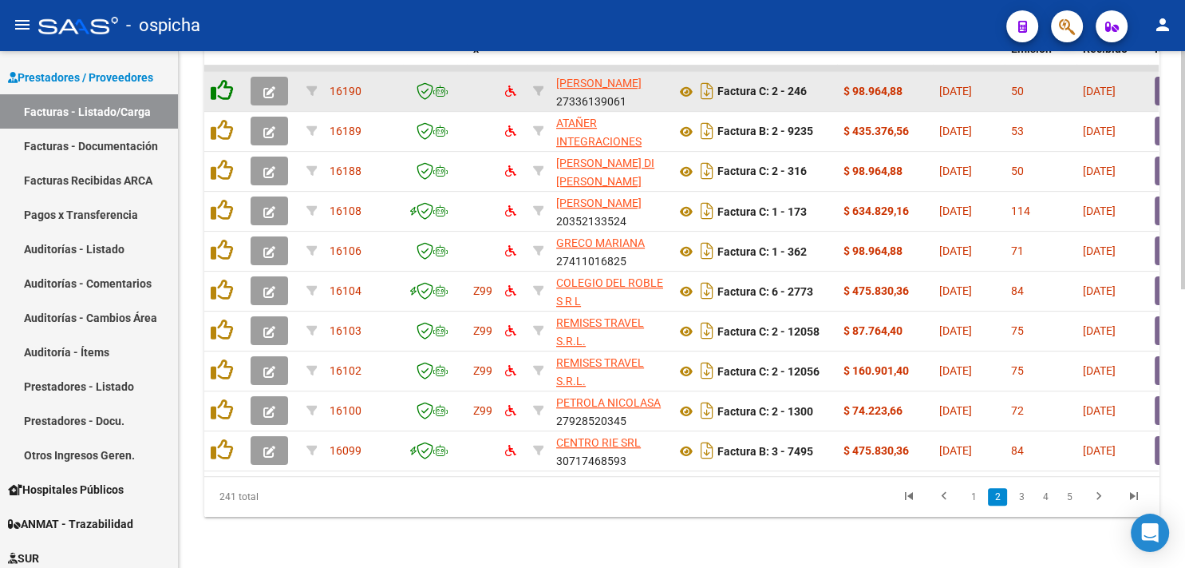
click at [220, 79] on icon at bounding box center [222, 90] width 22 height 22
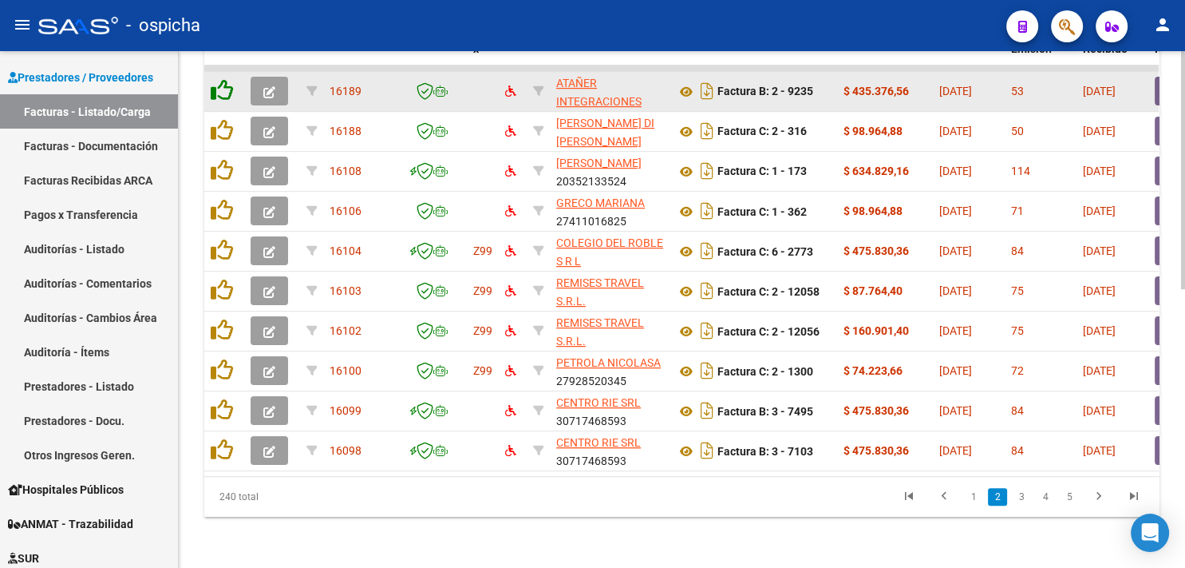
click at [220, 79] on icon at bounding box center [222, 90] width 22 height 22
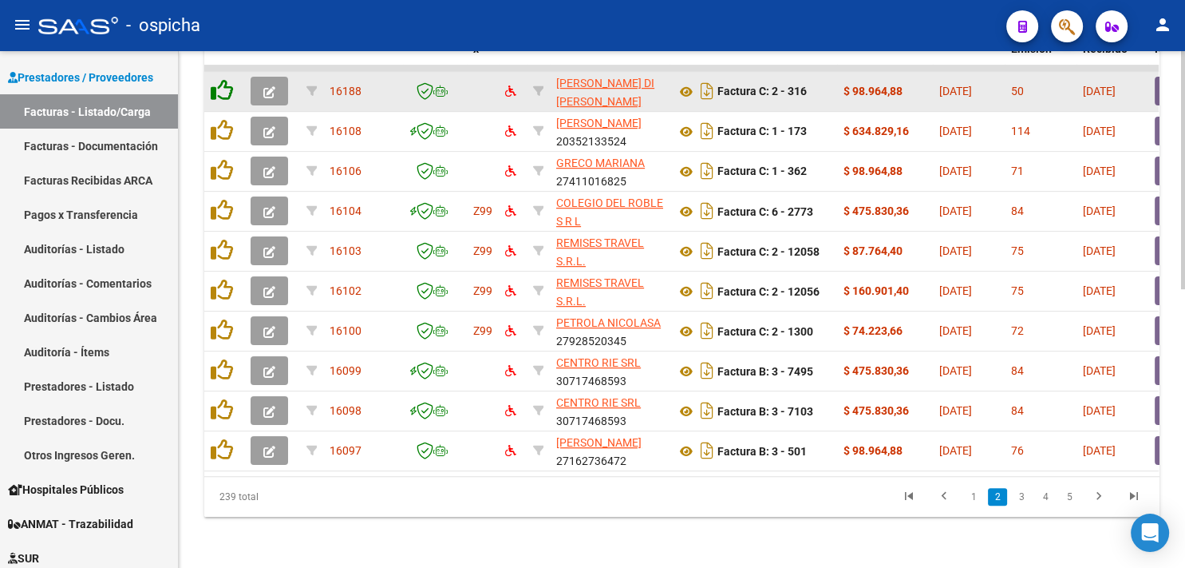
click at [220, 79] on icon at bounding box center [222, 90] width 22 height 22
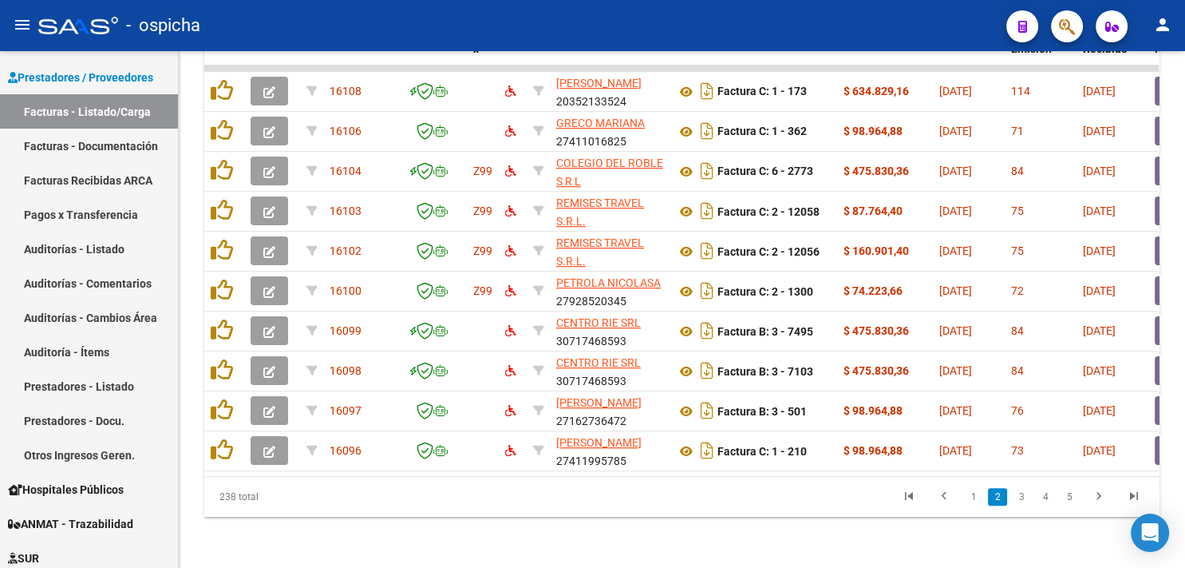
click at [975, 501] on link "1" at bounding box center [973, 497] width 19 height 18
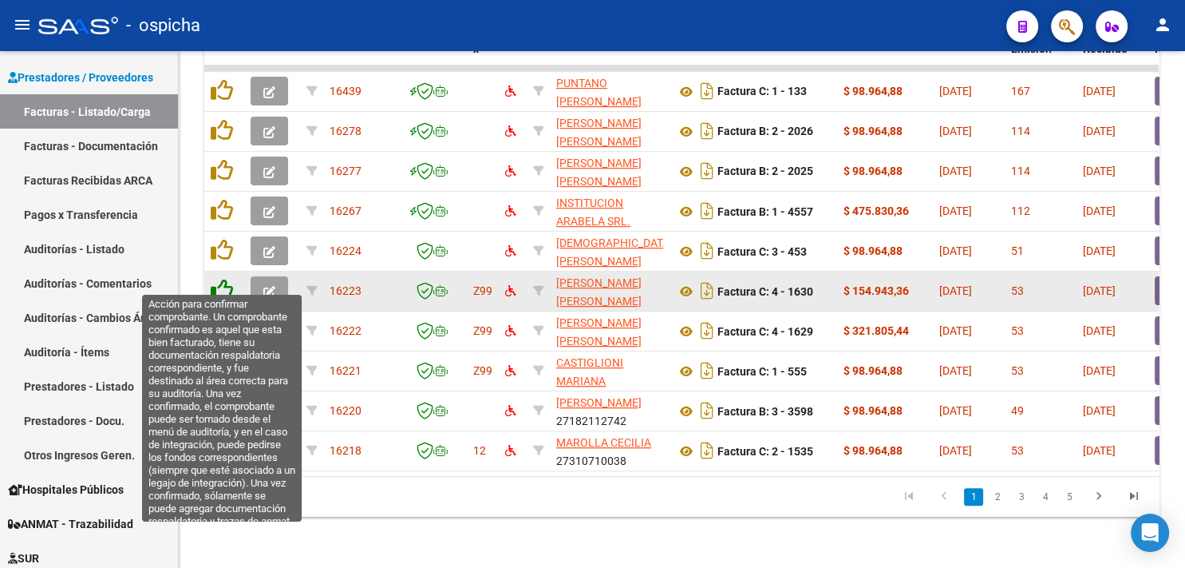
click at [225, 279] on icon at bounding box center [222, 290] width 22 height 22
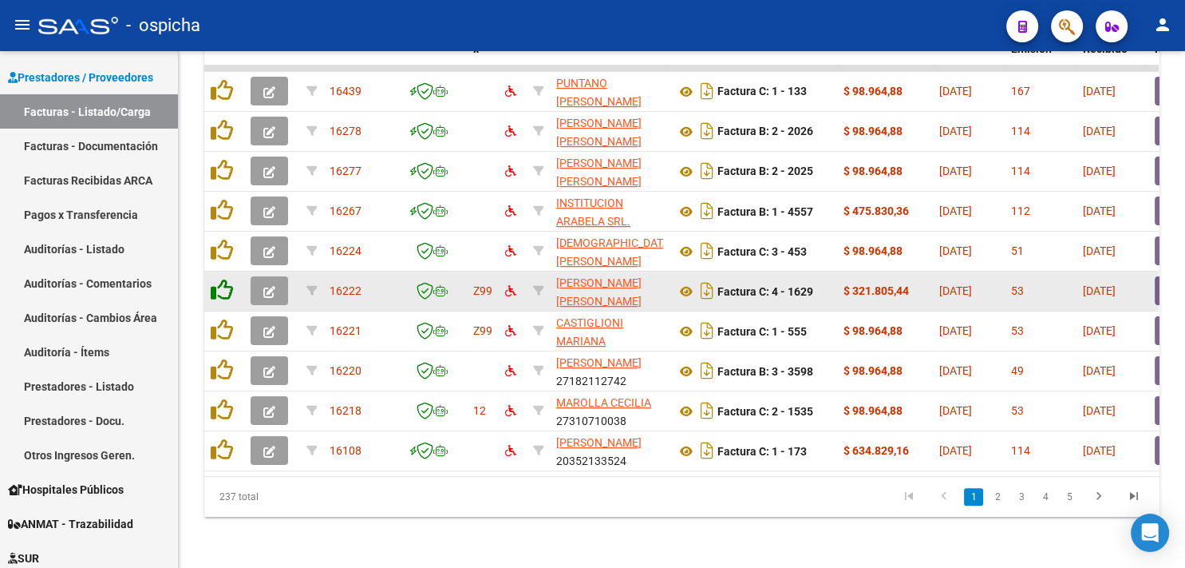
click at [225, 279] on icon at bounding box center [222, 290] width 22 height 22
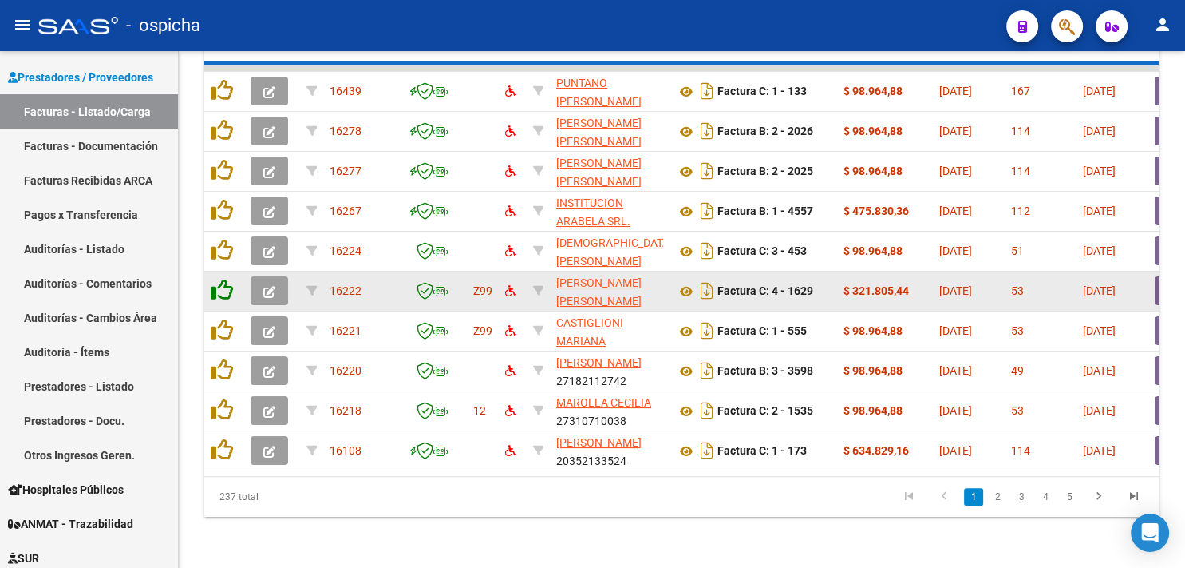
click at [225, 279] on icon at bounding box center [222, 290] width 22 height 22
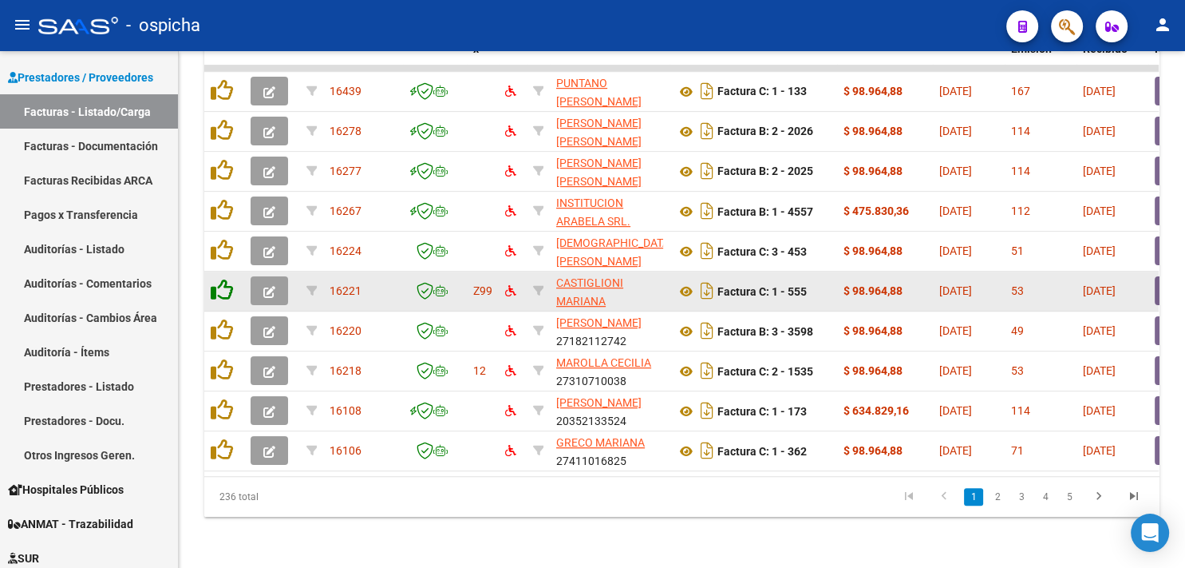
click at [225, 279] on icon at bounding box center [222, 290] width 22 height 22
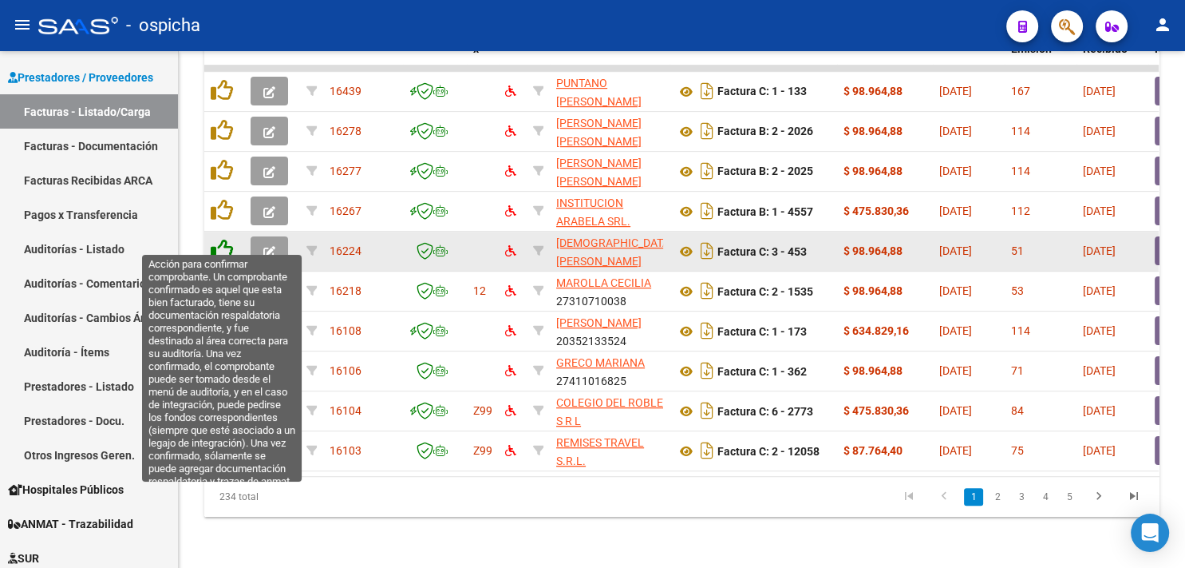
click at [220, 244] on icon at bounding box center [222, 250] width 22 height 22
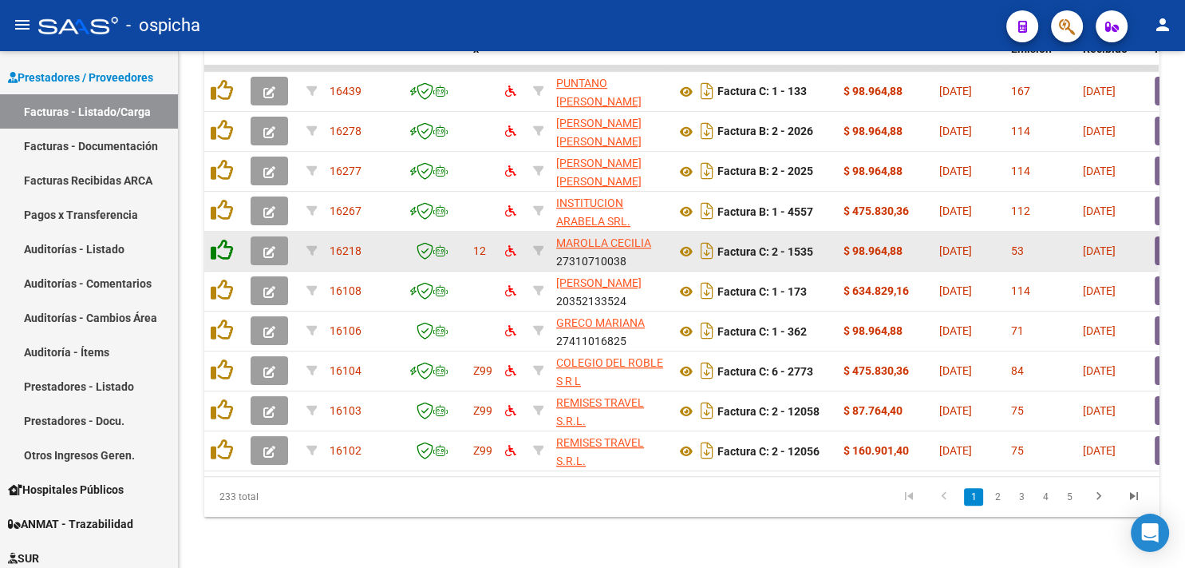
click at [220, 244] on icon at bounding box center [222, 250] width 22 height 22
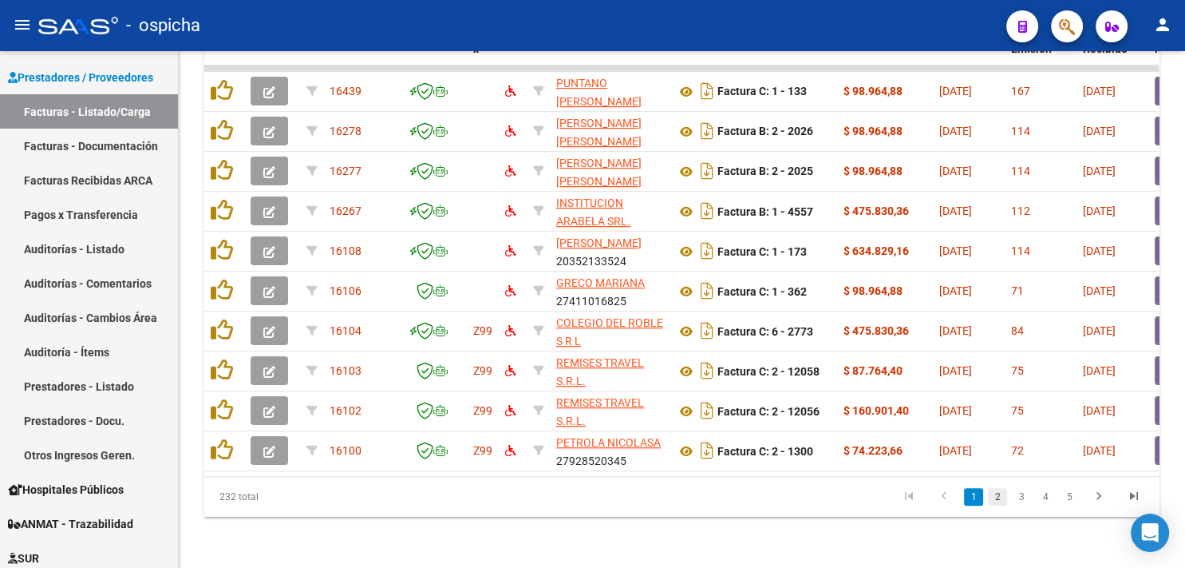
click at [1003, 496] on link "2" at bounding box center [997, 497] width 19 height 18
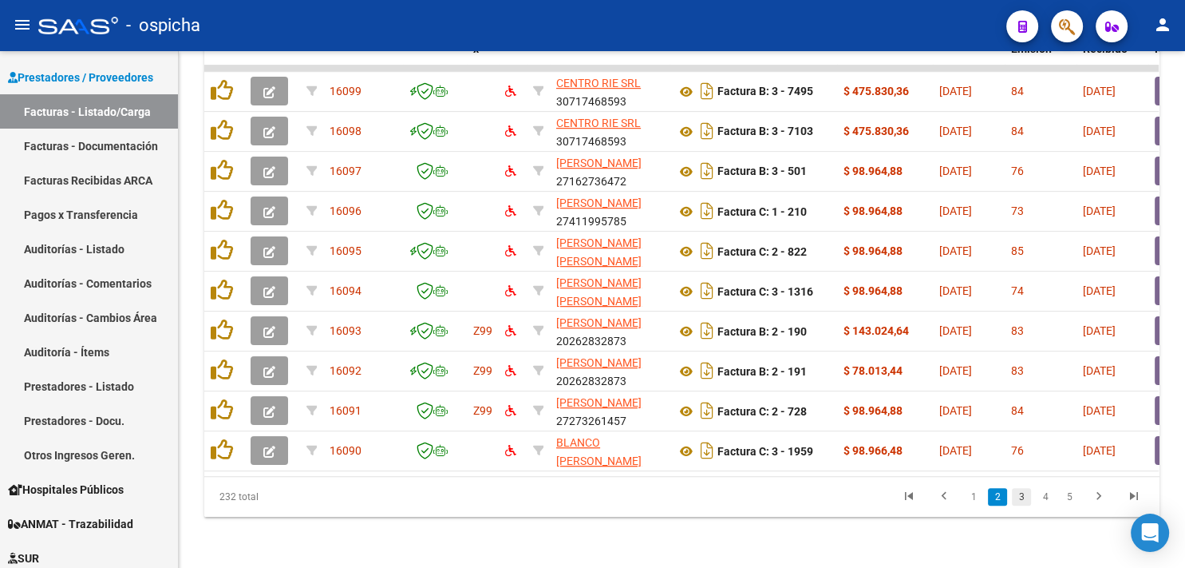
click at [1025, 496] on link "3" at bounding box center [1021, 497] width 19 height 18
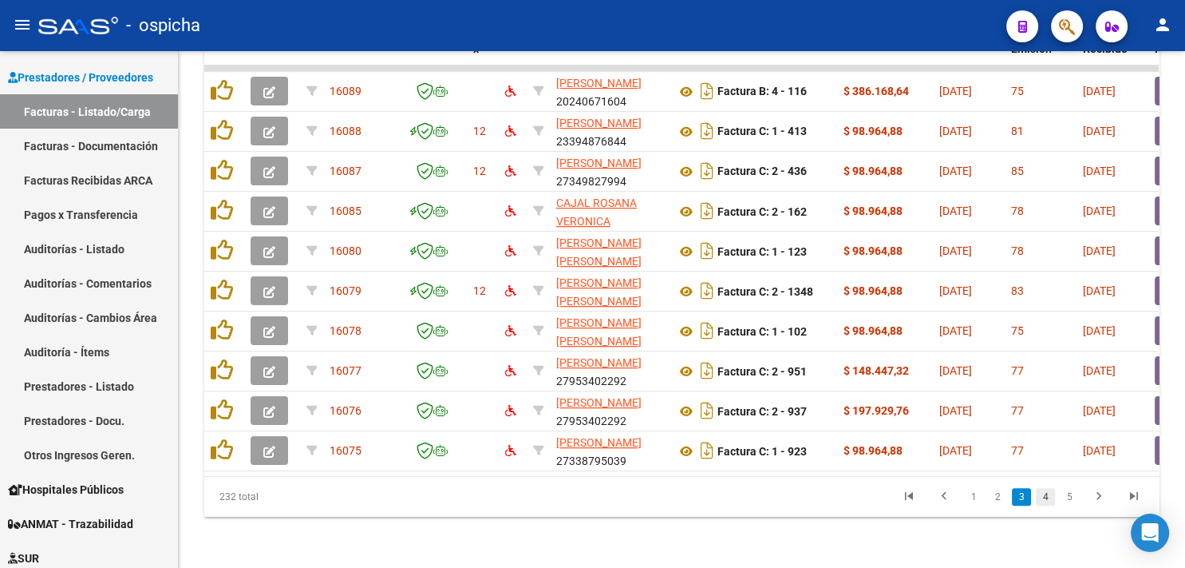
click at [1046, 497] on link "4" at bounding box center [1045, 497] width 19 height 18
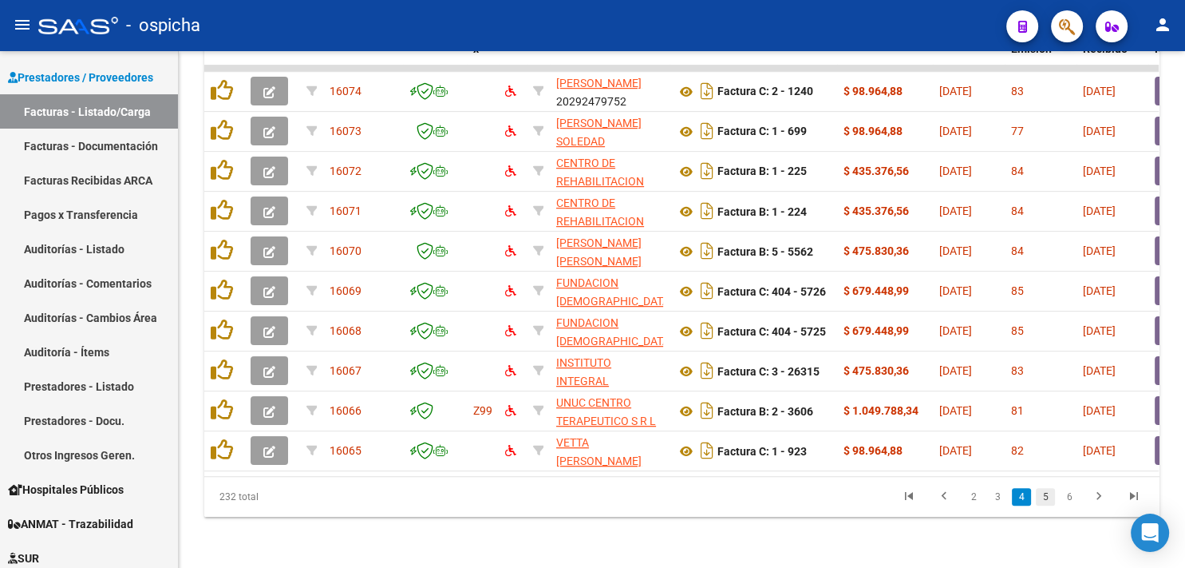
click at [1049, 495] on link "5" at bounding box center [1045, 497] width 19 height 18
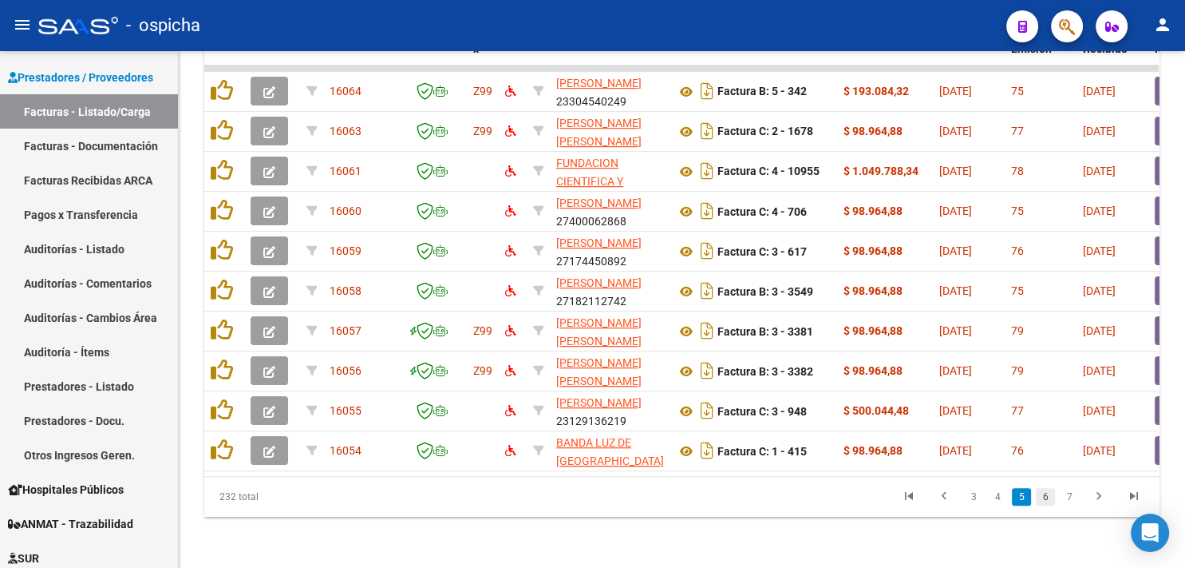
click at [1052, 497] on link "6" at bounding box center [1045, 497] width 19 height 18
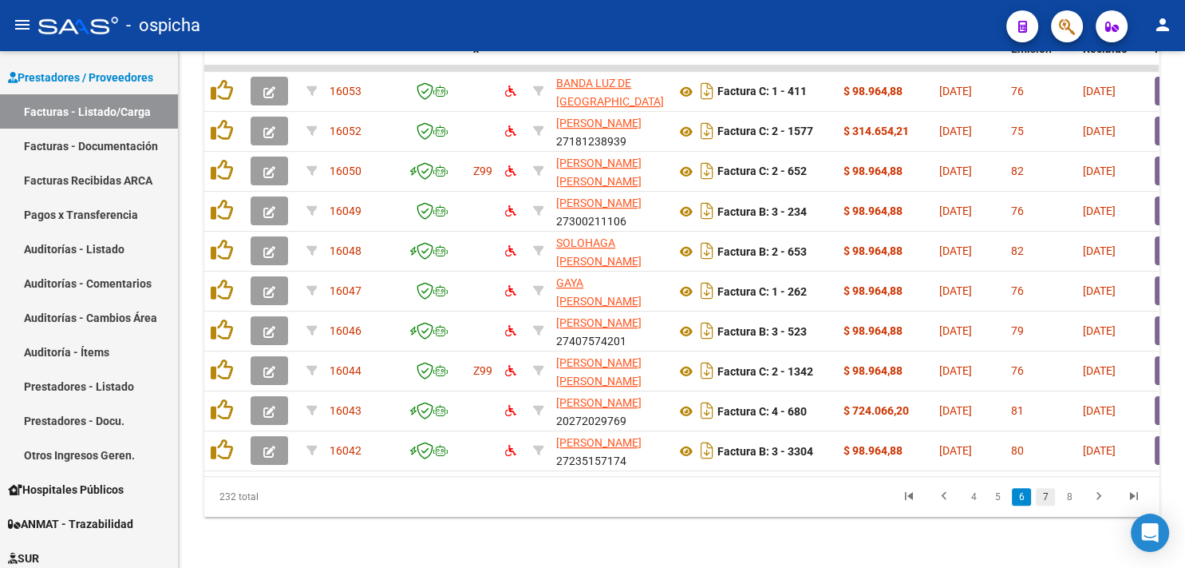
click at [1048, 496] on link "7" at bounding box center [1045, 497] width 19 height 18
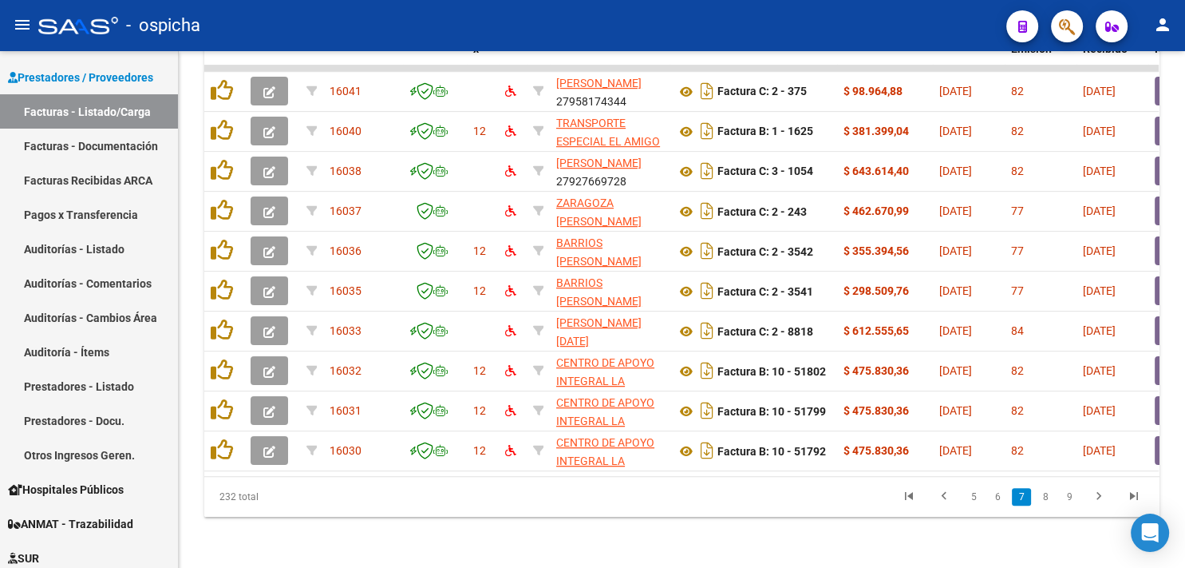
click at [1048, 496] on link "8" at bounding box center [1045, 497] width 19 height 18
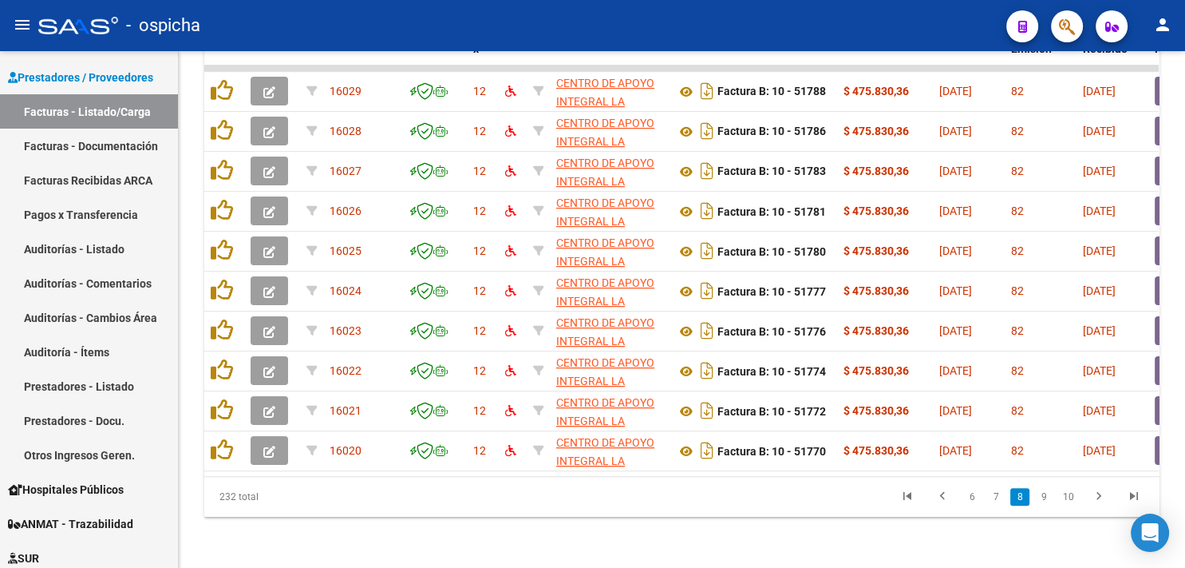
click at [1048, 496] on link "9" at bounding box center [1043, 497] width 19 height 18
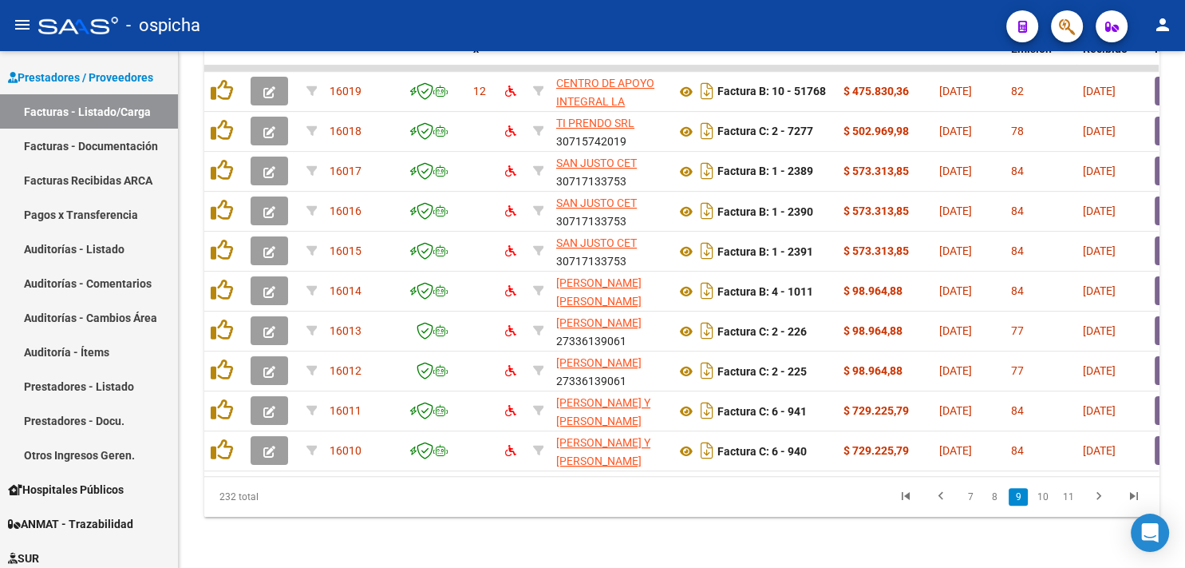
click at [1048, 496] on link "10" at bounding box center [1043, 497] width 21 height 18
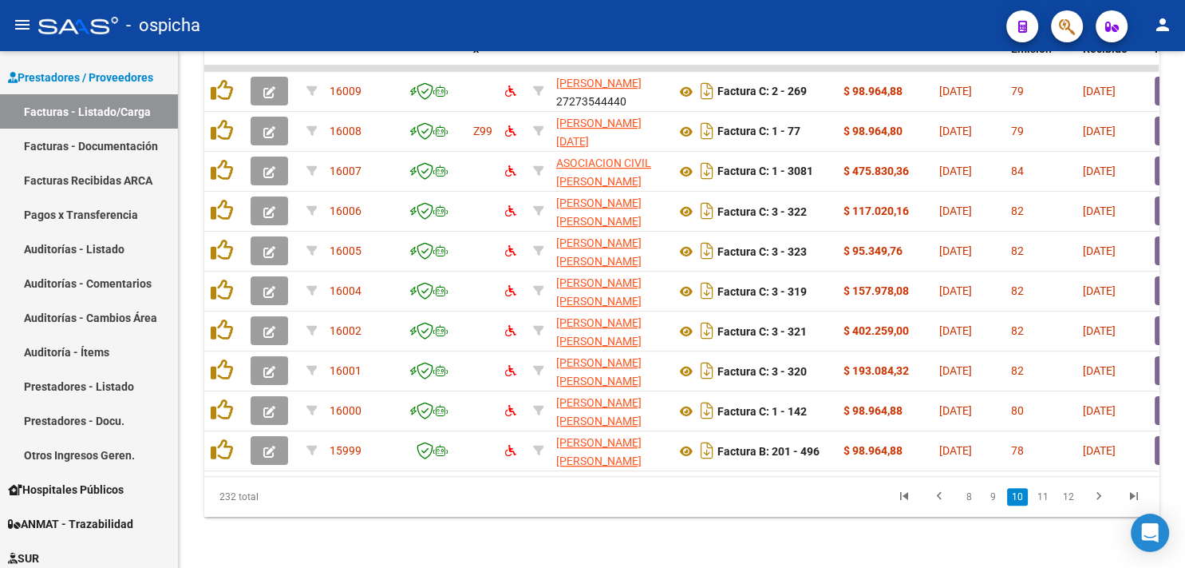
click at [1048, 496] on link "11" at bounding box center [1043, 497] width 21 height 18
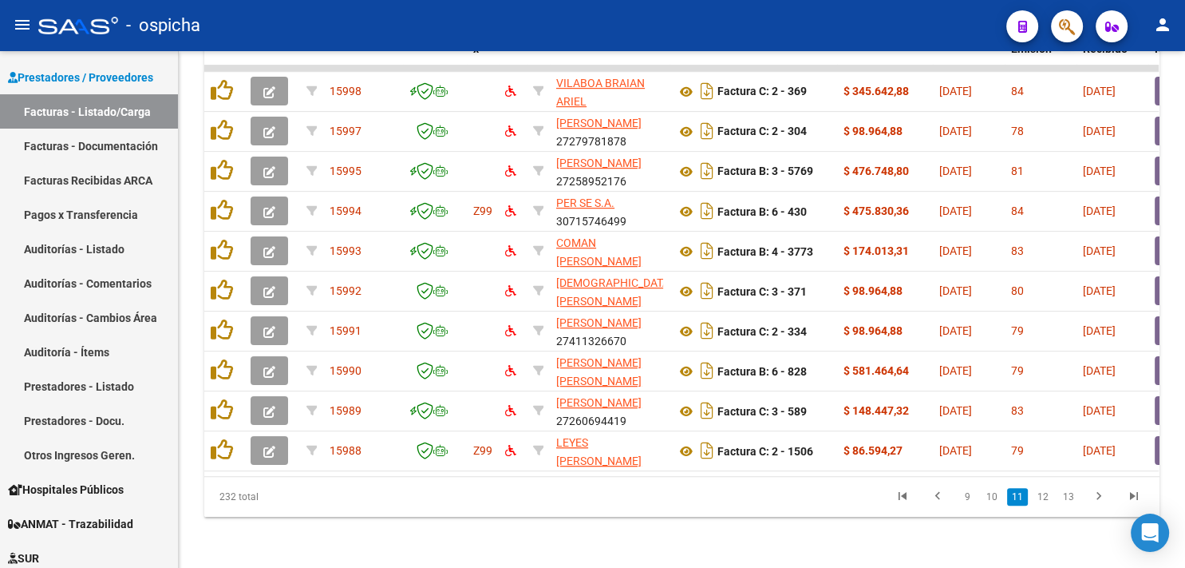
click at [1048, 496] on link "12" at bounding box center [1043, 497] width 21 height 18
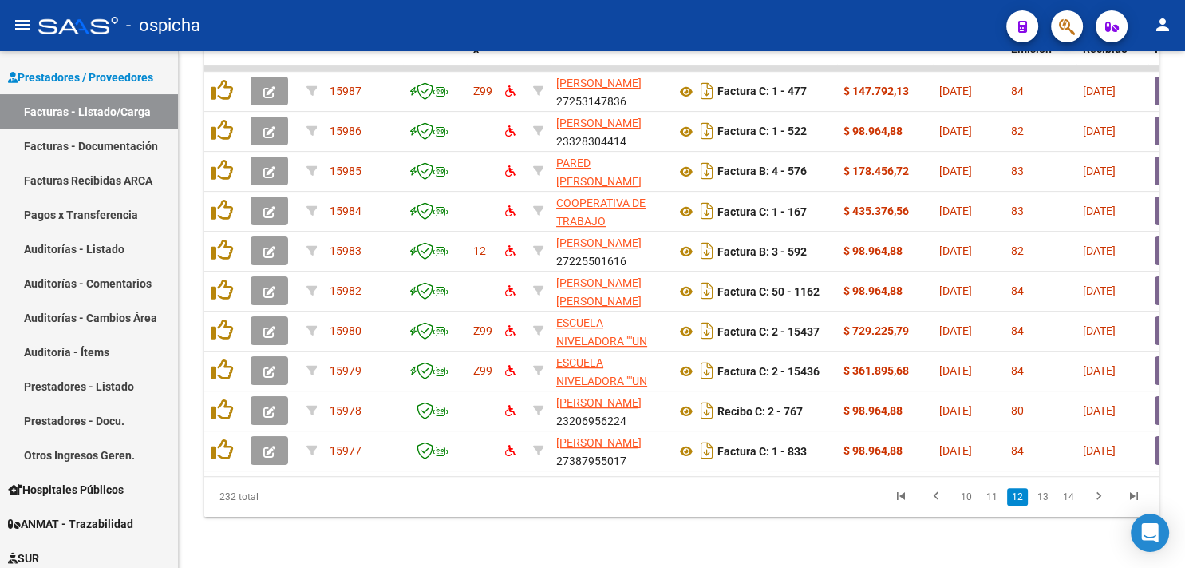
click at [1048, 496] on link "13" at bounding box center [1043, 497] width 21 height 18
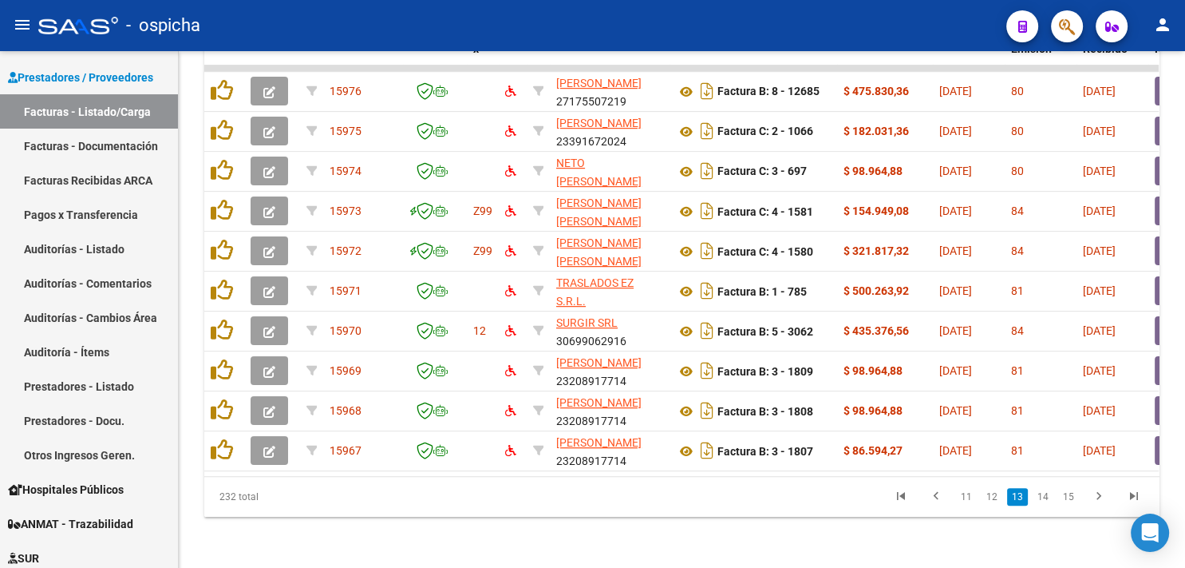
click at [1048, 496] on link "14" at bounding box center [1043, 497] width 21 height 18
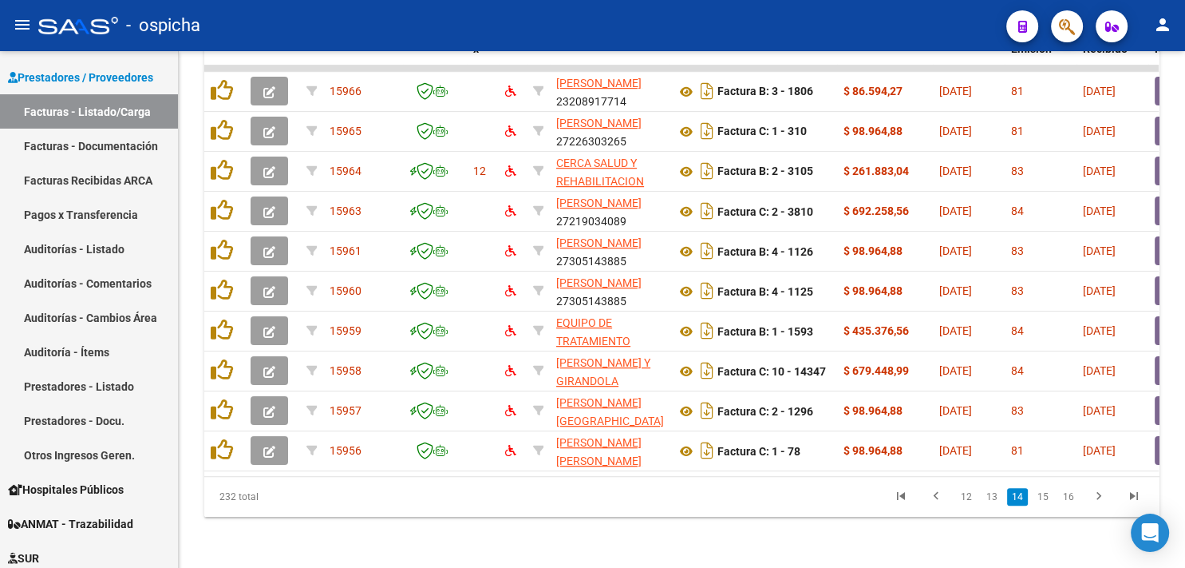
click at [1048, 496] on link "15" at bounding box center [1043, 497] width 21 height 18
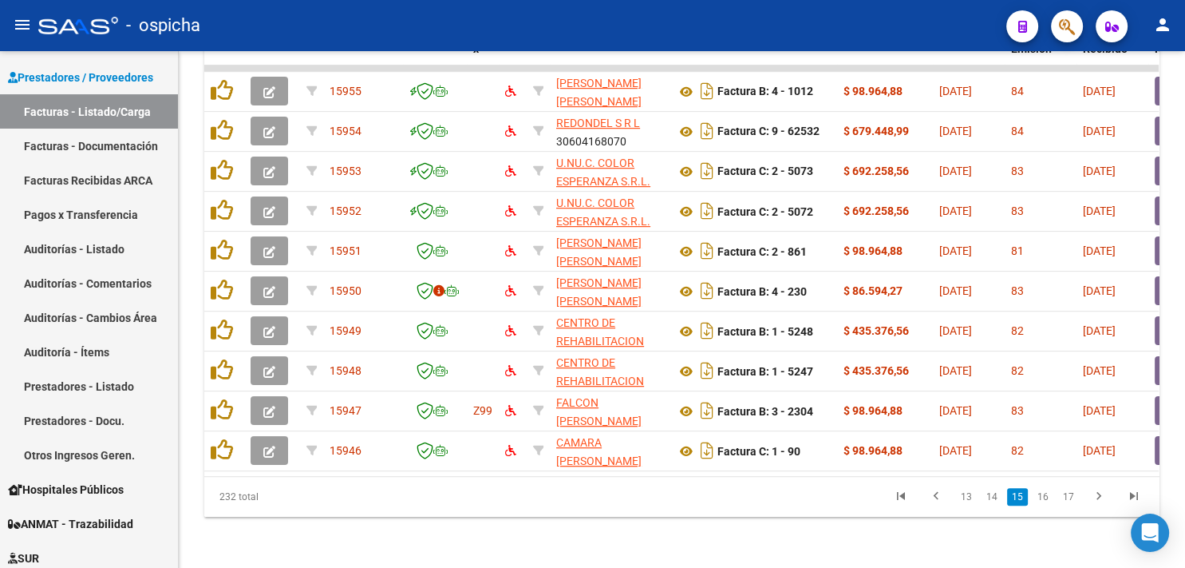
click at [1048, 496] on link "16" at bounding box center [1043, 497] width 21 height 18
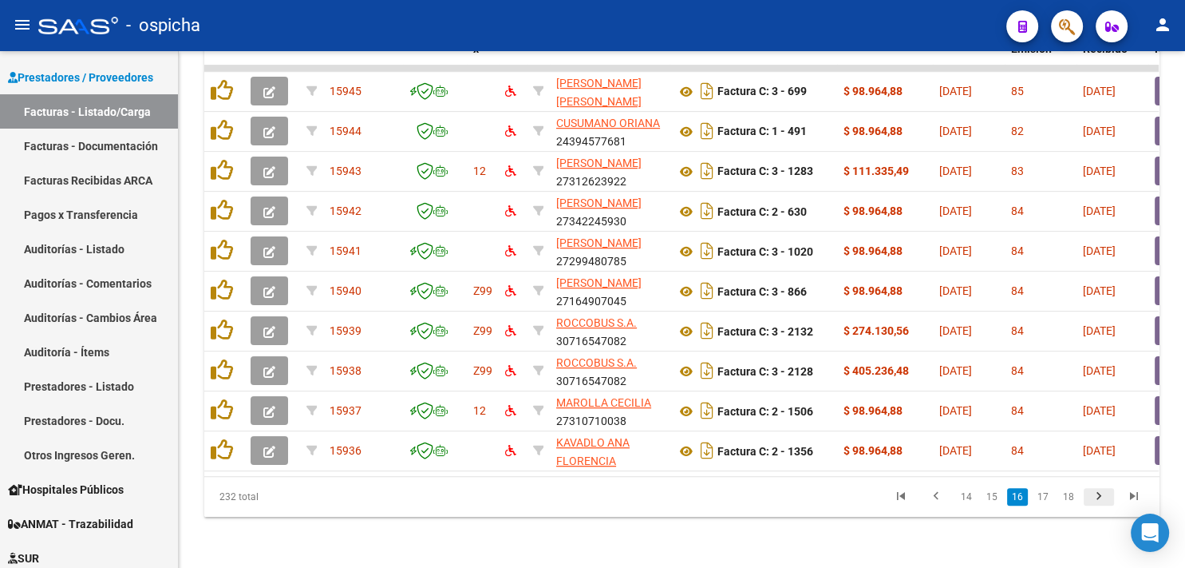
click at [1100, 496] on icon "go to next page" at bounding box center [1099, 497] width 21 height 19
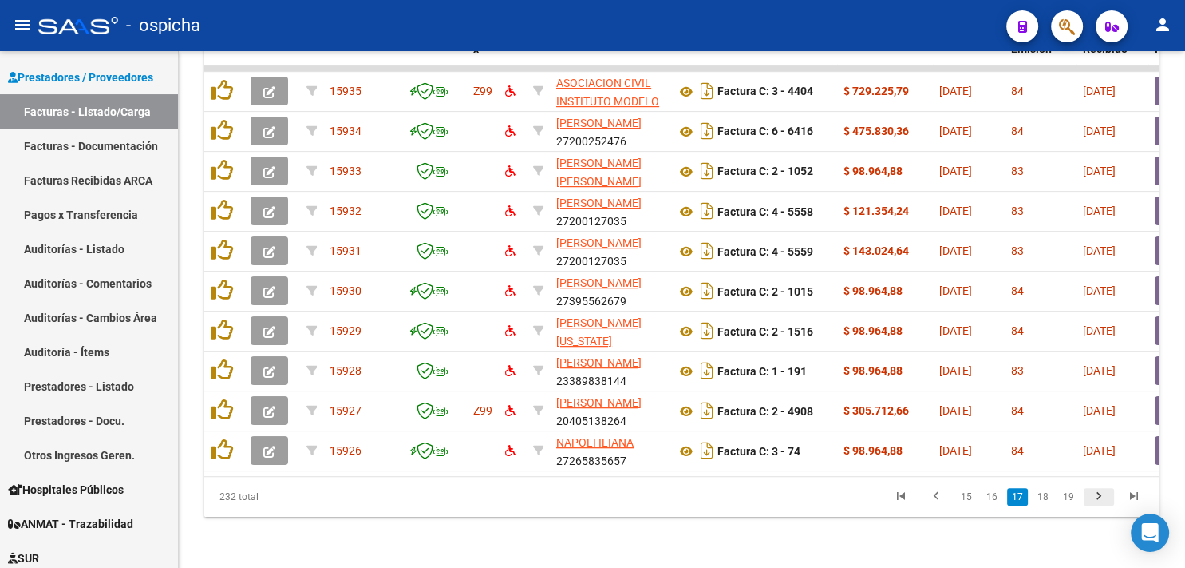
click at [1100, 496] on icon "go to next page" at bounding box center [1099, 497] width 21 height 19
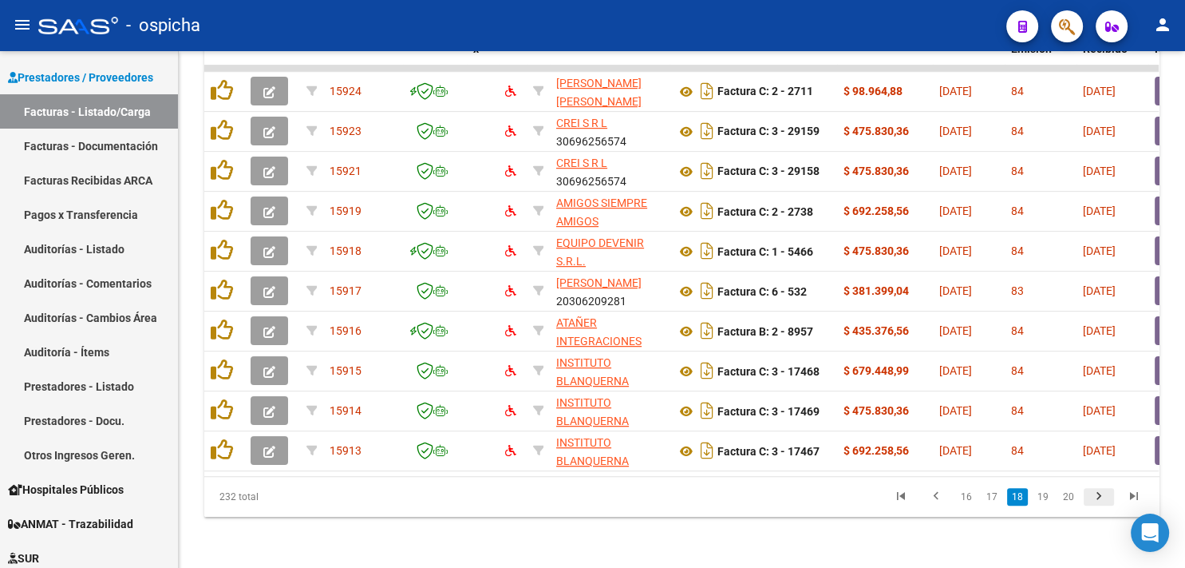
click at [1100, 496] on icon "go to next page" at bounding box center [1099, 497] width 21 height 19
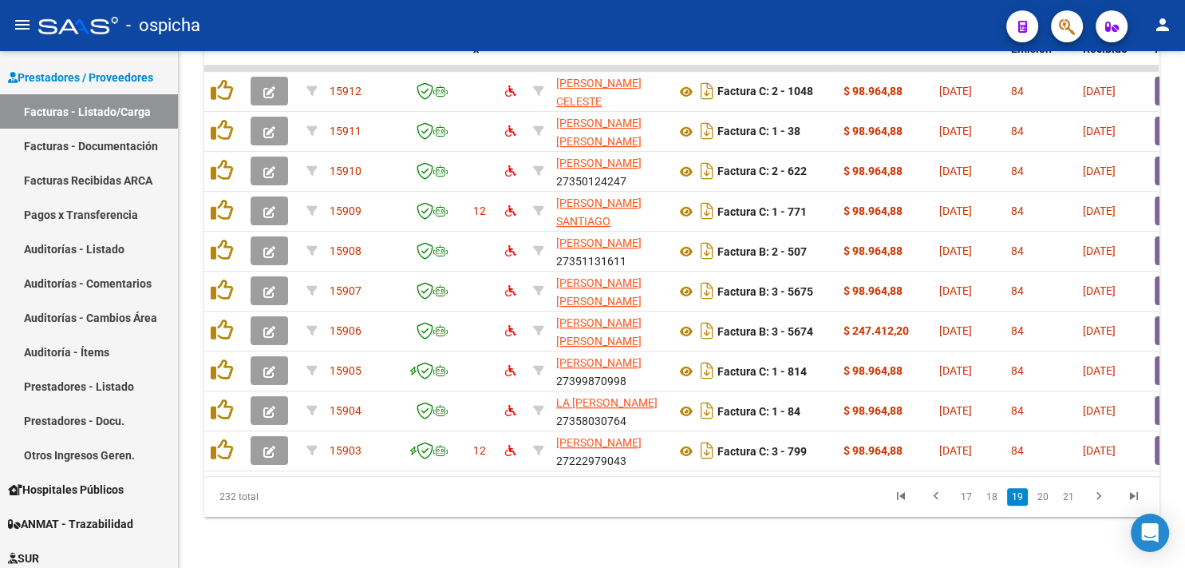
click at [1129, 493] on icon "go to last page" at bounding box center [1134, 497] width 21 height 19
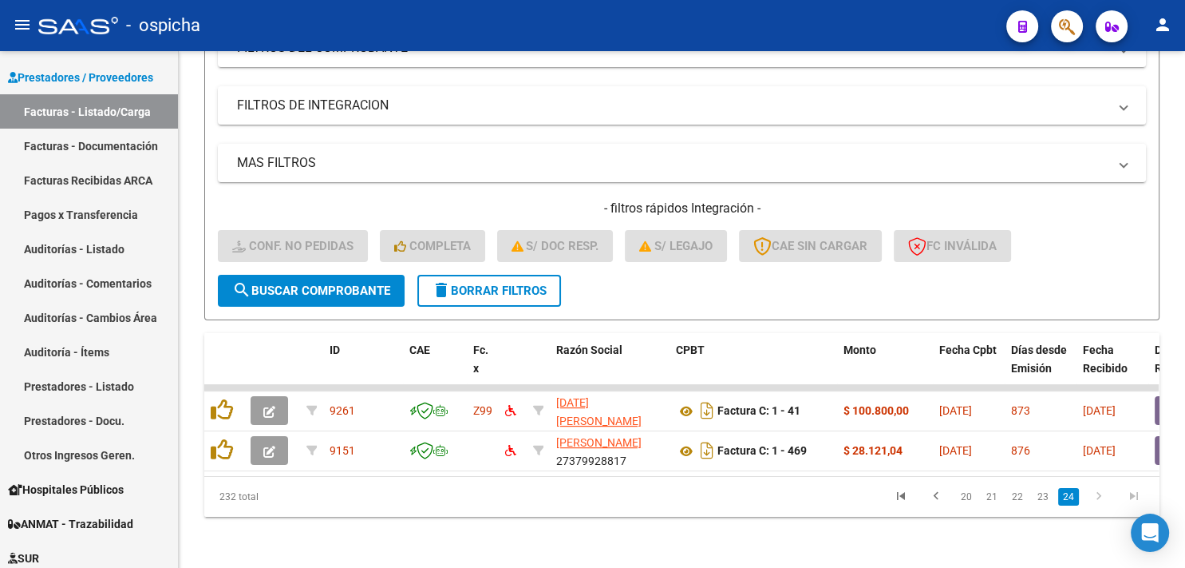
scroll to position [285, 0]
click at [1043, 496] on link "23" at bounding box center [1043, 497] width 21 height 18
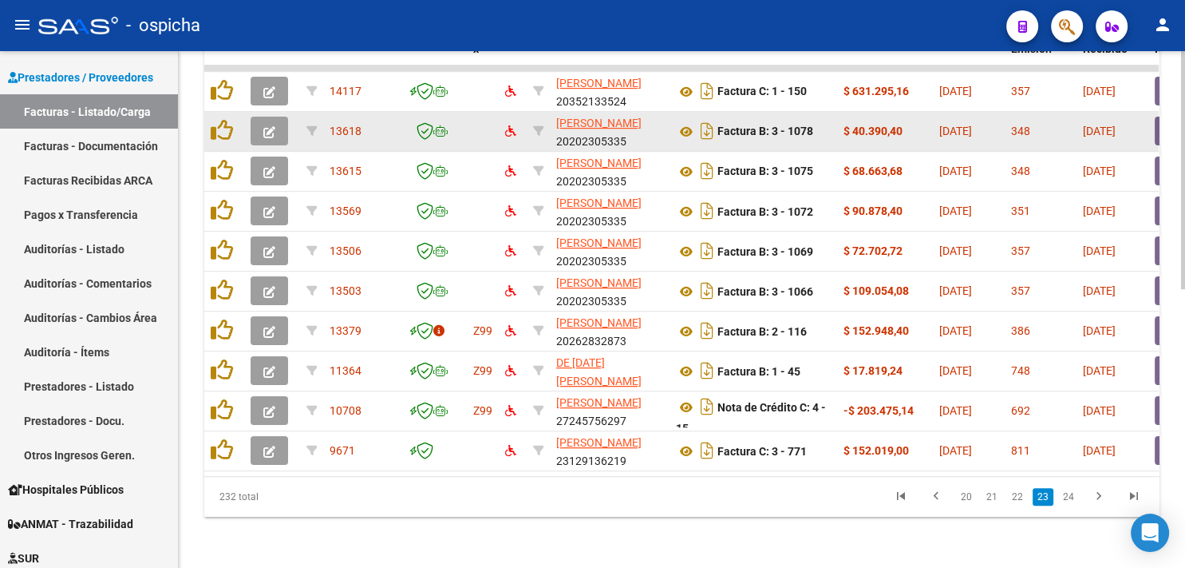
scroll to position [604, 0]
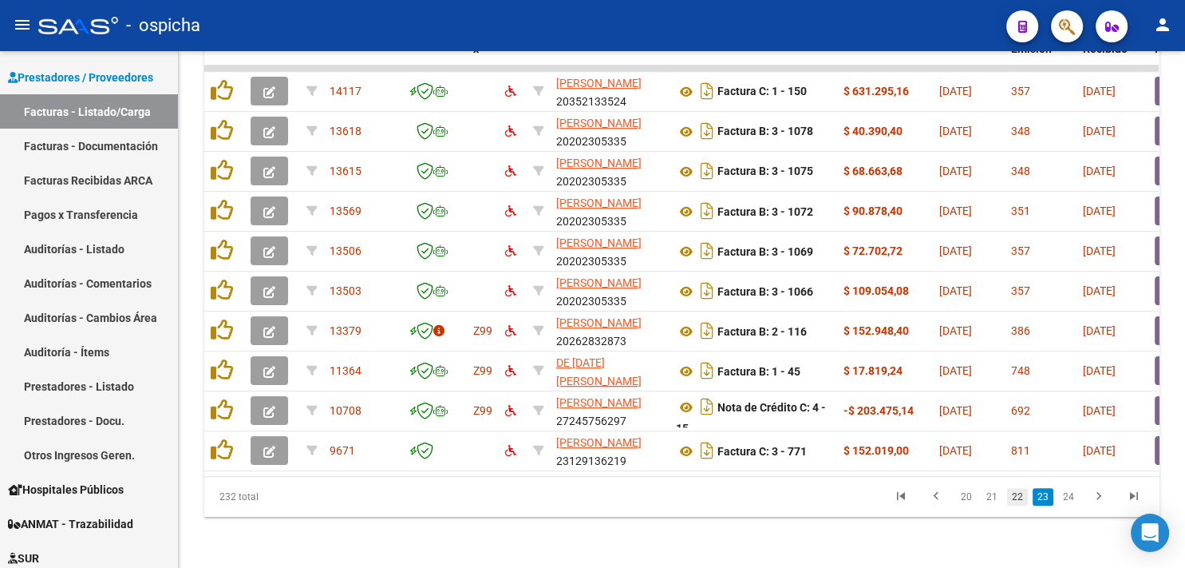
click at [1014, 490] on link "22" at bounding box center [1017, 497] width 21 height 18
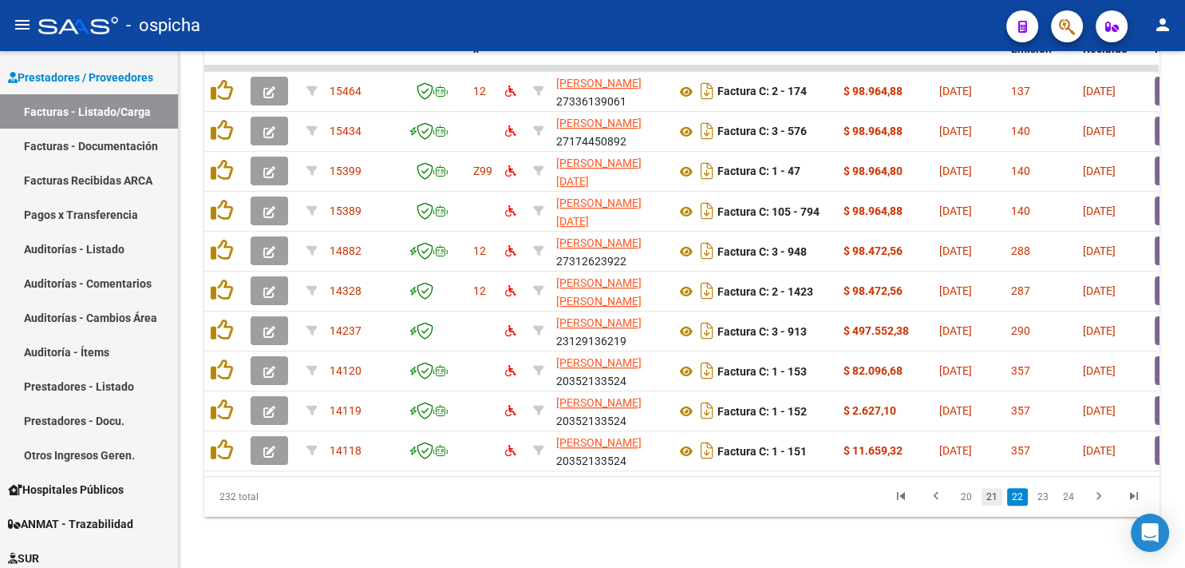
click at [999, 499] on link "21" at bounding box center [992, 497] width 21 height 18
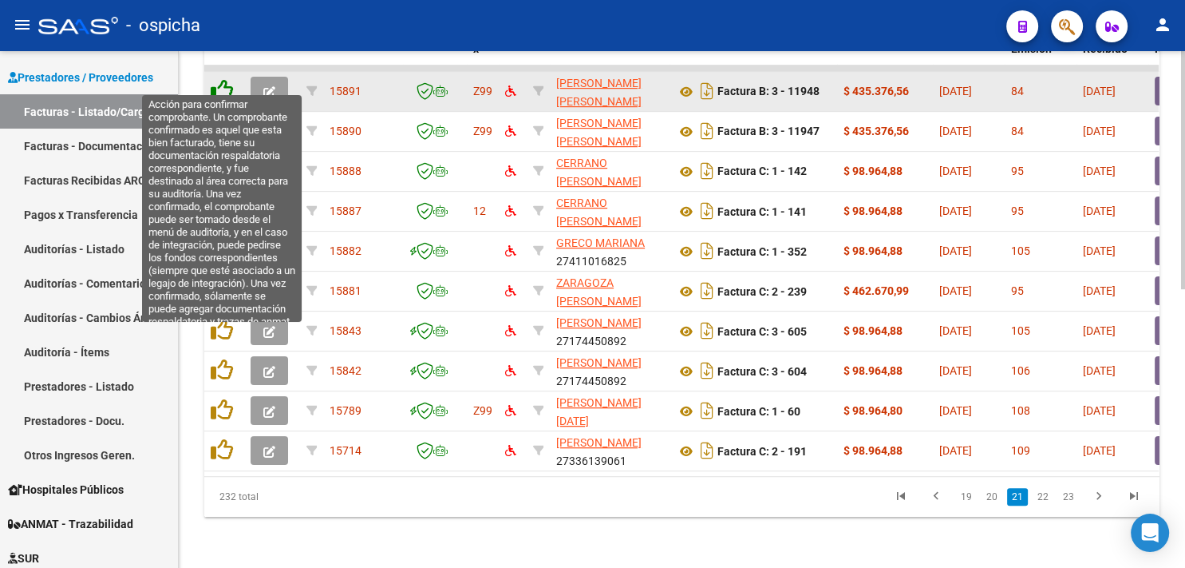
click at [219, 79] on icon at bounding box center [222, 90] width 22 height 22
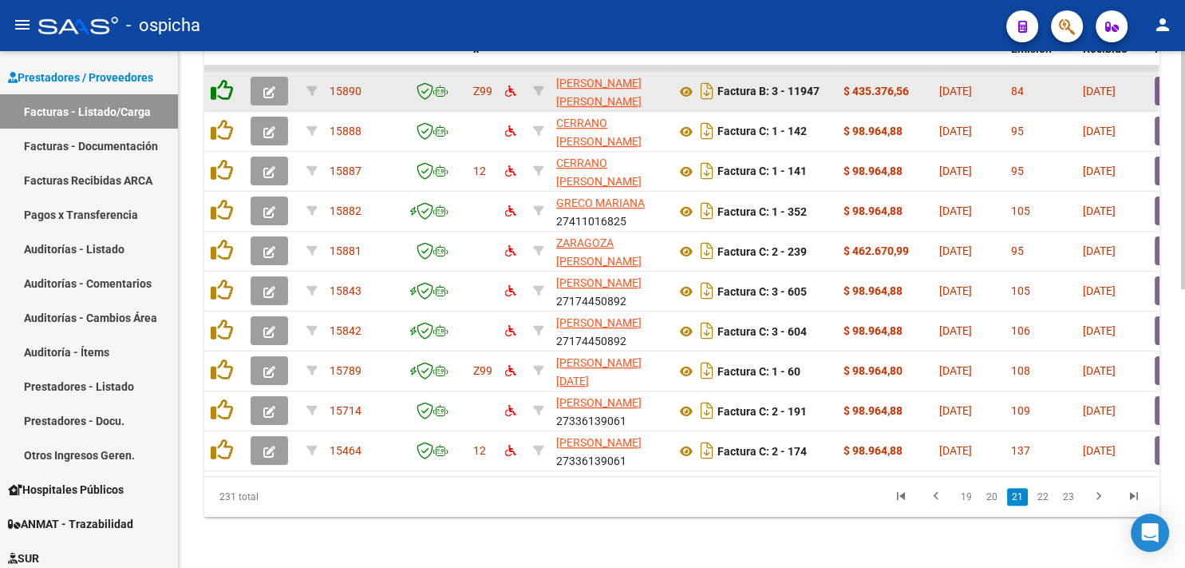
click at [219, 79] on icon at bounding box center [222, 90] width 22 height 22
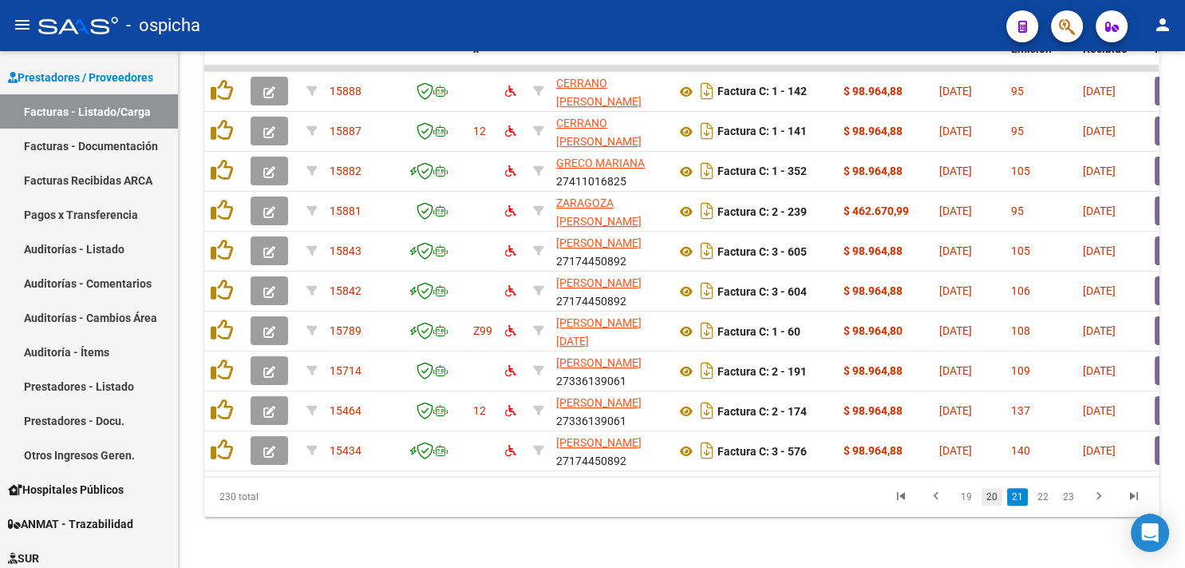
click at [998, 496] on link "20" at bounding box center [992, 497] width 21 height 18
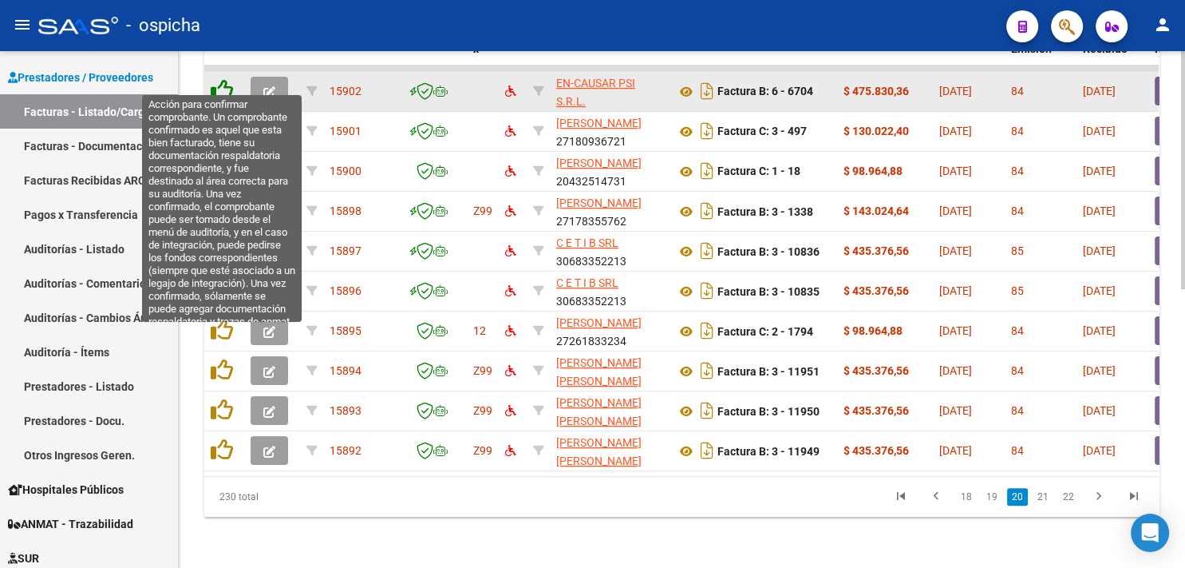
click at [224, 79] on icon at bounding box center [222, 90] width 22 height 22
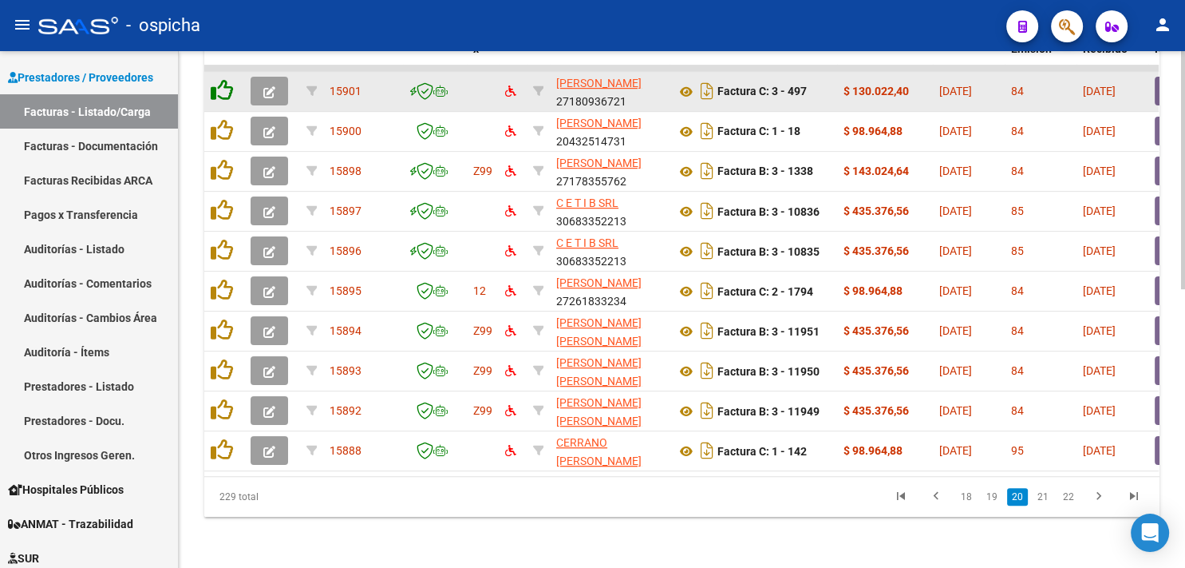
click at [224, 79] on icon at bounding box center [222, 90] width 22 height 22
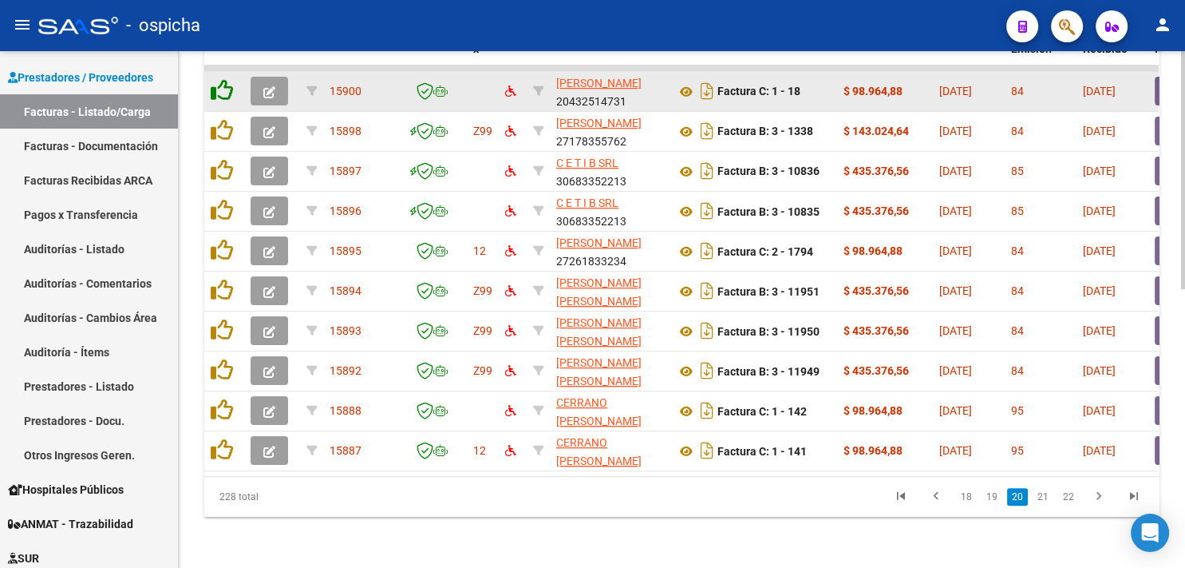
click at [224, 79] on icon at bounding box center [222, 90] width 22 height 22
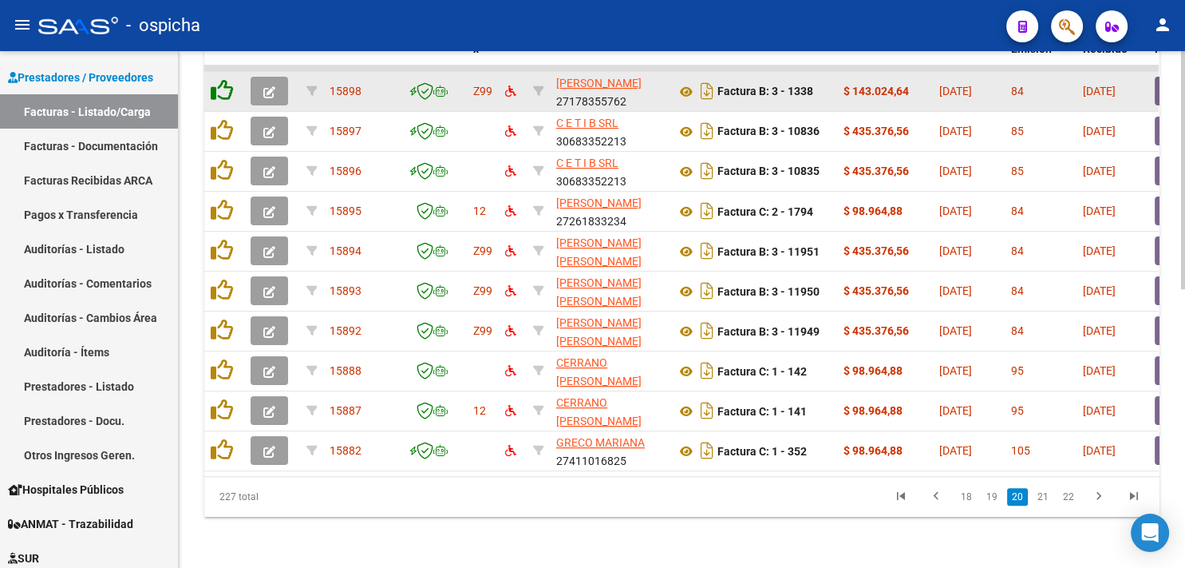
click at [224, 79] on icon at bounding box center [222, 90] width 22 height 22
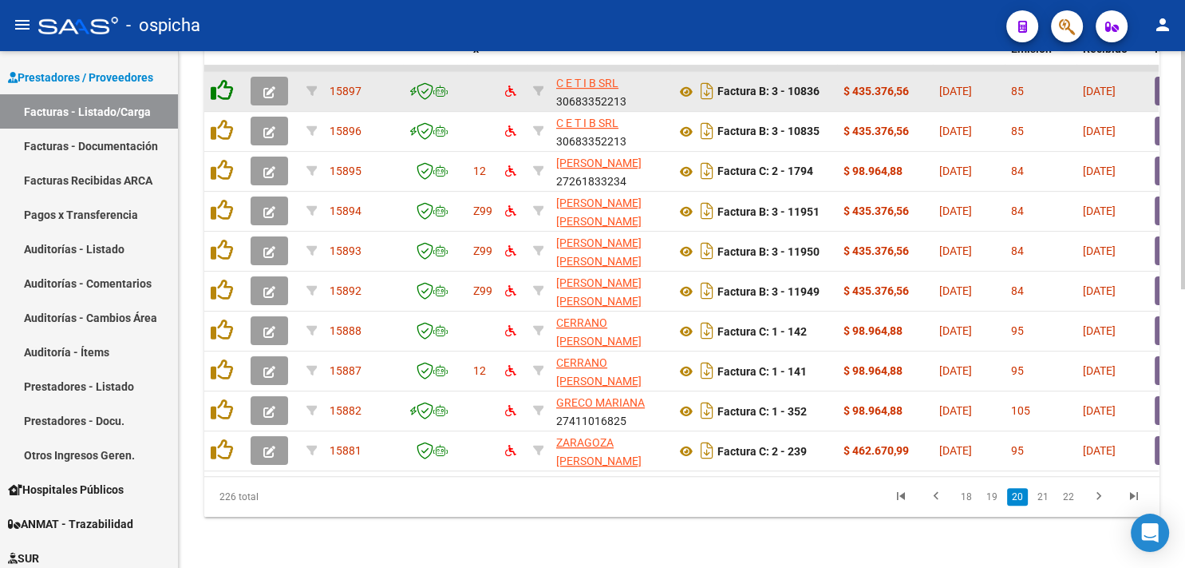
click at [224, 79] on icon at bounding box center [222, 90] width 22 height 22
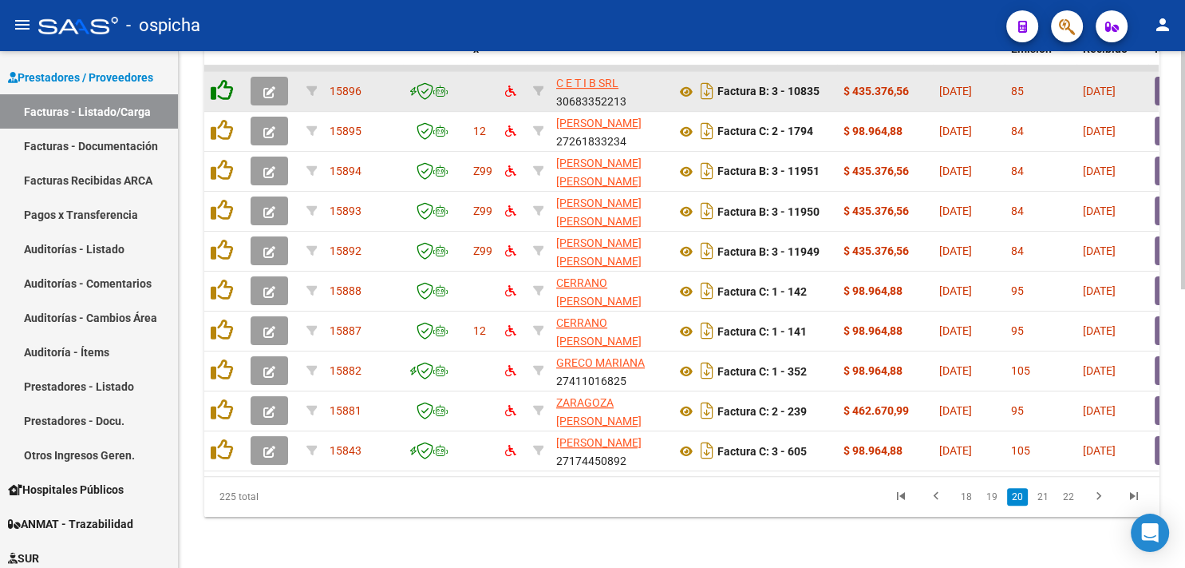
click at [224, 79] on icon at bounding box center [222, 90] width 22 height 22
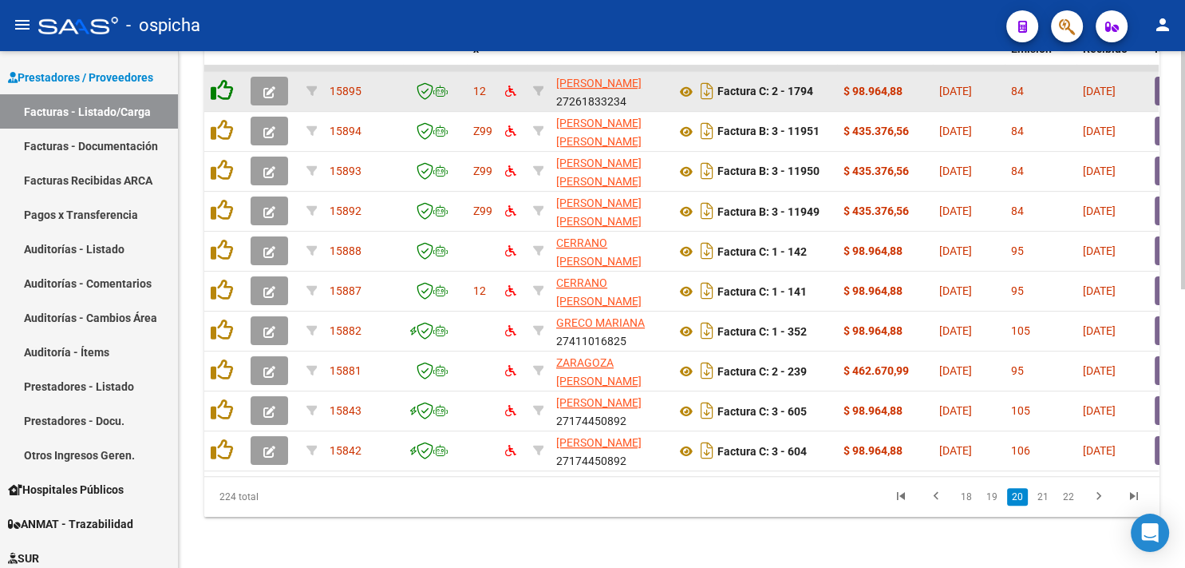
click at [224, 79] on icon at bounding box center [222, 90] width 22 height 22
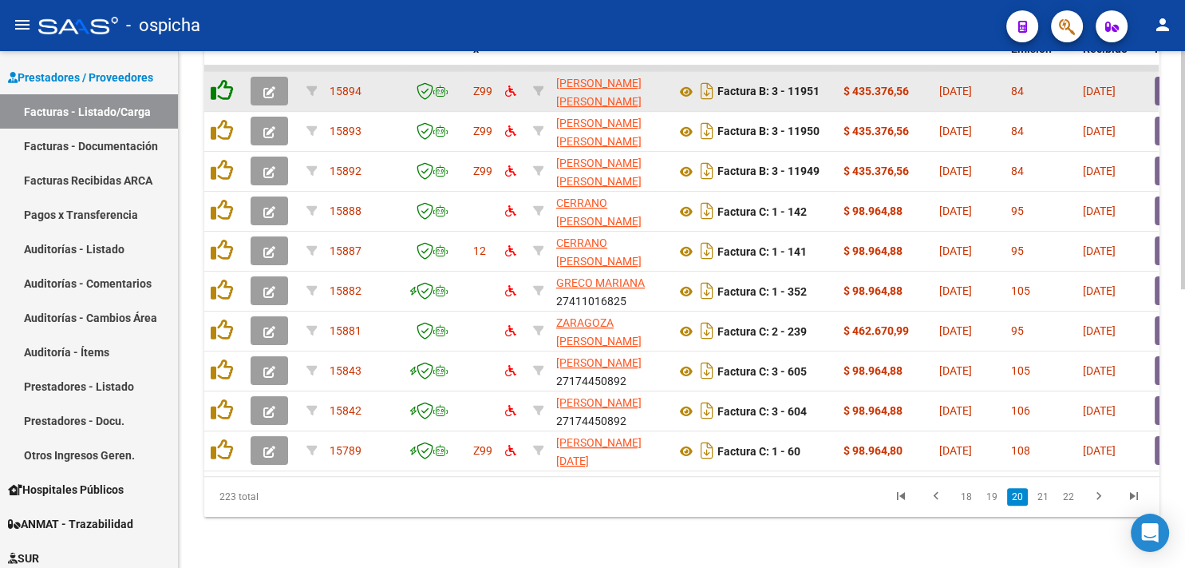
click at [224, 79] on icon at bounding box center [222, 90] width 22 height 22
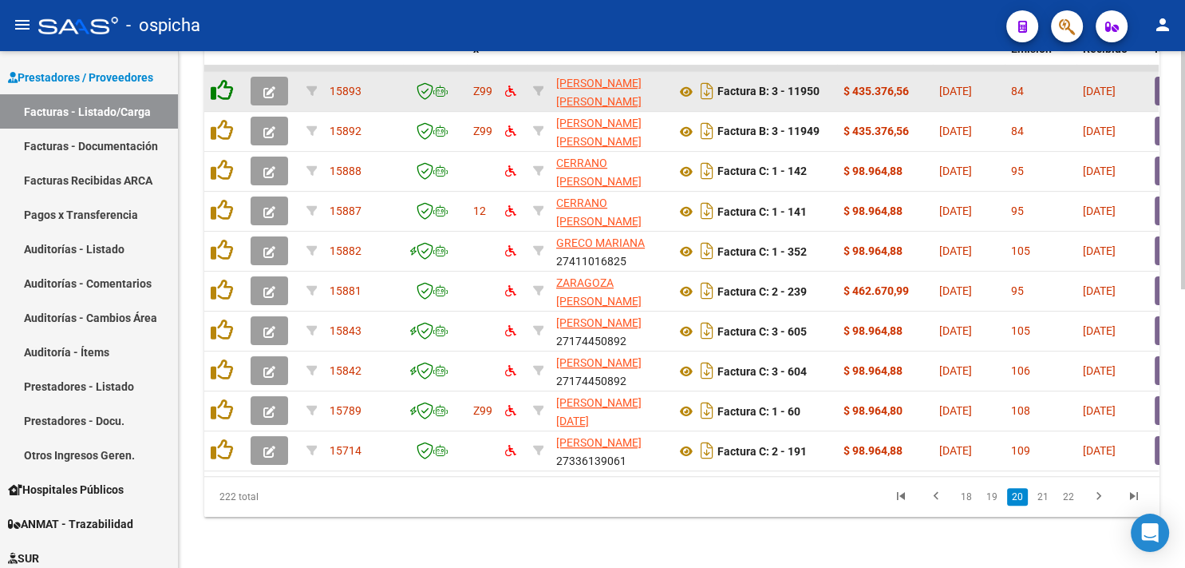
click at [224, 79] on icon at bounding box center [222, 90] width 22 height 22
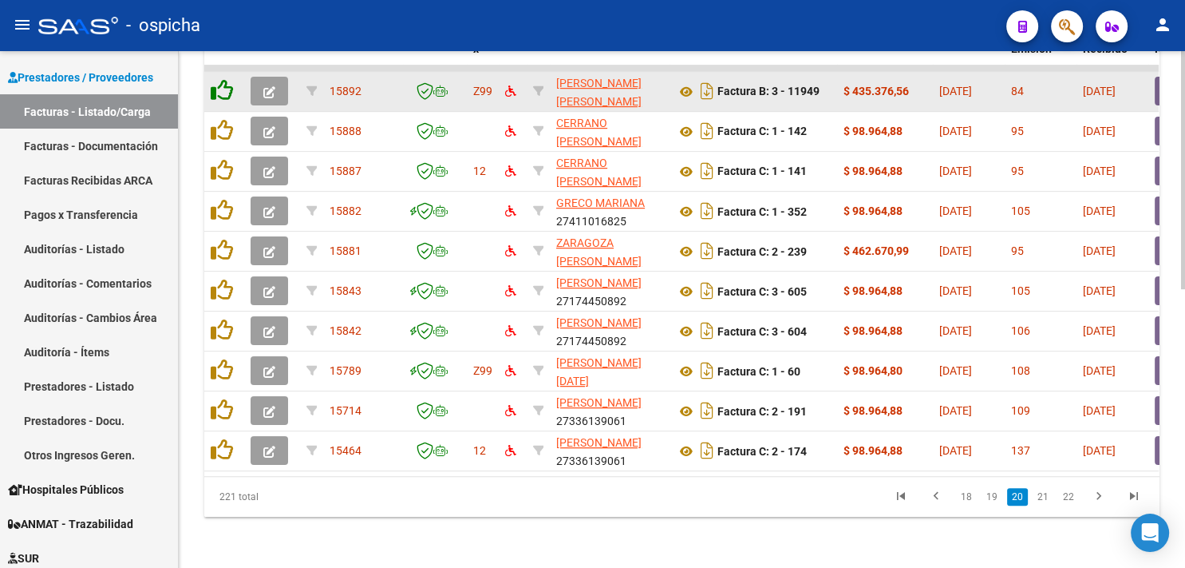
click at [224, 79] on icon at bounding box center [222, 90] width 22 height 22
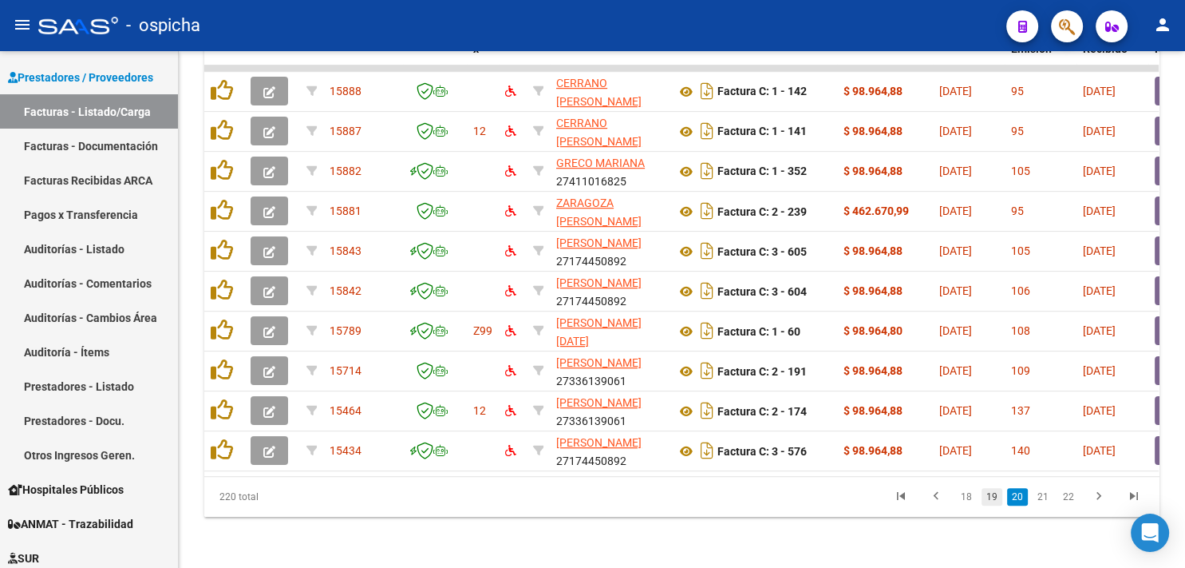
click at [995, 500] on link "19" at bounding box center [992, 497] width 21 height 18
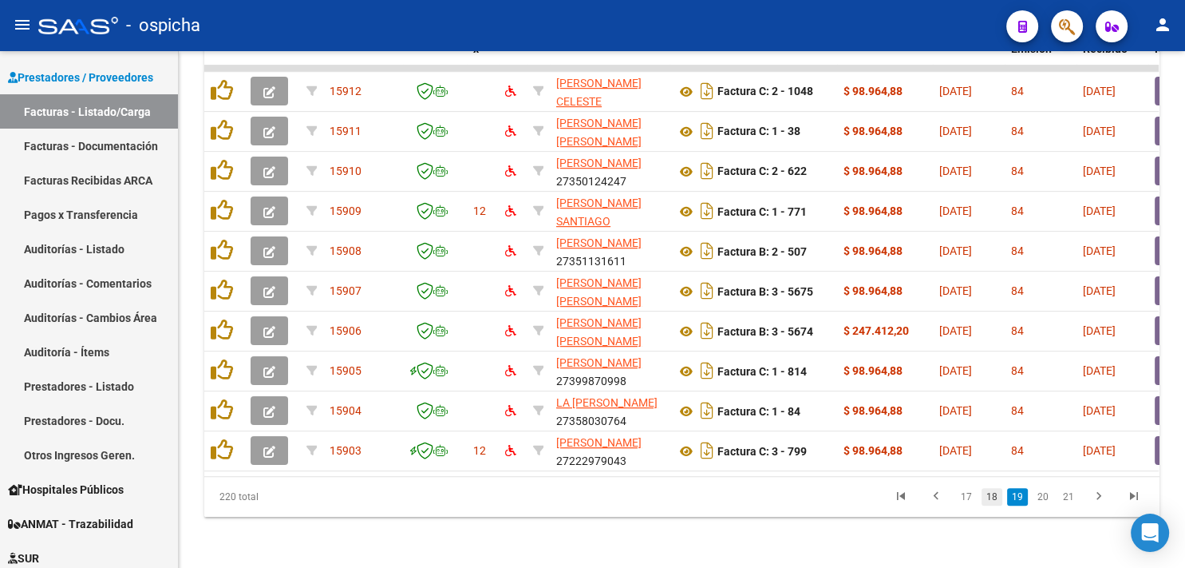
click at [993, 496] on link "18" at bounding box center [992, 497] width 21 height 18
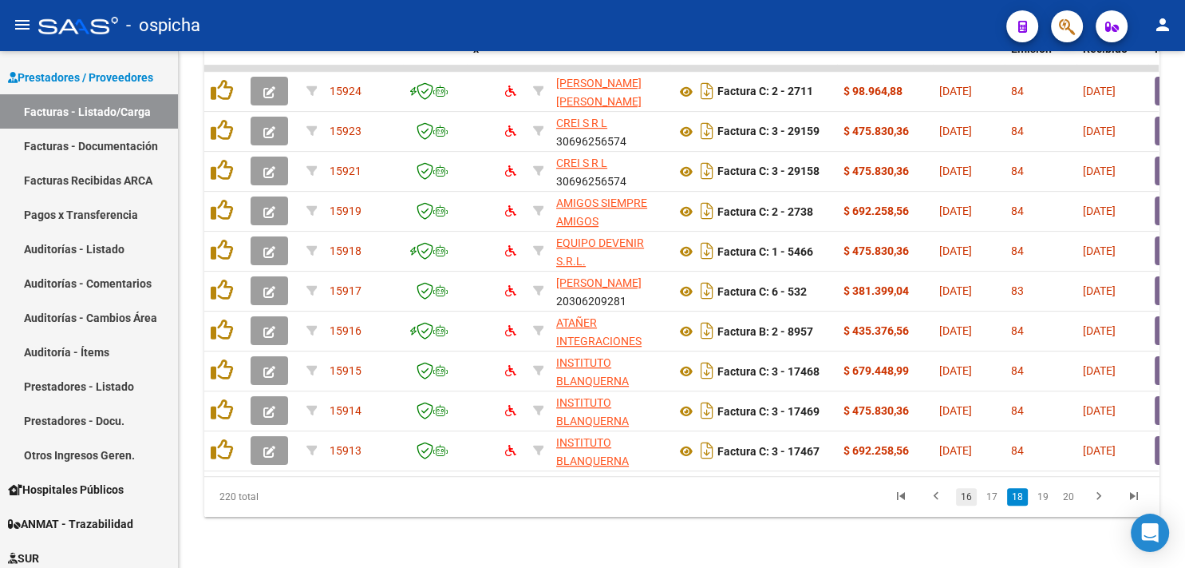
click at [975, 498] on link "16" at bounding box center [966, 497] width 21 height 18
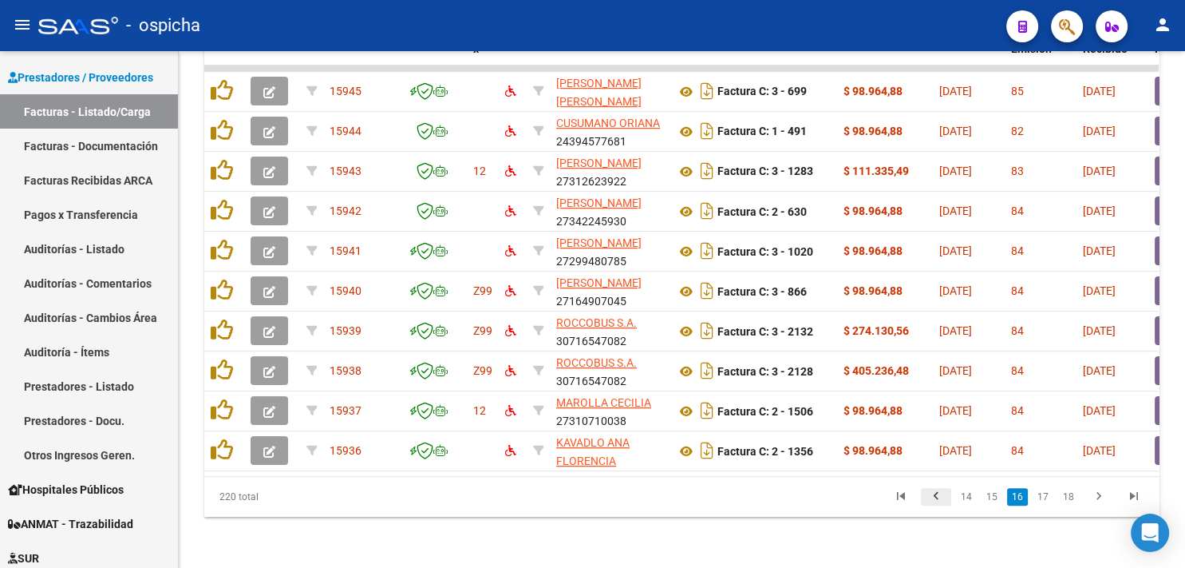
click at [944, 496] on icon "go to previous page" at bounding box center [936, 497] width 21 height 19
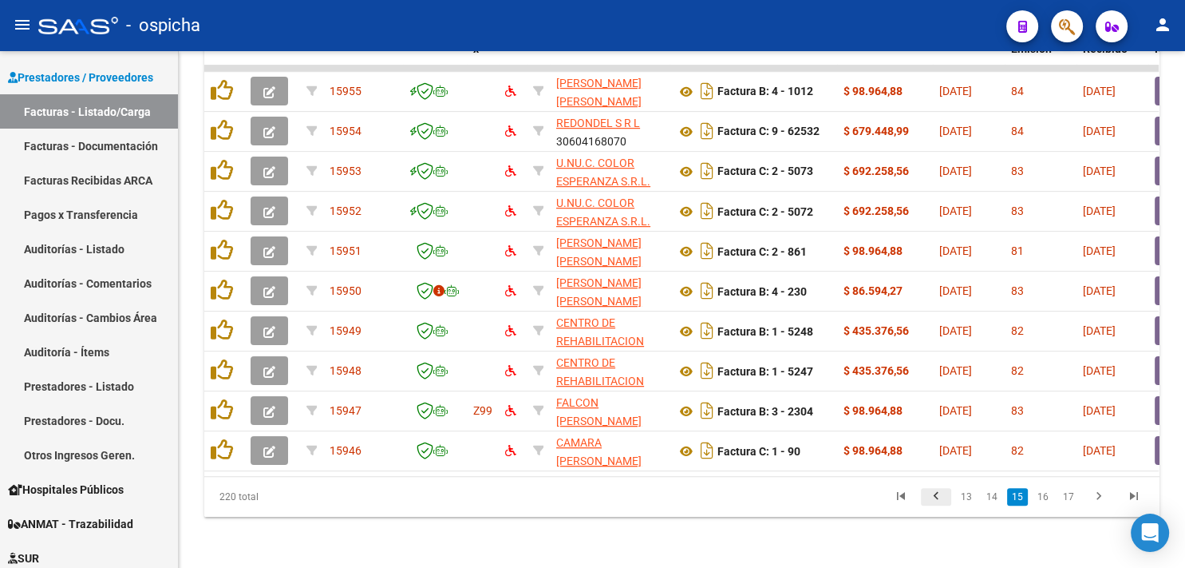
click at [943, 496] on icon "go to previous page" at bounding box center [936, 497] width 21 height 19
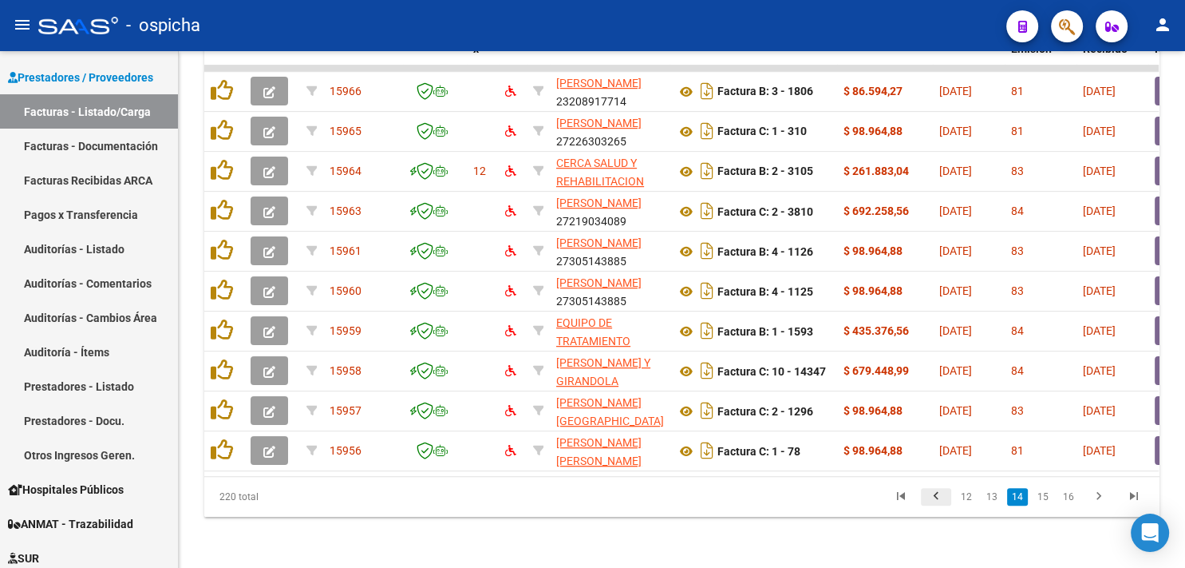
click at [943, 496] on icon "go to previous page" at bounding box center [936, 497] width 21 height 19
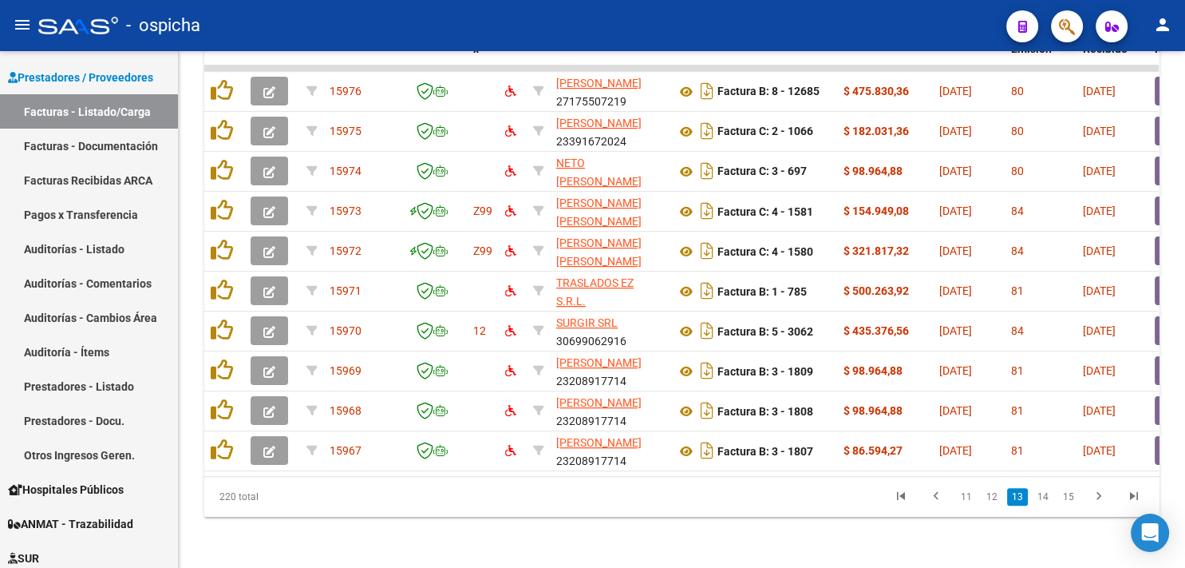
click at [945, 496] on icon "go to previous page" at bounding box center [936, 497] width 21 height 19
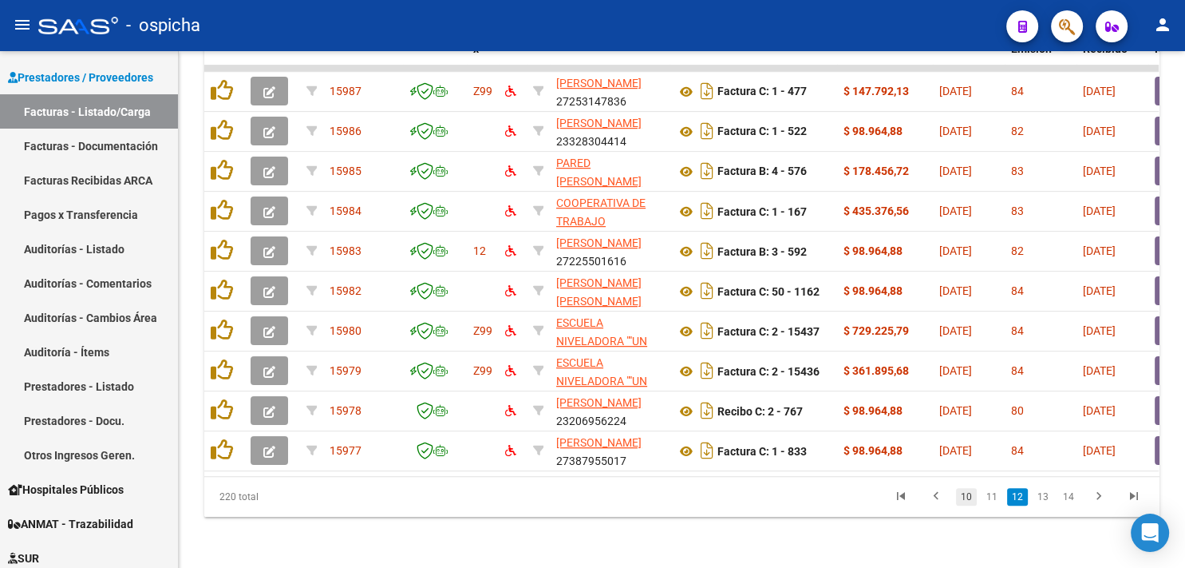
click at [966, 496] on link "10" at bounding box center [966, 497] width 21 height 18
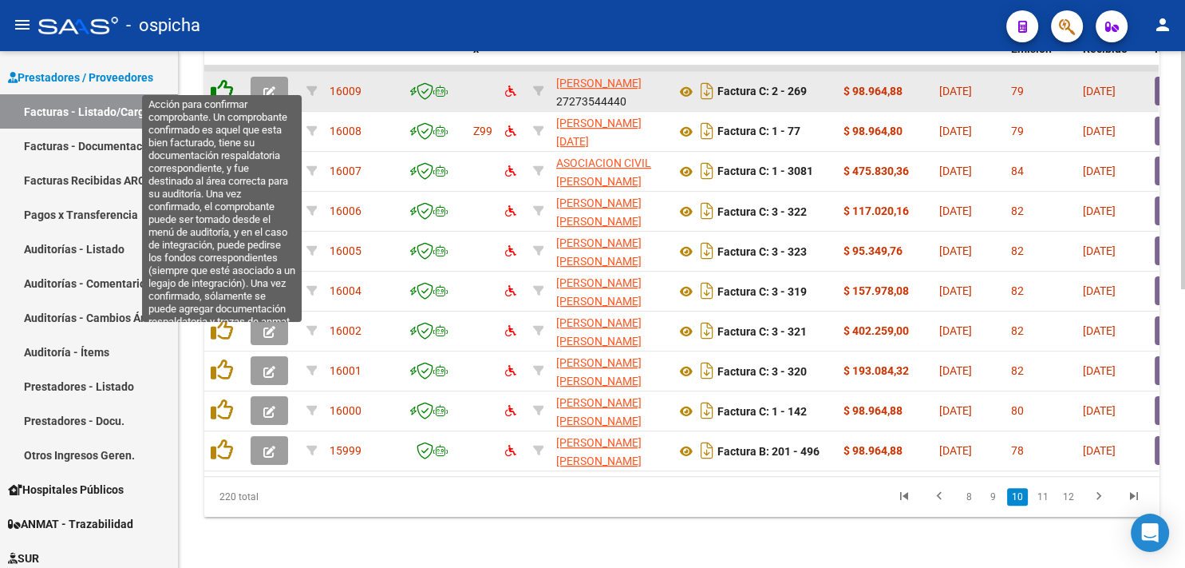
click at [220, 79] on icon at bounding box center [222, 90] width 22 height 22
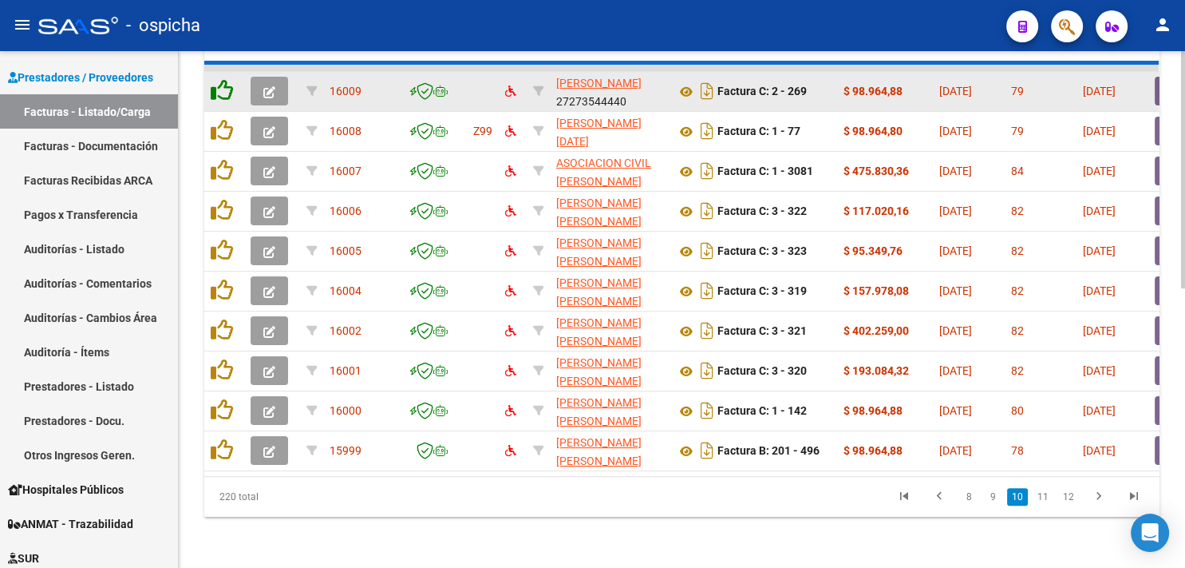
click at [220, 79] on icon at bounding box center [222, 90] width 22 height 22
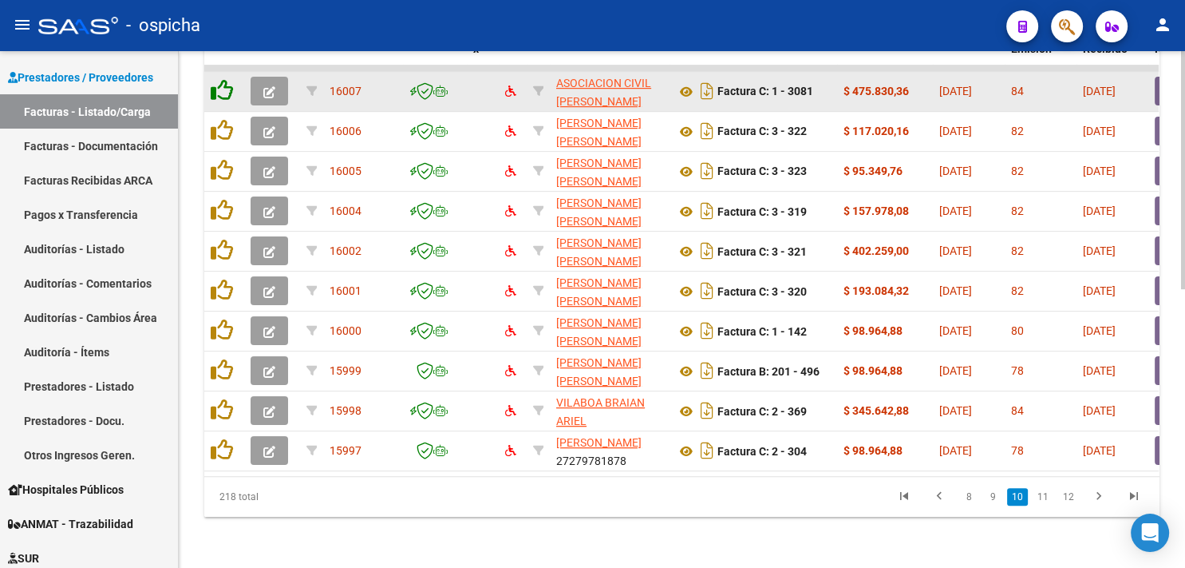
click at [220, 79] on icon at bounding box center [222, 90] width 22 height 22
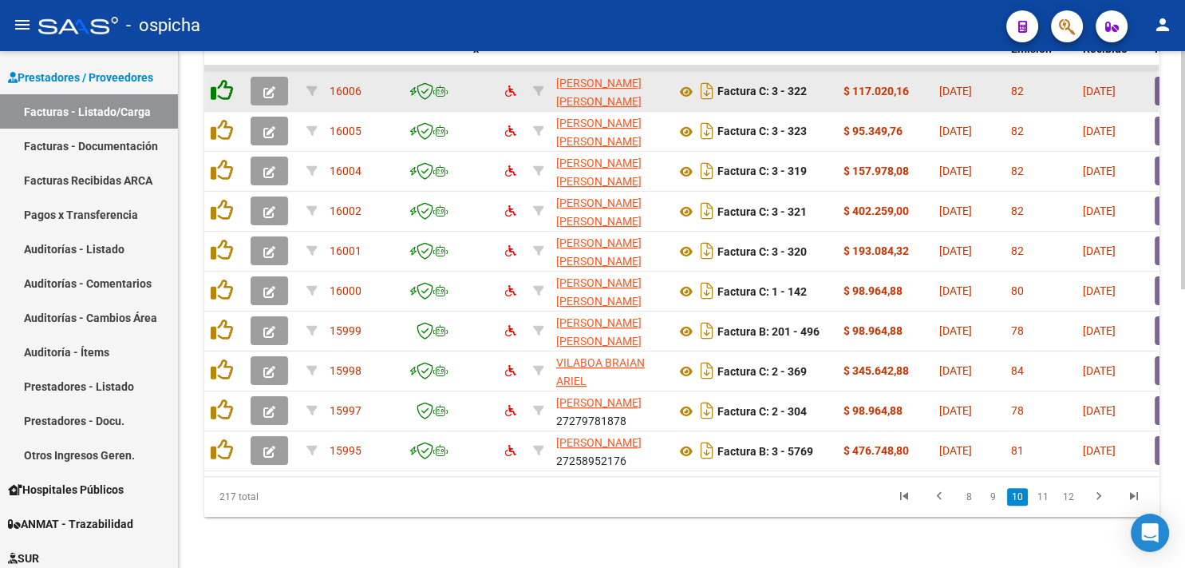
click at [220, 79] on icon at bounding box center [222, 90] width 22 height 22
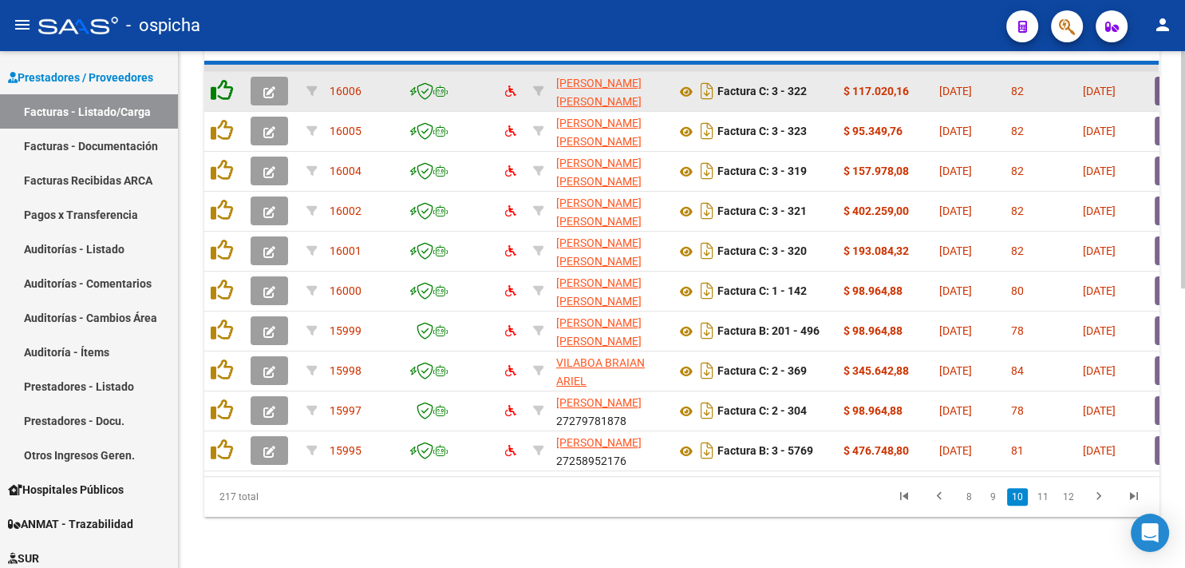
click at [220, 79] on icon at bounding box center [222, 90] width 22 height 22
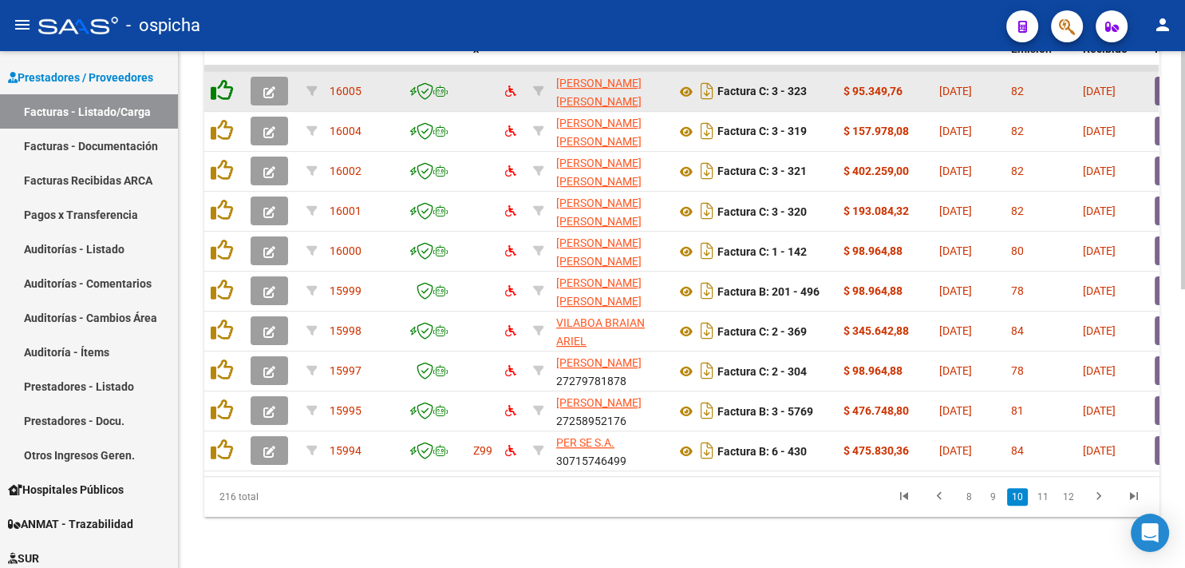
click at [220, 79] on icon at bounding box center [222, 90] width 22 height 22
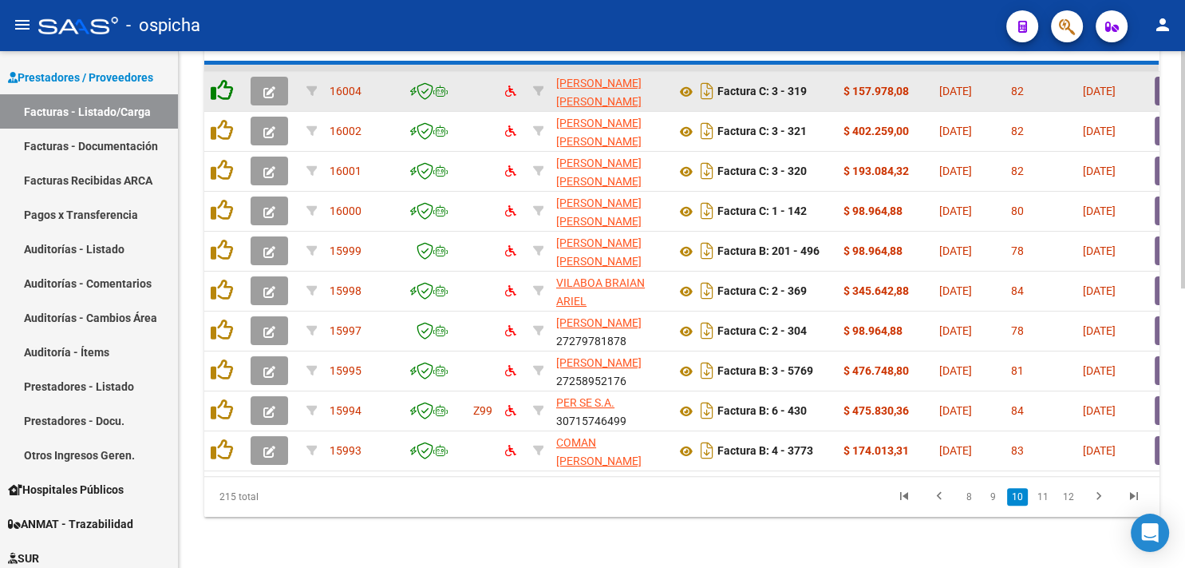
click at [220, 79] on icon at bounding box center [222, 90] width 22 height 22
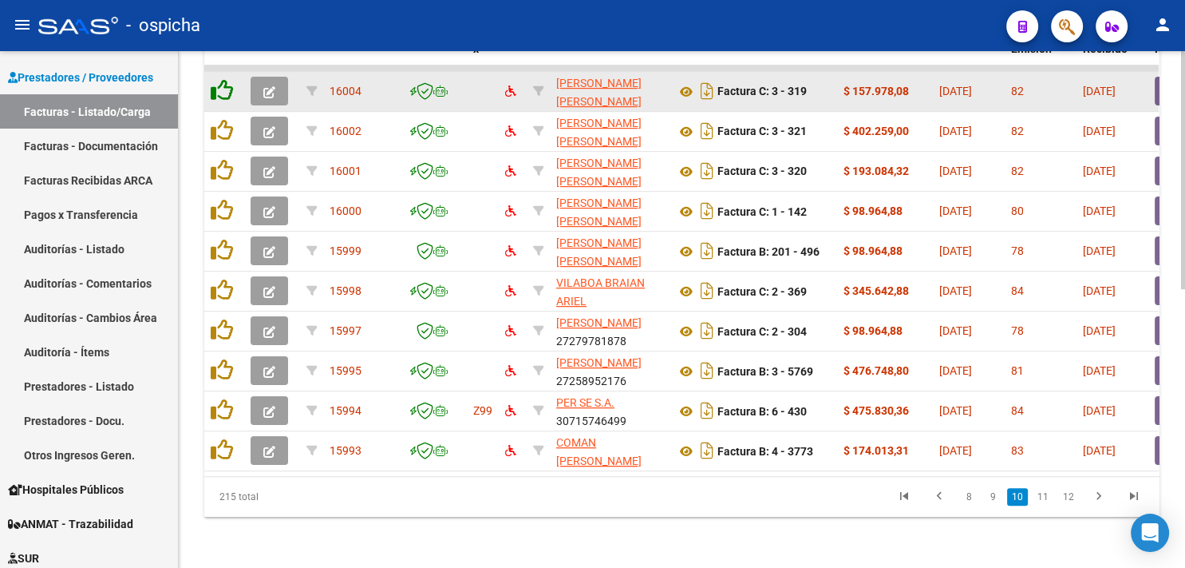
click at [220, 79] on icon at bounding box center [222, 90] width 22 height 22
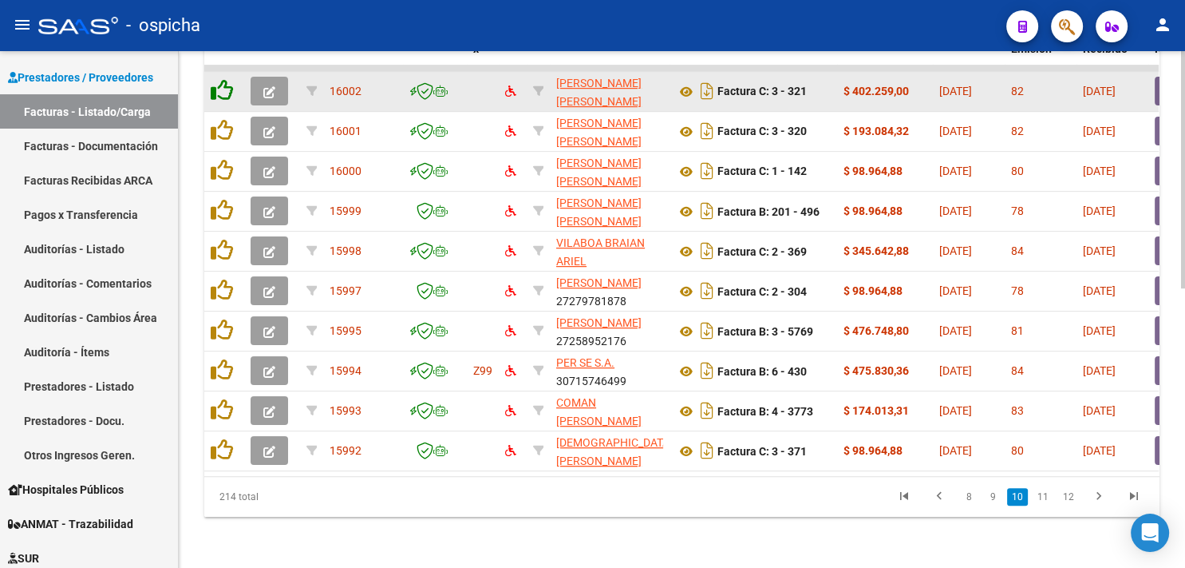
click at [220, 79] on icon at bounding box center [222, 90] width 22 height 22
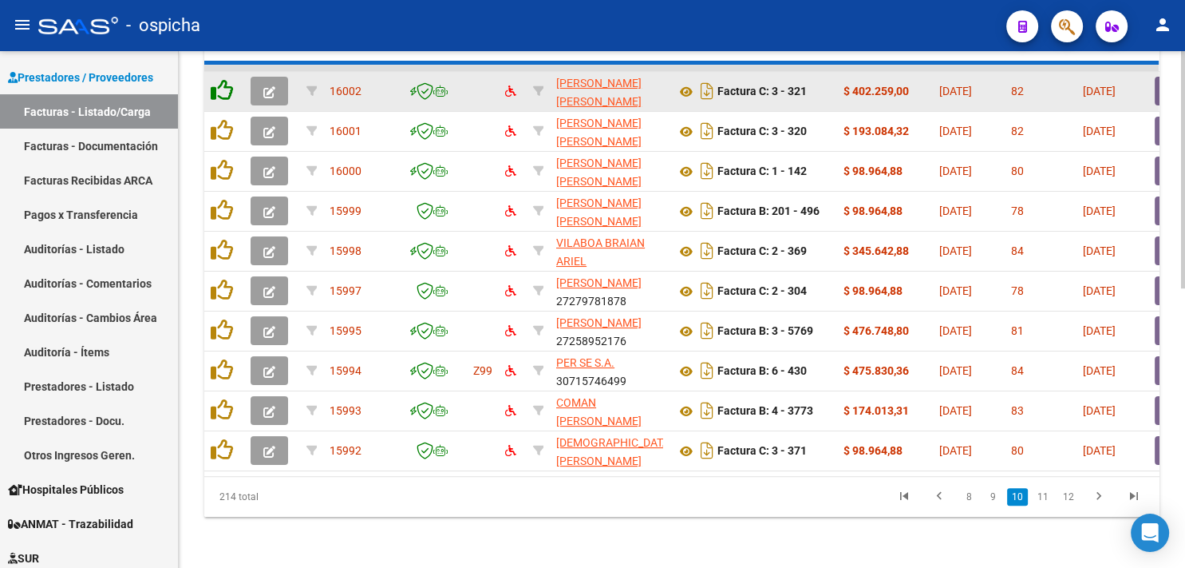
click at [220, 79] on icon at bounding box center [222, 90] width 22 height 22
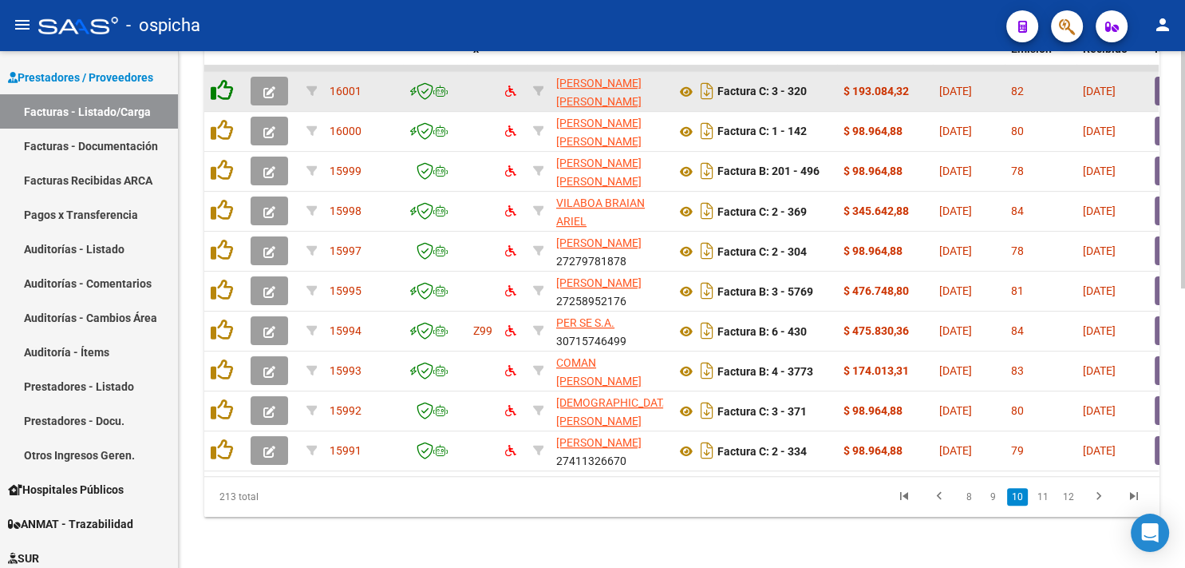
click at [220, 79] on icon at bounding box center [222, 90] width 22 height 22
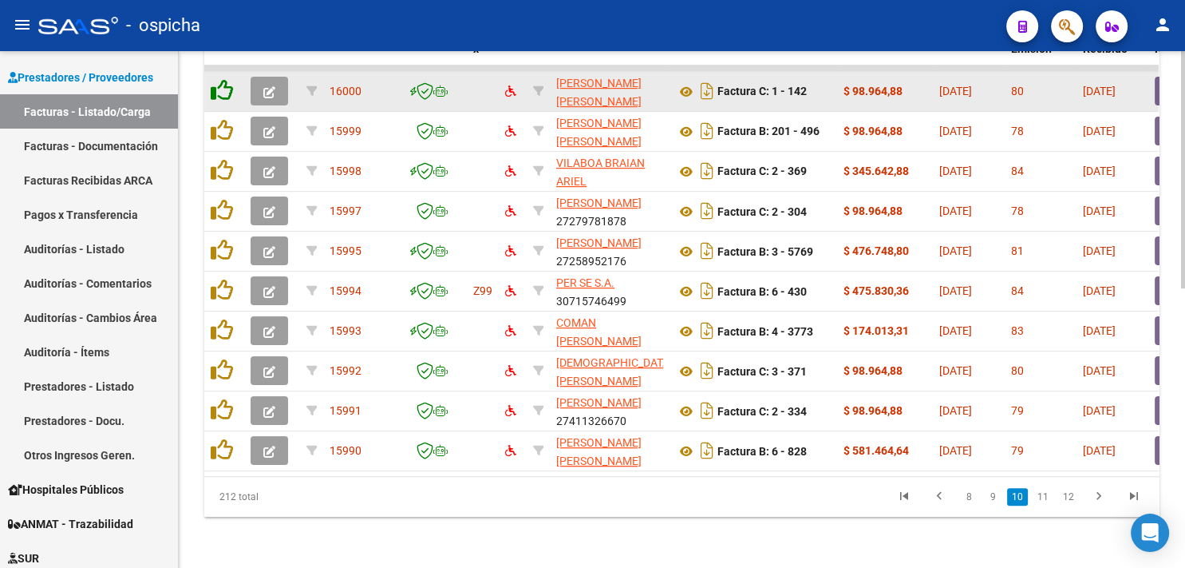
click at [220, 79] on icon at bounding box center [222, 90] width 22 height 22
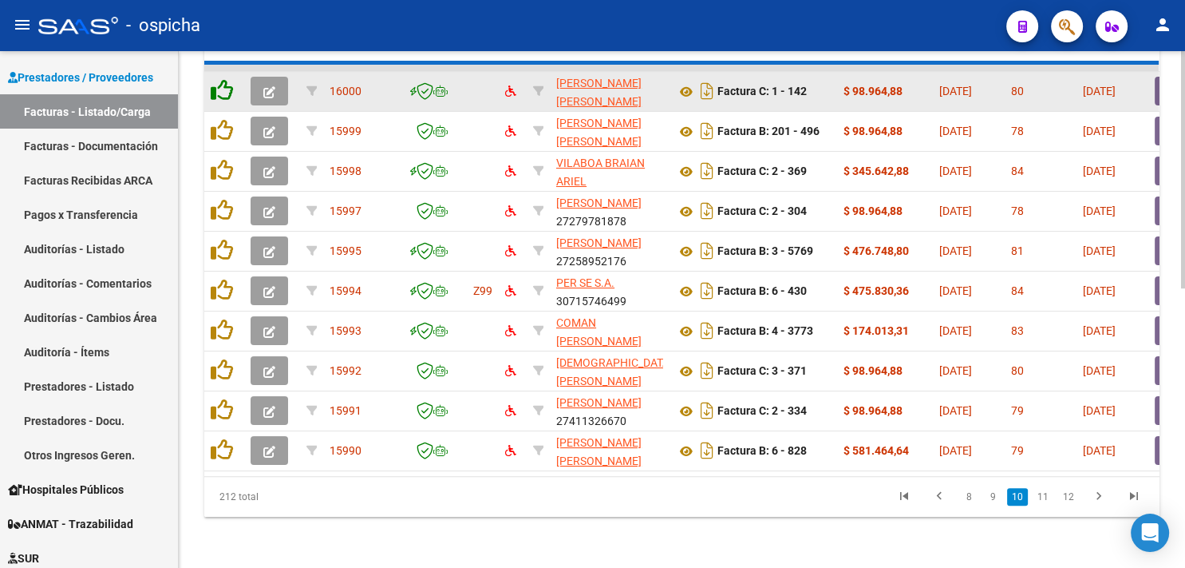
click at [220, 79] on icon at bounding box center [222, 90] width 22 height 22
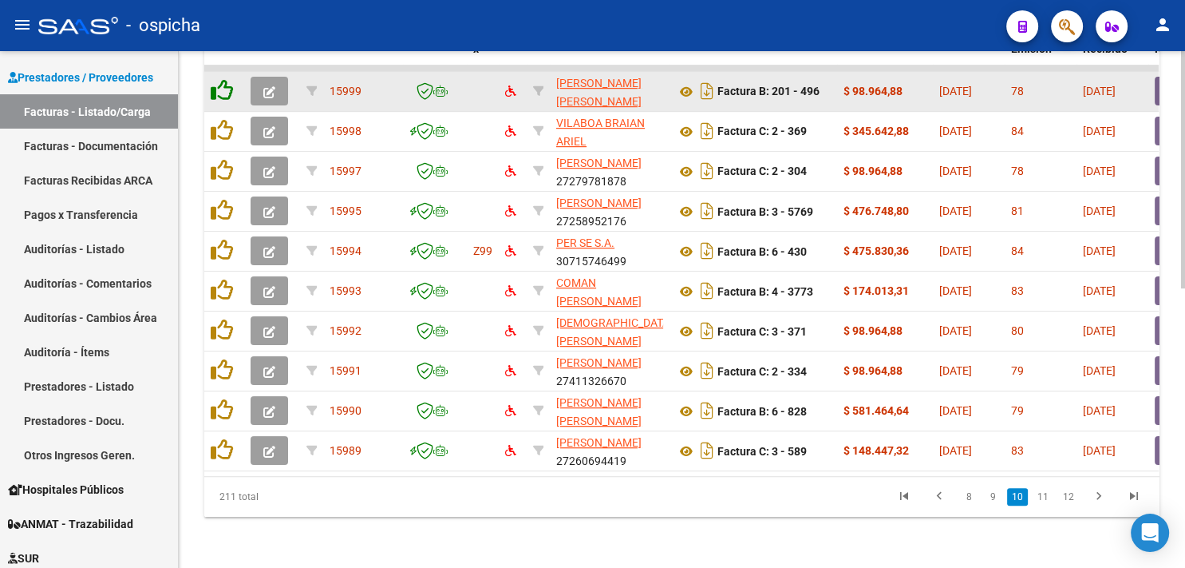
click at [220, 79] on icon at bounding box center [222, 90] width 22 height 22
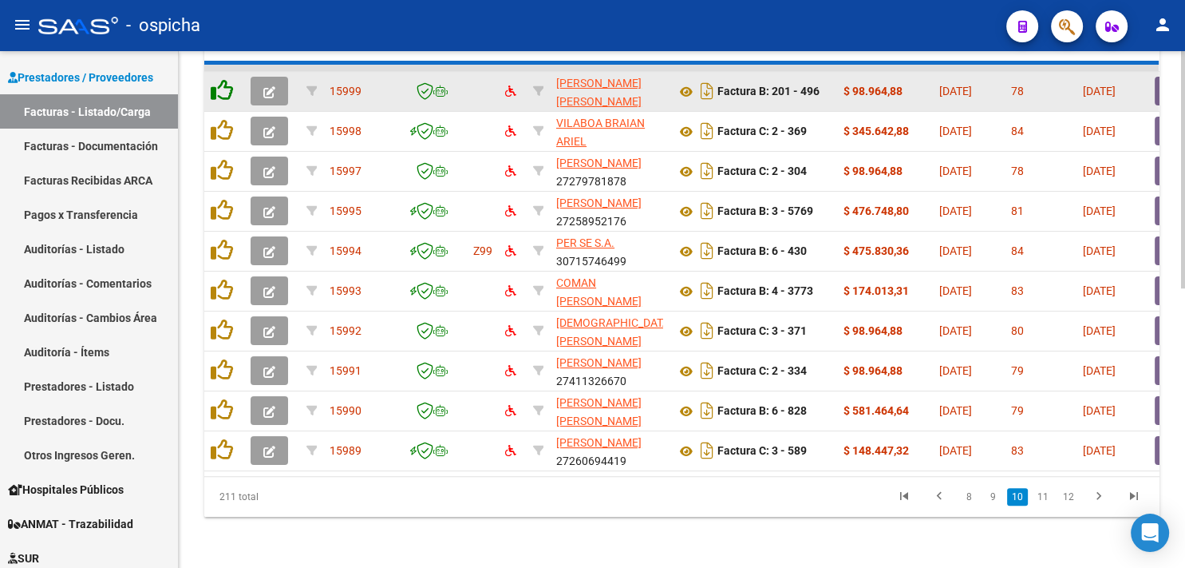
click at [220, 79] on icon at bounding box center [222, 90] width 22 height 22
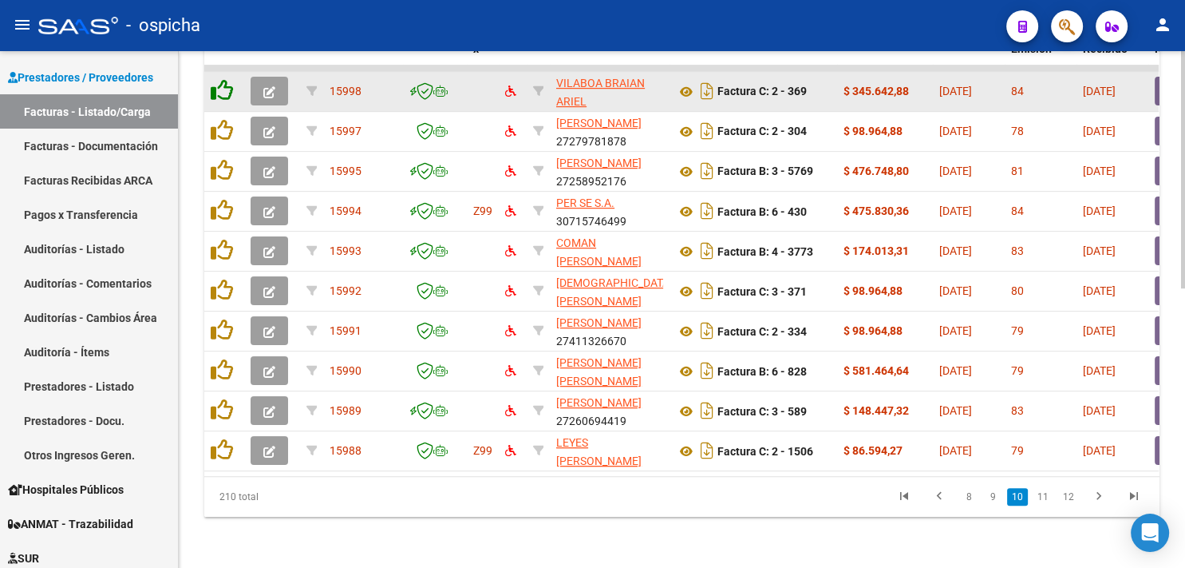
click at [220, 79] on icon at bounding box center [222, 90] width 22 height 22
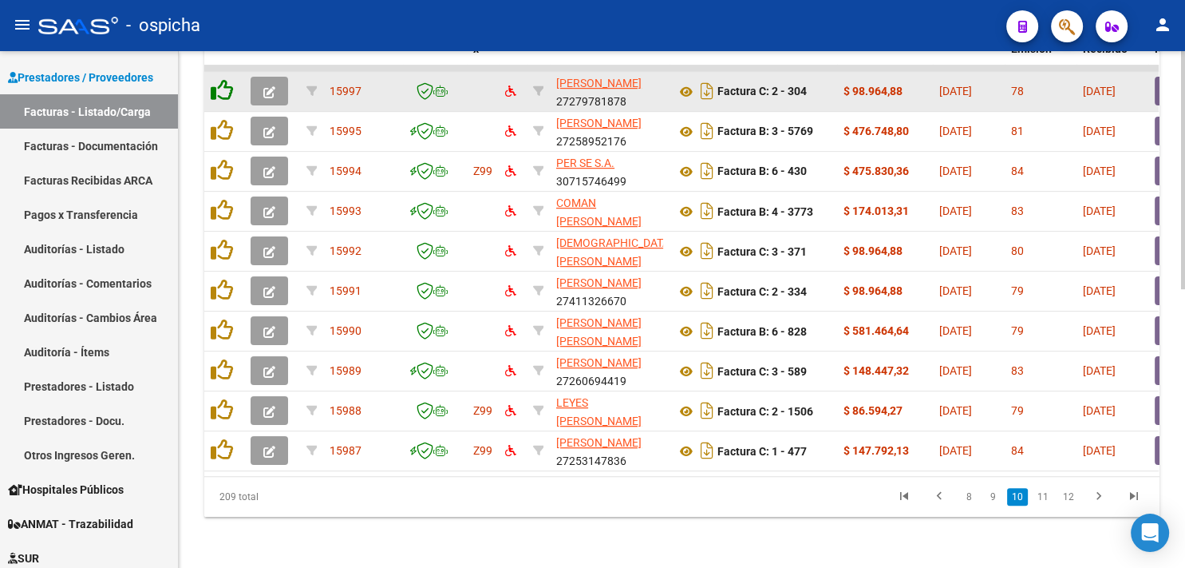
click at [220, 79] on icon at bounding box center [222, 90] width 22 height 22
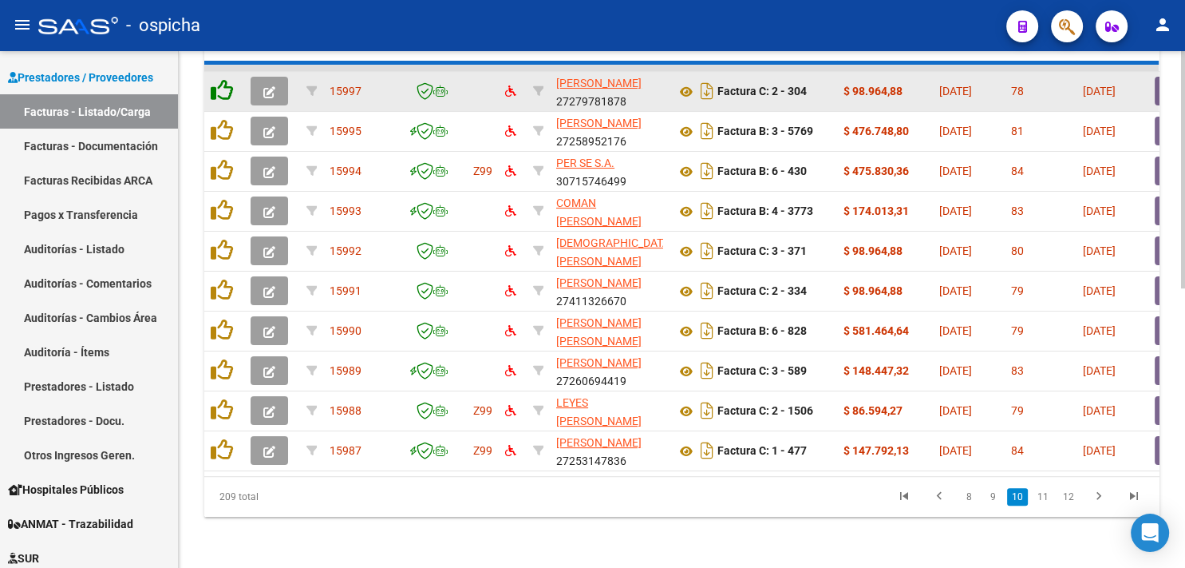
click at [220, 79] on icon at bounding box center [222, 90] width 22 height 22
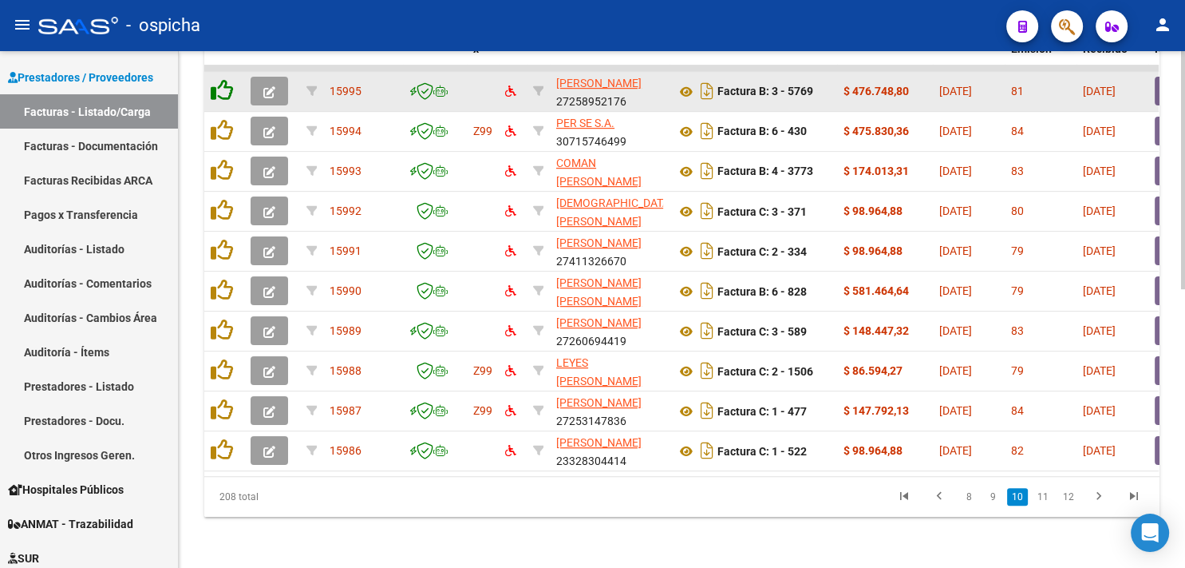
click at [220, 79] on icon at bounding box center [222, 90] width 22 height 22
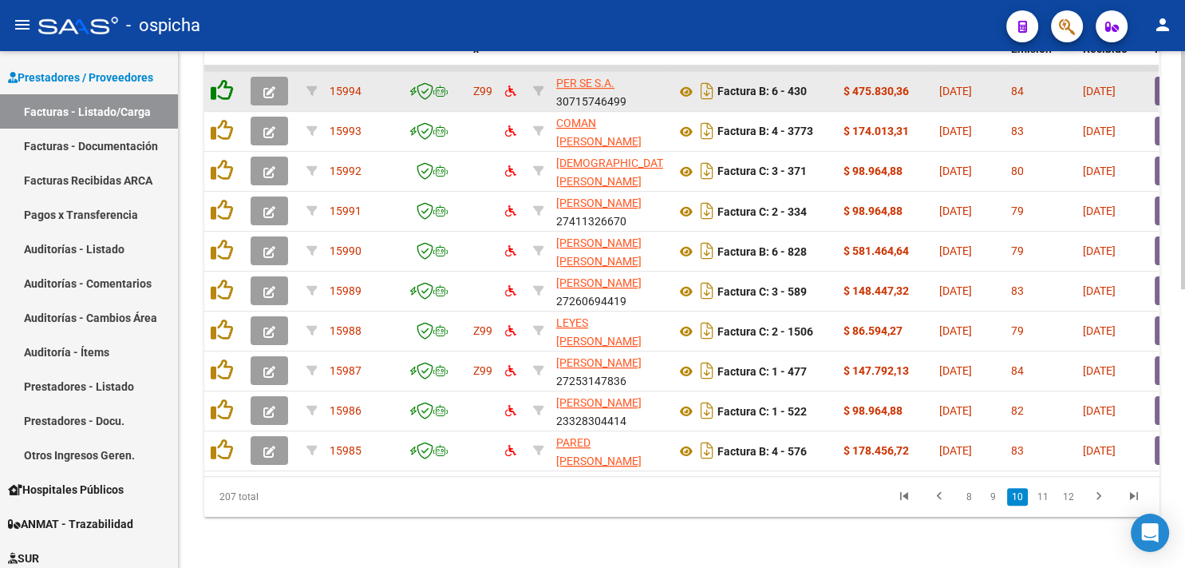
click at [220, 79] on icon at bounding box center [222, 90] width 22 height 22
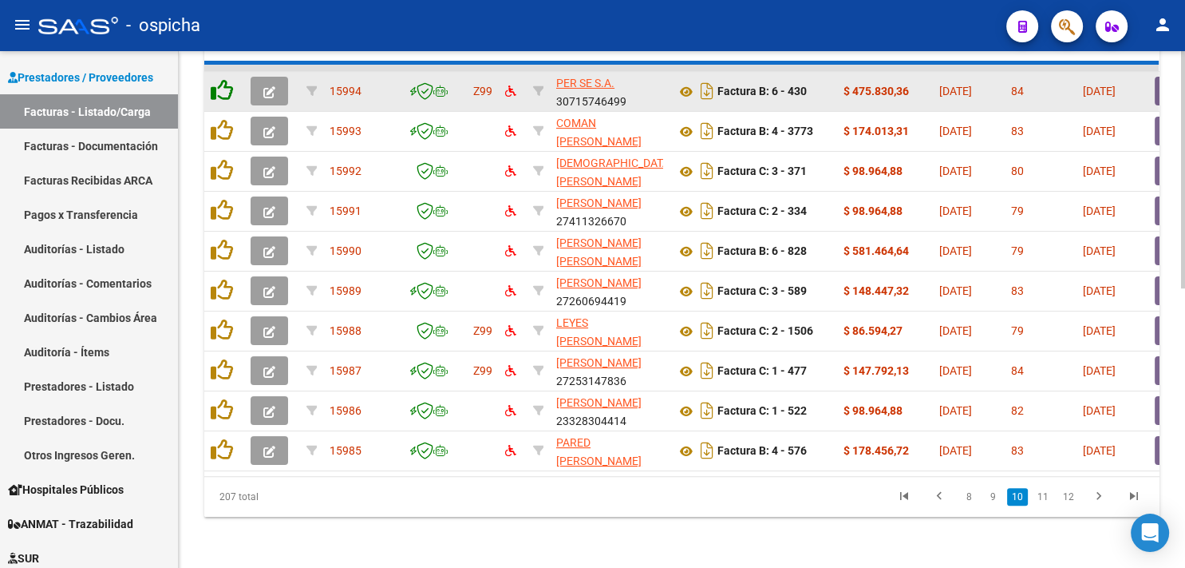
click at [220, 79] on icon at bounding box center [222, 90] width 22 height 22
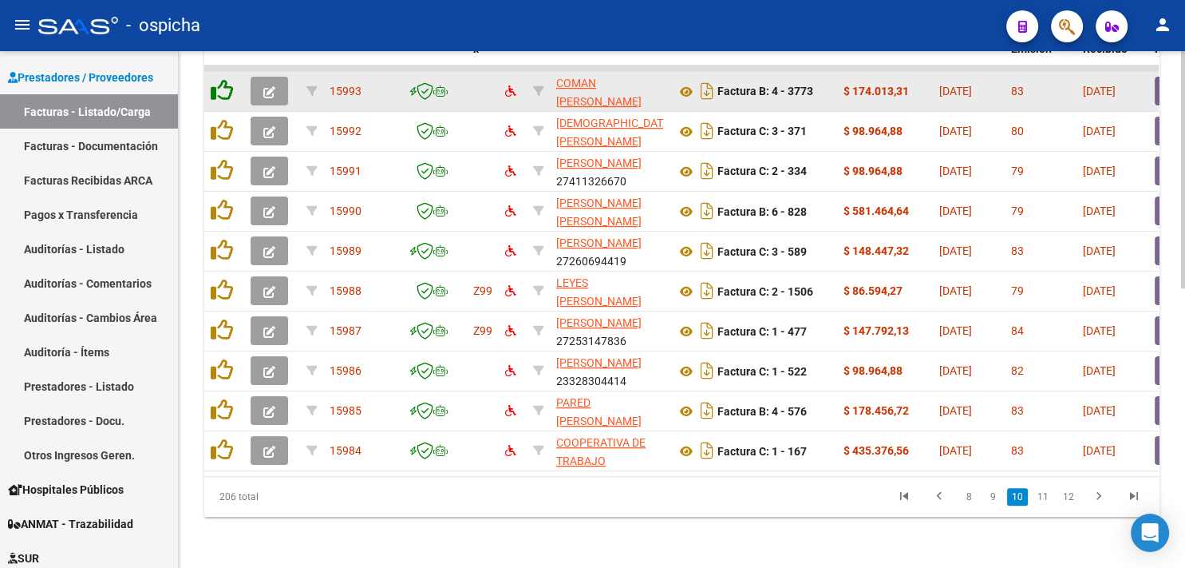
click at [220, 79] on icon at bounding box center [222, 90] width 22 height 22
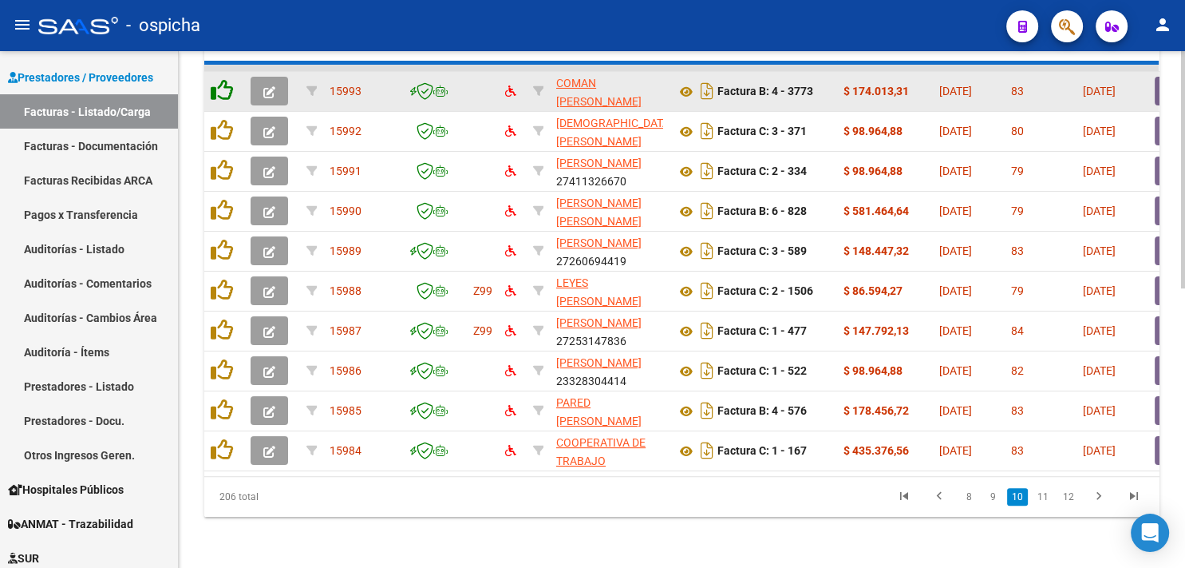
click at [220, 79] on icon at bounding box center [222, 90] width 22 height 22
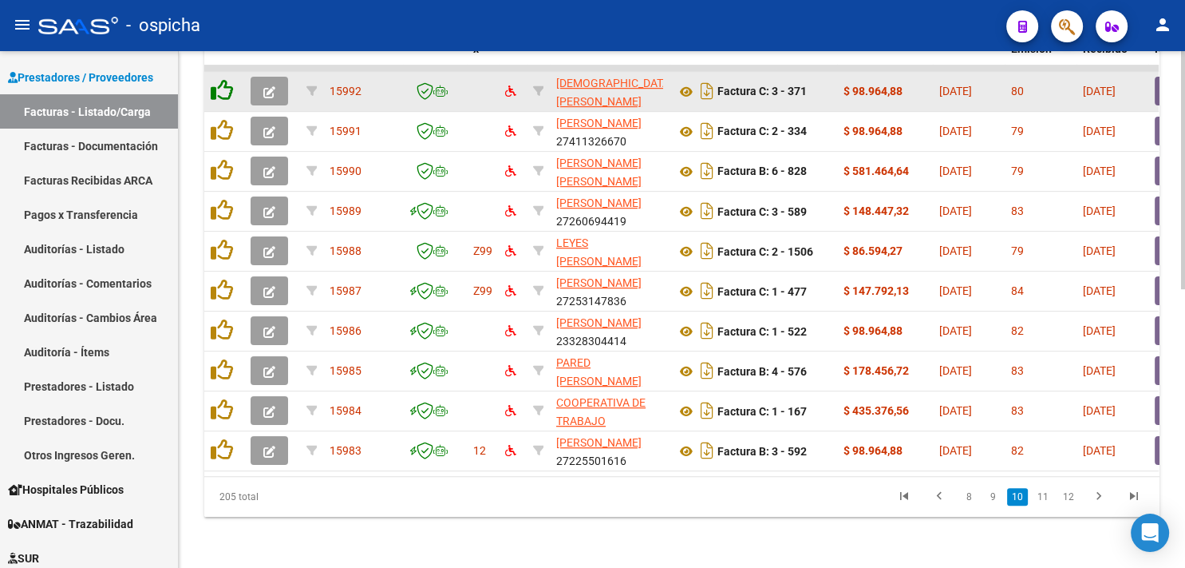
click at [220, 79] on icon at bounding box center [222, 90] width 22 height 22
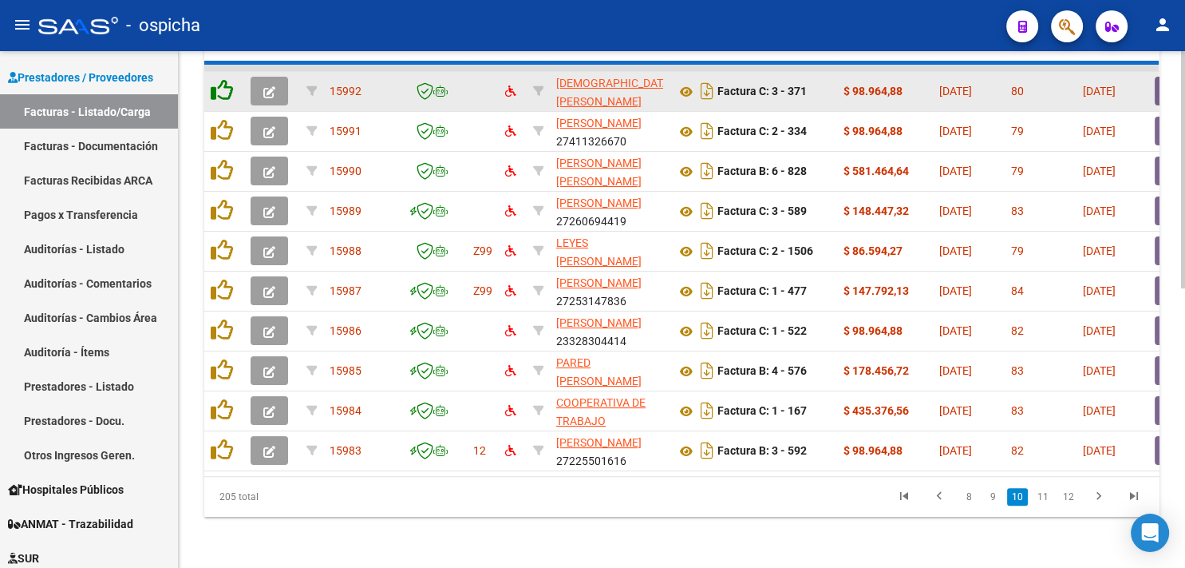
click at [220, 79] on icon at bounding box center [222, 90] width 22 height 22
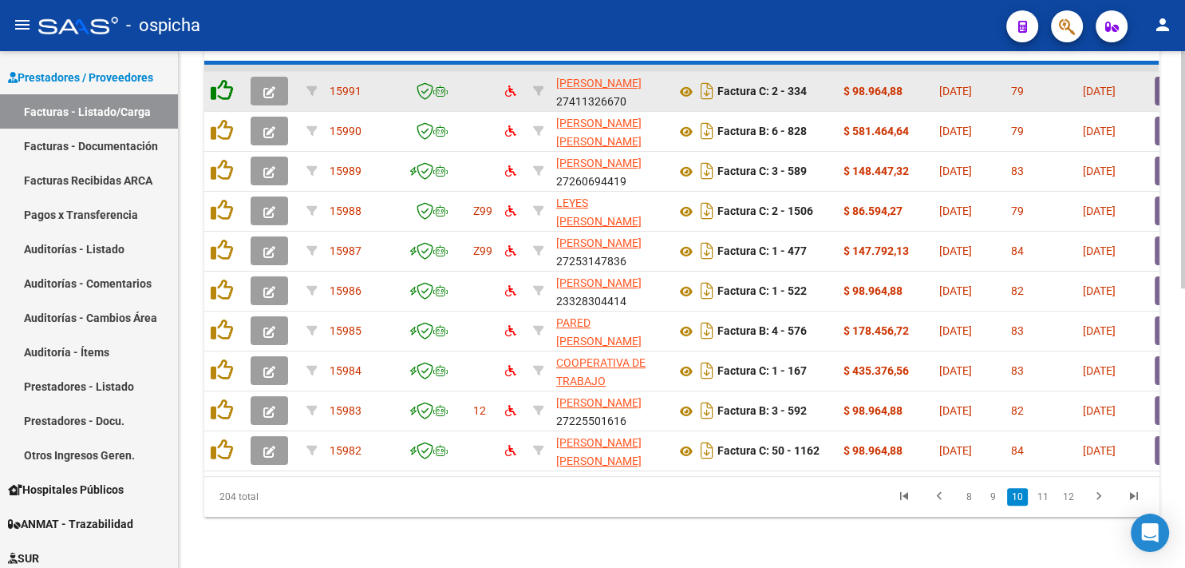
click at [220, 79] on icon at bounding box center [222, 90] width 22 height 22
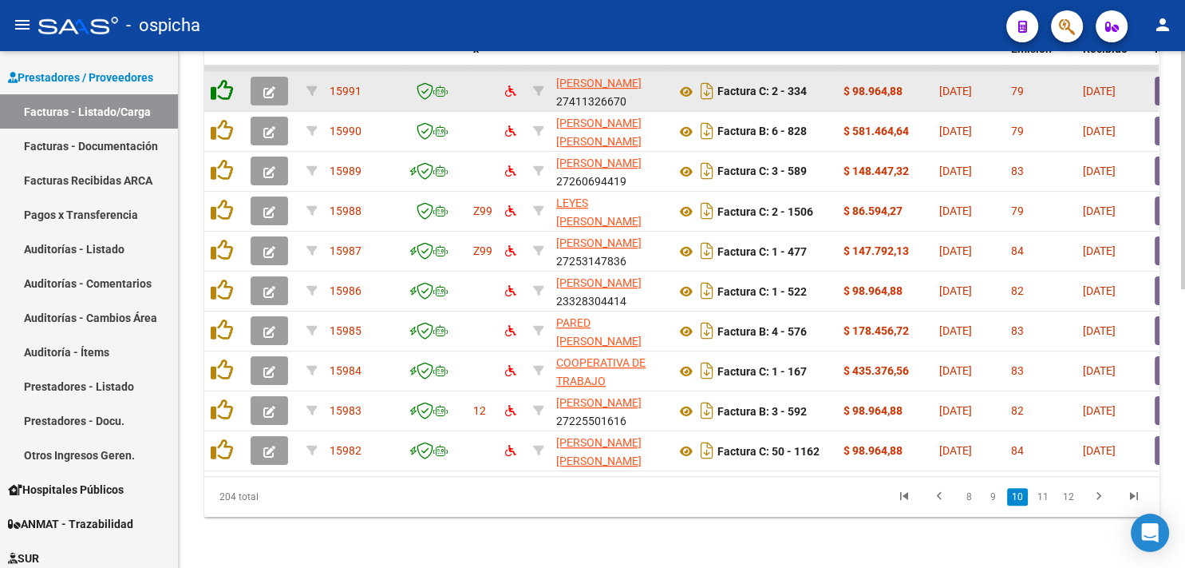
click at [220, 79] on icon at bounding box center [222, 90] width 22 height 22
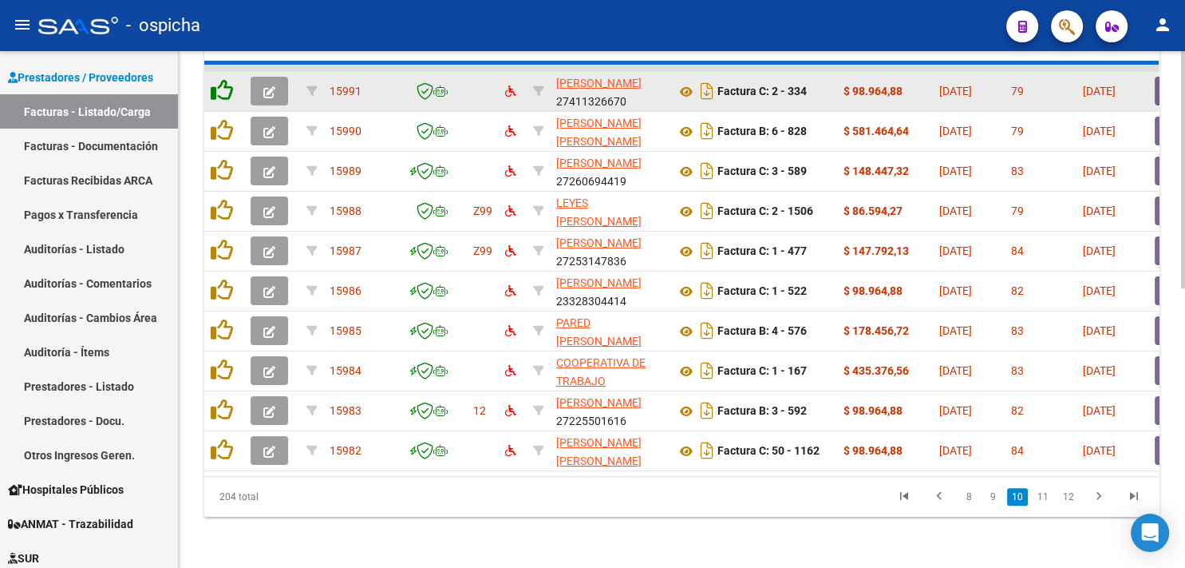
click at [220, 79] on icon at bounding box center [222, 90] width 22 height 22
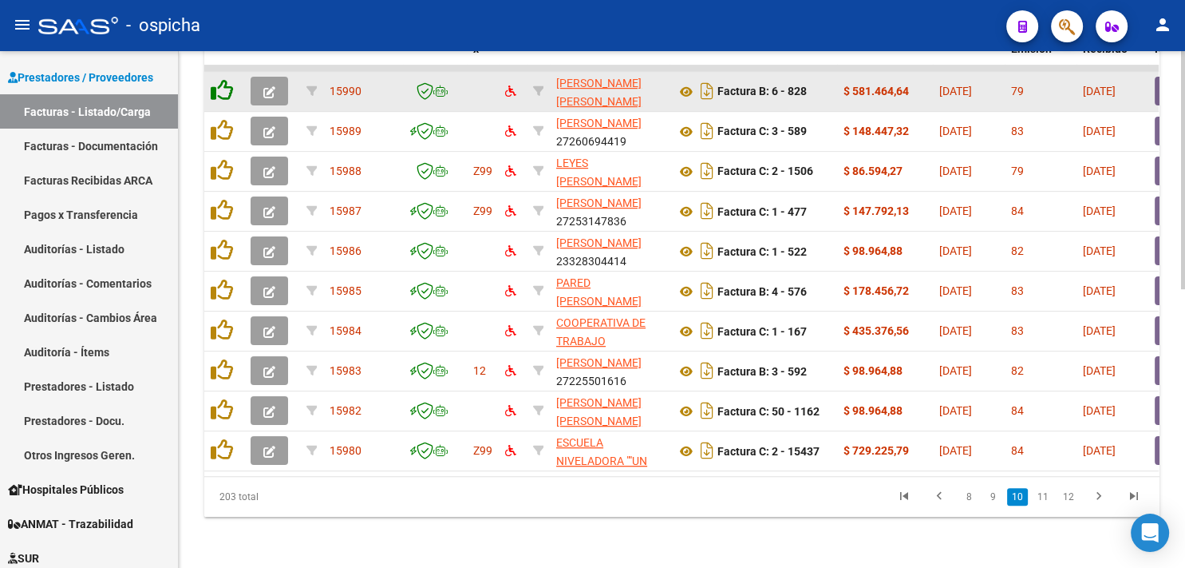
click at [220, 79] on icon at bounding box center [222, 90] width 22 height 22
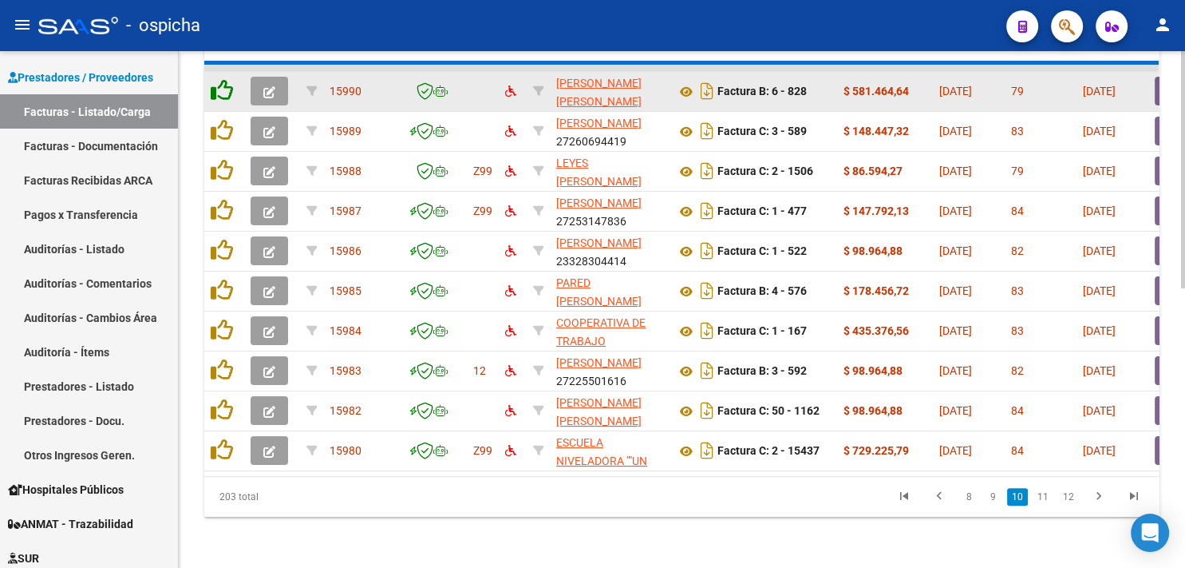
click at [220, 79] on icon at bounding box center [222, 90] width 22 height 22
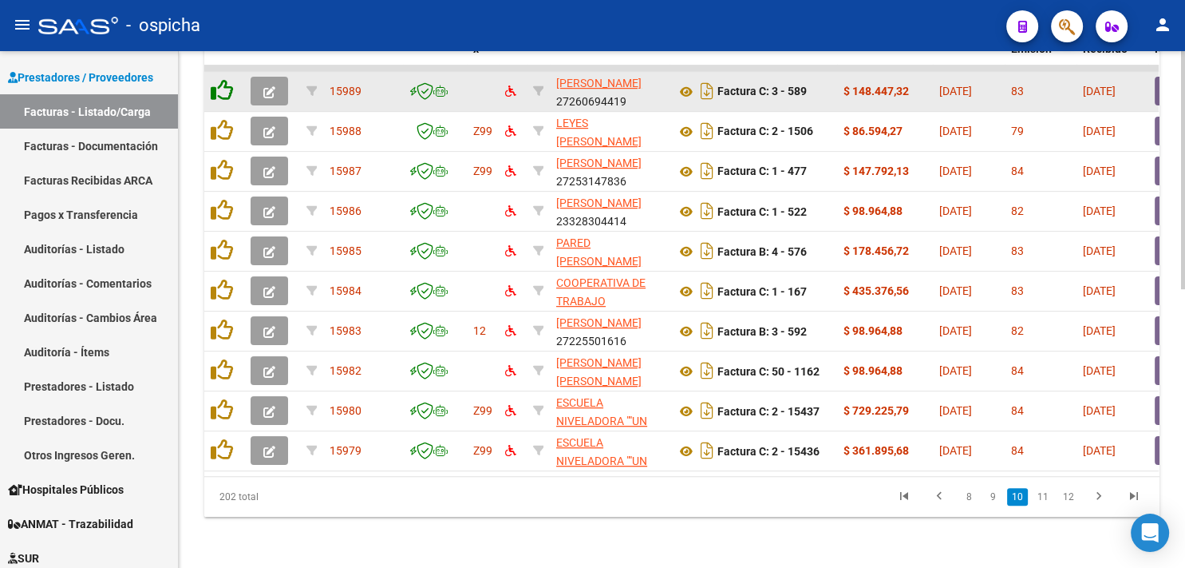
click at [220, 79] on icon at bounding box center [222, 90] width 22 height 22
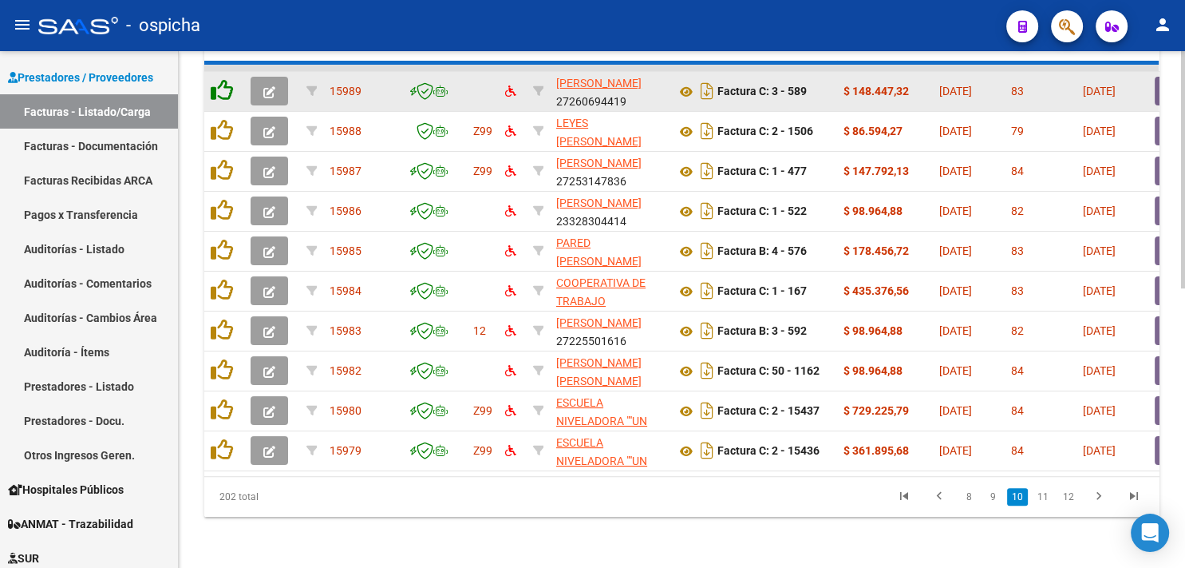
click at [220, 79] on icon at bounding box center [222, 90] width 22 height 22
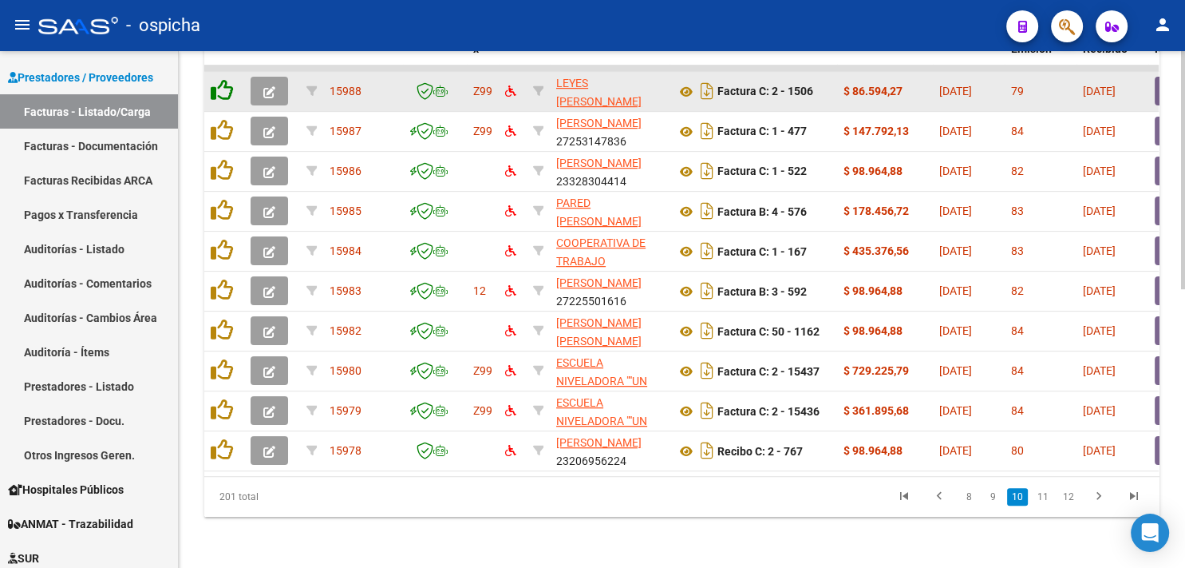
click at [220, 79] on icon at bounding box center [222, 90] width 22 height 22
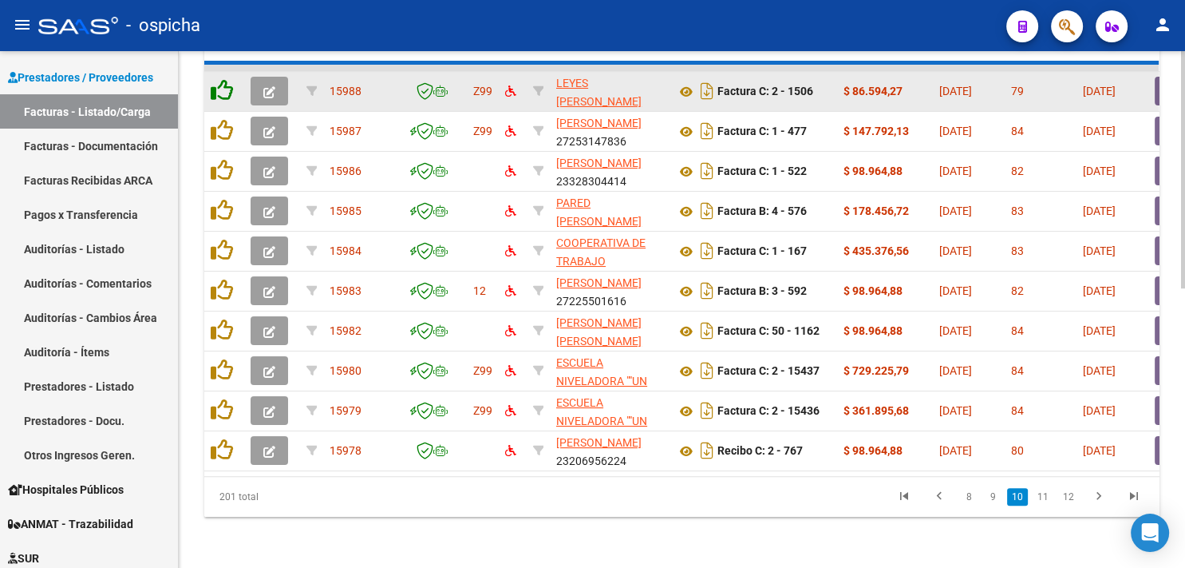
click at [220, 79] on icon at bounding box center [222, 90] width 22 height 22
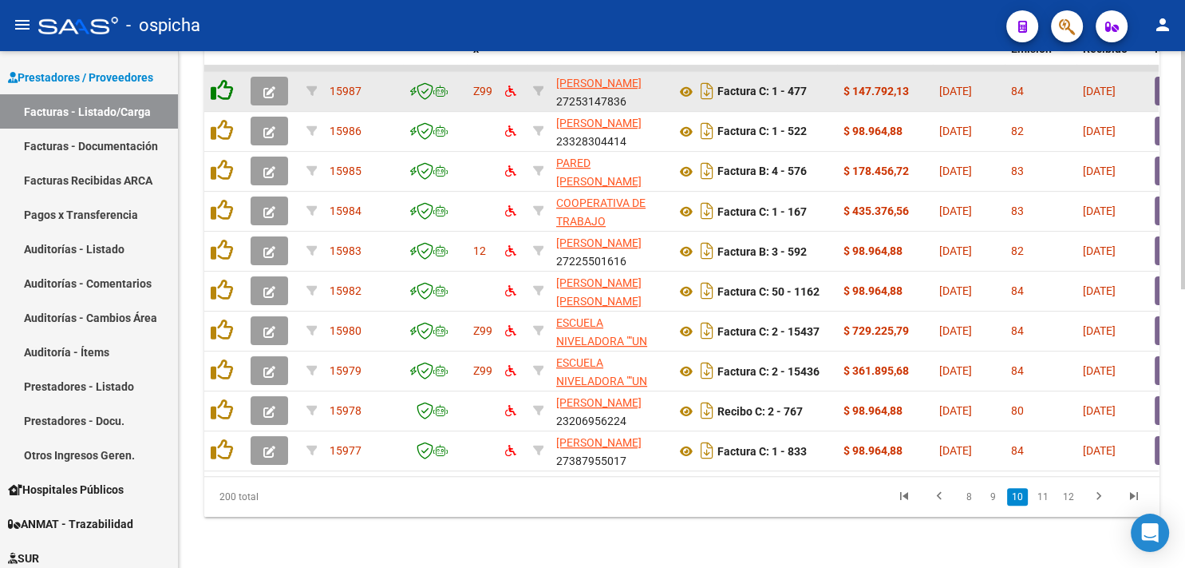
click at [220, 79] on icon at bounding box center [222, 90] width 22 height 22
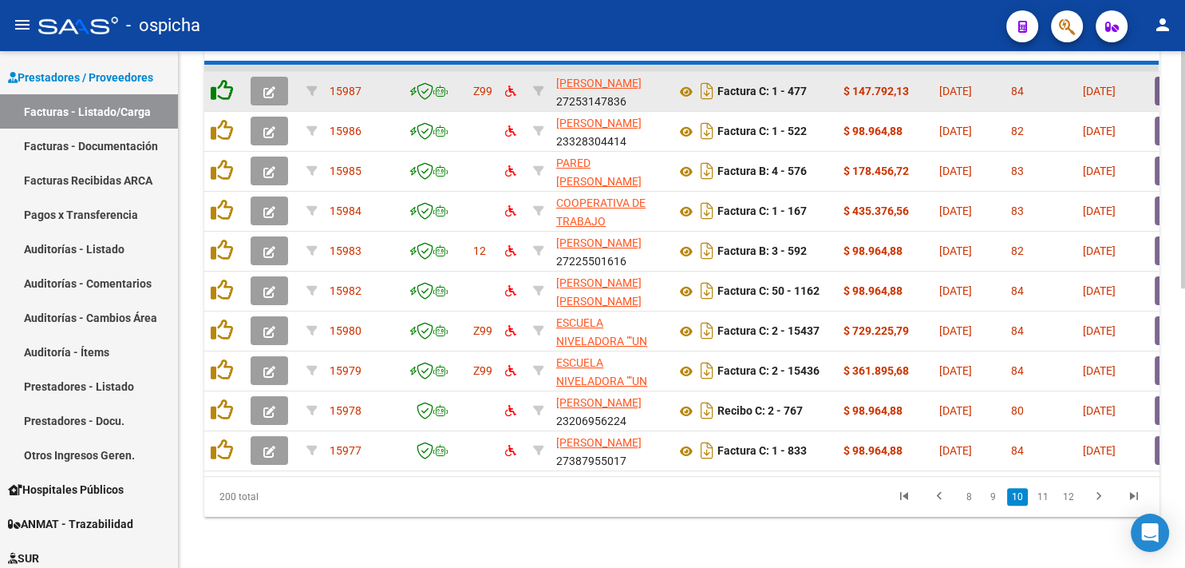
click at [220, 79] on icon at bounding box center [222, 90] width 22 height 22
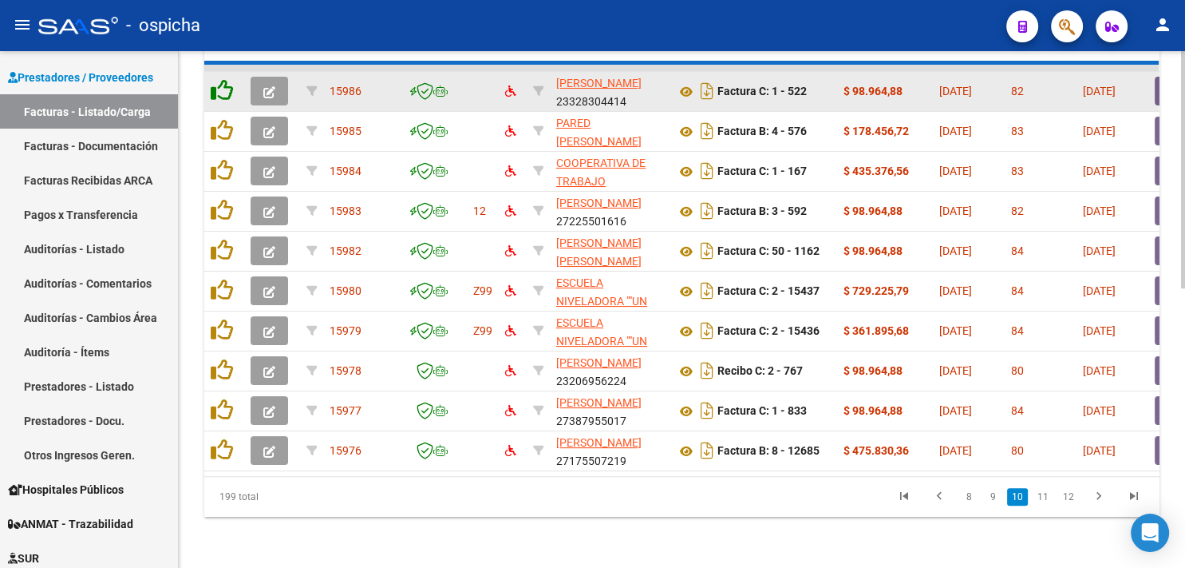
click at [220, 79] on icon at bounding box center [222, 90] width 22 height 22
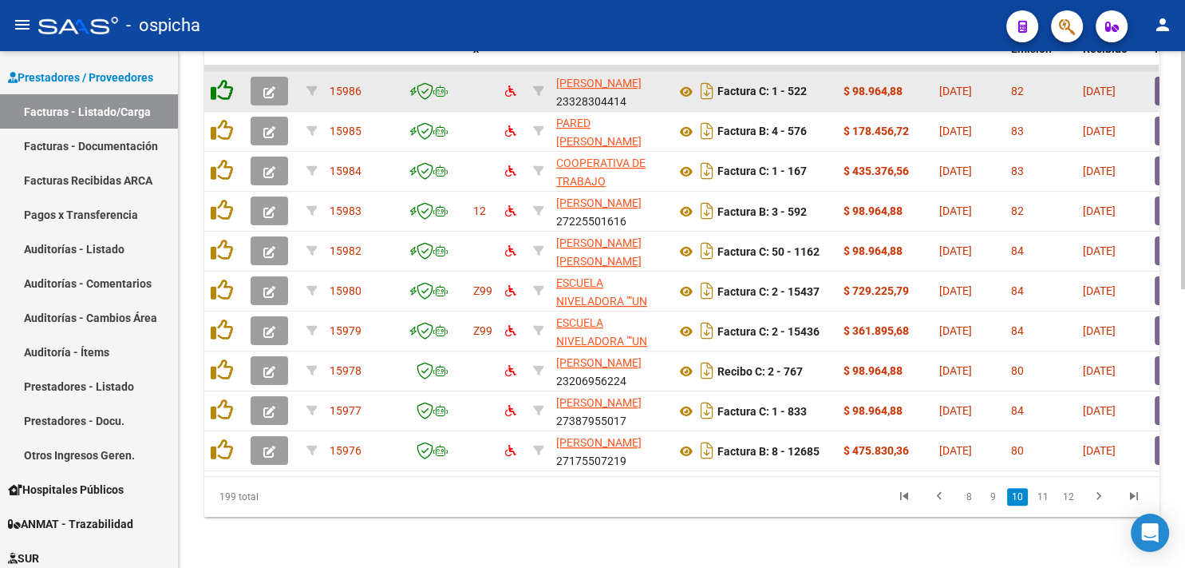
click at [220, 79] on icon at bounding box center [222, 90] width 22 height 22
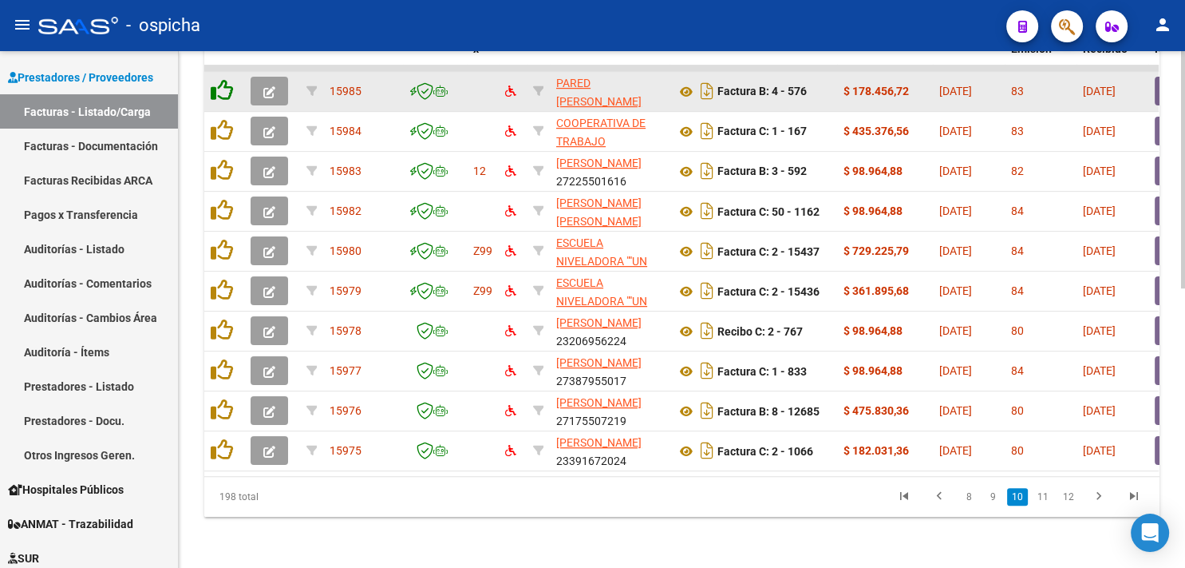
click at [220, 79] on icon at bounding box center [222, 90] width 22 height 22
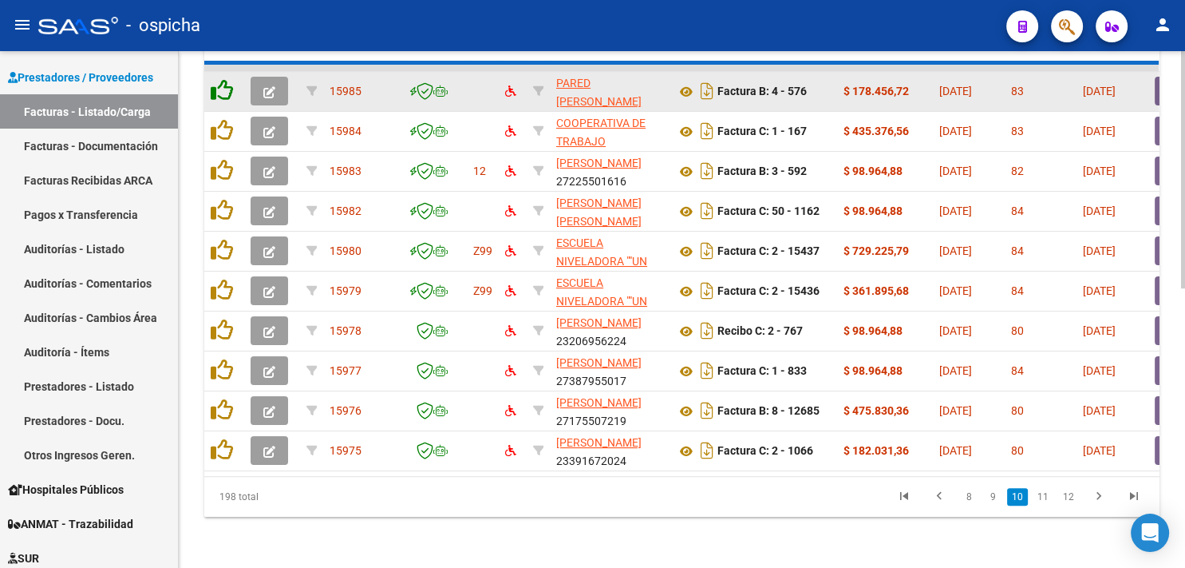
click at [220, 79] on icon at bounding box center [222, 90] width 22 height 22
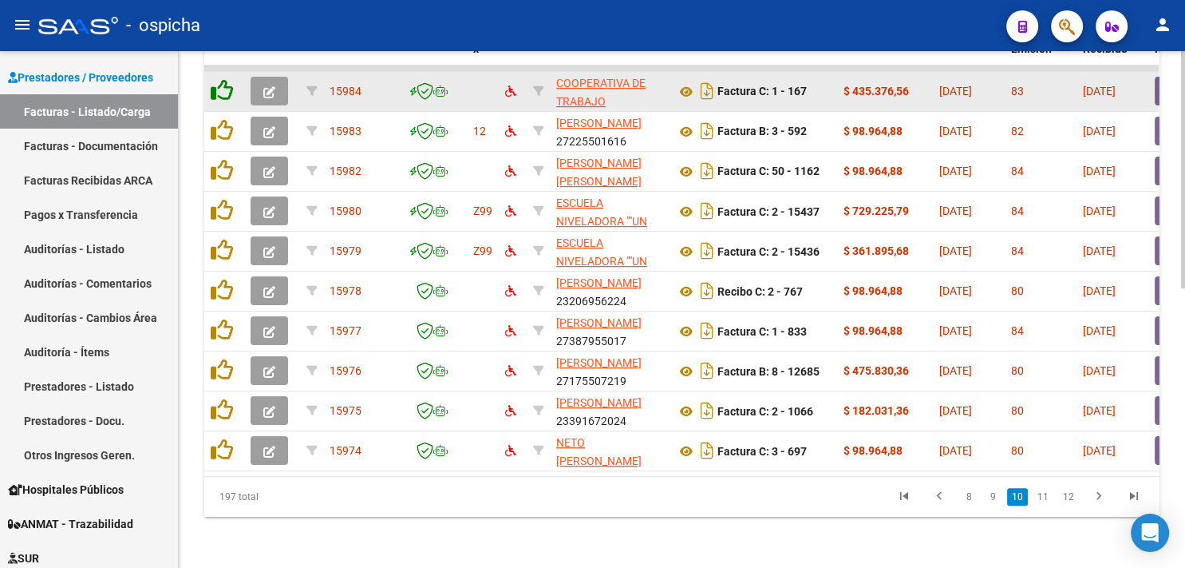
click at [220, 79] on icon at bounding box center [222, 90] width 22 height 22
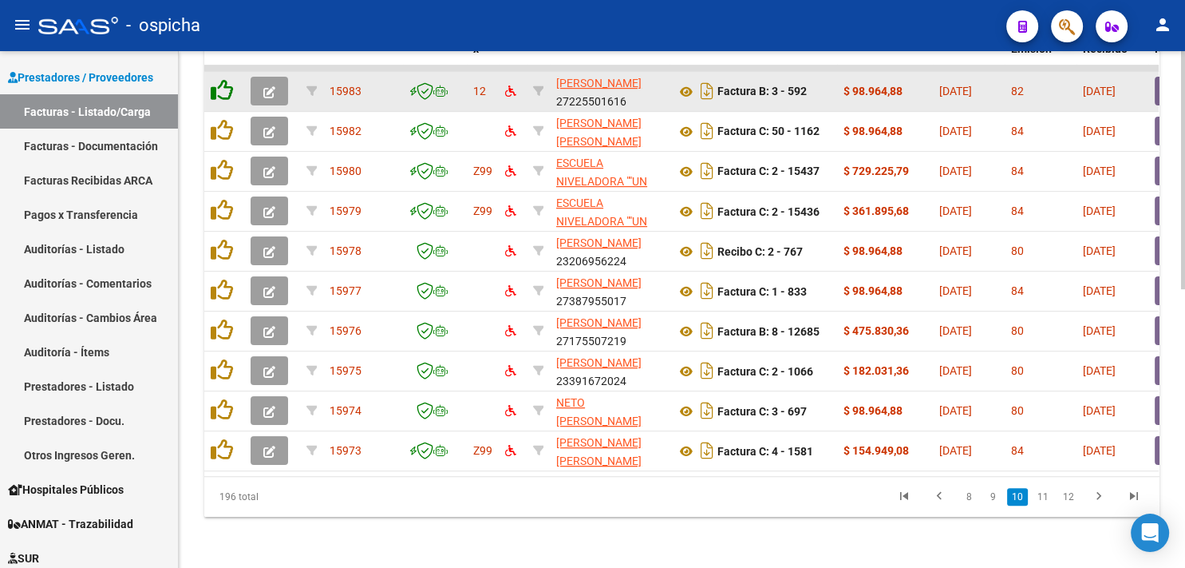
click at [220, 79] on icon at bounding box center [222, 90] width 22 height 22
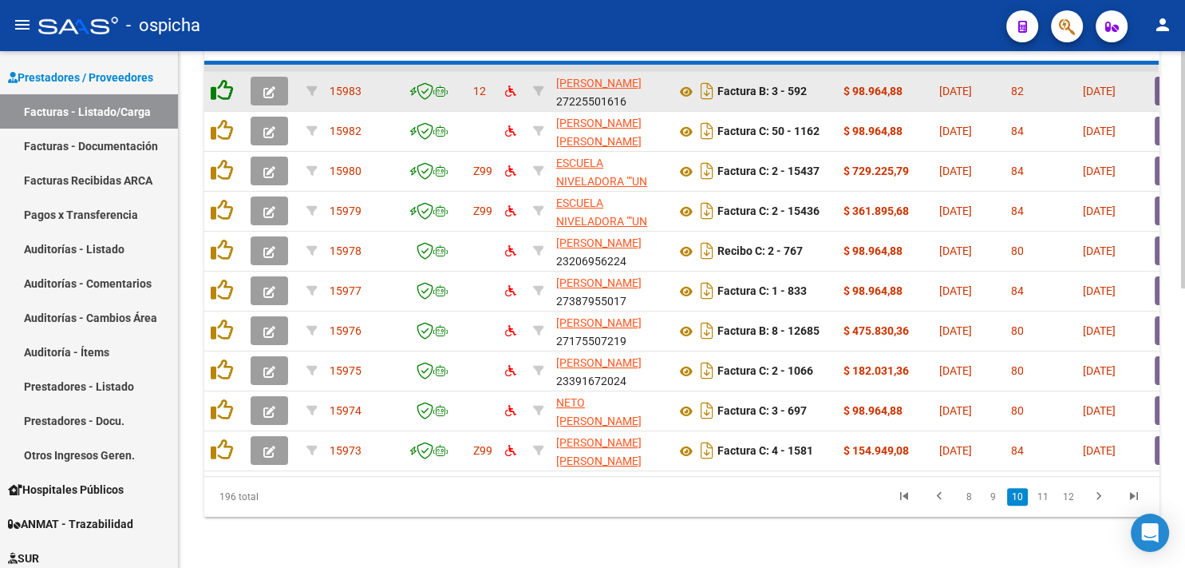
click at [220, 79] on icon at bounding box center [222, 90] width 22 height 22
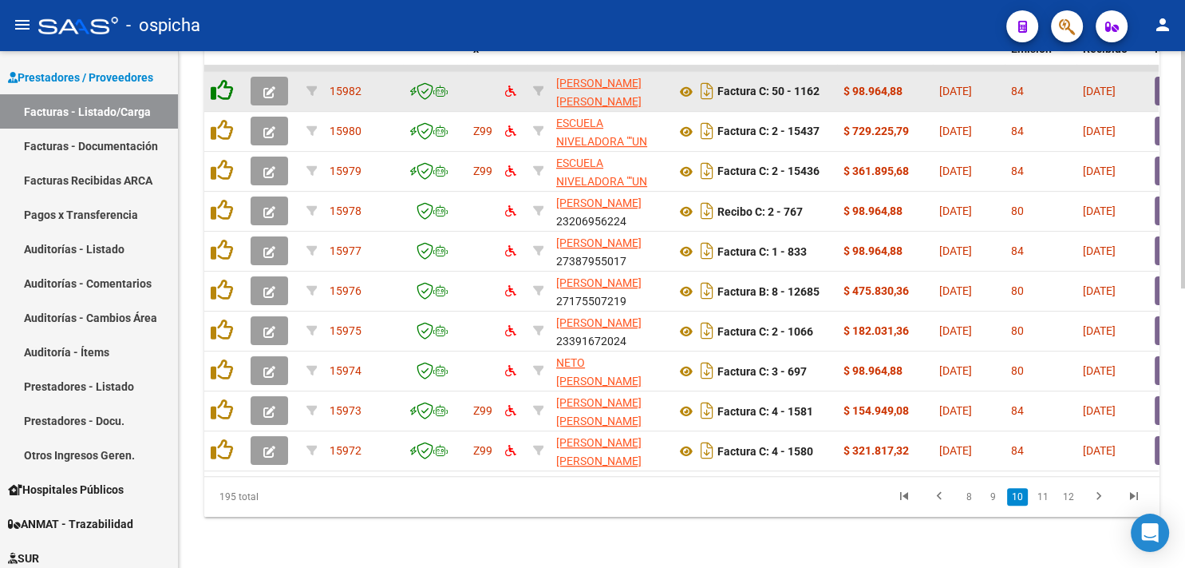
click at [220, 79] on icon at bounding box center [222, 90] width 22 height 22
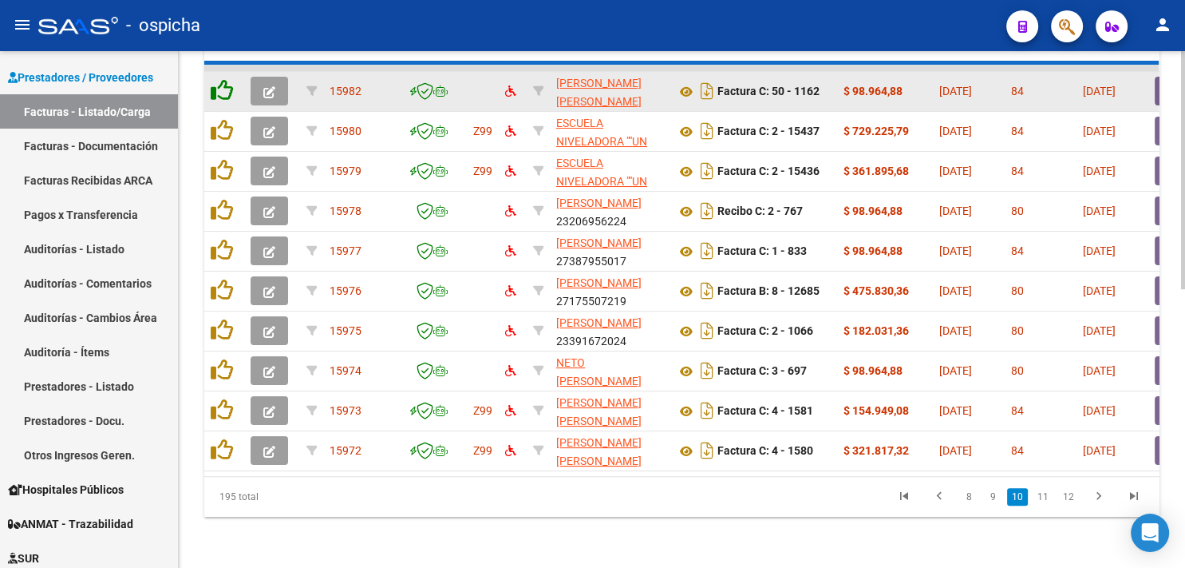
click at [220, 79] on icon at bounding box center [222, 90] width 22 height 22
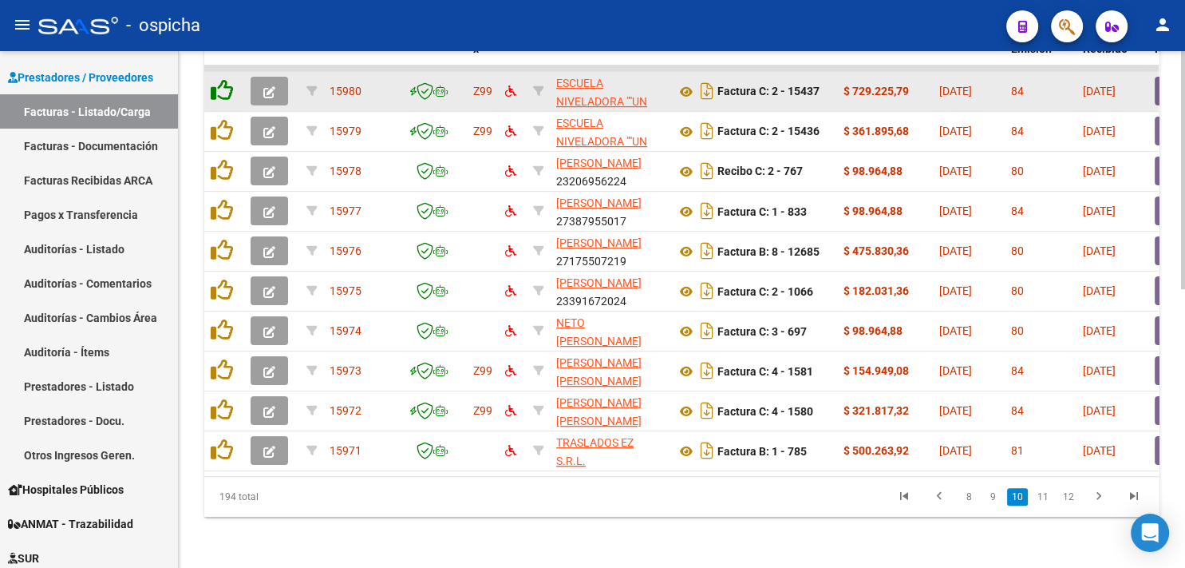
click at [220, 79] on icon at bounding box center [222, 90] width 22 height 22
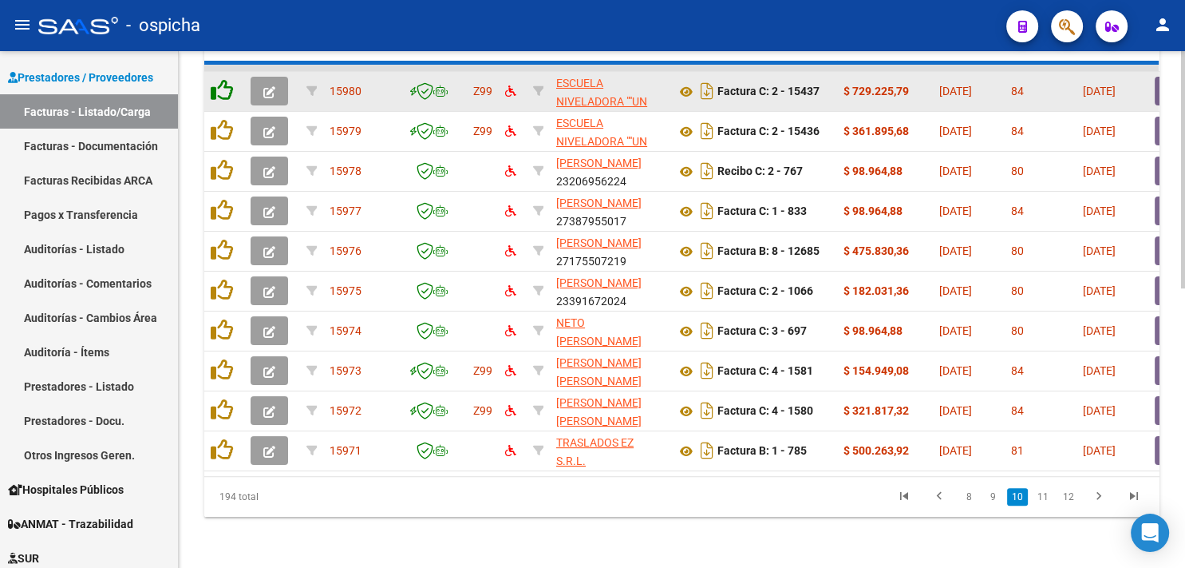
click at [220, 79] on icon at bounding box center [222, 90] width 22 height 22
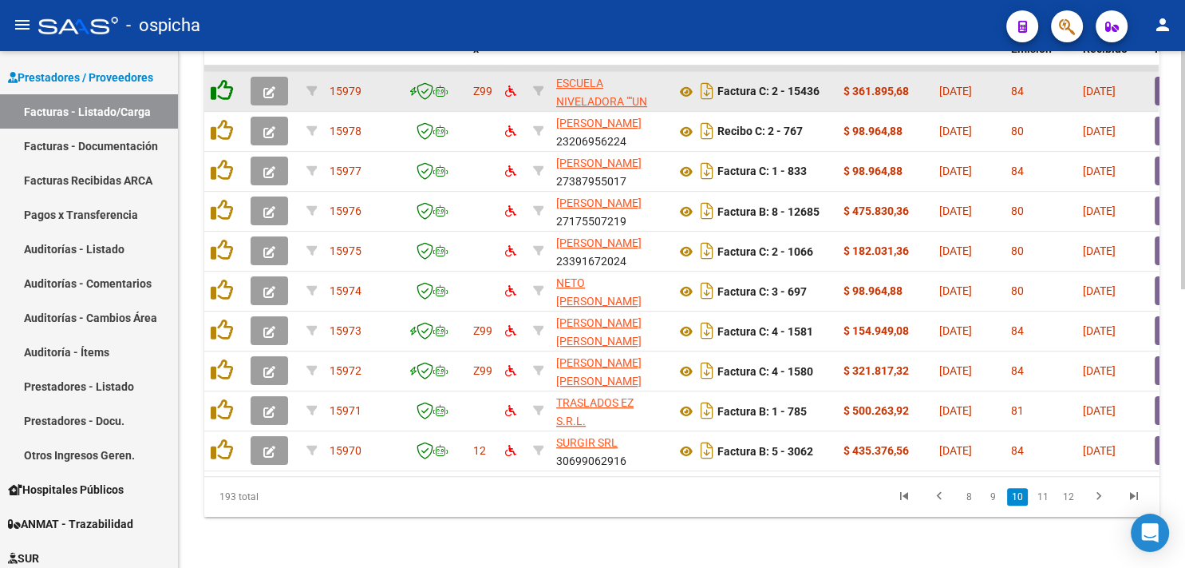
click at [220, 79] on icon at bounding box center [222, 90] width 22 height 22
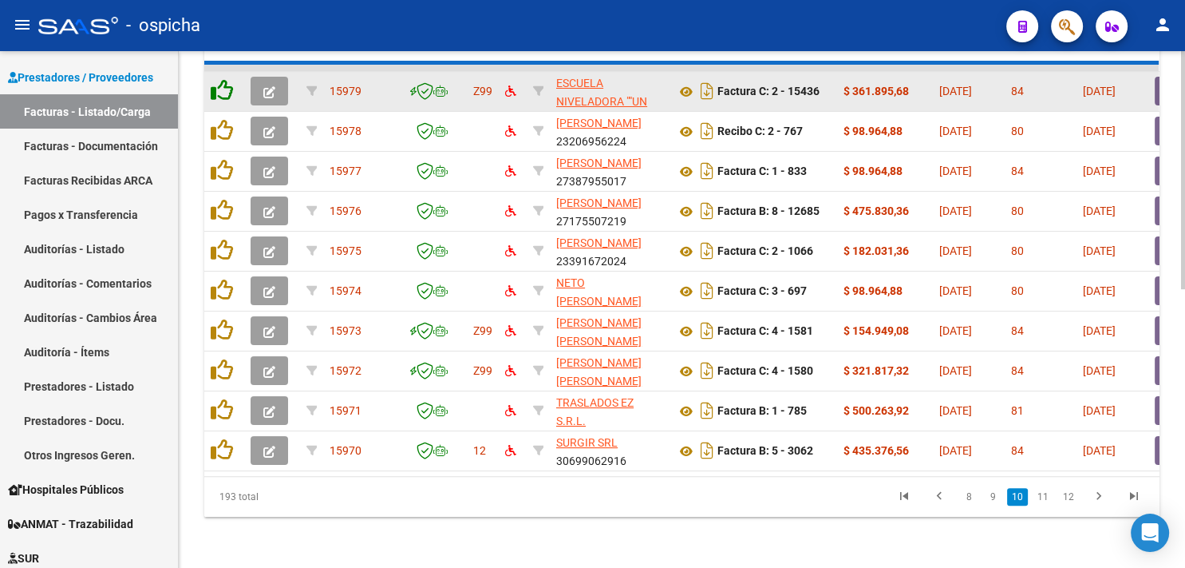
click at [220, 79] on icon at bounding box center [222, 90] width 22 height 22
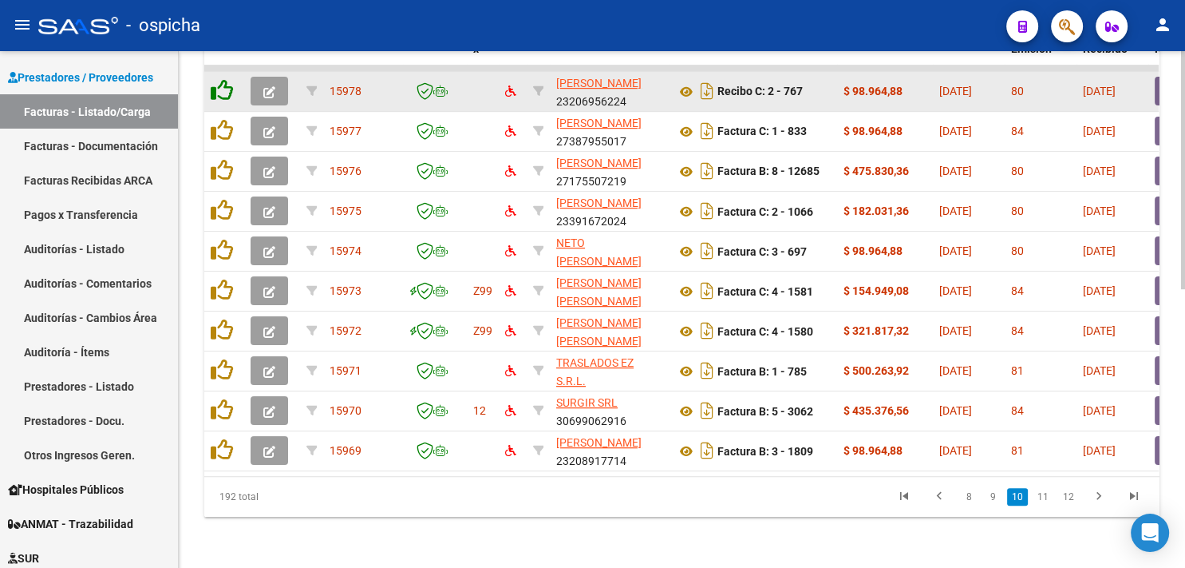
click at [220, 79] on icon at bounding box center [222, 90] width 22 height 22
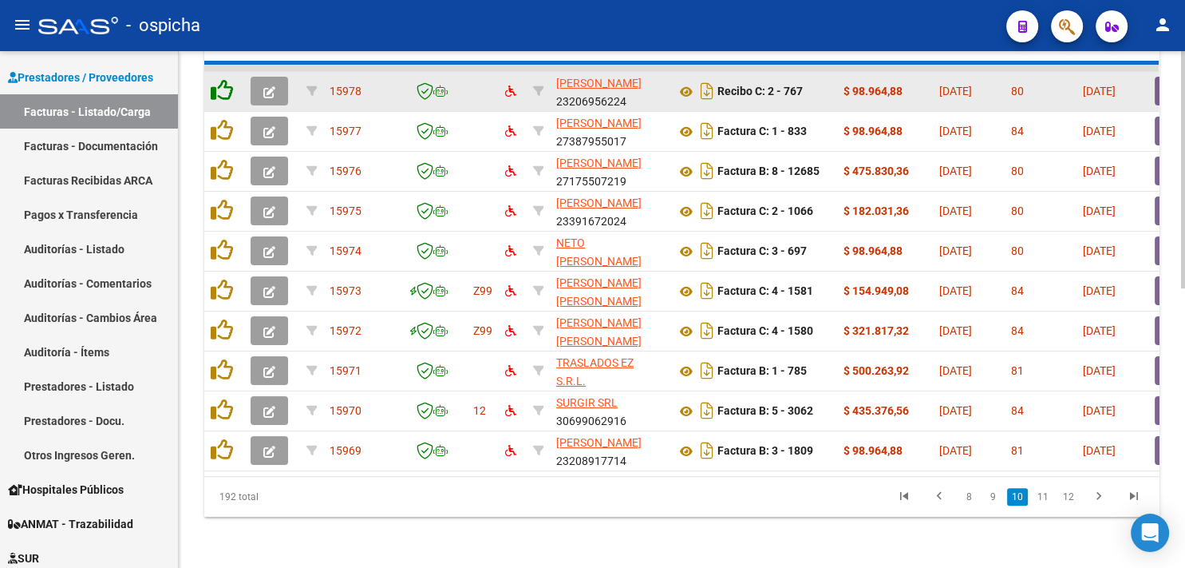
click at [220, 79] on icon at bounding box center [222, 90] width 22 height 22
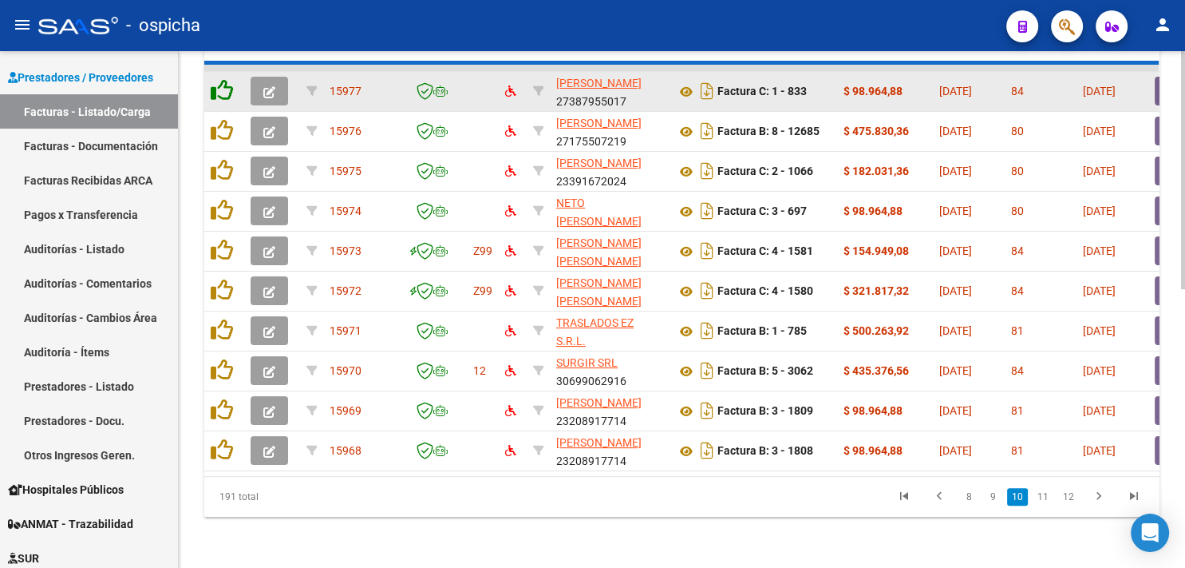
click at [220, 79] on icon at bounding box center [222, 90] width 22 height 22
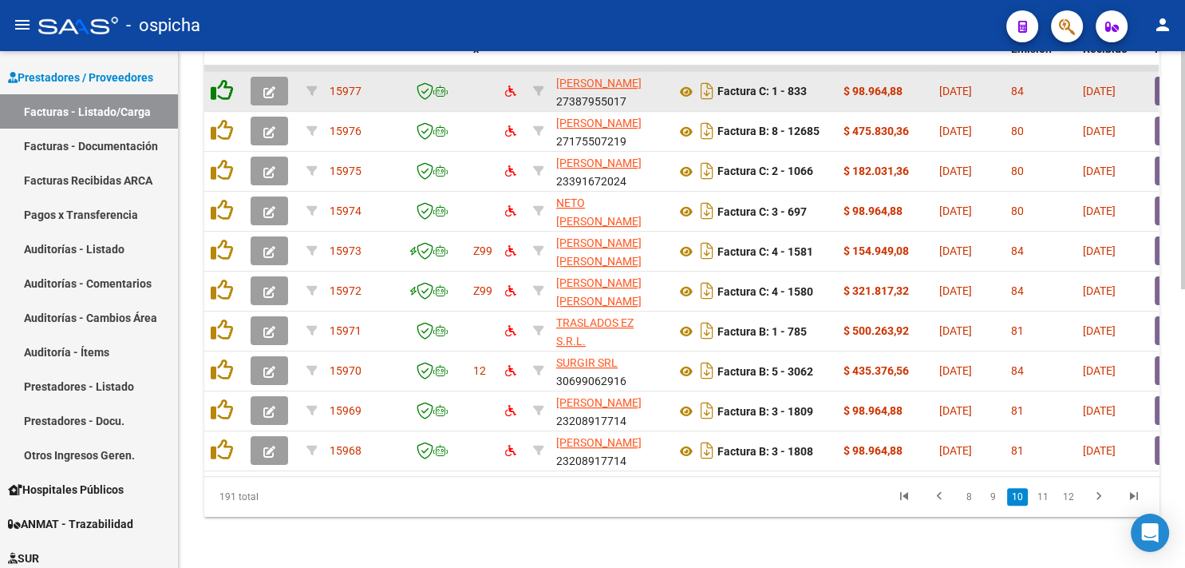
click at [220, 79] on icon at bounding box center [222, 90] width 22 height 22
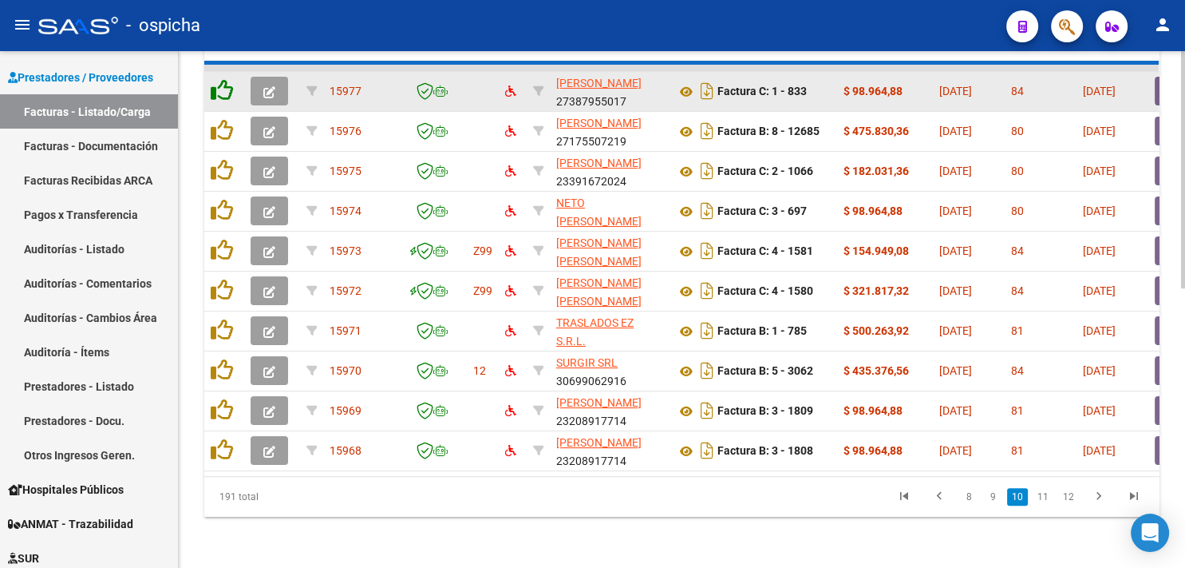
click at [220, 79] on icon at bounding box center [222, 90] width 22 height 22
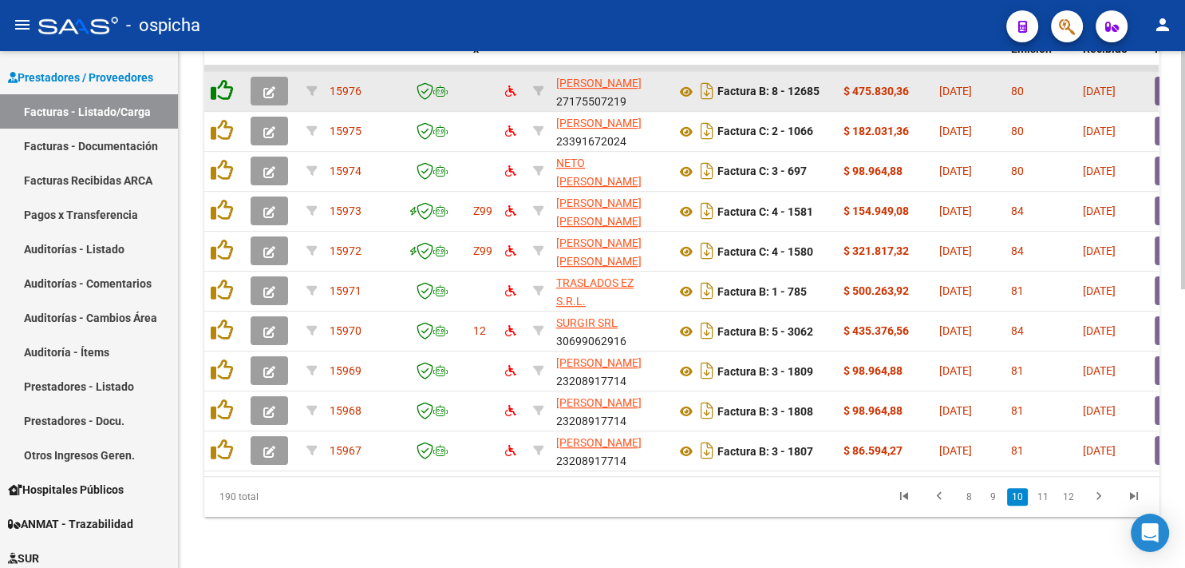
click at [220, 79] on icon at bounding box center [222, 90] width 22 height 22
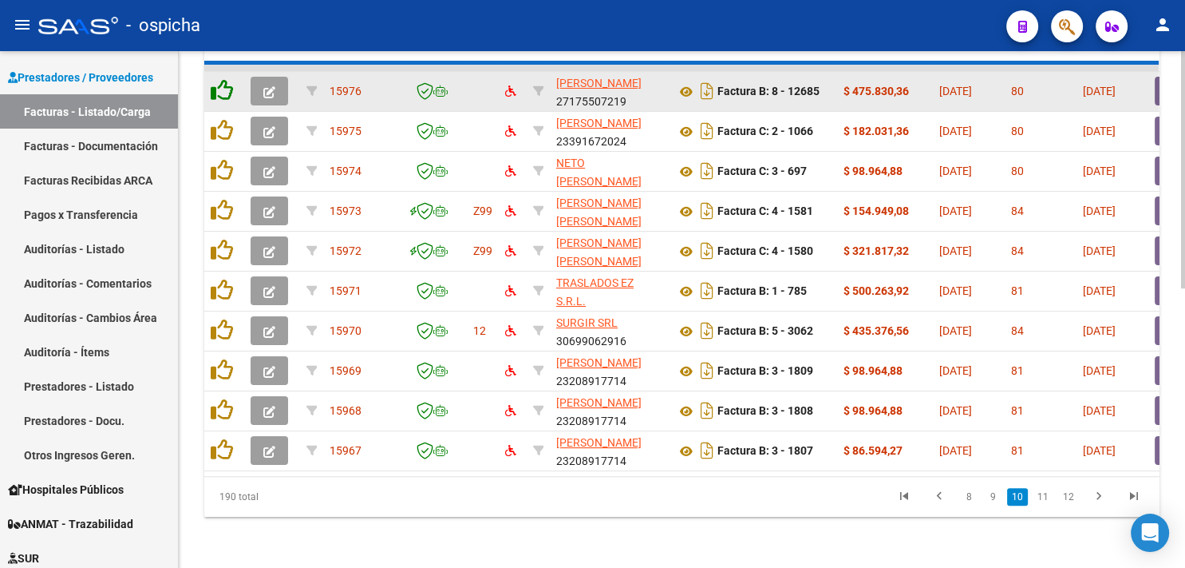
click at [220, 79] on icon at bounding box center [222, 90] width 22 height 22
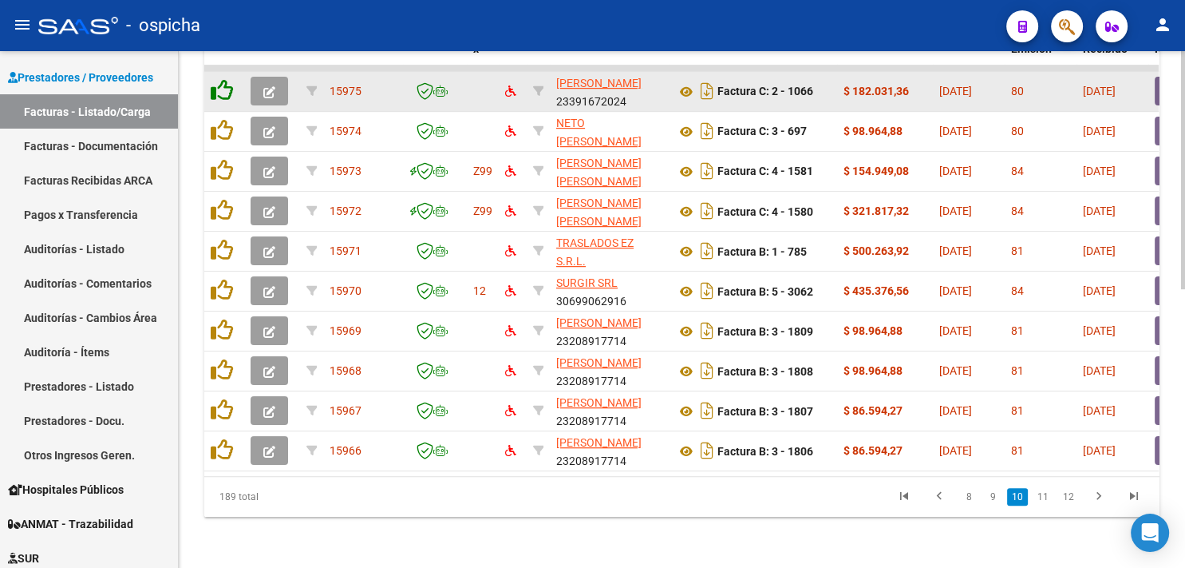
click at [220, 79] on icon at bounding box center [222, 90] width 22 height 22
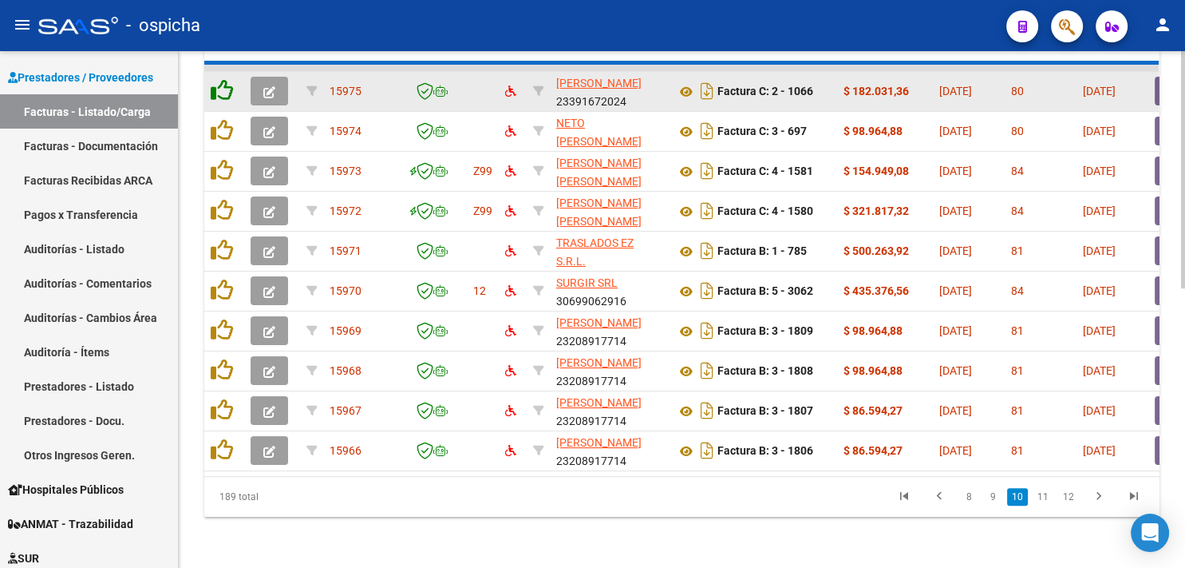
click at [220, 79] on icon at bounding box center [222, 90] width 22 height 22
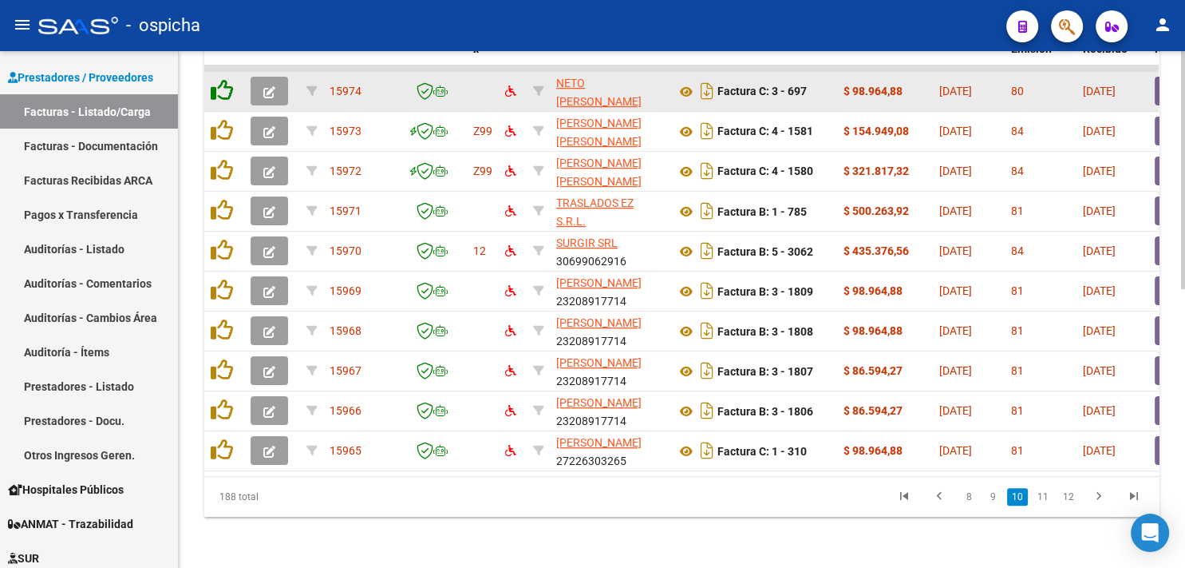
click at [220, 79] on icon at bounding box center [222, 90] width 22 height 22
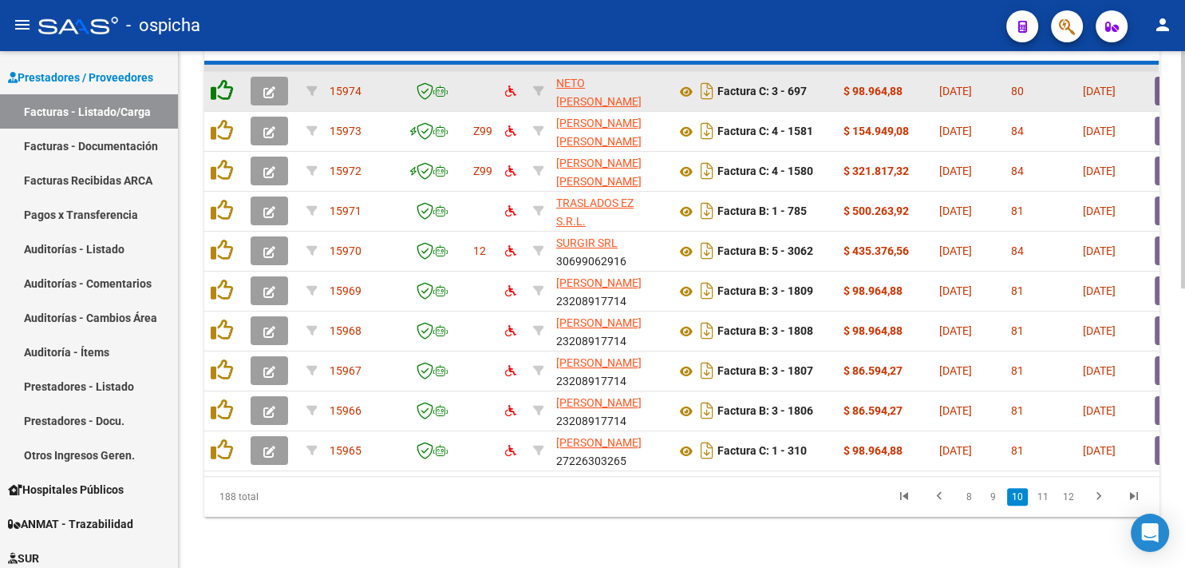
click at [220, 79] on icon at bounding box center [222, 90] width 22 height 22
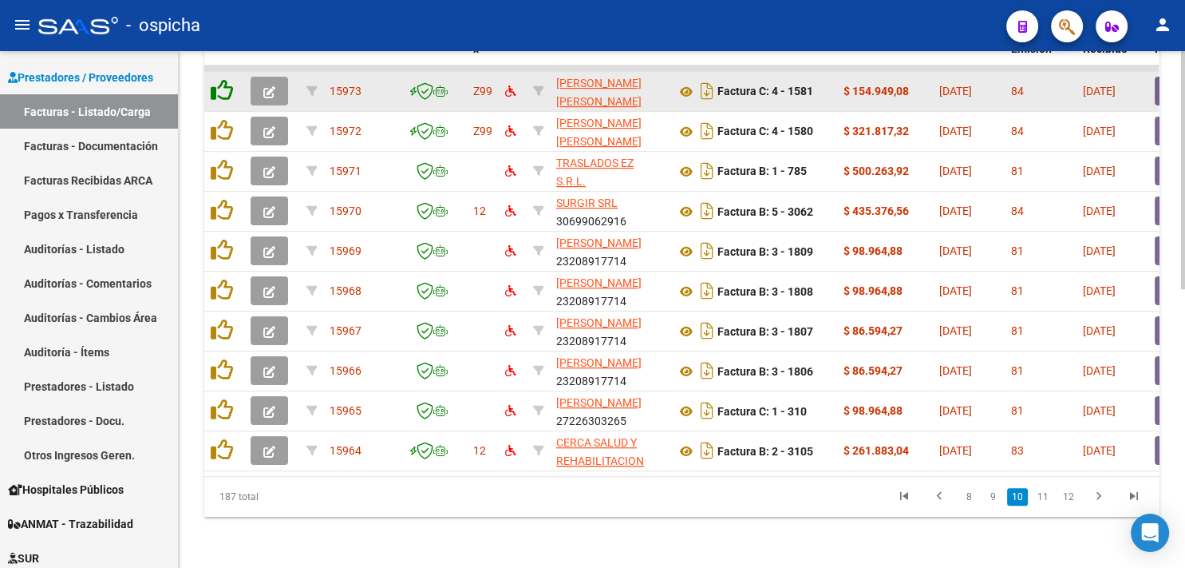
click at [220, 79] on icon at bounding box center [222, 90] width 22 height 22
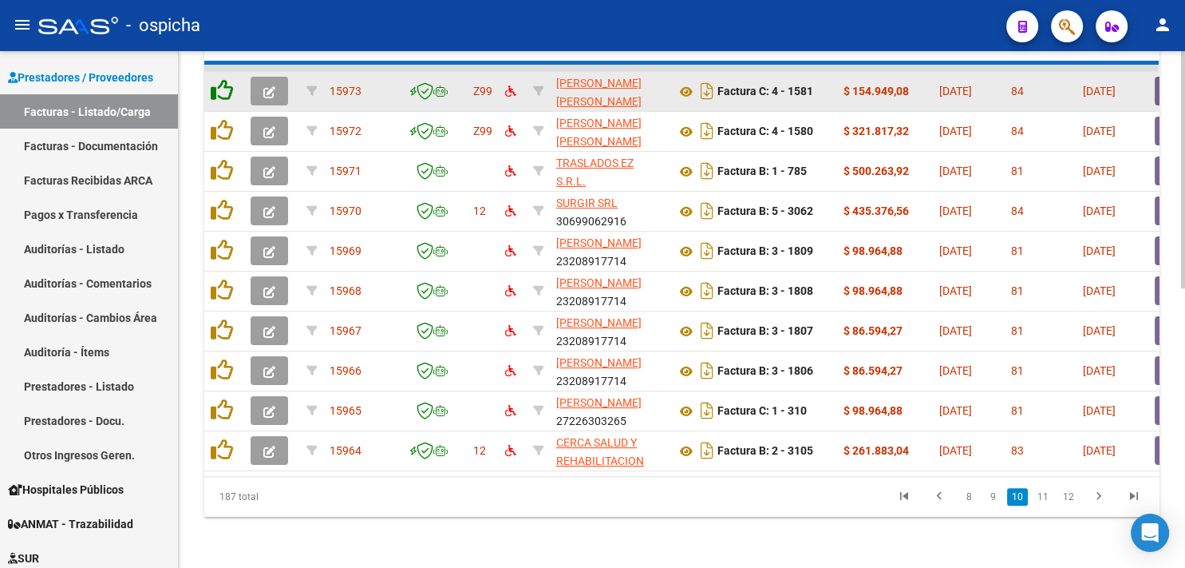
click at [220, 79] on icon at bounding box center [222, 90] width 22 height 22
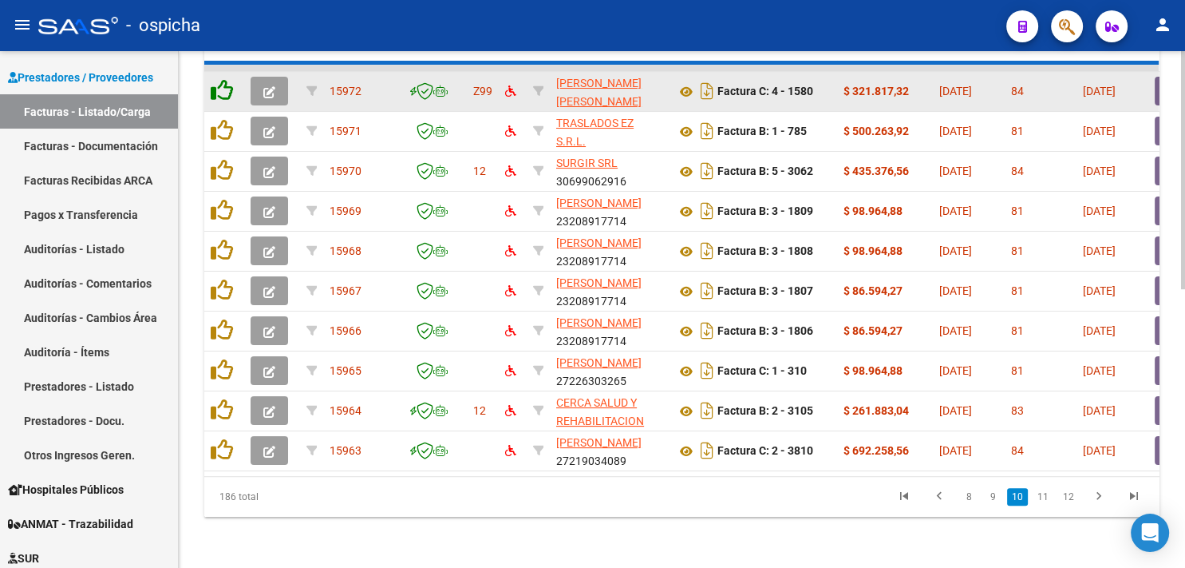
click at [220, 79] on icon at bounding box center [222, 90] width 22 height 22
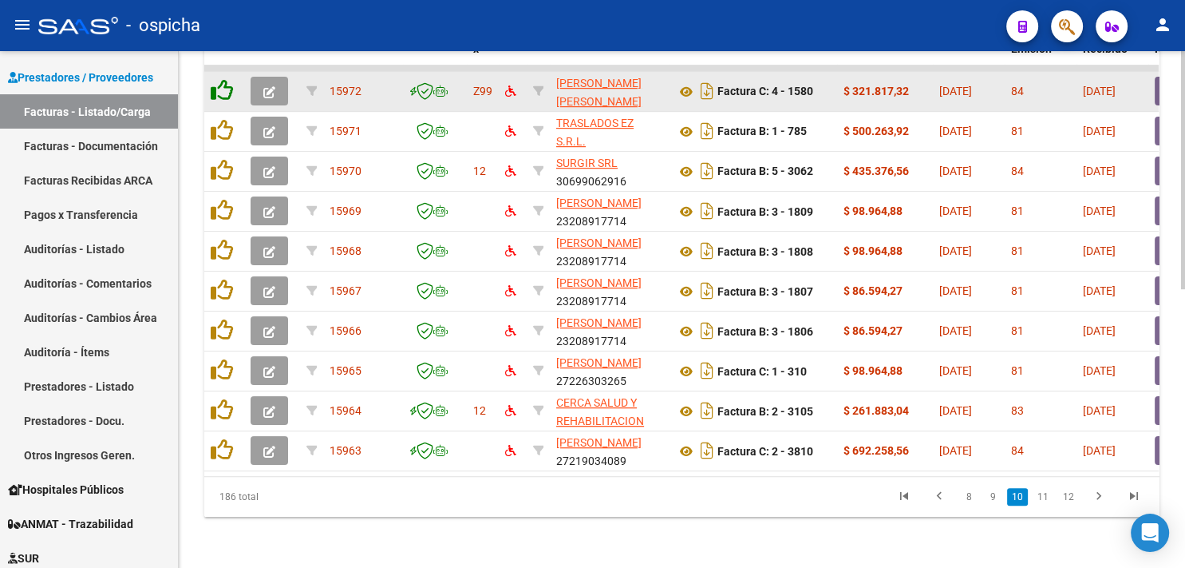
click at [220, 79] on icon at bounding box center [222, 90] width 22 height 22
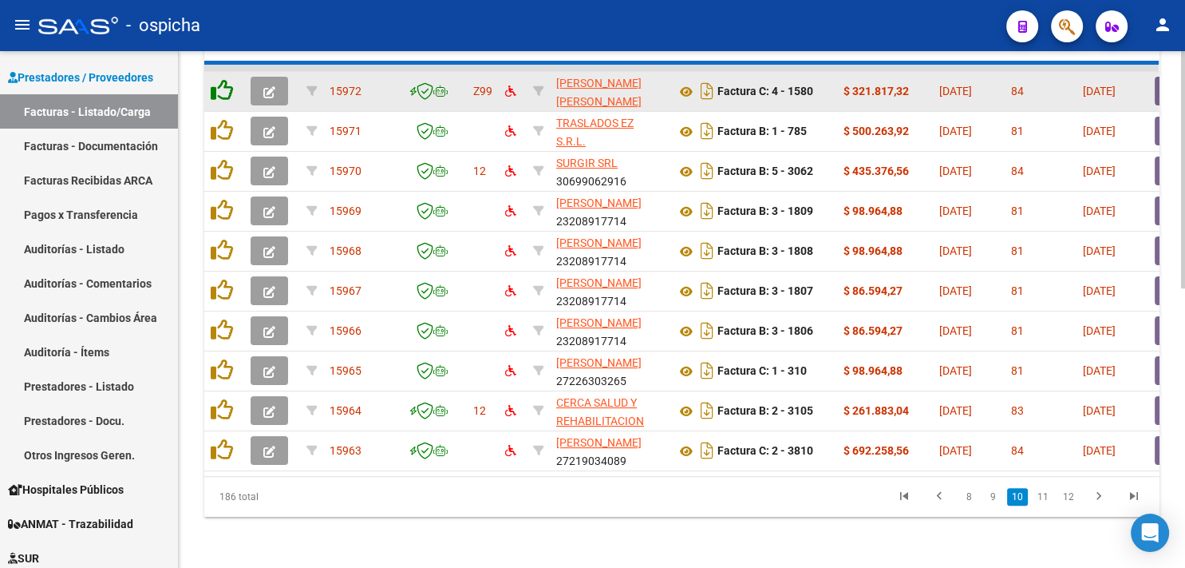
click at [220, 79] on icon at bounding box center [222, 90] width 22 height 22
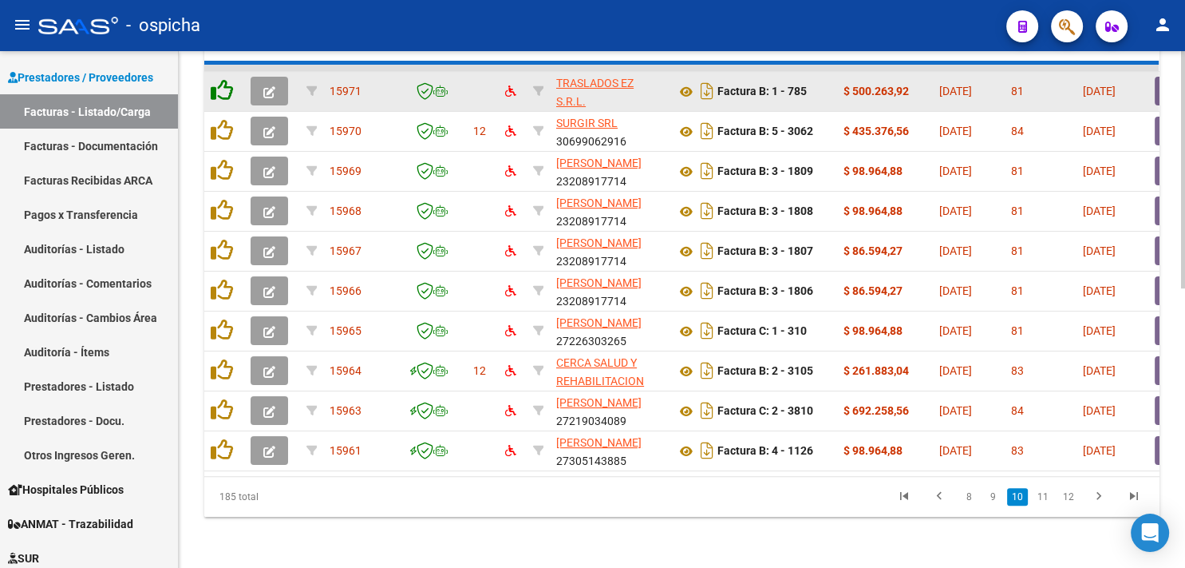
click at [220, 79] on icon at bounding box center [222, 90] width 22 height 22
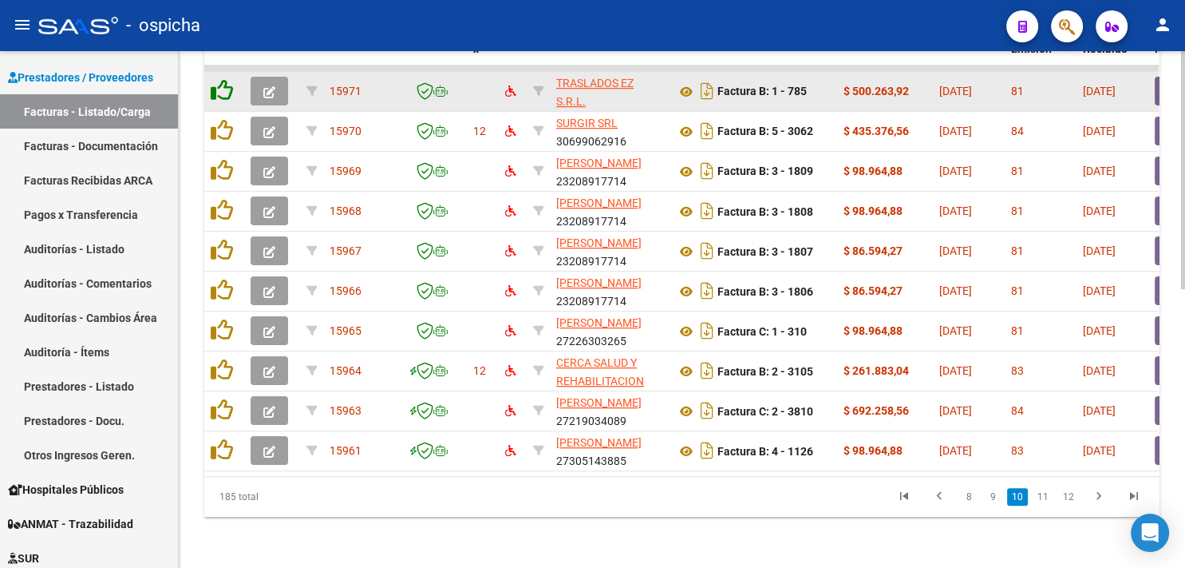
click at [220, 79] on icon at bounding box center [222, 90] width 22 height 22
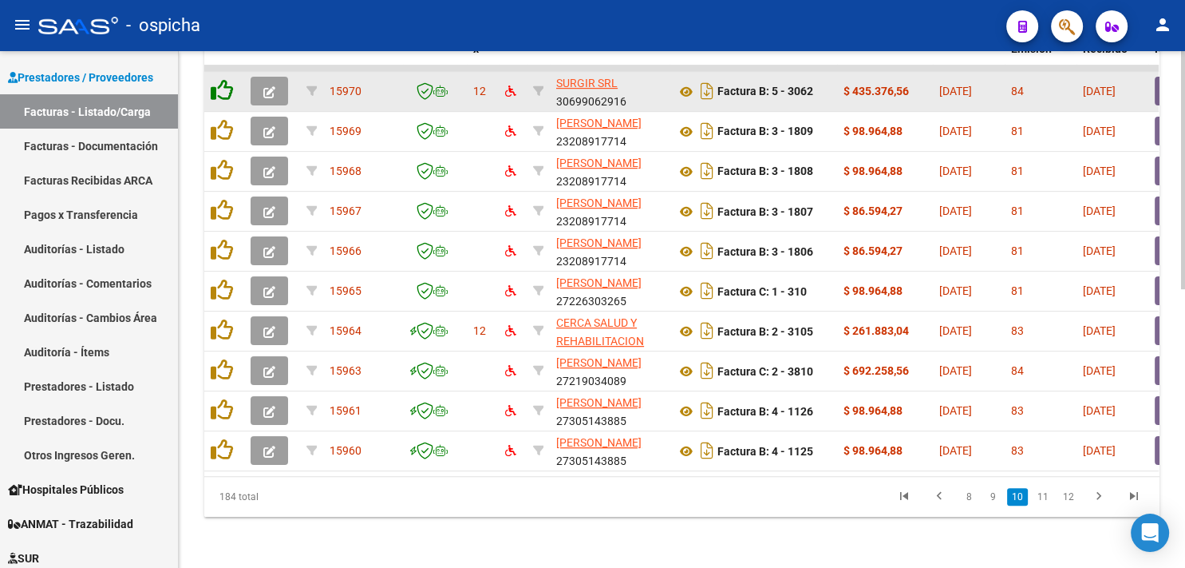
click at [220, 79] on icon at bounding box center [222, 90] width 22 height 22
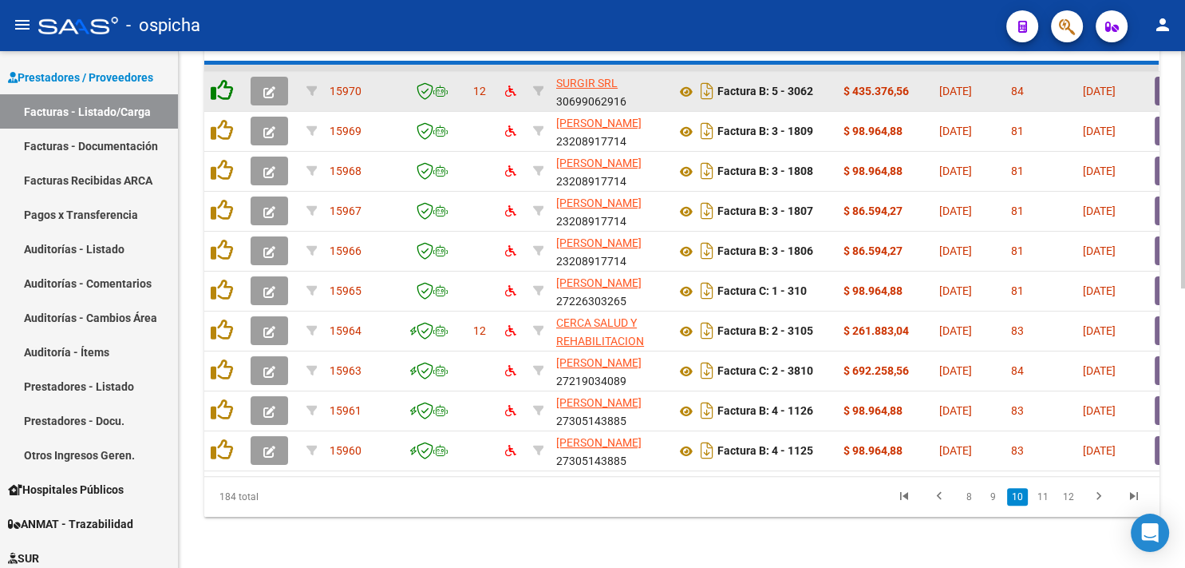
click at [220, 79] on icon at bounding box center [222, 90] width 22 height 22
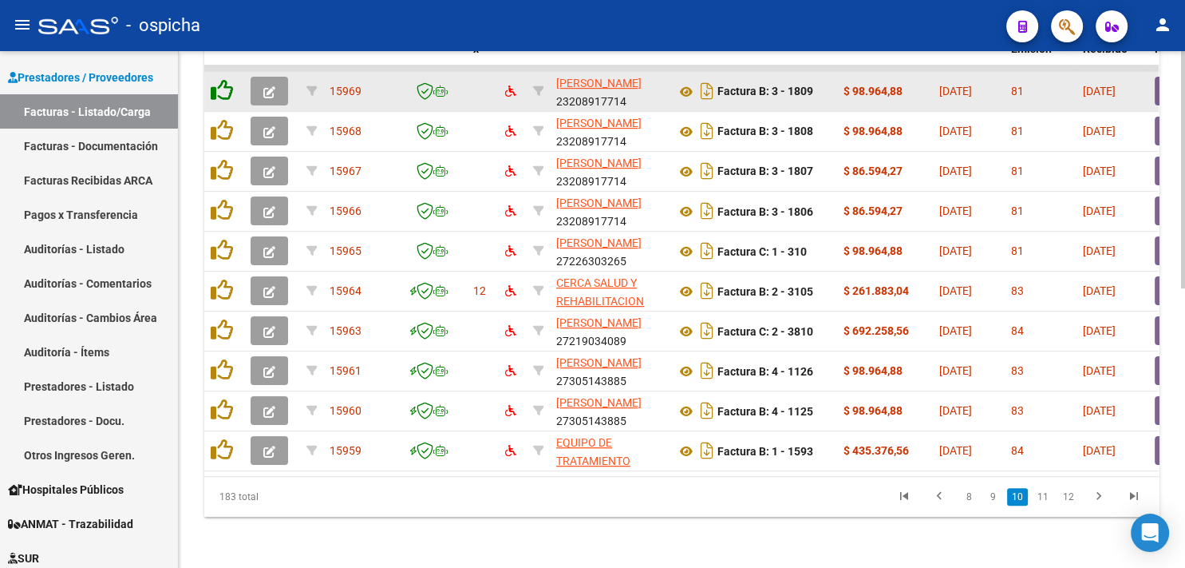
click at [220, 79] on icon at bounding box center [222, 90] width 22 height 22
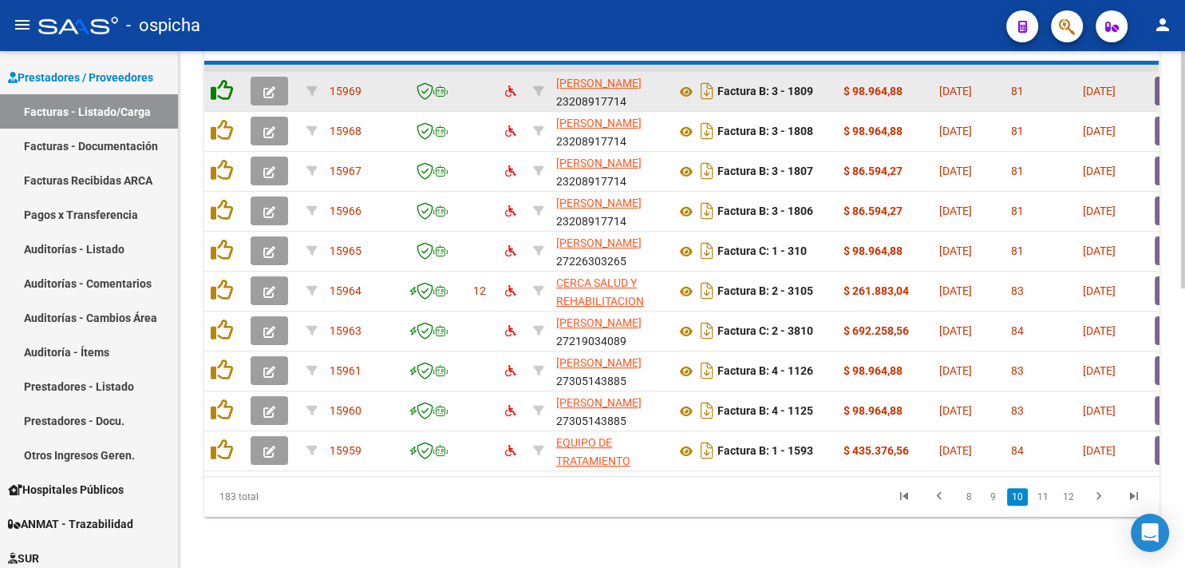
click at [220, 79] on icon at bounding box center [222, 90] width 22 height 22
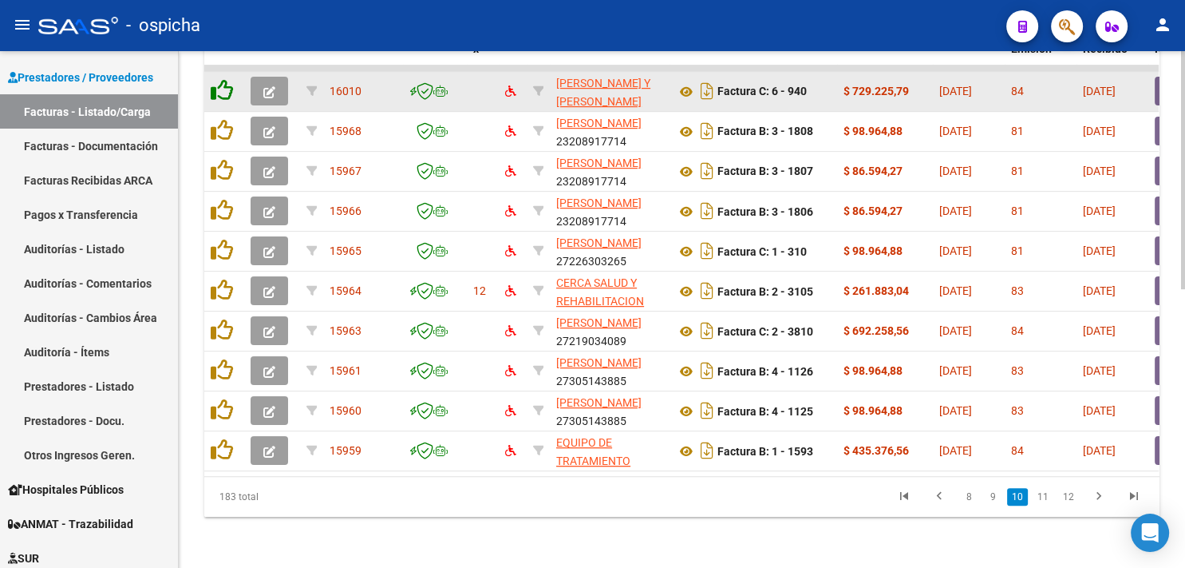
click at [220, 79] on icon at bounding box center [222, 90] width 22 height 22
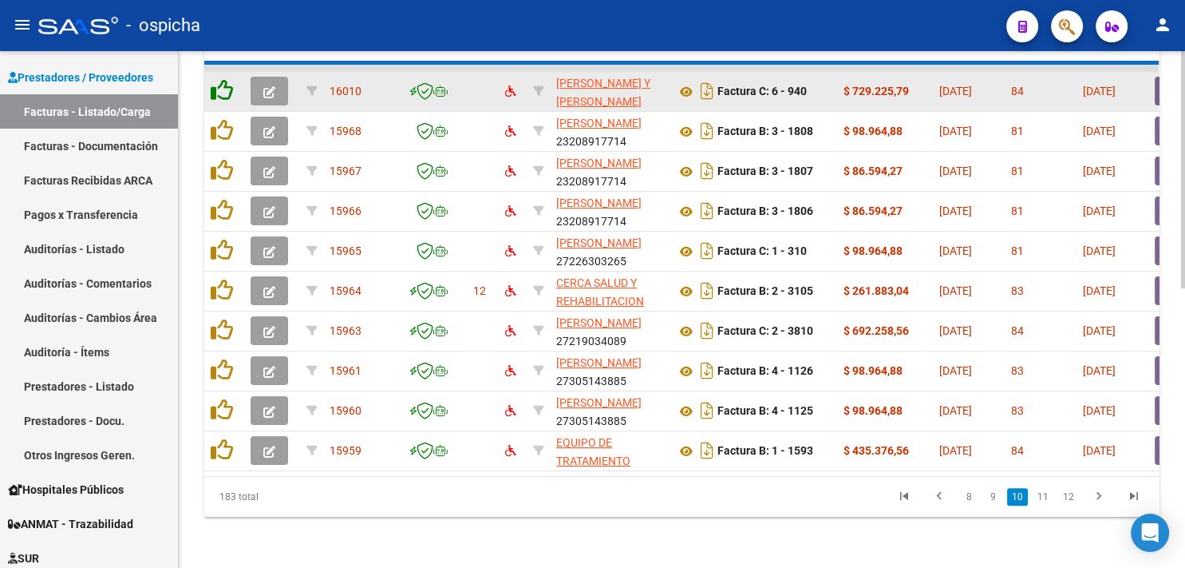
click at [220, 79] on icon at bounding box center [222, 90] width 22 height 22
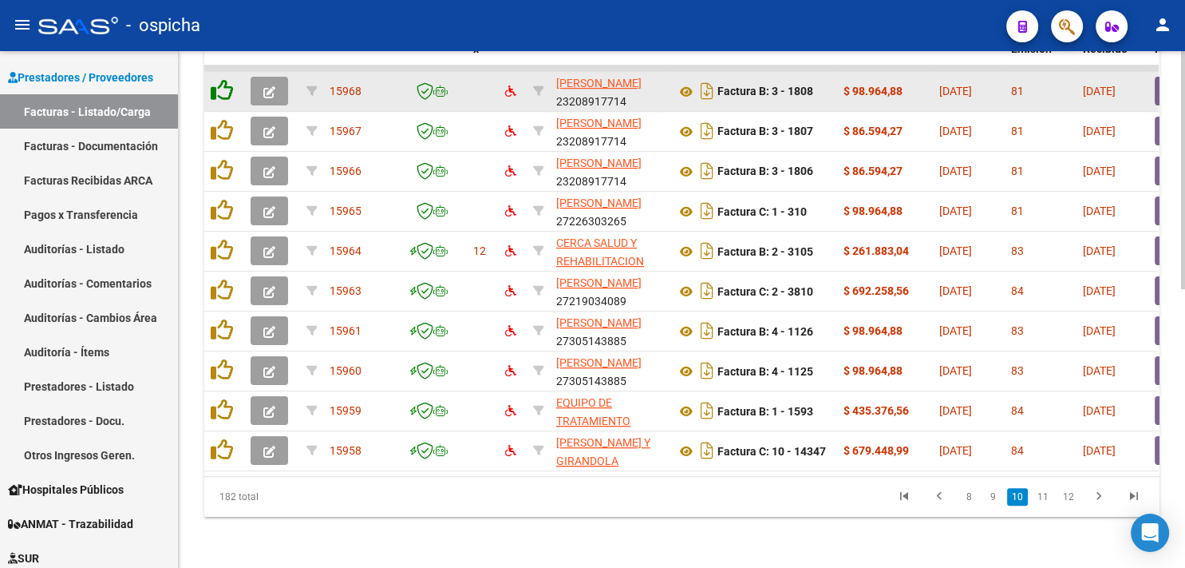
click at [220, 79] on icon at bounding box center [222, 90] width 22 height 22
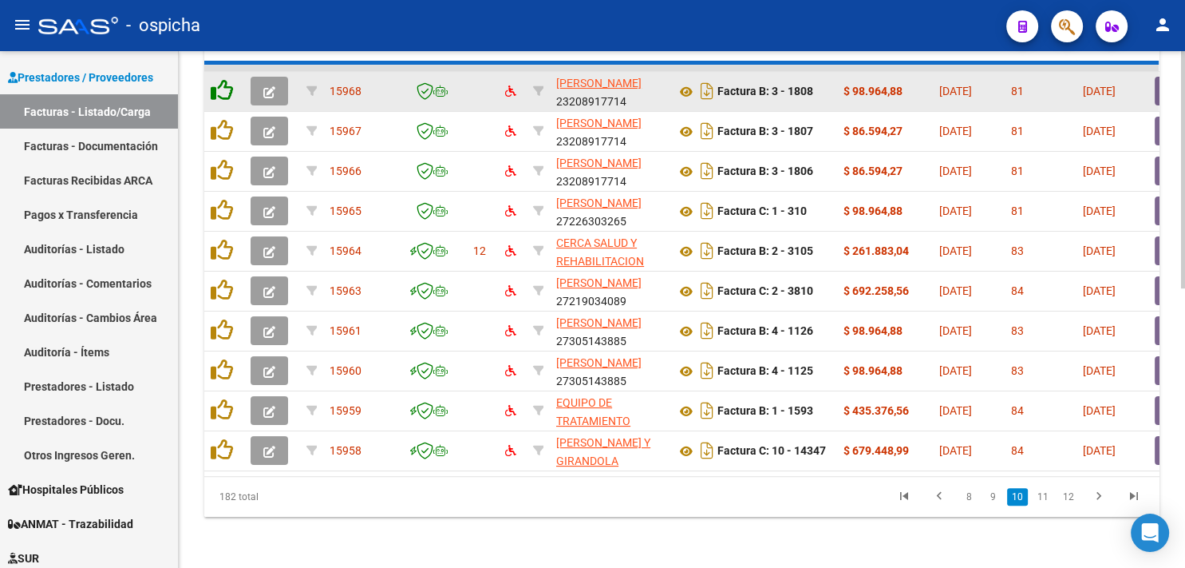
click at [220, 79] on icon at bounding box center [222, 90] width 22 height 22
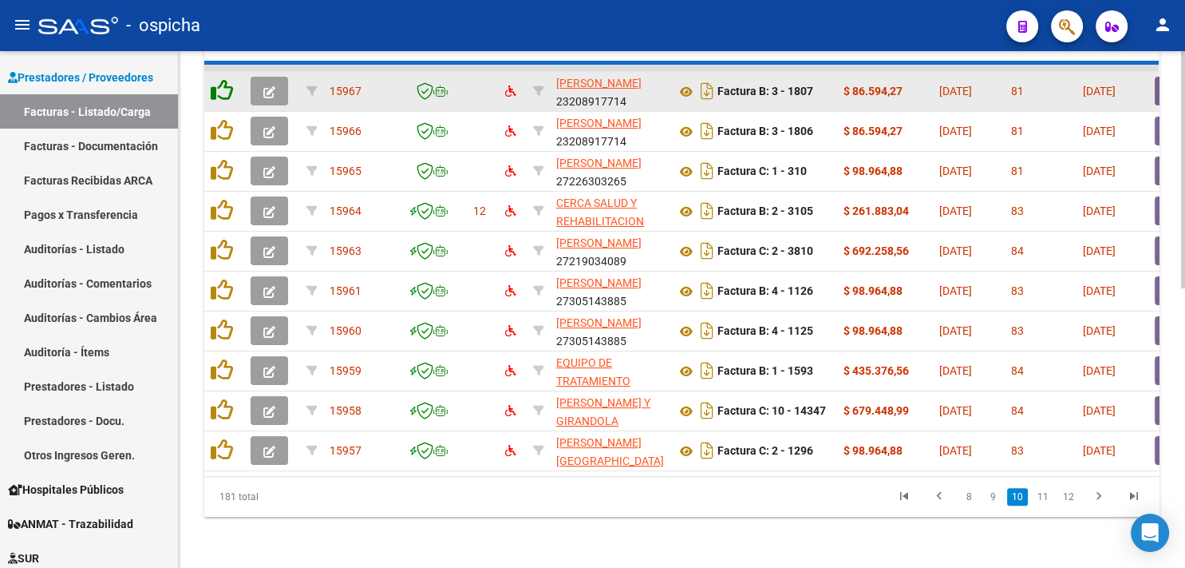
click at [220, 79] on icon at bounding box center [222, 90] width 22 height 22
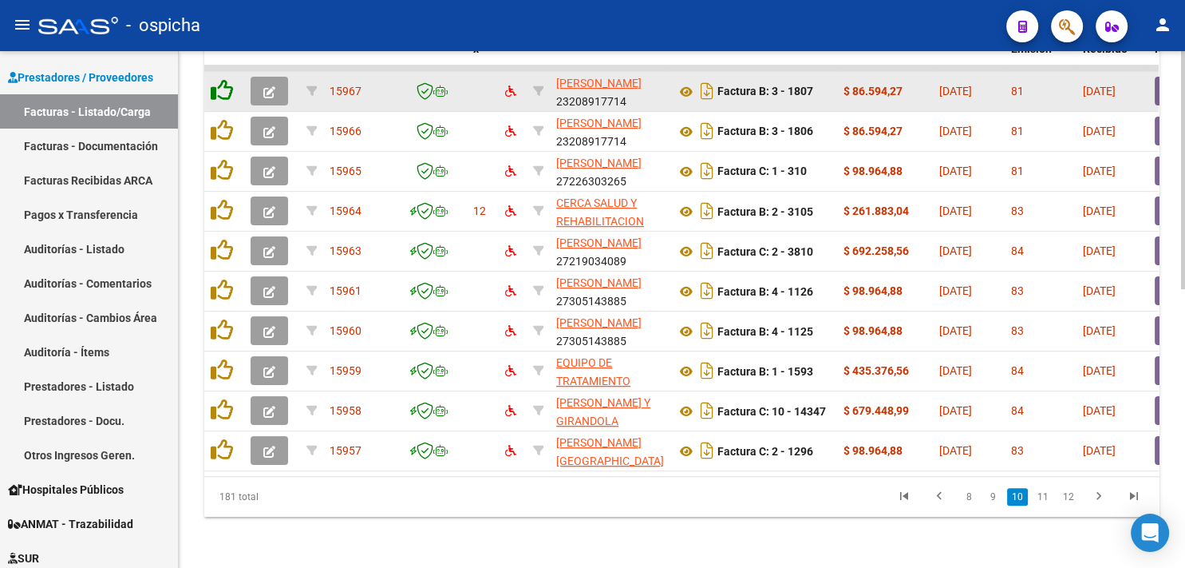
click at [220, 79] on icon at bounding box center [222, 90] width 22 height 22
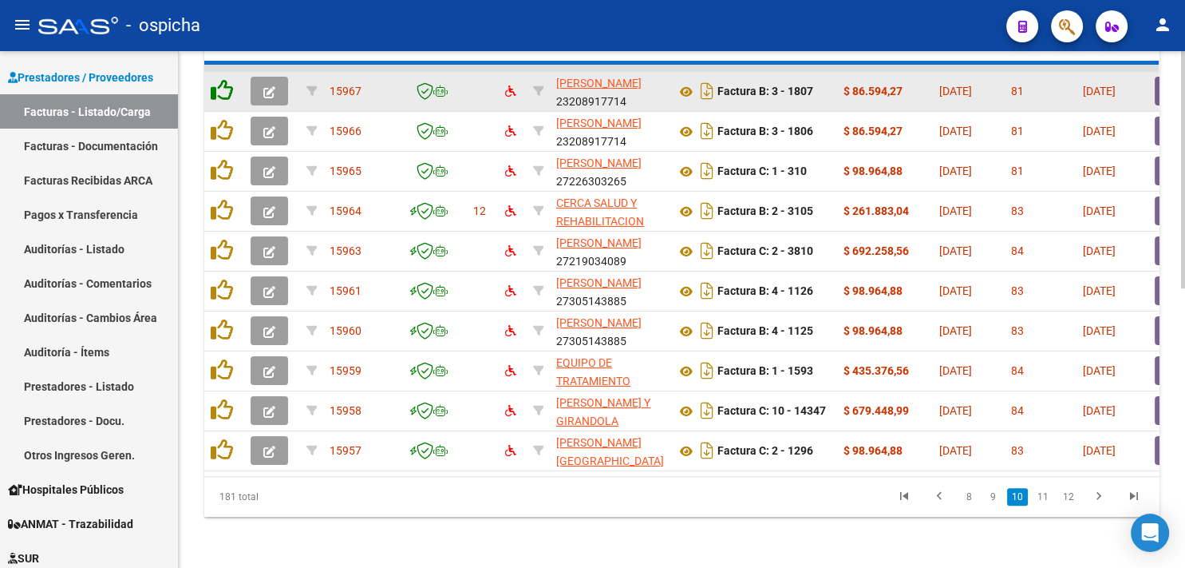
click at [220, 79] on icon at bounding box center [222, 90] width 22 height 22
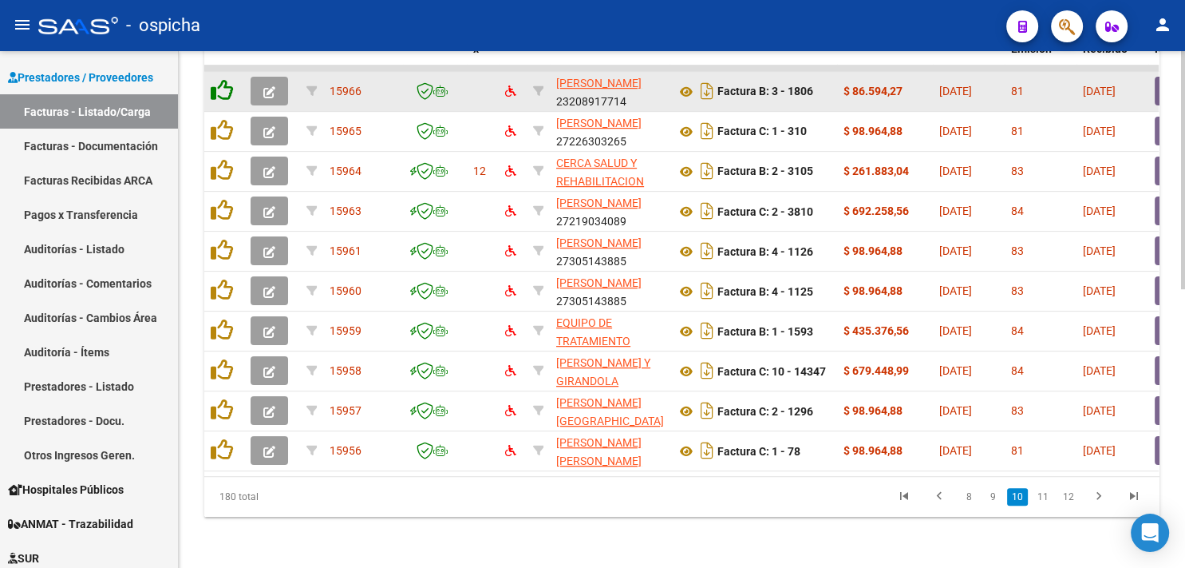
click at [220, 79] on icon at bounding box center [222, 90] width 22 height 22
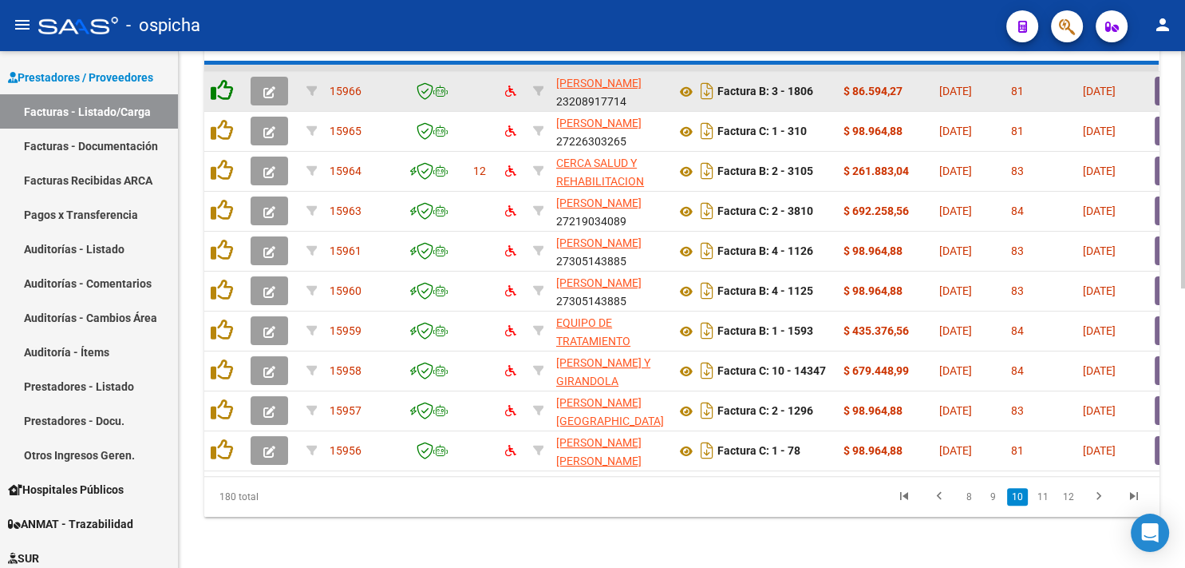
click at [220, 79] on icon at bounding box center [222, 90] width 22 height 22
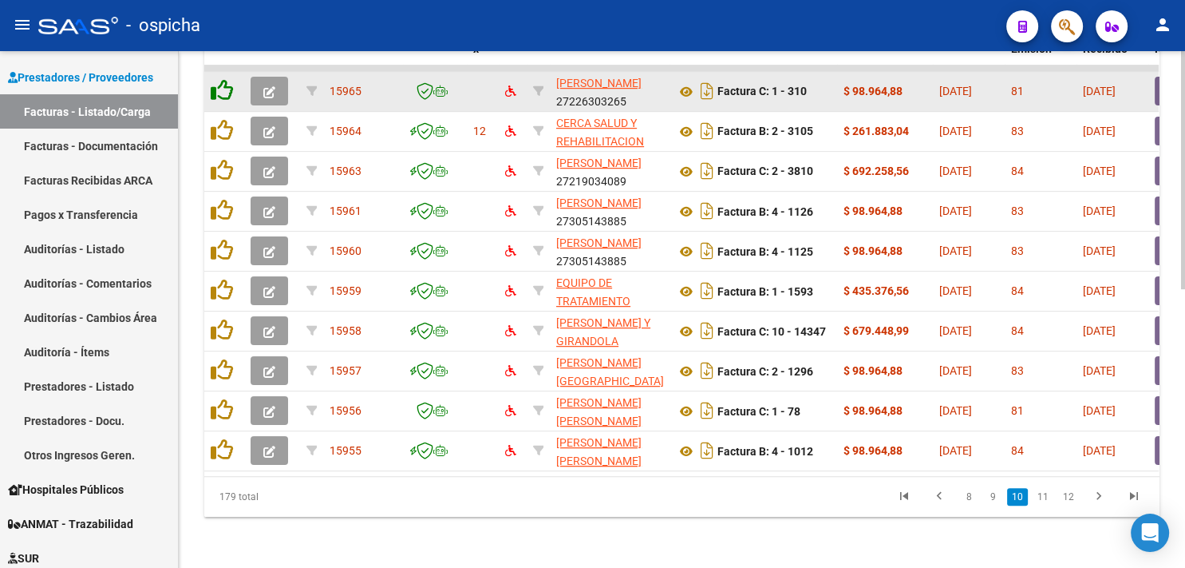
click at [220, 79] on icon at bounding box center [222, 90] width 22 height 22
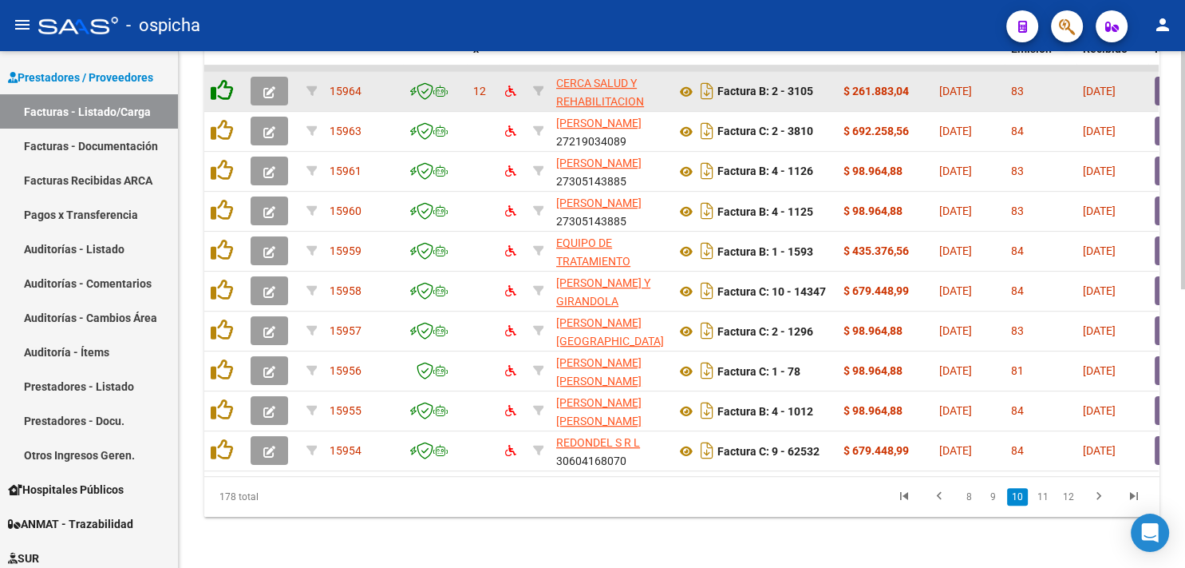
click at [220, 79] on icon at bounding box center [222, 90] width 22 height 22
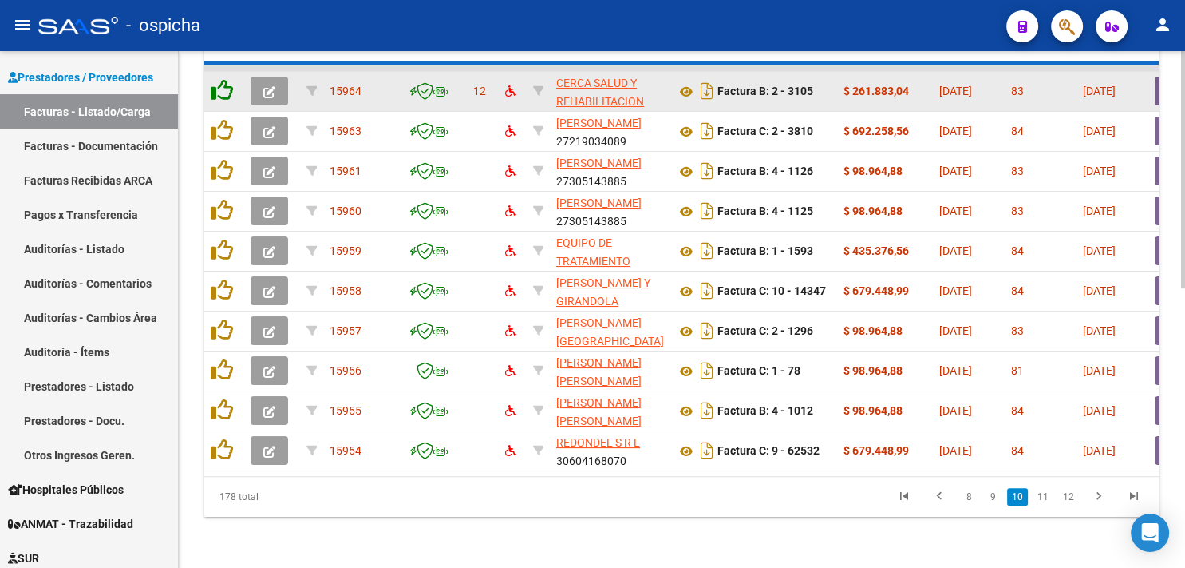
click at [220, 79] on icon at bounding box center [222, 90] width 22 height 22
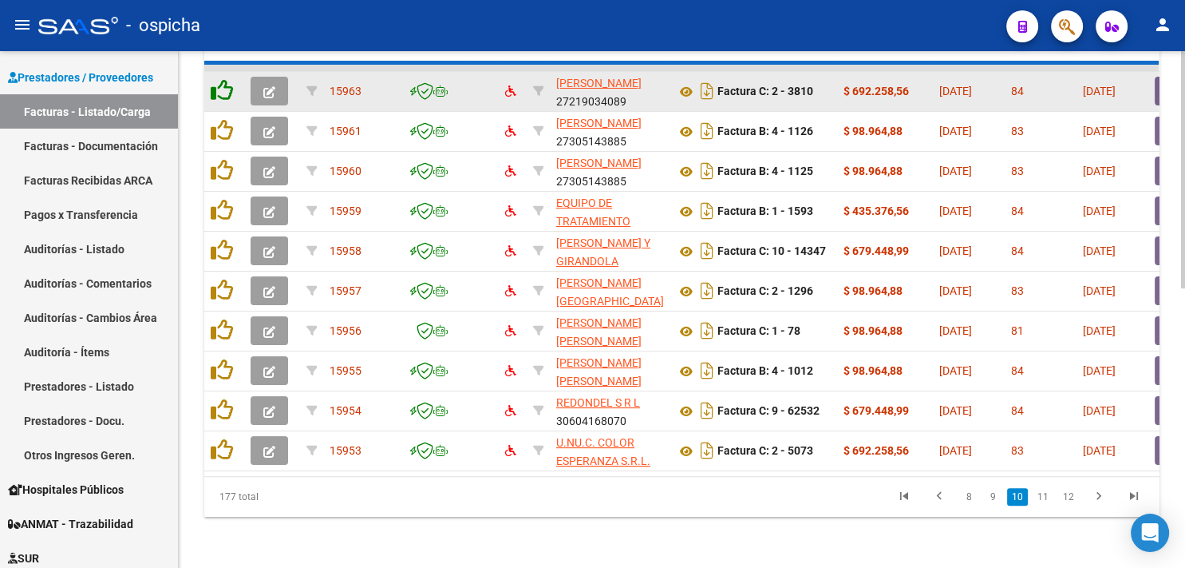
click at [220, 79] on icon at bounding box center [222, 90] width 22 height 22
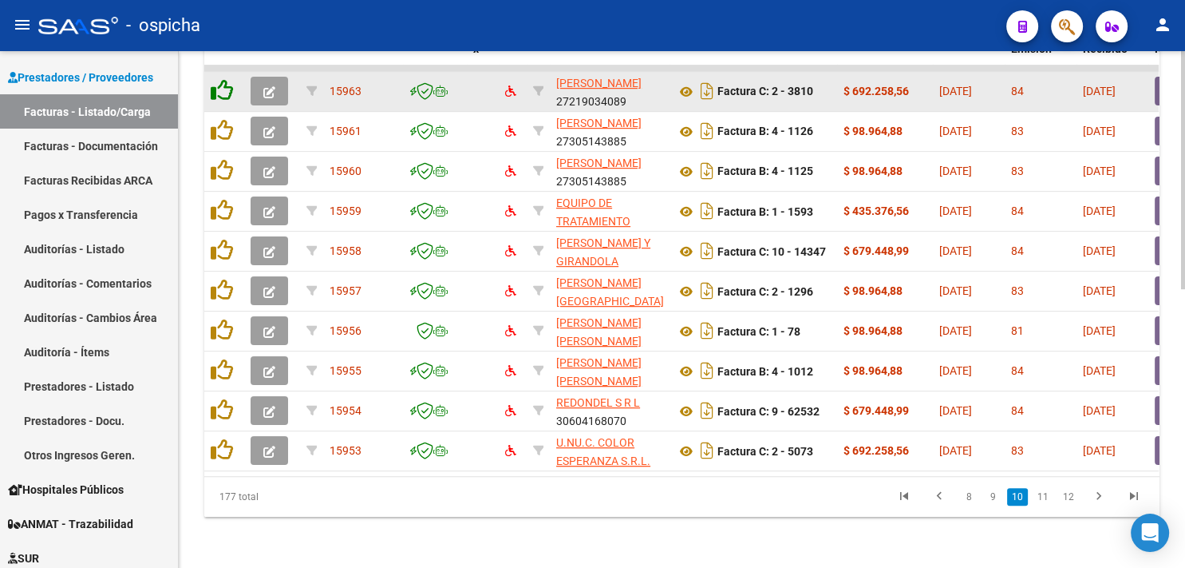
click at [220, 79] on icon at bounding box center [222, 90] width 22 height 22
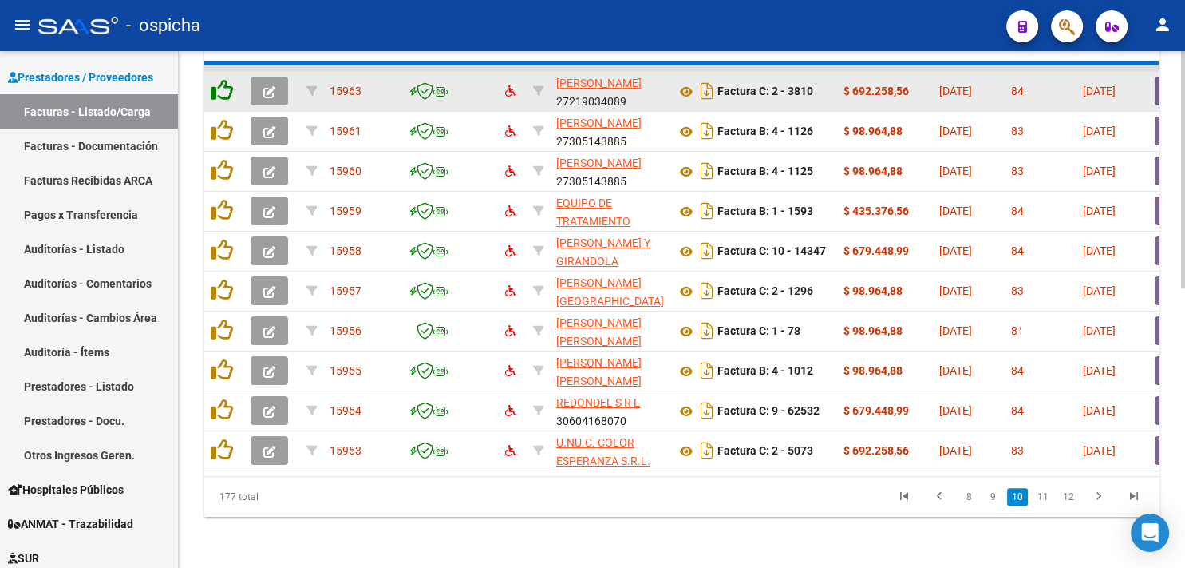
click at [220, 79] on icon at bounding box center [222, 90] width 22 height 22
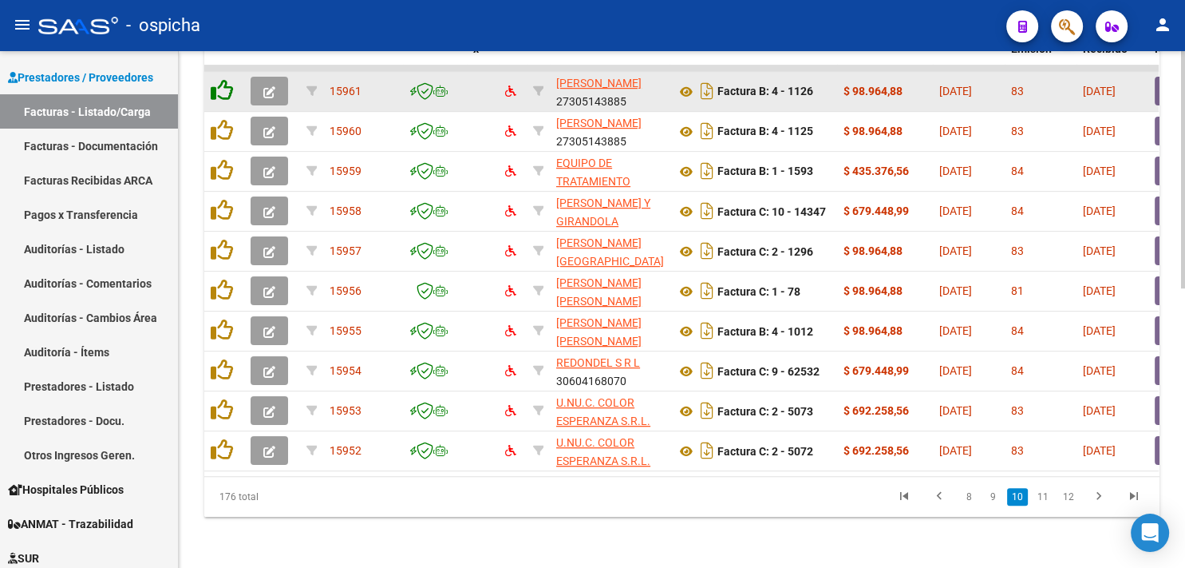
click at [220, 79] on icon at bounding box center [222, 90] width 22 height 22
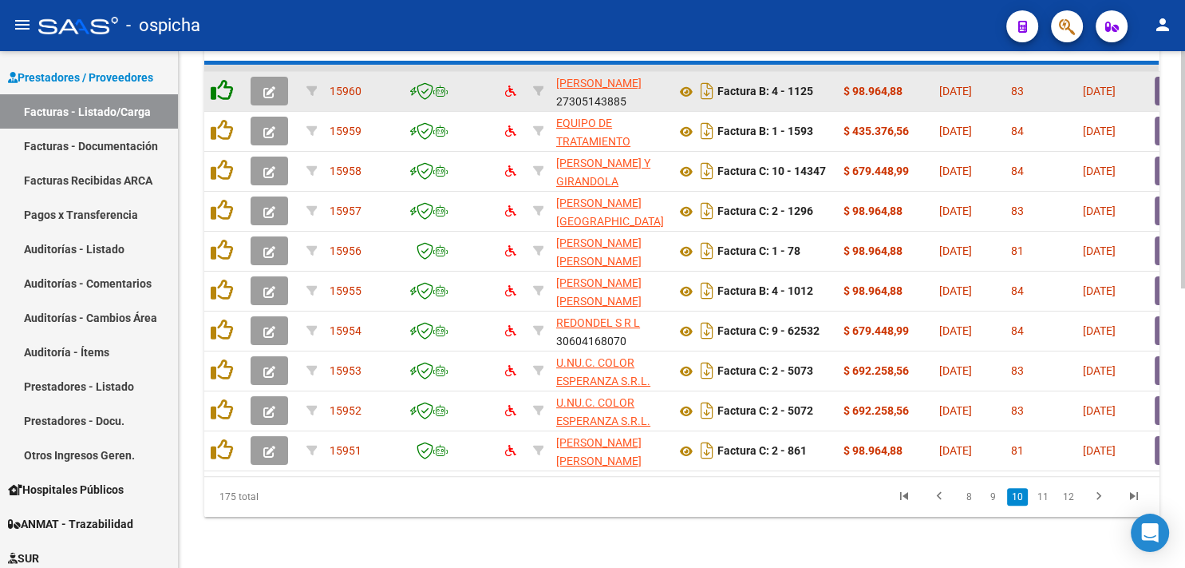
click at [220, 79] on icon at bounding box center [222, 90] width 22 height 22
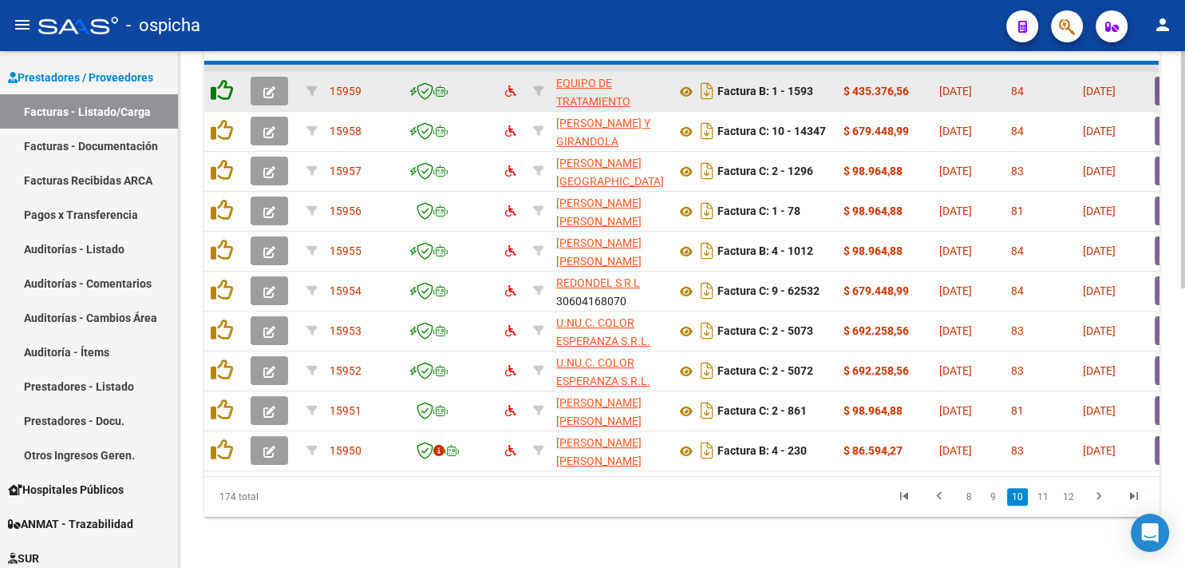
click at [220, 79] on icon at bounding box center [222, 90] width 22 height 22
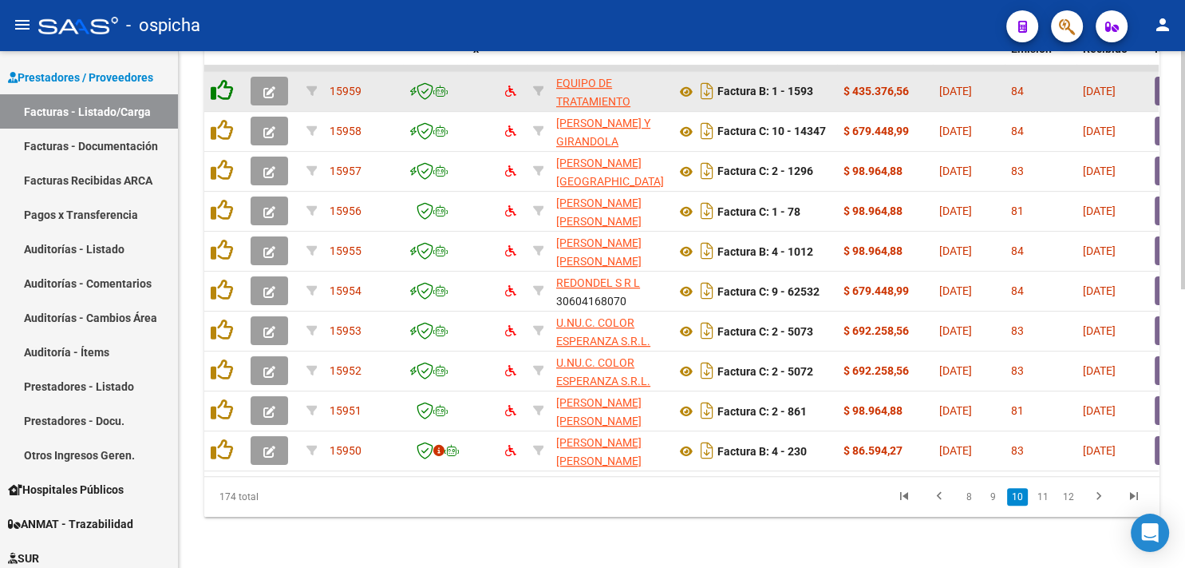
click at [220, 79] on icon at bounding box center [222, 90] width 22 height 22
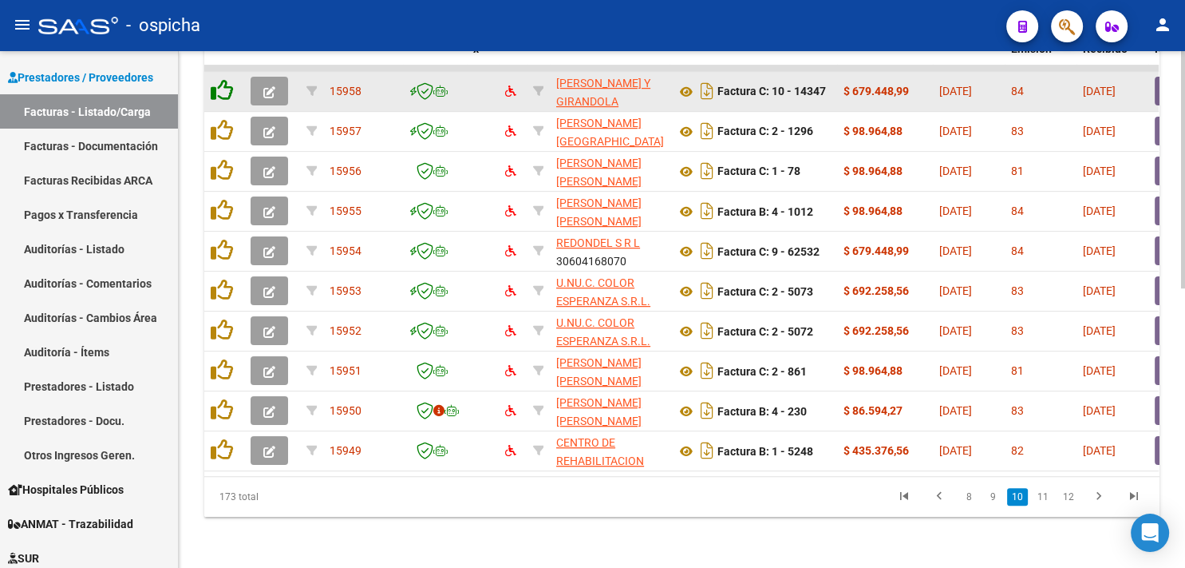
click at [220, 79] on icon at bounding box center [222, 90] width 22 height 22
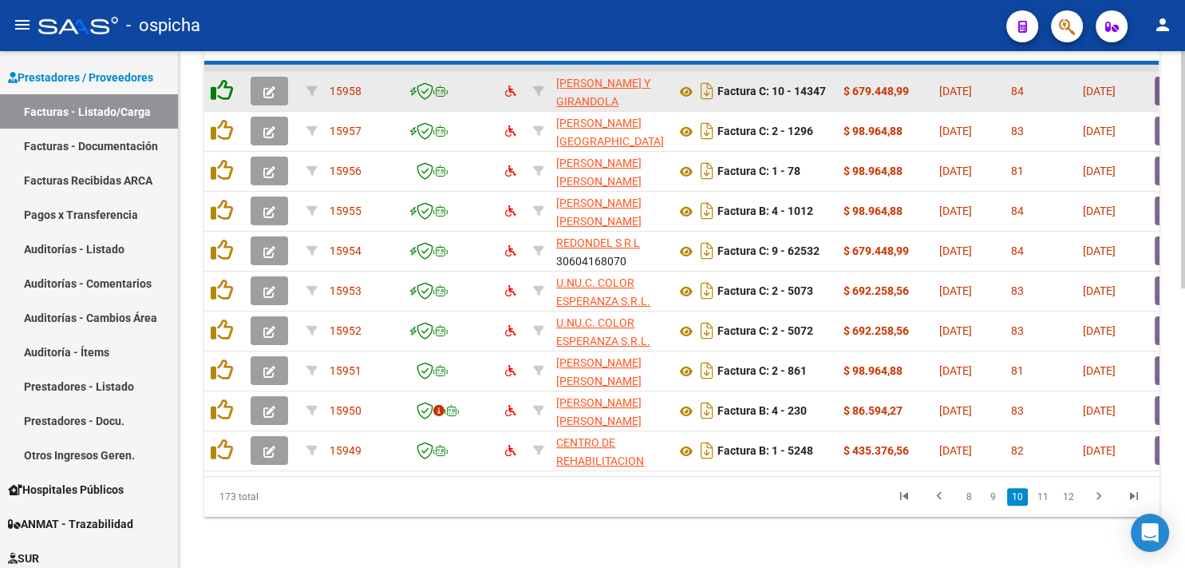
click at [220, 79] on icon at bounding box center [222, 90] width 22 height 22
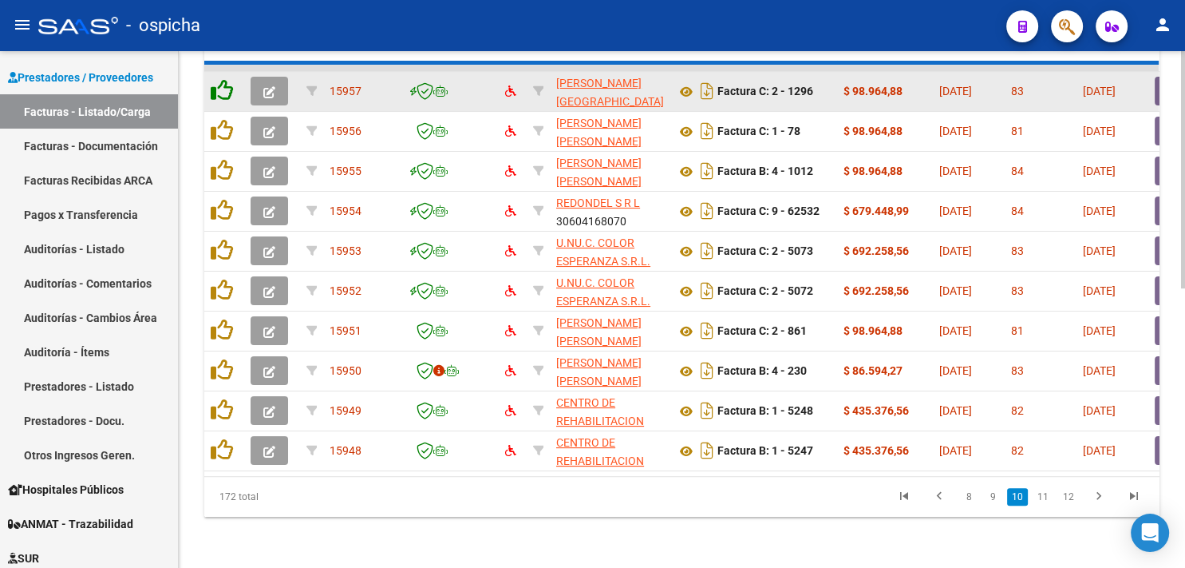
click at [220, 79] on icon at bounding box center [222, 90] width 22 height 22
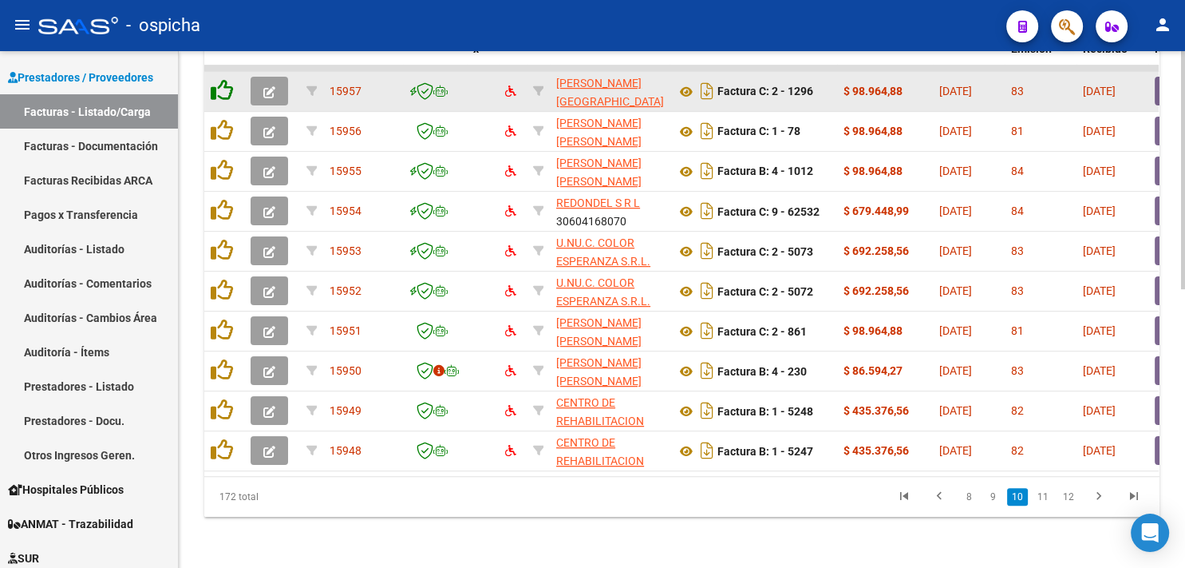
click at [220, 79] on icon at bounding box center [222, 90] width 22 height 22
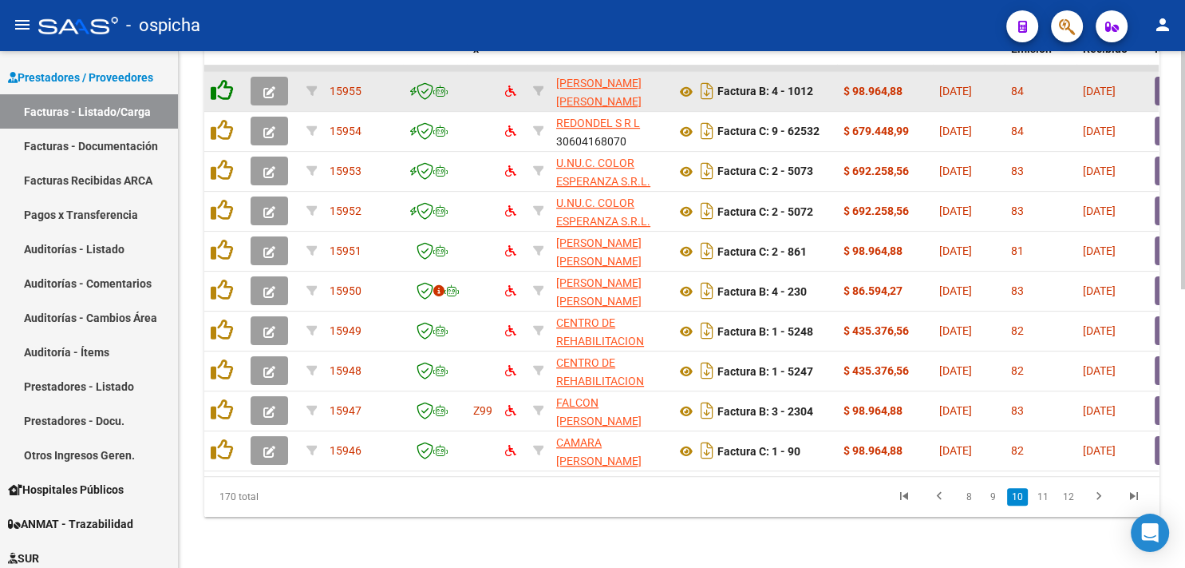
click at [220, 79] on icon at bounding box center [222, 90] width 22 height 22
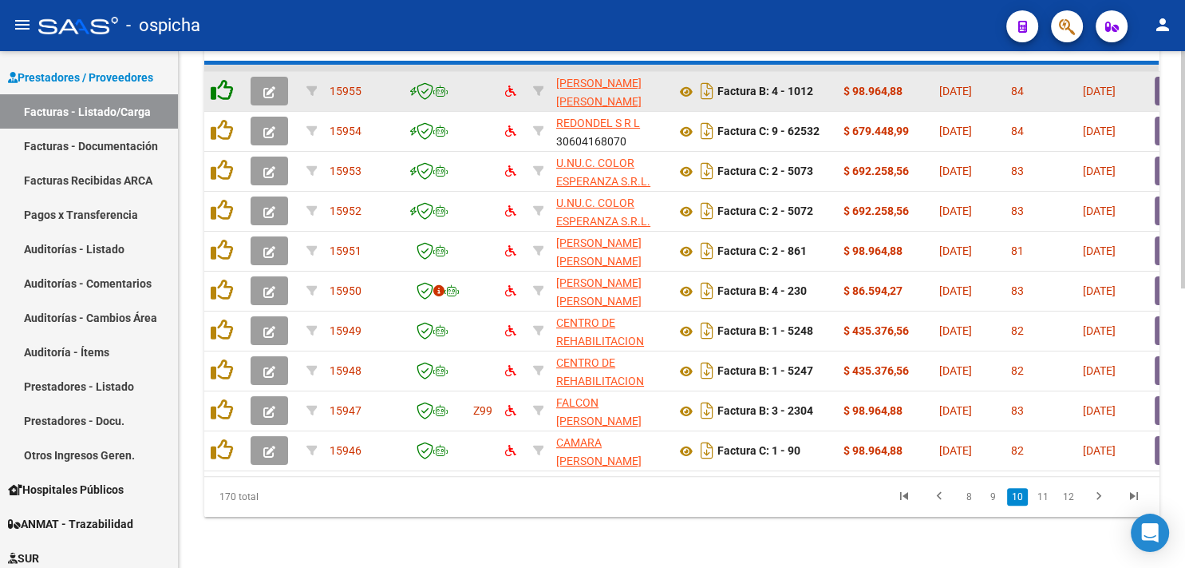
click at [220, 79] on icon at bounding box center [222, 90] width 22 height 22
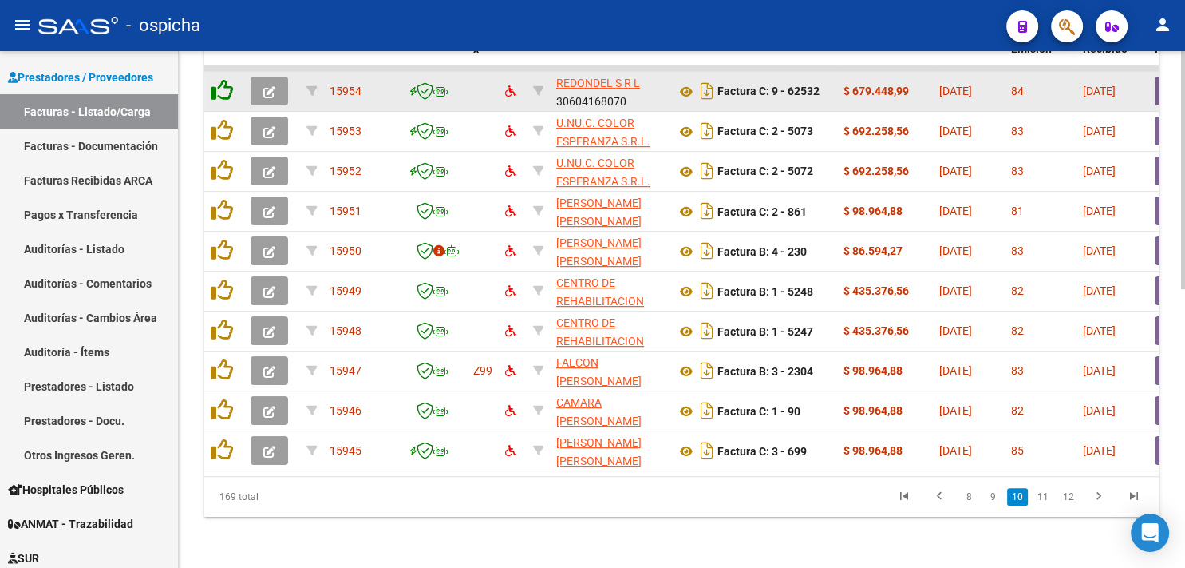
click at [220, 79] on icon at bounding box center [222, 90] width 22 height 22
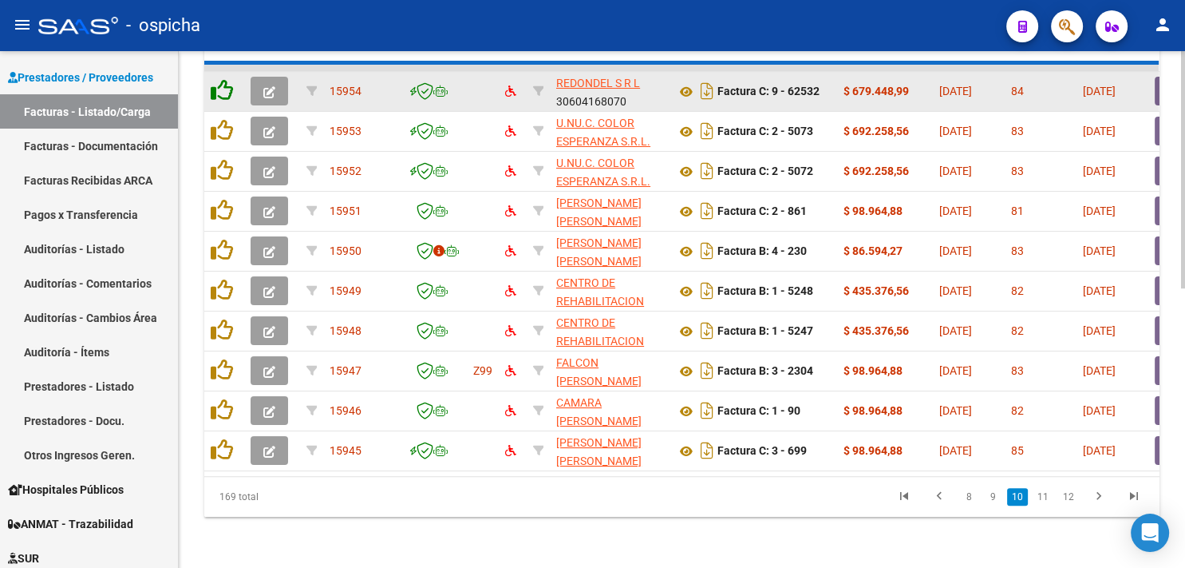
click at [220, 79] on icon at bounding box center [222, 90] width 22 height 22
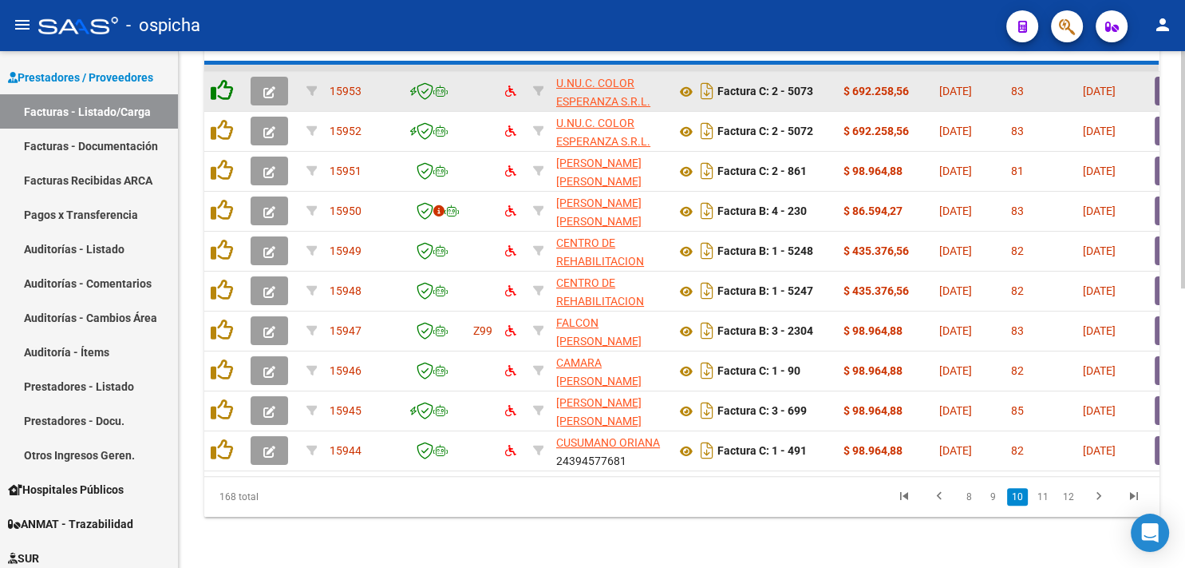
click at [220, 79] on icon at bounding box center [222, 90] width 22 height 22
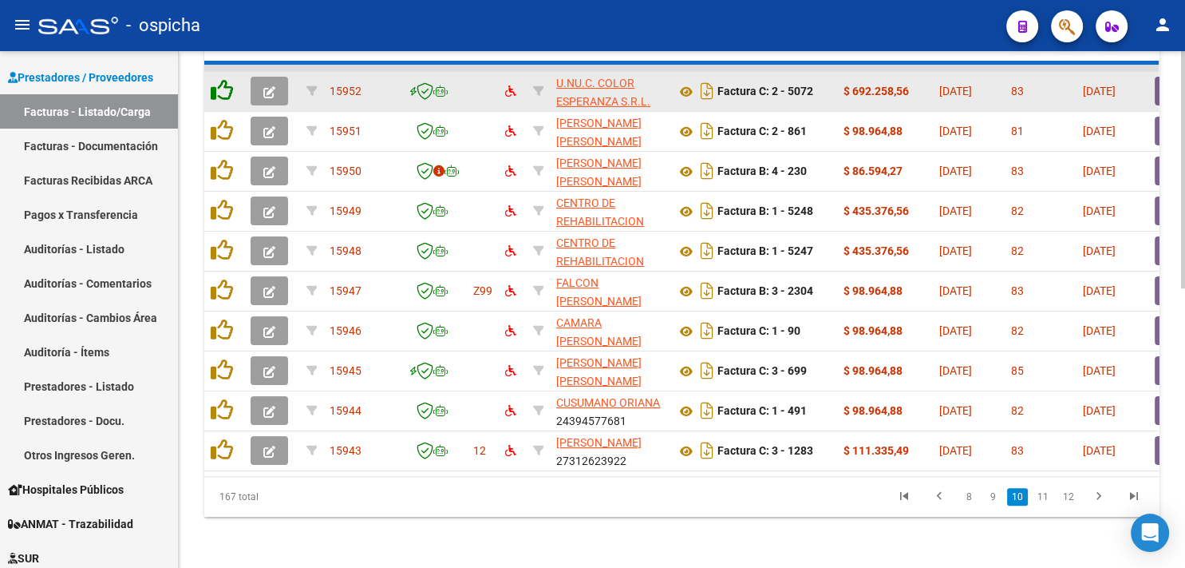
click at [220, 79] on icon at bounding box center [222, 90] width 22 height 22
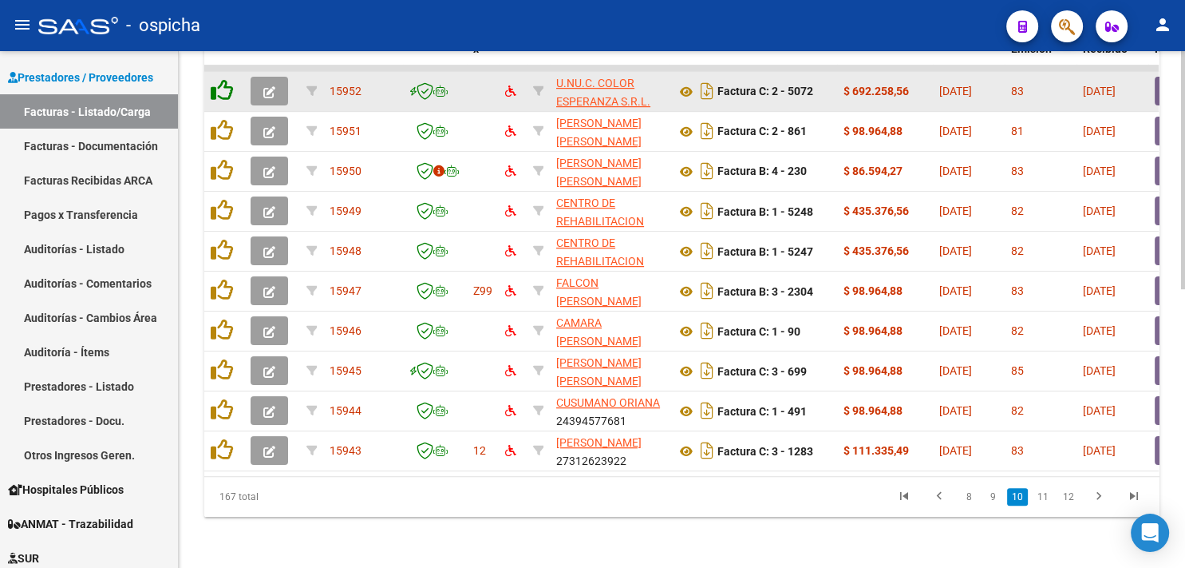
click at [220, 79] on icon at bounding box center [222, 90] width 22 height 22
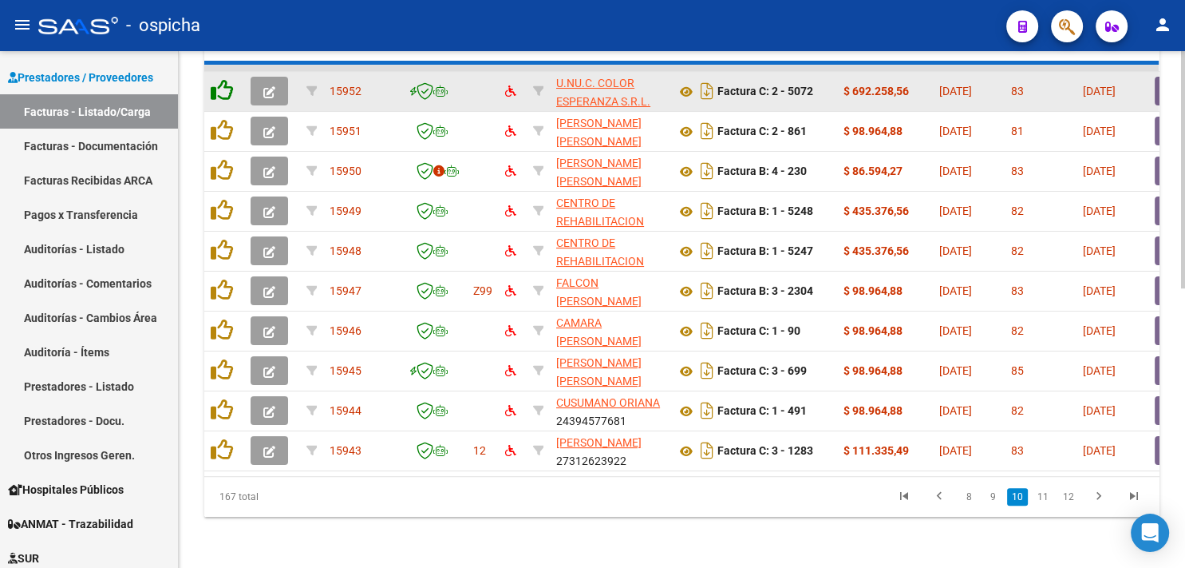
click at [220, 79] on icon at bounding box center [222, 90] width 22 height 22
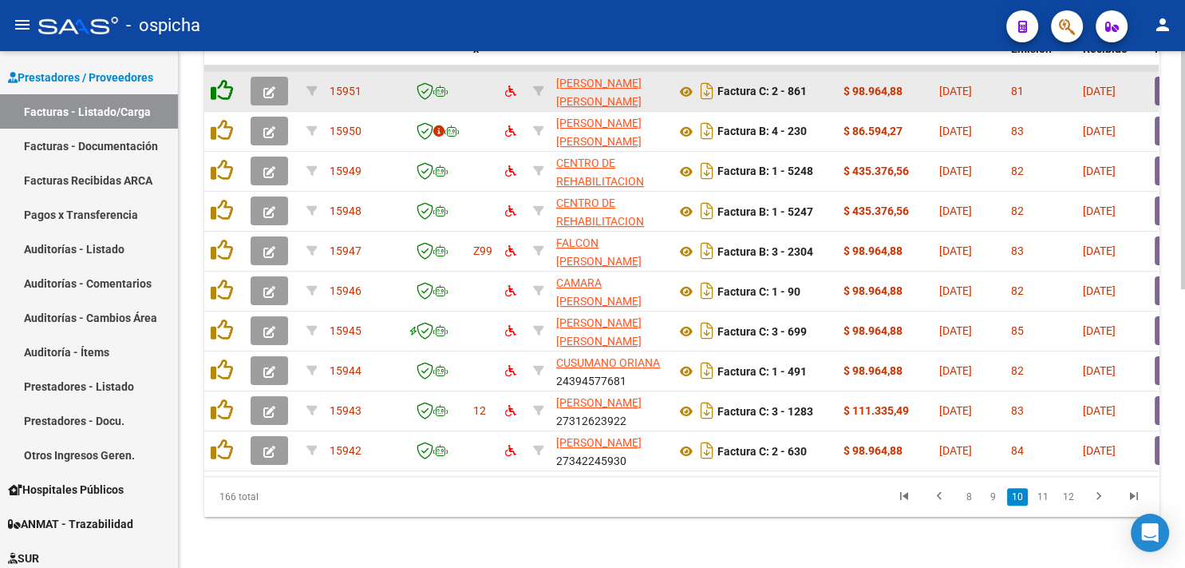
click at [220, 79] on icon at bounding box center [222, 90] width 22 height 22
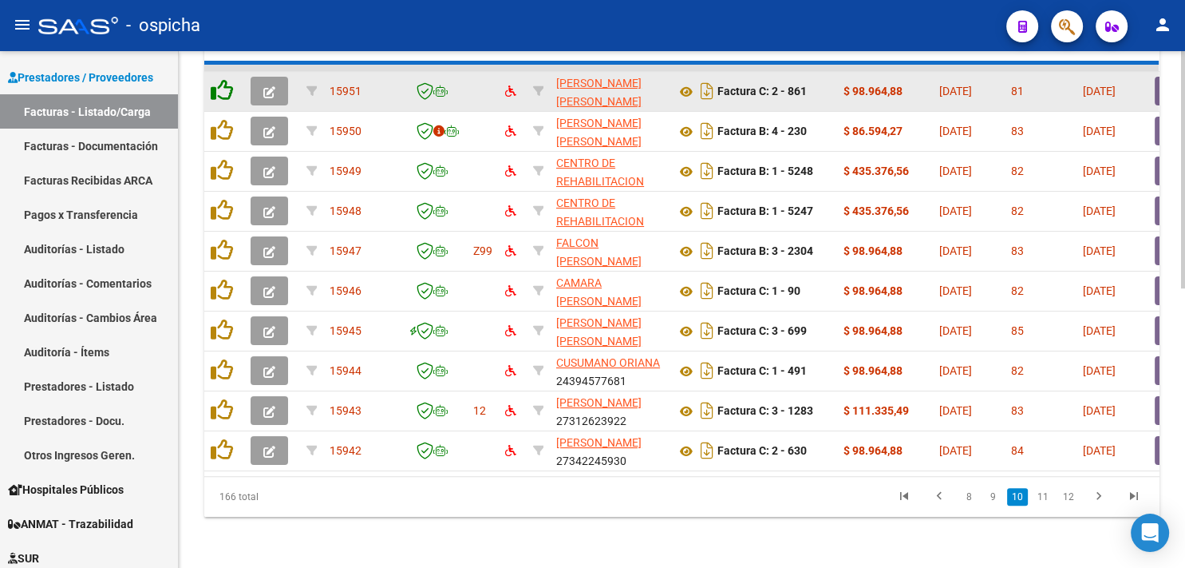
click at [220, 79] on icon at bounding box center [222, 90] width 22 height 22
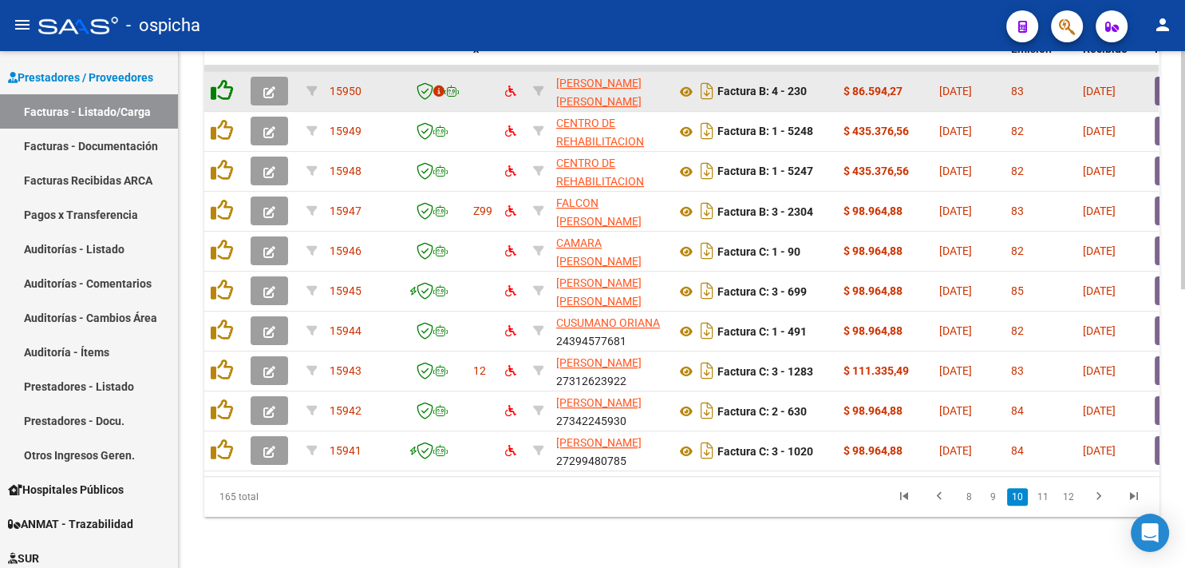
click at [220, 79] on icon at bounding box center [222, 90] width 22 height 22
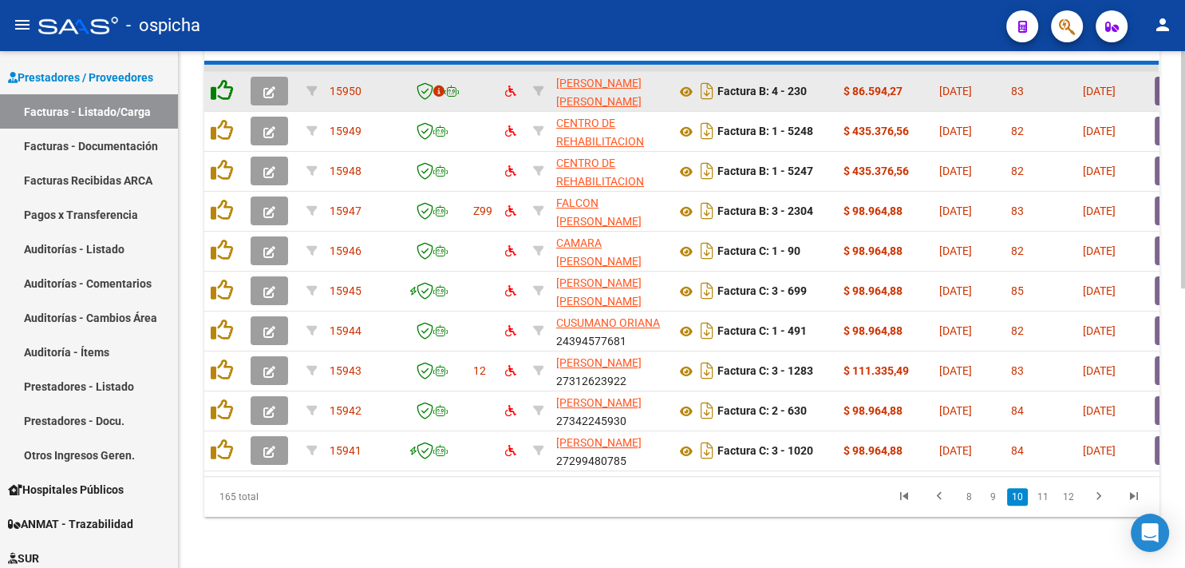
click at [220, 79] on icon at bounding box center [222, 90] width 22 height 22
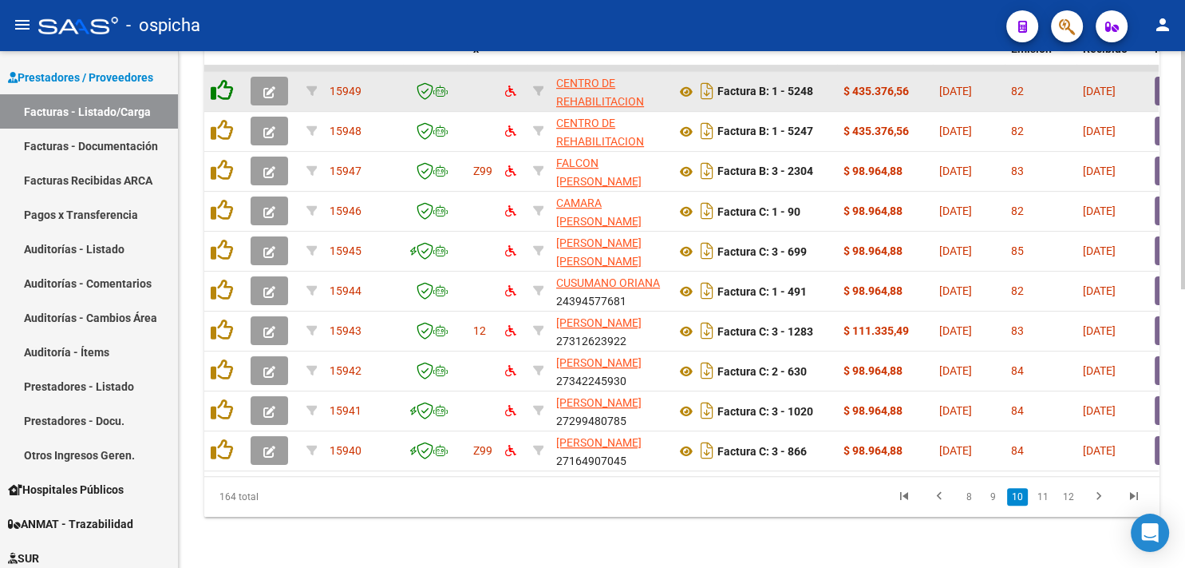
click at [220, 79] on icon at bounding box center [222, 90] width 22 height 22
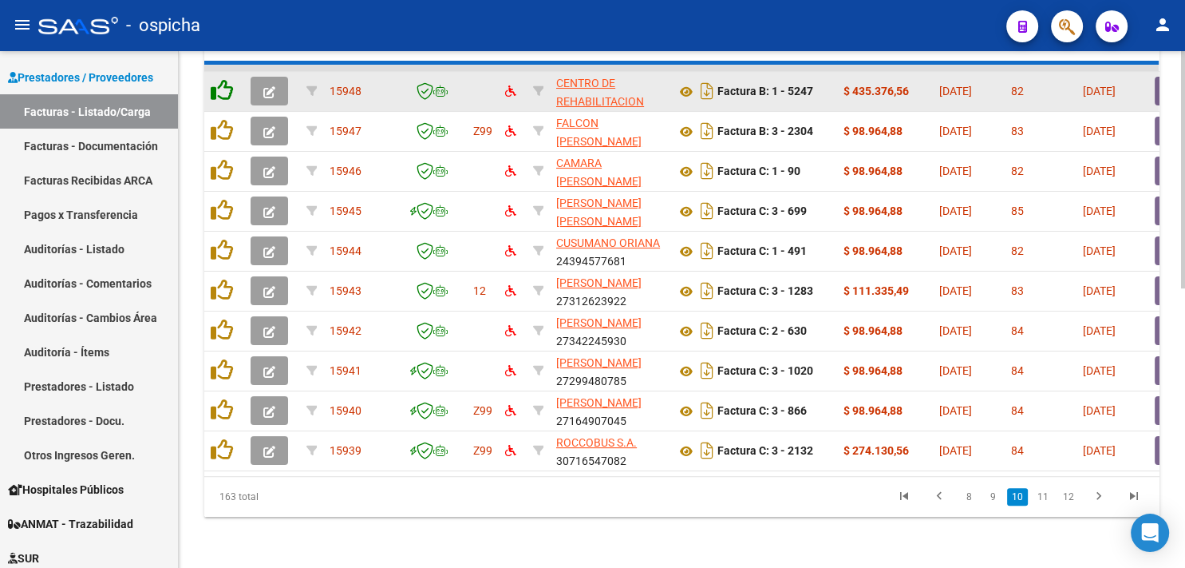
click at [220, 79] on icon at bounding box center [222, 90] width 22 height 22
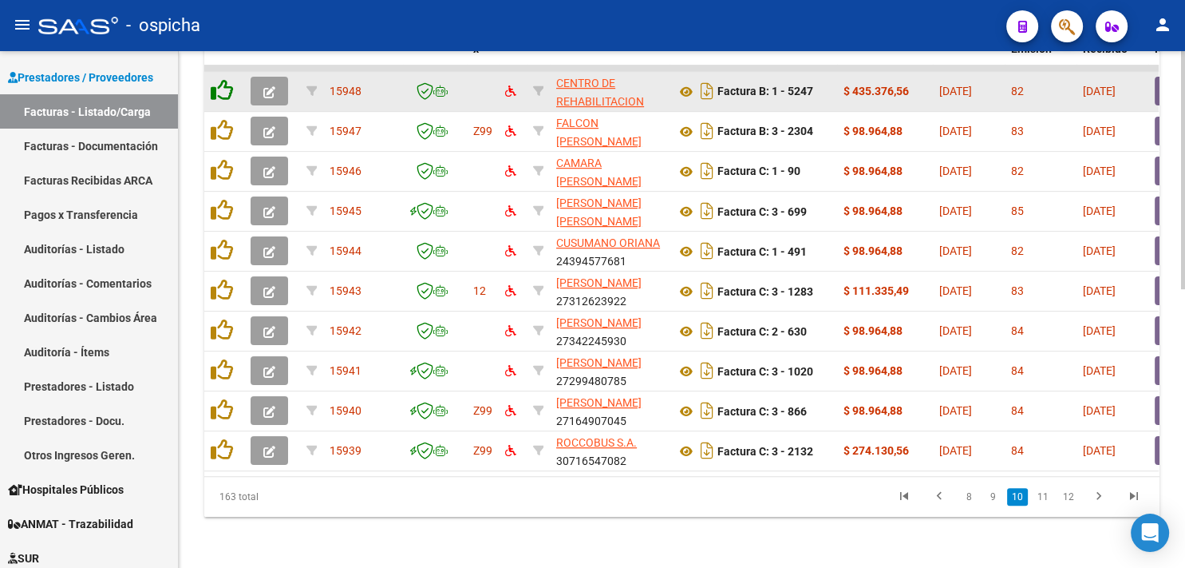
click at [220, 79] on icon at bounding box center [222, 90] width 22 height 22
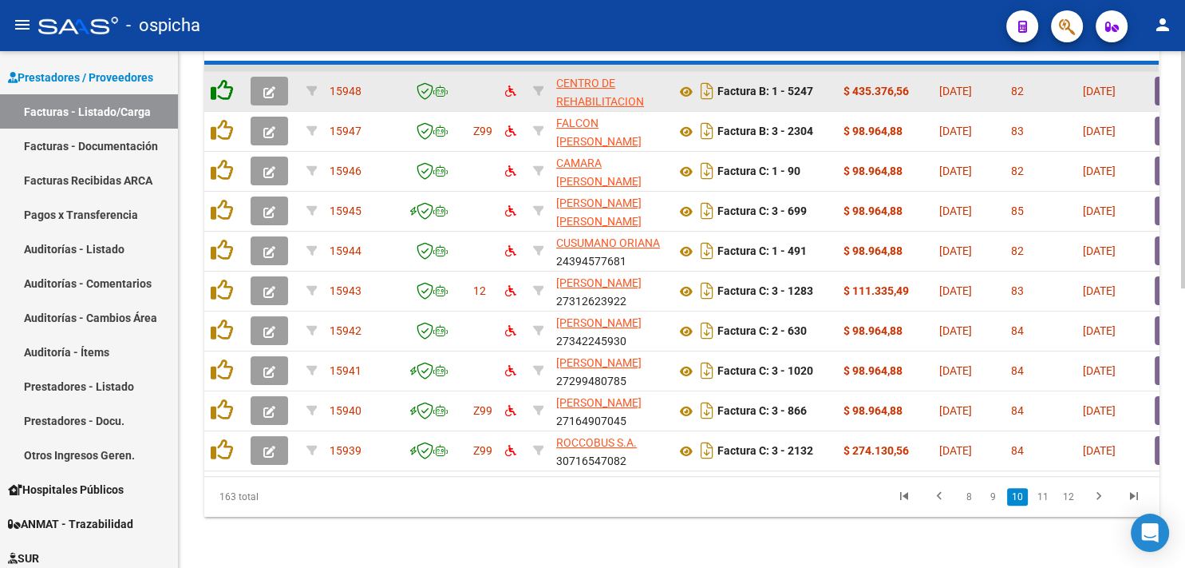
click at [220, 79] on icon at bounding box center [222, 90] width 22 height 22
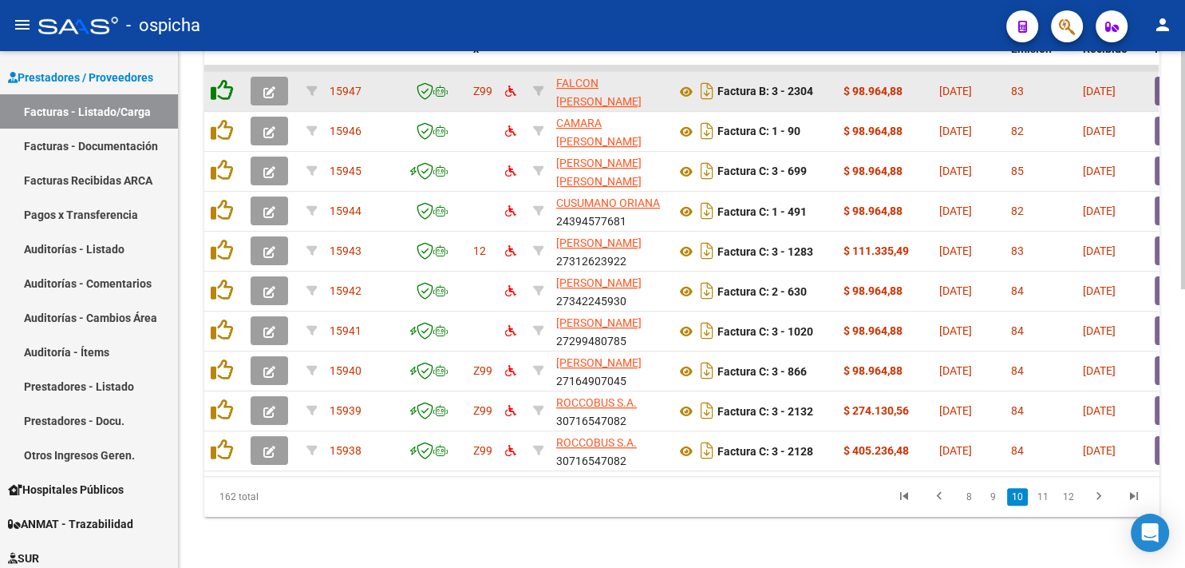
click at [220, 79] on icon at bounding box center [222, 90] width 22 height 22
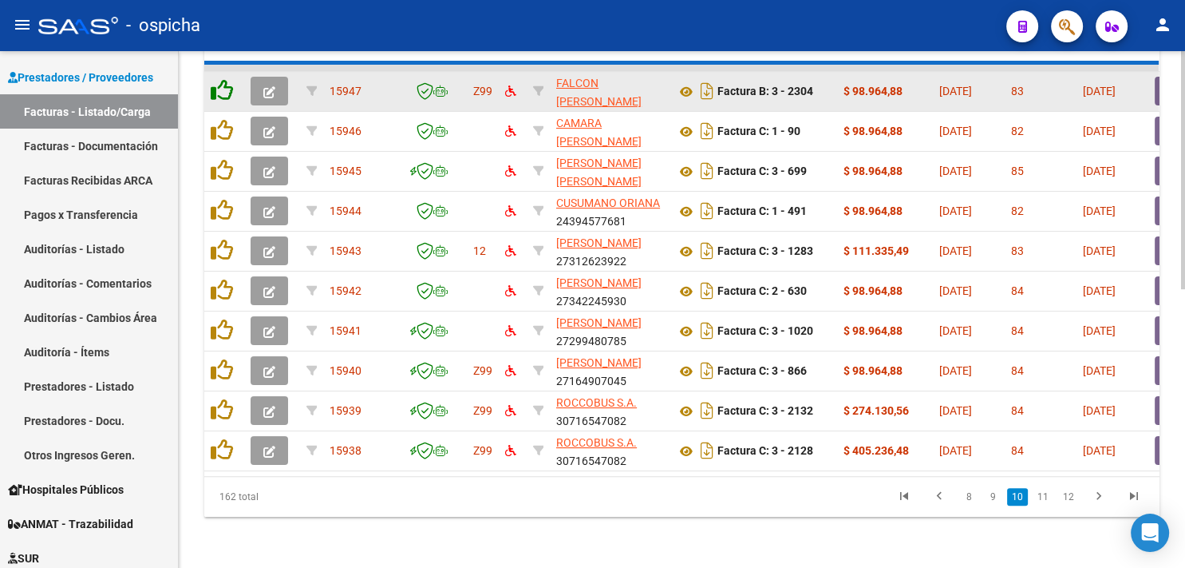
click at [220, 79] on icon at bounding box center [222, 90] width 22 height 22
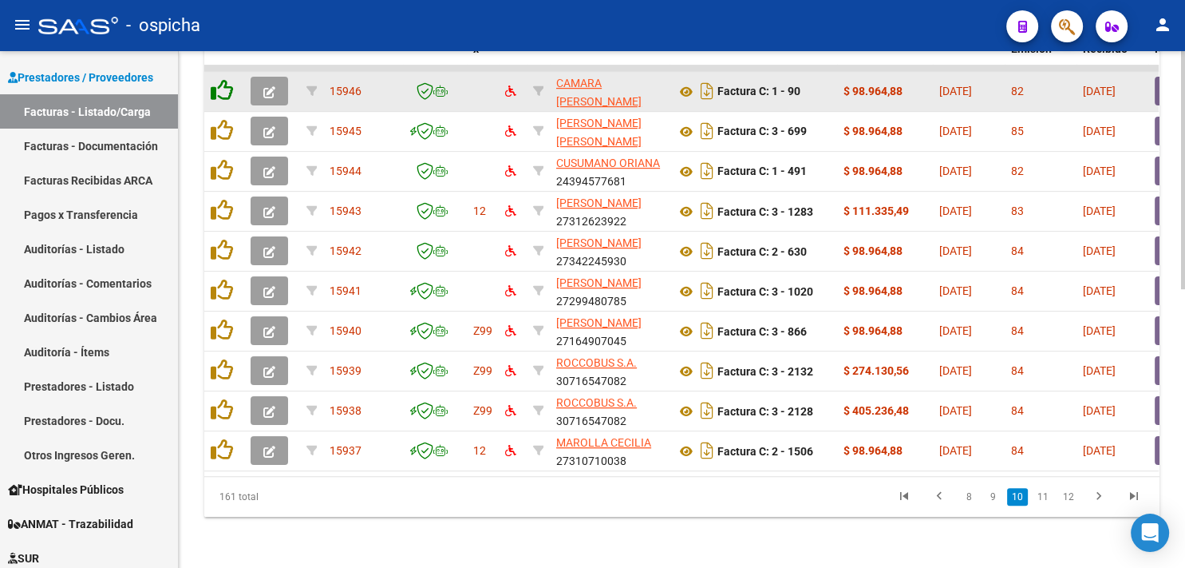
click at [220, 79] on icon at bounding box center [222, 90] width 22 height 22
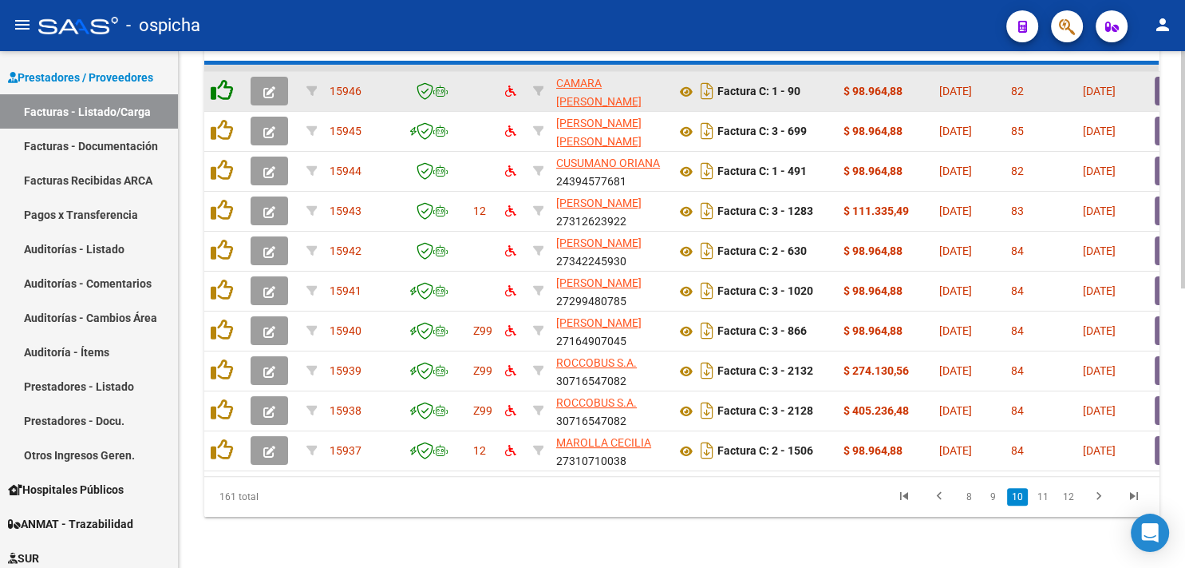
click at [220, 79] on icon at bounding box center [222, 90] width 22 height 22
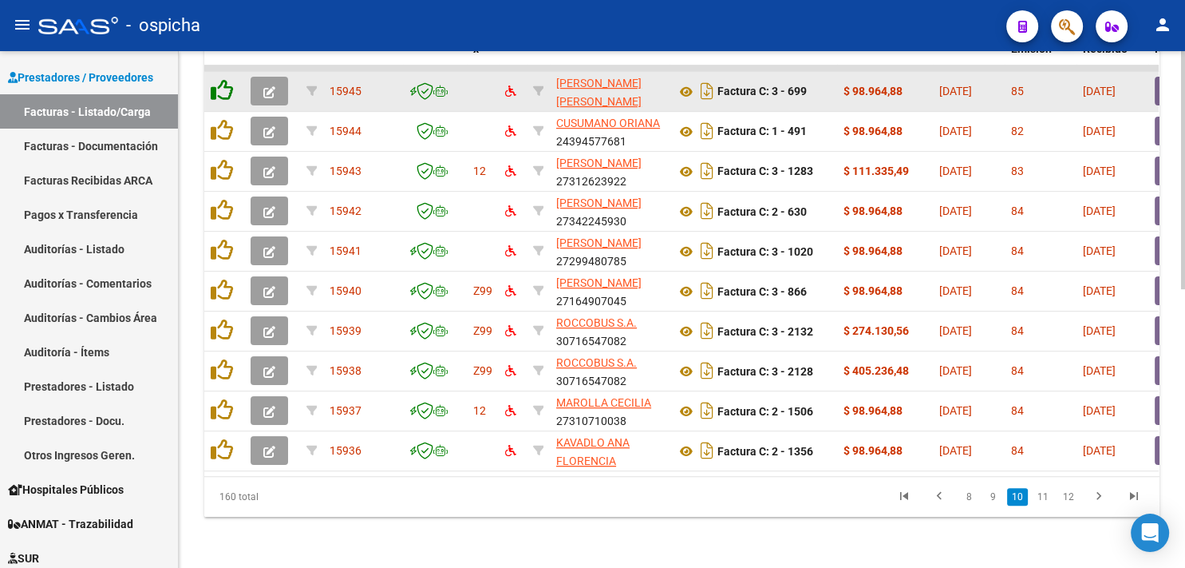
click at [220, 79] on icon at bounding box center [222, 90] width 22 height 22
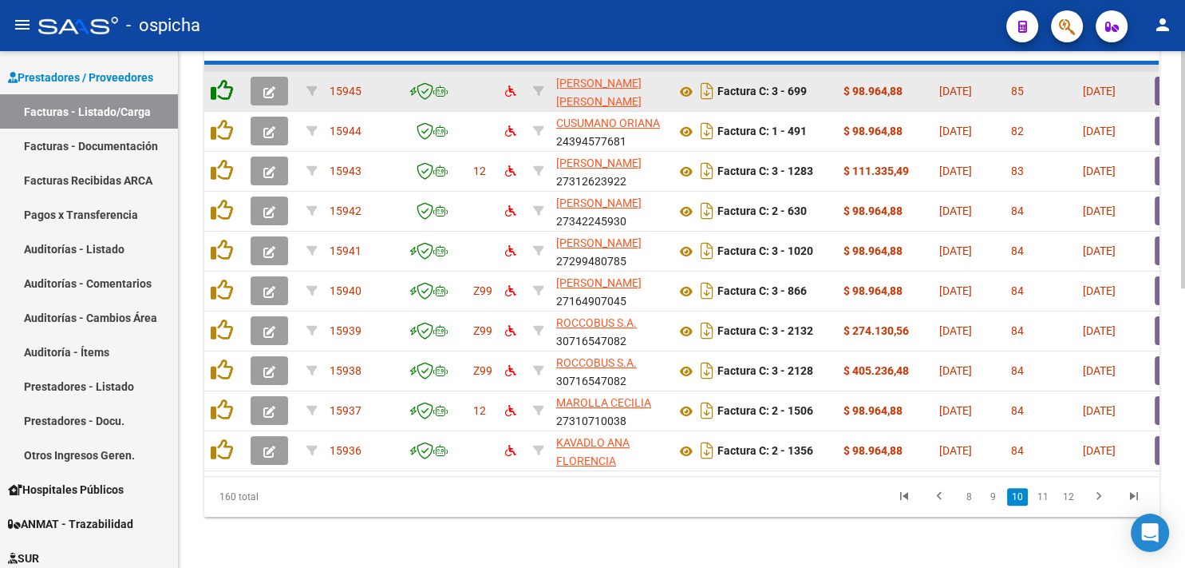
click at [220, 79] on icon at bounding box center [222, 90] width 22 height 22
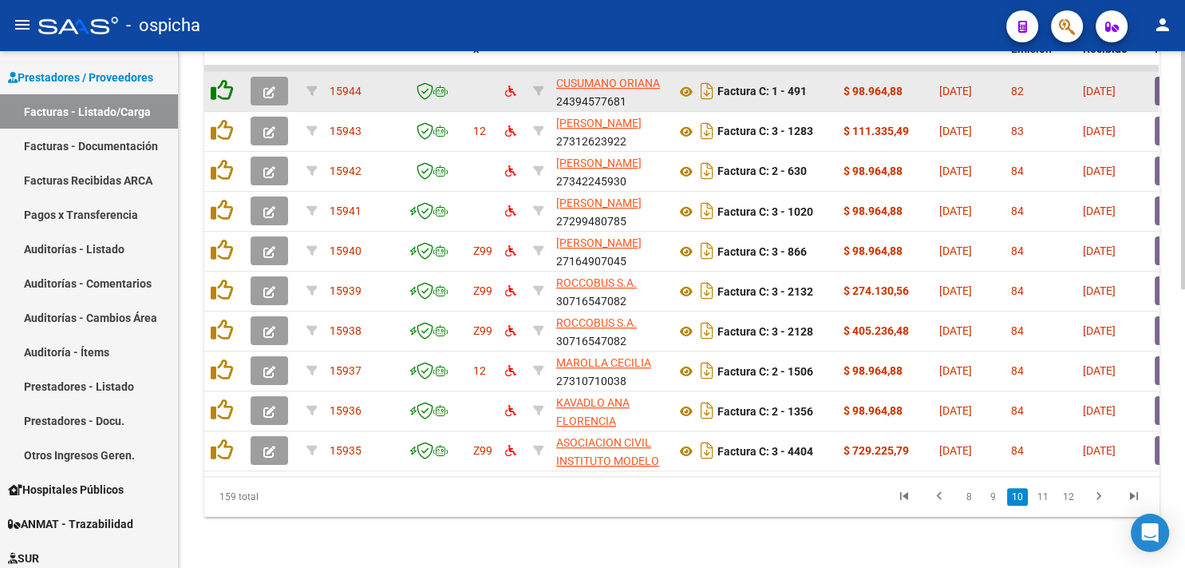
click at [220, 79] on icon at bounding box center [222, 90] width 22 height 22
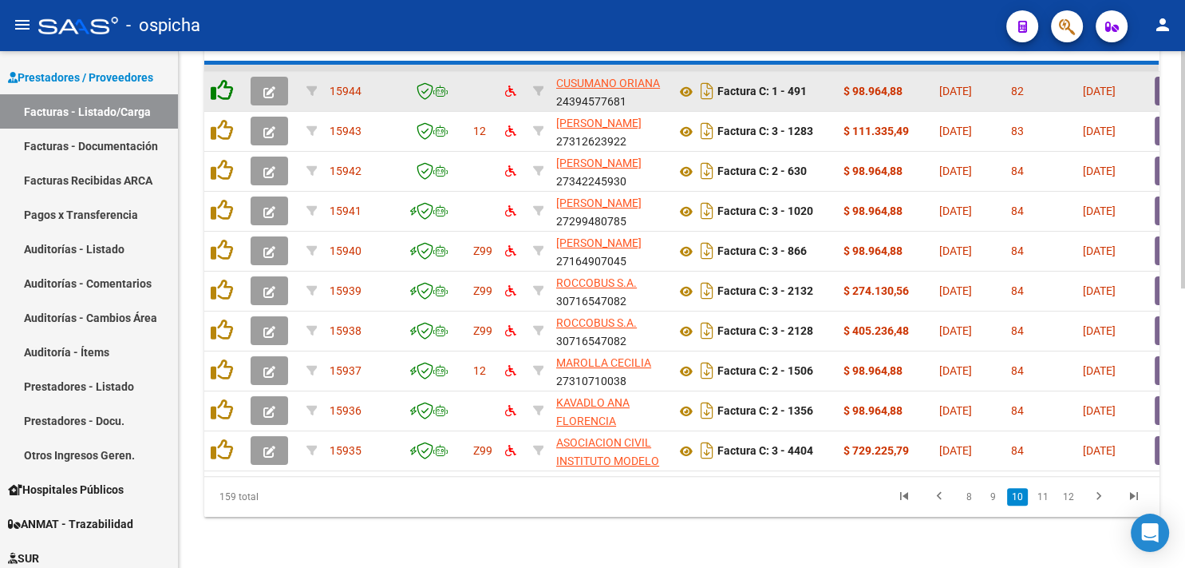
click at [220, 79] on icon at bounding box center [222, 90] width 22 height 22
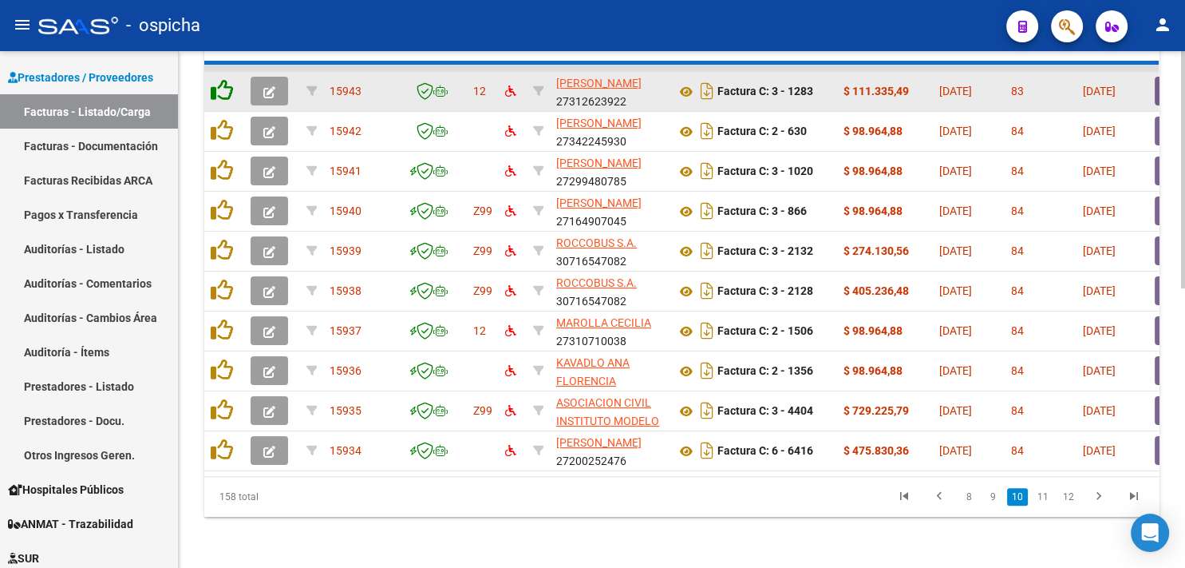
click at [220, 79] on icon at bounding box center [222, 90] width 22 height 22
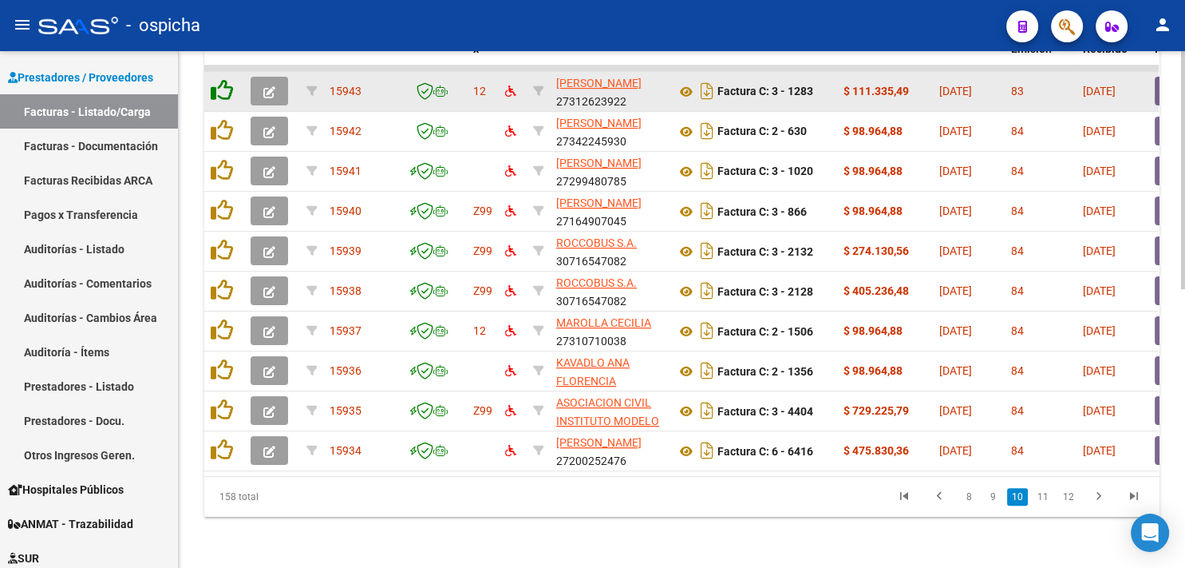
click at [220, 79] on icon at bounding box center [222, 90] width 22 height 22
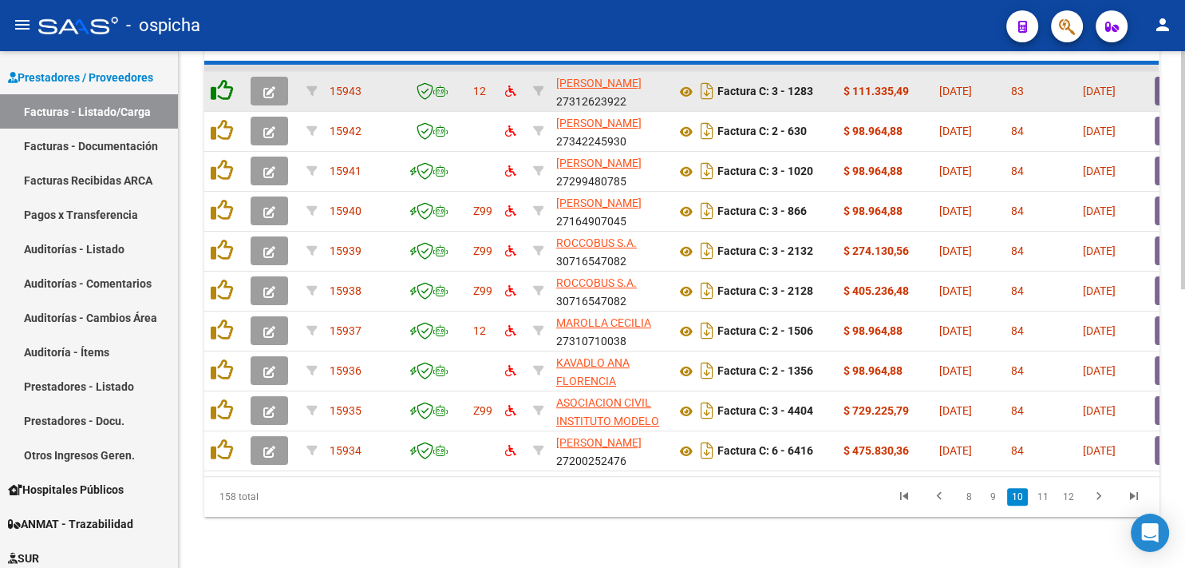
click at [220, 79] on icon at bounding box center [222, 90] width 22 height 22
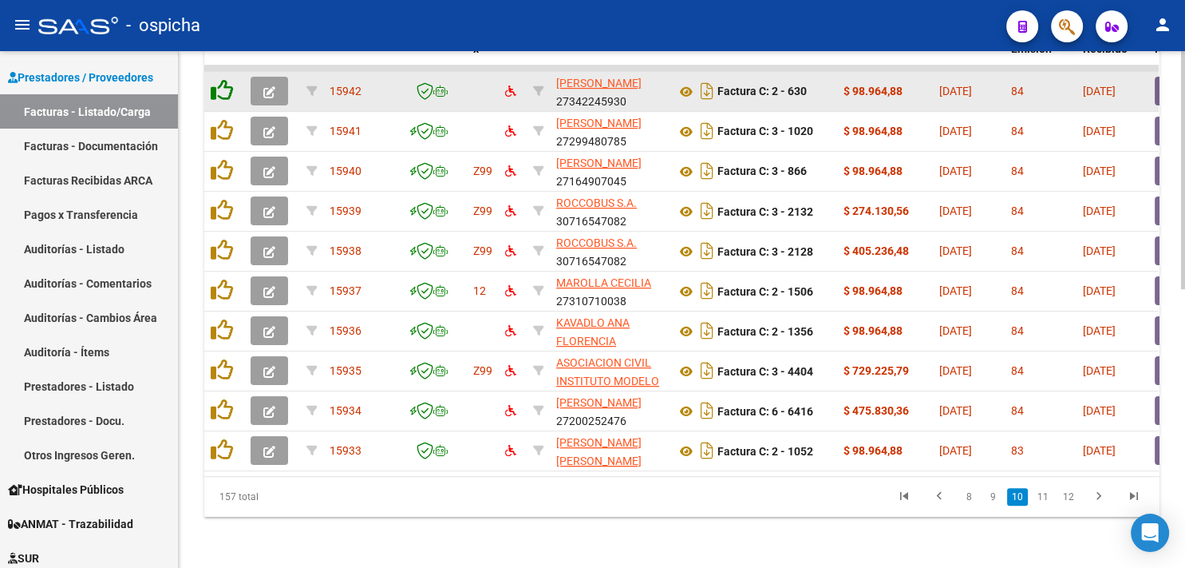
click at [220, 79] on icon at bounding box center [222, 90] width 22 height 22
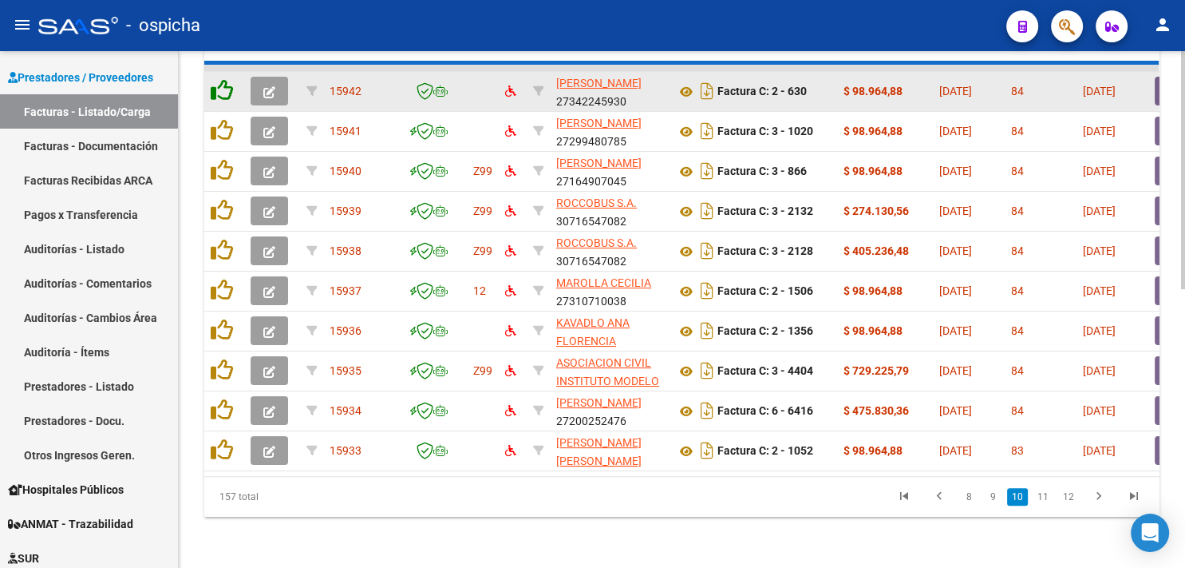
click at [220, 79] on icon at bounding box center [222, 90] width 22 height 22
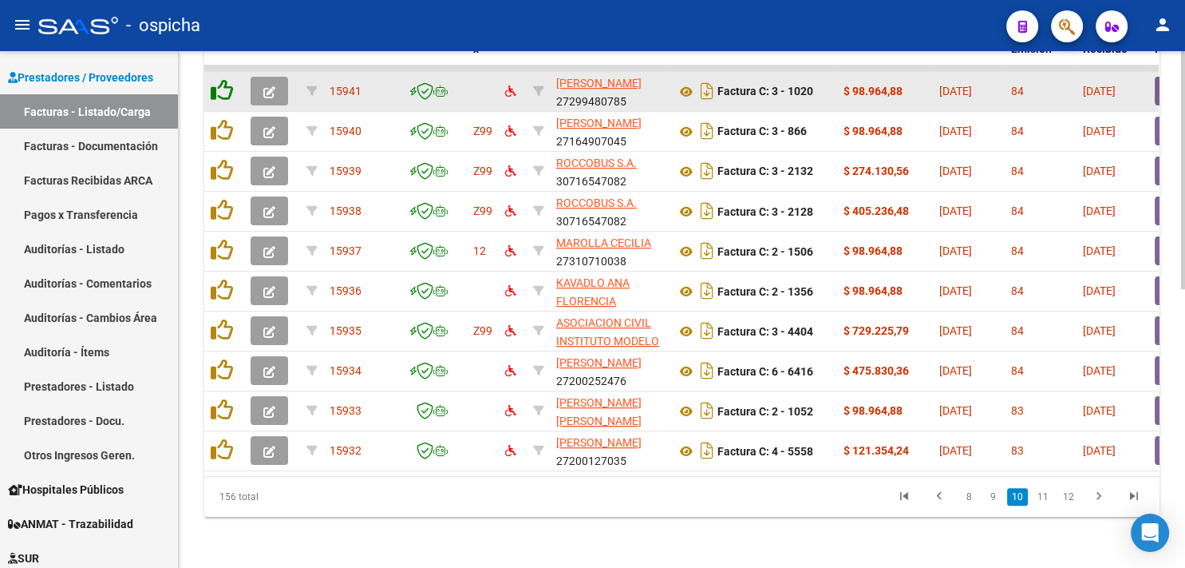
click at [220, 79] on icon at bounding box center [222, 90] width 22 height 22
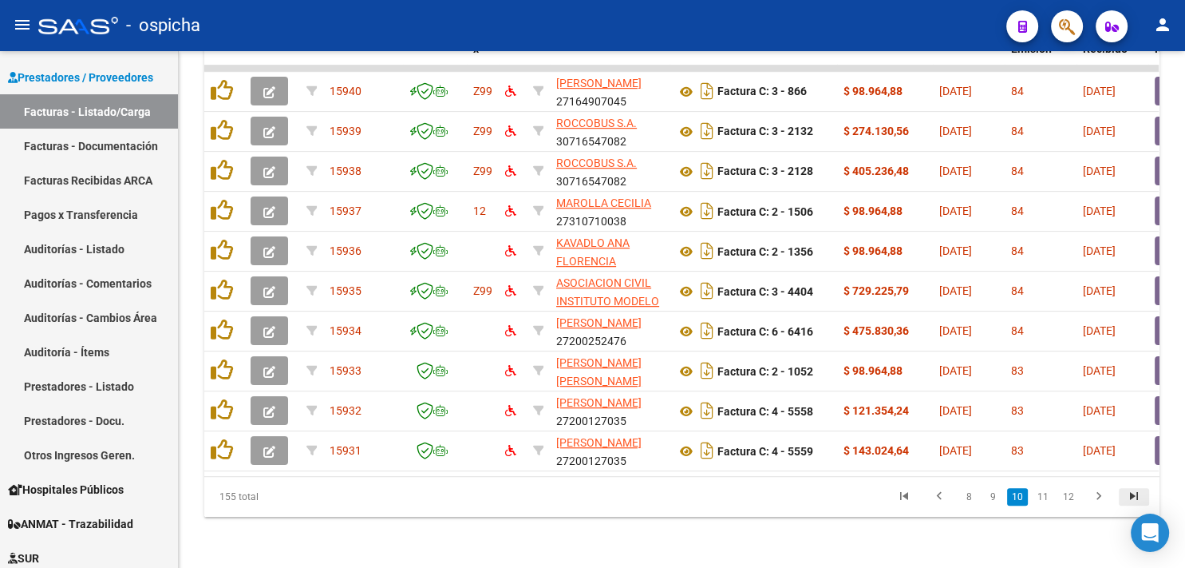
click at [1125, 497] on icon "go to last page" at bounding box center [1134, 497] width 21 height 19
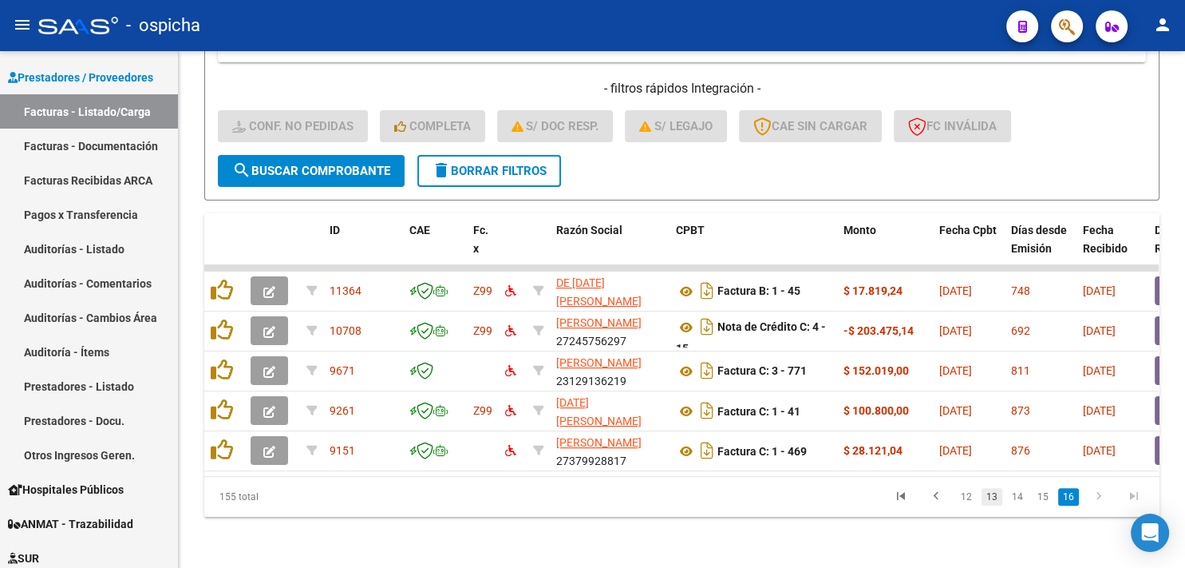
scroll to position [405, 0]
click at [937, 494] on icon "go to previous page" at bounding box center [936, 497] width 21 height 19
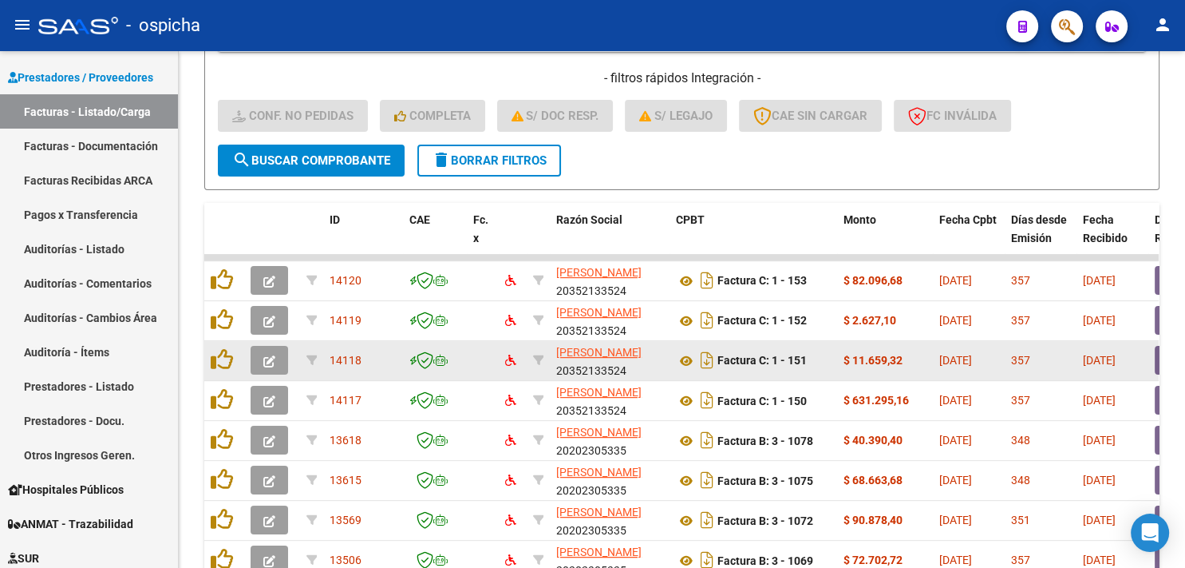
scroll to position [604, 0]
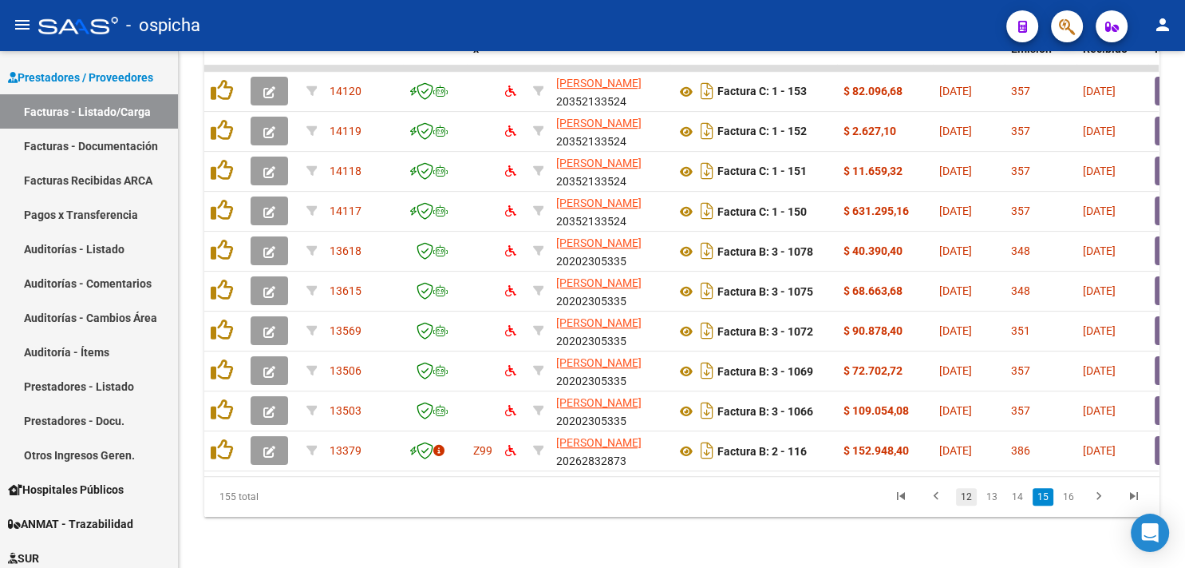
click at [967, 498] on link "12" at bounding box center [966, 497] width 21 height 18
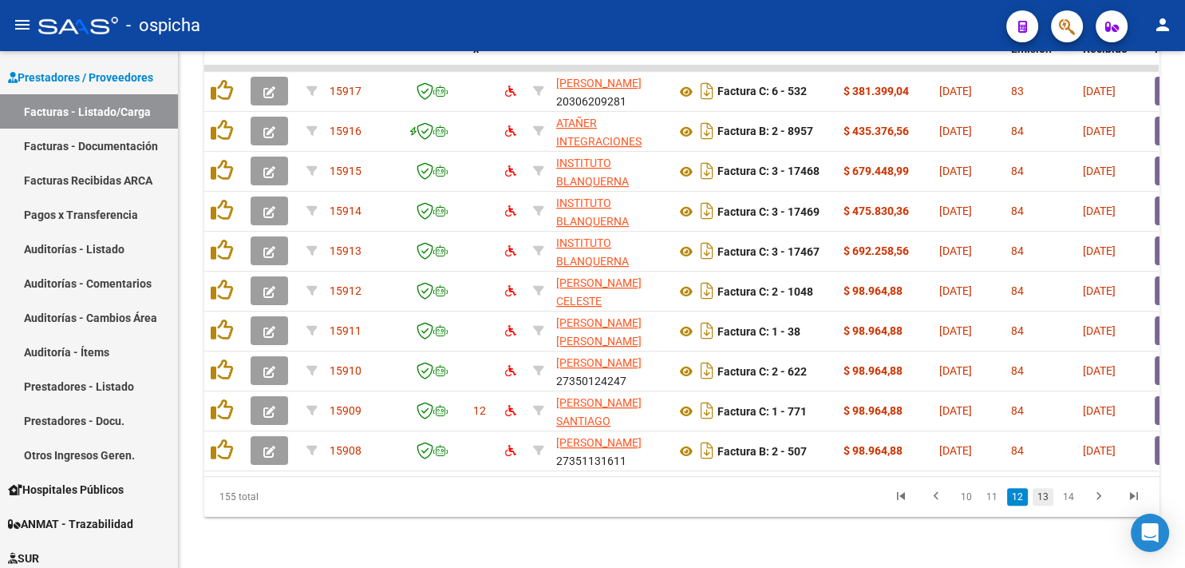
click at [1039, 498] on link "13" at bounding box center [1043, 497] width 21 height 18
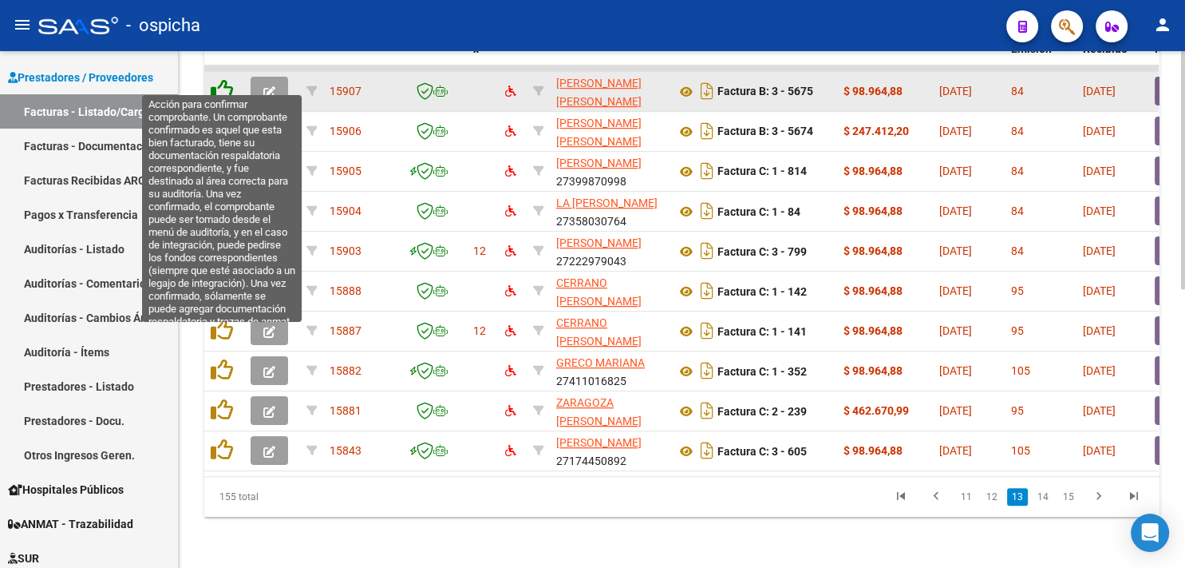
click at [216, 79] on icon at bounding box center [222, 90] width 22 height 22
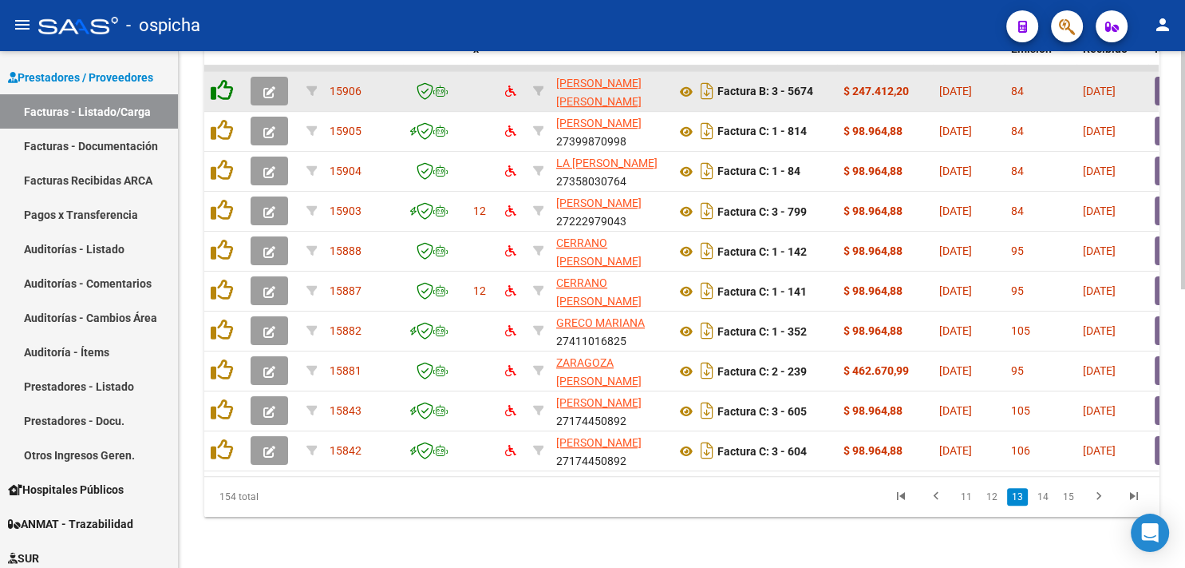
click at [216, 79] on icon at bounding box center [222, 90] width 22 height 22
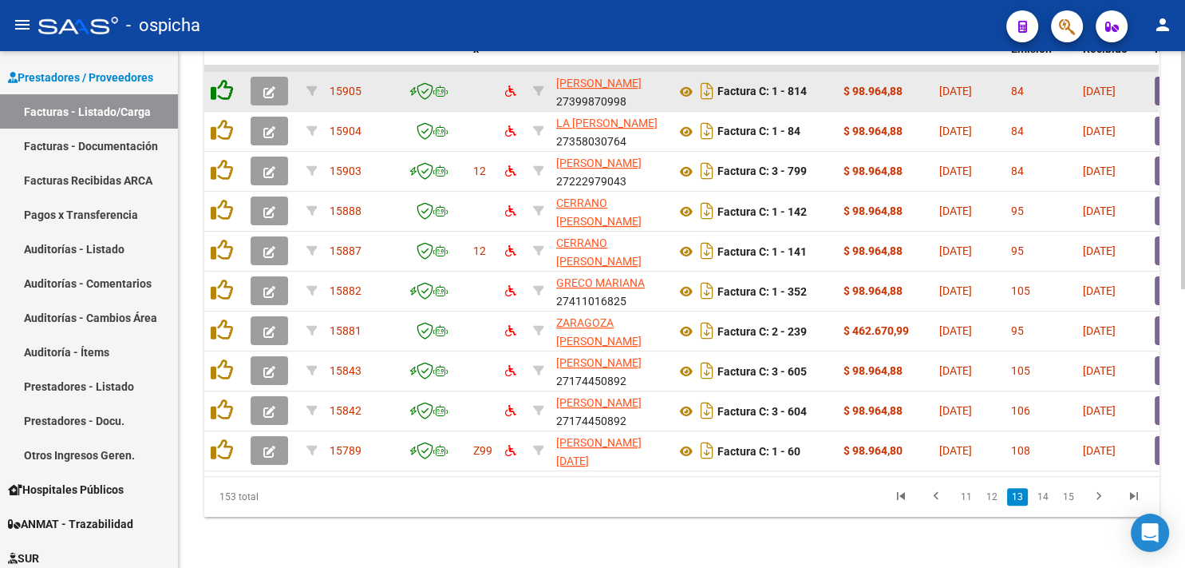
click at [216, 79] on icon at bounding box center [222, 90] width 22 height 22
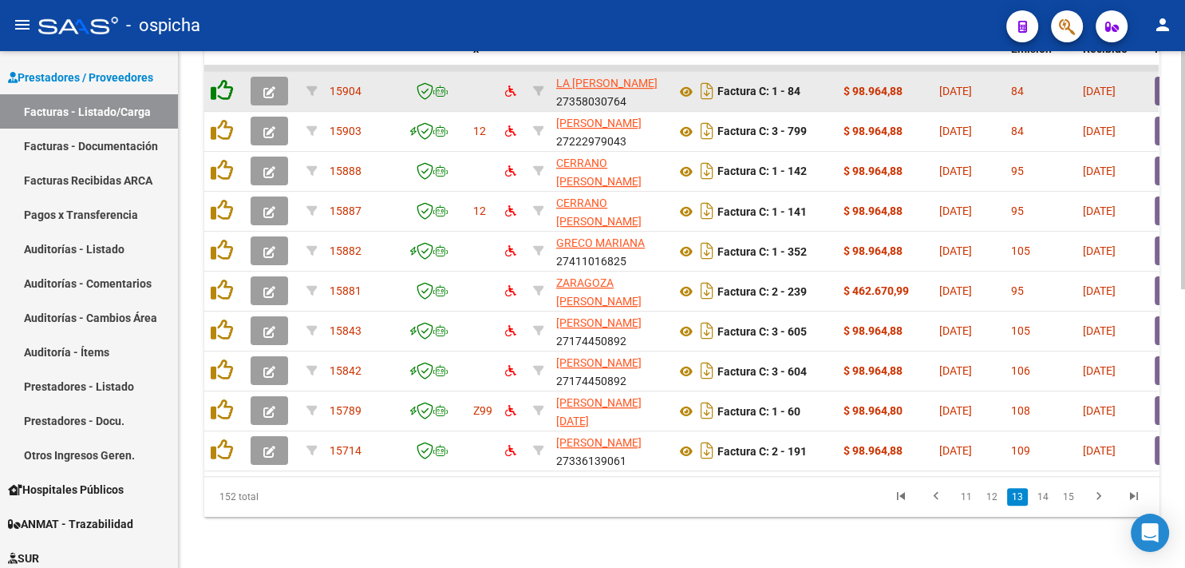
click at [216, 79] on icon at bounding box center [222, 90] width 22 height 22
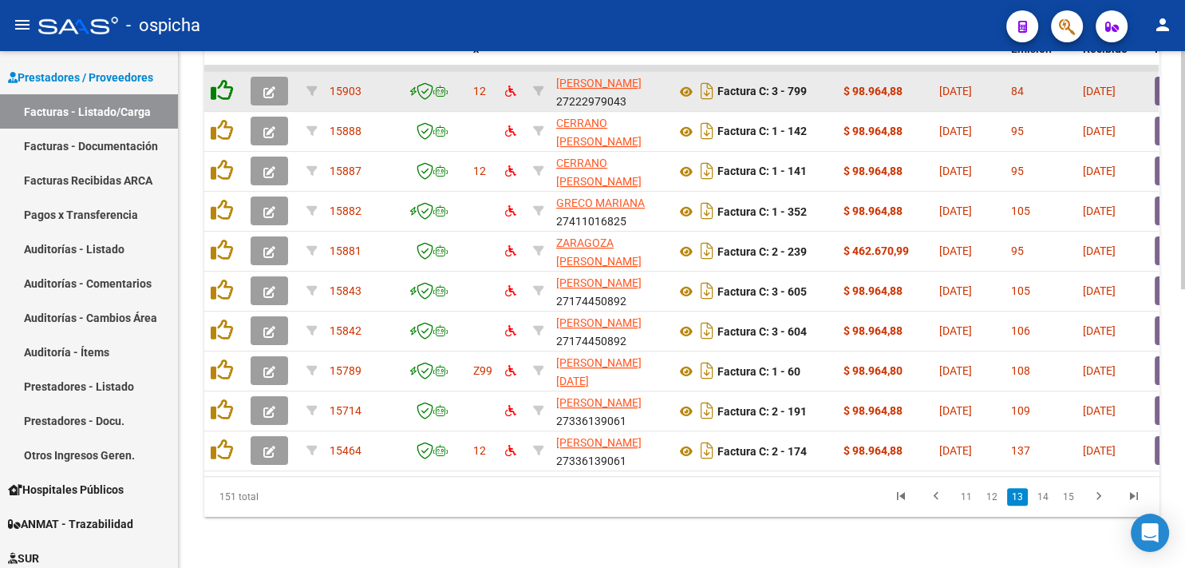
click at [216, 79] on icon at bounding box center [222, 90] width 22 height 22
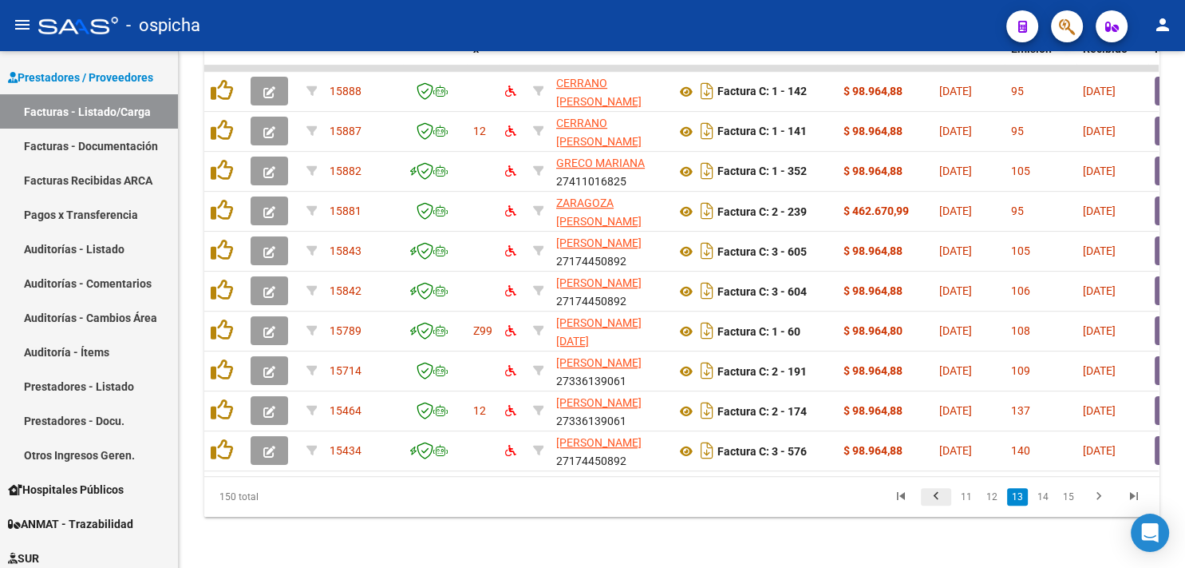
click at [937, 496] on icon "go to previous page" at bounding box center [936, 497] width 21 height 19
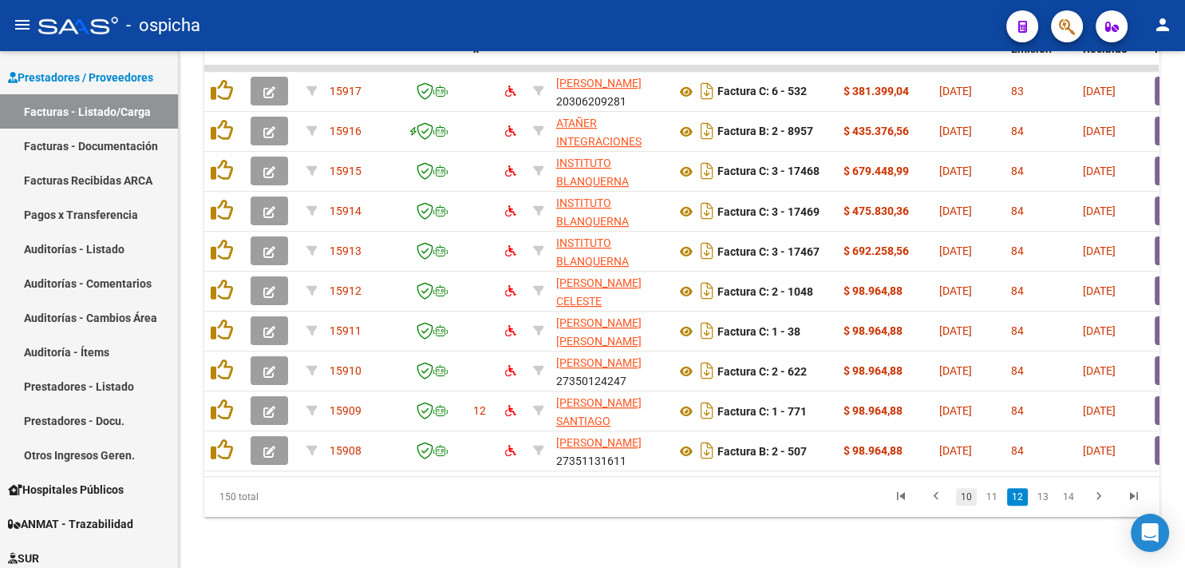
click at [967, 493] on link "10" at bounding box center [966, 497] width 21 height 18
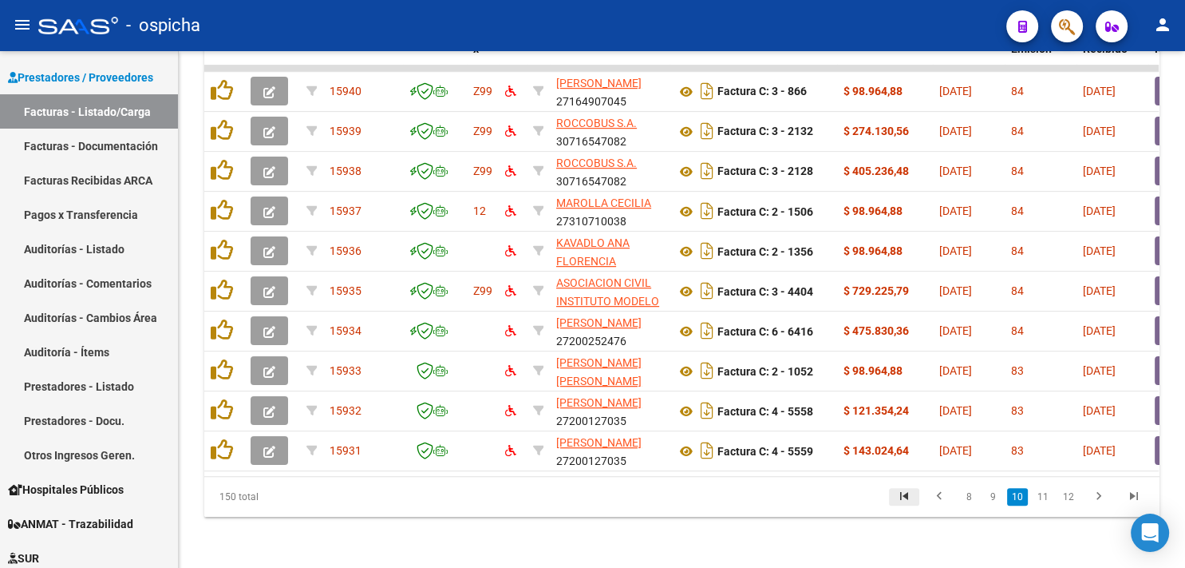
click at [901, 490] on icon "go to first page" at bounding box center [904, 497] width 21 height 19
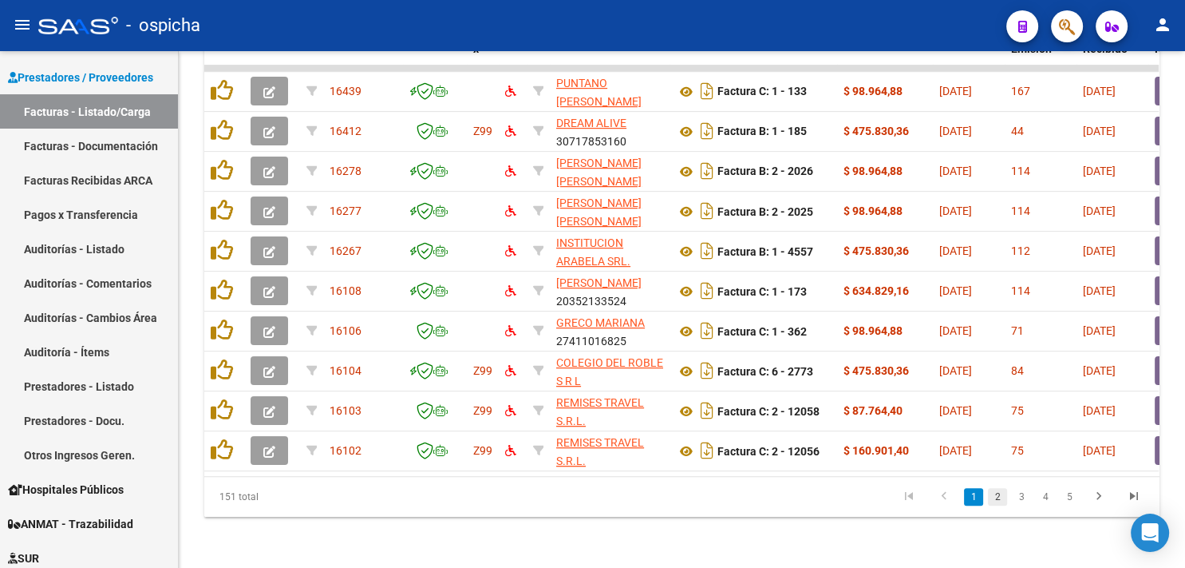
click at [994, 498] on link "2" at bounding box center [997, 497] width 19 height 18
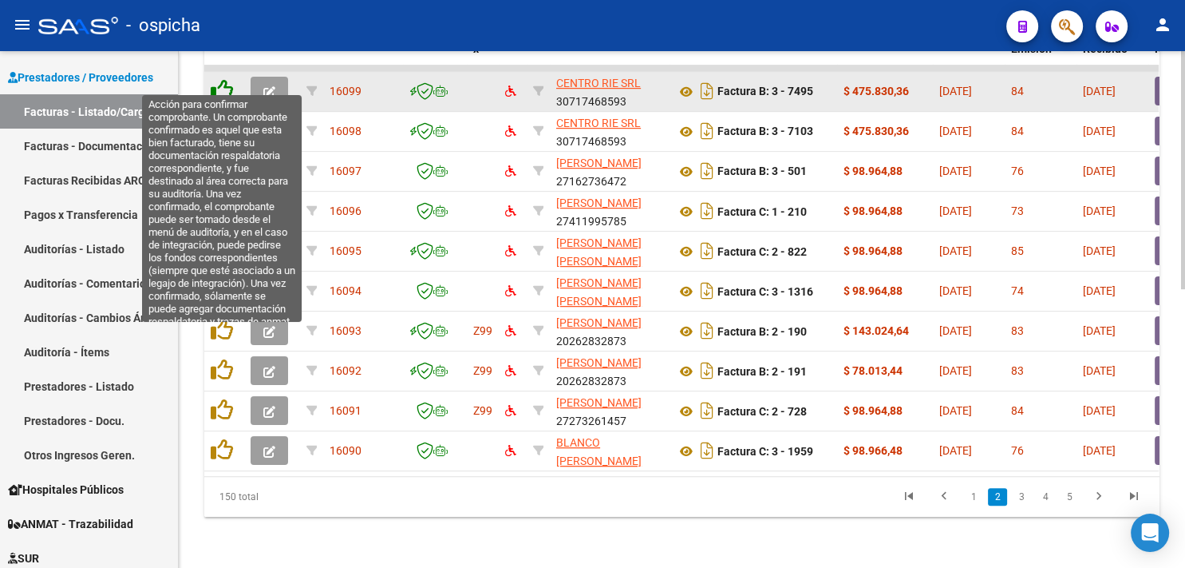
click at [222, 85] on icon at bounding box center [222, 90] width 22 height 22
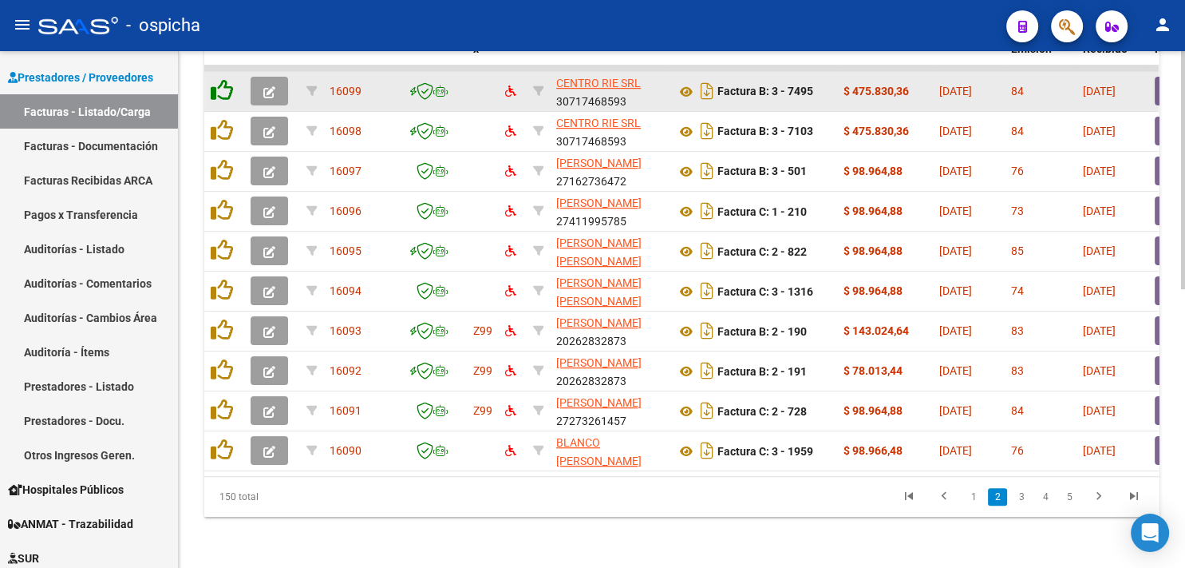
click at [222, 85] on icon at bounding box center [222, 90] width 22 height 22
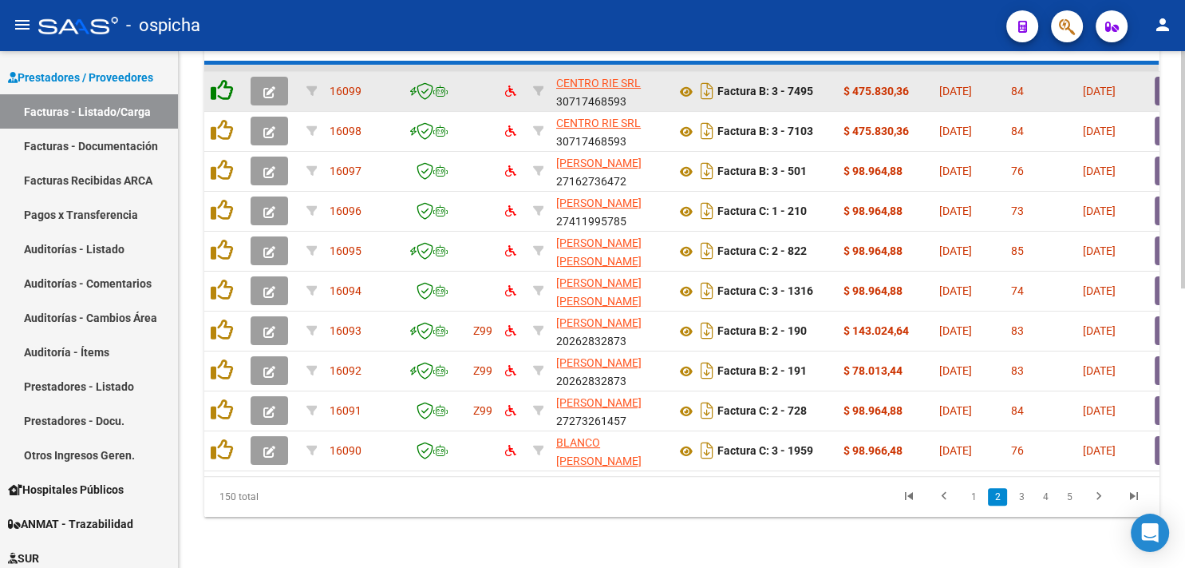
click at [221, 85] on icon at bounding box center [222, 90] width 22 height 22
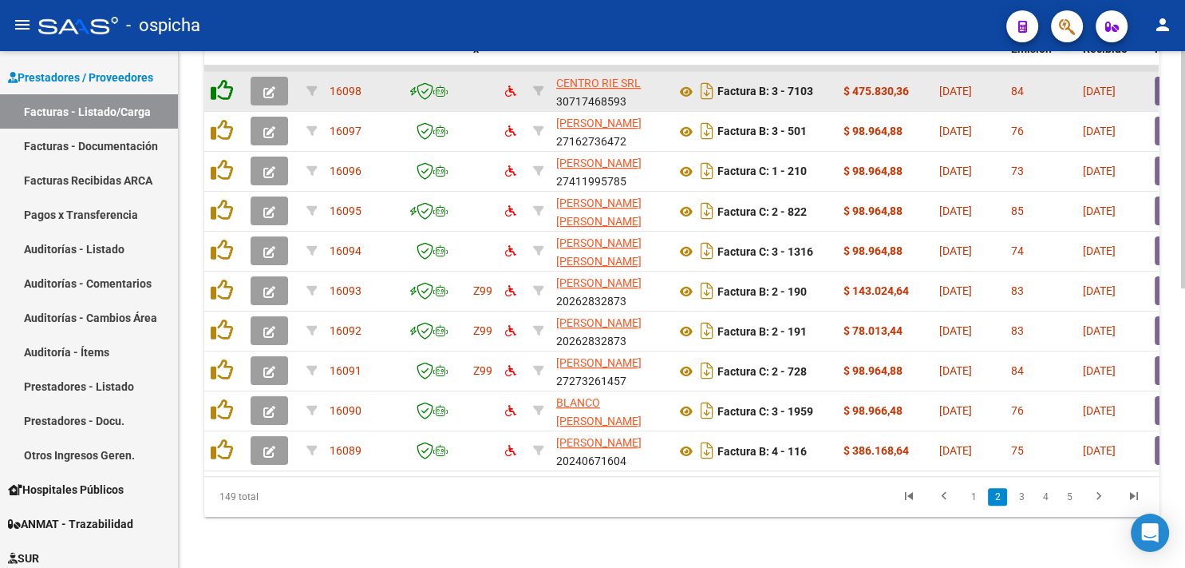
click at [221, 85] on icon at bounding box center [222, 90] width 22 height 22
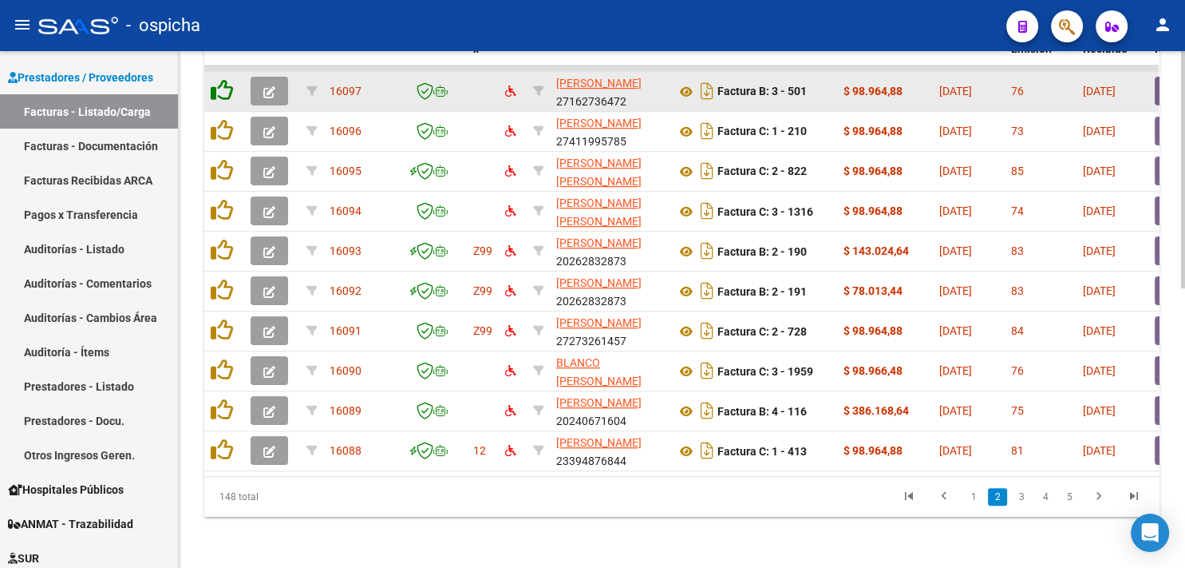
click at [221, 85] on icon at bounding box center [222, 90] width 22 height 22
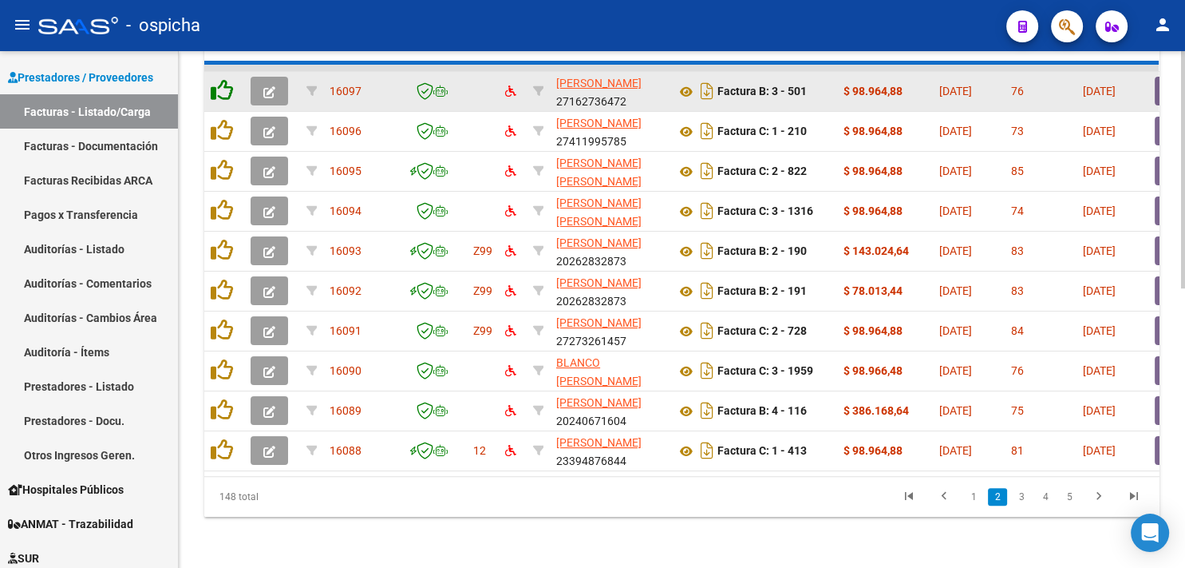
click at [221, 85] on icon at bounding box center [222, 90] width 22 height 22
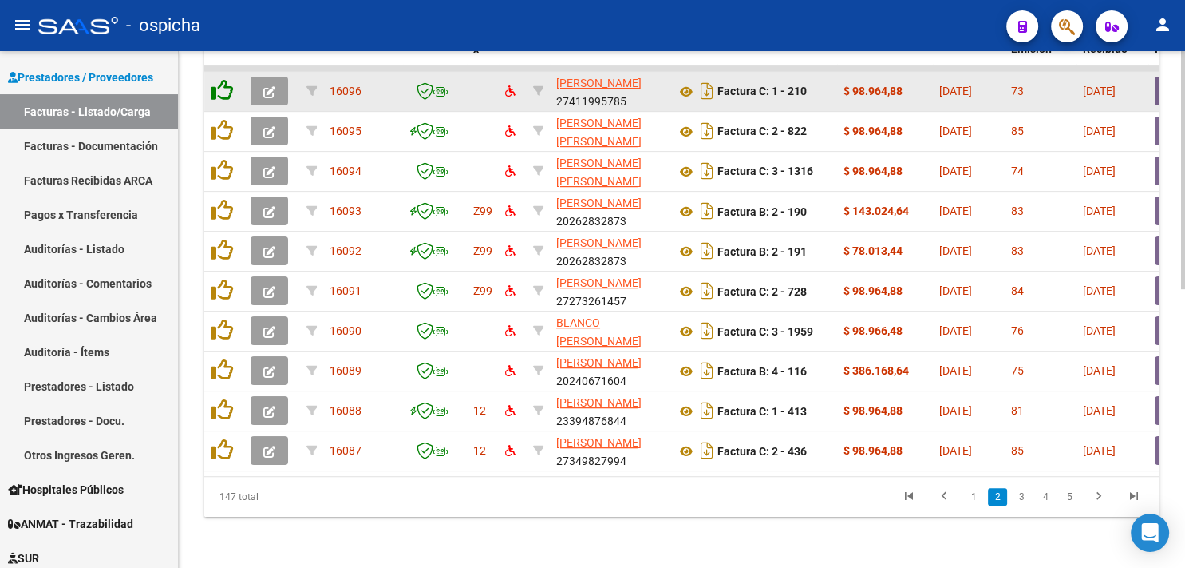
click at [221, 85] on icon at bounding box center [222, 90] width 22 height 22
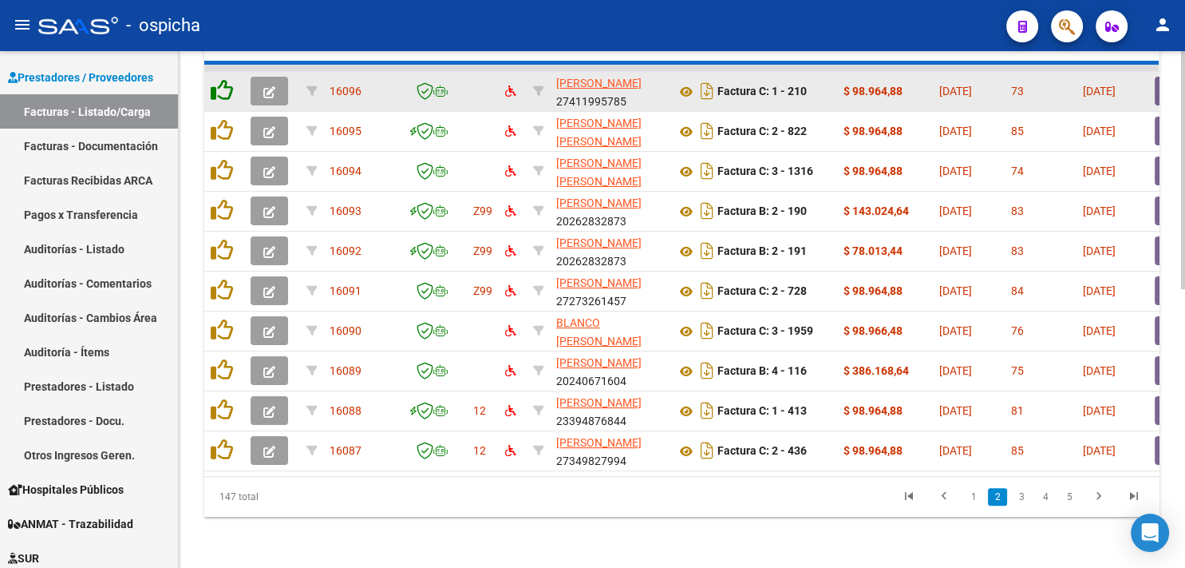
click at [221, 85] on icon at bounding box center [222, 90] width 22 height 22
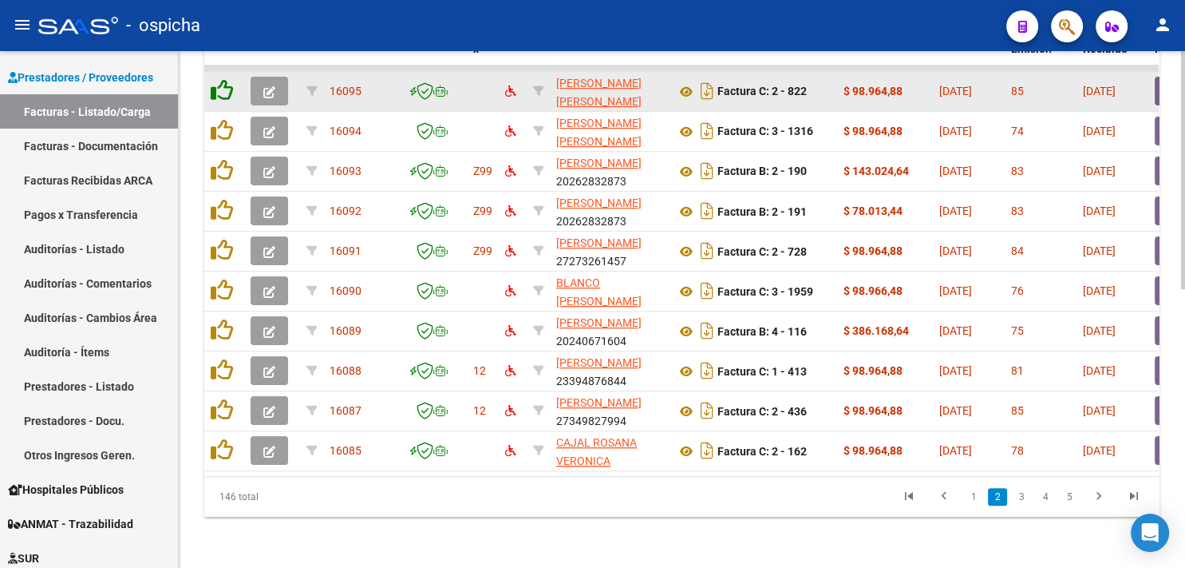
click at [221, 85] on icon at bounding box center [222, 90] width 22 height 22
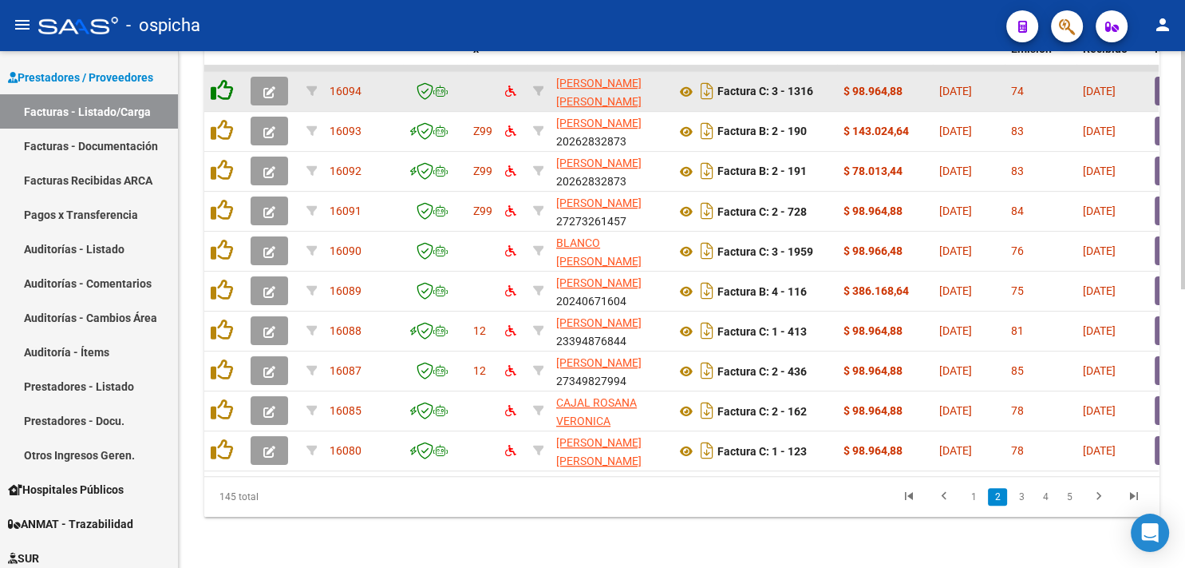
click at [221, 85] on icon at bounding box center [222, 90] width 22 height 22
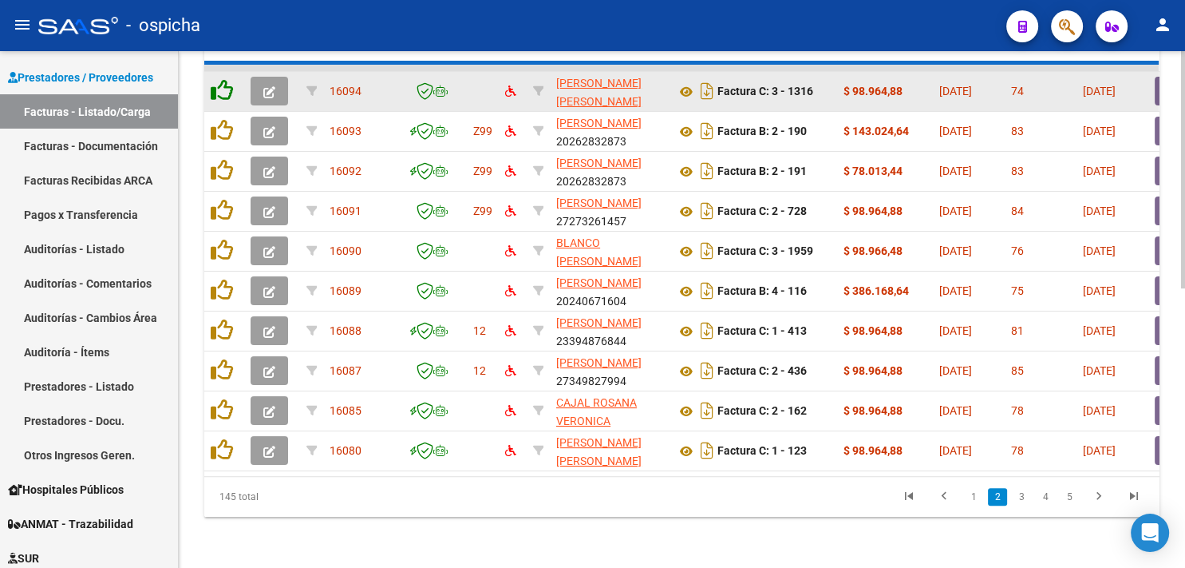
click at [221, 85] on icon at bounding box center [222, 90] width 22 height 22
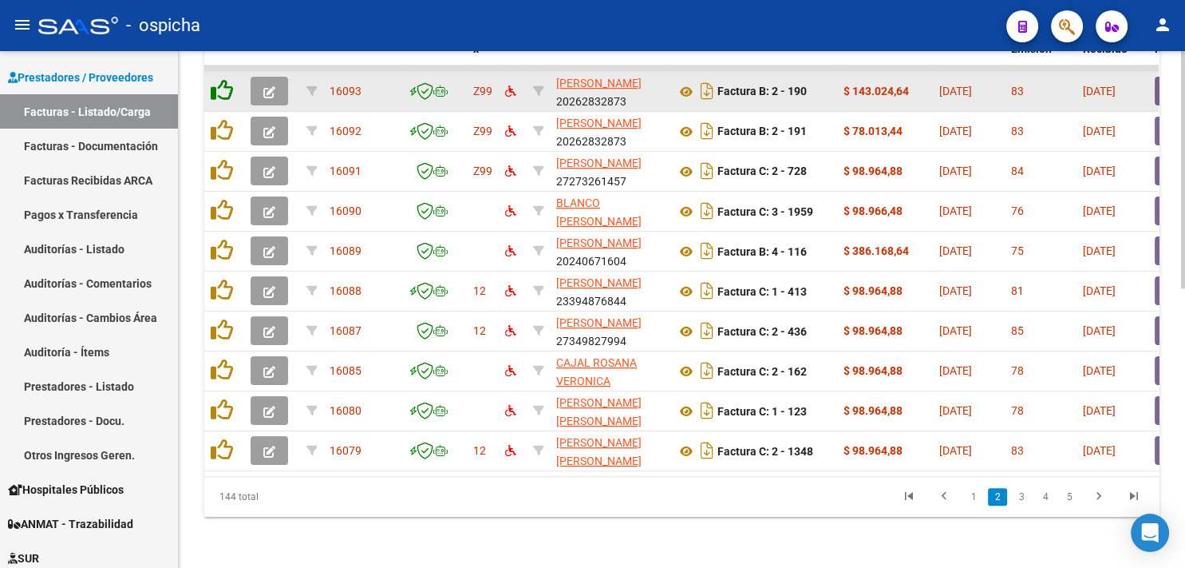
click at [221, 85] on icon at bounding box center [222, 90] width 22 height 22
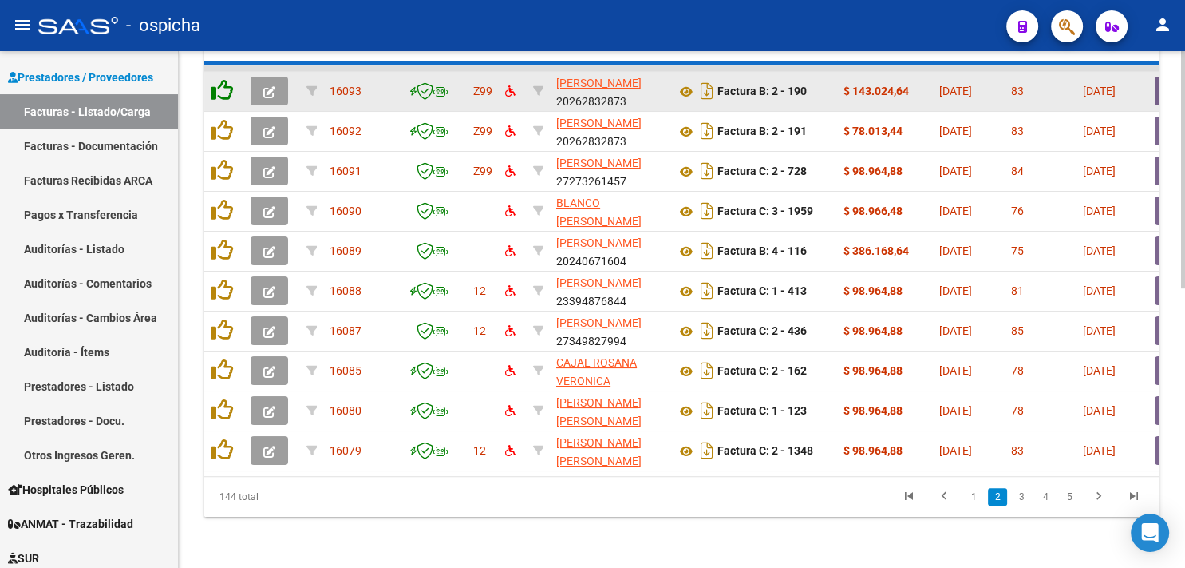
click at [221, 85] on icon at bounding box center [222, 90] width 22 height 22
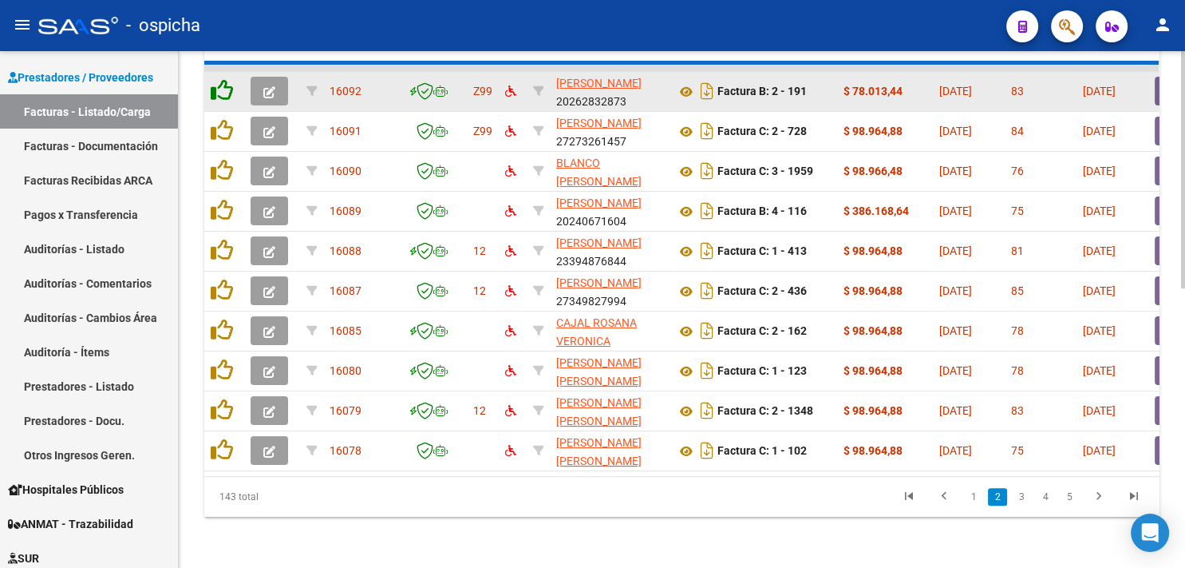
click at [221, 85] on icon at bounding box center [222, 90] width 22 height 22
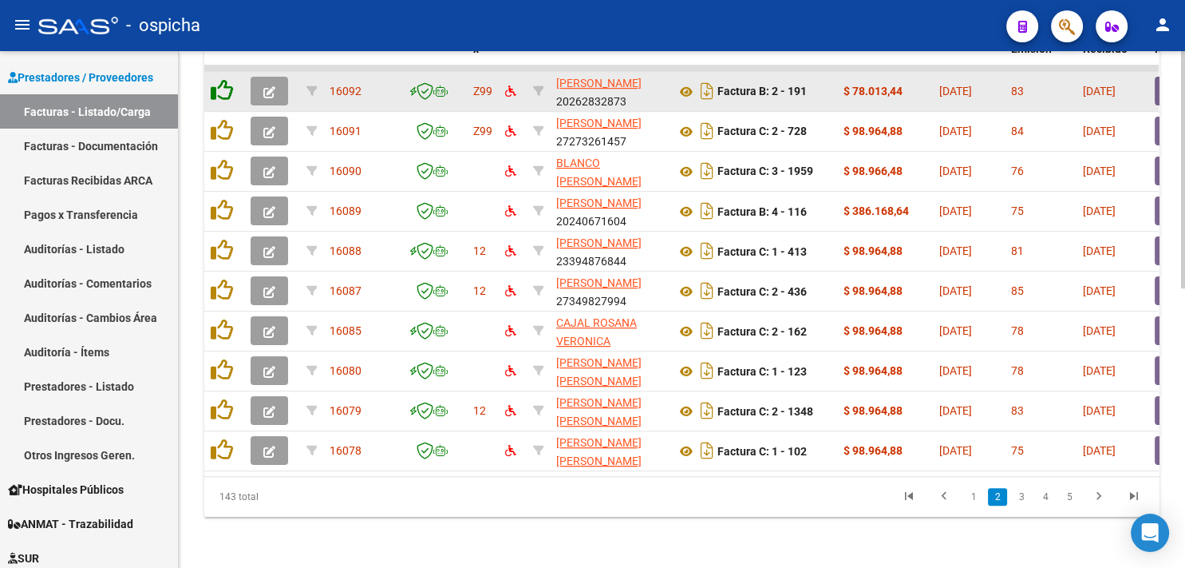
click at [221, 85] on icon at bounding box center [222, 90] width 22 height 22
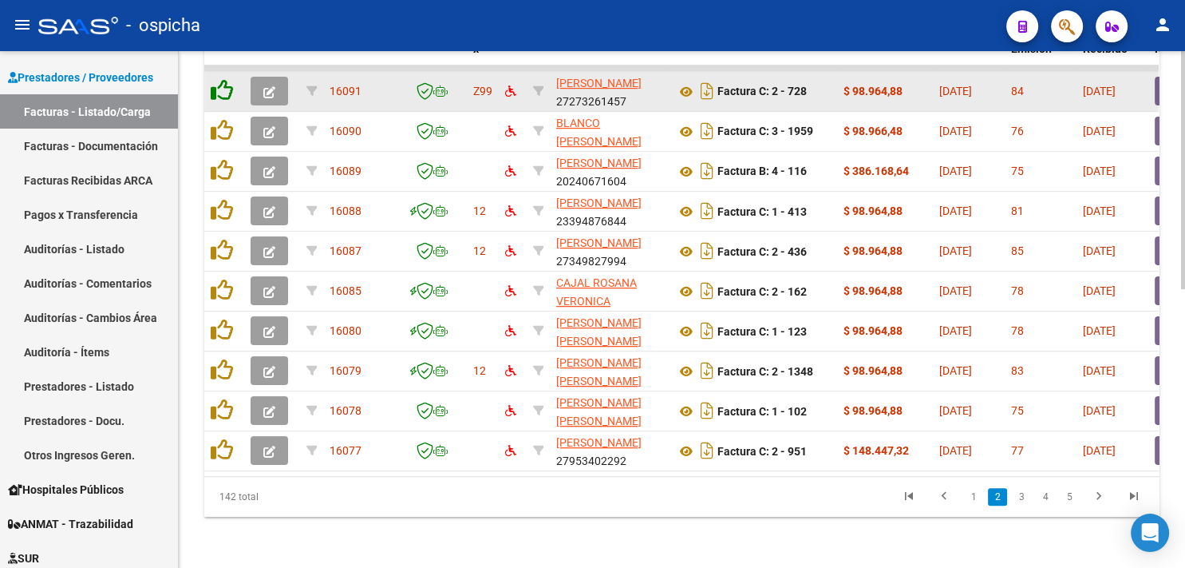
click at [221, 85] on icon at bounding box center [222, 90] width 22 height 22
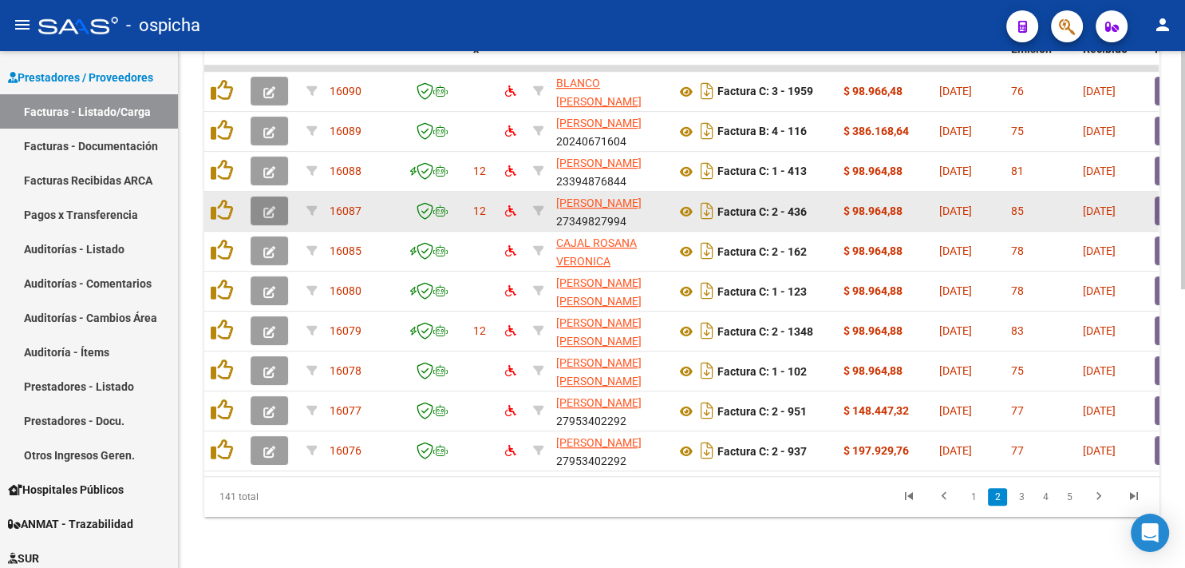
click at [270, 206] on icon "button" at bounding box center [269, 212] width 12 height 12
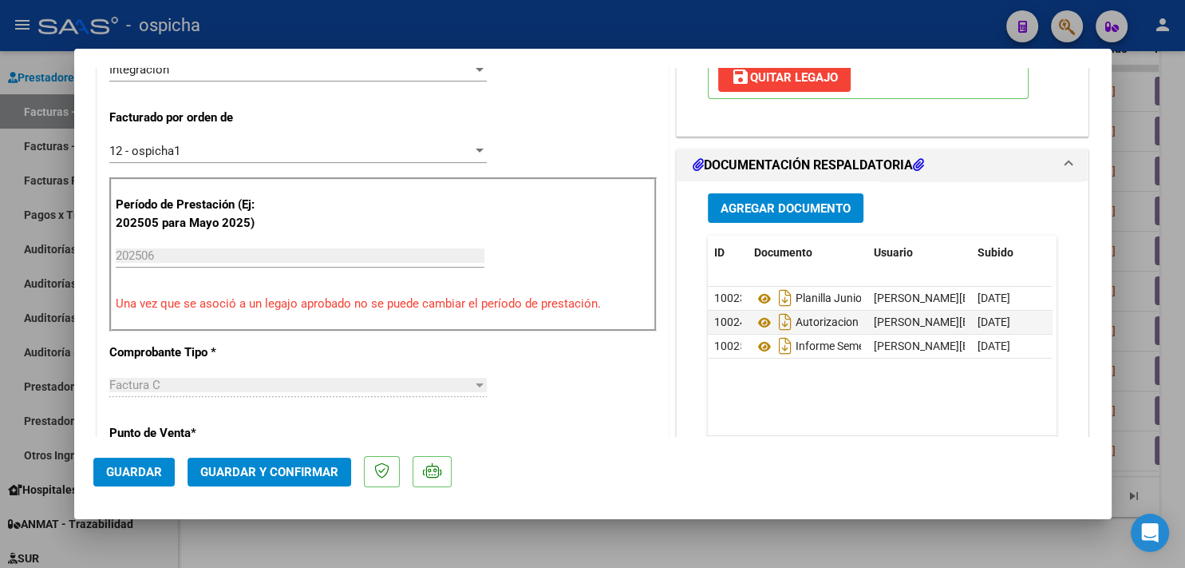
scroll to position [441, 0]
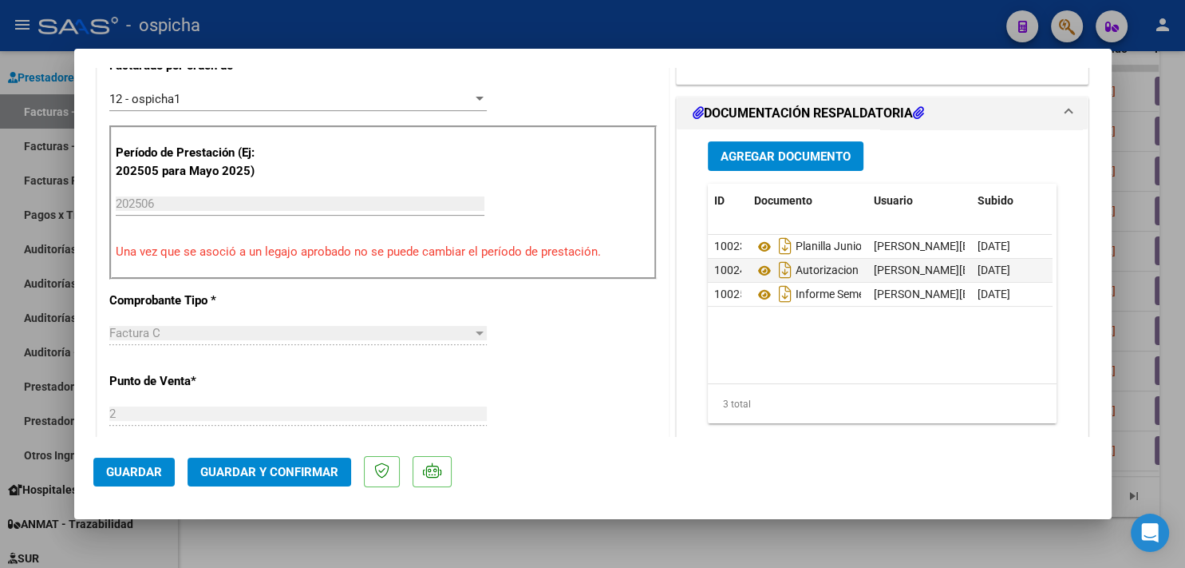
click at [1144, 146] on div at bounding box center [592, 284] width 1185 height 568
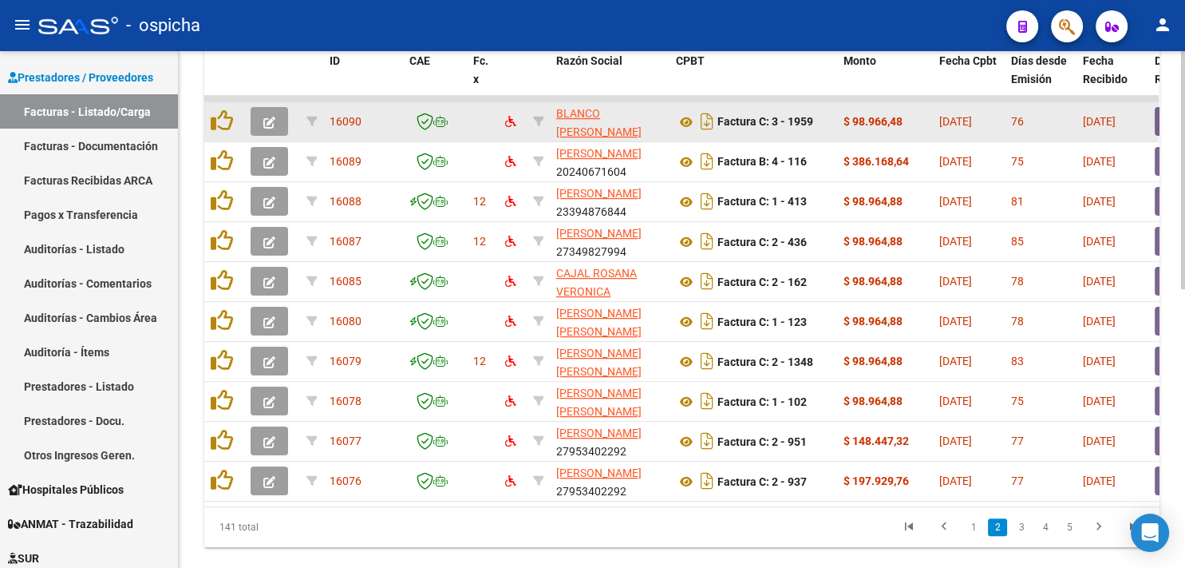
scroll to position [604, 0]
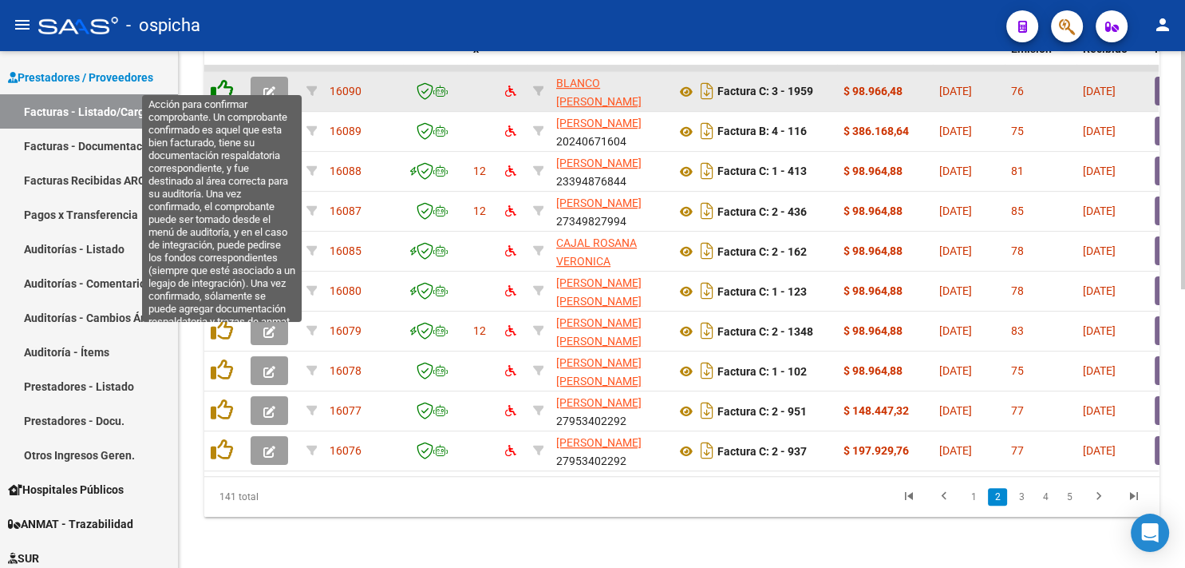
click at [219, 83] on icon at bounding box center [222, 90] width 22 height 22
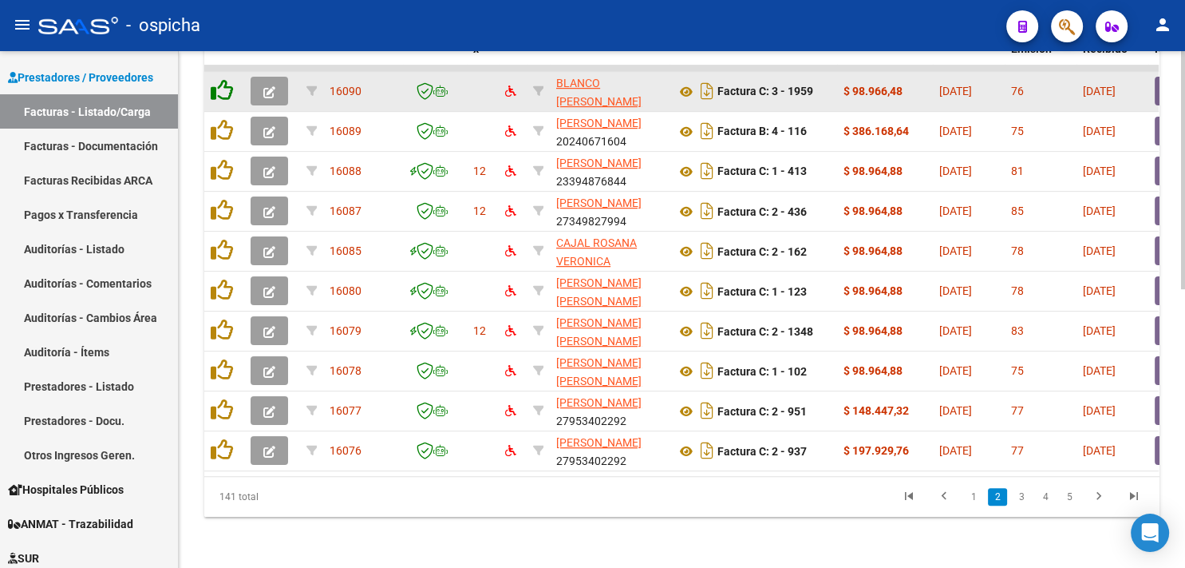
click at [219, 83] on icon at bounding box center [222, 90] width 22 height 22
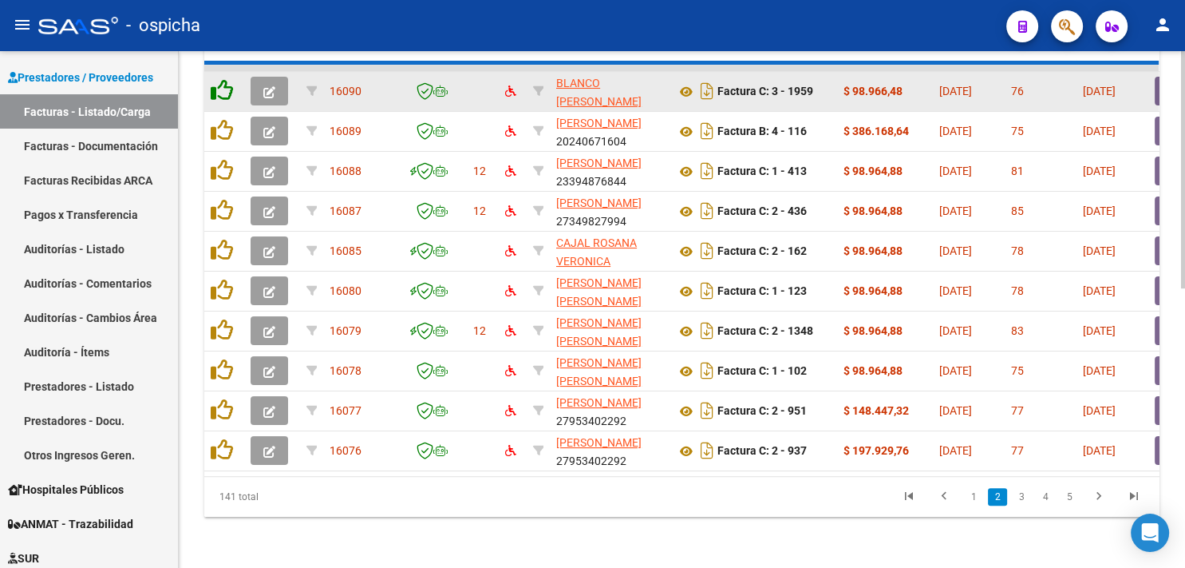
click at [219, 83] on icon at bounding box center [222, 90] width 22 height 22
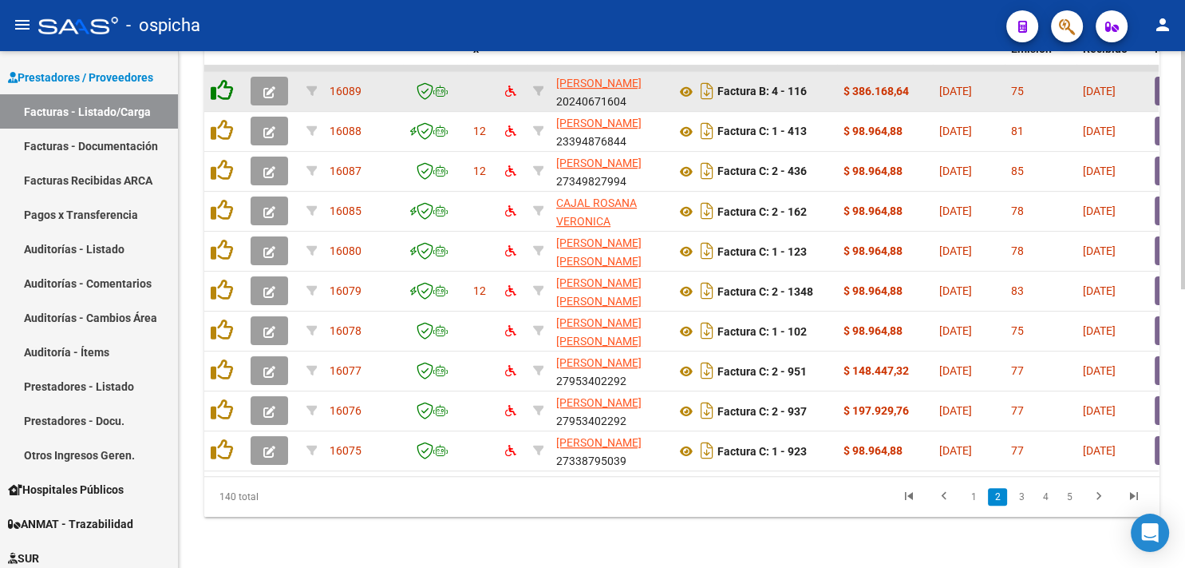
click at [219, 83] on icon at bounding box center [222, 90] width 22 height 22
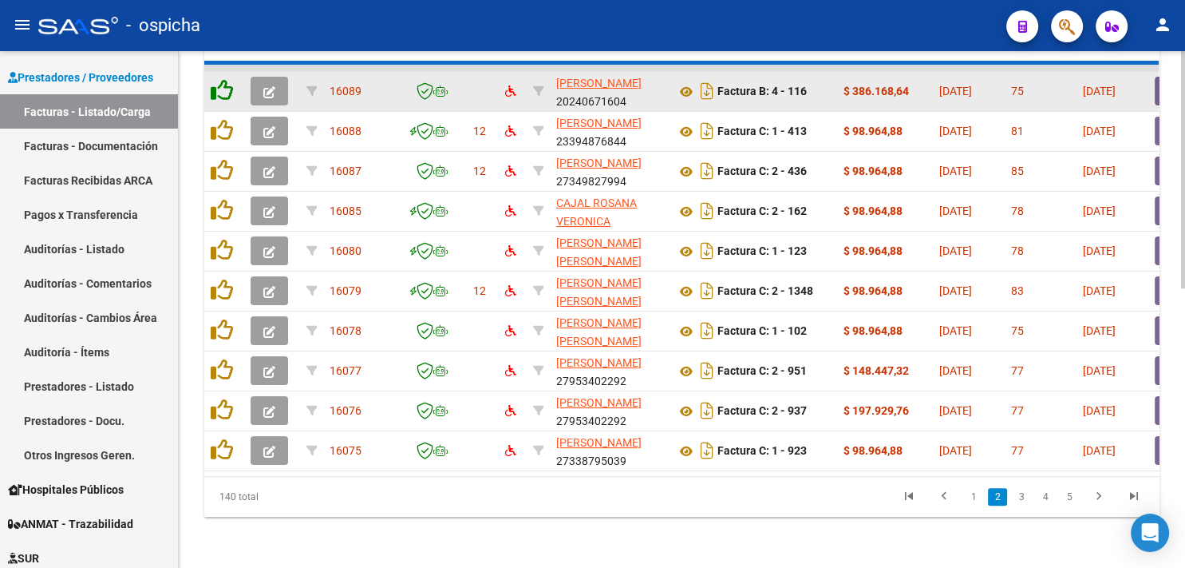
click at [219, 83] on icon at bounding box center [222, 90] width 22 height 22
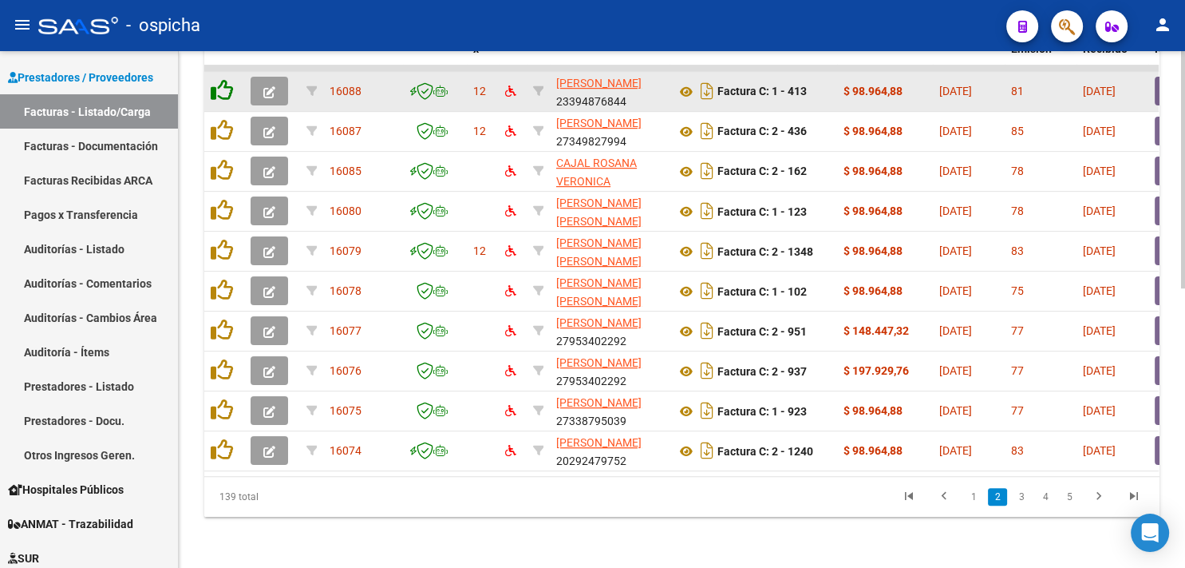
click at [219, 83] on icon at bounding box center [222, 90] width 22 height 22
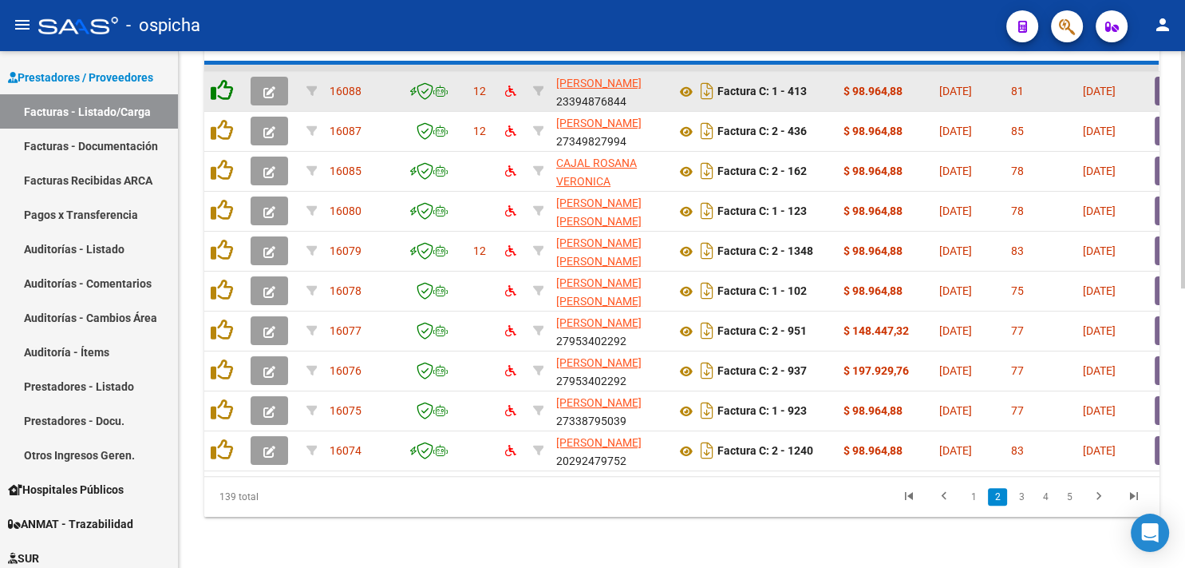
click at [219, 83] on icon at bounding box center [222, 90] width 22 height 22
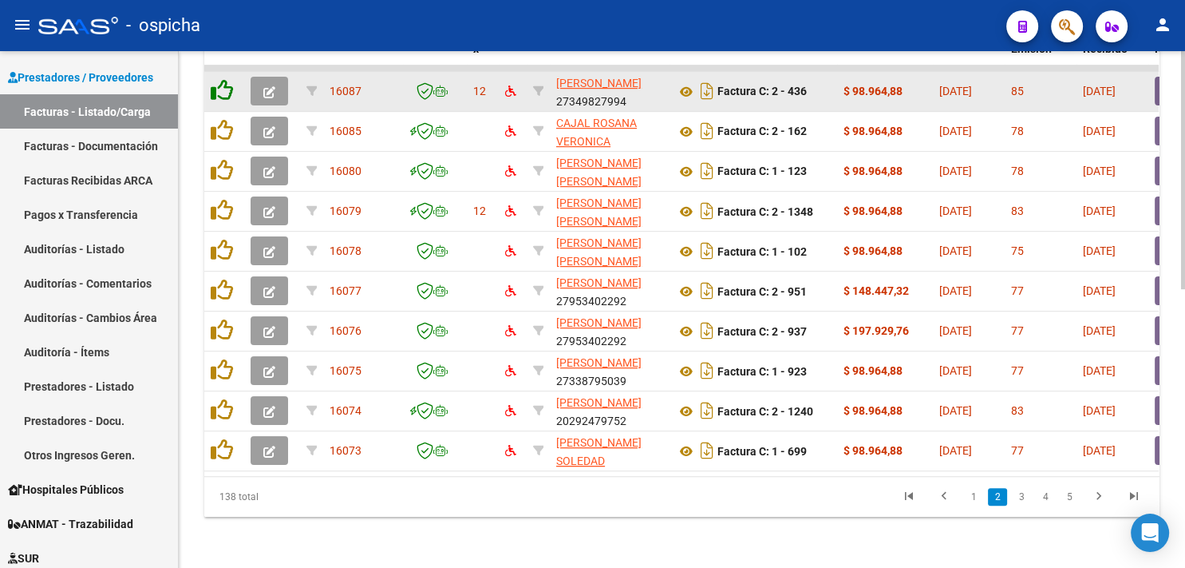
click at [219, 83] on icon at bounding box center [222, 90] width 22 height 22
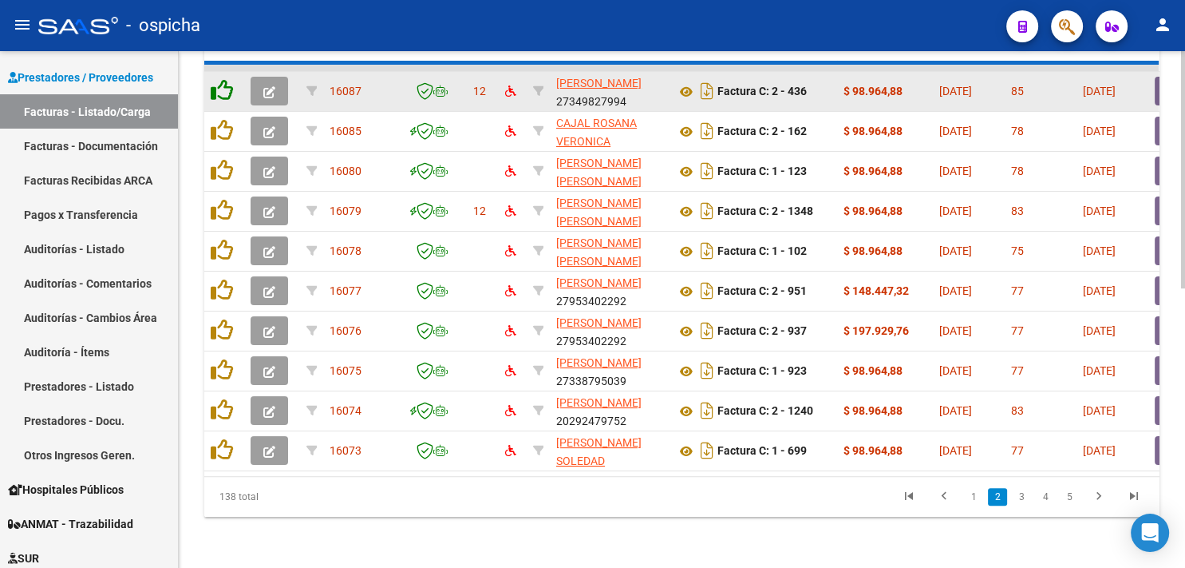
click at [219, 83] on icon at bounding box center [222, 90] width 22 height 22
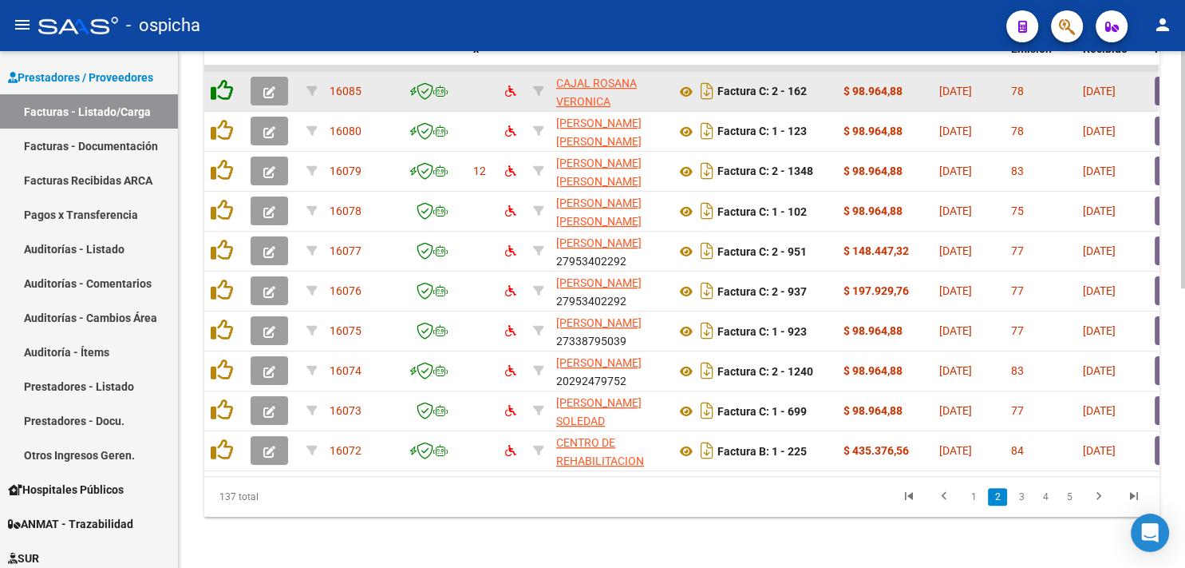
click at [219, 83] on icon at bounding box center [222, 90] width 22 height 22
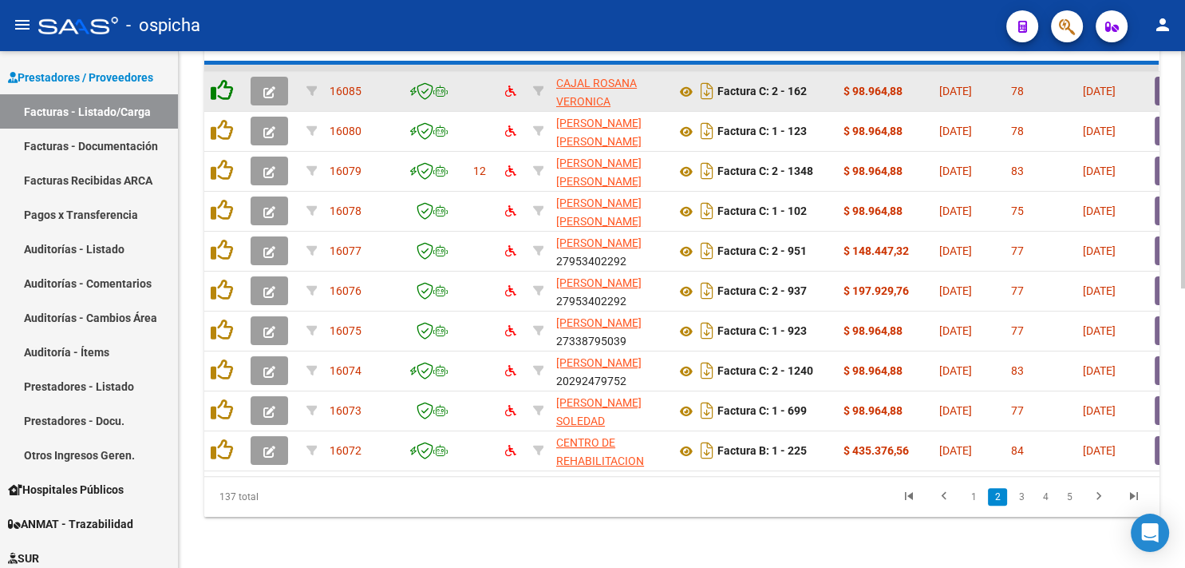
click at [219, 83] on icon at bounding box center [222, 90] width 22 height 22
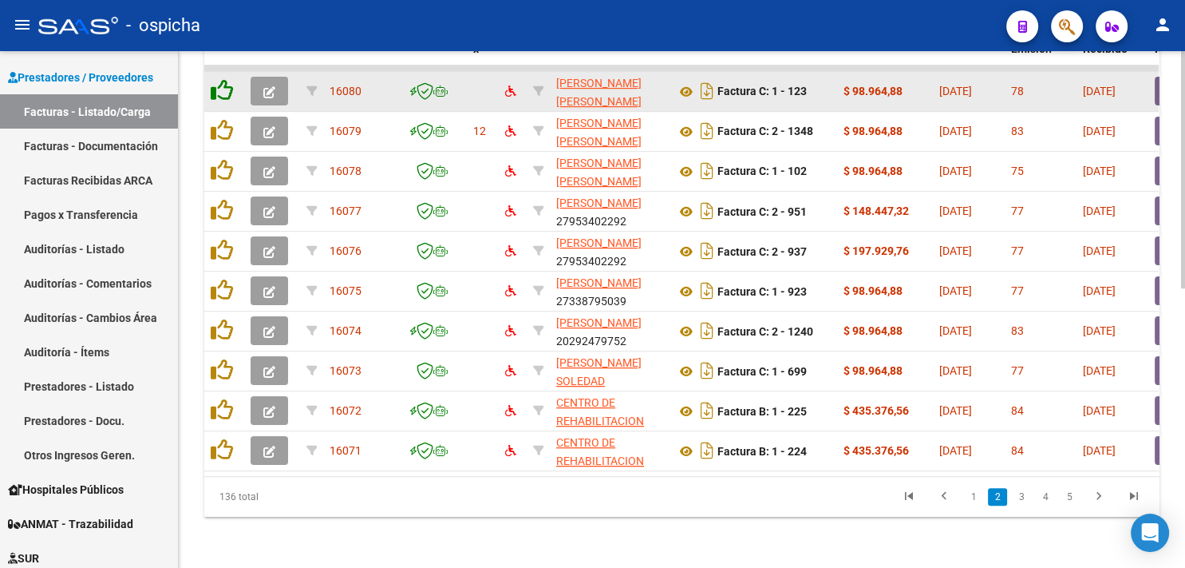
click at [219, 83] on icon at bounding box center [222, 90] width 22 height 22
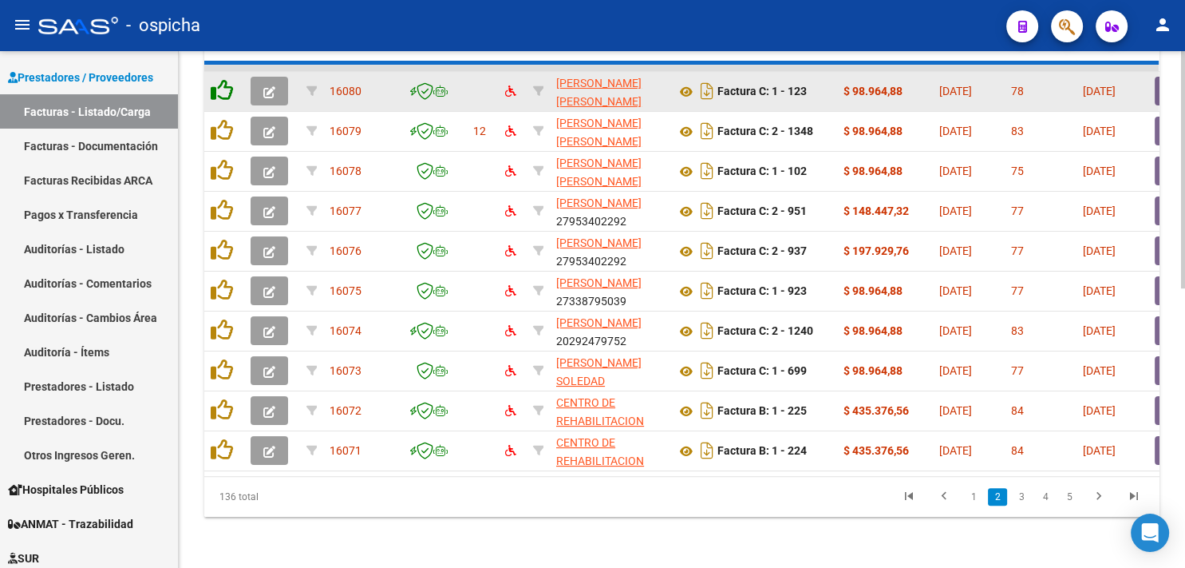
click at [219, 83] on icon at bounding box center [222, 90] width 22 height 22
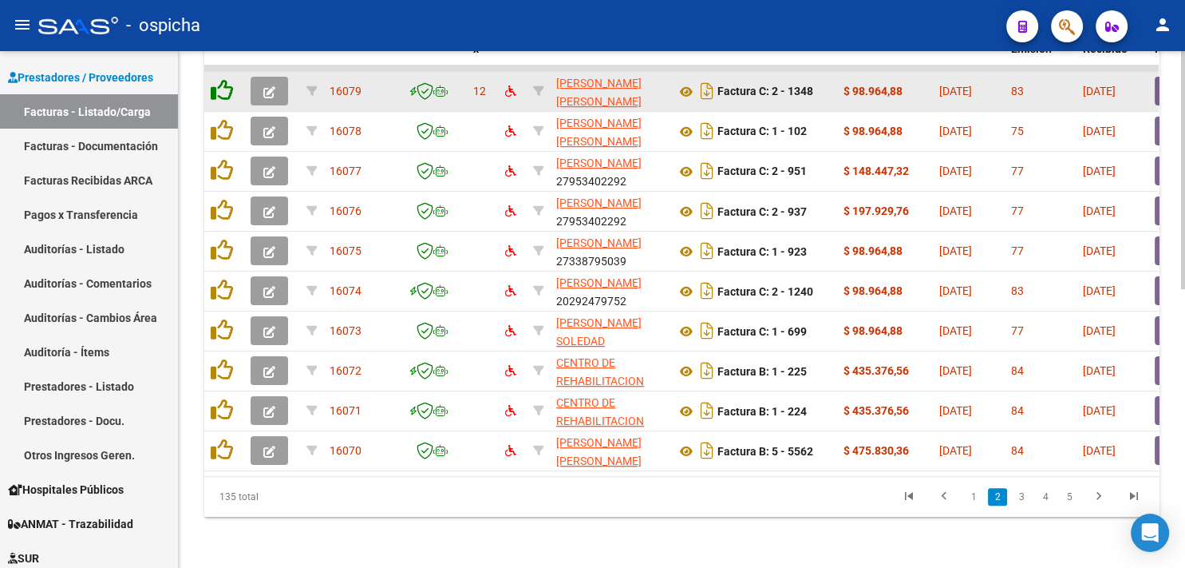
click at [219, 83] on icon at bounding box center [222, 90] width 22 height 22
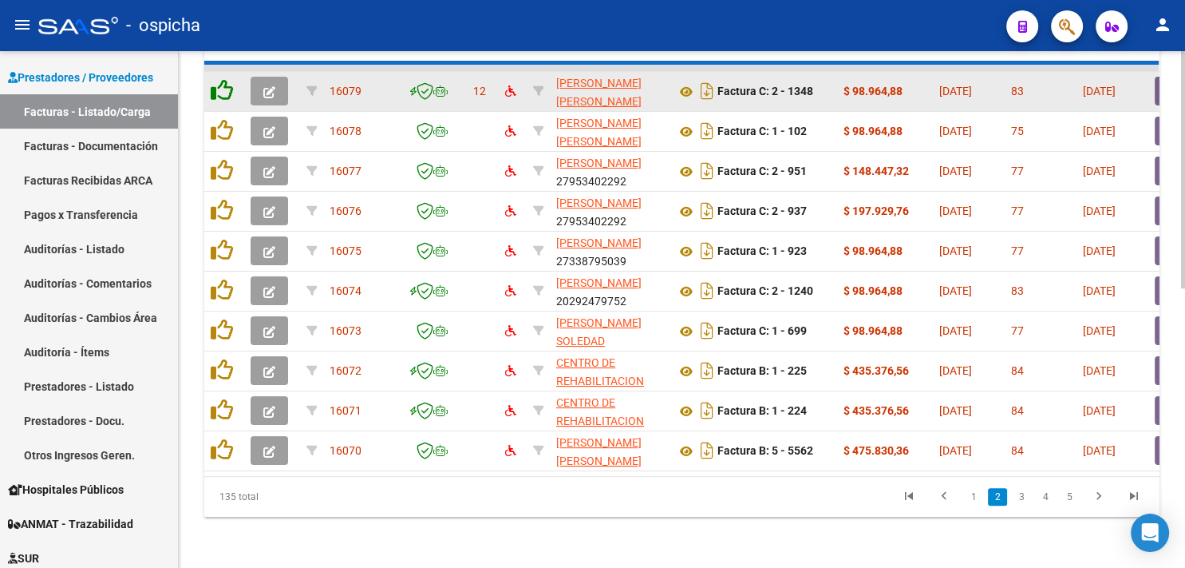
click at [219, 83] on icon at bounding box center [222, 90] width 22 height 22
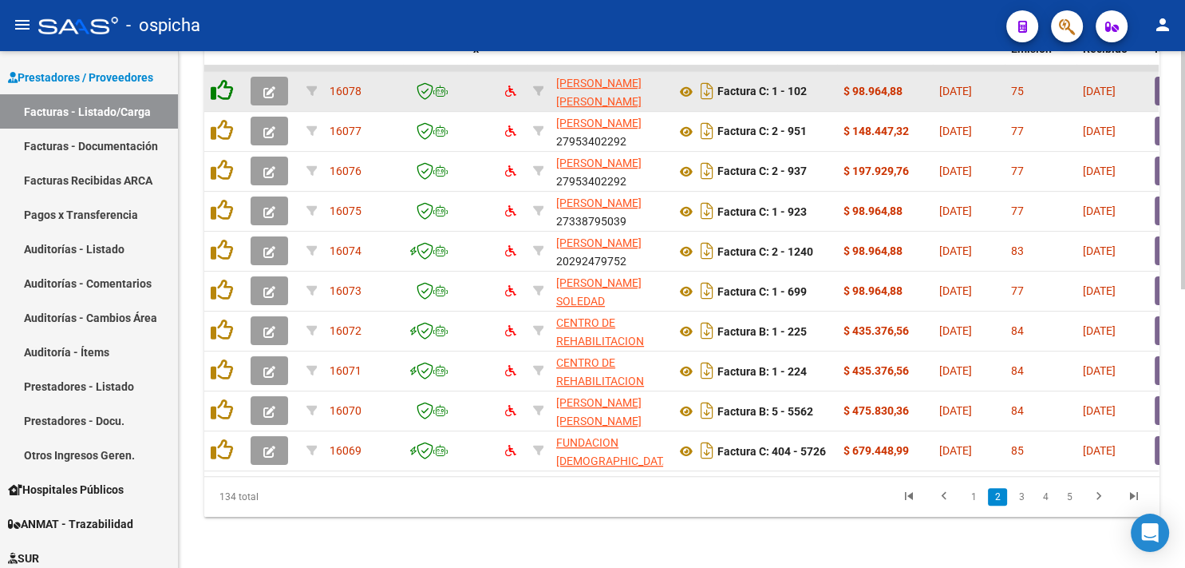
click at [219, 83] on icon at bounding box center [222, 90] width 22 height 22
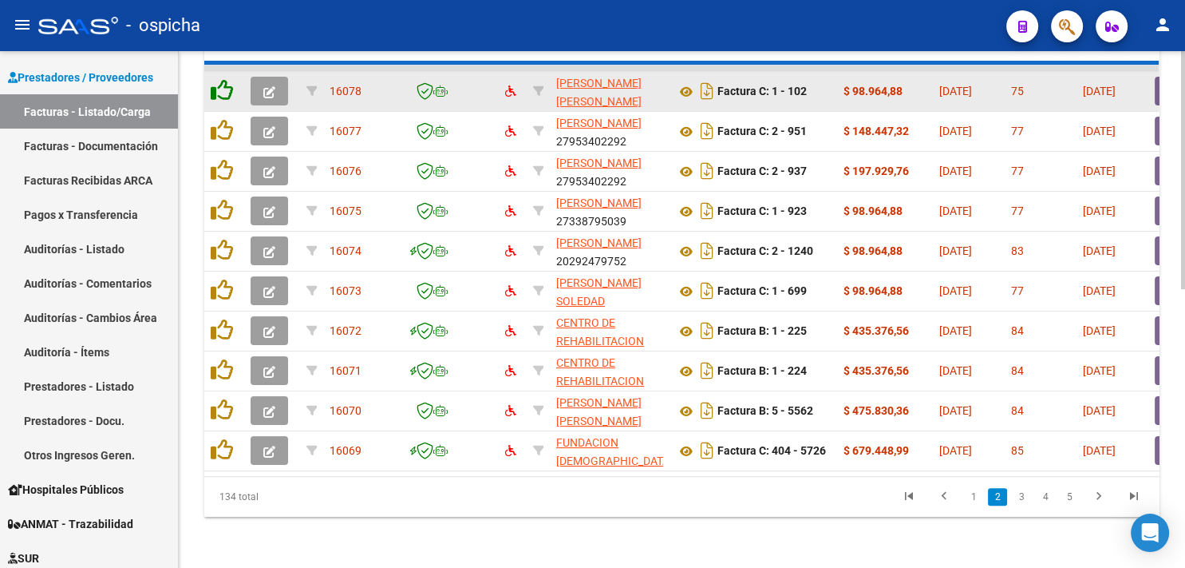
click at [219, 83] on icon at bounding box center [222, 90] width 22 height 22
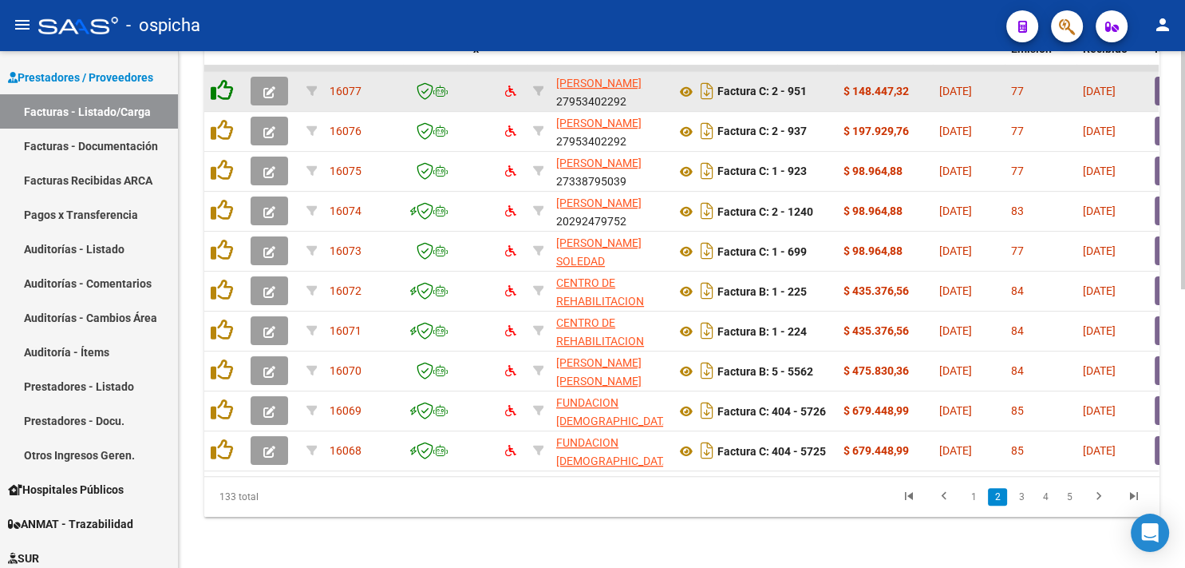
click at [219, 83] on icon at bounding box center [222, 90] width 22 height 22
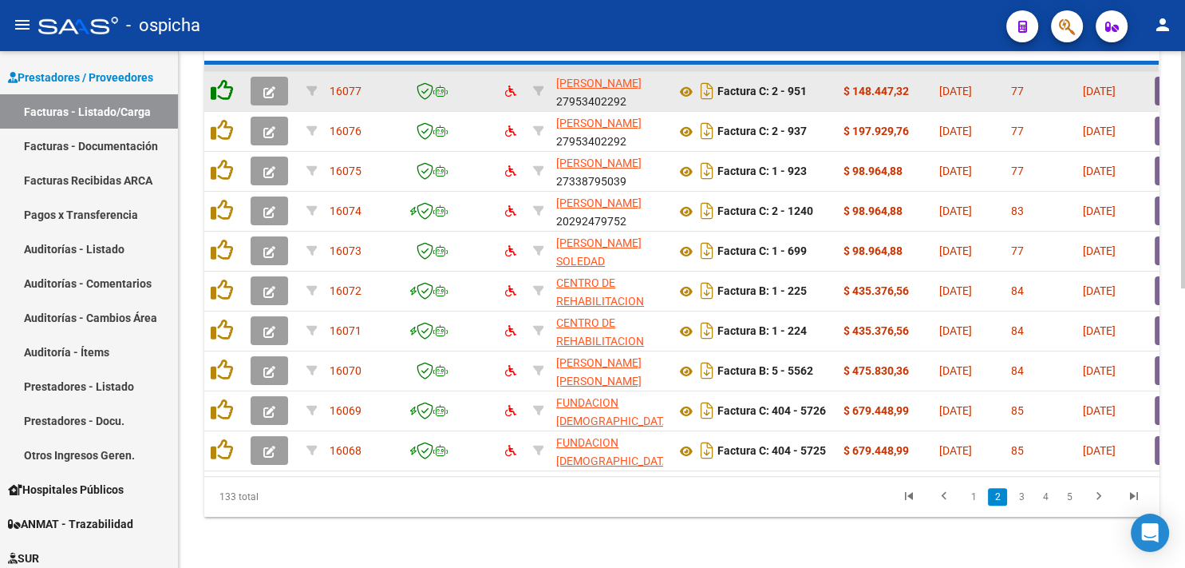
click at [219, 83] on icon at bounding box center [222, 90] width 22 height 22
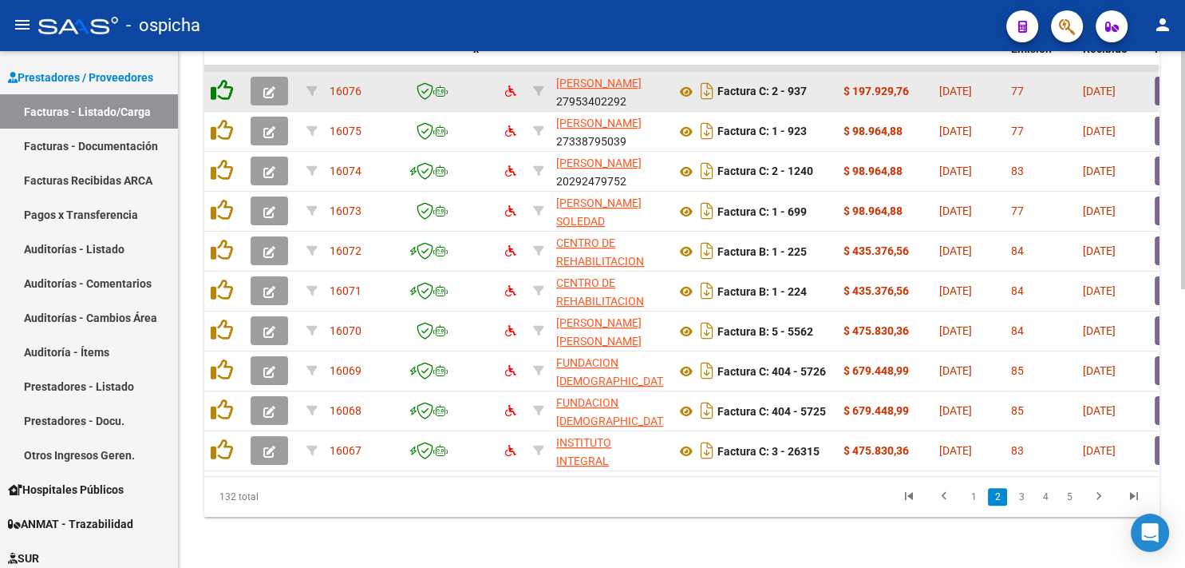
click at [219, 83] on icon at bounding box center [222, 90] width 22 height 22
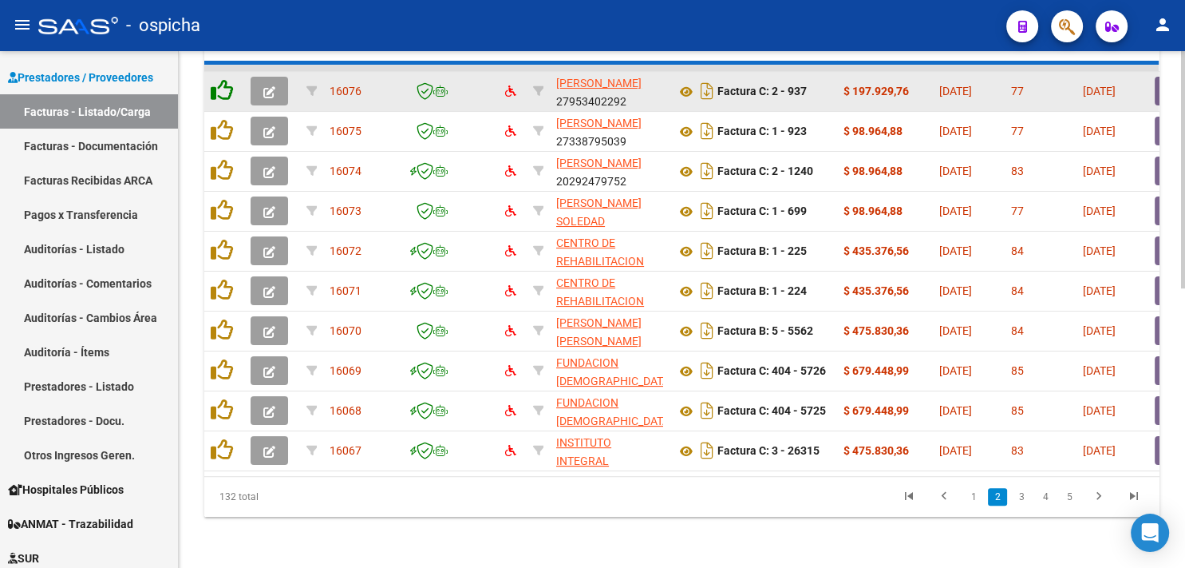
click at [219, 83] on icon at bounding box center [222, 90] width 22 height 22
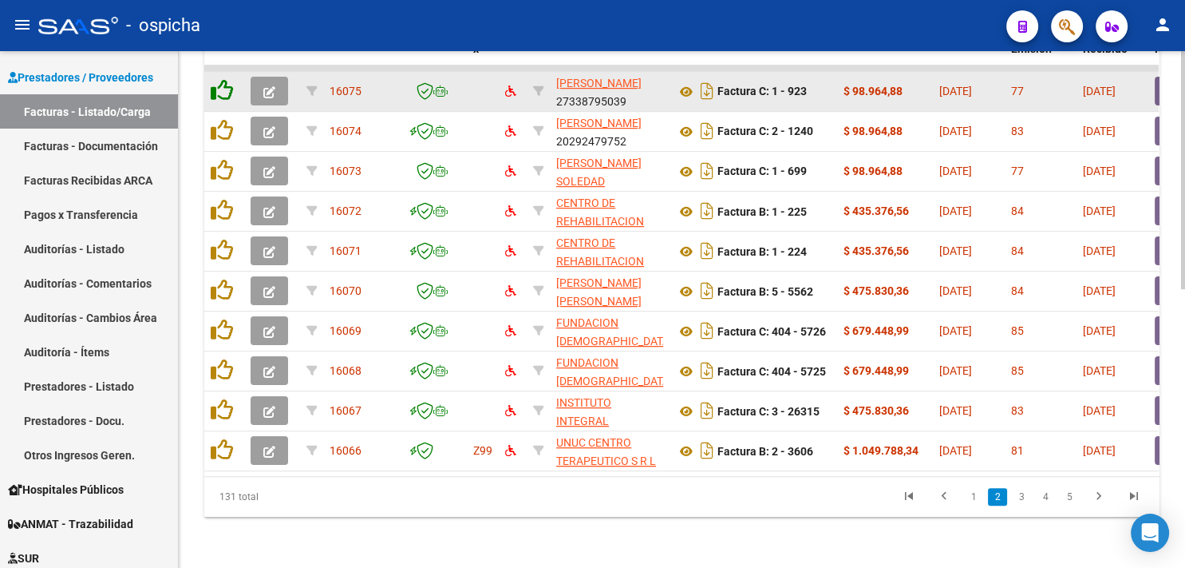
click at [219, 83] on icon at bounding box center [222, 90] width 22 height 22
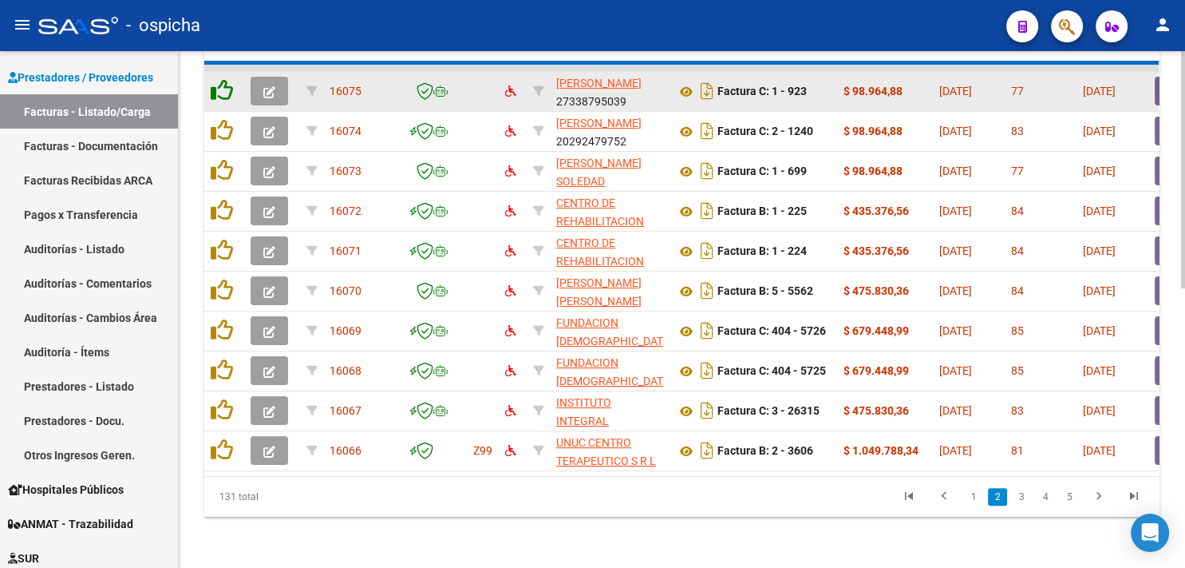
click at [219, 83] on icon at bounding box center [222, 90] width 22 height 22
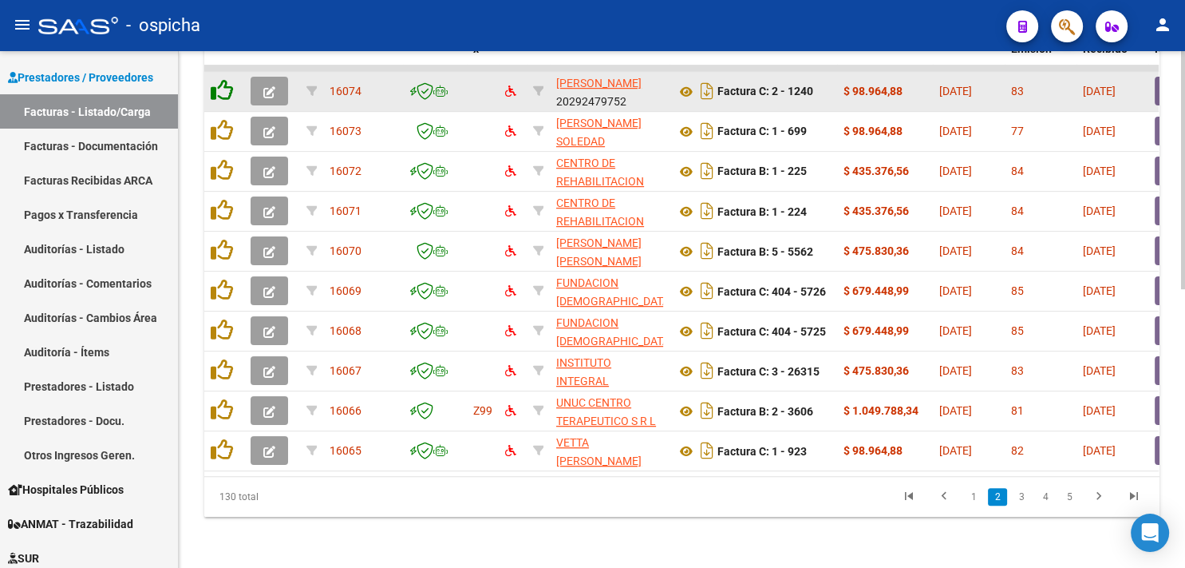
click at [219, 83] on icon at bounding box center [222, 90] width 22 height 22
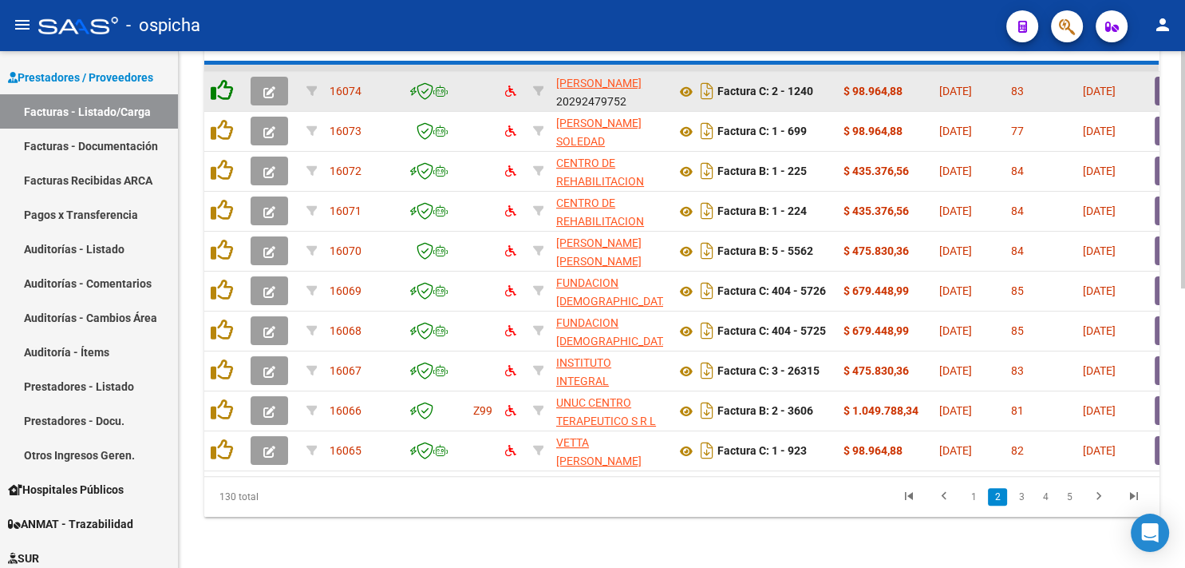
click at [219, 83] on icon at bounding box center [222, 90] width 22 height 22
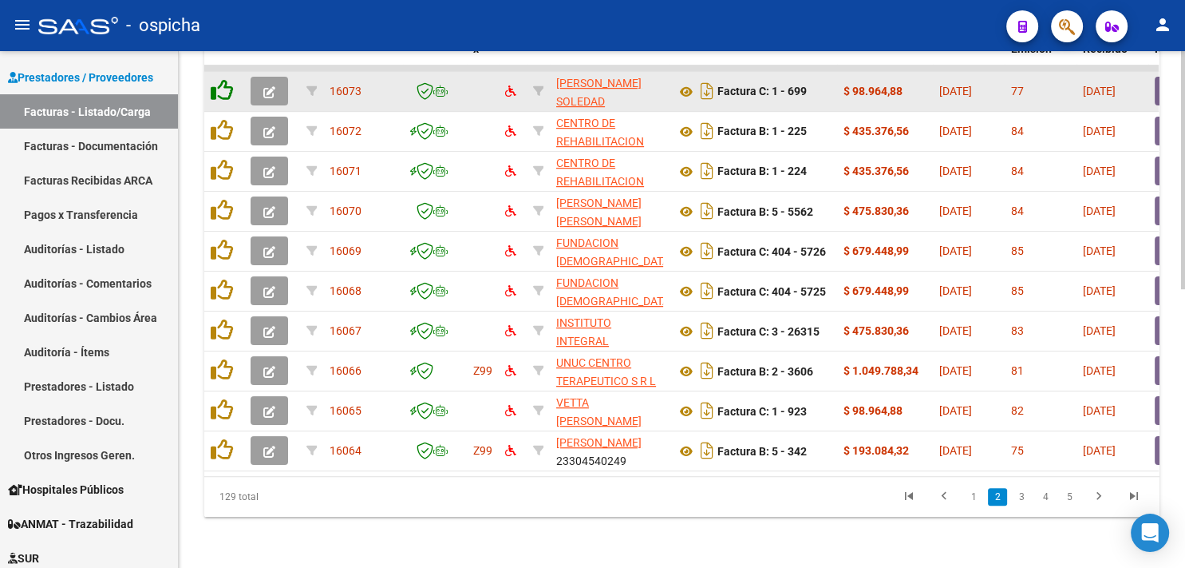
click at [219, 83] on icon at bounding box center [222, 90] width 22 height 22
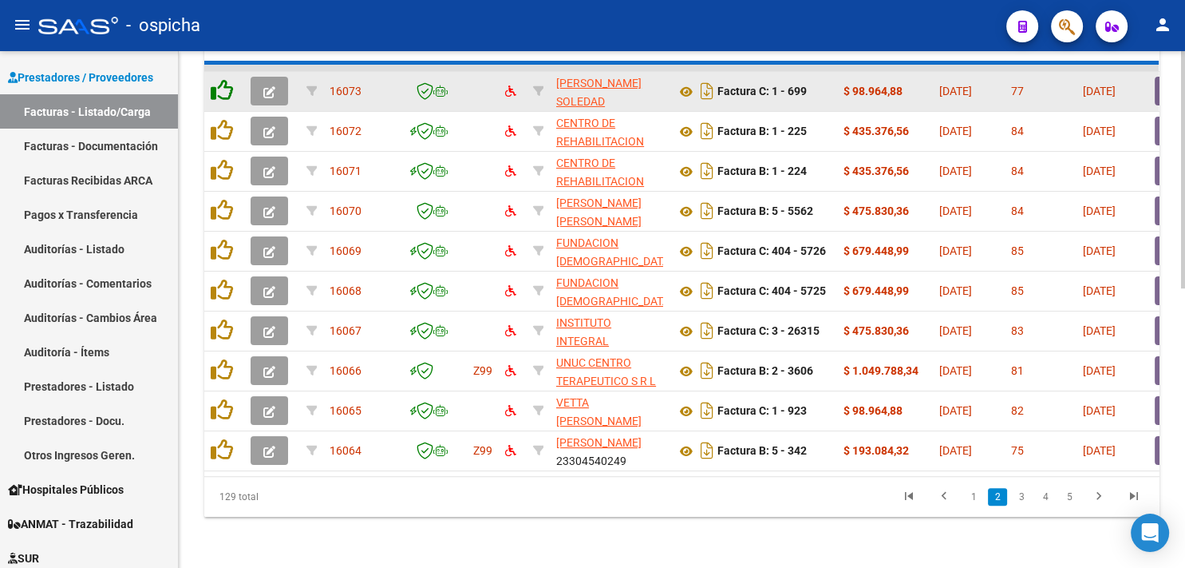
click at [219, 83] on icon at bounding box center [222, 90] width 22 height 22
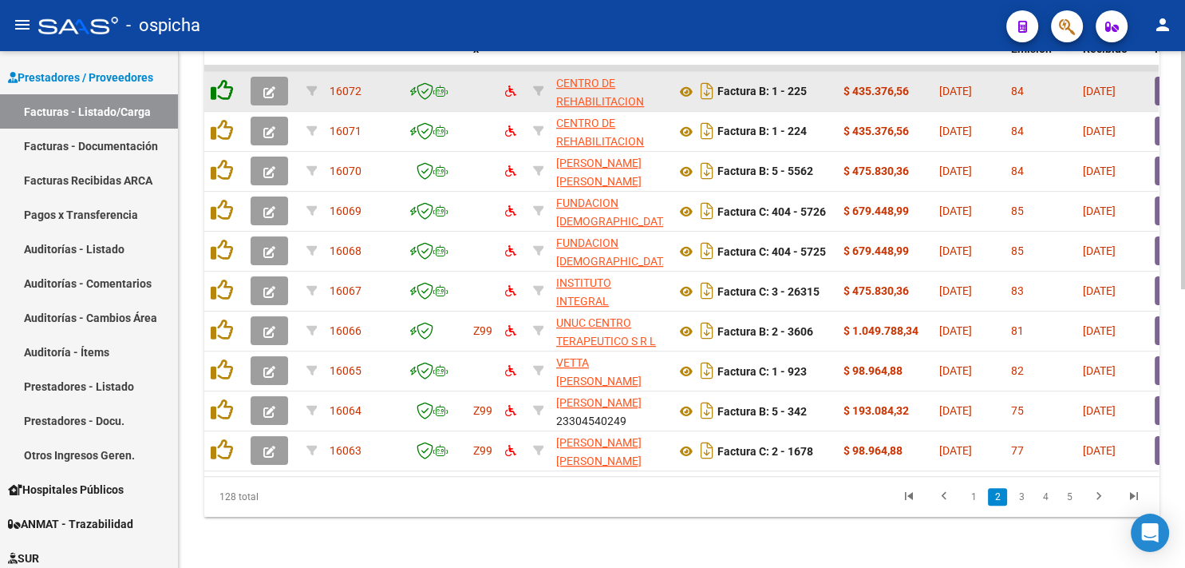
click at [219, 83] on icon at bounding box center [222, 90] width 22 height 22
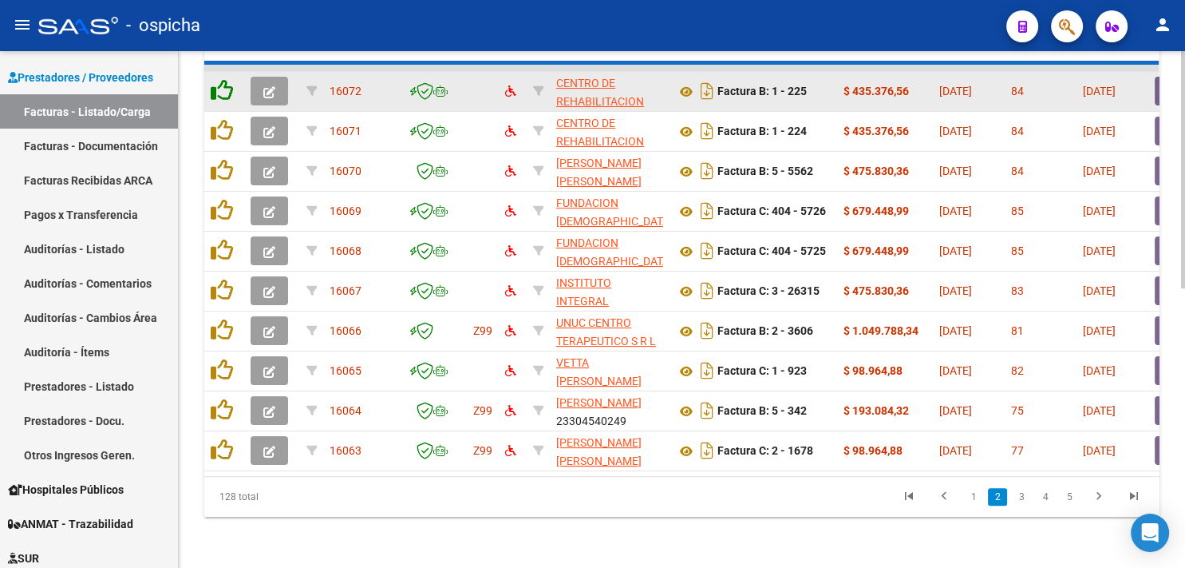
click at [219, 83] on icon at bounding box center [222, 90] width 22 height 22
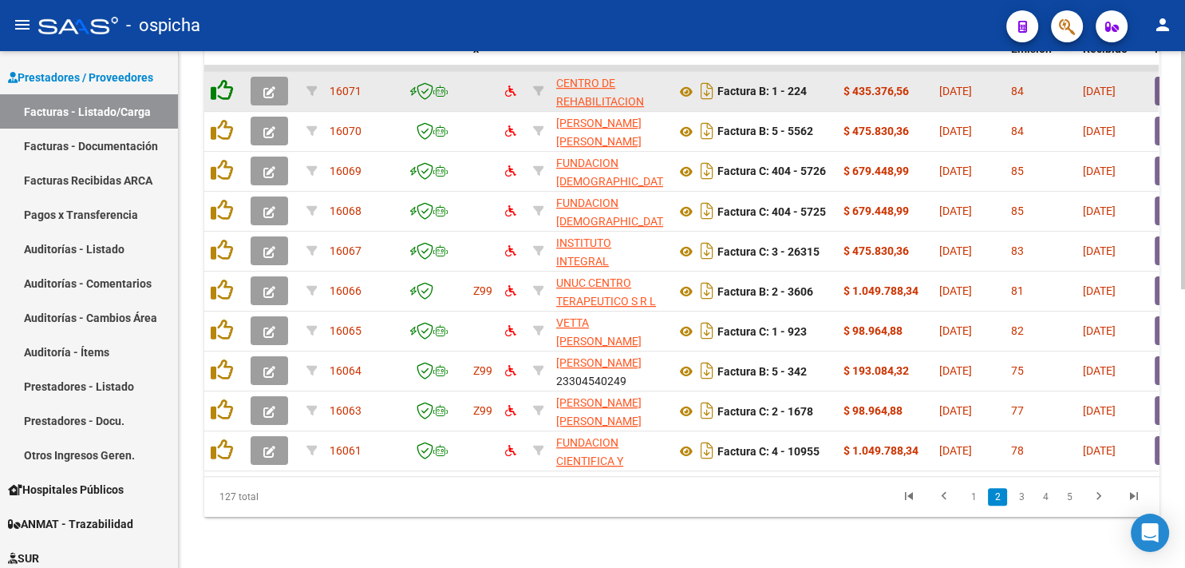
click at [219, 83] on icon at bounding box center [222, 90] width 22 height 22
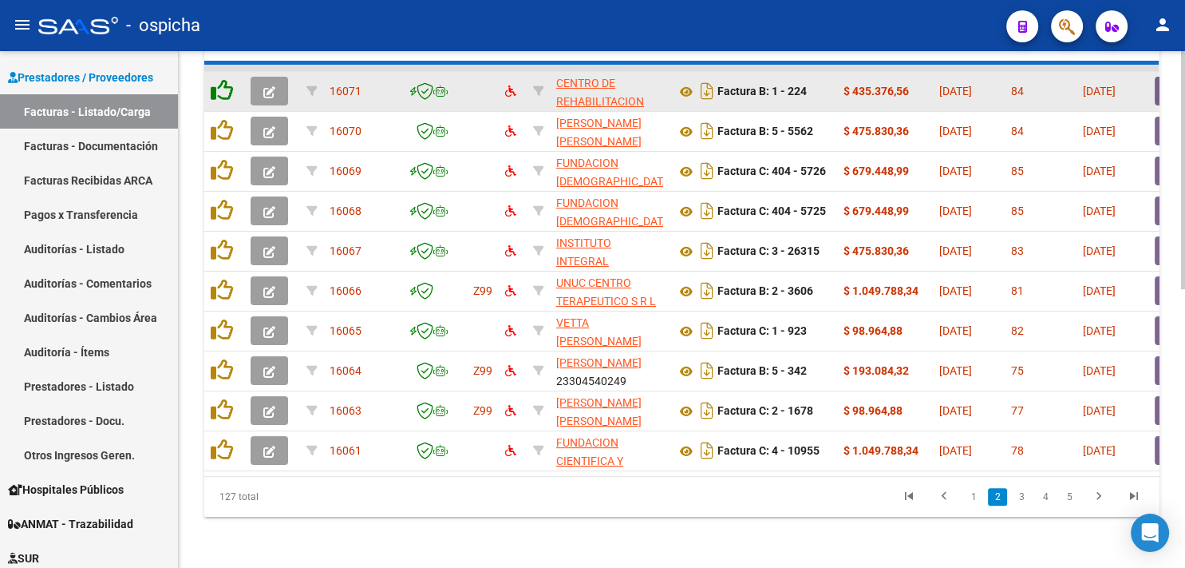
click at [219, 83] on icon at bounding box center [222, 90] width 22 height 22
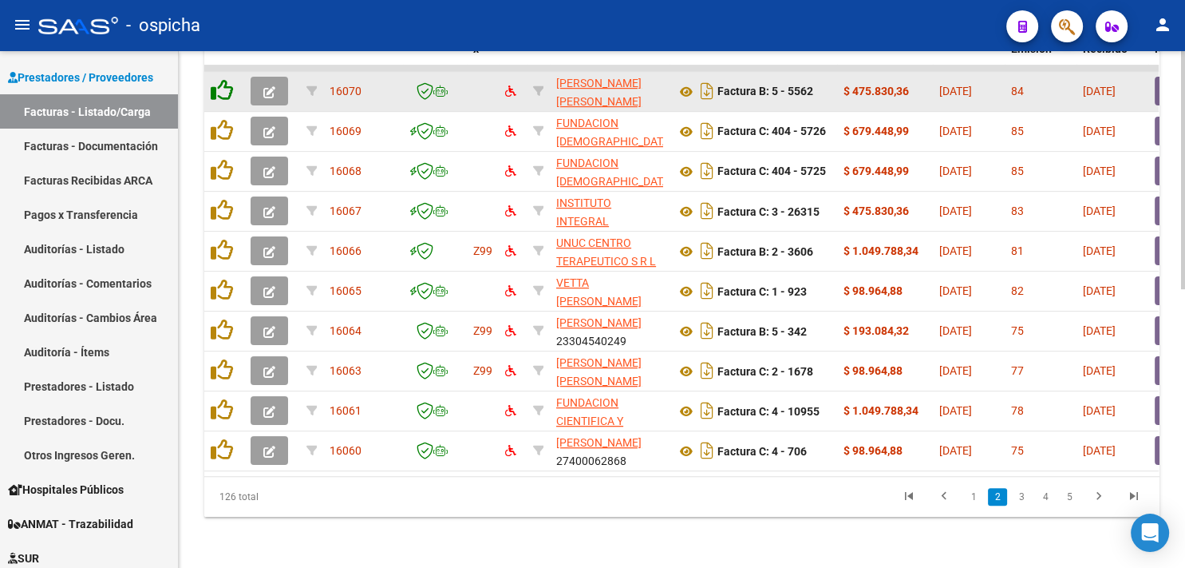
click at [219, 83] on icon at bounding box center [222, 90] width 22 height 22
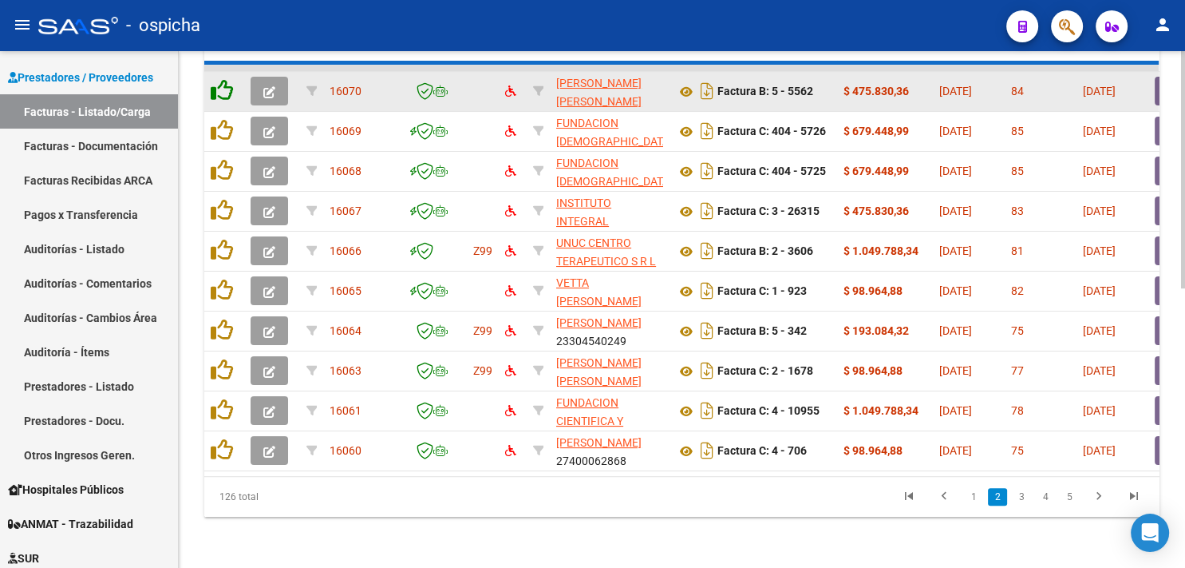
click at [219, 83] on icon at bounding box center [222, 90] width 22 height 22
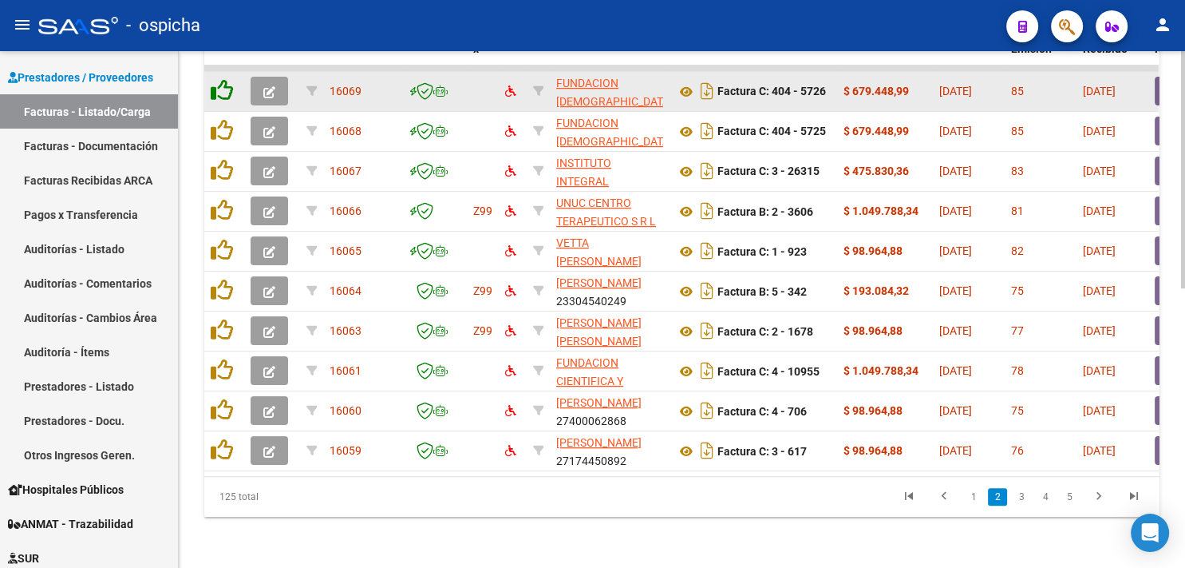
click at [219, 83] on icon at bounding box center [222, 90] width 22 height 22
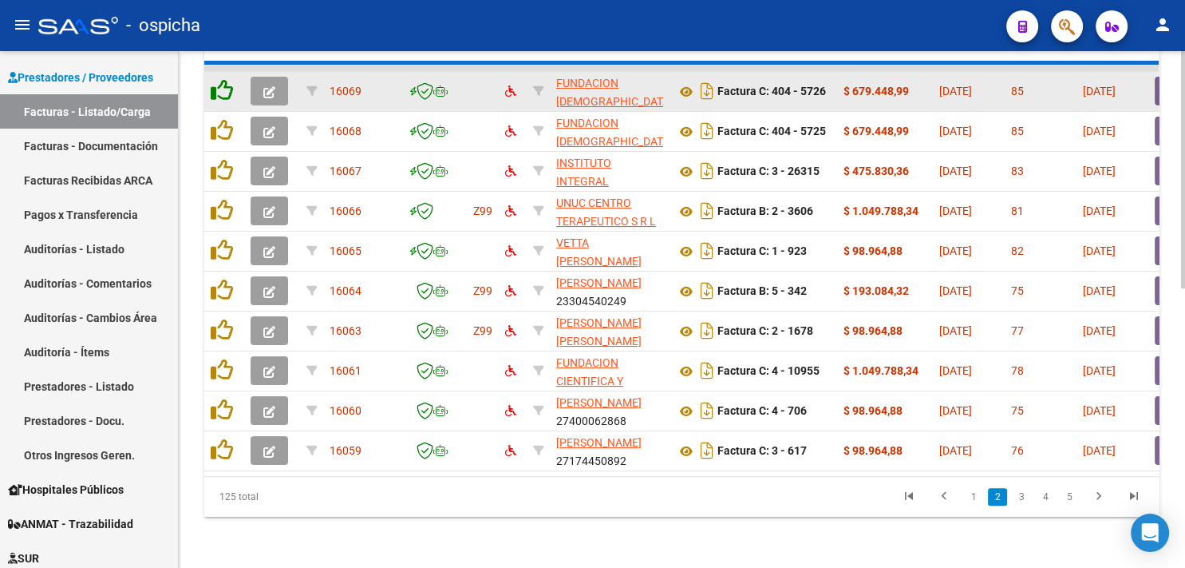
click at [219, 83] on icon at bounding box center [222, 90] width 22 height 22
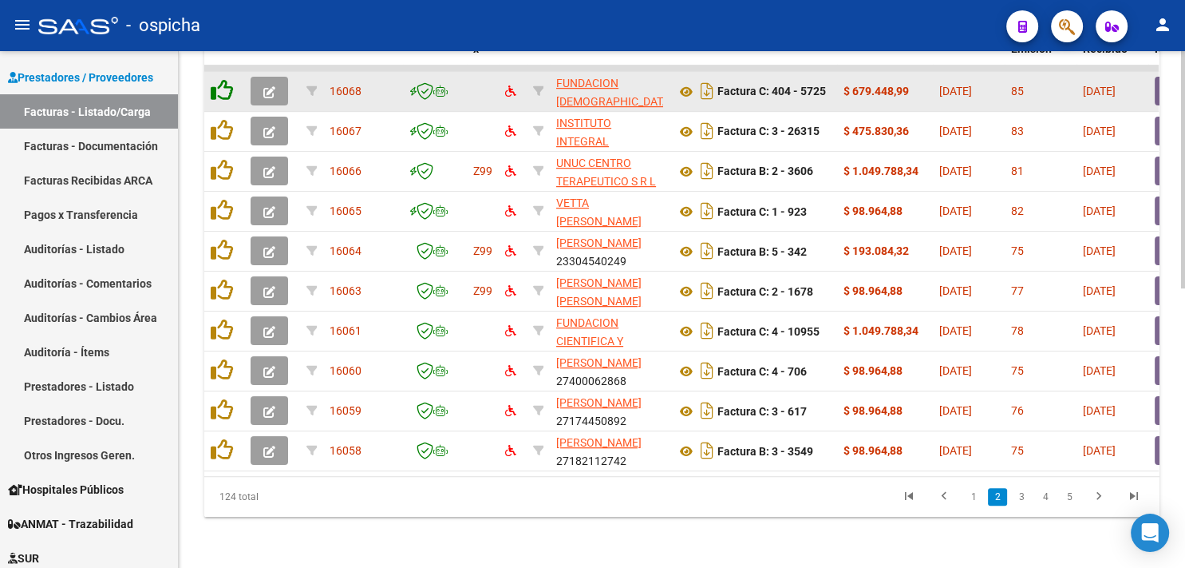
click at [219, 83] on icon at bounding box center [222, 90] width 22 height 22
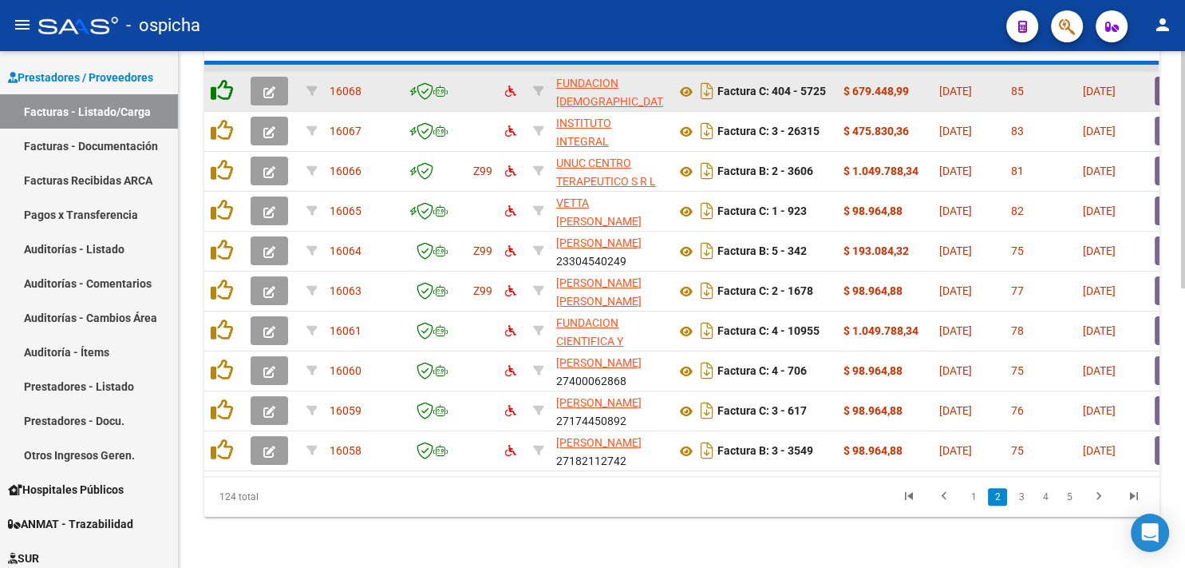
click at [219, 83] on icon at bounding box center [222, 90] width 22 height 22
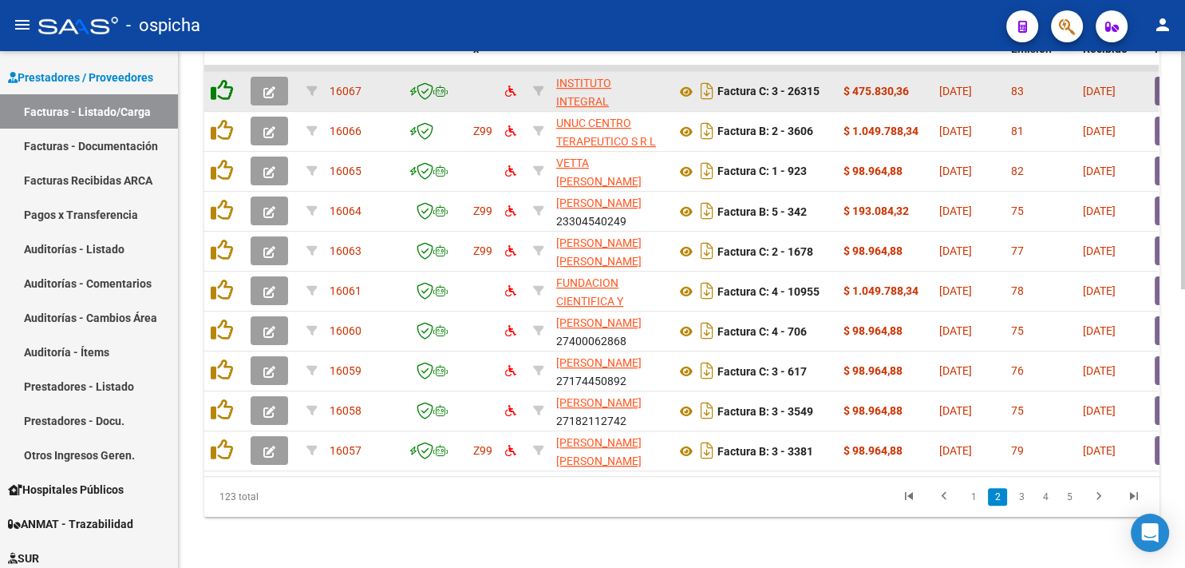
click at [219, 83] on icon at bounding box center [222, 90] width 22 height 22
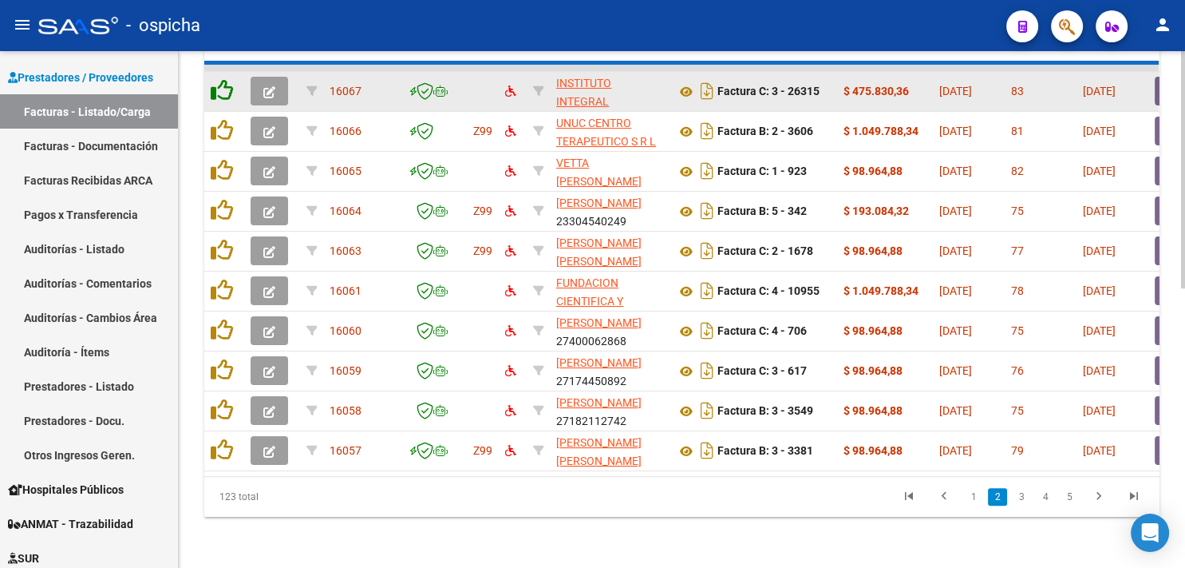
click at [219, 83] on icon at bounding box center [222, 90] width 22 height 22
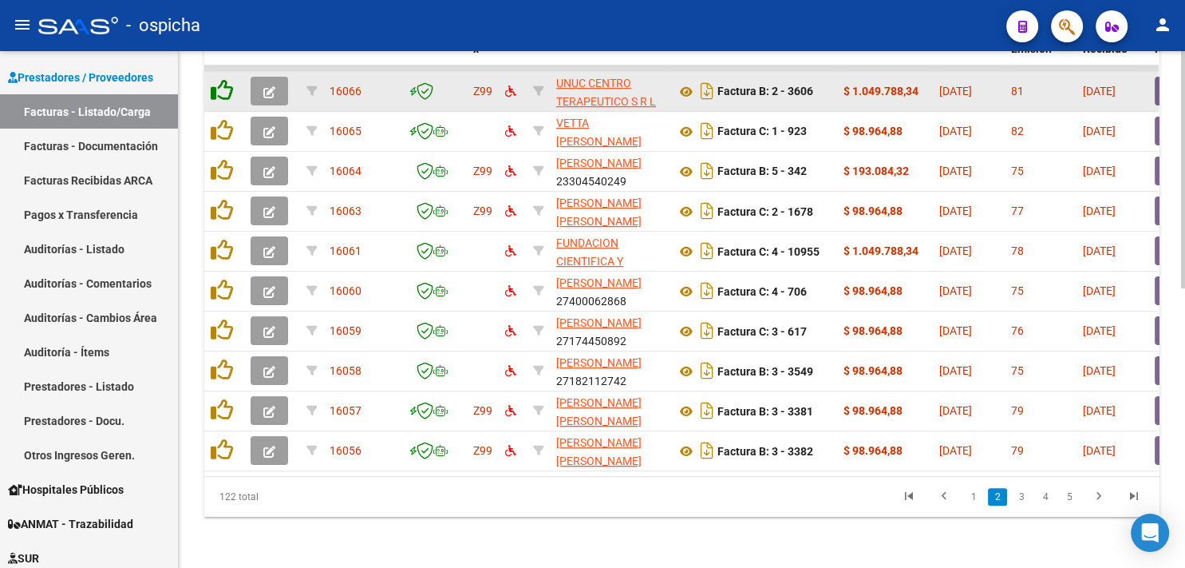
click at [219, 83] on icon at bounding box center [222, 90] width 22 height 22
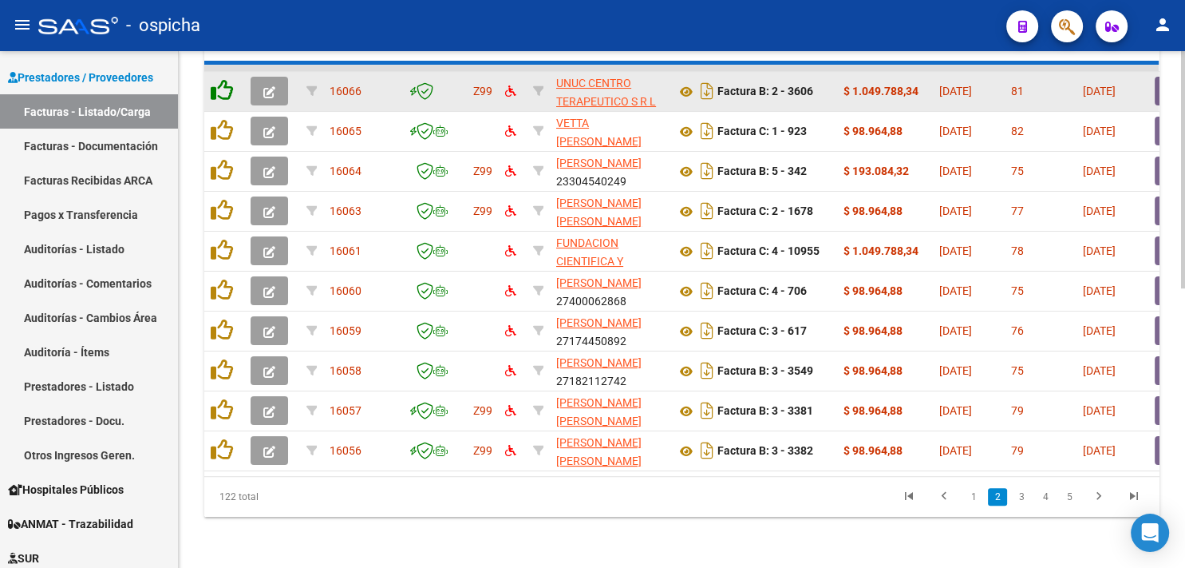
click at [219, 83] on icon at bounding box center [222, 90] width 22 height 22
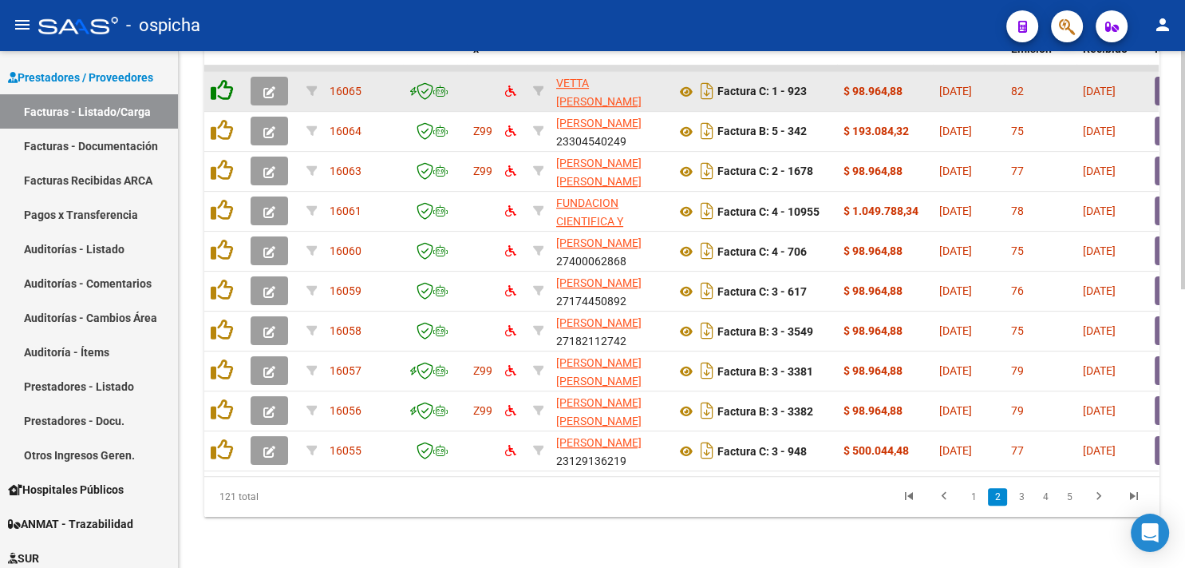
click at [219, 83] on icon at bounding box center [222, 90] width 22 height 22
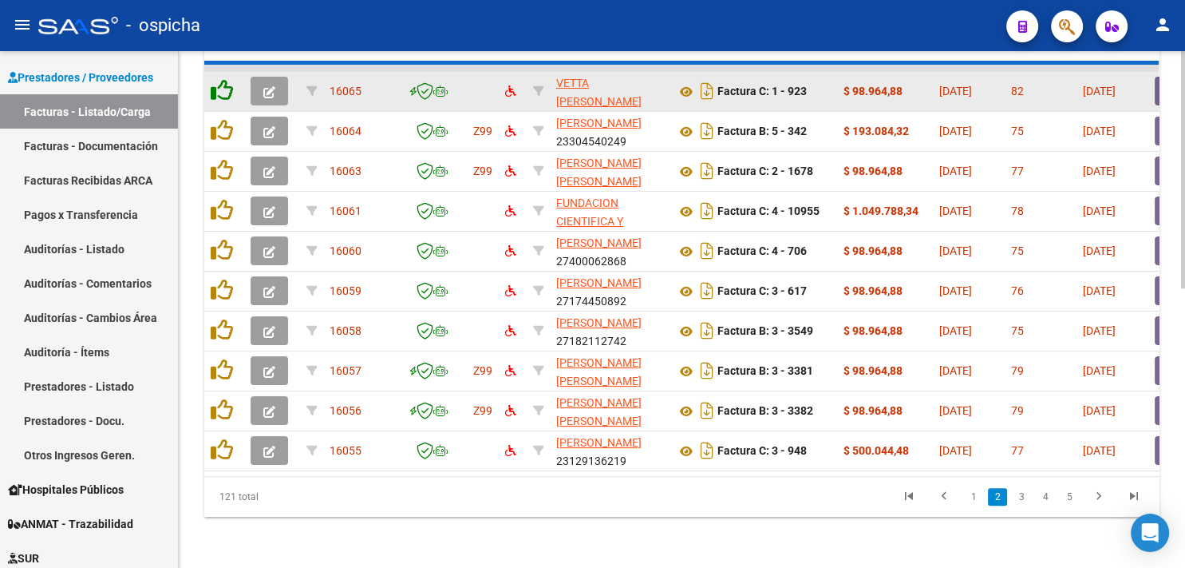
click at [219, 83] on icon at bounding box center [222, 90] width 22 height 22
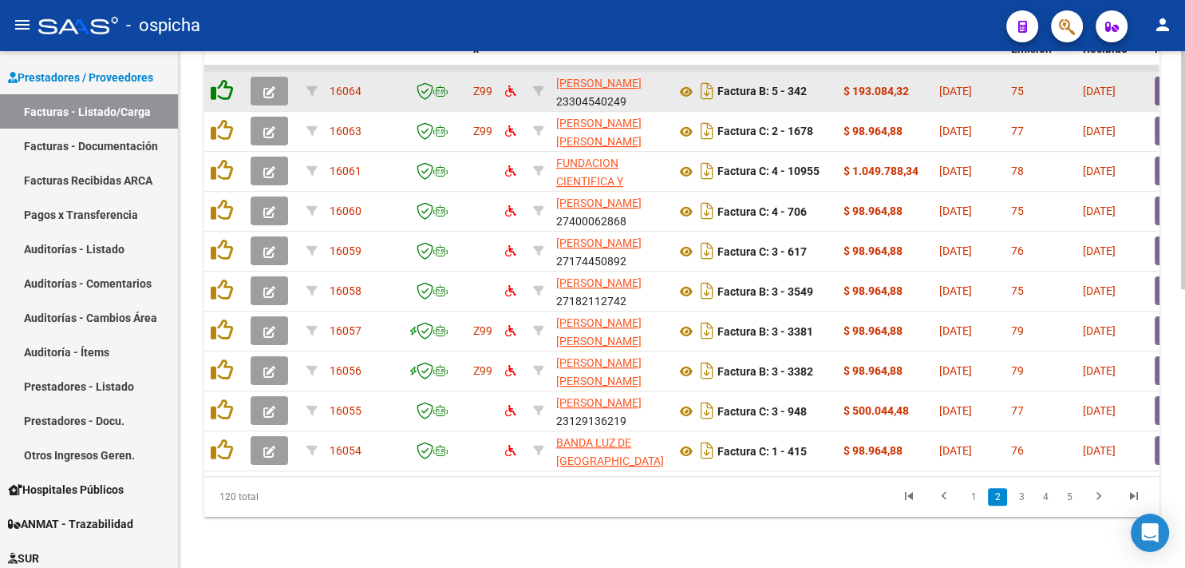
click at [219, 83] on icon at bounding box center [222, 90] width 22 height 22
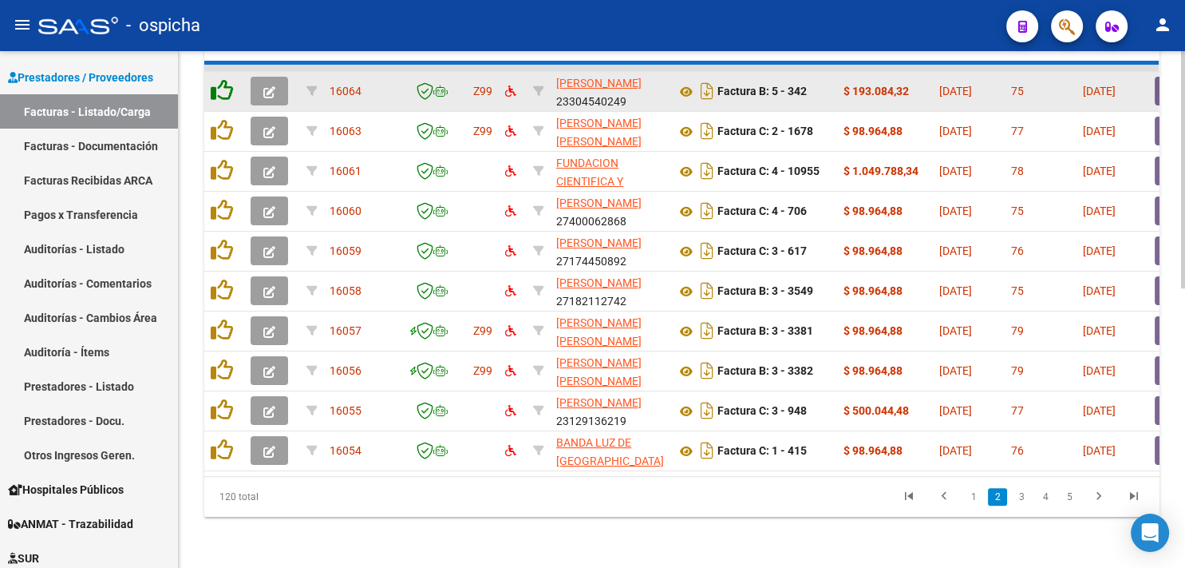
click at [219, 83] on icon at bounding box center [222, 90] width 22 height 22
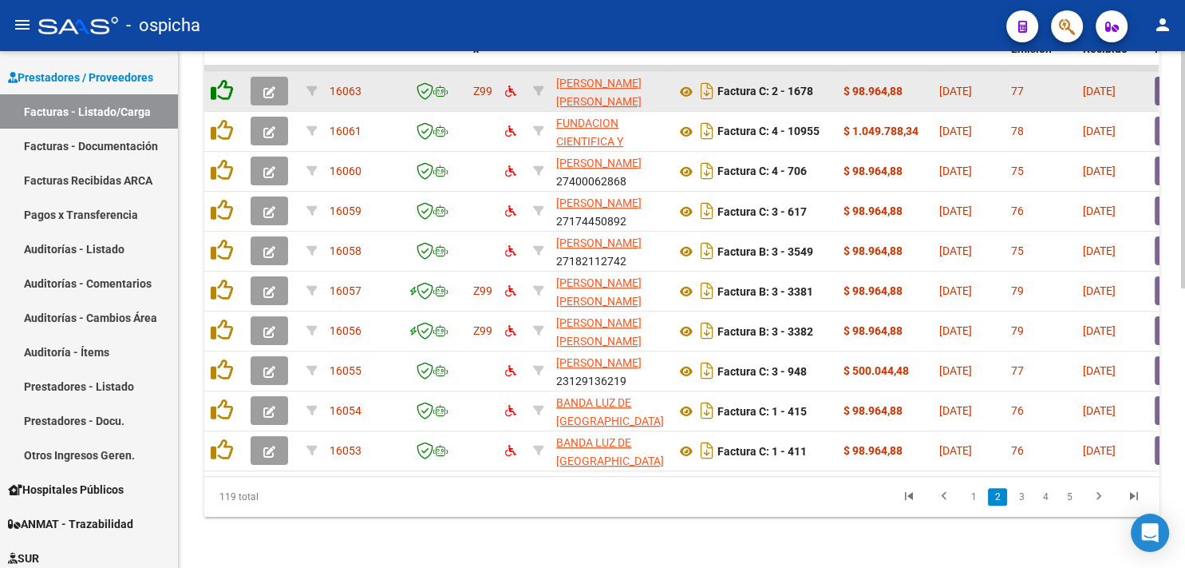
click at [219, 83] on icon at bounding box center [222, 90] width 22 height 22
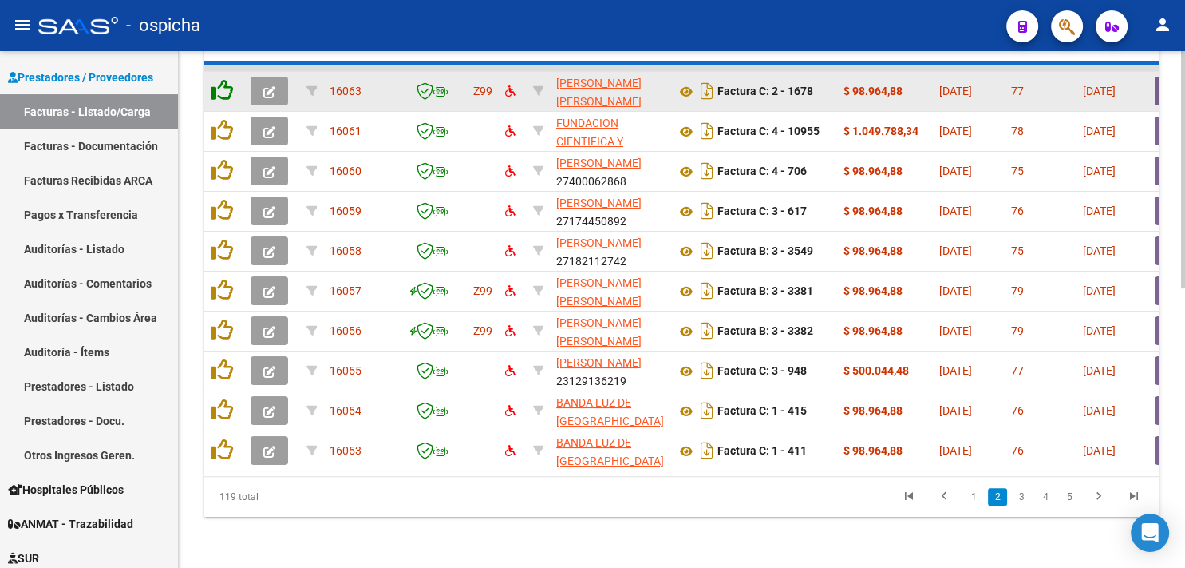
click at [219, 83] on icon at bounding box center [222, 90] width 22 height 22
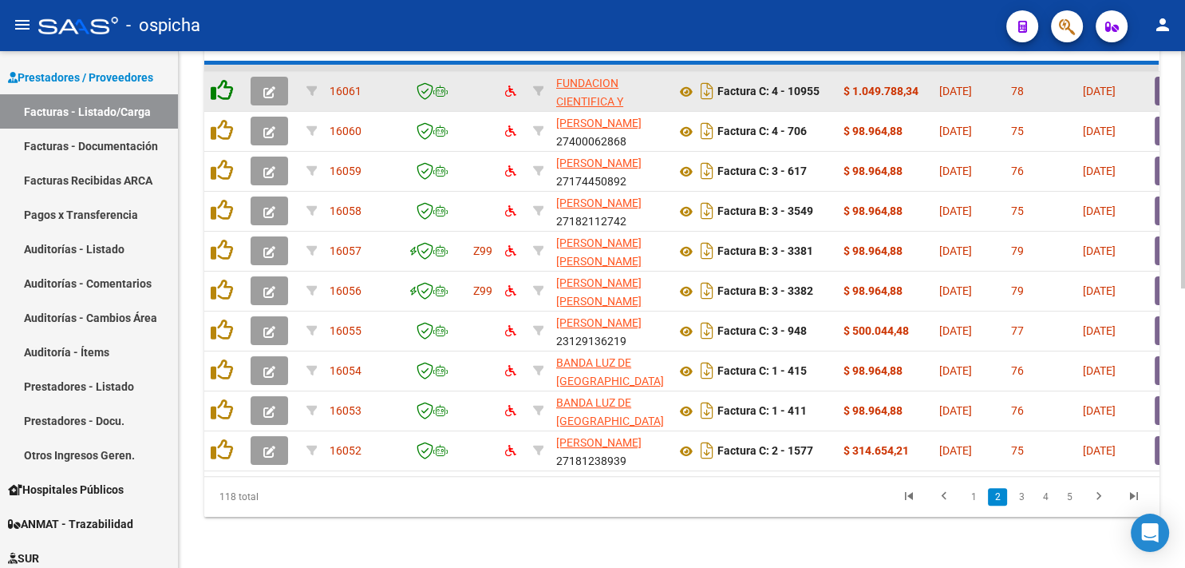
click at [219, 83] on icon at bounding box center [222, 90] width 22 height 22
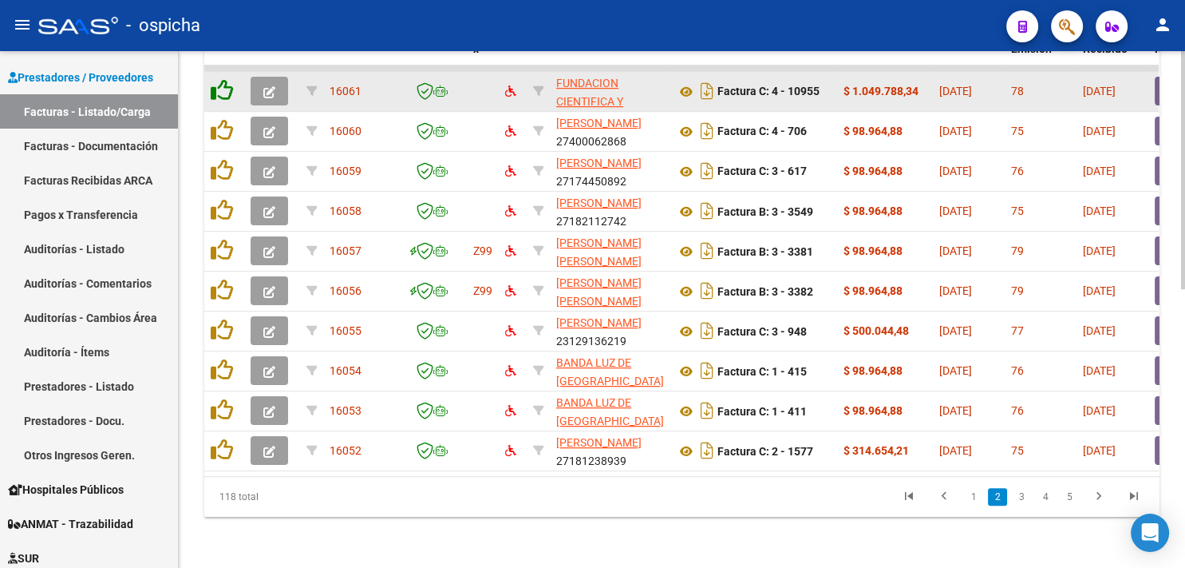
click at [219, 83] on icon at bounding box center [222, 90] width 22 height 22
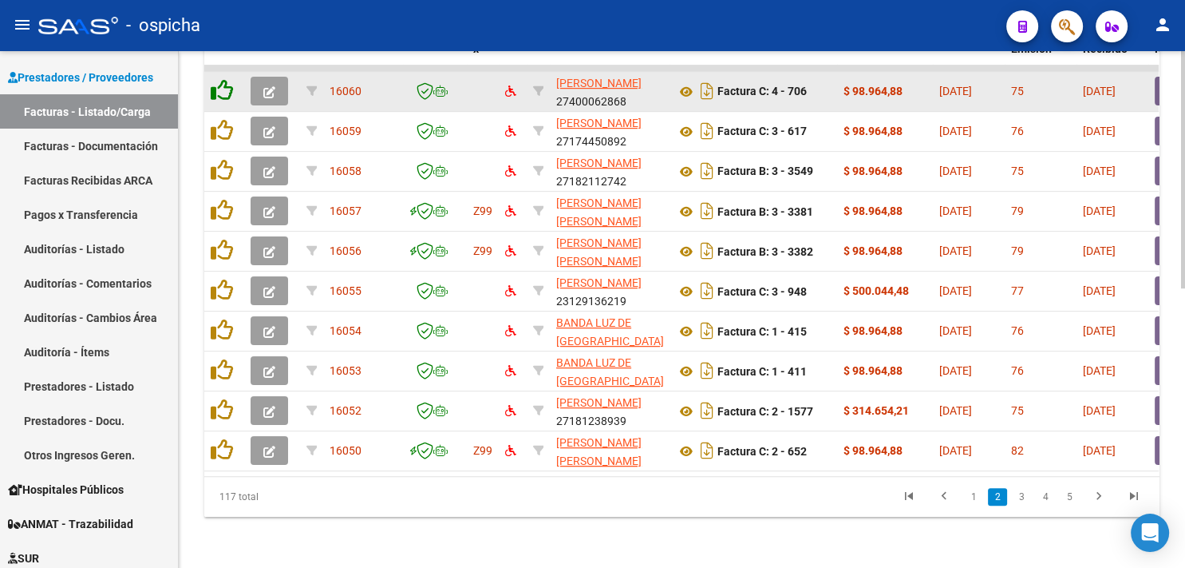
click at [218, 83] on icon at bounding box center [222, 90] width 22 height 22
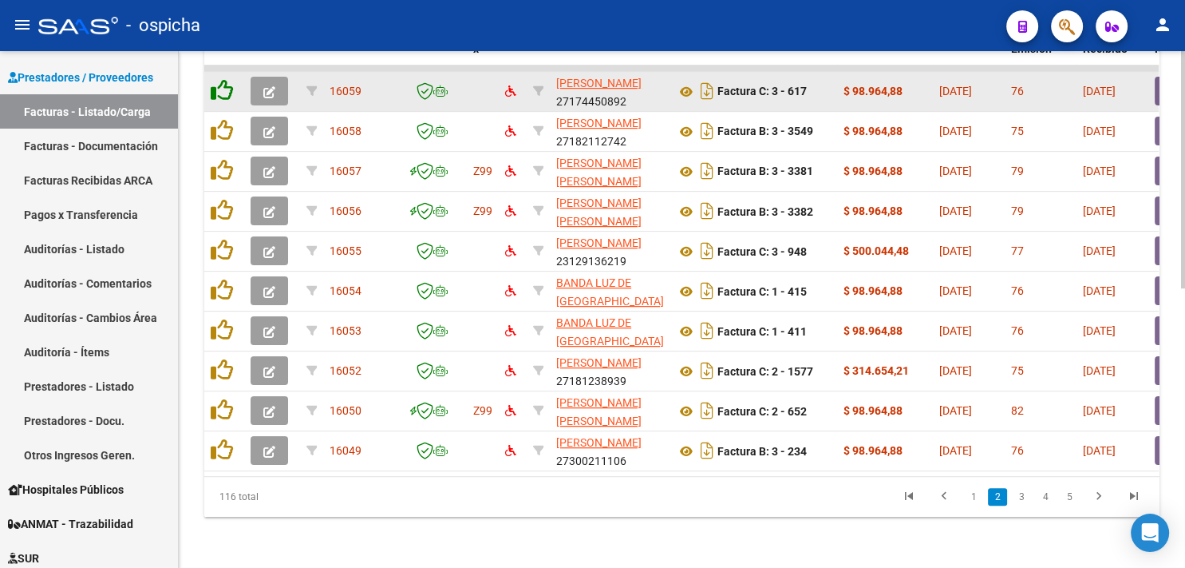
click at [218, 83] on icon at bounding box center [222, 90] width 22 height 22
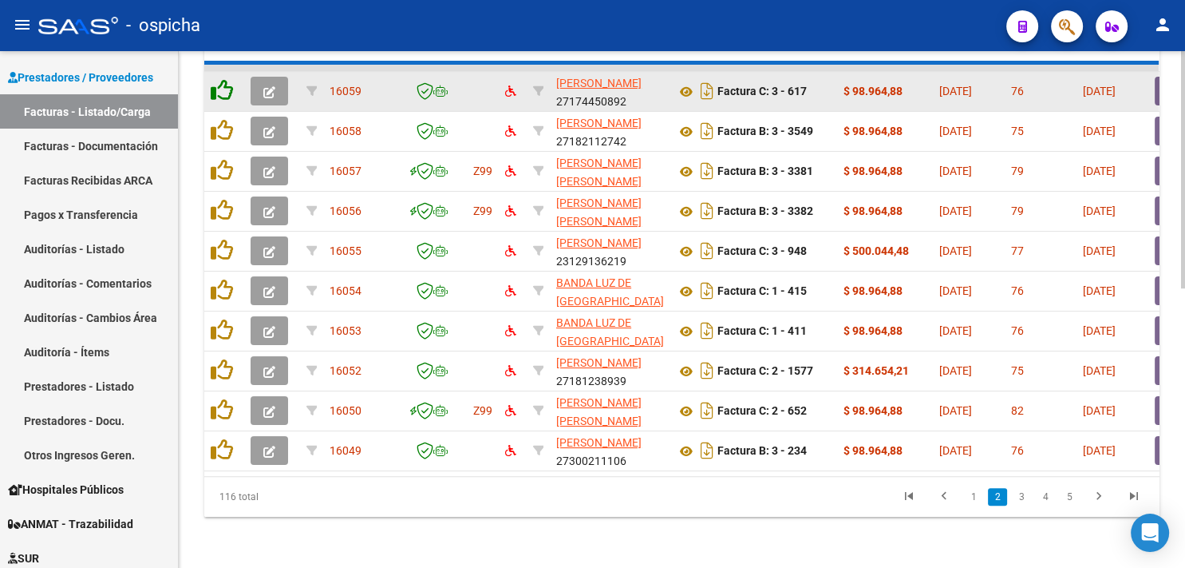
click at [218, 83] on icon at bounding box center [222, 90] width 22 height 22
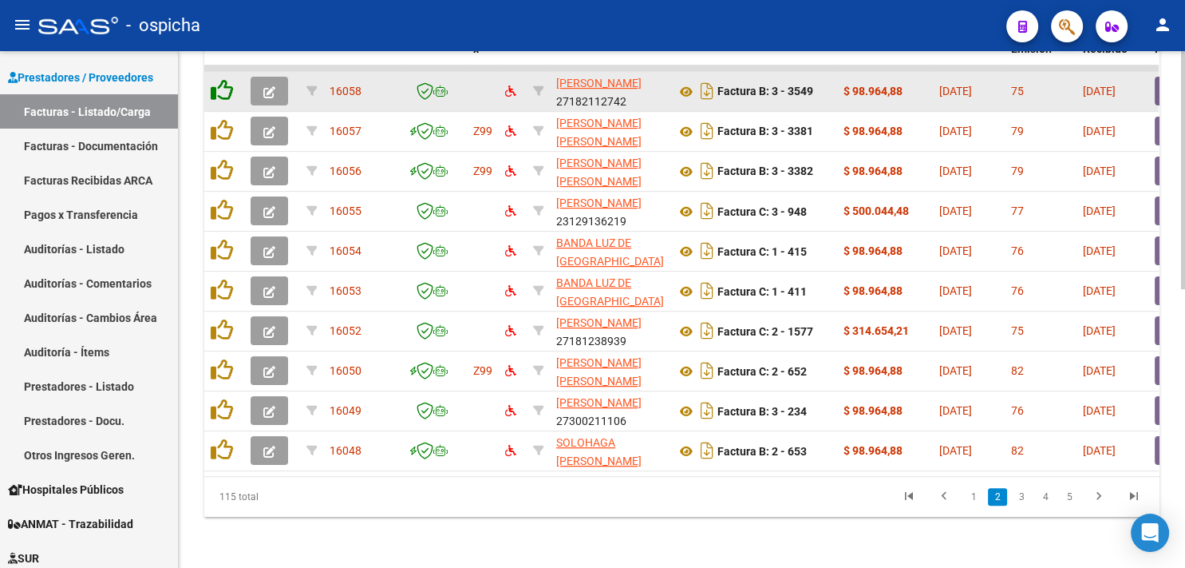
click at [218, 83] on icon at bounding box center [222, 90] width 22 height 22
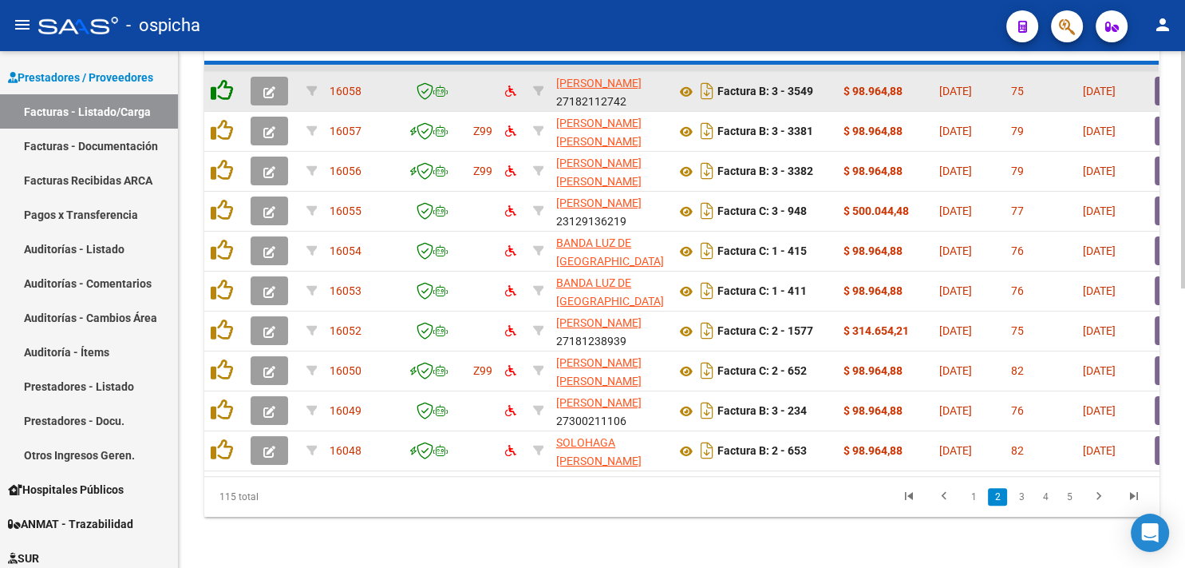
click at [218, 83] on icon at bounding box center [222, 90] width 22 height 22
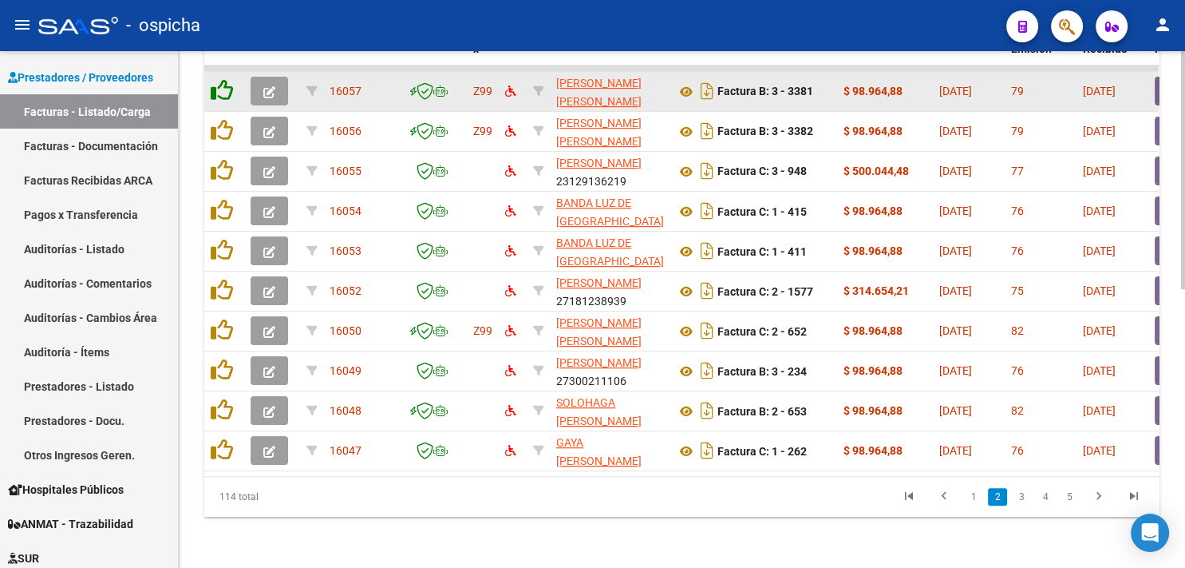
click at [218, 83] on icon at bounding box center [222, 90] width 22 height 22
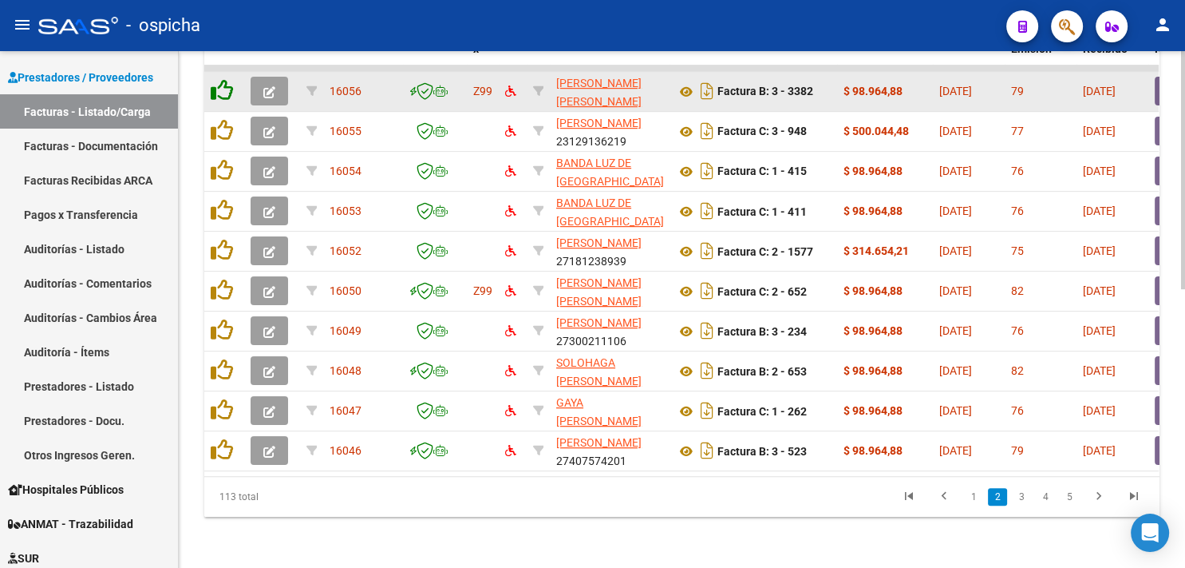
click at [218, 83] on icon at bounding box center [222, 90] width 22 height 22
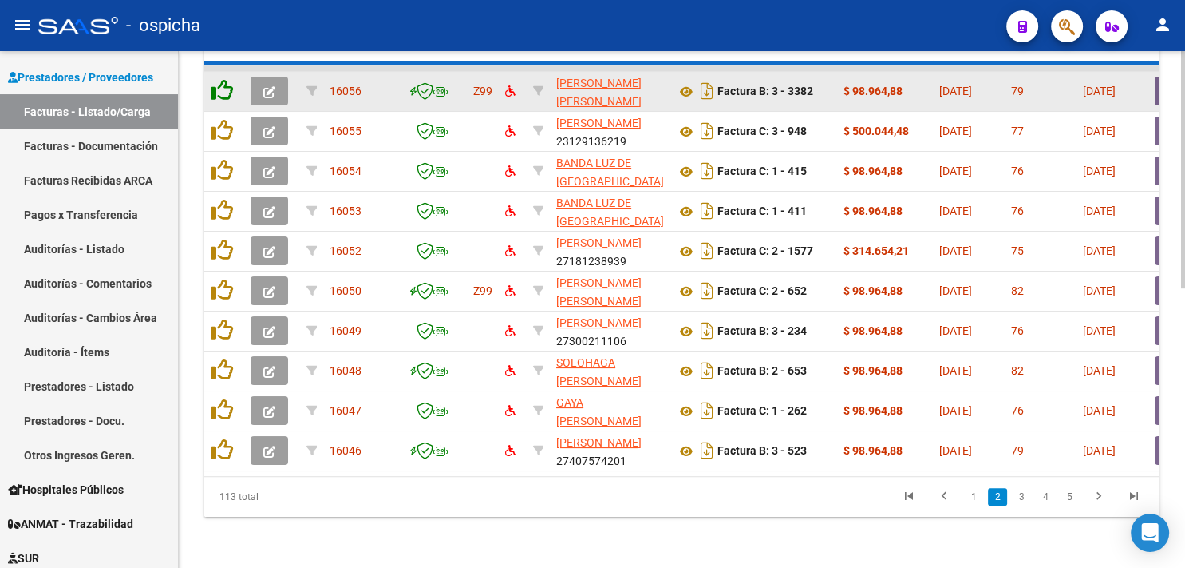
click at [218, 83] on icon at bounding box center [222, 90] width 22 height 22
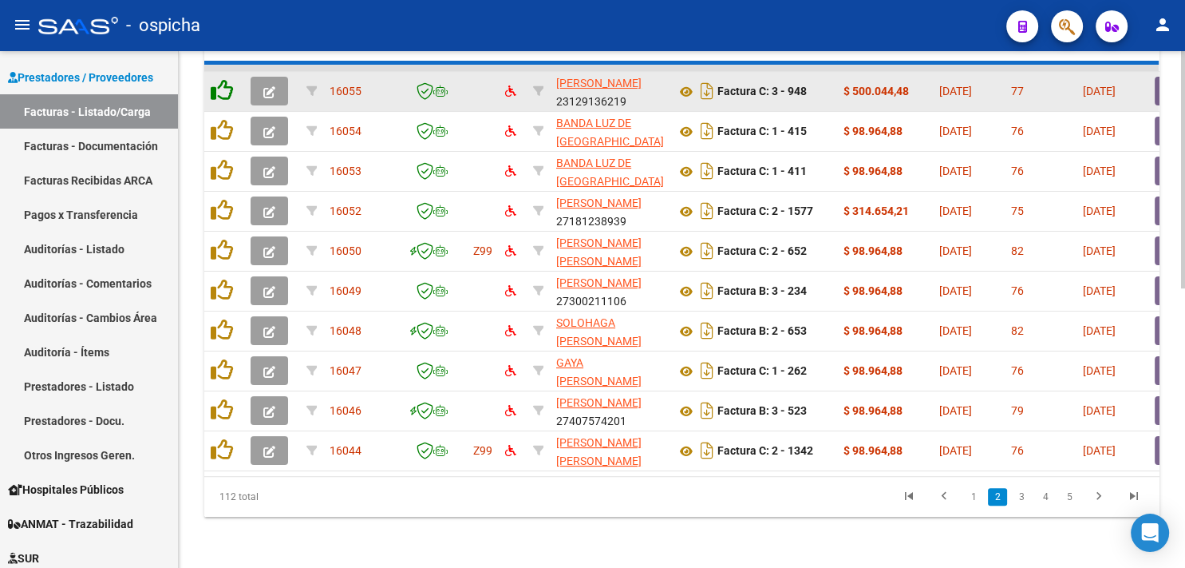
click at [218, 83] on icon at bounding box center [222, 90] width 22 height 22
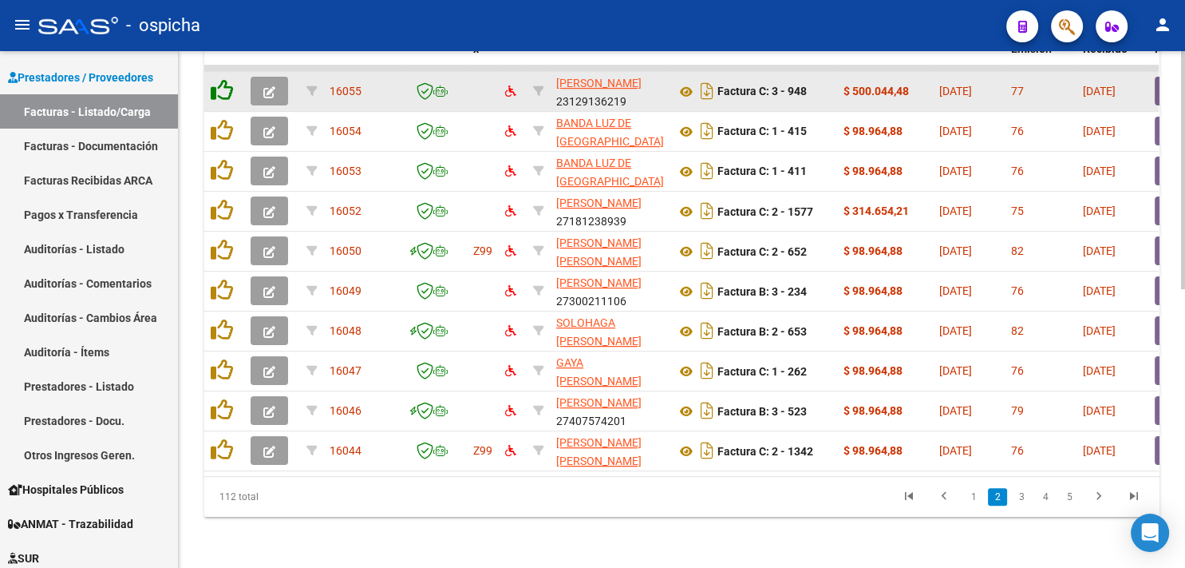
click at [218, 83] on icon at bounding box center [222, 90] width 22 height 22
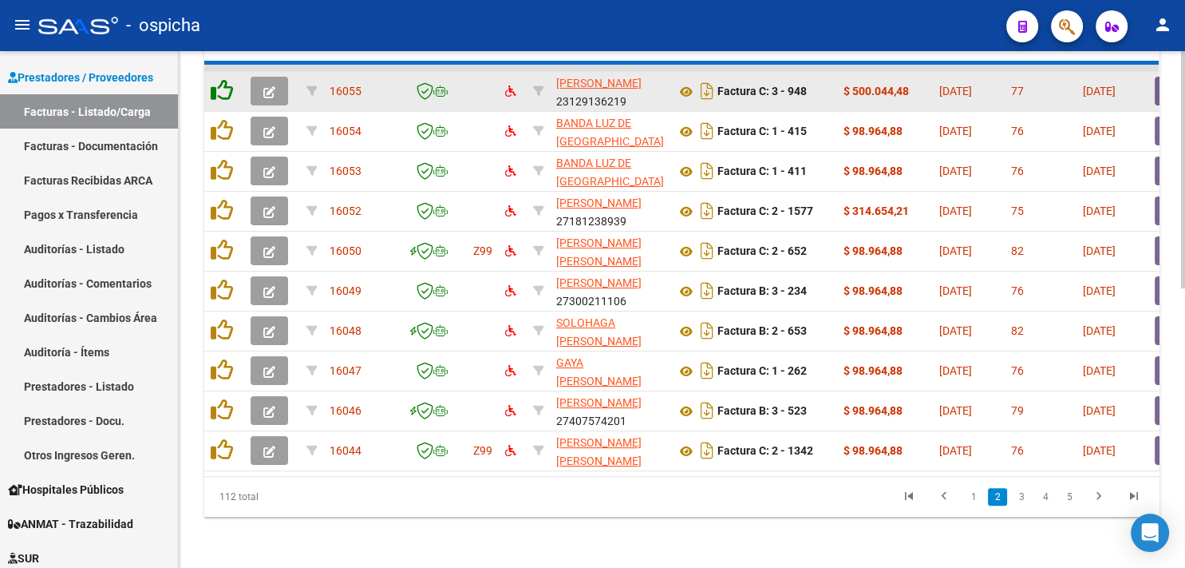
click at [218, 83] on icon at bounding box center [222, 90] width 22 height 22
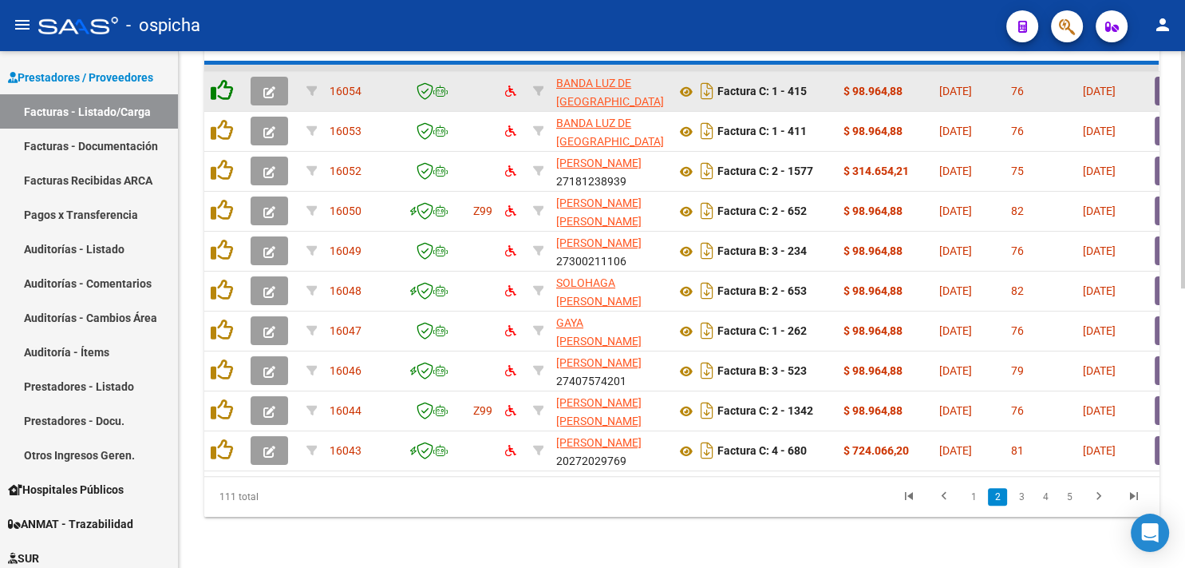
click at [218, 83] on icon at bounding box center [222, 90] width 22 height 22
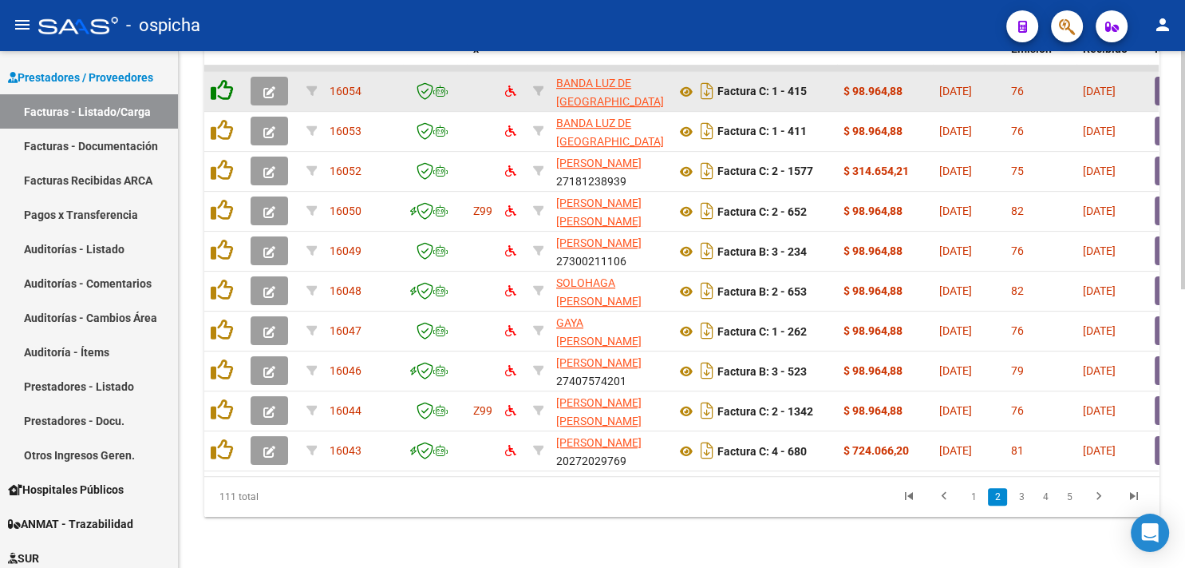
click at [218, 83] on icon at bounding box center [222, 90] width 22 height 22
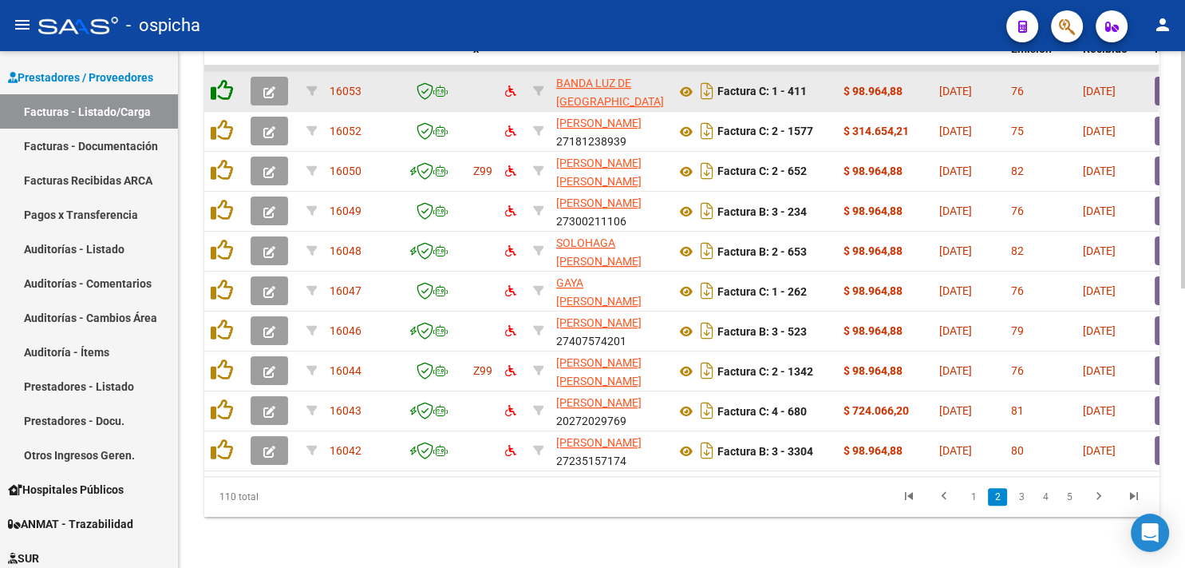
click at [218, 83] on icon at bounding box center [222, 90] width 22 height 22
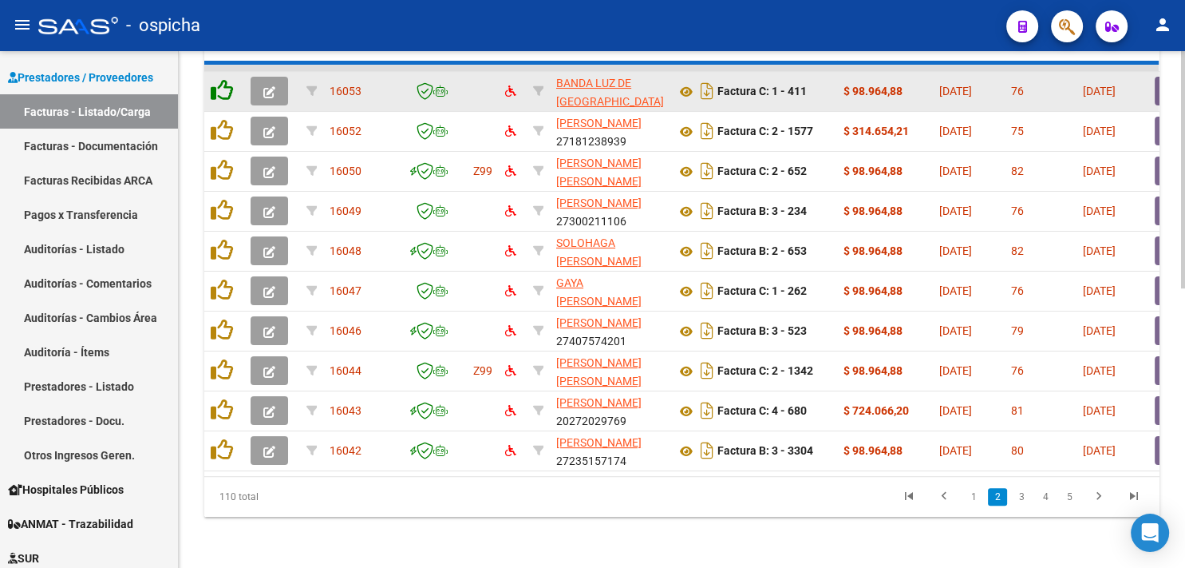
click at [218, 83] on icon at bounding box center [222, 90] width 22 height 22
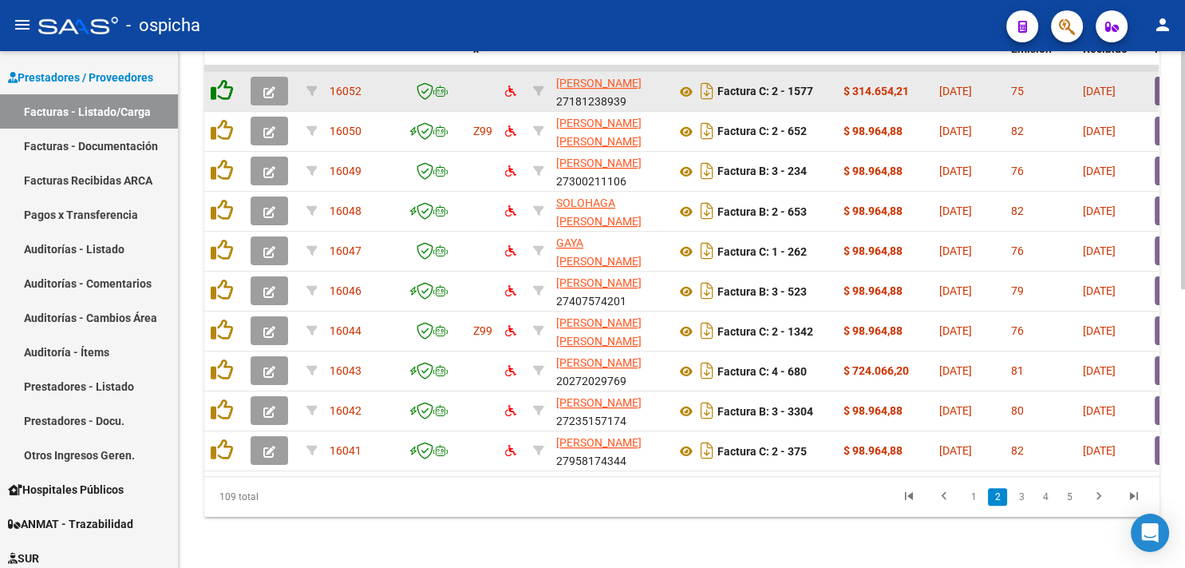
click at [218, 83] on icon at bounding box center [222, 90] width 22 height 22
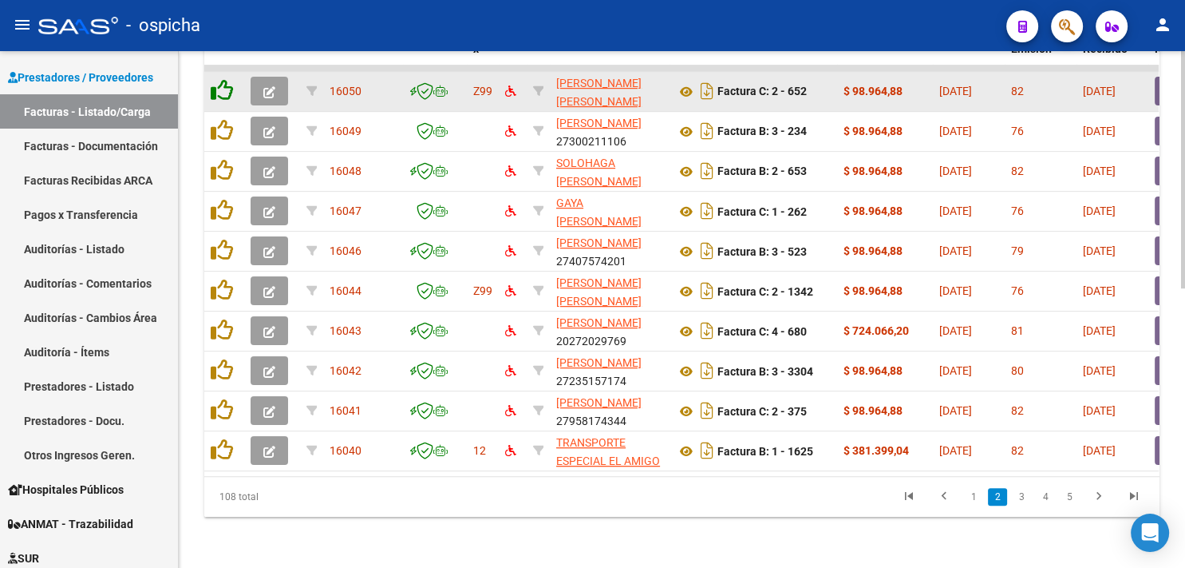
click at [218, 83] on icon at bounding box center [222, 90] width 22 height 22
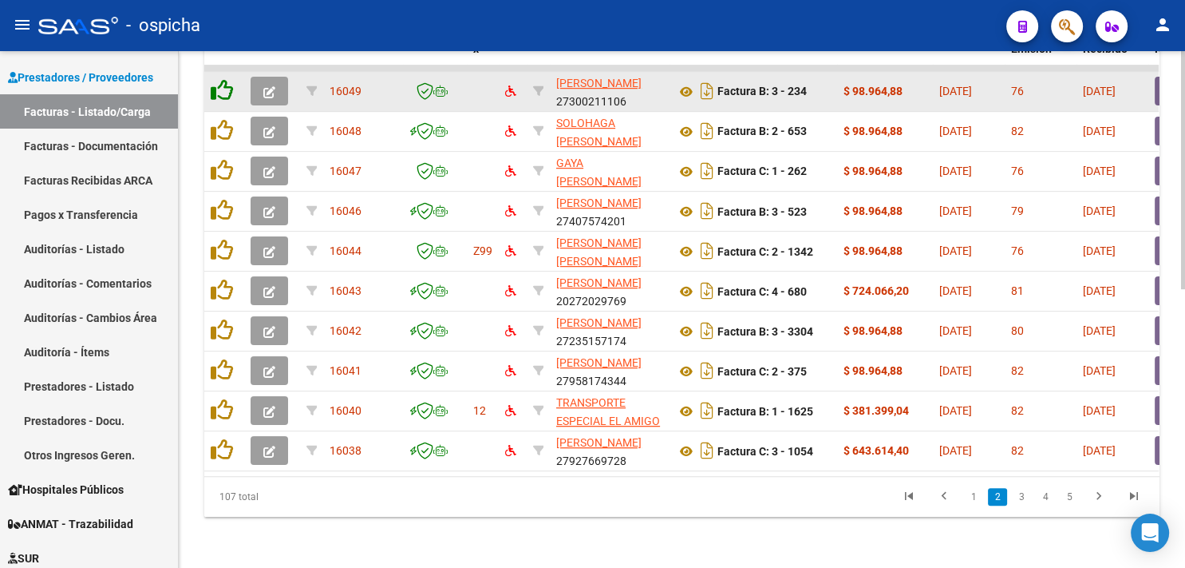
click at [218, 83] on icon at bounding box center [222, 90] width 22 height 22
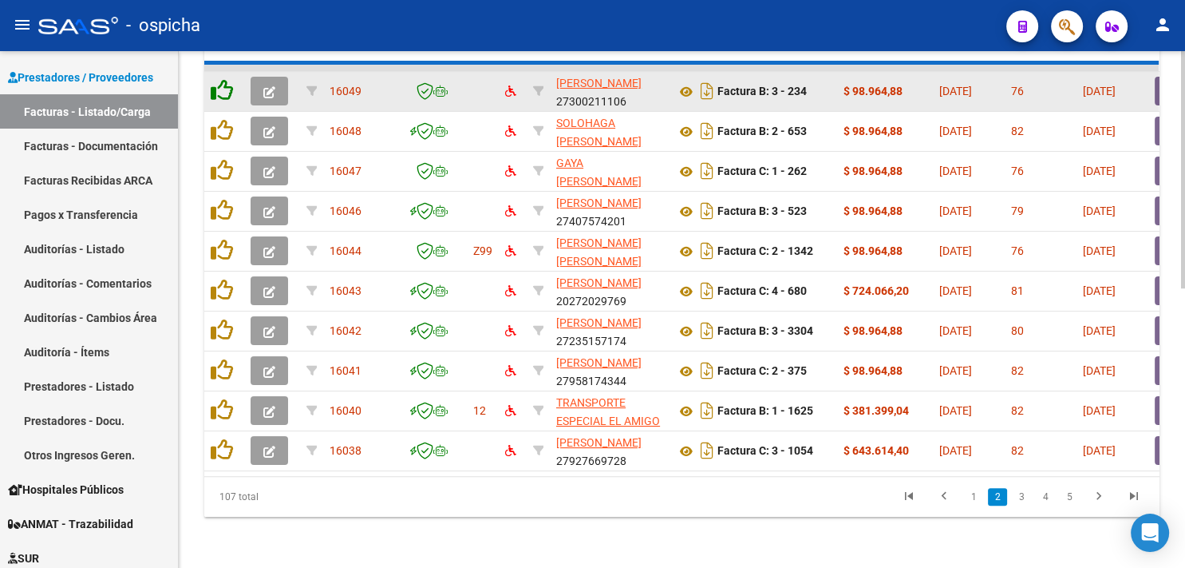
click at [218, 83] on icon at bounding box center [222, 90] width 22 height 22
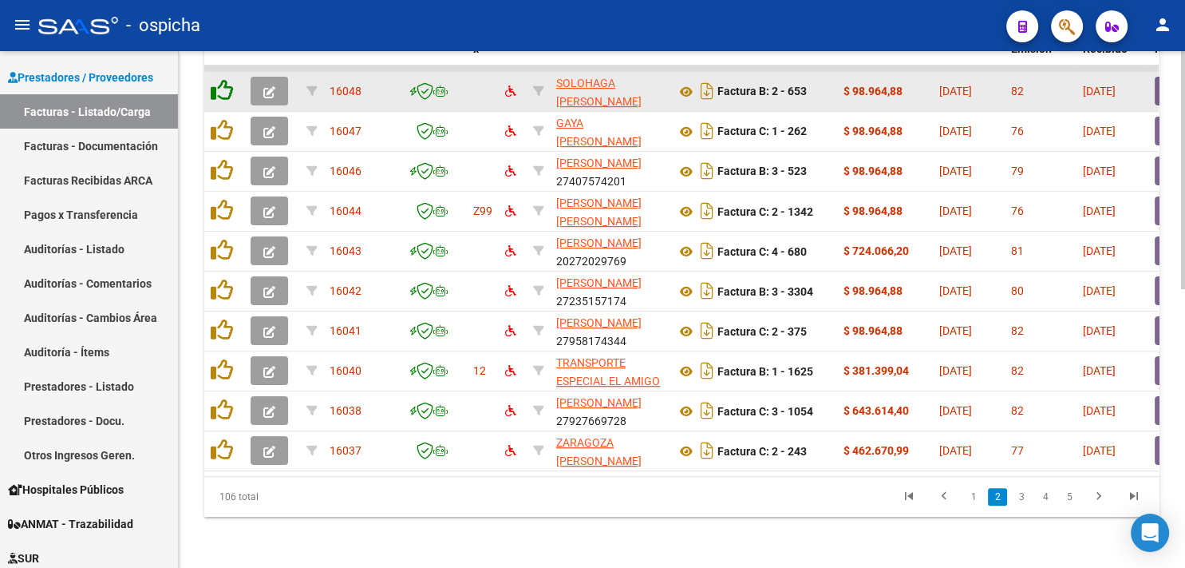
click at [218, 83] on icon at bounding box center [222, 90] width 22 height 22
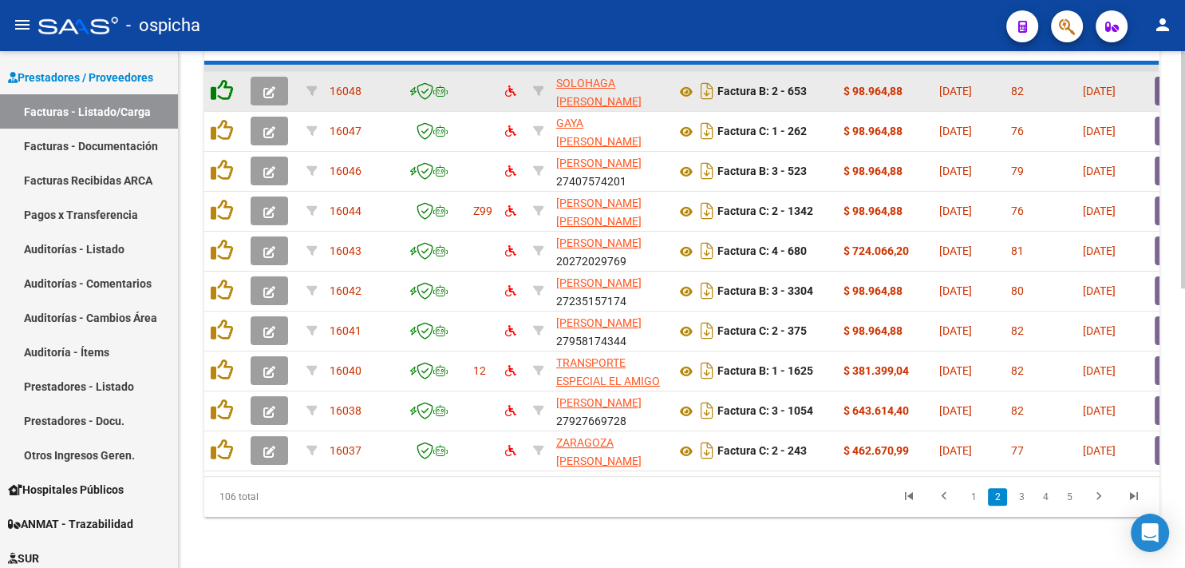
click at [218, 83] on icon at bounding box center [222, 90] width 22 height 22
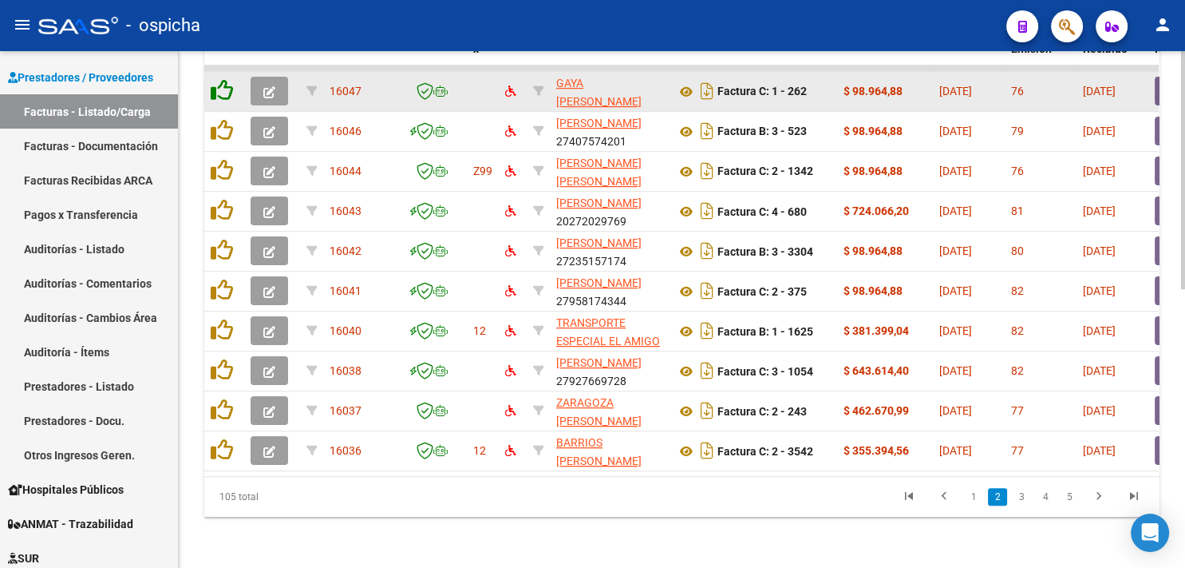
click at [217, 83] on icon at bounding box center [222, 90] width 22 height 22
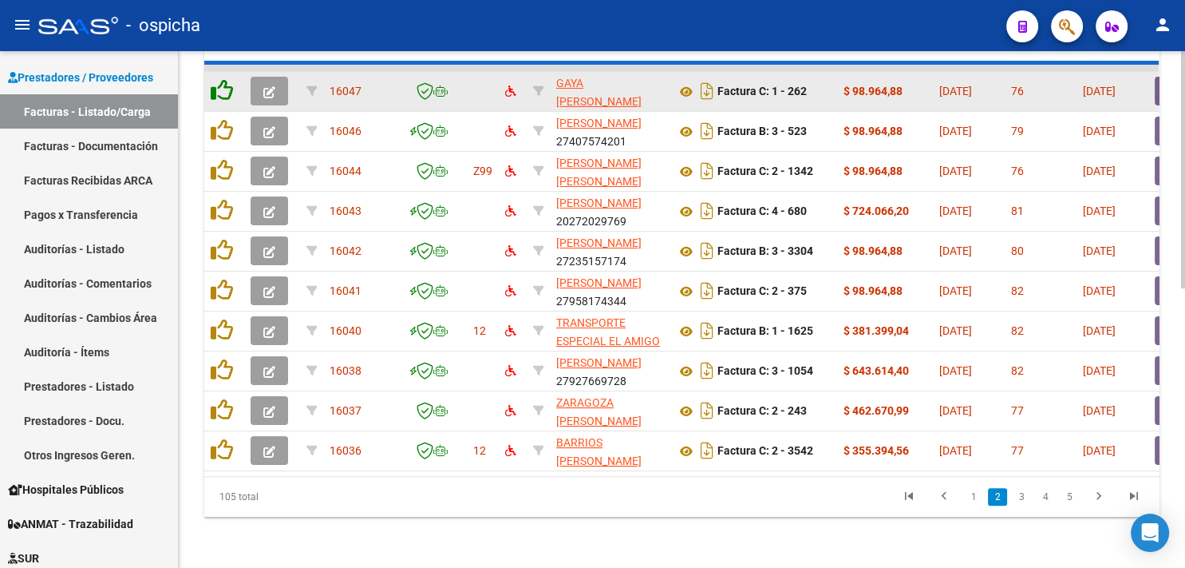
click at [217, 83] on icon at bounding box center [222, 90] width 22 height 22
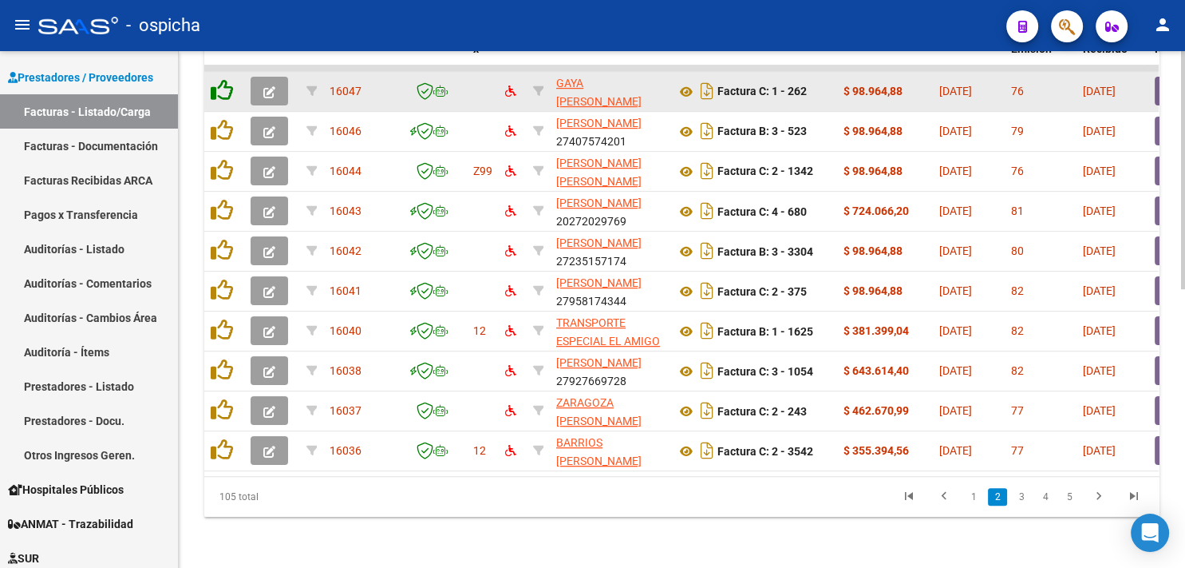
click at [217, 83] on icon at bounding box center [222, 90] width 22 height 22
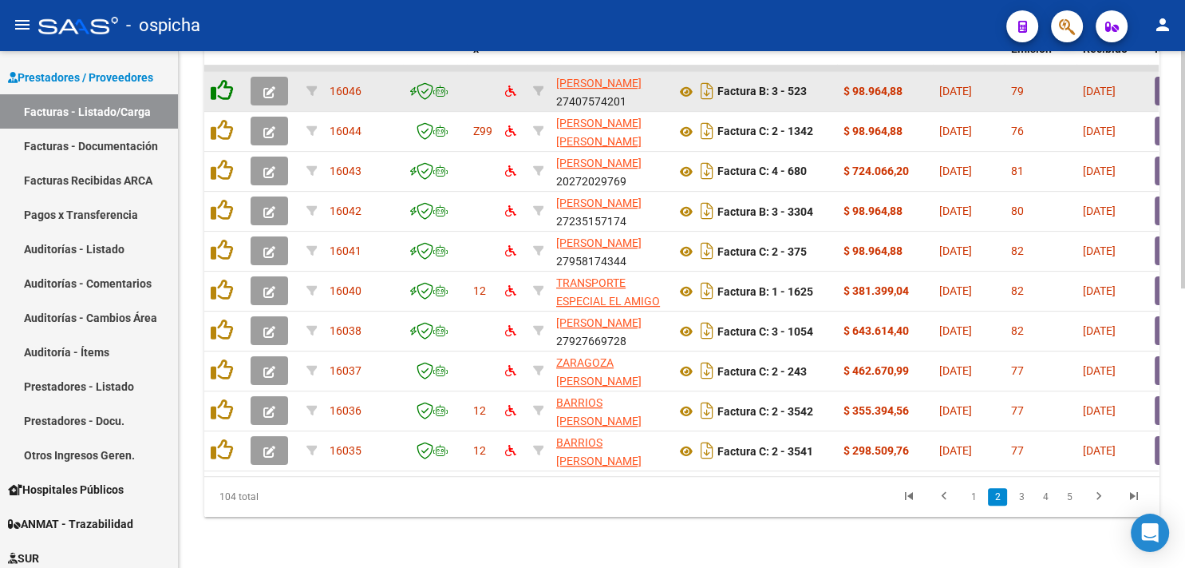
click at [217, 83] on icon at bounding box center [222, 90] width 22 height 22
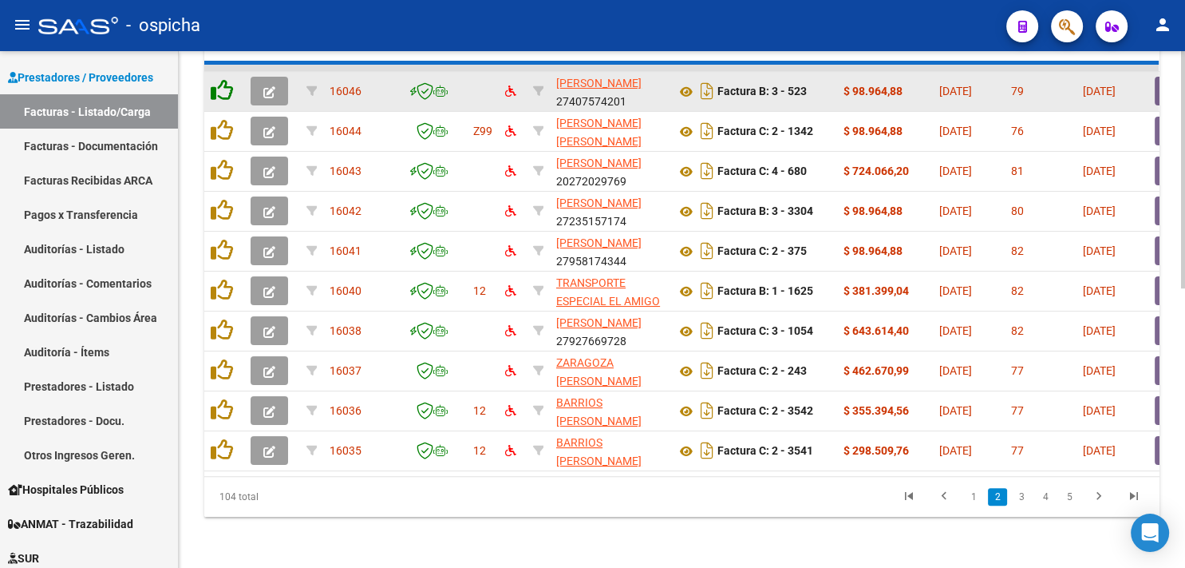
click at [217, 83] on icon at bounding box center [222, 90] width 22 height 22
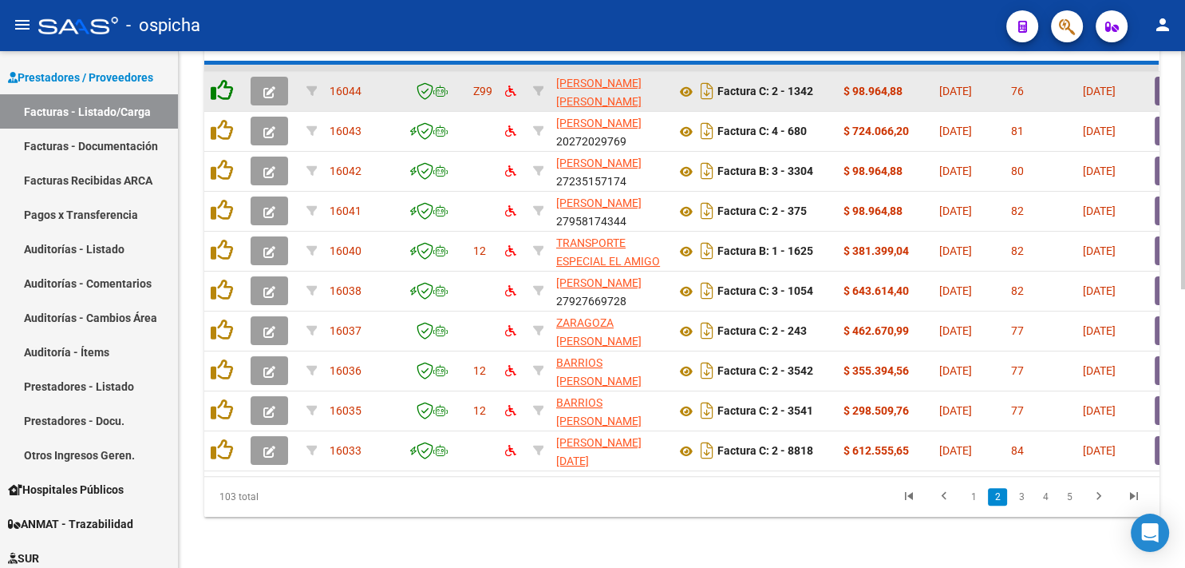
click at [217, 83] on icon at bounding box center [222, 90] width 22 height 22
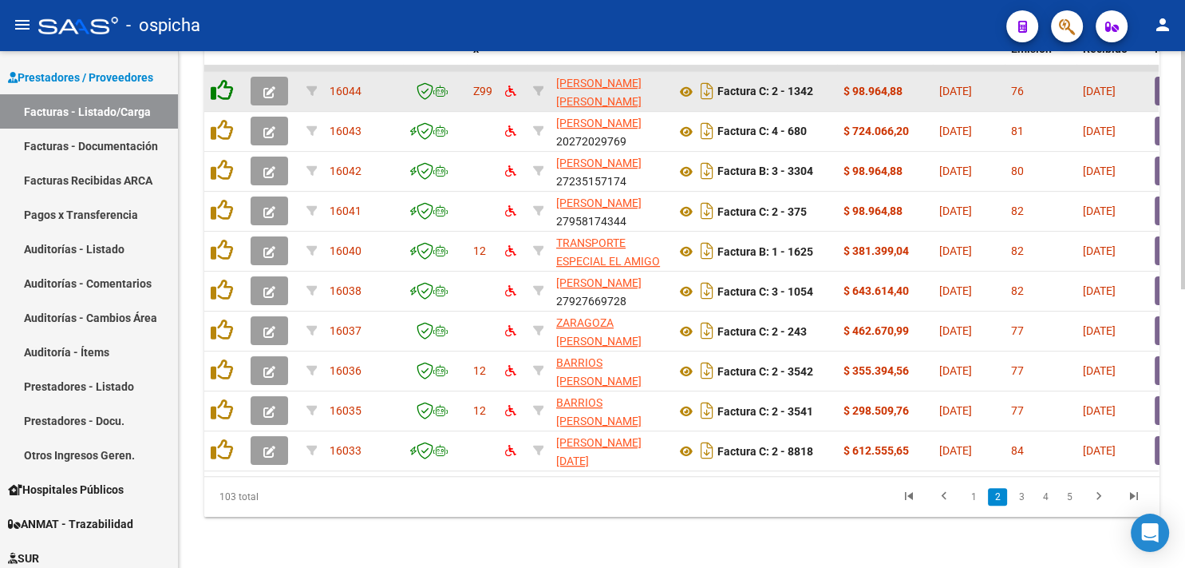
click at [217, 83] on icon at bounding box center [222, 90] width 22 height 22
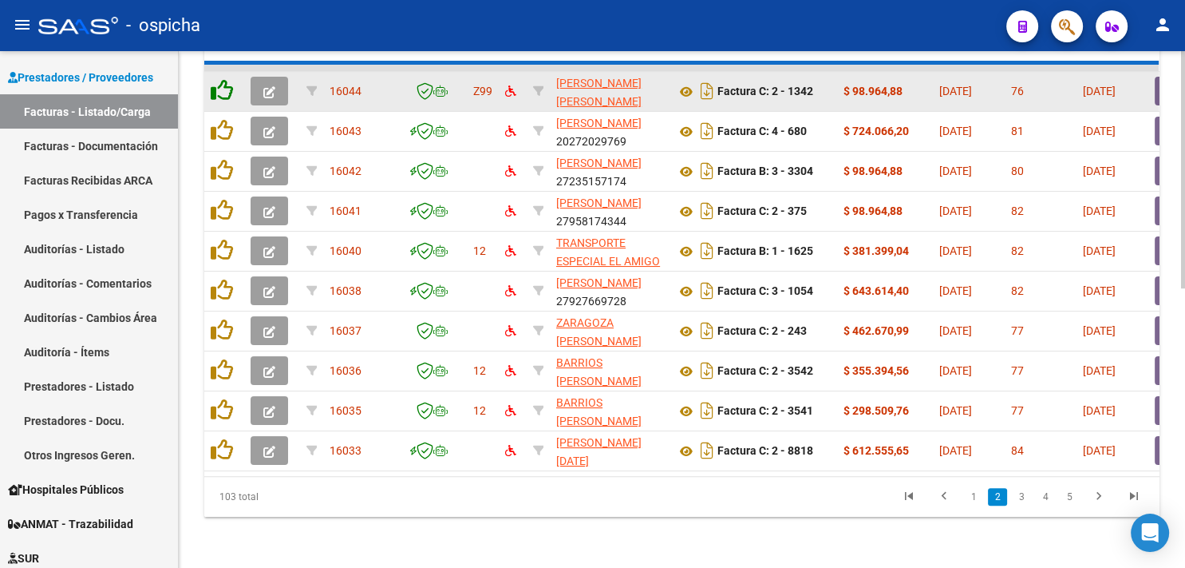
click at [217, 83] on icon at bounding box center [222, 90] width 22 height 22
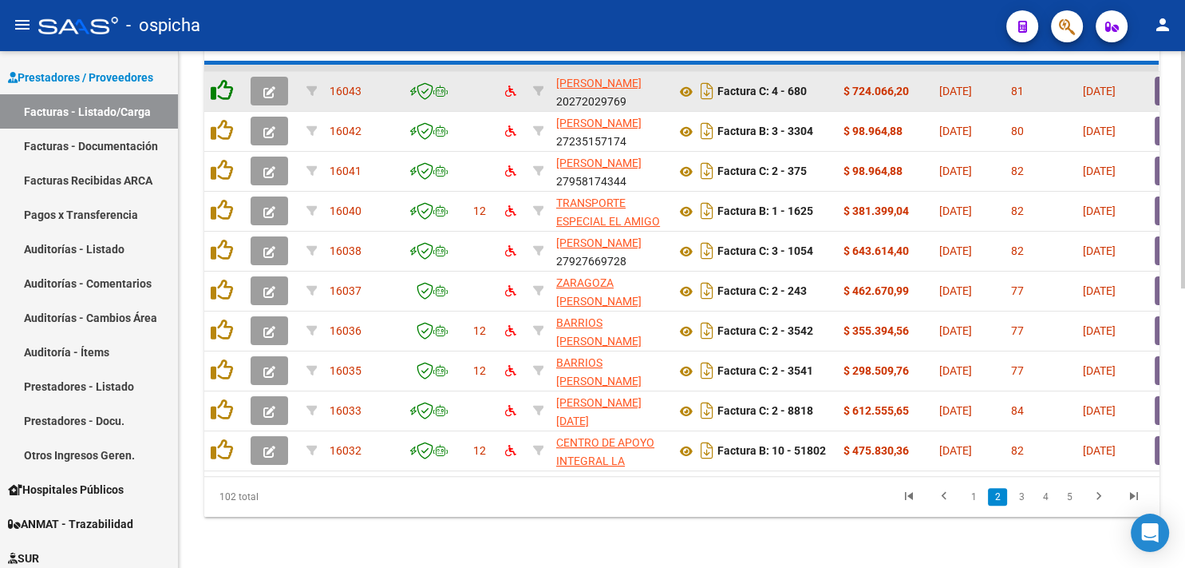
click at [217, 83] on icon at bounding box center [222, 90] width 22 height 22
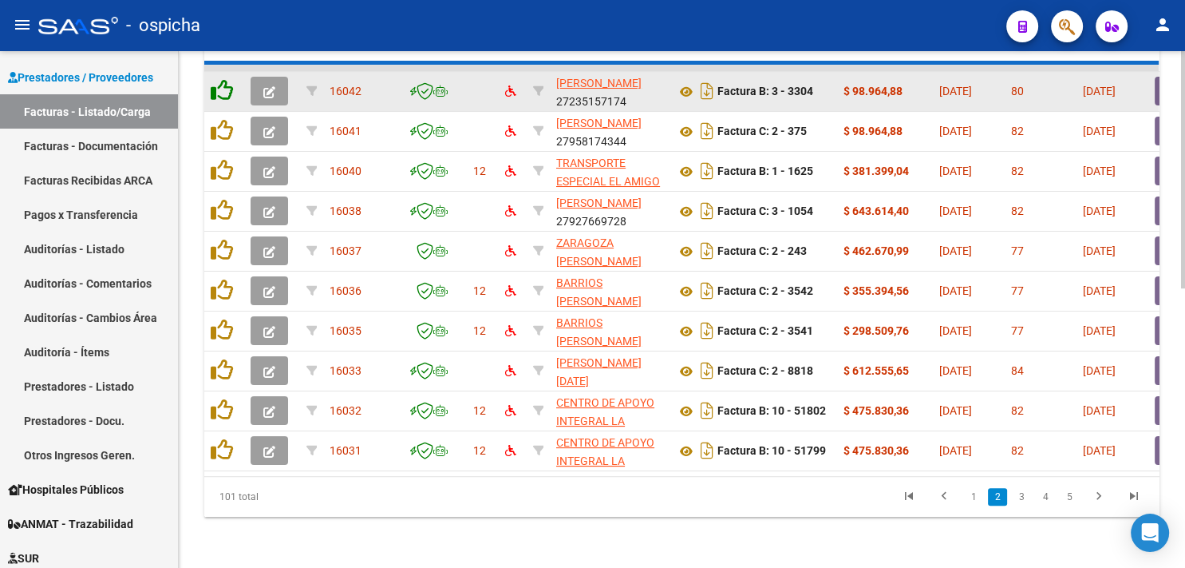
click at [217, 83] on icon at bounding box center [222, 90] width 22 height 22
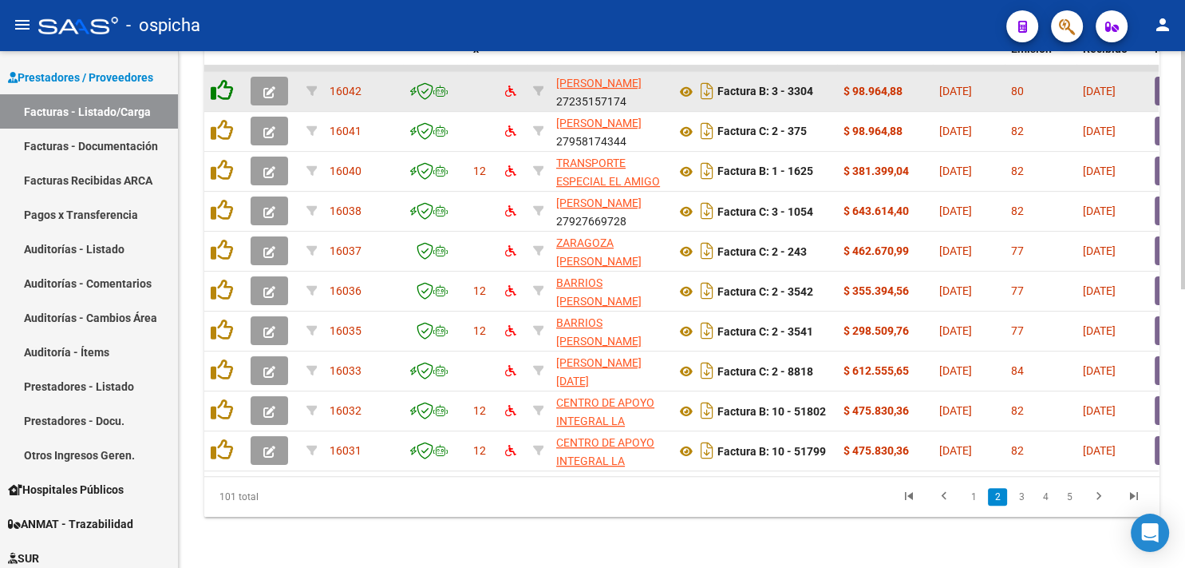
click at [217, 83] on icon at bounding box center [222, 90] width 22 height 22
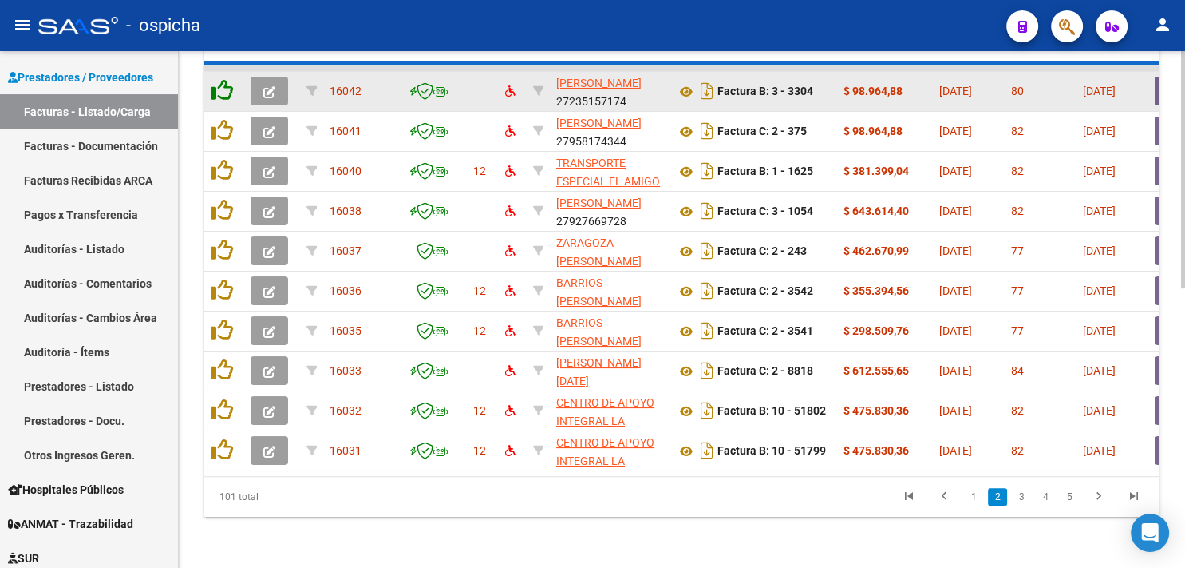
click at [217, 83] on icon at bounding box center [222, 90] width 22 height 22
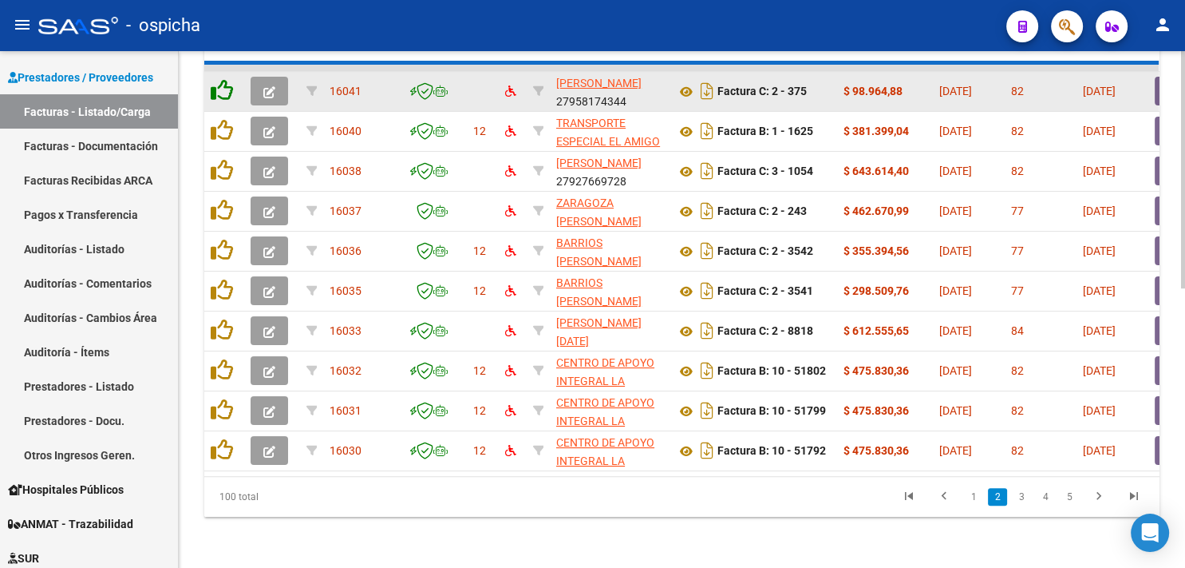
click at [217, 83] on icon at bounding box center [222, 90] width 22 height 22
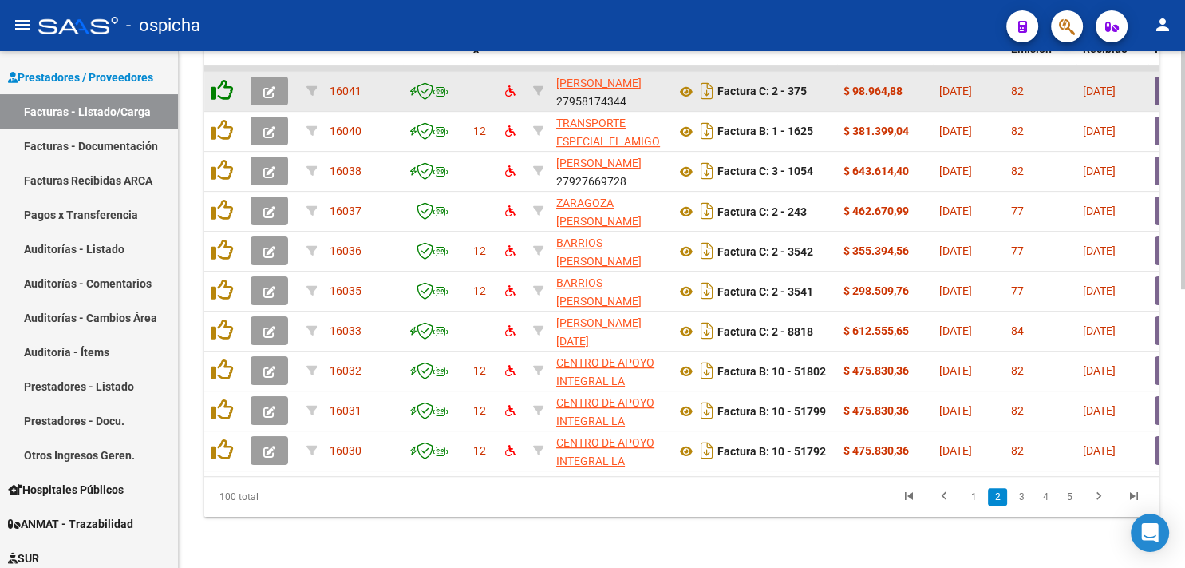
click at [217, 83] on icon at bounding box center [222, 90] width 22 height 22
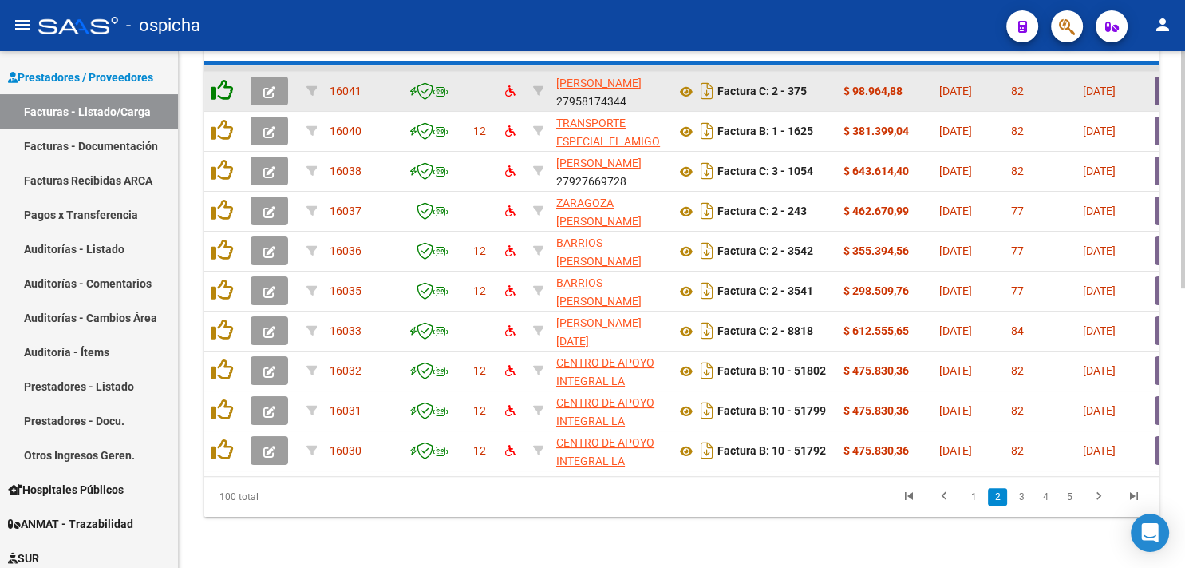
click at [217, 83] on icon at bounding box center [222, 90] width 22 height 22
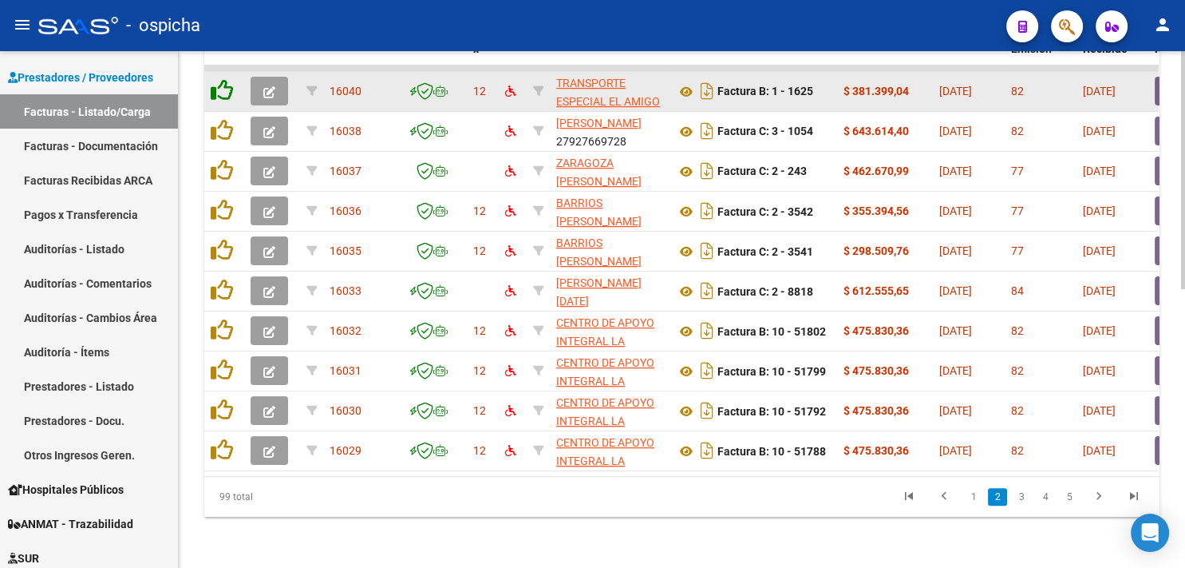
click at [217, 83] on icon at bounding box center [222, 90] width 22 height 22
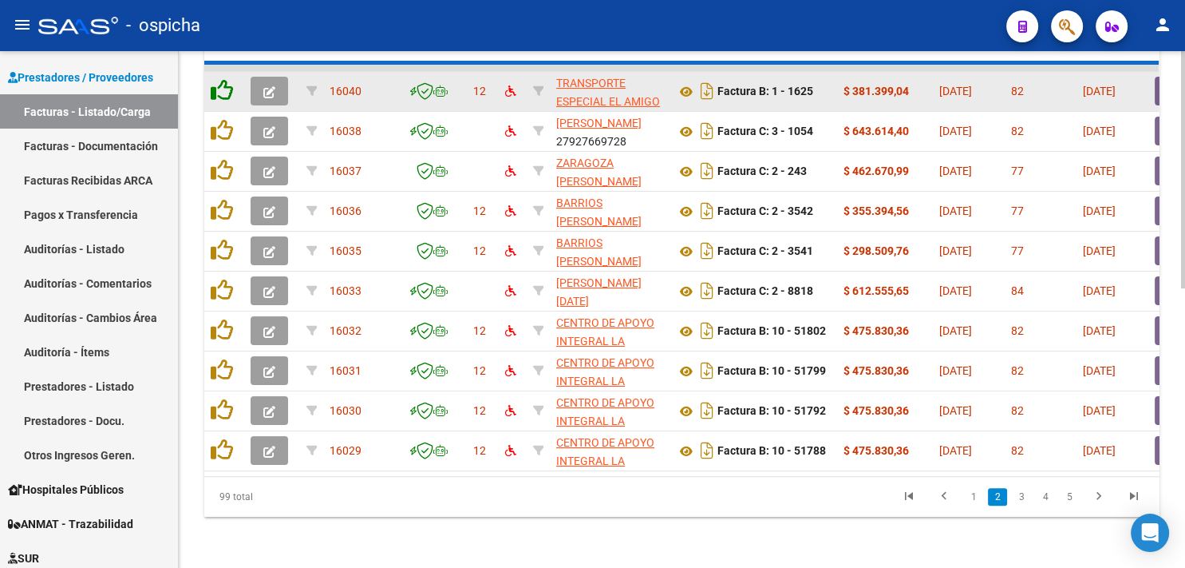
click at [217, 83] on icon at bounding box center [222, 90] width 22 height 22
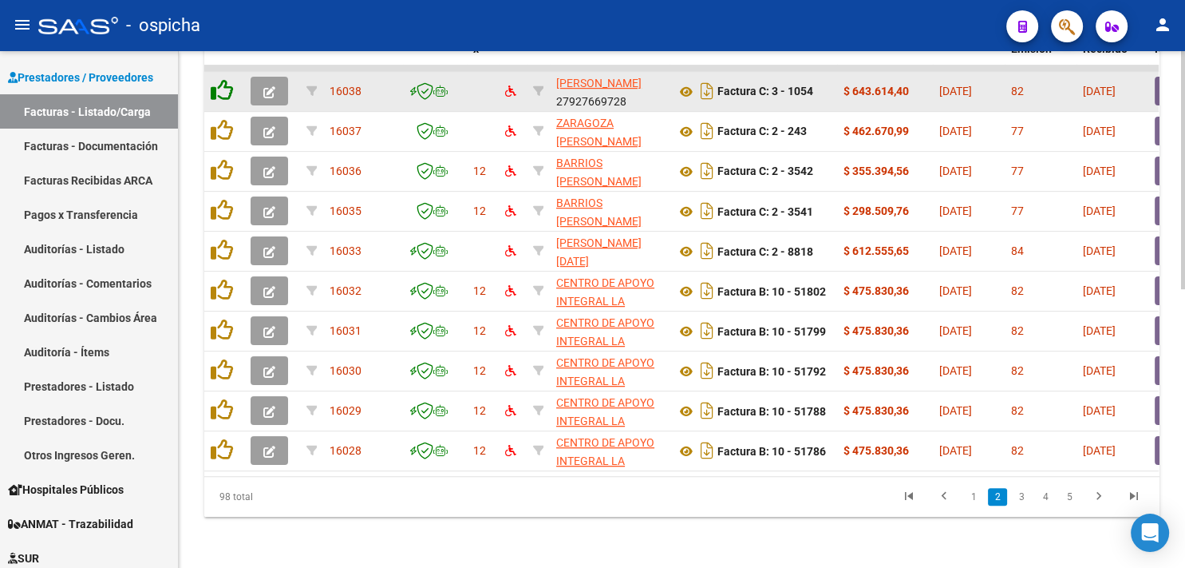
click at [217, 83] on icon at bounding box center [222, 90] width 22 height 22
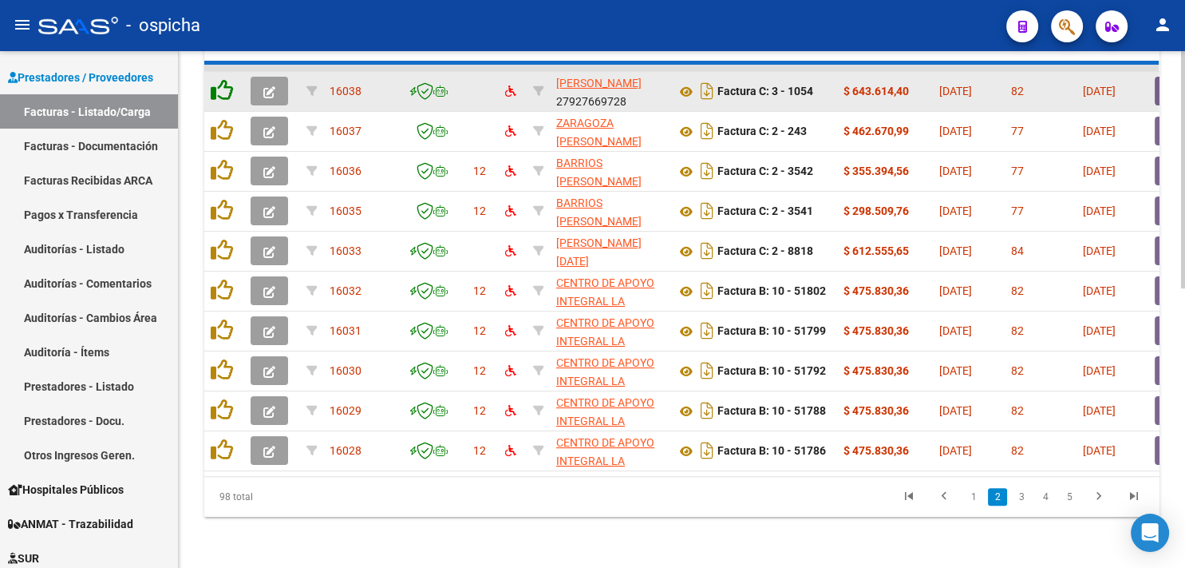
click at [217, 83] on icon at bounding box center [222, 90] width 22 height 22
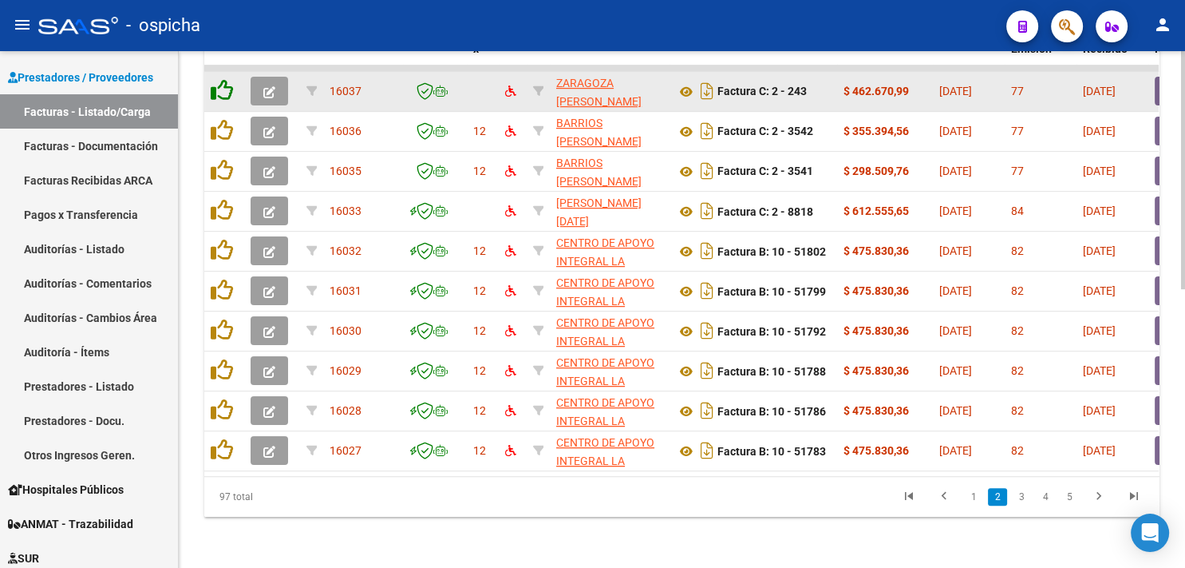
click at [217, 83] on icon at bounding box center [222, 90] width 22 height 22
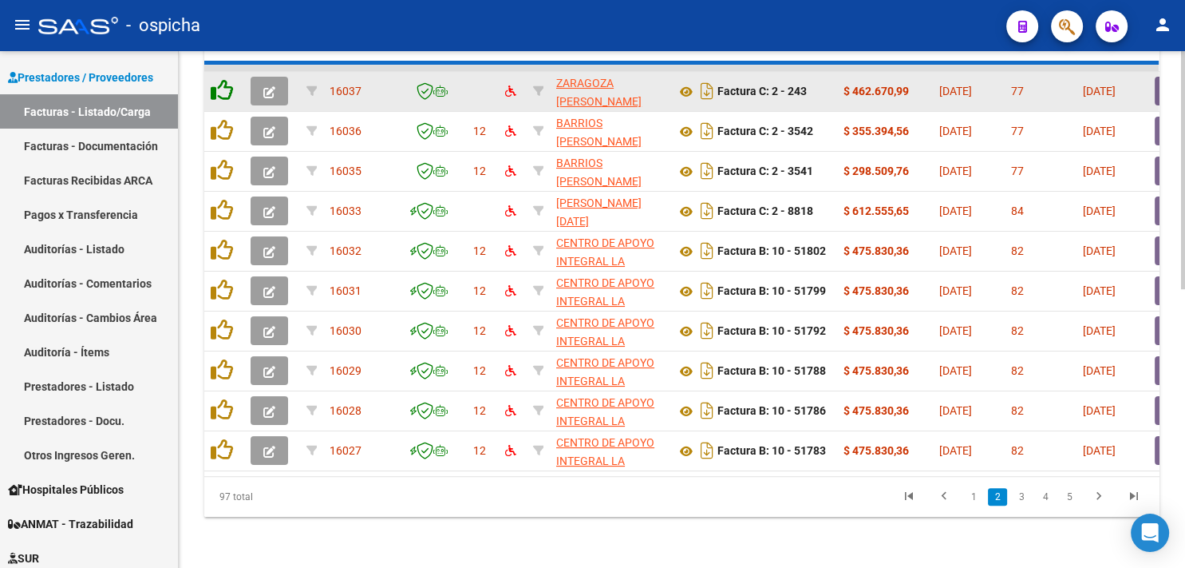
click at [217, 83] on icon at bounding box center [222, 90] width 22 height 22
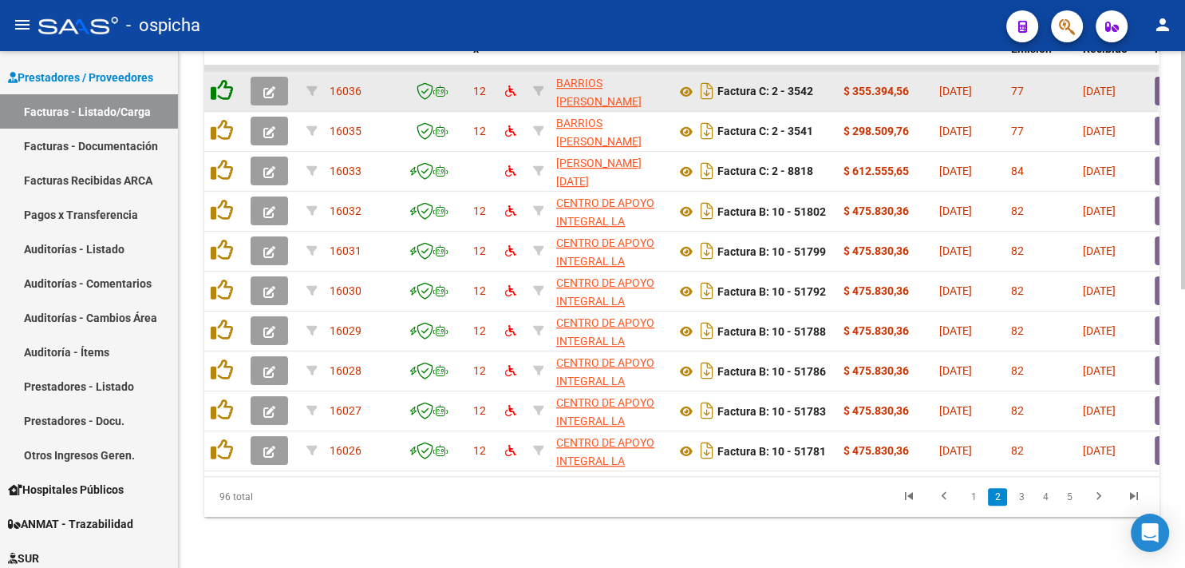
click at [217, 83] on icon at bounding box center [222, 90] width 22 height 22
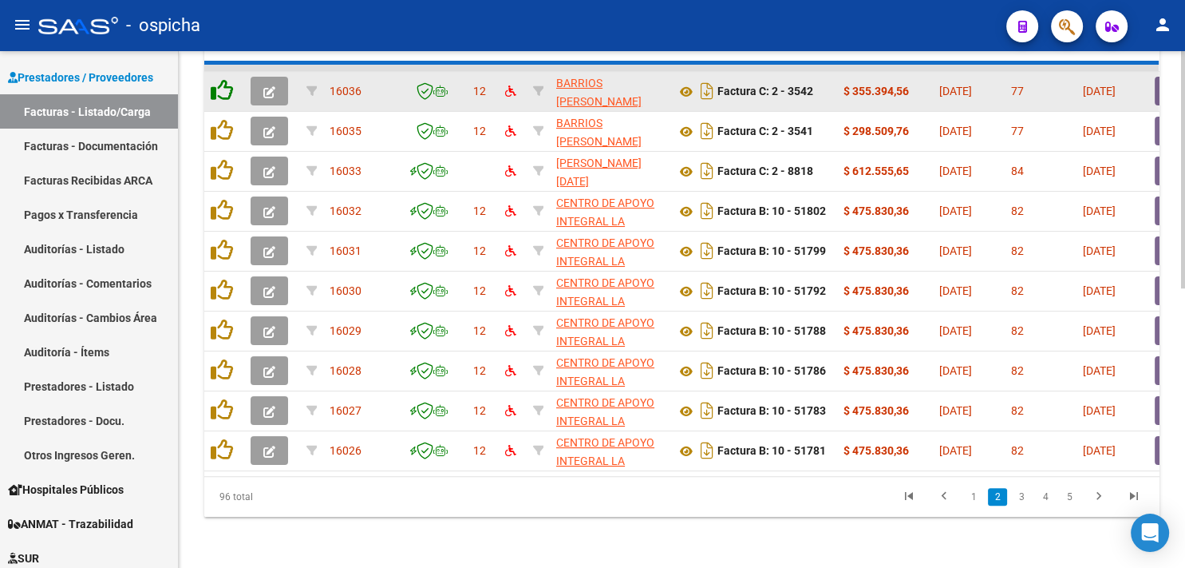
click at [217, 83] on icon at bounding box center [222, 90] width 22 height 22
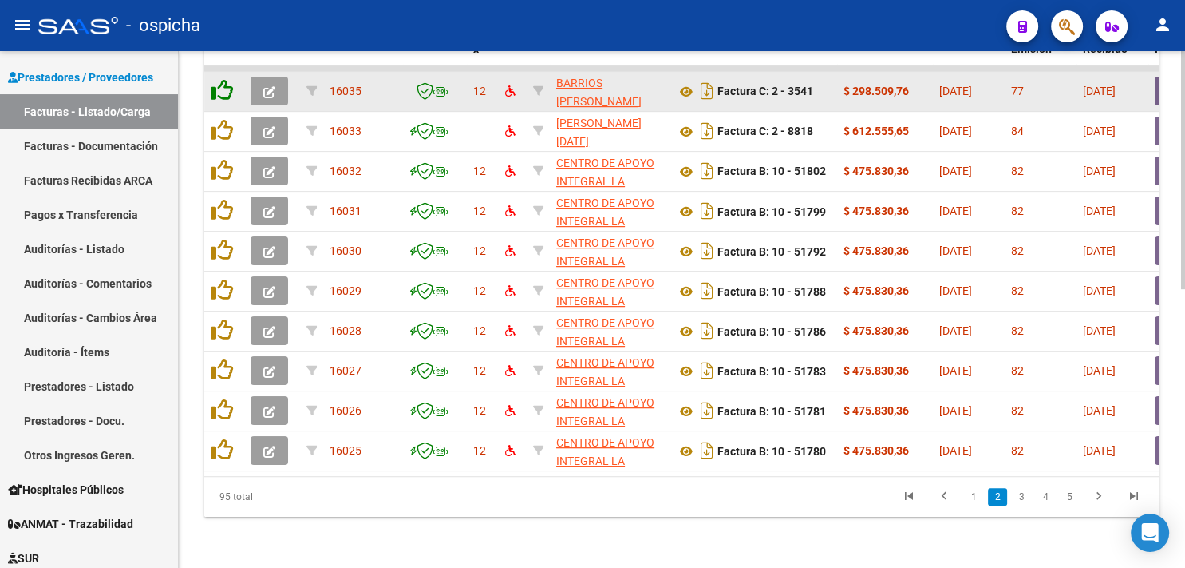
click at [217, 83] on icon at bounding box center [222, 90] width 22 height 22
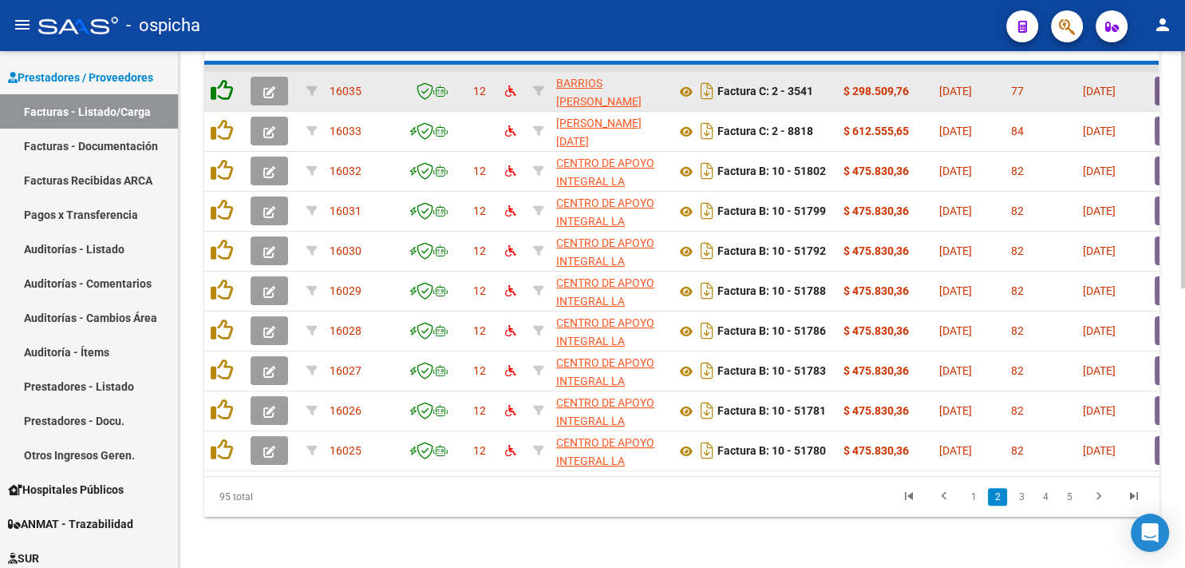
click at [217, 83] on icon at bounding box center [222, 90] width 22 height 22
click
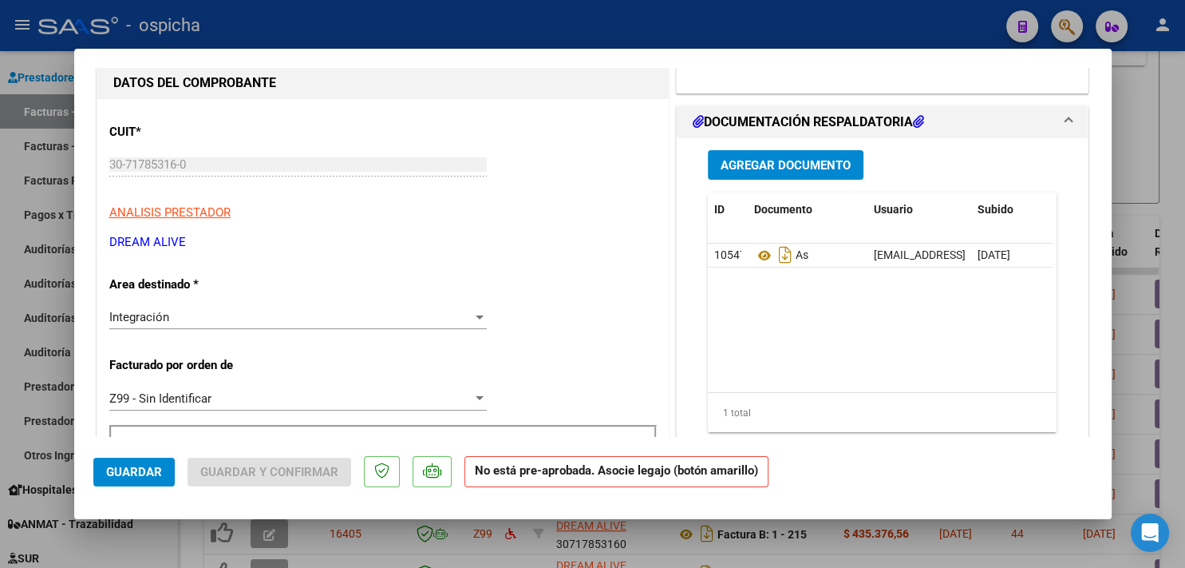
scroll to position [0, 0]
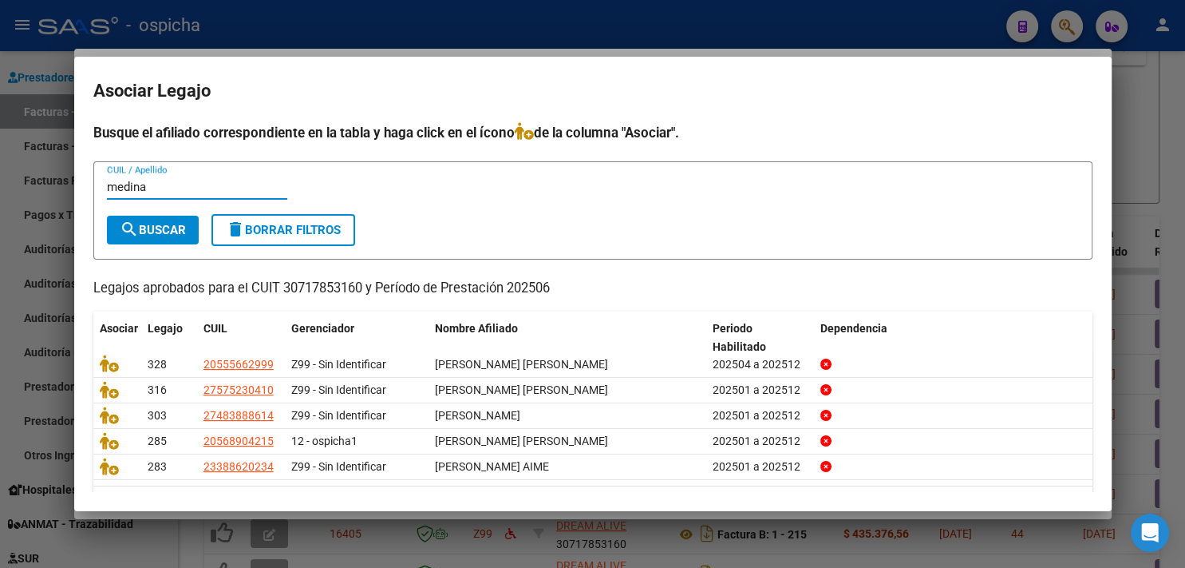
type input "medina"
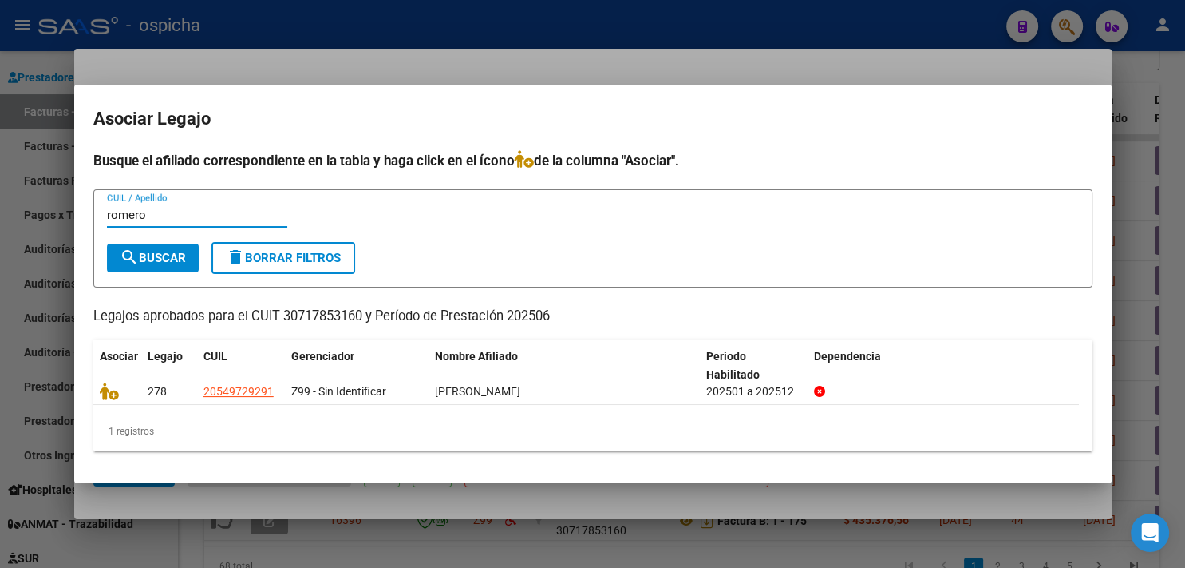
type input "romero"
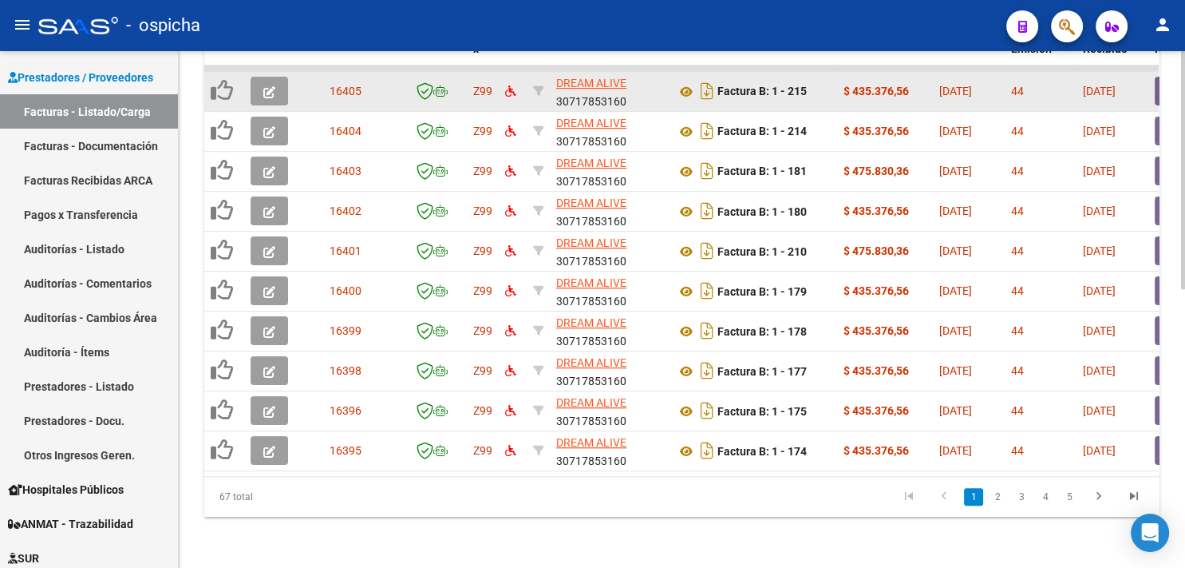
scroll to position [516, 0]
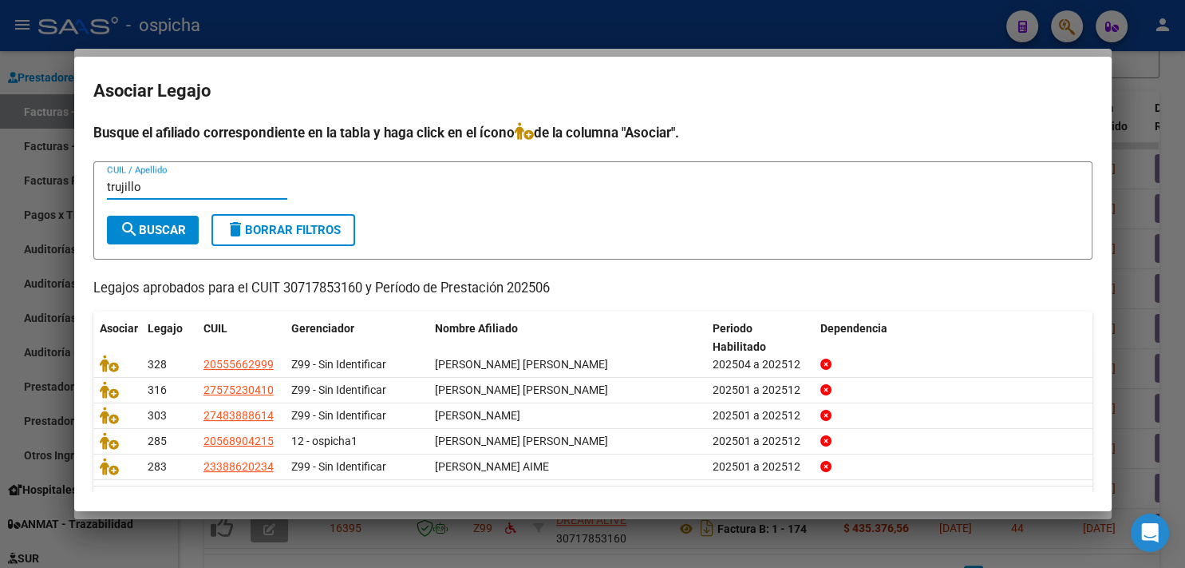
type input "trujillo"
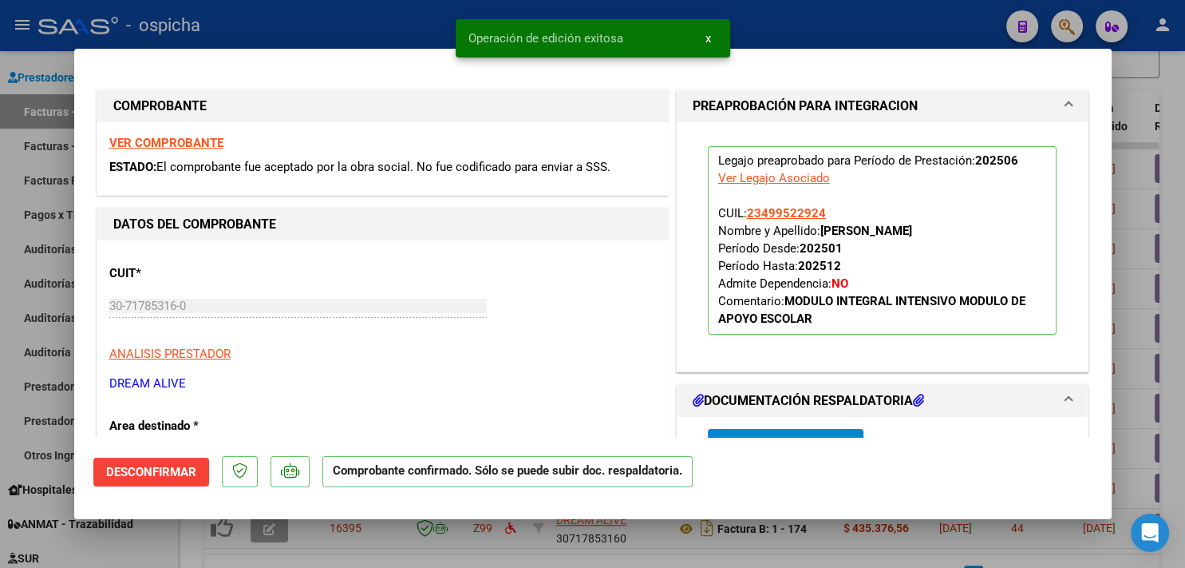
type input "$ 0,00"
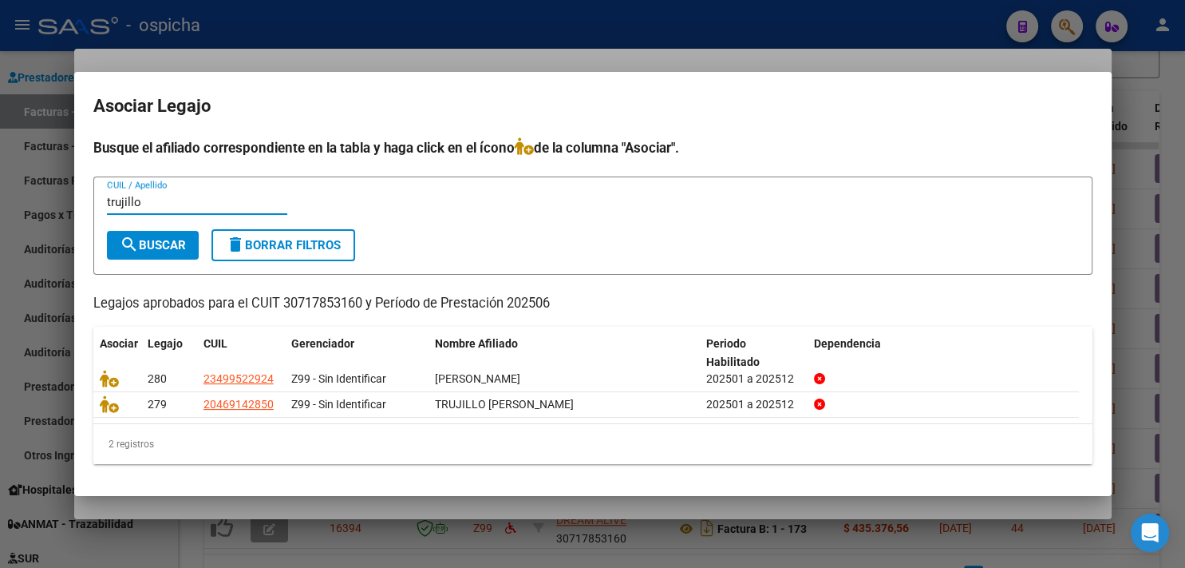
type input "trujillo"
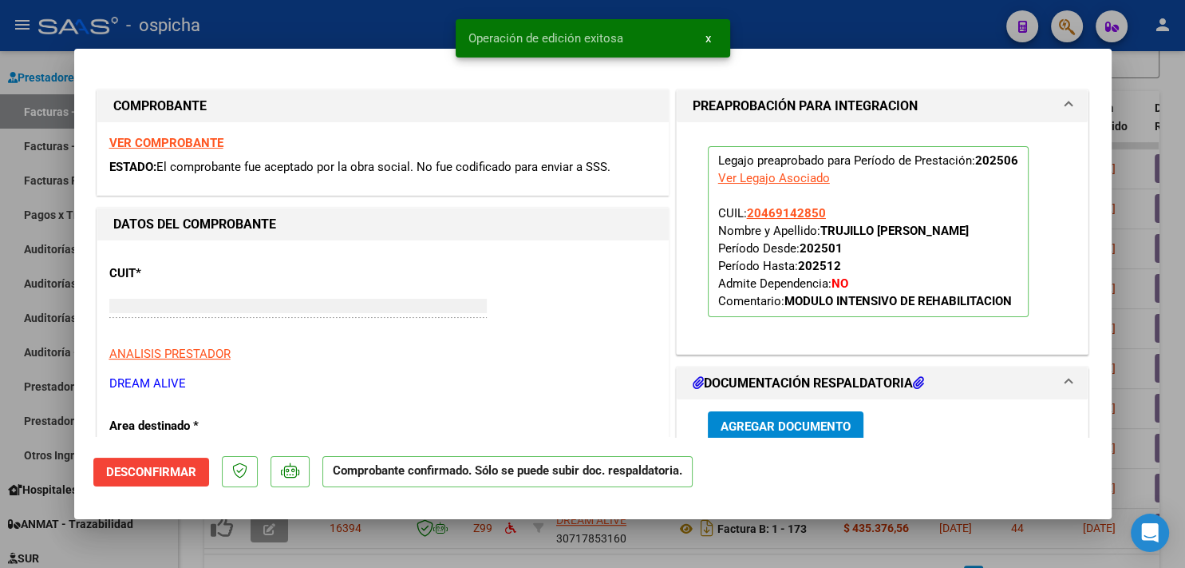
type input "$ 0,00"
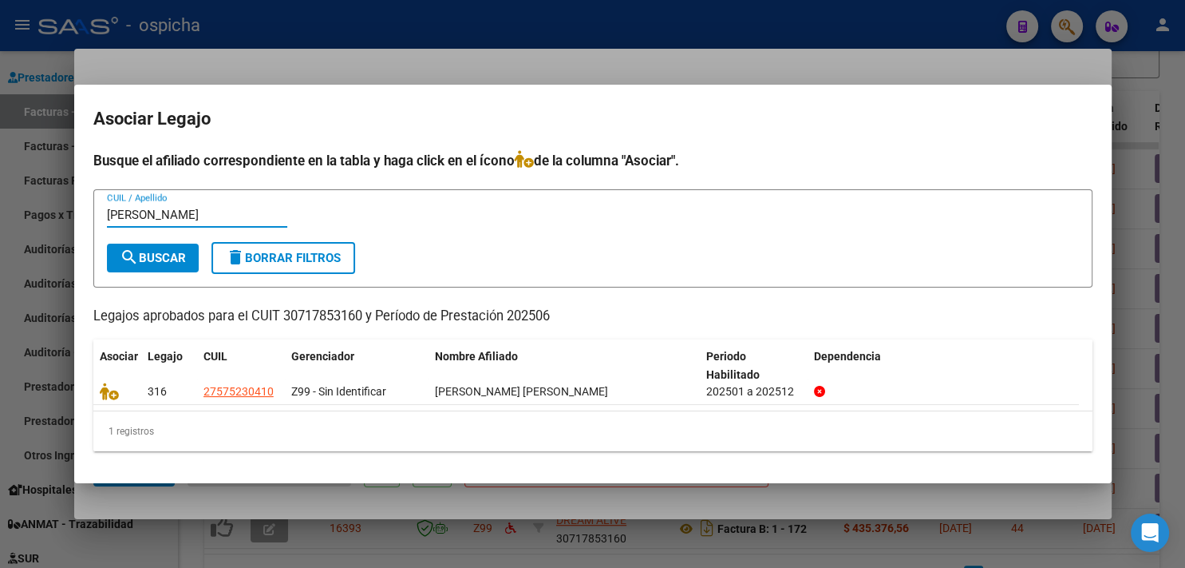
type input "garcia vega"
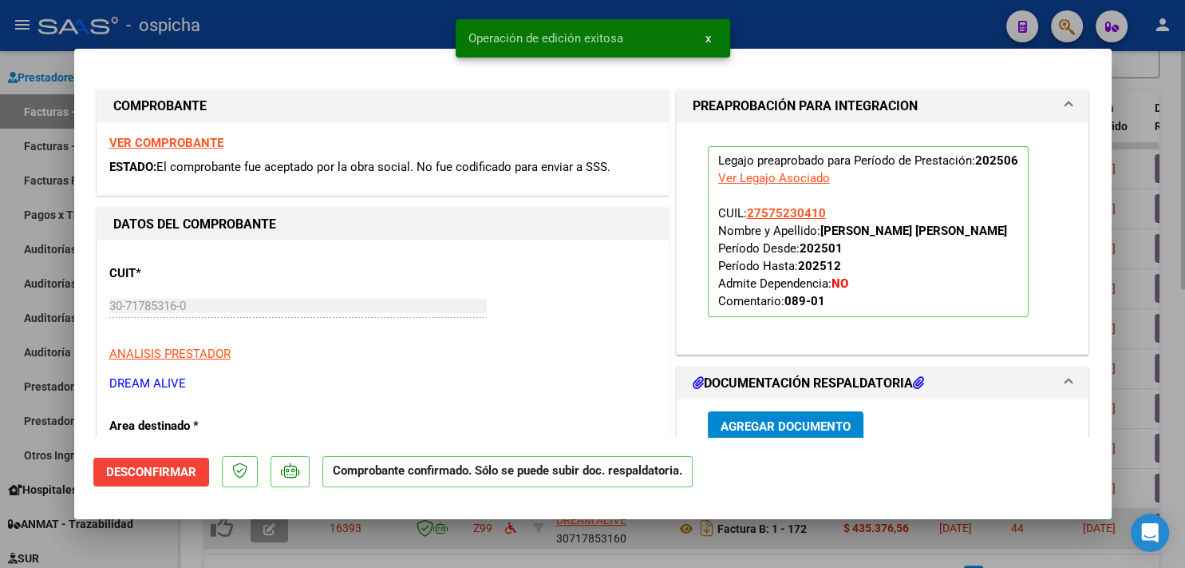
type input "$ 0,00"
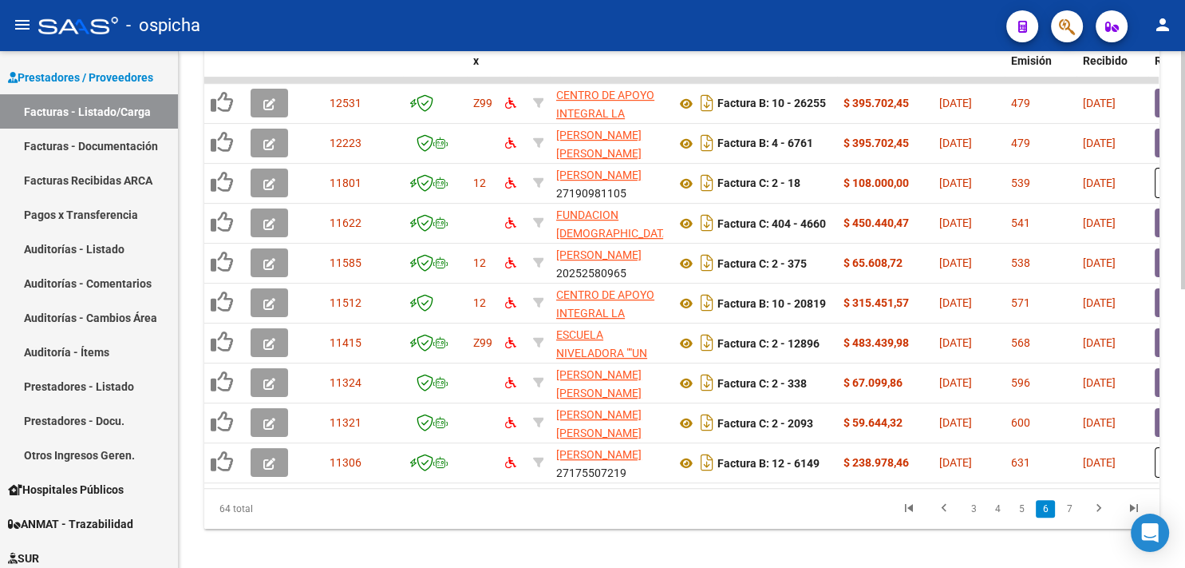
scroll to position [604, 0]
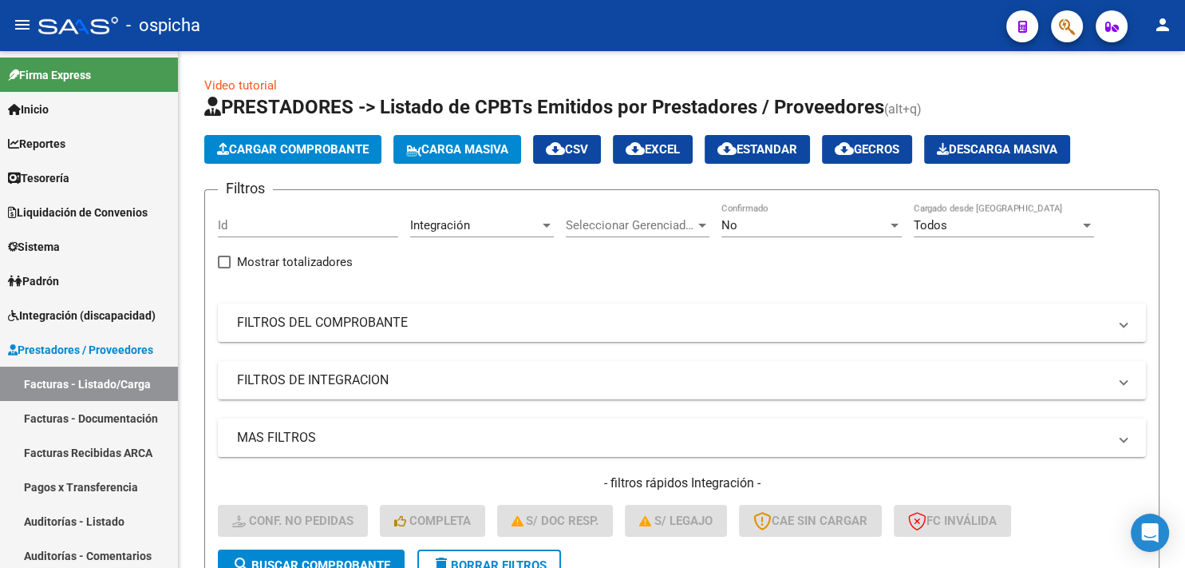
scroll to position [604, 0]
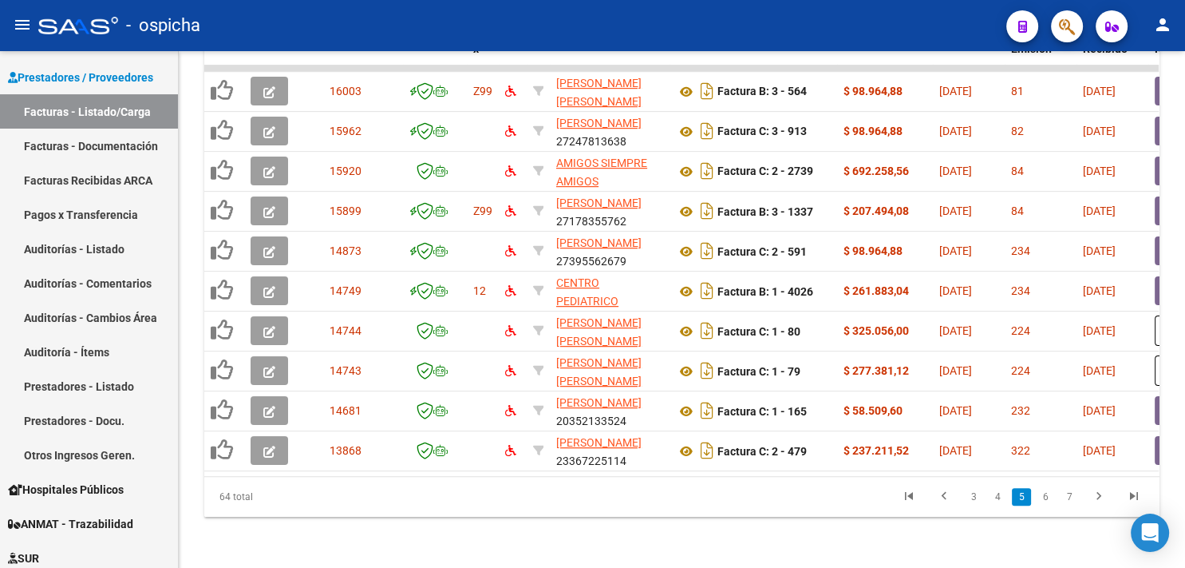
click at [276, 81] on button "button" at bounding box center [270, 91] width 38 height 29
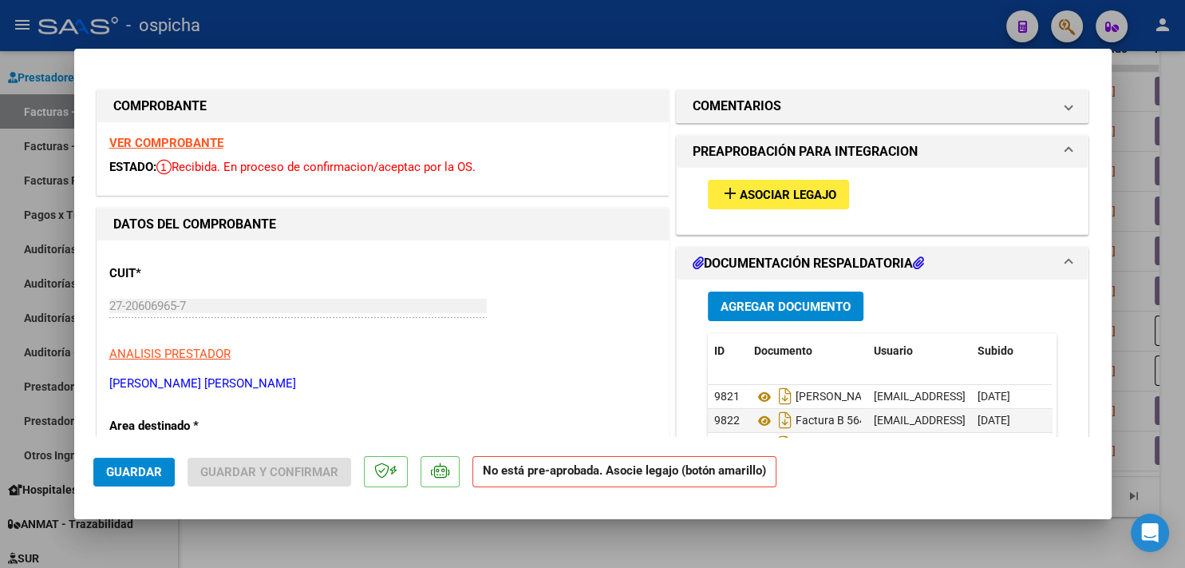
click at [190, 137] on strong "VER COMPROBANTE" at bounding box center [166, 143] width 114 height 14
click at [769, 203] on button "add Asociar Legajo" at bounding box center [778, 195] width 141 height 30
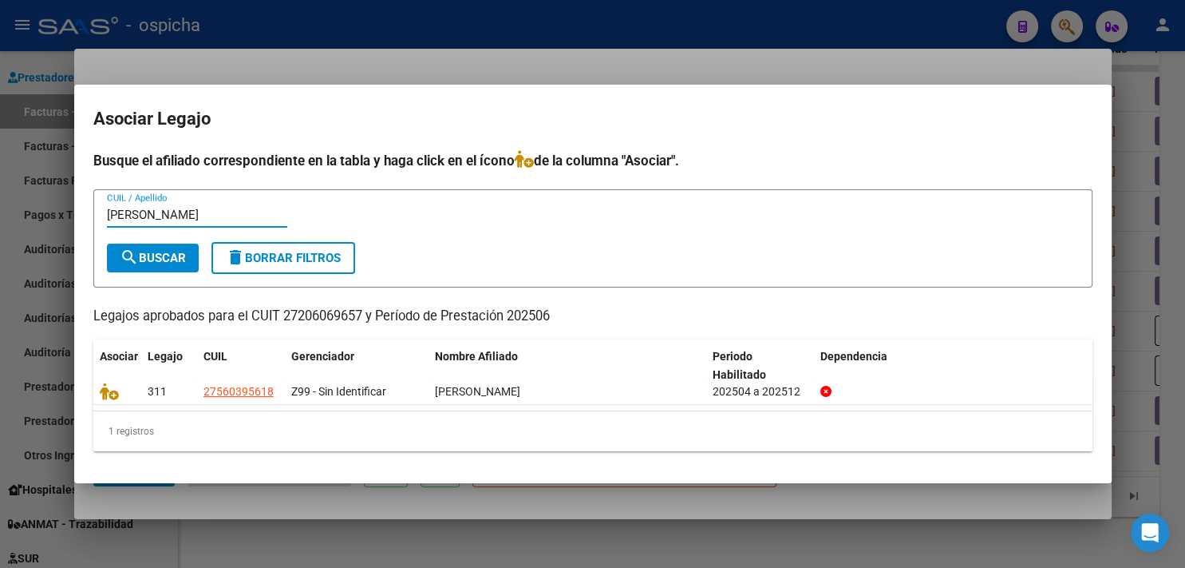
type input "esquivel"
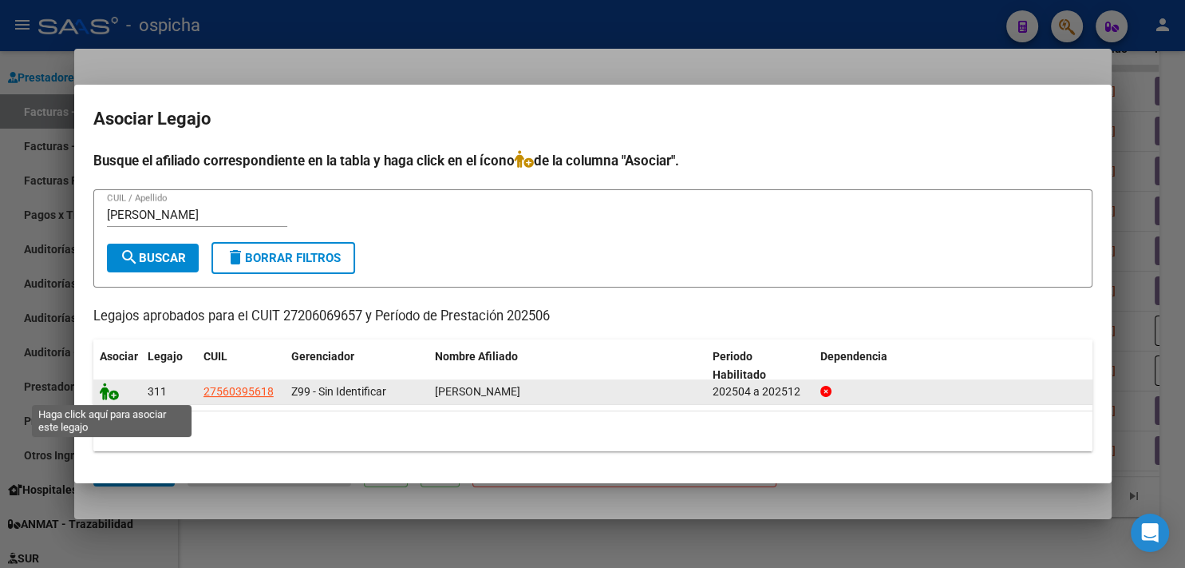
click at [110, 393] on icon at bounding box center [109, 391] width 19 height 18
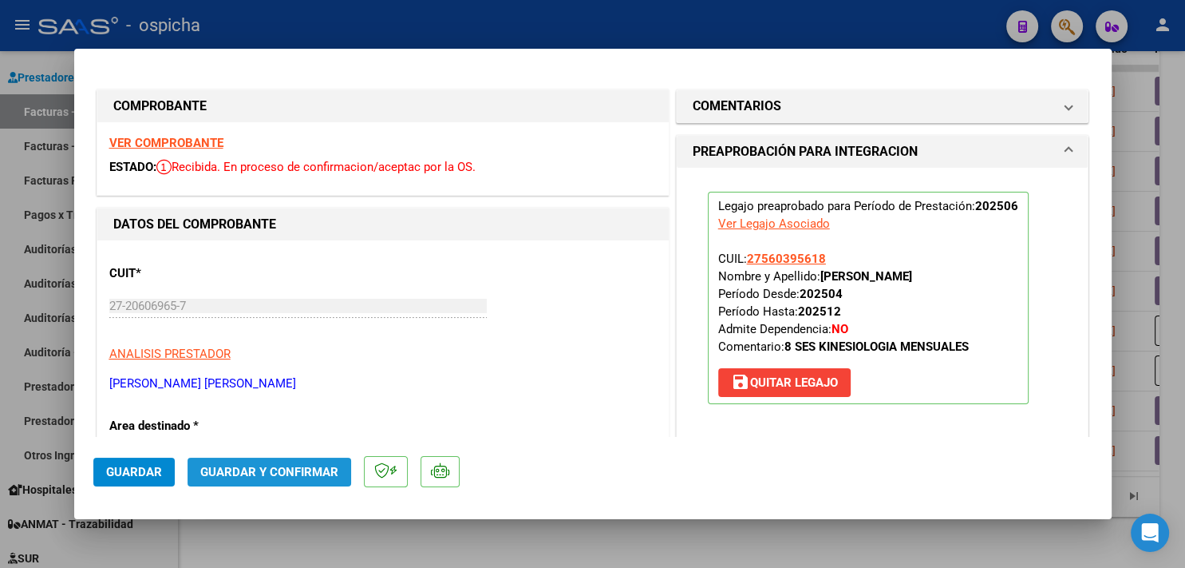
click at [312, 467] on span "Guardar y Confirmar" at bounding box center [269, 472] width 138 height 14
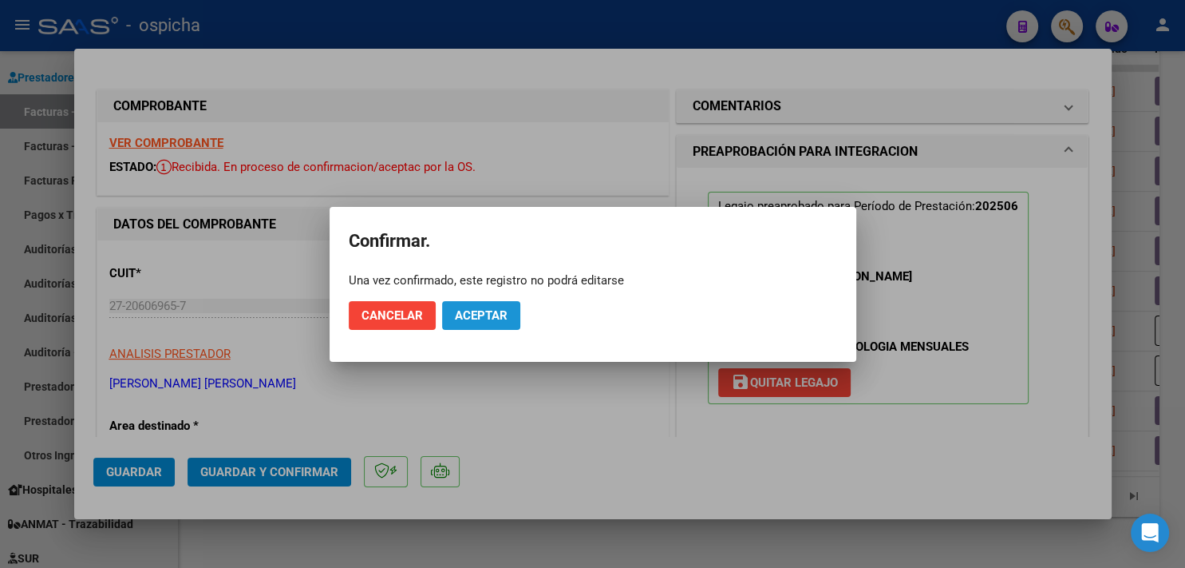
click at [466, 305] on button "Aceptar" at bounding box center [481, 315] width 78 height 29
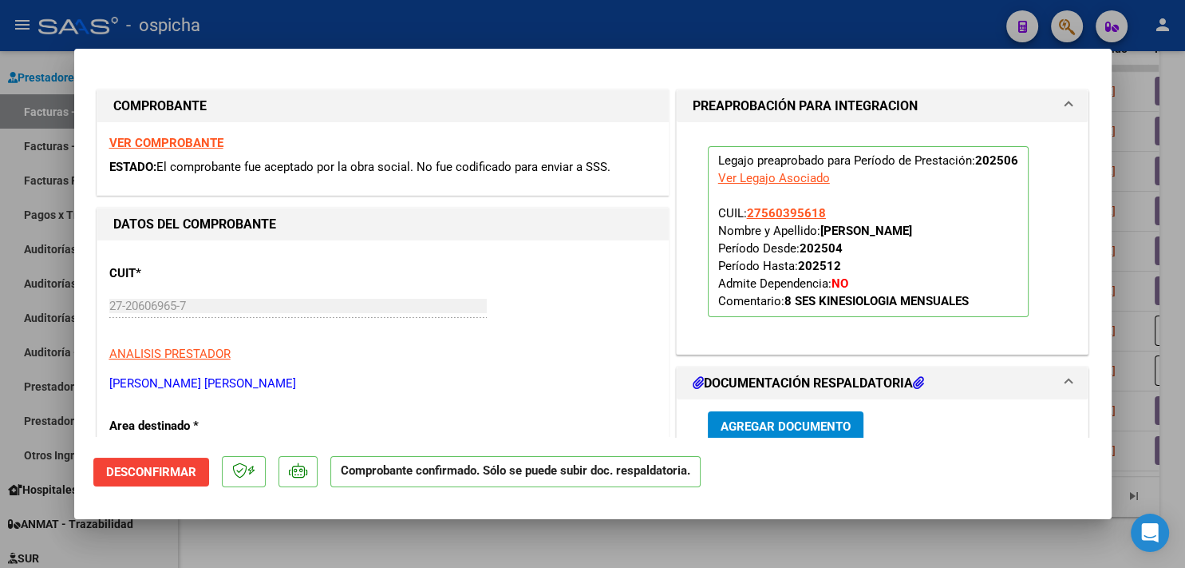
click at [795, 27] on div at bounding box center [592, 284] width 1185 height 568
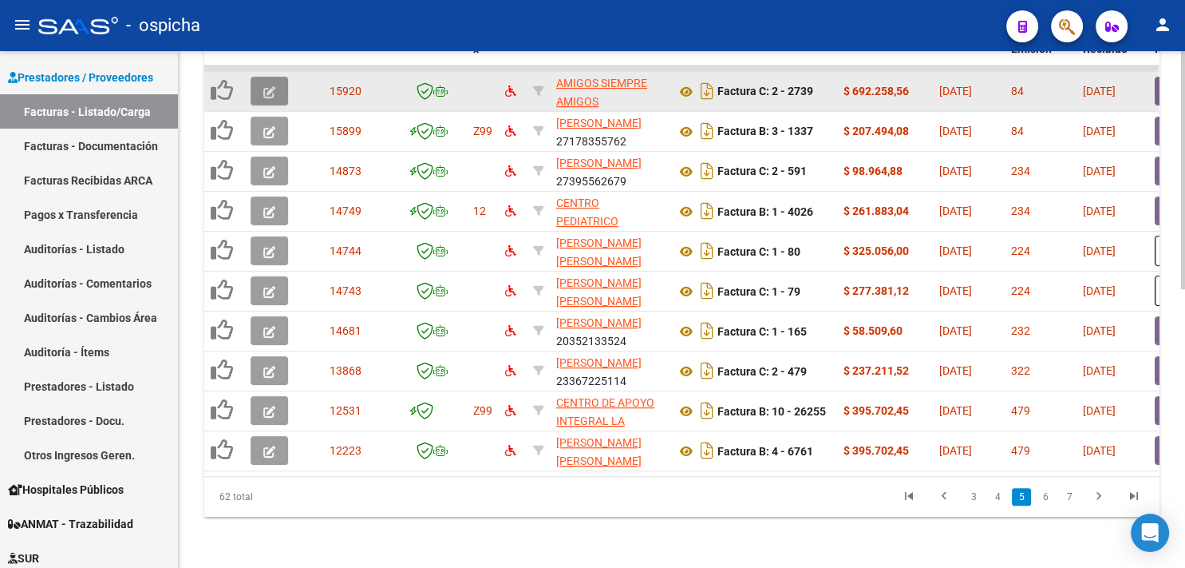
click at [272, 86] on icon "button" at bounding box center [269, 92] width 12 height 12
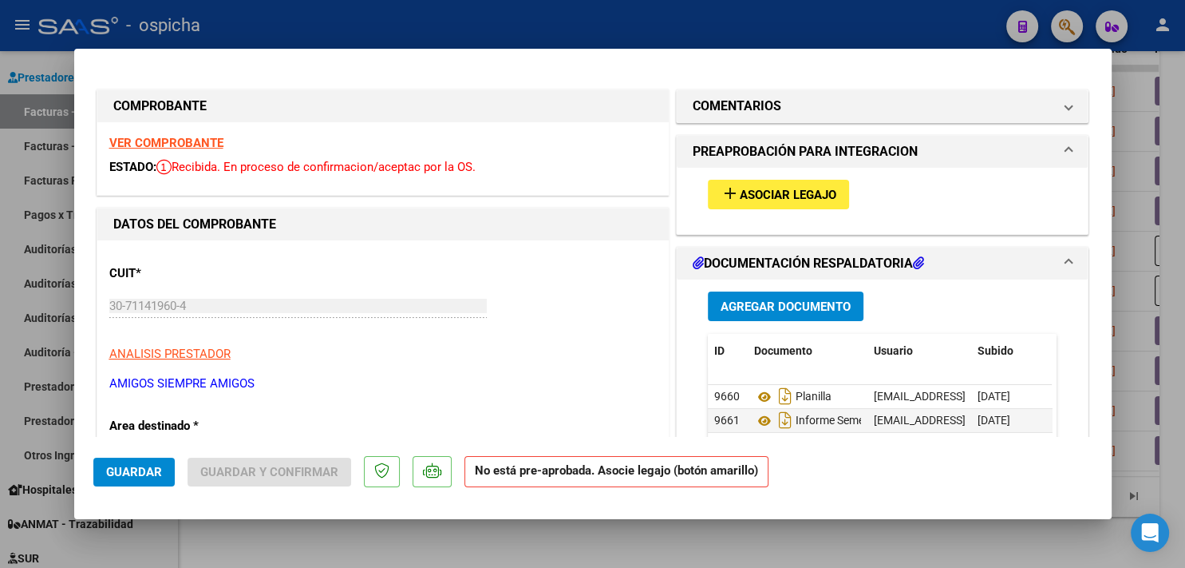
click at [184, 143] on strong "VER COMPROBANTE" at bounding box center [166, 143] width 114 height 14
click at [768, 188] on span "Asociar Legajo" at bounding box center [788, 195] width 97 height 14
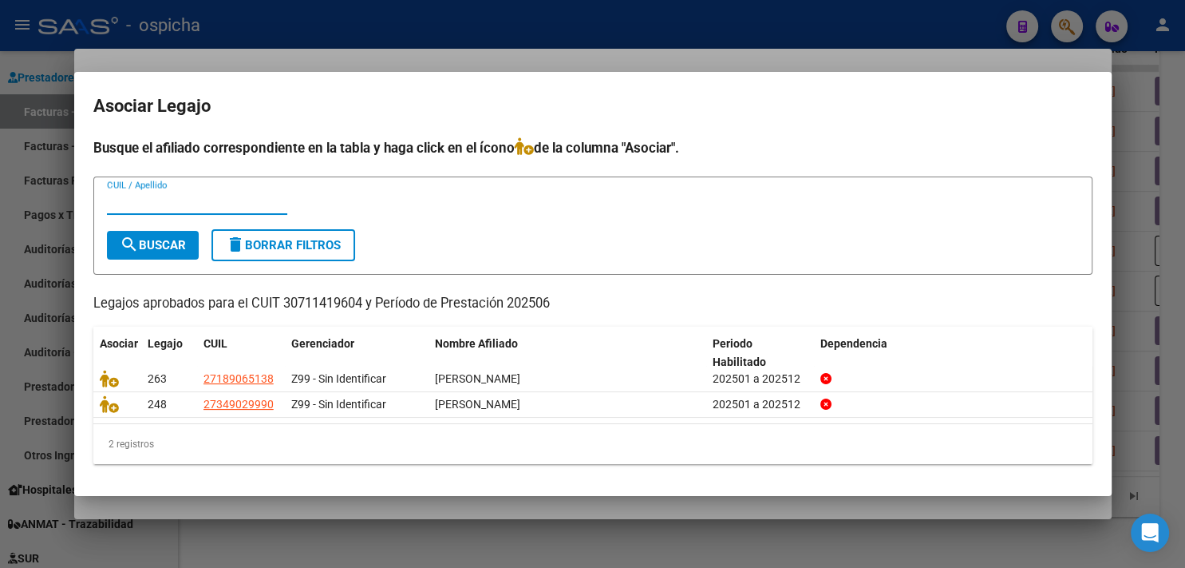
click at [237, 207] on input "CUIL / Apellido" at bounding box center [197, 202] width 180 height 14
type input "guinter"
click at [174, 244] on span "search Buscar" at bounding box center [153, 245] width 66 height 14
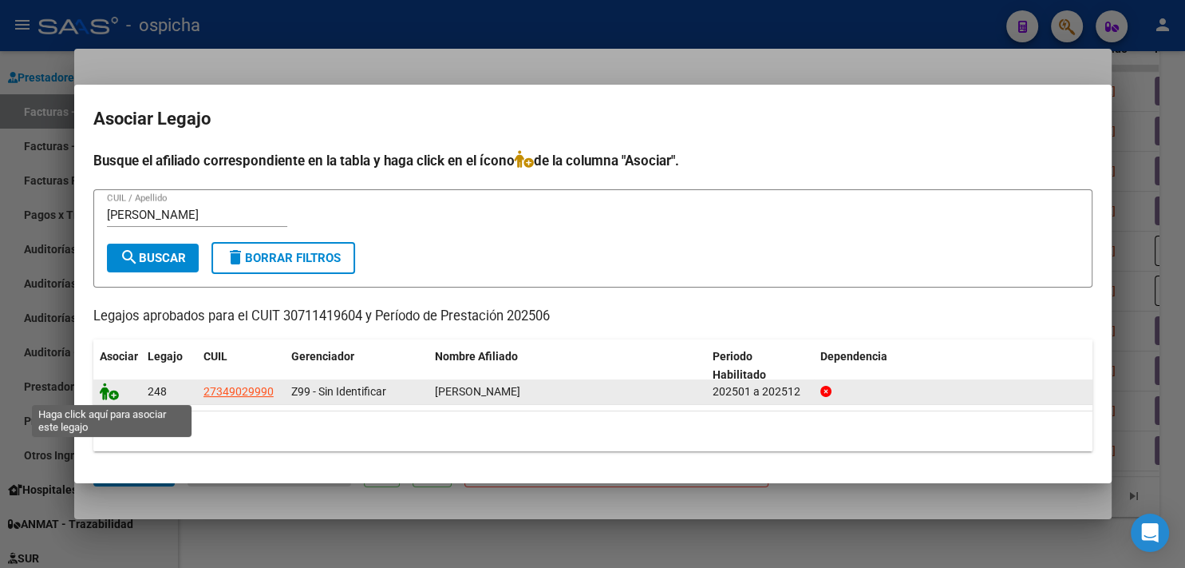
click at [109, 390] on icon at bounding box center [109, 391] width 19 height 18
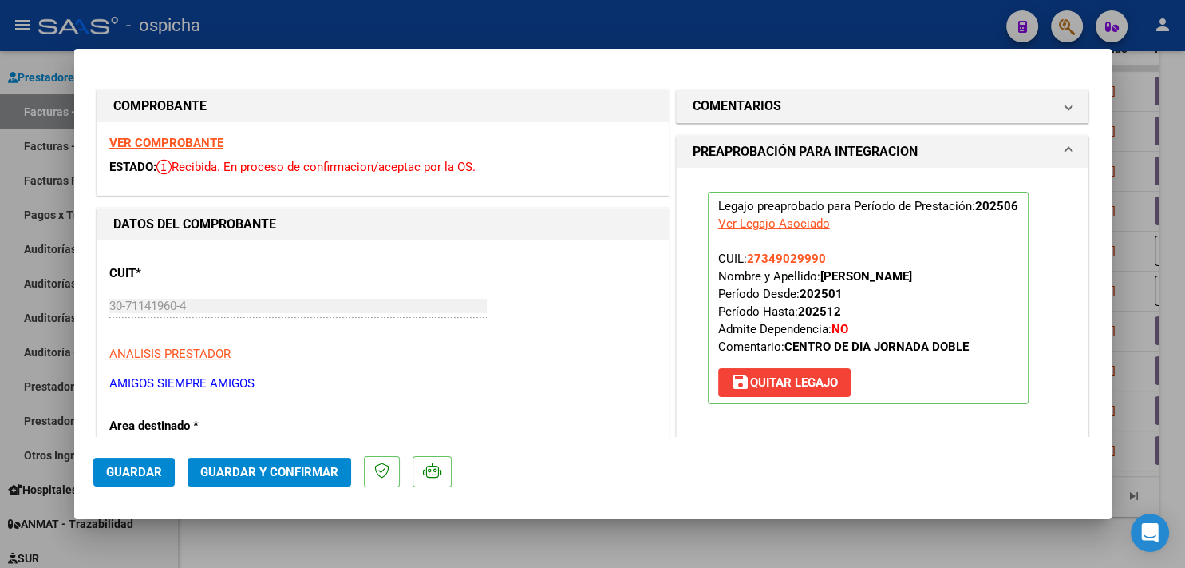
click at [304, 477] on span "Guardar y Confirmar" at bounding box center [269, 472] width 138 height 14
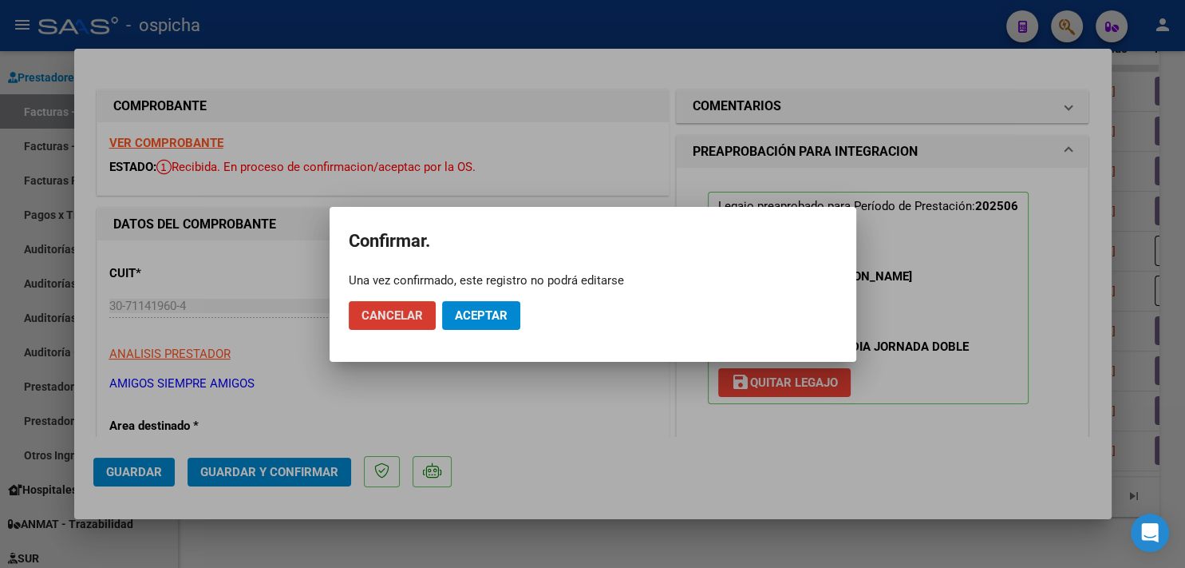
click at [494, 314] on span "Aceptar" at bounding box center [481, 315] width 53 height 14
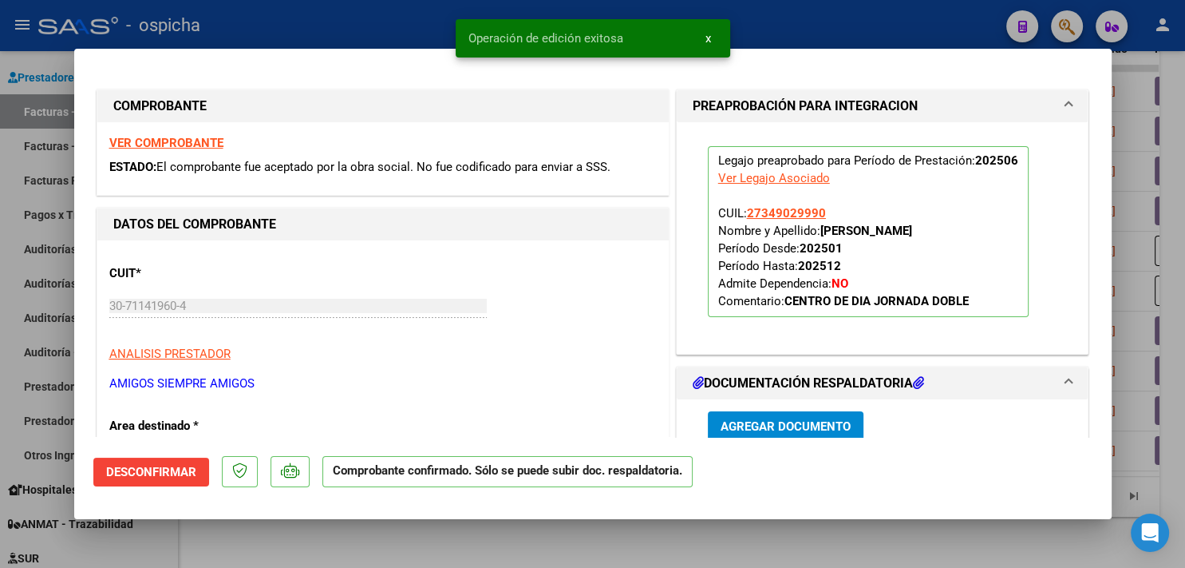
click at [864, 21] on div at bounding box center [592, 284] width 1185 height 568
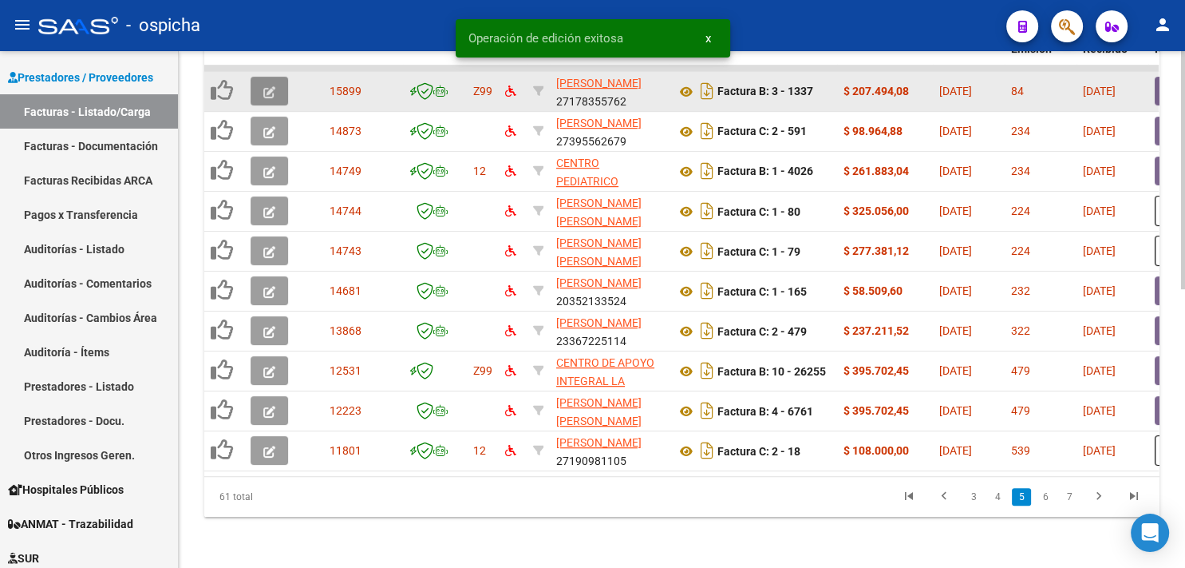
click at [272, 86] on icon "button" at bounding box center [269, 92] width 12 height 12
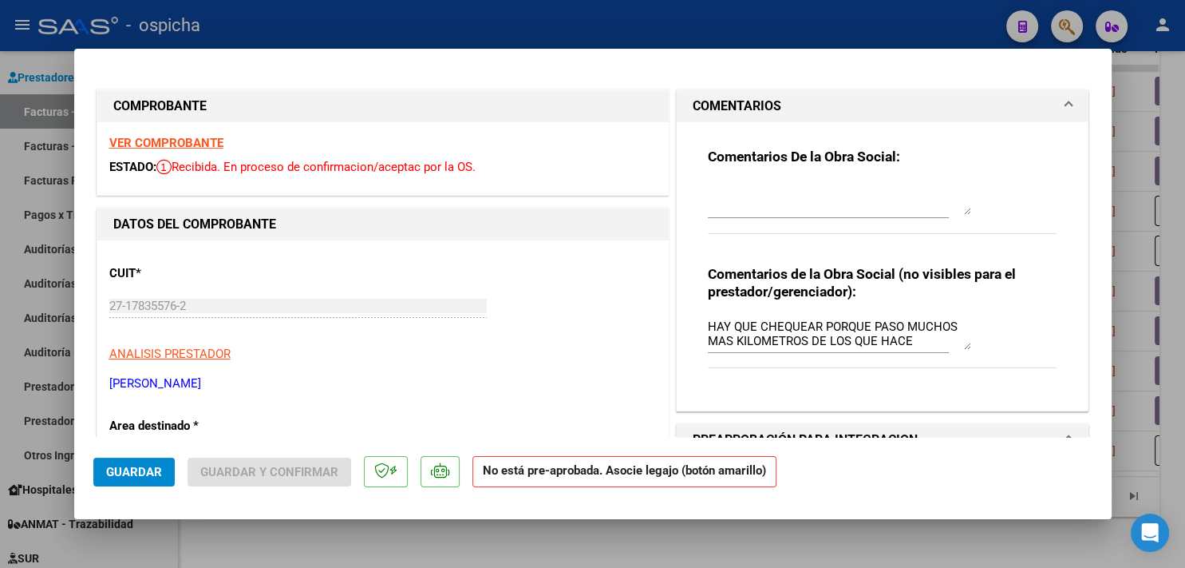
click at [184, 140] on strong "VER COMPROBANTE" at bounding box center [166, 143] width 114 height 14
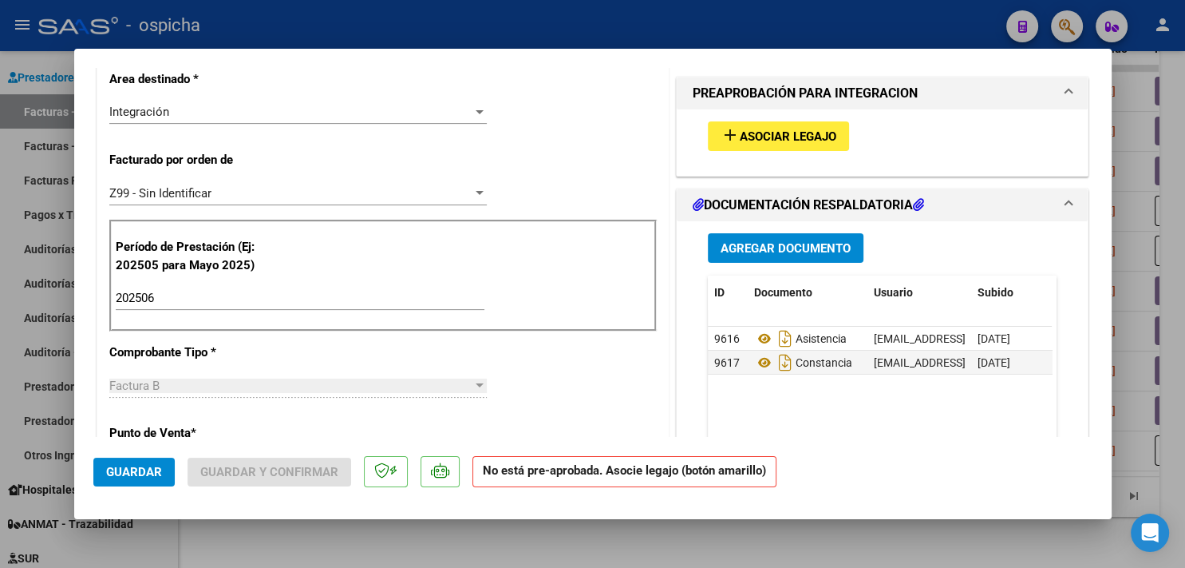
scroll to position [352, 0]
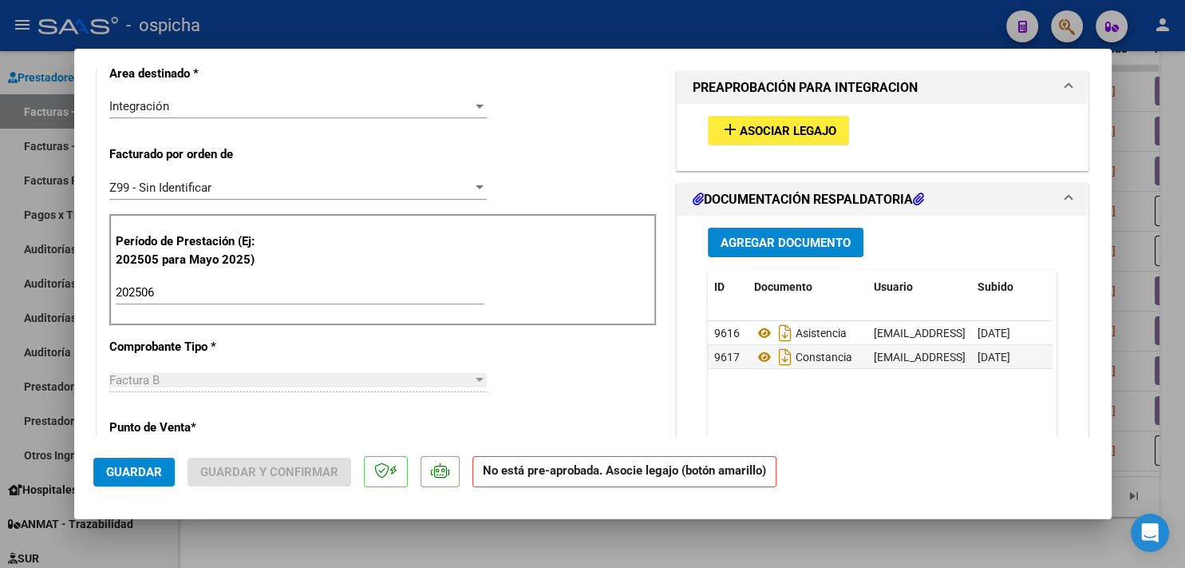
click at [740, 132] on span "Asociar Legajo" at bounding box center [788, 131] width 97 height 14
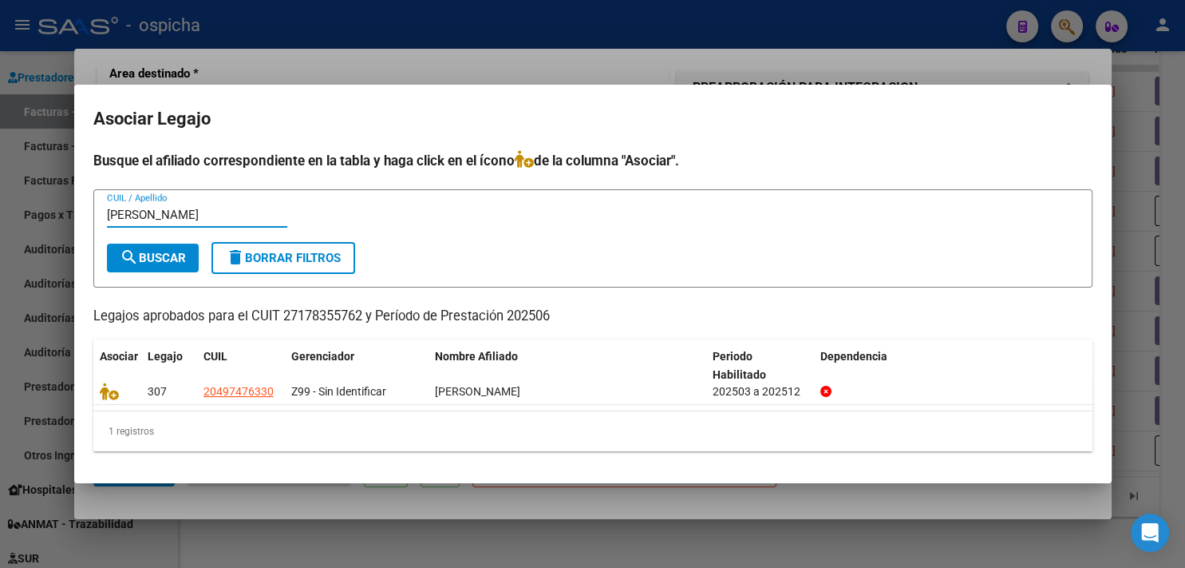
type input "gomez"
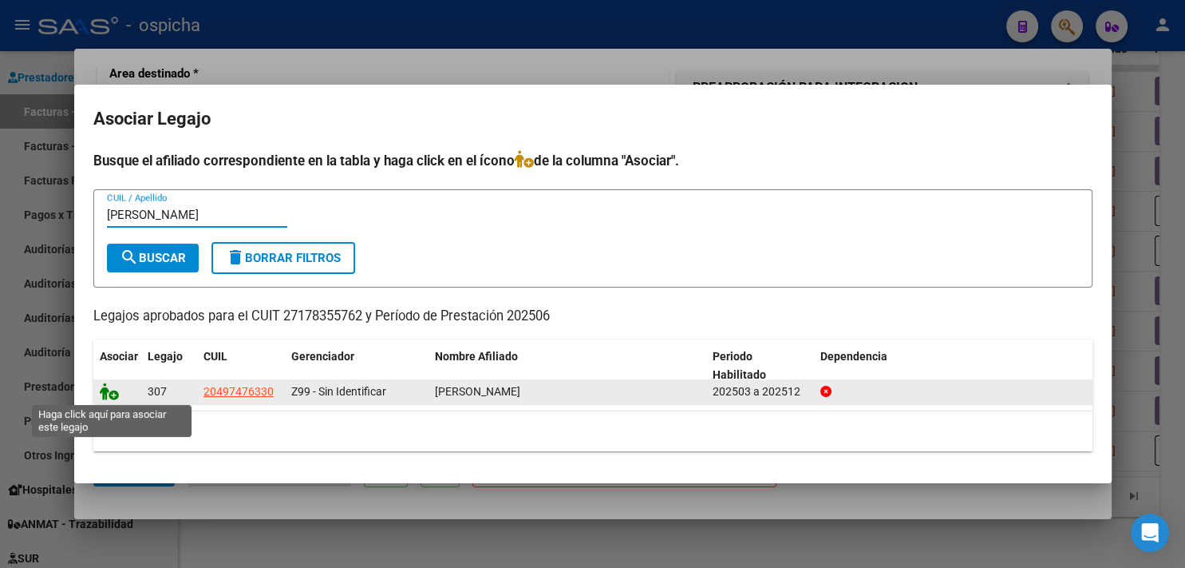
click at [100, 391] on icon at bounding box center [109, 391] width 19 height 18
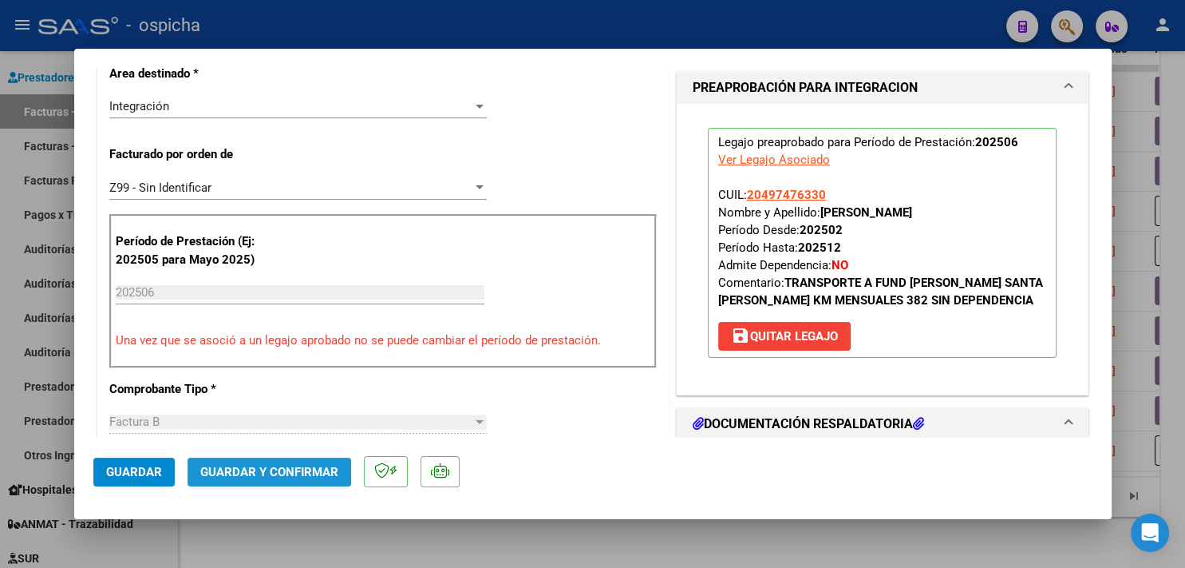
click at [271, 468] on span "Guardar y Confirmar" at bounding box center [269, 472] width 138 height 14
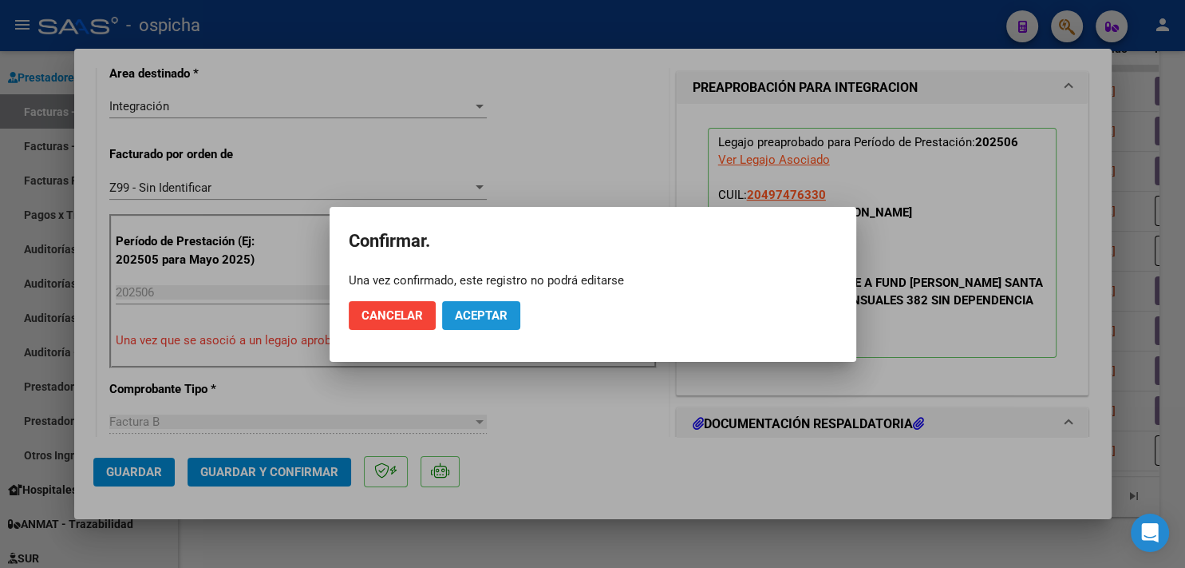
click at [469, 303] on button "Aceptar" at bounding box center [481, 315] width 78 height 29
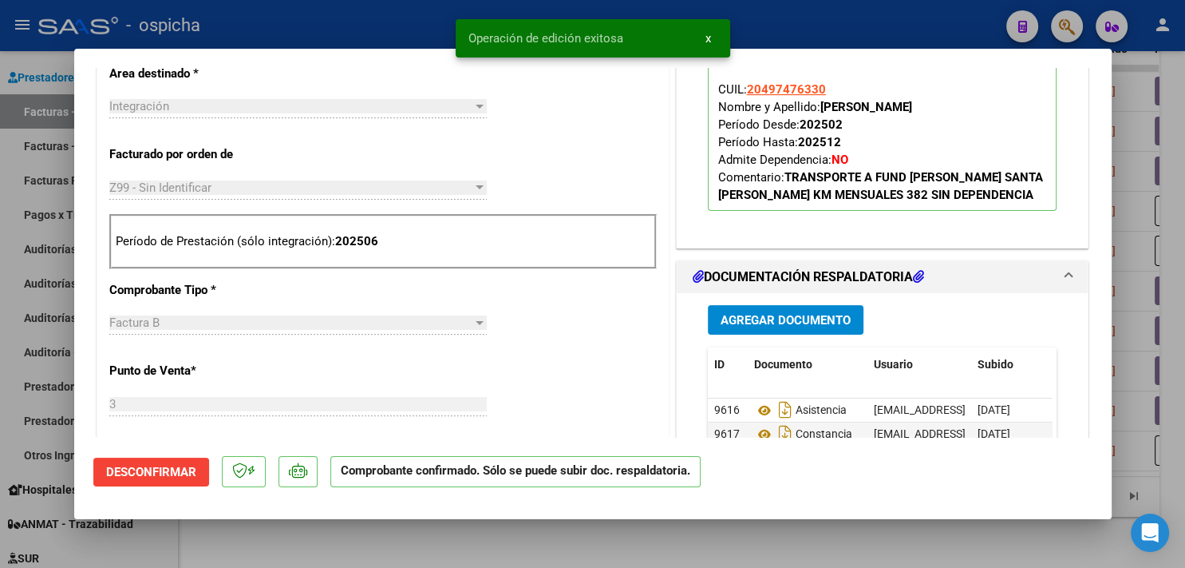
click at [643, 6] on div "Operación de edición exitosa x" at bounding box center [593, 38] width 313 height 77
click at [410, 10] on div at bounding box center [592, 284] width 1185 height 568
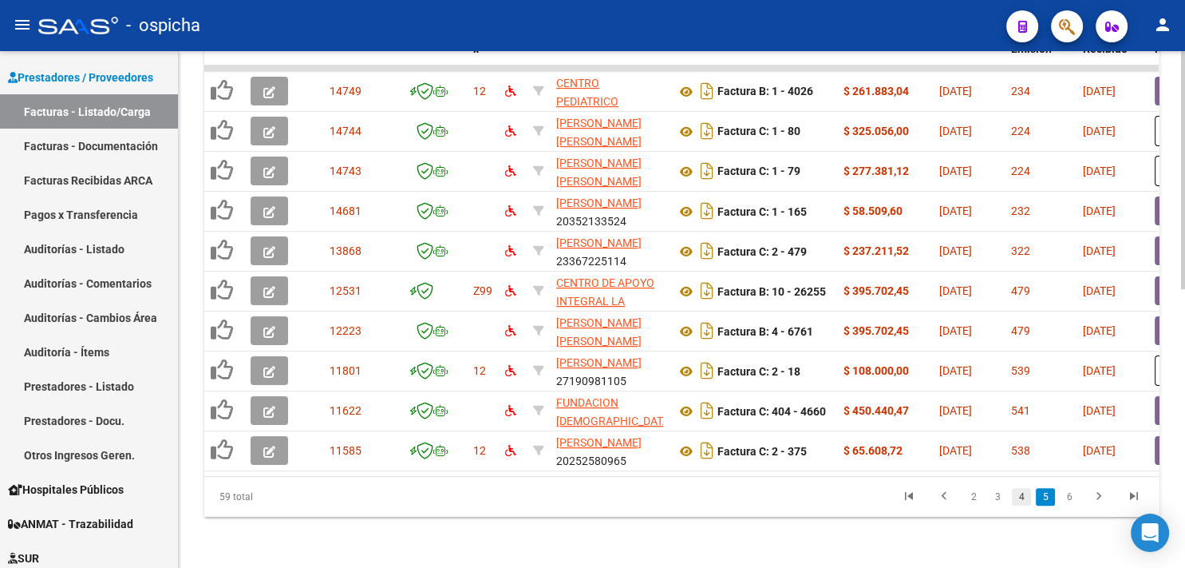
click at [1020, 499] on link "4" at bounding box center [1021, 497] width 19 height 18
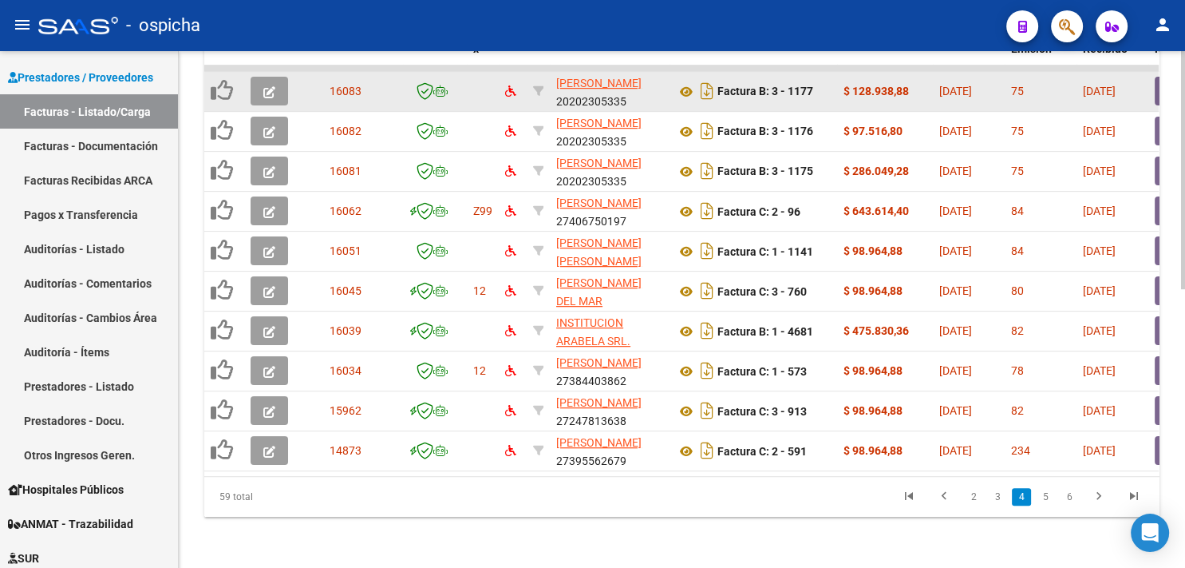
click at [266, 86] on icon "button" at bounding box center [269, 92] width 12 height 12
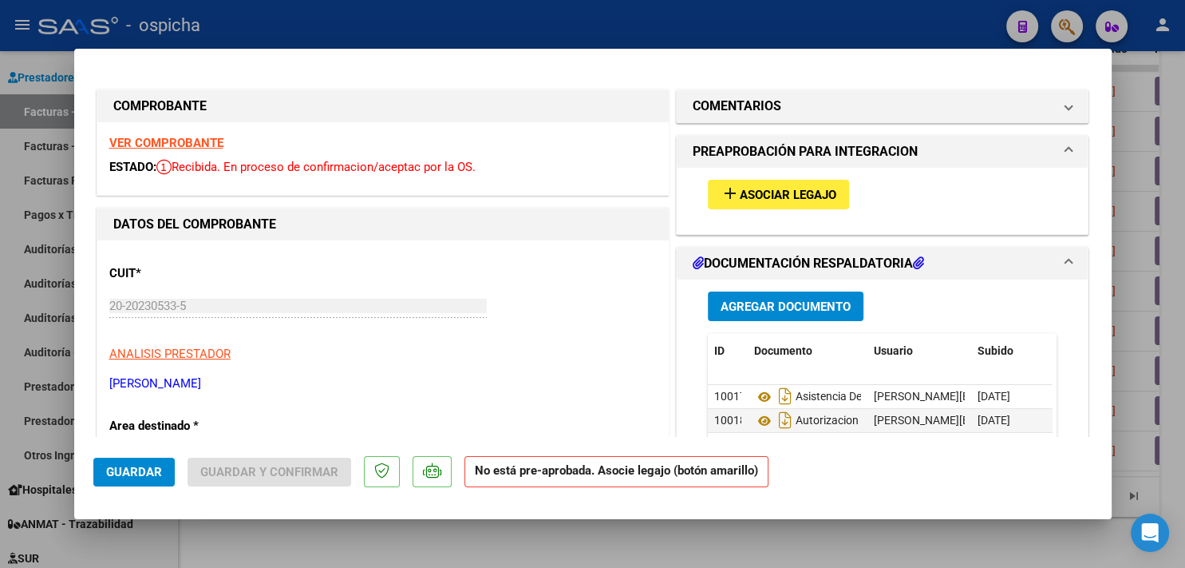
click at [195, 137] on strong "VER COMPROBANTE" at bounding box center [166, 143] width 114 height 14
click at [774, 187] on span "add Asociar Legajo" at bounding box center [779, 194] width 116 height 14
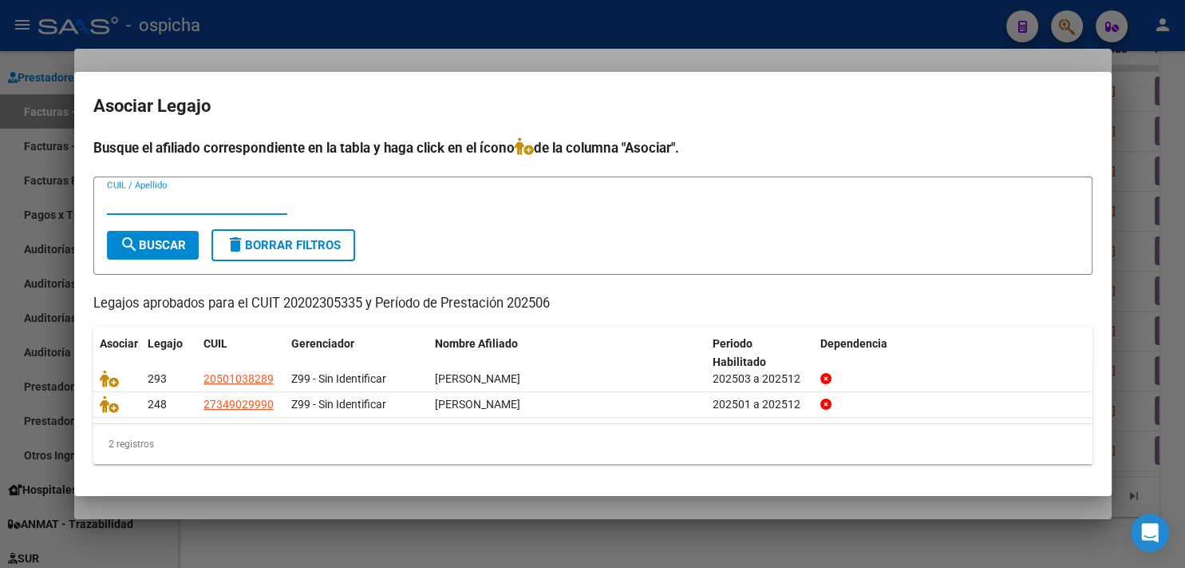
click at [243, 202] on input "CUIL / Apellido" at bounding box center [197, 202] width 180 height 14
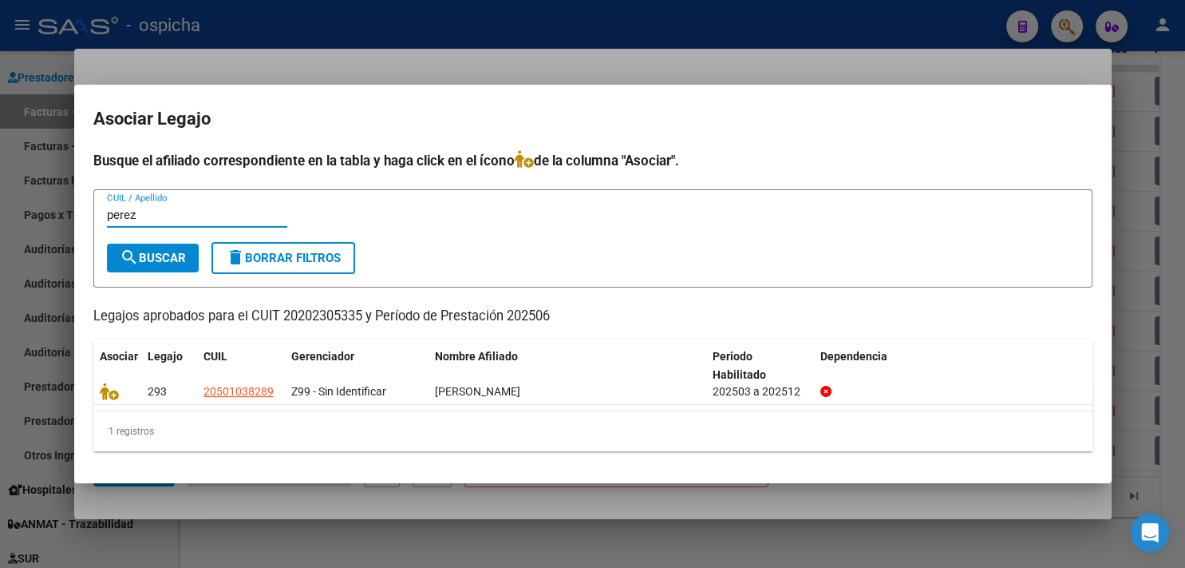
type input "perez"
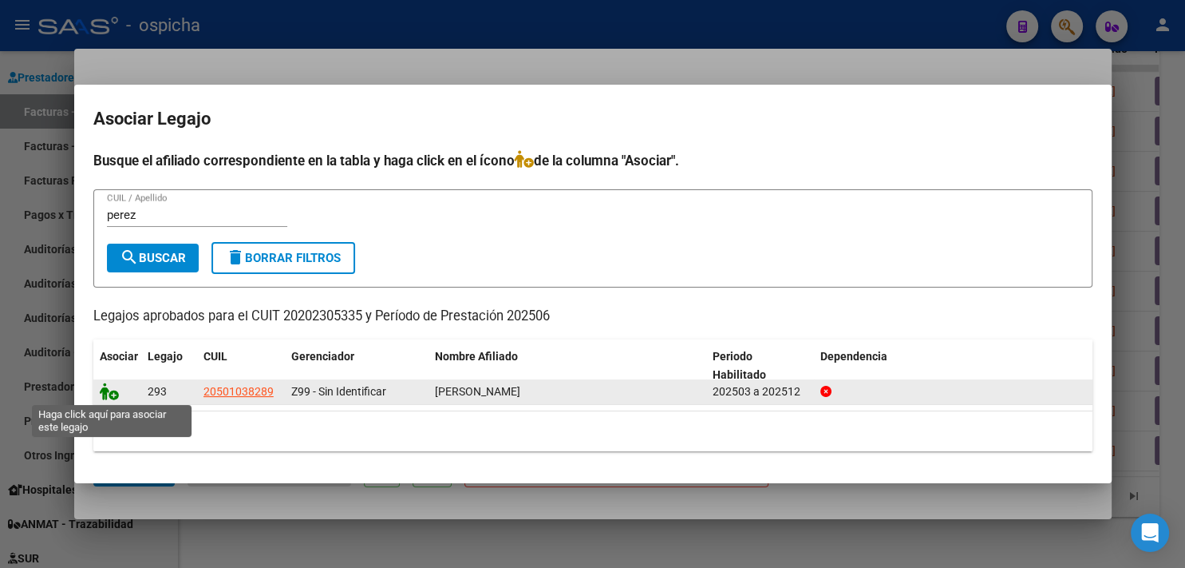
click at [115, 396] on icon at bounding box center [109, 391] width 19 height 18
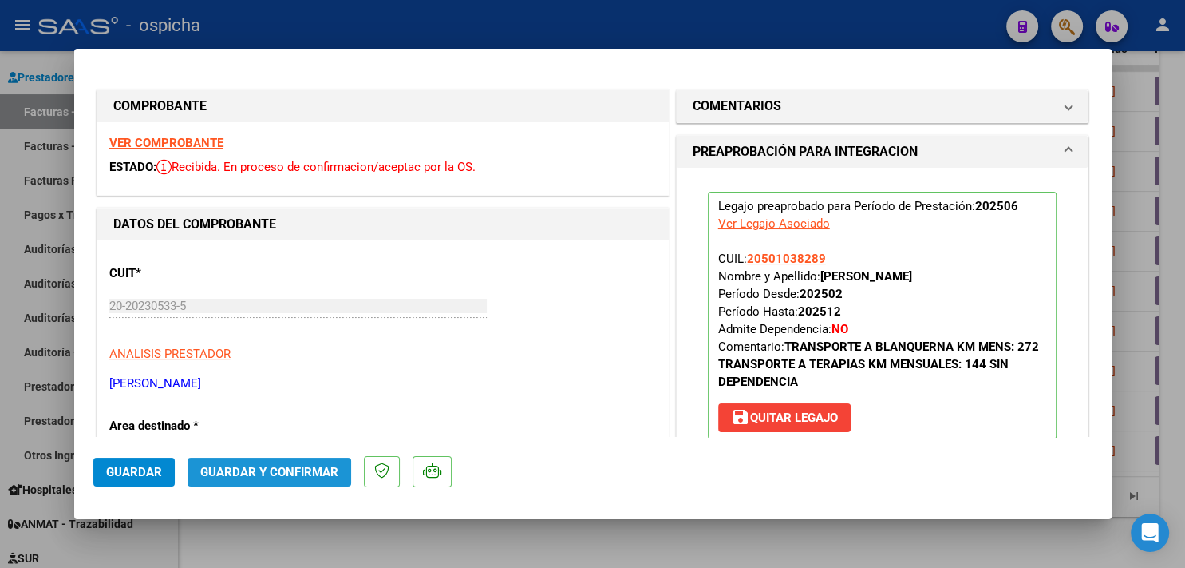
click at [289, 468] on span "Guardar y Confirmar" at bounding box center [269, 472] width 138 height 14
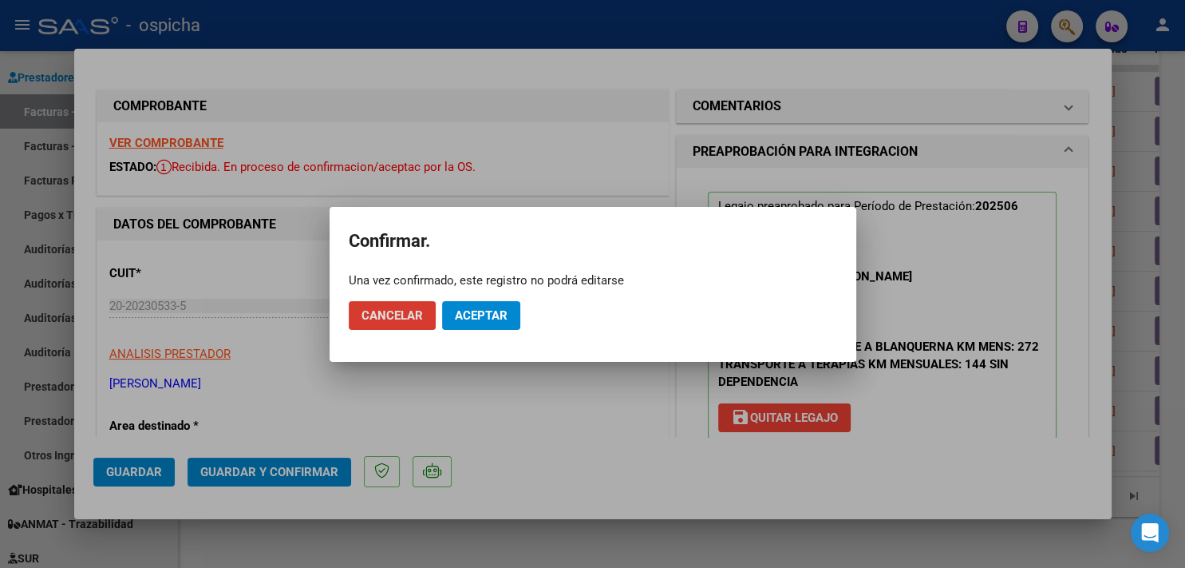
click at [488, 313] on span "Aceptar" at bounding box center [481, 315] width 53 height 14
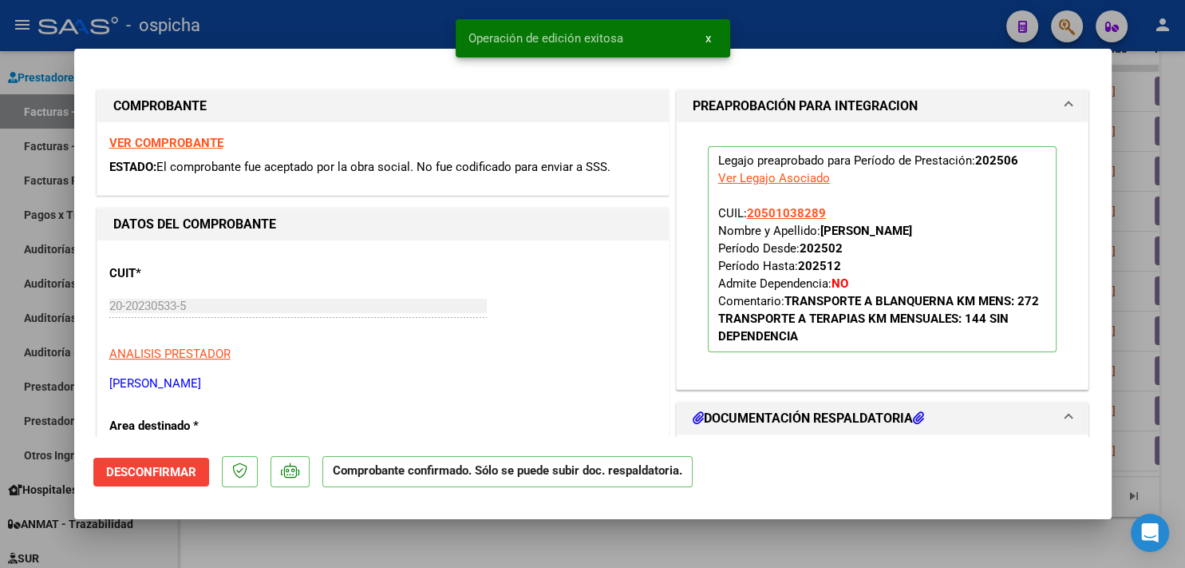
click at [312, 18] on div at bounding box center [592, 284] width 1185 height 568
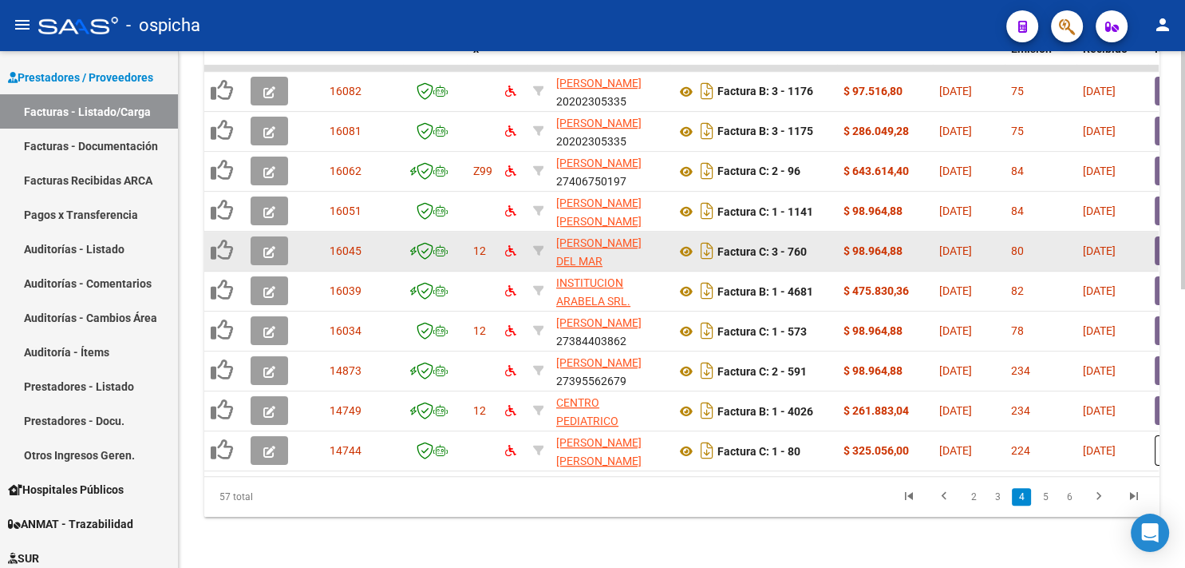
click at [275, 246] on icon "button" at bounding box center [269, 252] width 12 height 12
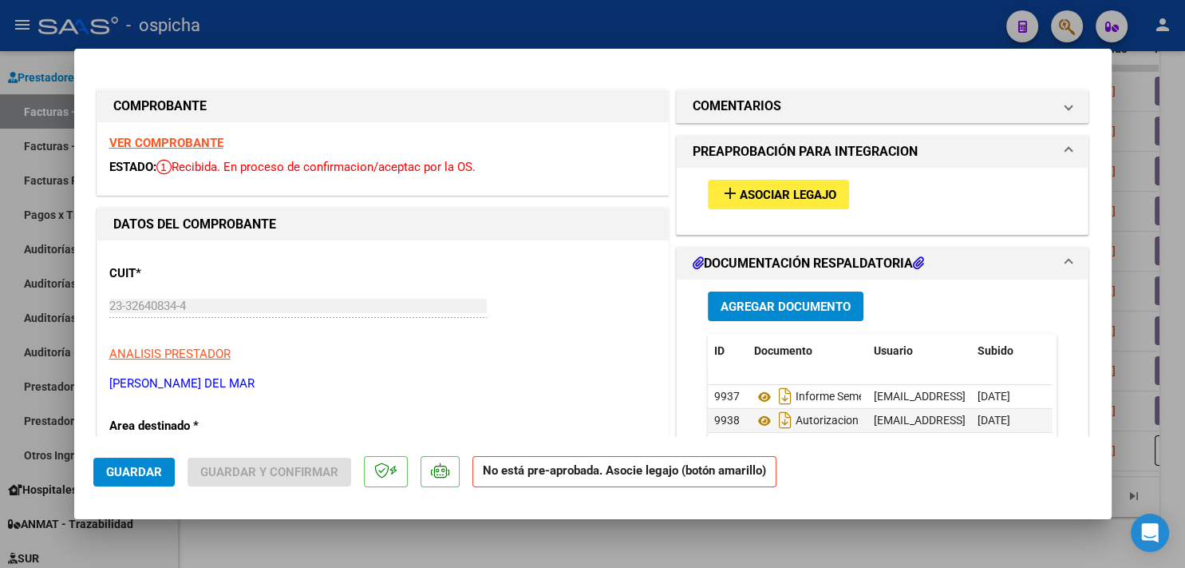
click at [170, 142] on strong "VER COMPROBANTE" at bounding box center [166, 143] width 114 height 14
click at [740, 196] on span "Asociar Legajo" at bounding box center [788, 195] width 97 height 14
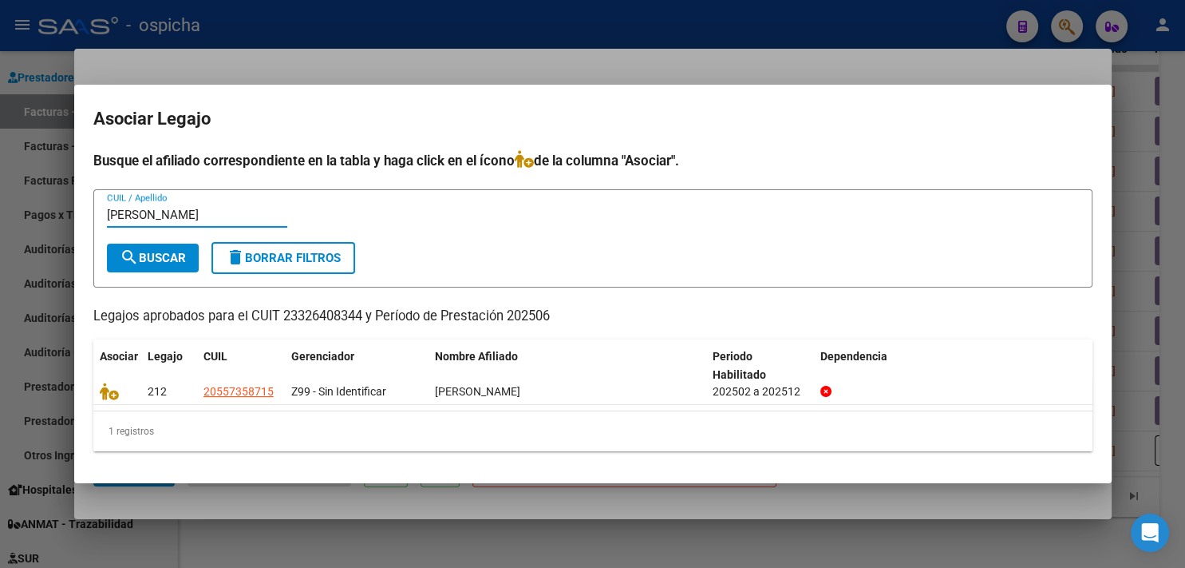
type input "aguero"
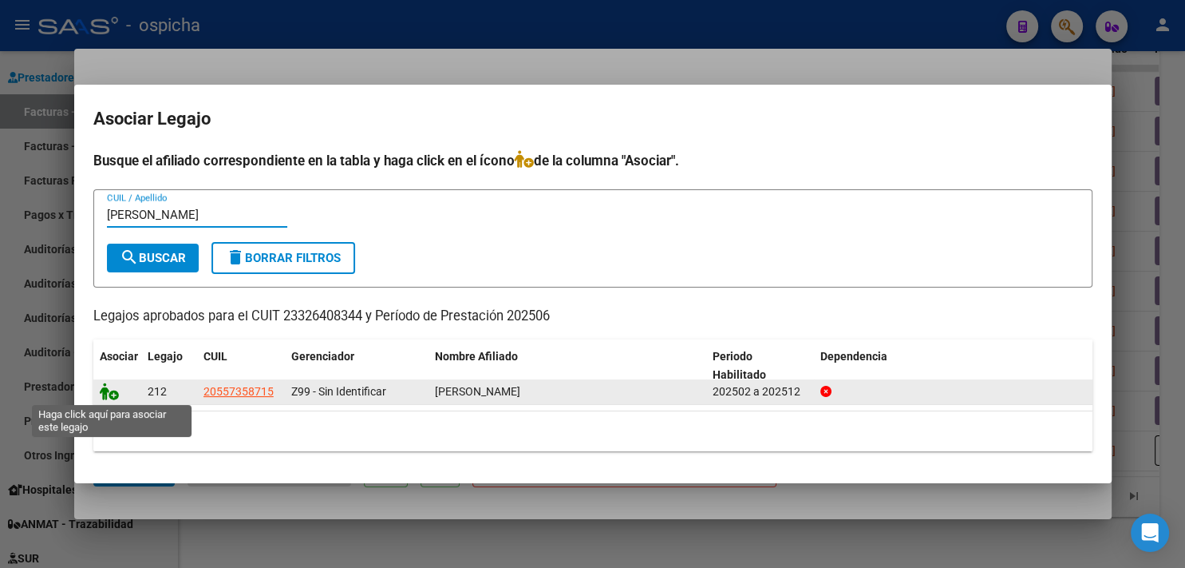
click at [109, 386] on icon at bounding box center [109, 391] width 19 height 18
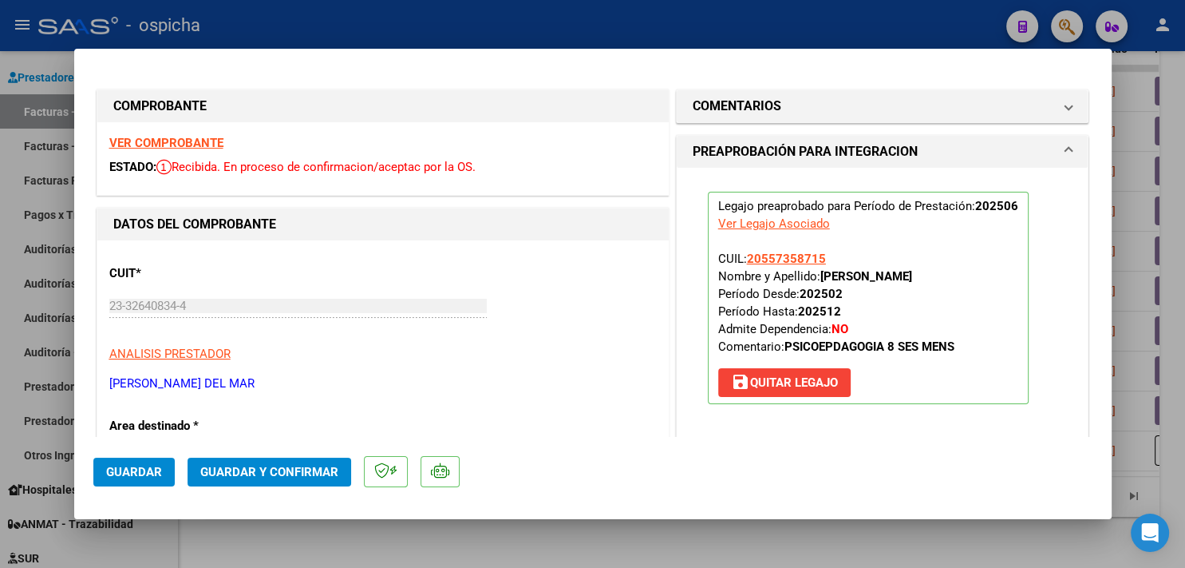
click at [308, 468] on span "Guardar y Confirmar" at bounding box center [269, 472] width 138 height 14
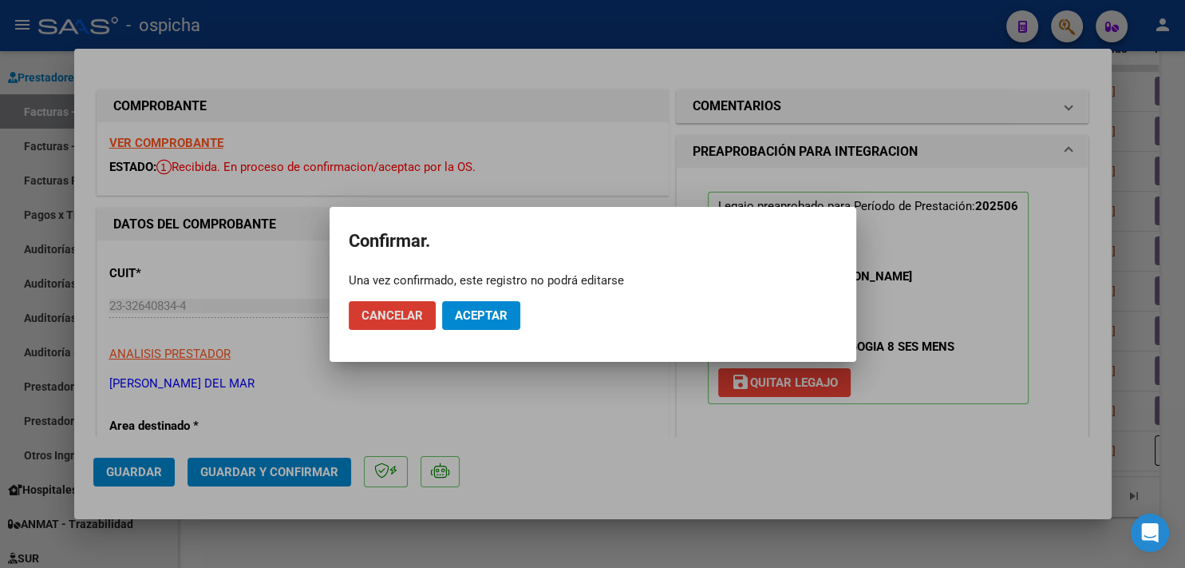
click at [470, 314] on span "Aceptar" at bounding box center [481, 315] width 53 height 14
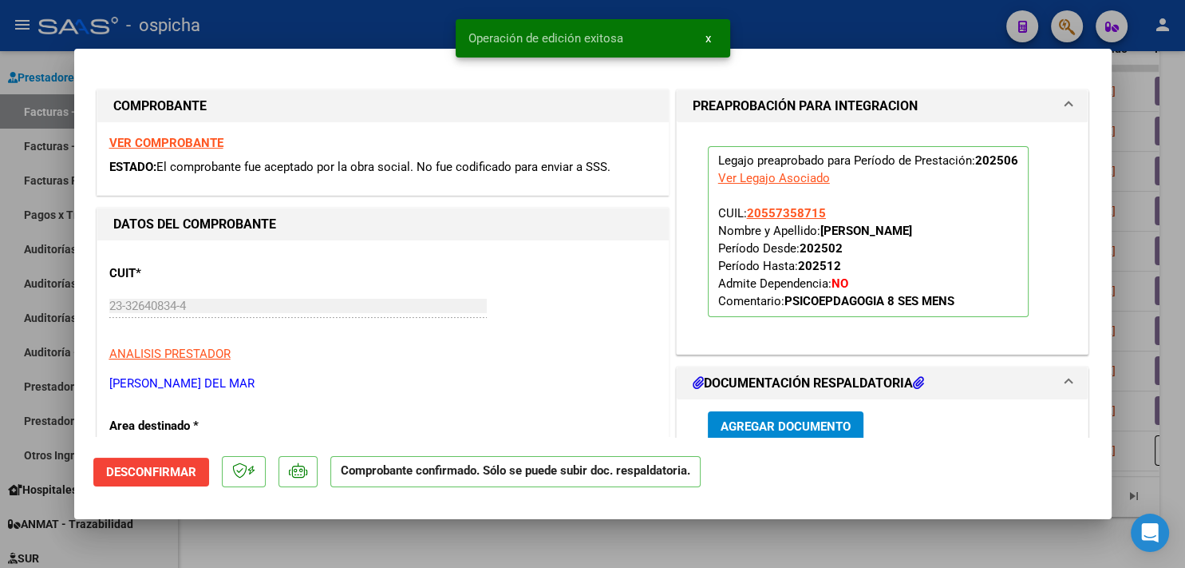
click at [372, 5] on div at bounding box center [592, 284] width 1185 height 568
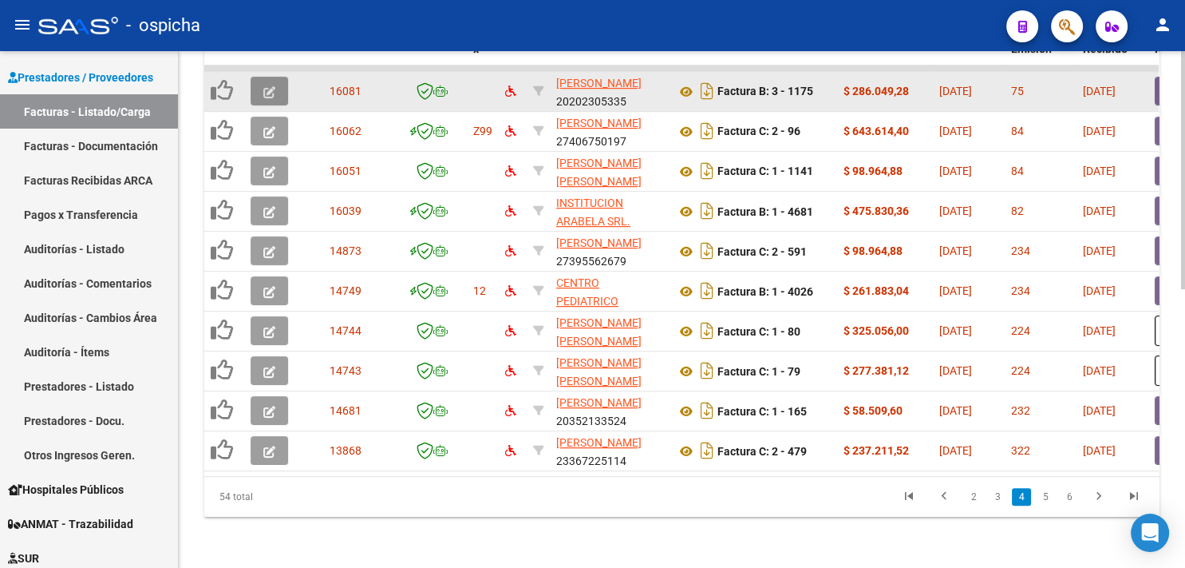
click at [272, 86] on icon "button" at bounding box center [269, 92] width 12 height 12
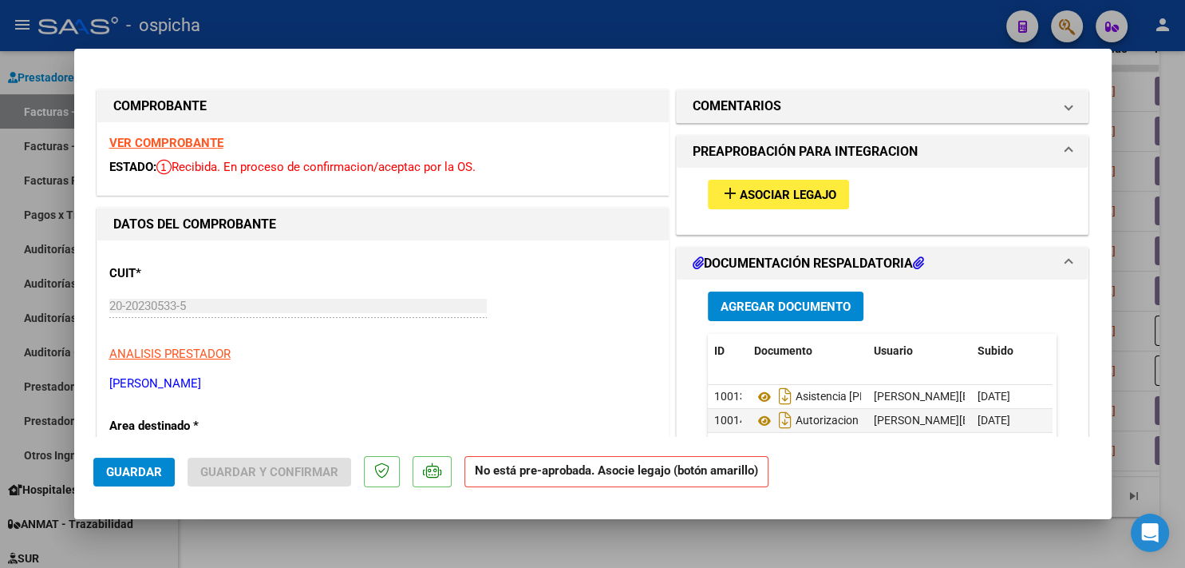
click at [180, 140] on strong "VER COMPROBANTE" at bounding box center [166, 143] width 114 height 14
click at [740, 193] on span "Asociar Legajo" at bounding box center [788, 195] width 97 height 14
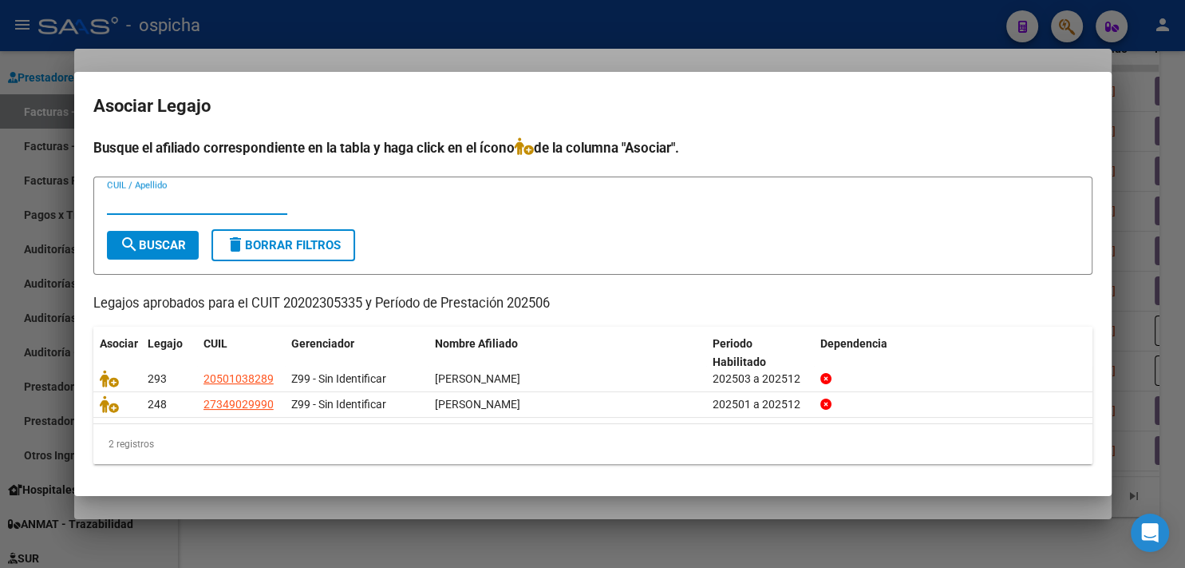
click at [177, 204] on input "CUIL / Apellido" at bounding box center [197, 202] width 180 height 14
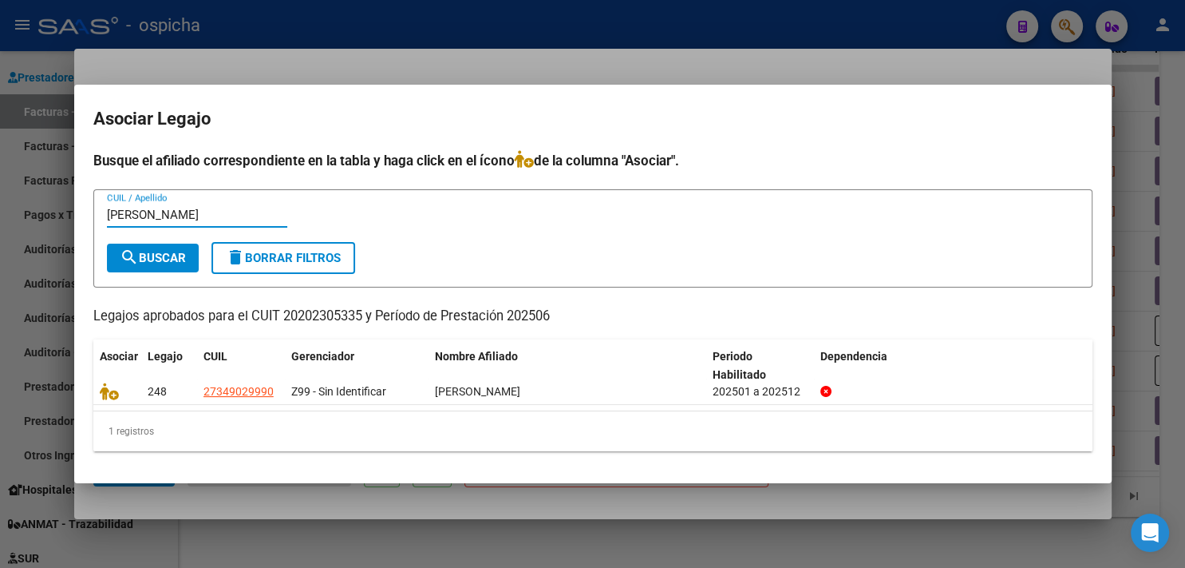
type input "guinter"
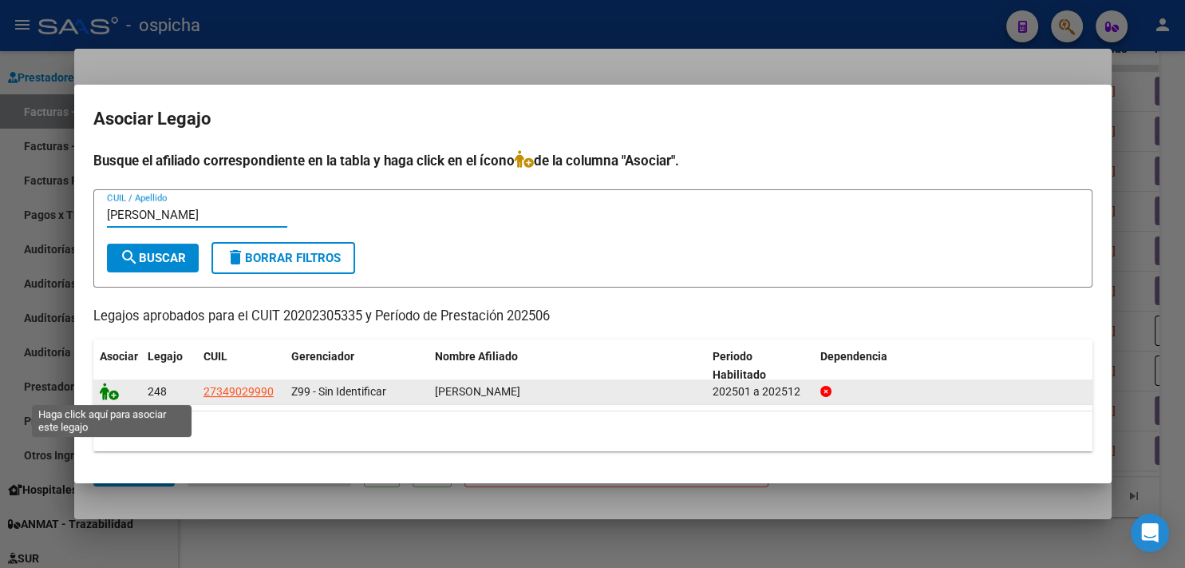
click at [117, 394] on icon at bounding box center [109, 391] width 19 height 18
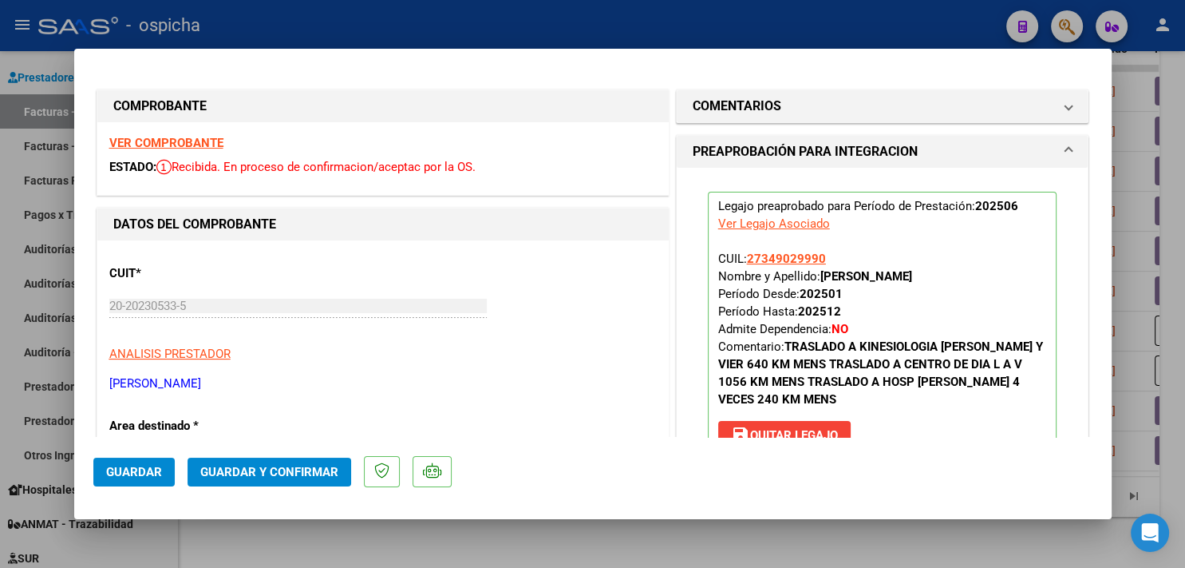
click at [315, 462] on button "Guardar y Confirmar" at bounding box center [270, 471] width 164 height 29
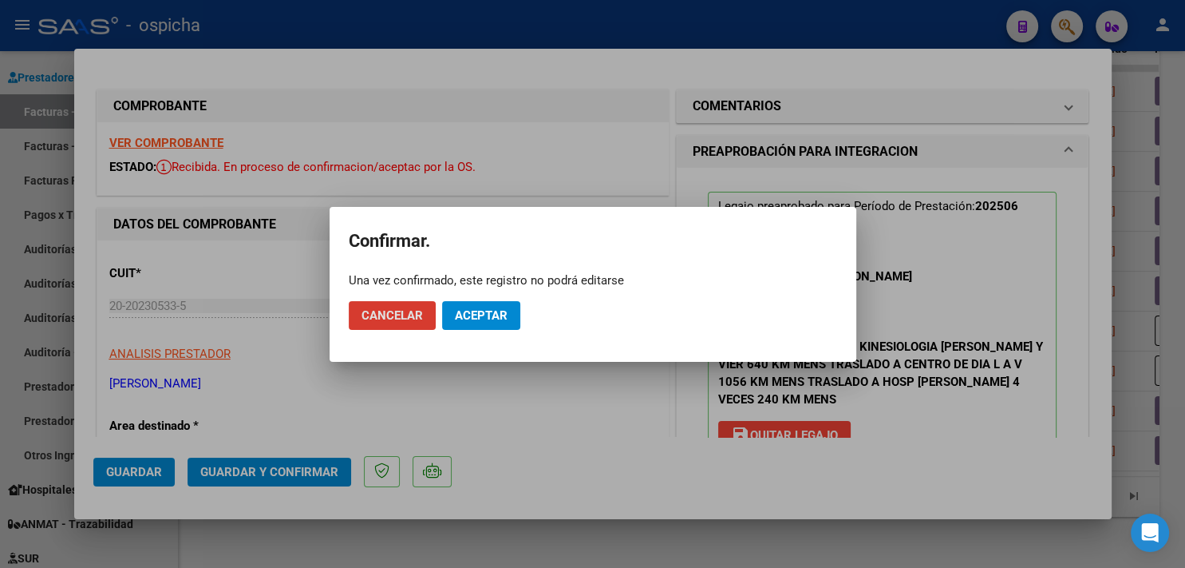
click at [481, 318] on span "Aceptar" at bounding box center [481, 315] width 53 height 14
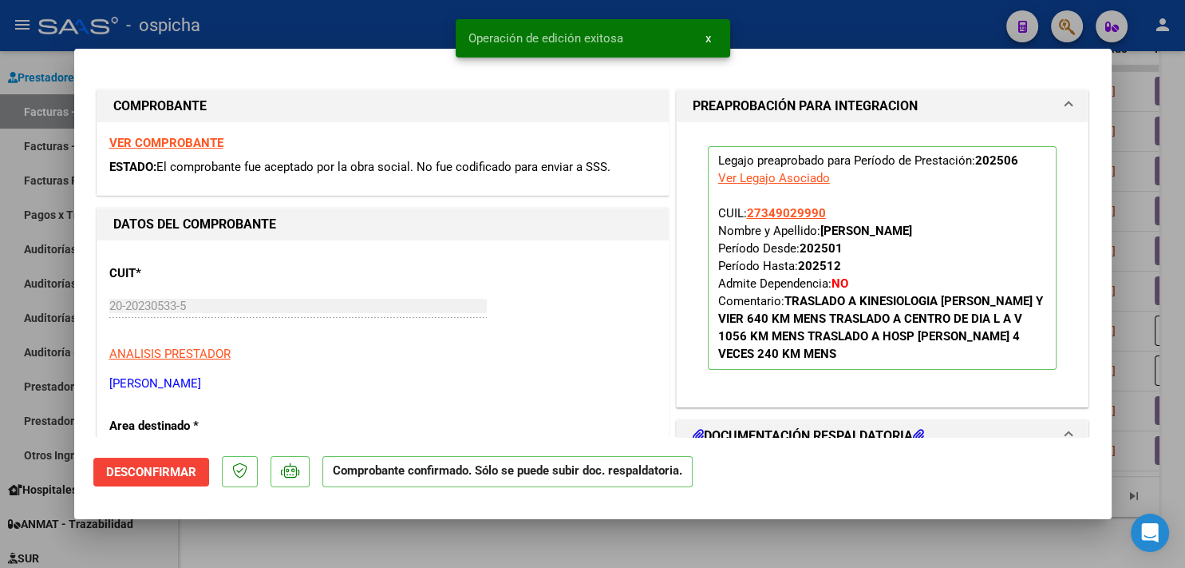
click at [325, 12] on div at bounding box center [592, 284] width 1185 height 568
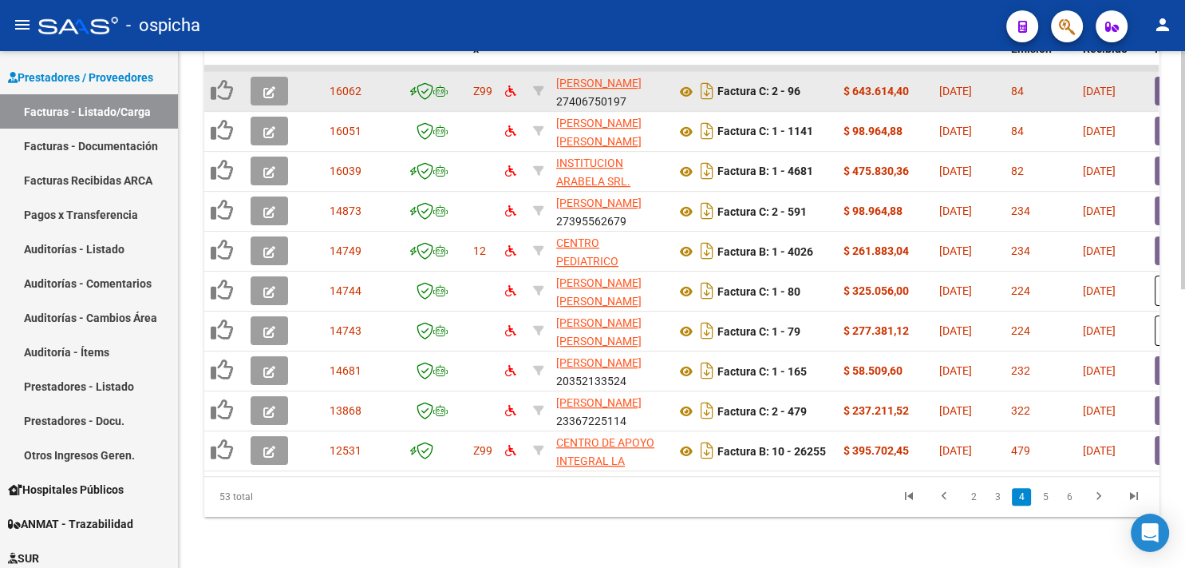
click at [268, 86] on icon "button" at bounding box center [269, 92] width 12 height 12
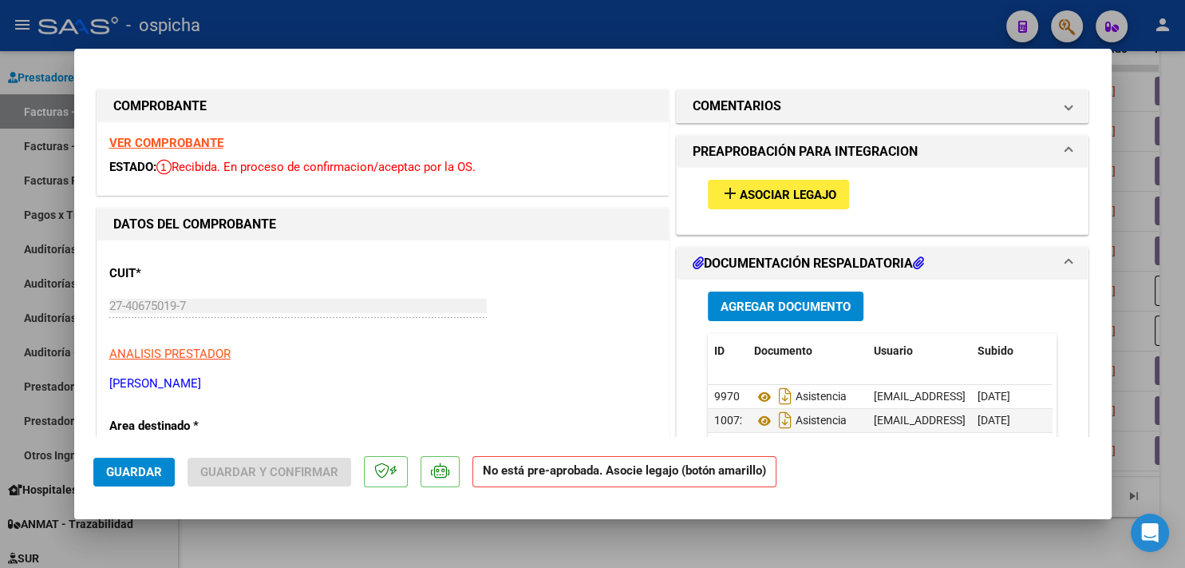
click at [209, 140] on strong "VER COMPROBANTE" at bounding box center [166, 143] width 114 height 14
click at [769, 187] on span "add Asociar Legajo" at bounding box center [779, 194] width 116 height 14
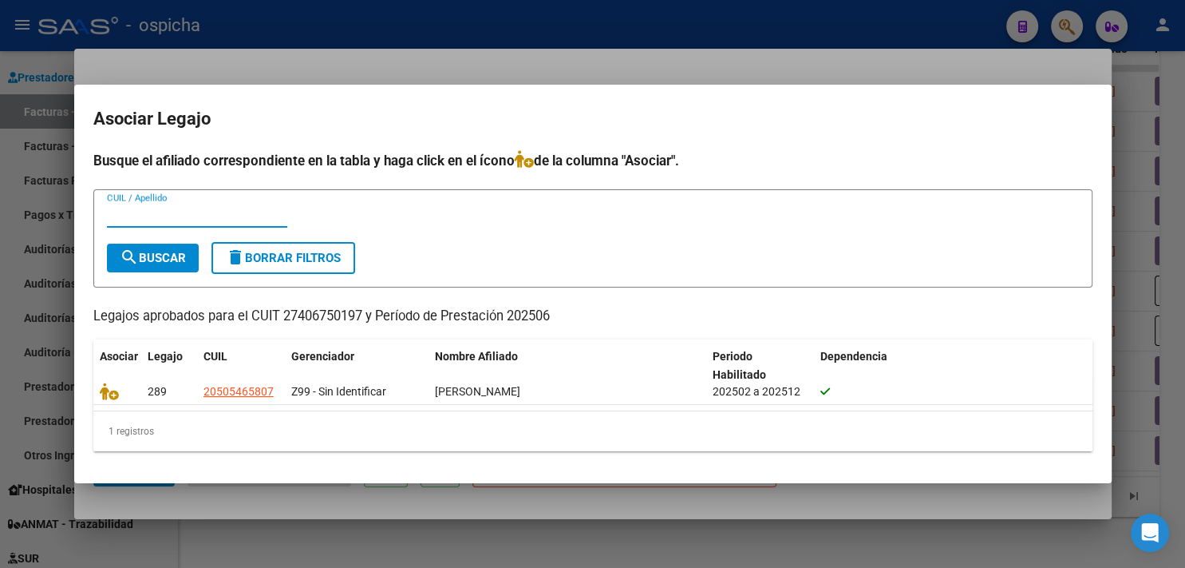
click at [251, 219] on input "CUIL / Apellido" at bounding box center [197, 215] width 180 height 14
type input "fernandez"
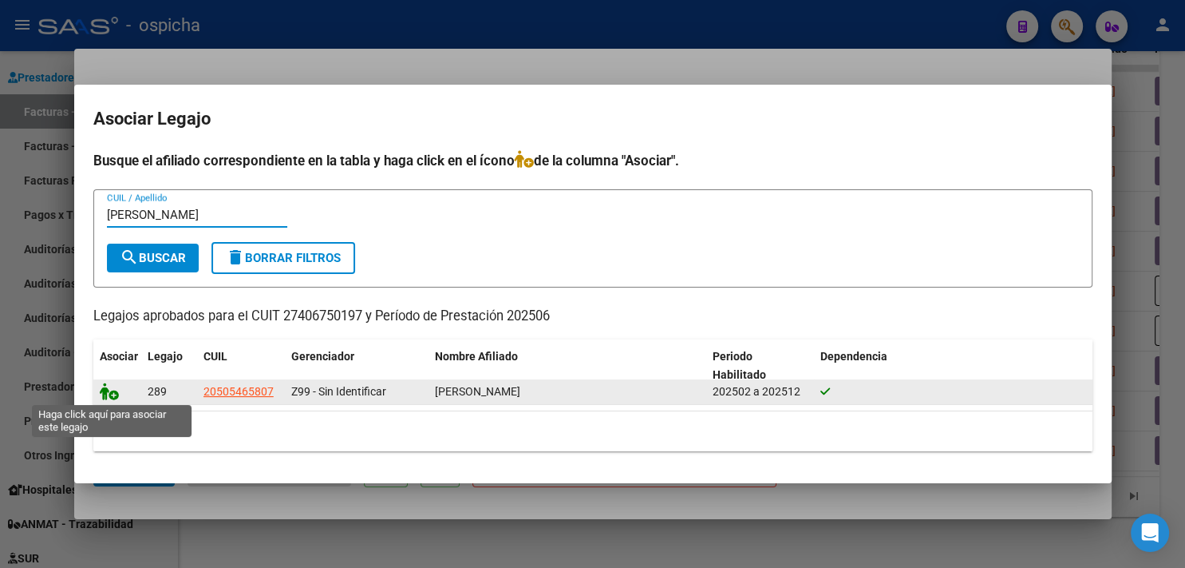
click at [108, 394] on icon at bounding box center [109, 391] width 19 height 18
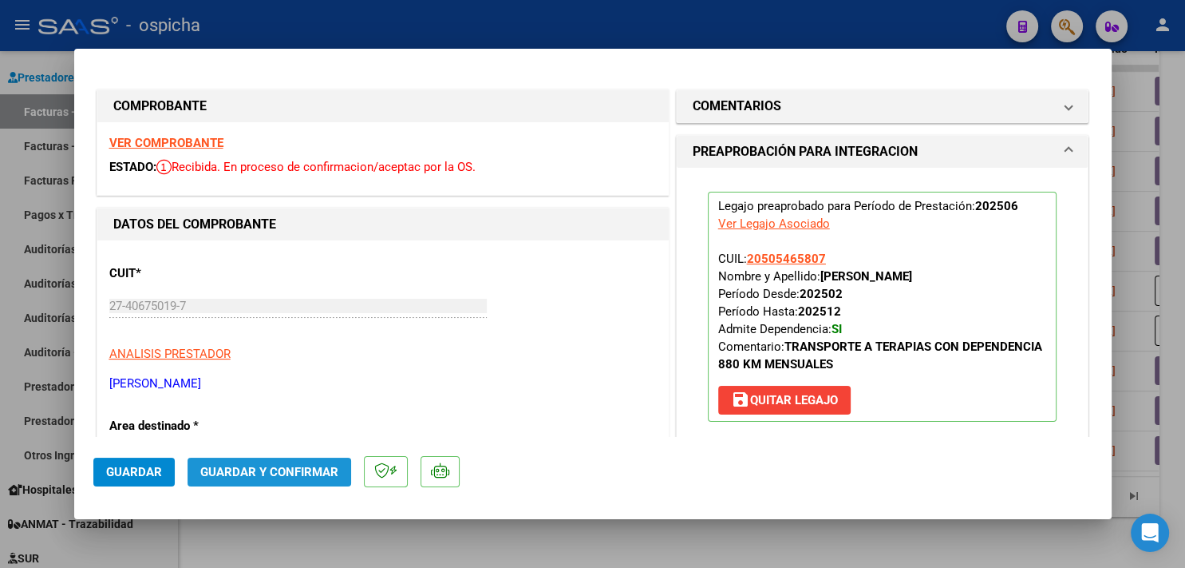
click at [279, 470] on span "Guardar y Confirmar" at bounding box center [269, 472] width 138 height 14
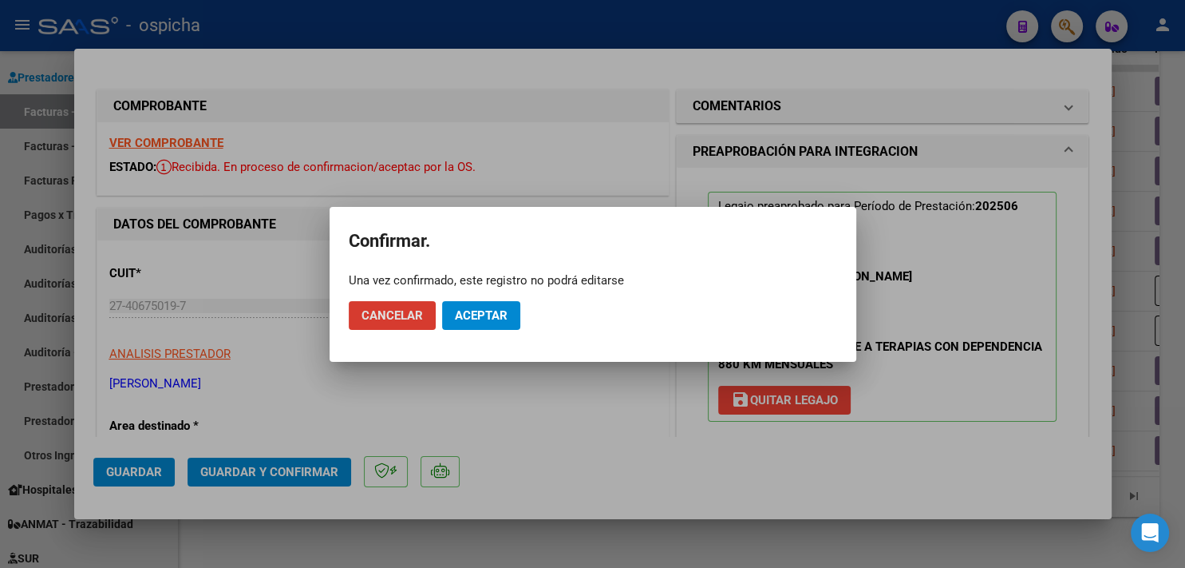
click at [476, 318] on span "Aceptar" at bounding box center [481, 315] width 53 height 14
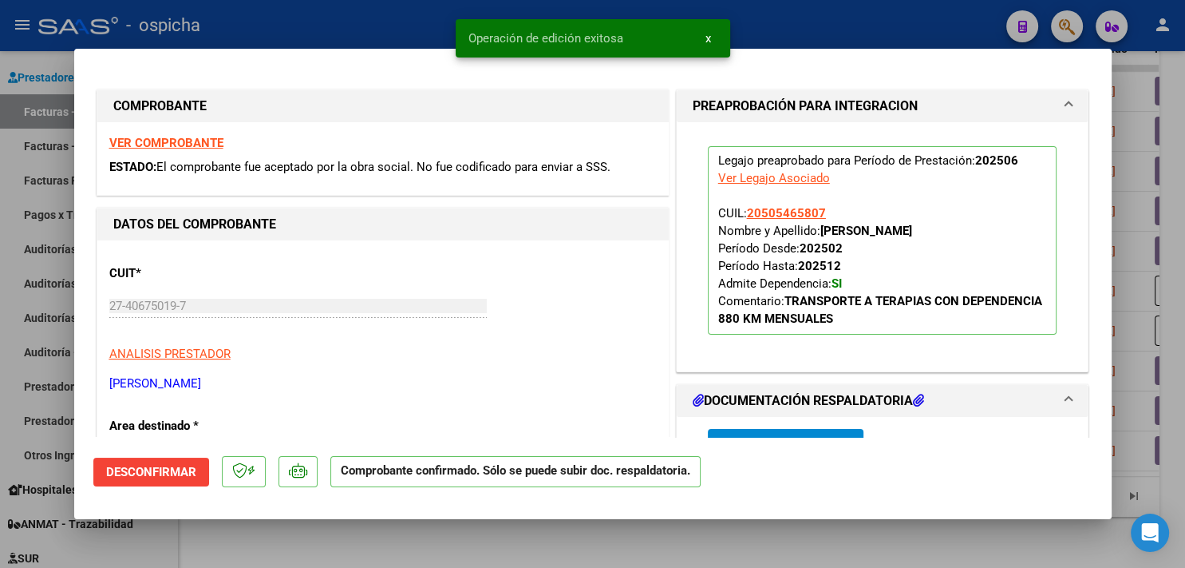
click at [287, 24] on div at bounding box center [592, 284] width 1185 height 568
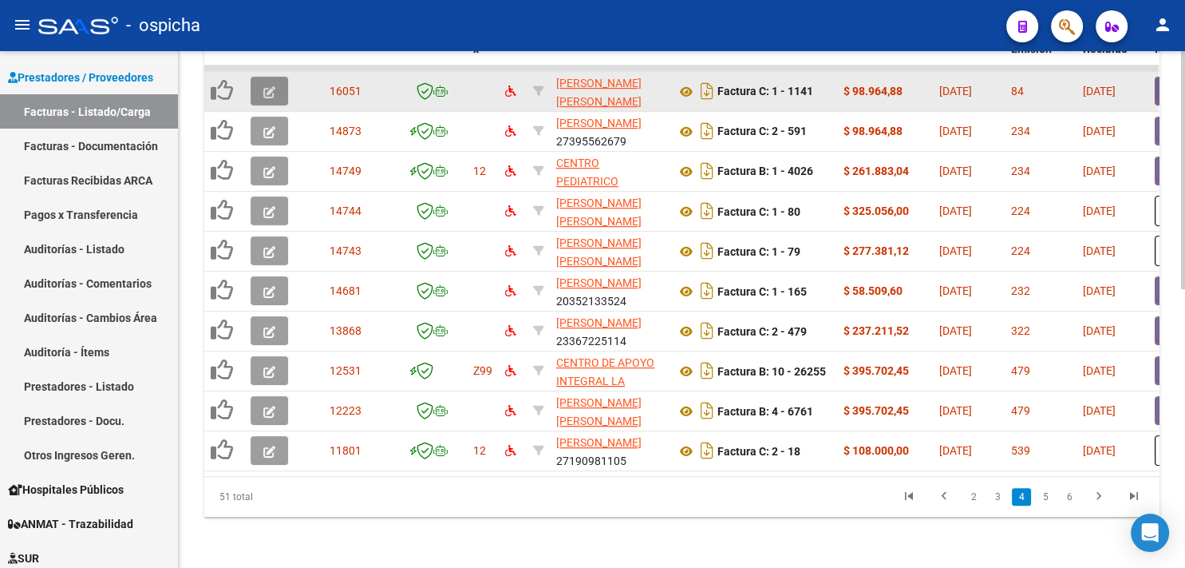
click at [267, 86] on icon "button" at bounding box center [269, 92] width 12 height 12
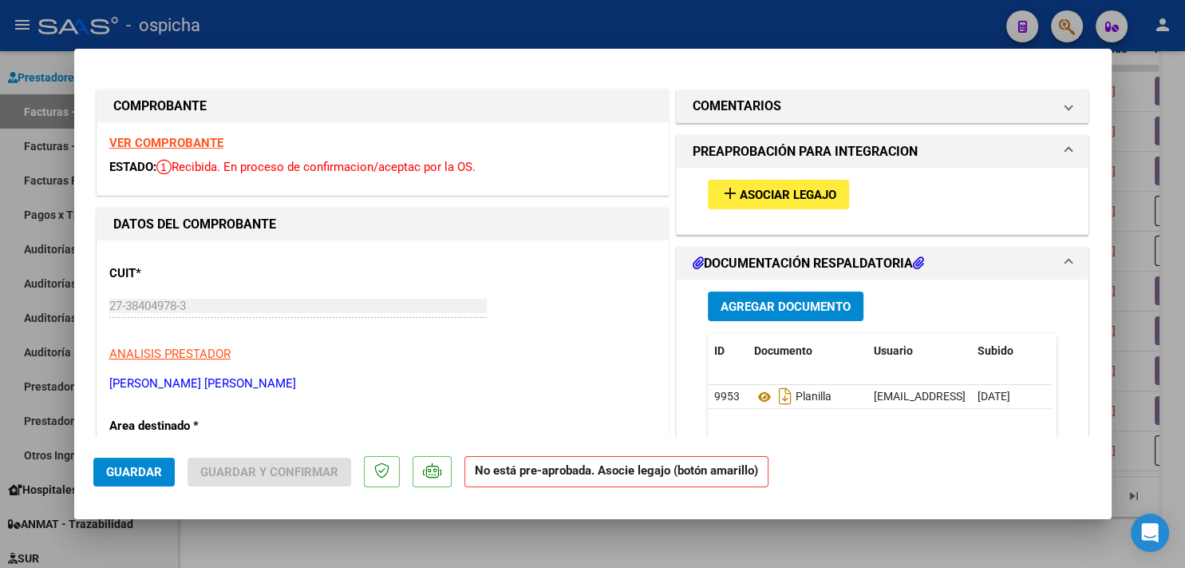
click at [190, 142] on strong "VER COMPROBANTE" at bounding box center [166, 143] width 114 height 14
click at [777, 193] on span "Asociar Legajo" at bounding box center [788, 195] width 97 height 14
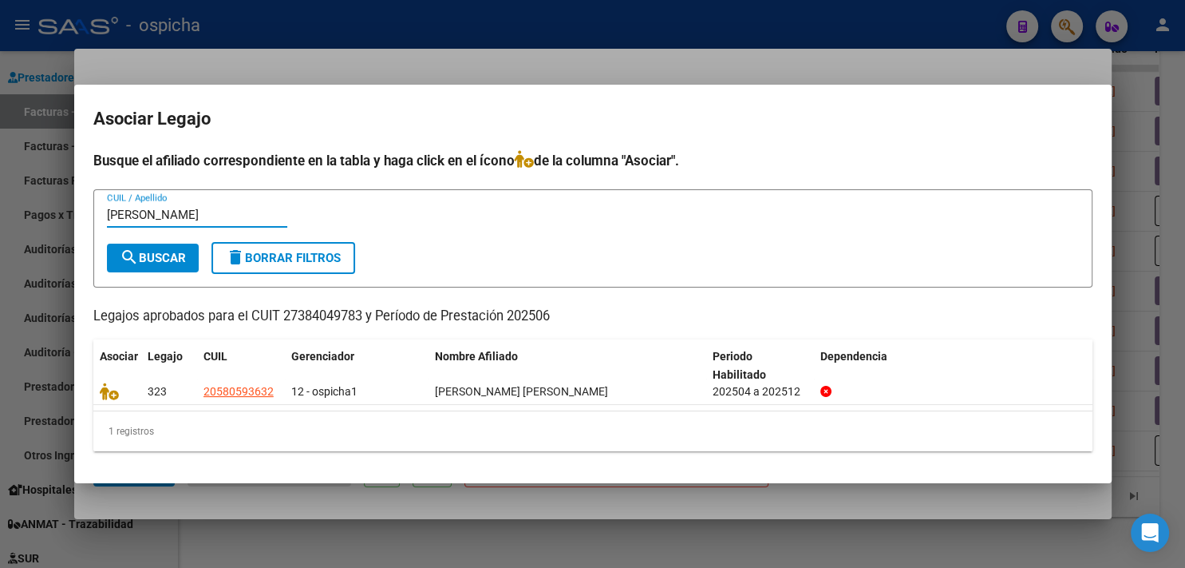
type input "mealla"
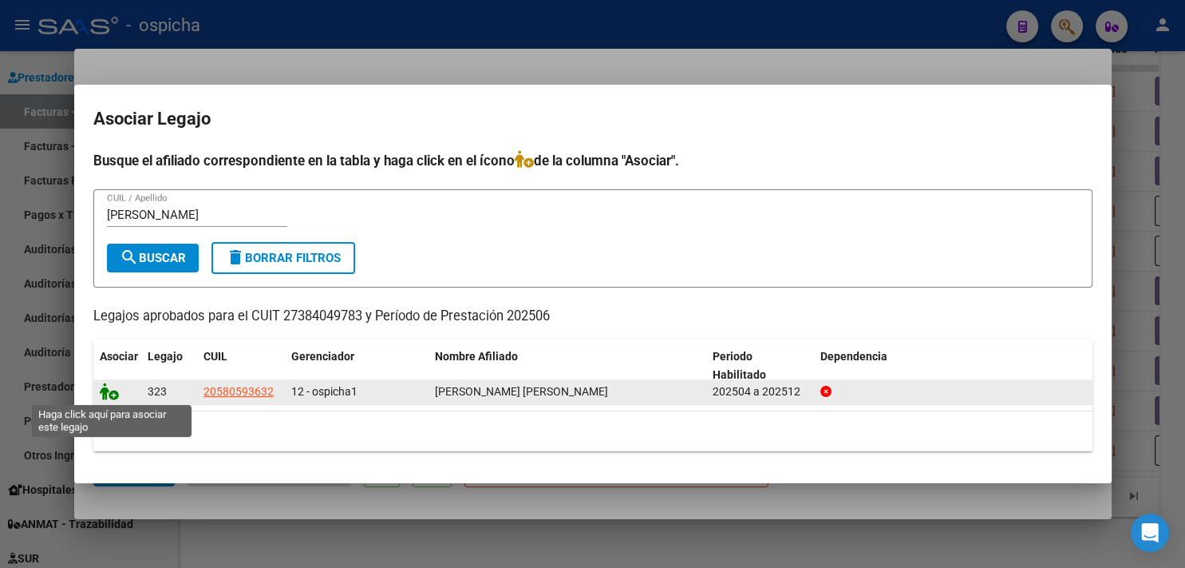
click at [106, 395] on icon at bounding box center [109, 391] width 19 height 18
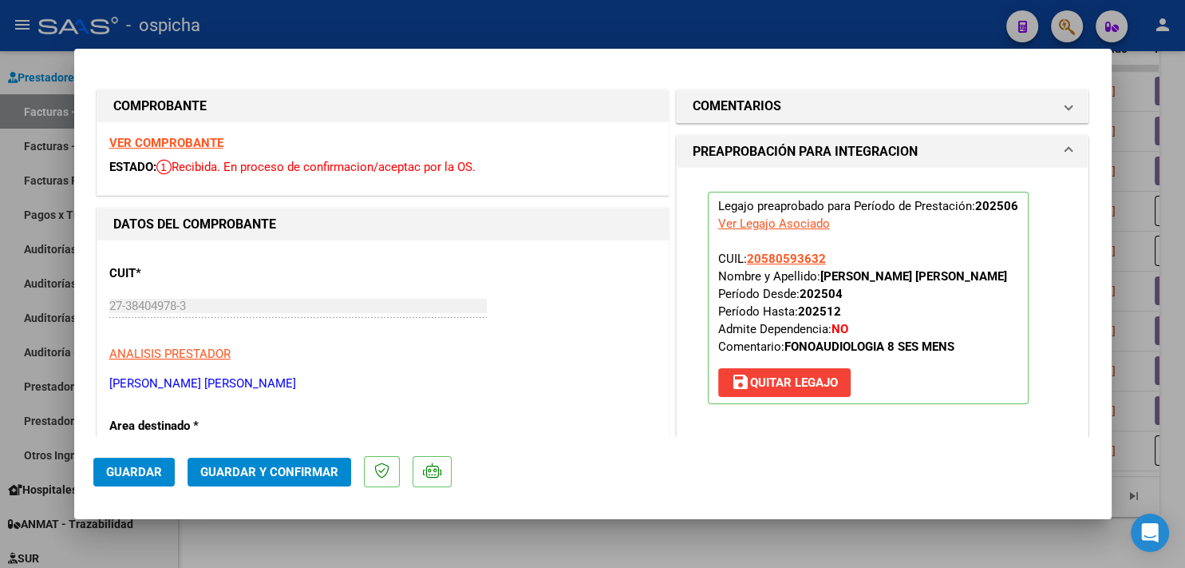
click at [236, 465] on span "Guardar y Confirmar" at bounding box center [269, 472] width 138 height 14
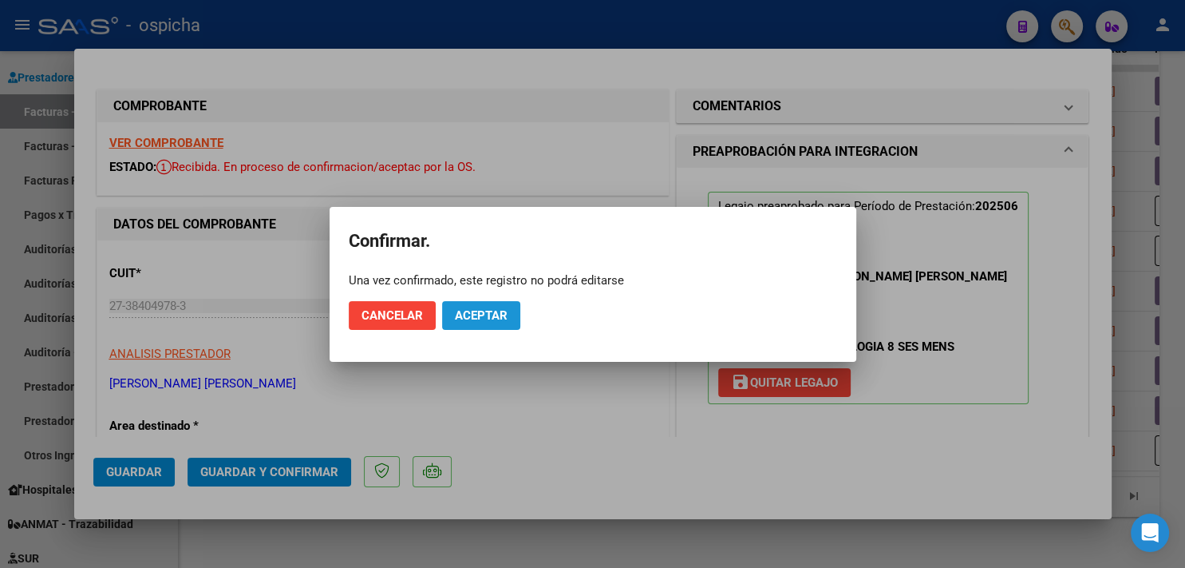
click at [500, 314] on span "Aceptar" at bounding box center [481, 315] width 53 height 14
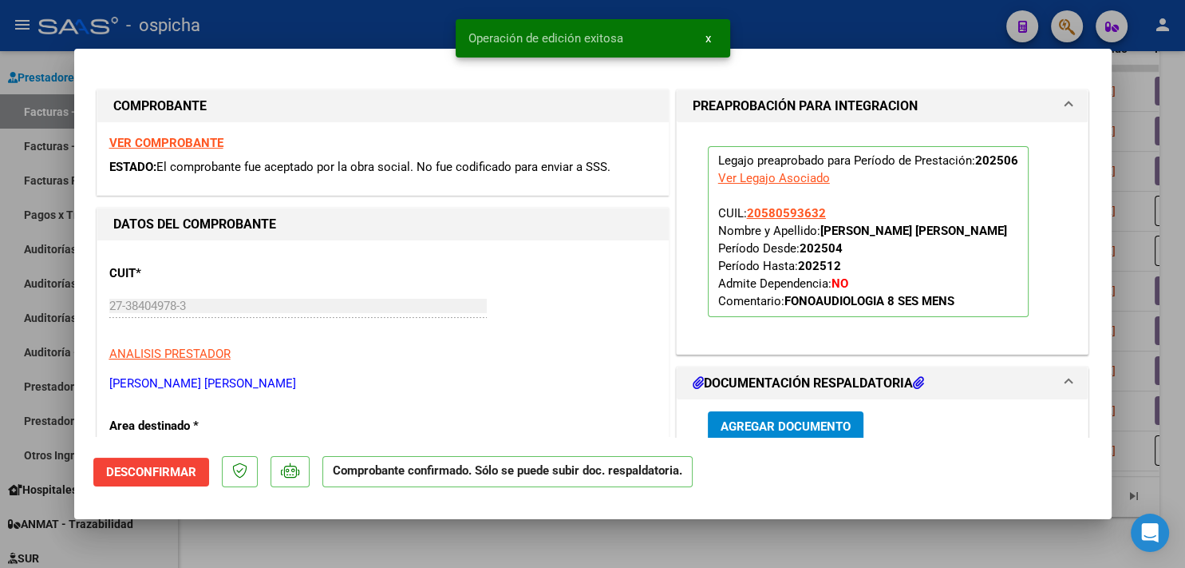
click at [338, 24] on div at bounding box center [592, 284] width 1185 height 568
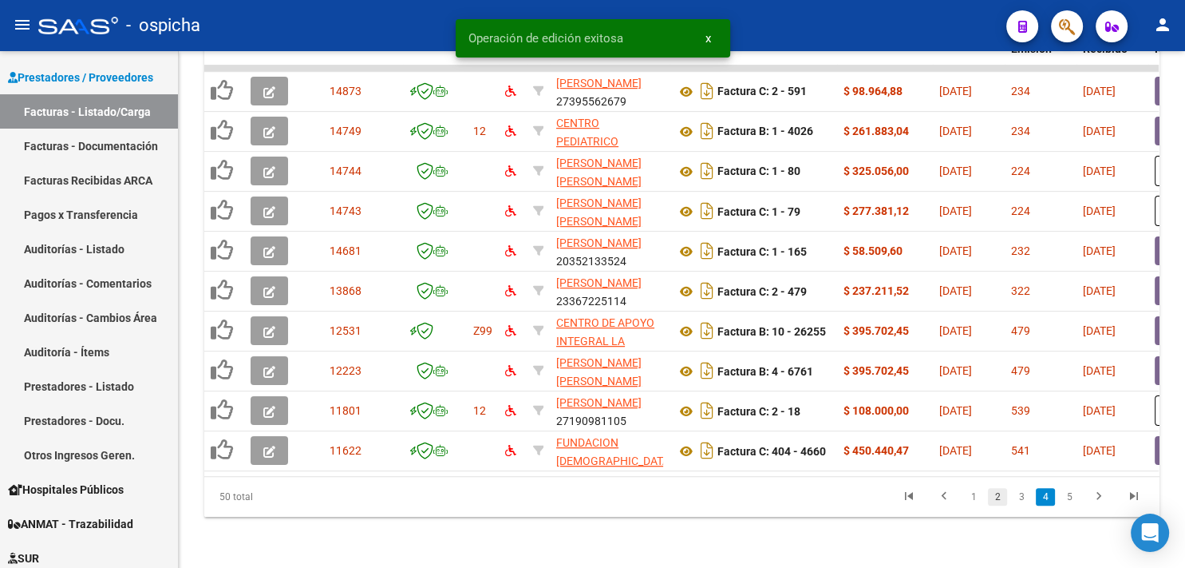
click at [999, 497] on link "2" at bounding box center [997, 497] width 19 height 18
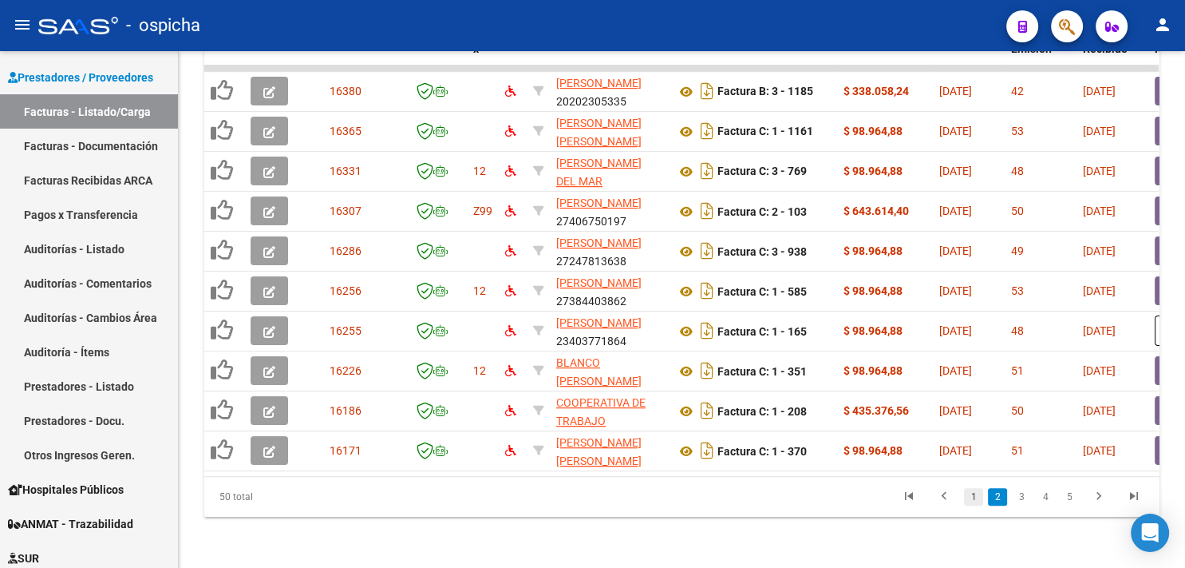
click at [967, 493] on link "1" at bounding box center [973, 497] width 19 height 18
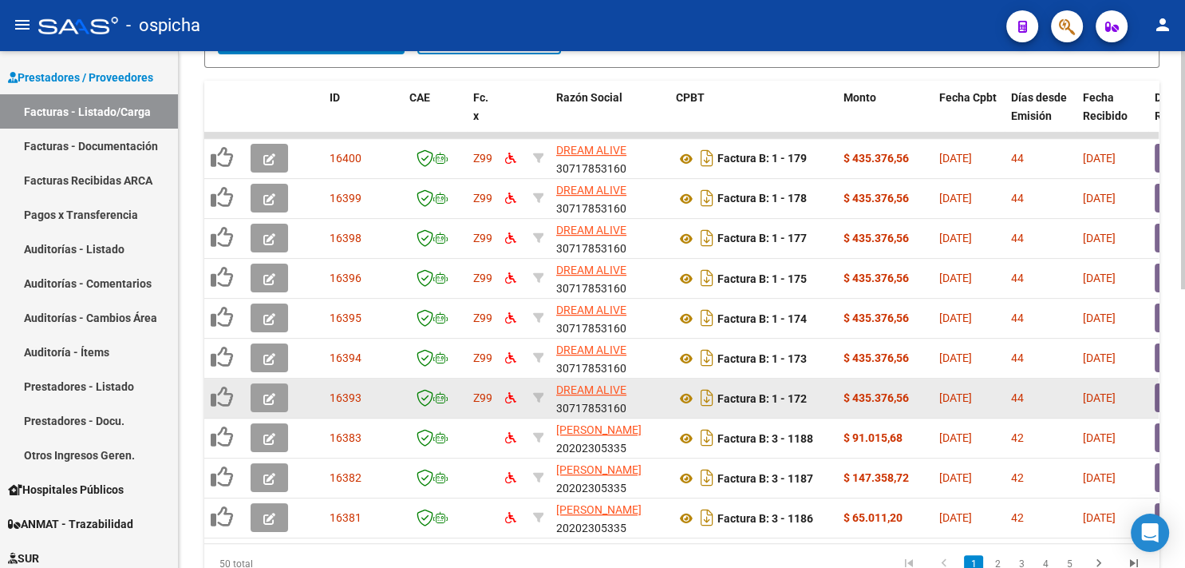
scroll to position [604, 0]
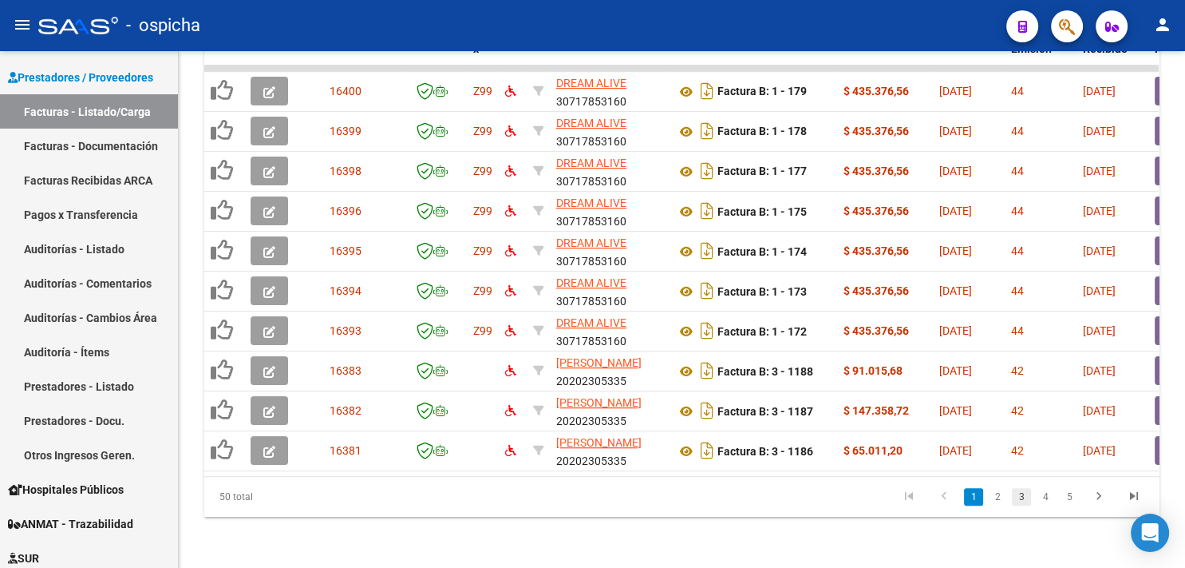
click at [1020, 496] on link "3" at bounding box center [1021, 497] width 19 height 18
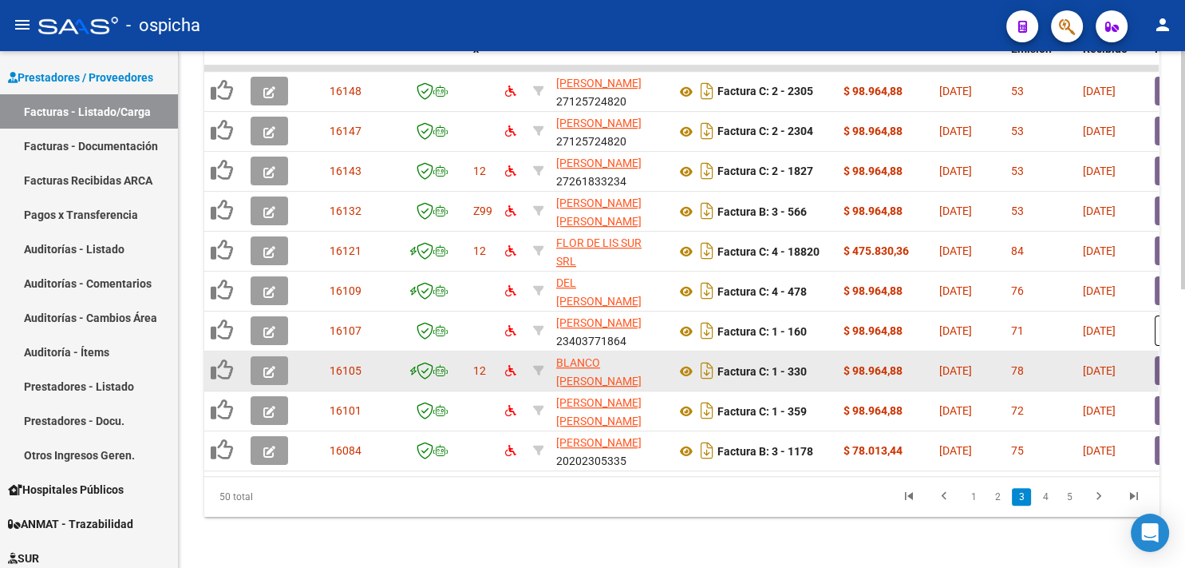
click at [276, 357] on button "button" at bounding box center [270, 370] width 38 height 29
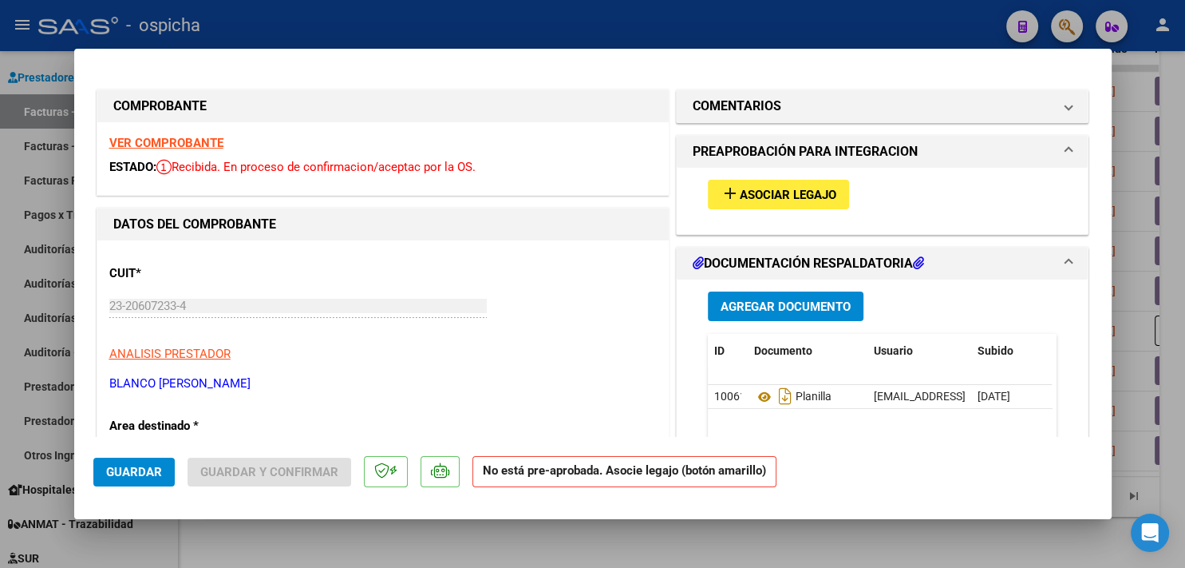
click at [183, 142] on strong "VER COMPROBANTE" at bounding box center [166, 143] width 114 height 14
click at [787, 187] on span "add Asociar Legajo" at bounding box center [779, 194] width 116 height 14
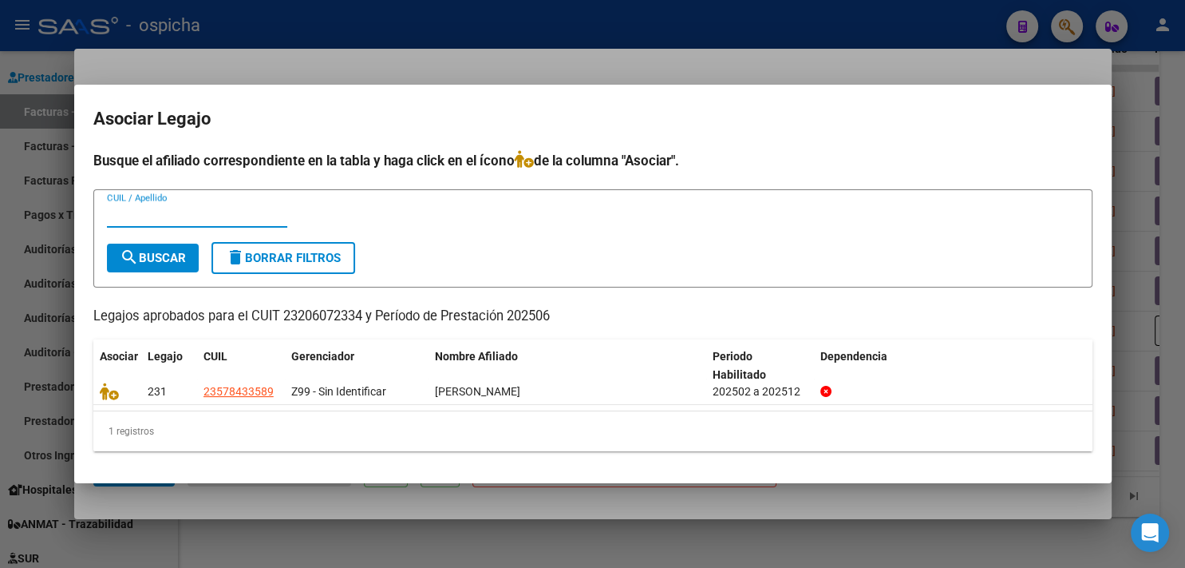
click at [203, 222] on input "CUIL / Apellido" at bounding box center [197, 215] width 180 height 14
type input "chavez"
click at [162, 264] on span "search Buscar" at bounding box center [153, 258] width 66 height 14
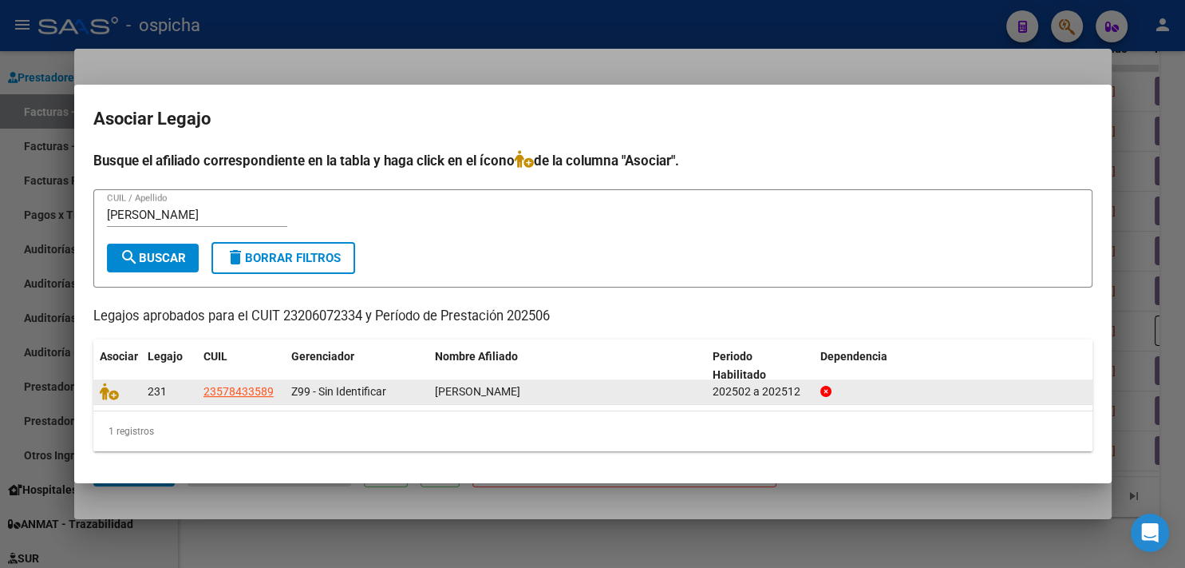
click at [107, 382] on datatable-body-cell at bounding box center [117, 391] width 48 height 25
click at [106, 387] on icon at bounding box center [109, 391] width 19 height 18
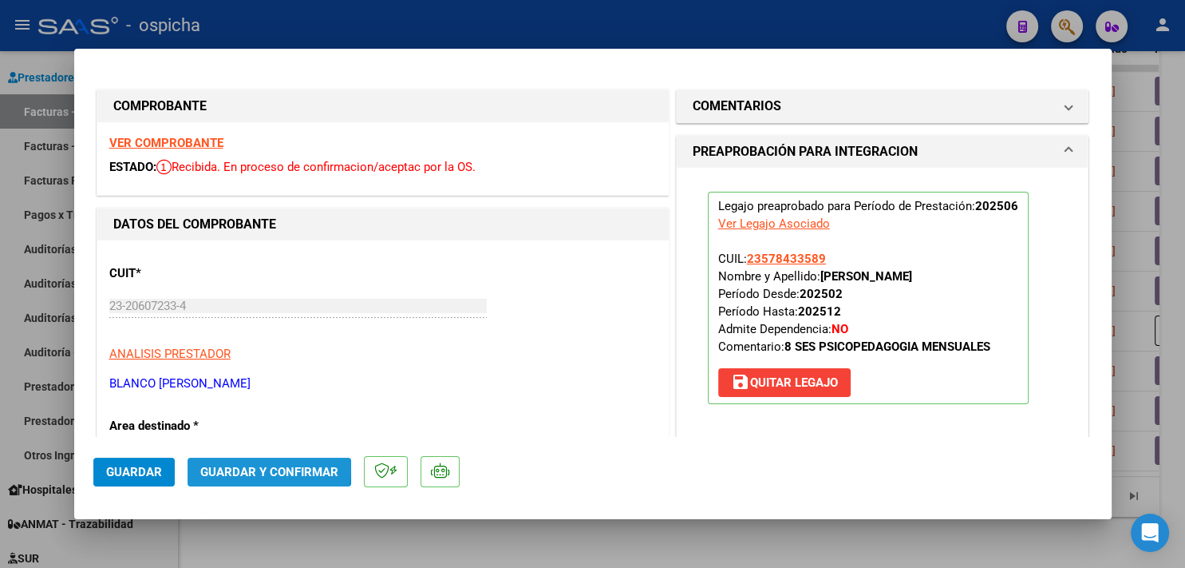
click at [245, 466] on span "Guardar y Confirmar" at bounding box center [269, 472] width 138 height 14
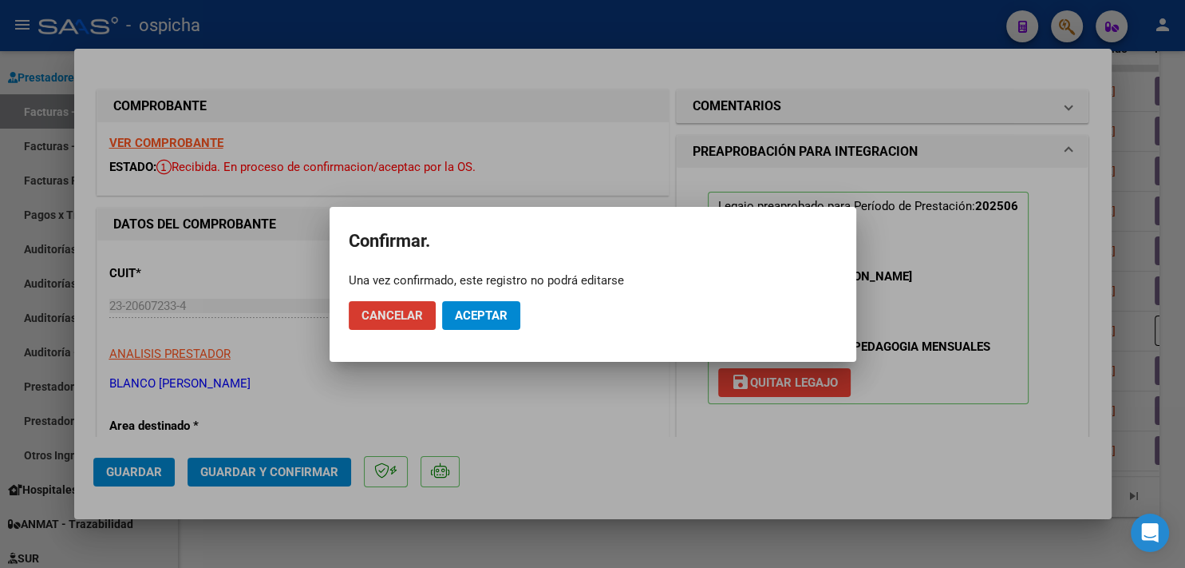
click at [503, 314] on span "Aceptar" at bounding box center [481, 315] width 53 height 14
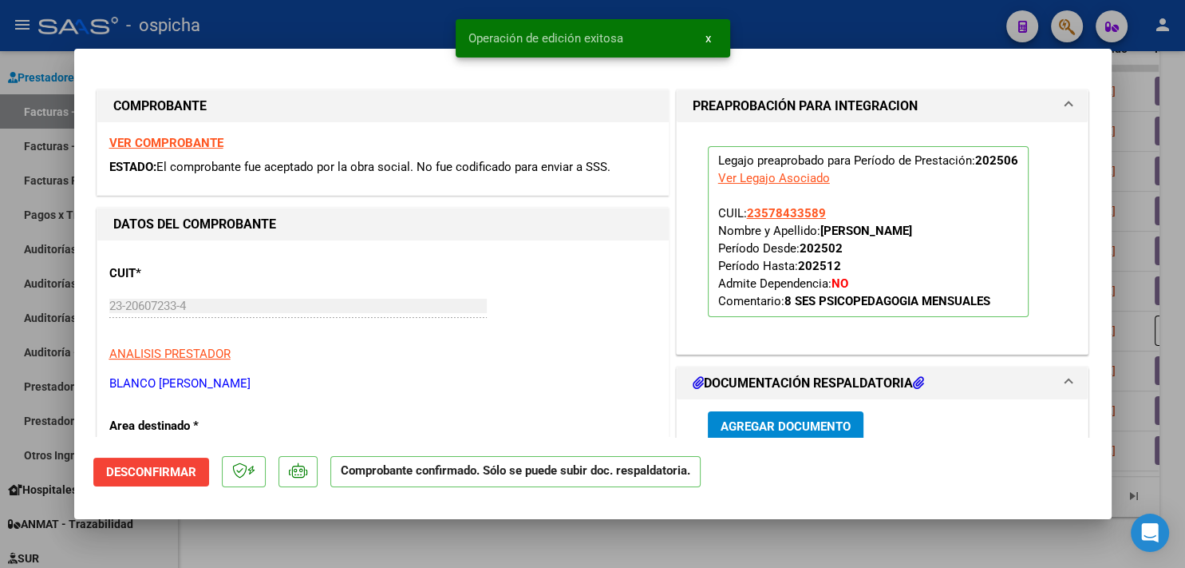
click at [321, 22] on div at bounding box center [592, 284] width 1185 height 568
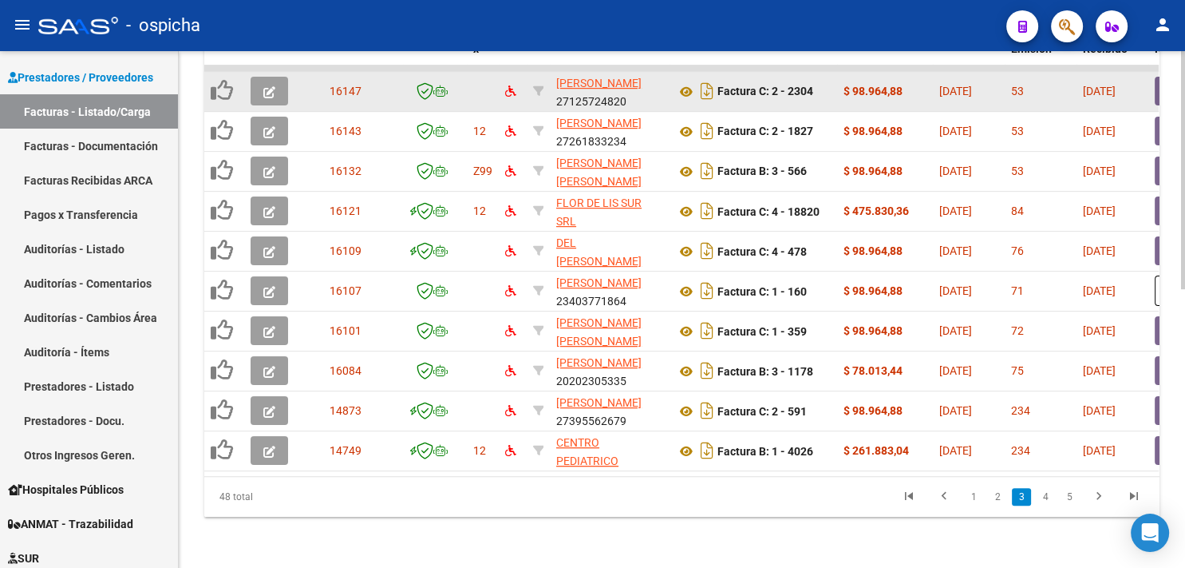
click at [281, 78] on button "button" at bounding box center [270, 91] width 38 height 29
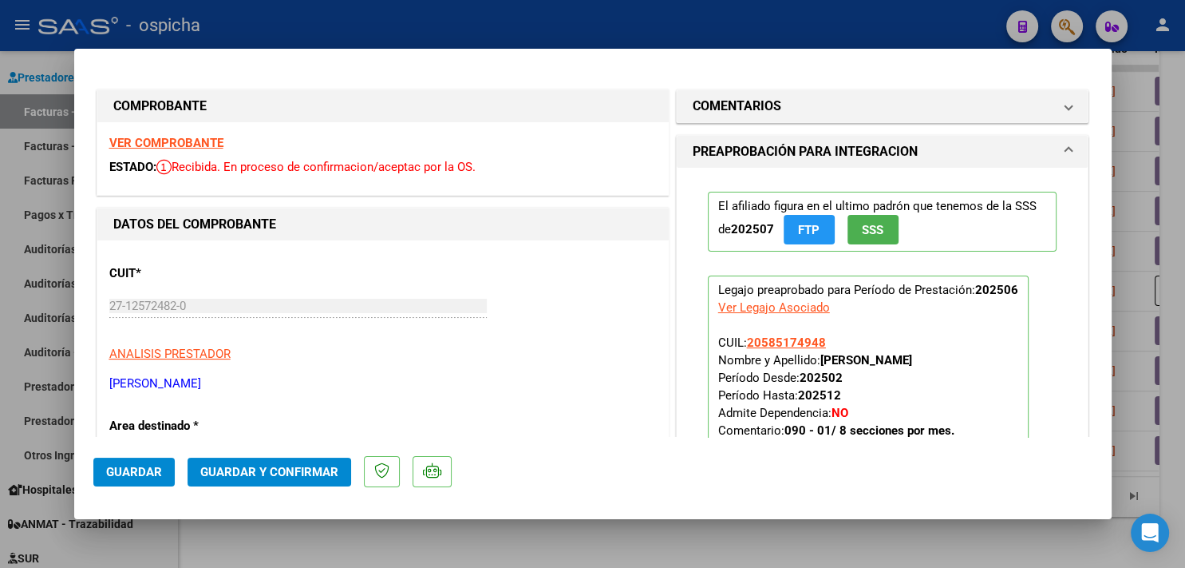
click at [194, 142] on strong "VER COMPROBANTE" at bounding box center [166, 143] width 114 height 14
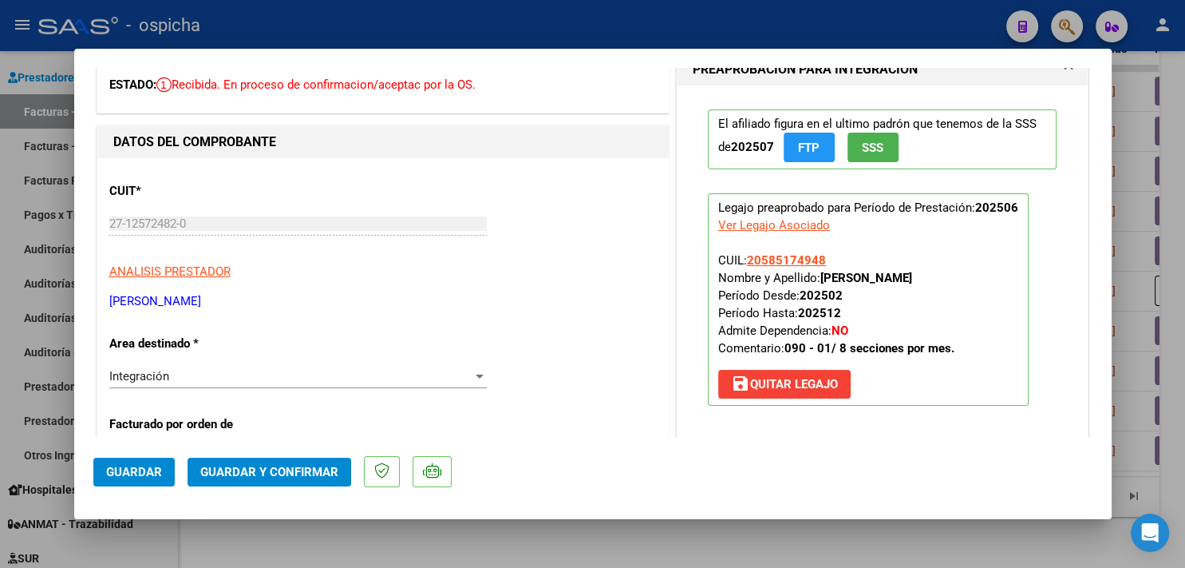
scroll to position [0, 0]
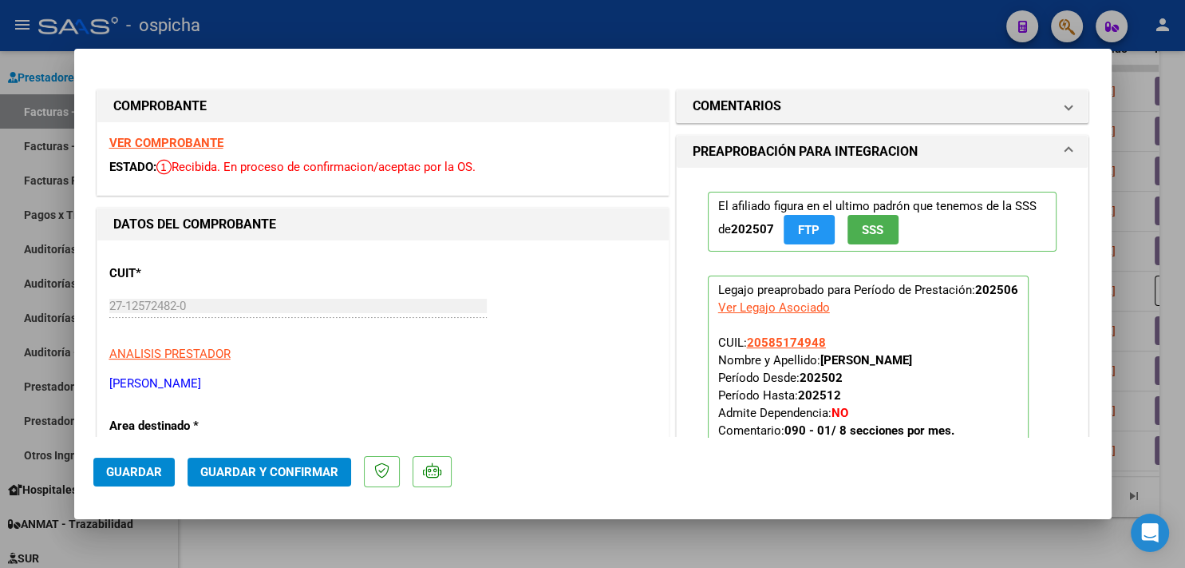
click at [709, 33] on div at bounding box center [592, 284] width 1185 height 568
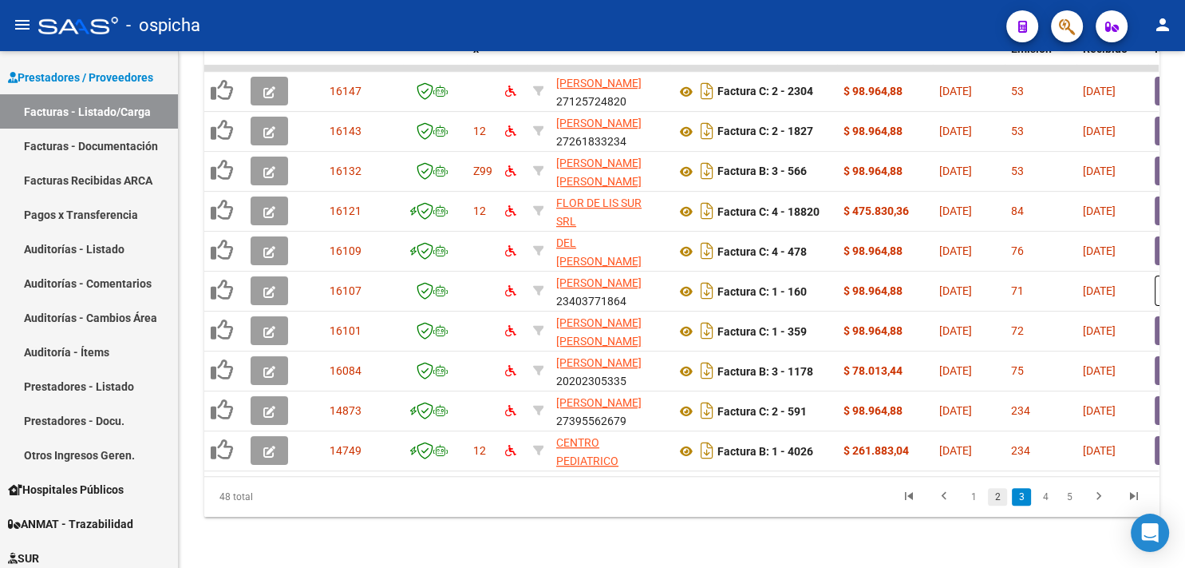
click at [995, 502] on link "2" at bounding box center [997, 497] width 19 height 18
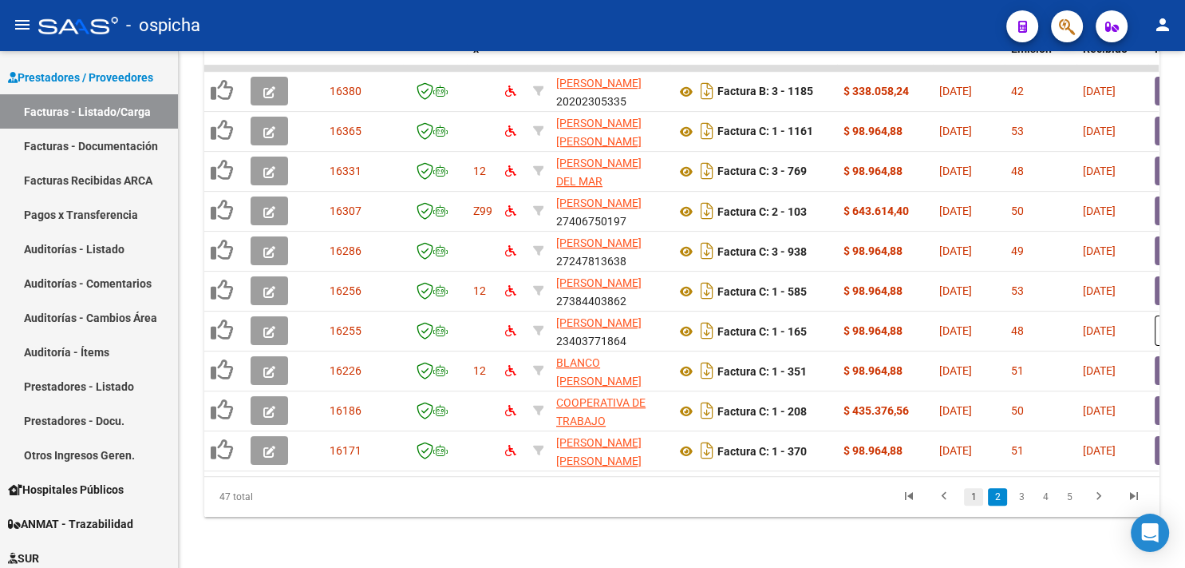
click at [973, 499] on link "1" at bounding box center [973, 497] width 19 height 18
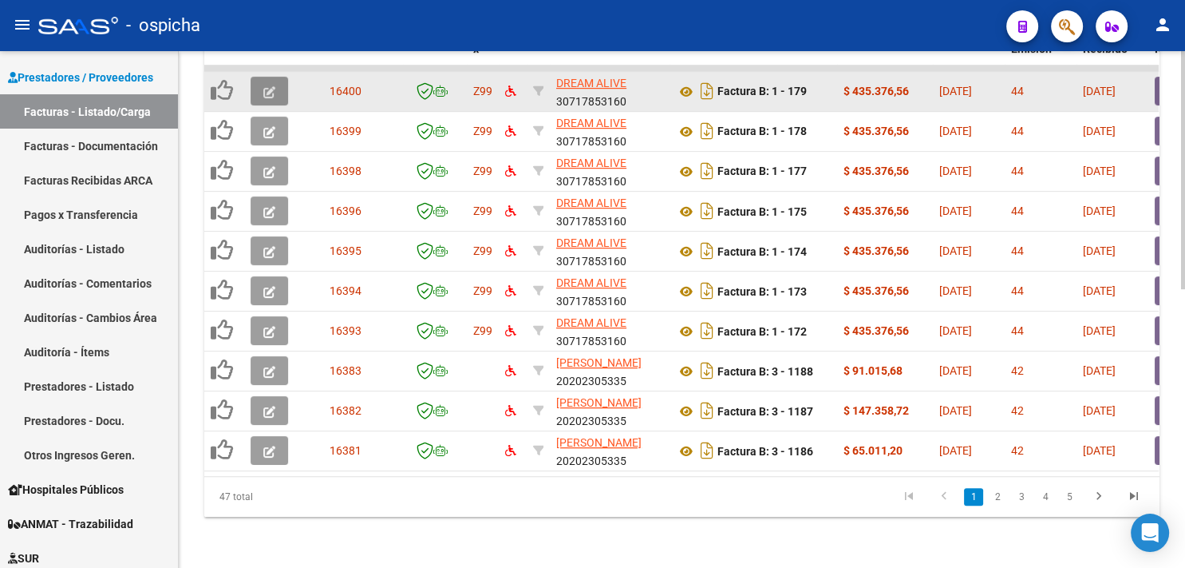
click at [259, 81] on button "button" at bounding box center [270, 91] width 38 height 29
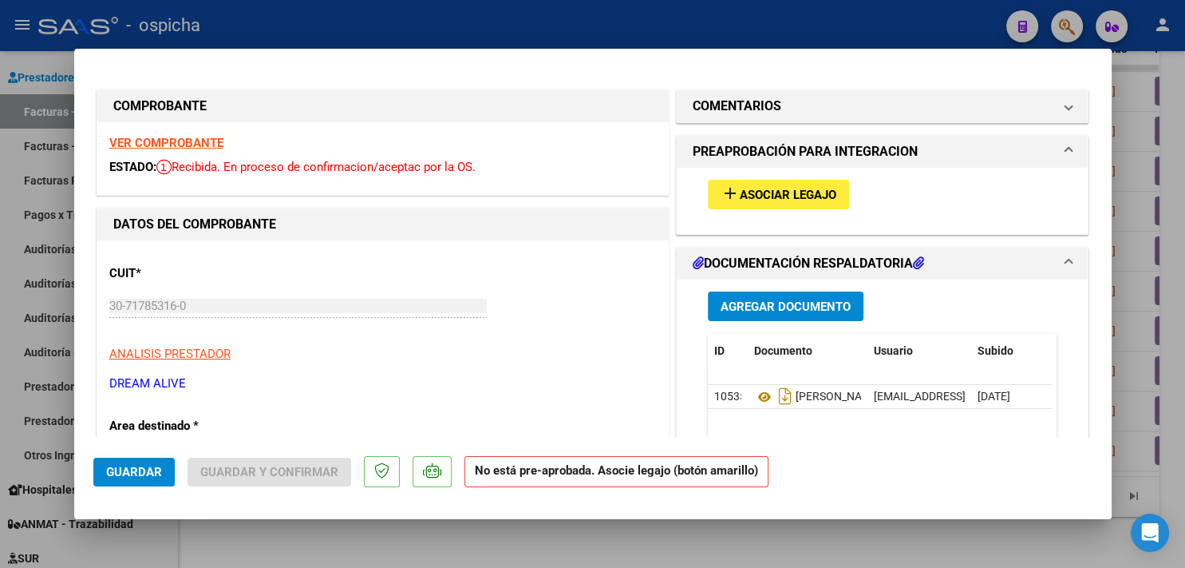
click at [219, 137] on strong "VER COMPROBANTE" at bounding box center [166, 143] width 114 height 14
click at [740, 188] on span "Asociar Legajo" at bounding box center [788, 195] width 97 height 14
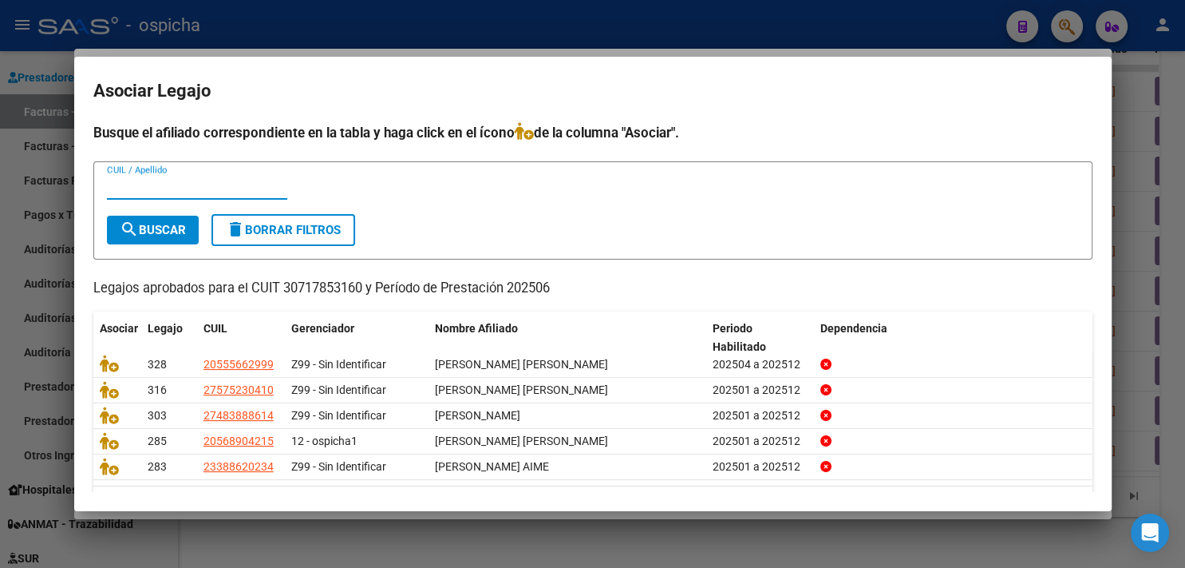
click at [231, 193] on input "CUIL / Apellido" at bounding box center [197, 187] width 180 height 14
click at [200, 181] on input "CUIL / Apellido" at bounding box center [197, 187] width 180 height 14
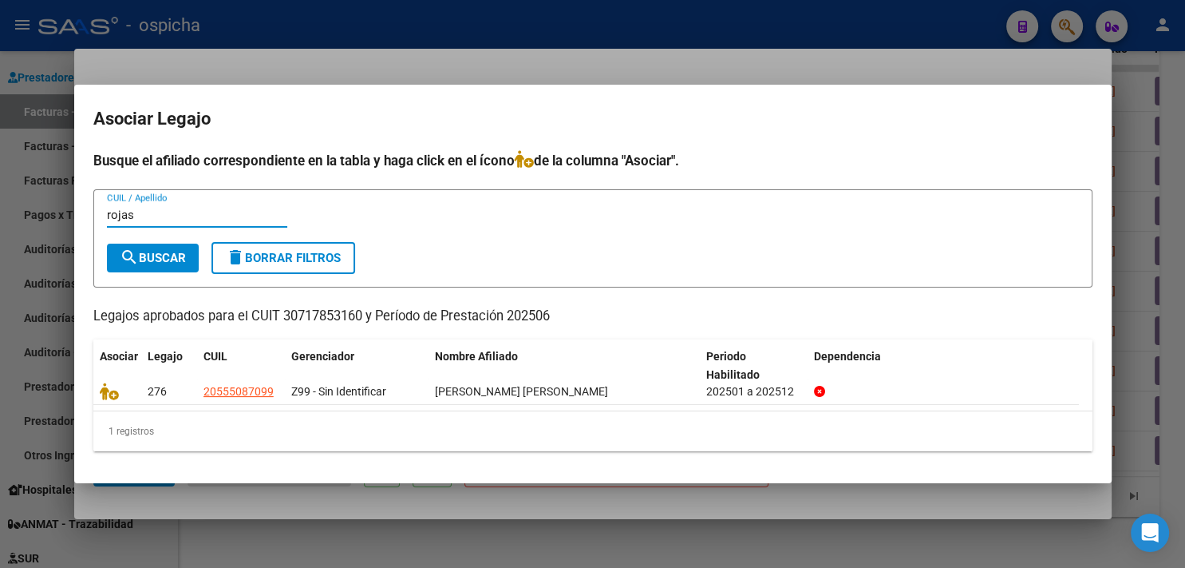
type input "rojas"
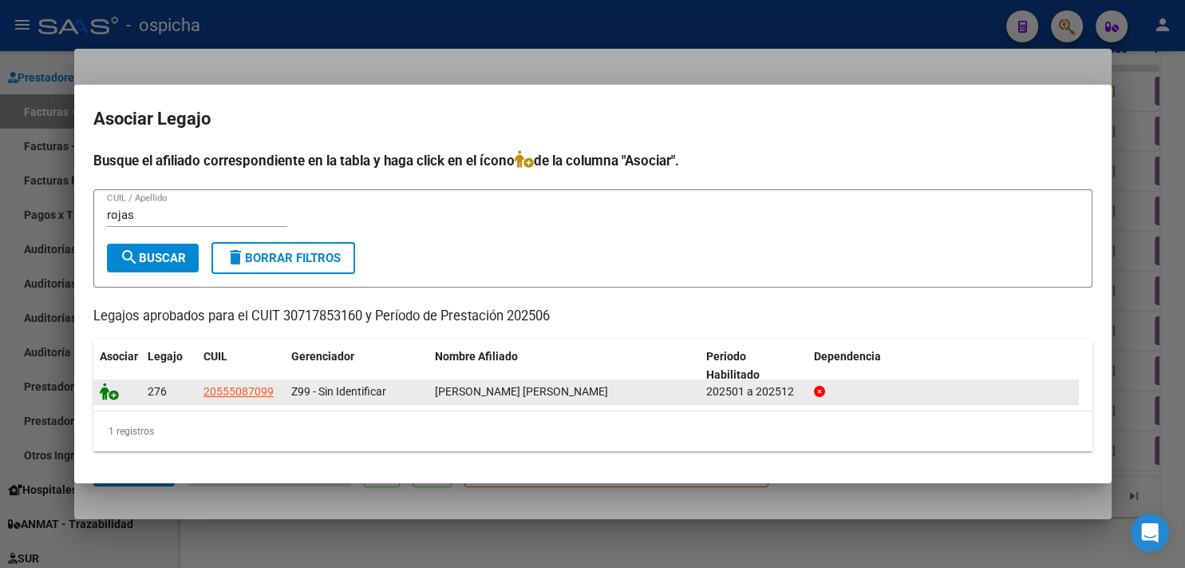
click at [110, 400] on datatable-body-cell at bounding box center [117, 391] width 48 height 25
click at [111, 398] on icon at bounding box center [109, 391] width 19 height 18
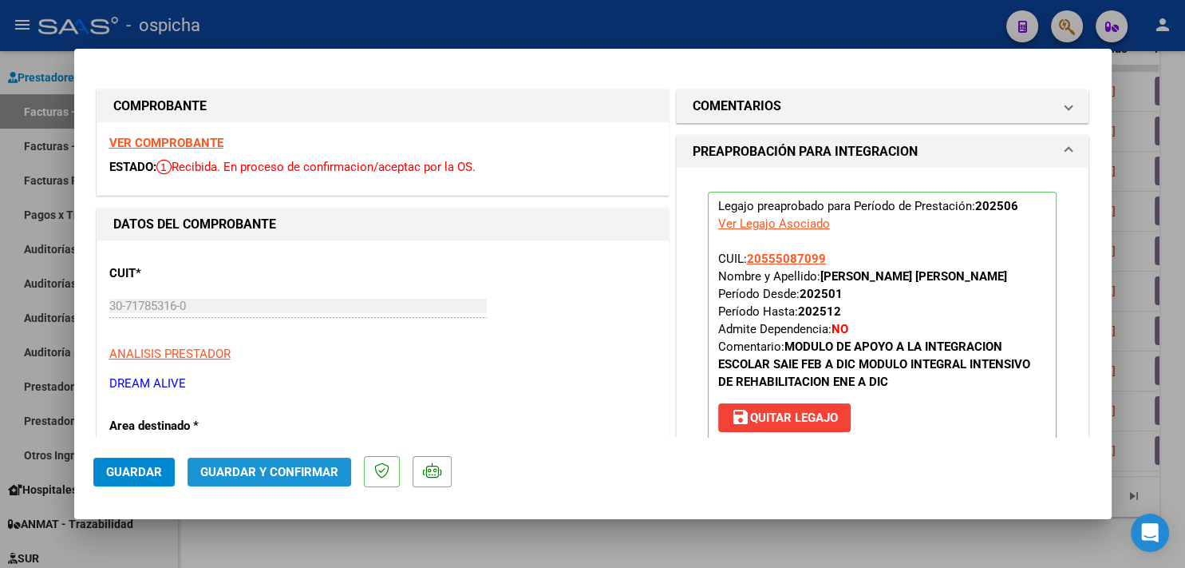
click at [295, 472] on span "Guardar y Confirmar" at bounding box center [269, 472] width 138 height 14
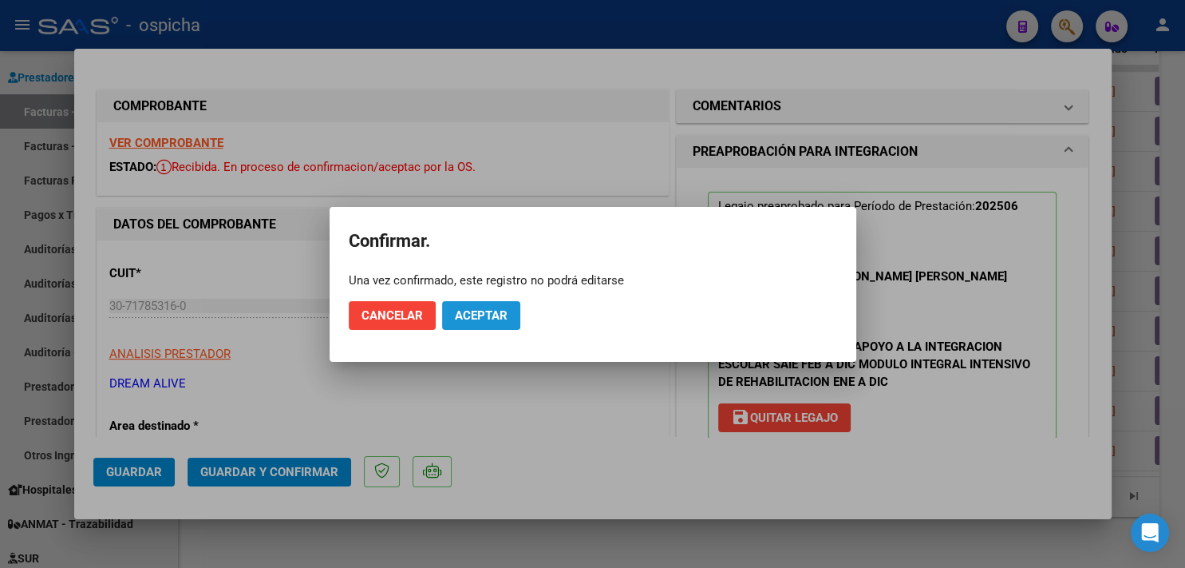
click at [474, 313] on span "Aceptar" at bounding box center [481, 315] width 53 height 14
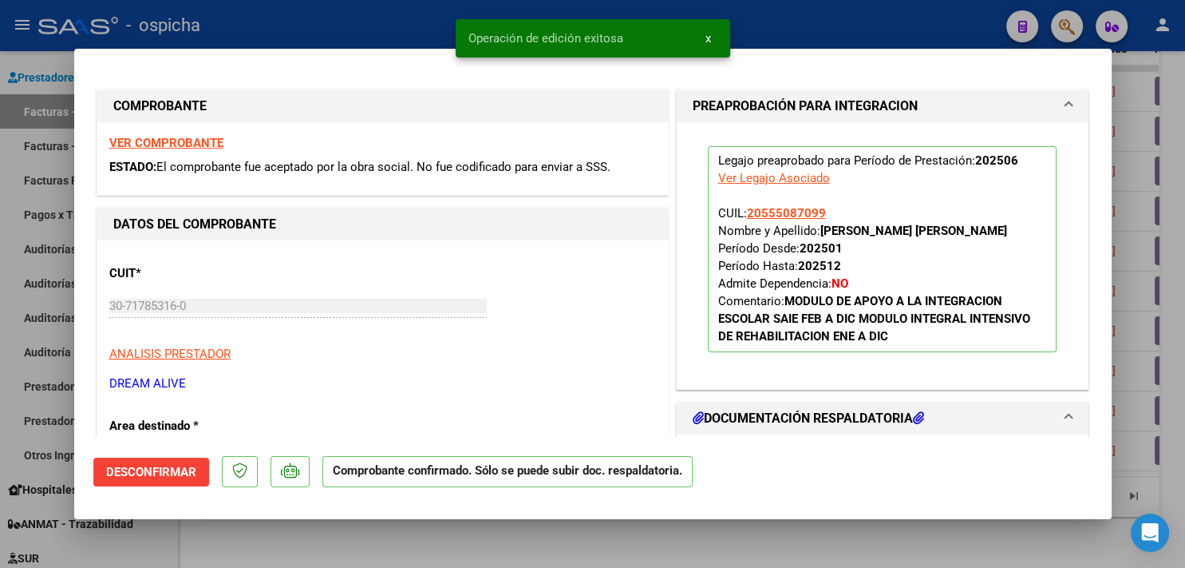
click at [248, 22] on div at bounding box center [592, 284] width 1185 height 568
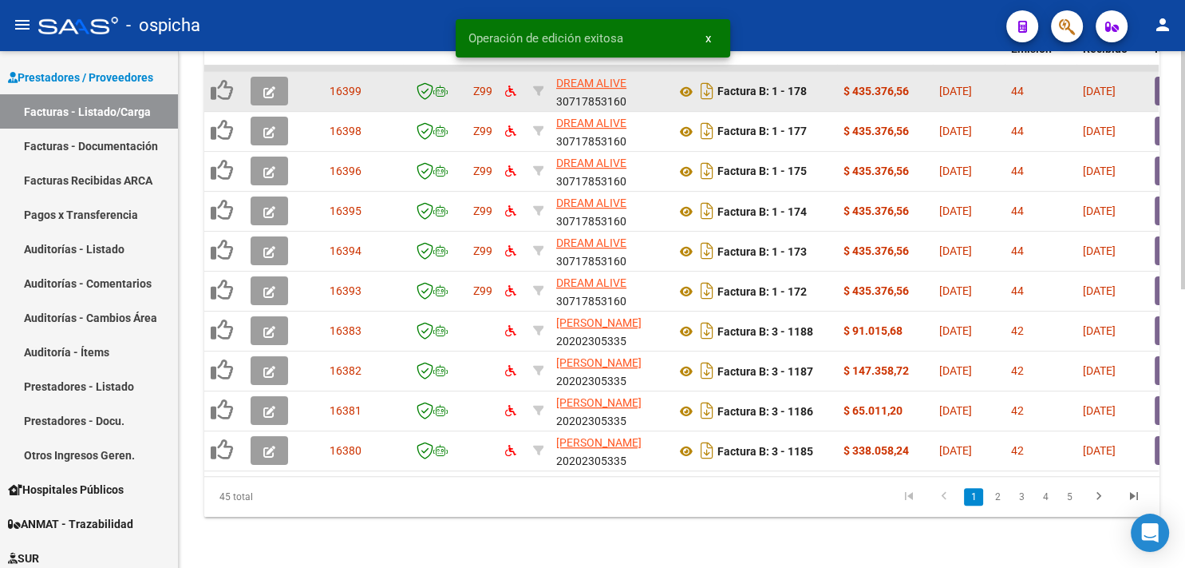
click at [270, 86] on icon "button" at bounding box center [269, 92] width 12 height 12
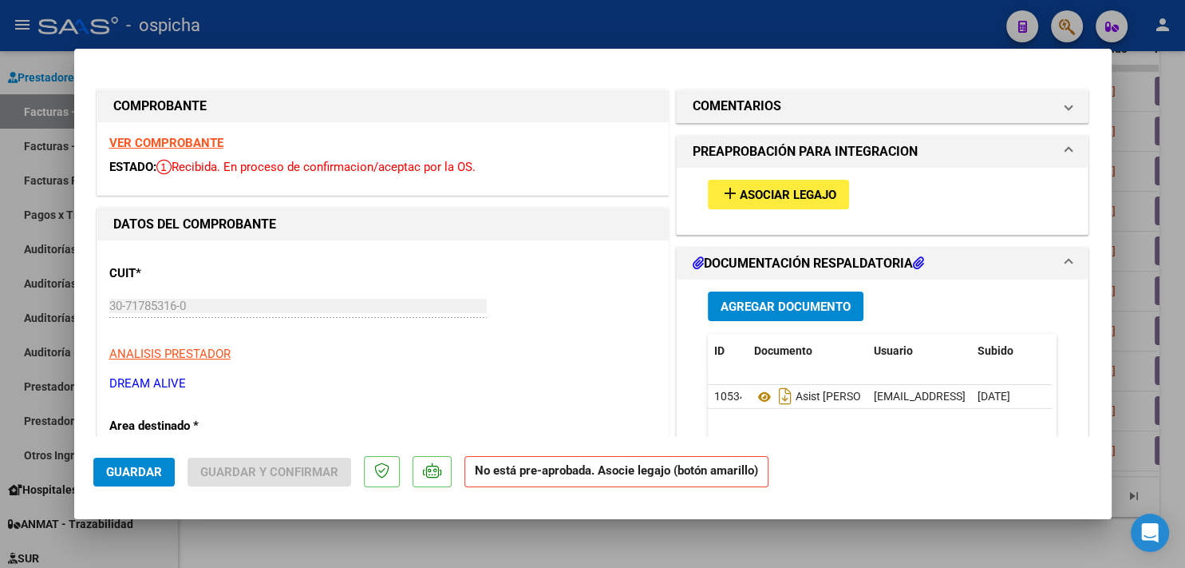
click at [200, 140] on strong "VER COMPROBANTE" at bounding box center [166, 143] width 114 height 14
click at [750, 196] on span "Asociar Legajo" at bounding box center [788, 195] width 97 height 14
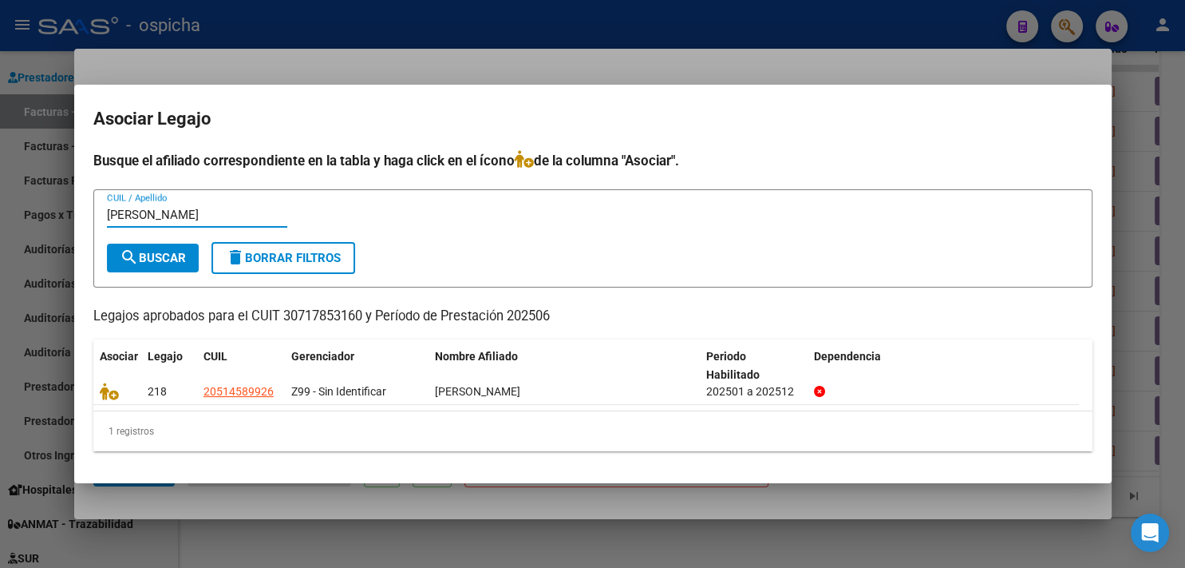
type input "aranda"
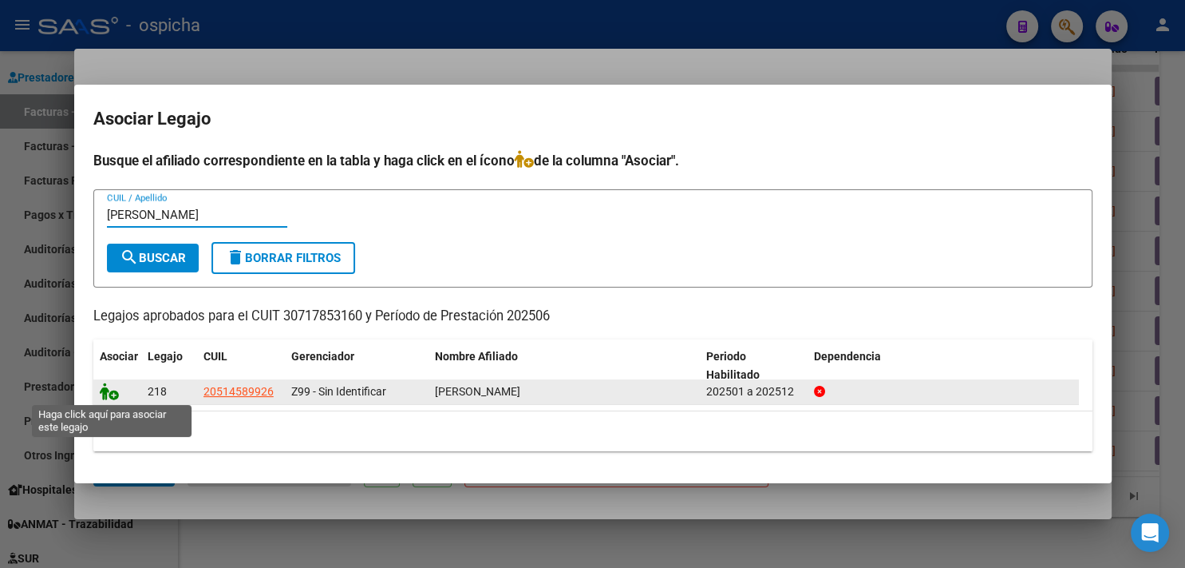
click at [111, 393] on icon at bounding box center [109, 391] width 19 height 18
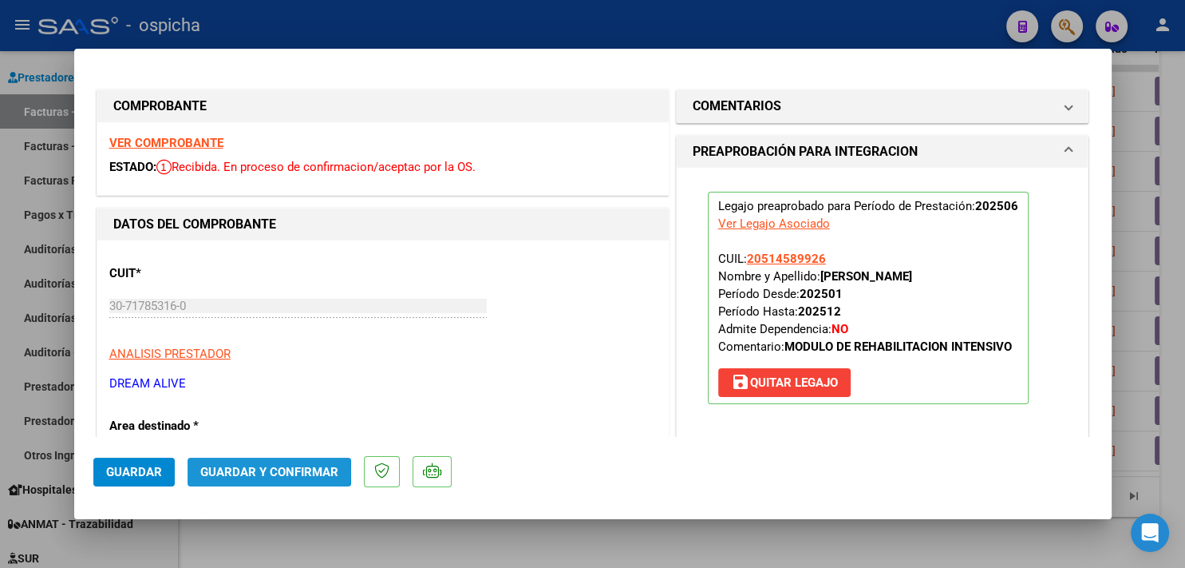
click at [261, 471] on span "Guardar y Confirmar" at bounding box center [269, 472] width 138 height 14
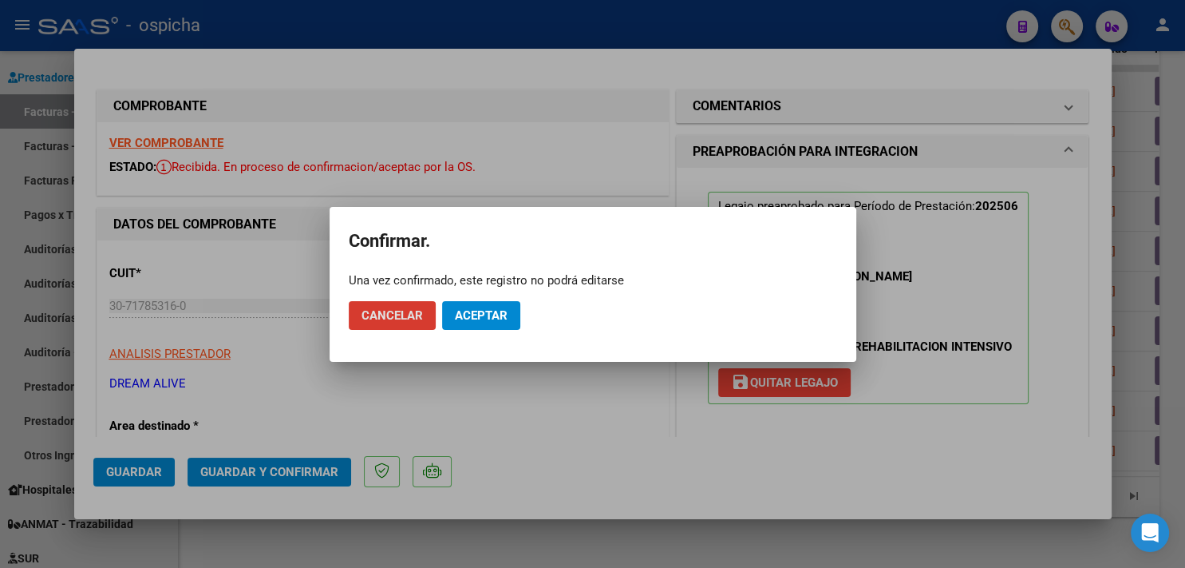
click at [500, 323] on button "Aceptar" at bounding box center [481, 315] width 78 height 29
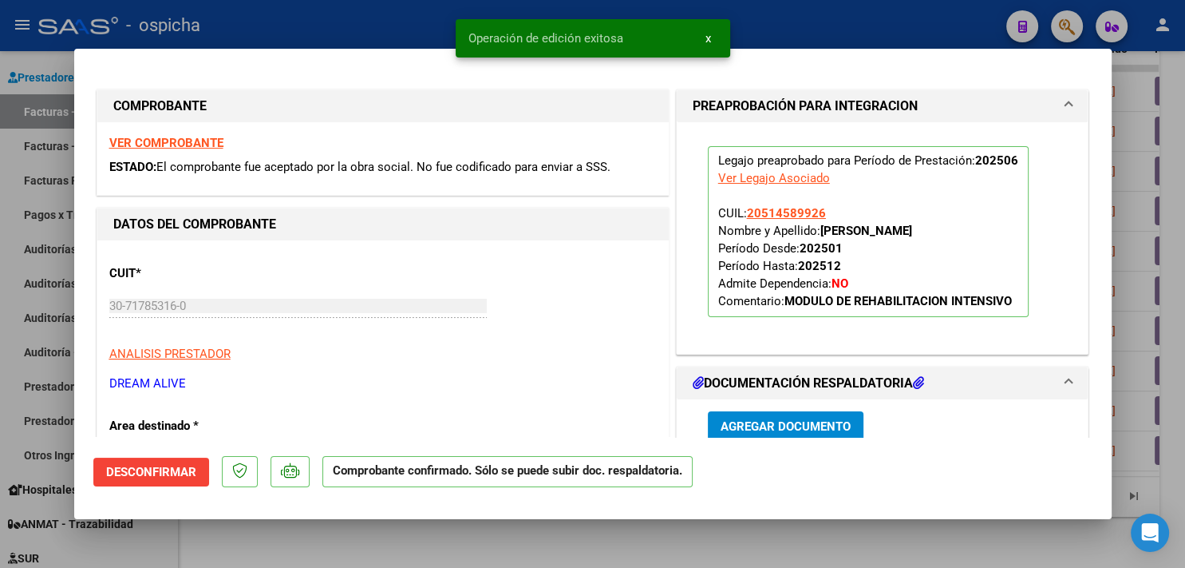
click at [296, 532] on div at bounding box center [592, 284] width 1185 height 568
type input "$ 0,00"
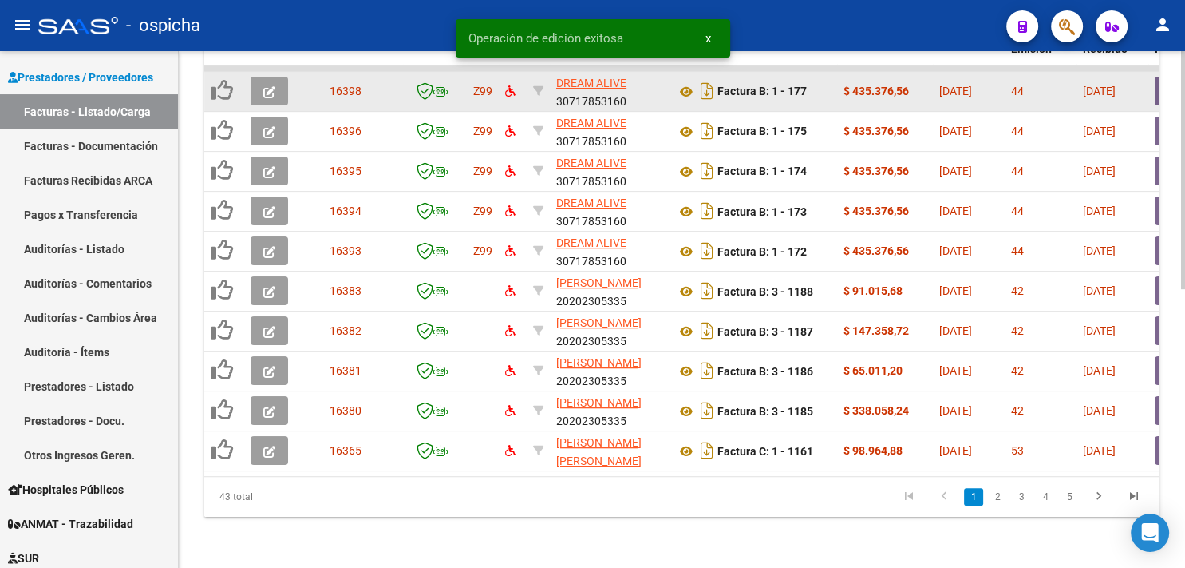
click at [270, 86] on icon "button" at bounding box center [269, 92] width 12 height 12
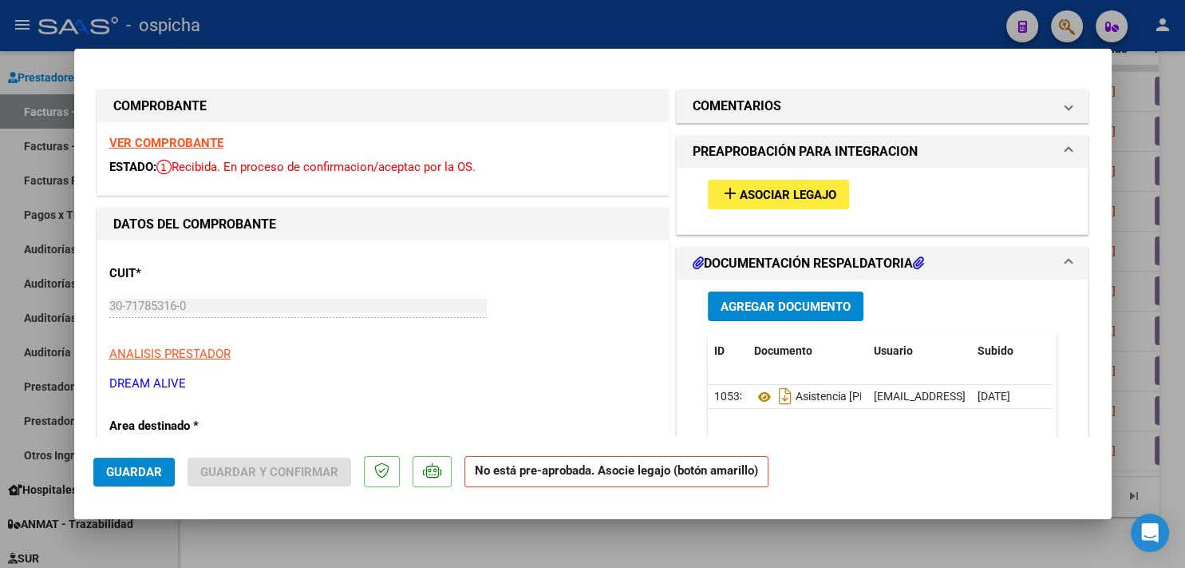
click at [174, 139] on strong "VER COMPROBANTE" at bounding box center [166, 143] width 114 height 14
click at [795, 187] on span "add Asociar Legajo" at bounding box center [779, 194] width 116 height 14
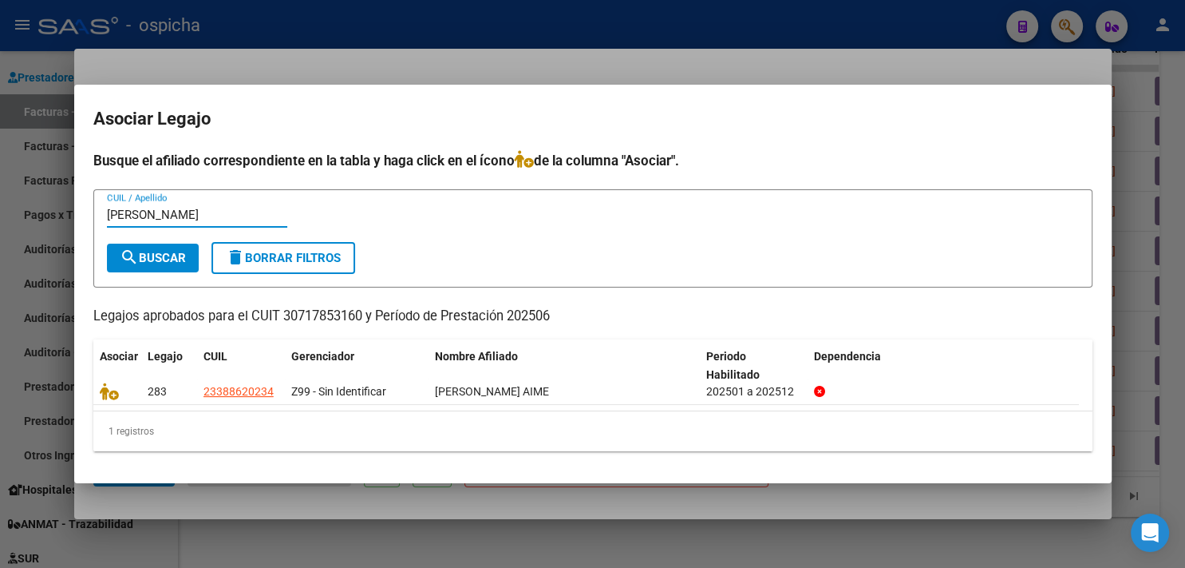
type input "ceballos"
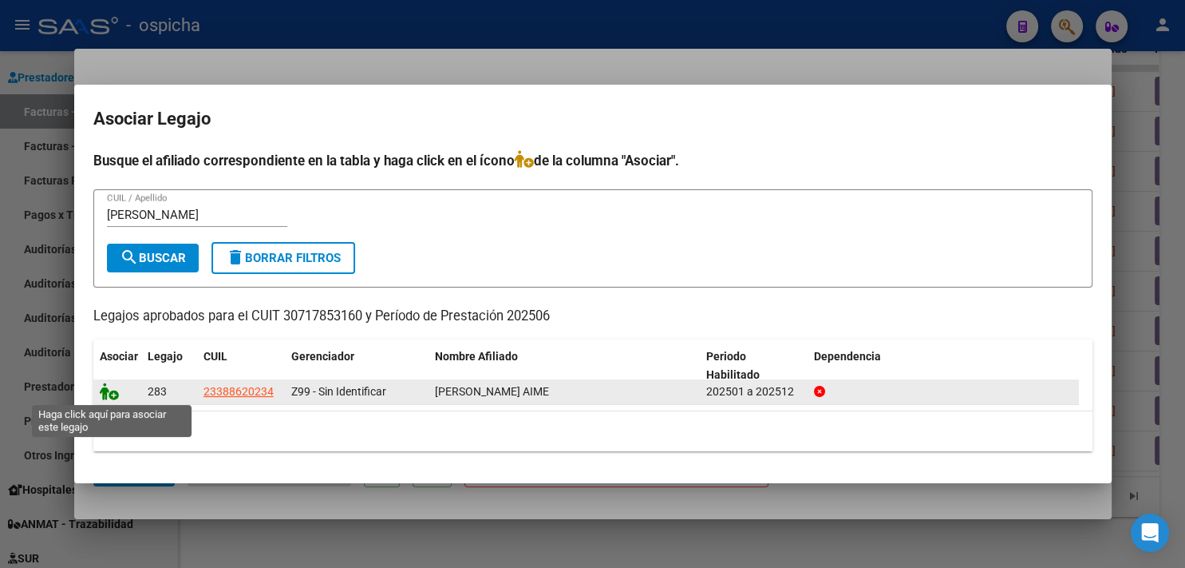
click at [113, 382] on icon at bounding box center [109, 391] width 19 height 18
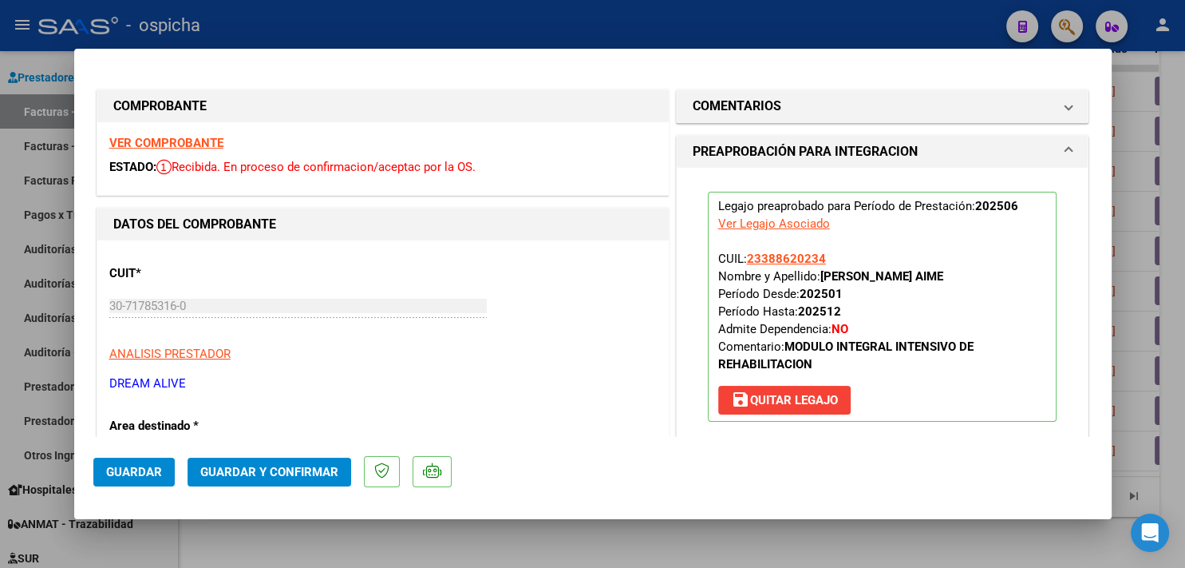
click at [255, 471] on span "Guardar y Confirmar" at bounding box center [269, 472] width 138 height 14
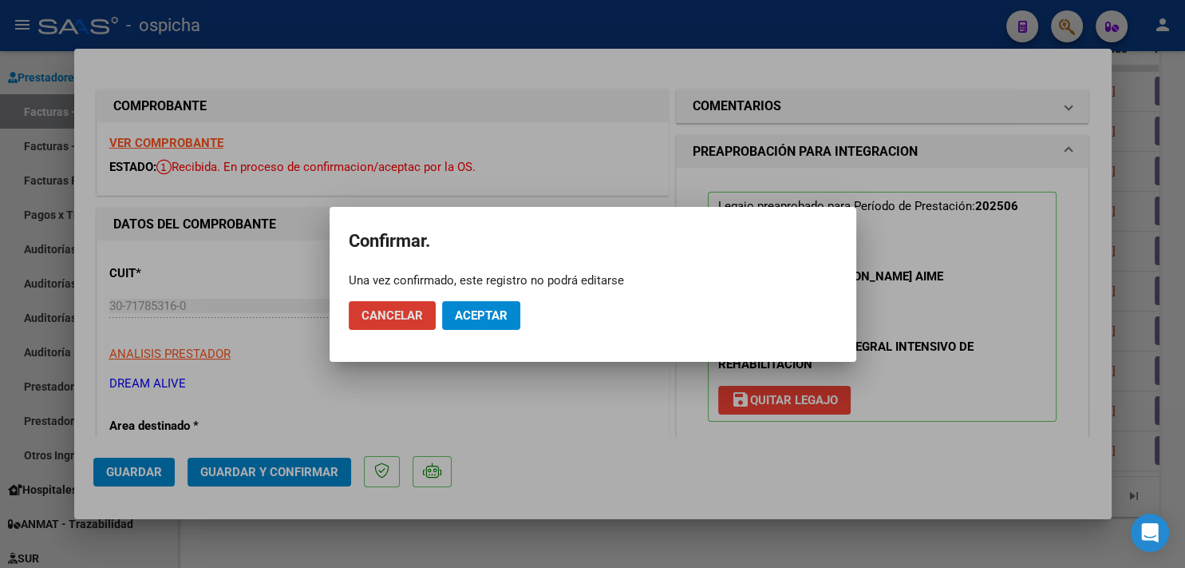
click at [512, 312] on button "Aceptar" at bounding box center [481, 315] width 78 height 29
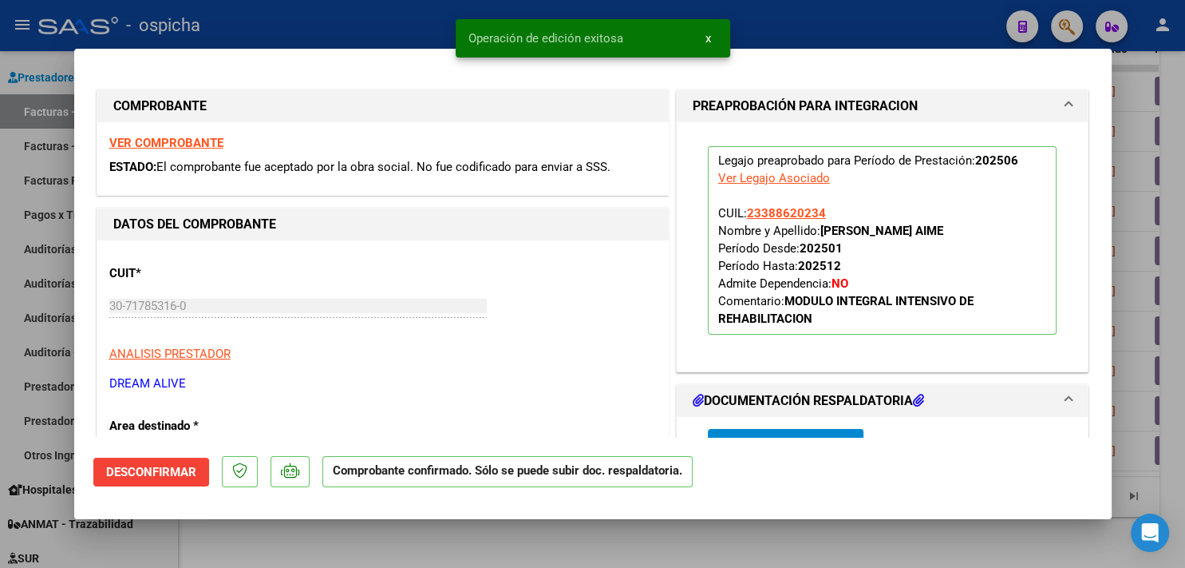
click at [251, 17] on div at bounding box center [592, 284] width 1185 height 568
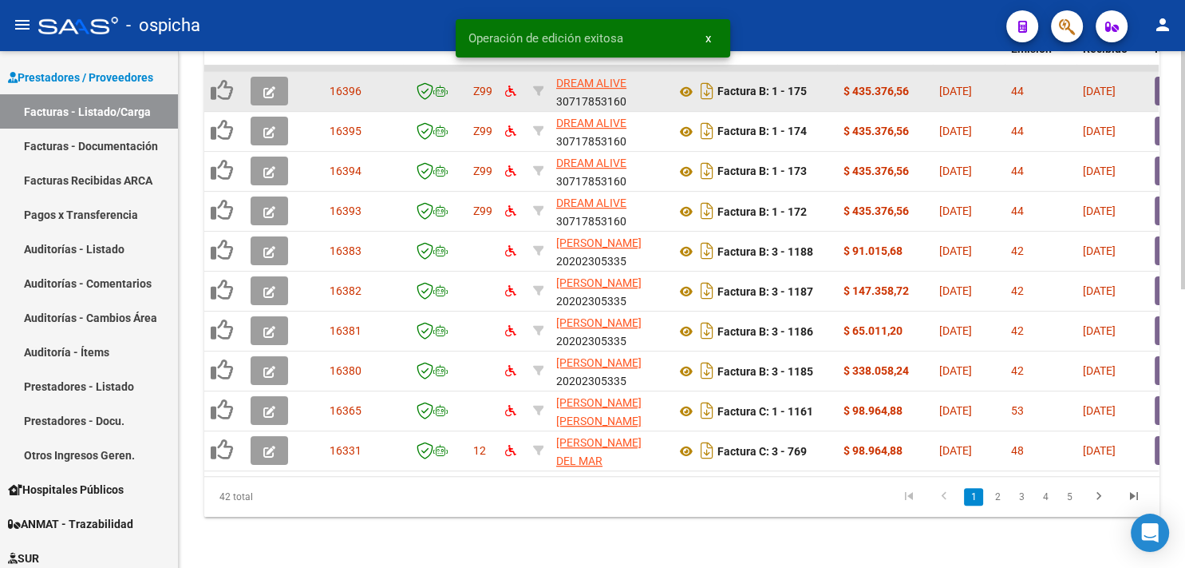
click at [267, 77] on button "button" at bounding box center [270, 91] width 38 height 29
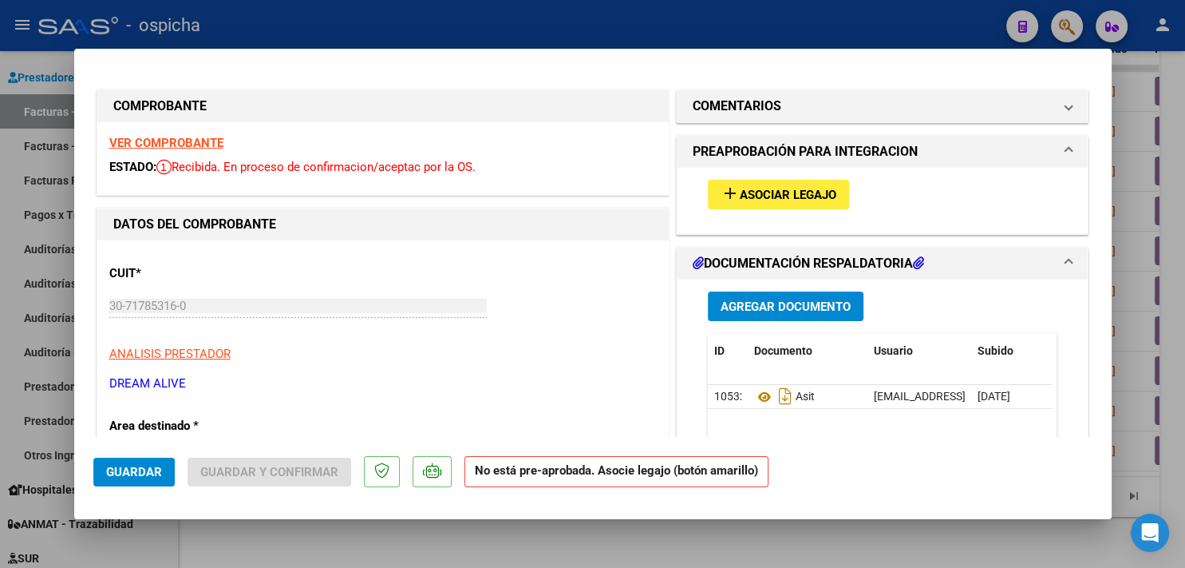
click at [184, 137] on strong "VER COMPROBANTE" at bounding box center [166, 143] width 114 height 14
click at [711, 189] on button "add Asociar Legajo" at bounding box center [778, 195] width 141 height 30
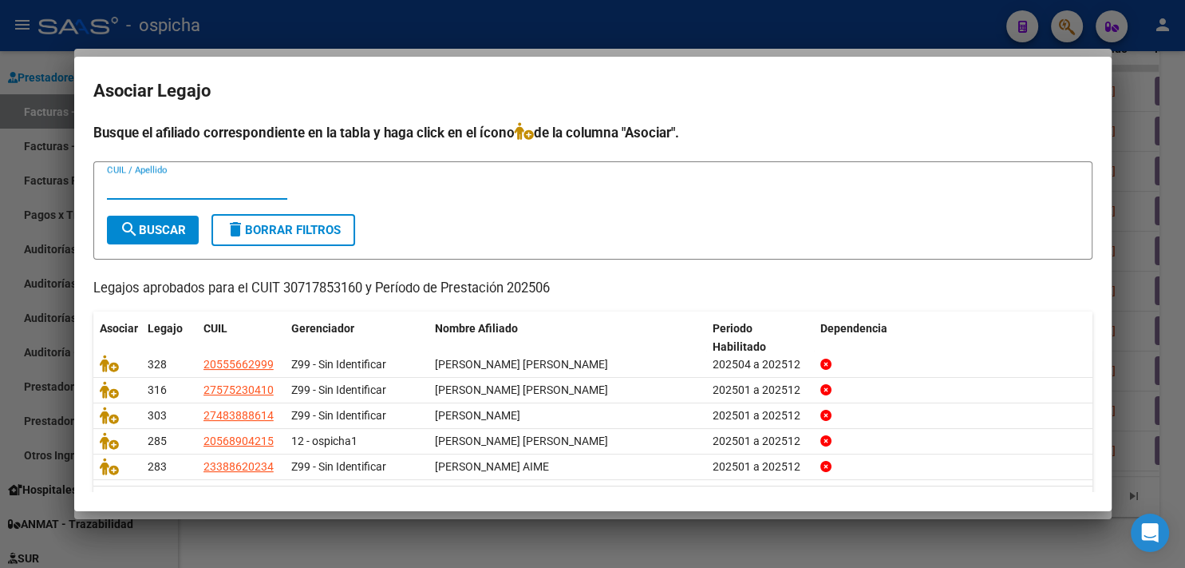
click at [171, 190] on input "CUIL / Apellido" at bounding box center [197, 187] width 180 height 14
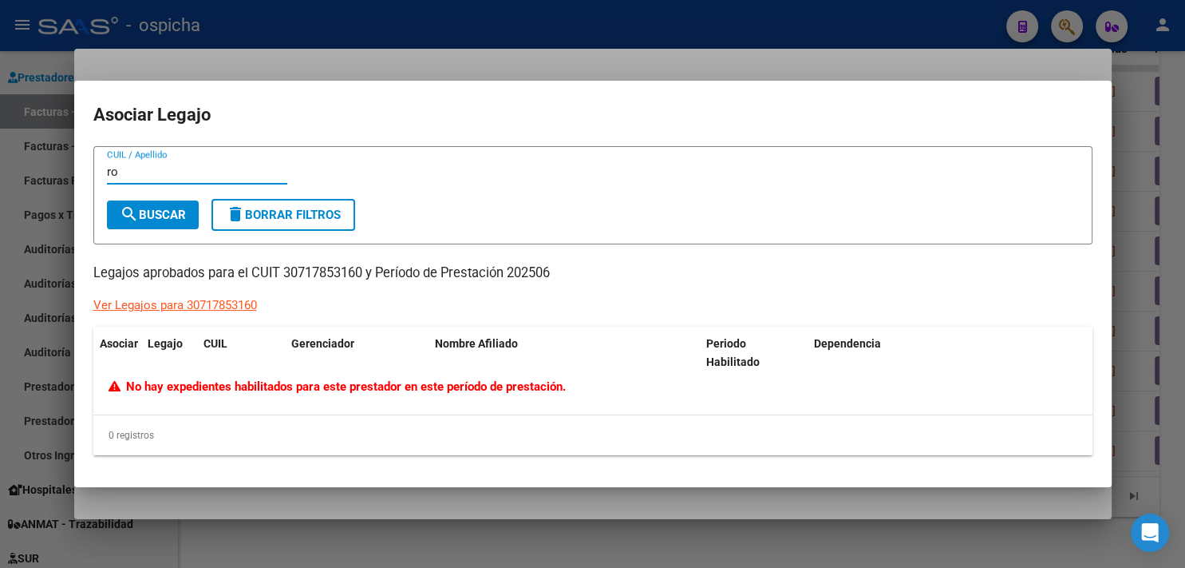
type input "r"
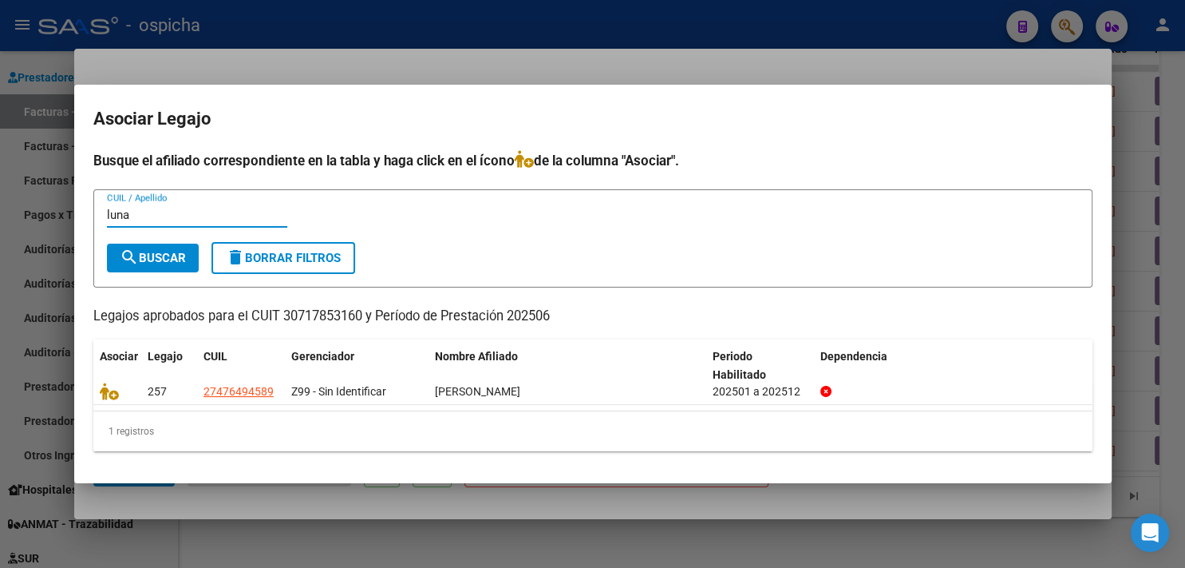
type input "luna"
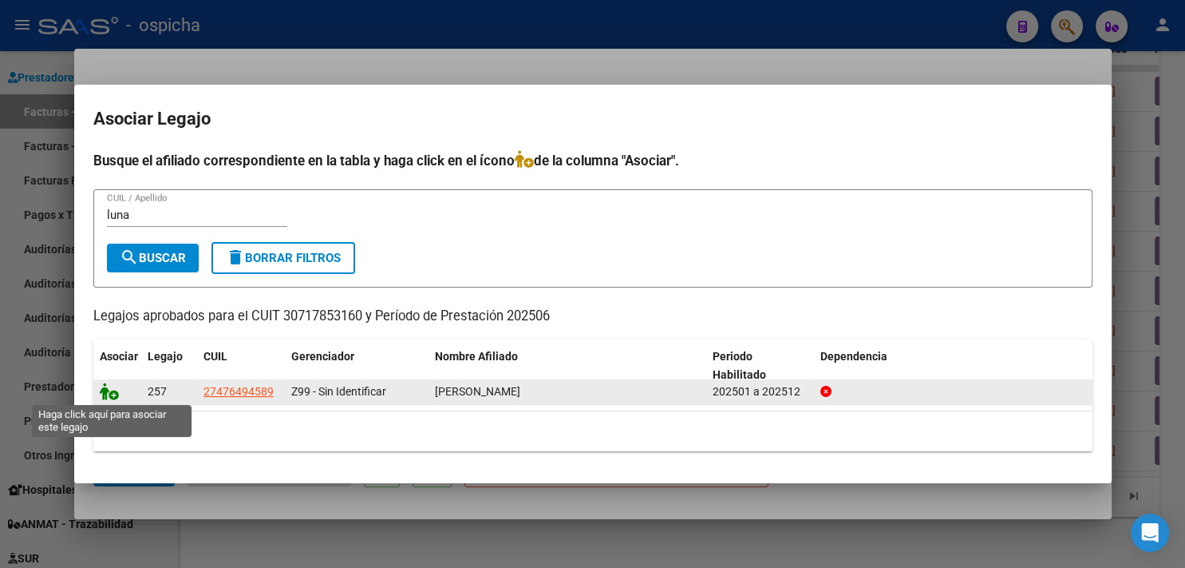
click at [109, 396] on icon at bounding box center [109, 391] width 19 height 18
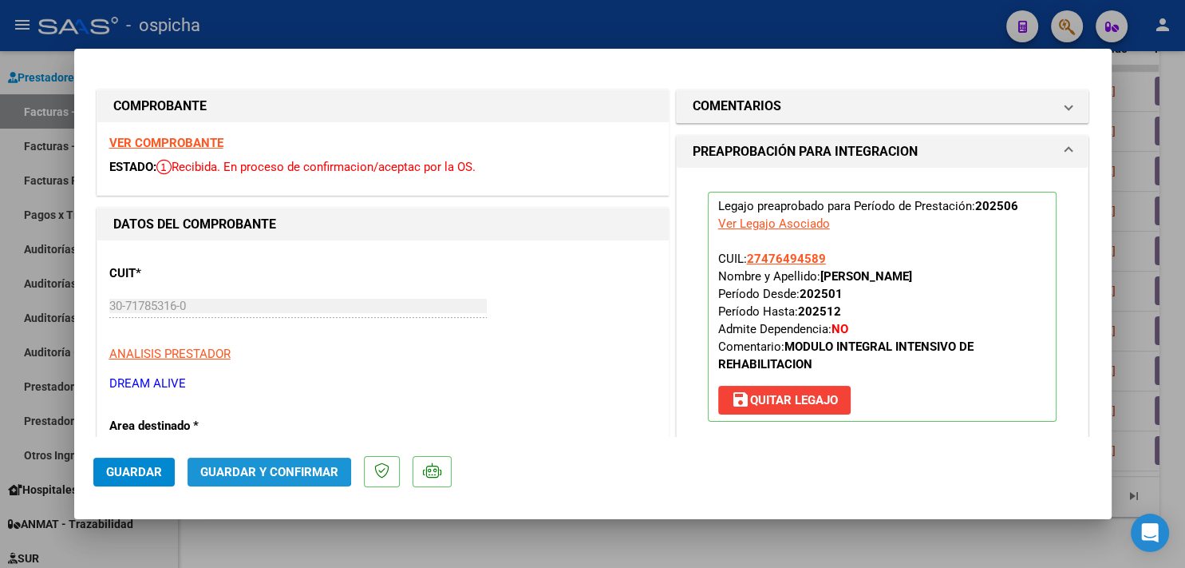
click at [255, 459] on button "Guardar y Confirmar" at bounding box center [270, 471] width 164 height 29
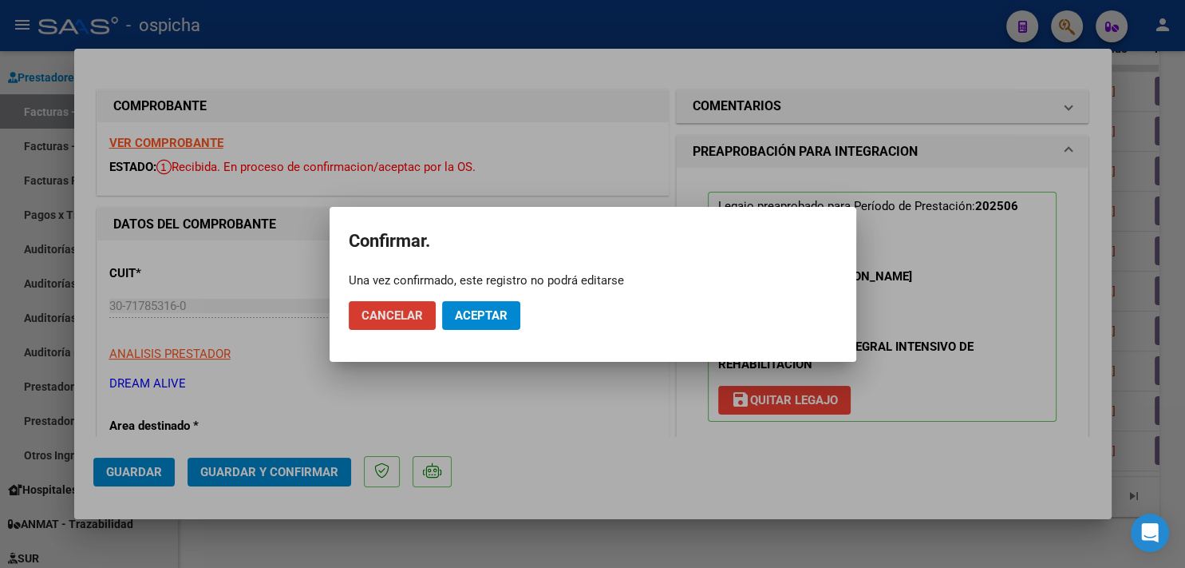
click at [496, 314] on span "Aceptar" at bounding box center [481, 315] width 53 height 14
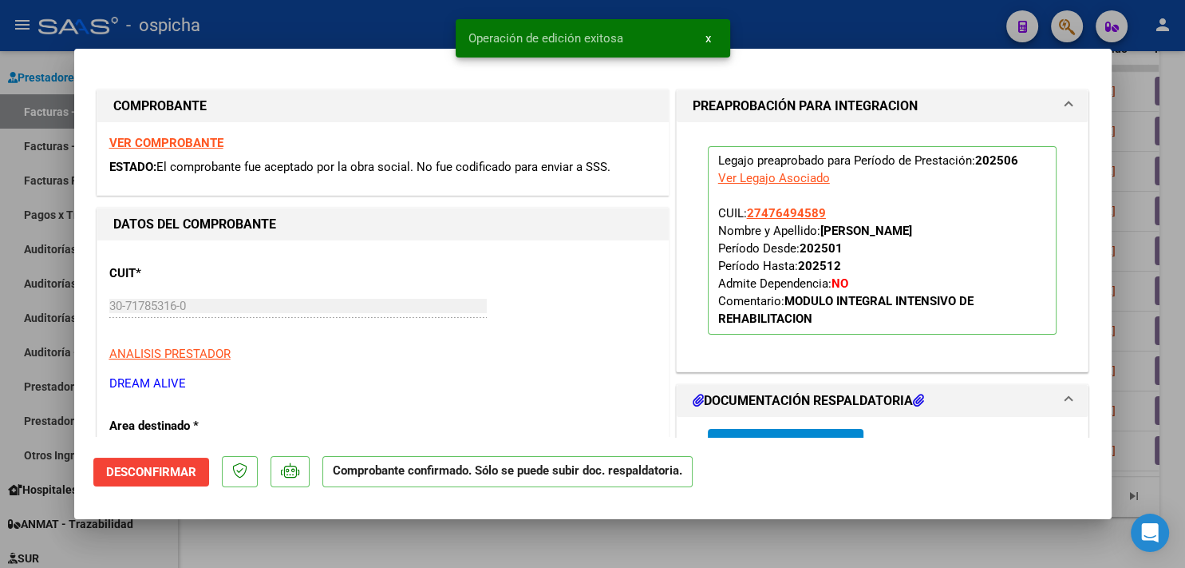
click at [273, 21] on div at bounding box center [592, 284] width 1185 height 568
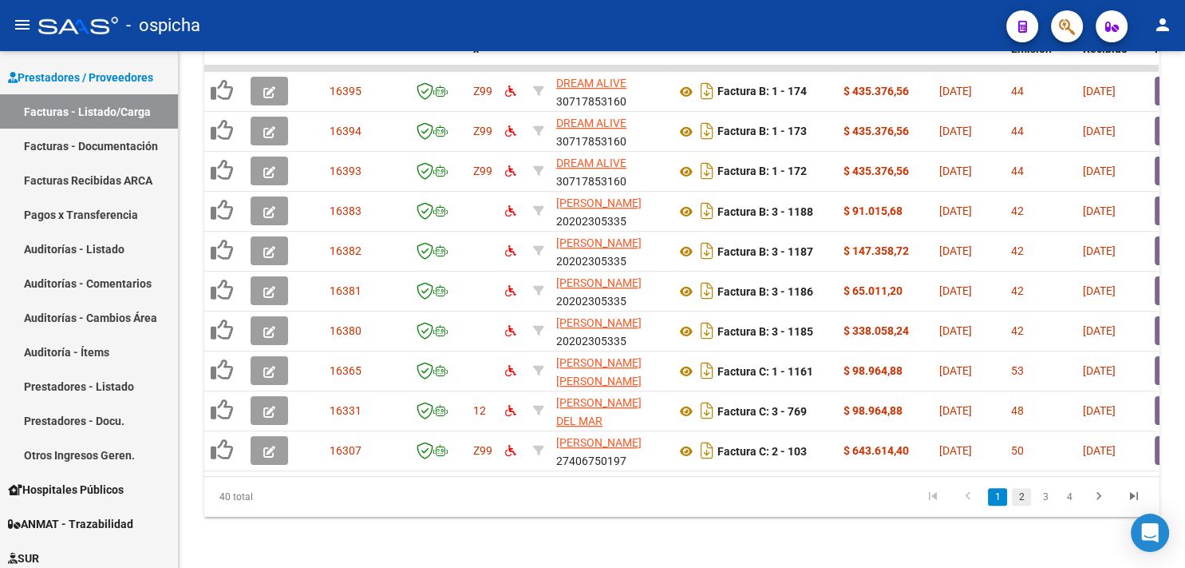
click at [1018, 496] on link "2" at bounding box center [1021, 497] width 19 height 18
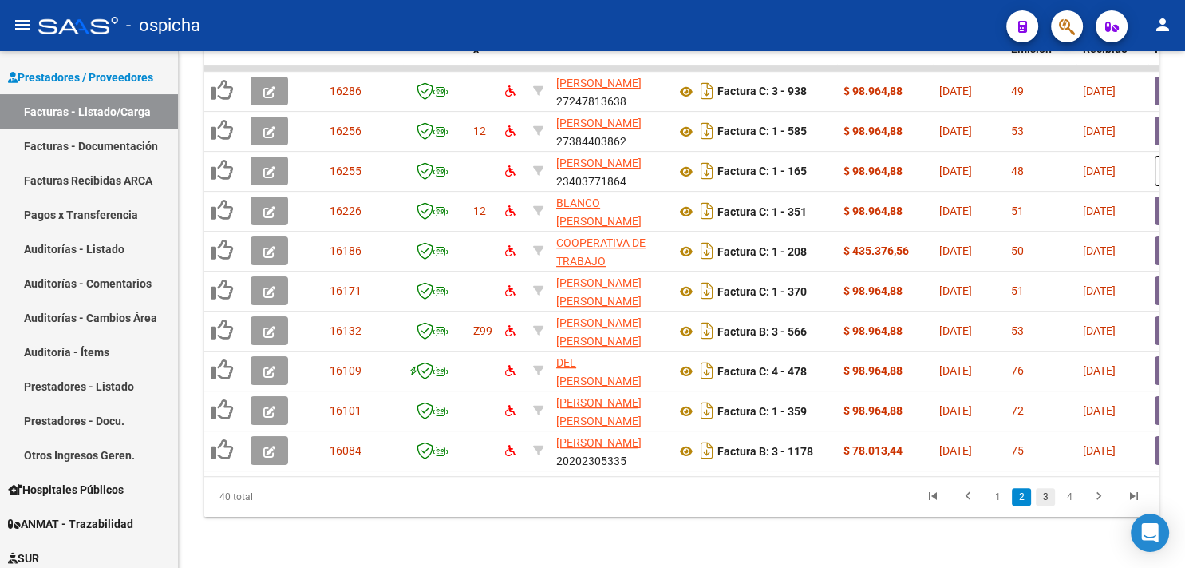
click at [1046, 492] on link "3" at bounding box center [1045, 497] width 19 height 18
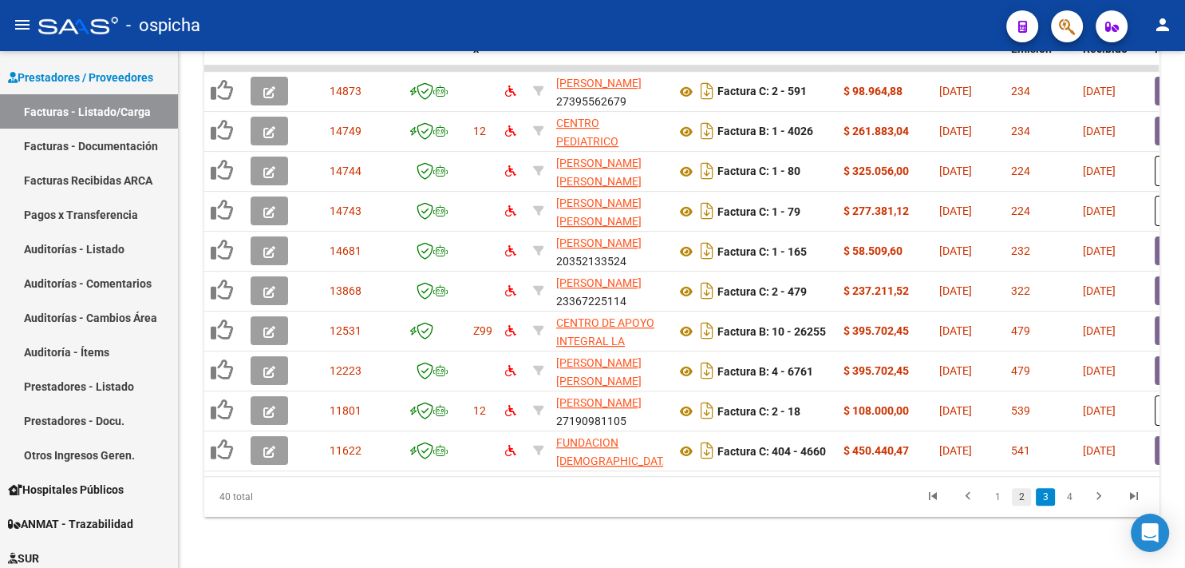
click at [1019, 492] on link "2" at bounding box center [1021, 497] width 19 height 18
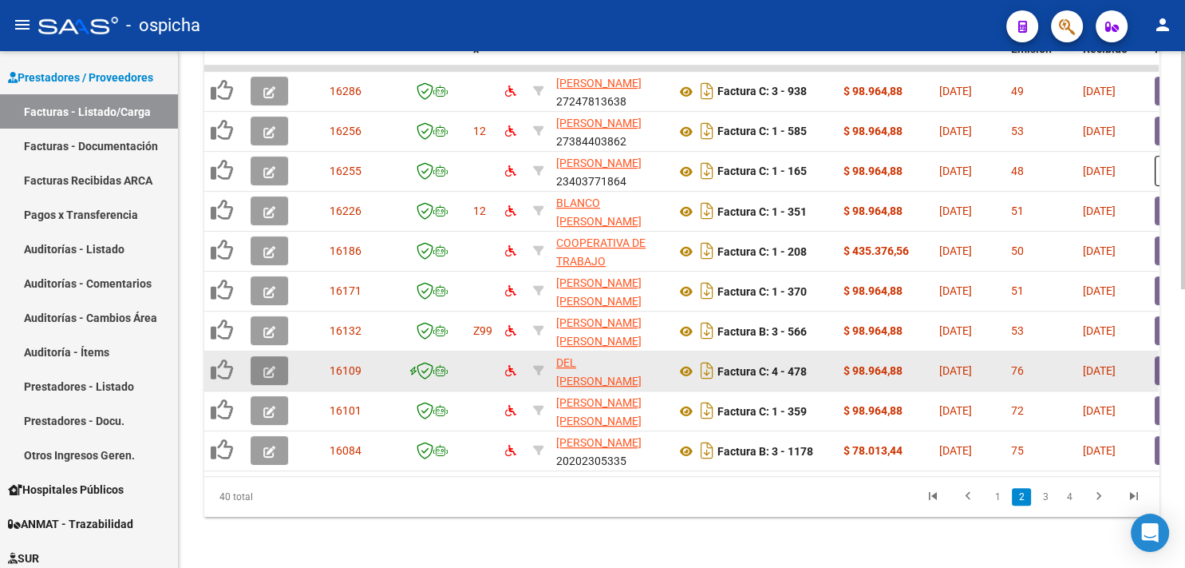
click at [267, 366] on icon "button" at bounding box center [269, 372] width 12 height 12
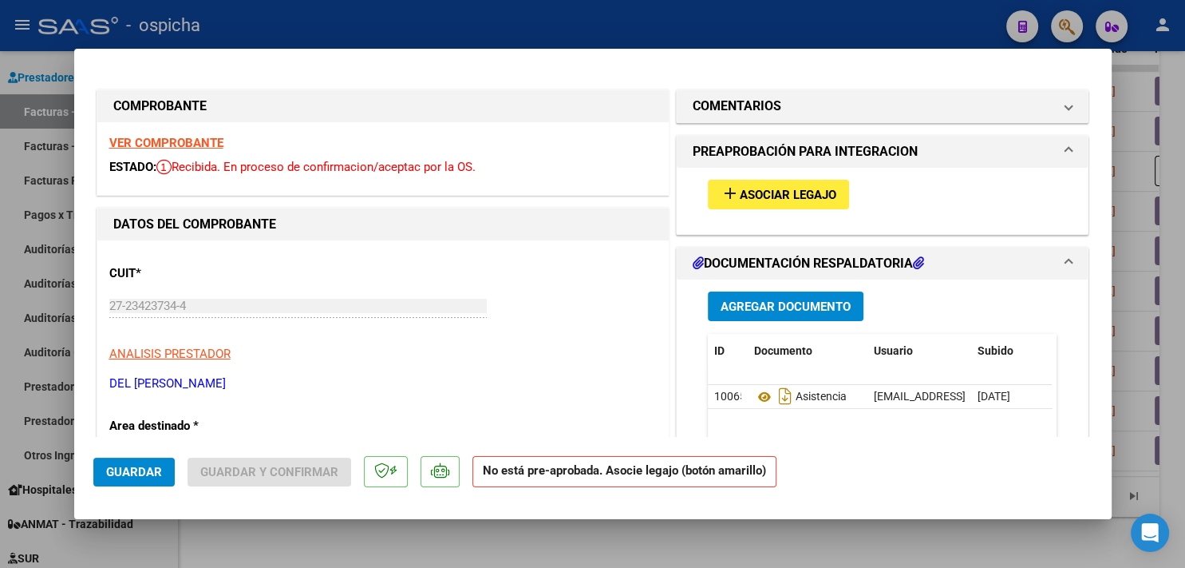
click at [191, 144] on strong "VER COMPROBANTE" at bounding box center [166, 143] width 114 height 14
click at [766, 187] on span "add Asociar Legajo" at bounding box center [779, 194] width 116 height 14
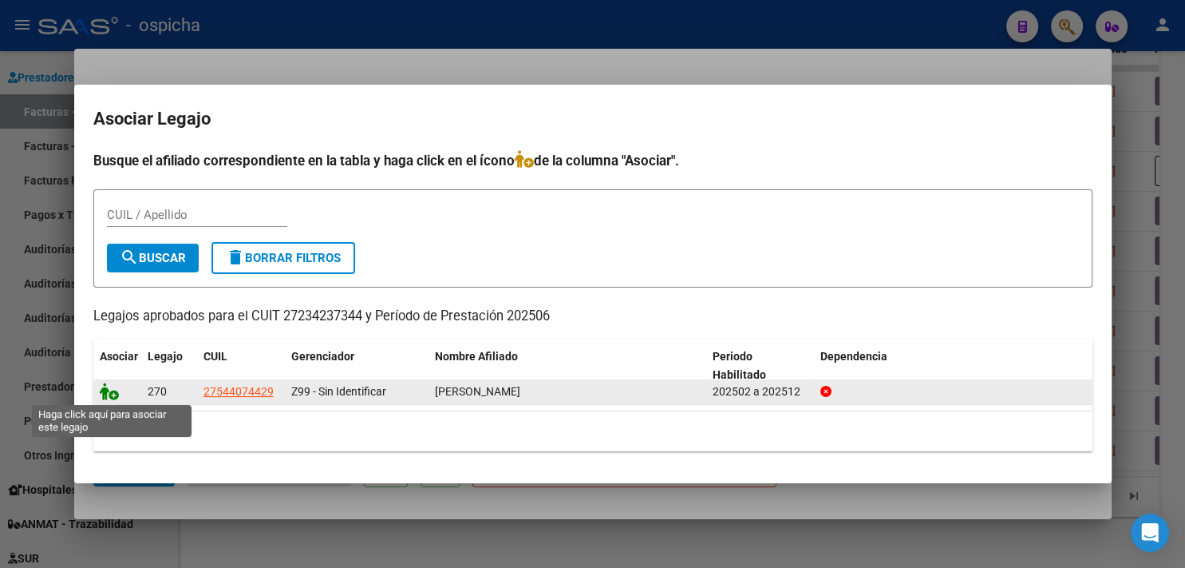
click at [110, 394] on icon at bounding box center [109, 391] width 19 height 18
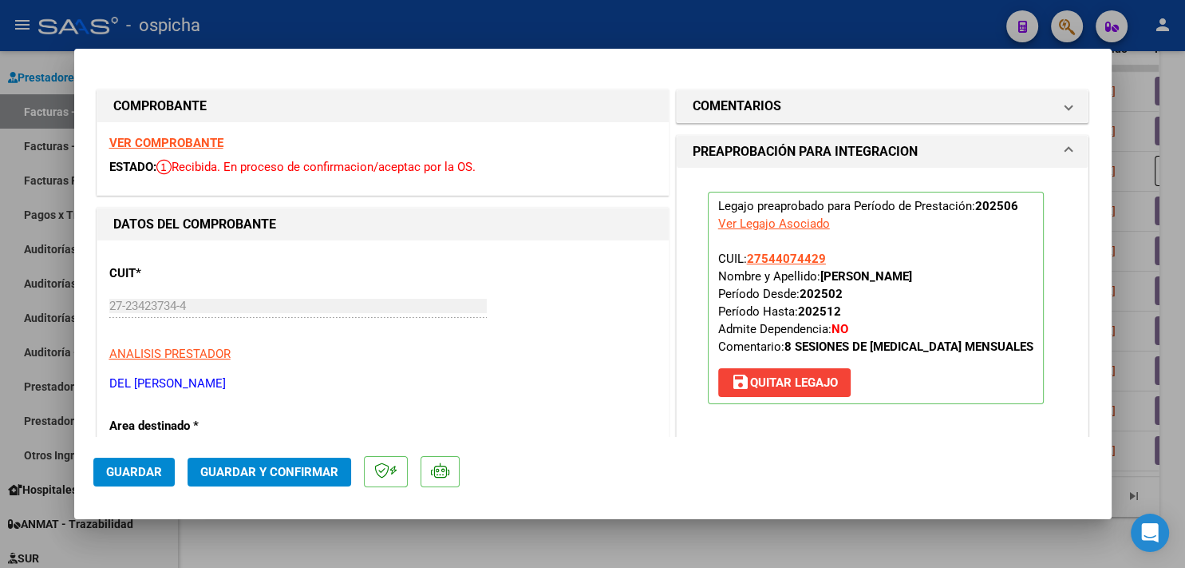
click at [275, 465] on span "Guardar y Confirmar" at bounding box center [269, 472] width 138 height 14
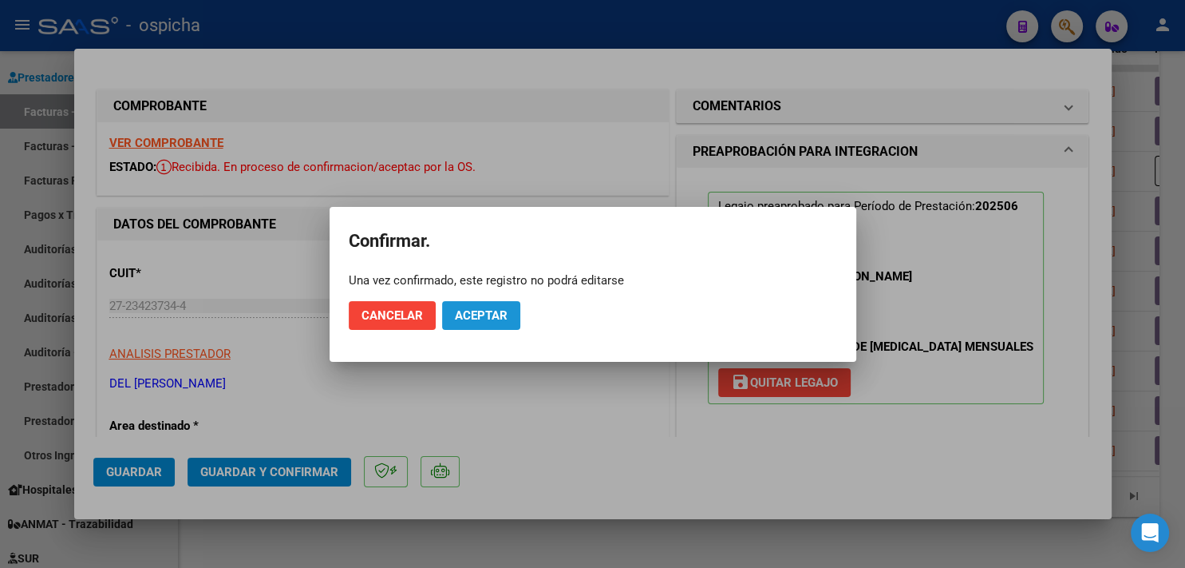
click at [496, 316] on span "Aceptar" at bounding box center [481, 315] width 53 height 14
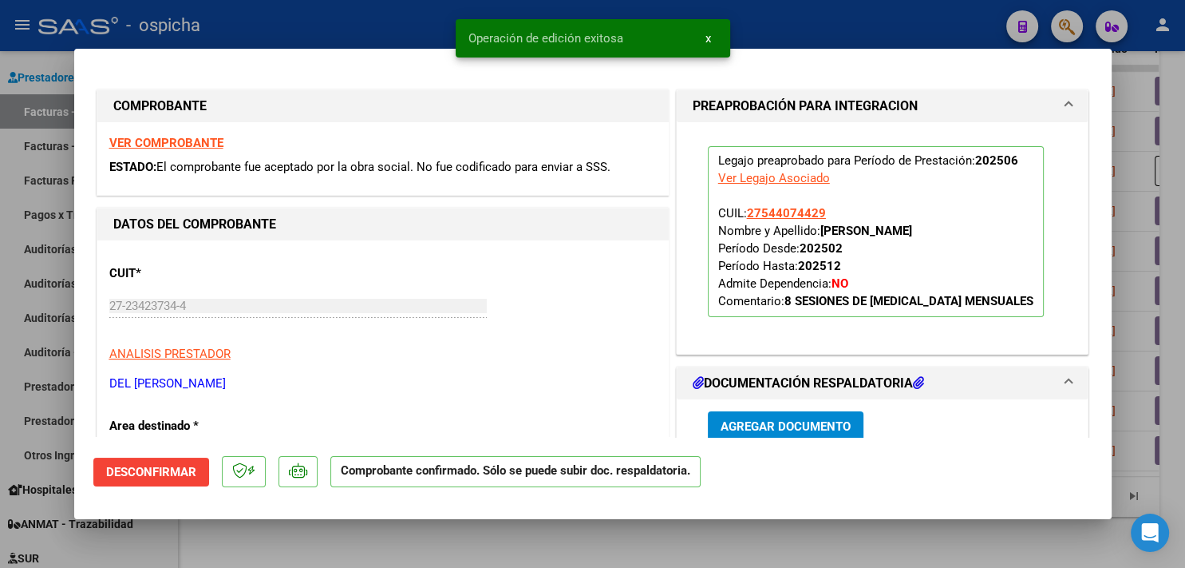
click at [342, 9] on div at bounding box center [592, 284] width 1185 height 568
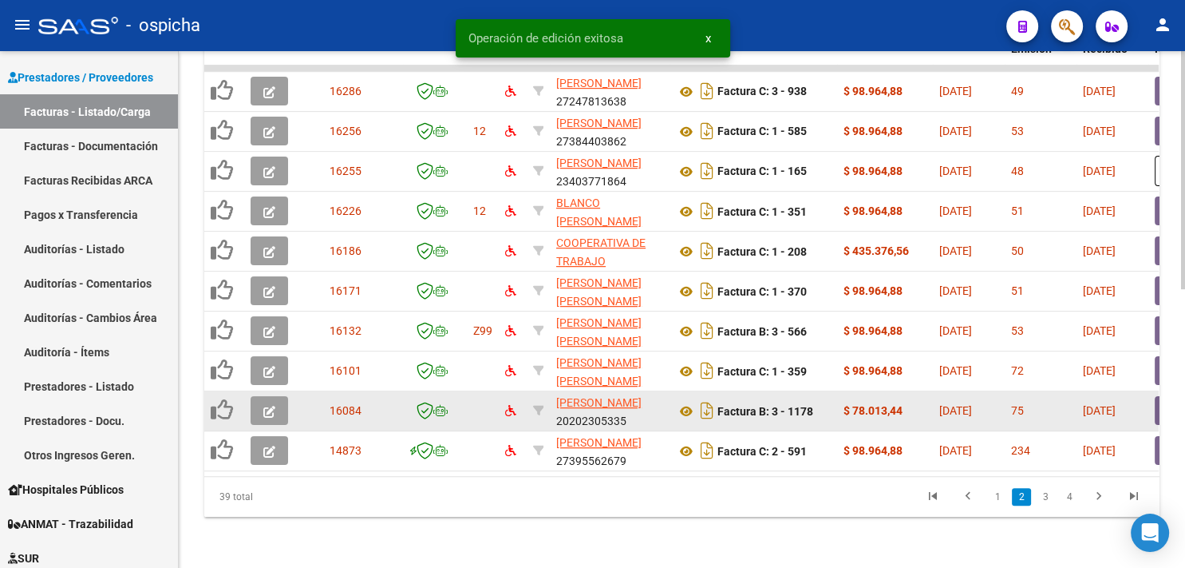
click at [267, 405] on icon "button" at bounding box center [269, 411] width 12 height 12
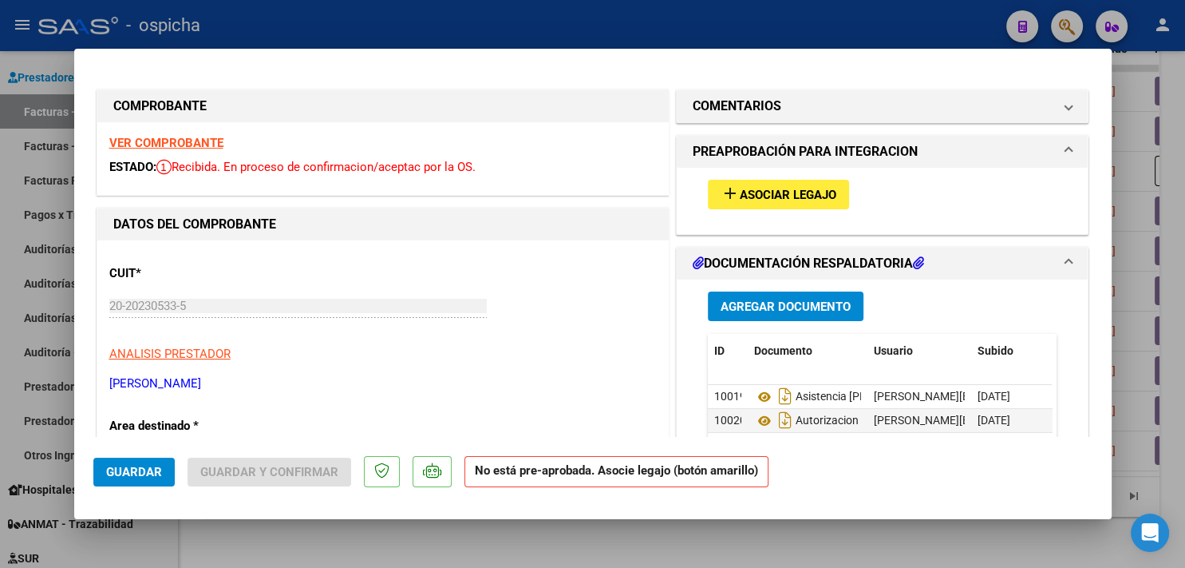
click at [202, 145] on strong "VER COMPROBANTE" at bounding box center [166, 143] width 114 height 14
click at [740, 196] on span "Asociar Legajo" at bounding box center [788, 195] width 97 height 14
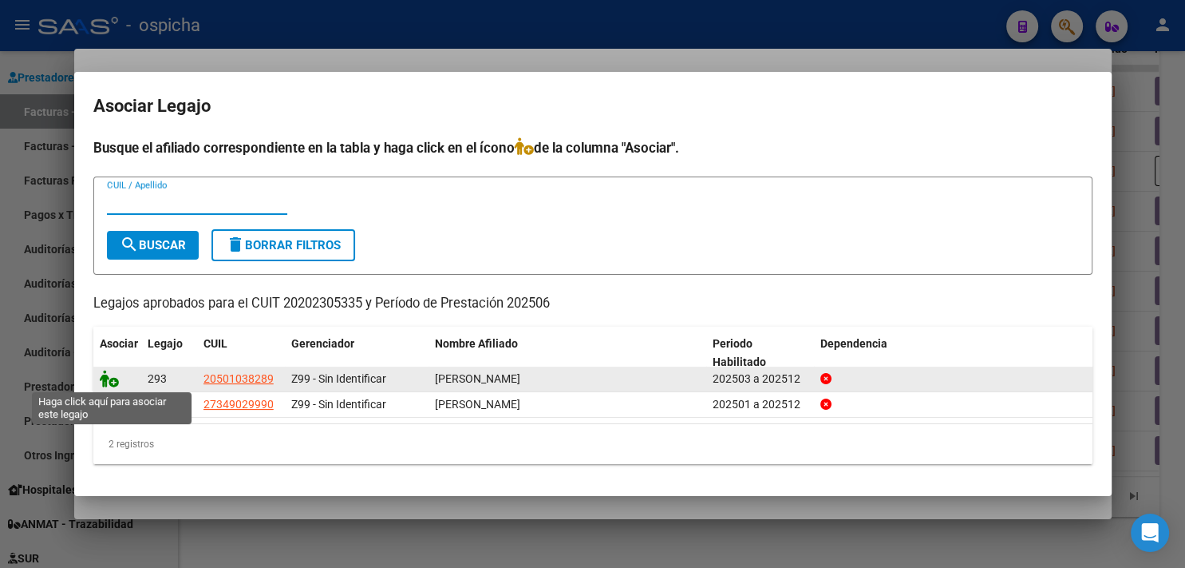
click at [104, 378] on icon at bounding box center [109, 379] width 19 height 18
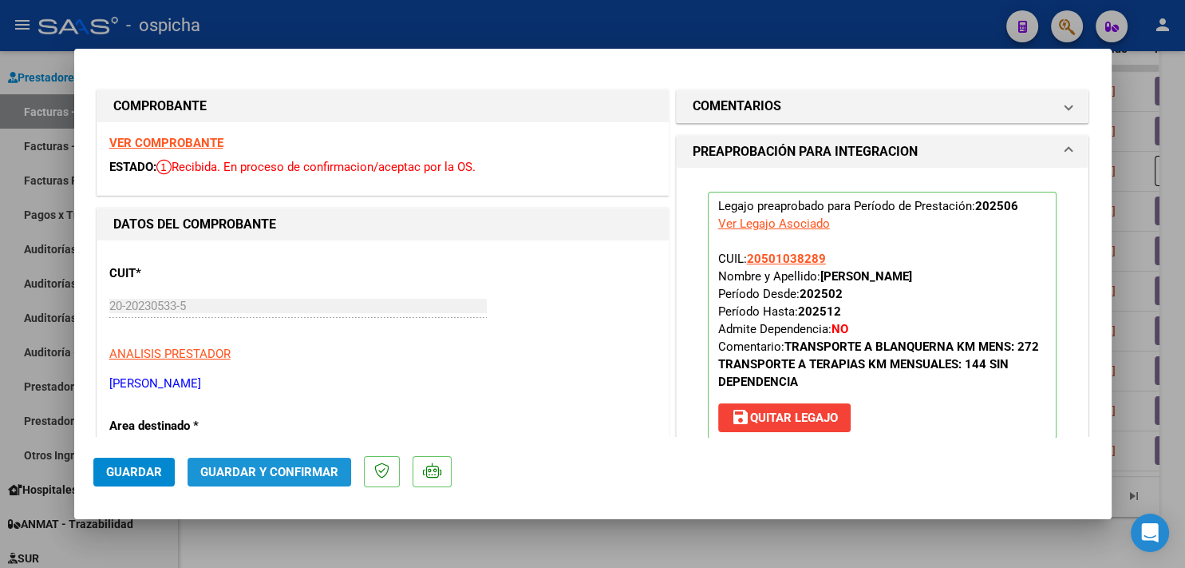
click at [309, 473] on span "Guardar y Confirmar" at bounding box center [269, 472] width 138 height 14
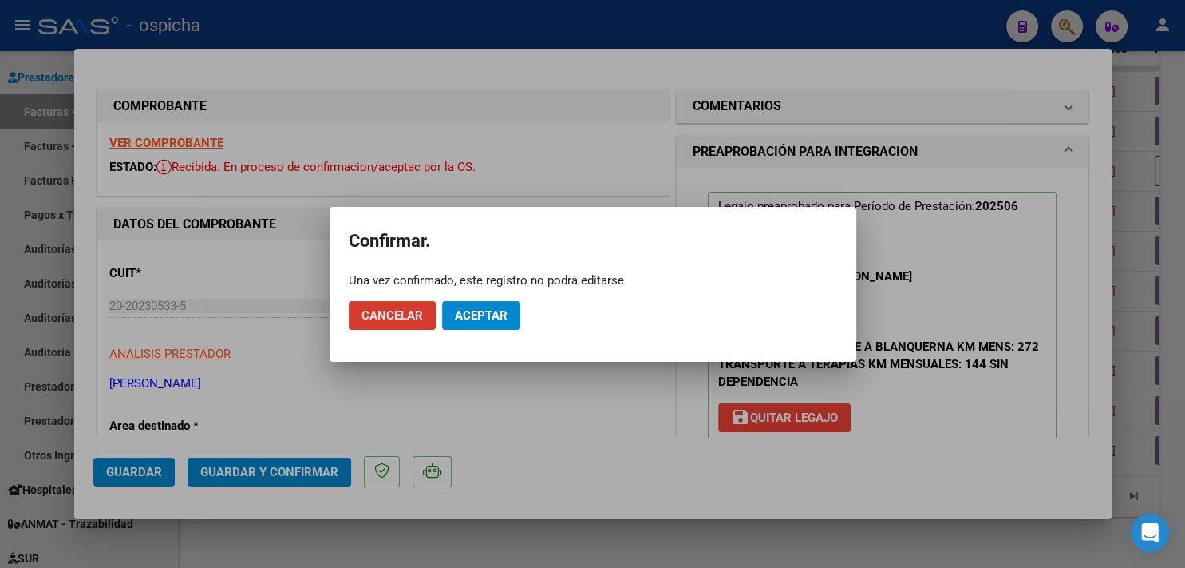
click at [460, 322] on button "Aceptar" at bounding box center [481, 315] width 78 height 29
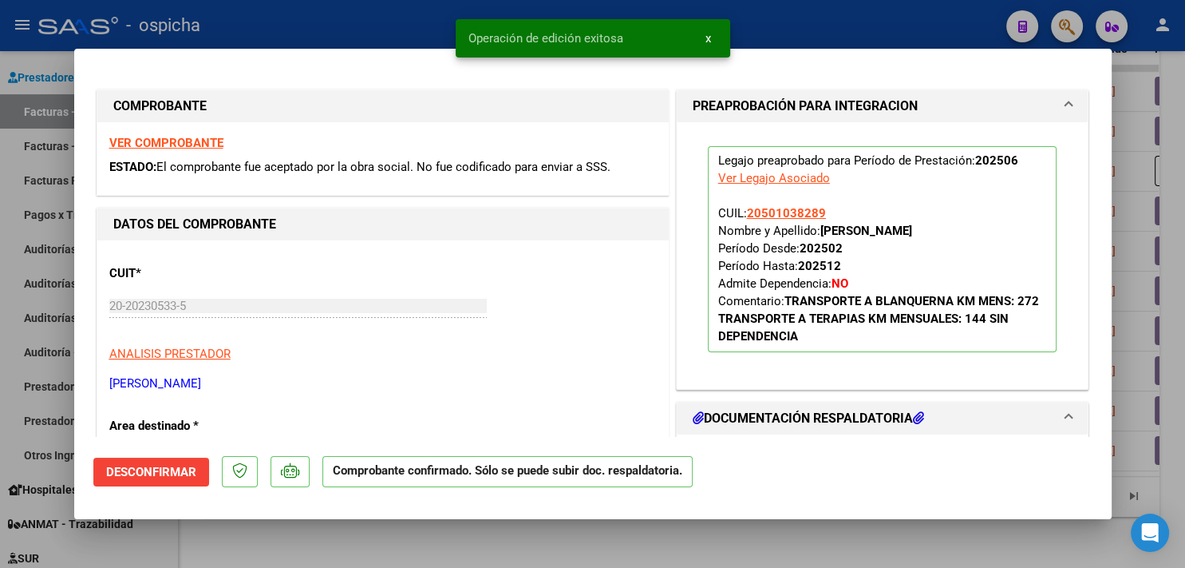
click at [268, 17] on div at bounding box center [592, 284] width 1185 height 568
type input "$ 0,00"
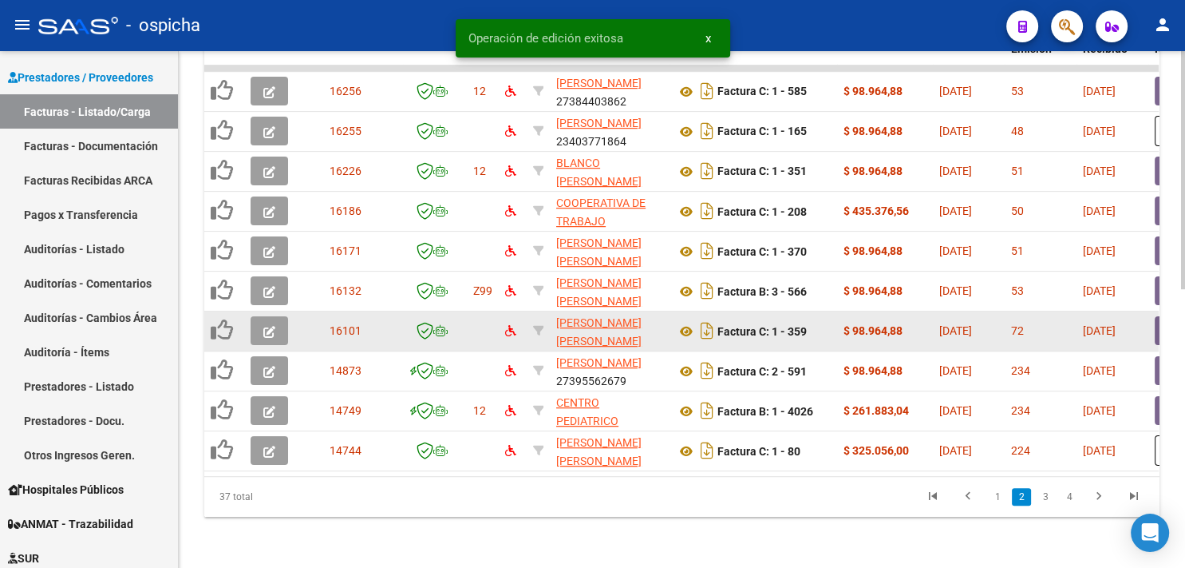
click at [265, 326] on icon "button" at bounding box center [269, 332] width 12 height 12
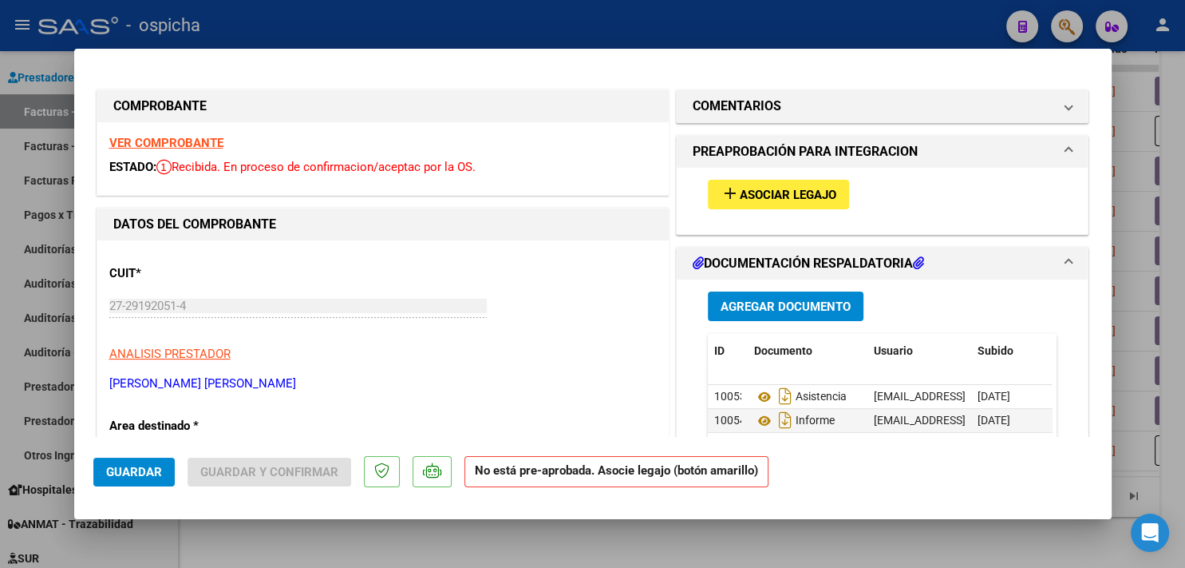
click at [189, 139] on strong "VER COMPROBANTE" at bounding box center [166, 143] width 114 height 14
click at [730, 200] on mat-icon "add" at bounding box center [730, 193] width 19 height 19
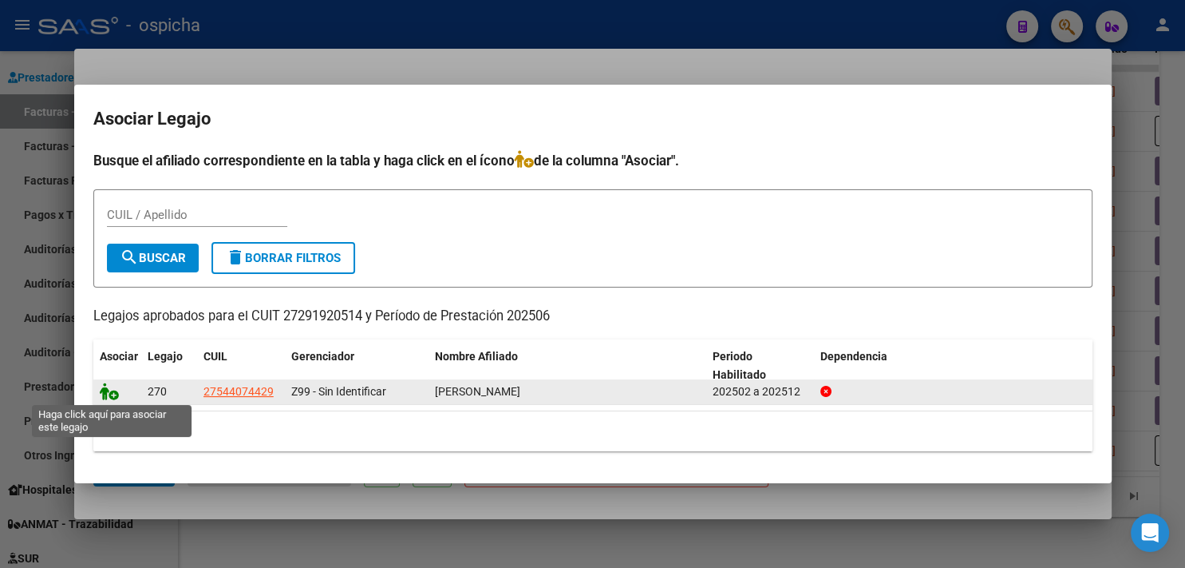
click at [113, 388] on icon at bounding box center [109, 391] width 19 height 18
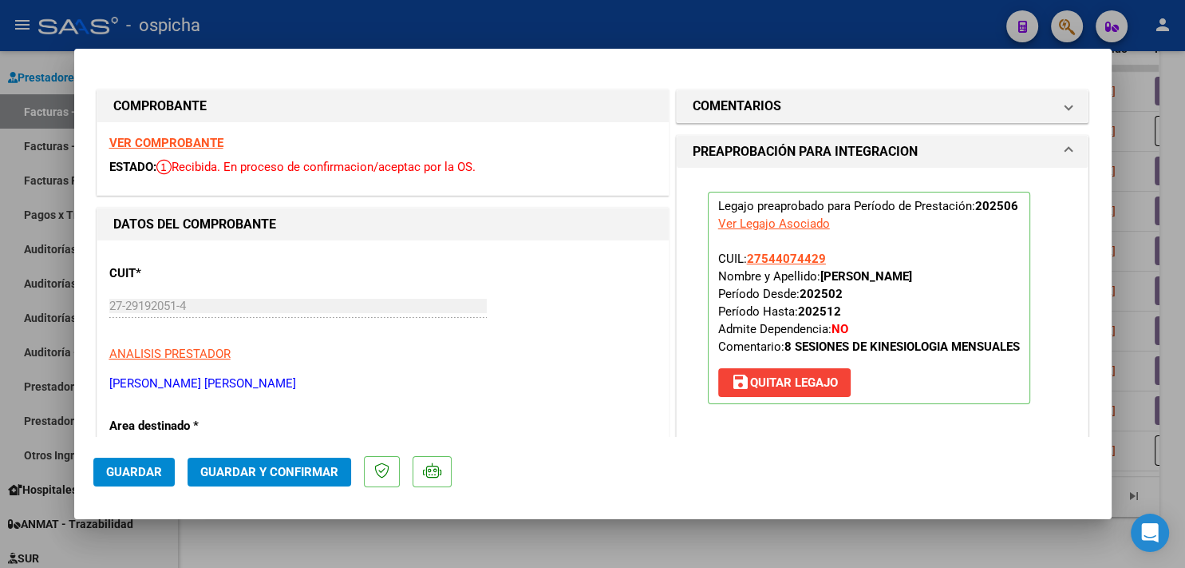
click at [299, 473] on span "Guardar y Confirmar" at bounding box center [269, 472] width 138 height 14
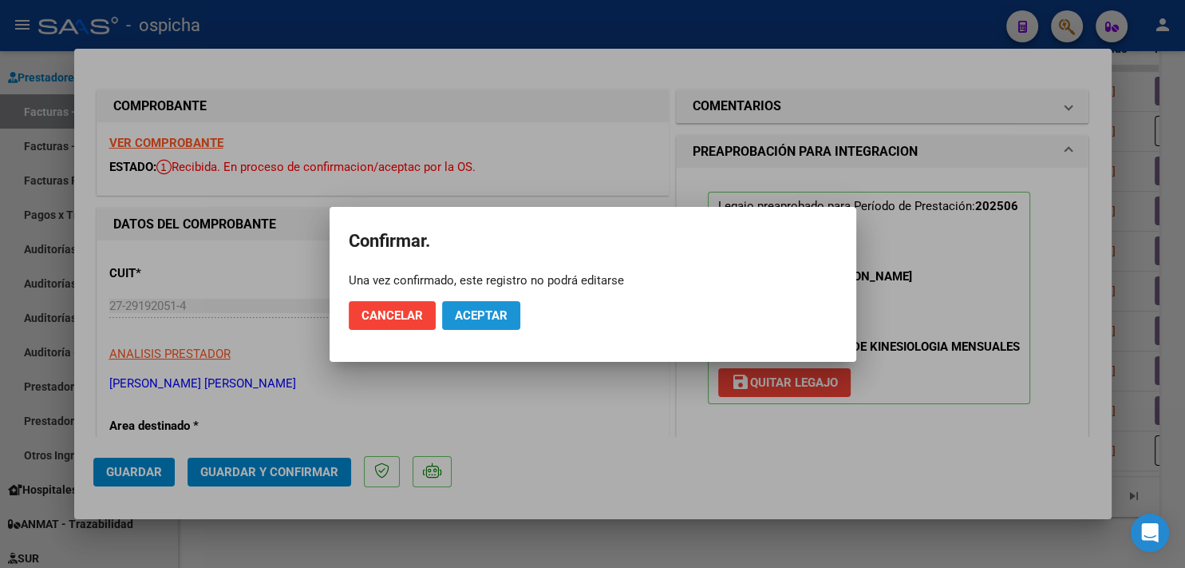
click at [488, 310] on span "Aceptar" at bounding box center [481, 315] width 53 height 14
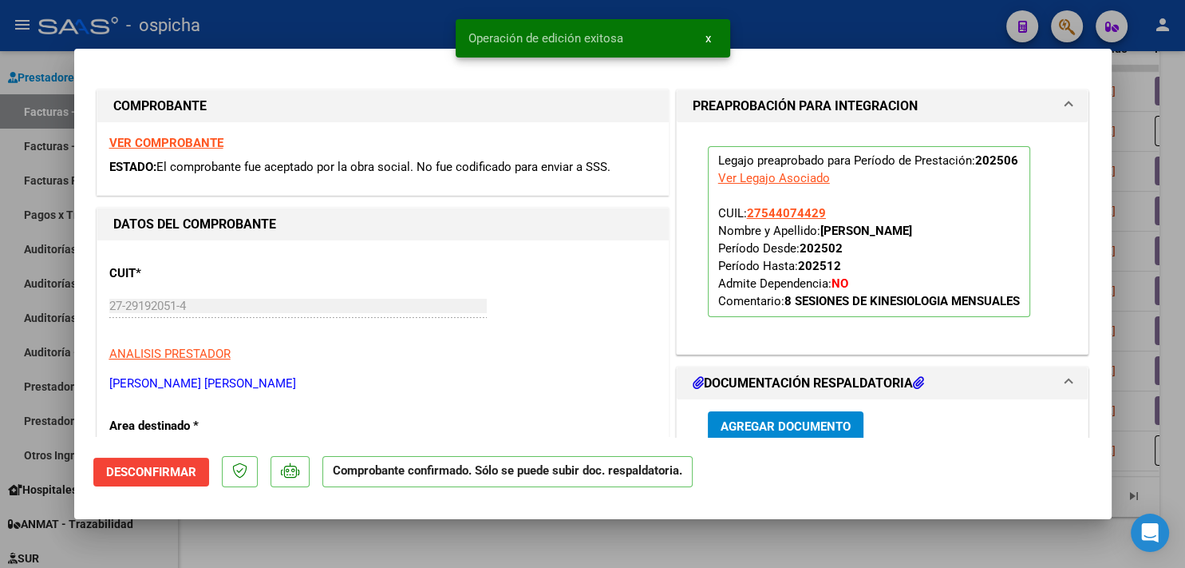
click at [346, 2] on div at bounding box center [592, 284] width 1185 height 568
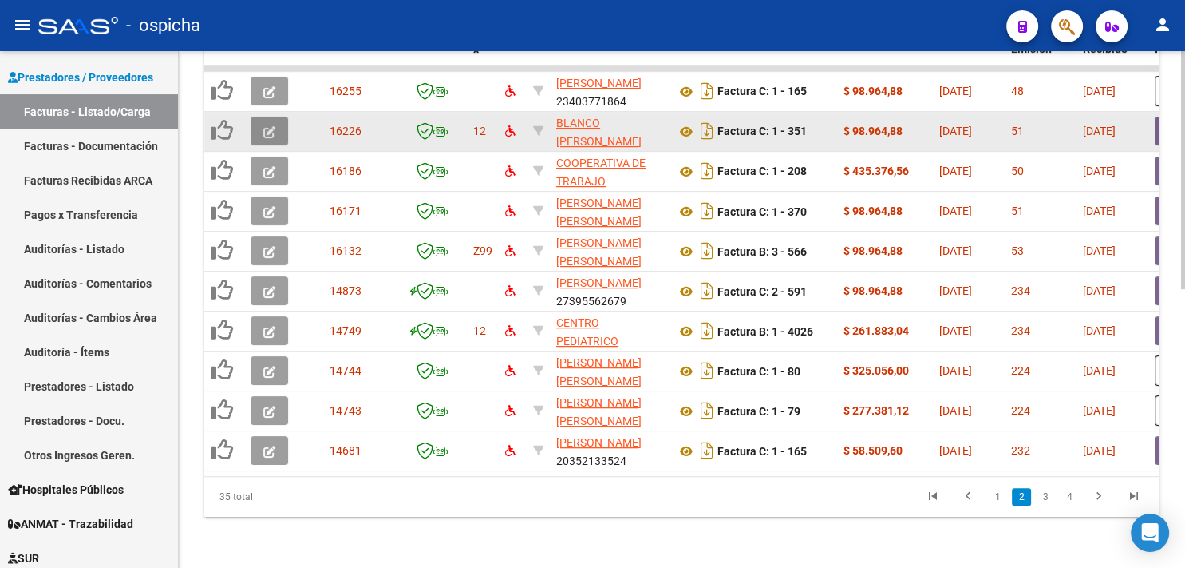
click at [271, 126] on icon "button" at bounding box center [269, 132] width 12 height 12
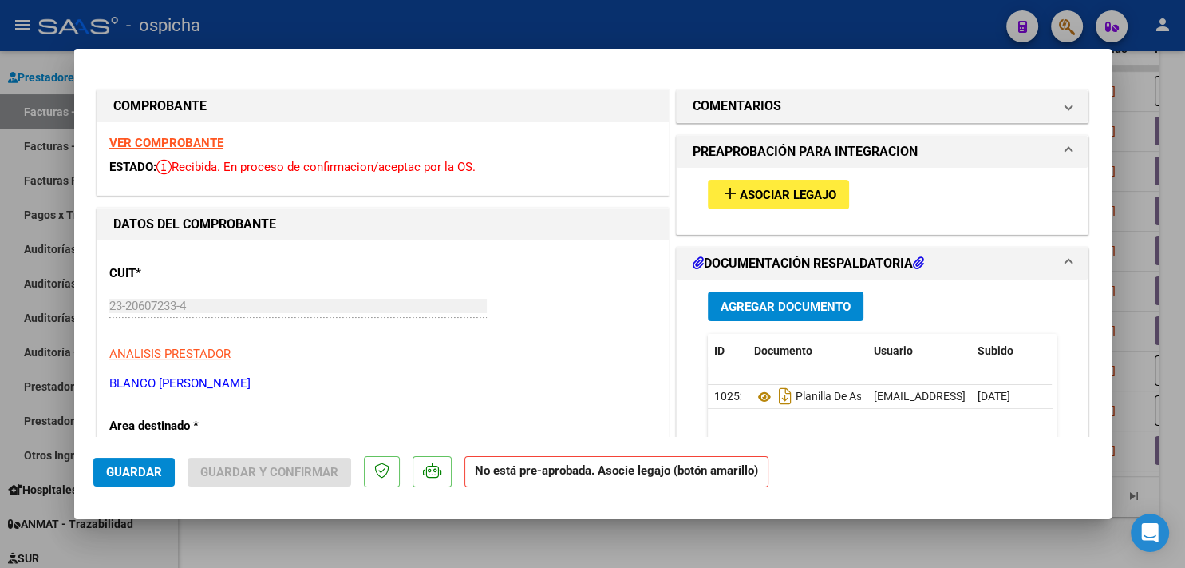
click at [191, 144] on strong "VER COMPROBANTE" at bounding box center [166, 143] width 114 height 14
click at [735, 183] on button "add Asociar Legajo" at bounding box center [778, 195] width 141 height 30
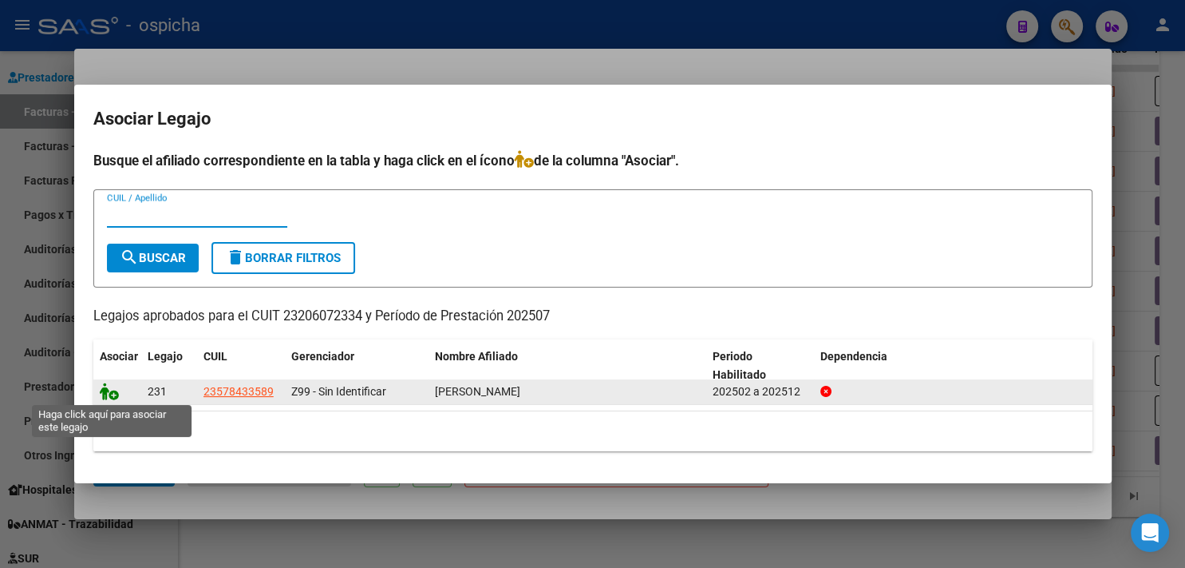
click at [109, 396] on icon at bounding box center [109, 391] width 19 height 18
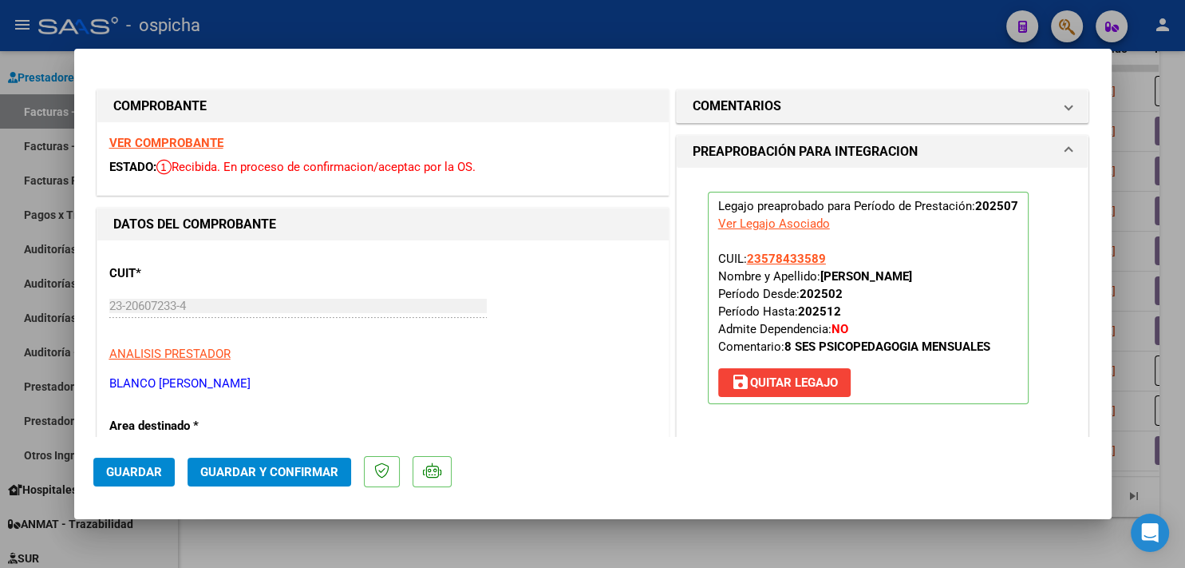
click at [315, 465] on span "Guardar y Confirmar" at bounding box center [269, 472] width 138 height 14
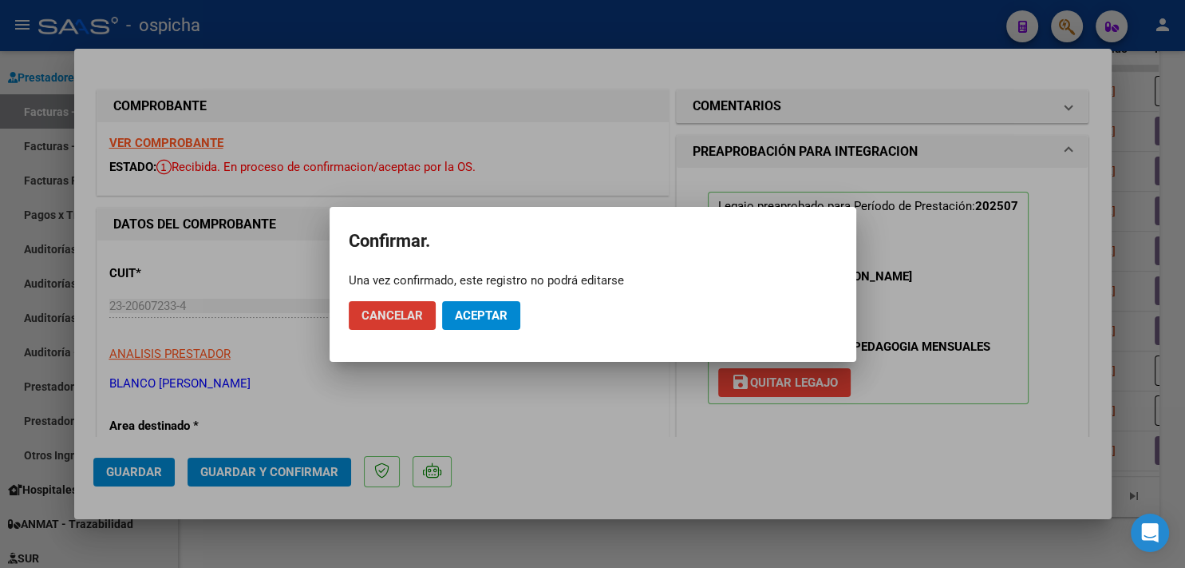
click at [483, 308] on span "Aceptar" at bounding box center [481, 315] width 53 height 14
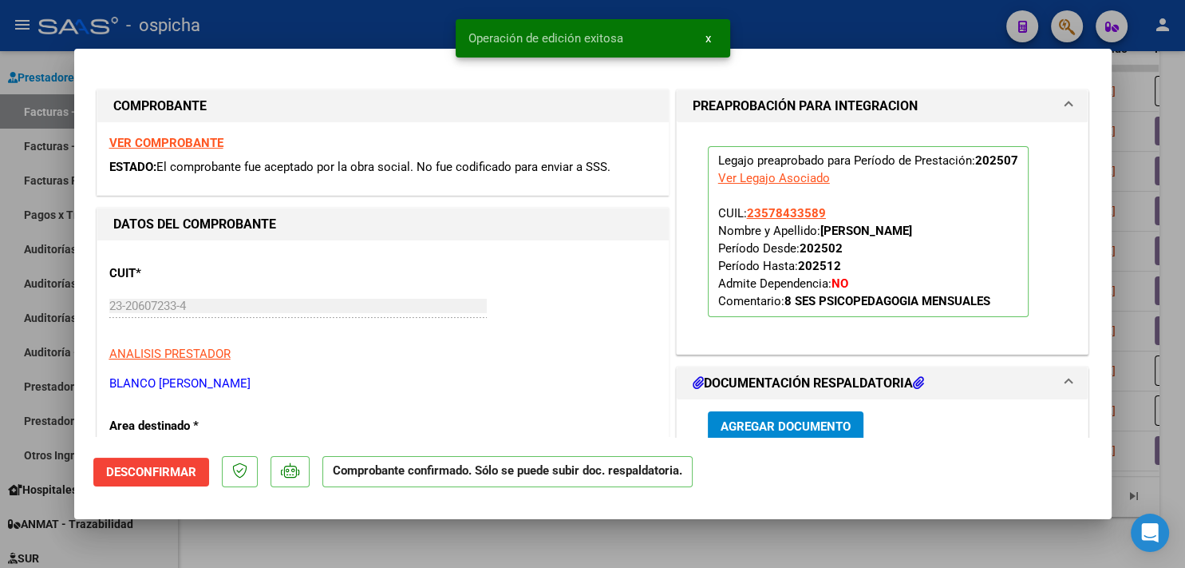
click at [330, 38] on div at bounding box center [592, 284] width 1185 height 568
type input "$ 0,00"
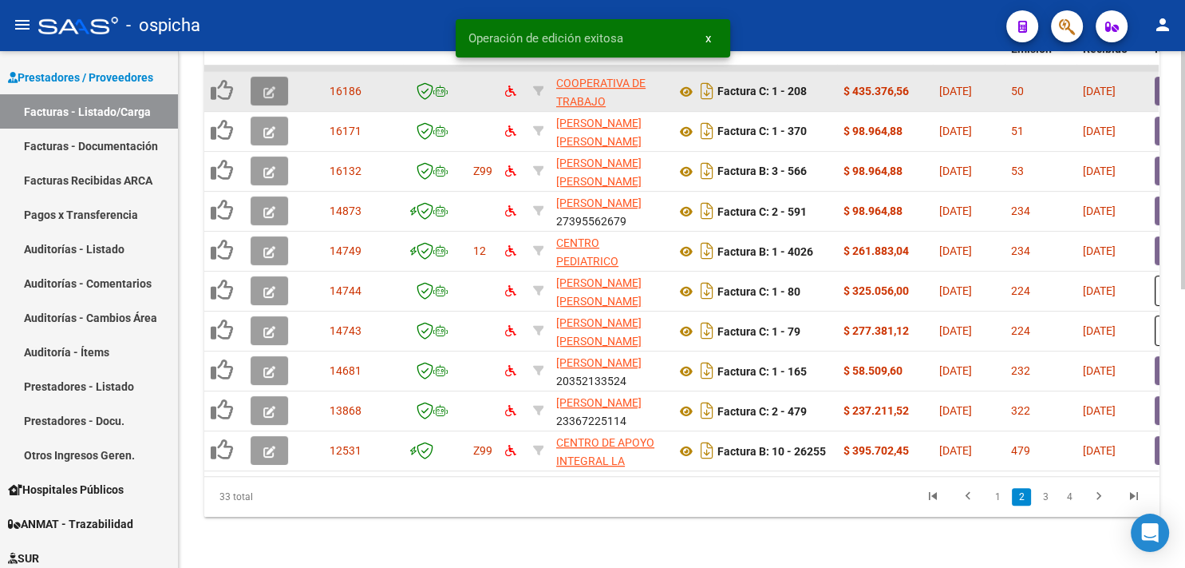
click at [263, 77] on button "button" at bounding box center [270, 91] width 38 height 29
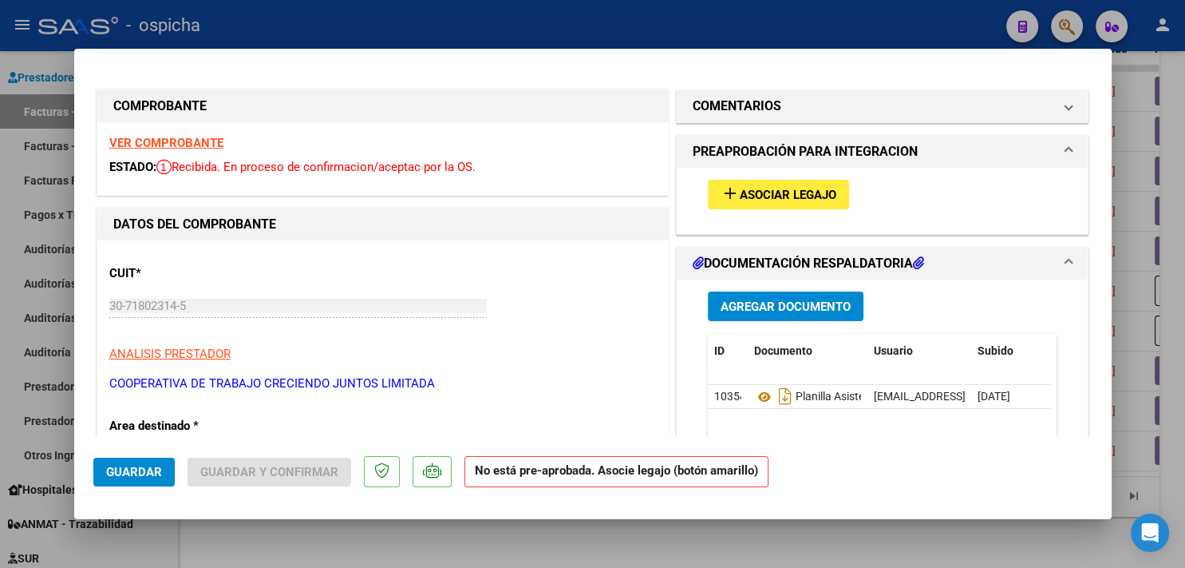
click at [168, 141] on strong "VER COMPROBANTE" at bounding box center [166, 143] width 114 height 14
click at [740, 196] on span "Asociar Legajo" at bounding box center [788, 195] width 97 height 14
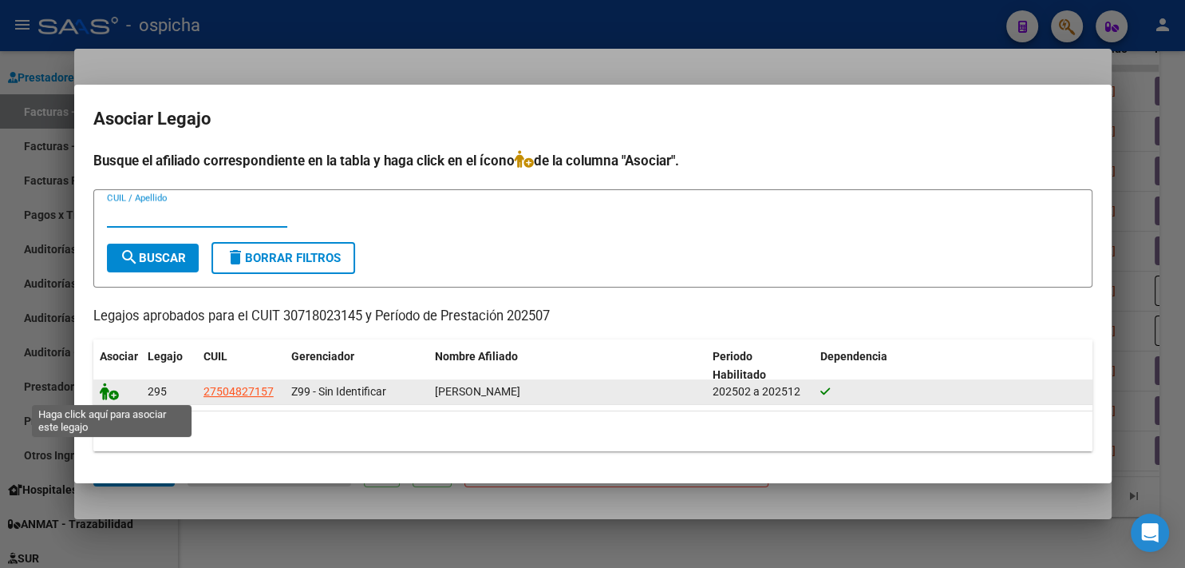
click at [113, 393] on icon at bounding box center [109, 391] width 19 height 18
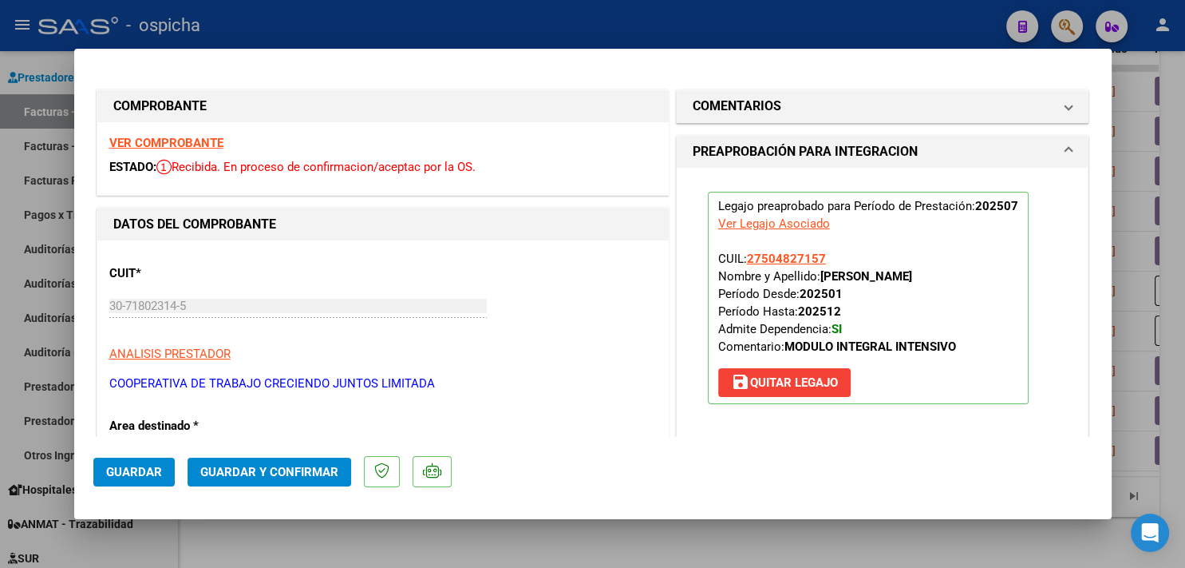
click at [303, 469] on span "Guardar y Confirmar" at bounding box center [269, 472] width 138 height 14
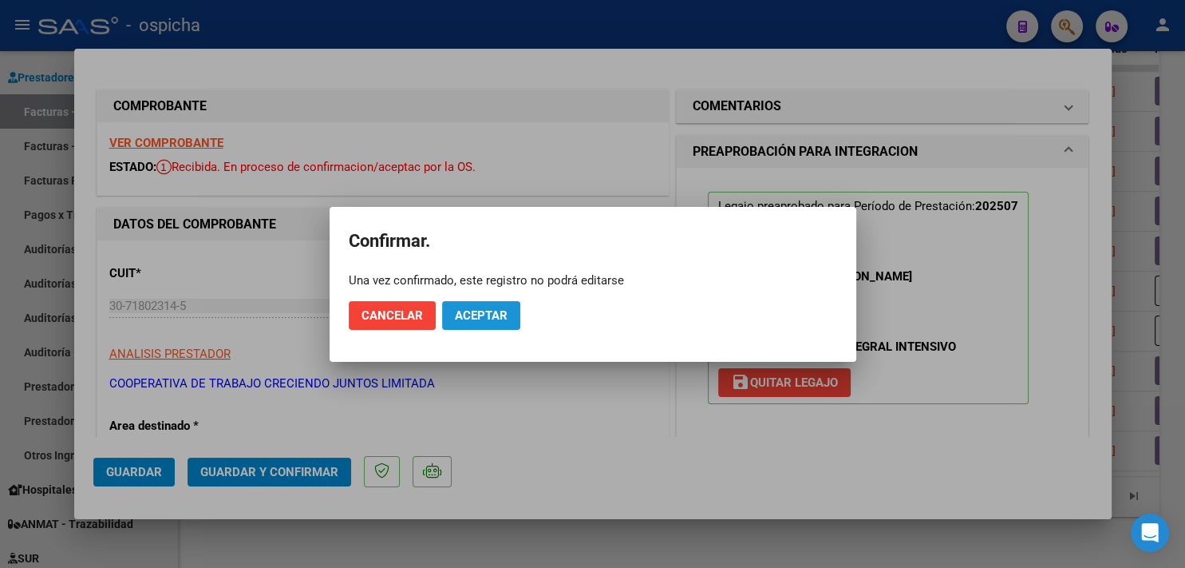
click at [471, 310] on span "Aceptar" at bounding box center [481, 315] width 53 height 14
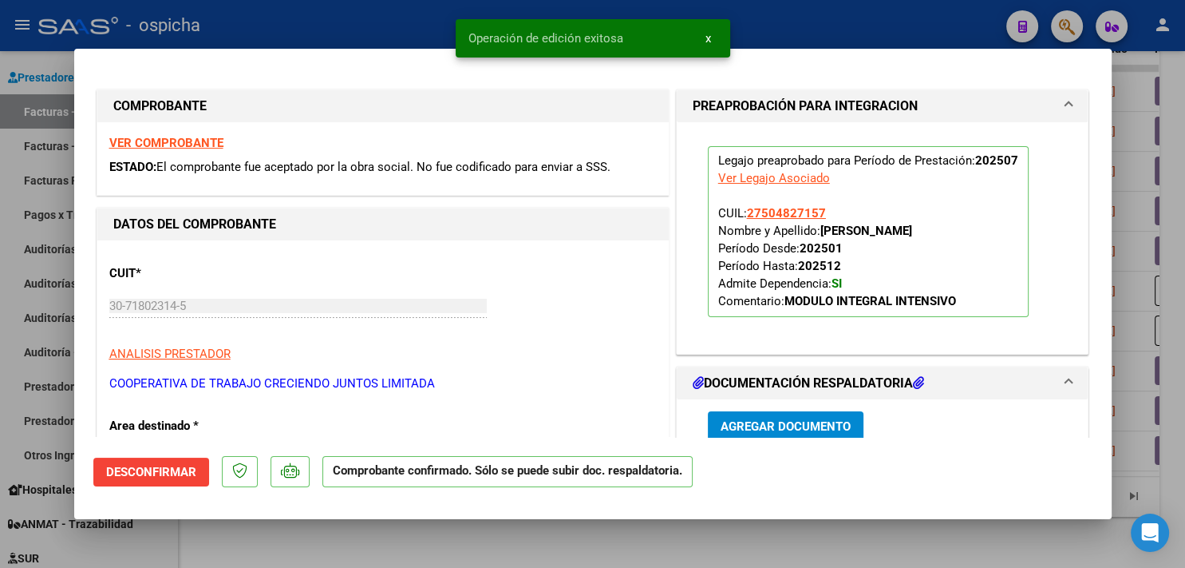
click at [281, 3] on div at bounding box center [592, 284] width 1185 height 568
type input "$ 0,00"
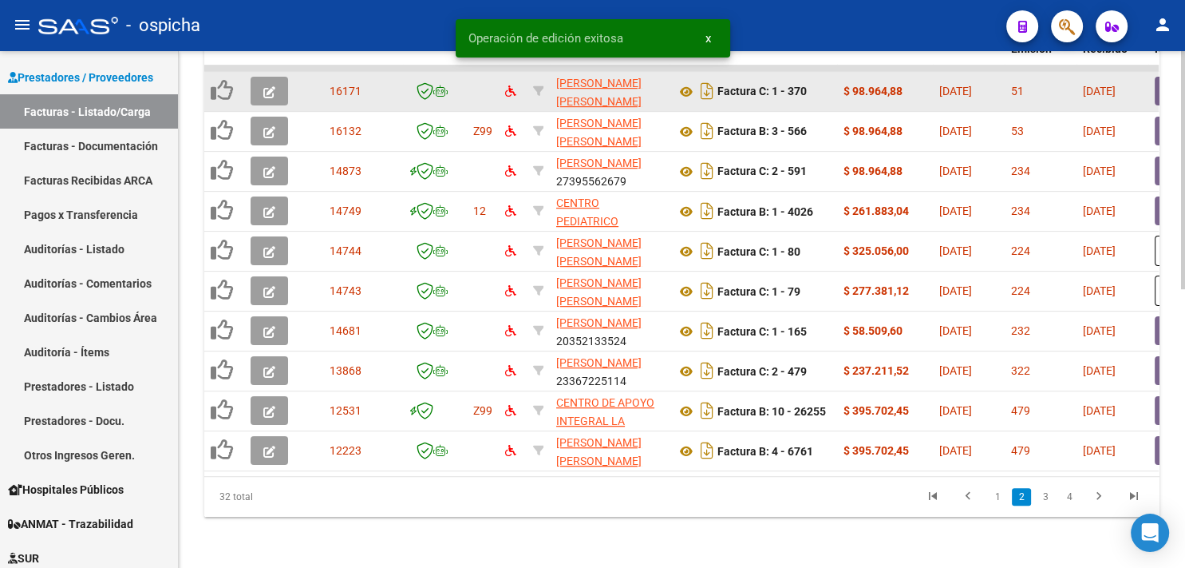
click at [267, 86] on icon "button" at bounding box center [269, 92] width 12 height 12
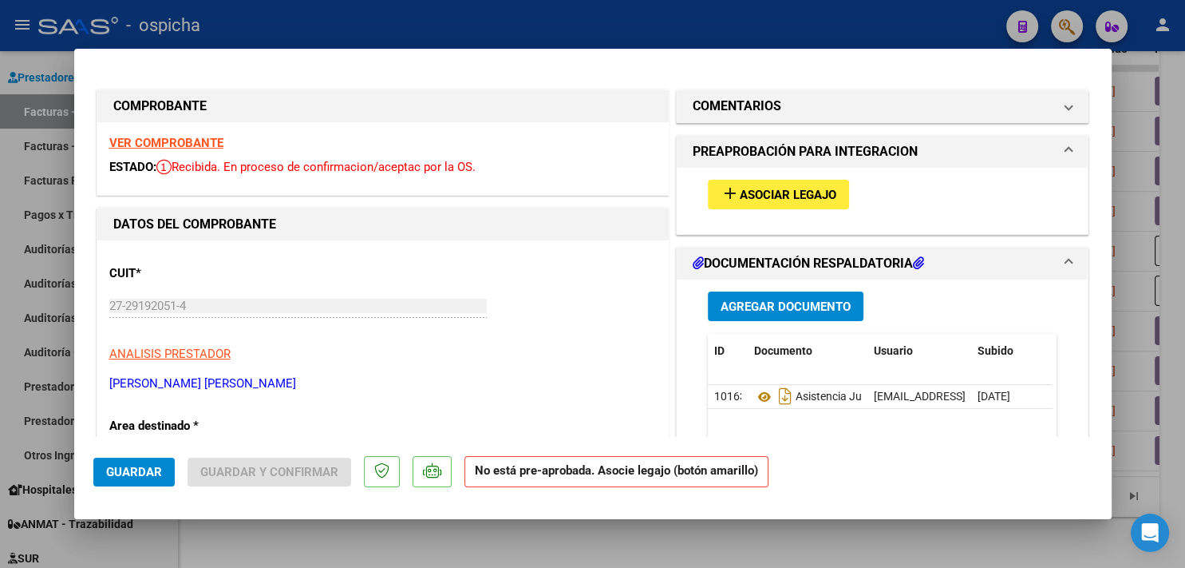
click at [214, 141] on strong "VER COMPROBANTE" at bounding box center [166, 143] width 114 height 14
click at [723, 192] on mat-icon "add" at bounding box center [730, 193] width 19 height 19
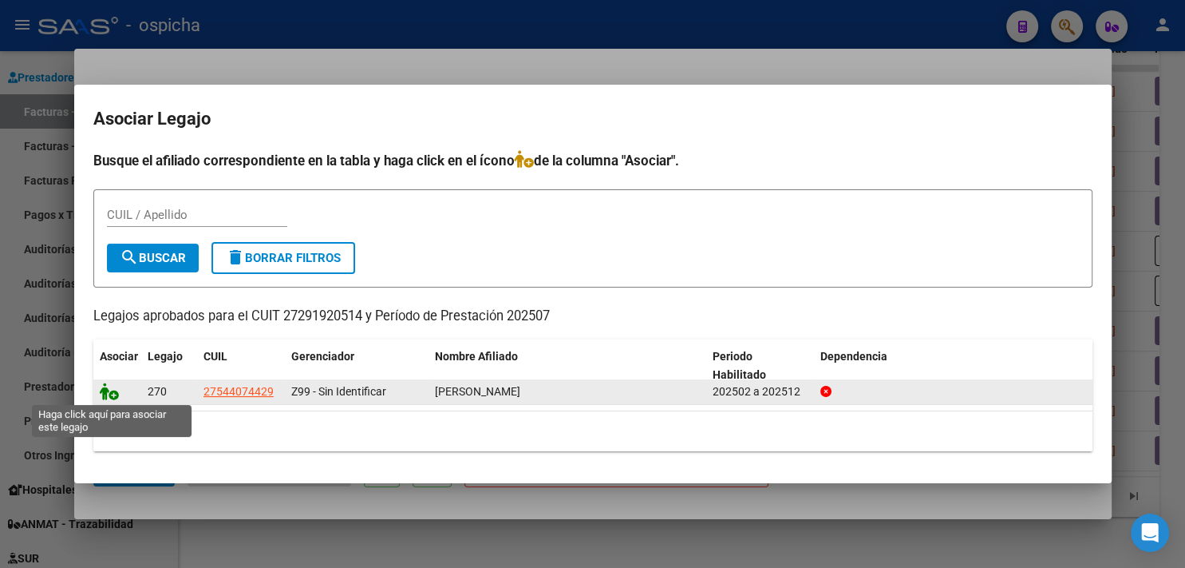
click at [105, 394] on icon at bounding box center [109, 391] width 19 height 18
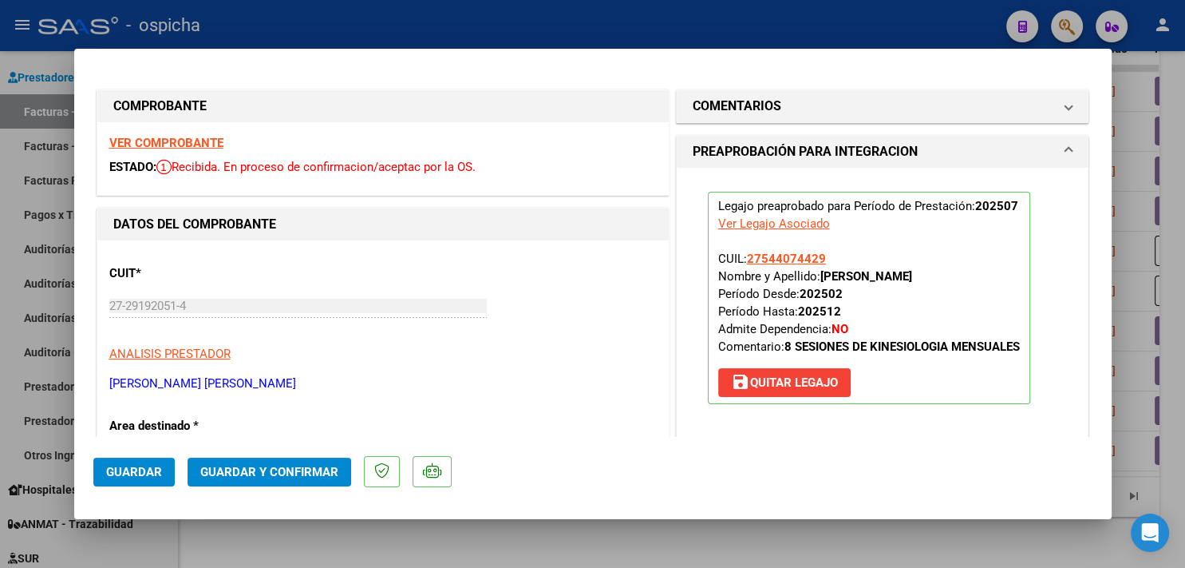
click at [314, 472] on span "Guardar y Confirmar" at bounding box center [269, 472] width 138 height 14
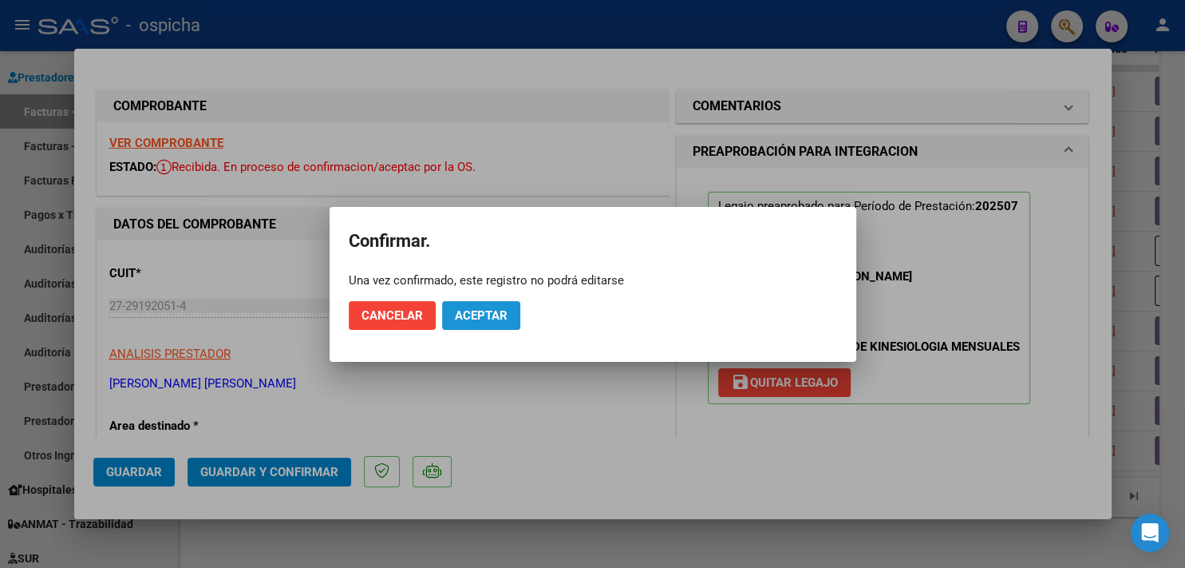
click at [492, 310] on span "Aceptar" at bounding box center [481, 315] width 53 height 14
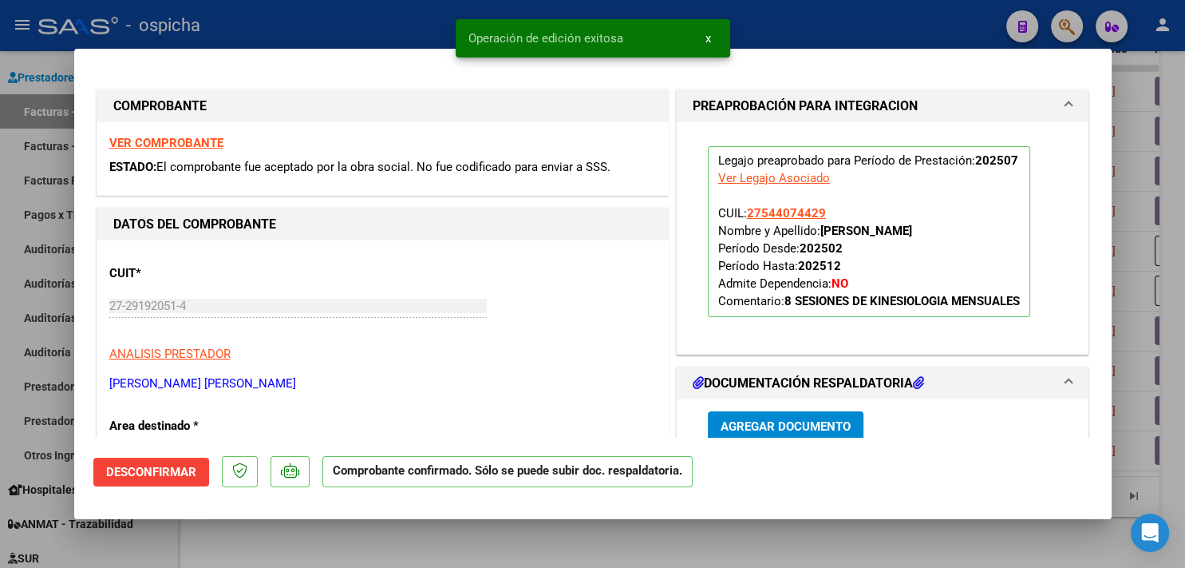
click at [336, 25] on div at bounding box center [592, 284] width 1185 height 568
type input "$ 0,00"
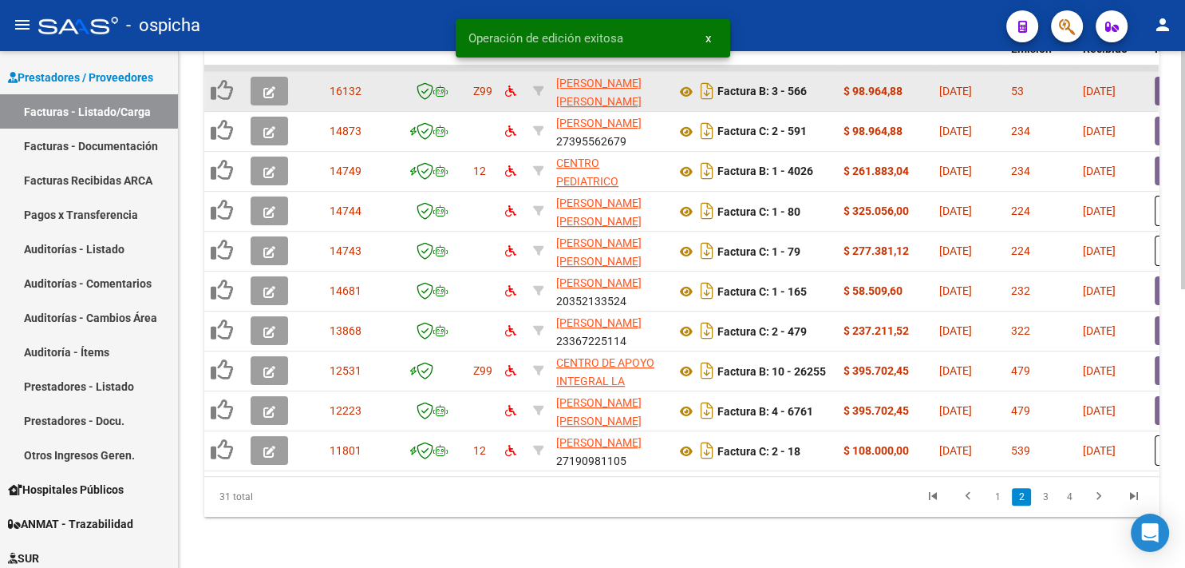
click at [275, 84] on span "button" at bounding box center [269, 91] width 12 height 14
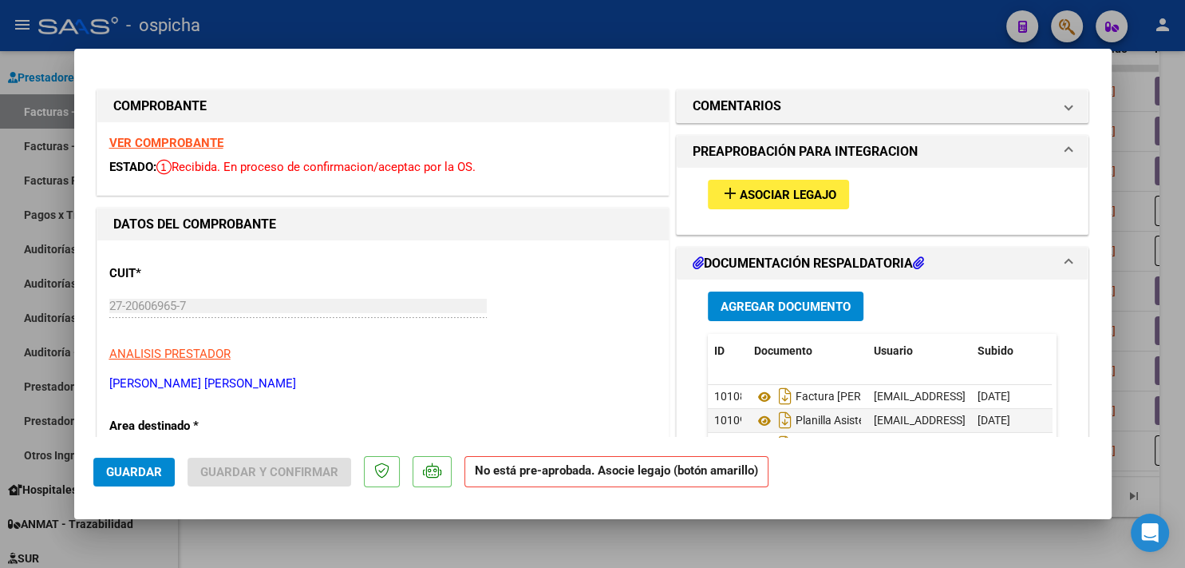
click at [190, 142] on strong "VER COMPROBANTE" at bounding box center [166, 143] width 114 height 14
click at [768, 194] on span "Asociar Legajo" at bounding box center [788, 195] width 97 height 14
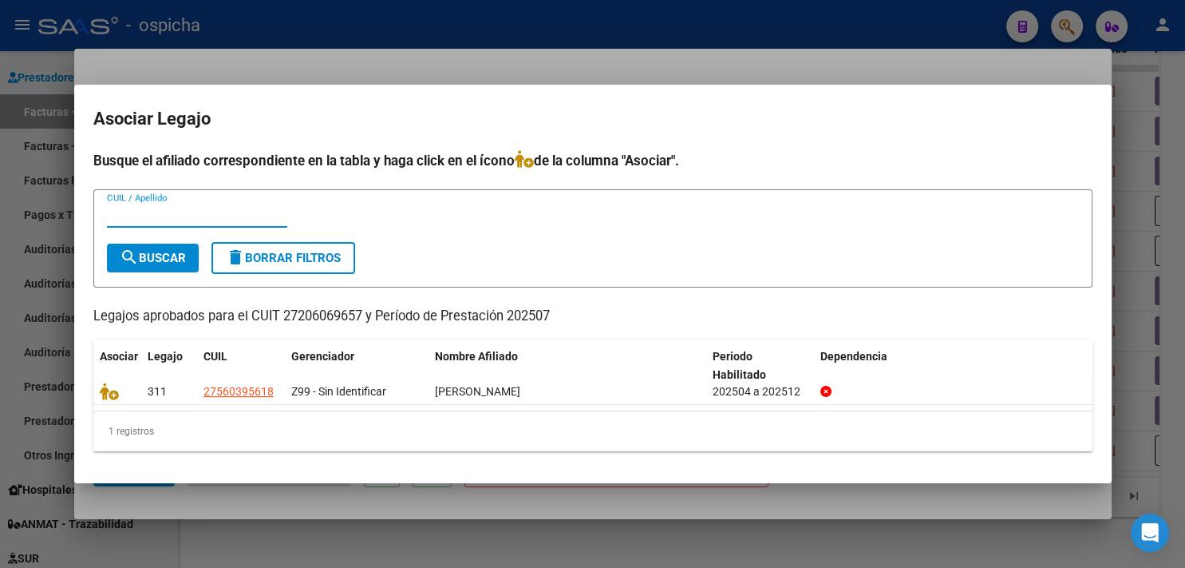
click at [317, 129] on h2 "Asociar Legajo" at bounding box center [592, 119] width 999 height 30
click at [229, 196] on form "CUIL / Apellido search Buscar delete Borrar Filtros" at bounding box center [592, 238] width 999 height 98
click at [227, 211] on input "CUIL / Apellido" at bounding box center [197, 215] width 180 height 14
type input "esquivel"
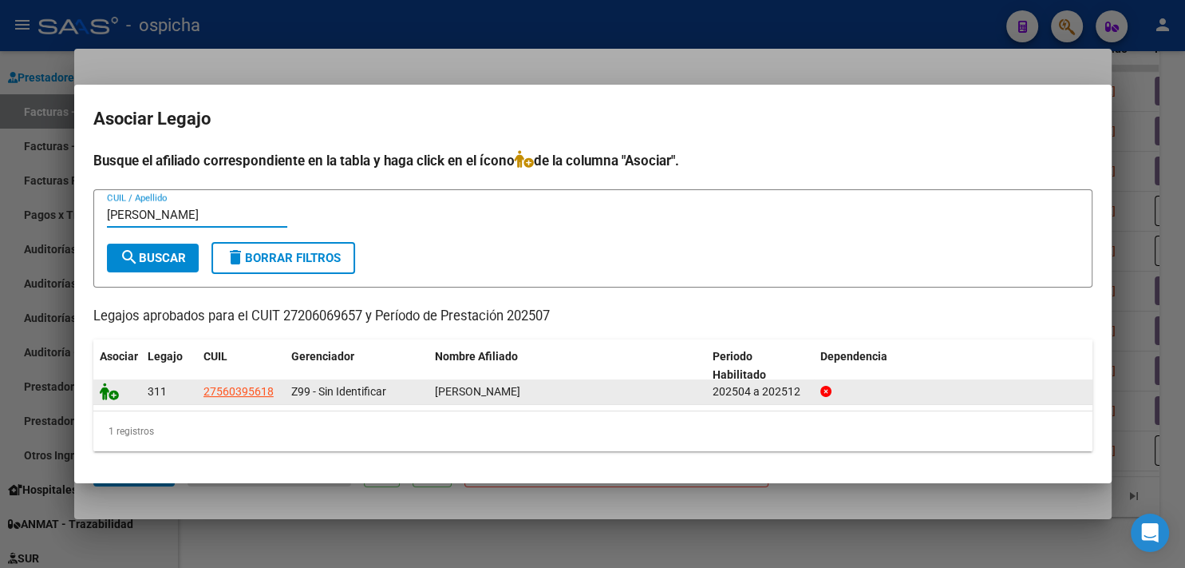
click at [106, 397] on icon at bounding box center [109, 391] width 19 height 18
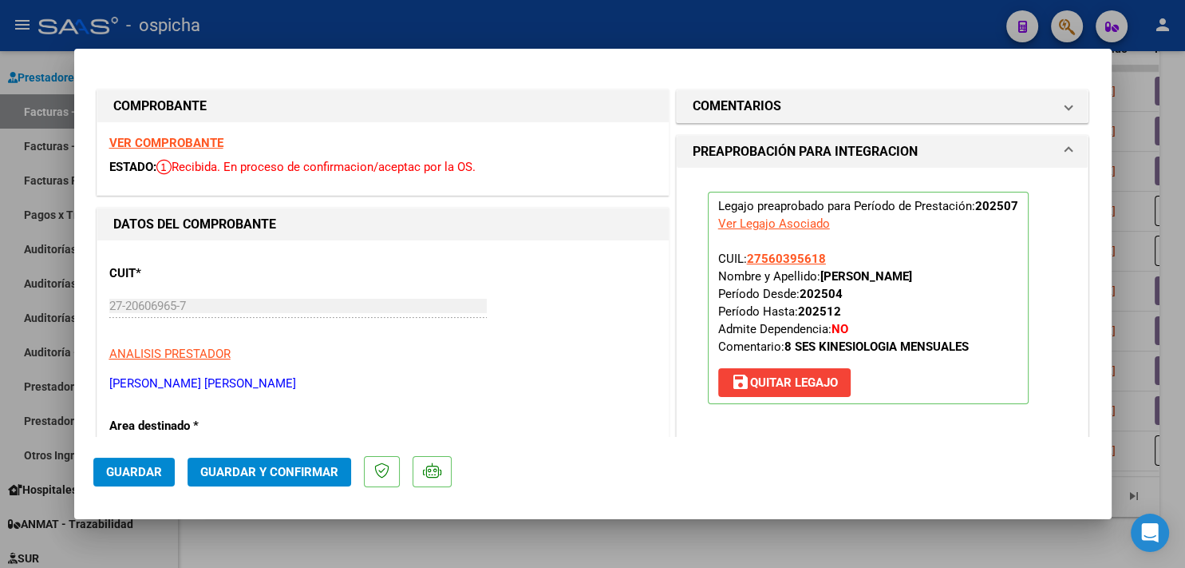
click at [241, 469] on span "Guardar y Confirmar" at bounding box center [269, 472] width 138 height 14
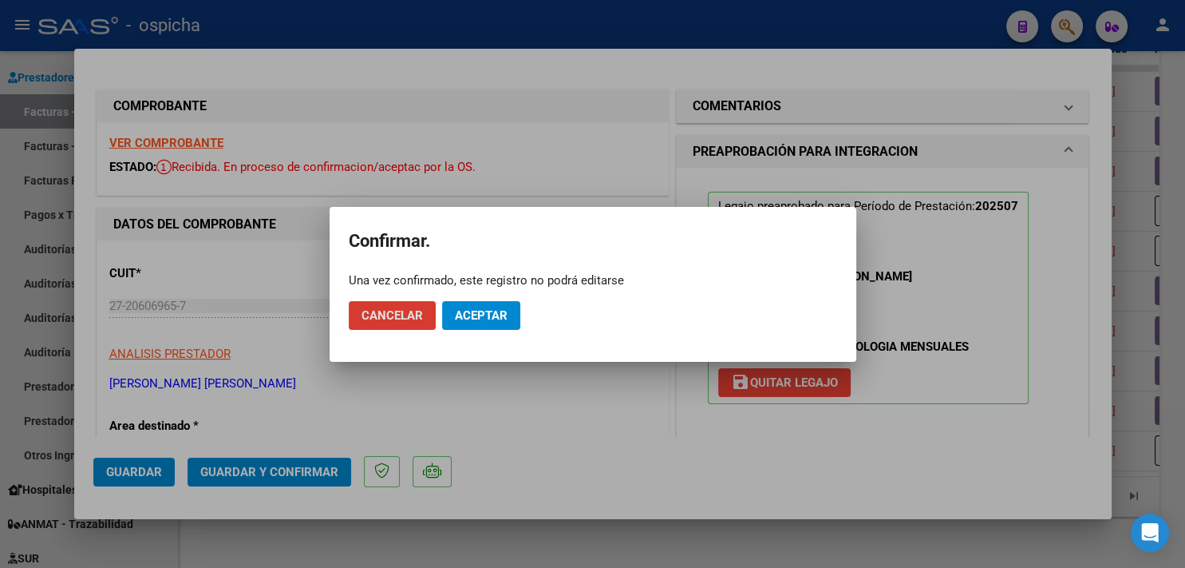
click at [493, 311] on span "Aceptar" at bounding box center [481, 315] width 53 height 14
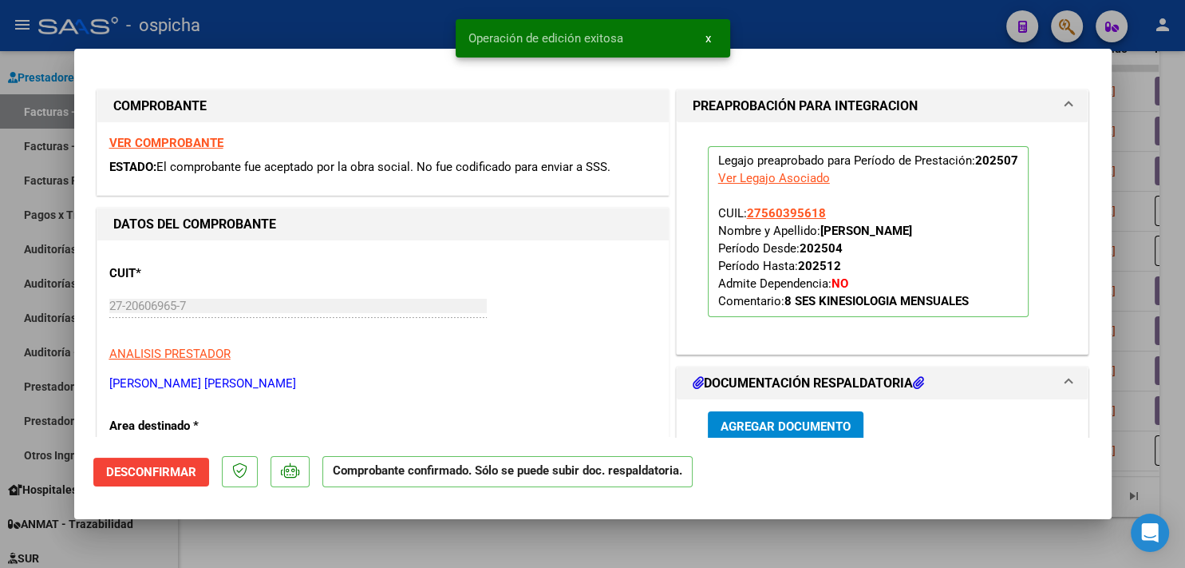
click at [344, 27] on div at bounding box center [592, 284] width 1185 height 568
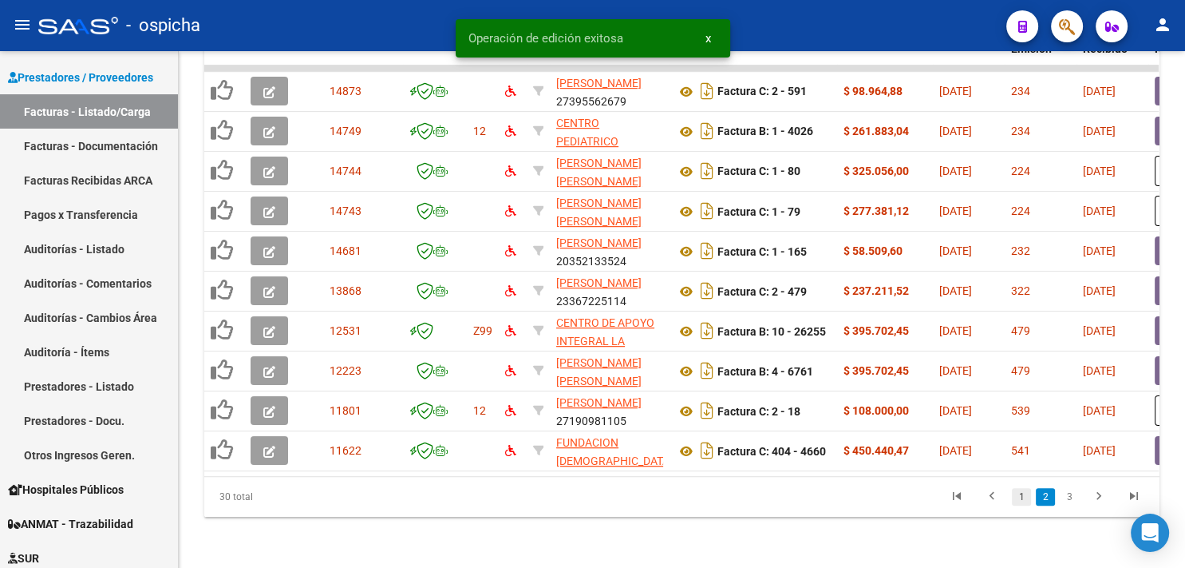
click at [1026, 494] on link "1" at bounding box center [1021, 497] width 19 height 18
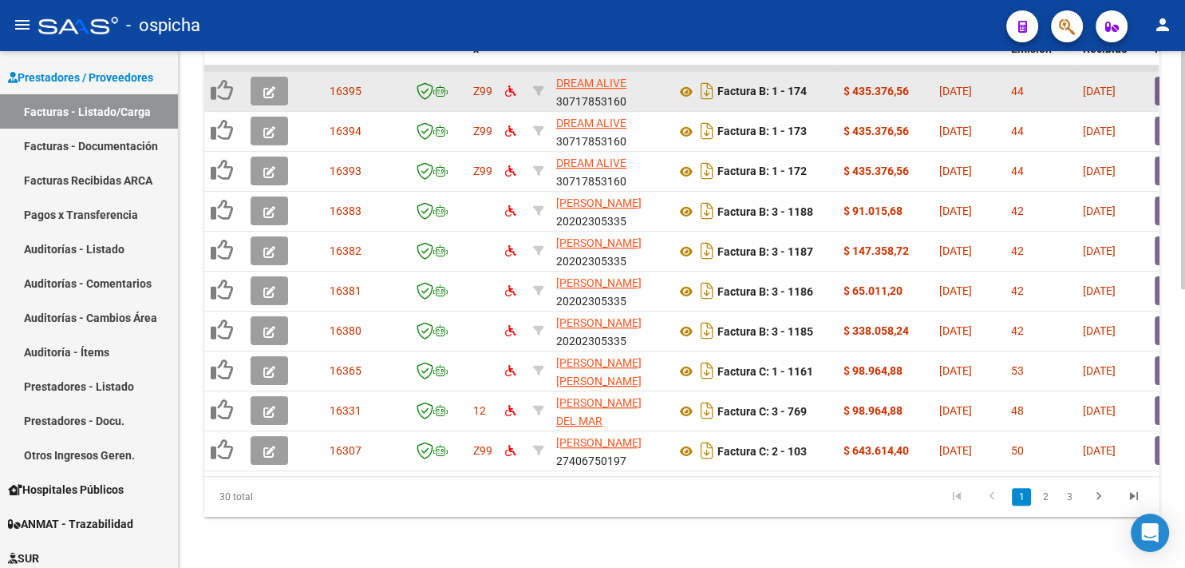
click at [284, 77] on button "button" at bounding box center [270, 91] width 38 height 29
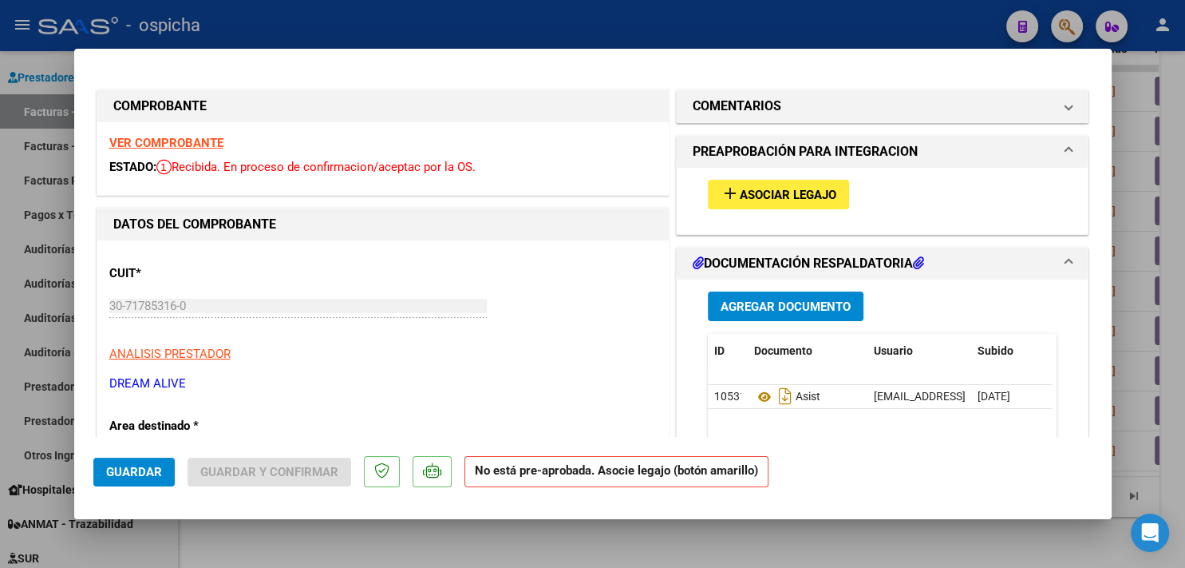
click at [190, 142] on strong "VER COMPROBANTE" at bounding box center [166, 143] width 114 height 14
click at [748, 206] on button "add Asociar Legajo" at bounding box center [778, 195] width 141 height 30
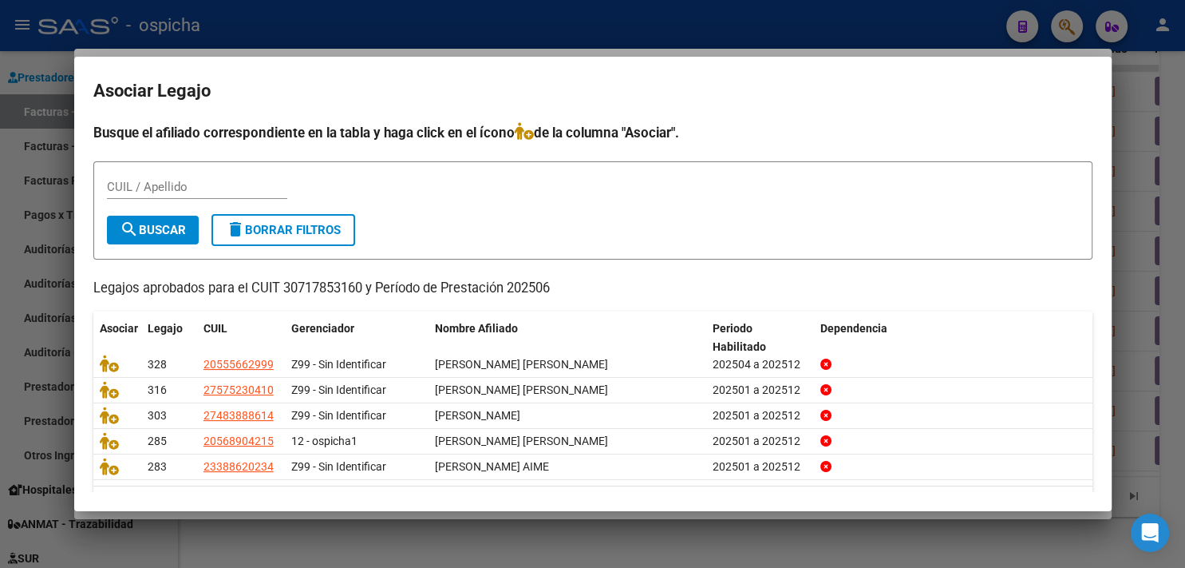
drag, startPoint x: 164, startPoint y: 144, endPoint x: 172, endPoint y: 220, distance: 76.2
click at [168, 218] on div "Busque el afiliado correspondiente en la tabla y haga click en el ícono de la c…" at bounding box center [592, 323] width 999 height 403
click at [184, 182] on input "CUIL / Apellido" at bounding box center [197, 187] width 180 height 14
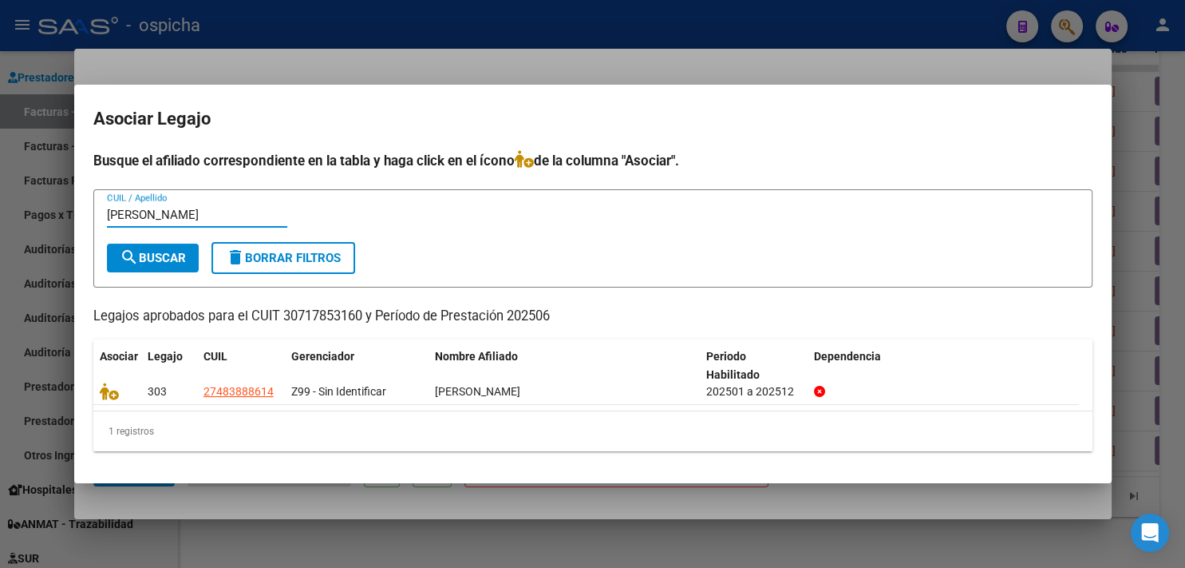
type input "aquino"
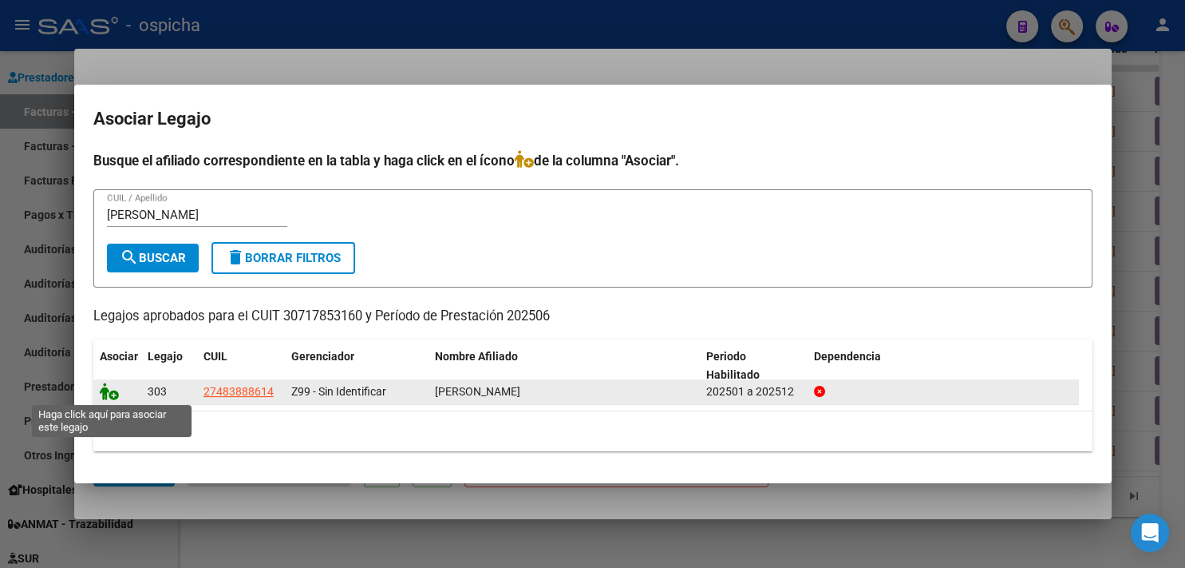
click at [113, 394] on icon at bounding box center [109, 391] width 19 height 18
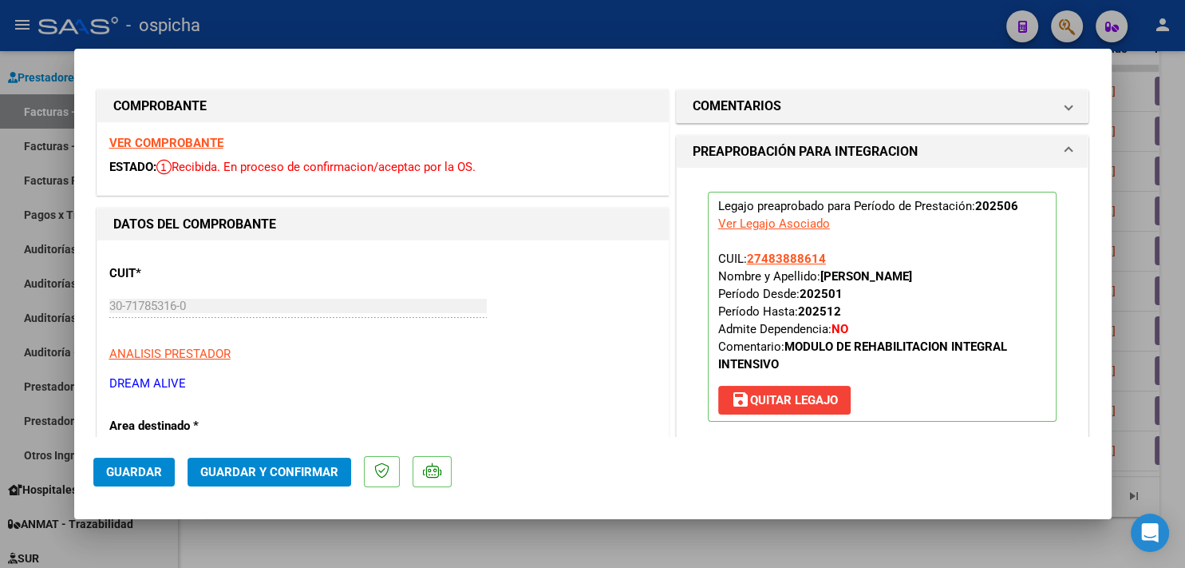
click at [232, 468] on span "Guardar y Confirmar" at bounding box center [269, 472] width 138 height 14
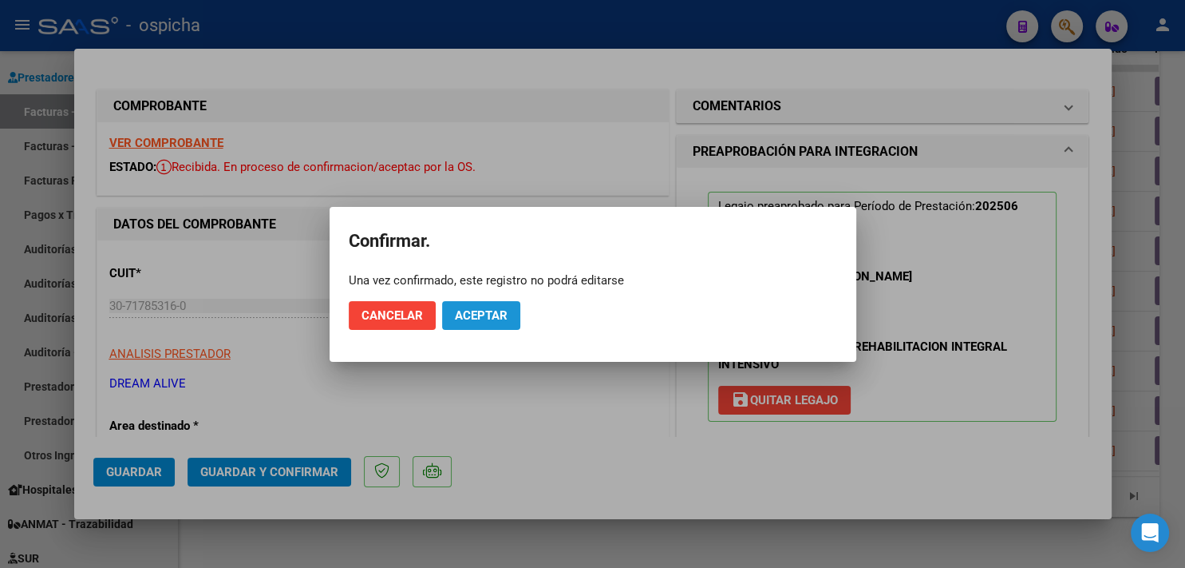
click at [484, 315] on span "Aceptar" at bounding box center [481, 315] width 53 height 14
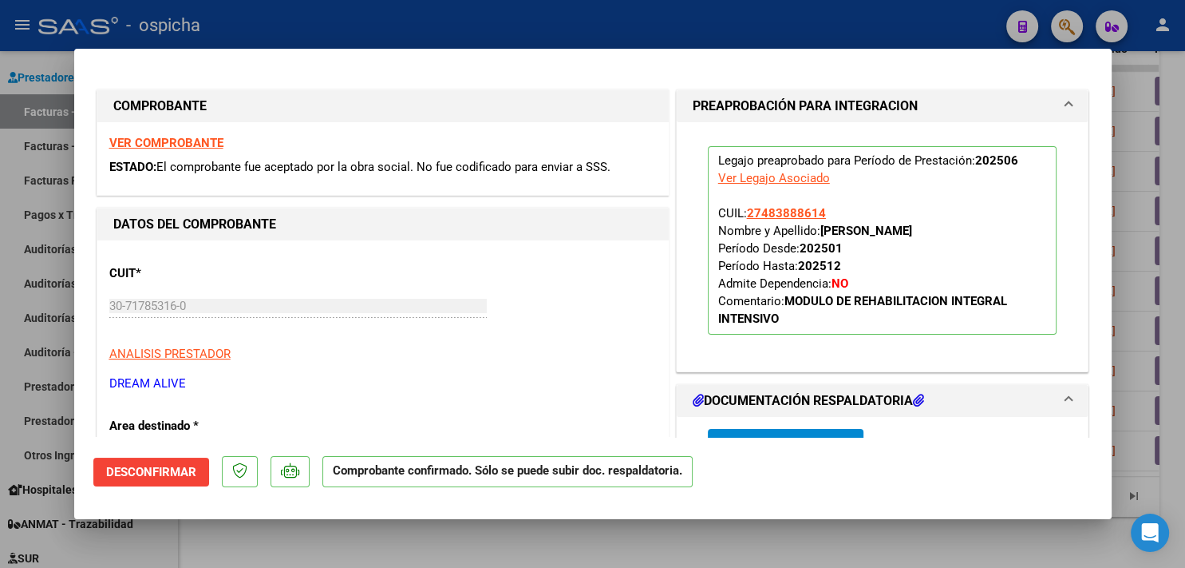
click at [510, 23] on div at bounding box center [592, 284] width 1185 height 568
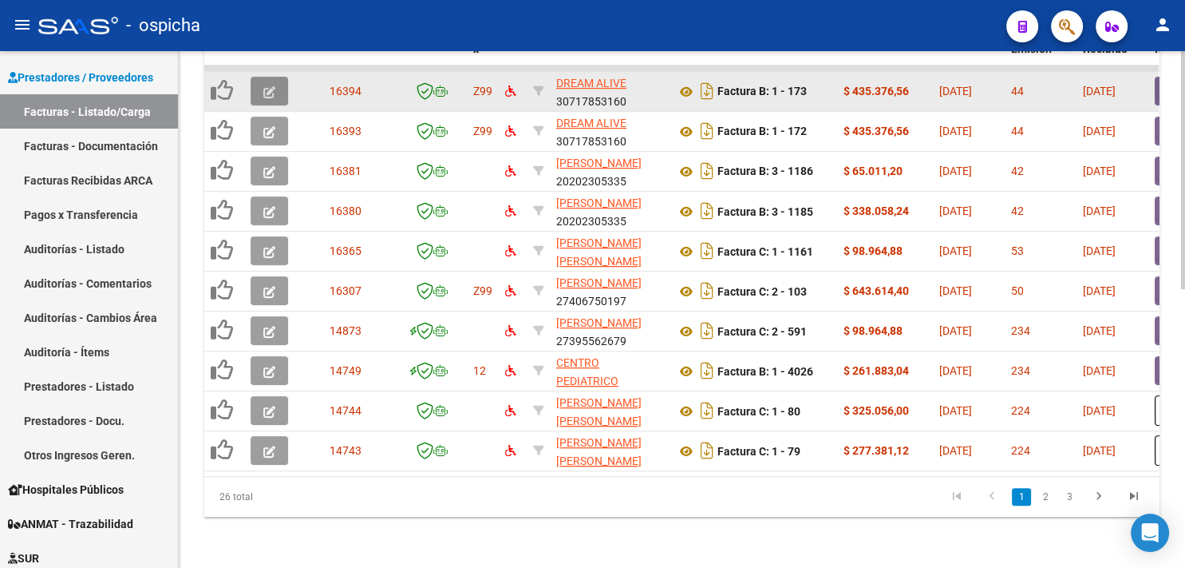
click at [263, 78] on button "button" at bounding box center [270, 91] width 38 height 29
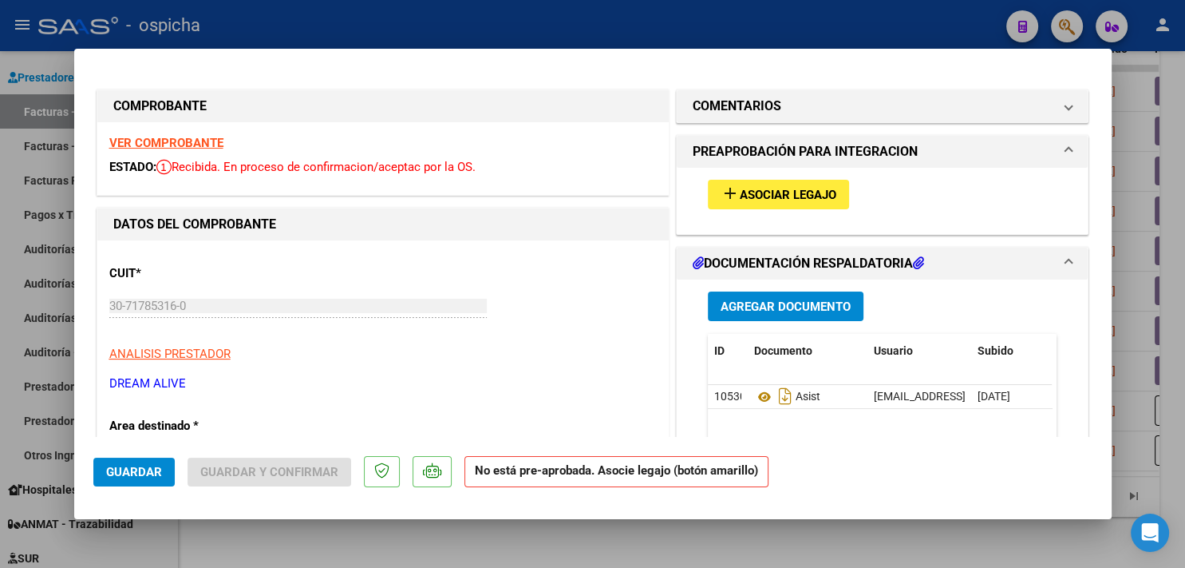
click at [207, 140] on strong "VER COMPROBANTE" at bounding box center [166, 143] width 114 height 14
click at [789, 190] on span "Asociar Legajo" at bounding box center [788, 195] width 97 height 14
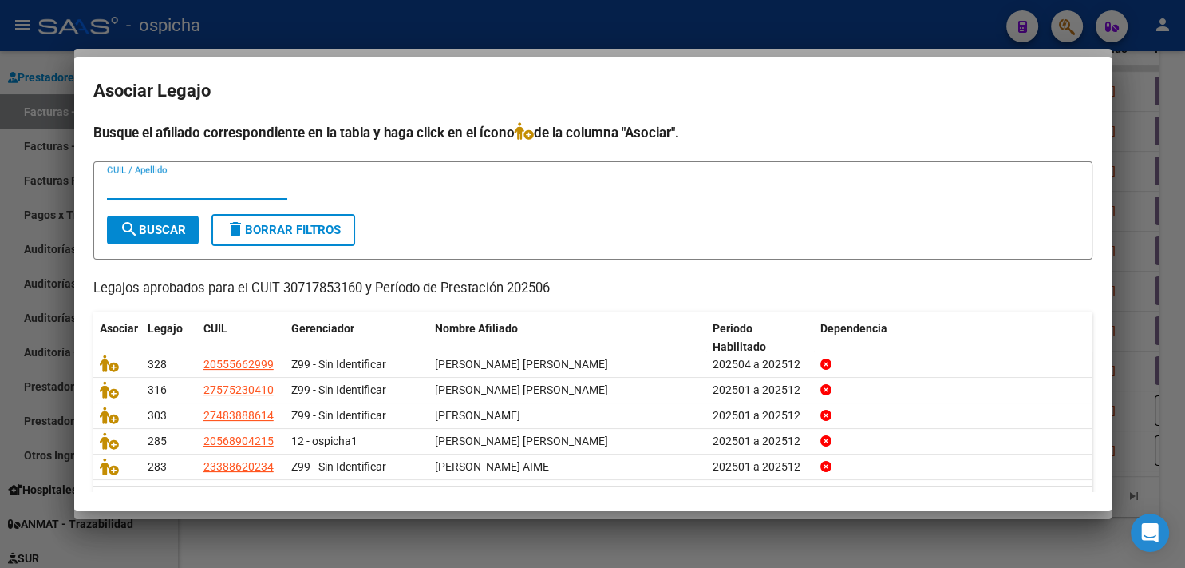
click at [179, 184] on input "CUIL / Apellido" at bounding box center [197, 187] width 180 height 14
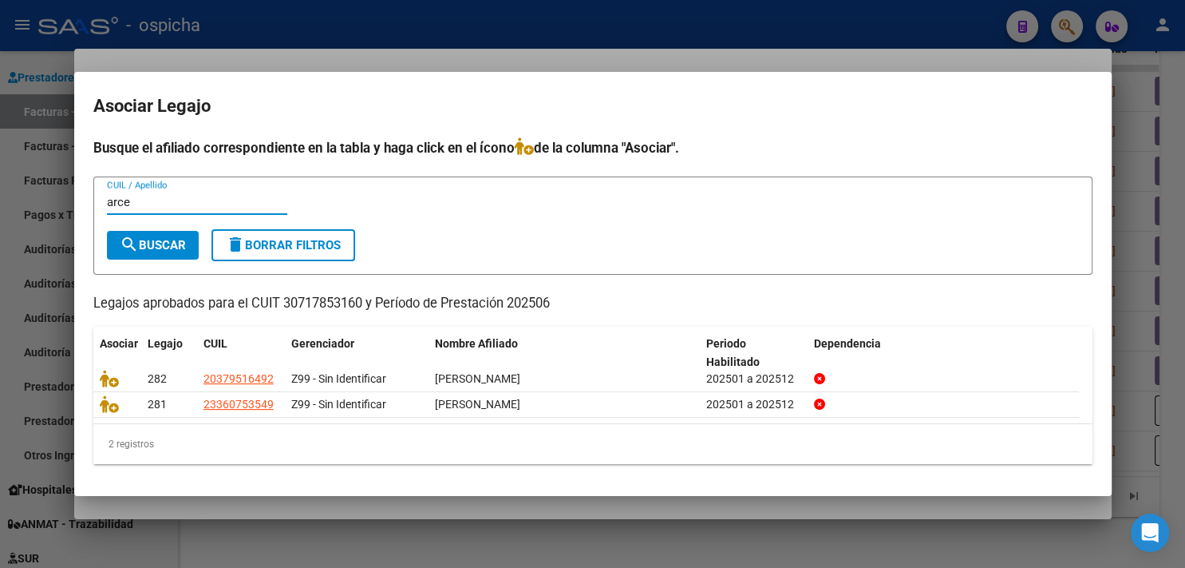
type input "arce"
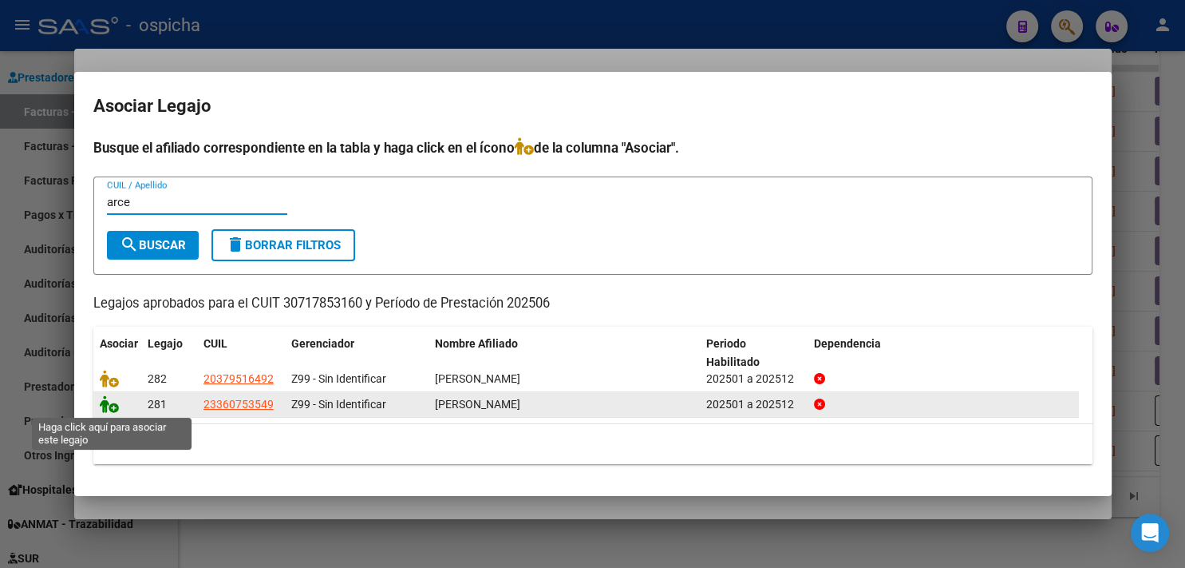
click at [113, 406] on icon at bounding box center [109, 404] width 19 height 18
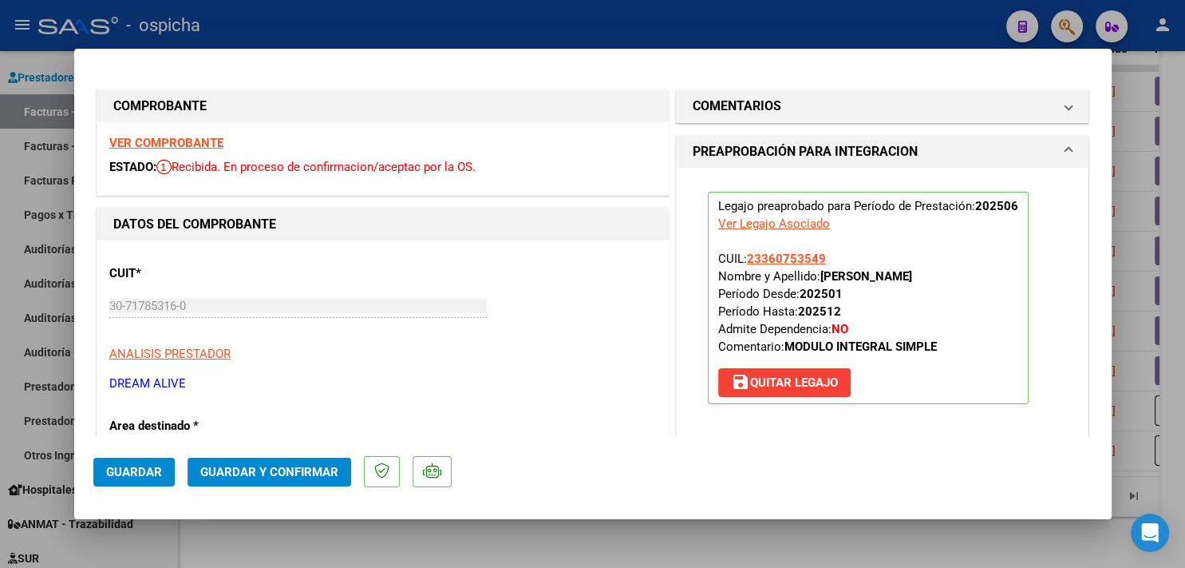
click at [303, 464] on button "Guardar y Confirmar" at bounding box center [270, 471] width 164 height 29
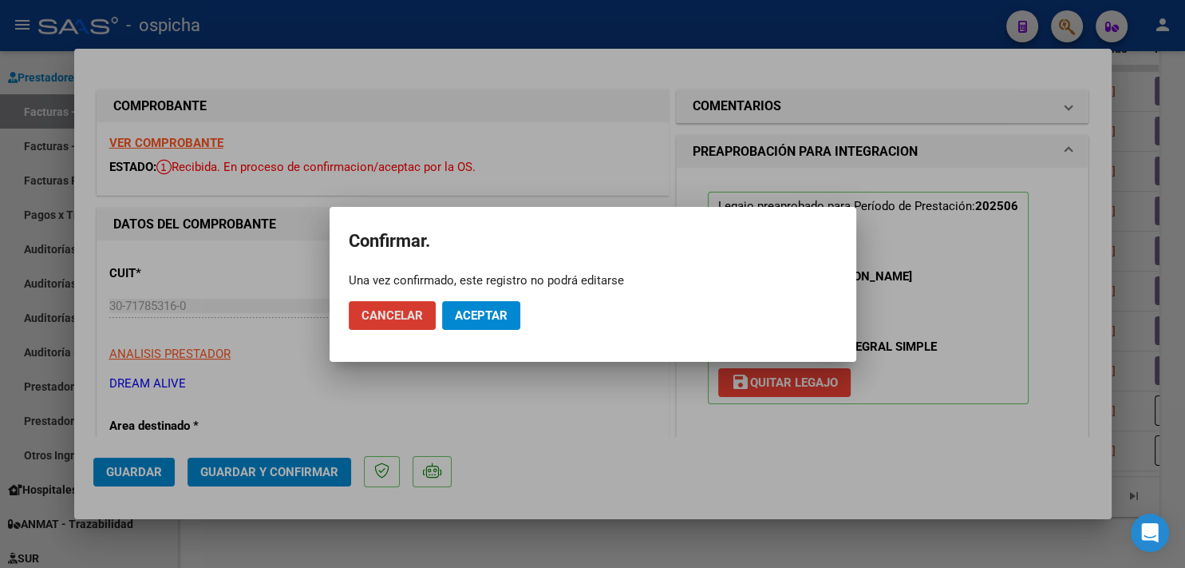
click at [474, 307] on button "Aceptar" at bounding box center [481, 315] width 78 height 29
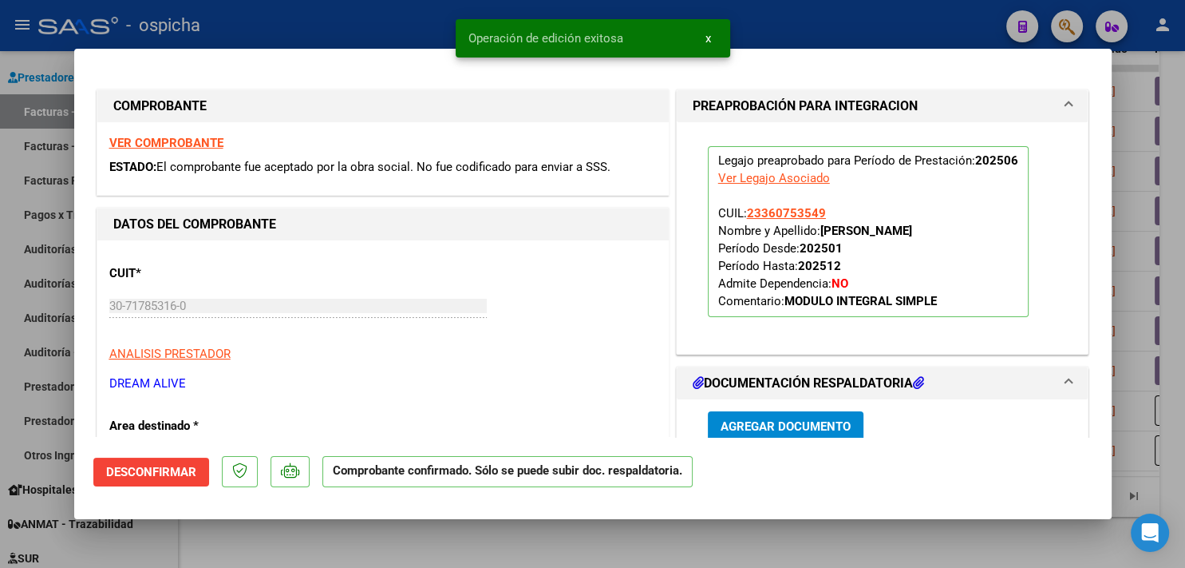
click at [267, 14] on div at bounding box center [592, 284] width 1185 height 568
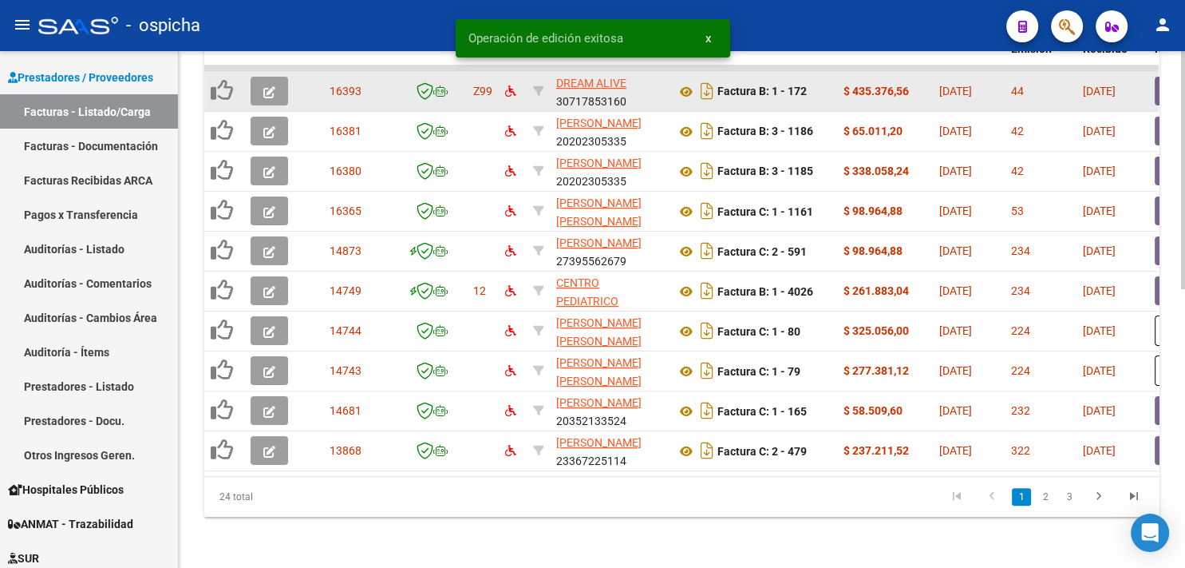
click at [279, 81] on button "button" at bounding box center [270, 91] width 38 height 29
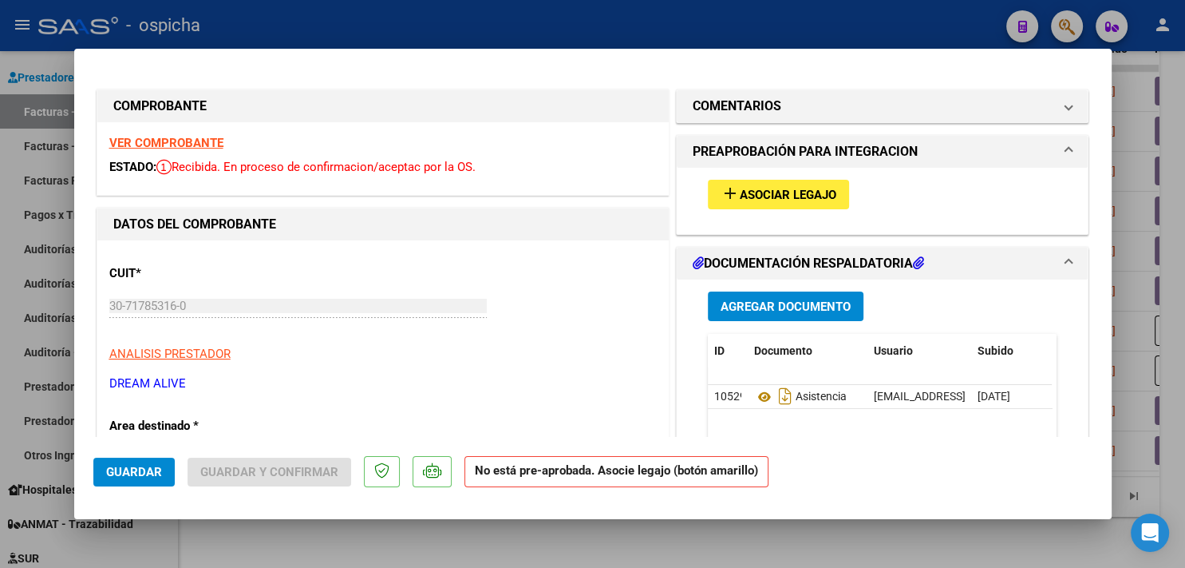
click at [177, 140] on strong "VER COMPROBANTE" at bounding box center [166, 143] width 114 height 14
click at [769, 177] on div "add Asociar Legajo" at bounding box center [883, 194] width 374 height 53
click at [768, 187] on span "add Asociar Legajo" at bounding box center [779, 194] width 116 height 14
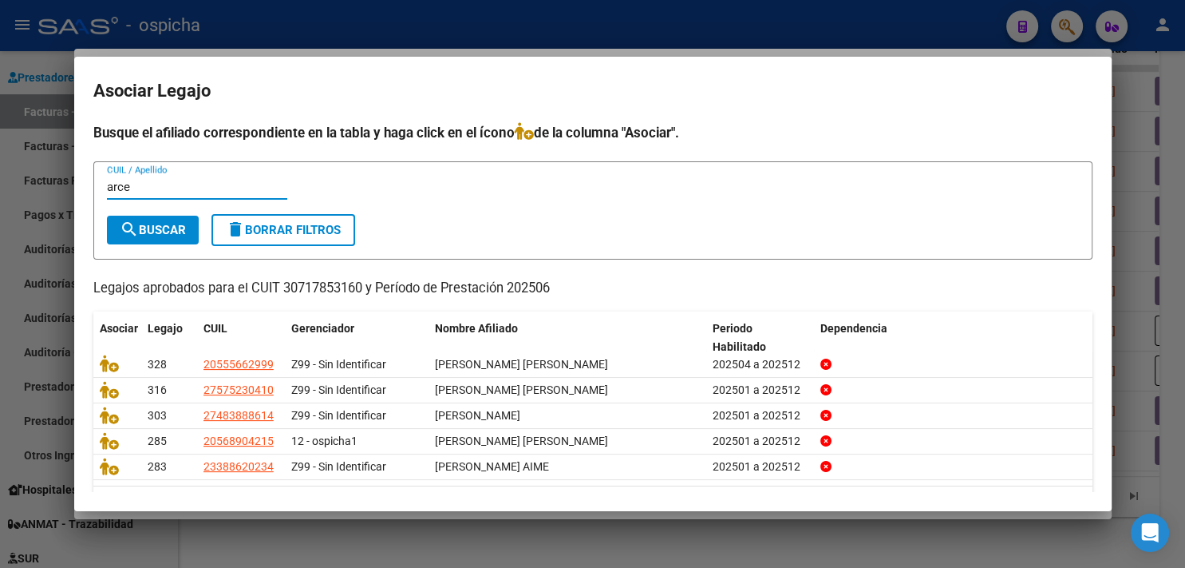
type input "arce"
click at [168, 230] on span "search Buscar" at bounding box center [153, 230] width 66 height 14
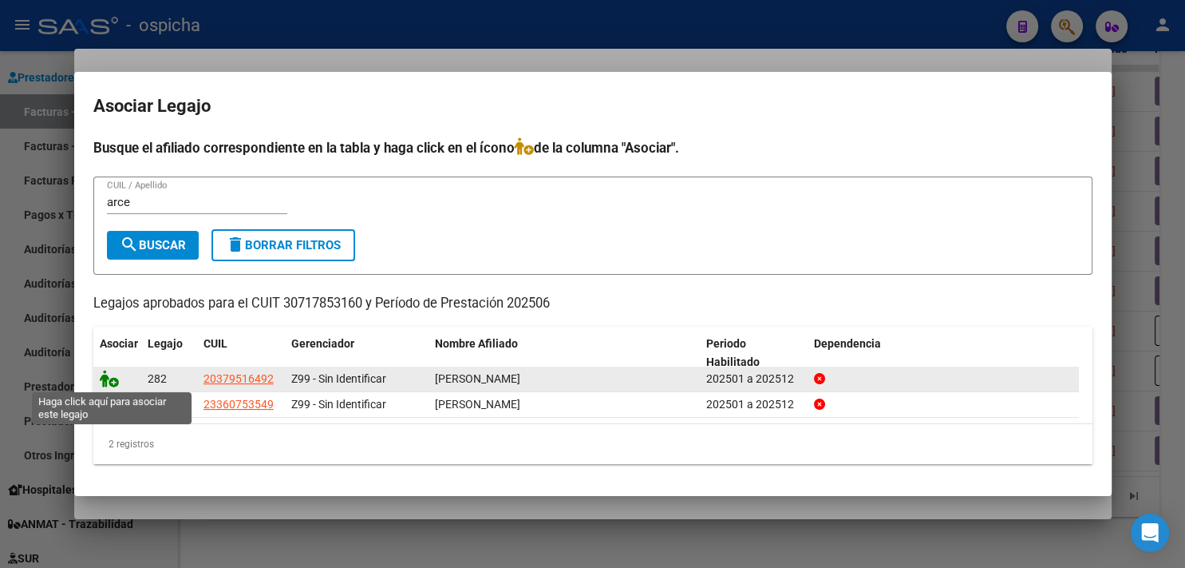
click at [109, 382] on icon at bounding box center [109, 379] width 19 height 18
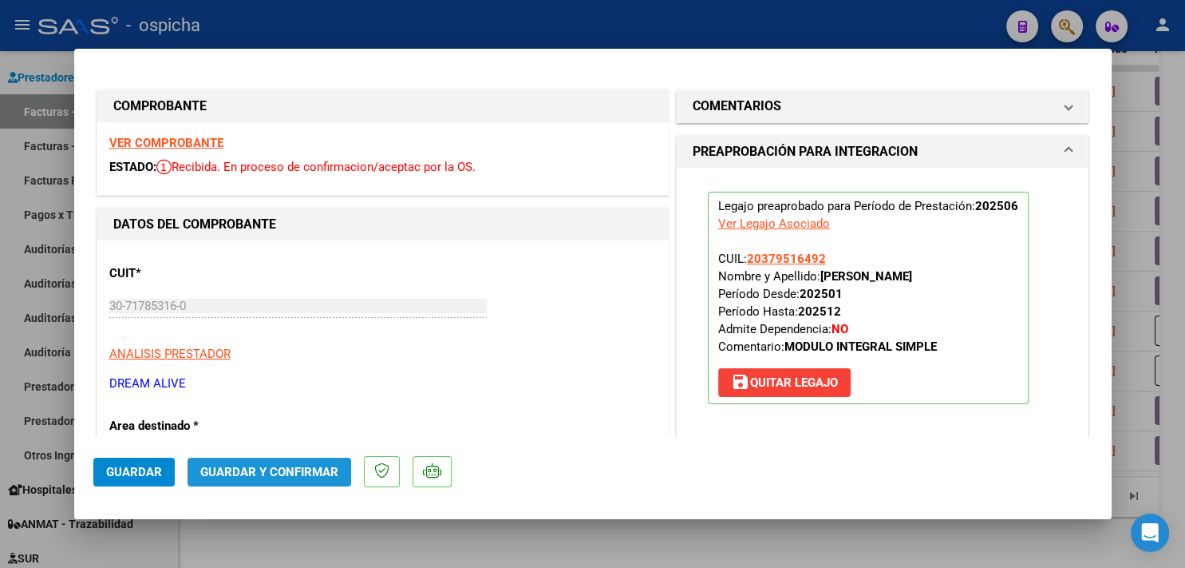
click at [335, 483] on button "Guardar y Confirmar" at bounding box center [270, 471] width 164 height 29
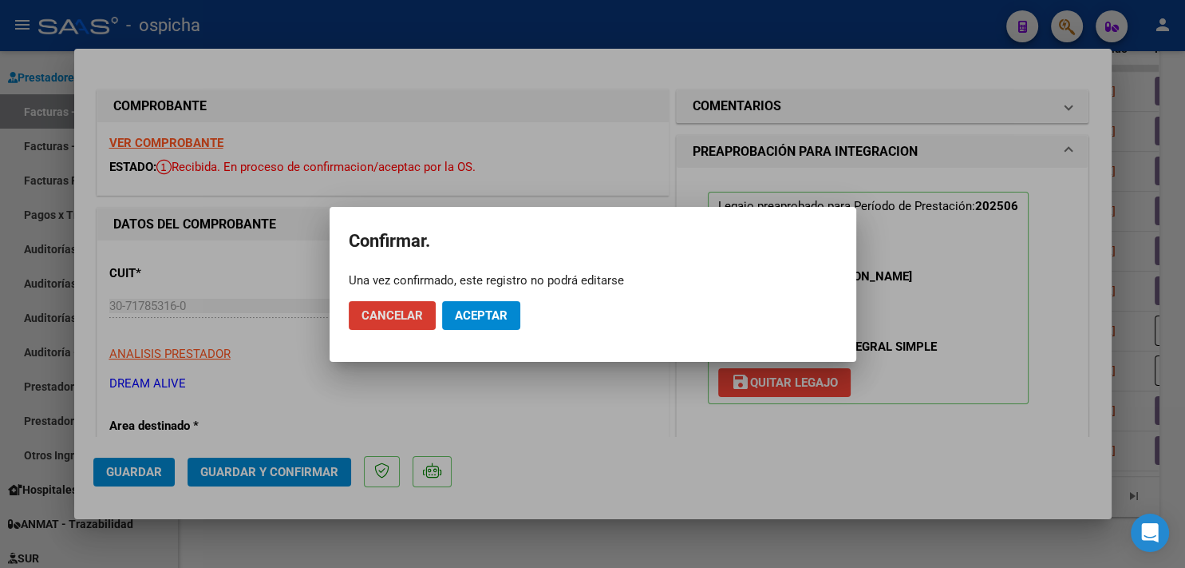
click at [463, 320] on span "Aceptar" at bounding box center [481, 315] width 53 height 14
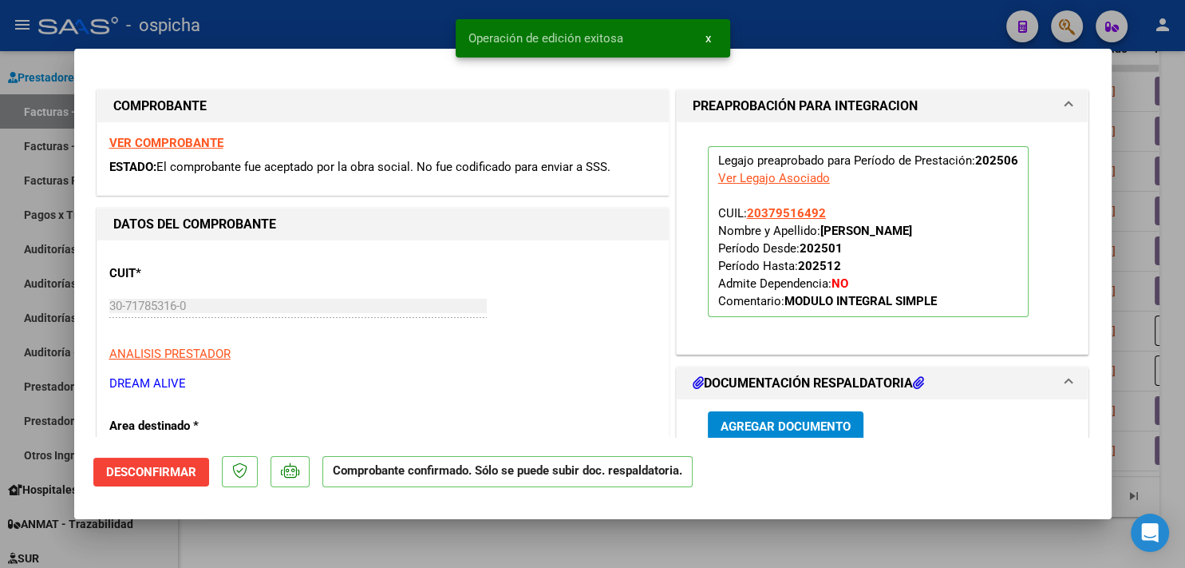
click at [255, 30] on div at bounding box center [592, 284] width 1185 height 568
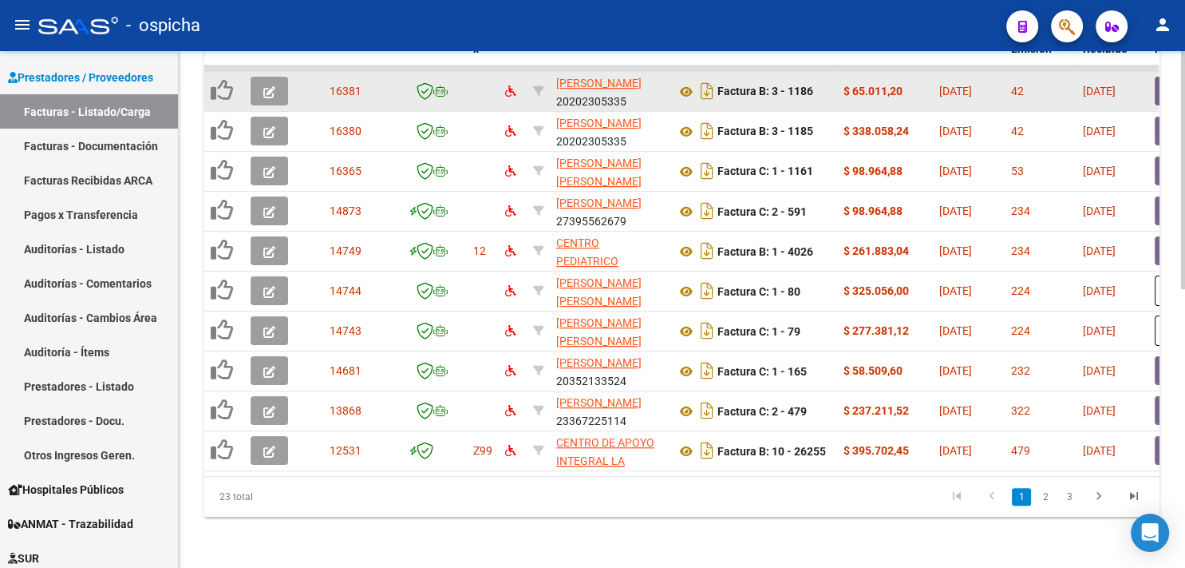
click at [267, 86] on icon "button" at bounding box center [269, 92] width 12 height 12
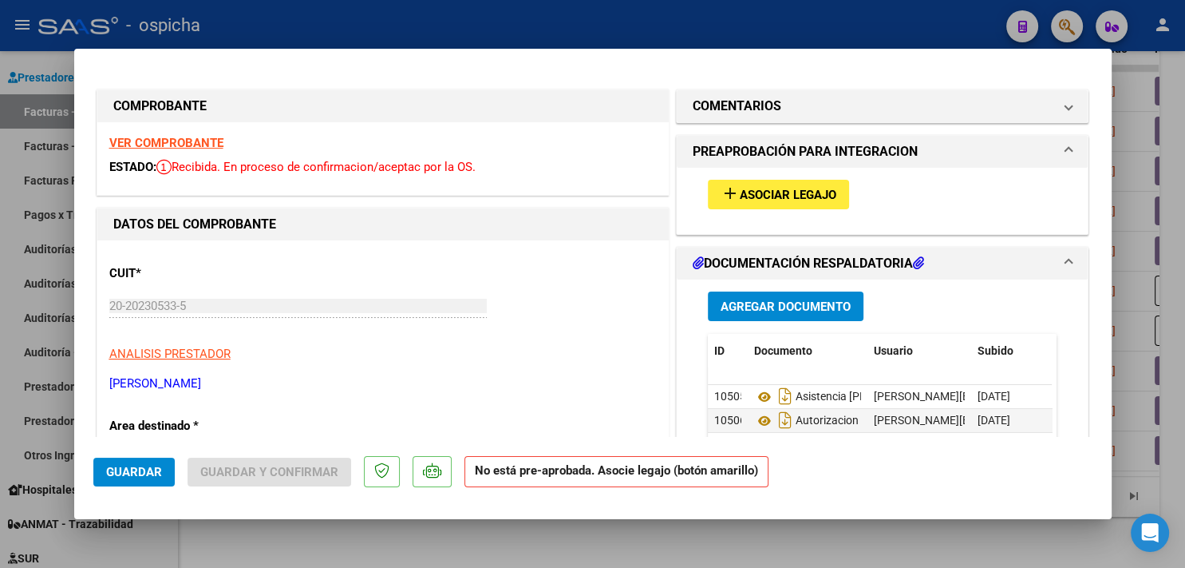
click at [145, 136] on strong "VER COMPROBANTE" at bounding box center [166, 143] width 114 height 14
click at [790, 192] on span "Asociar Legajo" at bounding box center [788, 195] width 97 height 14
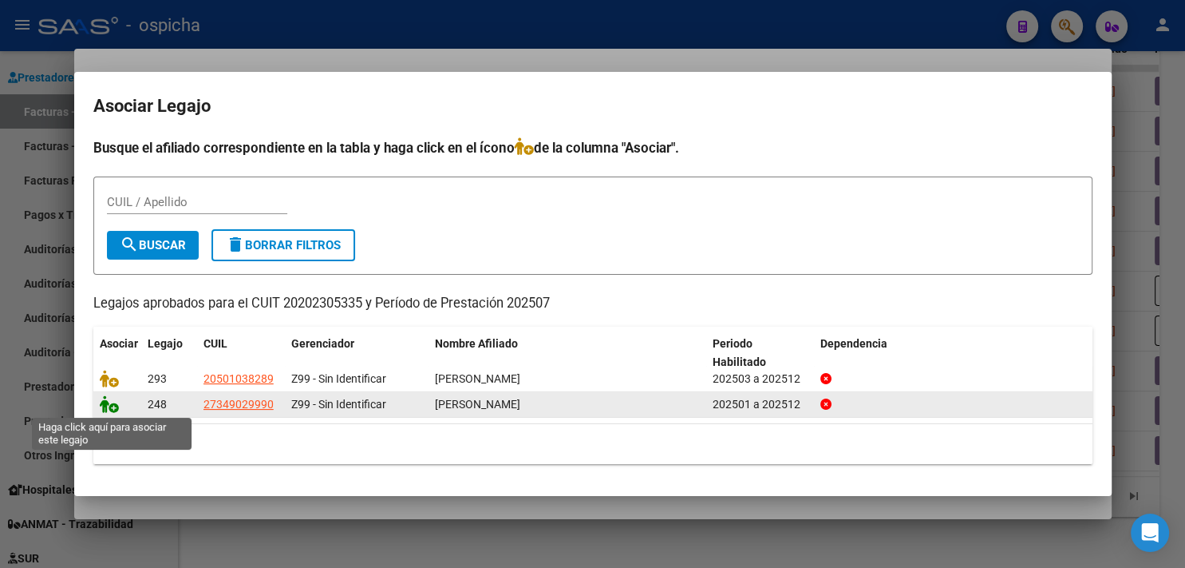
click at [113, 409] on icon at bounding box center [109, 404] width 19 height 18
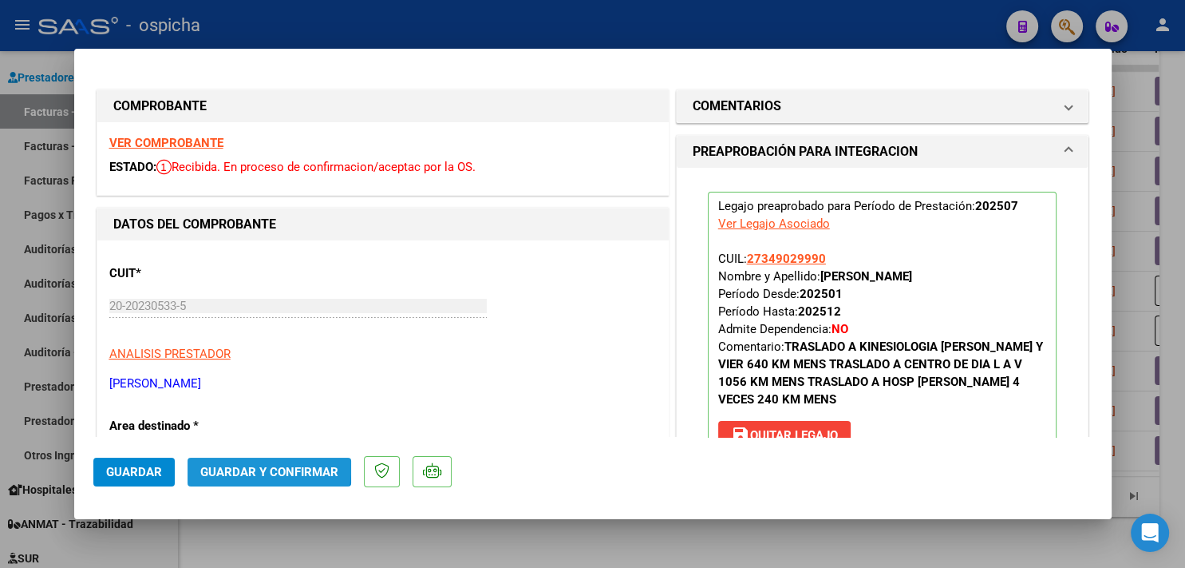
click at [244, 462] on button "Guardar y Confirmar" at bounding box center [270, 471] width 164 height 29
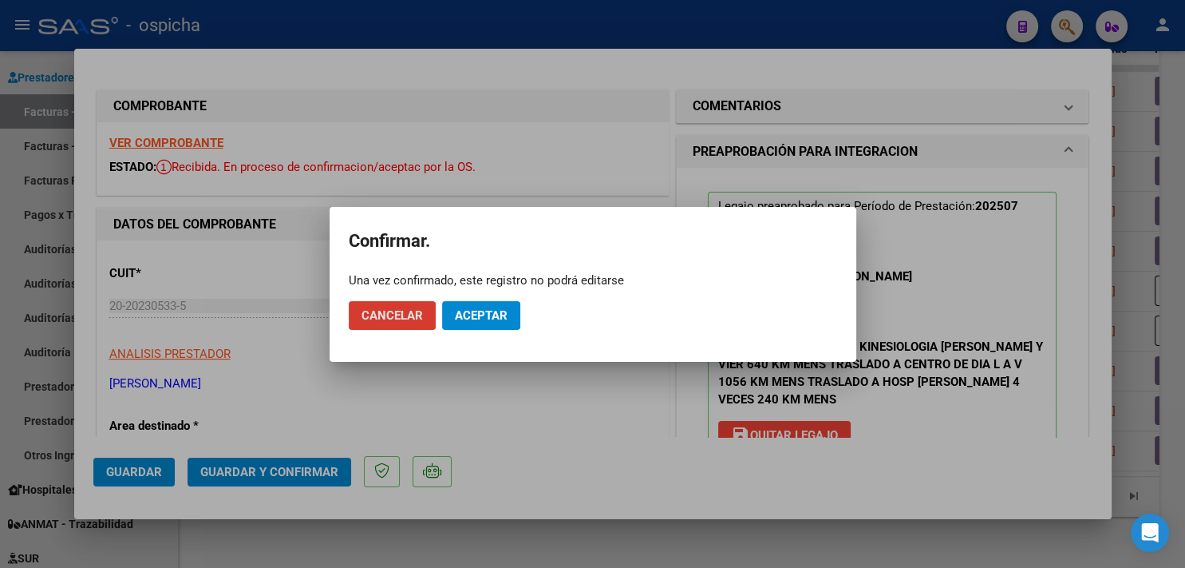
click at [487, 317] on span "Aceptar" at bounding box center [481, 315] width 53 height 14
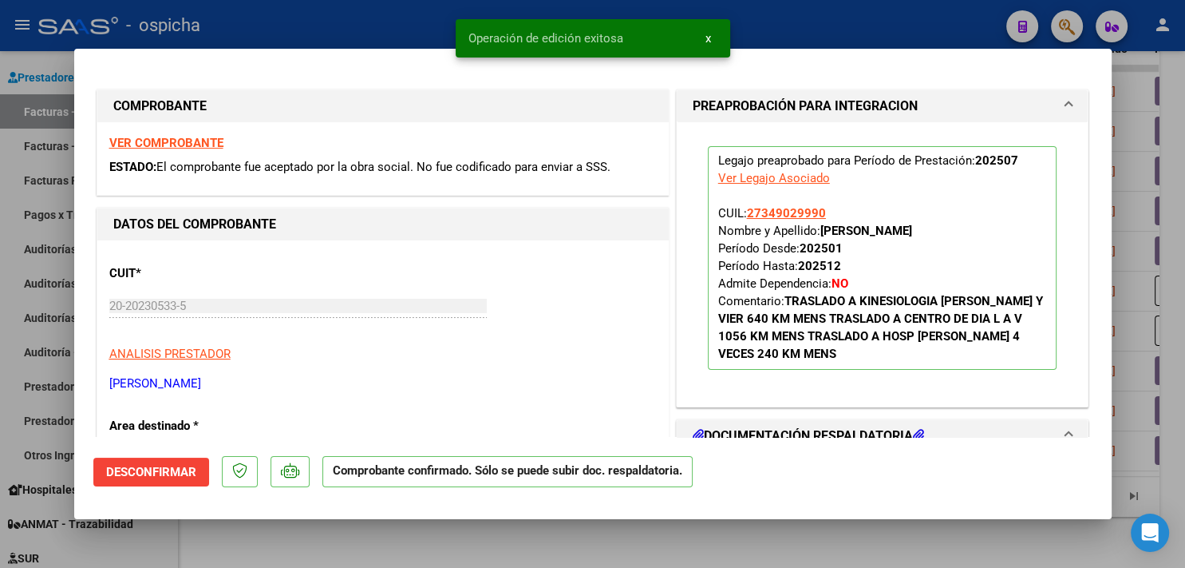
click at [362, 6] on div at bounding box center [592, 284] width 1185 height 568
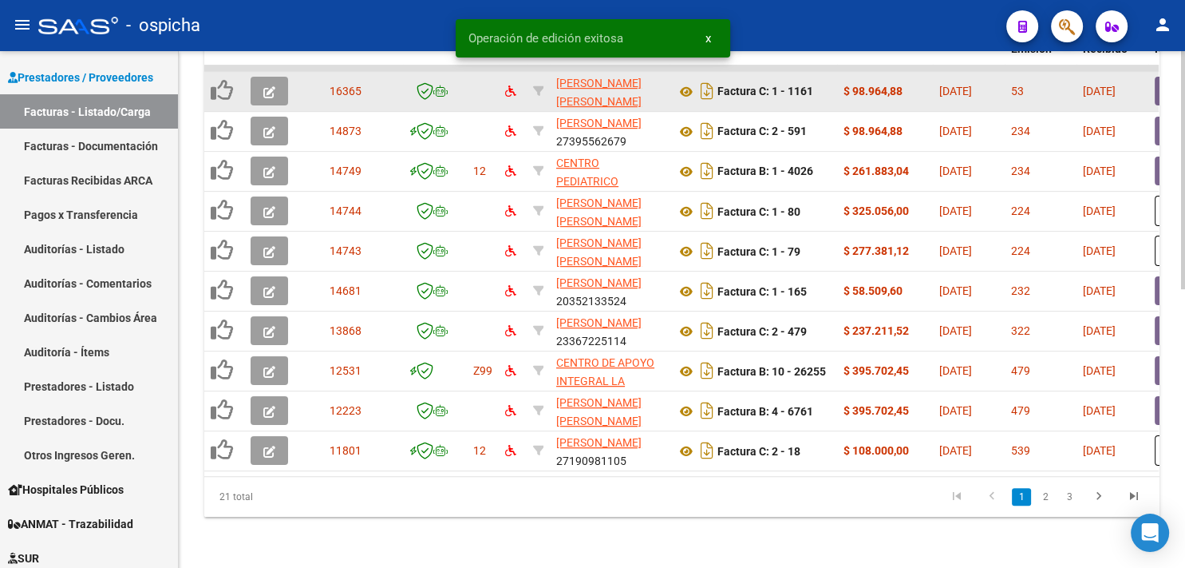
click at [267, 86] on icon "button" at bounding box center [269, 92] width 12 height 12
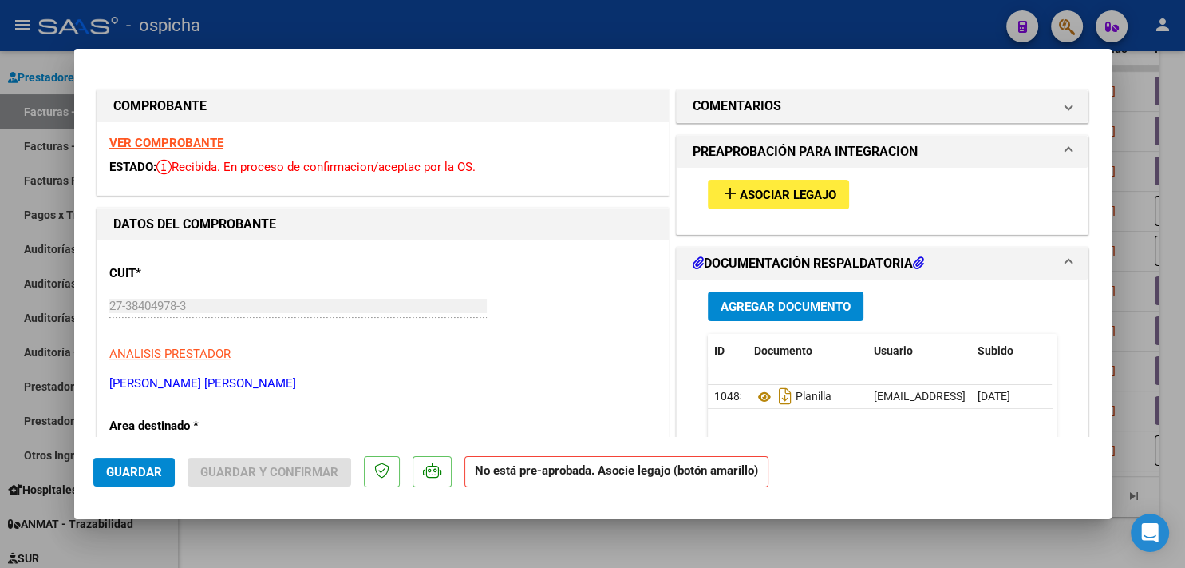
click at [179, 145] on strong "VER COMPROBANTE" at bounding box center [166, 143] width 114 height 14
click at [790, 200] on span "Asociar Legajo" at bounding box center [788, 195] width 97 height 14
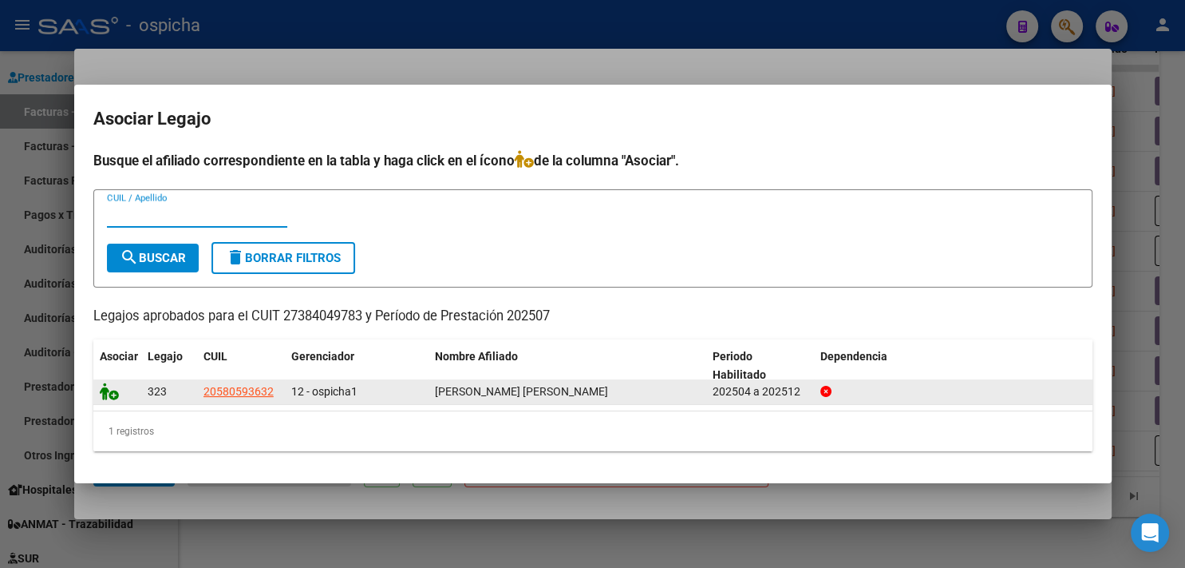
click at [101, 391] on icon at bounding box center [109, 391] width 19 height 18
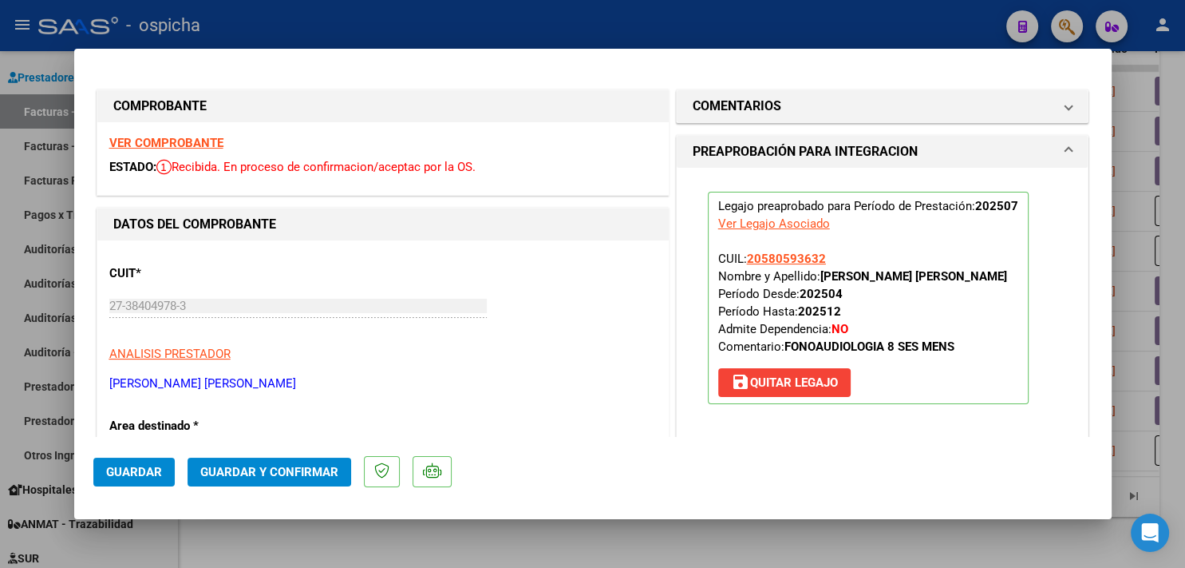
click at [297, 471] on span "Guardar y Confirmar" at bounding box center [269, 472] width 138 height 14
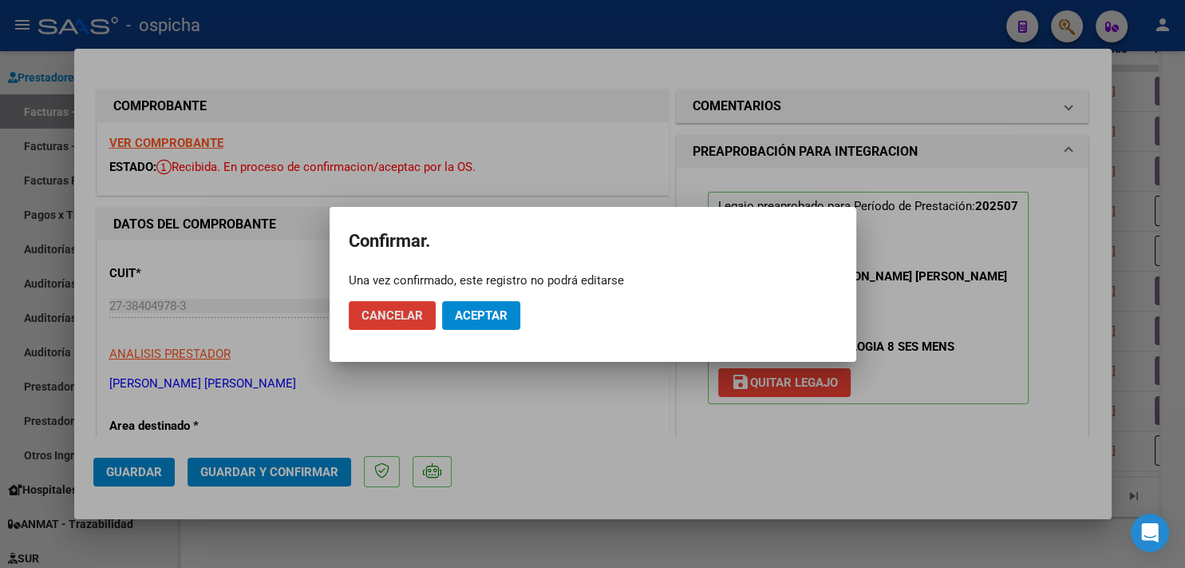
click at [462, 325] on button "Aceptar" at bounding box center [481, 315] width 78 height 29
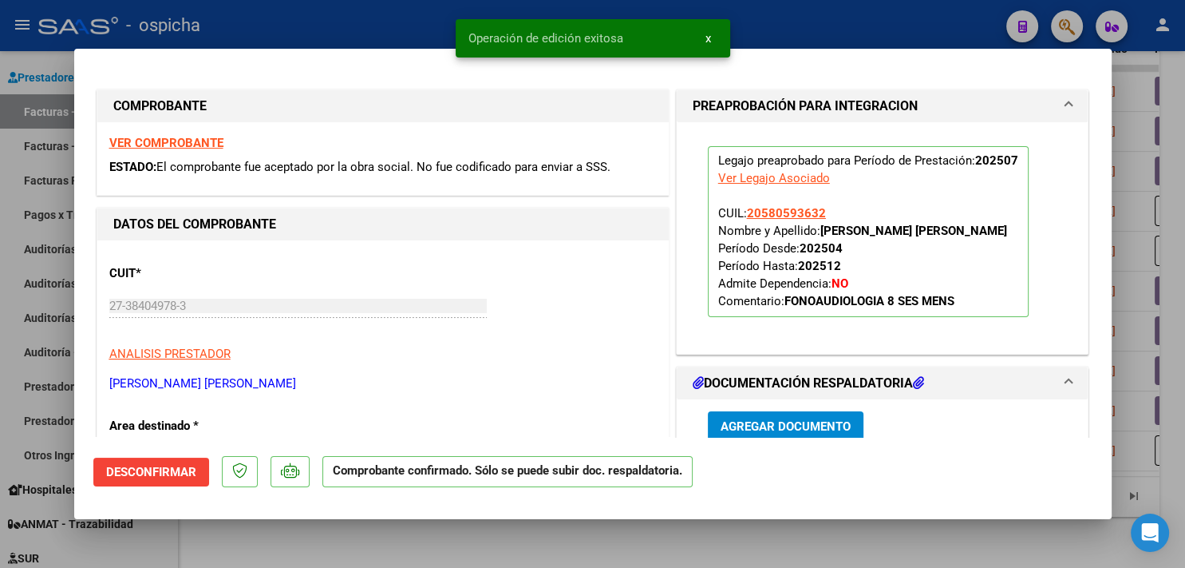
click at [305, 26] on div at bounding box center [592, 284] width 1185 height 568
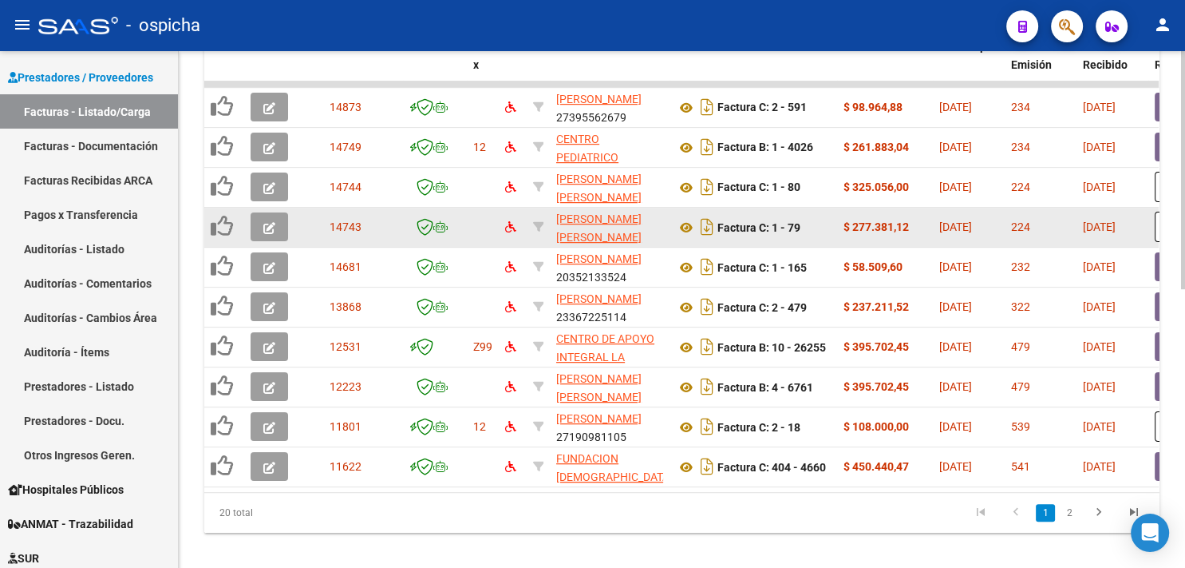
scroll to position [604, 0]
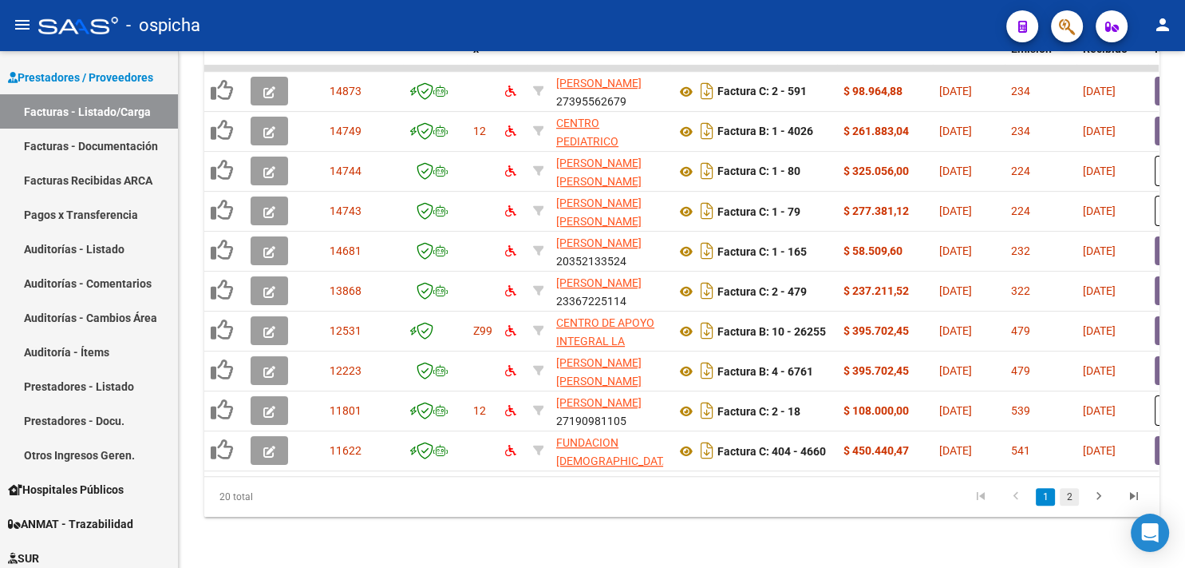
click at [1064, 498] on link "2" at bounding box center [1069, 497] width 19 height 18
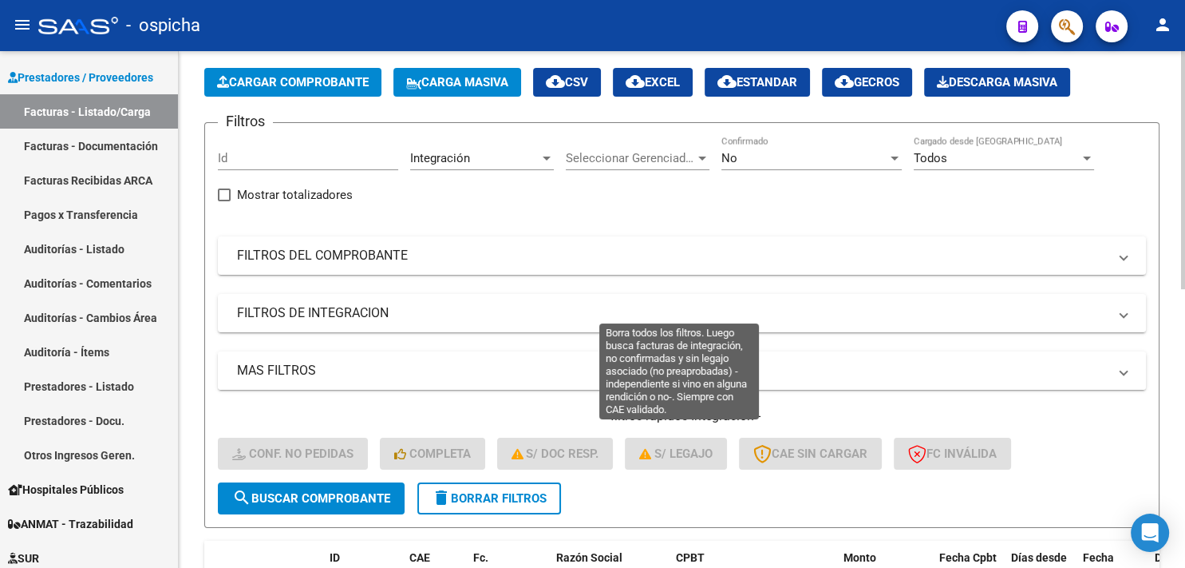
scroll to position [0, 0]
